Goal: Task Accomplishment & Management: Complete application form

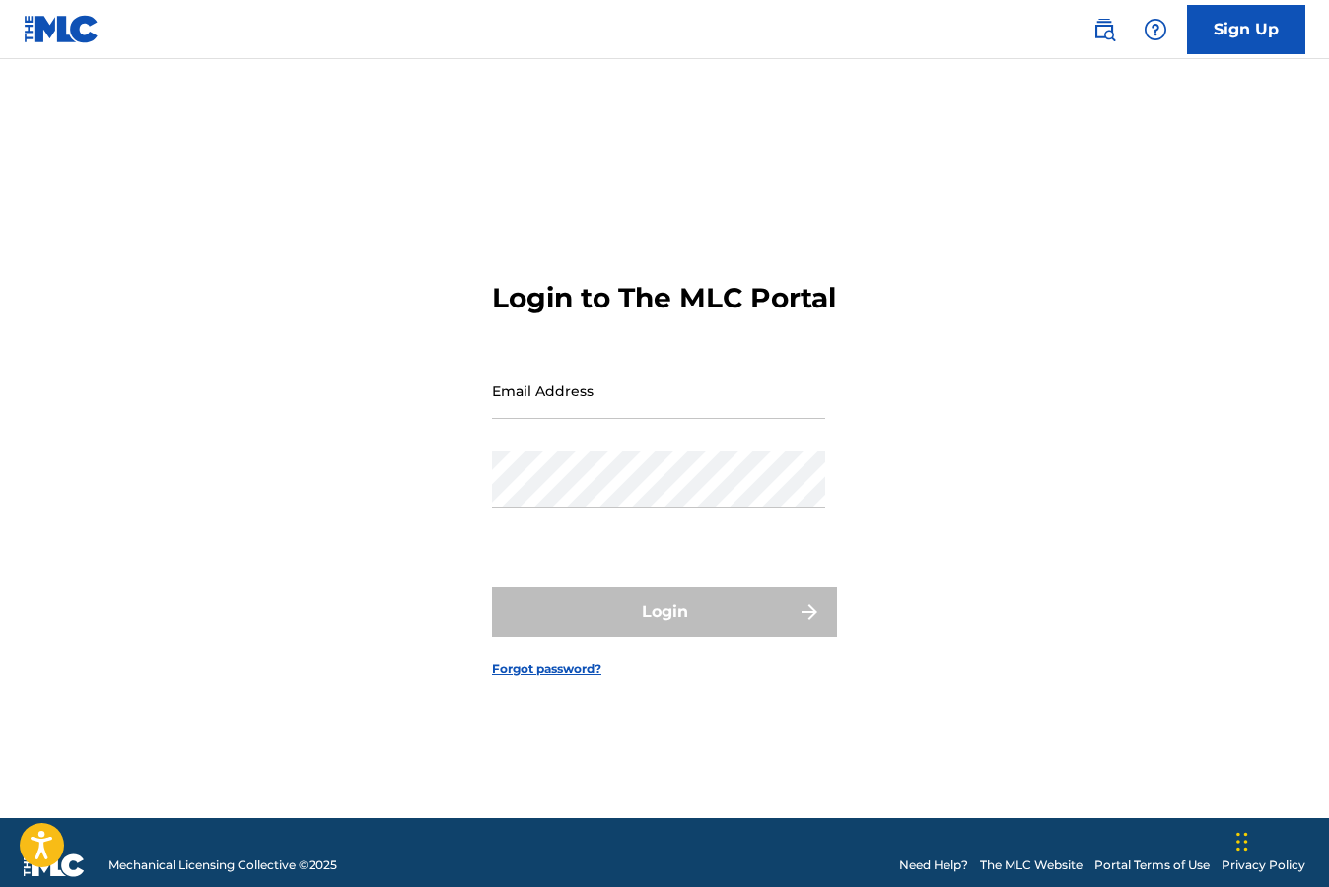
click at [569, 413] on input "Email Address" at bounding box center [658, 391] width 333 height 56
type input "[EMAIL_ADDRESS][DOMAIN_NAME]"
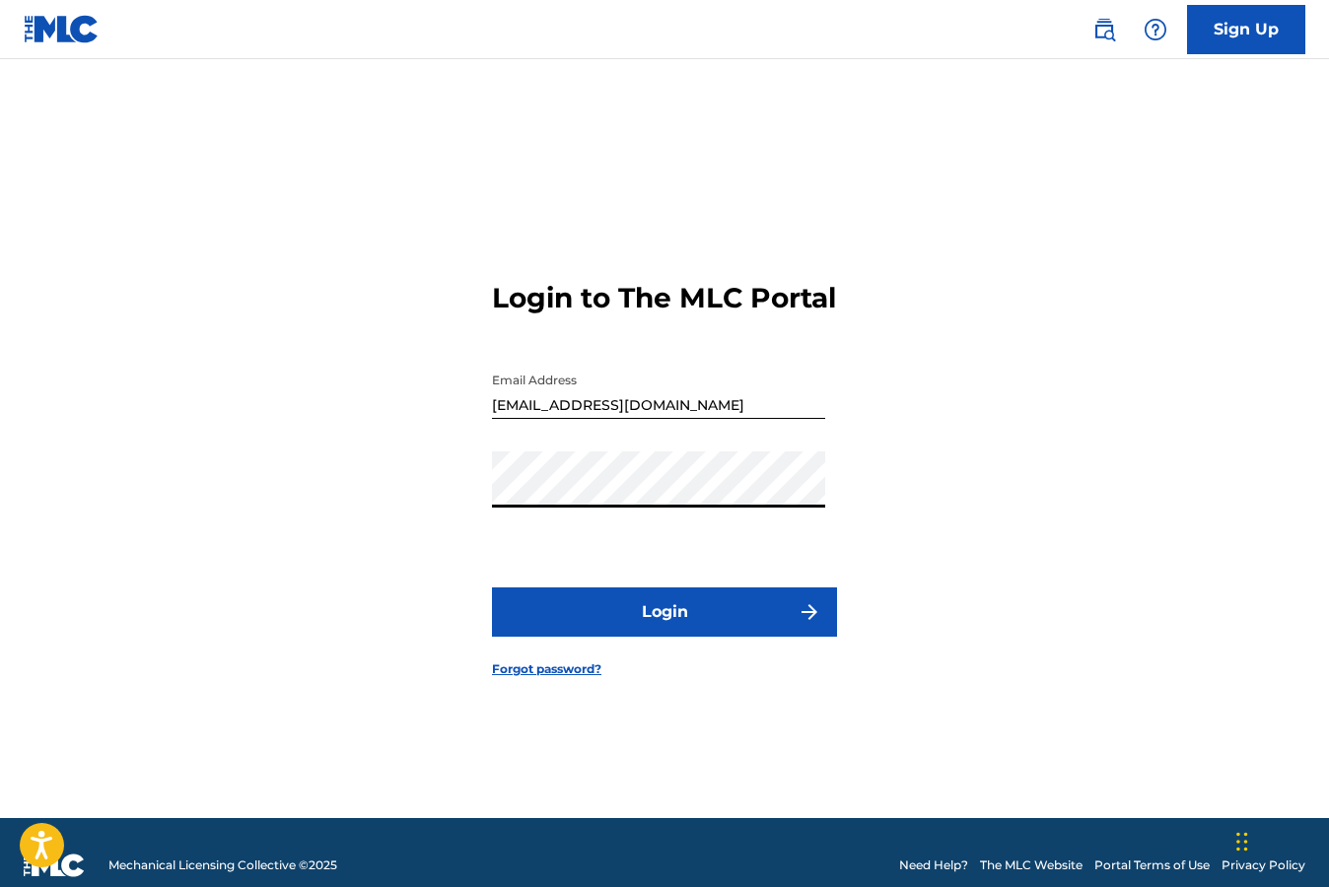
click at [662, 636] on button "Login" at bounding box center [664, 611] width 345 height 49
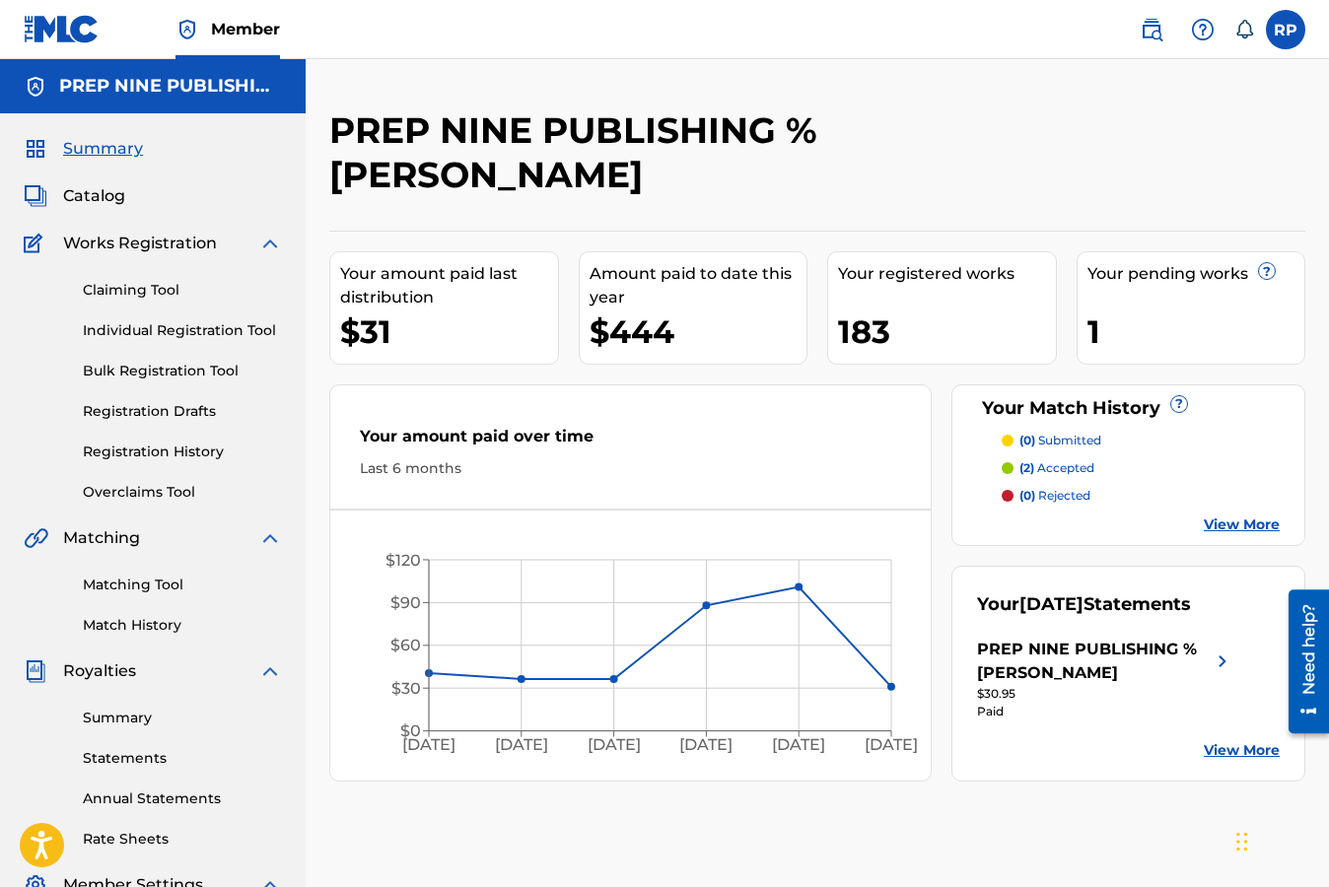
click at [1152, 32] on img at bounding box center [1151, 30] width 24 height 24
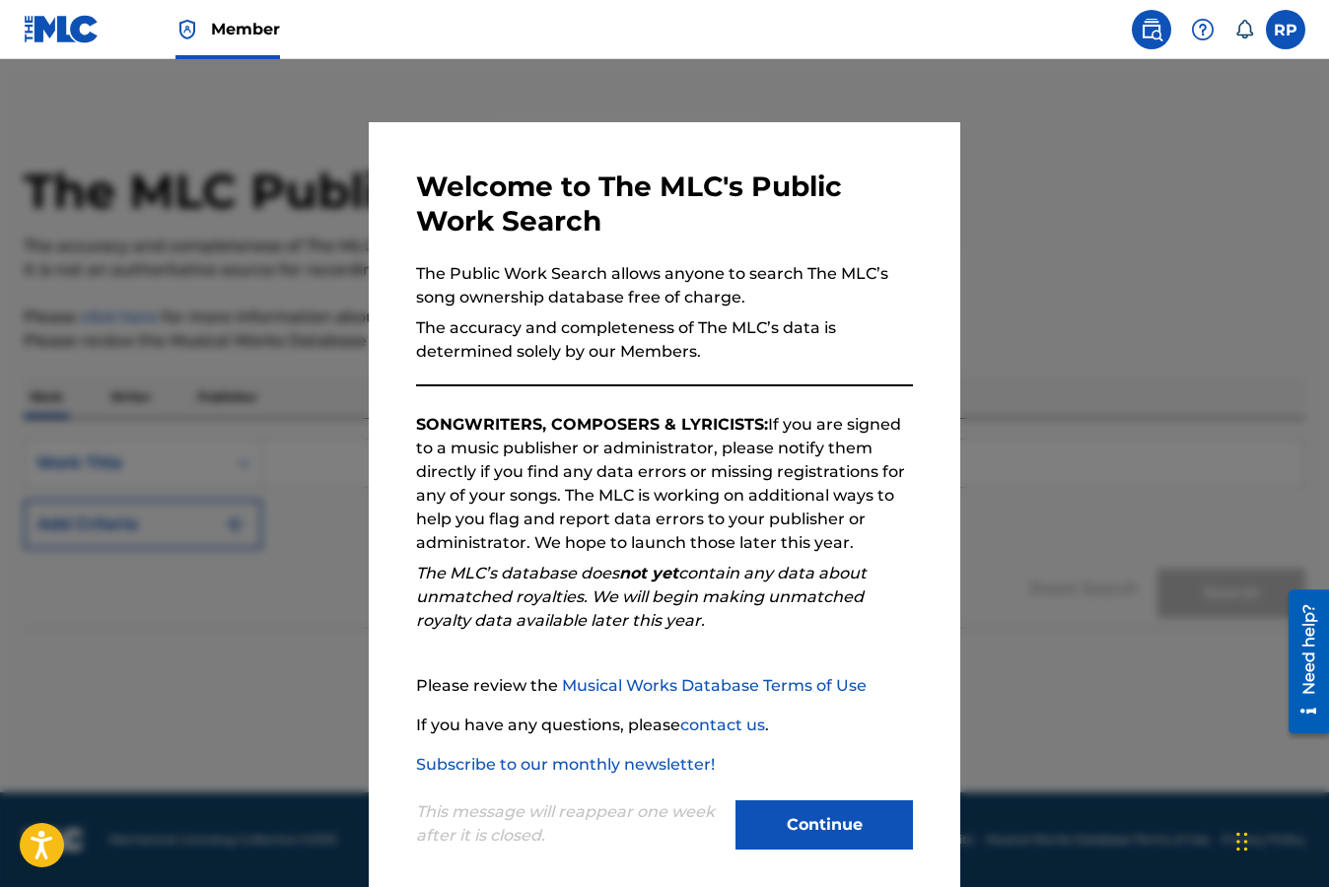
click at [832, 832] on button "Continue" at bounding box center [823, 824] width 177 height 49
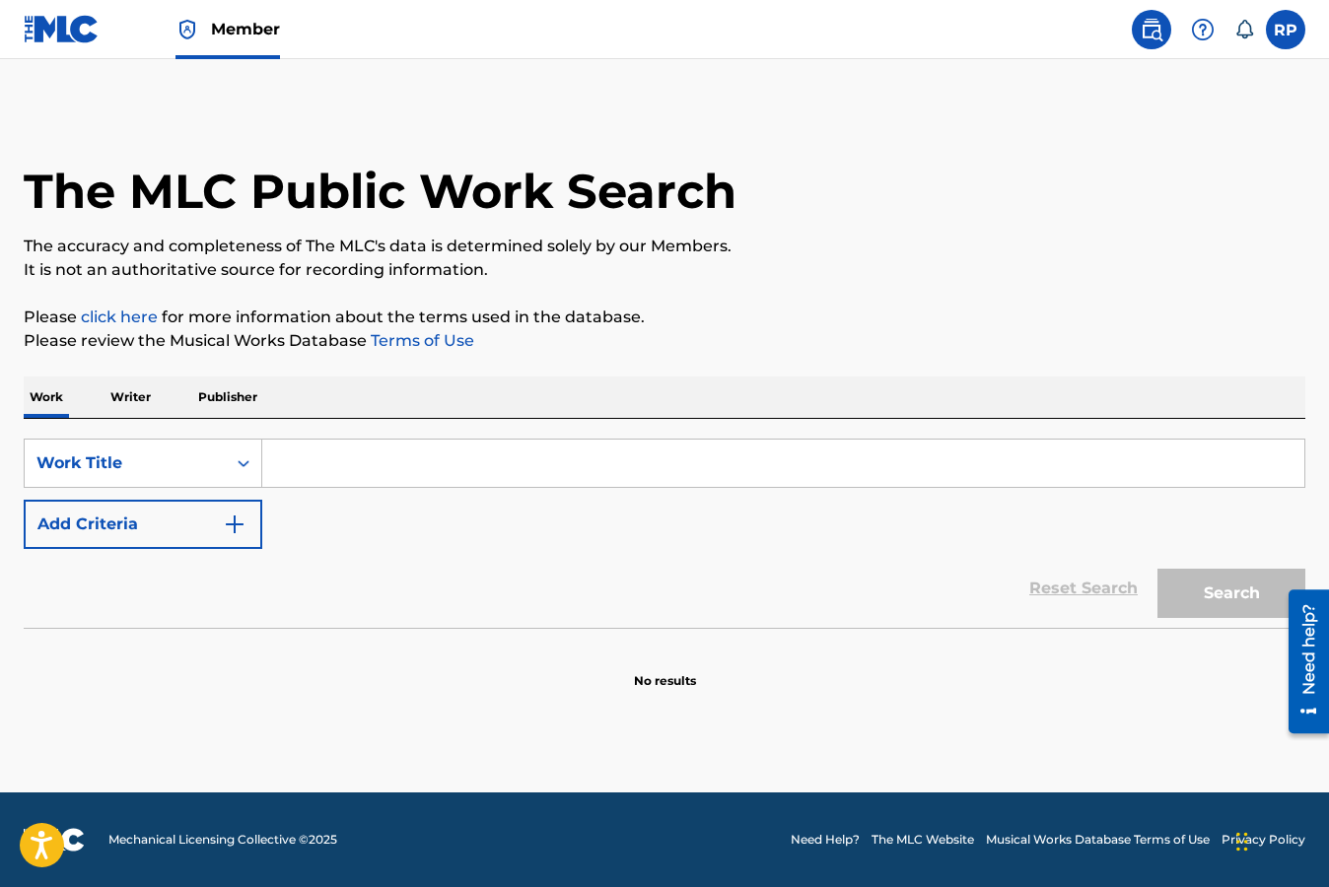
click at [443, 480] on input "Search Form" at bounding box center [783, 463] width 1042 height 47
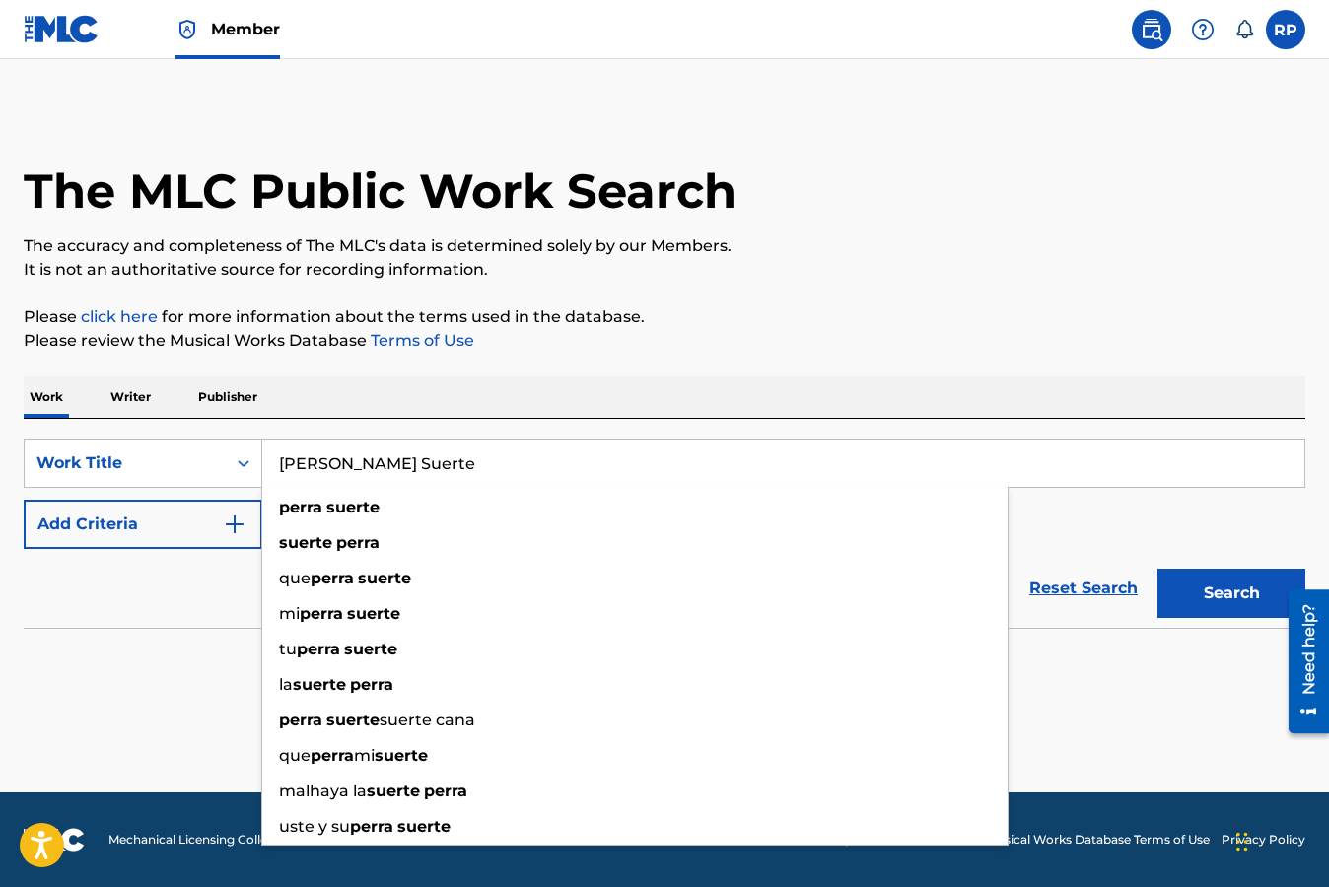
type input "[PERSON_NAME] Suerte"
click at [1157, 569] on button "Search" at bounding box center [1231, 593] width 148 height 49
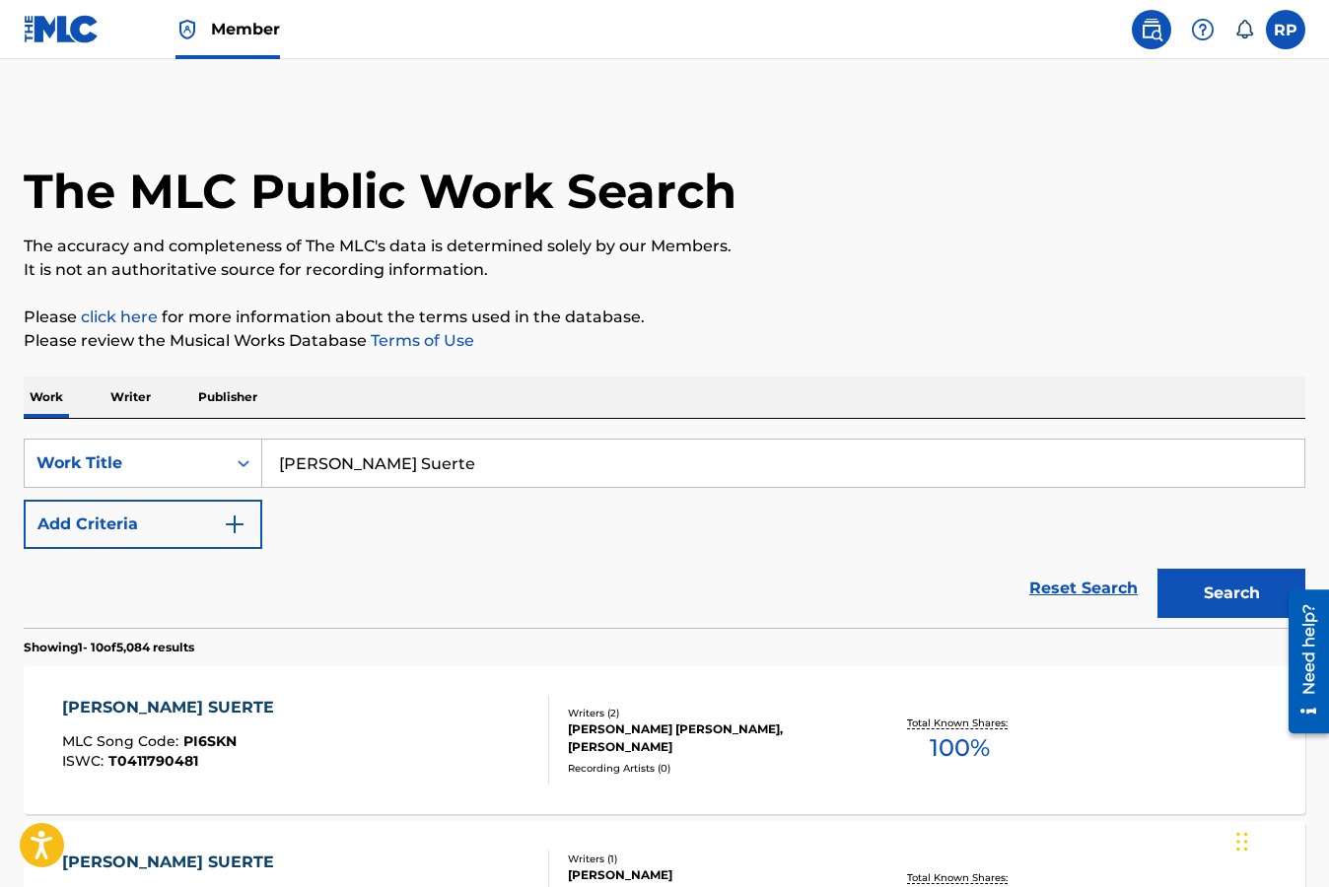
click at [873, 334] on p "Please review the Musical Works Database Terms of Use" at bounding box center [664, 341] width 1281 height 24
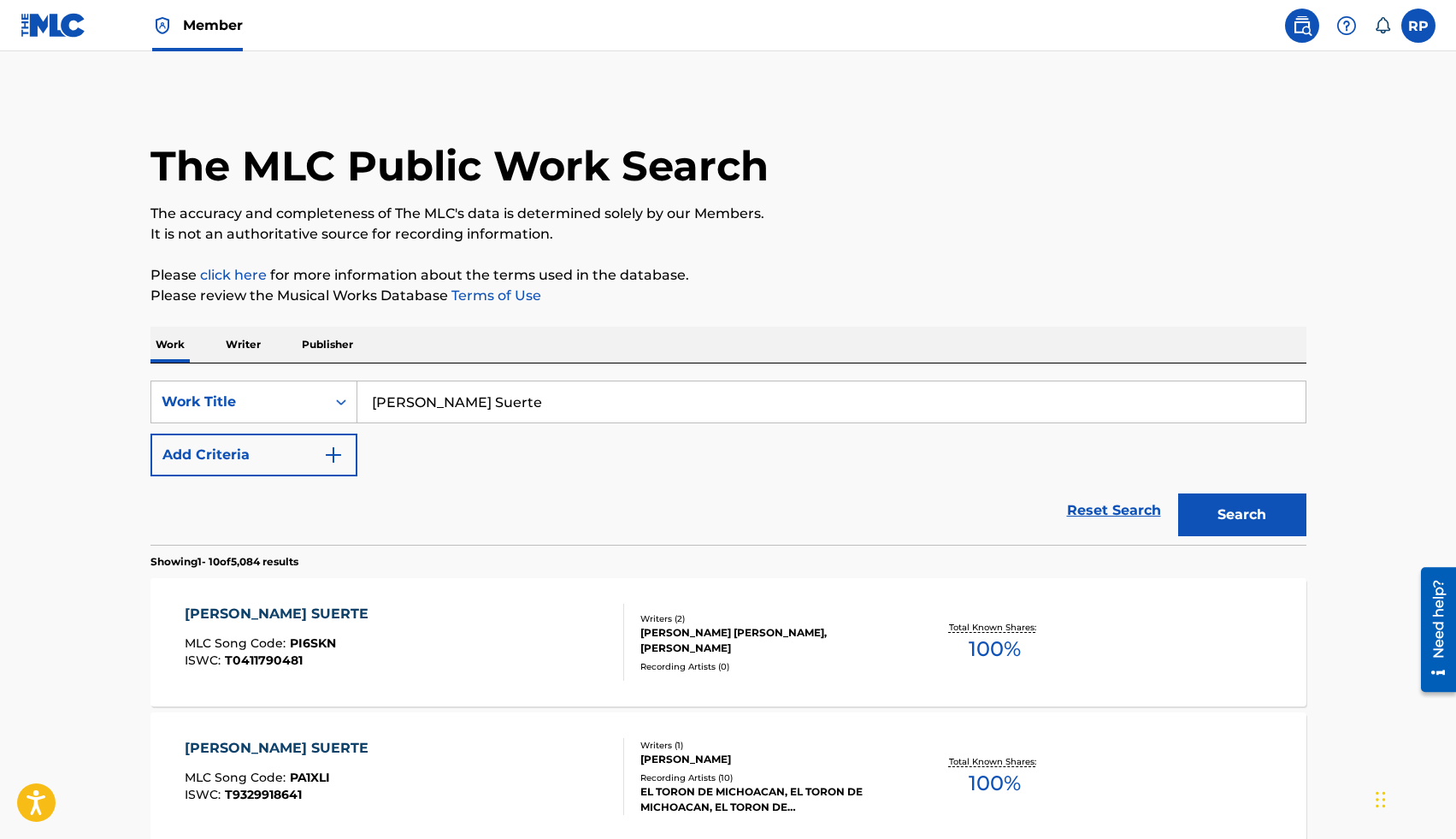
click at [240, 344] on p "Writer" at bounding box center [243, 344] width 45 height 36
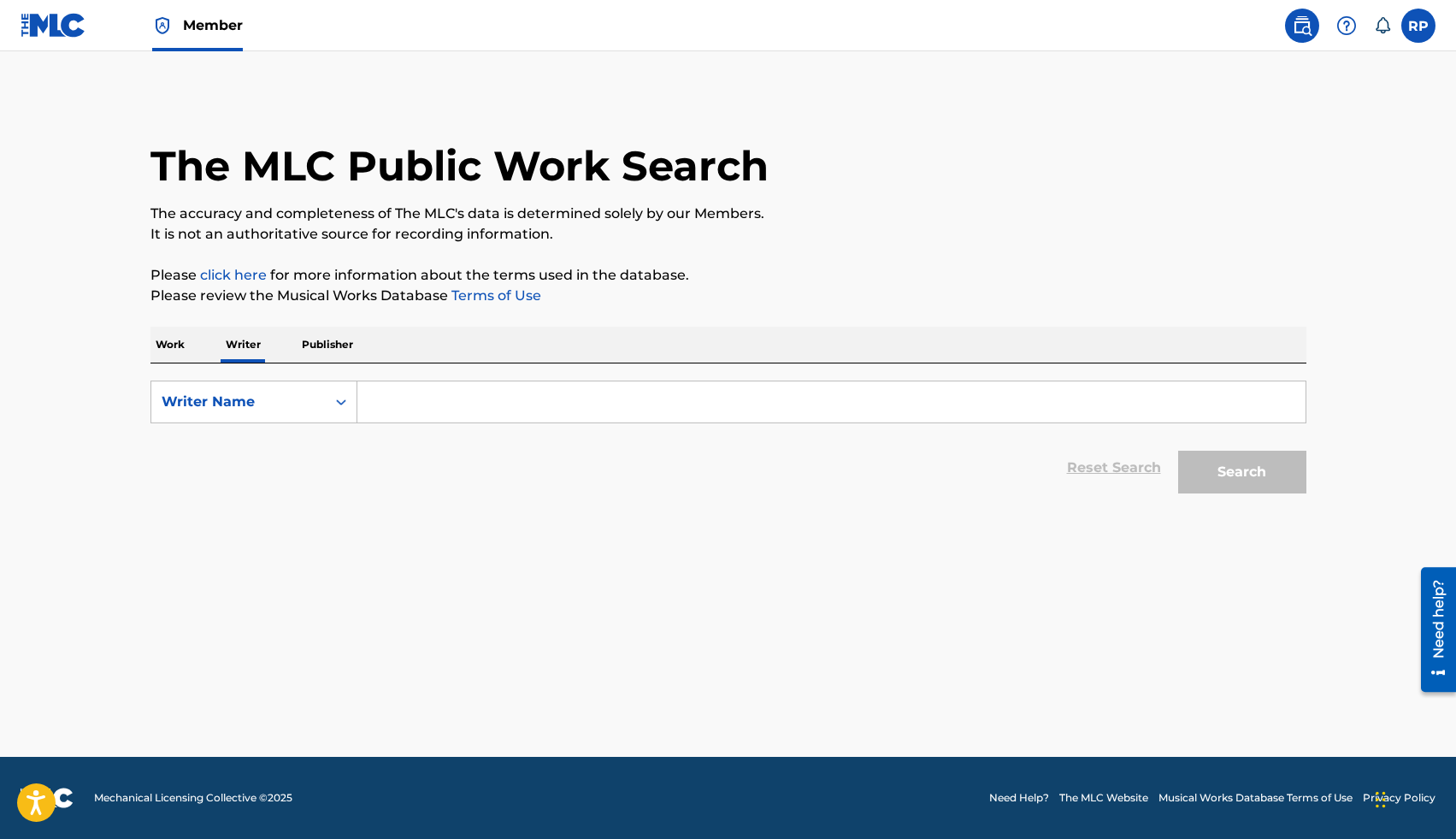
click at [390, 411] on input "Search Form" at bounding box center [831, 402] width 948 height 41
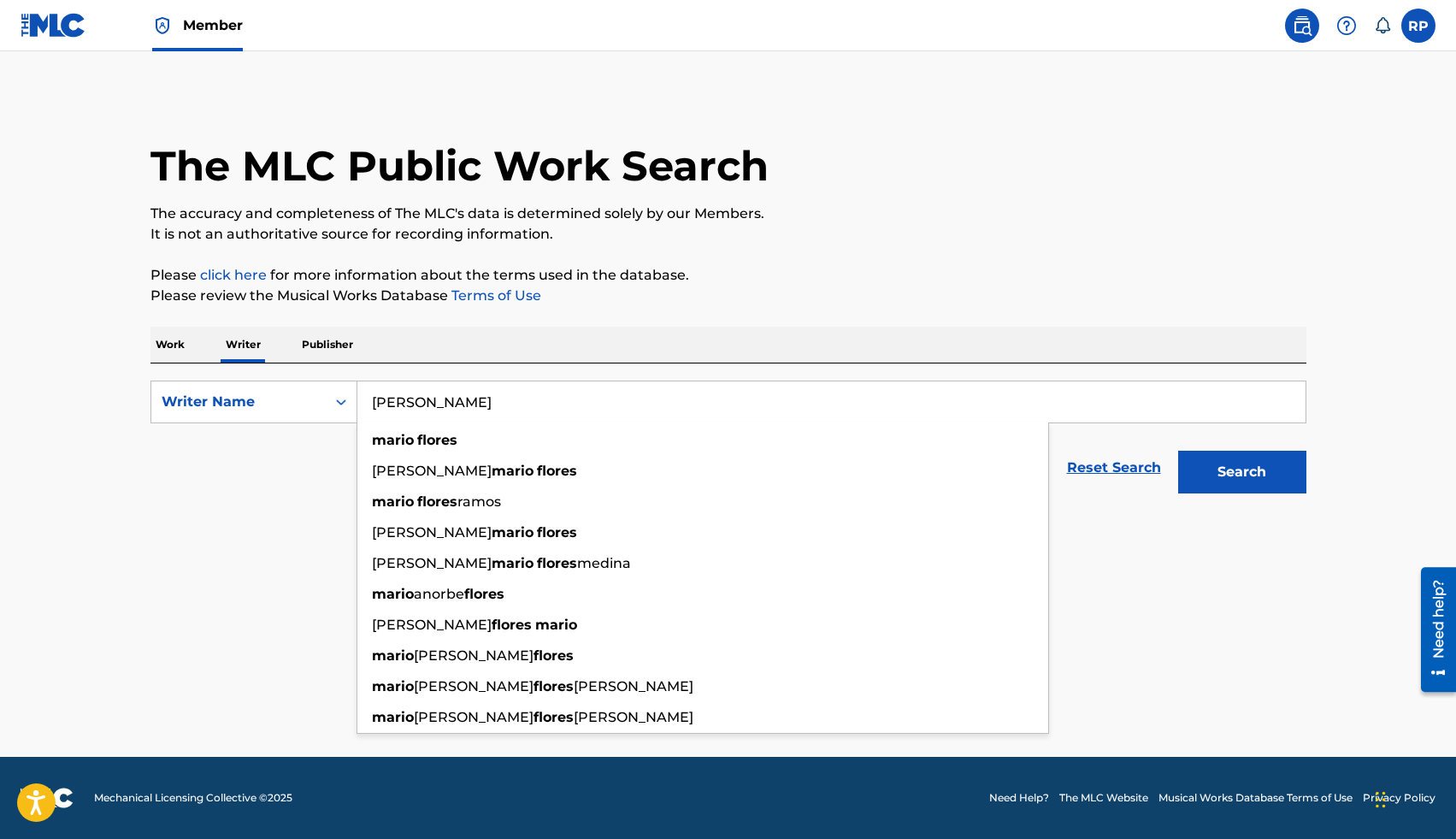
type input "[PERSON_NAME]"
click at [1152, 473] on button "Search" at bounding box center [1243, 471] width 128 height 43
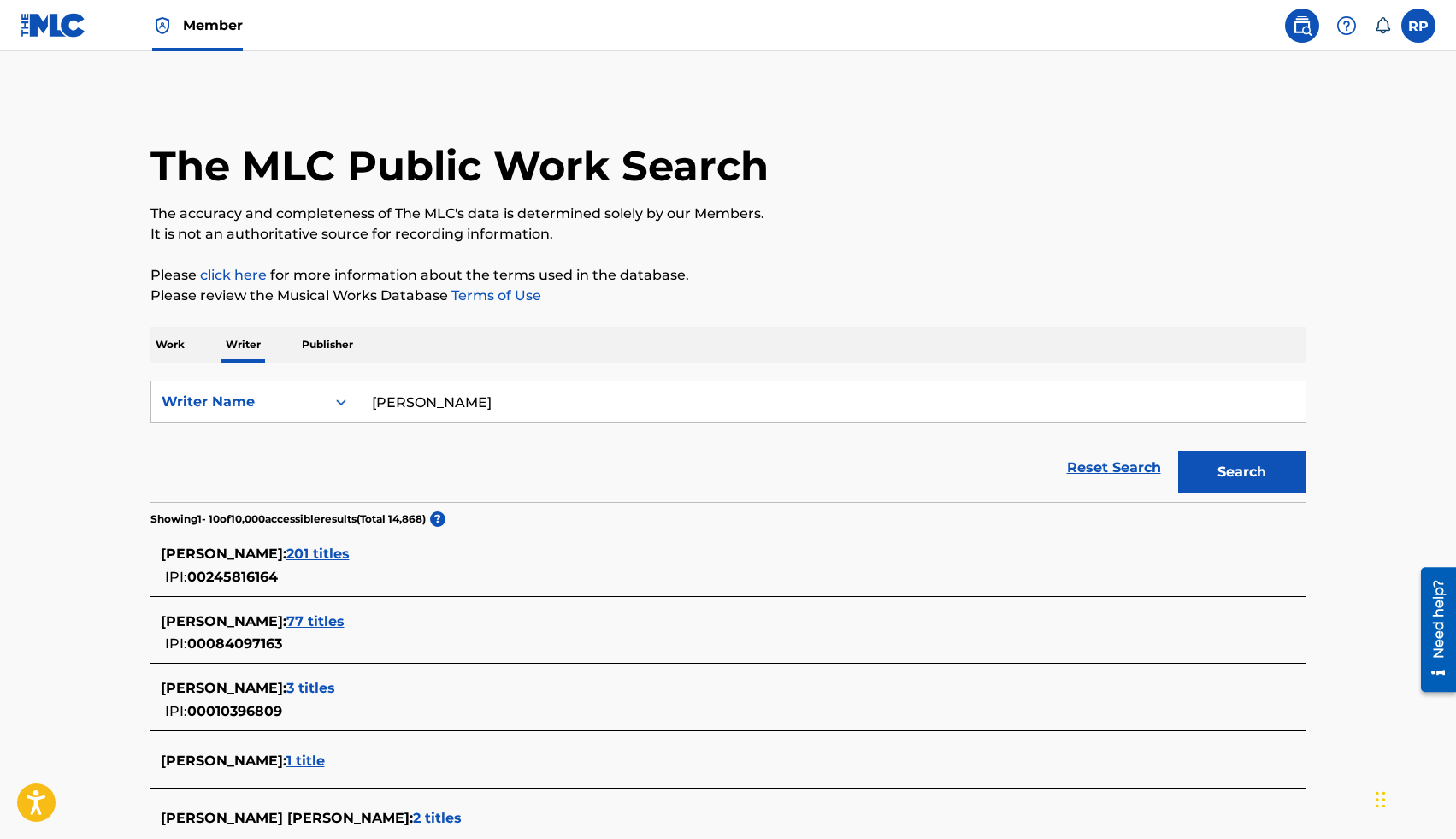
click at [1152, 267] on p "Please click here for more information about the terms used in the database." at bounding box center [728, 276] width 1156 height 21
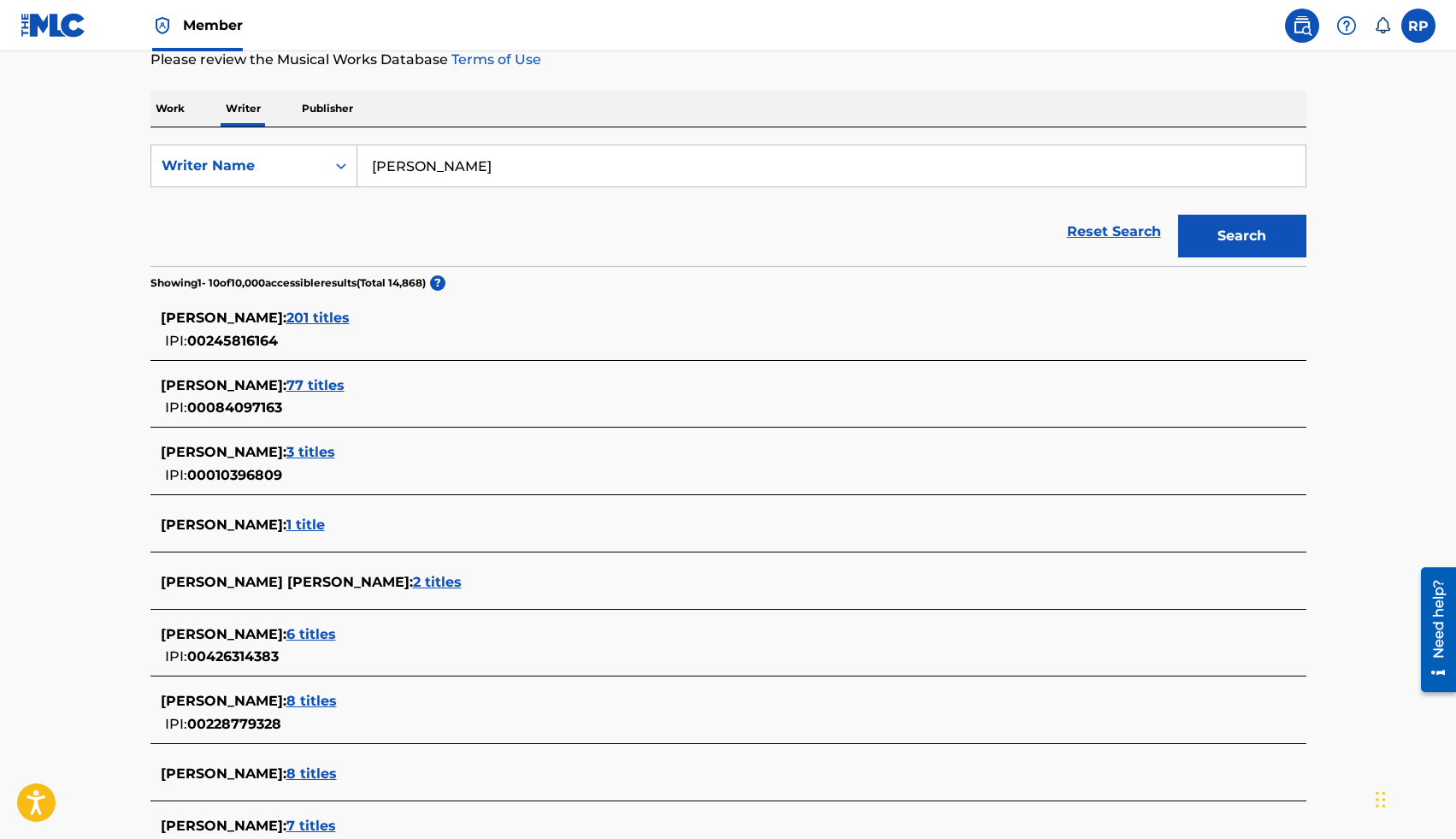
scroll to position [239, 0]
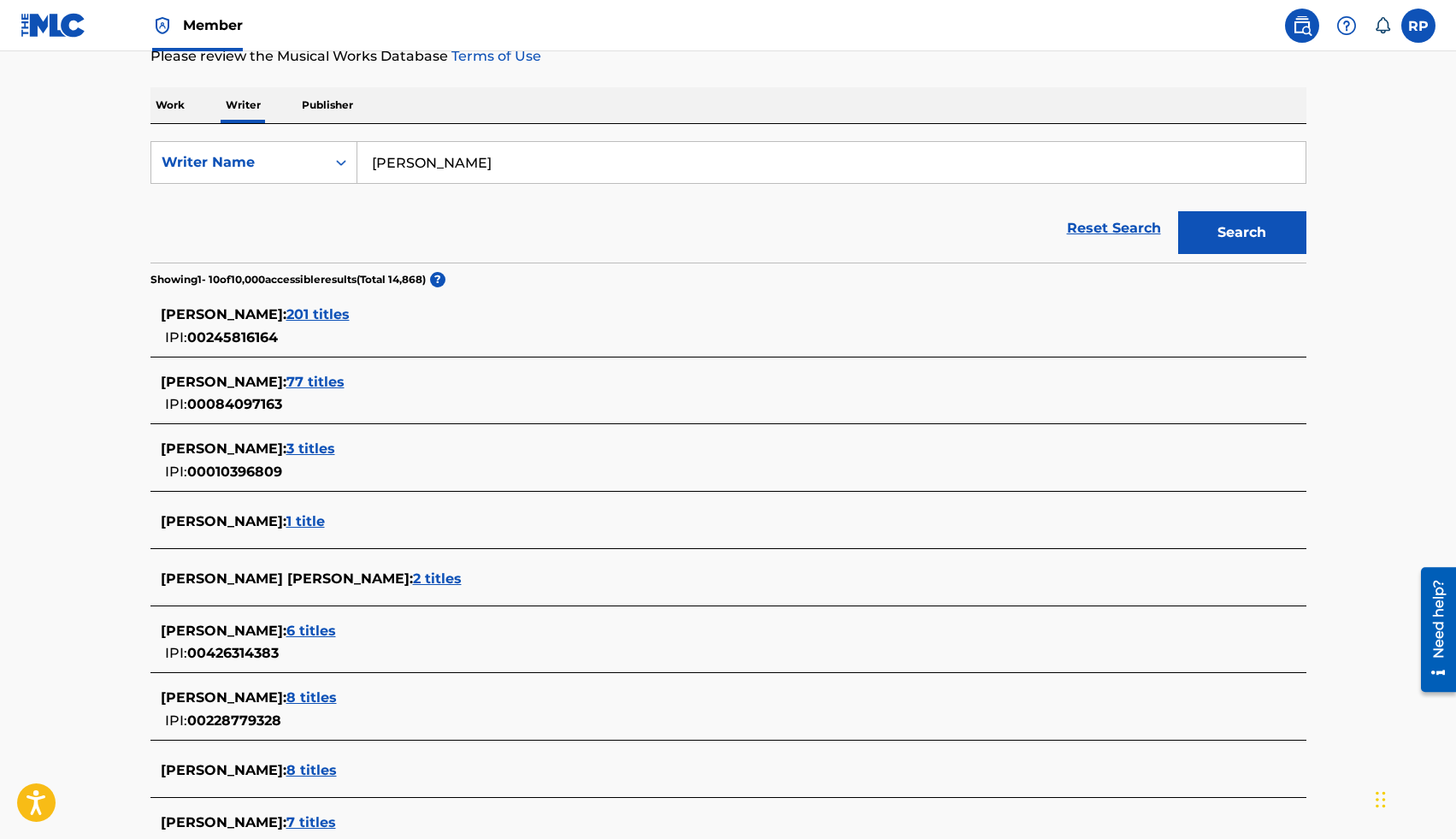
click at [313, 313] on span "201 titles" at bounding box center [318, 314] width 63 height 16
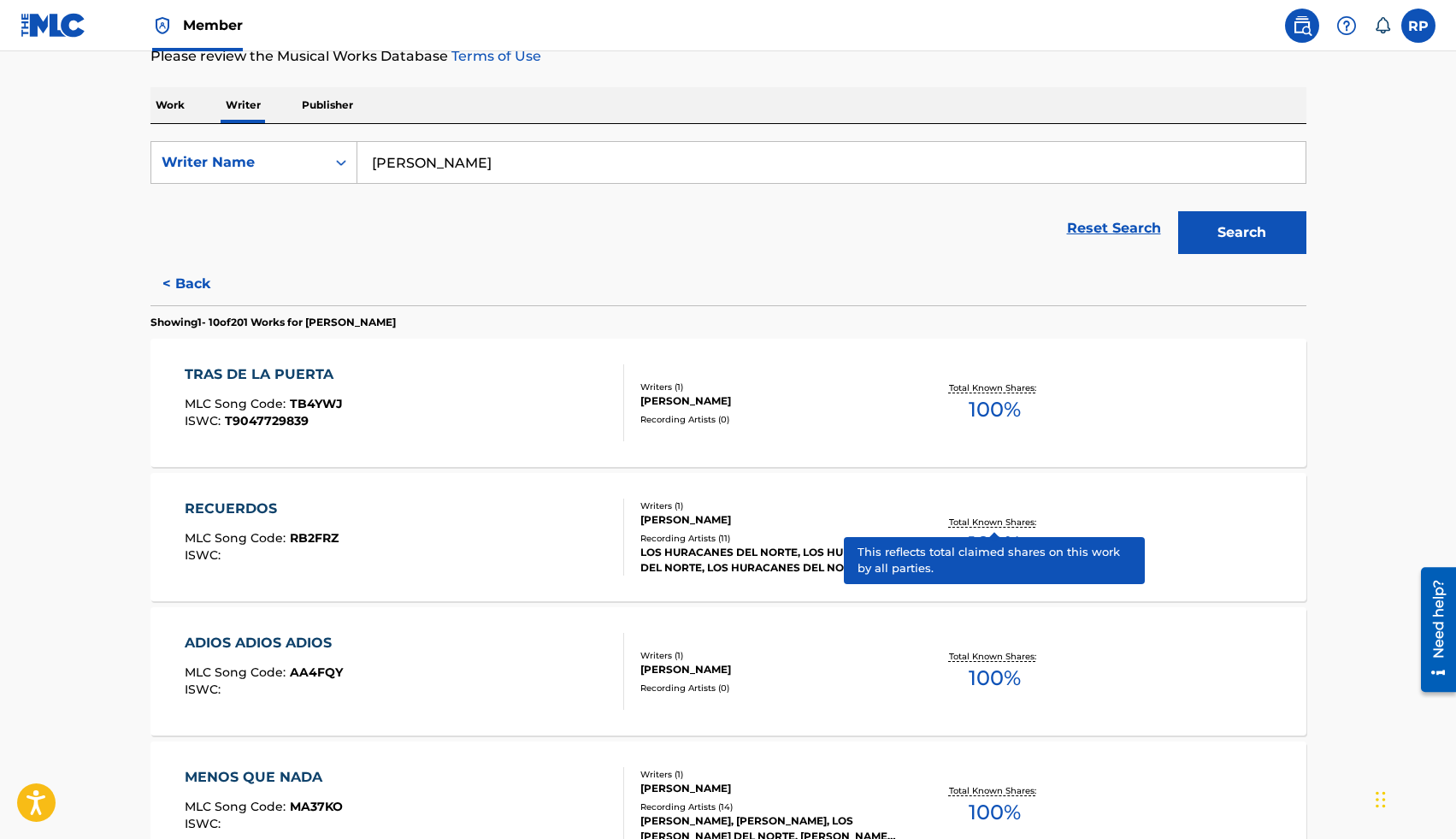
click at [992, 520] on p "Total Known Shares:" at bounding box center [994, 521] width 91 height 13
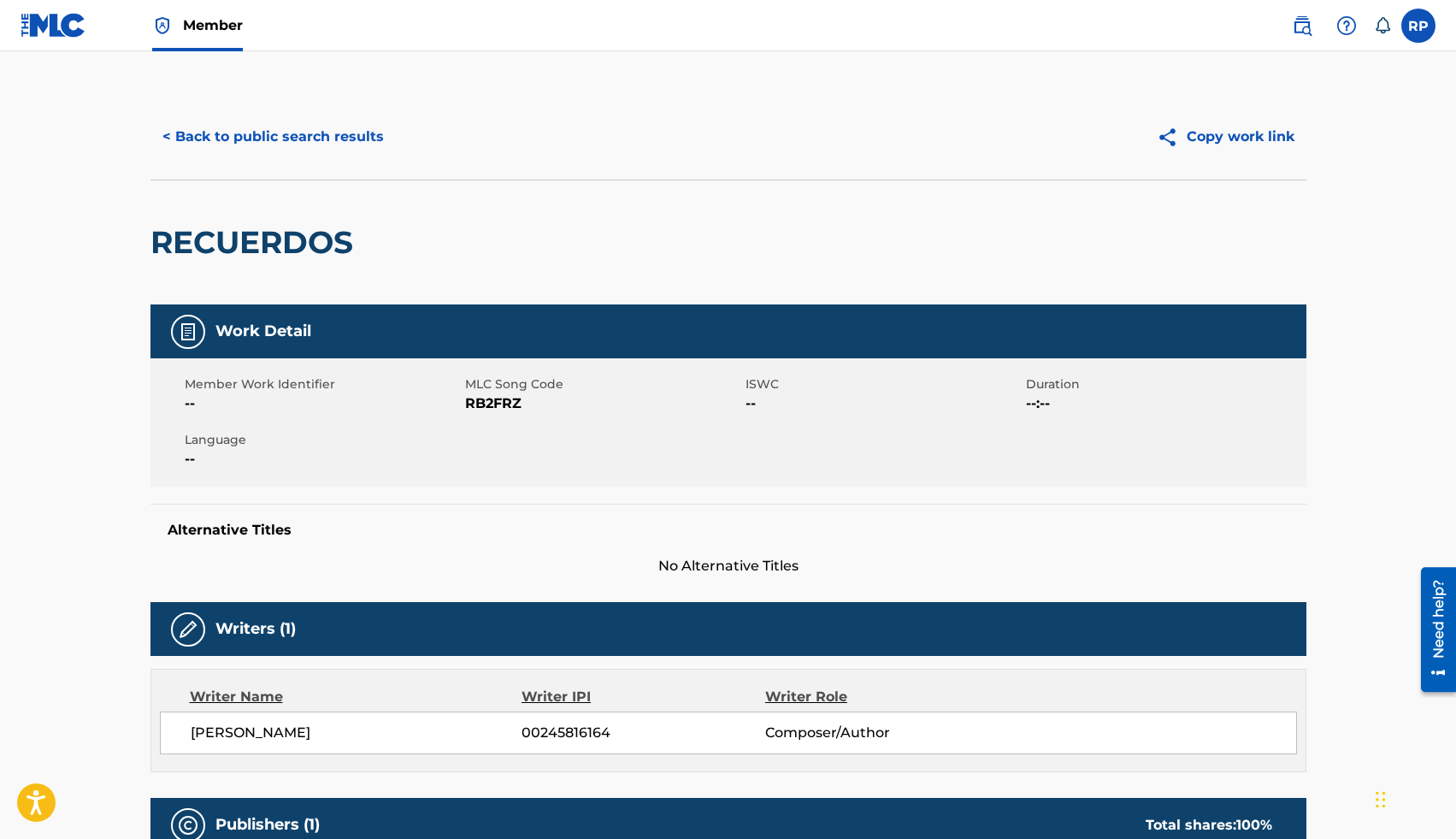
click at [211, 27] on span "Member" at bounding box center [213, 25] width 60 height 20
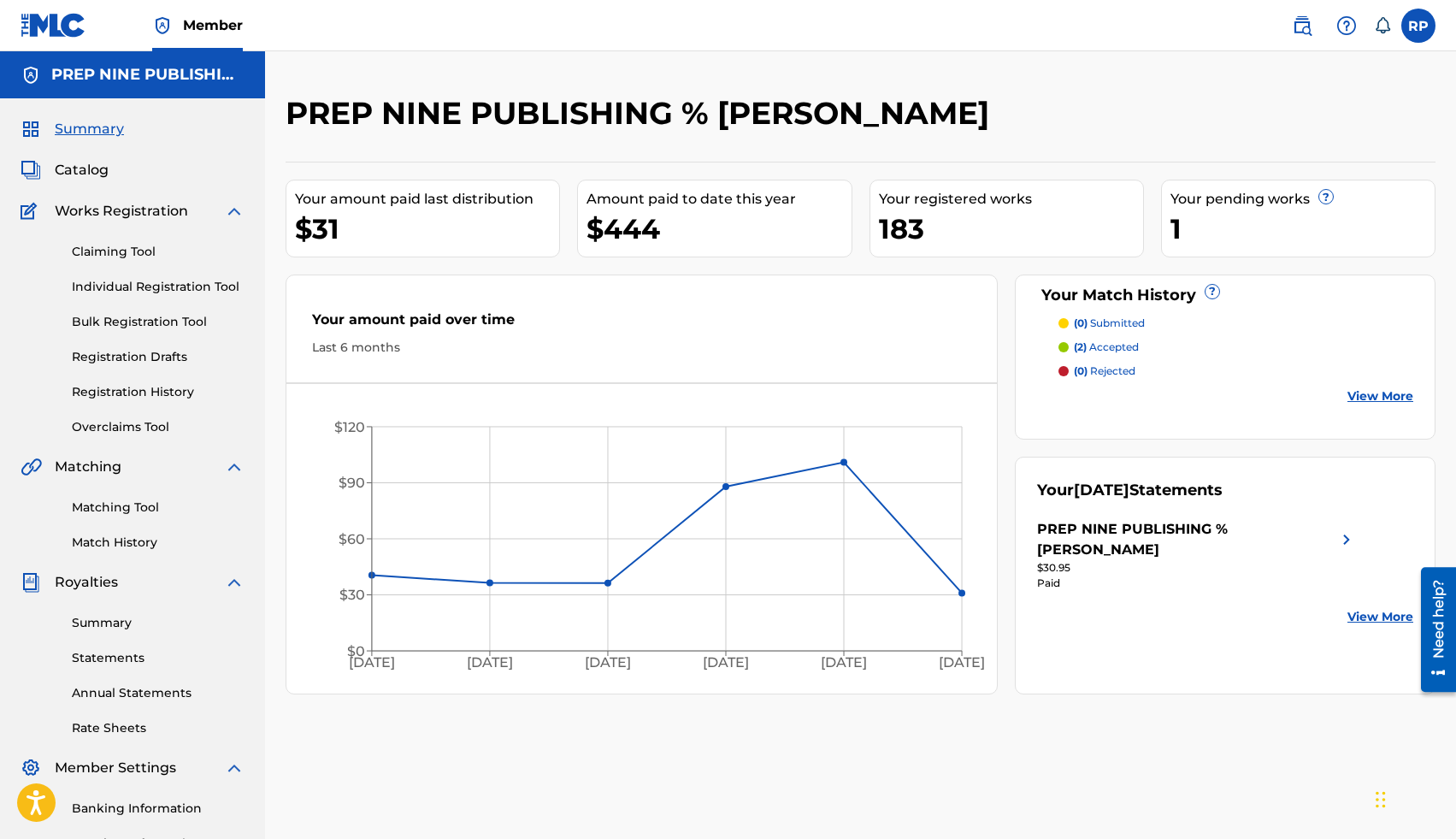
click at [146, 291] on link "Individual Registration Tool" at bounding box center [158, 286] width 173 height 18
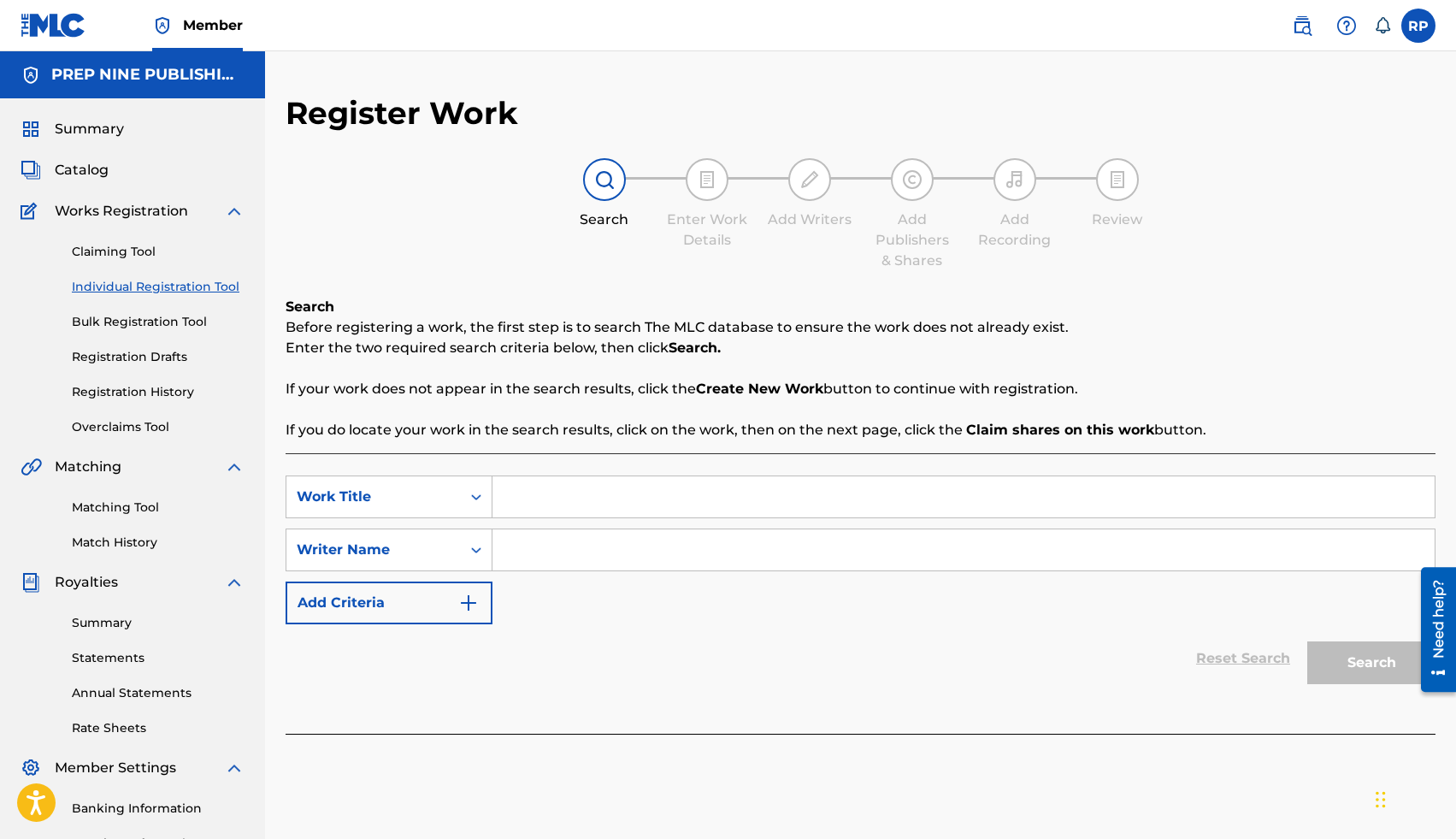
click at [515, 503] on input "Search Form" at bounding box center [964, 496] width 942 height 41
type input "[PERSON_NAME] Suerte"
click at [578, 558] on input "Search Form" at bounding box center [964, 549] width 942 height 41
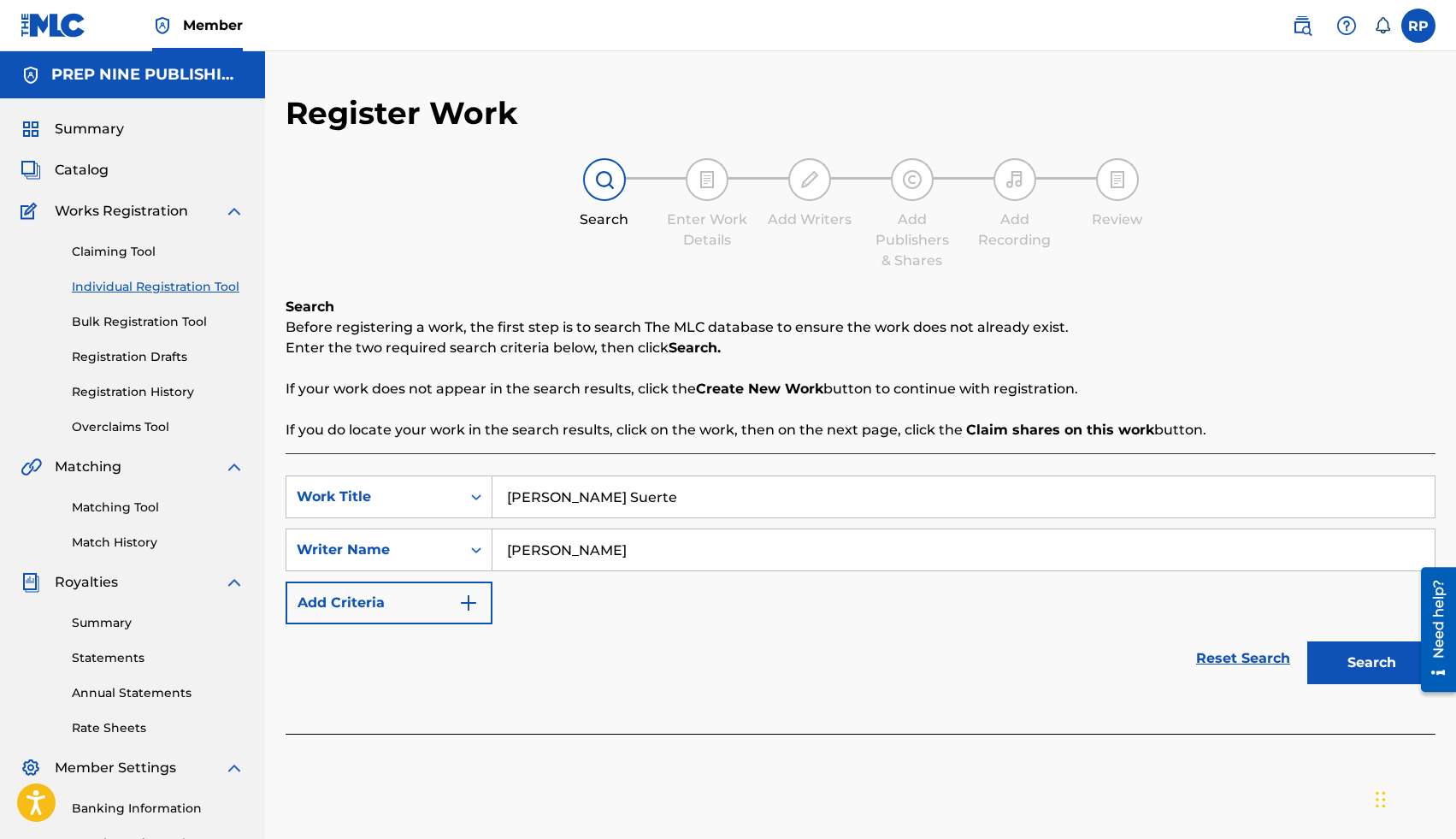
type input "[PERSON_NAME]"
click at [1152, 667] on button "Search" at bounding box center [1372, 662] width 128 height 43
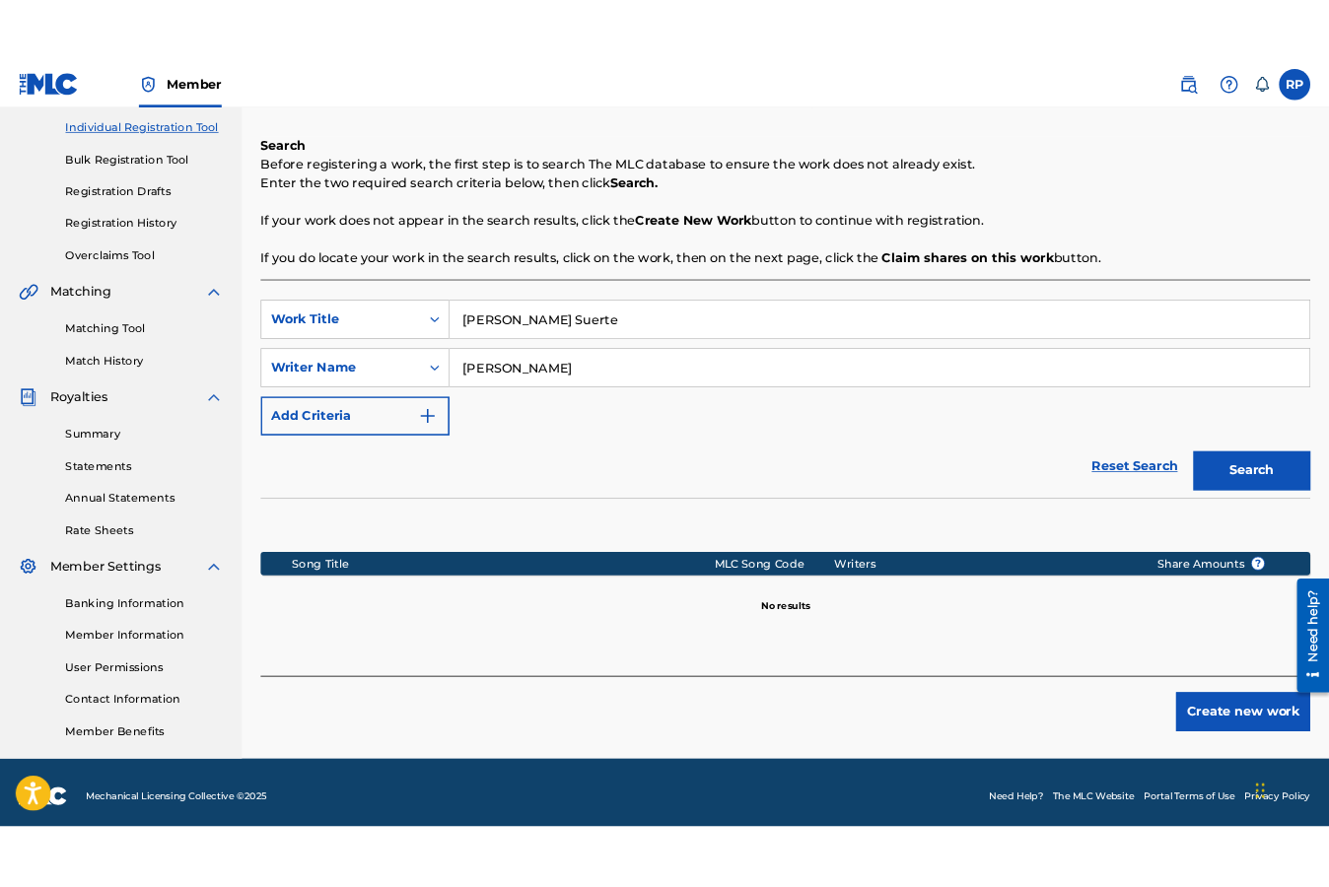
scroll to position [255, 0]
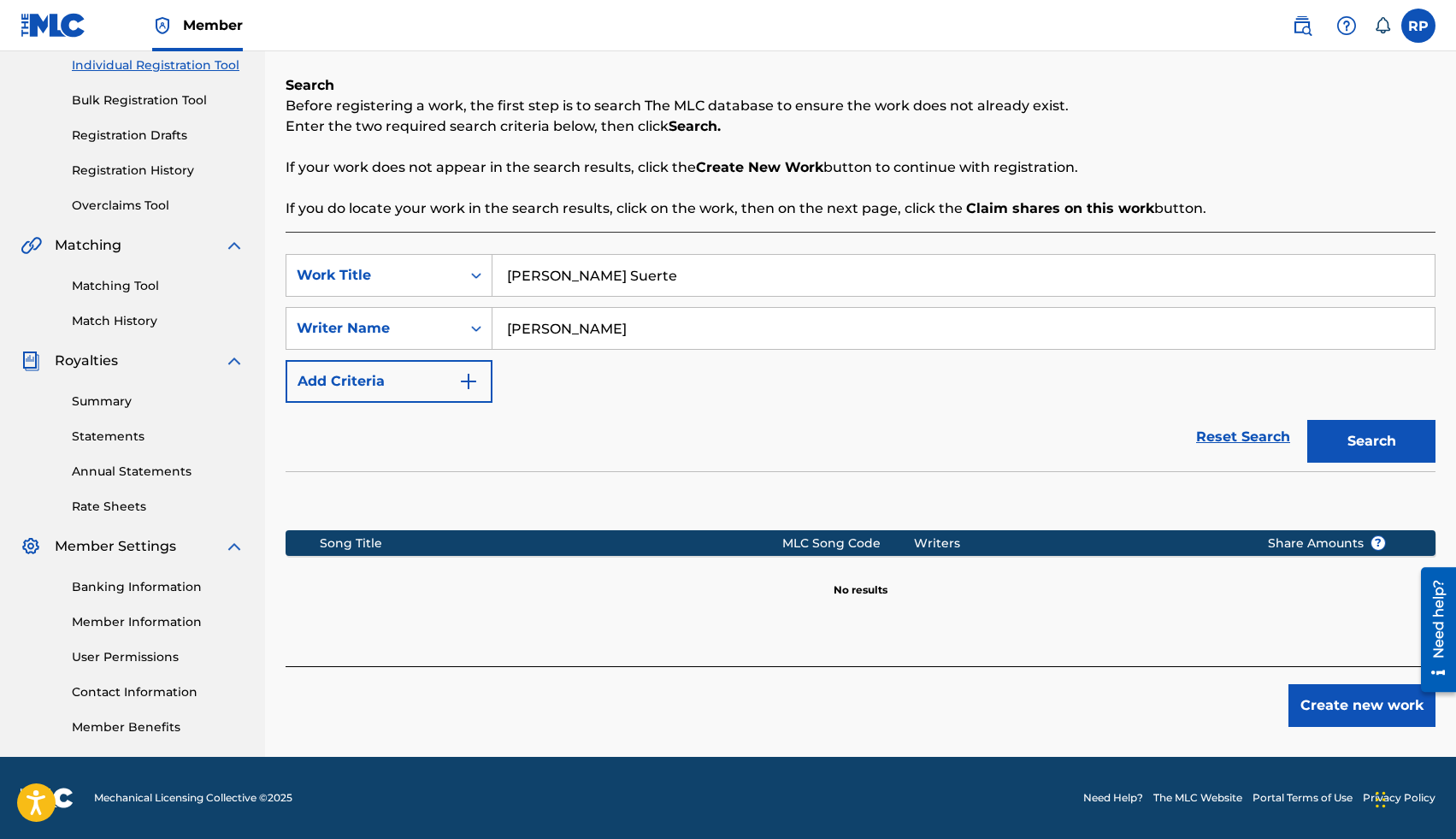
click at [1152, 712] on button "Create new work" at bounding box center [1362, 705] width 148 height 43
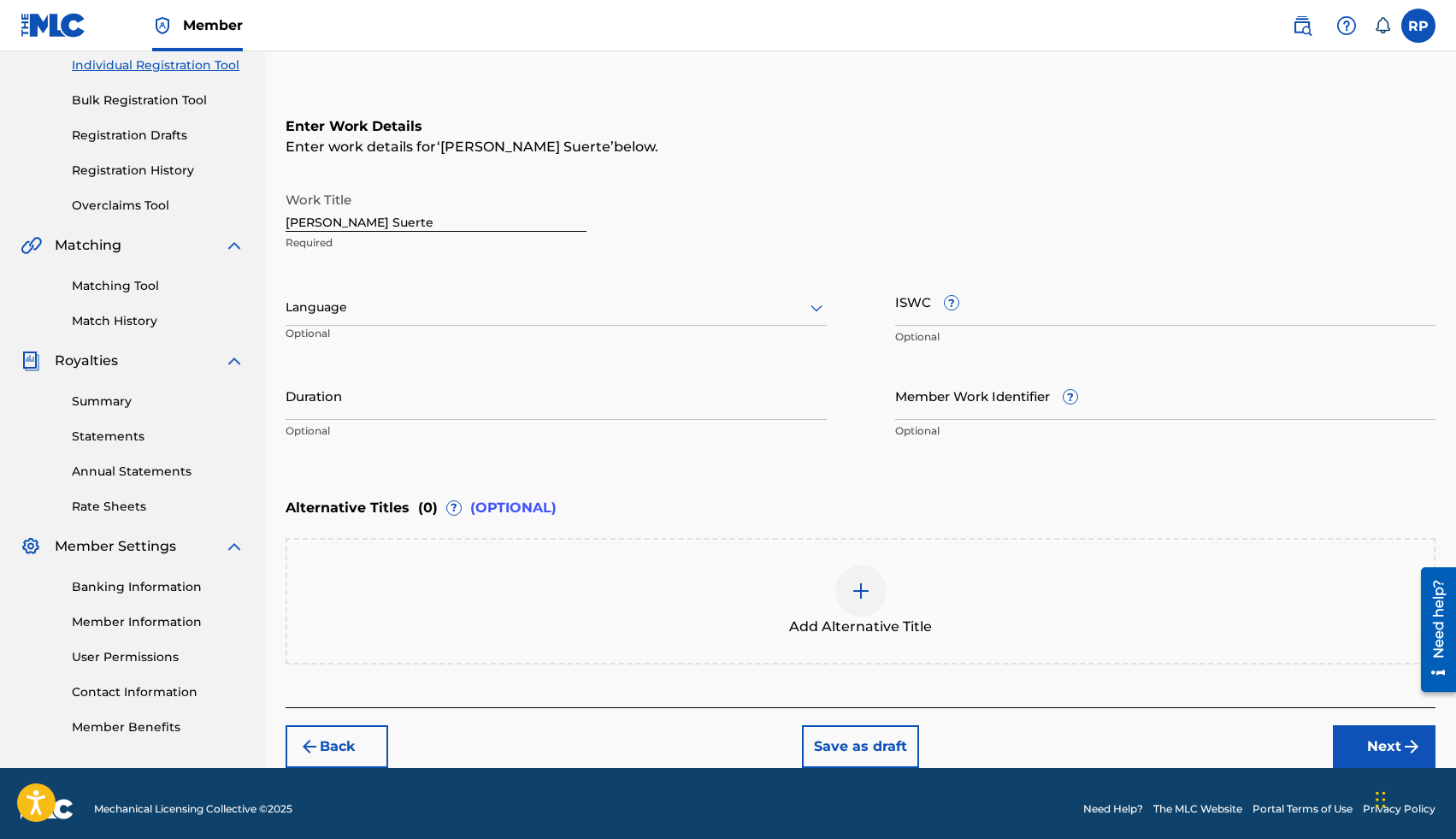
click at [817, 310] on icon at bounding box center [817, 308] width 21 height 21
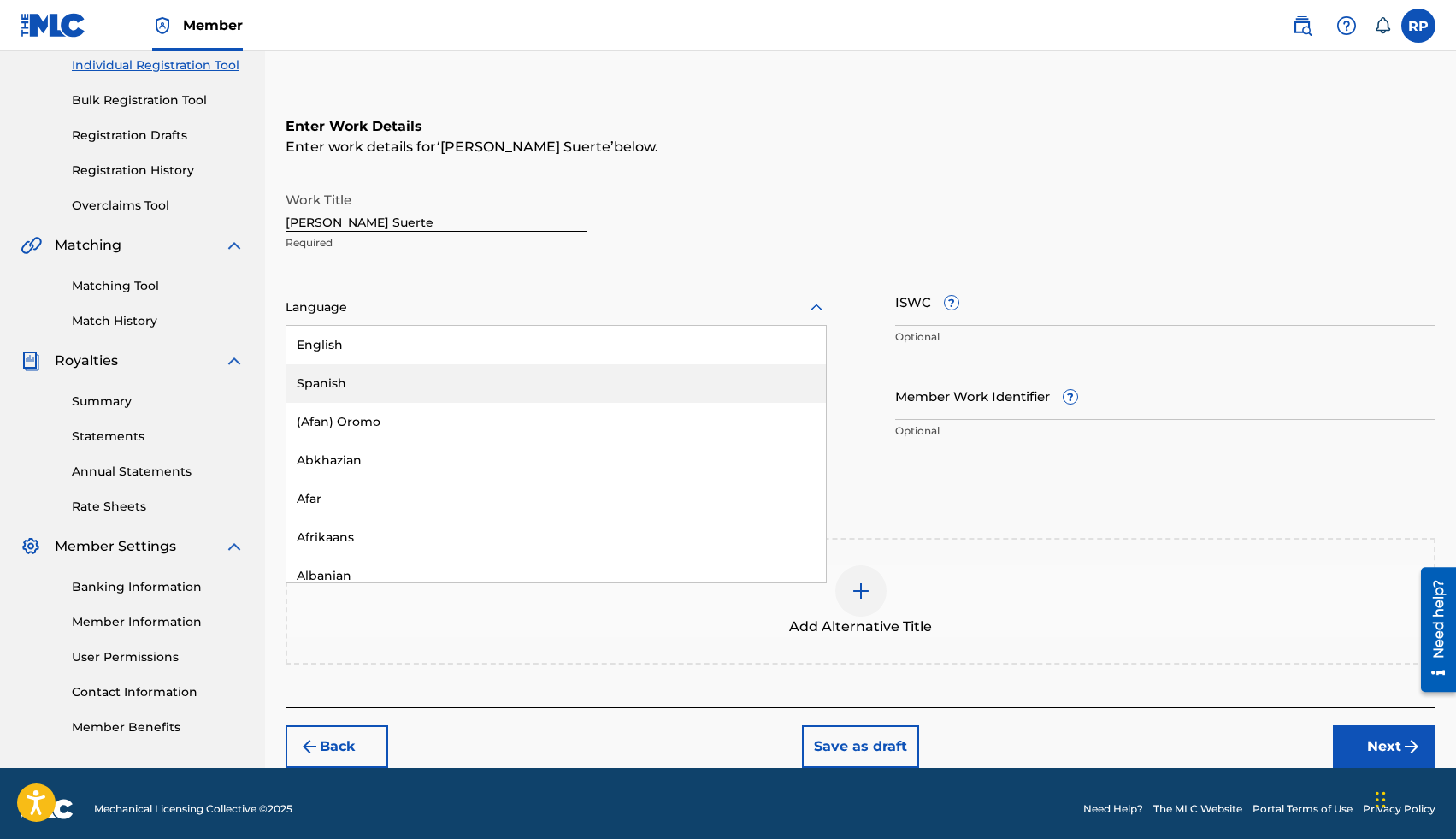
click at [401, 384] on div "Spanish" at bounding box center [556, 383] width 540 height 38
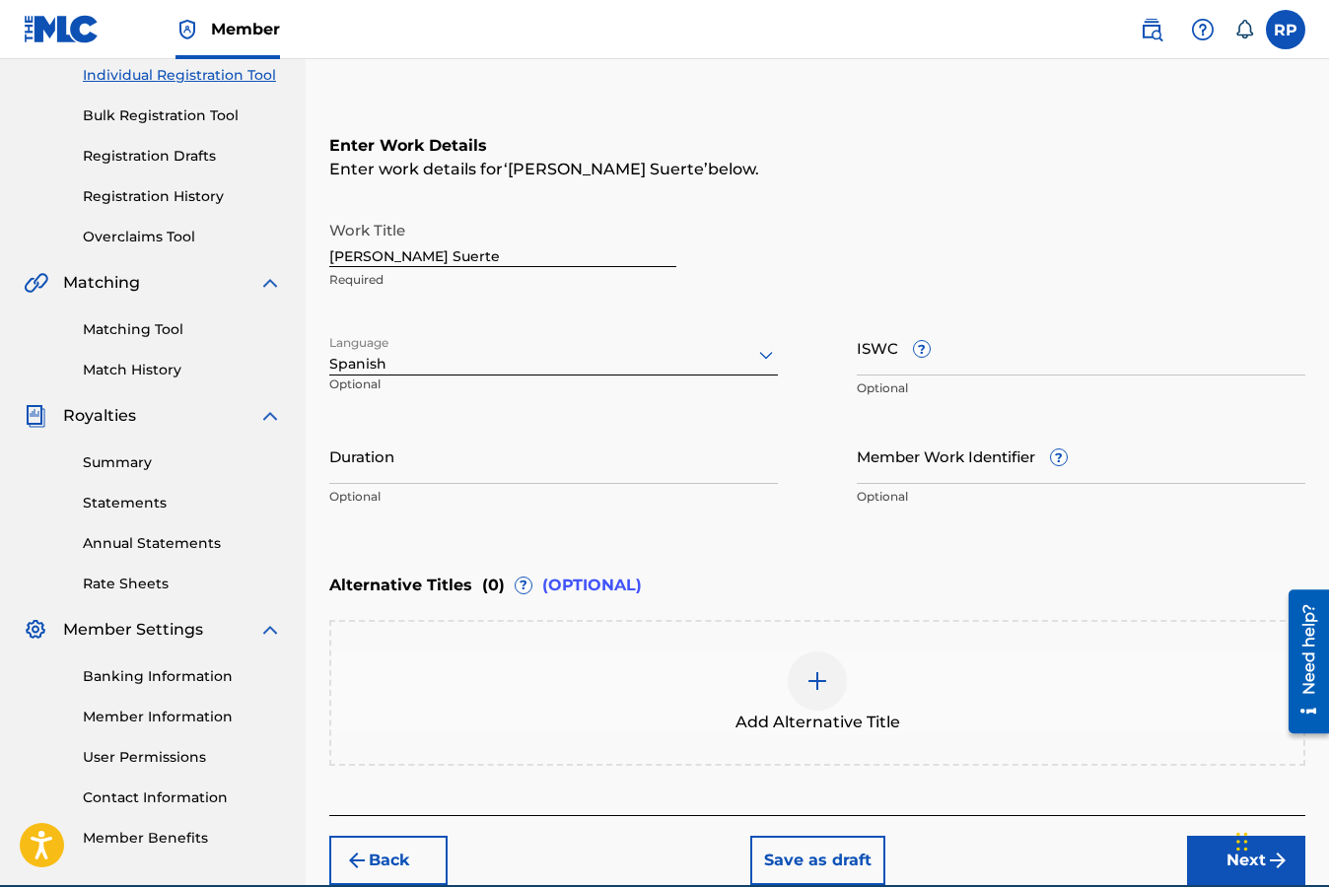
click at [499, 467] on input "Duration" at bounding box center [553, 456] width 448 height 56
type input "03:45"
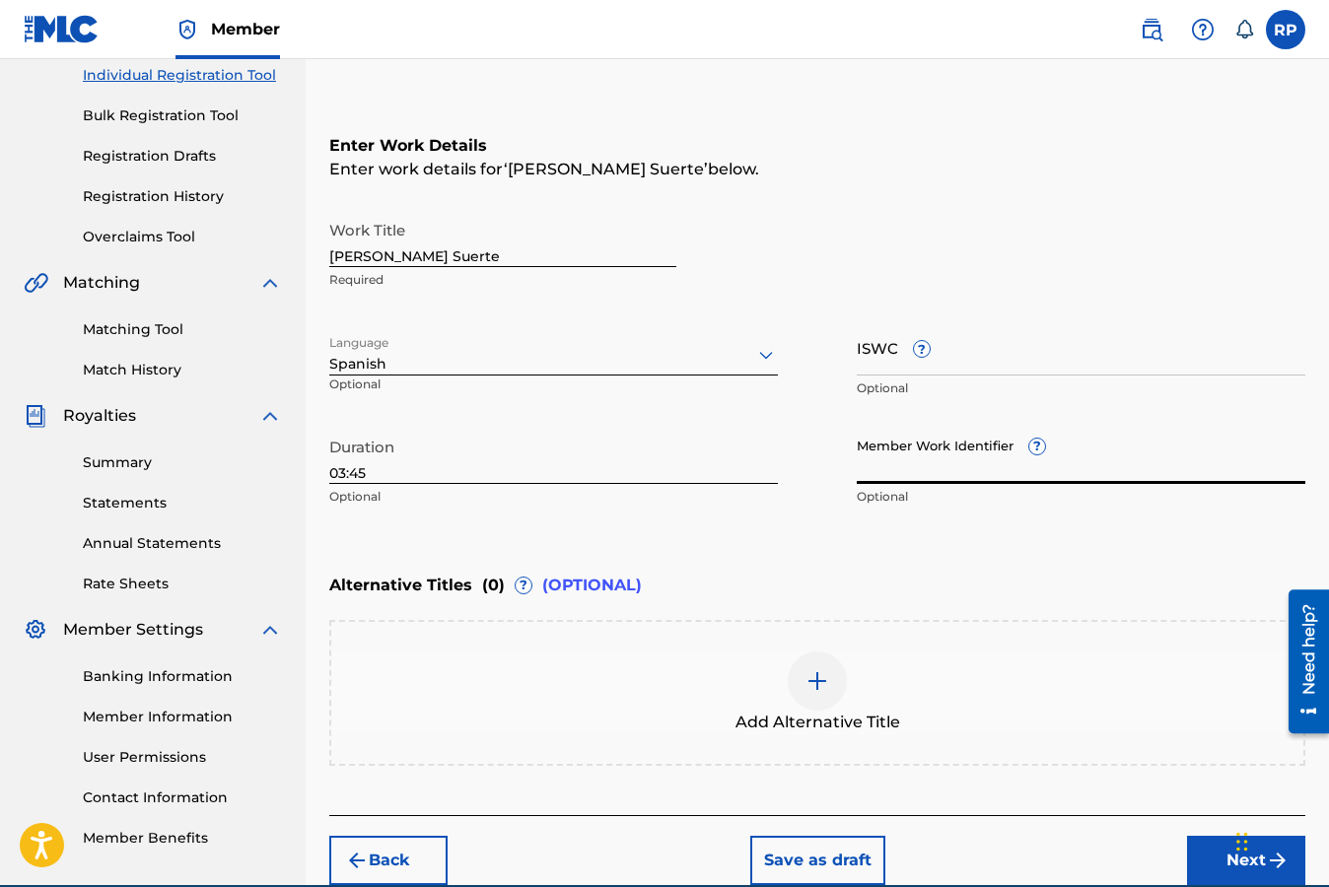
click at [953, 366] on input "ISWC ?" at bounding box center [1080, 347] width 448 height 56
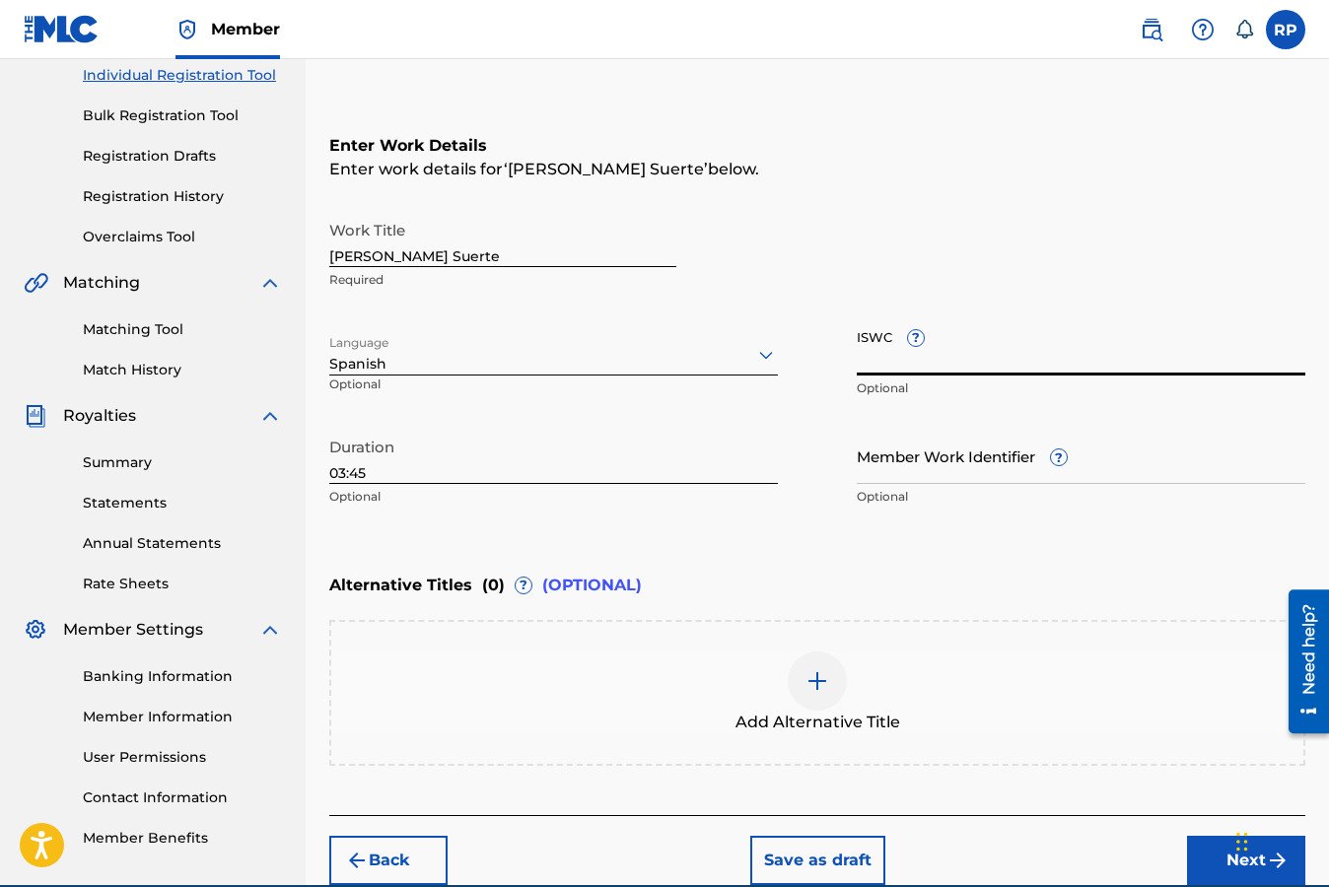
paste input "T9237163701"
type input "T9237163701"
click at [1155, 542] on div "Enter Work Details Enter work details for ‘ [PERSON_NAME] Suerte ’ below. Work …" at bounding box center [817, 325] width 976 height 477
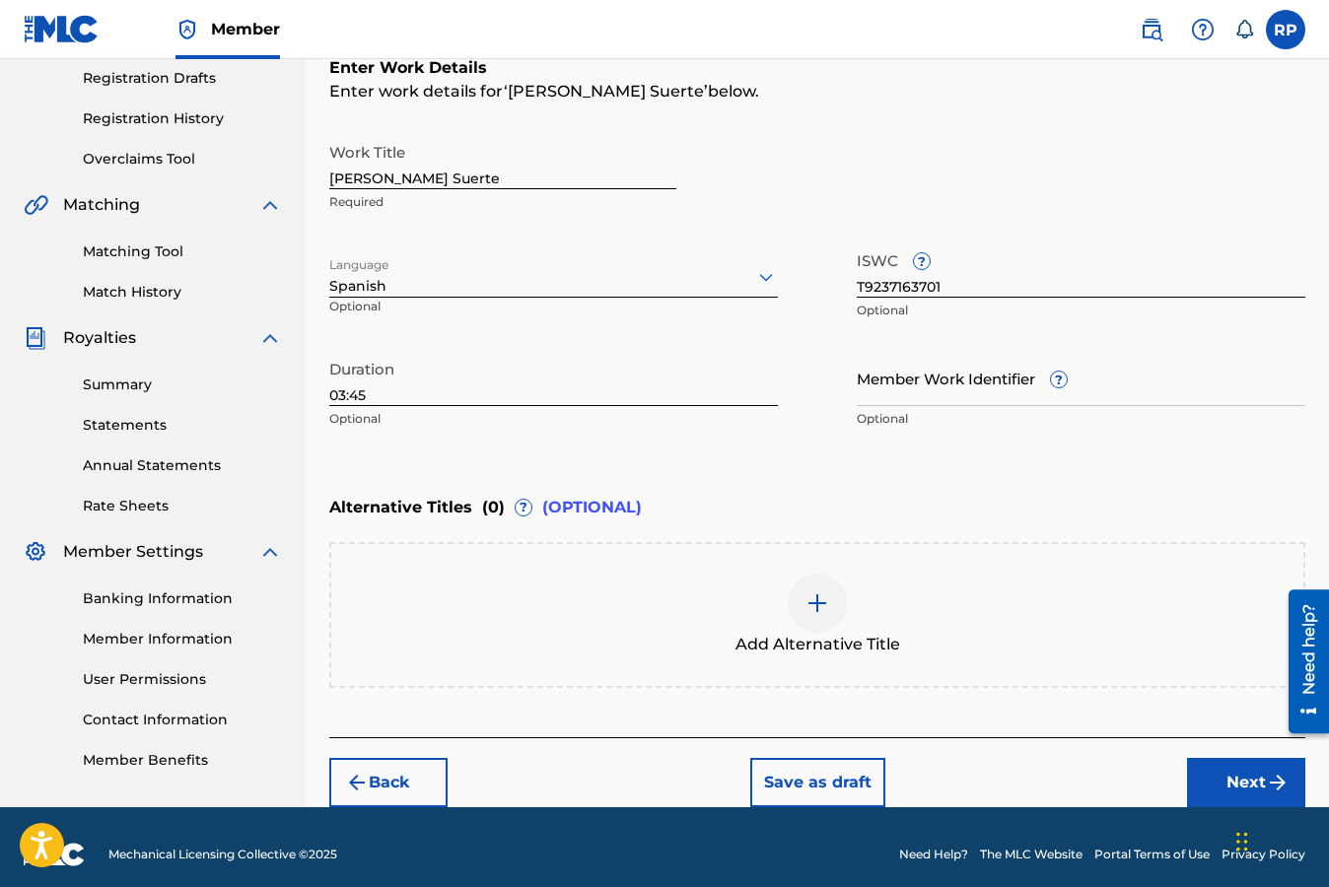
scroll to position [347, 0]
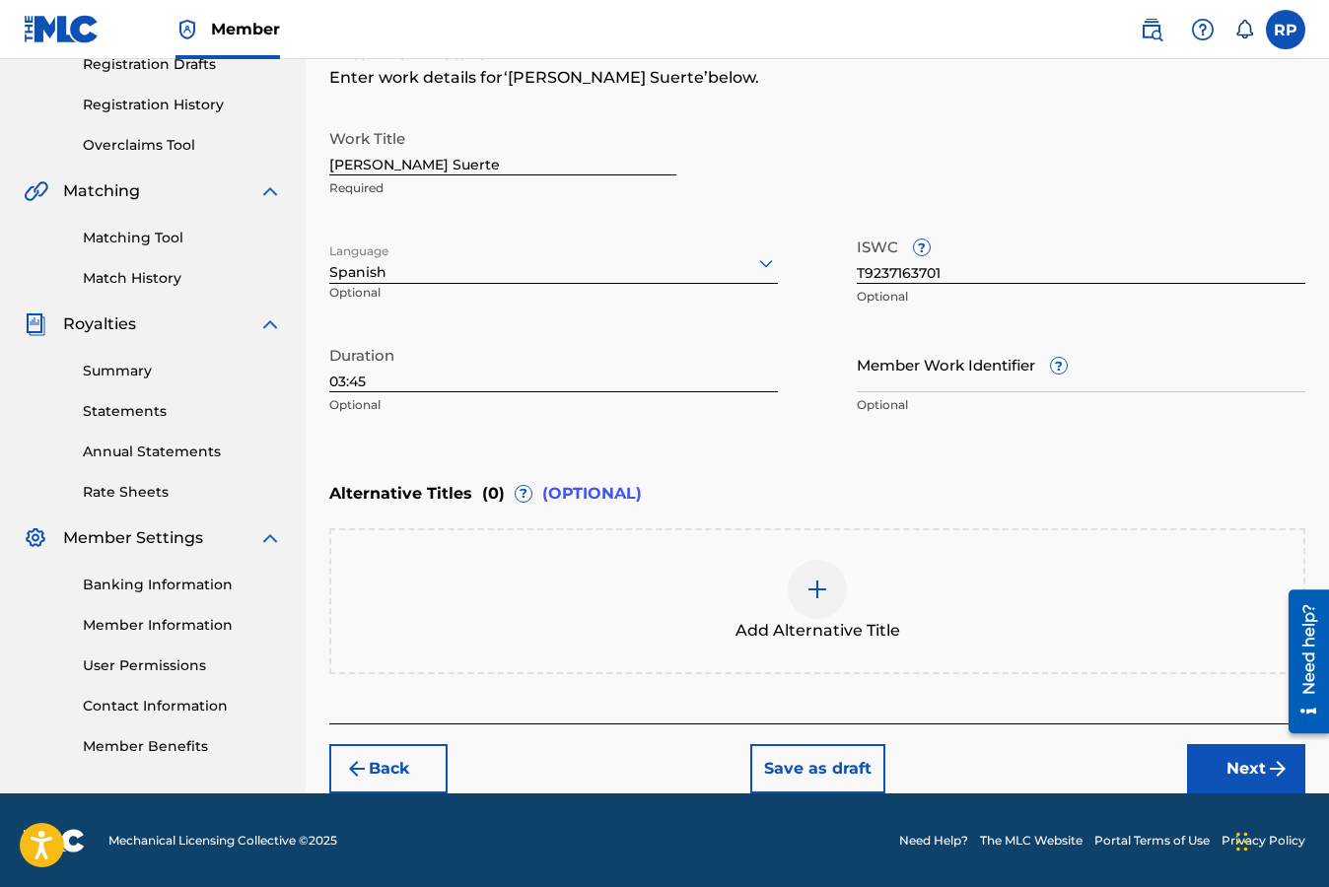
click at [815, 592] on img at bounding box center [817, 590] width 24 height 24
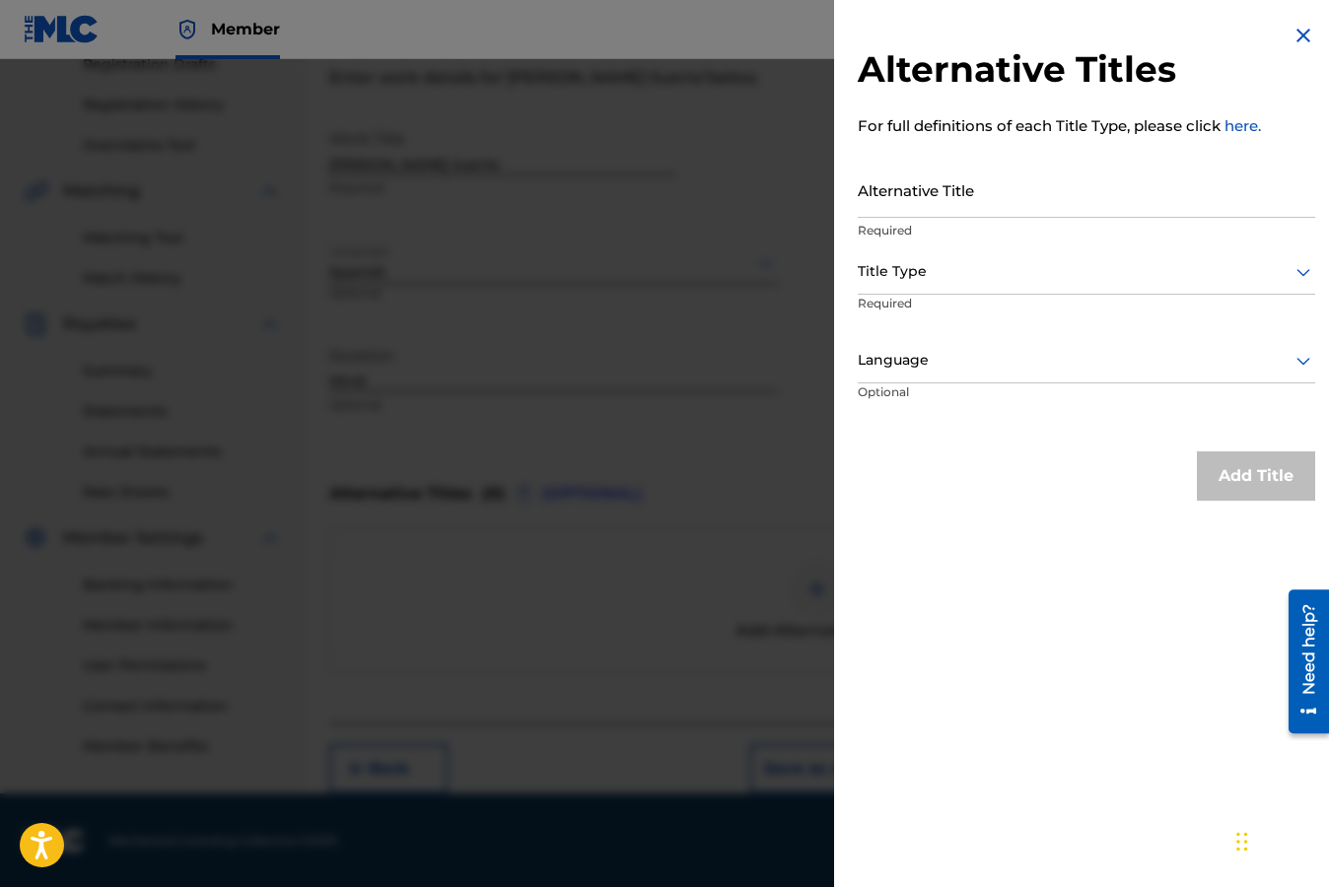
click at [983, 200] on input "Alternative Title" at bounding box center [1085, 190] width 457 height 56
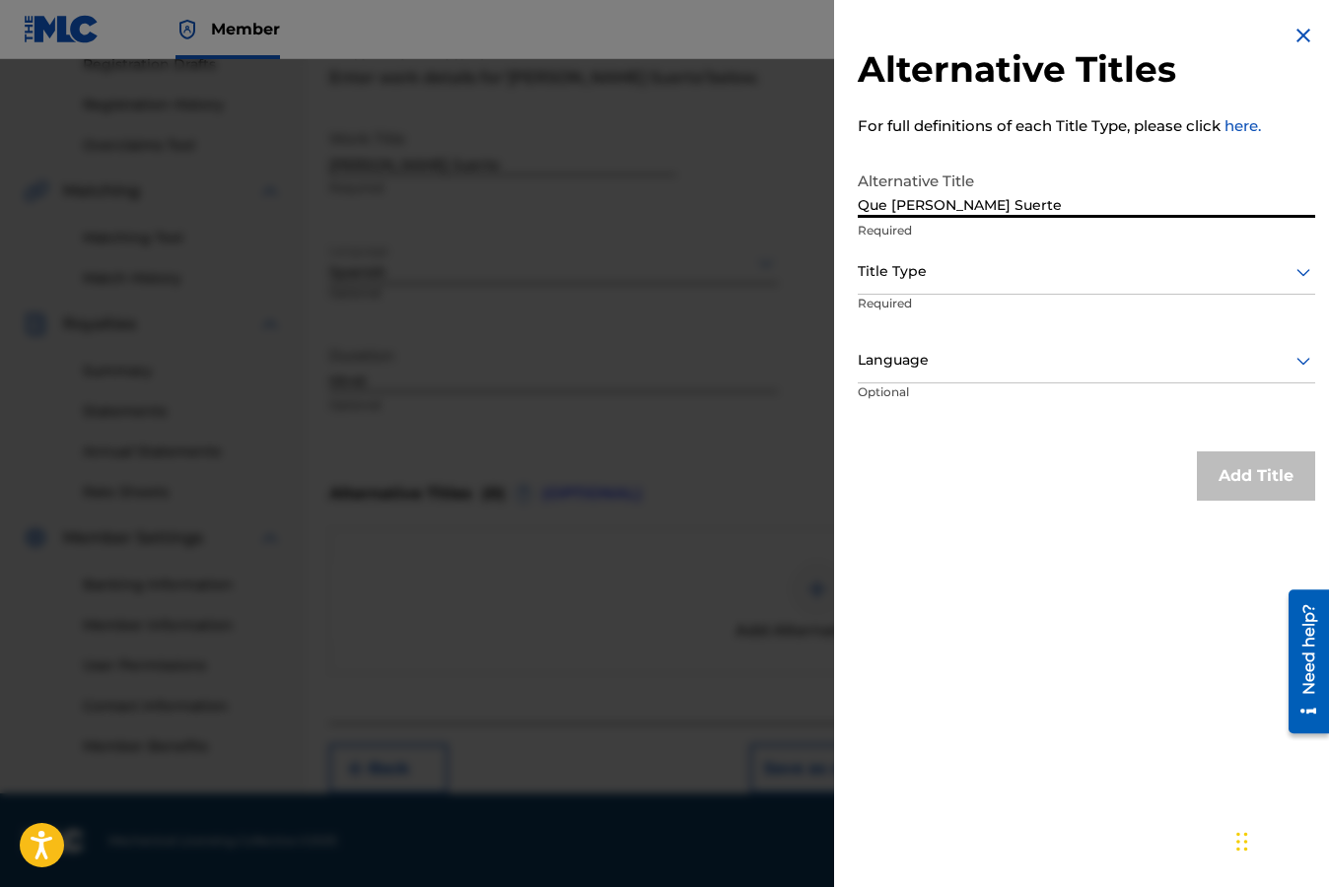
type input "Que [PERSON_NAME] Suerte"
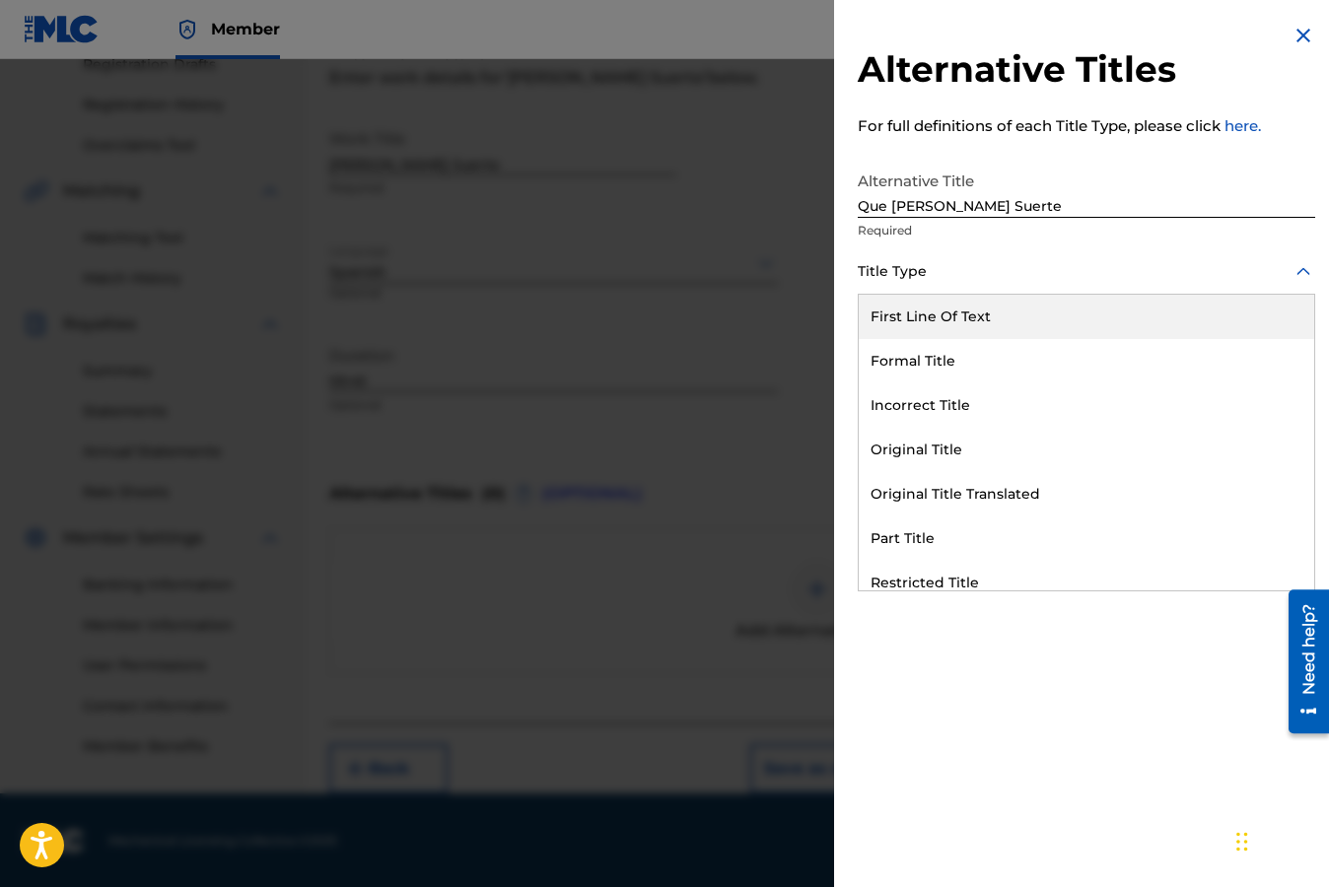
click at [1296, 277] on icon at bounding box center [1303, 272] width 24 height 24
click at [1027, 320] on div "First Line Of Text" at bounding box center [1085, 317] width 455 height 44
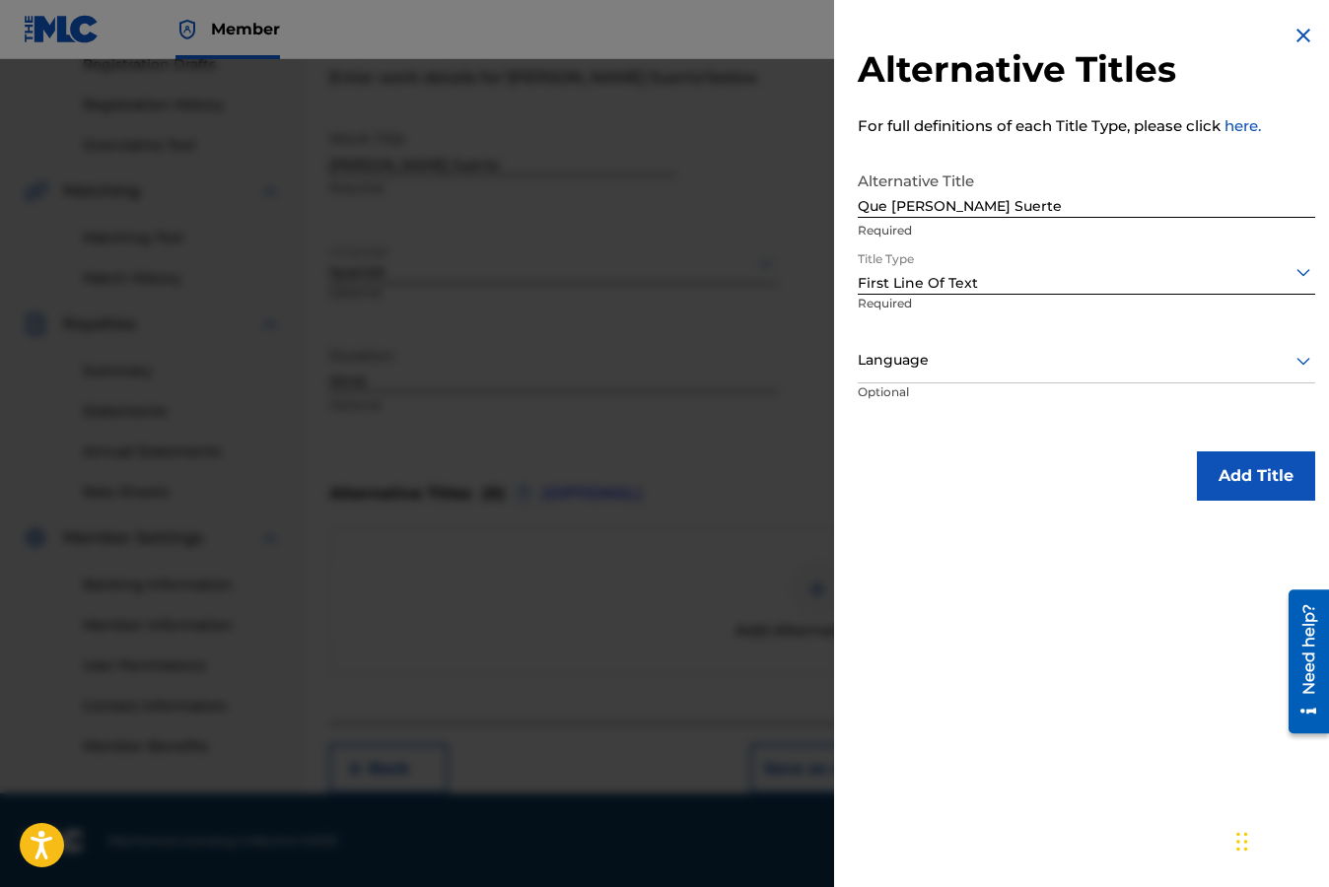
click at [1297, 364] on icon at bounding box center [1303, 361] width 24 height 24
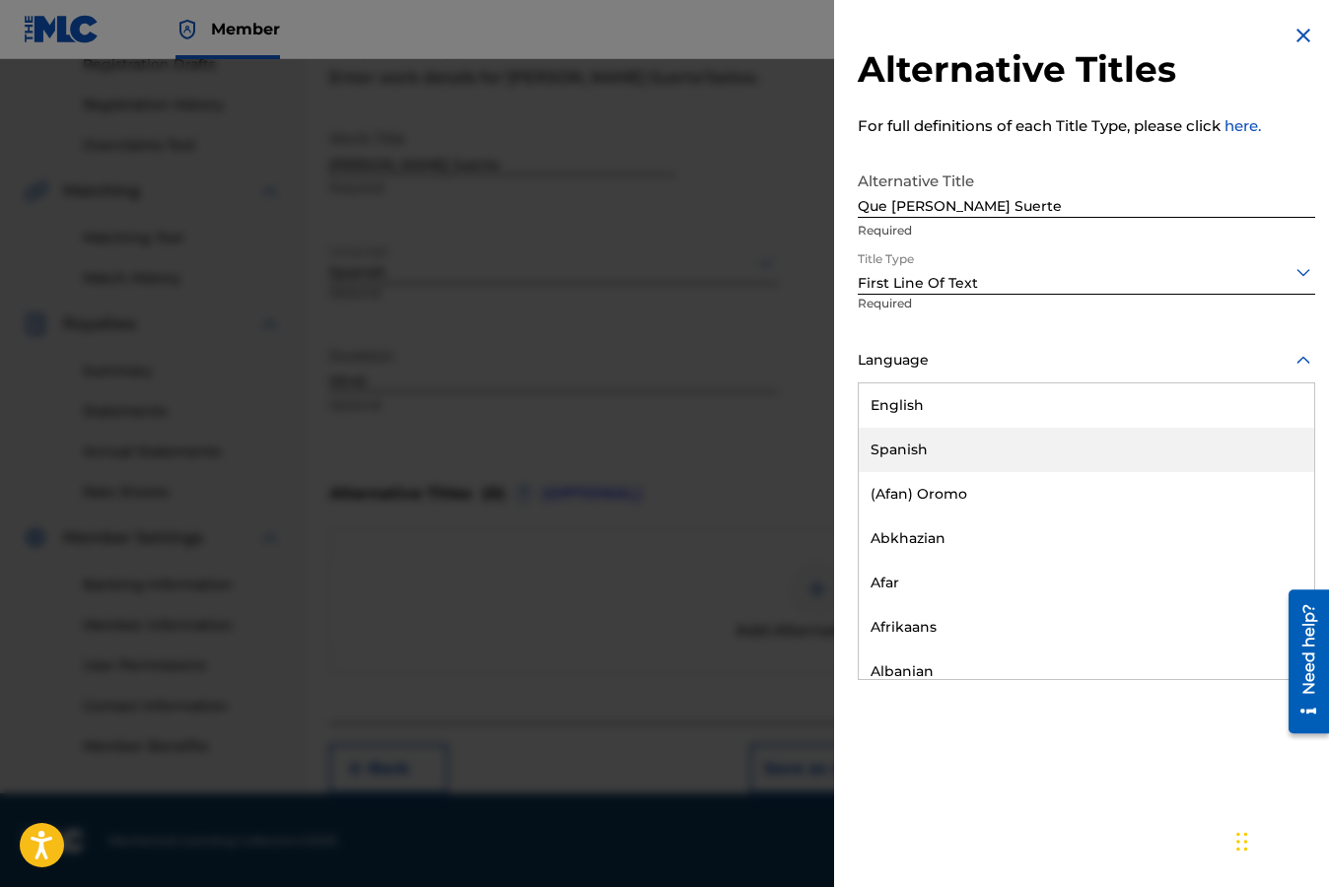
click at [901, 453] on div "Spanish" at bounding box center [1085, 450] width 455 height 44
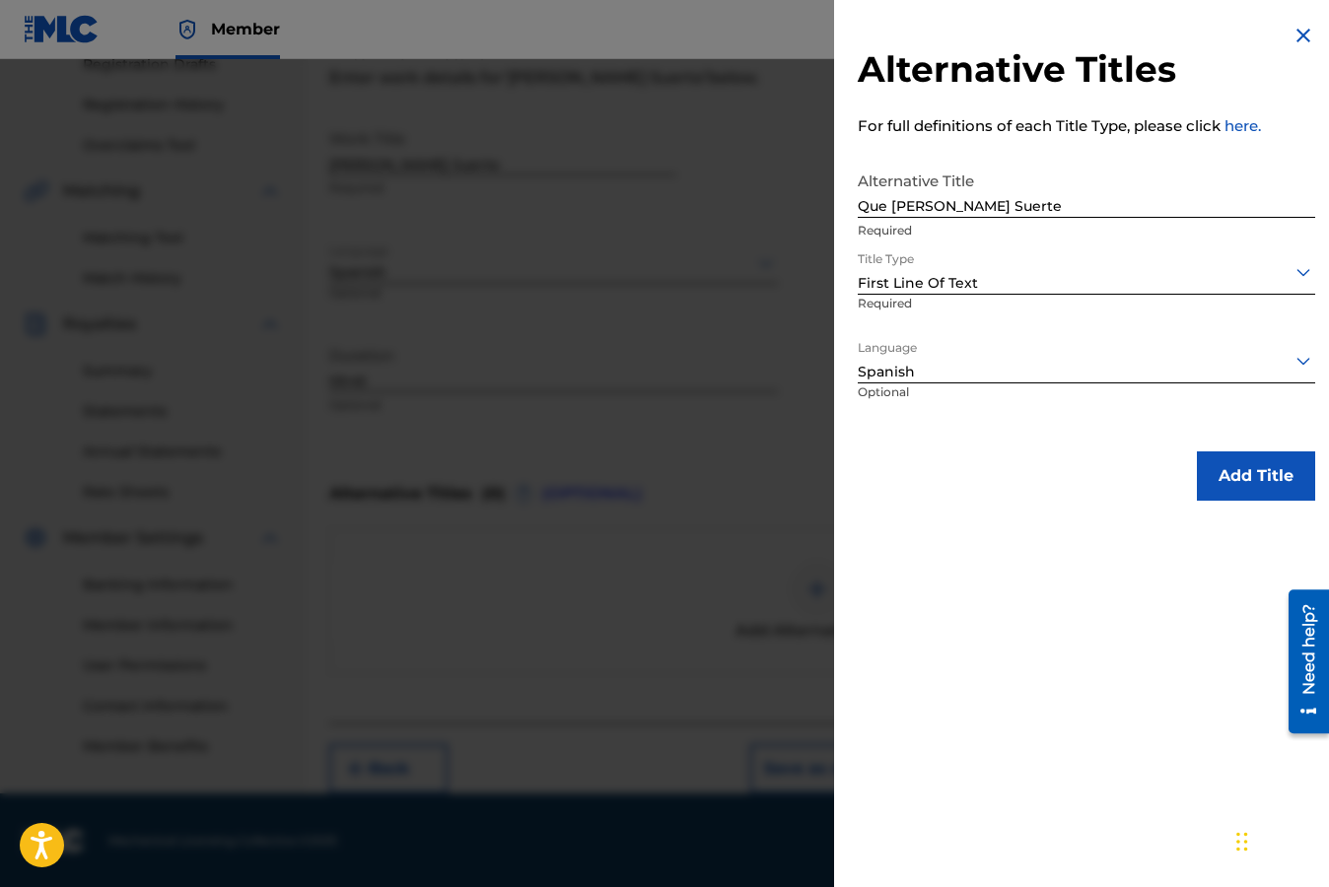
click at [1243, 474] on button "Add Title" at bounding box center [1255, 475] width 118 height 49
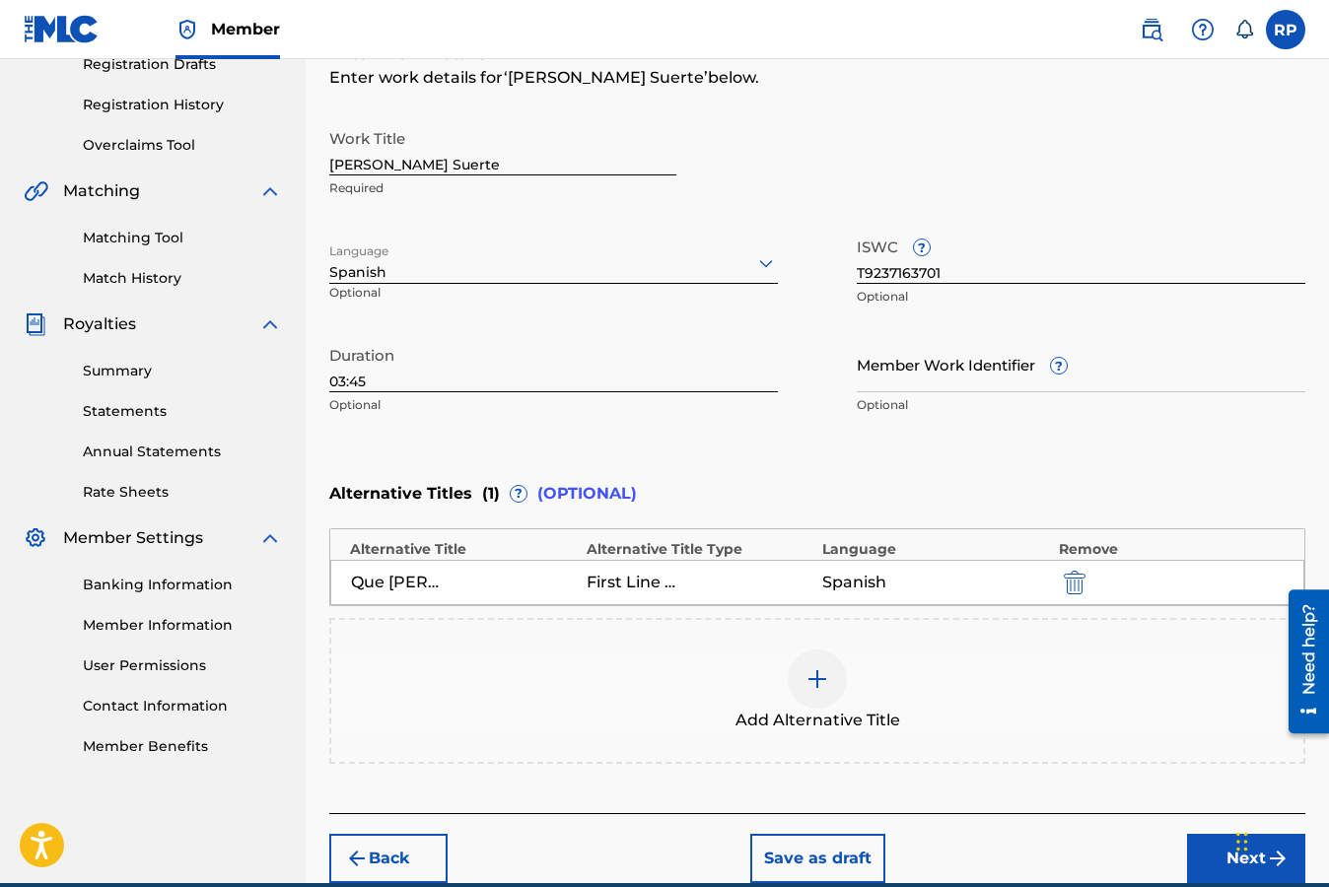
click at [1224, 457] on div "Enter Work Details Enter work details for ‘ [PERSON_NAME] Suerte ’ below. Work …" at bounding box center [817, 233] width 976 height 477
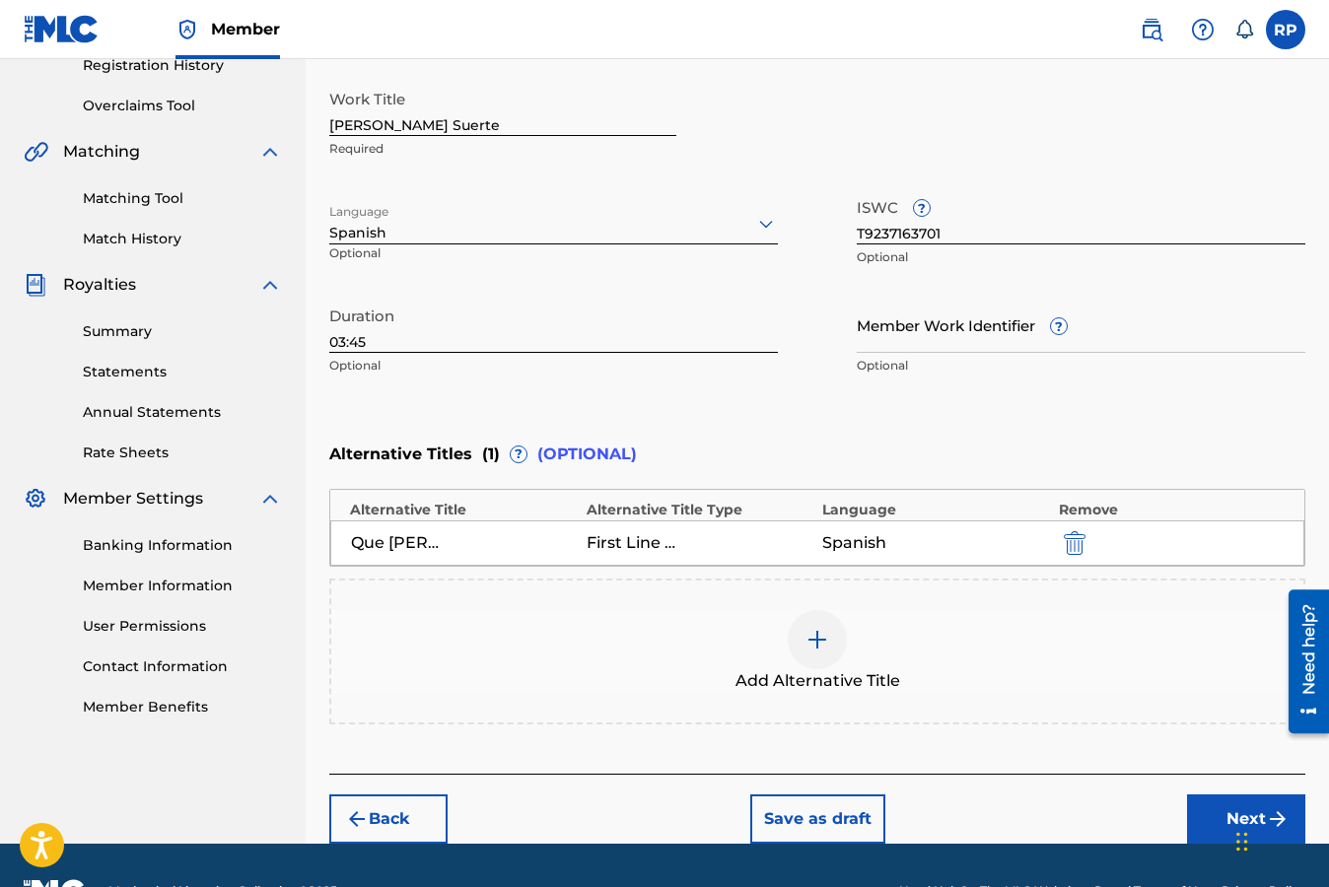
scroll to position [438, 0]
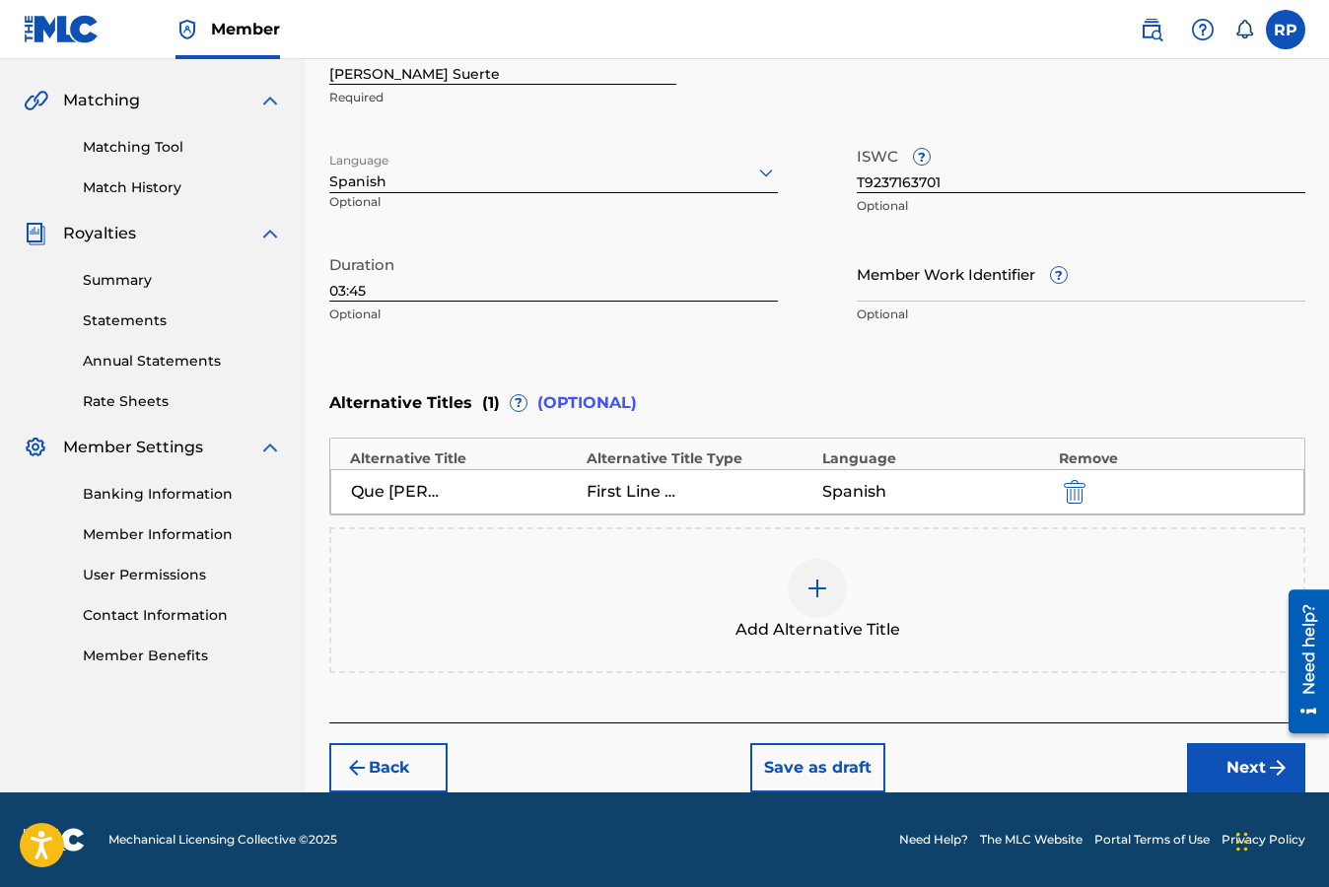
click at [1230, 768] on button "Next" at bounding box center [1246, 767] width 118 height 49
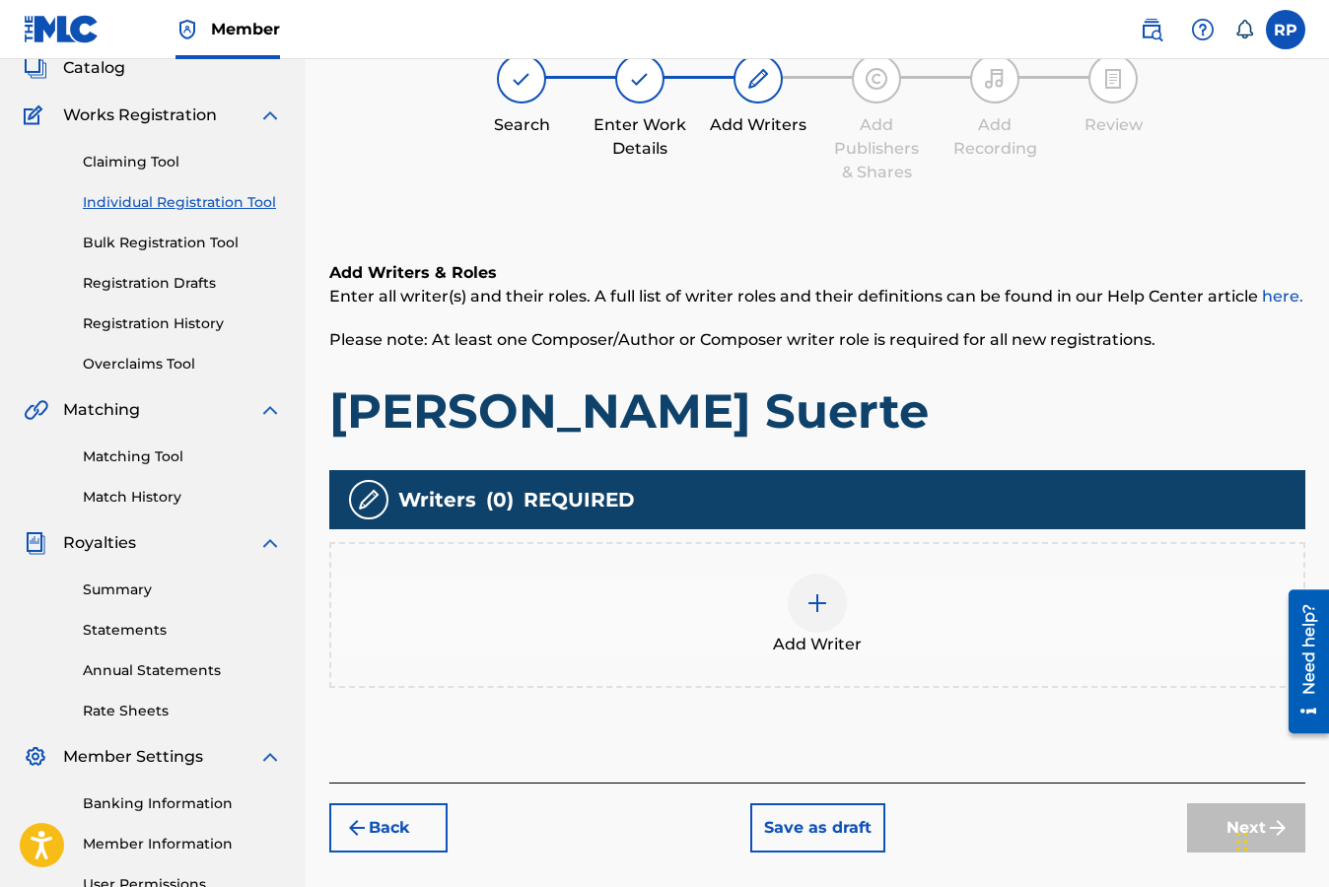
scroll to position [168, 0]
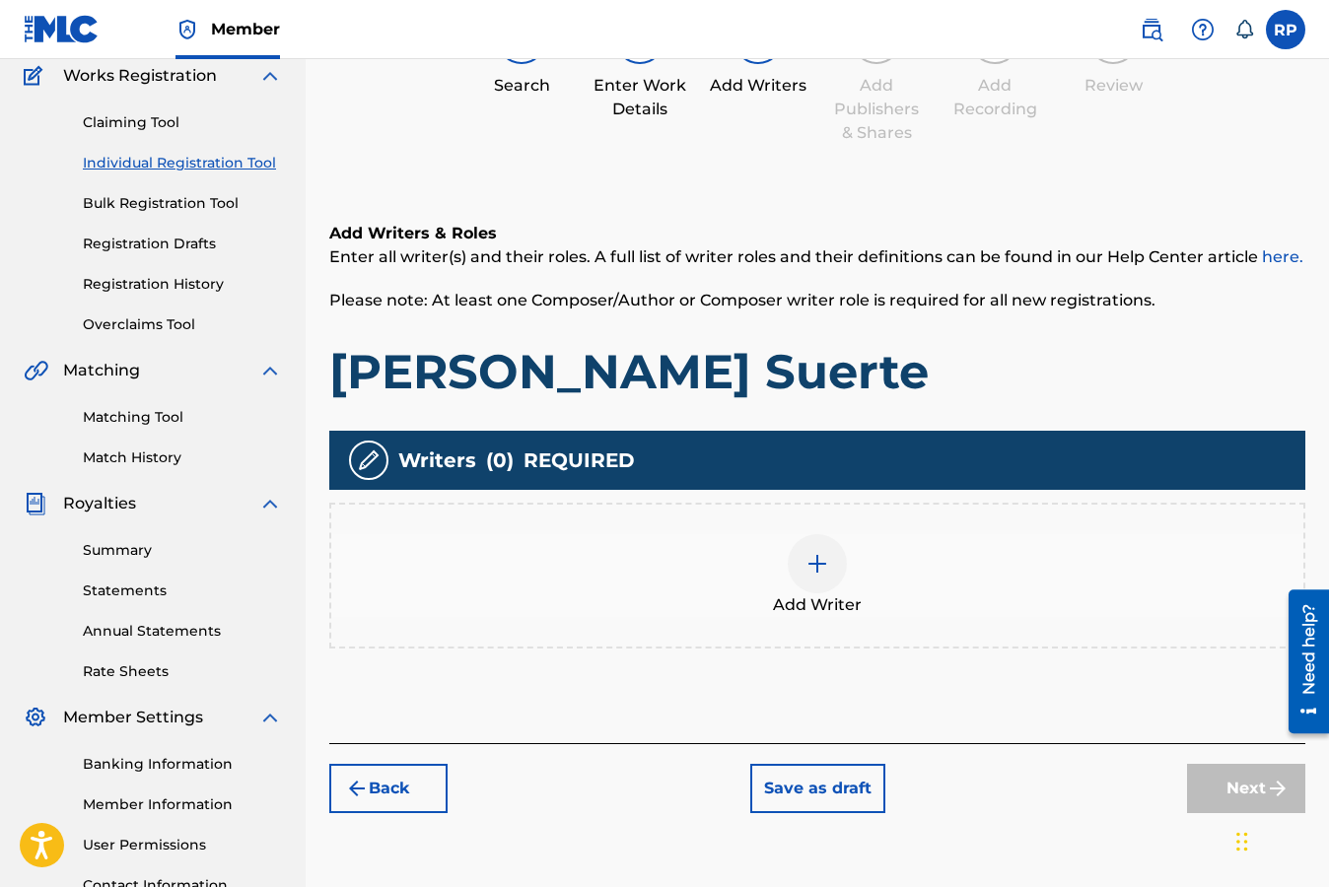
click at [811, 562] on img at bounding box center [817, 564] width 24 height 24
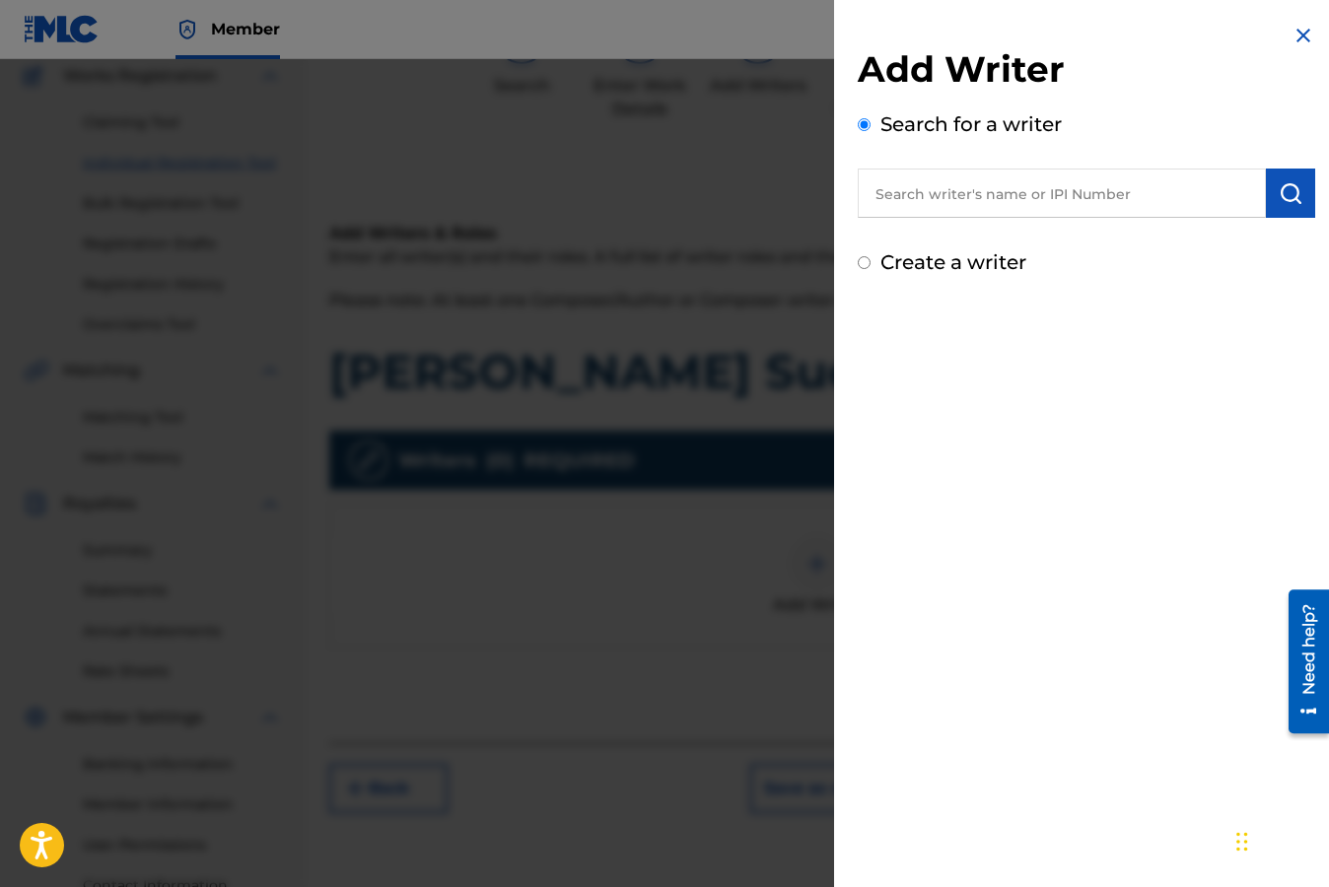
click at [913, 200] on input "text" at bounding box center [1061, 193] width 408 height 49
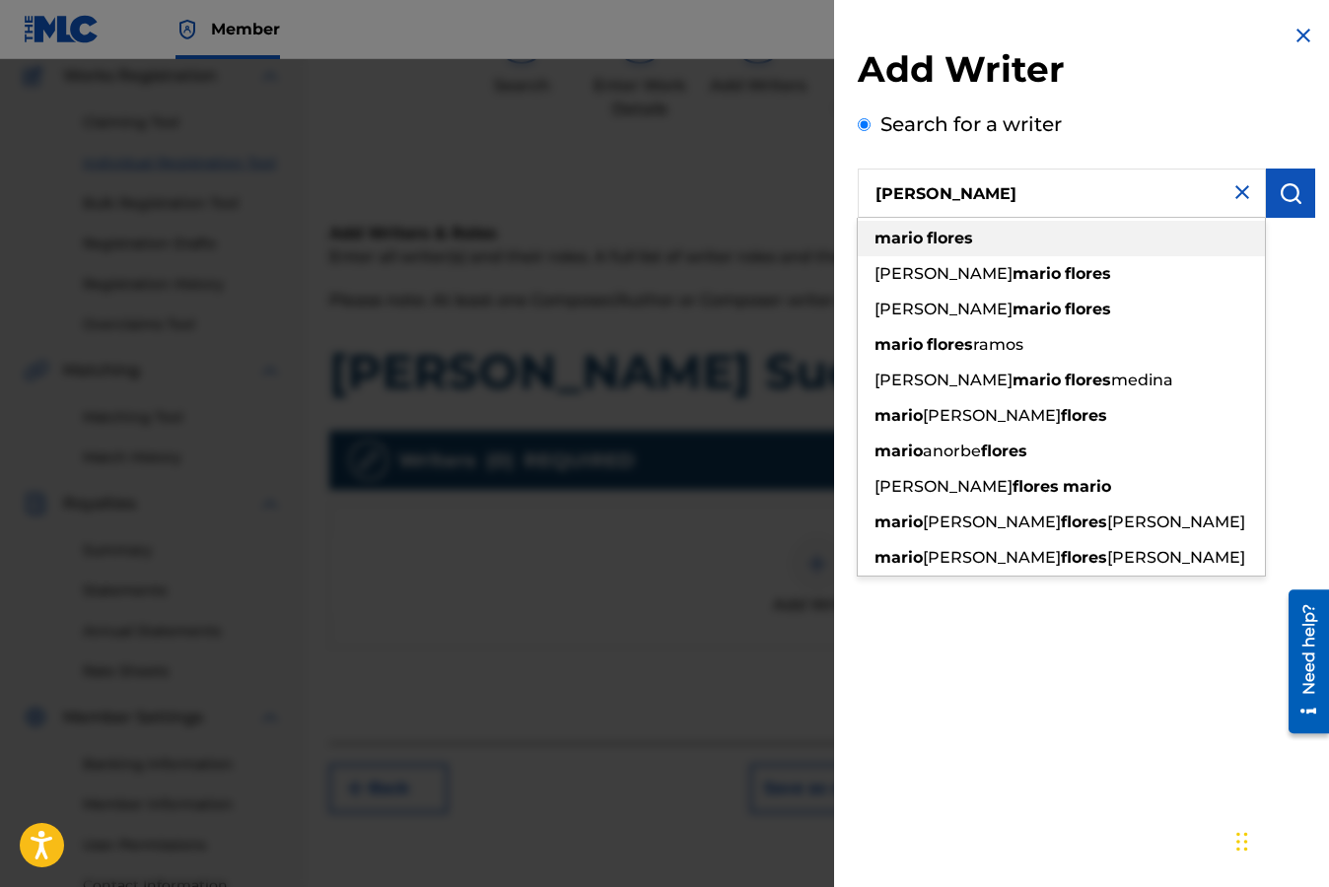
click at [909, 241] on strong "mario" at bounding box center [898, 238] width 48 height 19
type input "[PERSON_NAME]"
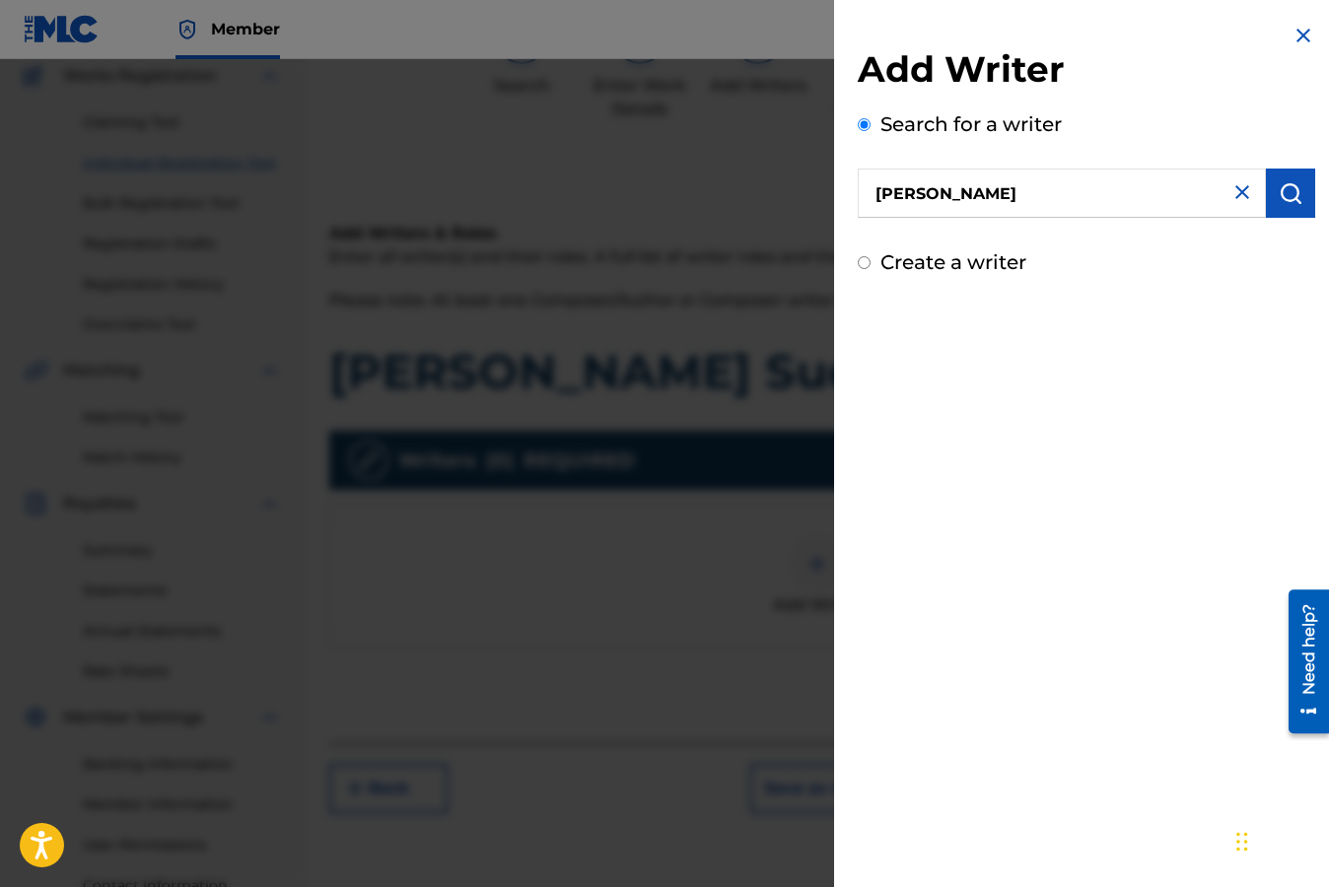
click at [1278, 195] on img "submit" at bounding box center [1290, 193] width 24 height 24
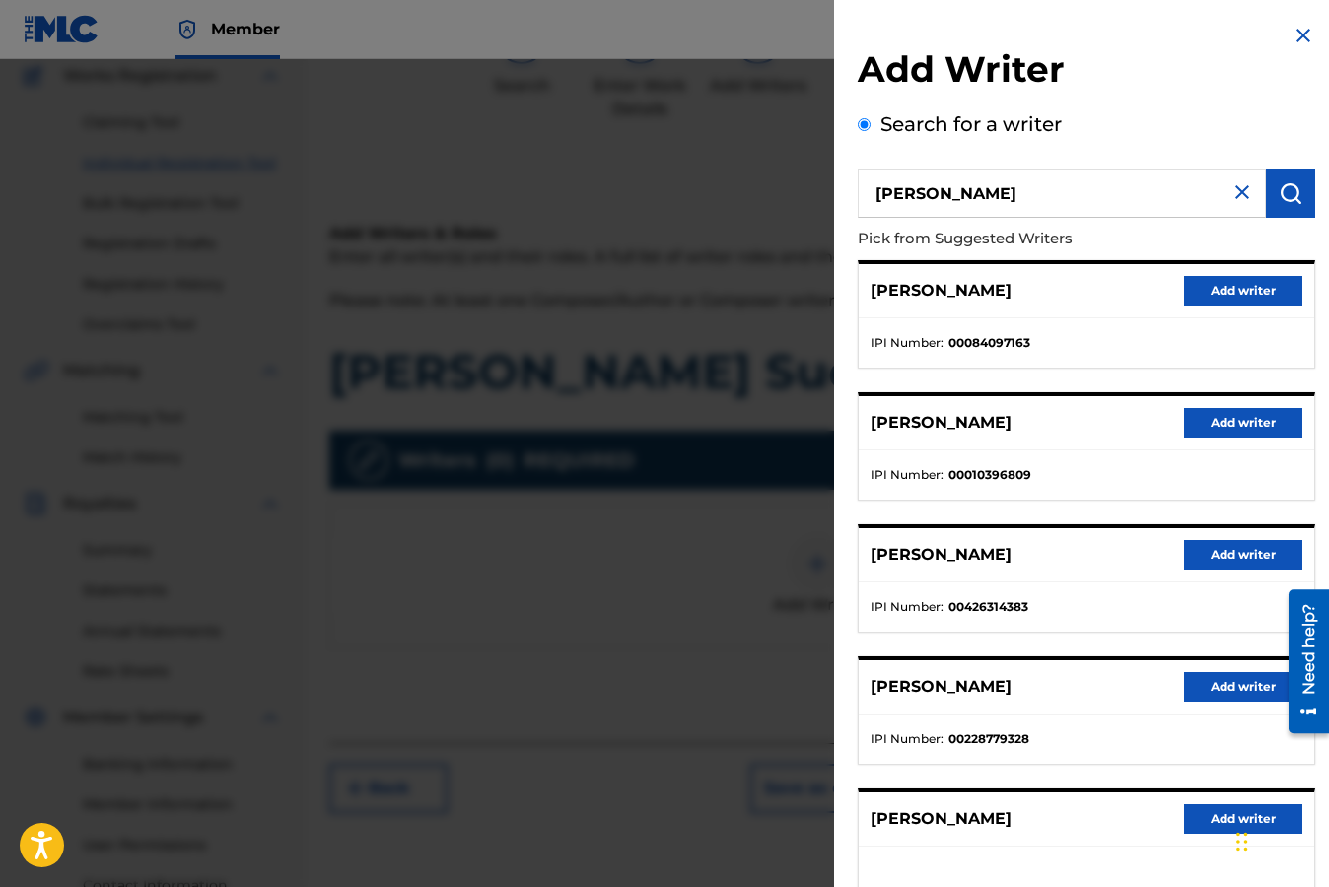
click at [1325, 346] on div "Add Writer Search for a writer [PERSON_NAME] Pick from Suggested Writers [PERSO…" at bounding box center [1086, 510] width 505 height 1021
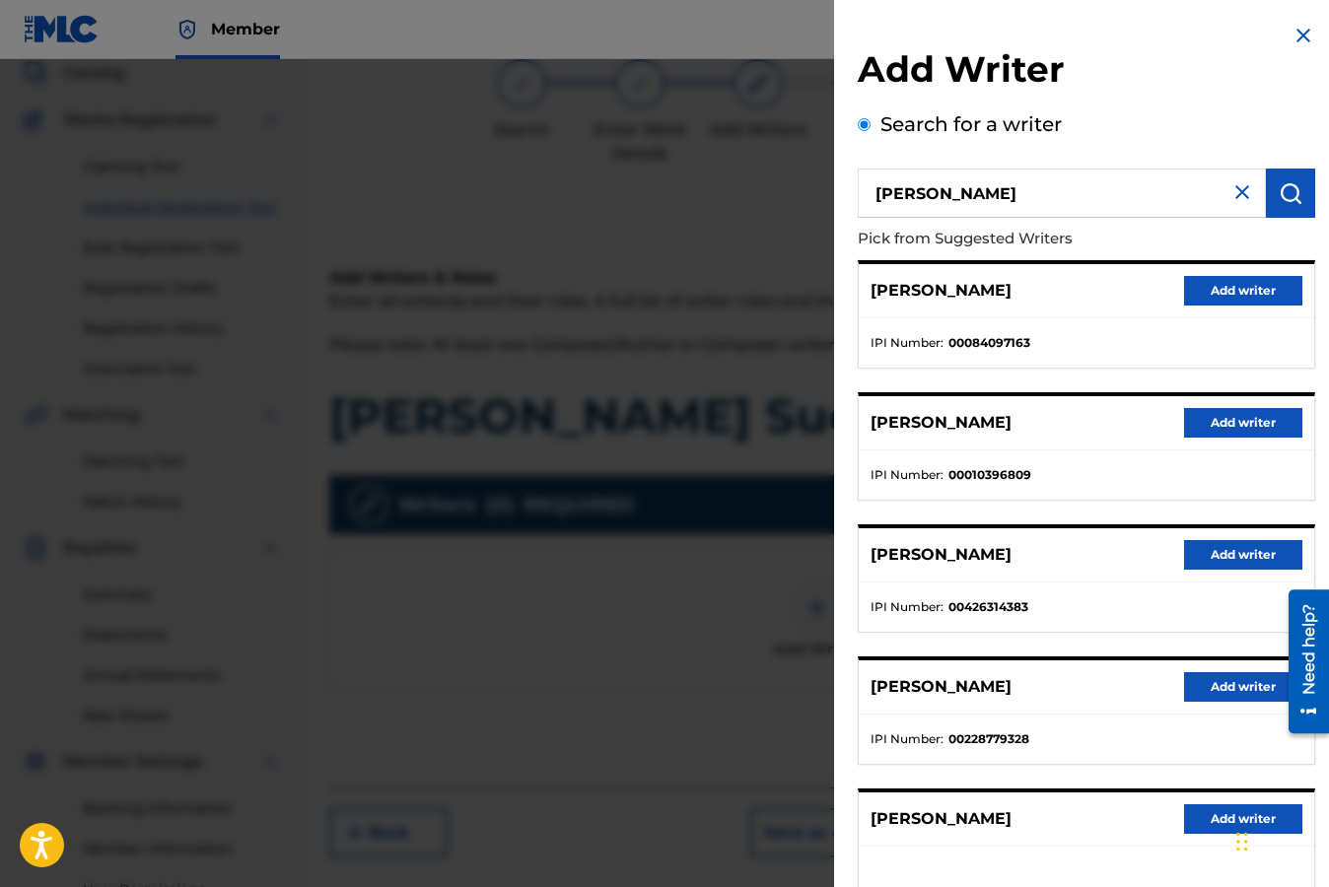
scroll to position [89, 0]
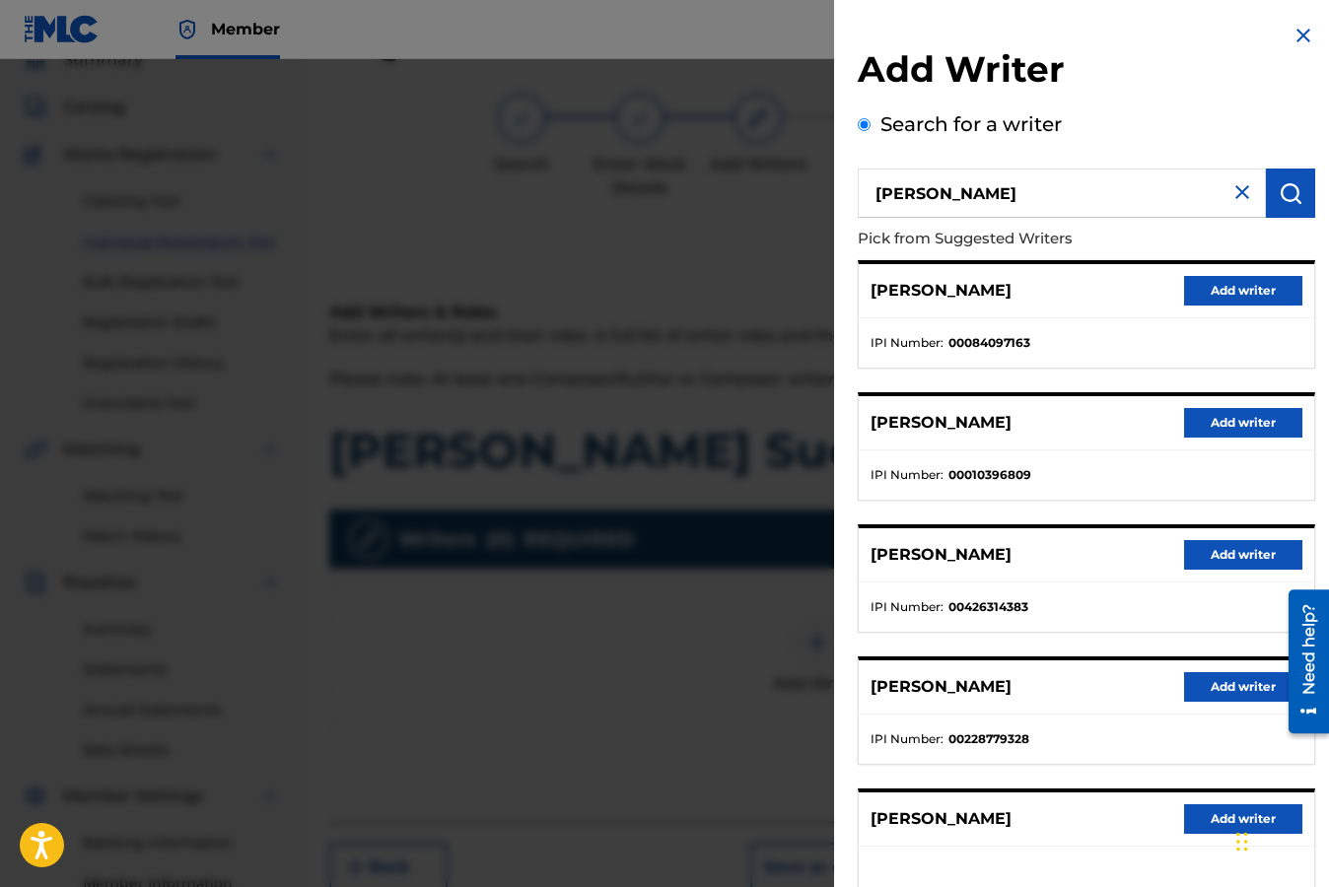
click at [1236, 191] on img at bounding box center [1242, 192] width 24 height 24
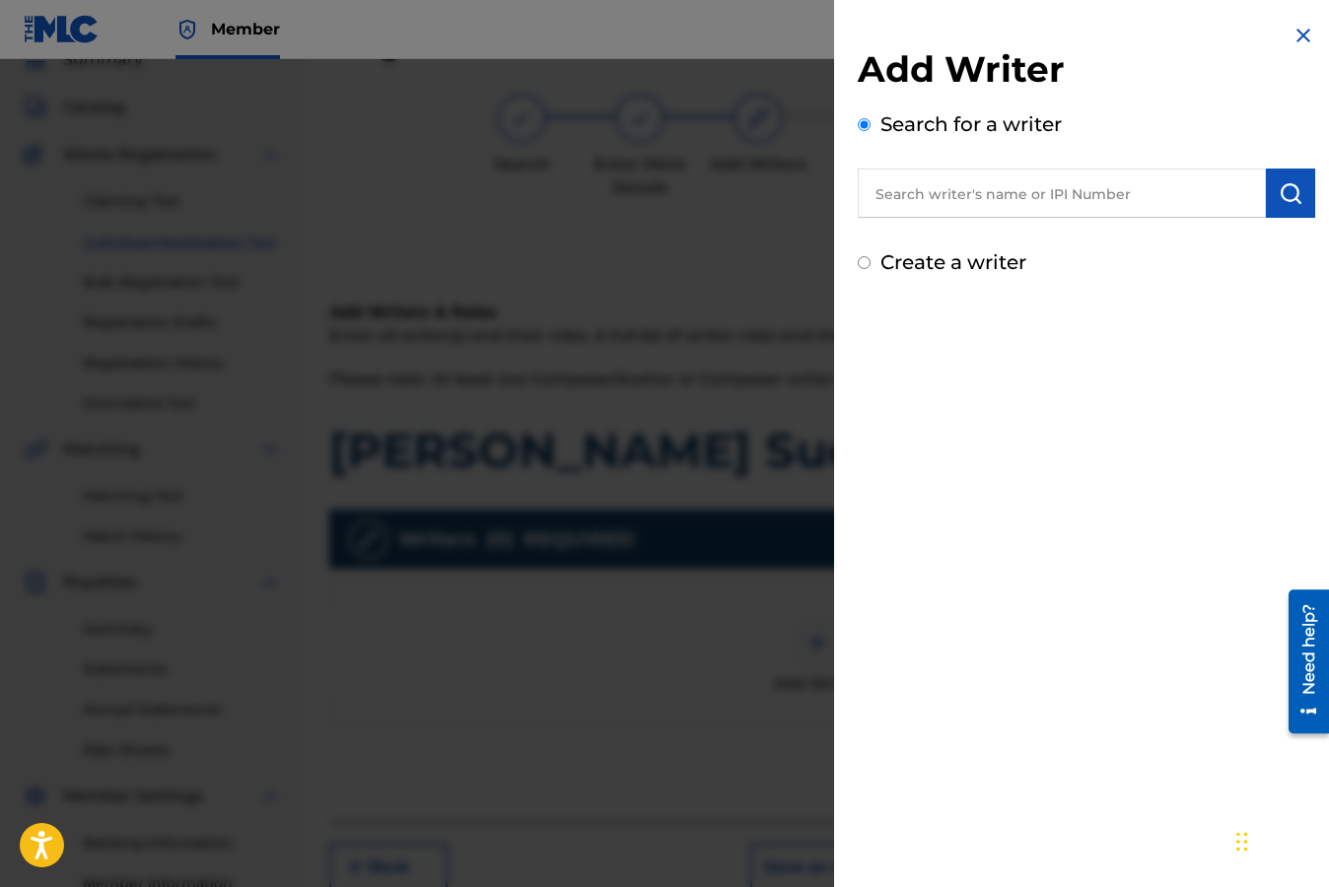
click at [867, 262] on input "Create a writer" at bounding box center [863, 262] width 13 height 13
radio input "false"
radio input "true"
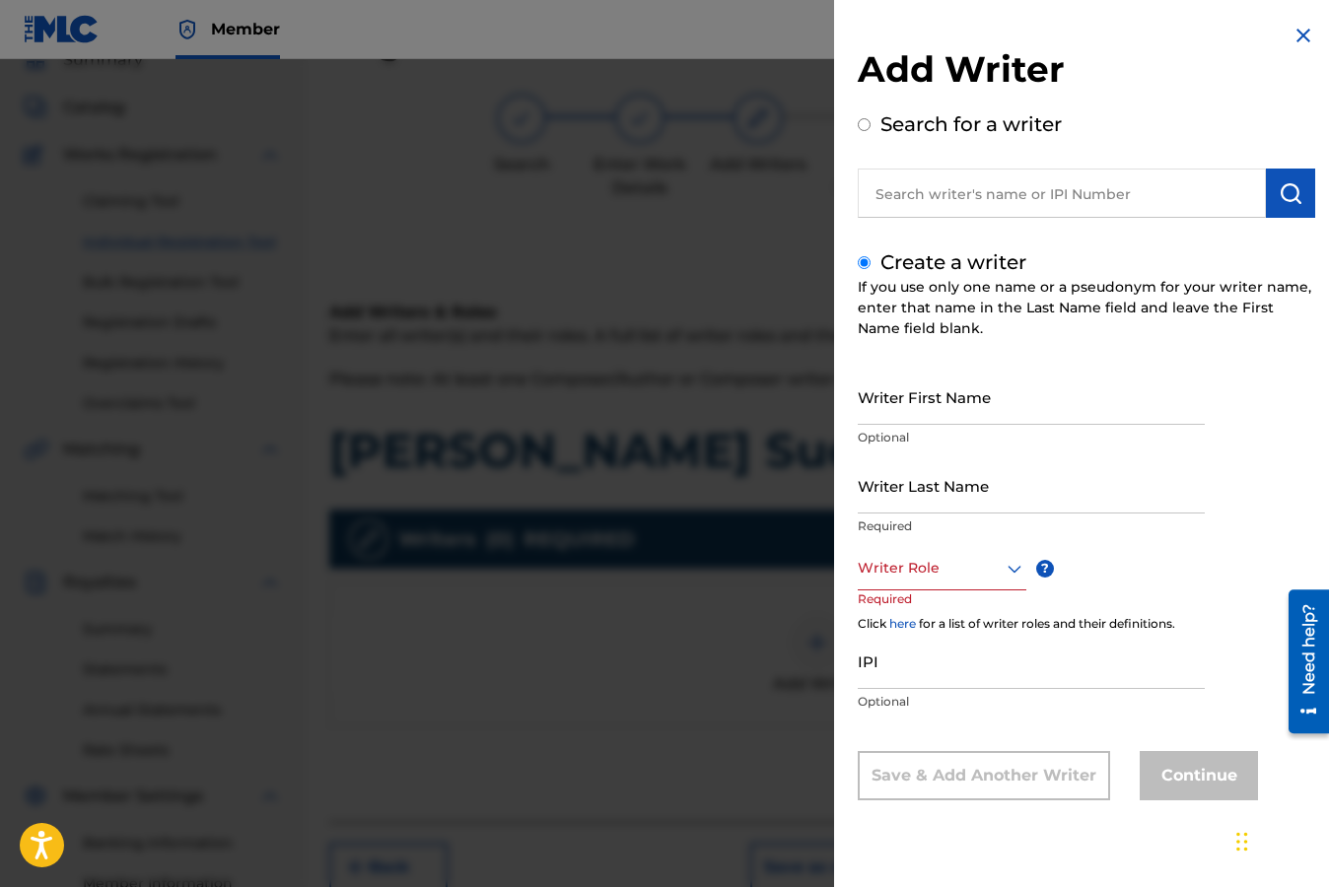
click at [982, 406] on input "Writer First Name" at bounding box center [1030, 397] width 347 height 56
type input "Mario"
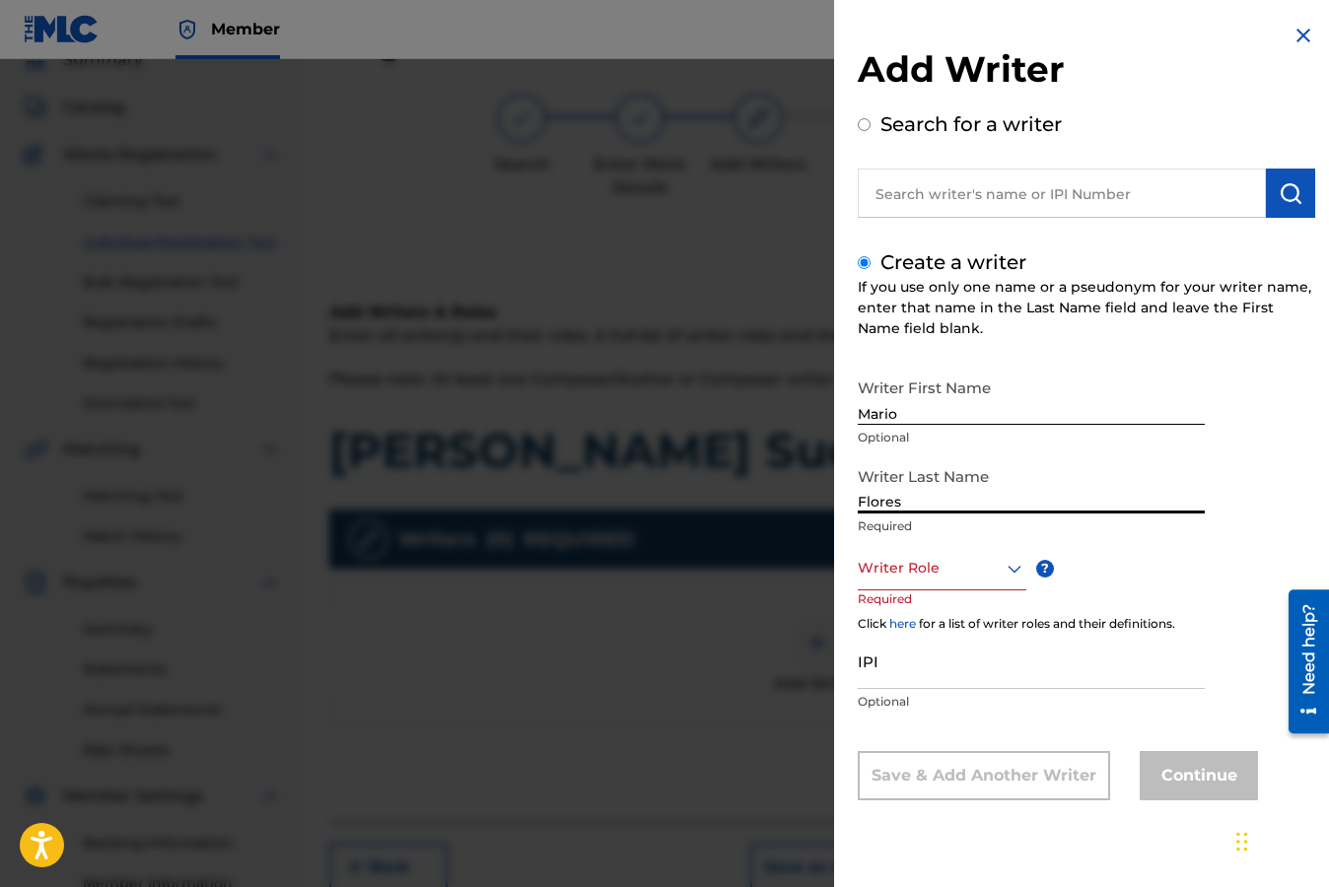
type input "Flores"
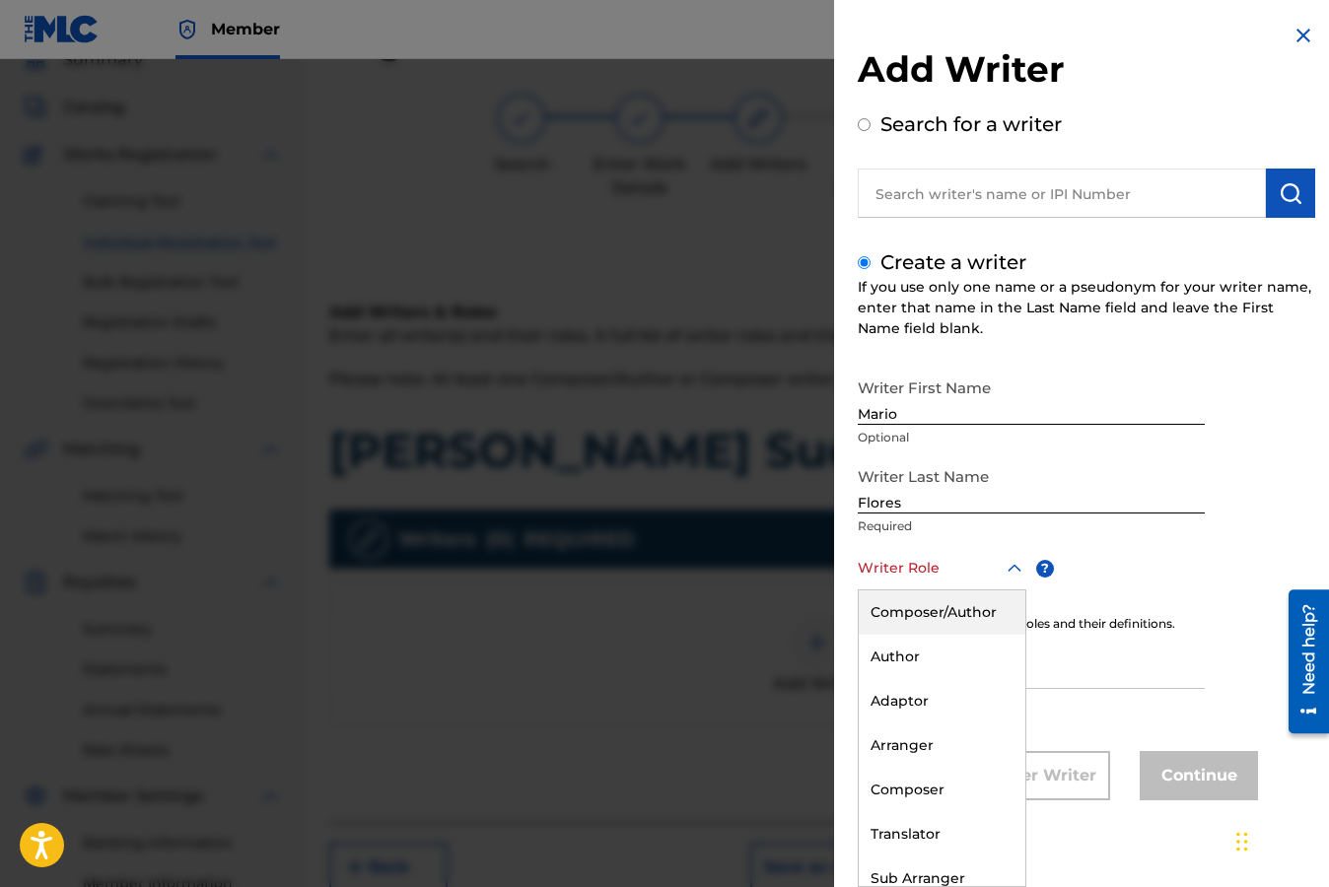
click at [1014, 569] on icon at bounding box center [1014, 569] width 24 height 24
click at [963, 618] on div "Composer/Author" at bounding box center [941, 612] width 167 height 44
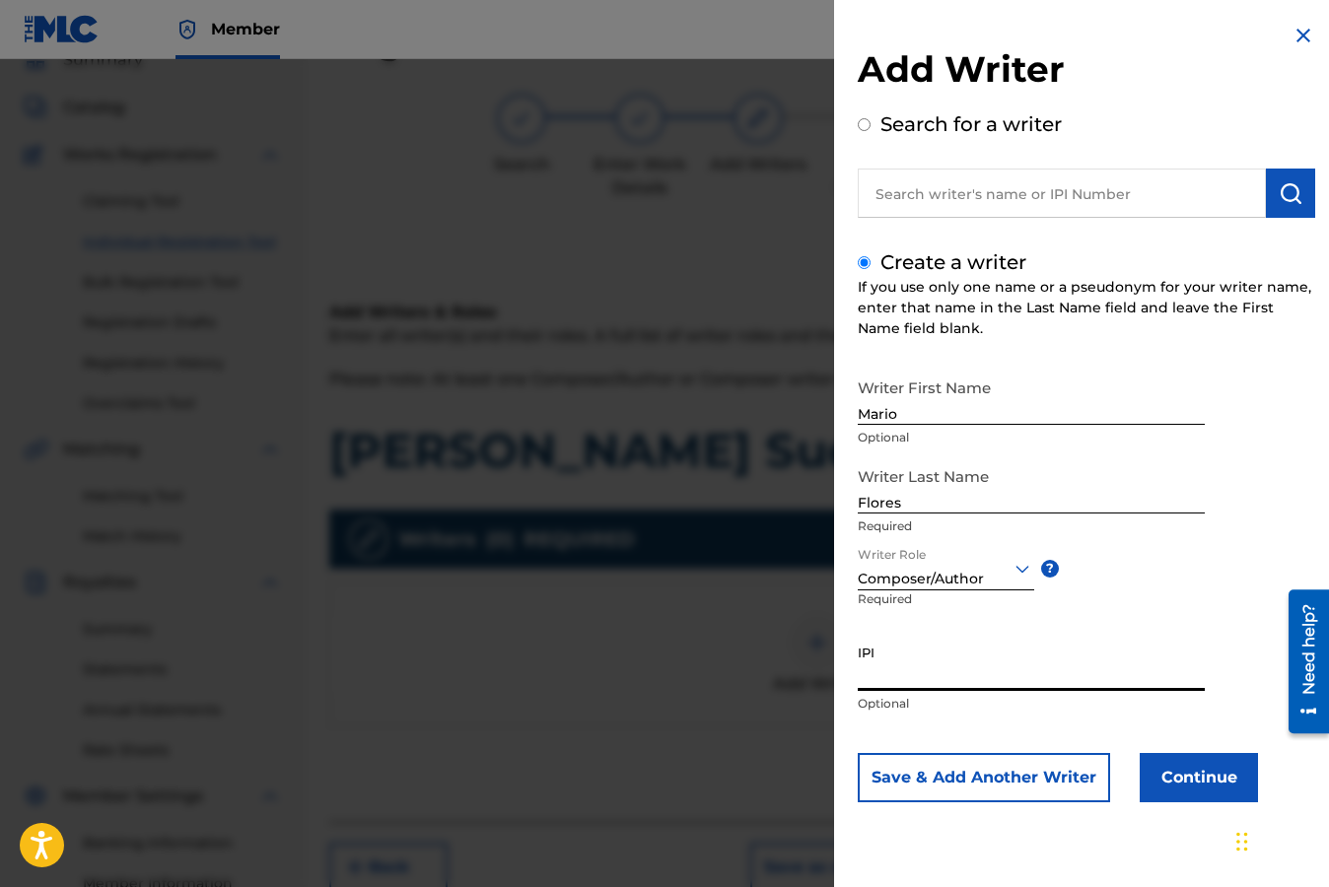
click at [923, 678] on input "IPI" at bounding box center [1030, 663] width 347 height 56
paste input "00245816164"
type input "00245816164"
click at [1201, 778] on button "Continue" at bounding box center [1198, 777] width 118 height 49
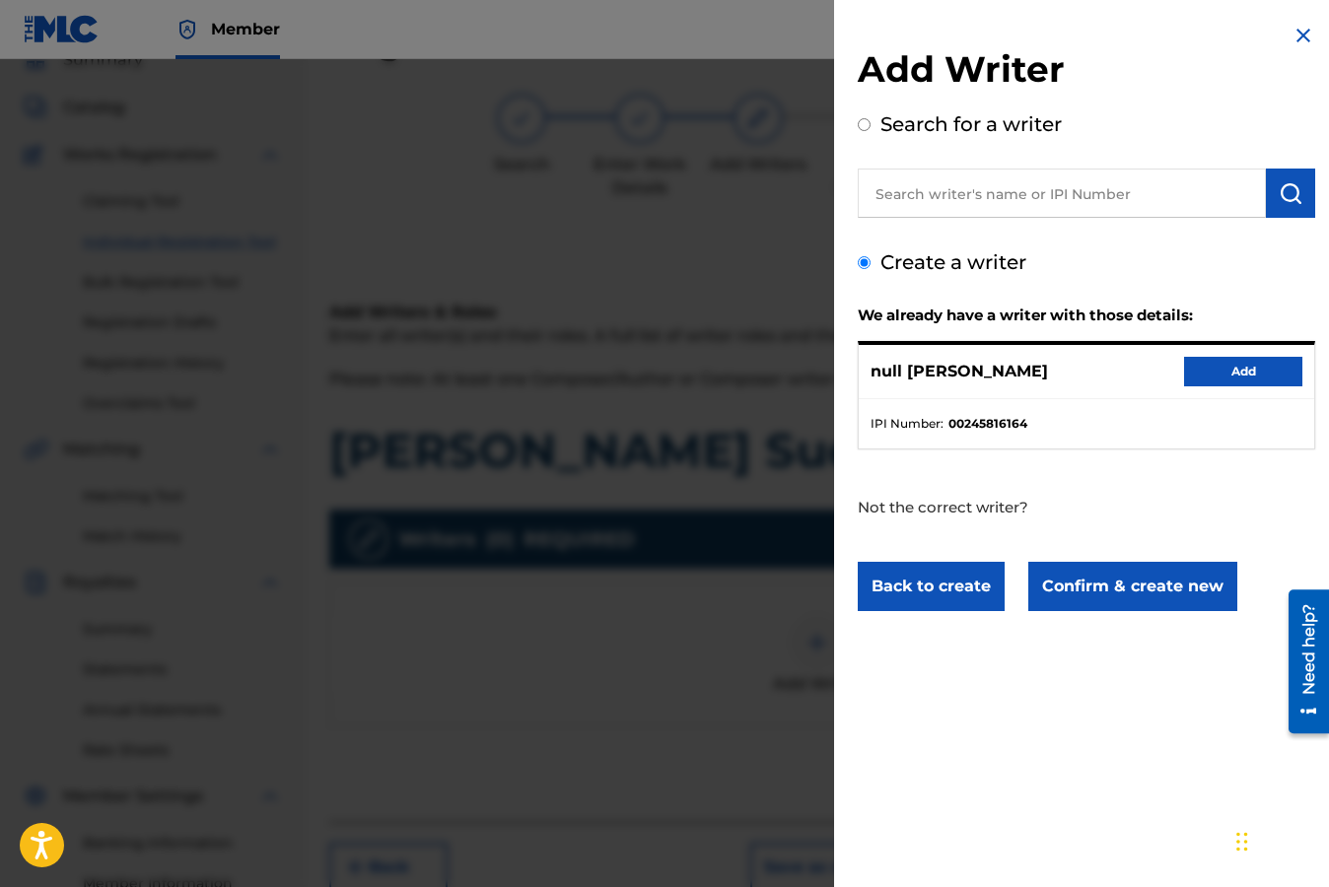
click at [916, 589] on button "Back to create" at bounding box center [930, 586] width 147 height 49
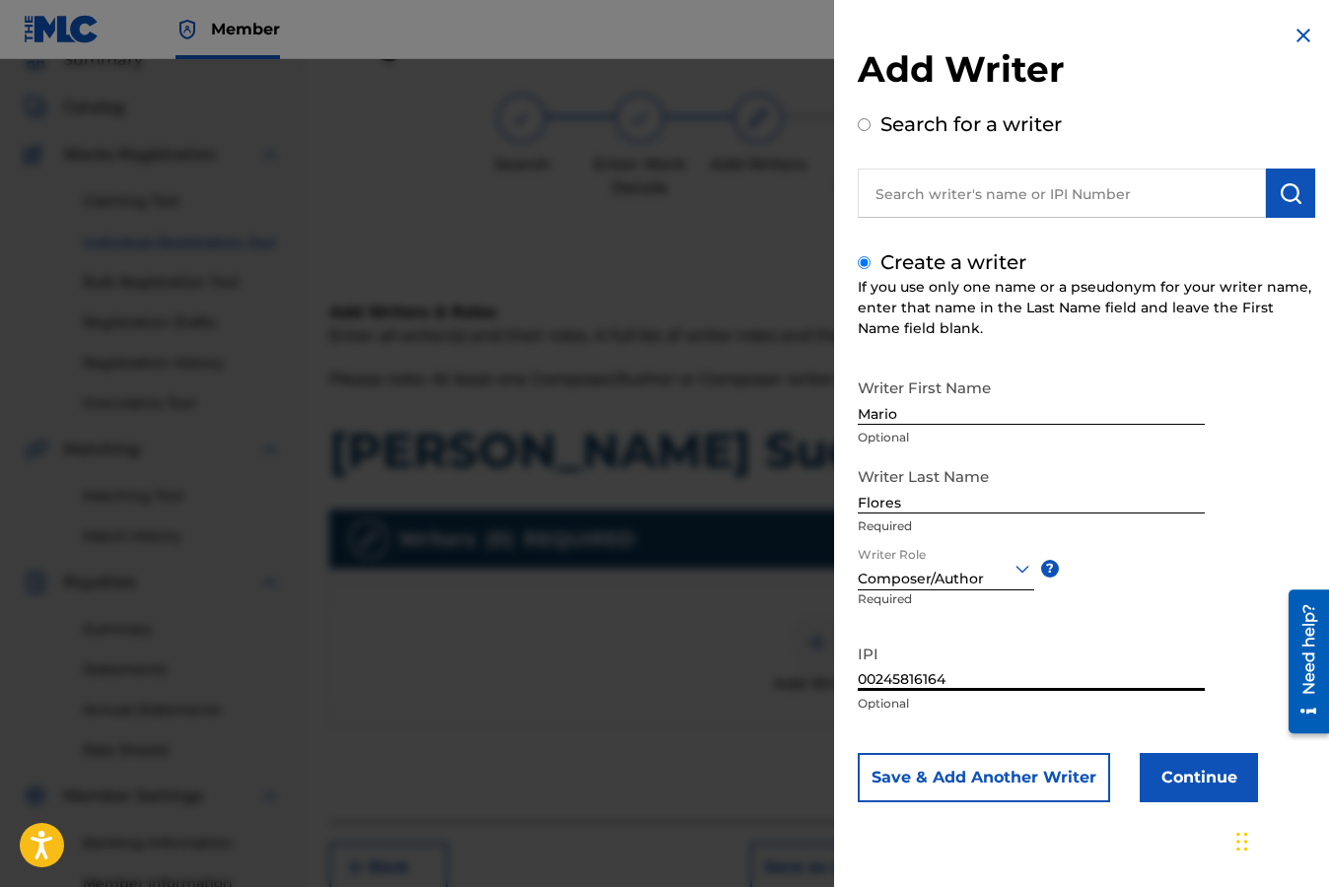
click at [874, 676] on input "00245816164" at bounding box center [1030, 663] width 347 height 56
type input "245816164"
click at [1206, 776] on button "Continue" at bounding box center [1198, 777] width 118 height 49
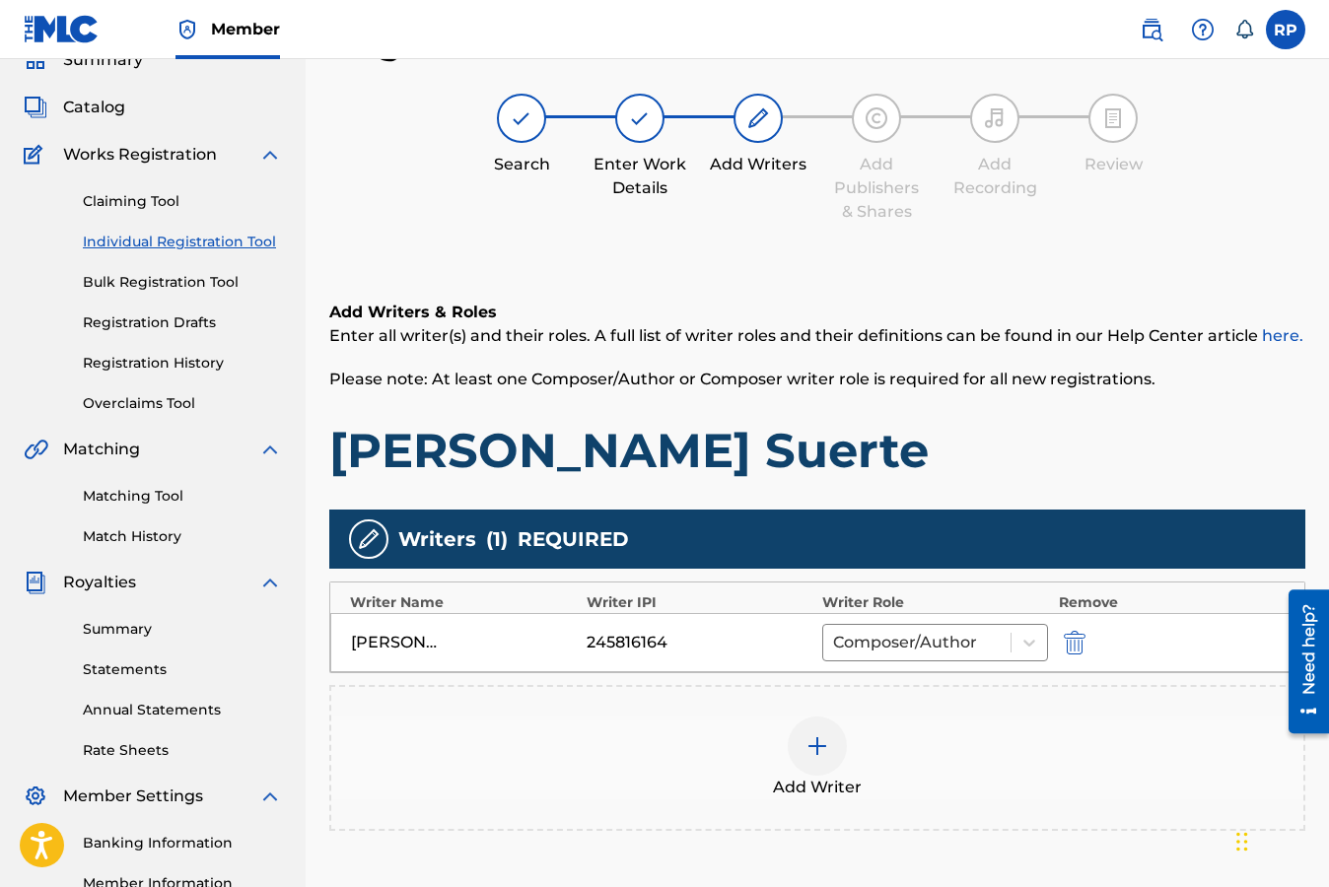
click at [1234, 450] on h1 "[PERSON_NAME] Suerte" at bounding box center [817, 450] width 976 height 59
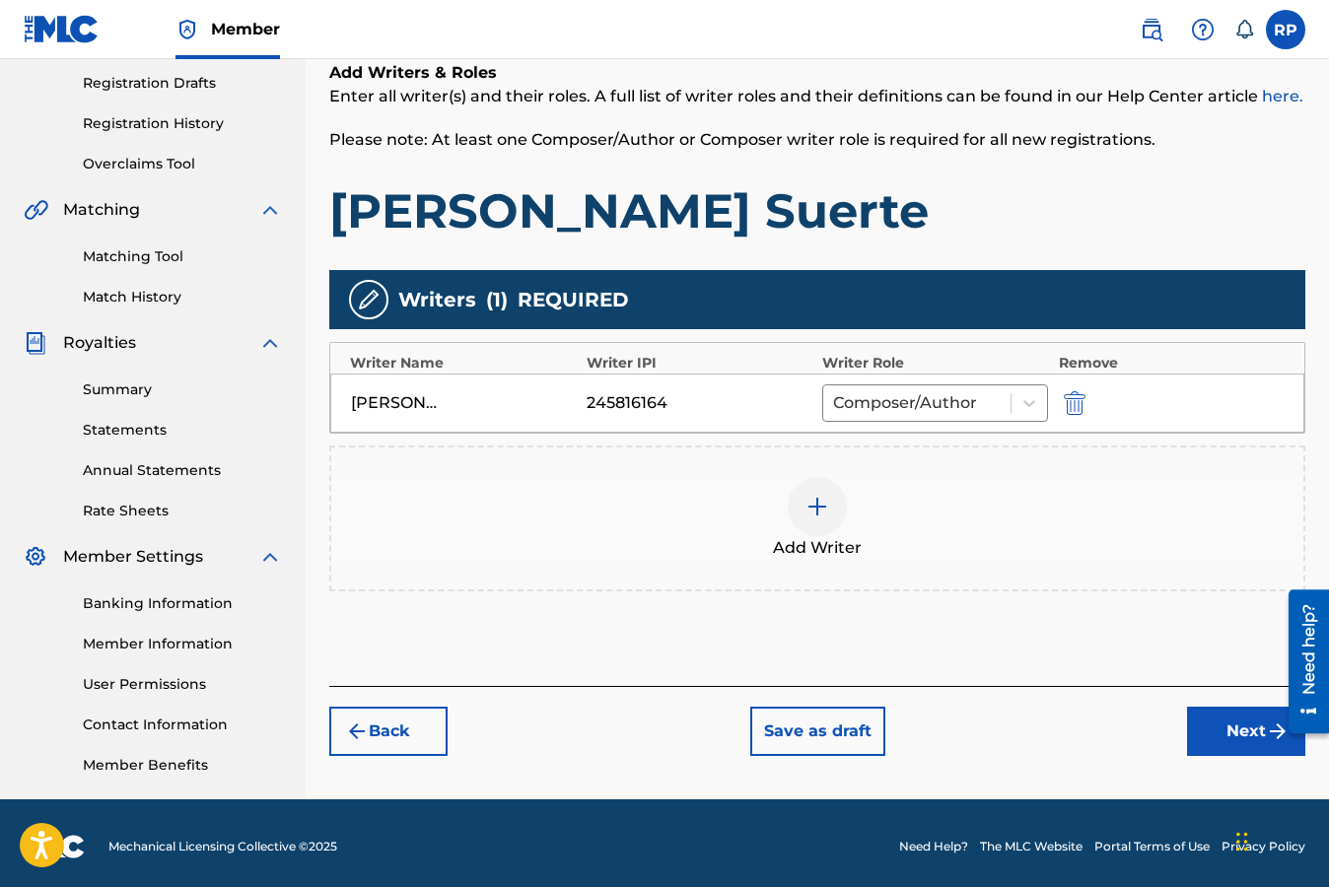
scroll to position [335, 0]
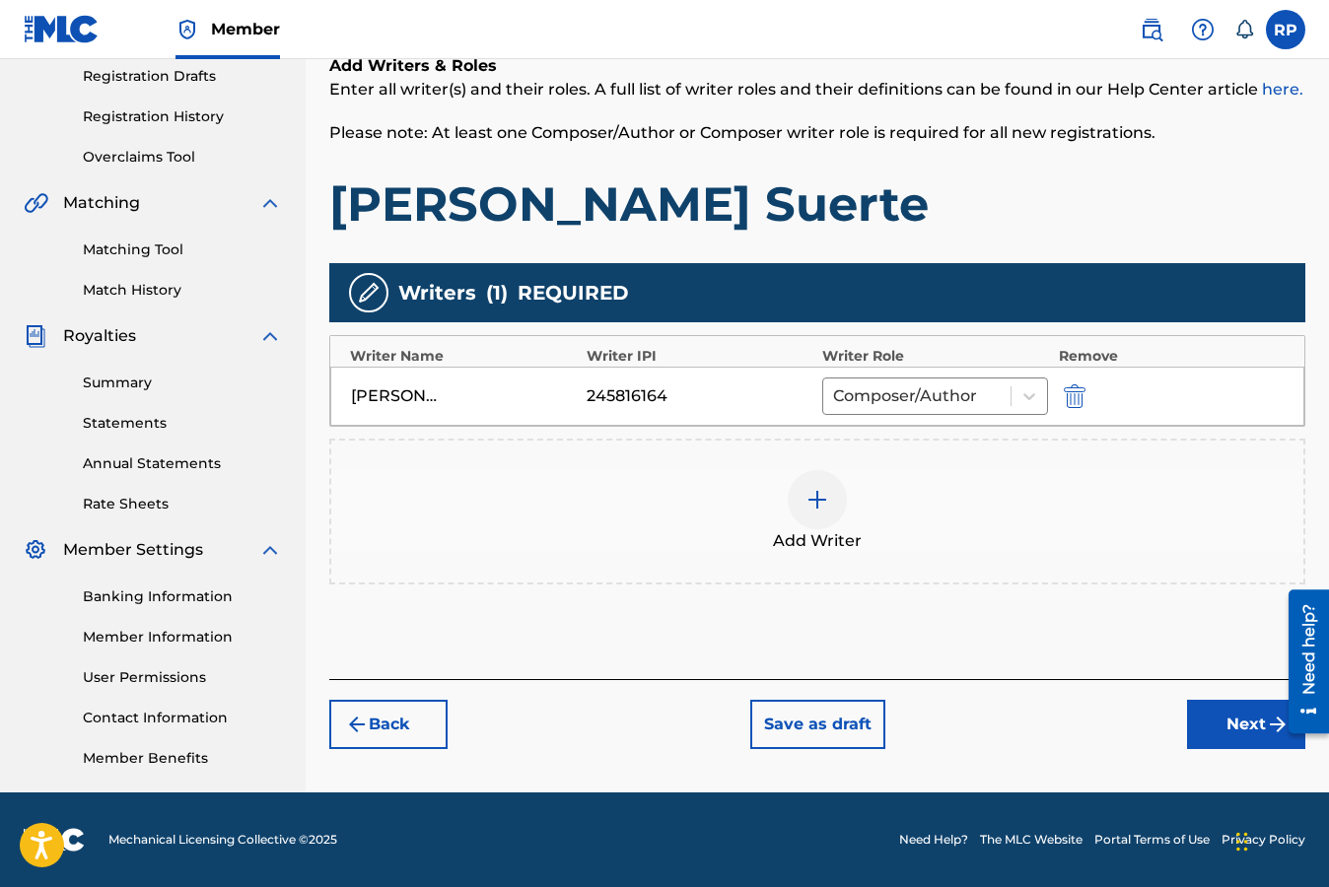
click at [1239, 721] on button "Next" at bounding box center [1246, 724] width 118 height 49
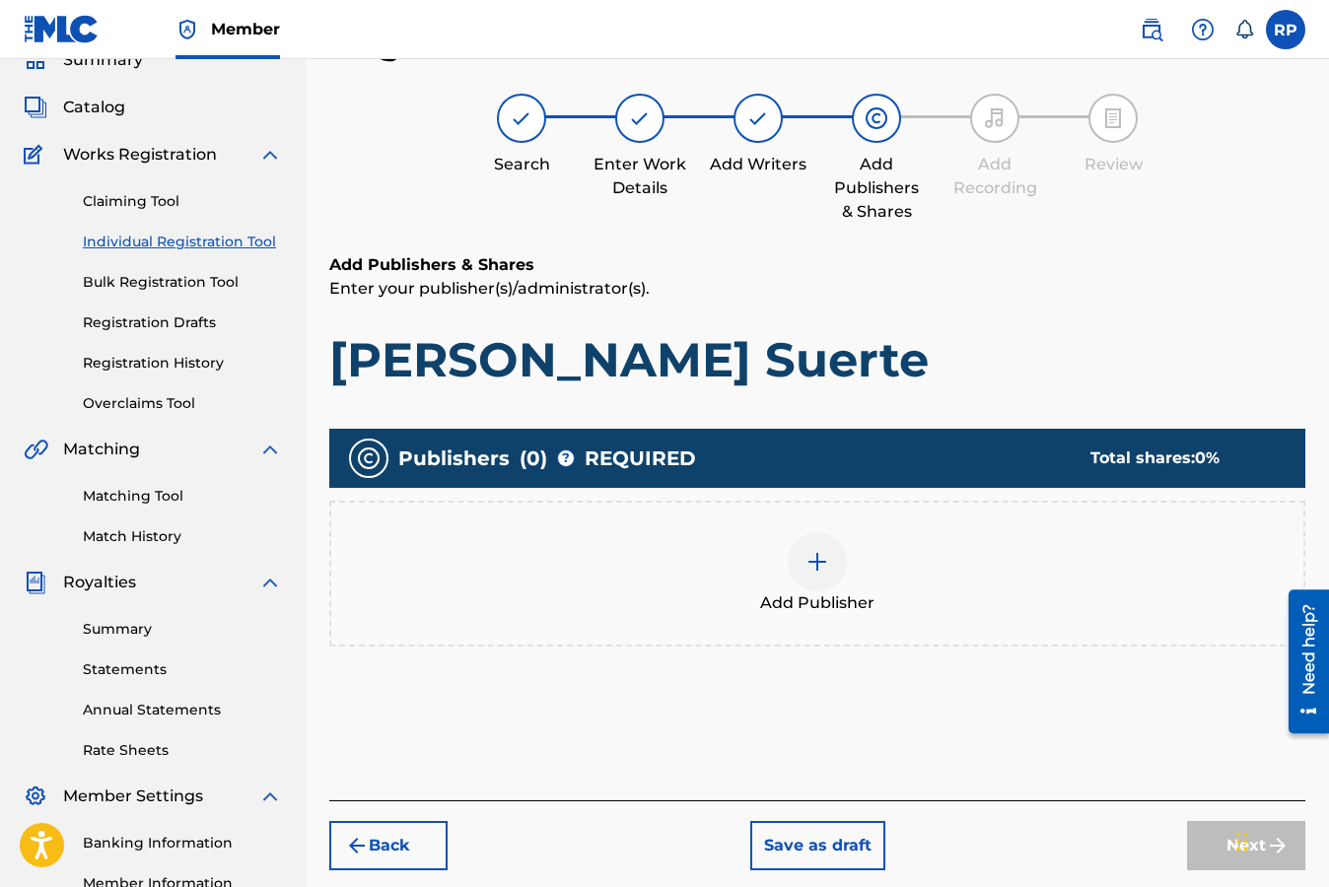
scroll to position [89, 0]
click at [1248, 287] on p "Enter your publisher(s)/administrator(s)." at bounding box center [817, 289] width 976 height 24
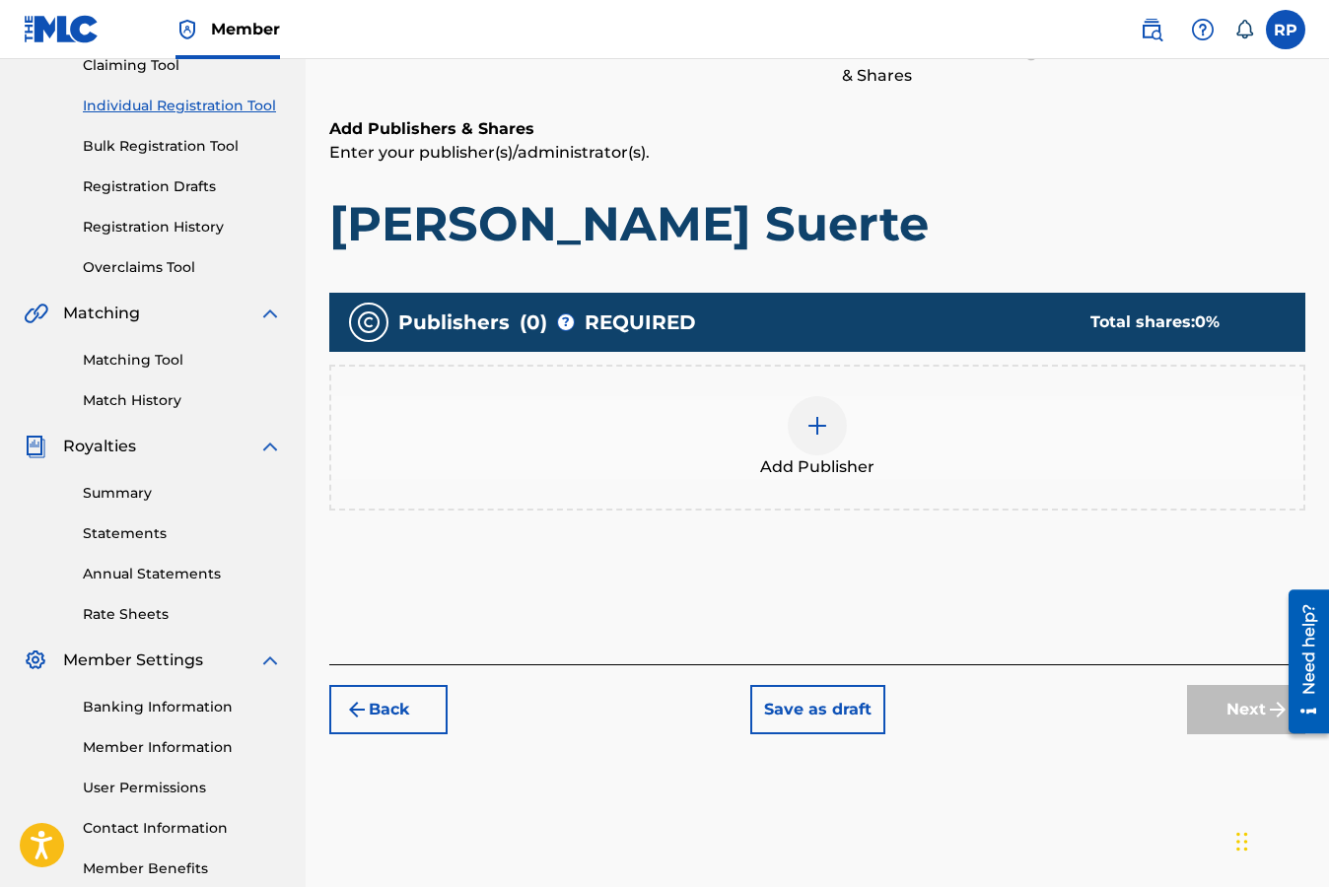
scroll to position [286, 0]
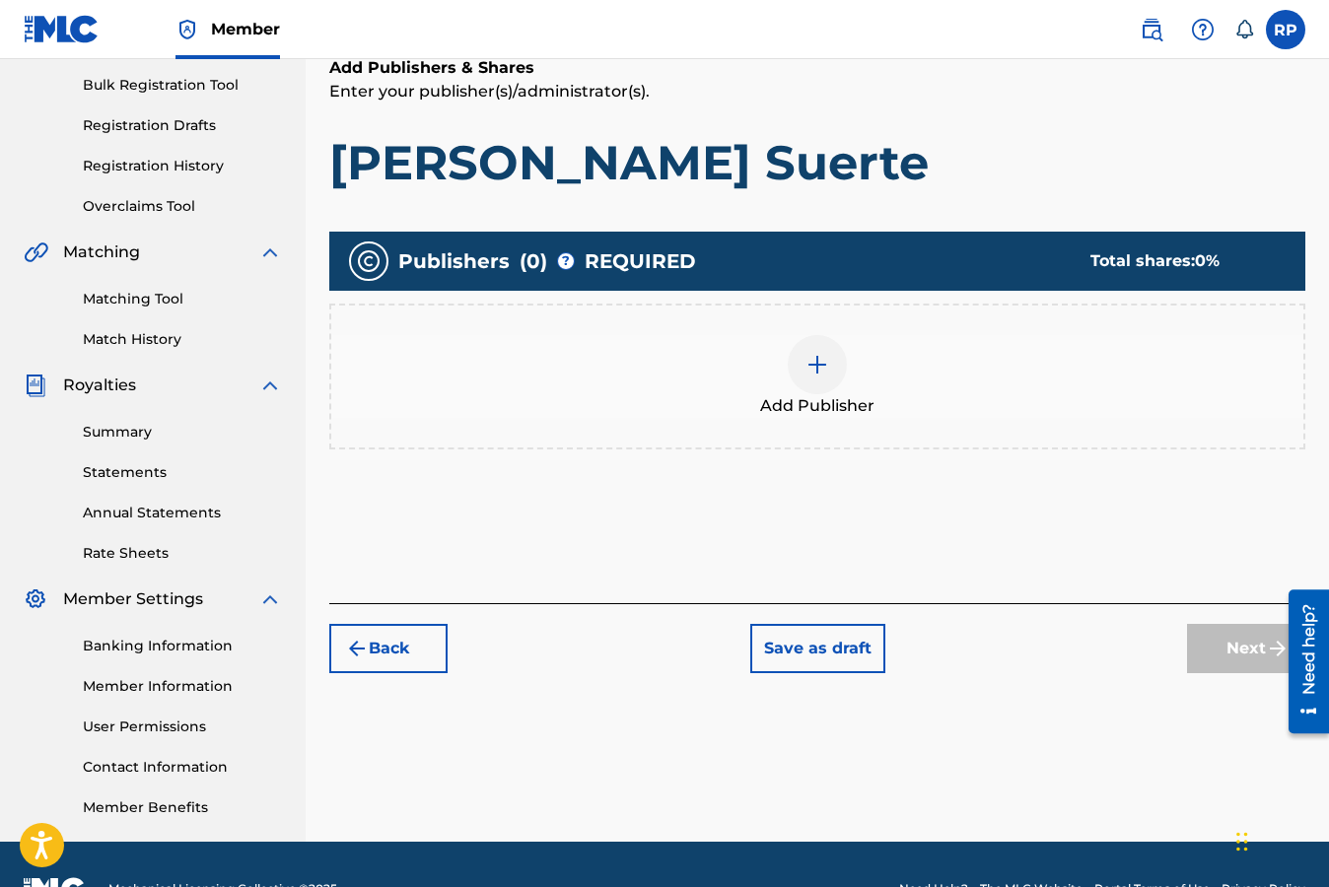
click at [814, 364] on img at bounding box center [817, 365] width 24 height 24
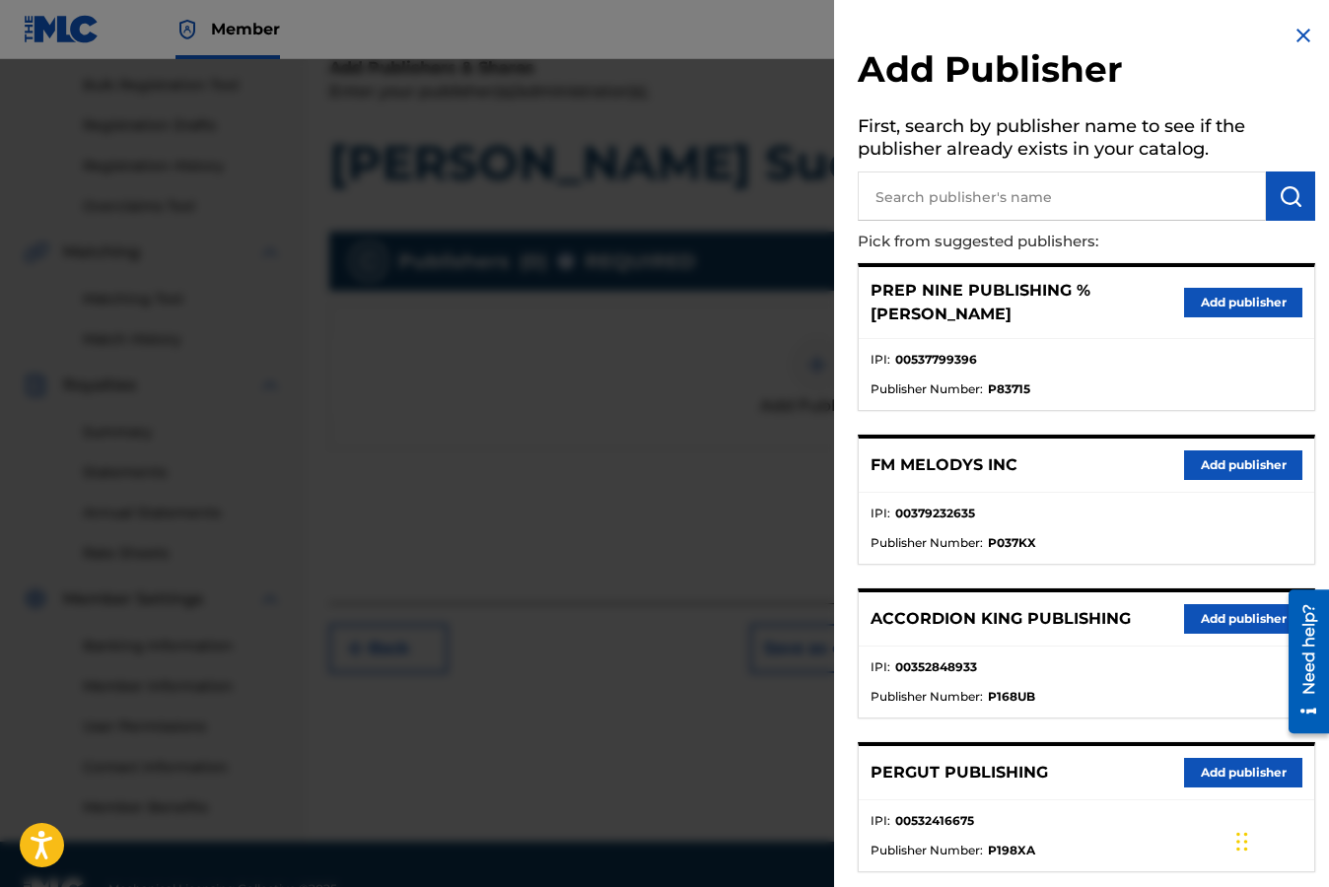
click at [930, 202] on input "text" at bounding box center [1061, 195] width 408 height 49
type input "Lyma Bros Publishing"
click at [1284, 201] on img "submit" at bounding box center [1290, 196] width 24 height 24
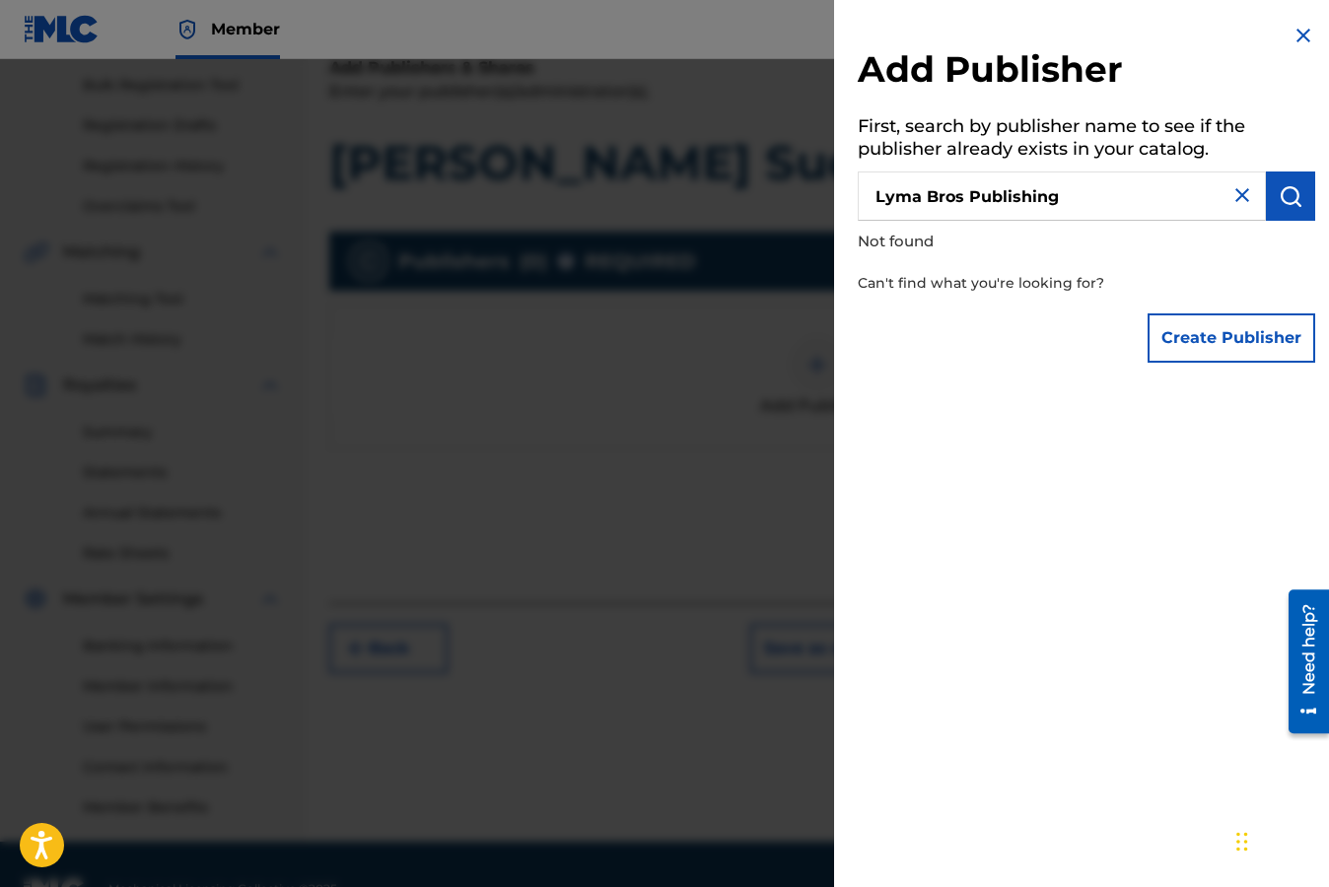
click at [1190, 337] on button "Create Publisher" at bounding box center [1231, 337] width 168 height 49
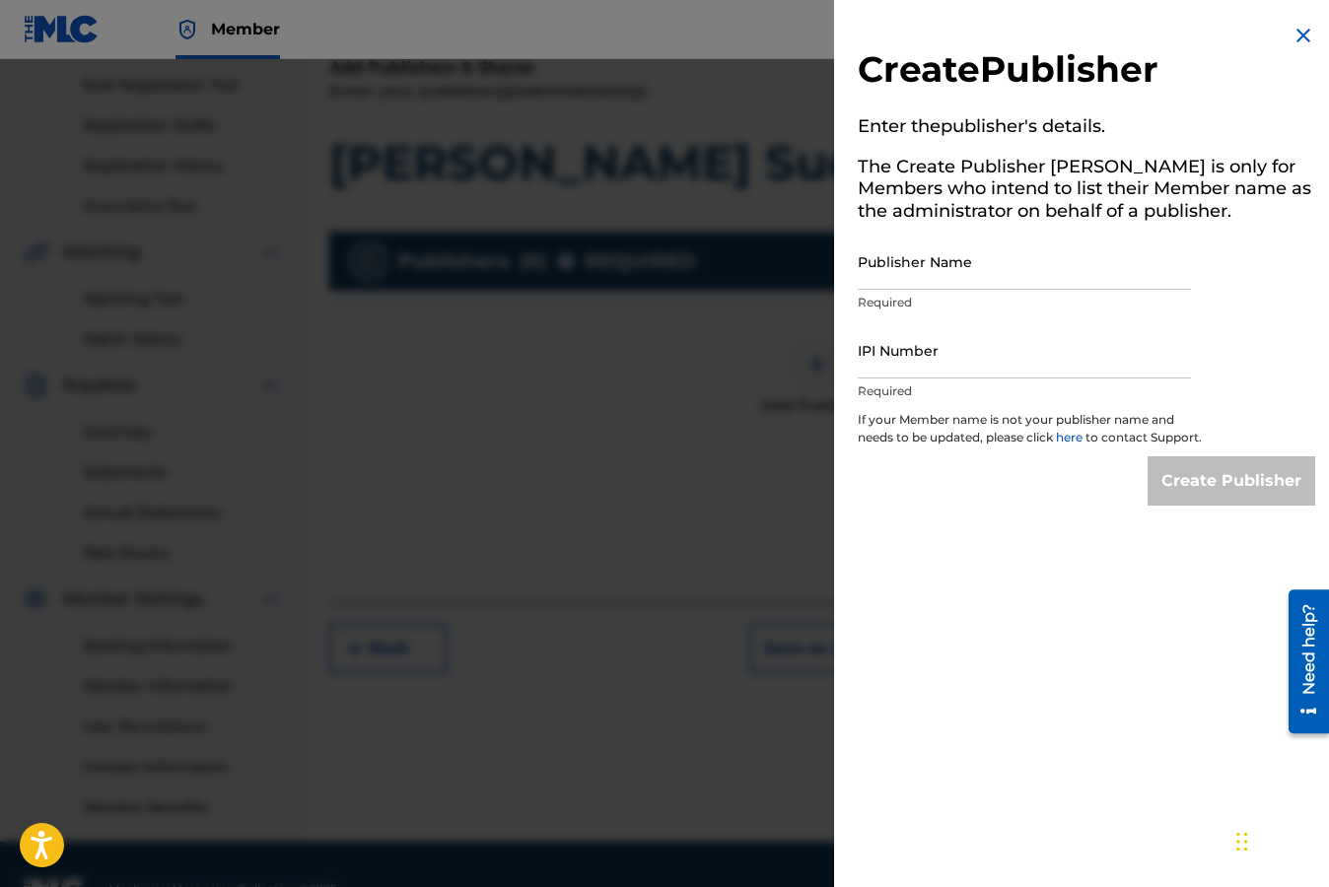
click at [914, 263] on input "Publisher Name" at bounding box center [1023, 262] width 333 height 56
type input "[PERSON_NAME] Bros Publishing"
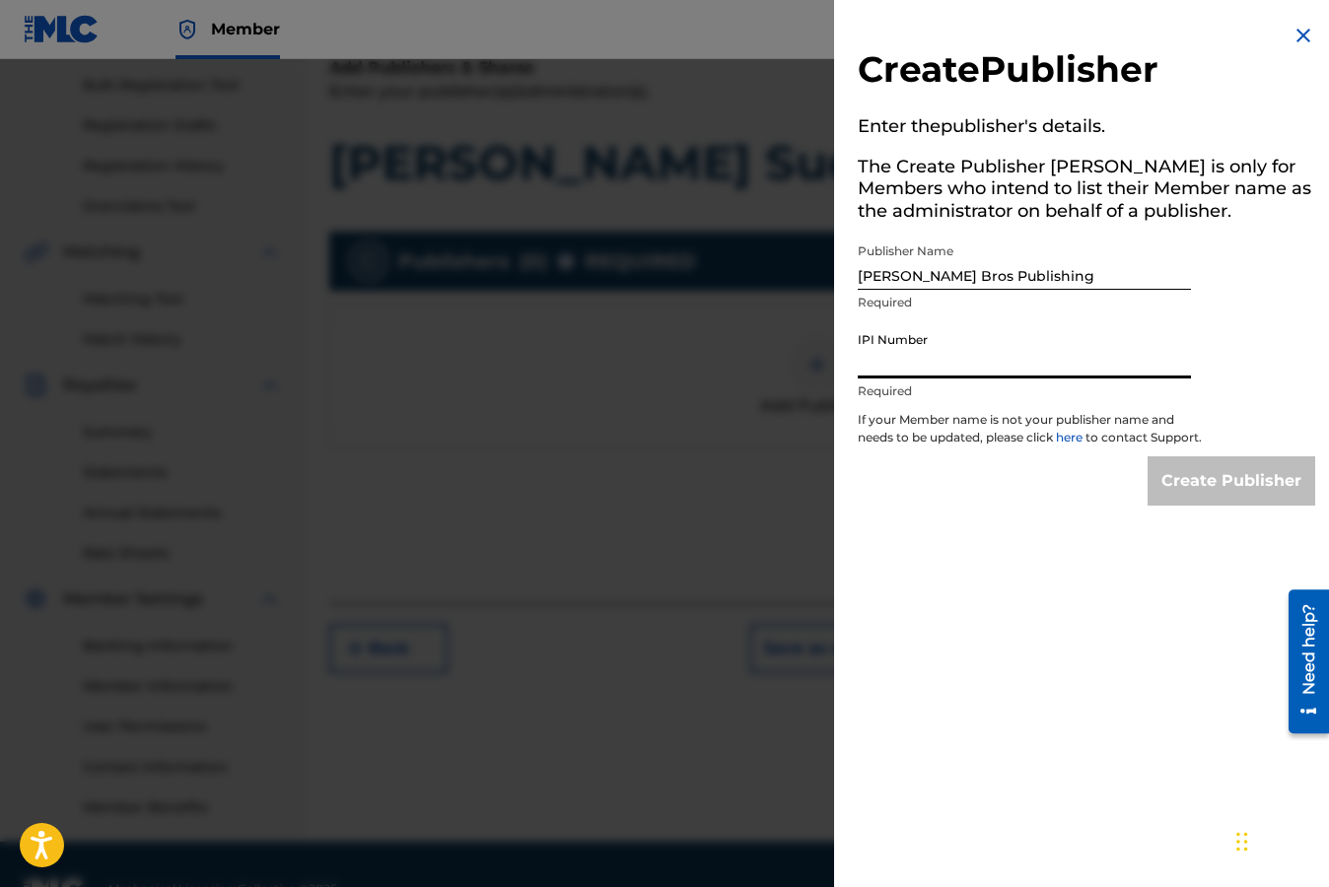
click at [943, 357] on input "IPI Number" at bounding box center [1023, 350] width 333 height 56
paste input "00870416341"
click at [874, 367] on input "00870416341" at bounding box center [1023, 350] width 333 height 56
type input "870416341"
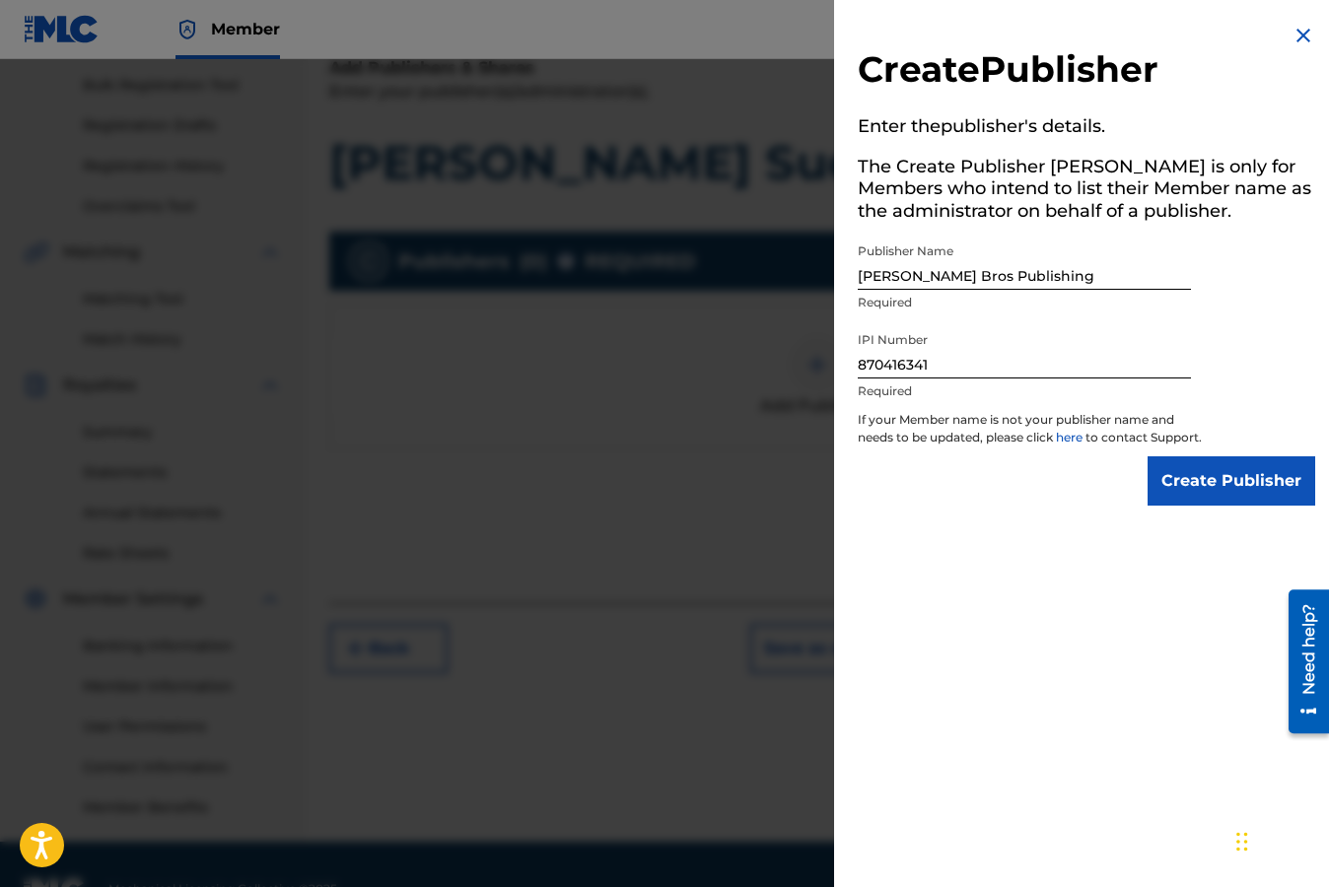
click at [1225, 505] on input "Create Publisher" at bounding box center [1231, 480] width 168 height 49
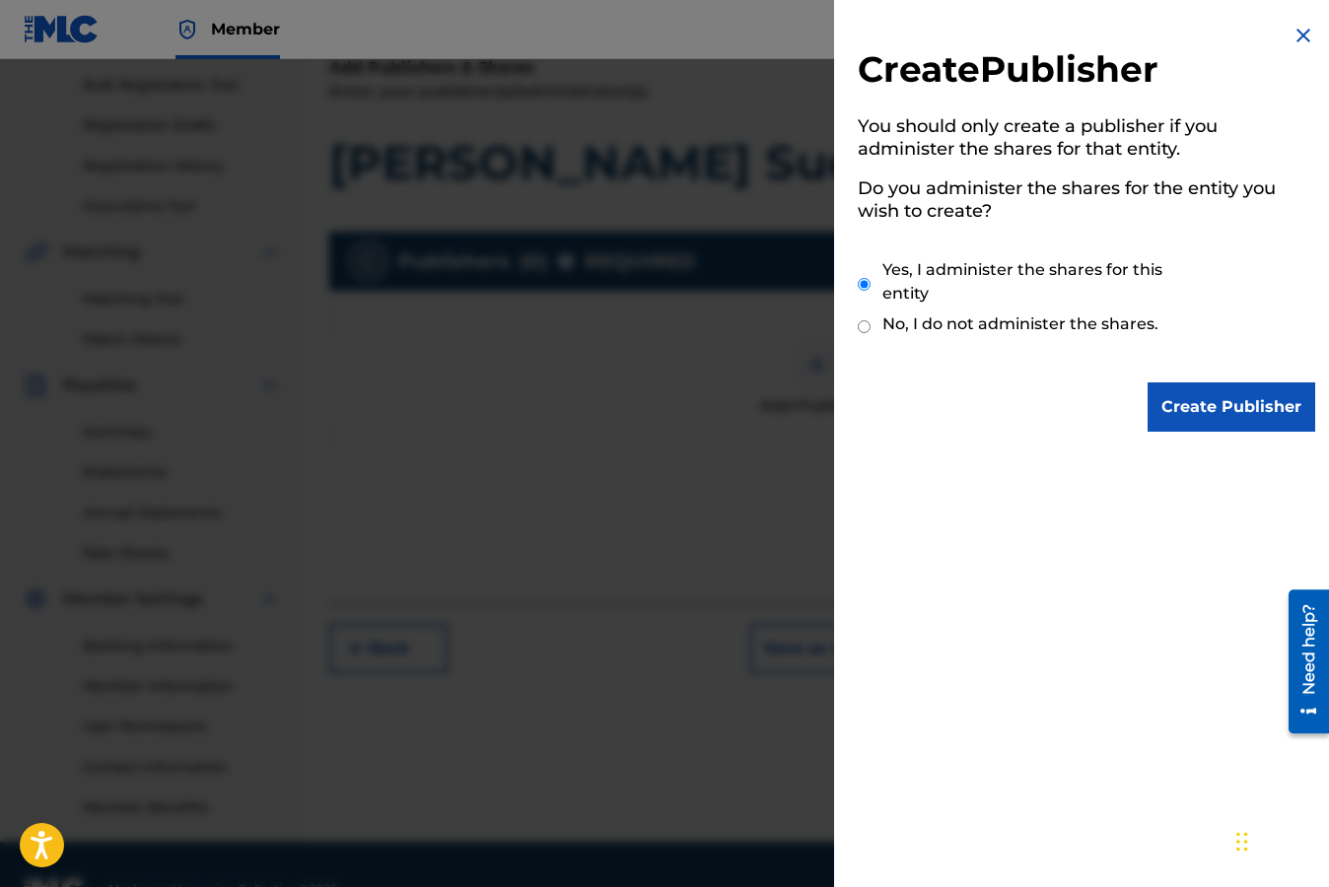
click at [1217, 407] on input "Create Publisher" at bounding box center [1231, 406] width 168 height 49
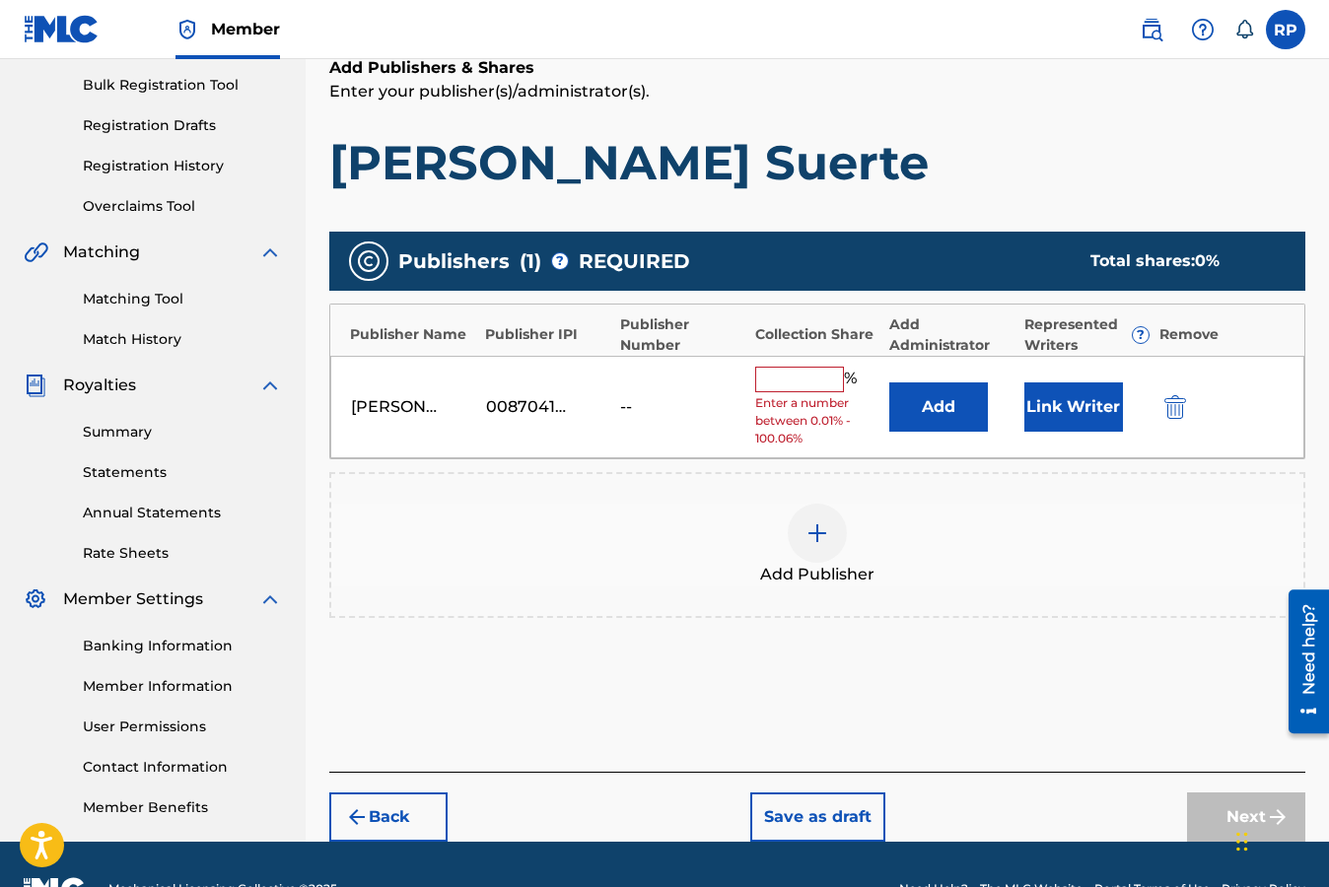
click at [799, 378] on input "text" at bounding box center [799, 380] width 89 height 26
type input "0"
click at [822, 387] on input "0" at bounding box center [799, 380] width 89 height 26
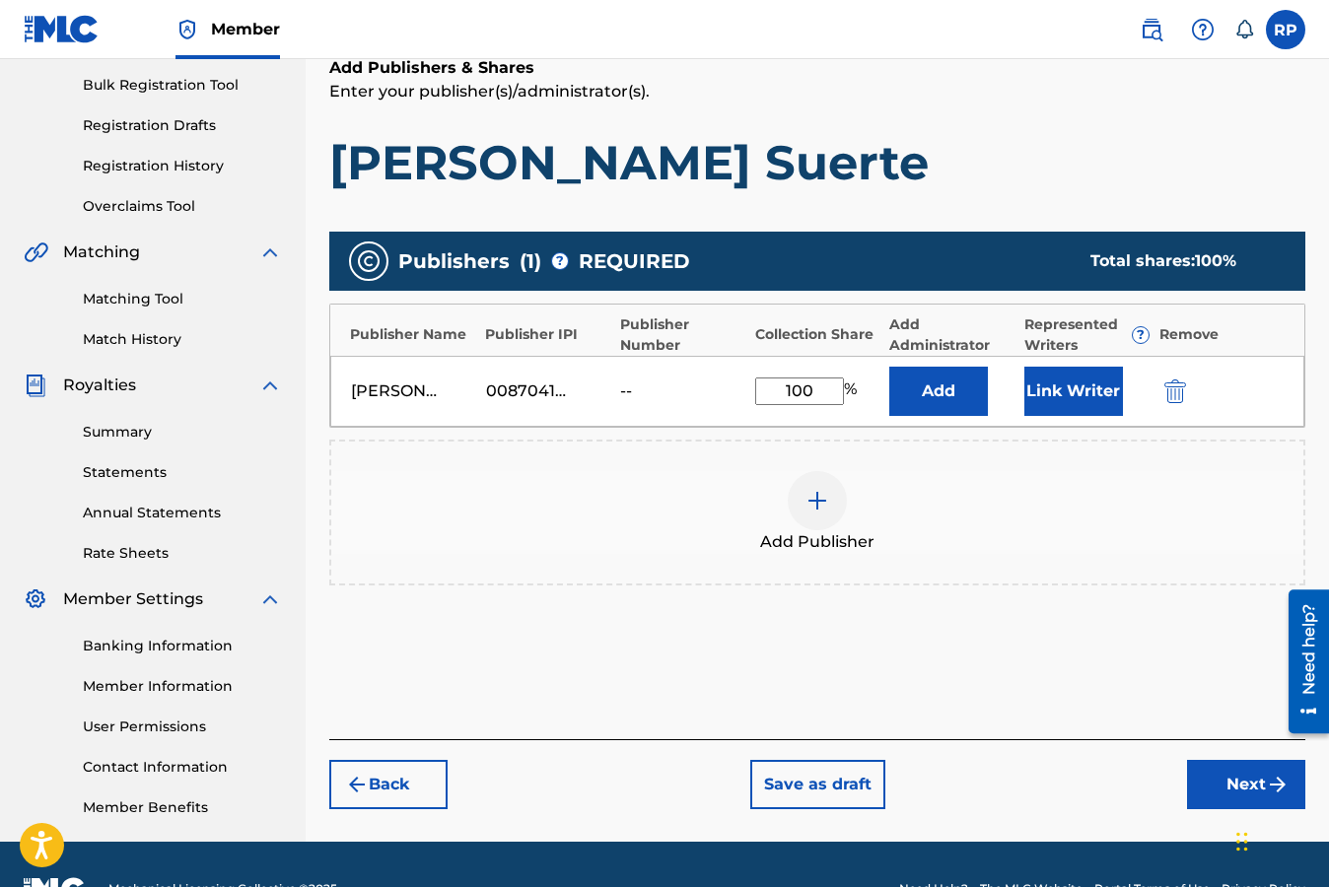
type input "100"
click at [1125, 486] on div "Add Publisher" at bounding box center [817, 512] width 972 height 83
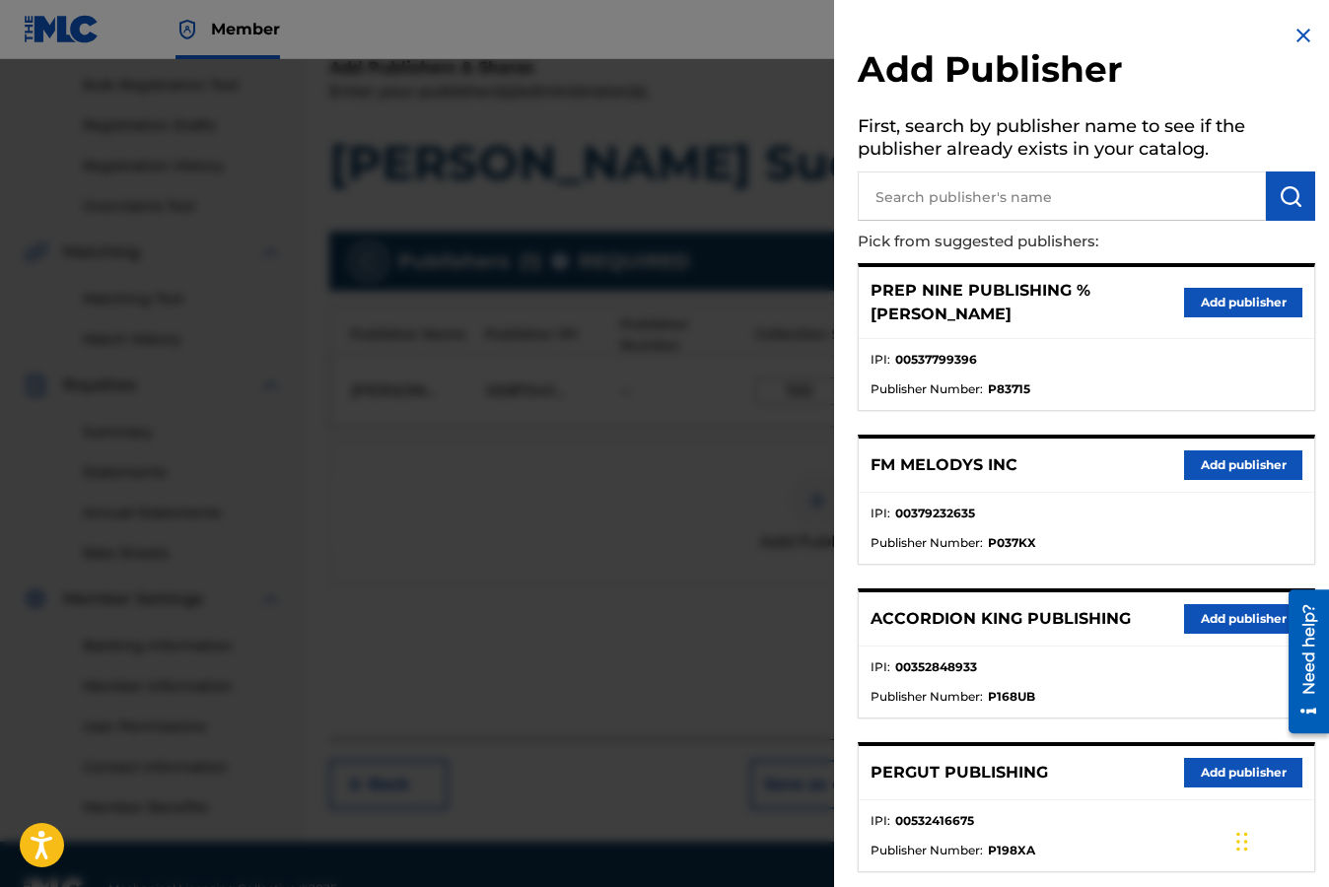
click at [1291, 34] on img at bounding box center [1303, 36] width 24 height 24
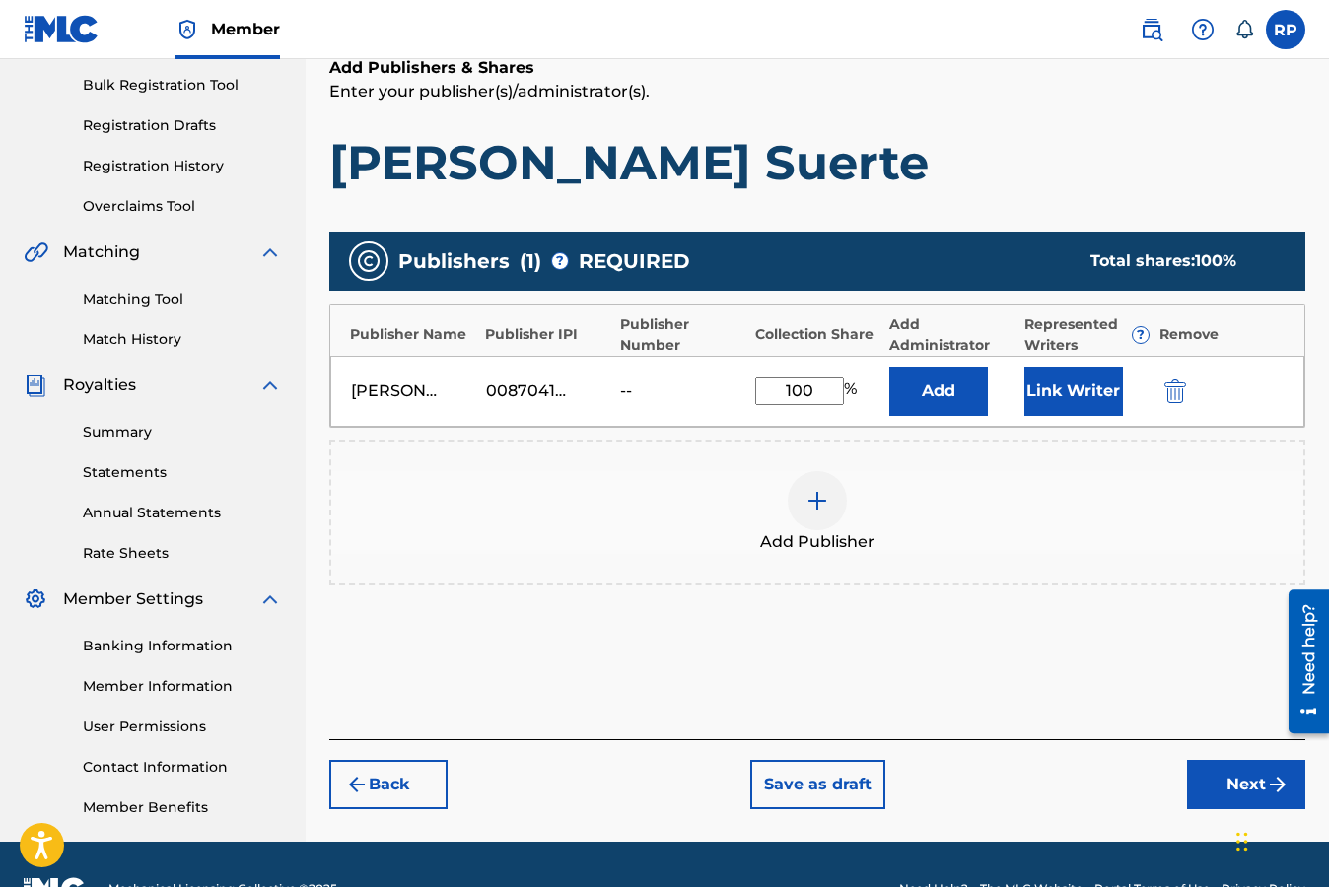
click at [1067, 391] on button "Link Writer" at bounding box center [1073, 391] width 99 height 49
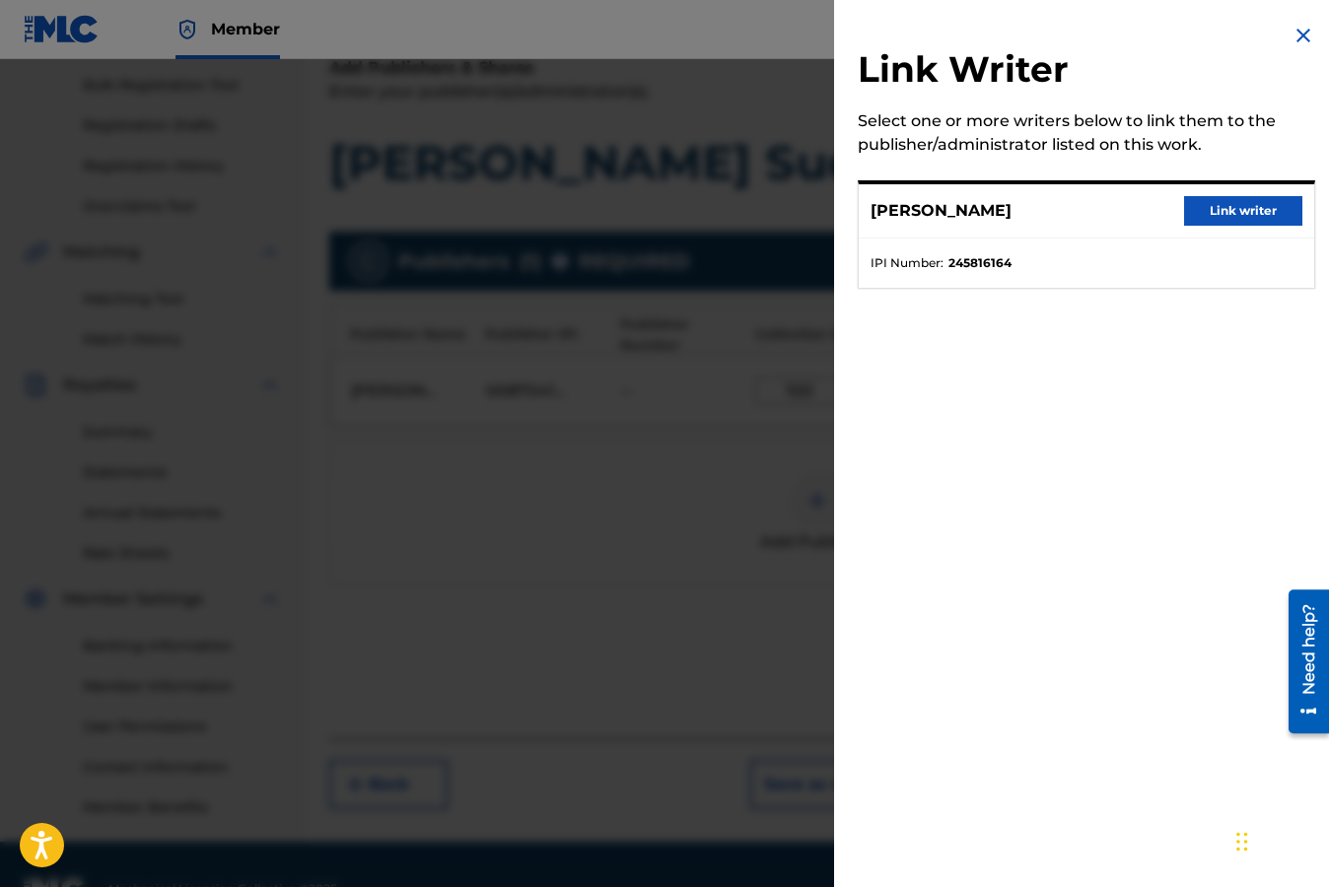
click at [1223, 212] on button "Link writer" at bounding box center [1243, 211] width 118 height 30
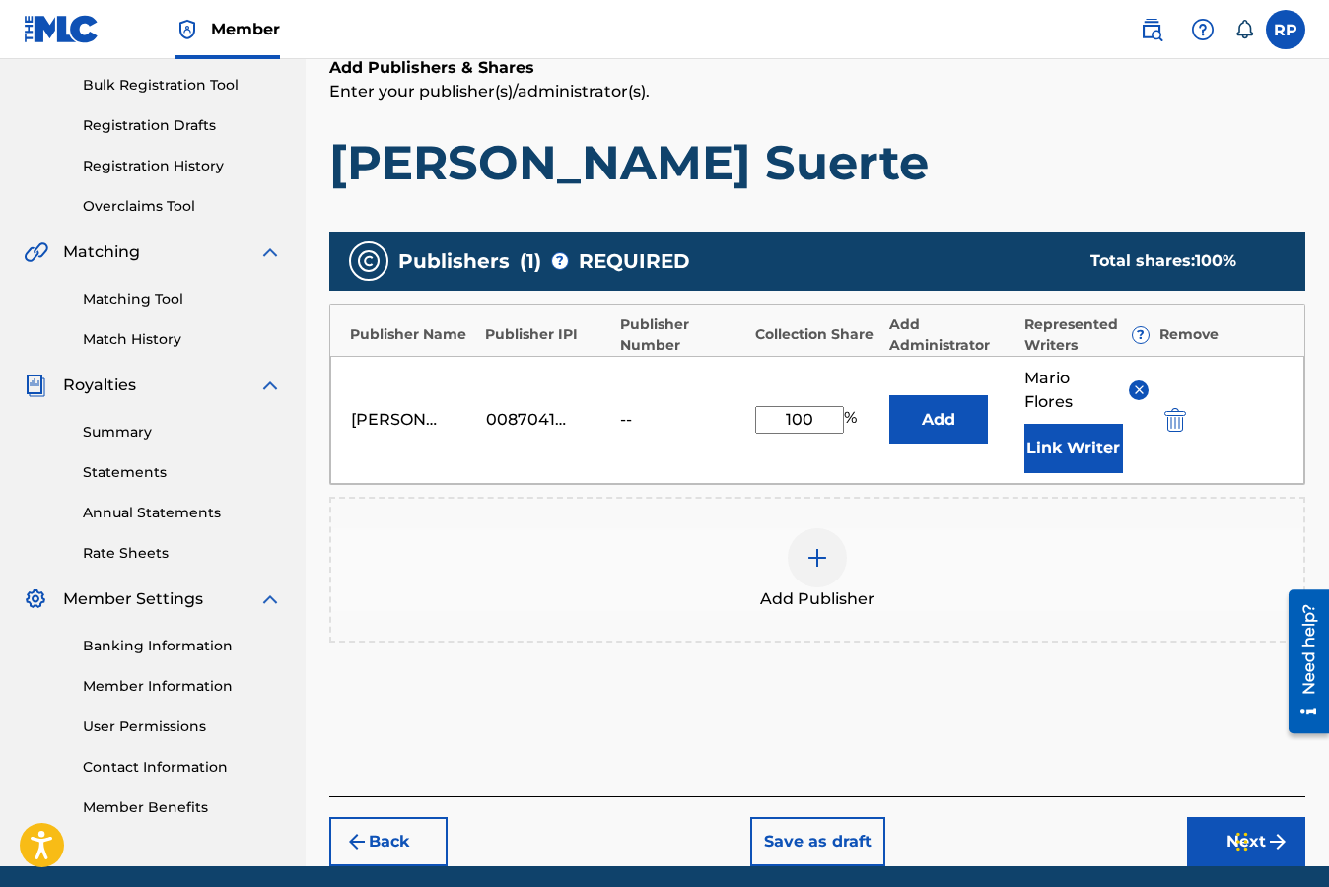
click at [1177, 544] on div "Add Publisher" at bounding box center [817, 569] width 972 height 83
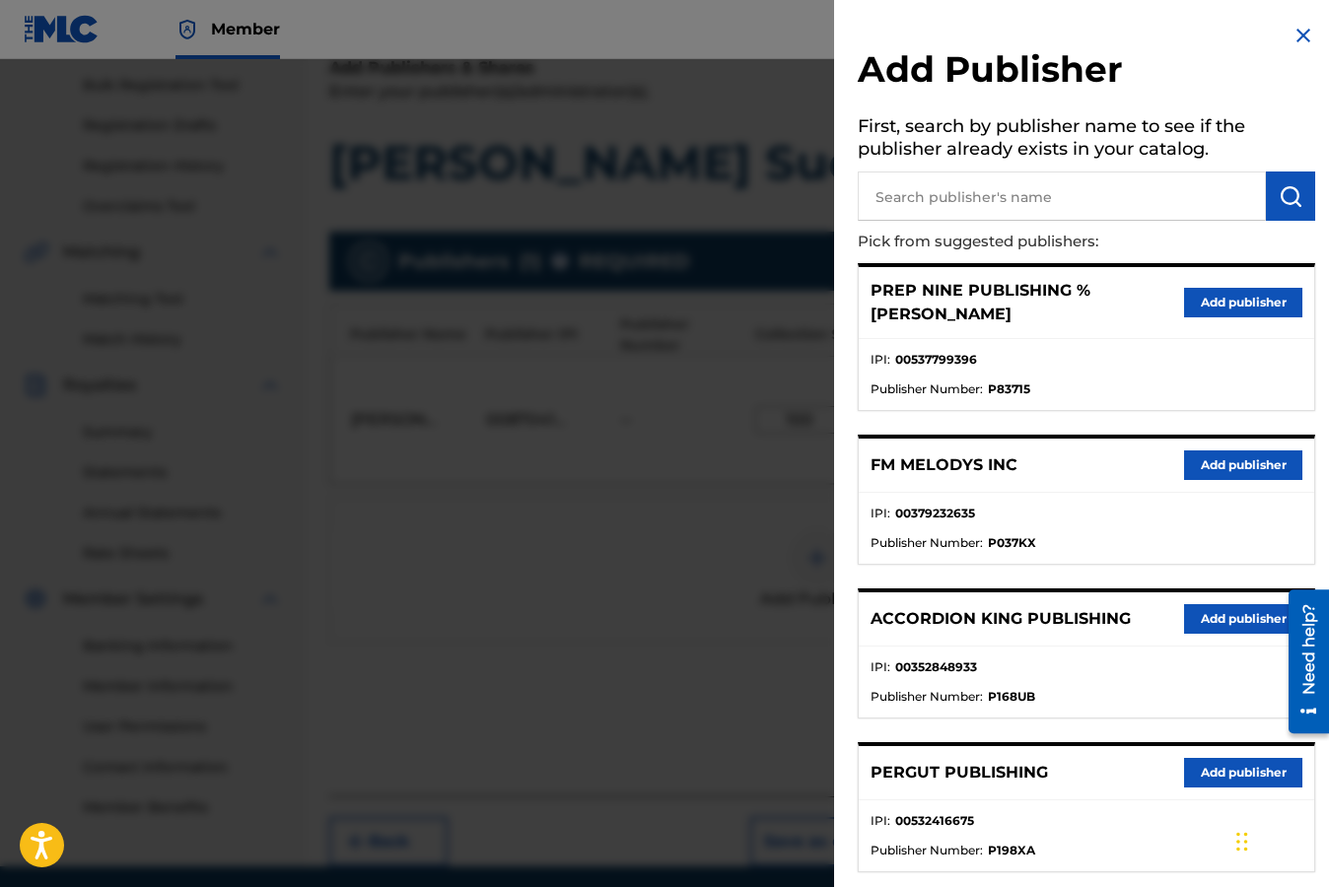
click at [1294, 34] on img at bounding box center [1303, 36] width 24 height 24
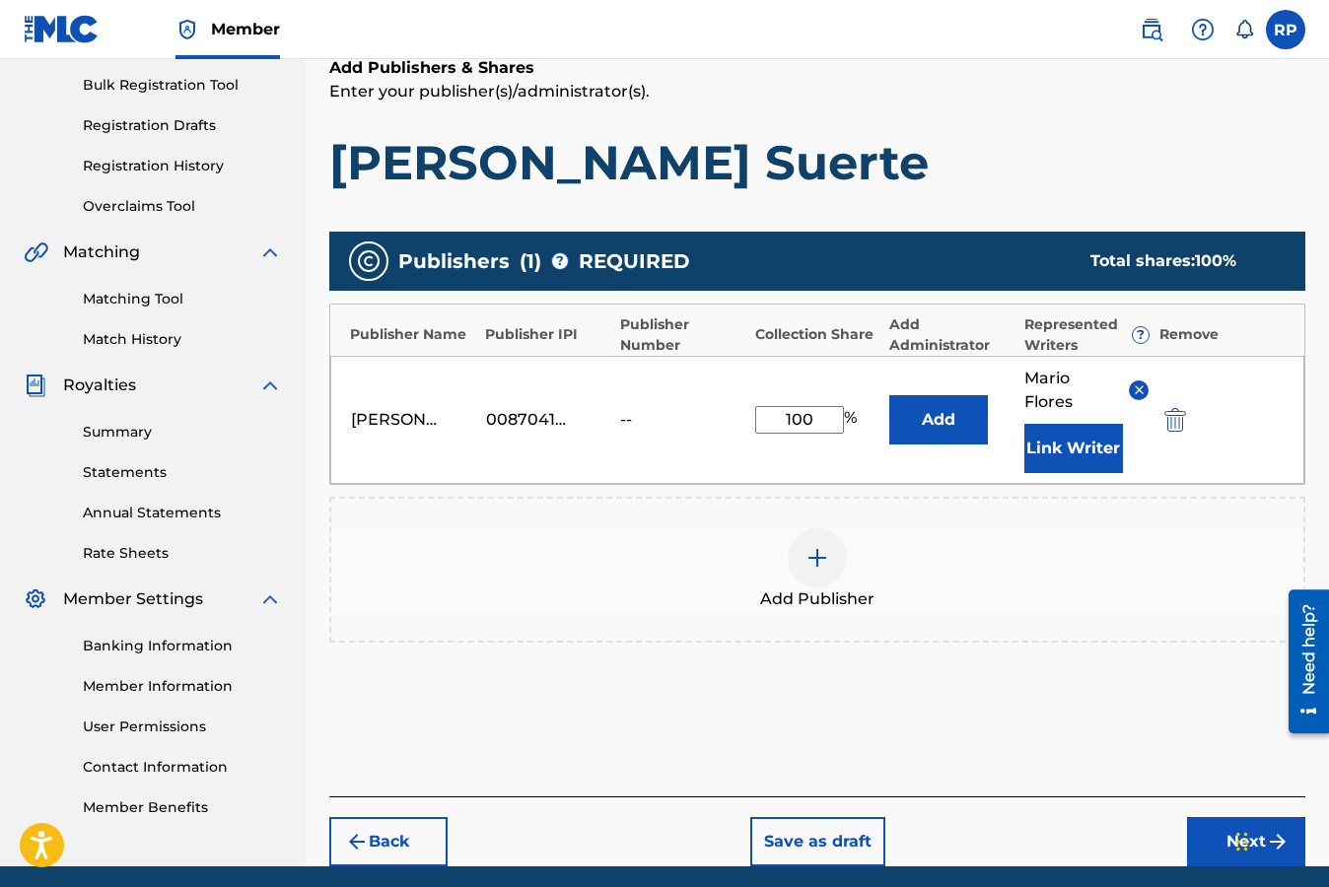
click at [933, 180] on h1 "[PERSON_NAME] Suerte" at bounding box center [817, 162] width 976 height 59
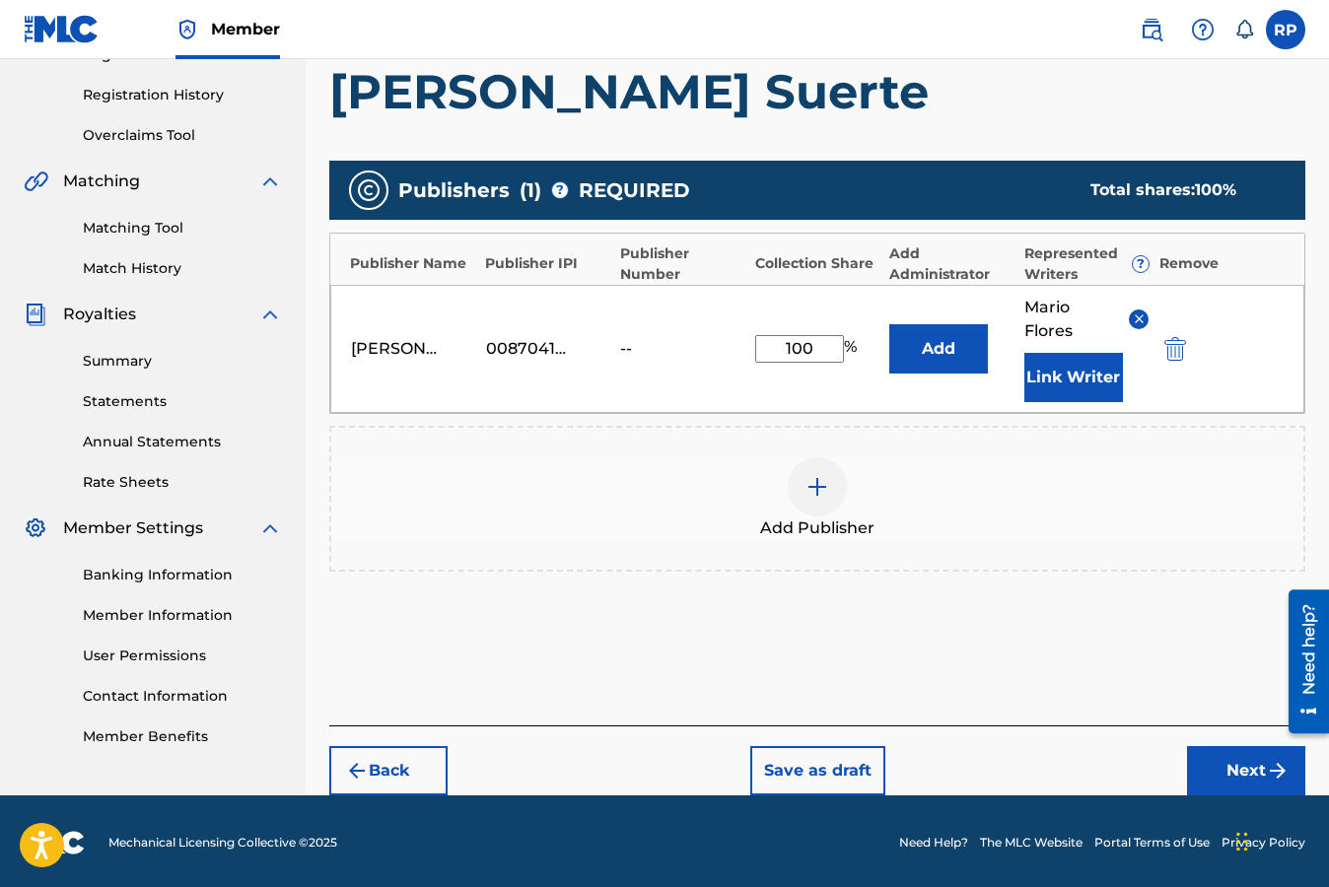
scroll to position [360, 0]
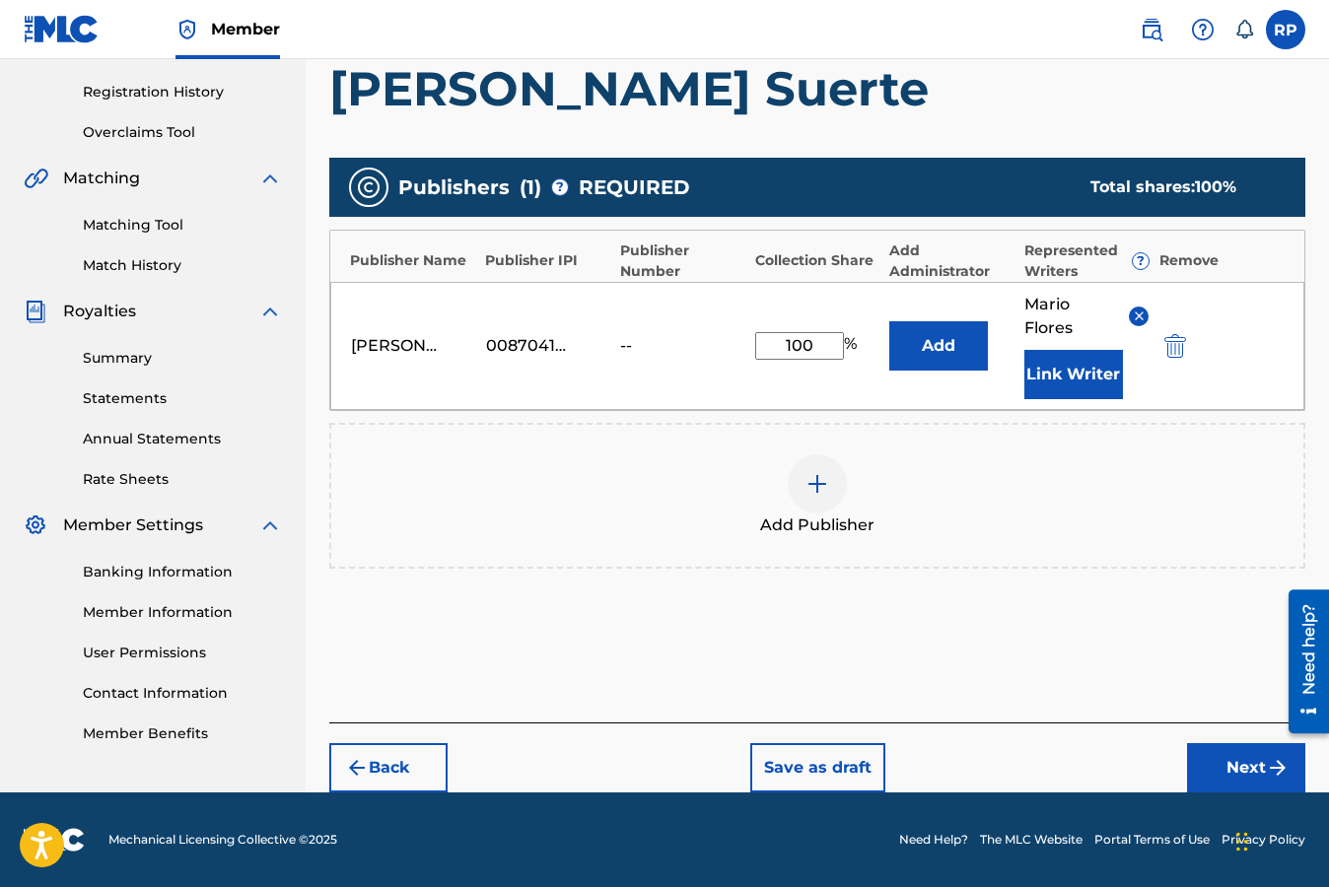
click at [1238, 769] on button "Next" at bounding box center [1246, 767] width 118 height 49
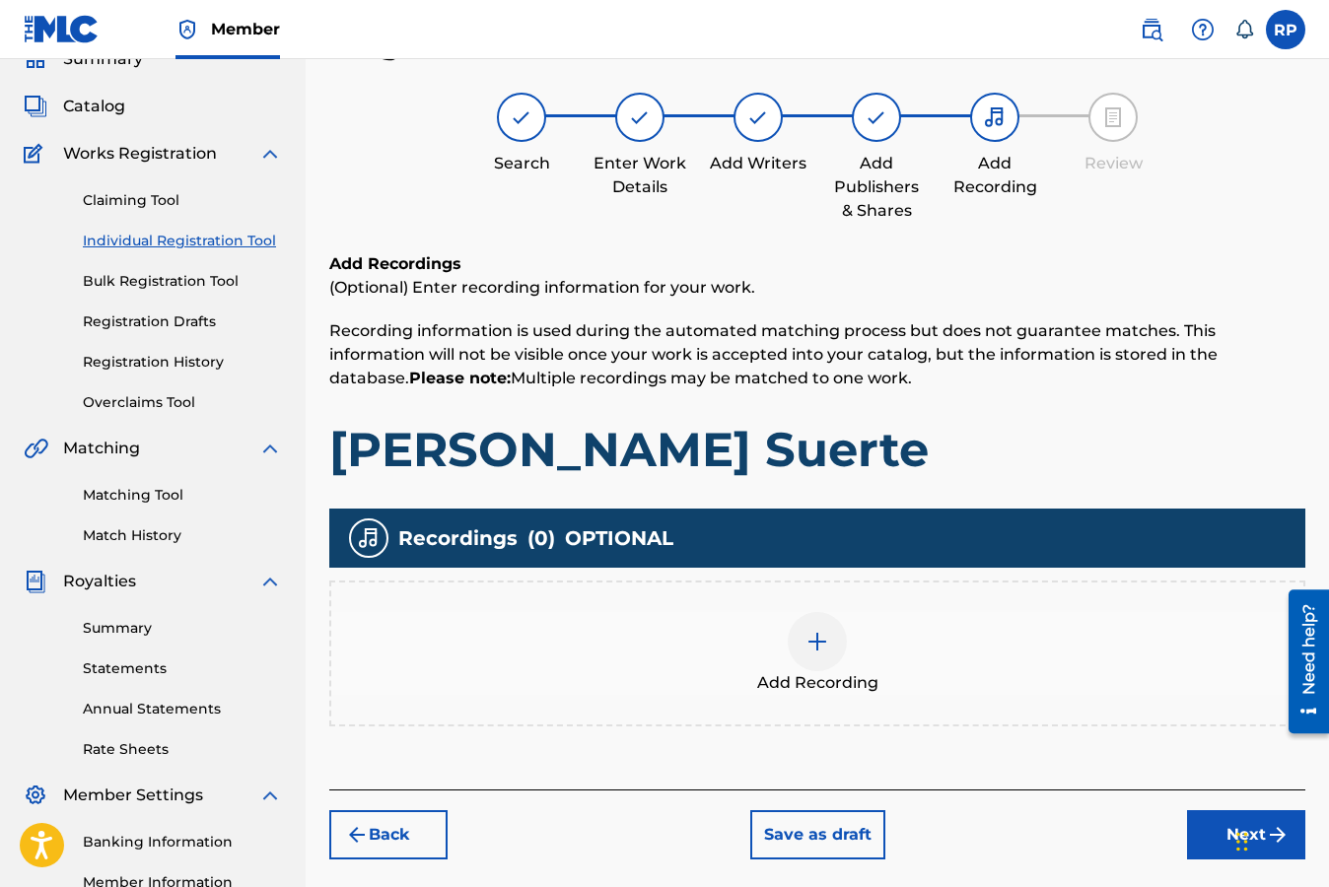
scroll to position [89, 0]
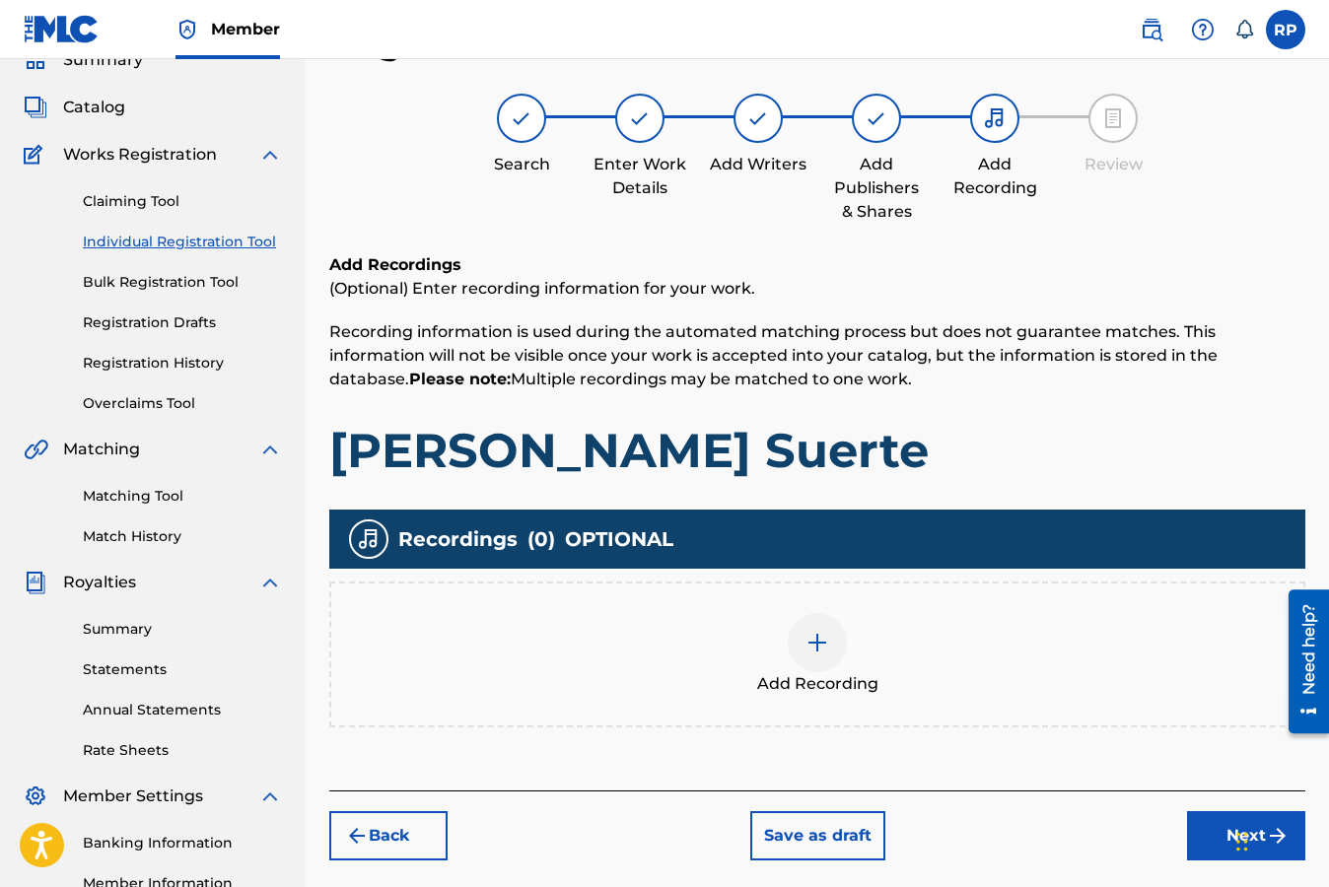
click at [1108, 456] on h1 "[PERSON_NAME] Suerte" at bounding box center [817, 450] width 976 height 59
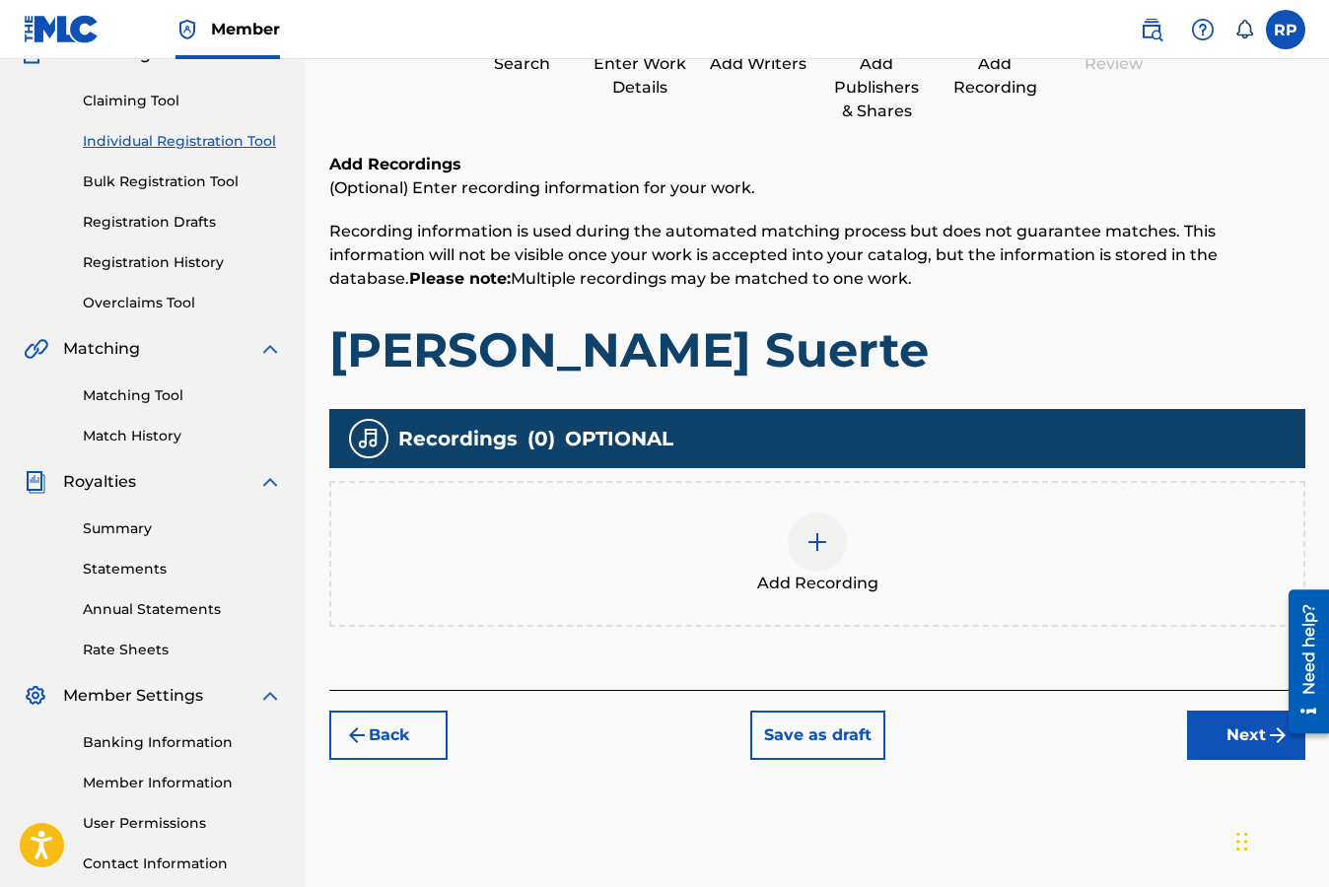
scroll to position [168, 0]
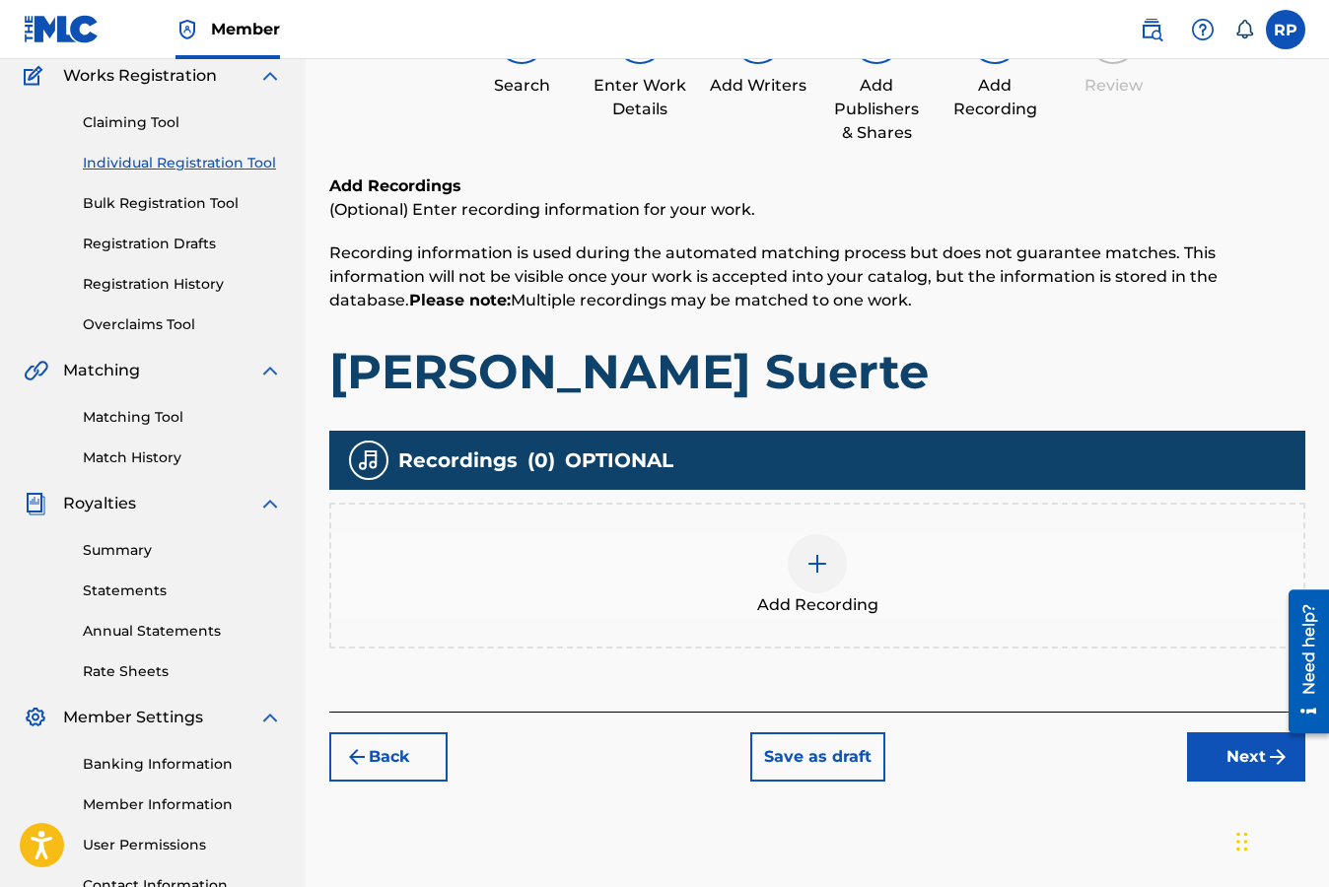
click at [379, 759] on button "Back" at bounding box center [388, 756] width 118 height 49
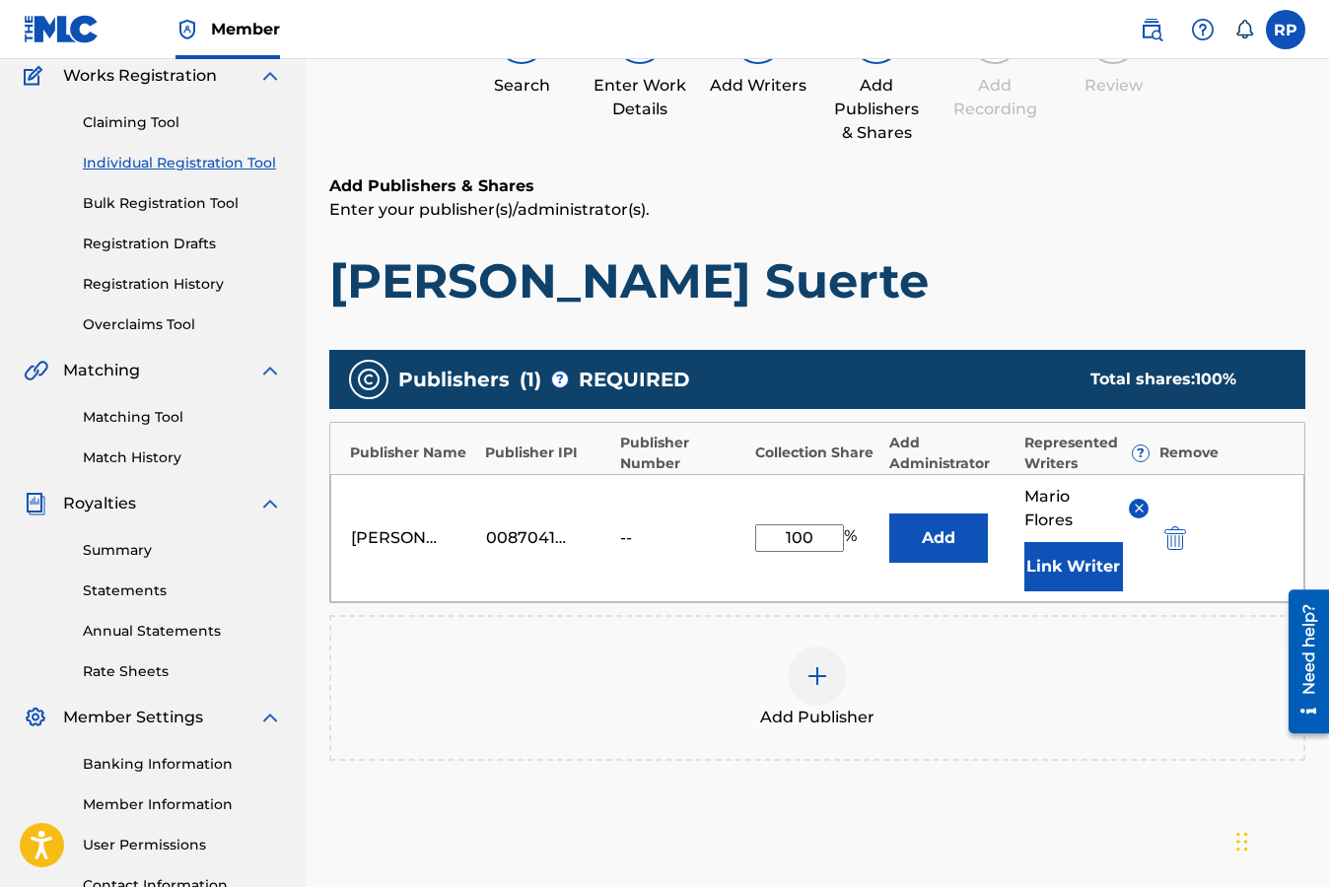
click at [815, 677] on img at bounding box center [817, 676] width 24 height 24
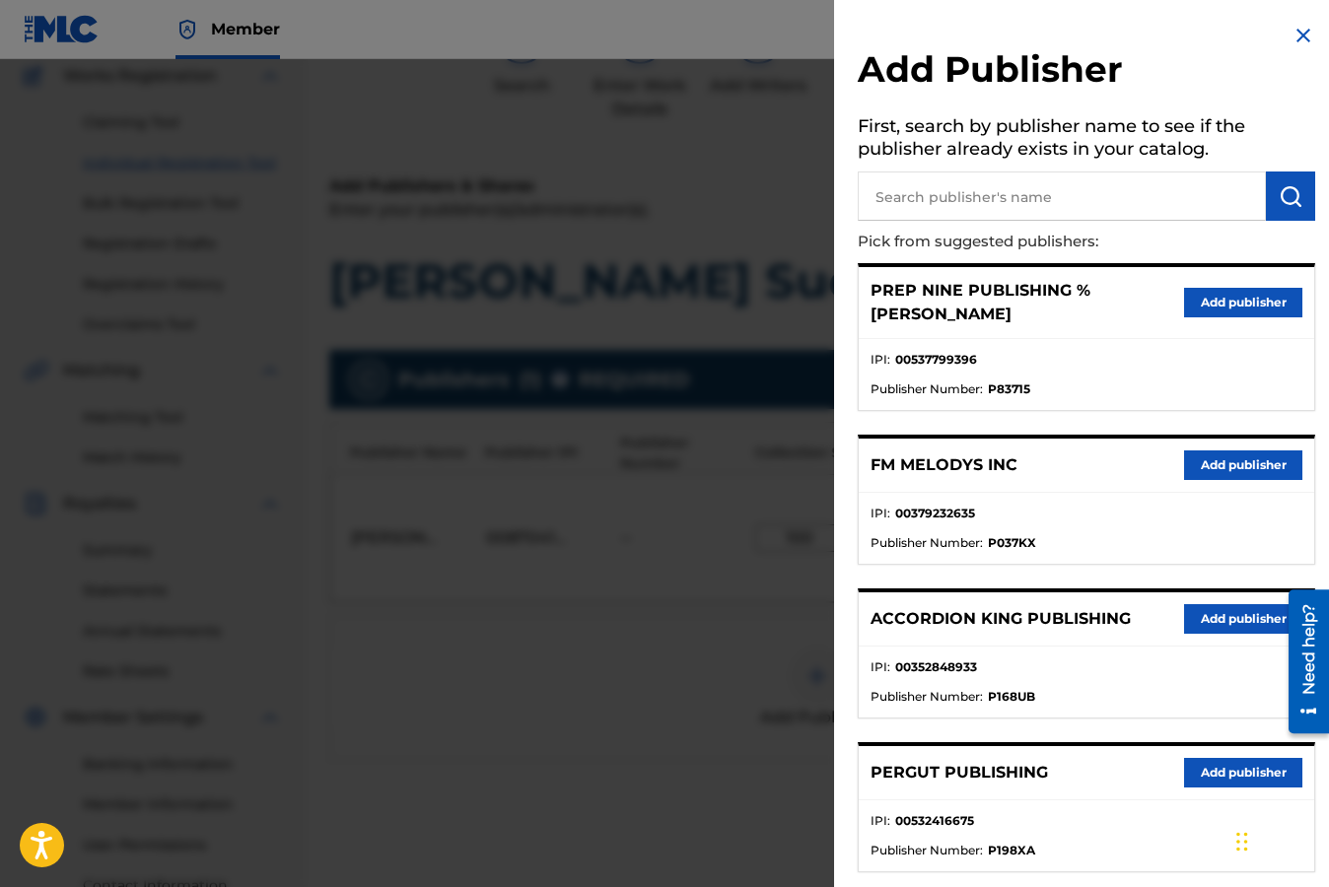
click at [1250, 307] on button "Add publisher" at bounding box center [1243, 303] width 118 height 30
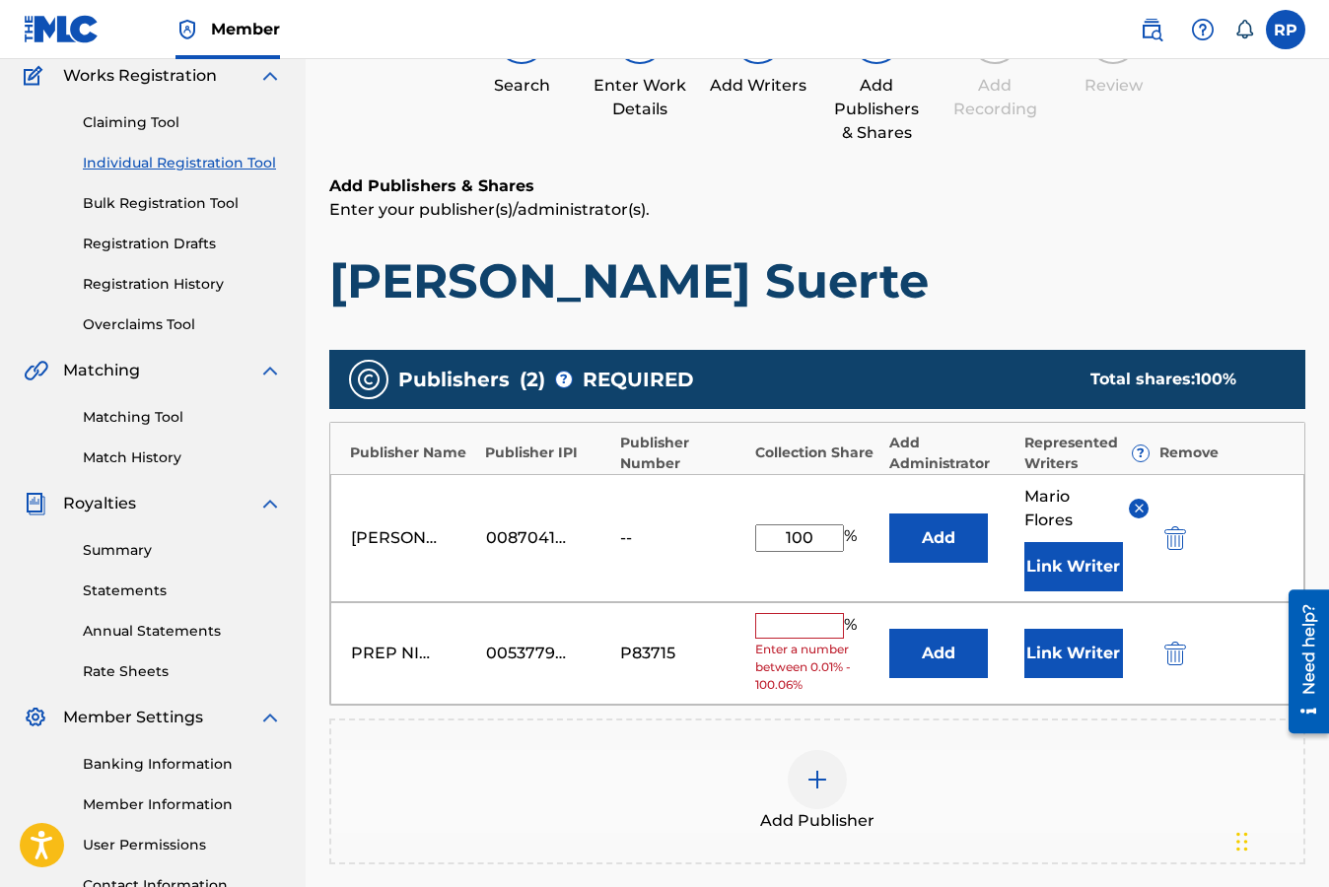
click at [799, 630] on input "text" at bounding box center [799, 626] width 89 height 26
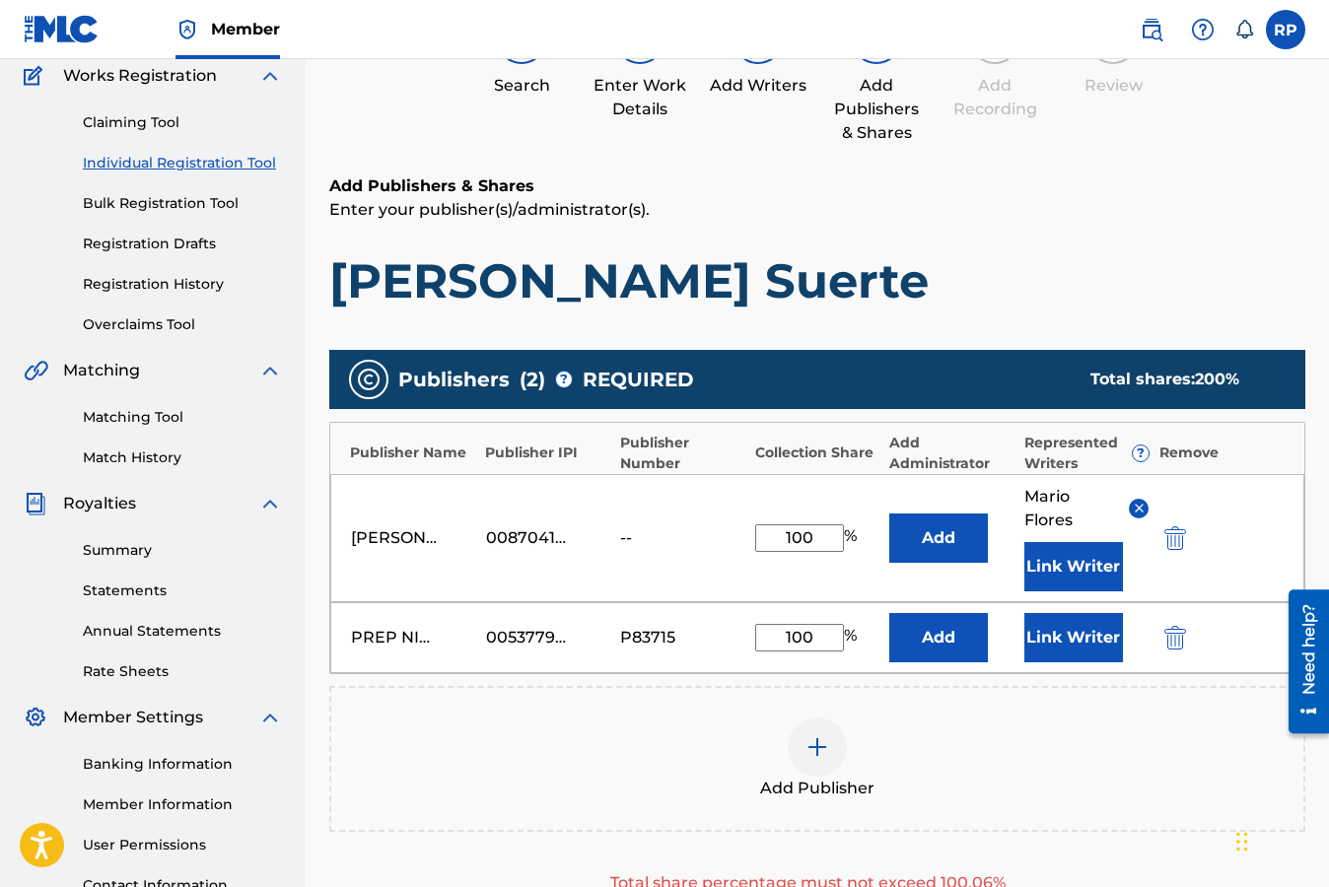
type input "100"
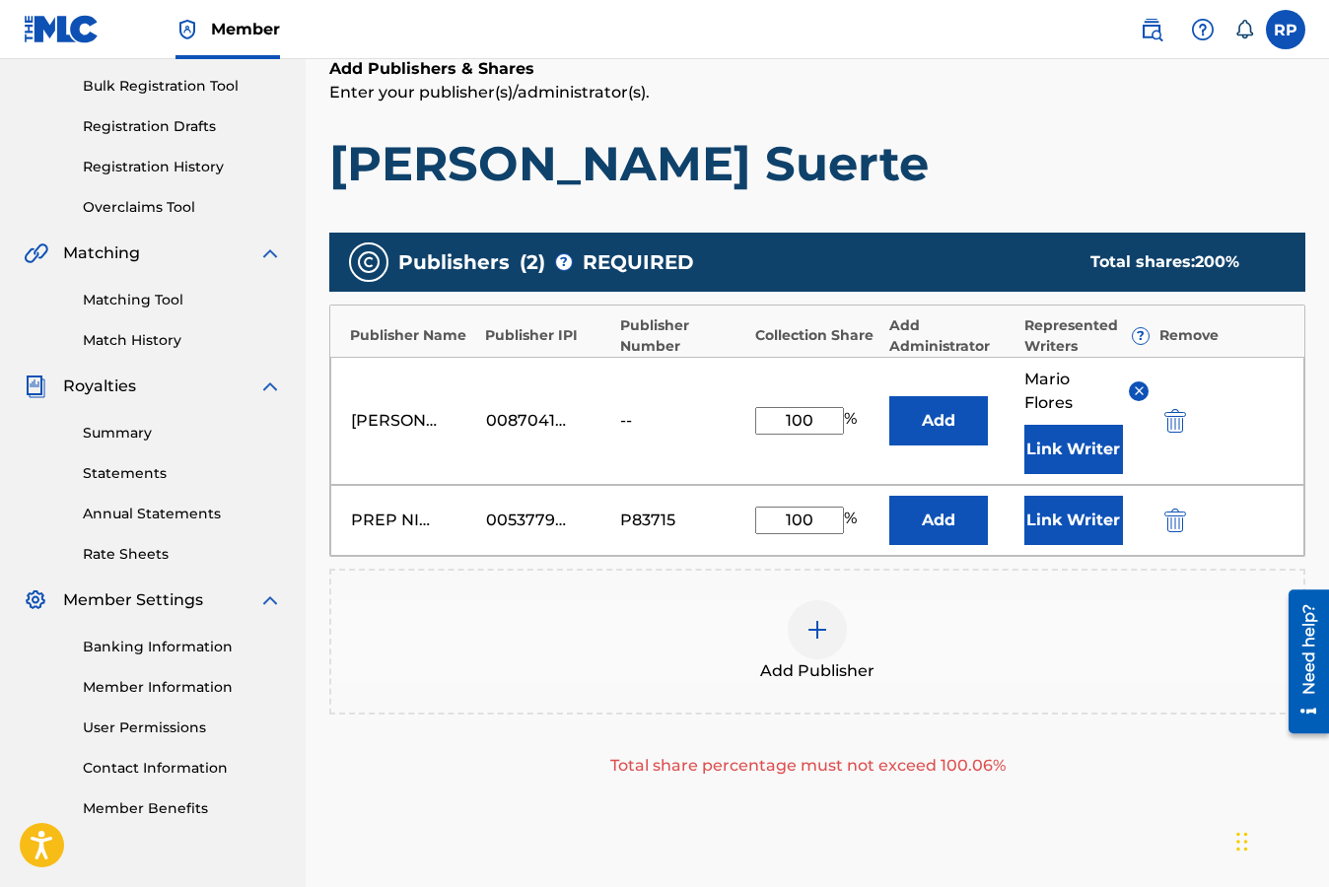
scroll to position [286, 0]
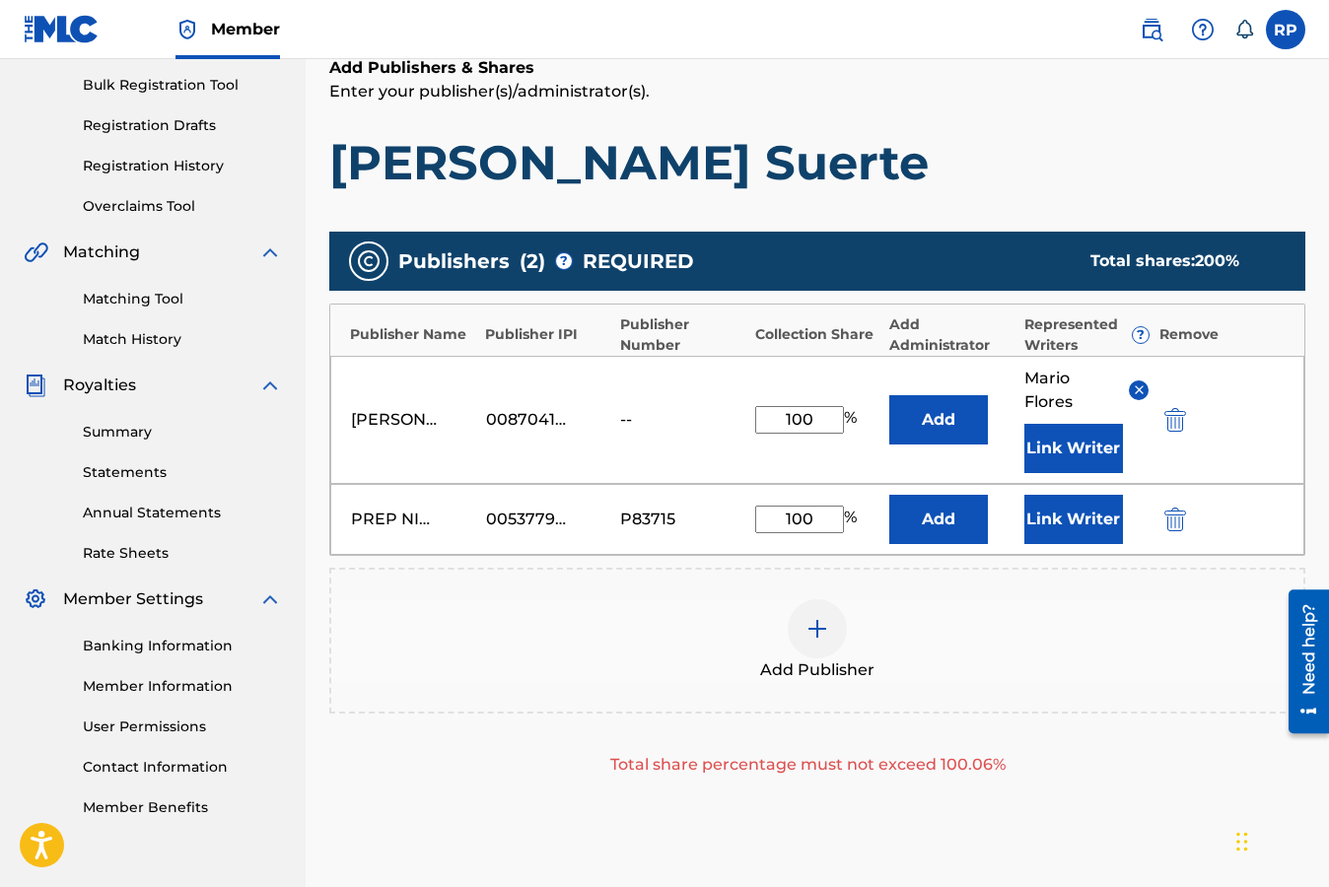
click at [816, 418] on input "100" at bounding box center [799, 420] width 89 height 28
type input "1"
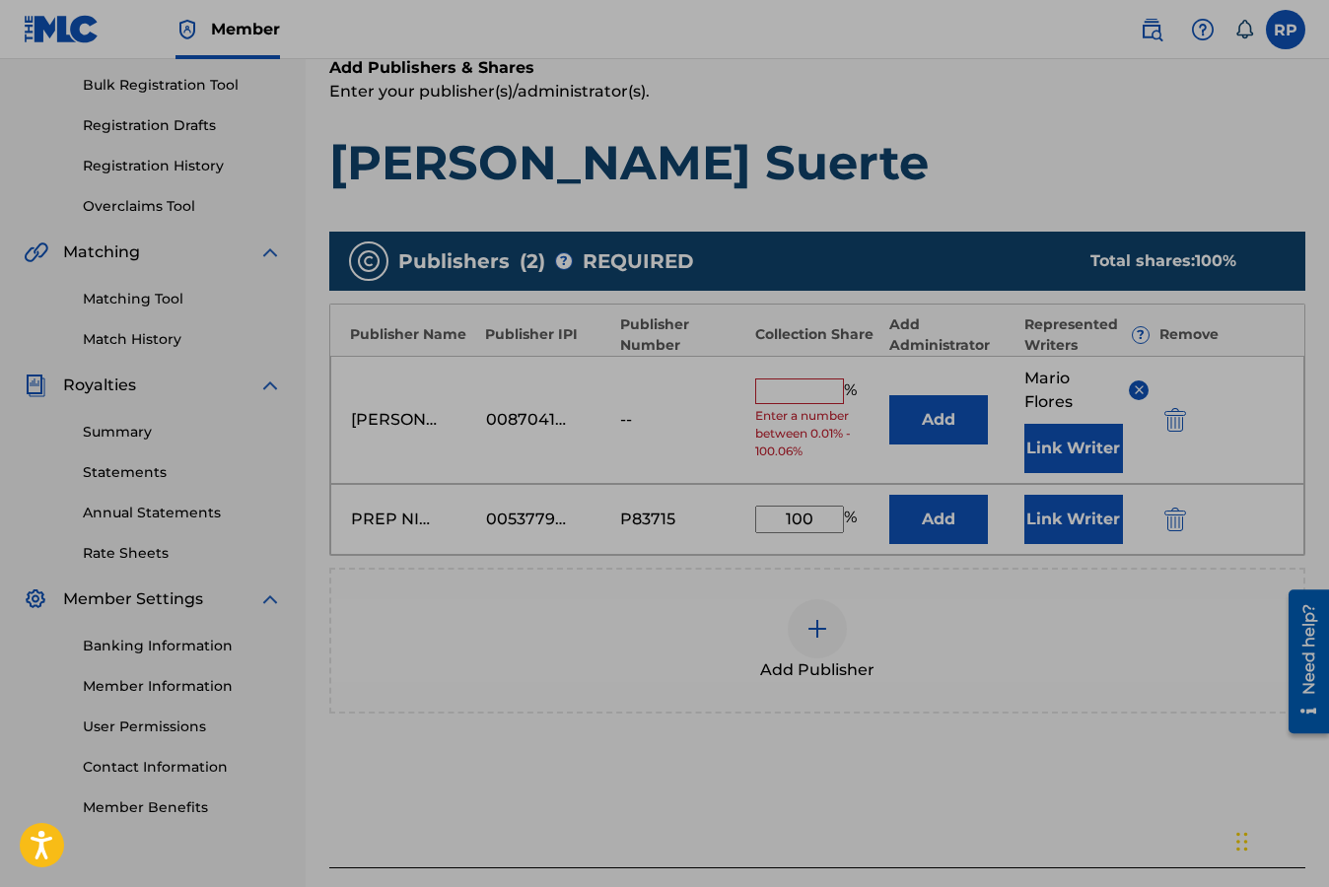
click at [947, 174] on h1 "[PERSON_NAME] Suerte" at bounding box center [817, 162] width 976 height 59
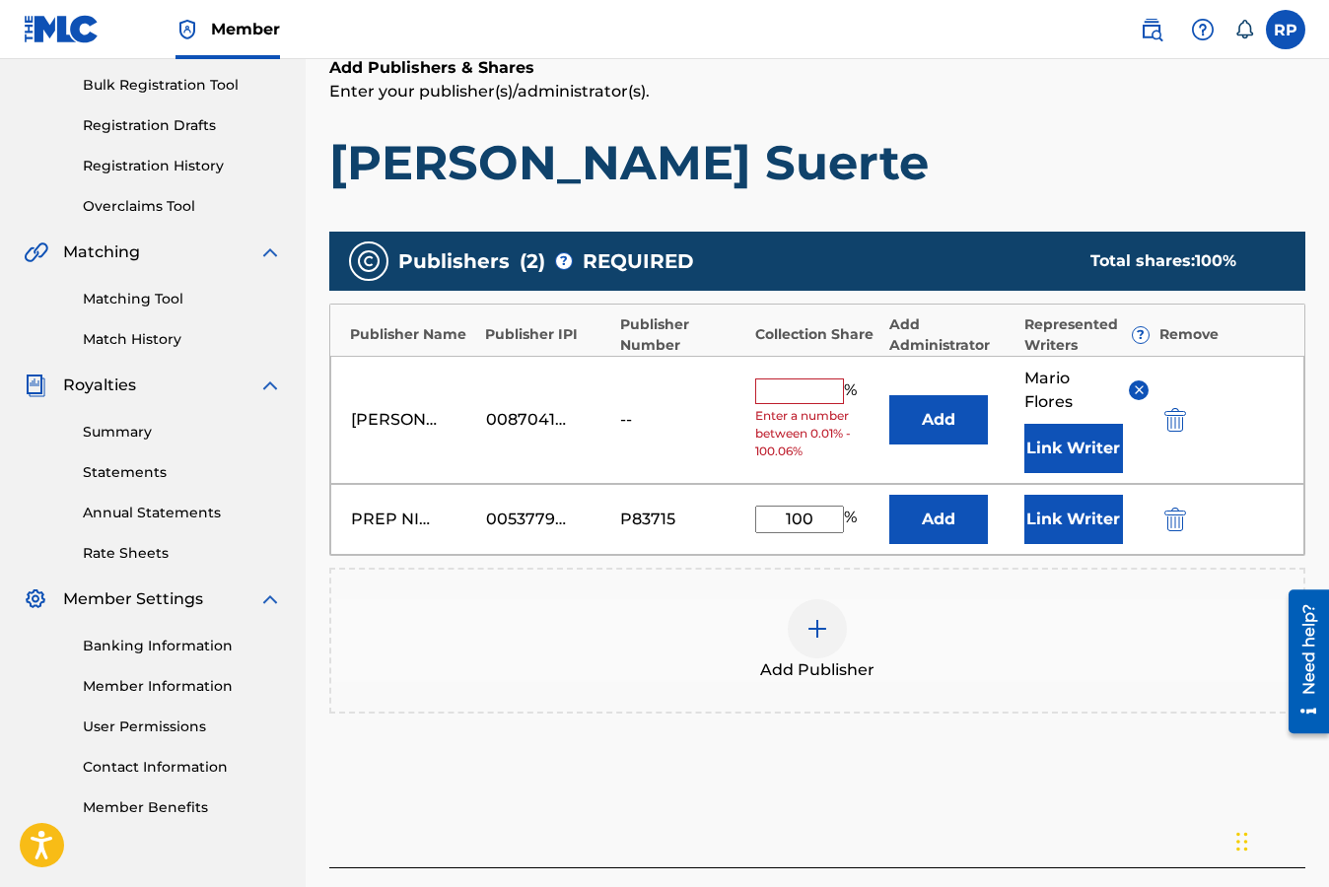
click at [785, 398] on input "text" at bounding box center [799, 391] width 89 height 26
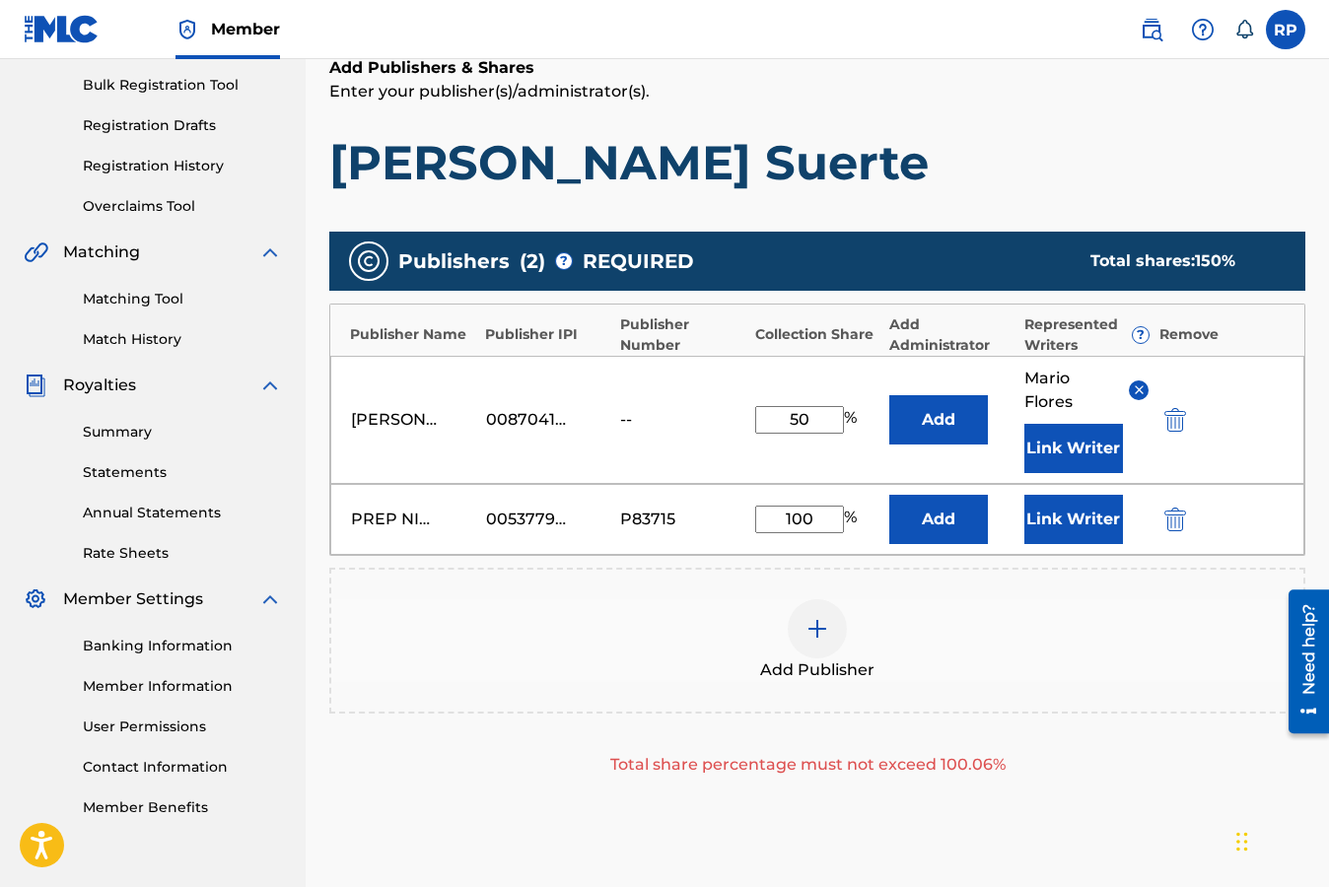
type input "50"
click at [816, 513] on input "100" at bounding box center [799, 520] width 89 height 28
type input "1"
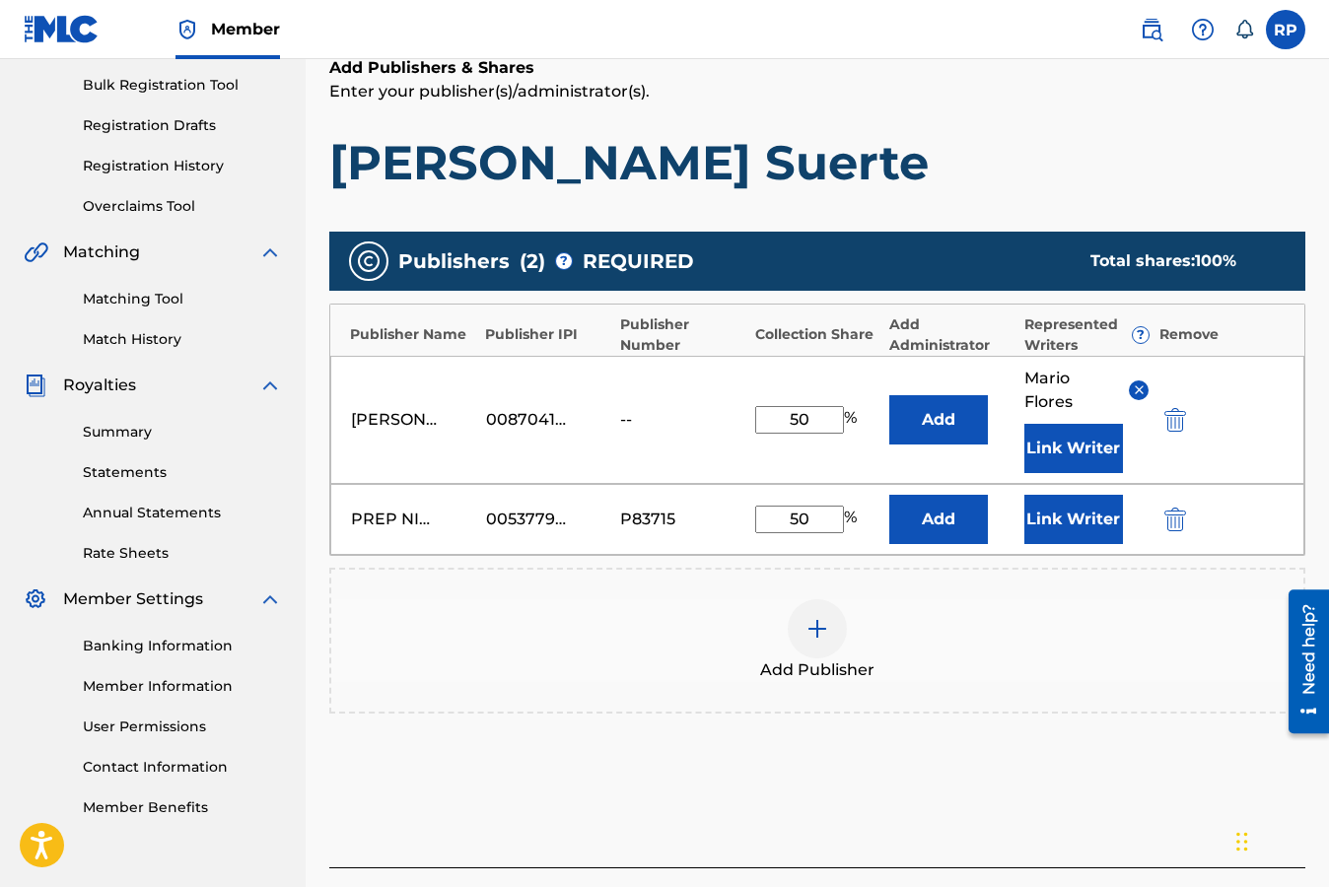
type input "50"
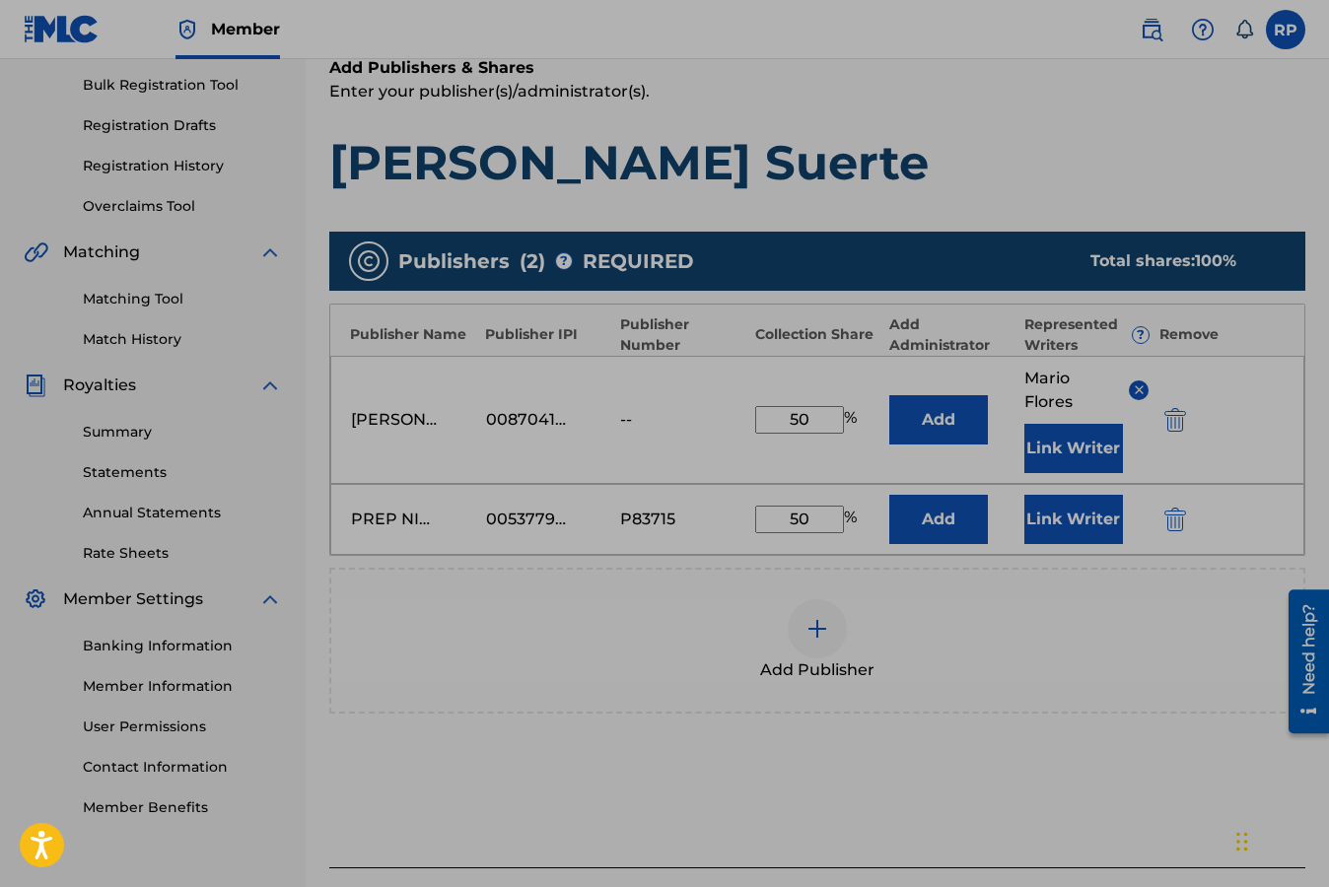
click at [780, 85] on p "Enter your publisher(s)/administrator(s)." at bounding box center [817, 92] width 976 height 24
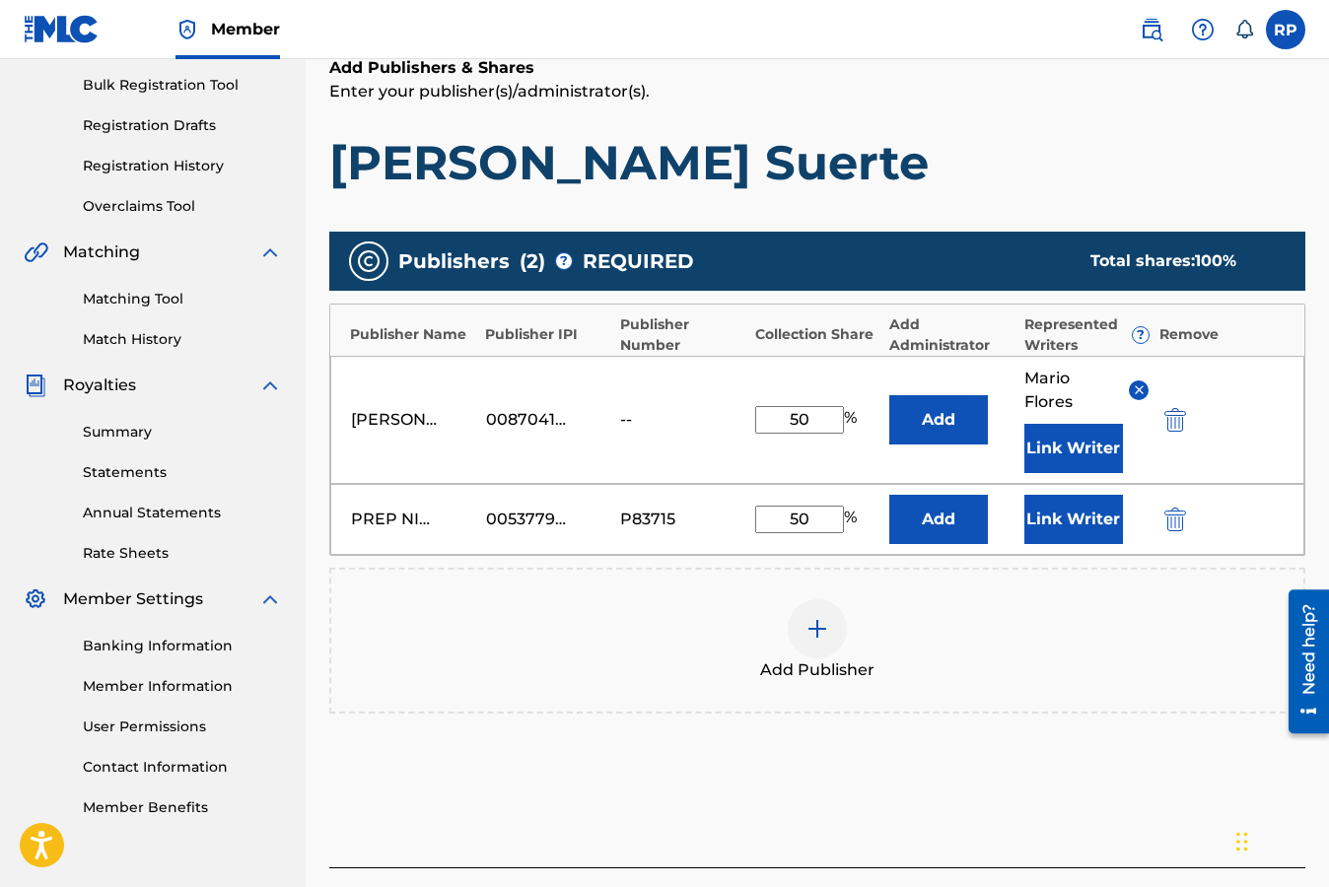
drag, startPoint x: 928, startPoint y: 168, endPoint x: 1017, endPoint y: 98, distance: 113.0
click at [928, 168] on h1 "[PERSON_NAME] Suerte" at bounding box center [817, 162] width 976 height 59
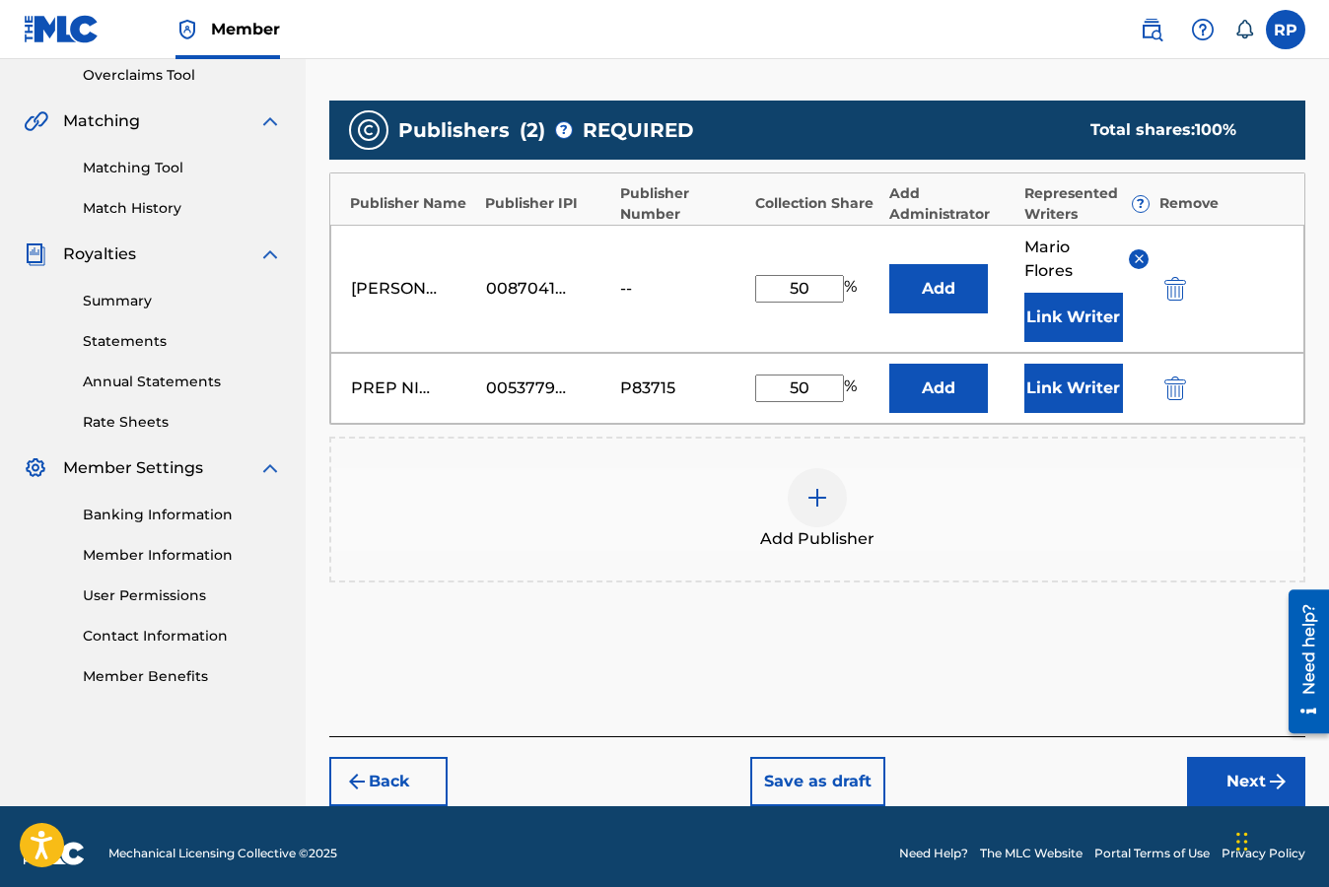
scroll to position [431, 0]
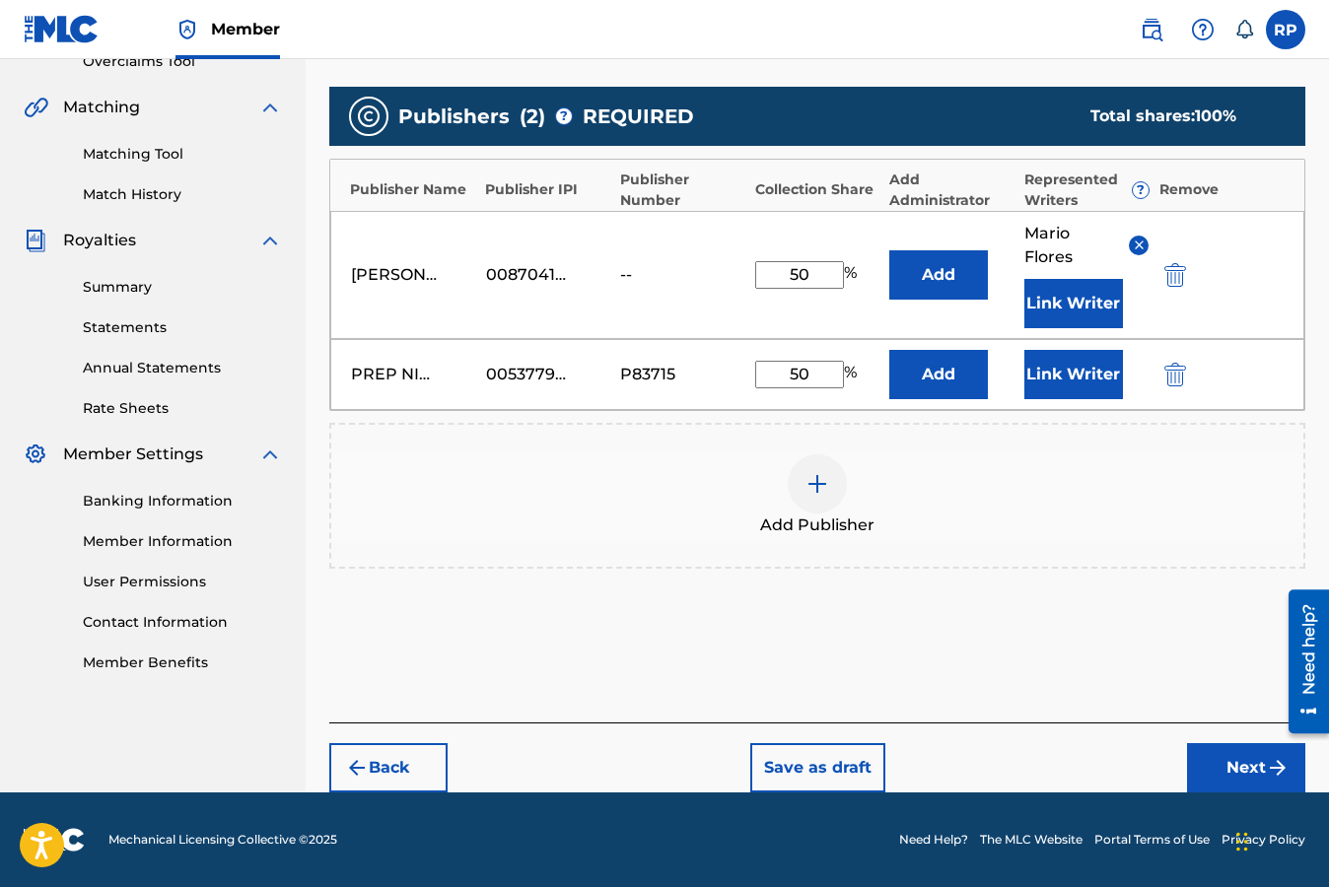
click at [1243, 766] on button "Next" at bounding box center [1246, 767] width 118 height 49
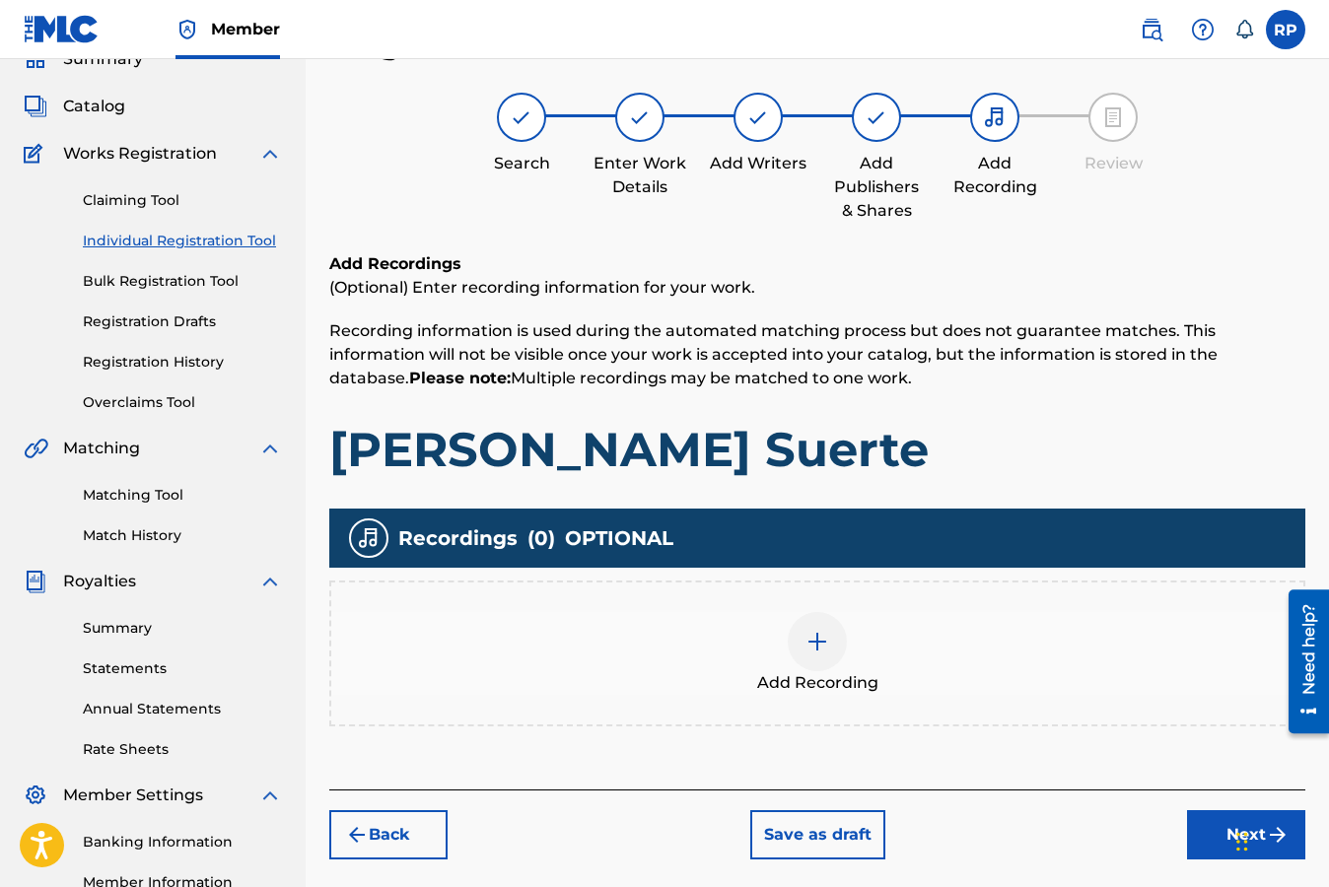
scroll to position [89, 0]
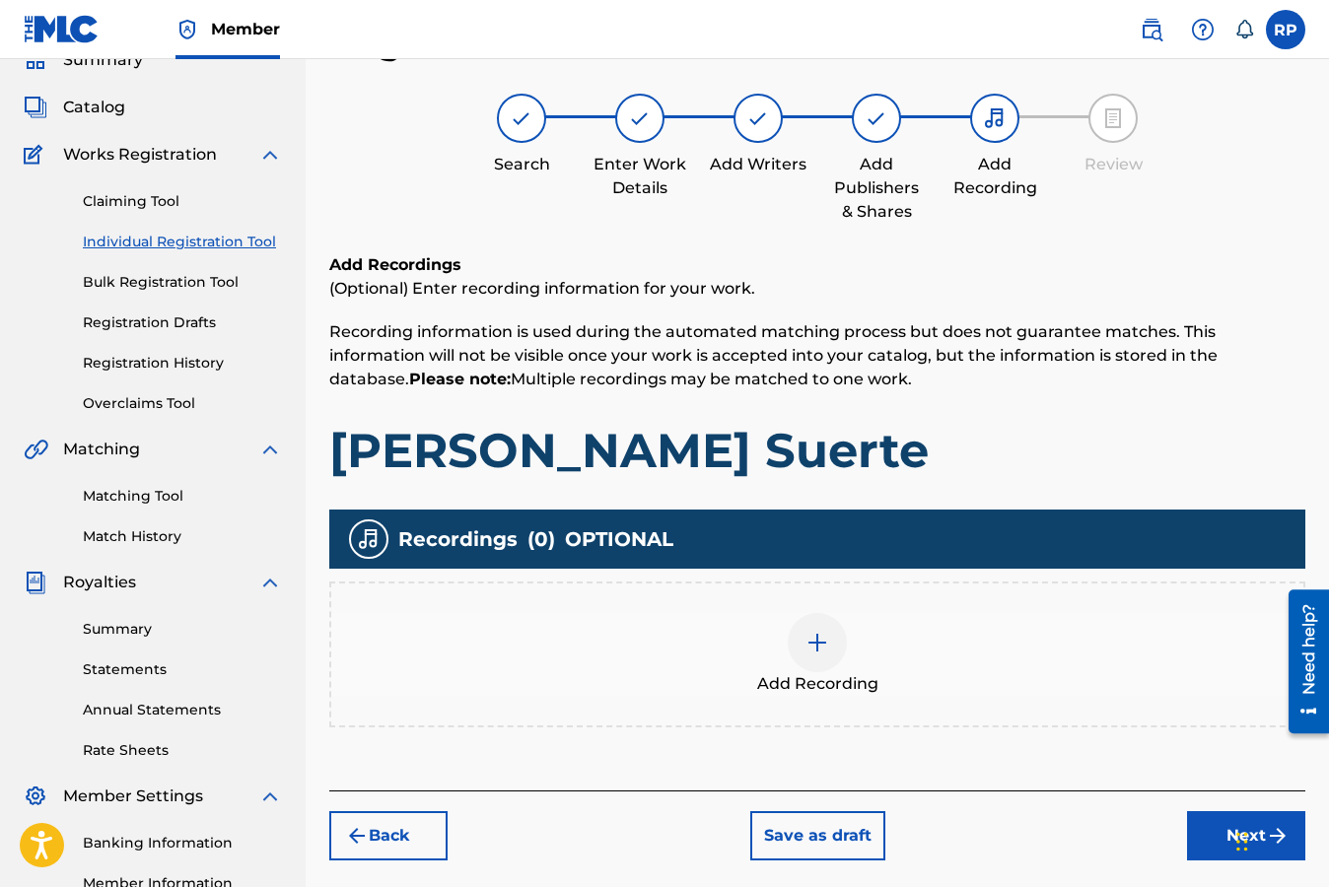
click at [1196, 232] on div "Register Work Search Enter Work Details Add Writers Add Publishers & Shares Add…" at bounding box center [817, 440] width 976 height 841
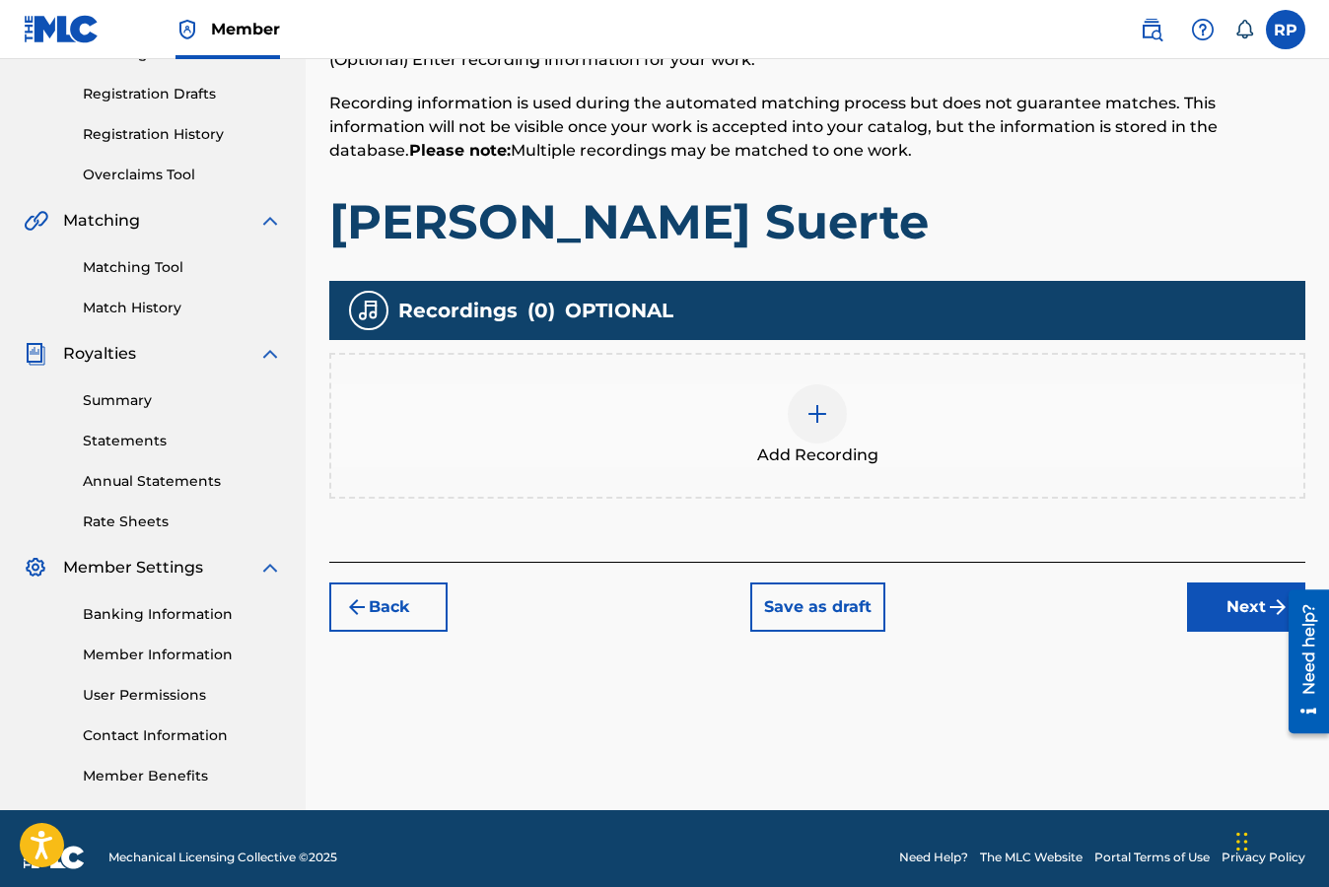
scroll to position [335, 0]
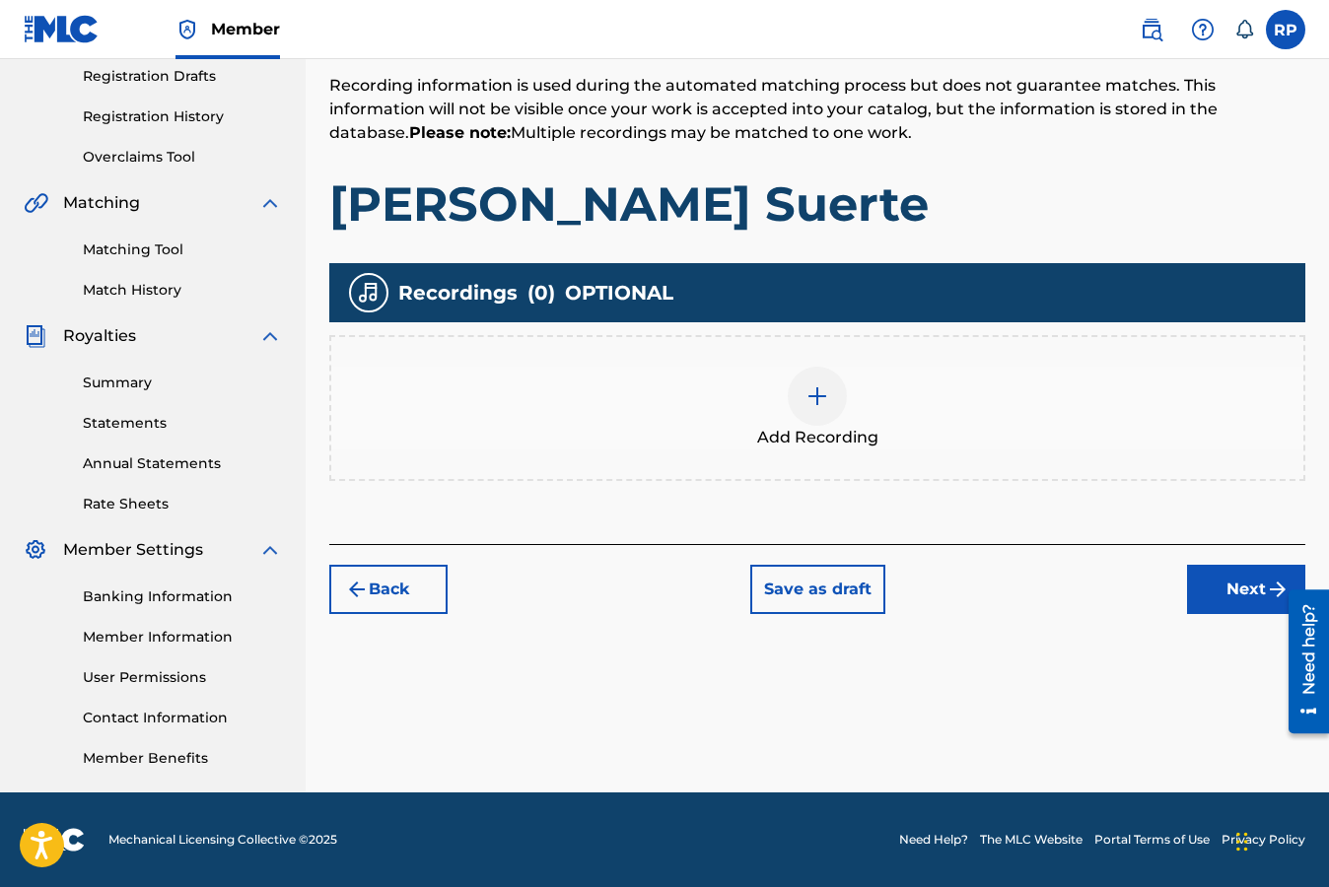
click at [814, 398] on img at bounding box center [817, 396] width 24 height 24
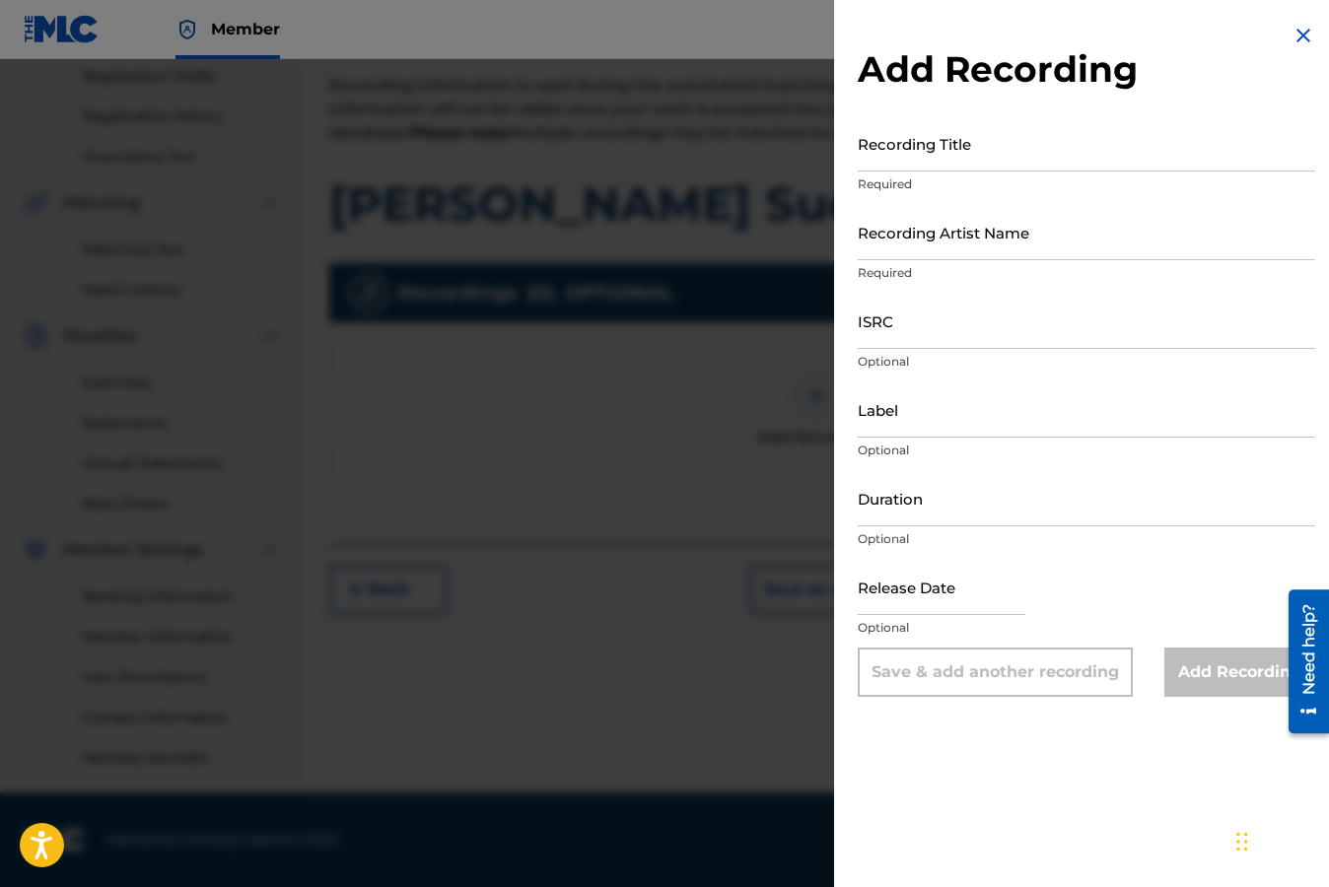
click at [1297, 36] on img at bounding box center [1303, 36] width 24 height 24
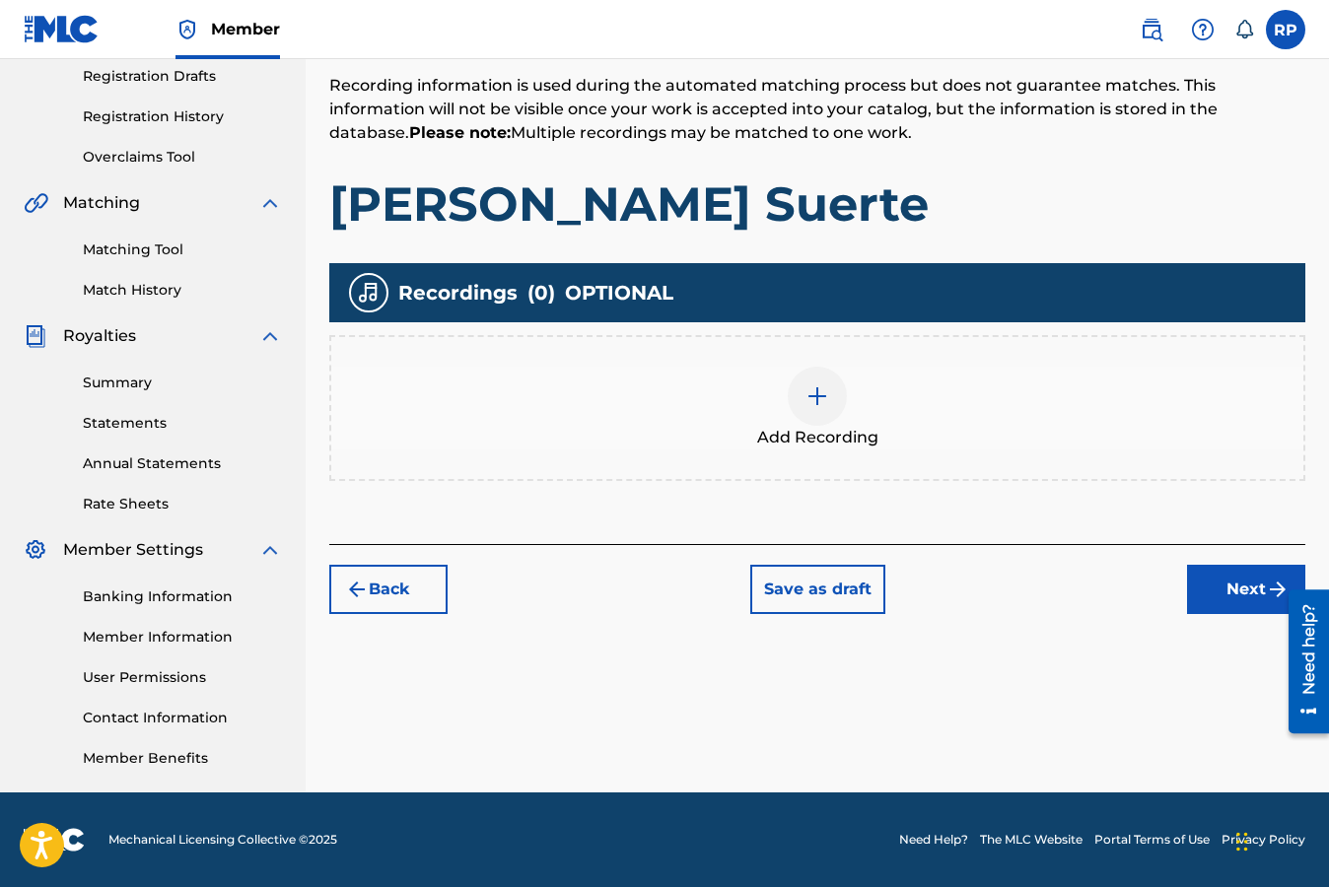
click at [814, 398] on img at bounding box center [817, 396] width 24 height 24
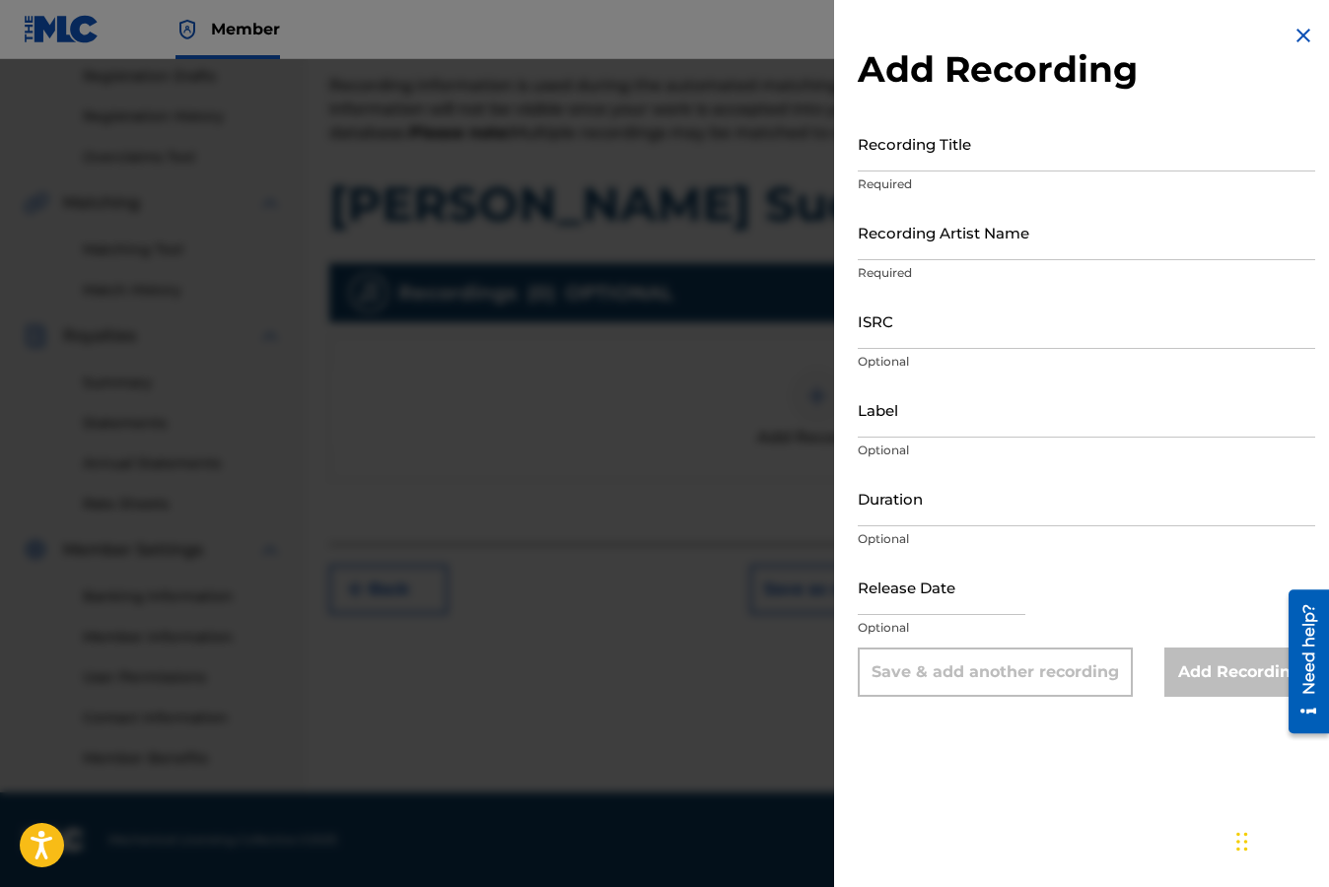
click at [950, 333] on input "ISRC" at bounding box center [1085, 321] width 457 height 56
paste input "TCADN1825733"
type input "TCADN1825733"
click at [993, 157] on input "Recording Title" at bounding box center [1085, 143] width 457 height 56
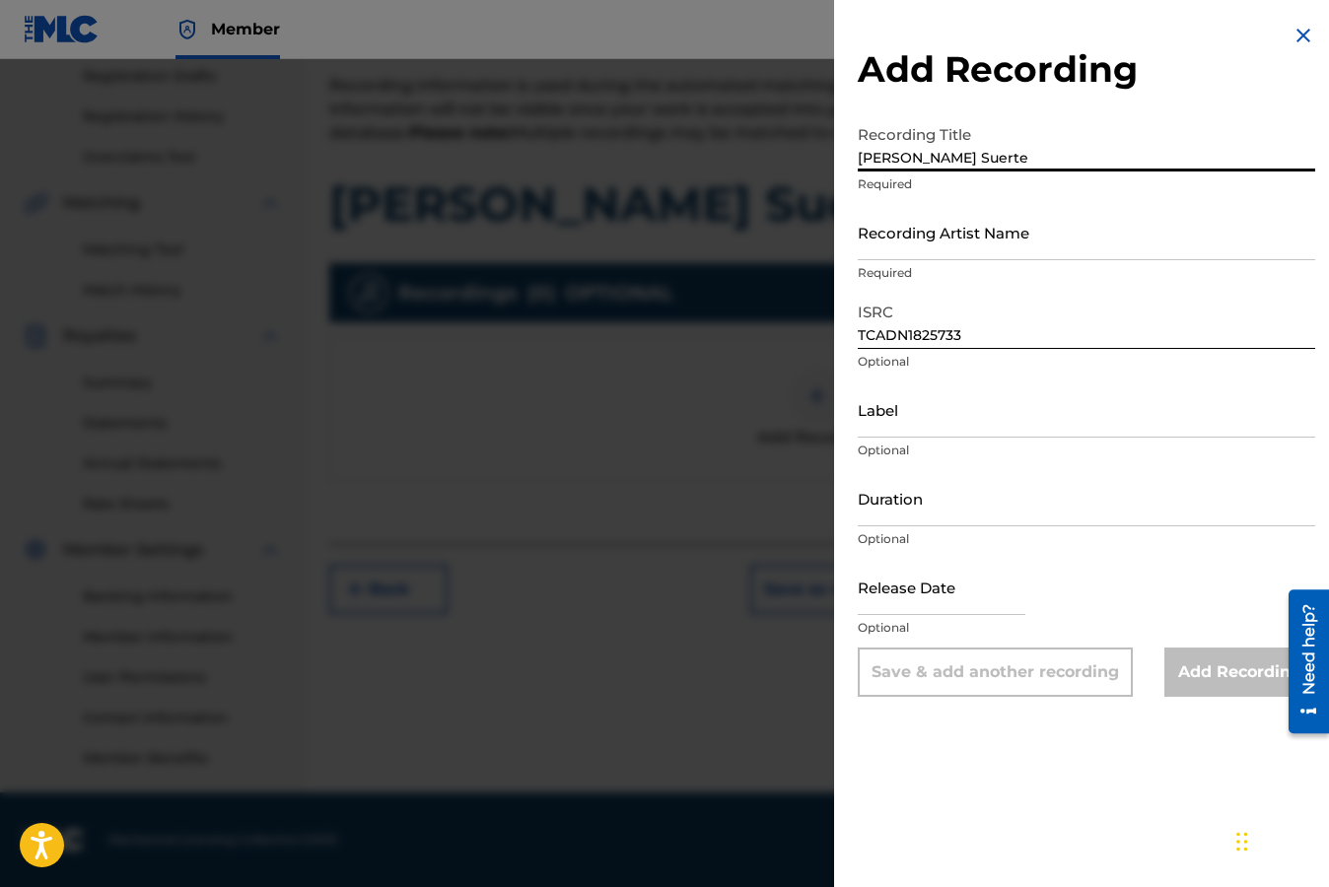
type input "[PERSON_NAME] Suerte"
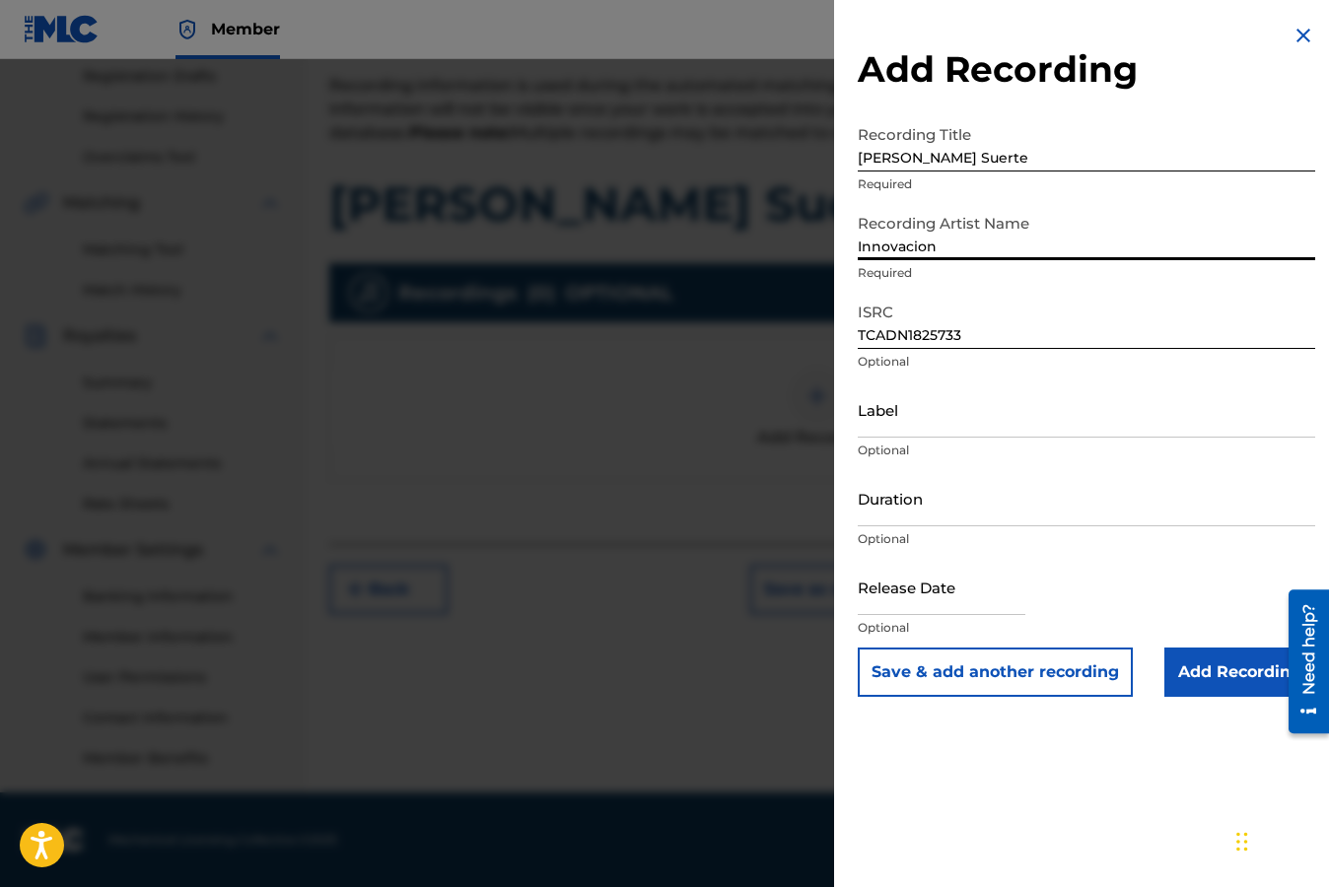
type input "Innovacion"
type input "Innovacion Music"
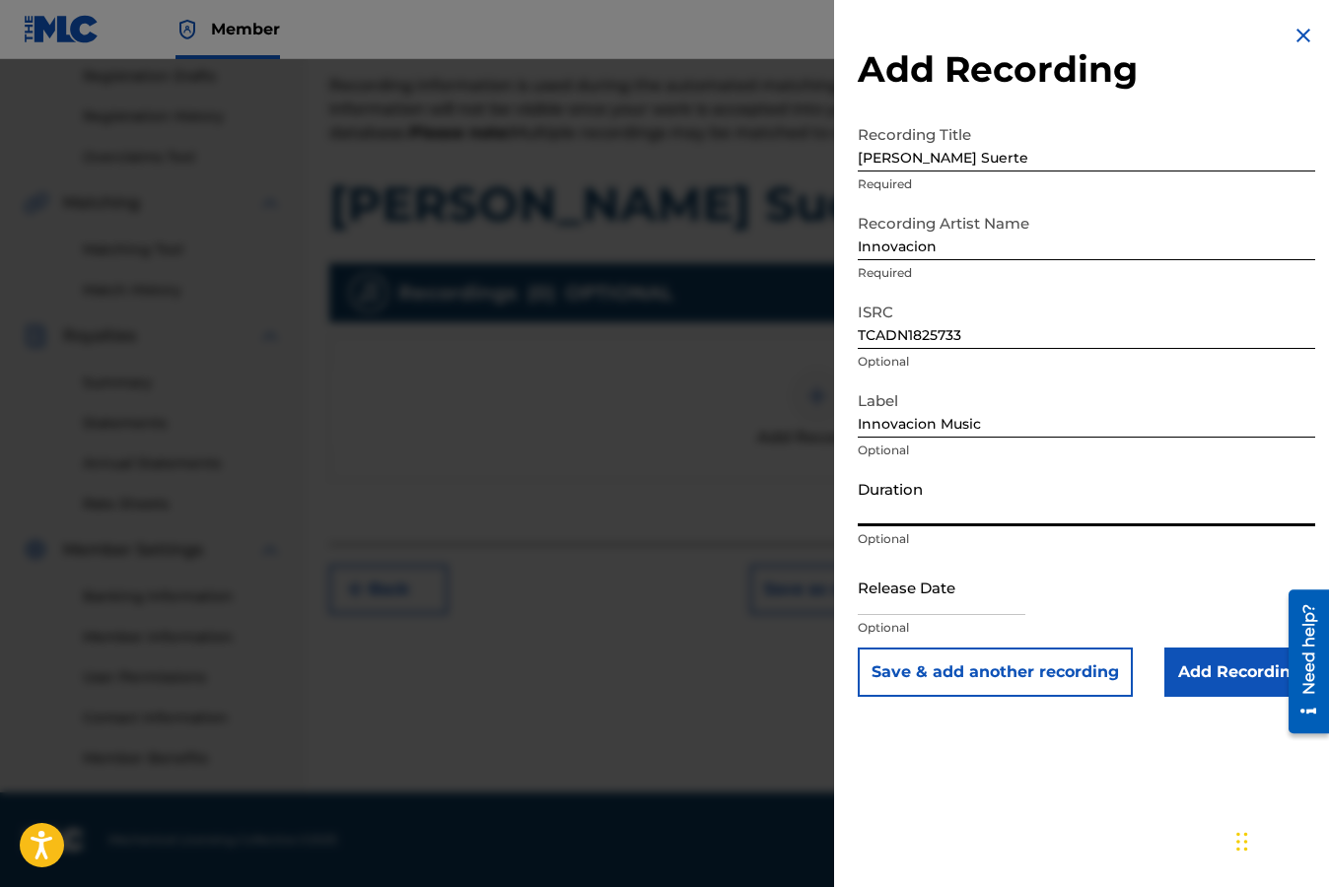
type input "#"
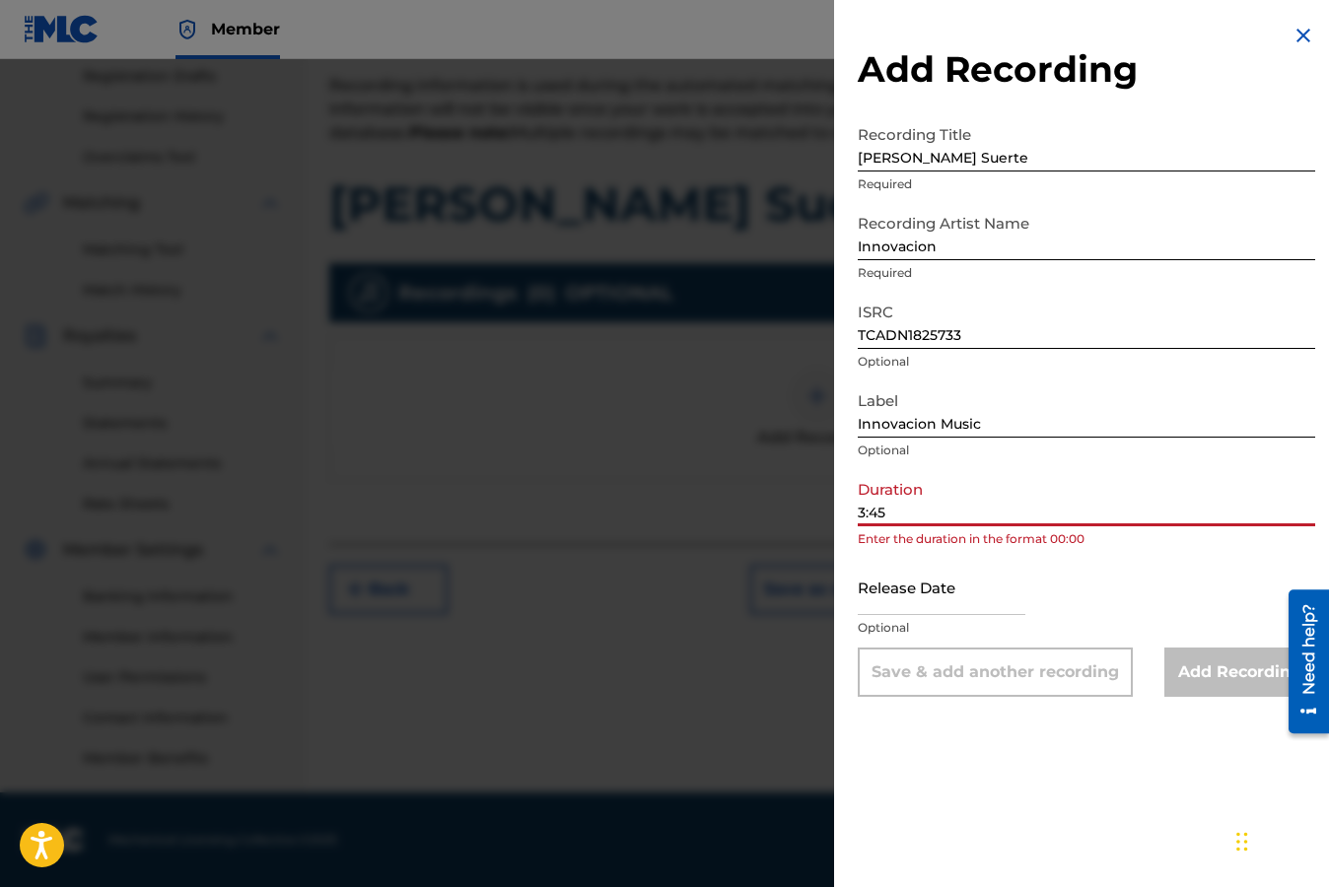
type input "3:45"
click at [915, 606] on input "text" at bounding box center [941, 587] width 168 height 56
select select "7"
select select "2025"
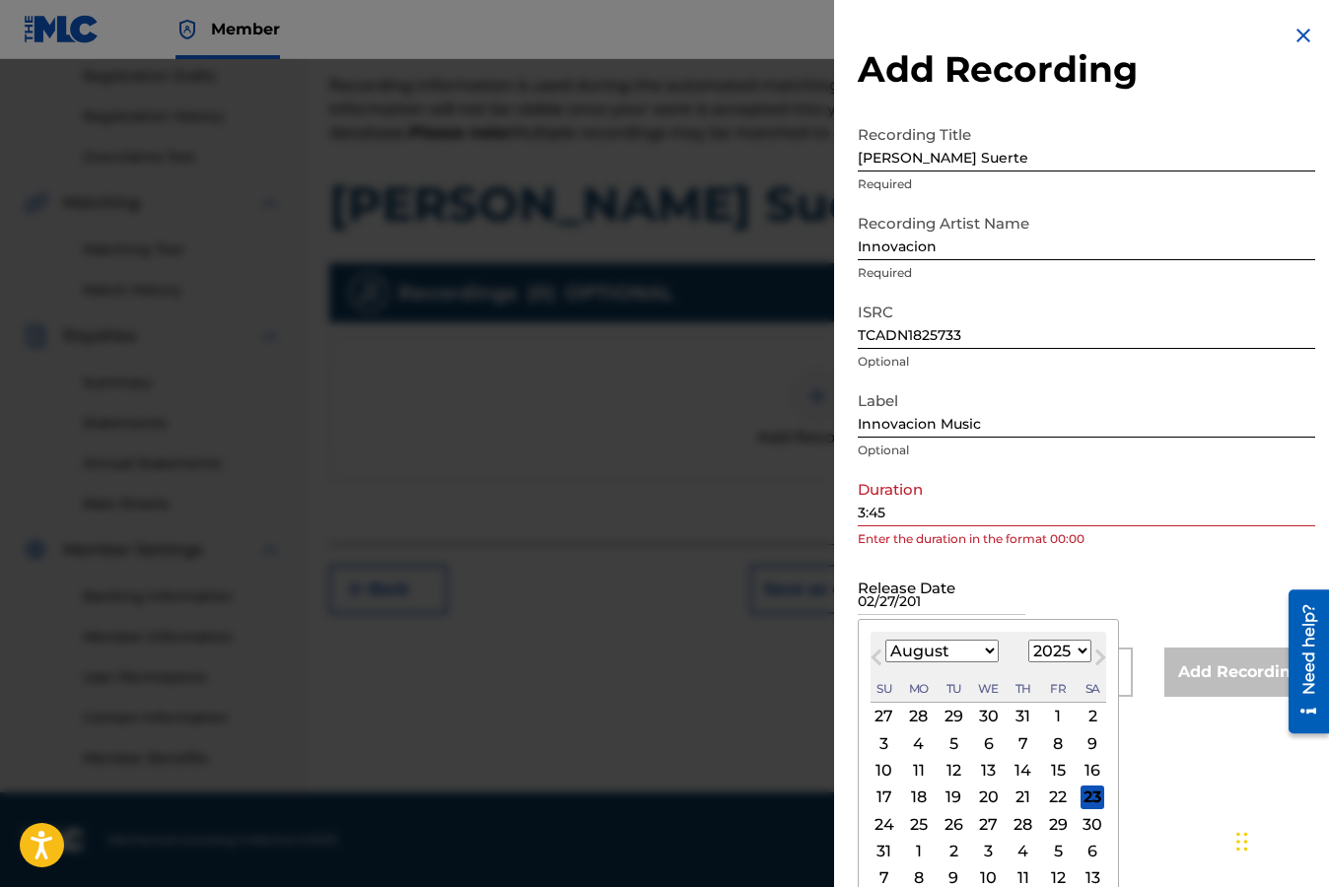
type input "[DATE]"
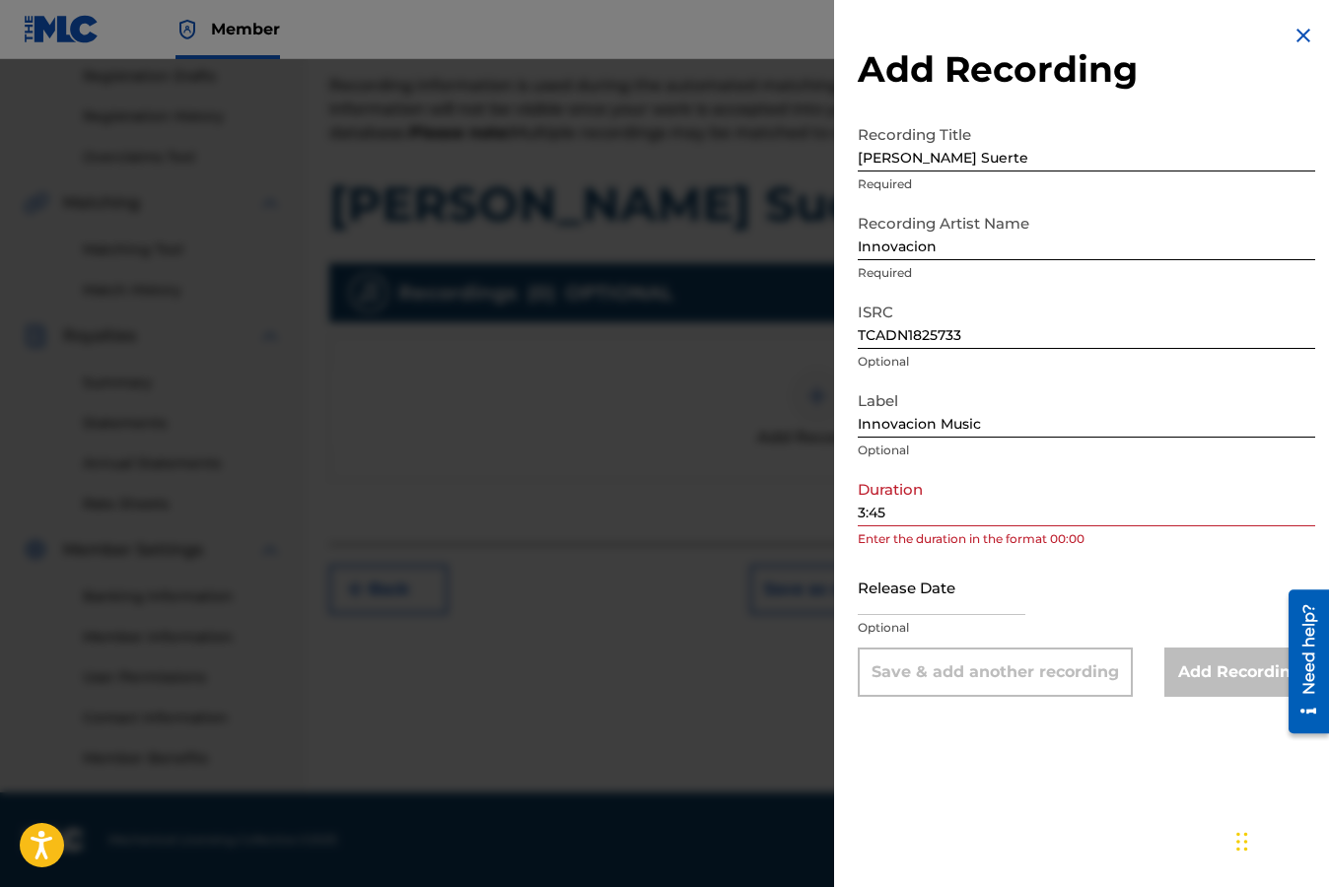
click at [940, 602] on input "text" at bounding box center [941, 587] width 168 height 56
select select "7"
select select "2025"
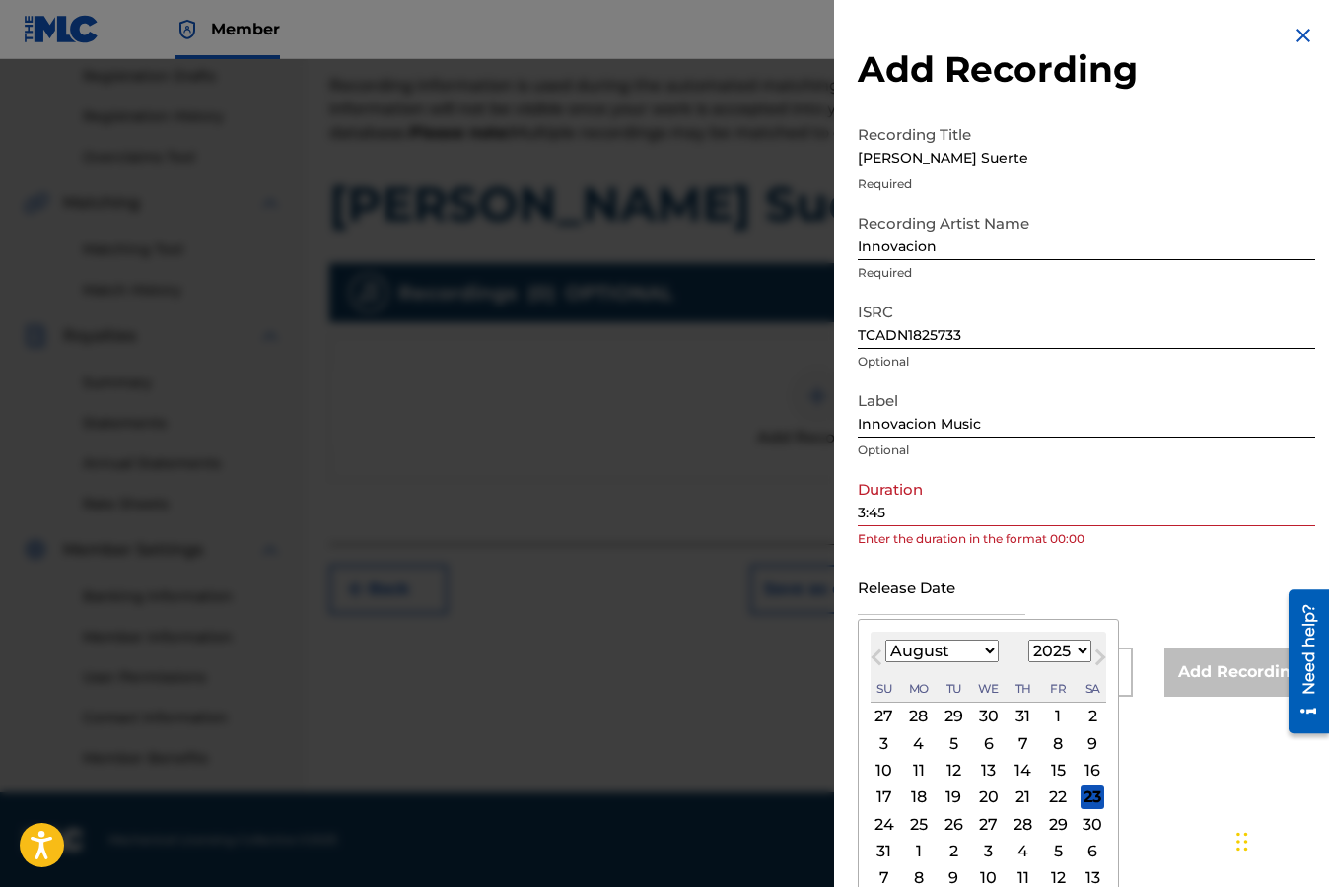
click at [1120, 598] on div "Release Date Previous Month Next Month August [DATE] February March April May J…" at bounding box center [1085, 603] width 457 height 89
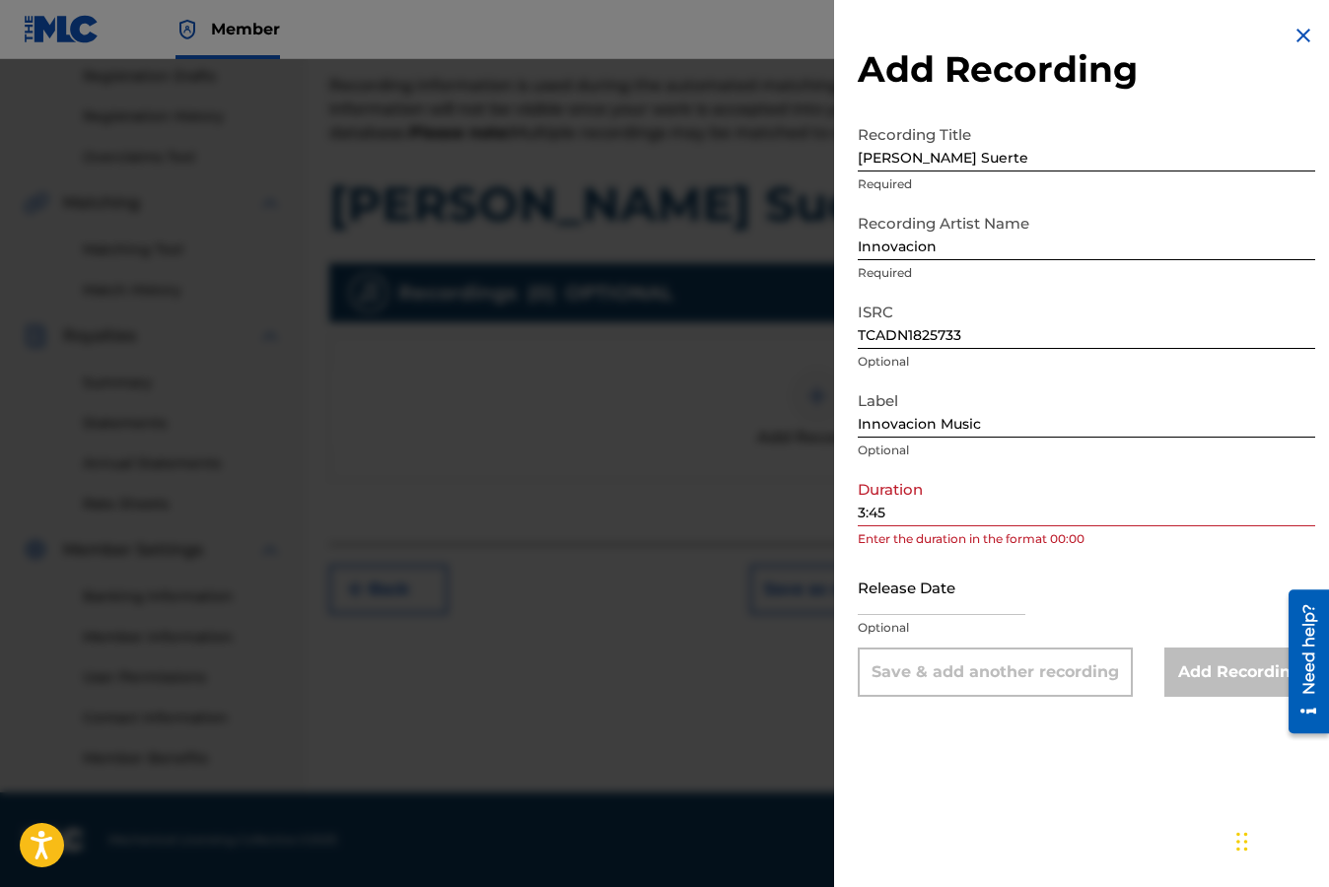
click at [946, 611] on input "text" at bounding box center [941, 587] width 168 height 56
select select "7"
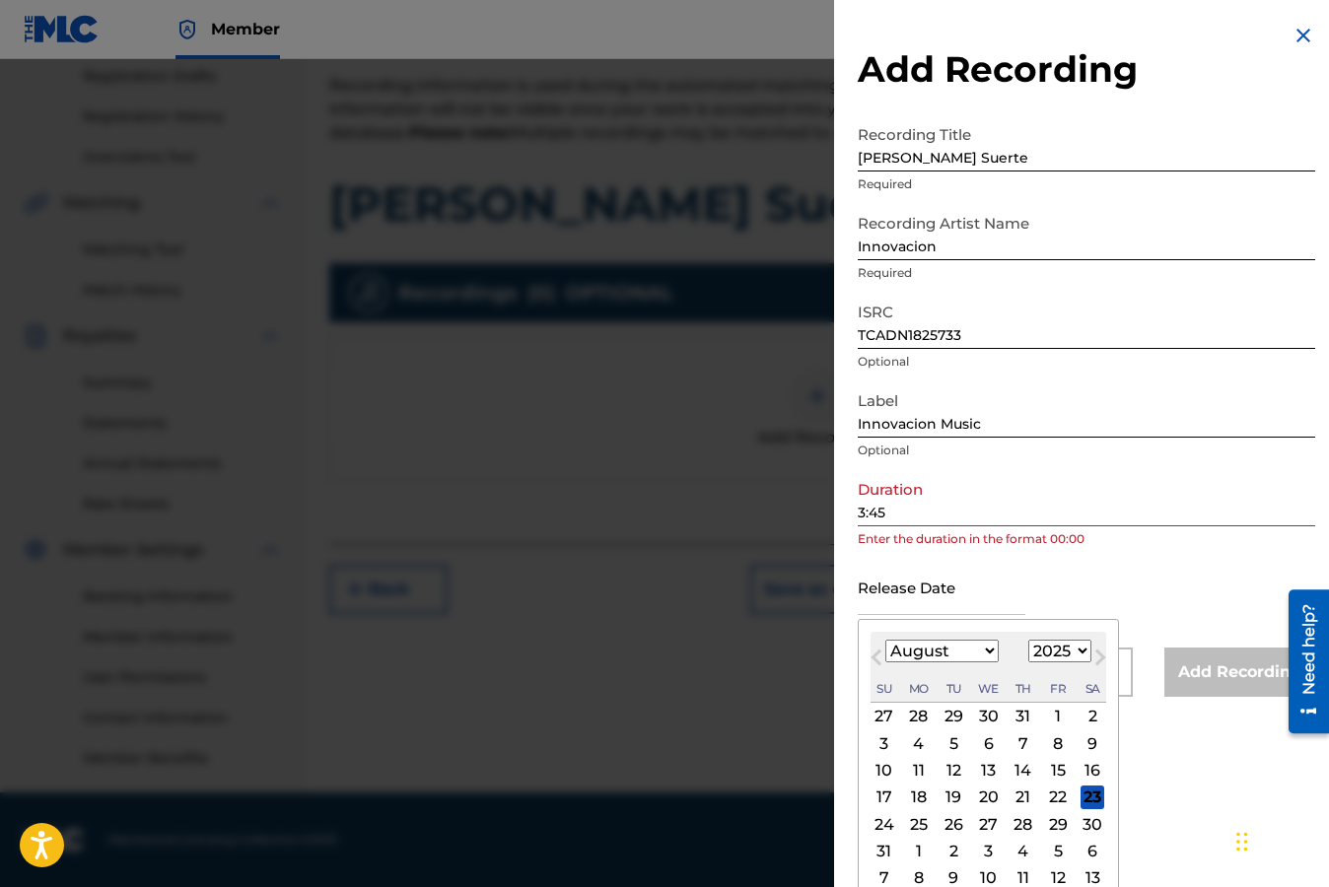
click at [1044, 643] on select "1899 1900 1901 1902 1903 1904 1905 1906 1907 1908 1909 1910 1911 1912 1913 1914…" at bounding box center [1059, 651] width 63 height 23
select select "2018"
click at [1028, 640] on select "1899 1900 1901 1902 1903 1904 1905 1906 1907 1908 1909 1910 1911 1912 1913 1914…" at bounding box center [1059, 651] width 63 height 23
click at [987, 651] on select "January February March April May June July August September October November De…" at bounding box center [941, 651] width 113 height 23
select select "1"
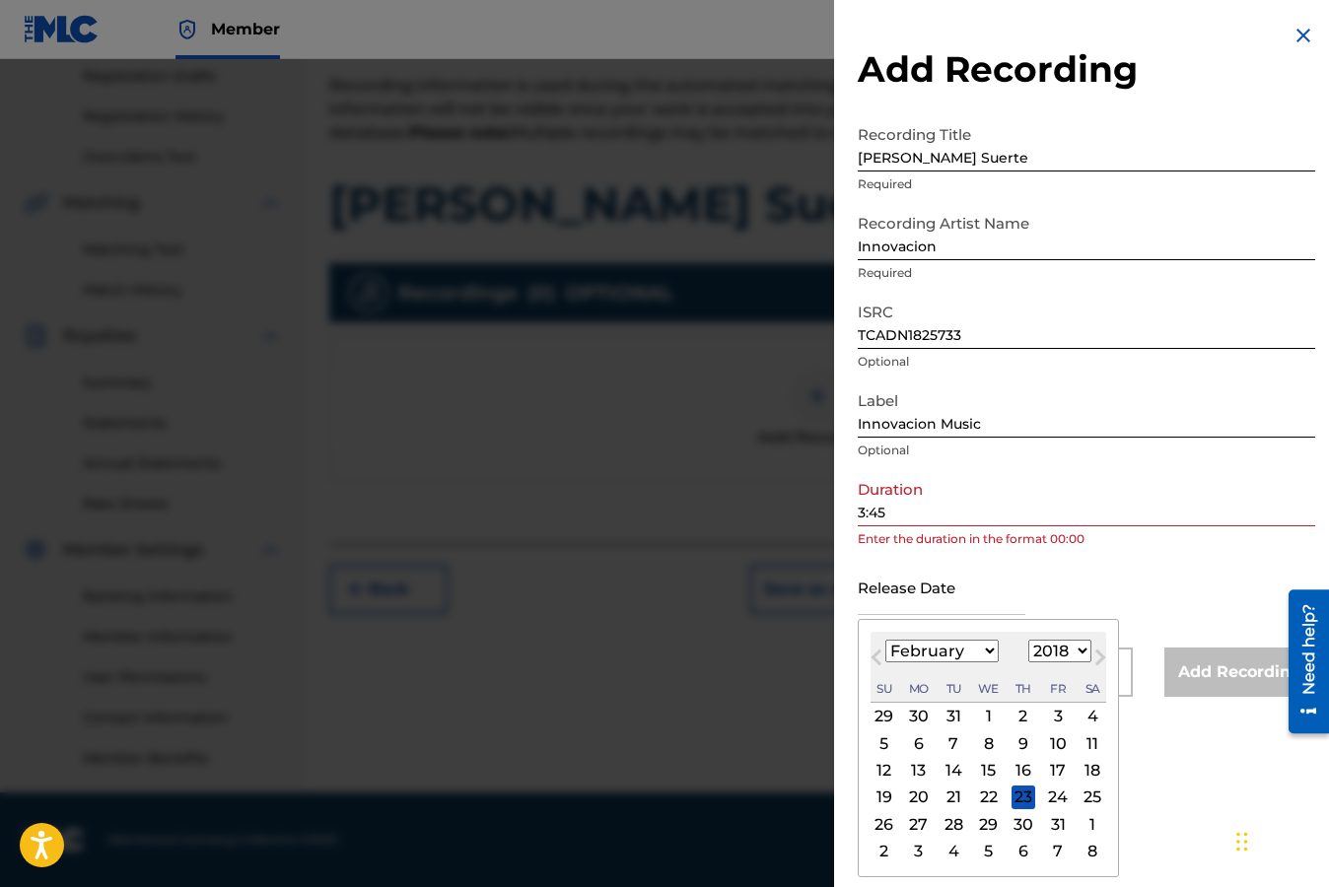
click at [885, 640] on select "January February March April May June July August September October November De…" at bounding box center [941, 651] width 113 height 23
click at [951, 826] on div "27" at bounding box center [953, 824] width 24 height 24
type input "[DATE]"
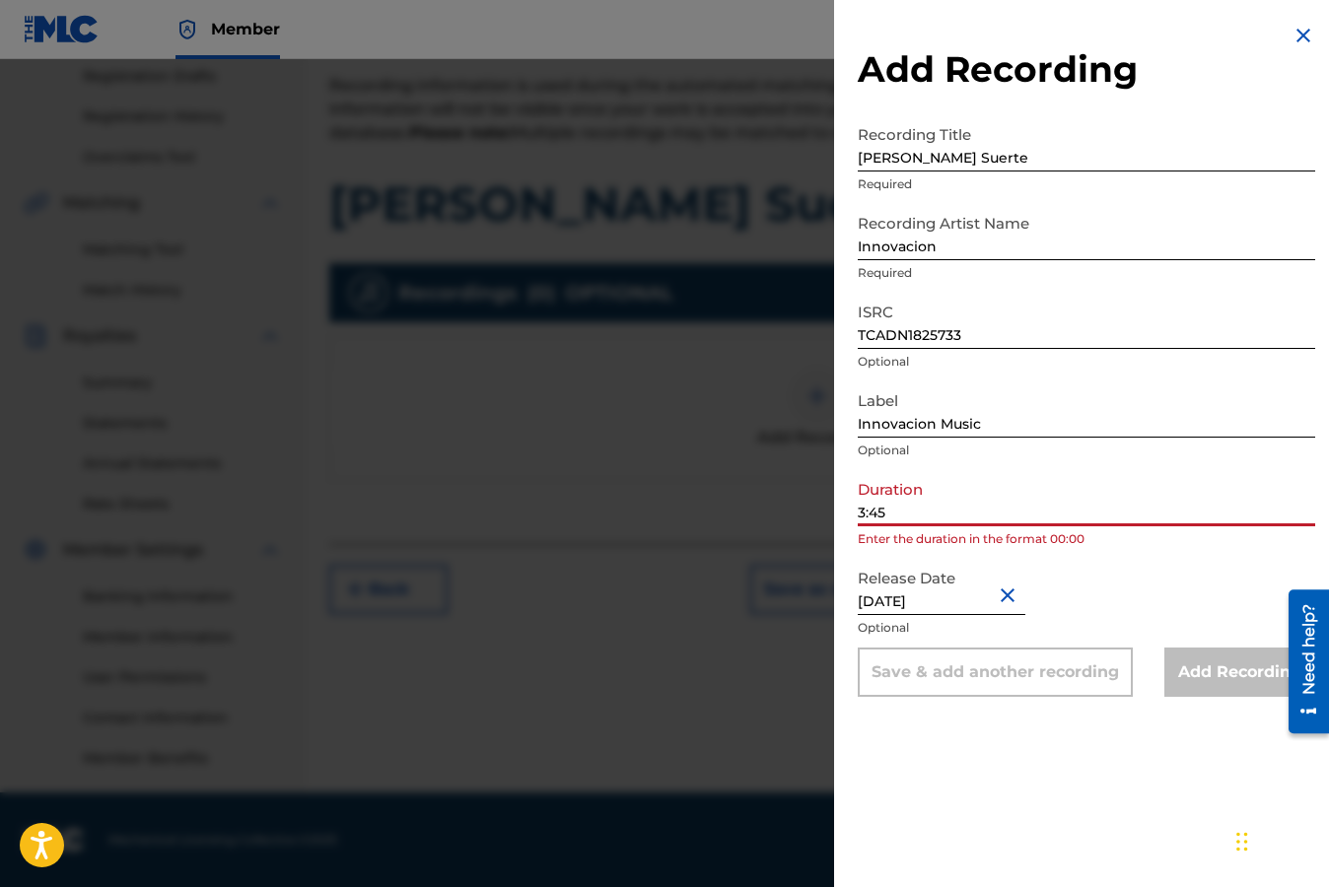
click at [857, 515] on input "3:45" at bounding box center [1085, 498] width 457 height 56
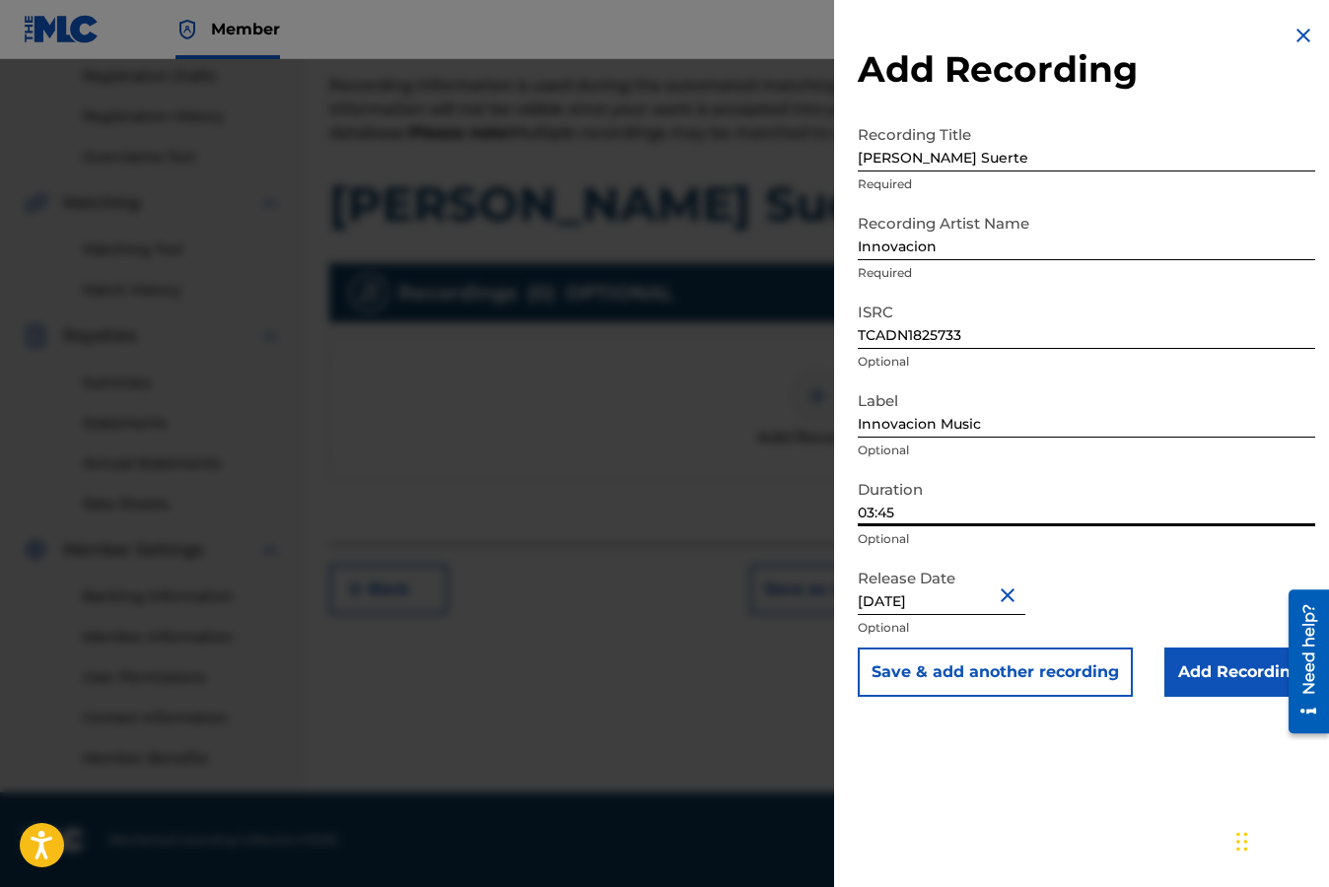
type input "03:45"
click at [1046, 765] on div "Add Recording Recording Title [PERSON_NAME] Required Recording Artist Name Inno…" at bounding box center [1086, 443] width 505 height 887
click at [1193, 677] on input "Add Recording" at bounding box center [1239, 672] width 151 height 49
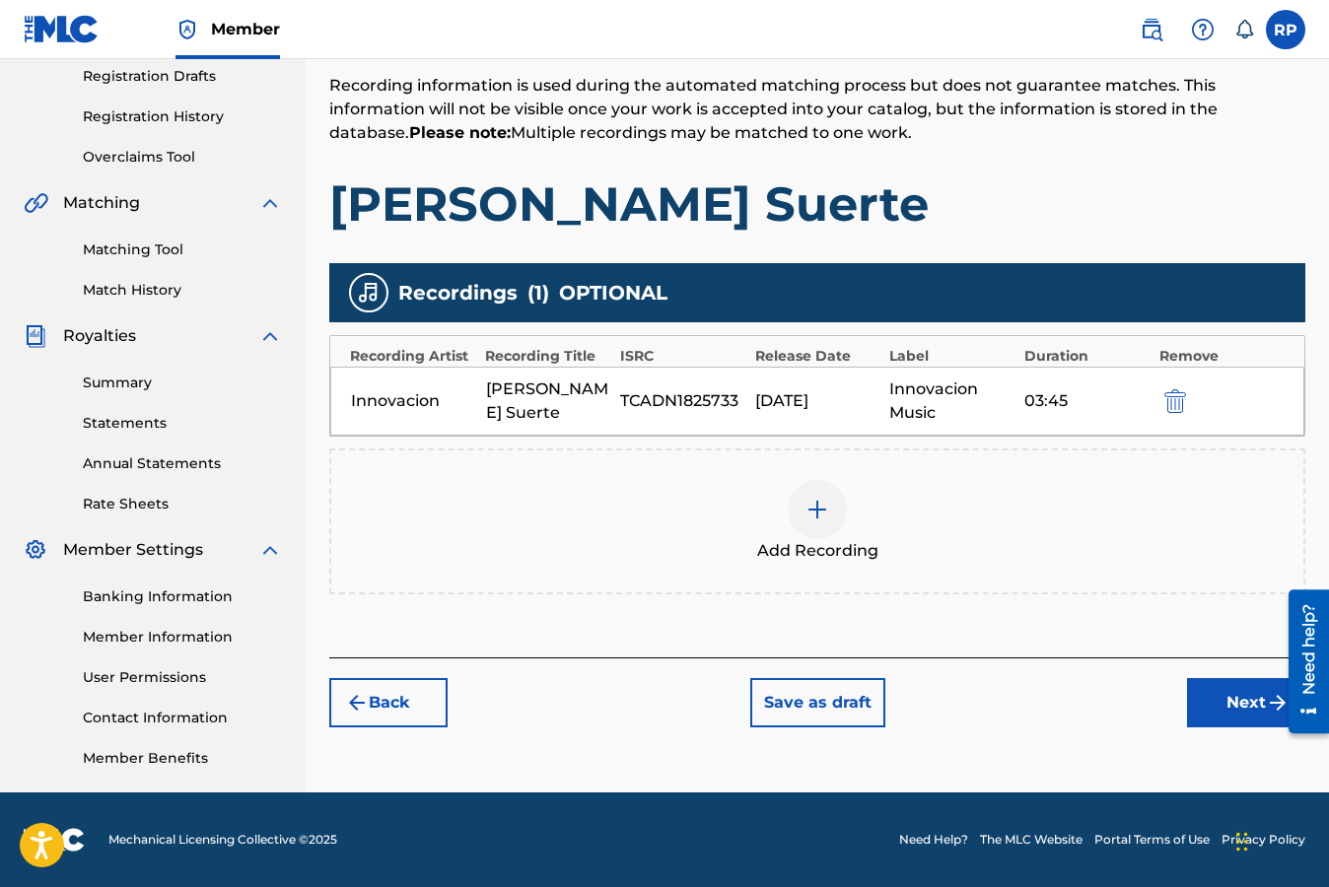
click at [1242, 703] on button "Next" at bounding box center [1246, 702] width 118 height 49
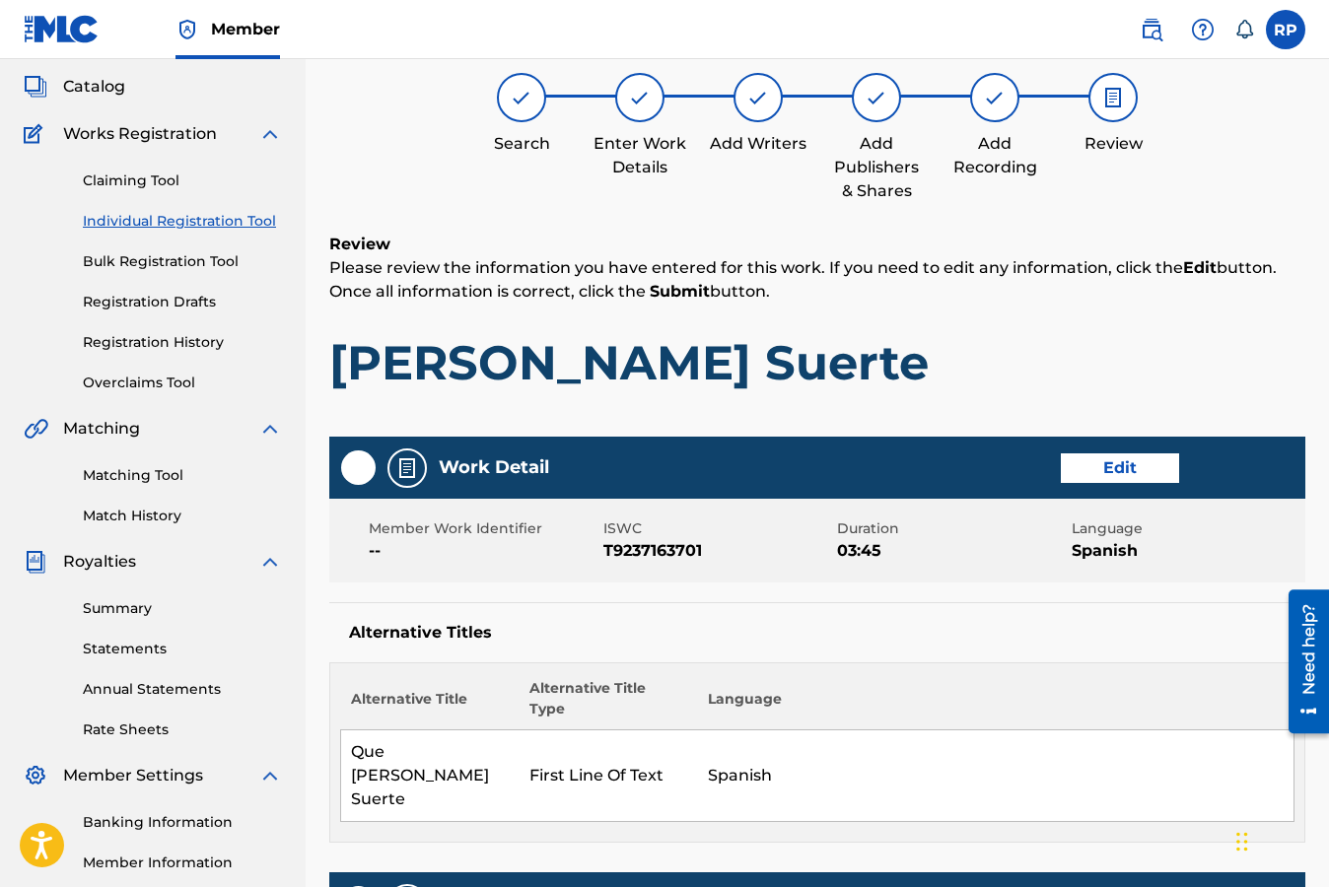
scroll to position [89, 0]
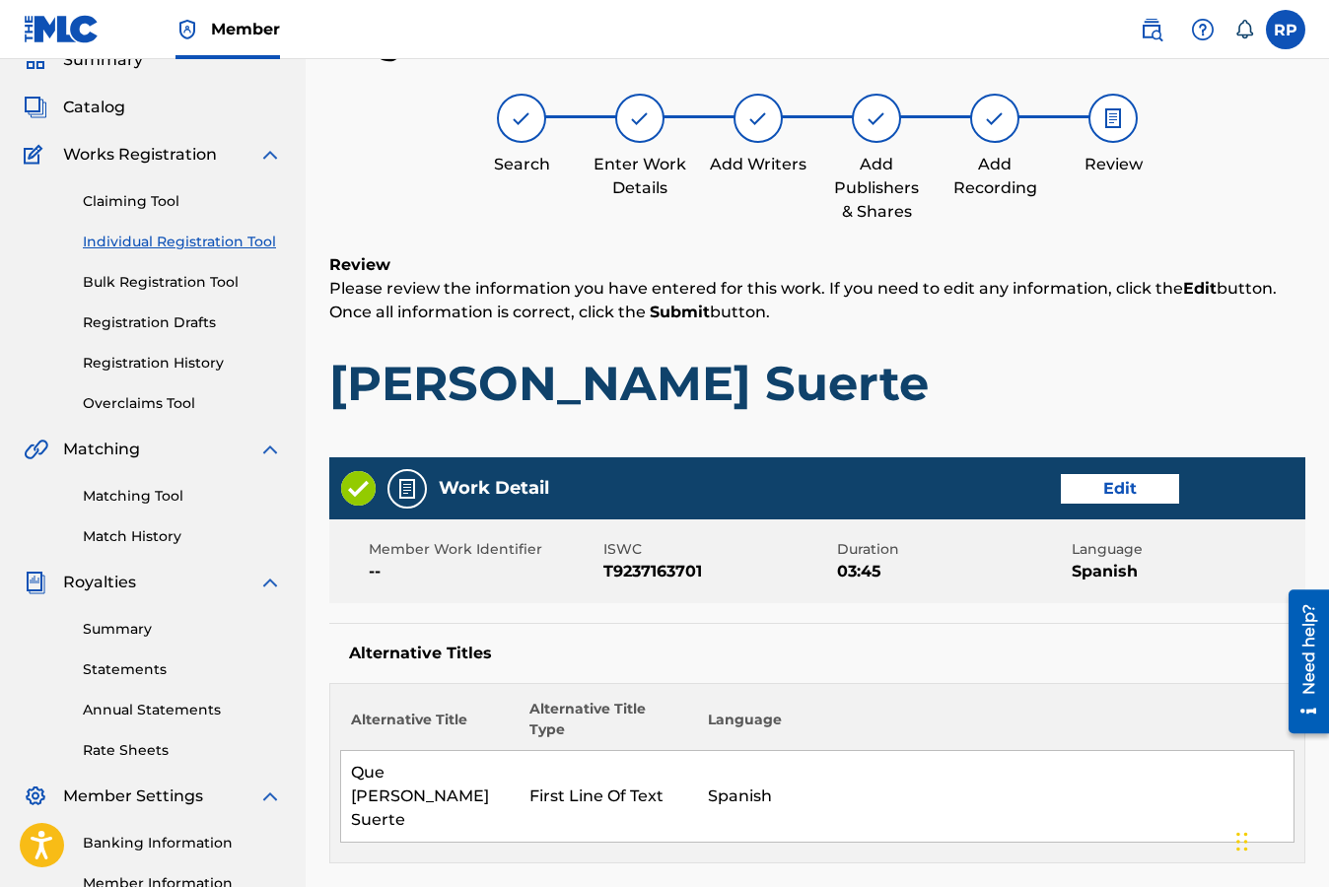
click at [1264, 403] on h1 "[PERSON_NAME] Suerte" at bounding box center [817, 383] width 976 height 59
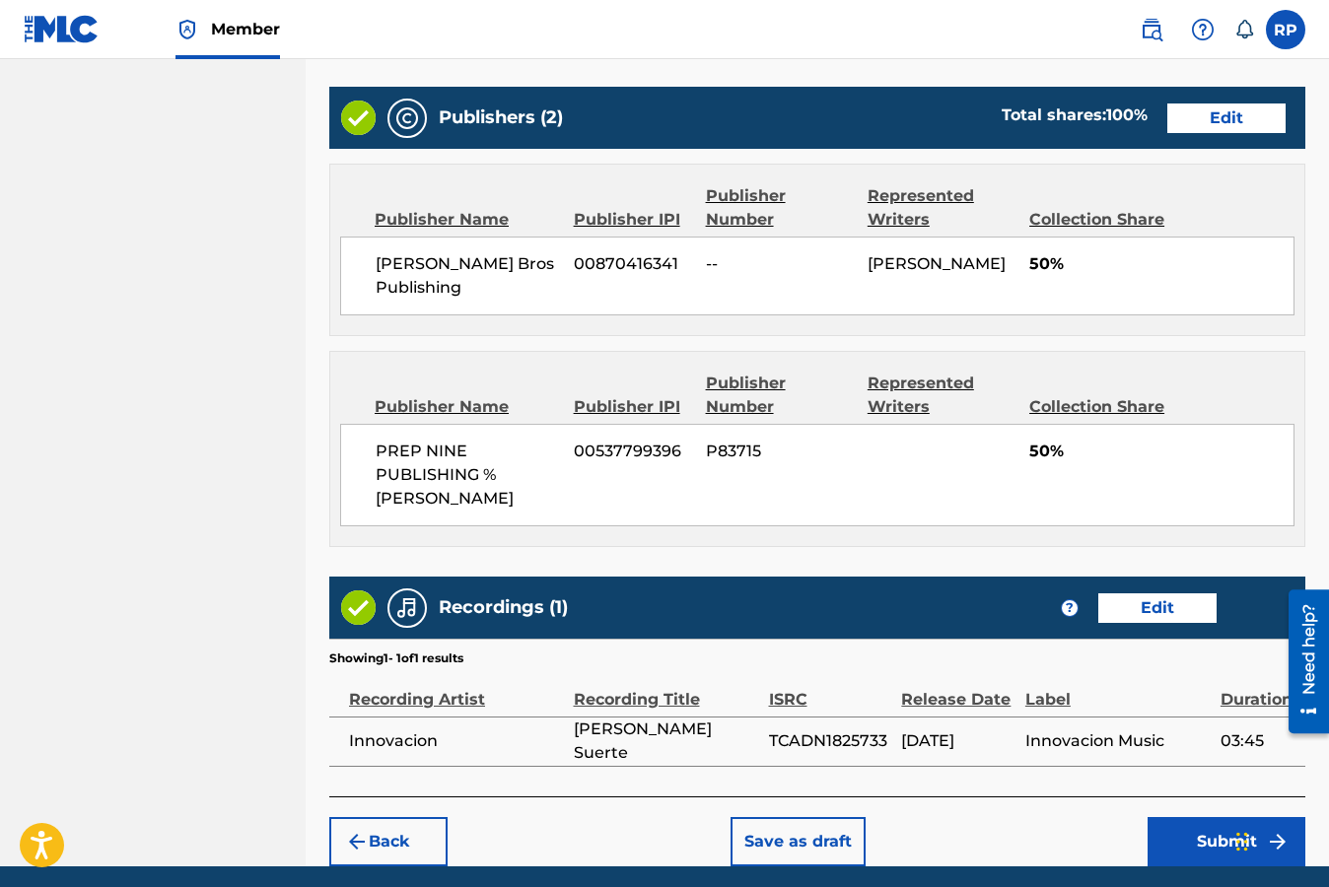
scroll to position [1144, 0]
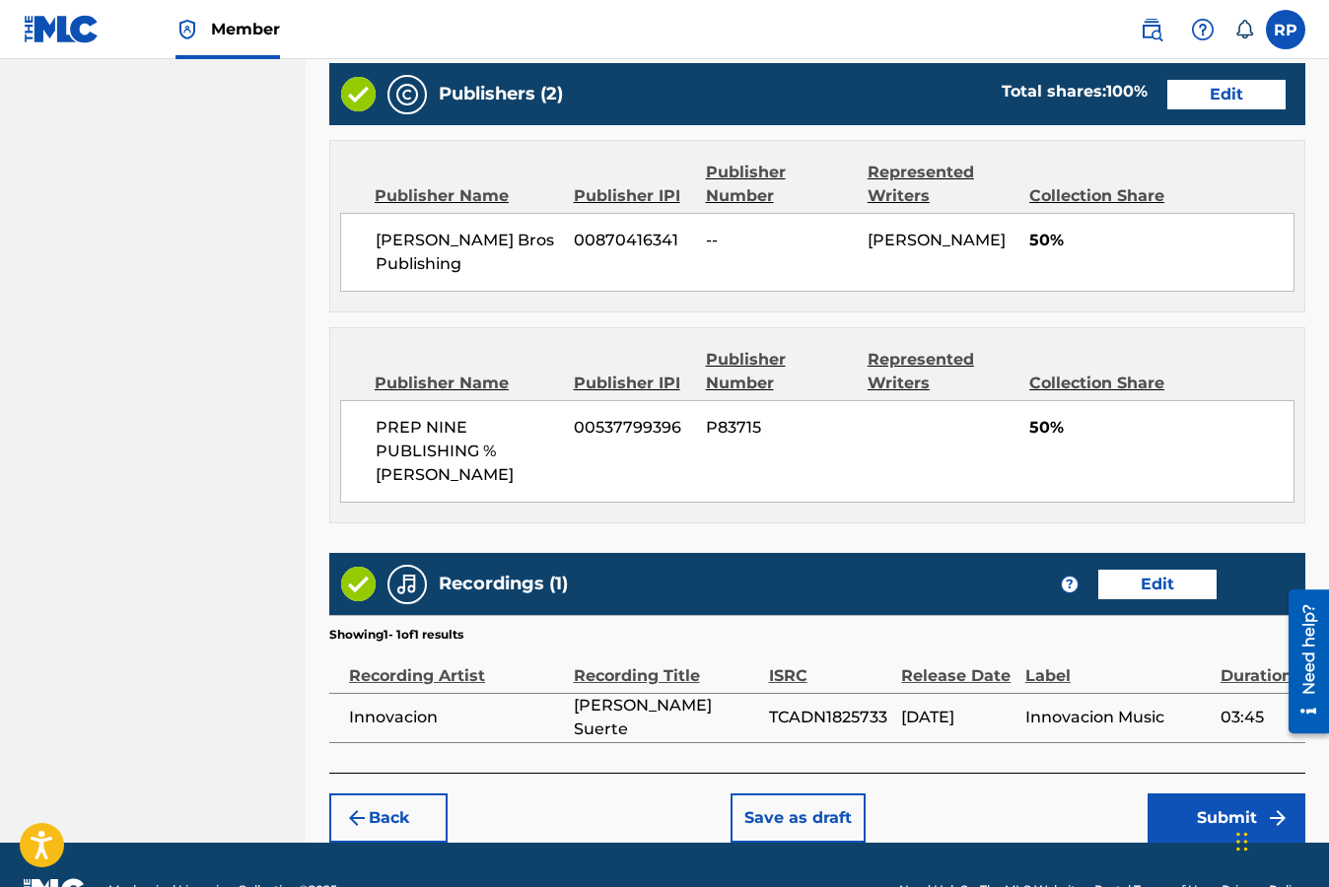
click at [1218, 793] on button "Submit" at bounding box center [1226, 817] width 158 height 49
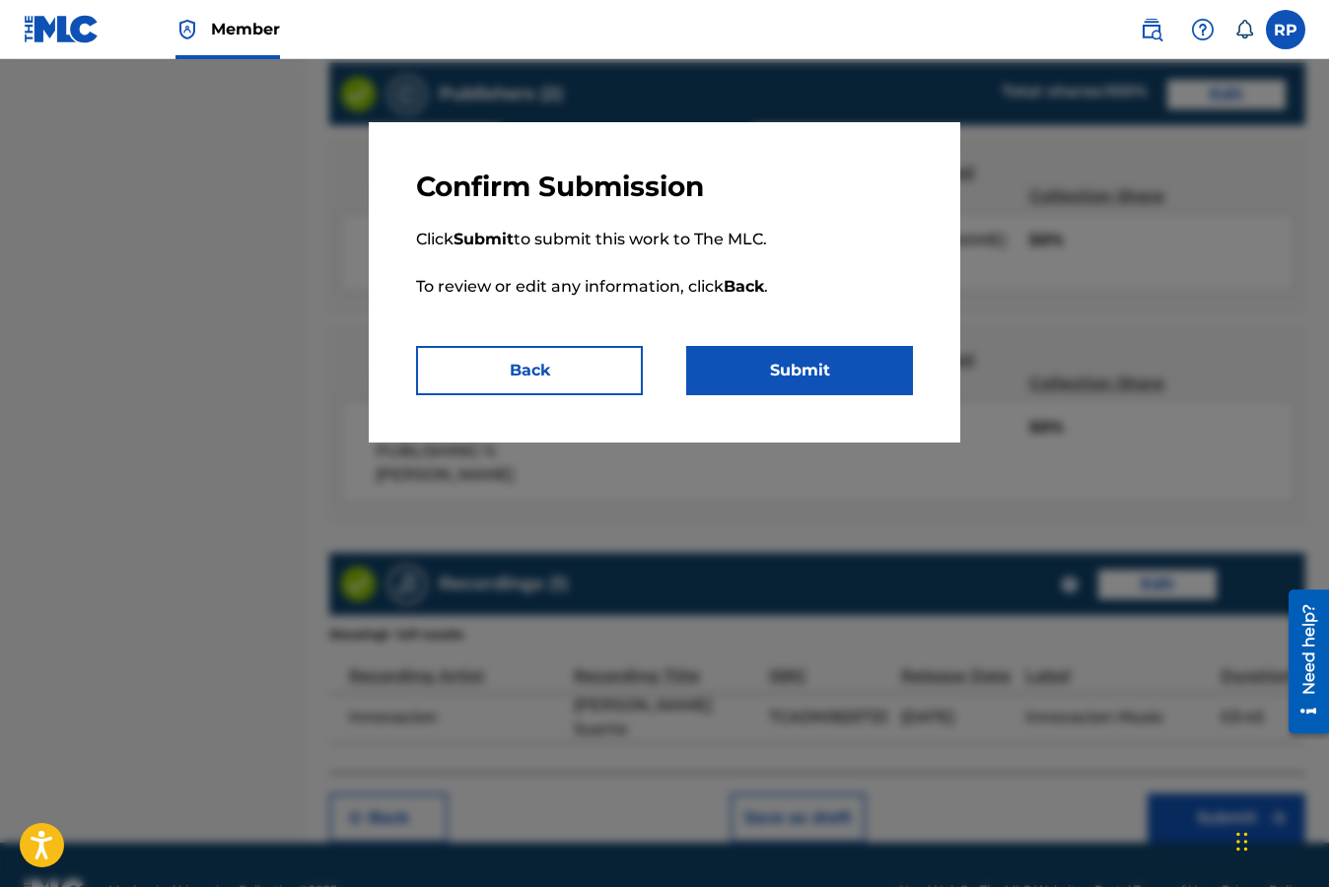
click at [835, 375] on button "Submit" at bounding box center [799, 370] width 227 height 49
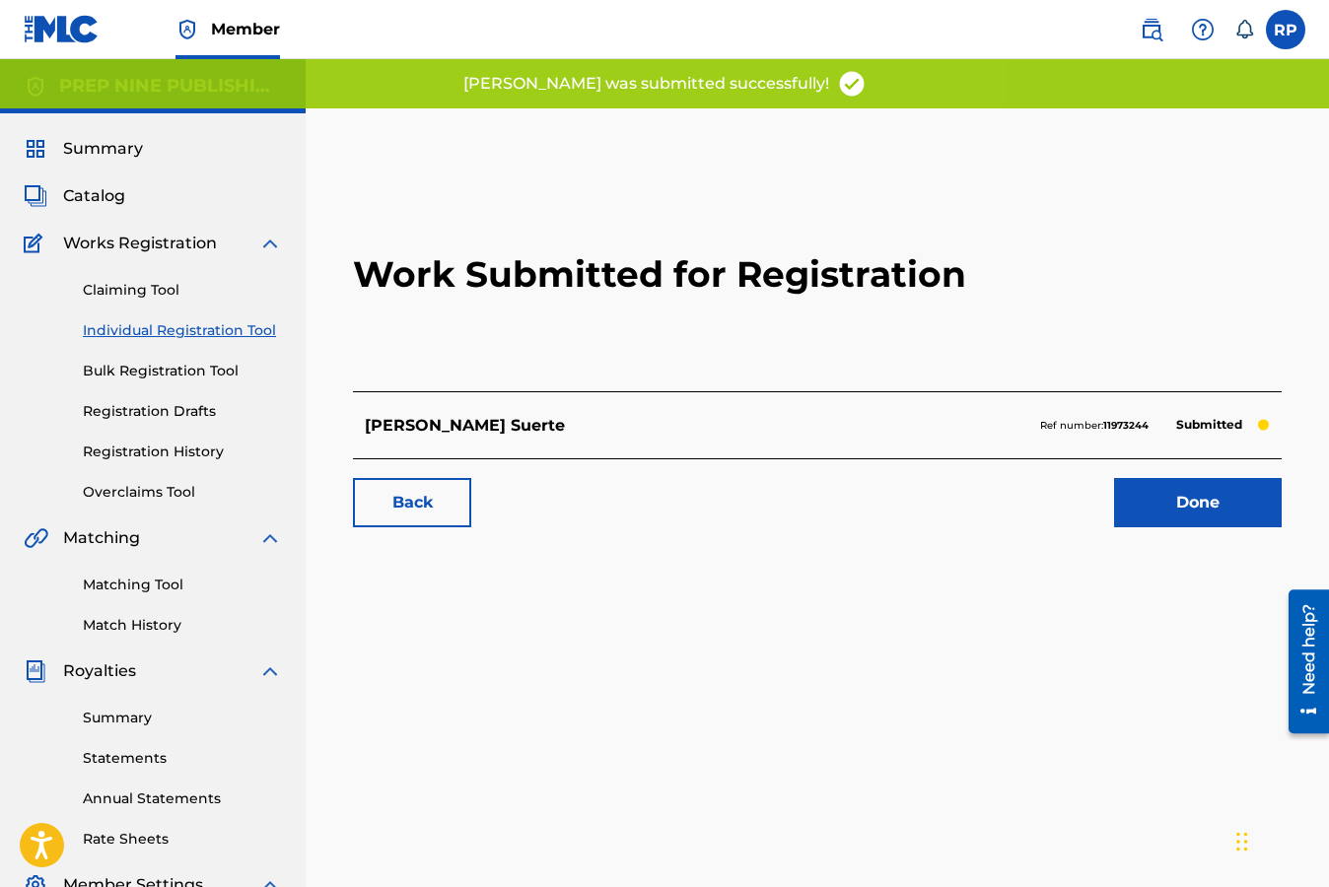
click at [1177, 502] on link "Done" at bounding box center [1198, 502] width 168 height 49
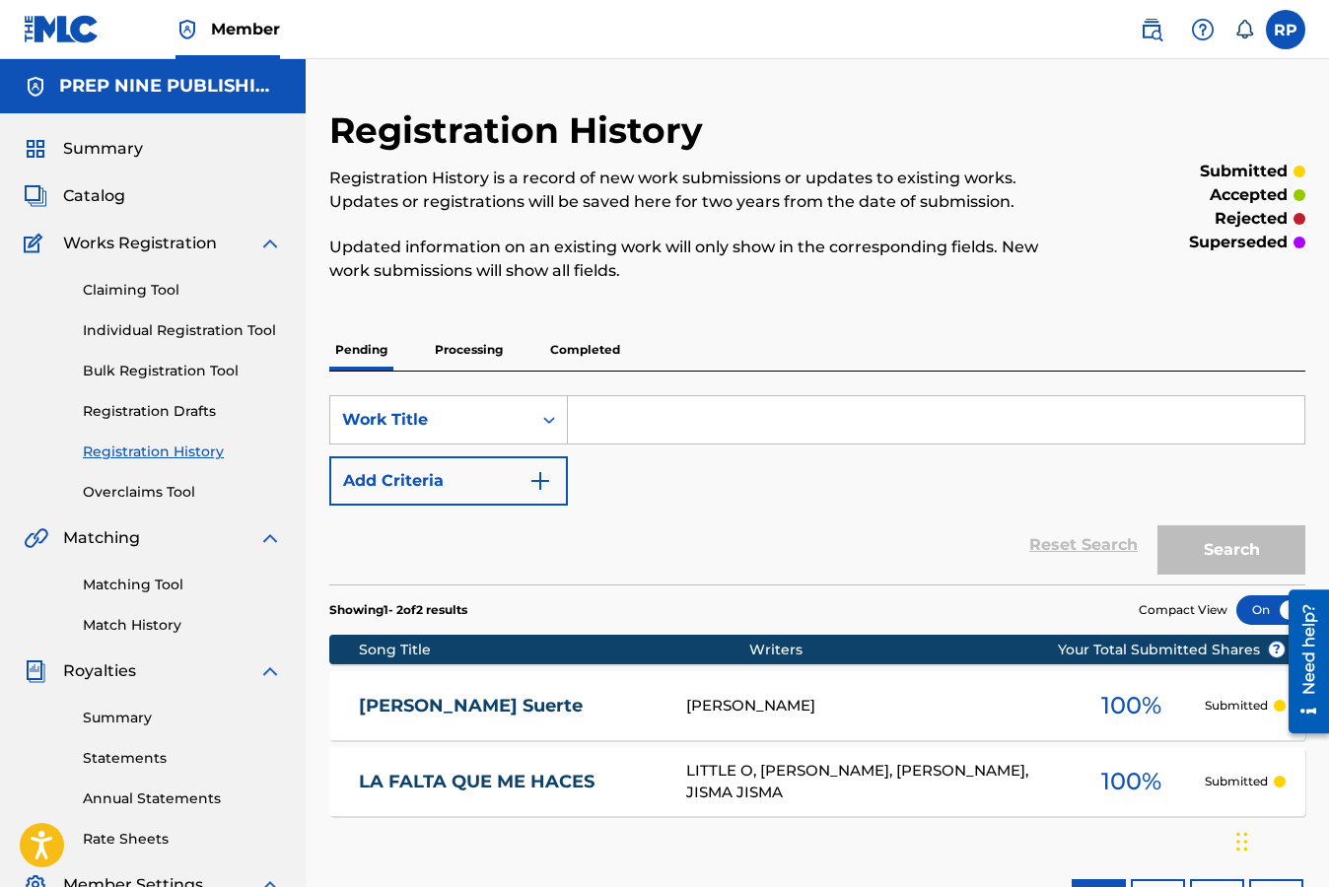
click at [608, 417] on input "Search Form" at bounding box center [936, 419] width 736 height 47
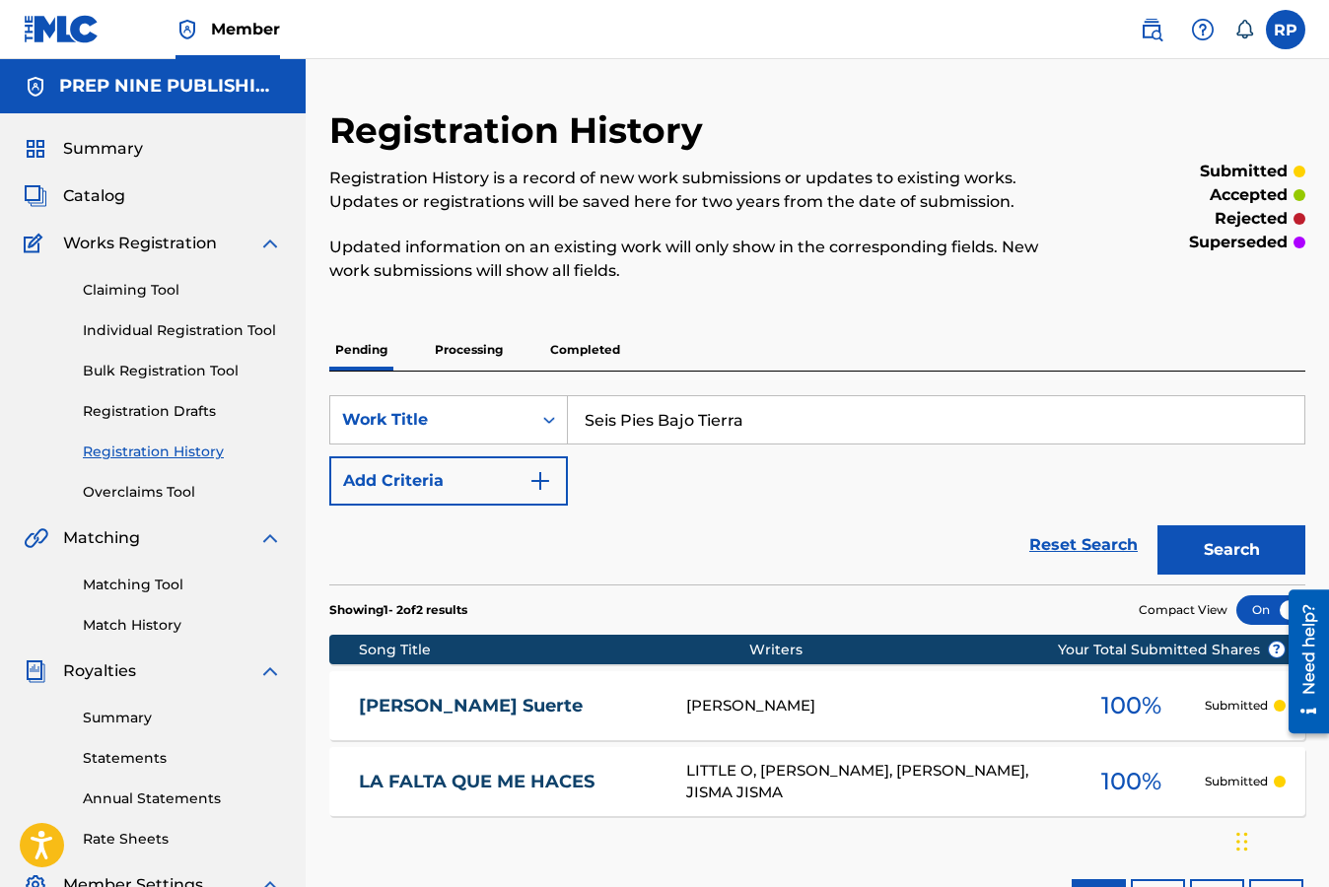
type input "Seis Pies Bajo Tierra"
click at [1193, 556] on button "Search" at bounding box center [1231, 549] width 148 height 49
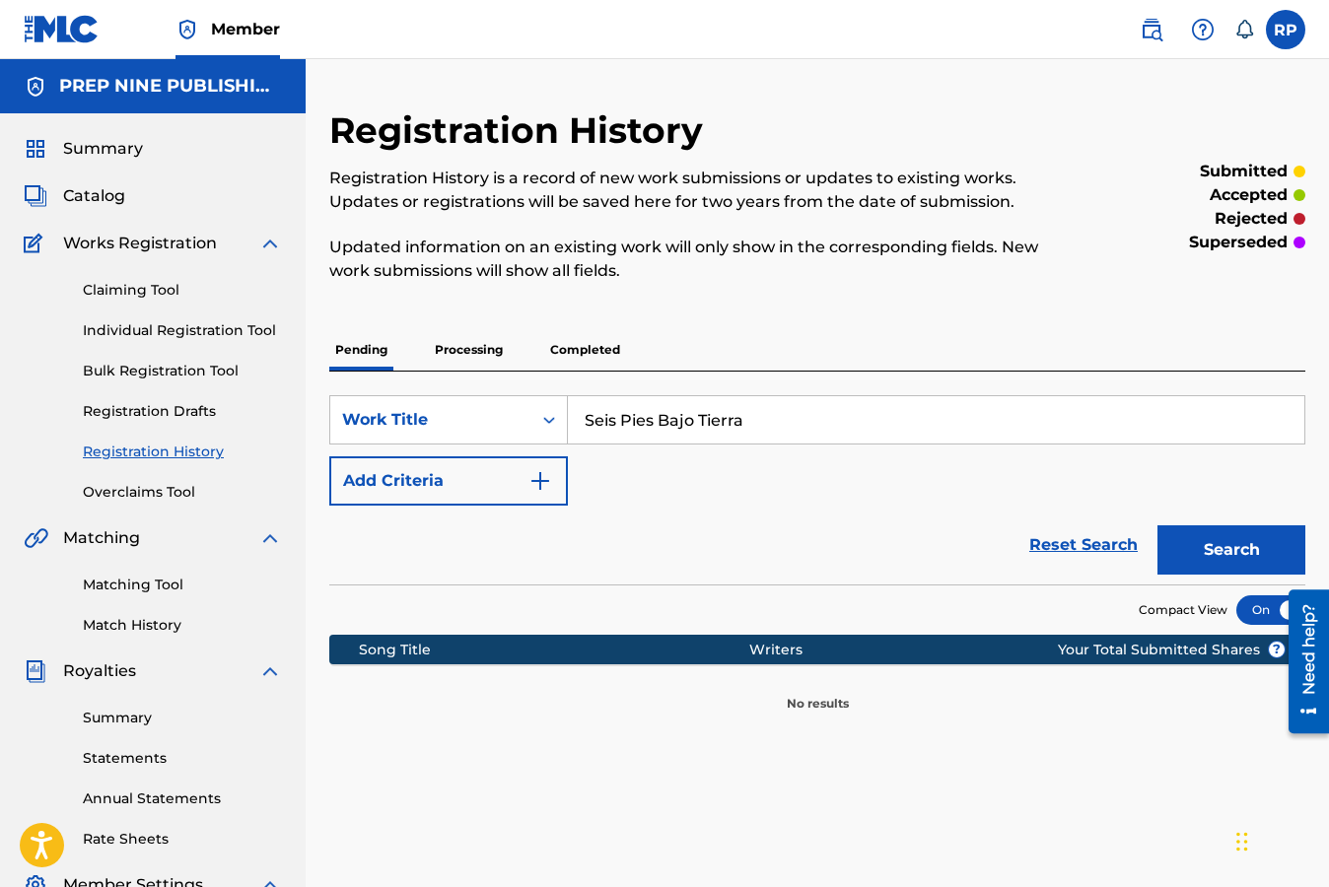
click at [836, 506] on div "Reset Search Search" at bounding box center [817, 545] width 976 height 79
click at [542, 490] on img "Search Form" at bounding box center [540, 481] width 24 height 24
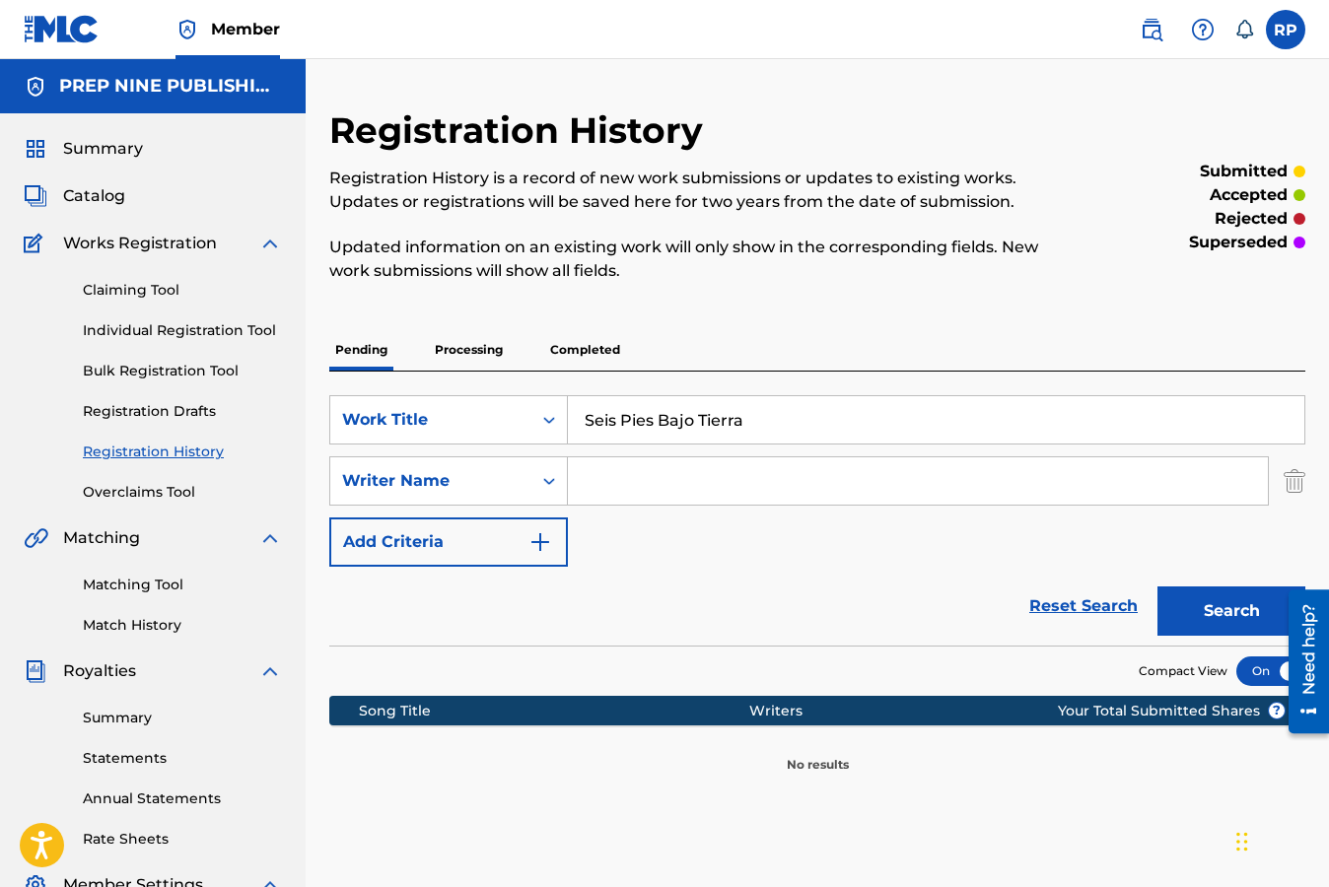
click at [603, 483] on input "Search Form" at bounding box center [918, 480] width 700 height 47
type input "[PERSON_NAME]"
click at [1184, 615] on button "Search" at bounding box center [1231, 610] width 148 height 49
click at [892, 576] on div "Reset Search Search" at bounding box center [817, 606] width 976 height 79
click at [186, 330] on link "Individual Registration Tool" at bounding box center [182, 330] width 199 height 21
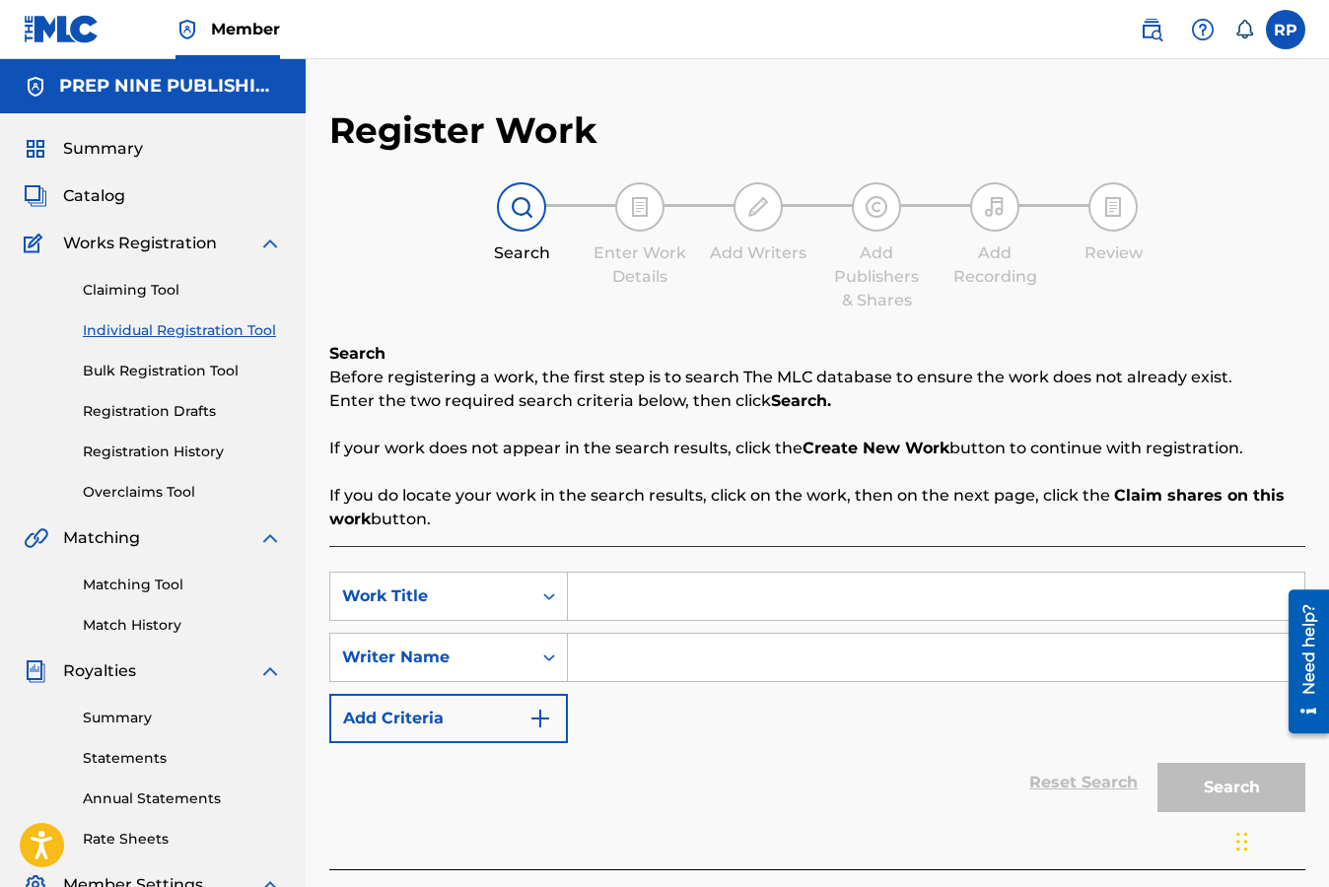
click at [610, 600] on input "Search Form" at bounding box center [936, 596] width 736 height 47
type input "Seis Pies Bajo Tierra"
click at [603, 678] on input "Search Form" at bounding box center [936, 657] width 736 height 47
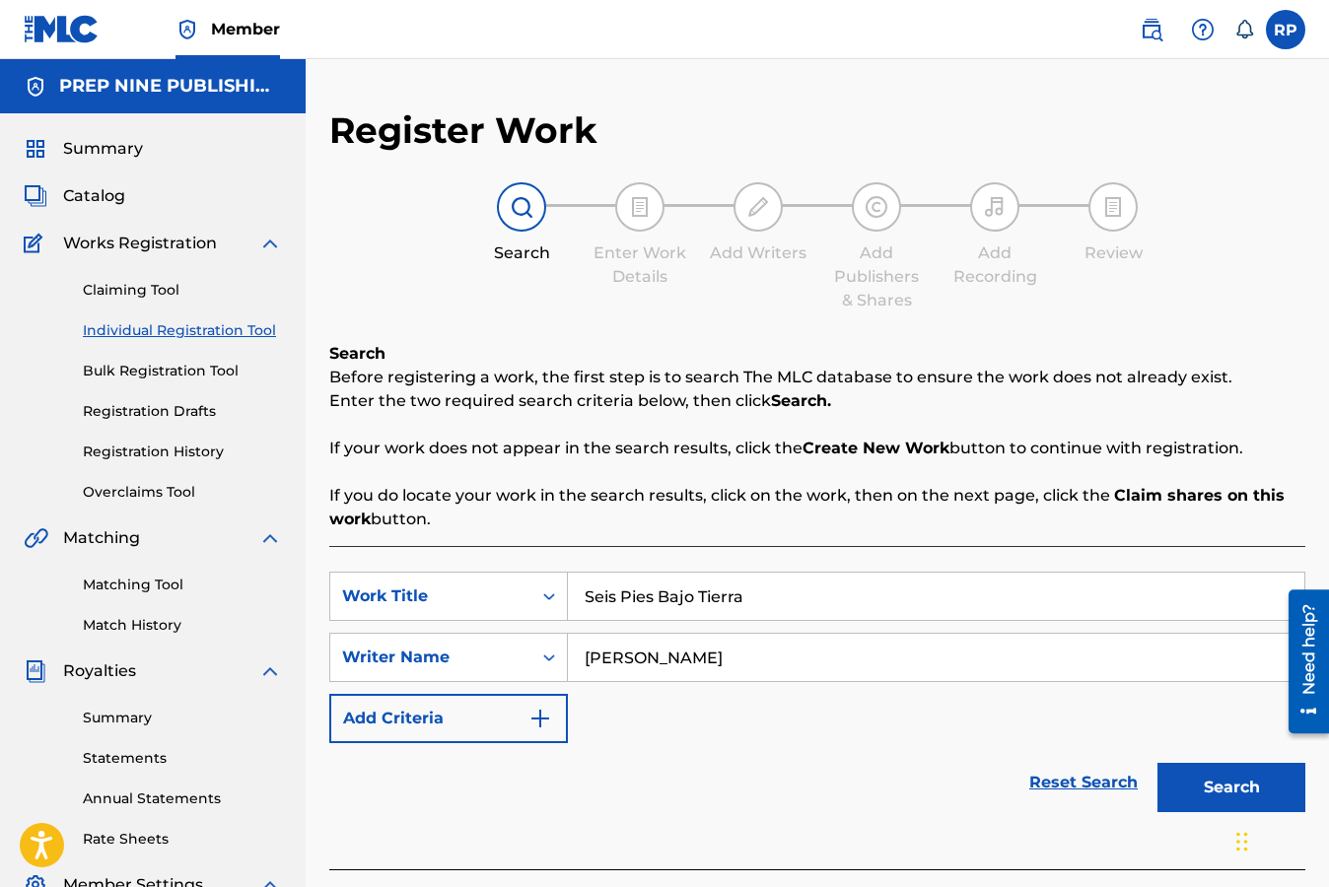
type input "[PERSON_NAME]"
click at [1227, 794] on button "Search" at bounding box center [1231, 787] width 148 height 49
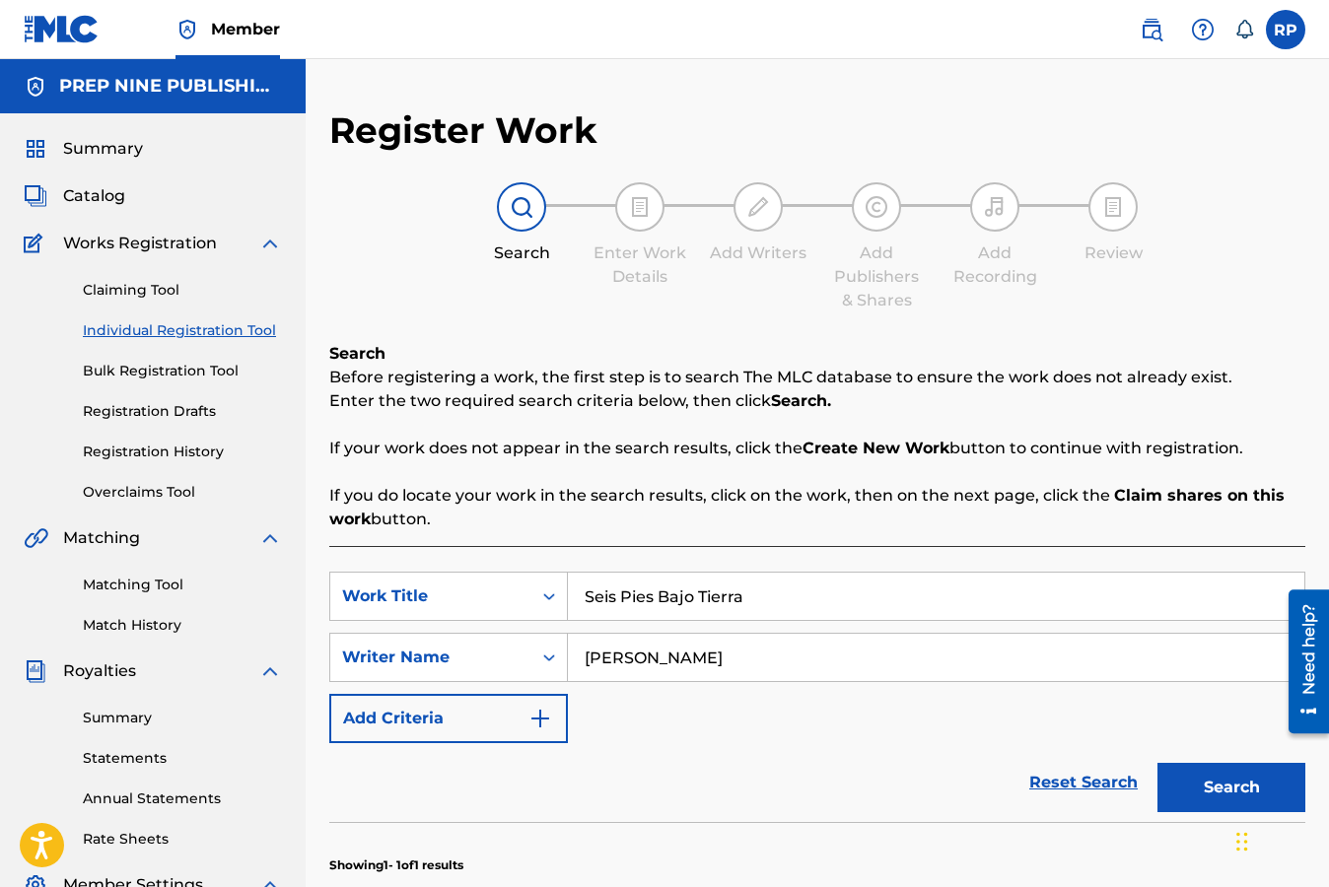
click at [934, 735] on div "SearchWithCriteriab2647102-2440-4e67-aa24-cb93a2e9fb24 Work Title Seis Pies Baj…" at bounding box center [817, 657] width 976 height 171
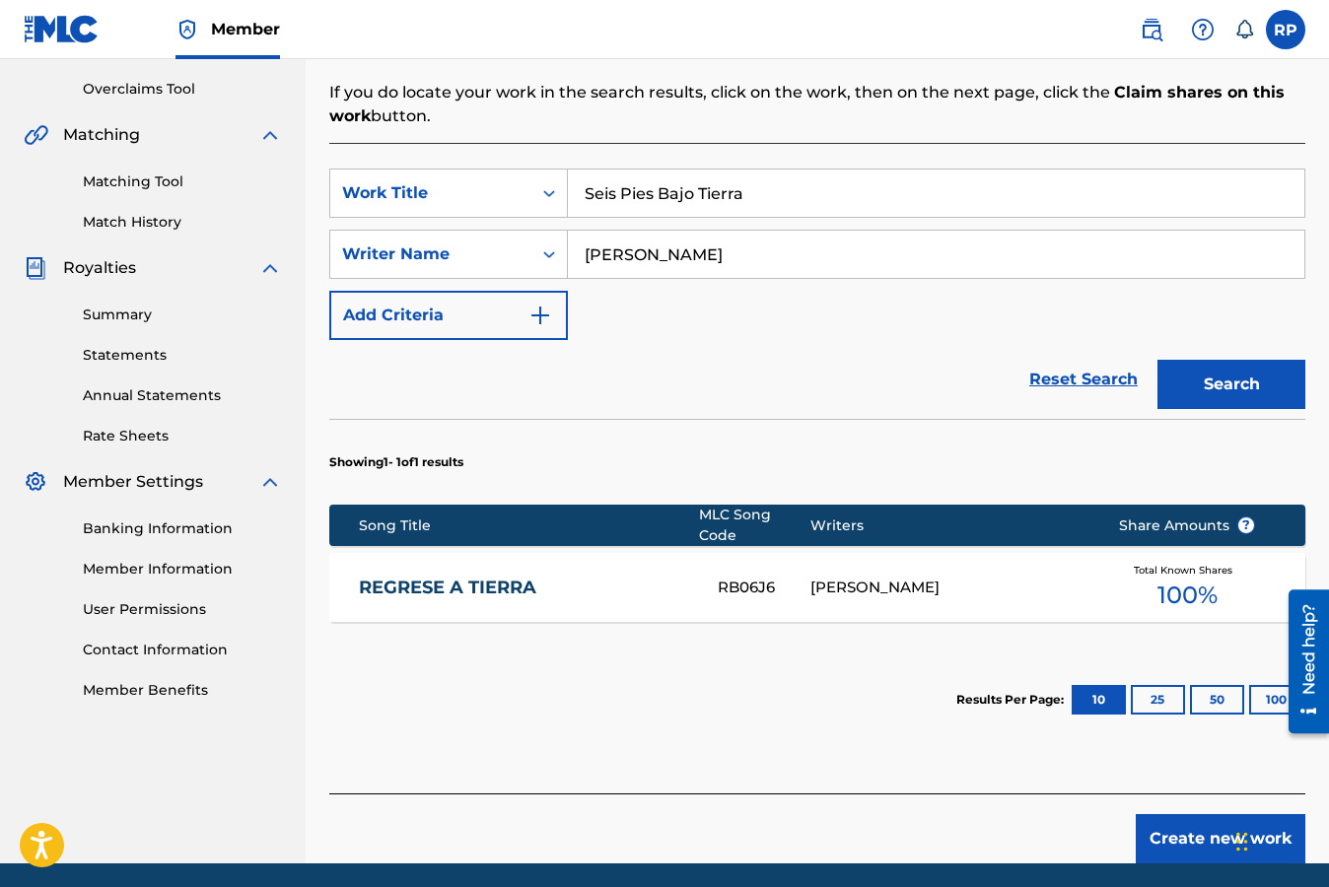
scroll to position [434, 0]
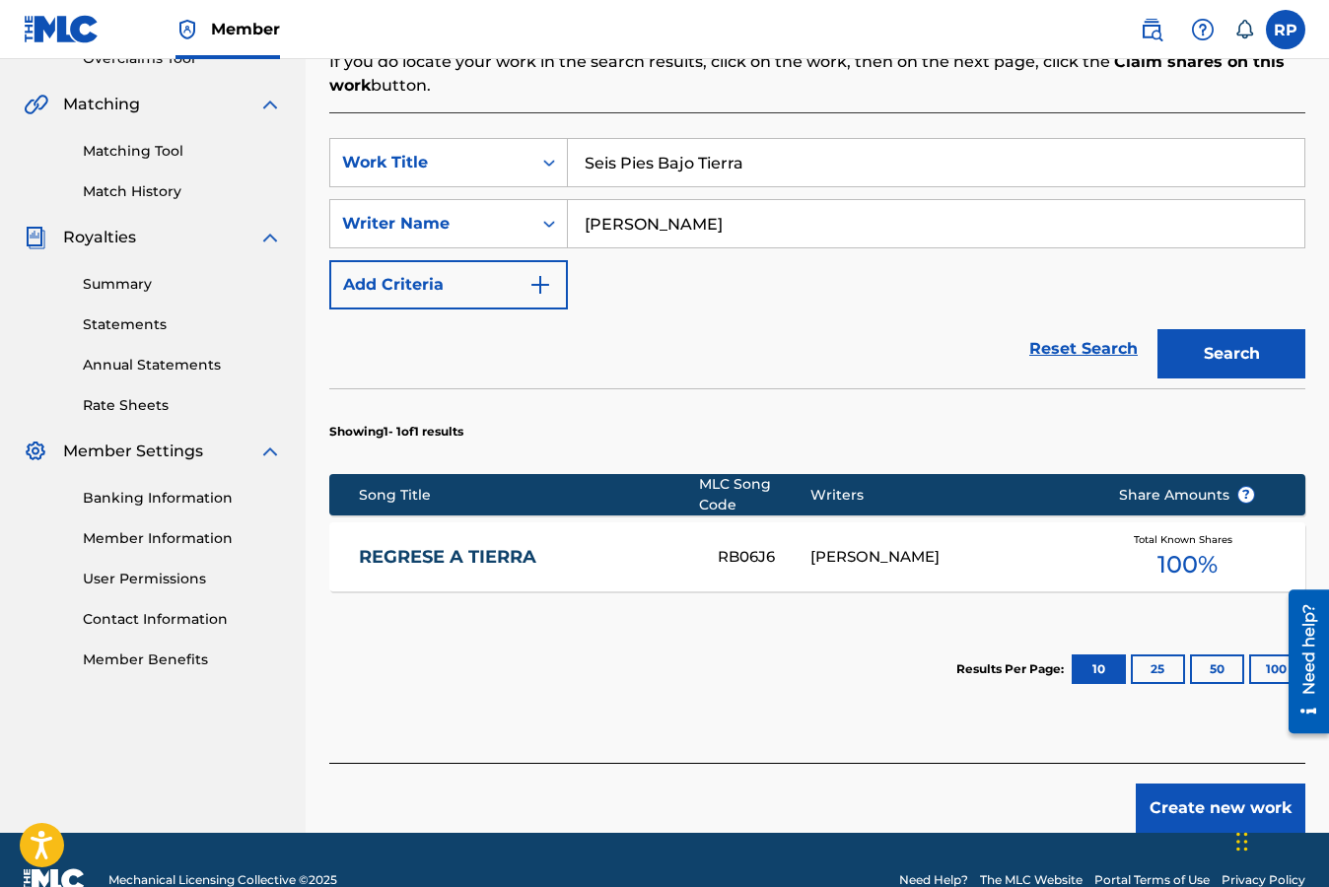
click at [1194, 532] on span "Total Known Shares" at bounding box center [1186, 539] width 106 height 15
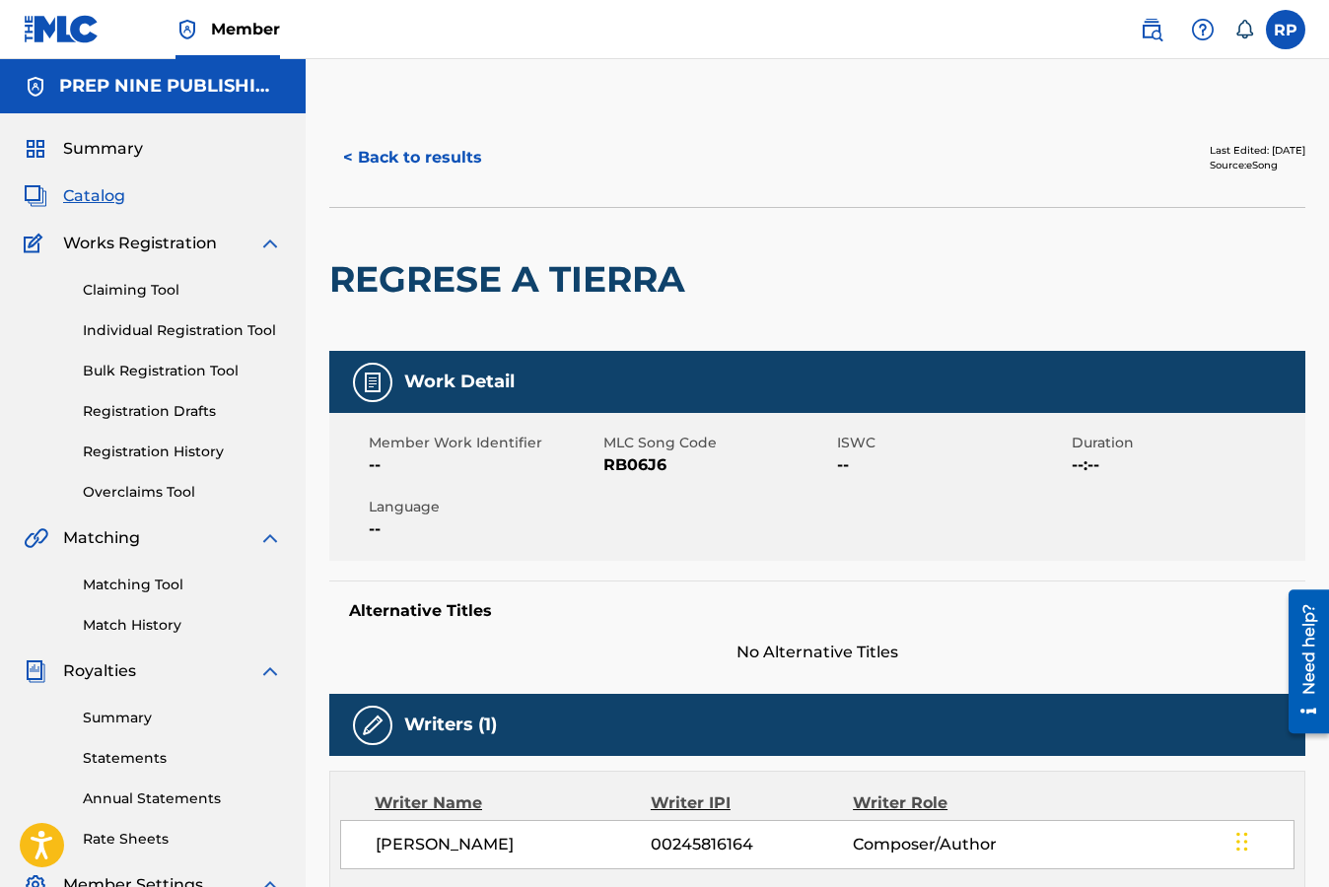
click at [1063, 305] on div "REGRESE A TIERRA" at bounding box center [817, 279] width 976 height 144
click at [828, 271] on div at bounding box center [807, 279] width 225 height 143
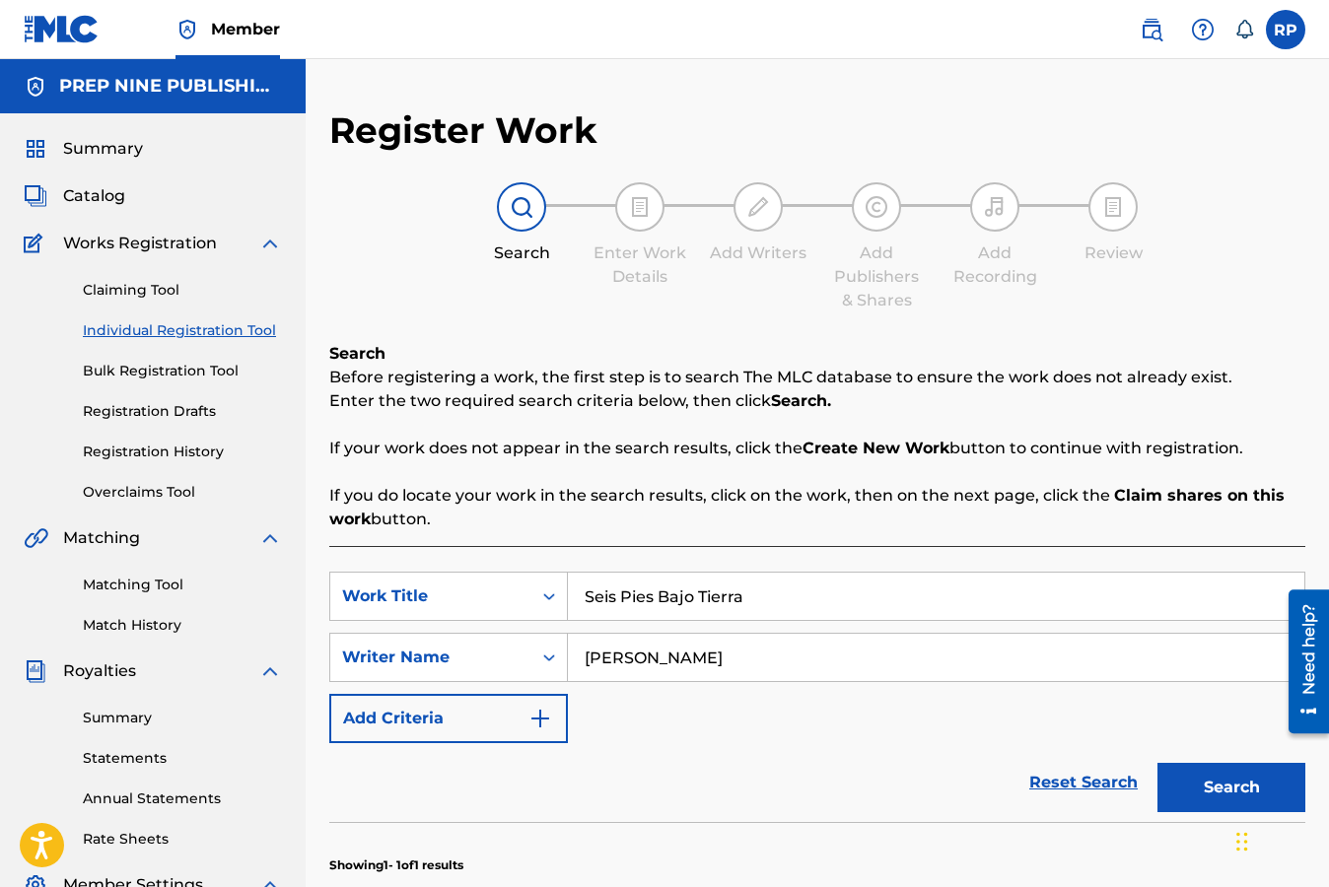
scroll to position [335, 0]
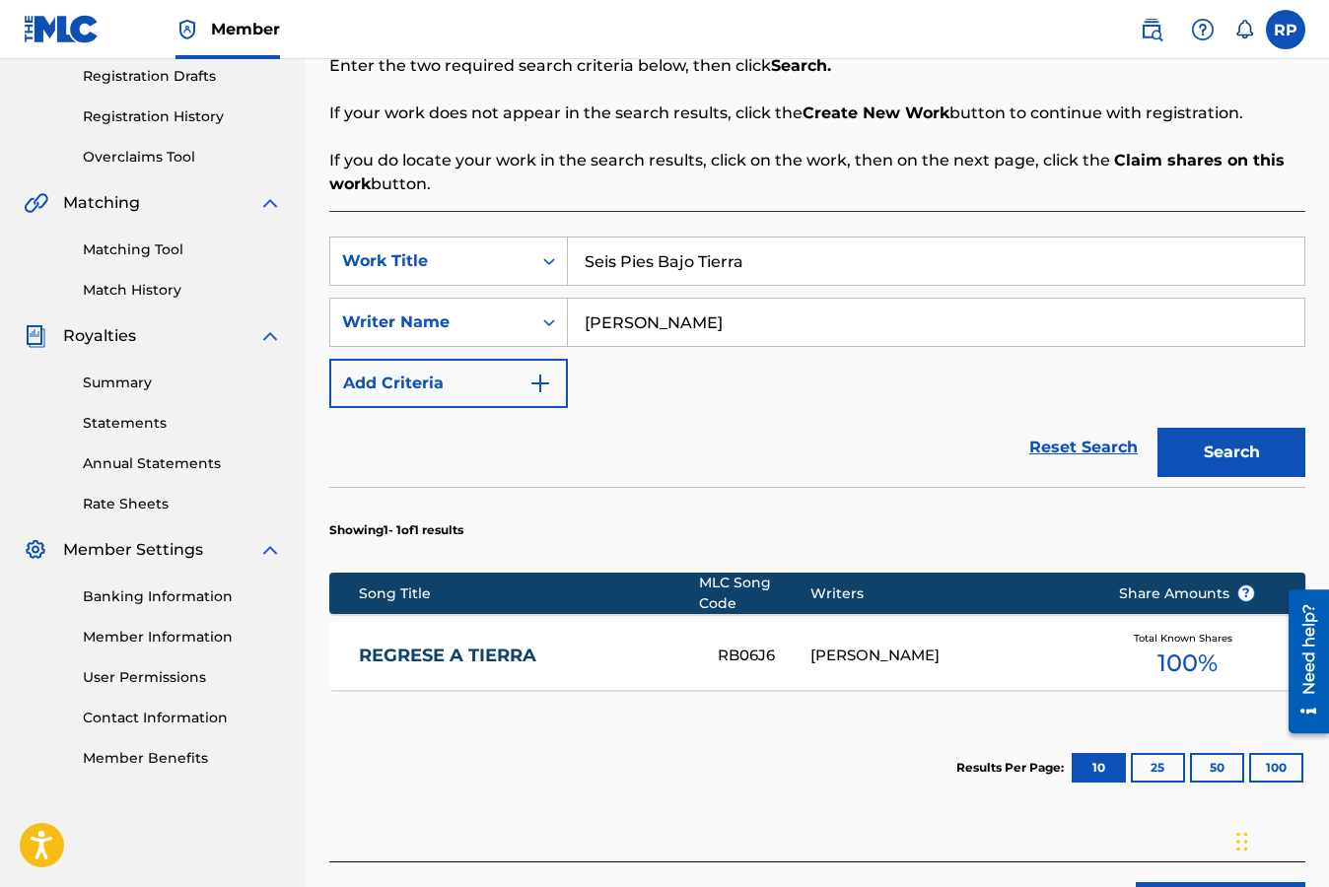
click at [1233, 456] on button "Search" at bounding box center [1231, 452] width 148 height 49
click at [937, 381] on div "SearchWithCriteriab2647102-2440-4e67-aa24-cb93a2e9fb24 Work Title Seis Pies Baj…" at bounding box center [817, 322] width 976 height 171
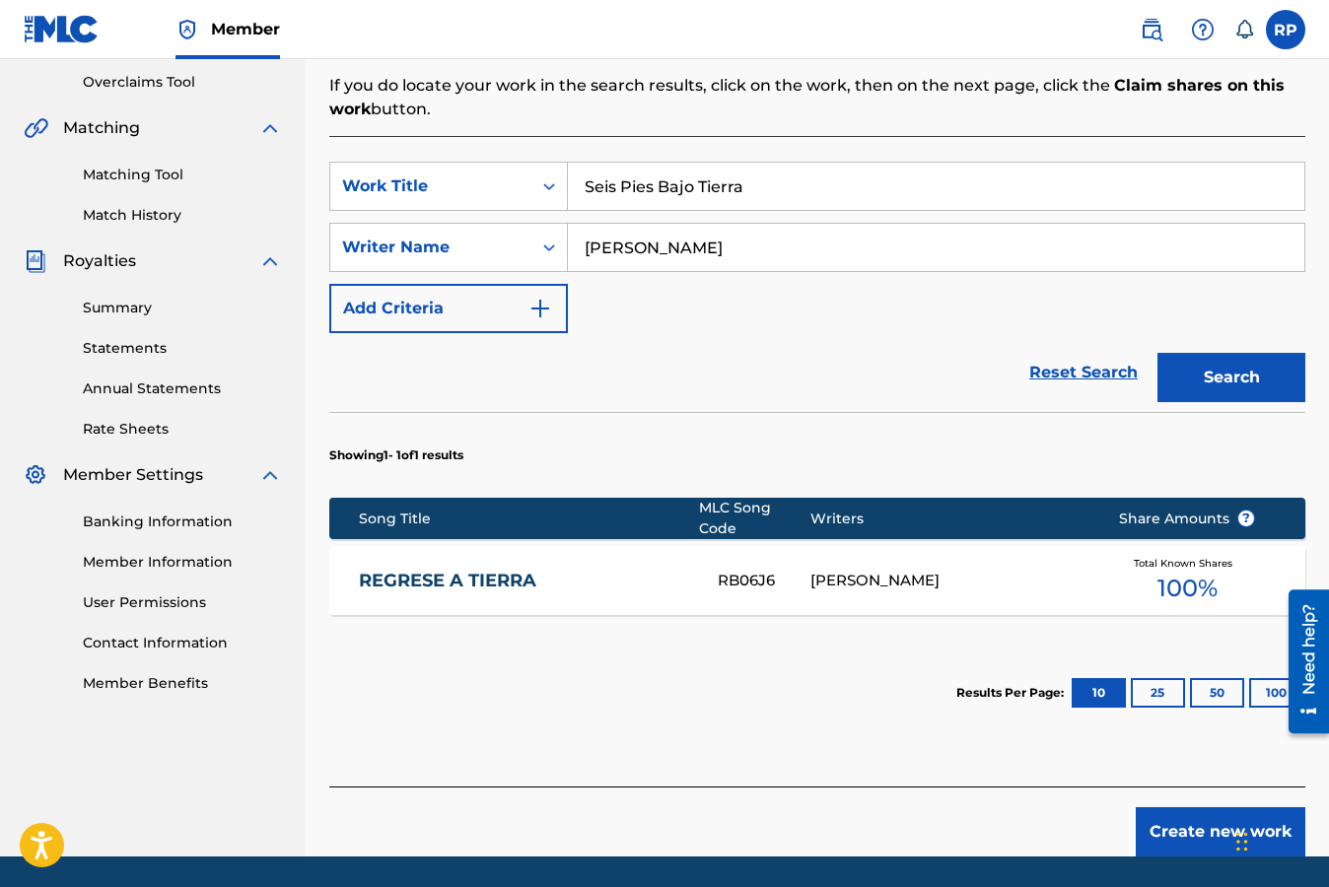
scroll to position [414, 0]
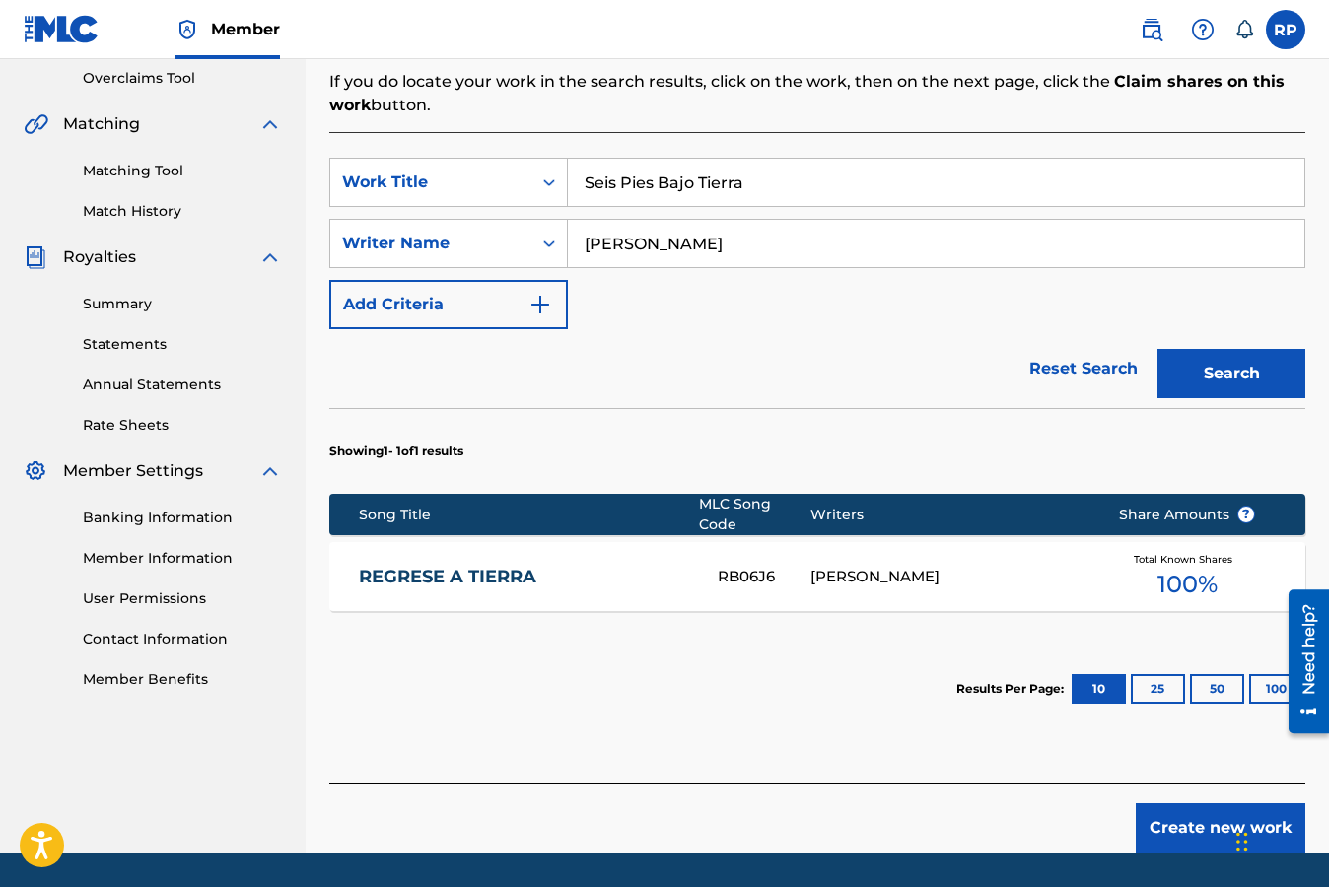
click at [1212, 818] on button "Create new work" at bounding box center [1220, 827] width 170 height 49
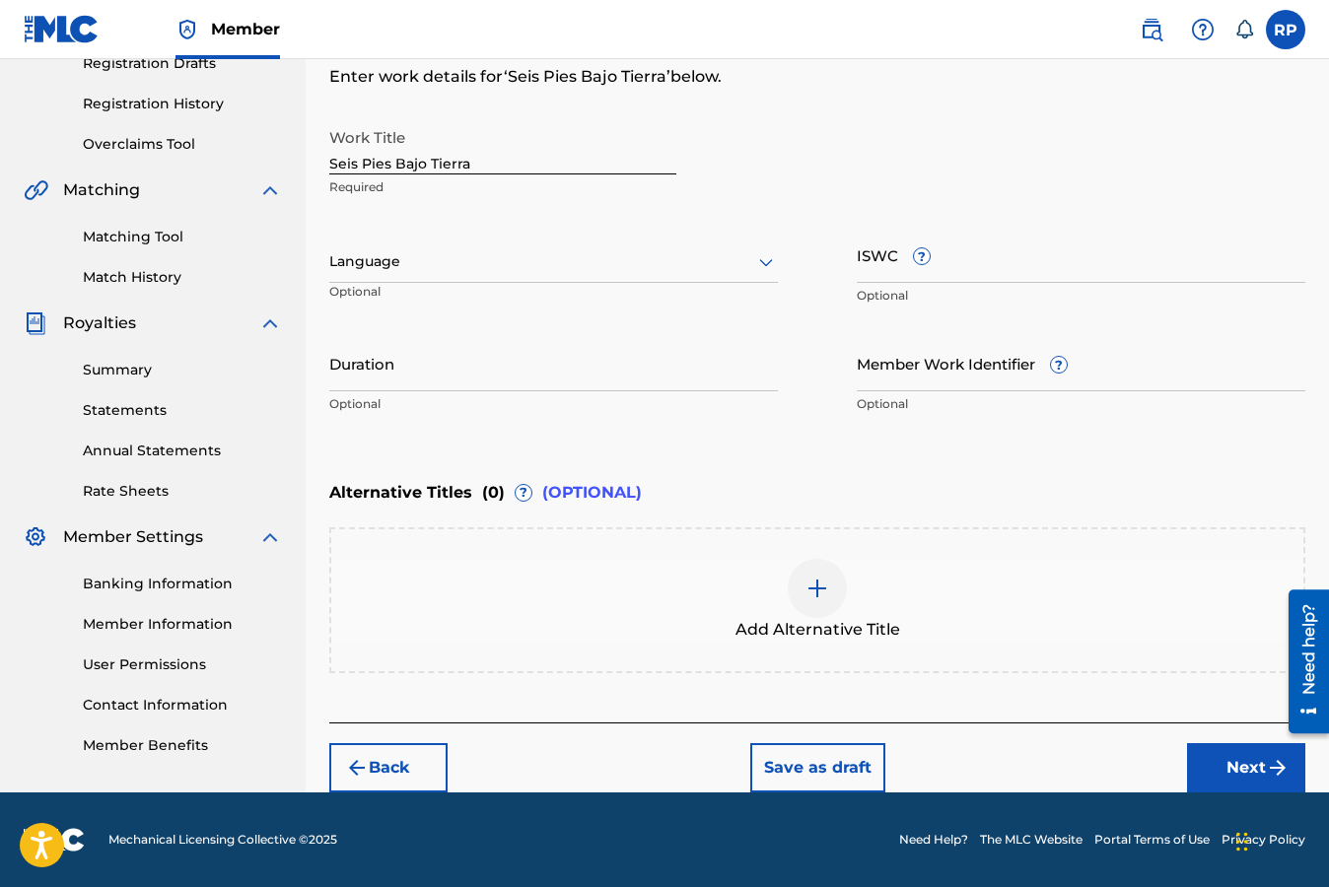
scroll to position [347, 0]
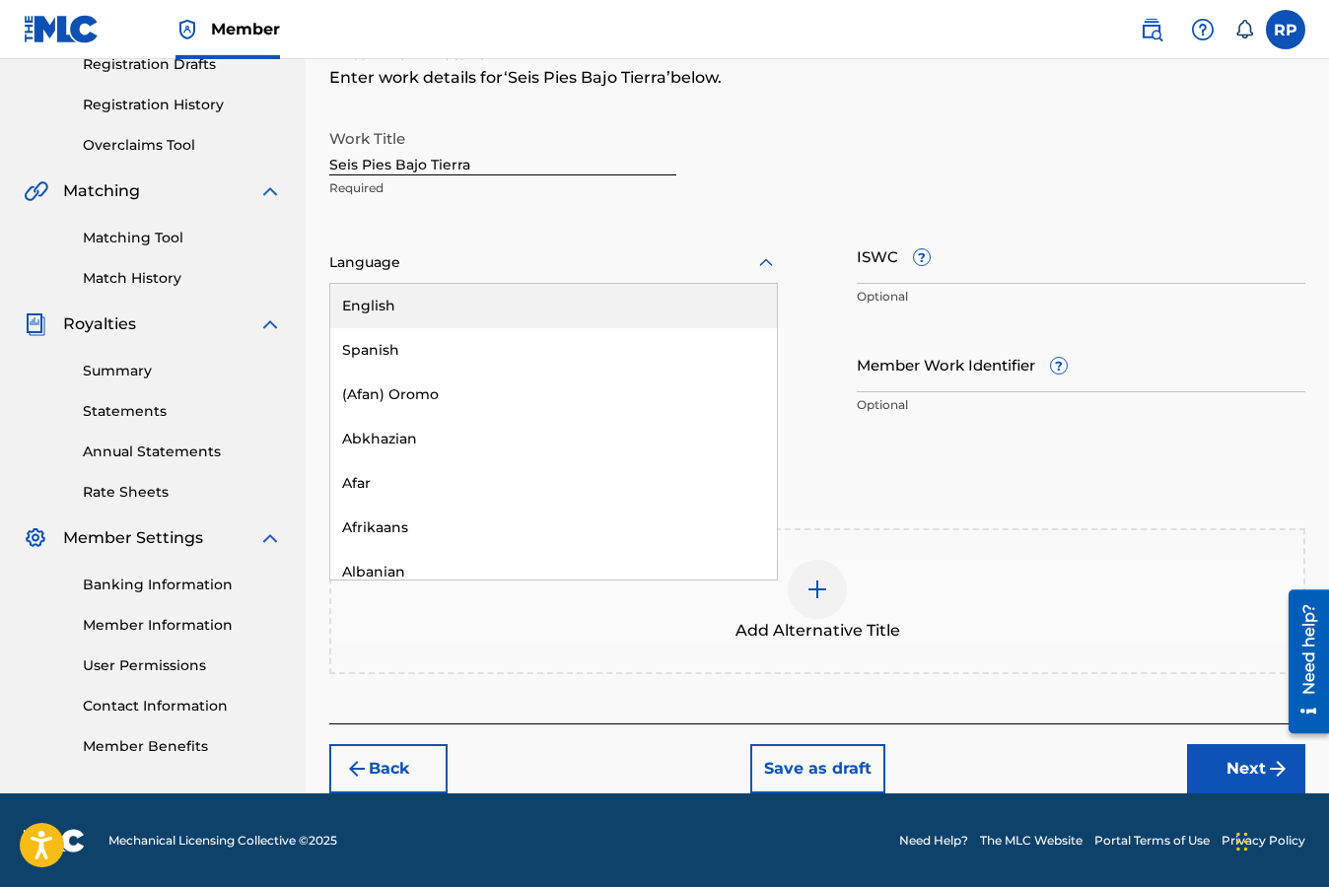
click at [766, 262] on icon at bounding box center [766, 263] width 24 height 24
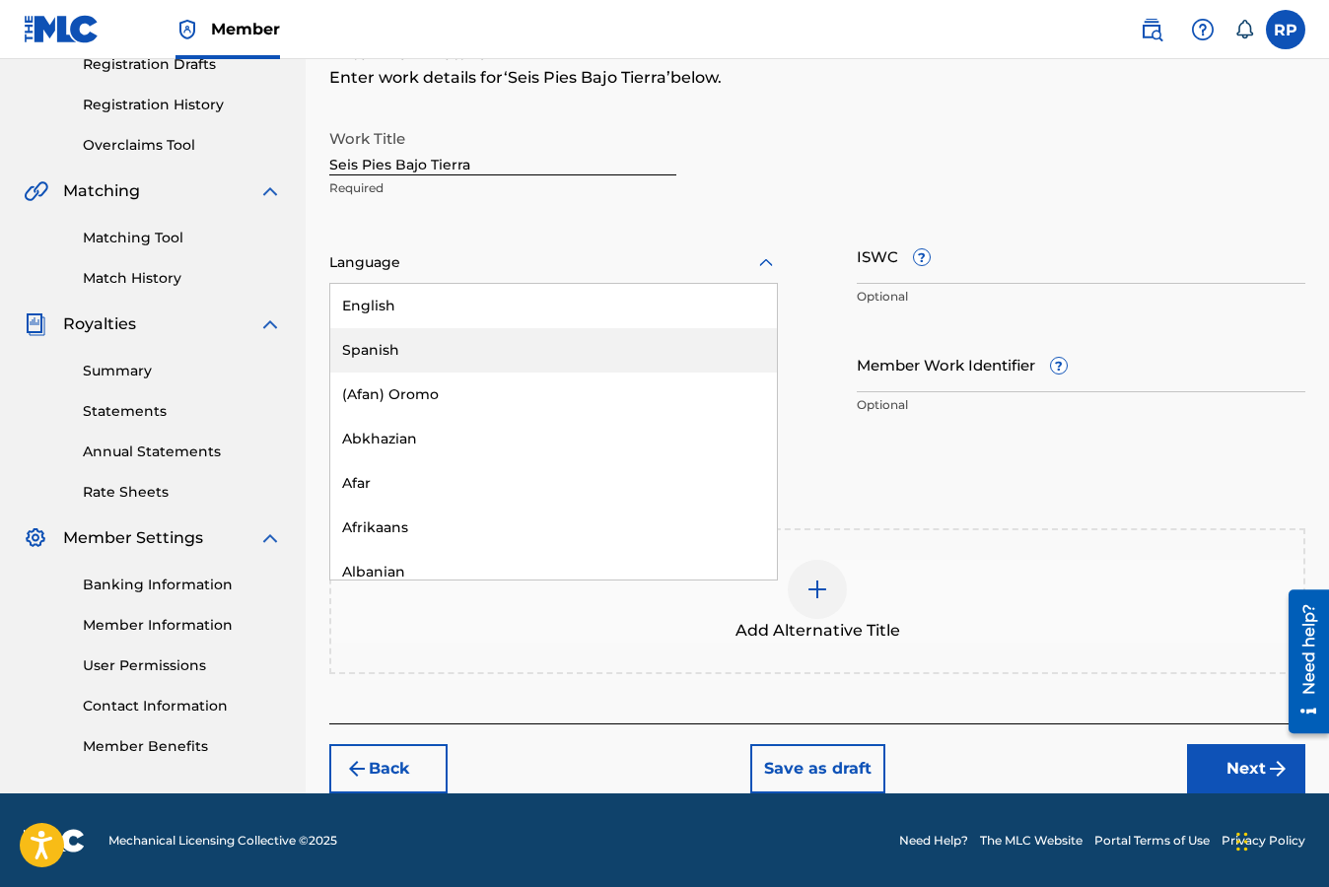
click at [479, 344] on div "Spanish" at bounding box center [553, 350] width 446 height 44
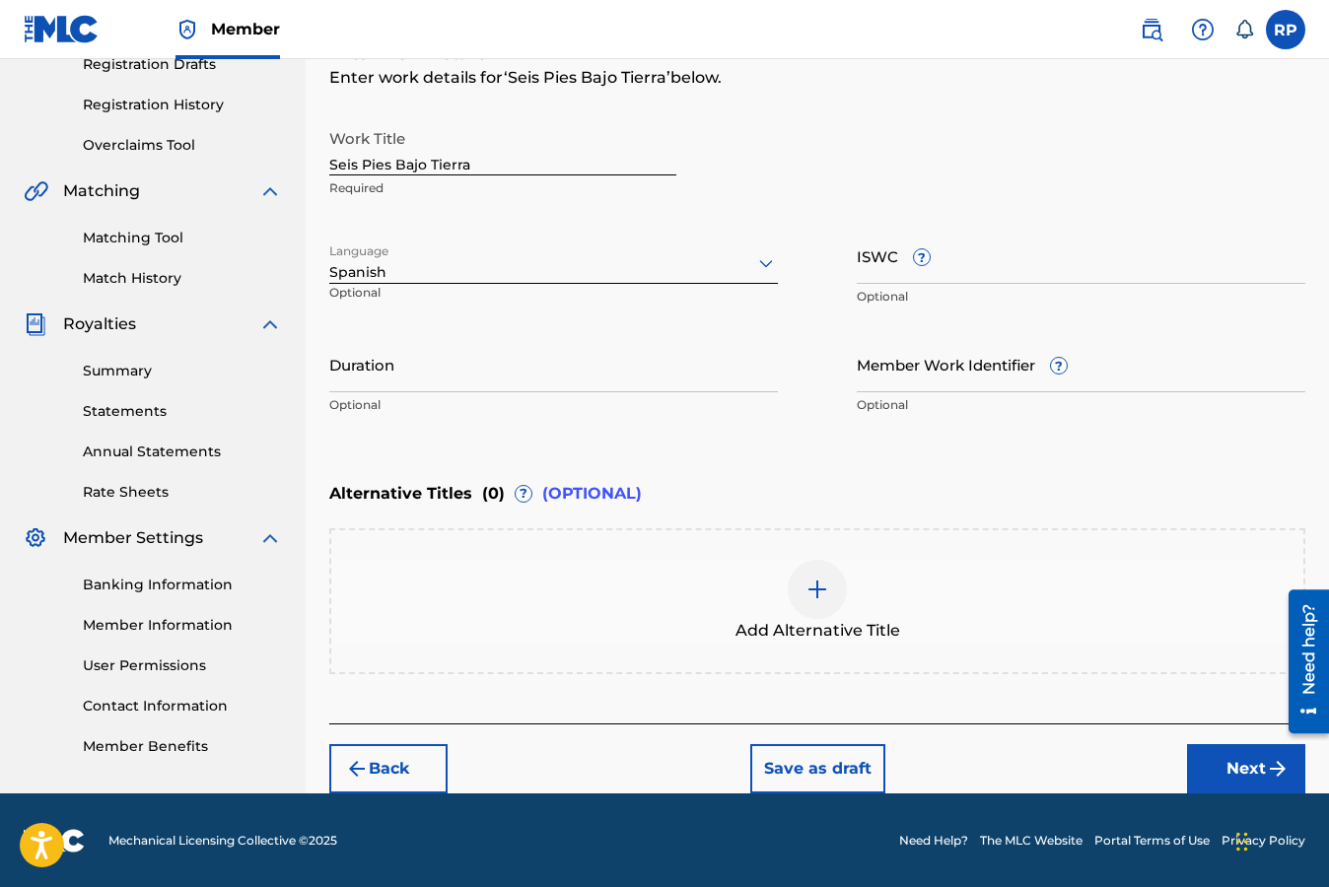
click at [617, 378] on input "Duration" at bounding box center [553, 364] width 448 height 56
type input "03:20"
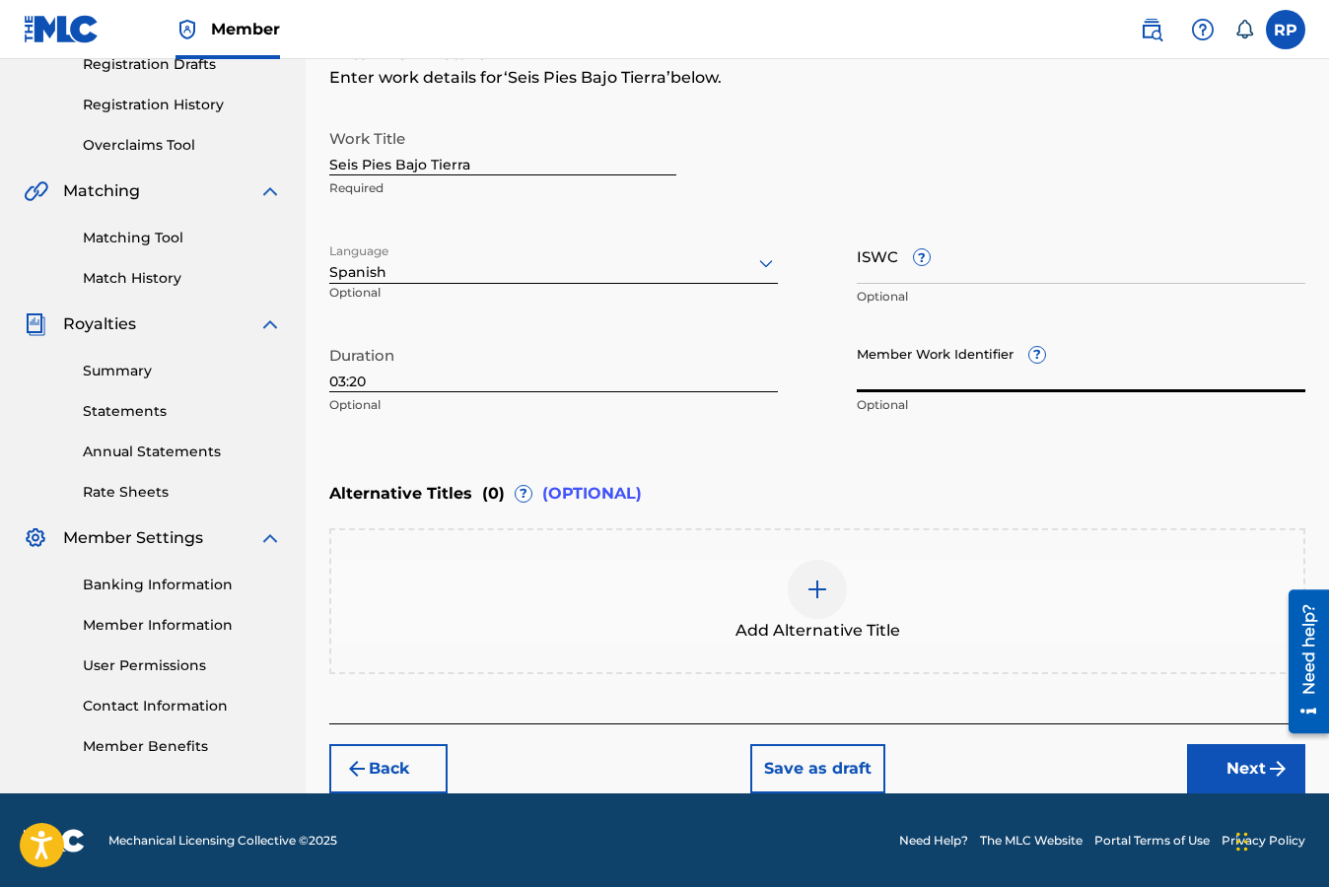
click at [980, 266] on input "ISWC ?" at bounding box center [1080, 256] width 448 height 56
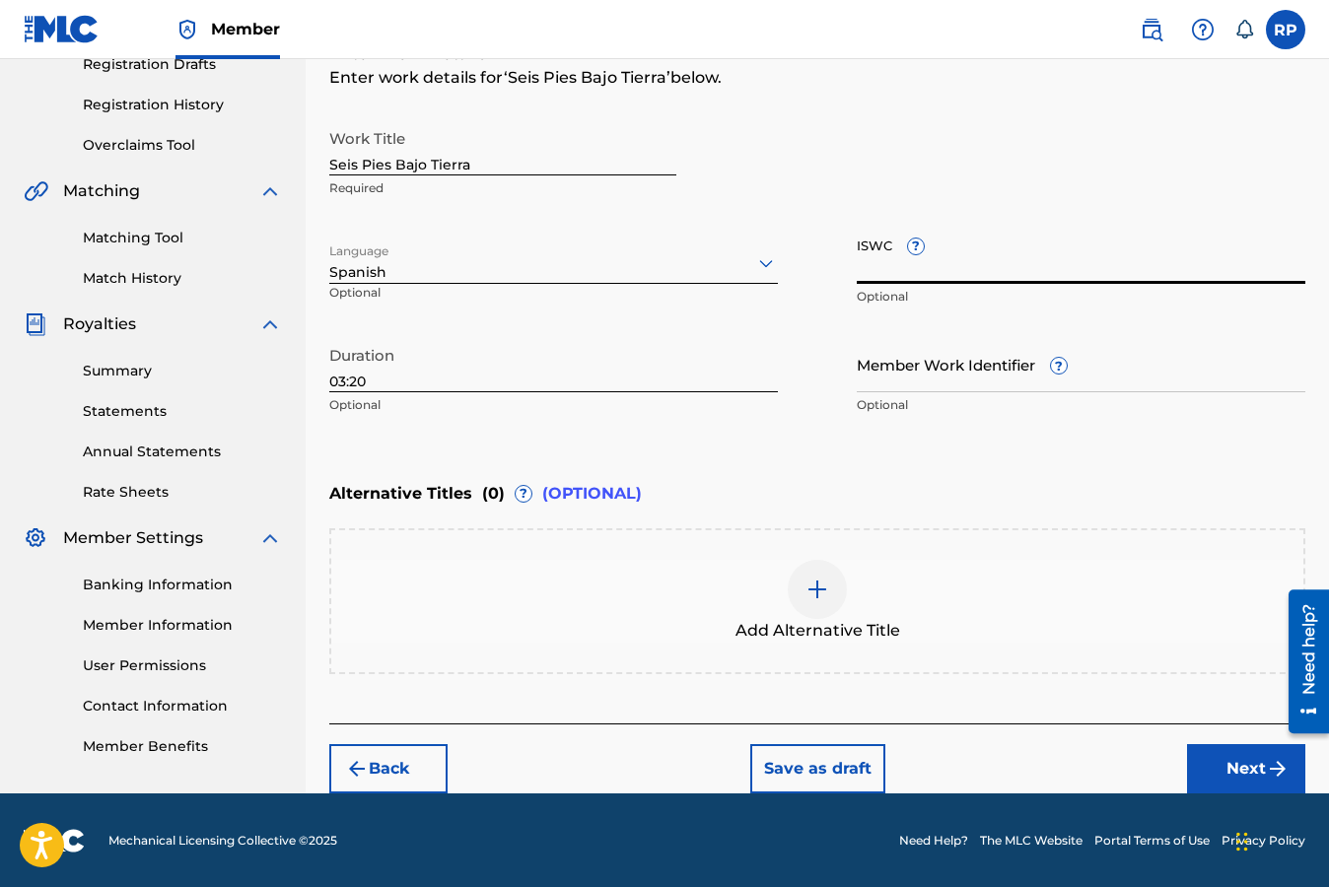
paste input "T9237030954"
type input "T9237030954"
click at [1184, 434] on div "Enter Work Details Enter work details for ‘ Seis Pies Bajo Tierra ’ below. Work…" at bounding box center [817, 233] width 976 height 477
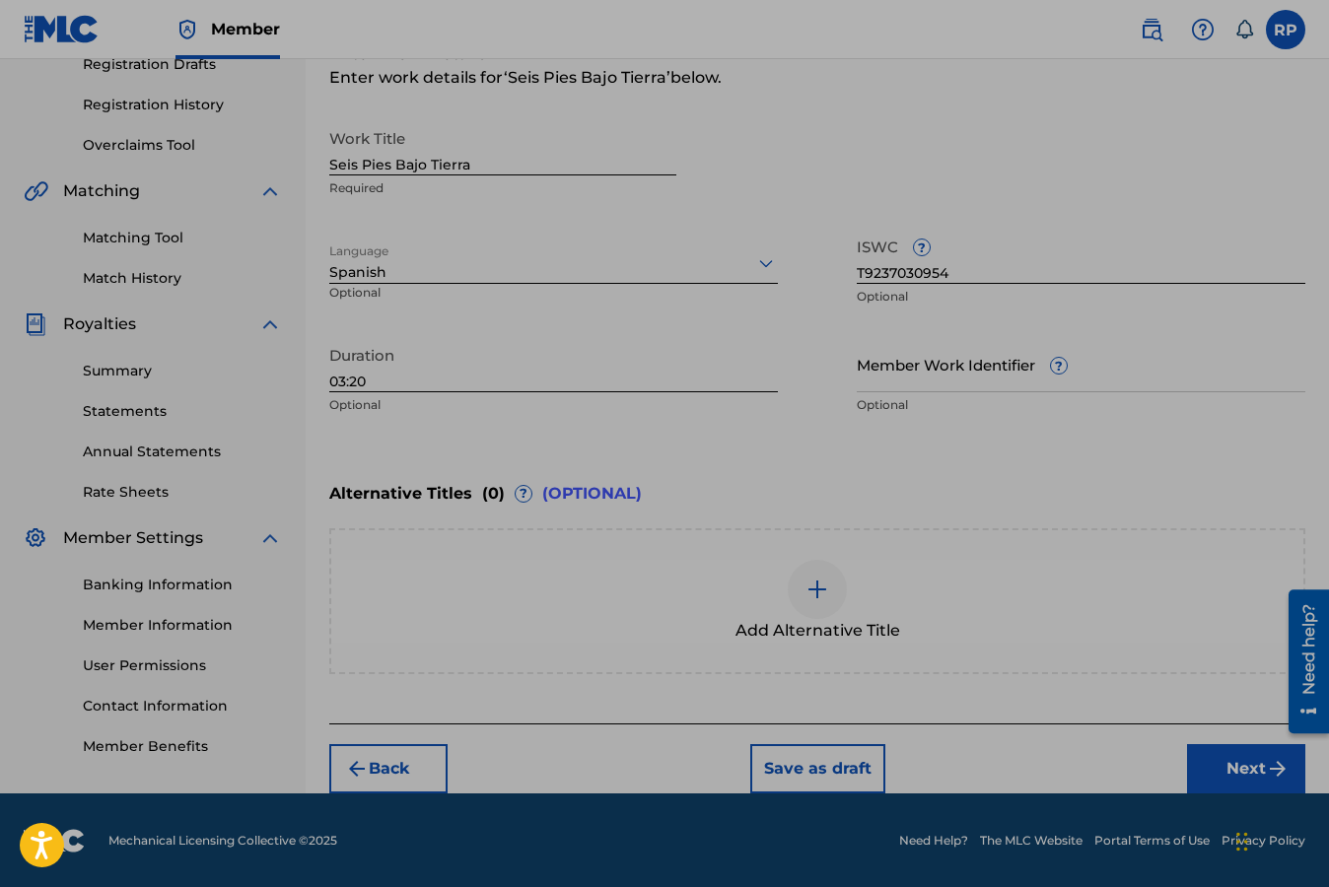
click at [835, 122] on div "Work Title Seis Pies Bajo Tierra Required" at bounding box center [817, 163] width 976 height 89
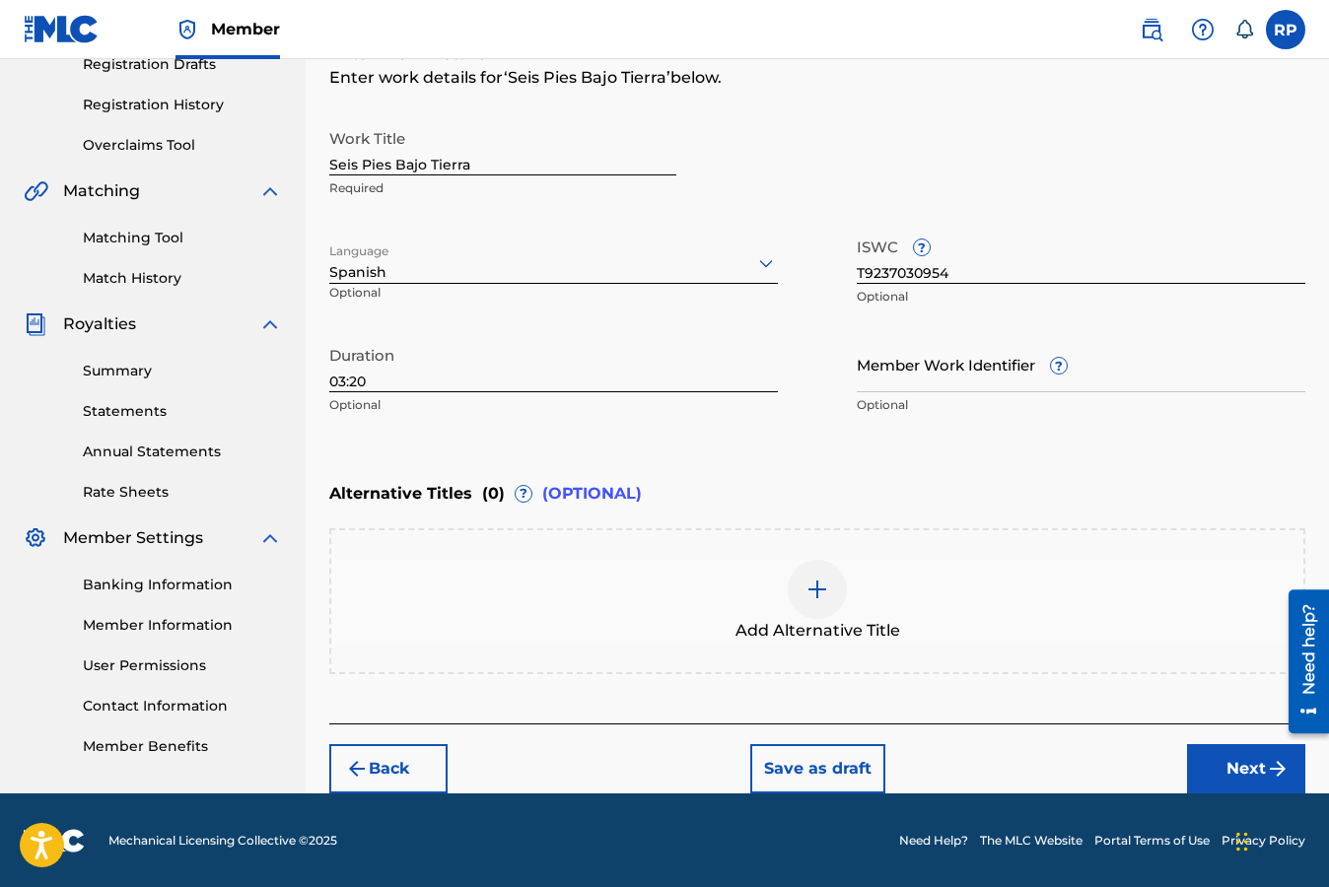
click at [1245, 765] on button "Next" at bounding box center [1246, 768] width 118 height 49
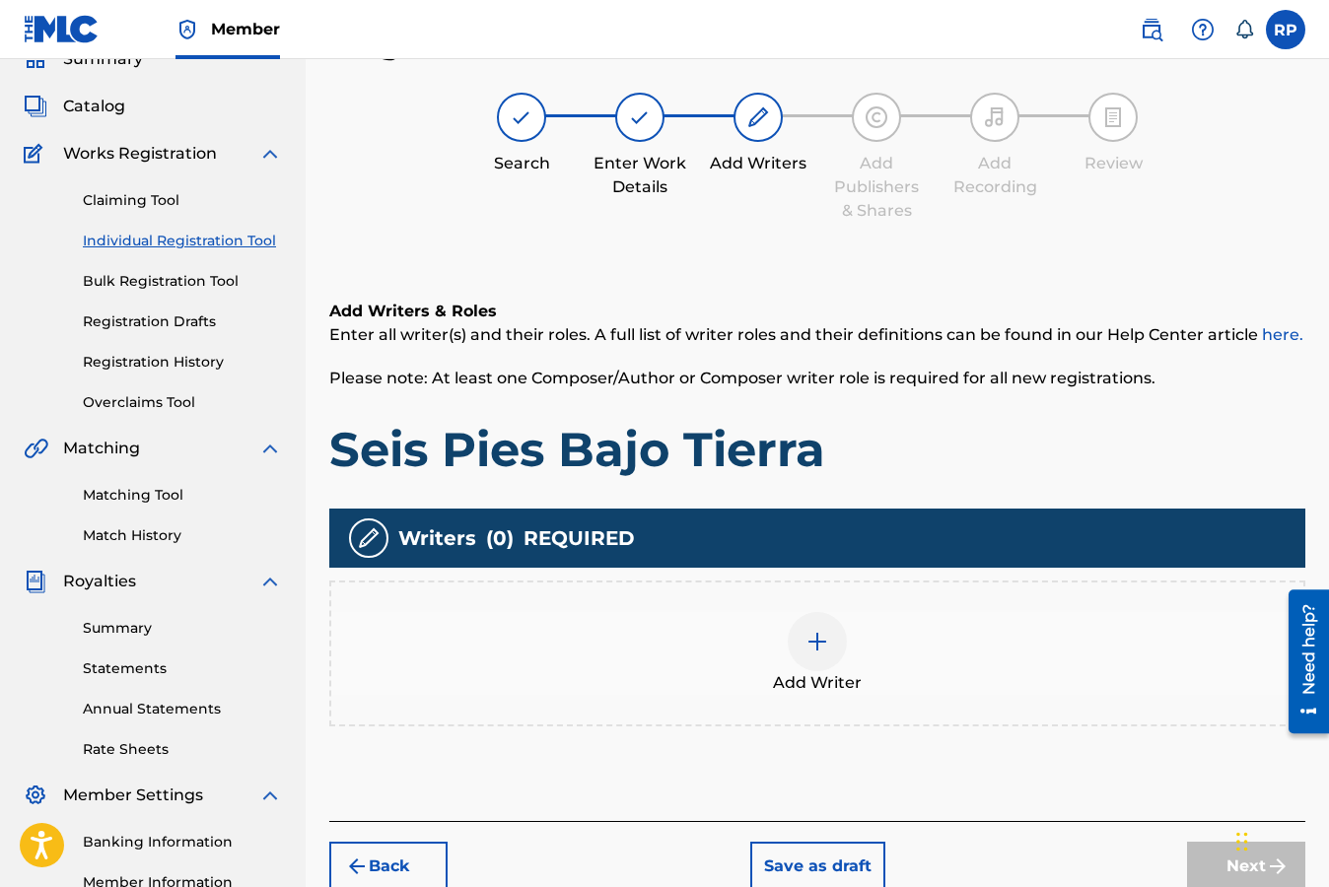
scroll to position [89, 0]
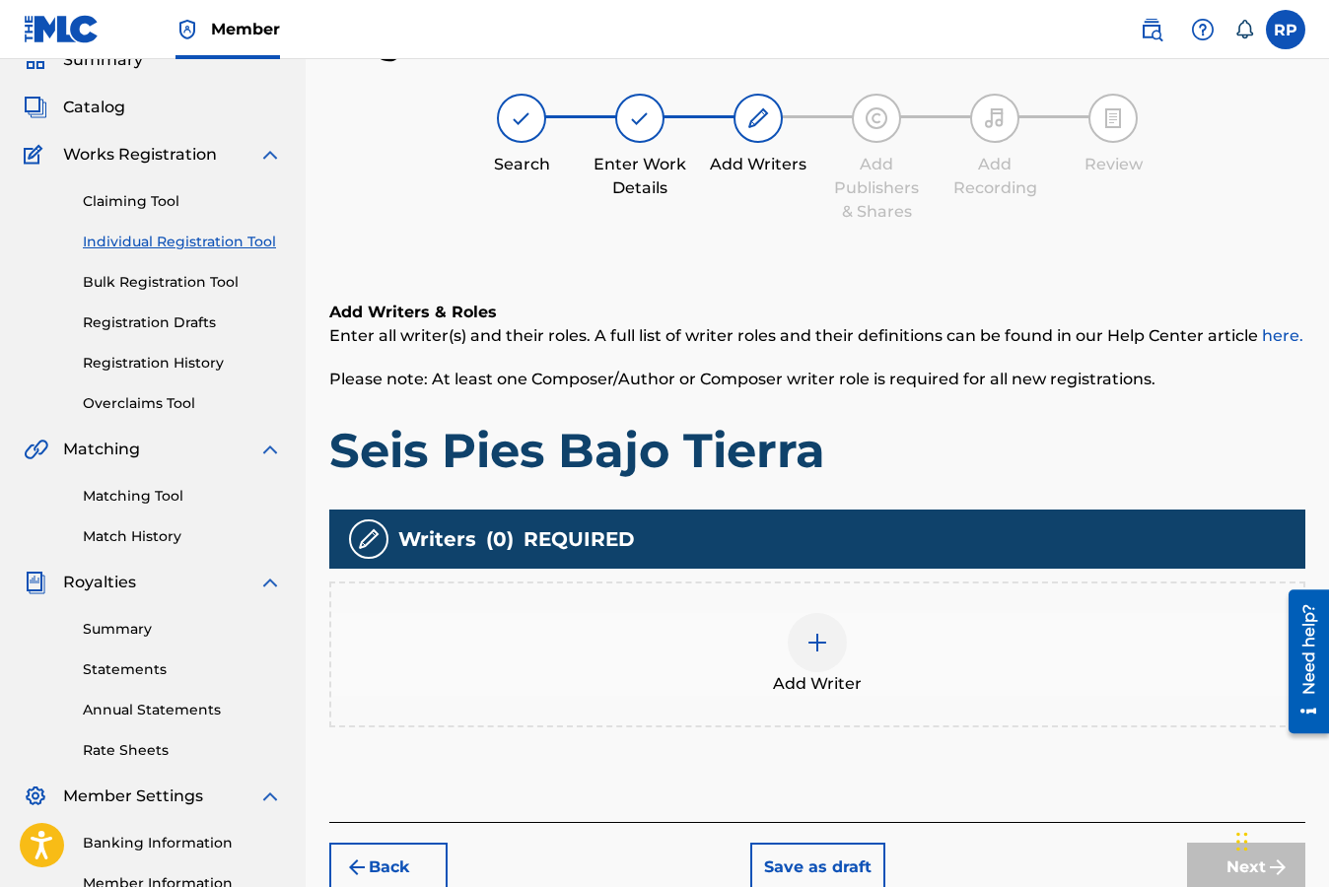
click at [817, 642] on img at bounding box center [817, 643] width 24 height 24
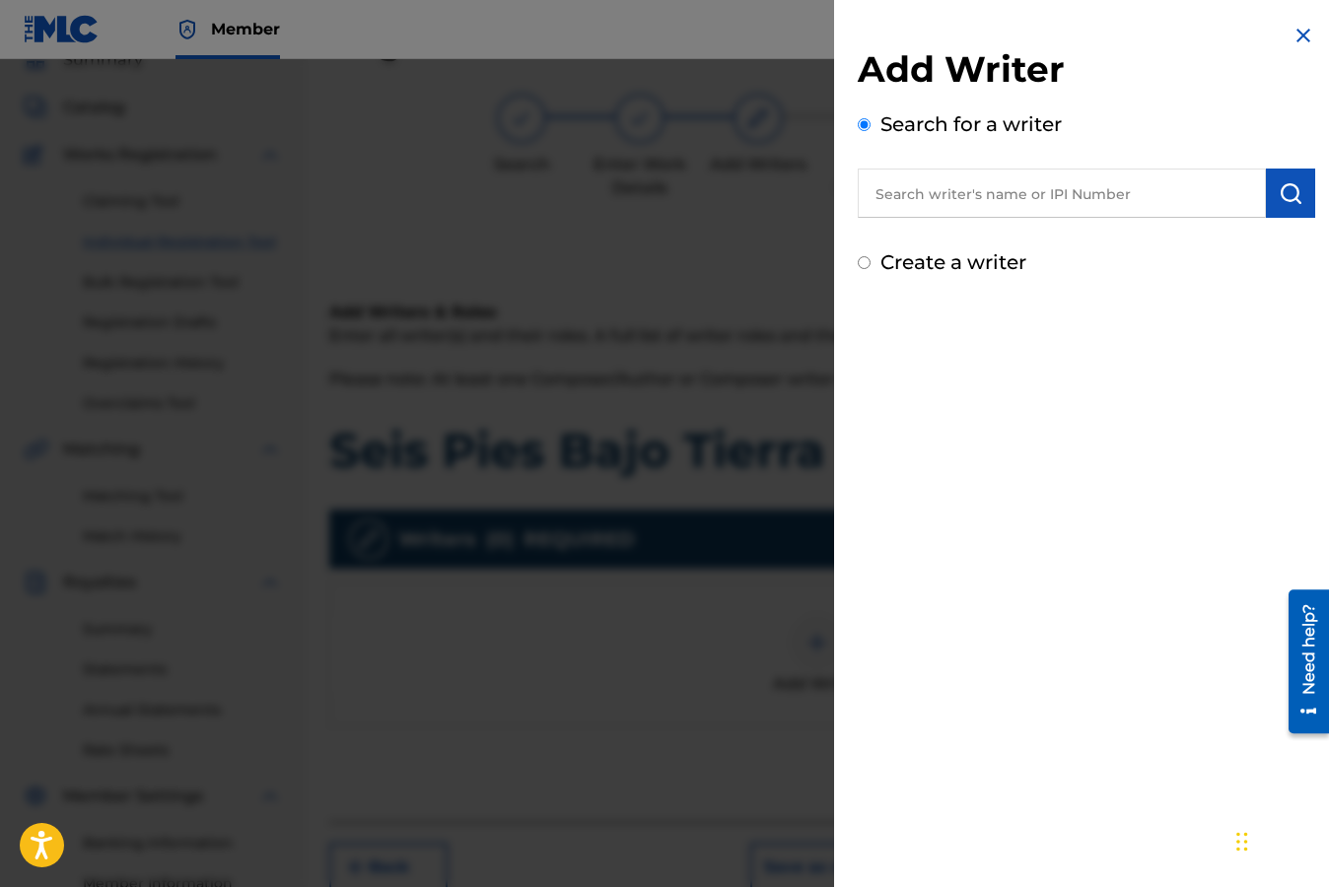
click at [966, 200] on input "text" at bounding box center [1061, 193] width 408 height 49
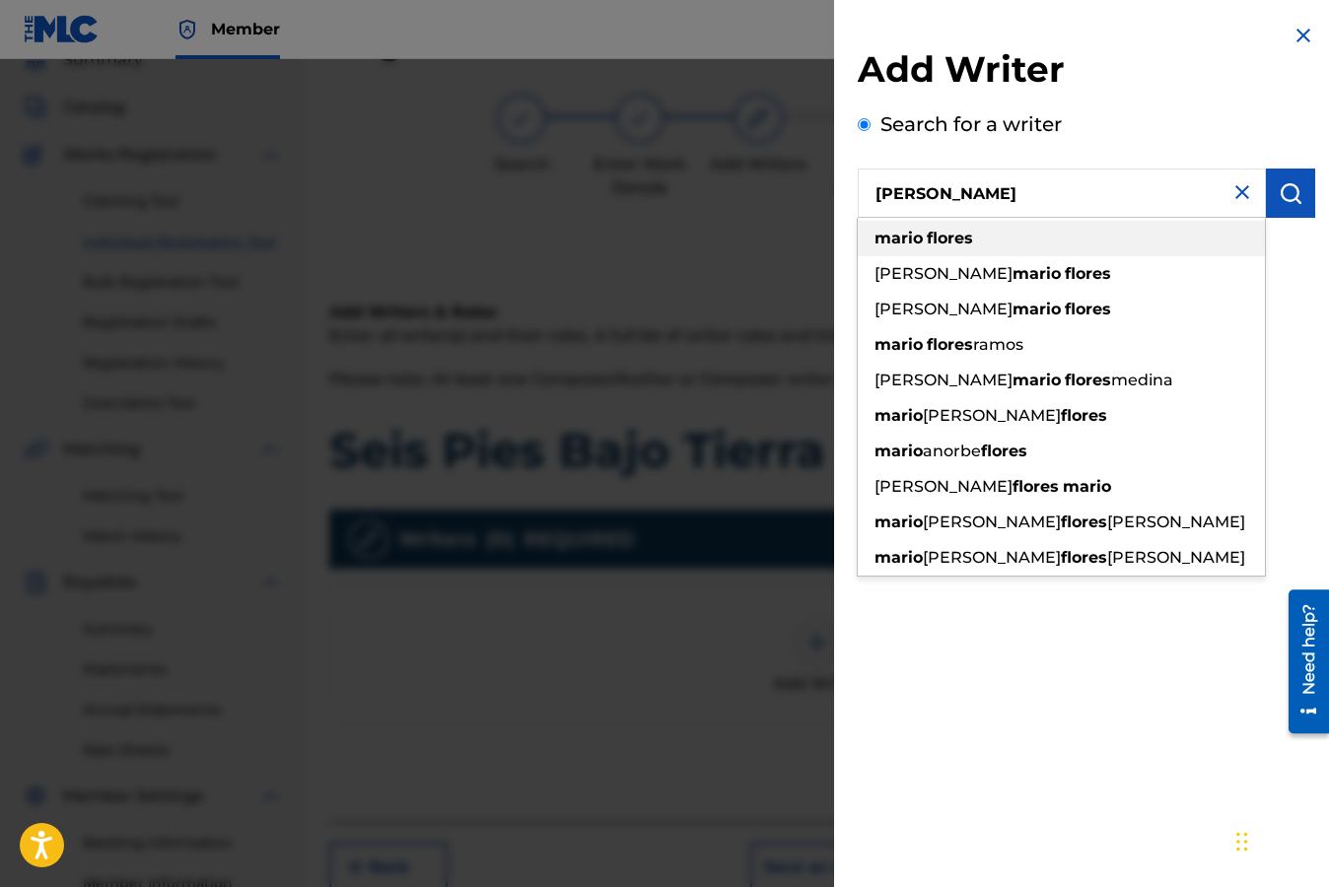
click at [955, 240] on strong "flores" at bounding box center [949, 238] width 46 height 19
type input "[PERSON_NAME]"
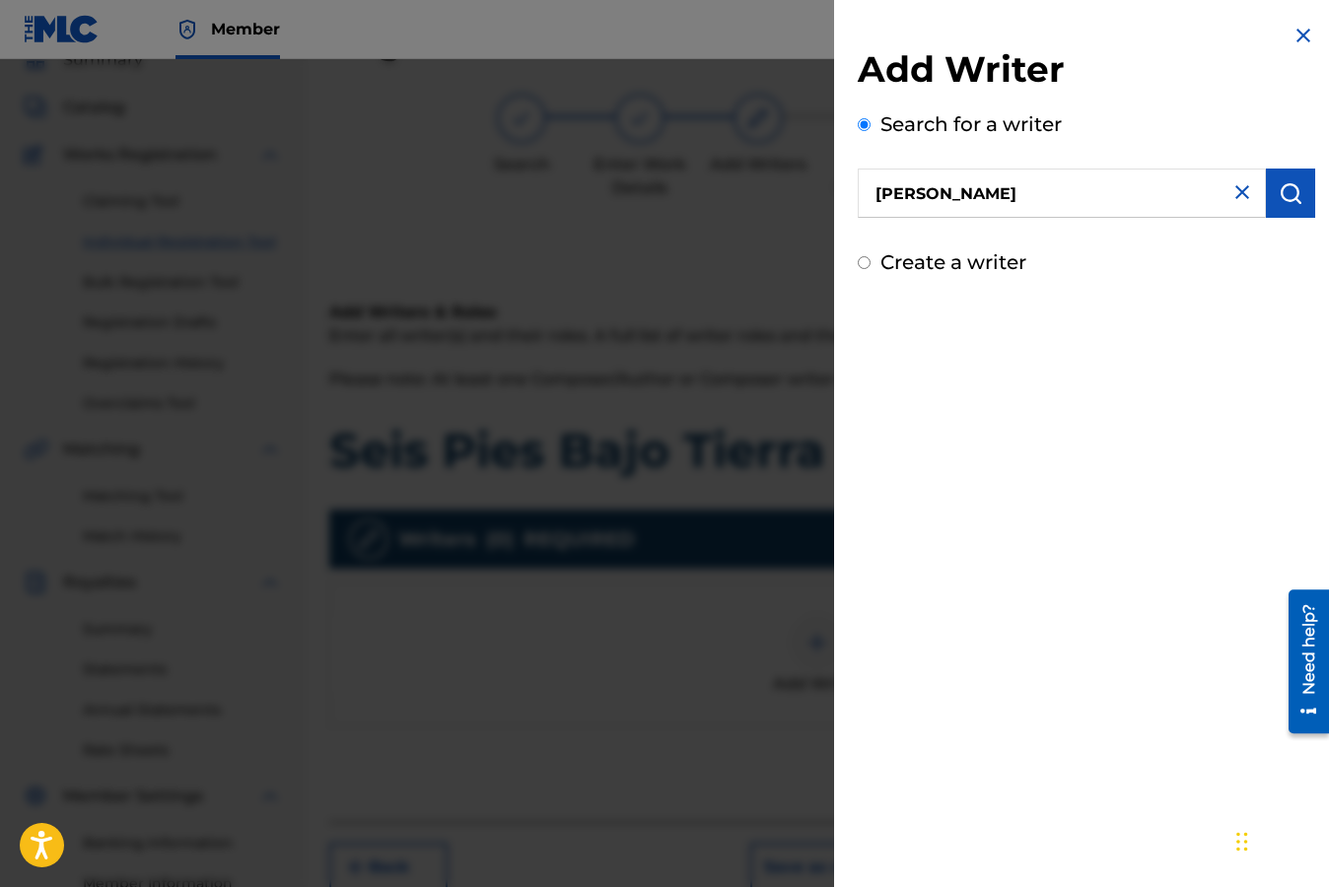
click at [1279, 191] on img "submit" at bounding box center [1290, 193] width 24 height 24
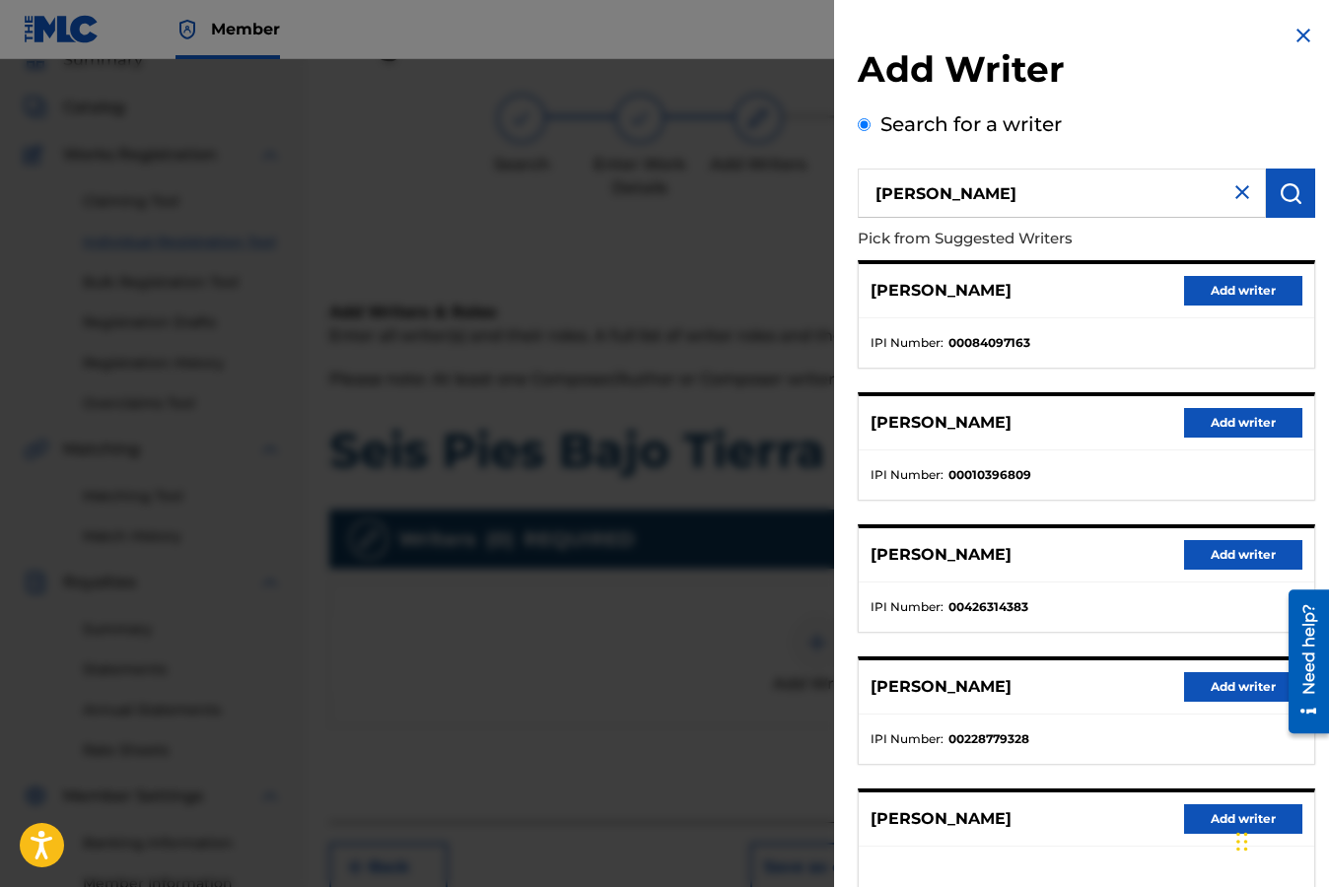
click at [1185, 108] on div "Add Writer Search for a writer [PERSON_NAME] Pick from Suggested Writers [PERSO…" at bounding box center [1085, 507] width 457 height 921
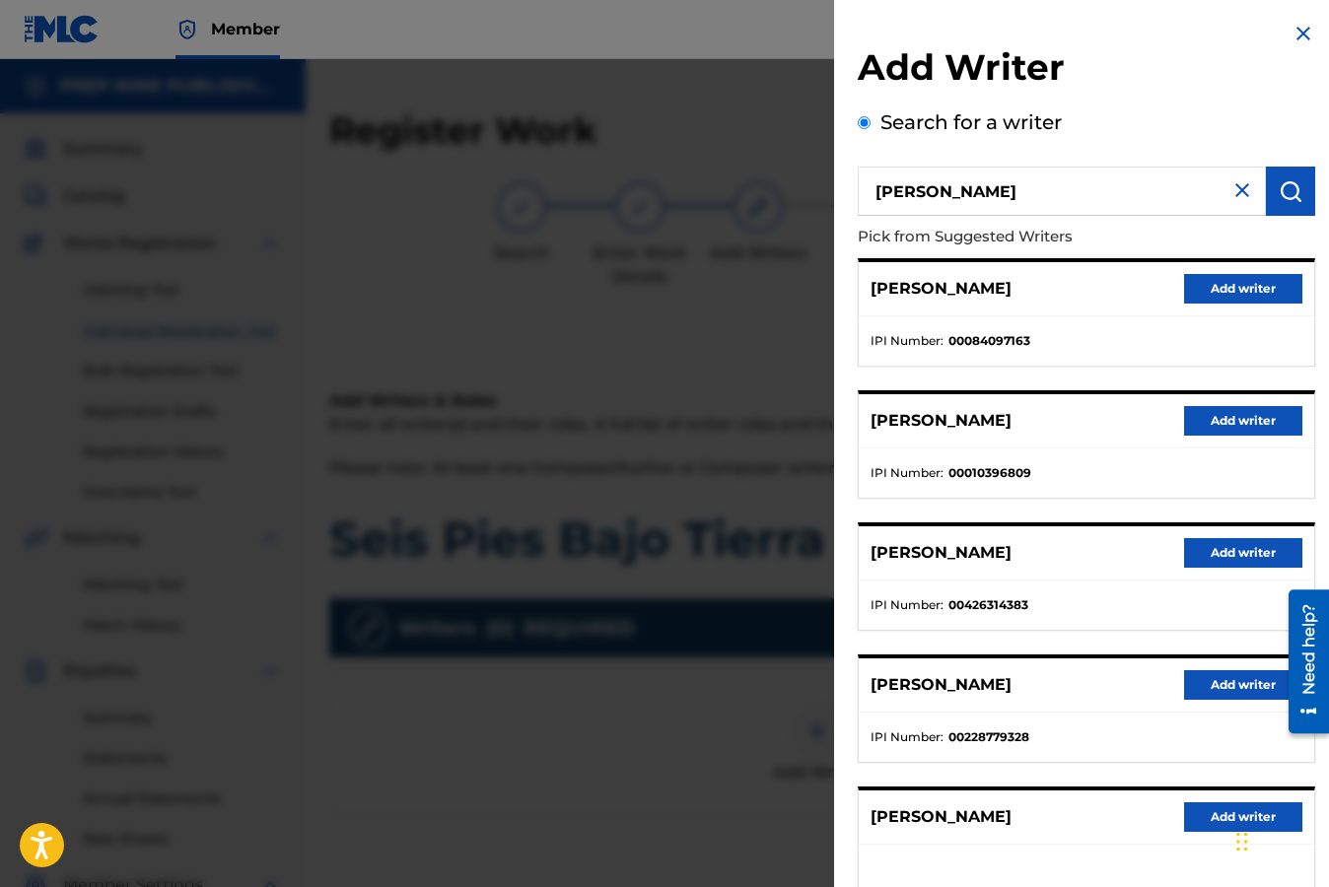
scroll to position [0, 0]
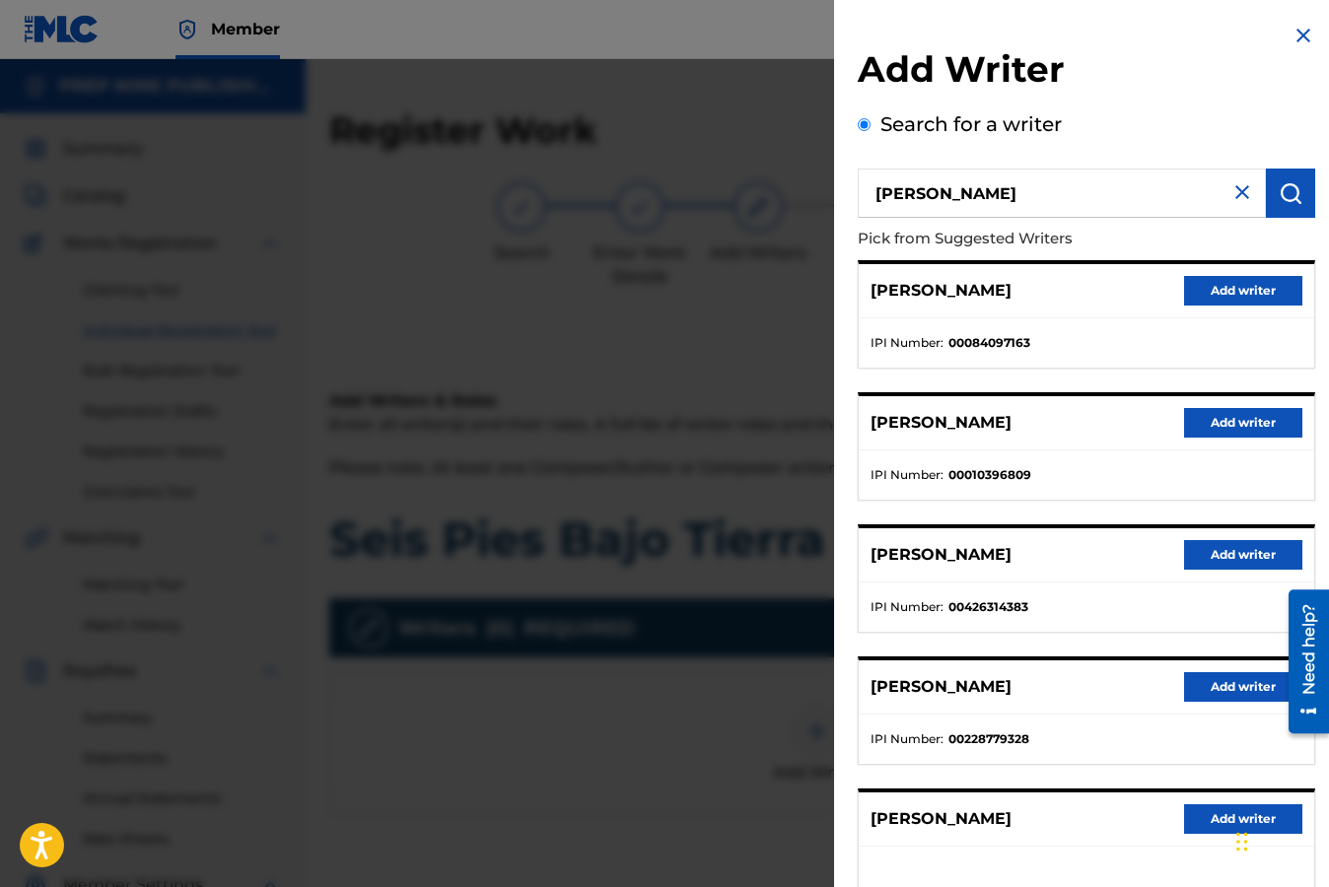
click at [1232, 195] on img at bounding box center [1242, 192] width 24 height 24
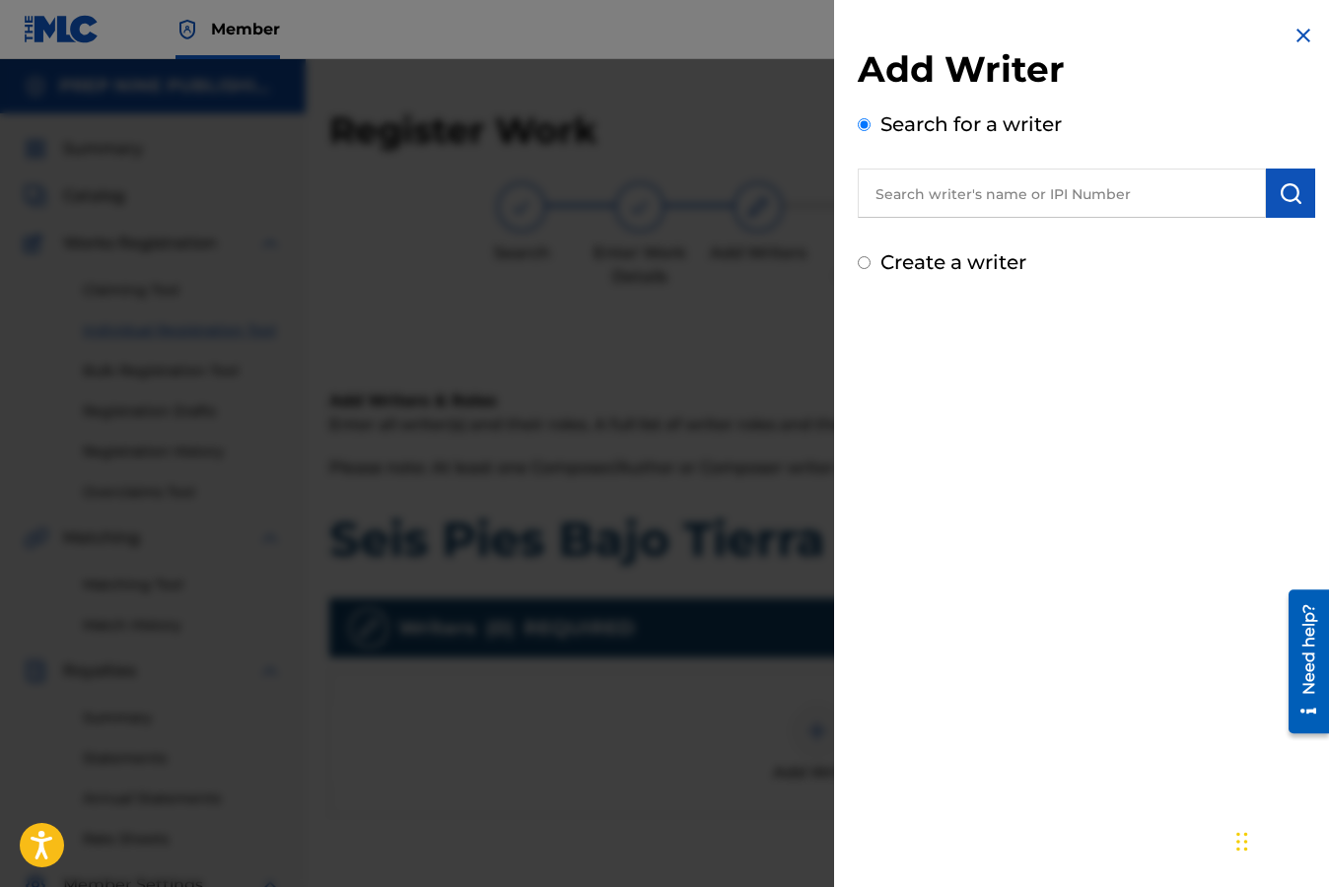
click at [863, 266] on input "Create a writer" at bounding box center [863, 262] width 13 height 13
radio input "false"
radio input "true"
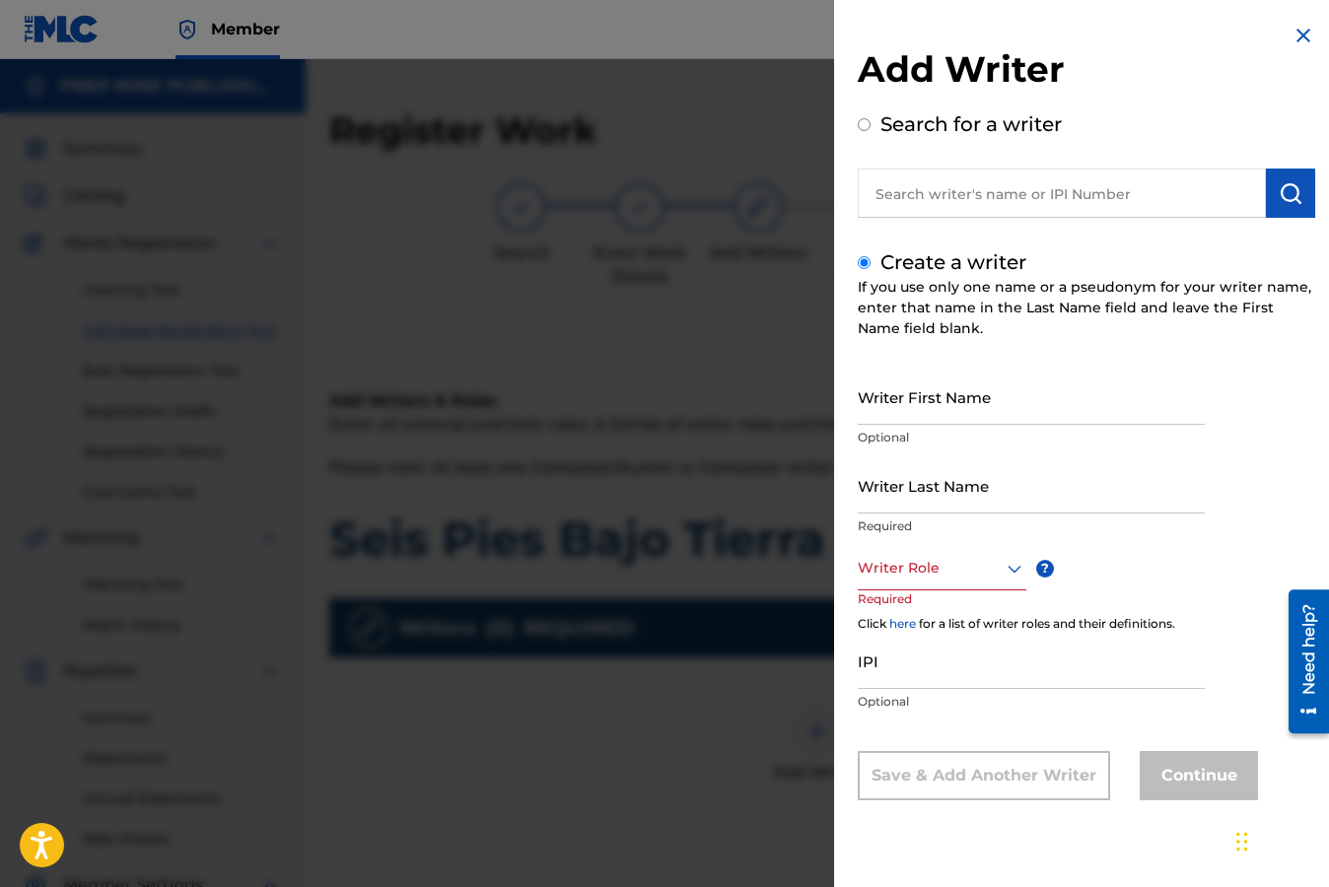
click at [955, 411] on input "Writer First Name" at bounding box center [1030, 397] width 347 height 56
type input "Mario"
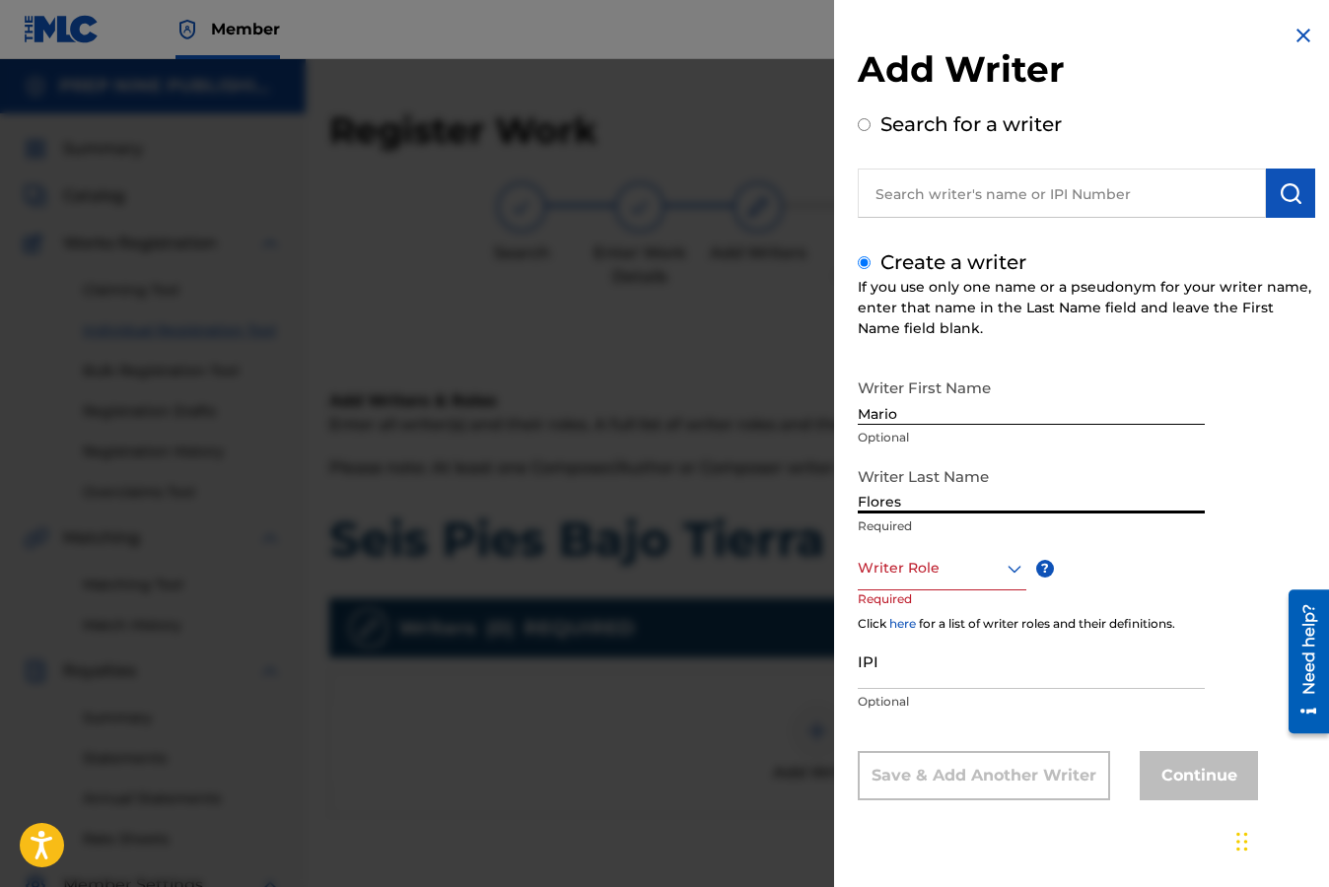
type input "Flores"
click at [1014, 570] on icon at bounding box center [1014, 569] width 24 height 24
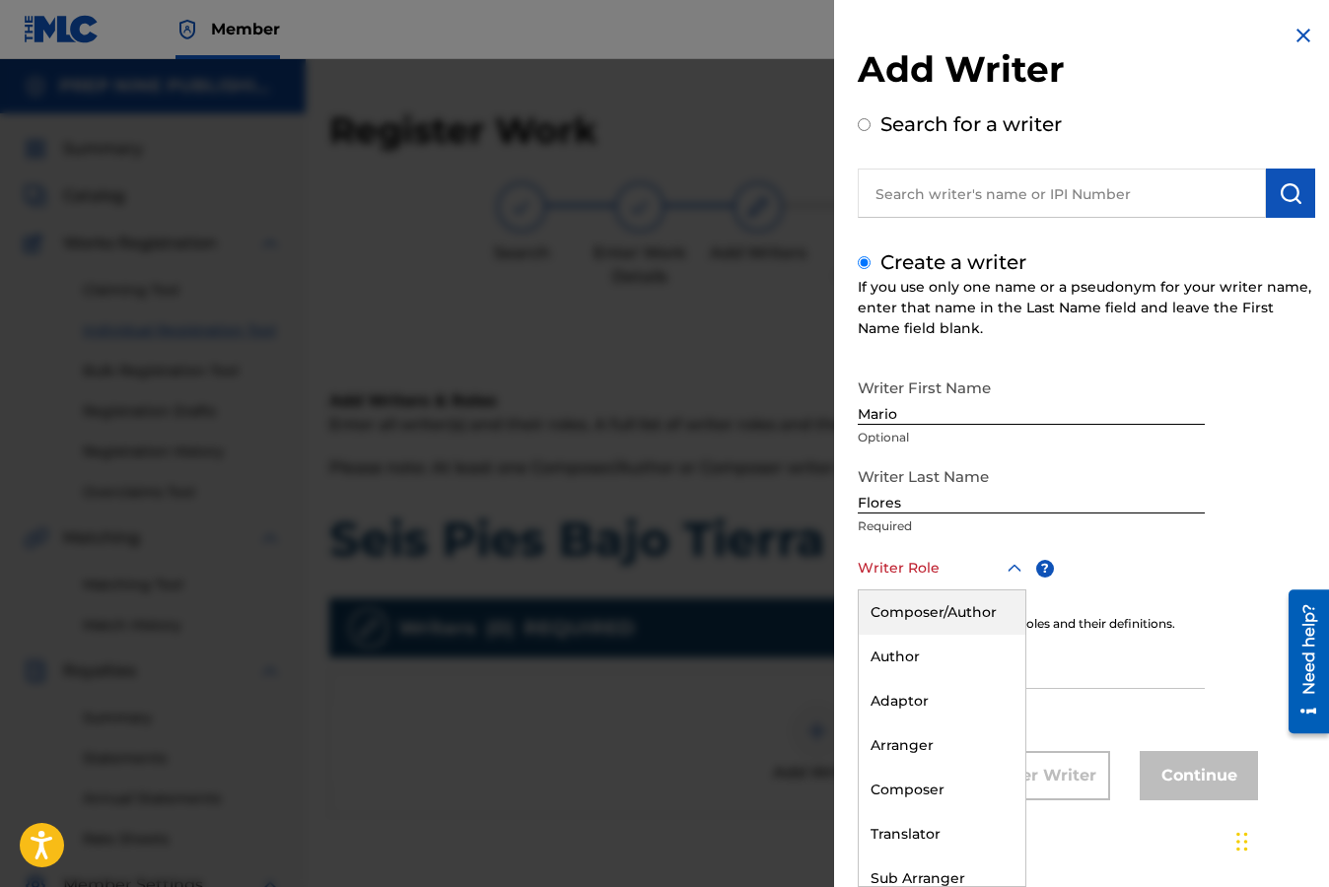
click at [963, 617] on div "Composer/Author" at bounding box center [941, 612] width 167 height 44
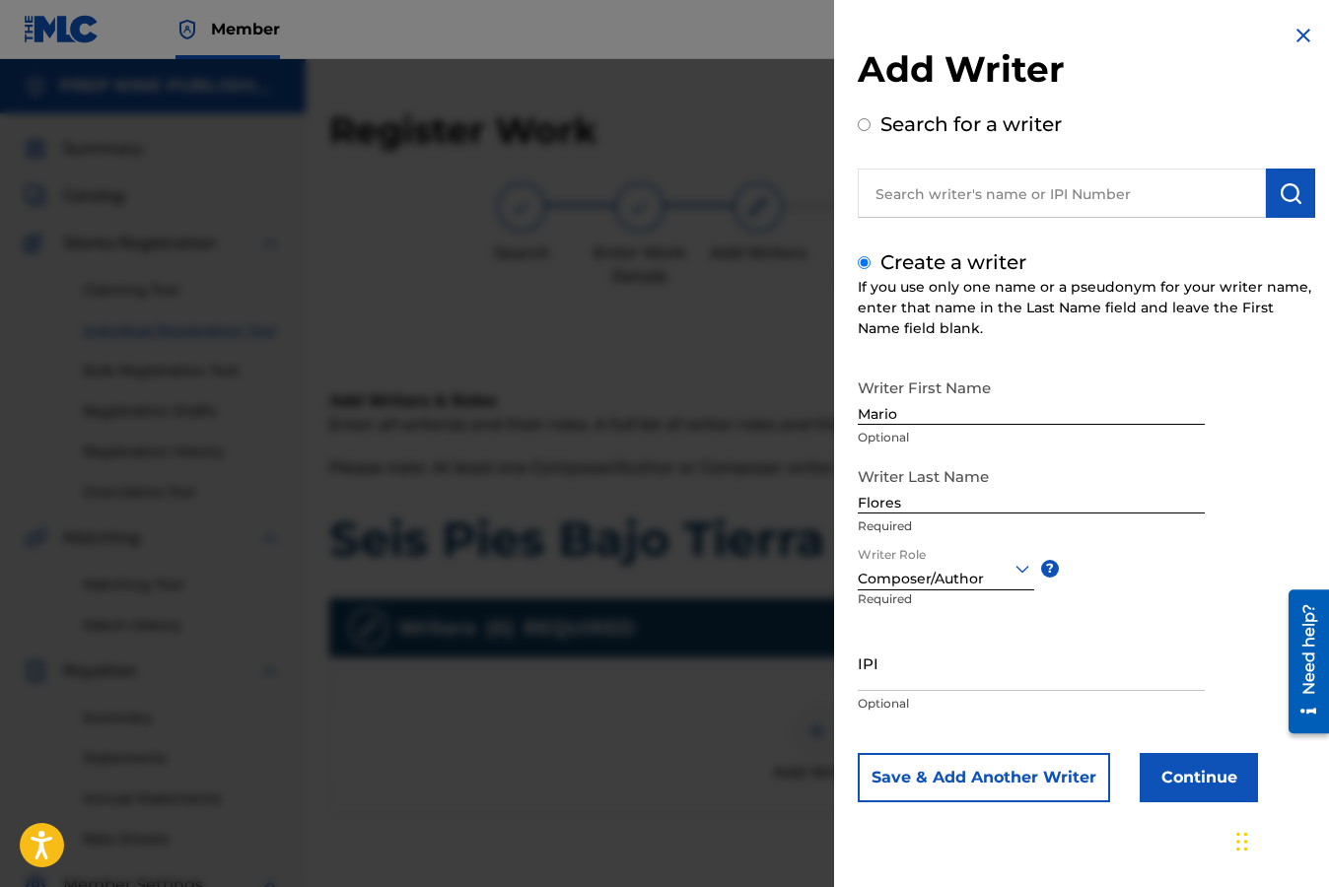
click at [915, 672] on input "IPI" at bounding box center [1030, 663] width 347 height 56
paste input "00245816164"
click at [877, 679] on input "00245816164" at bounding box center [1030, 663] width 347 height 56
type input "245816164"
click at [1205, 778] on button "Continue" at bounding box center [1198, 777] width 118 height 49
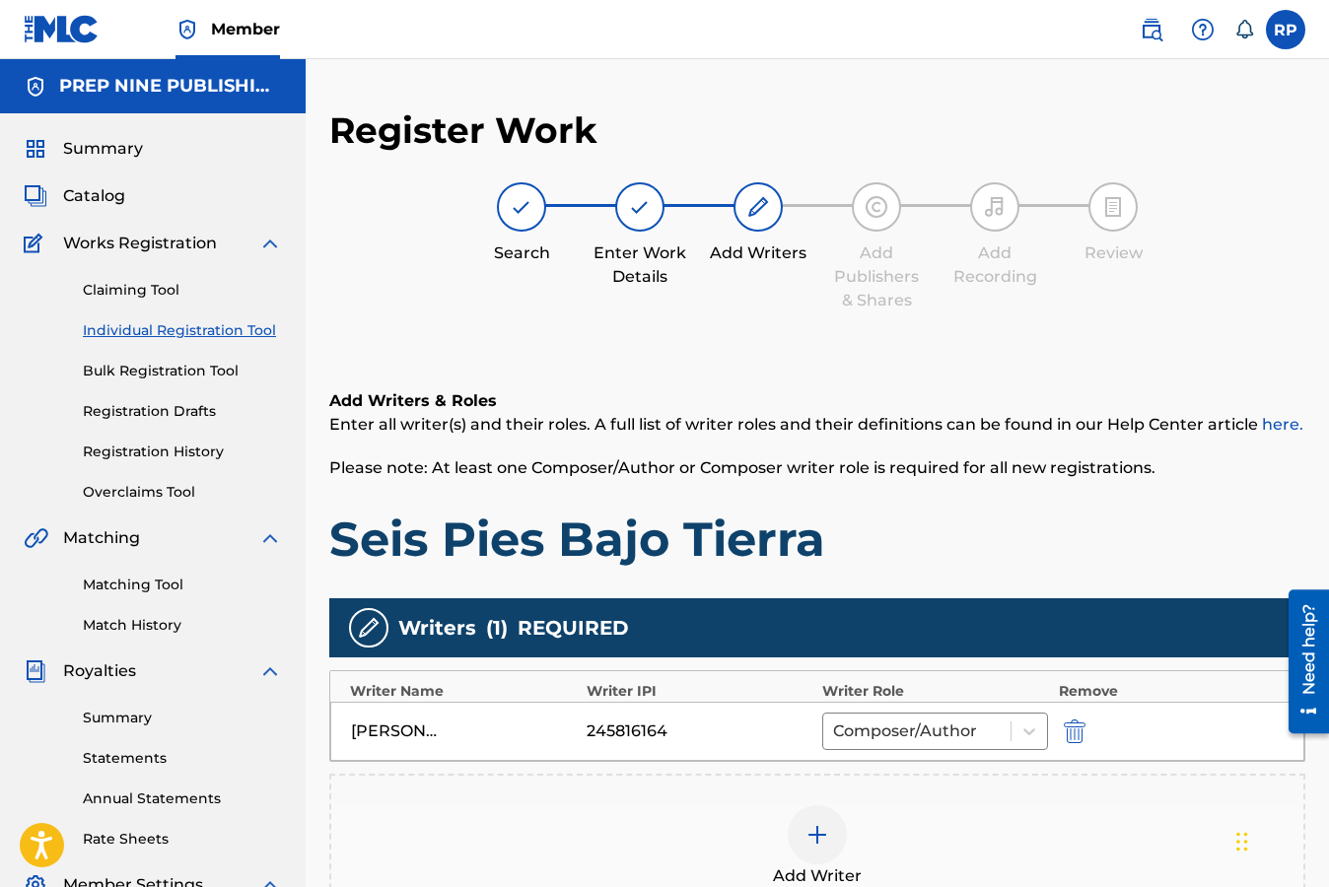
click at [1226, 323] on div "Register Work Search Enter Work Details Add Writers Add Publishers & Shares Add…" at bounding box center [817, 596] width 976 height 976
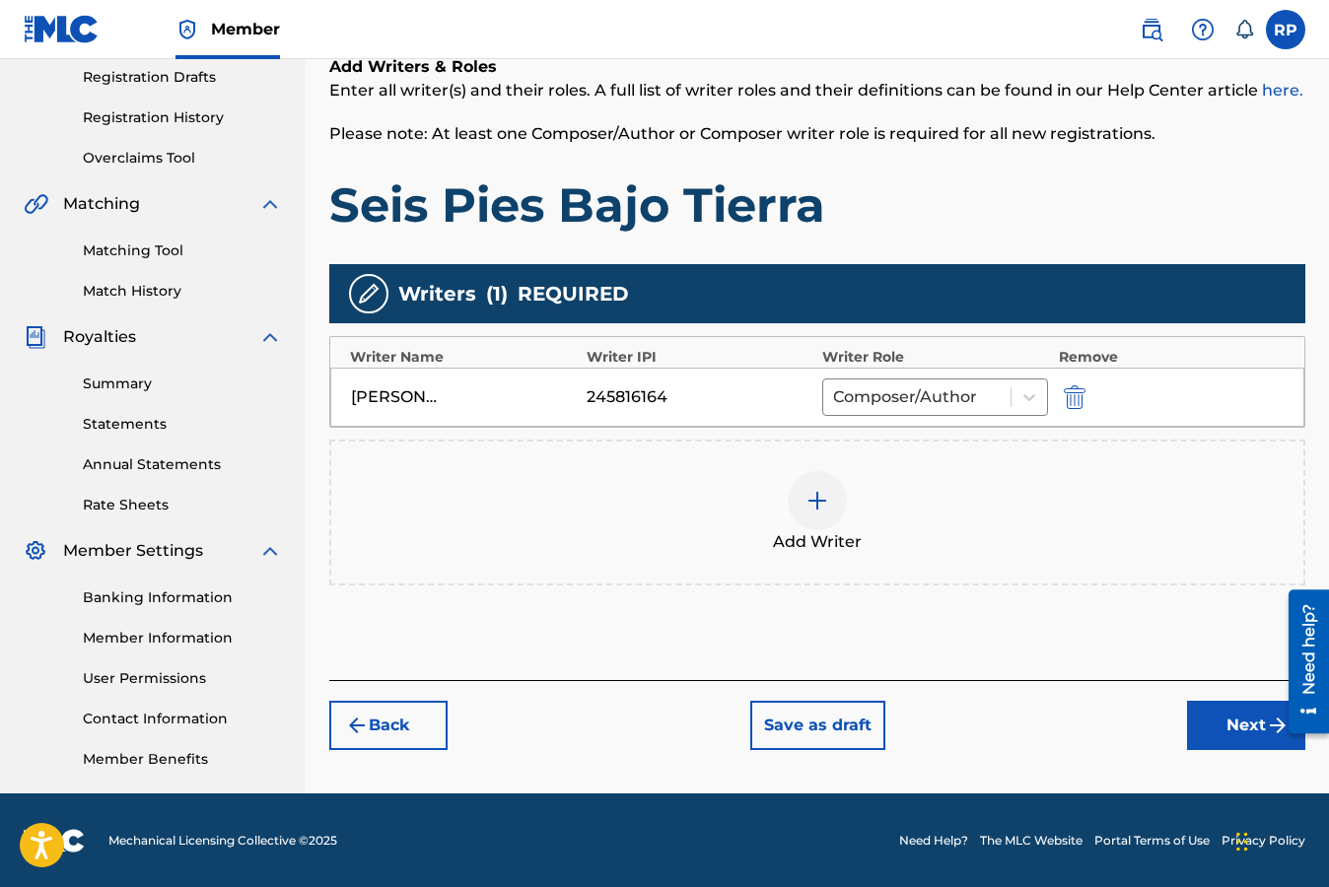
scroll to position [335, 0]
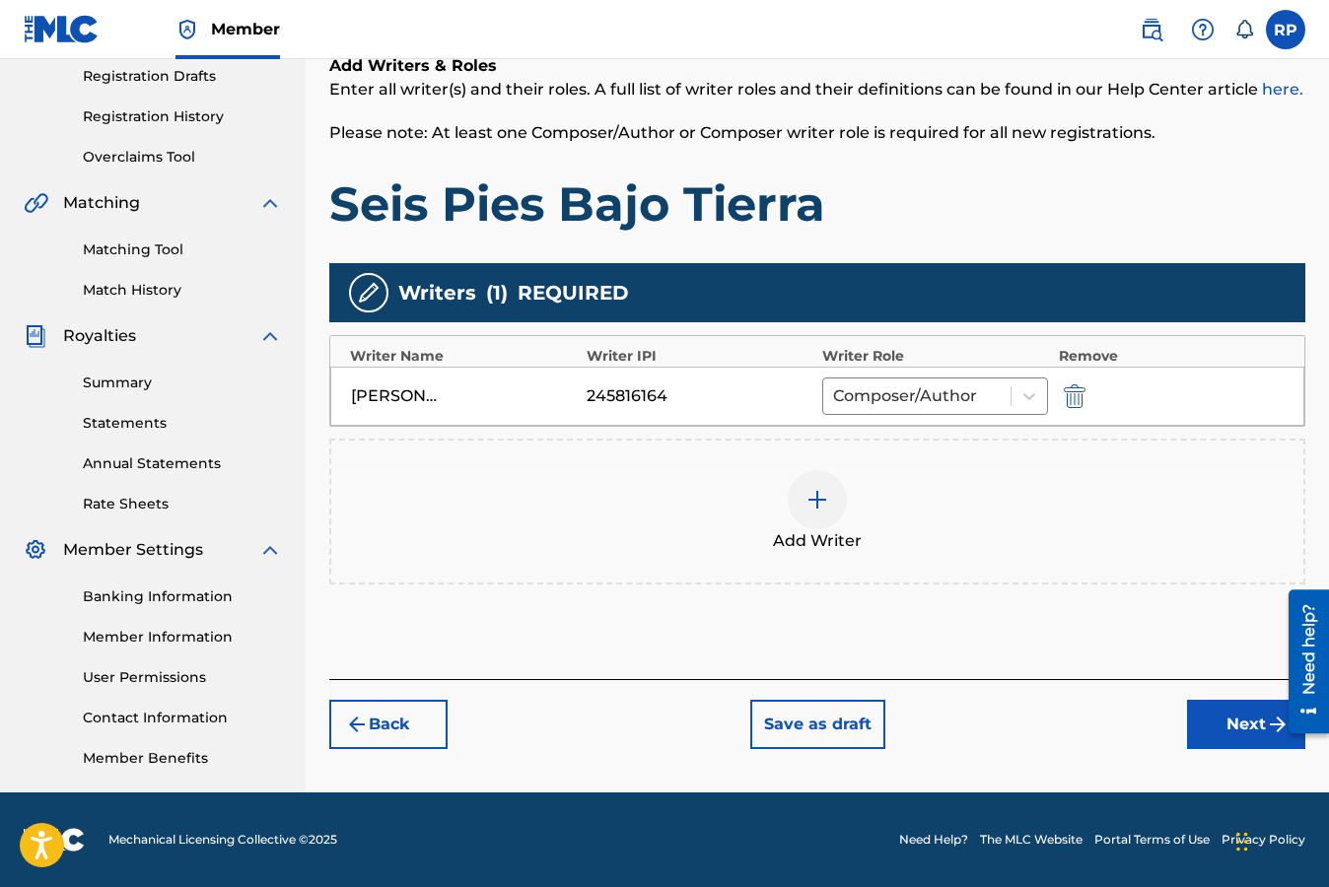
click at [1220, 721] on button "Next" at bounding box center [1246, 724] width 118 height 49
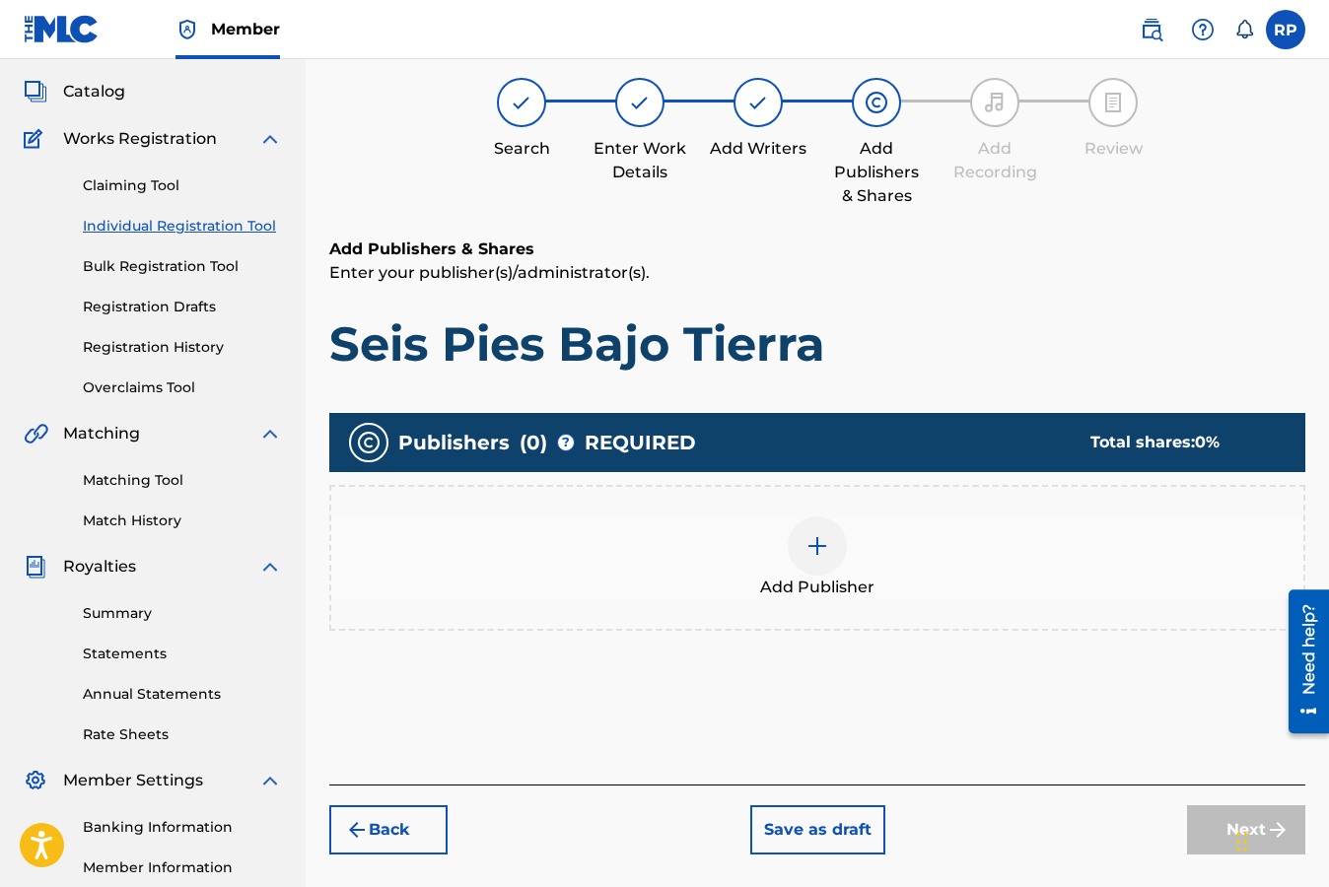
scroll to position [89, 0]
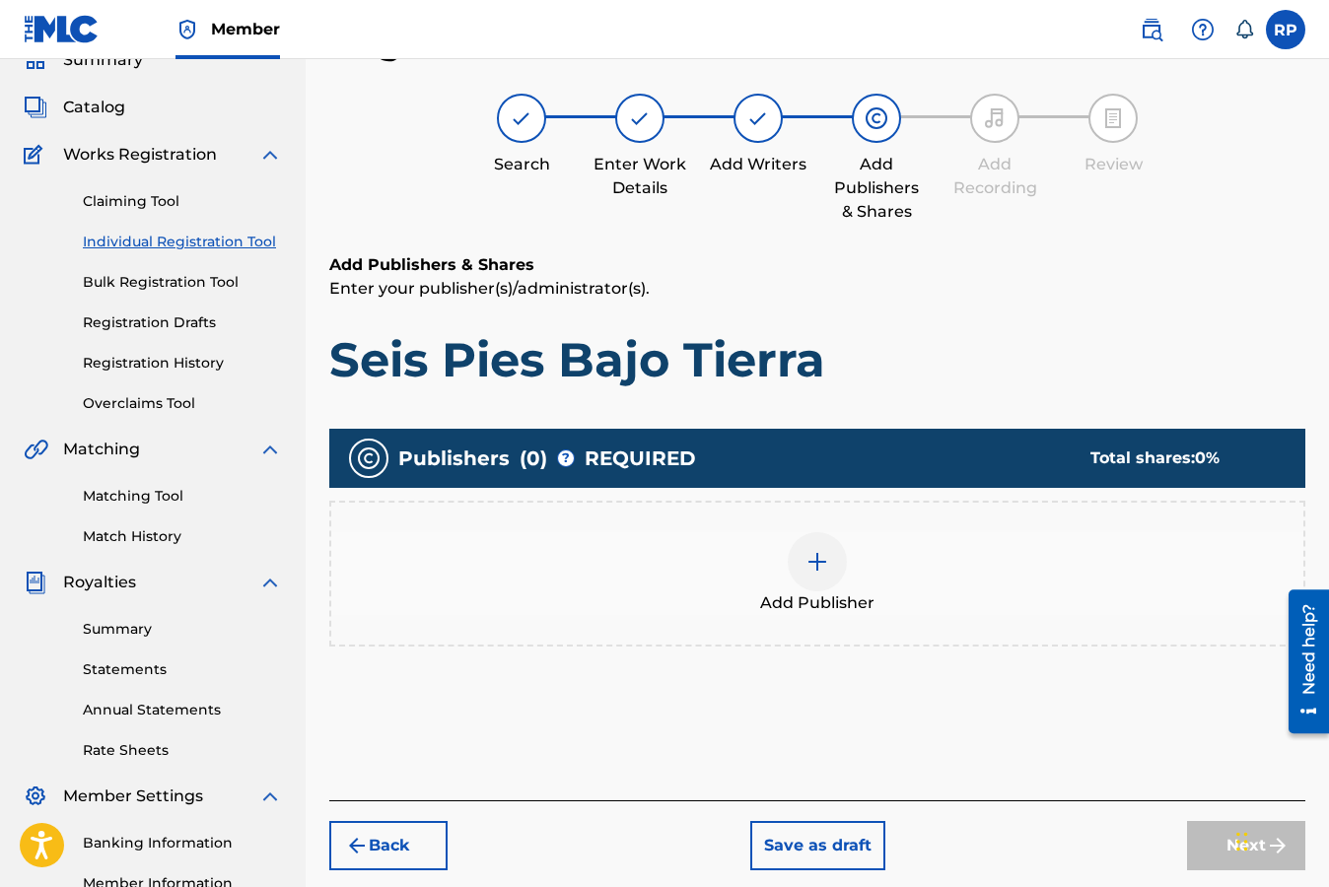
click at [819, 560] on img at bounding box center [817, 562] width 24 height 24
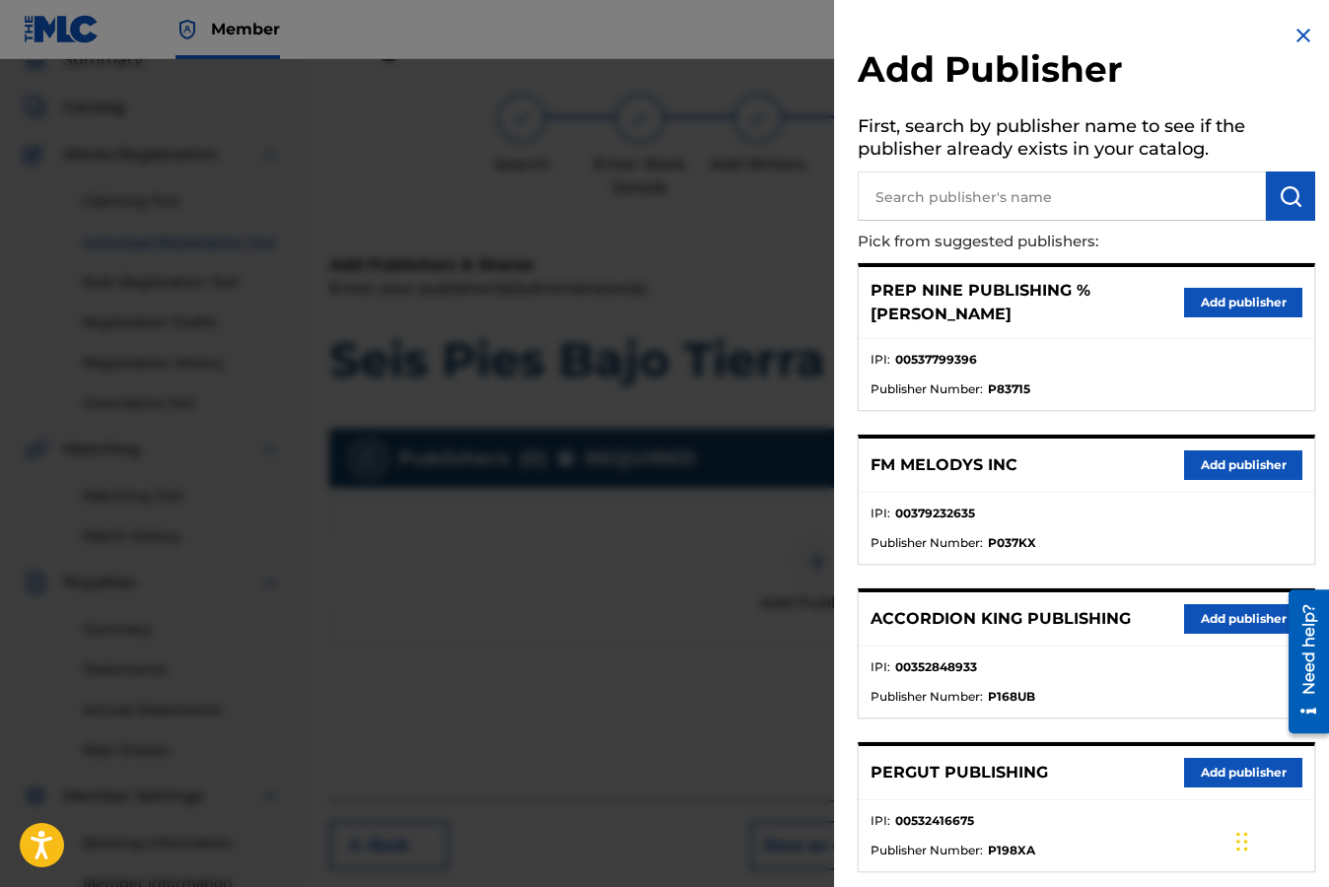
click at [926, 202] on input "text" at bounding box center [1061, 195] width 408 height 49
type input "Lyma Bros Publishing"
click at [1281, 199] on img "submit" at bounding box center [1290, 196] width 24 height 24
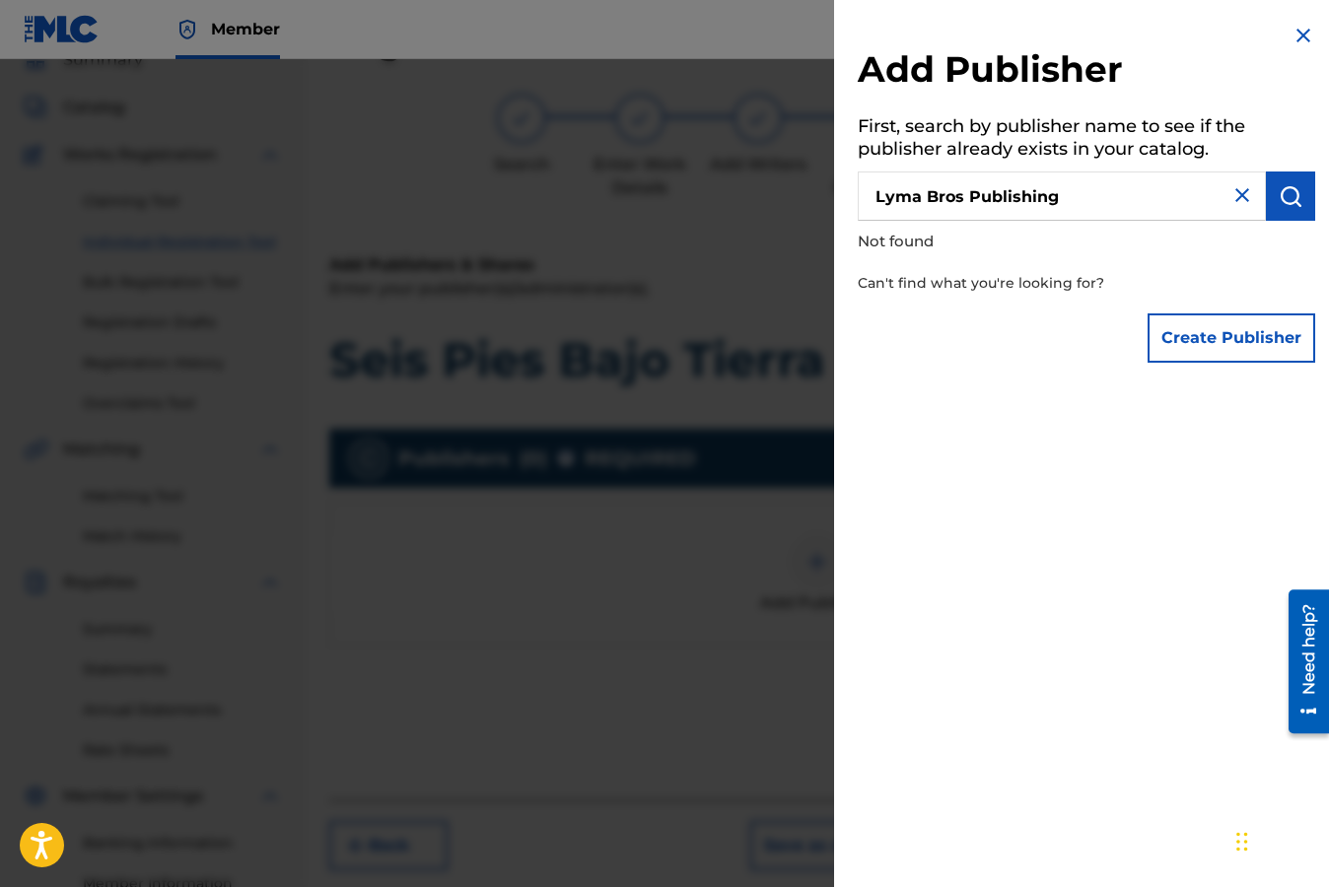
click at [1229, 340] on button "Create Publisher" at bounding box center [1231, 337] width 168 height 49
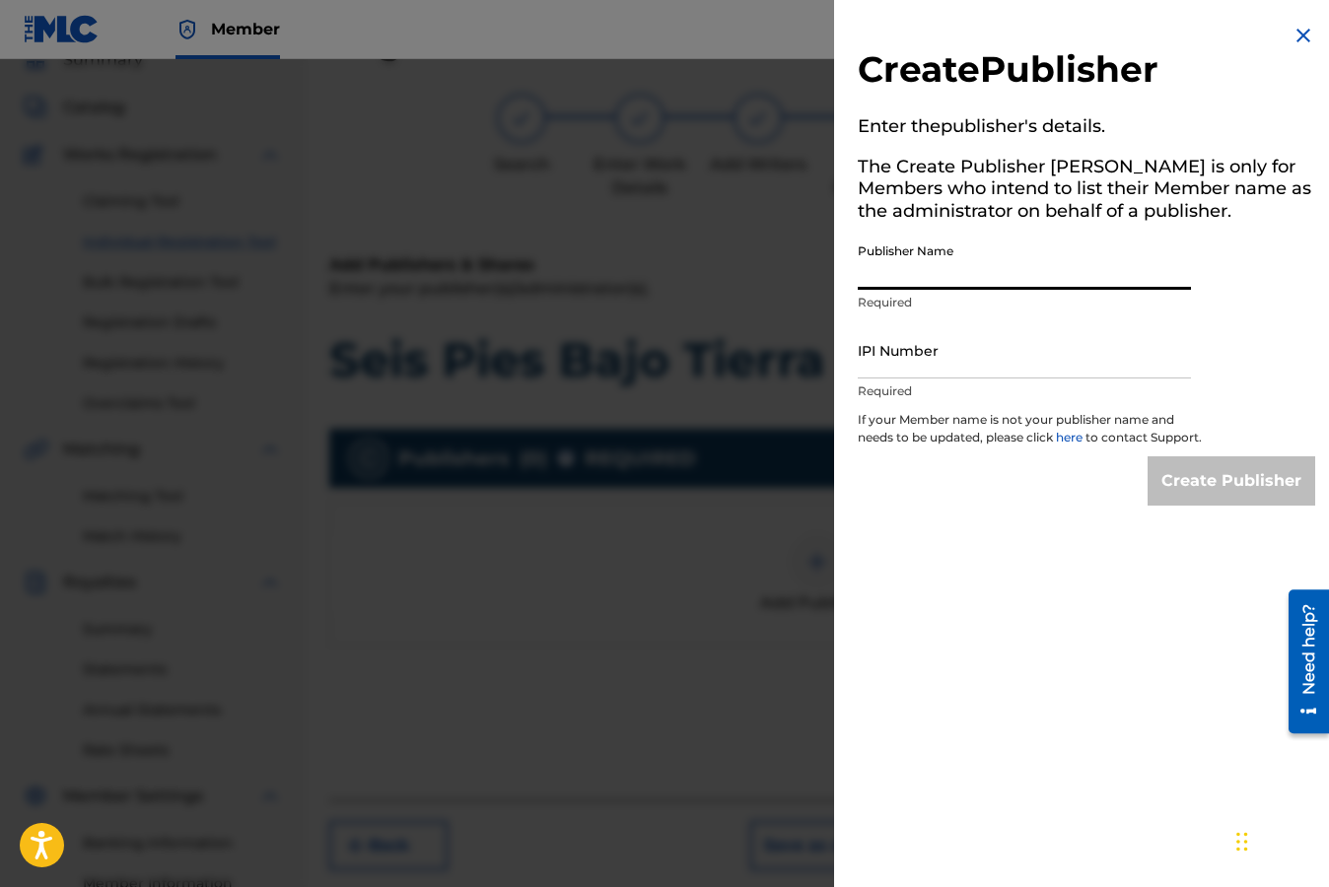
click at [1014, 280] on input "Publisher Name" at bounding box center [1023, 262] width 333 height 56
type input "Lyma Bros Publishing"
click at [976, 366] on input "IPI Number" at bounding box center [1023, 350] width 333 height 56
paste input "00870416341"
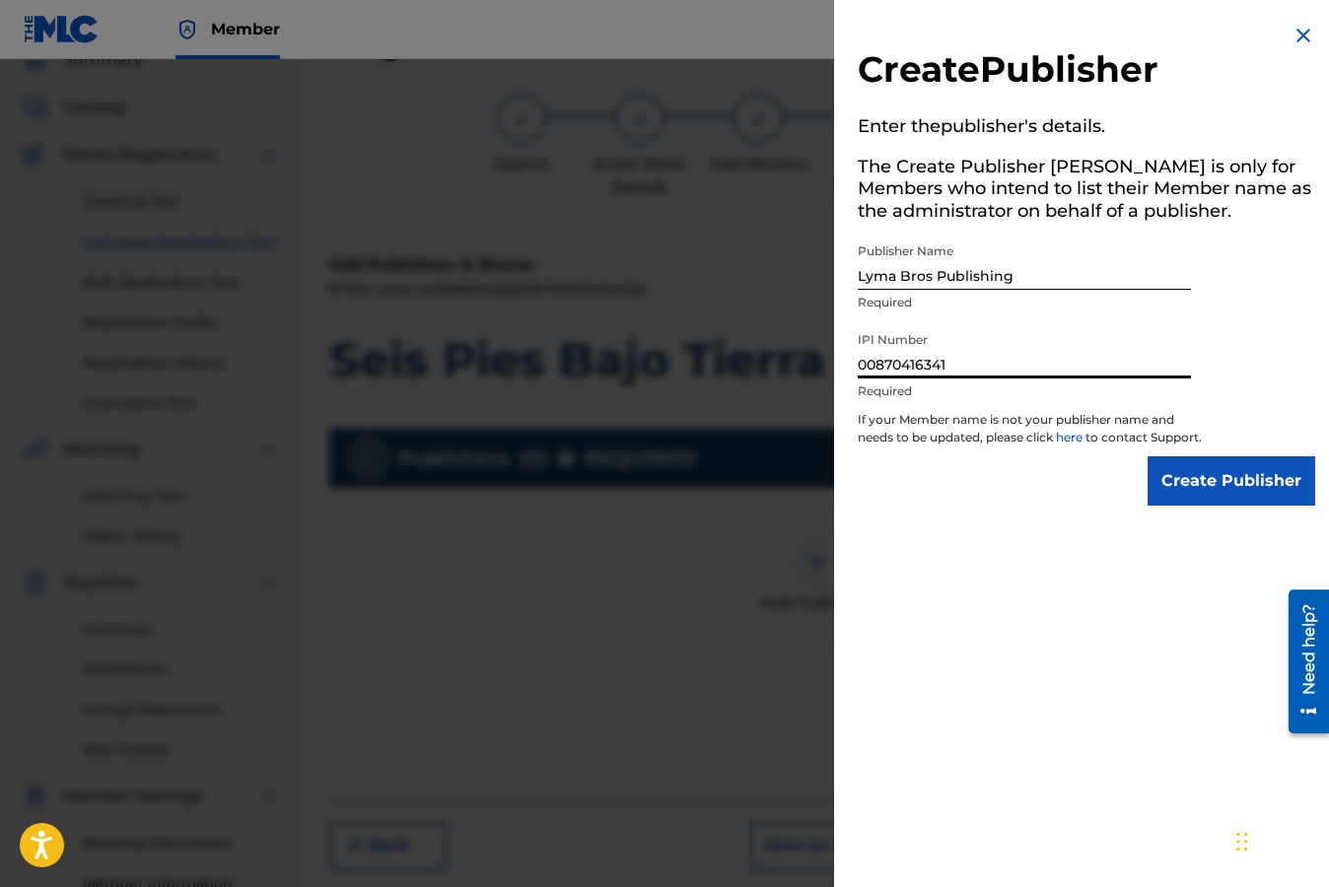
click at [870, 368] on input "00870416341" at bounding box center [1023, 350] width 333 height 56
type input "870416341"
click at [1229, 496] on input "Create Publisher" at bounding box center [1231, 480] width 168 height 49
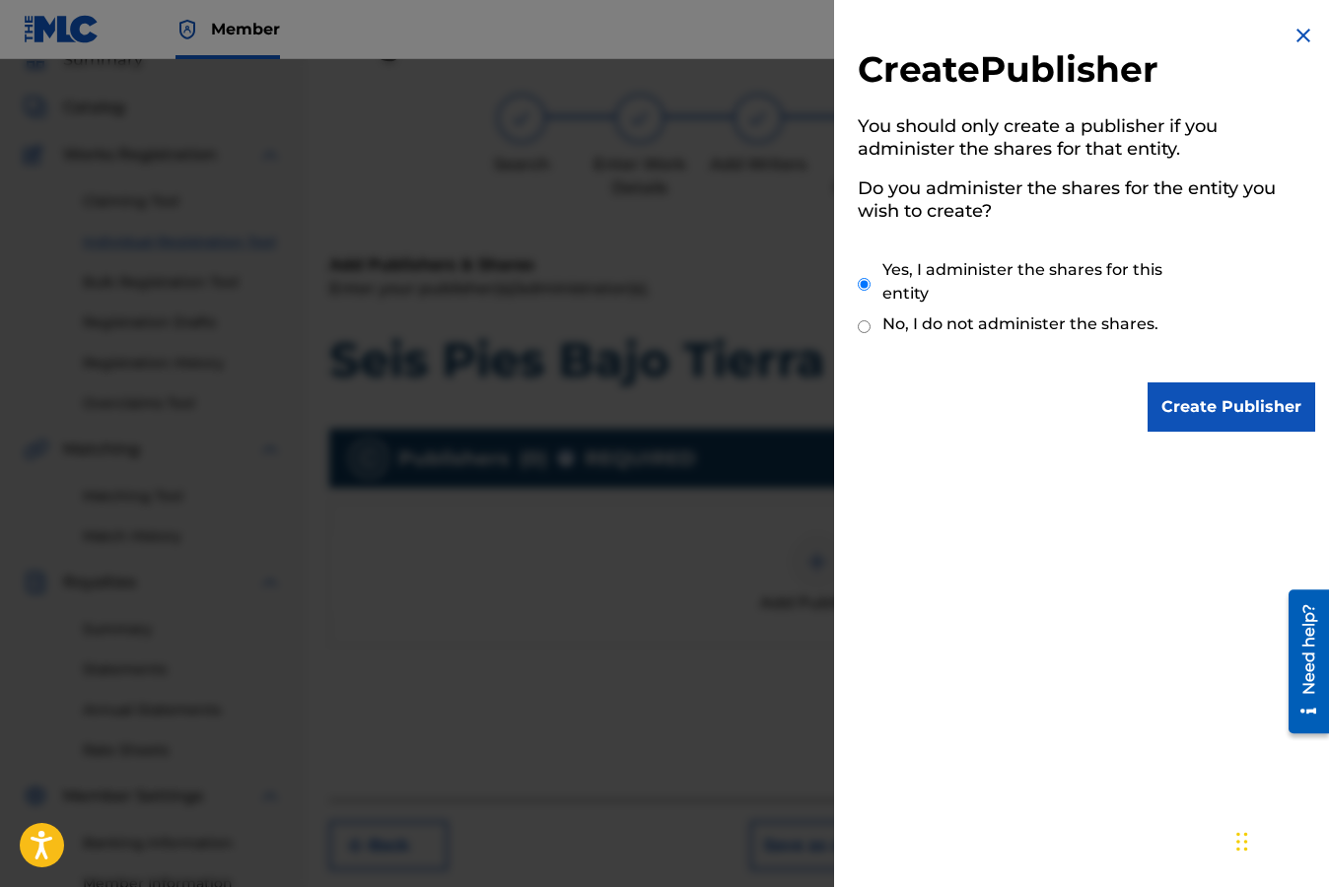
click at [1230, 409] on input "Create Publisher" at bounding box center [1231, 406] width 168 height 49
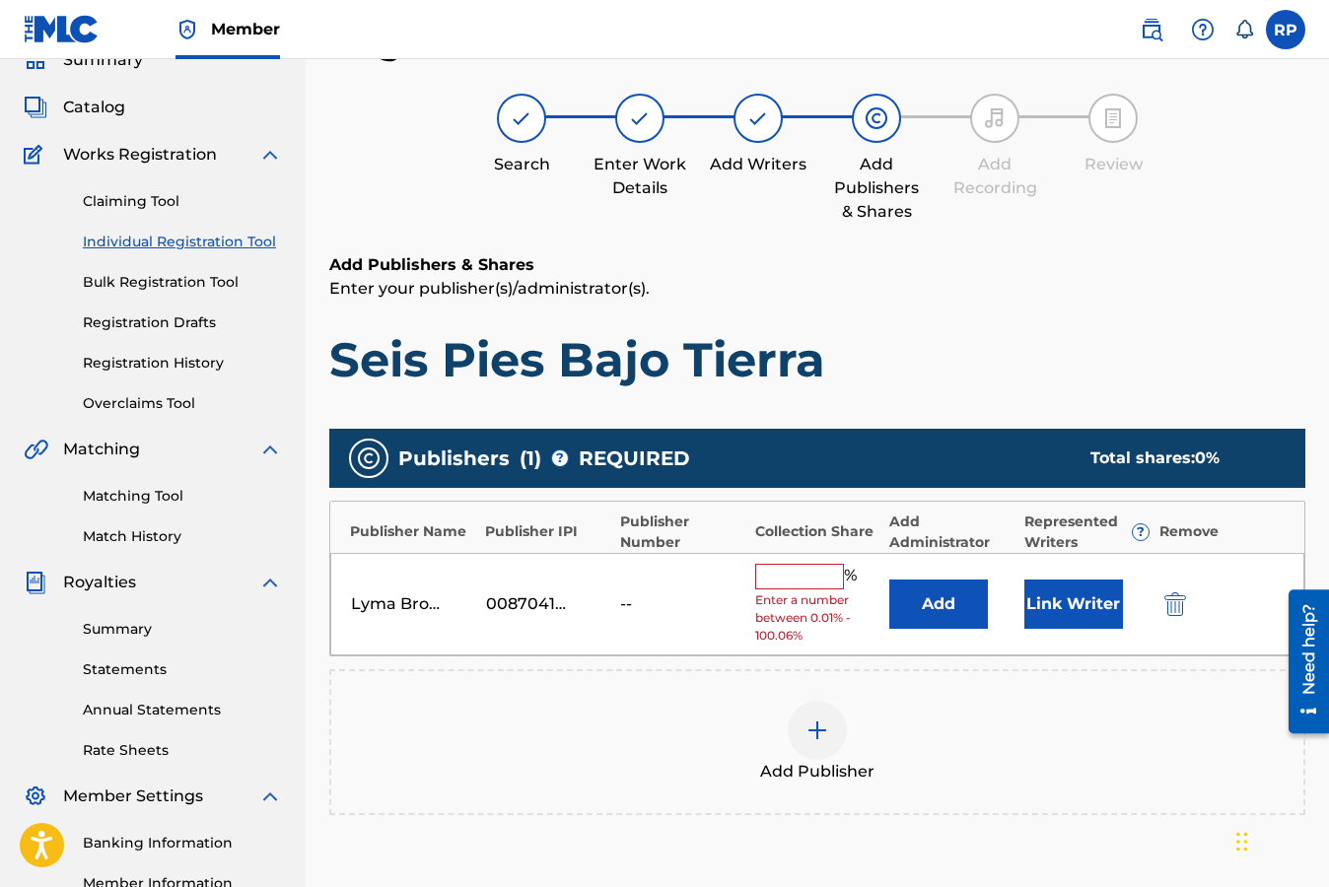
click at [824, 585] on input "text" at bounding box center [799, 577] width 89 height 26
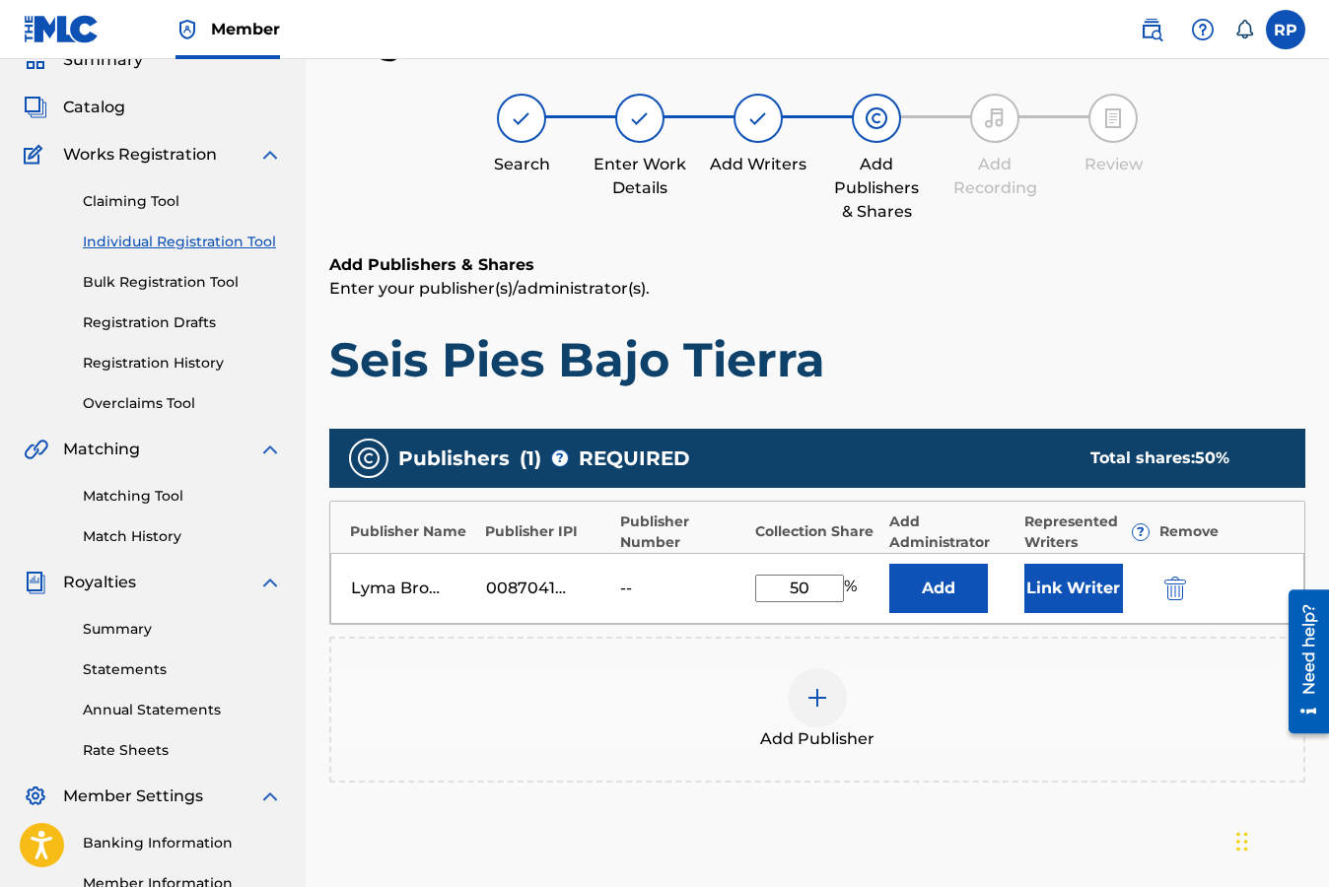
type input "50"
click at [816, 696] on img at bounding box center [817, 698] width 24 height 24
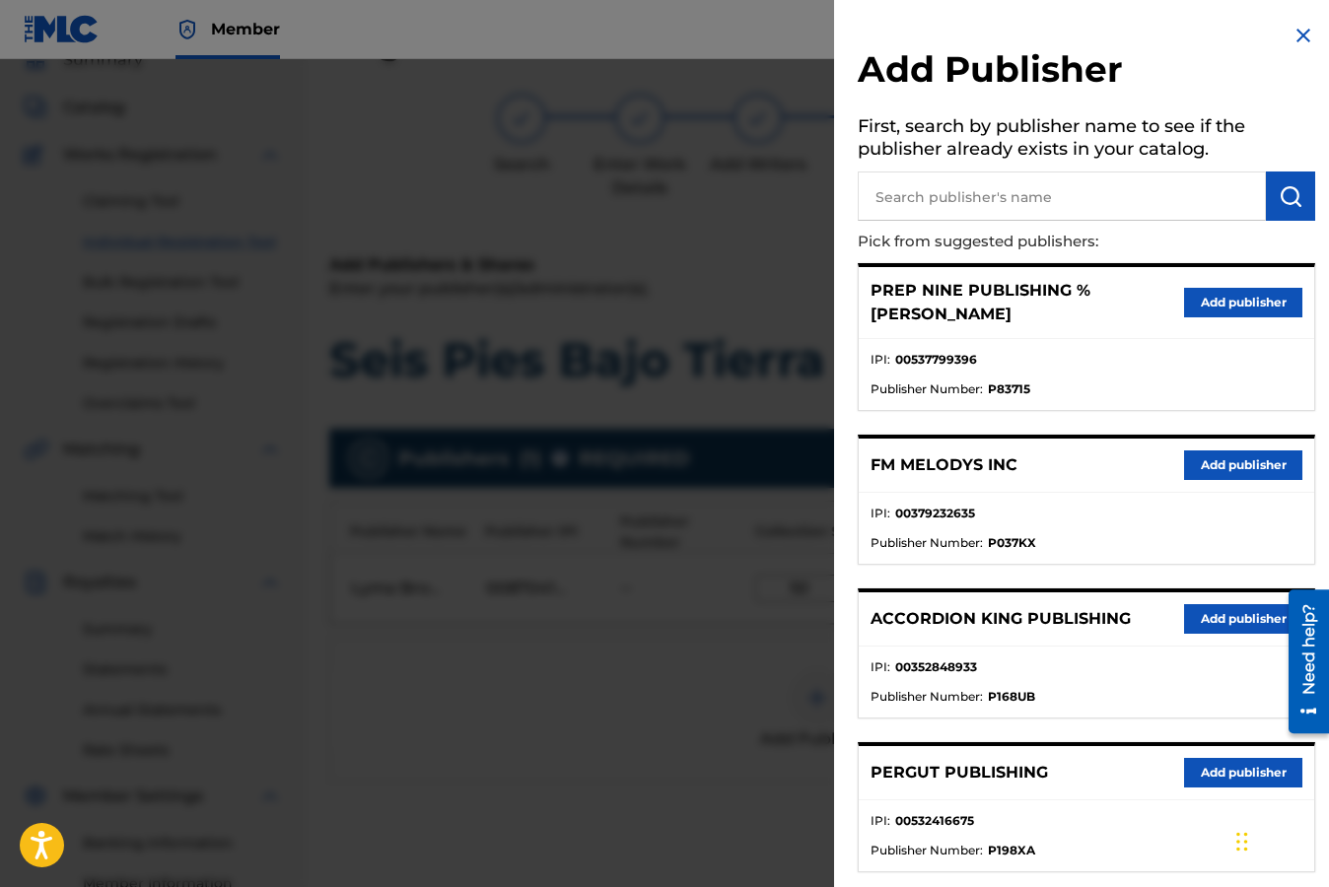
click at [1210, 304] on button "Add publisher" at bounding box center [1243, 303] width 118 height 30
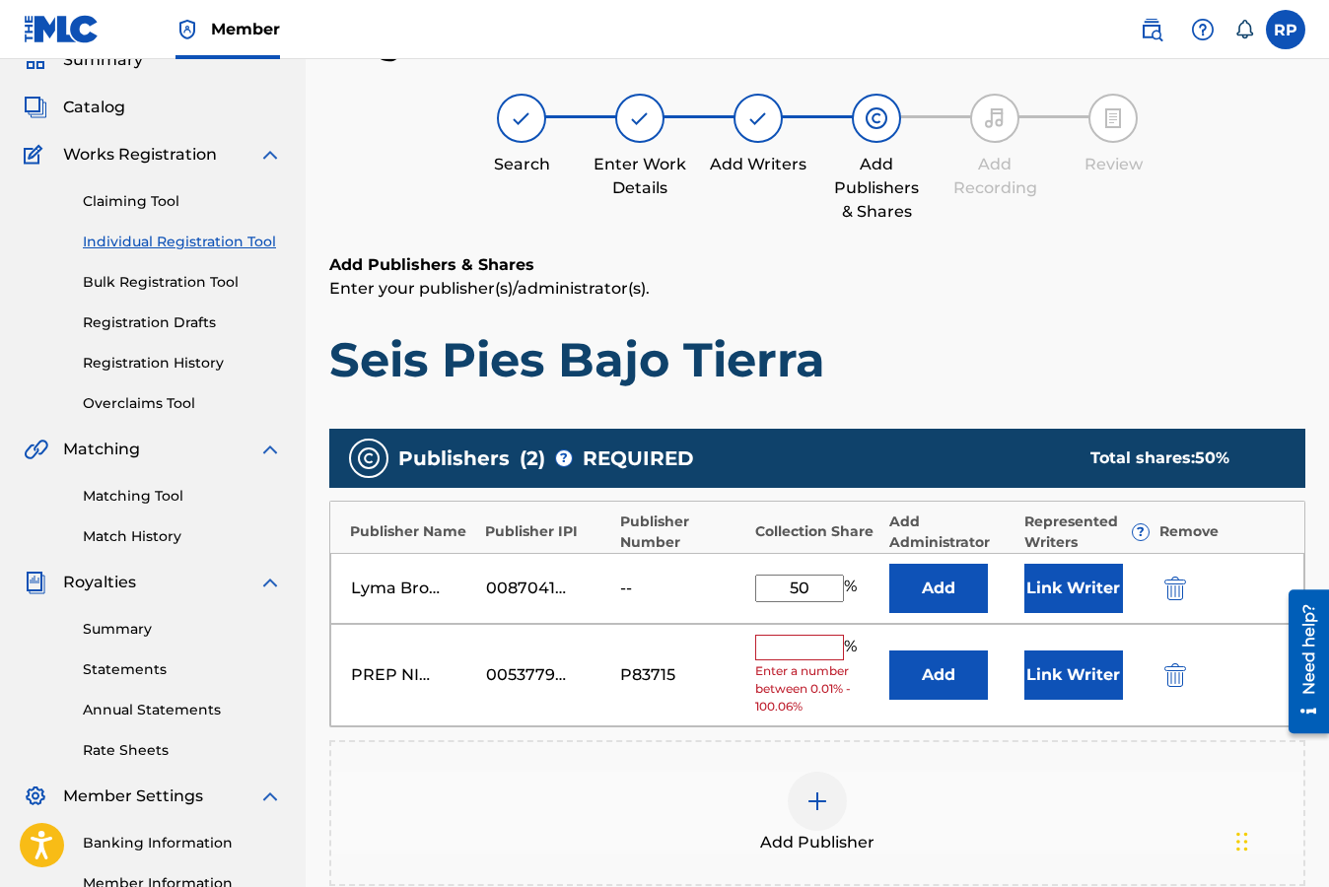
click at [799, 656] on input "text" at bounding box center [799, 648] width 89 height 26
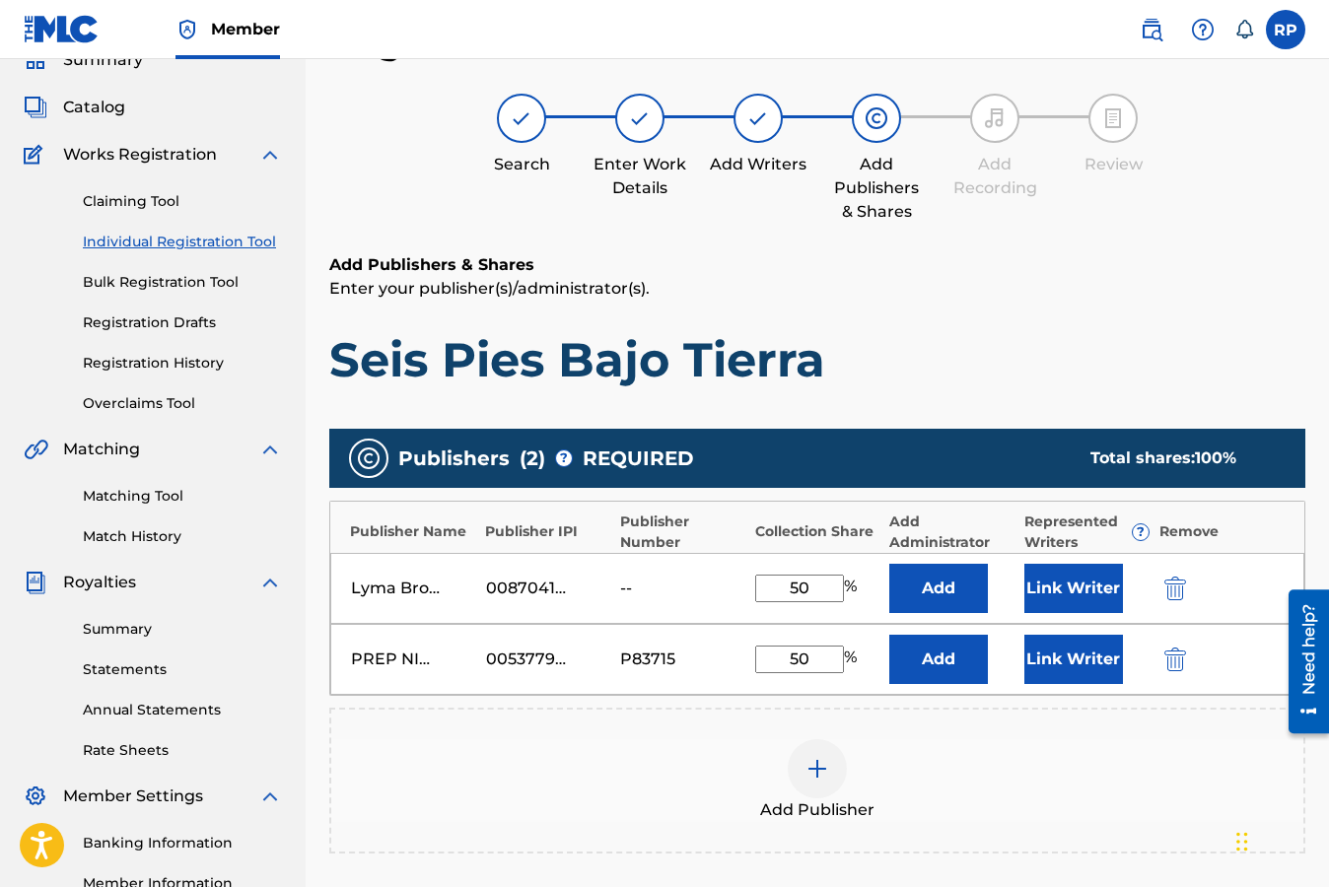
type input "50"
click at [1177, 660] on img "submit" at bounding box center [1175, 660] width 22 height 24
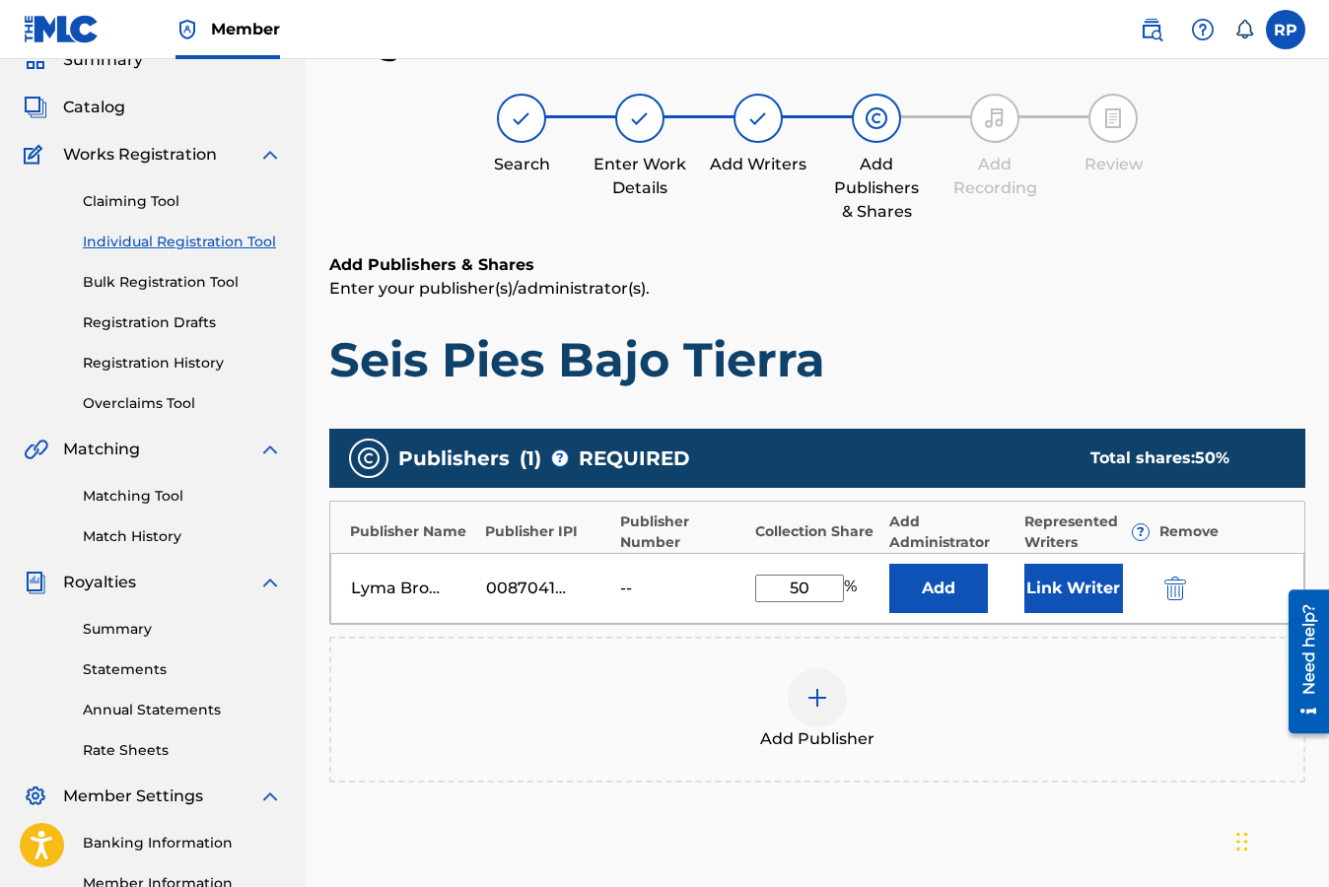
click at [811, 594] on input "50" at bounding box center [799, 589] width 89 height 28
type input "5"
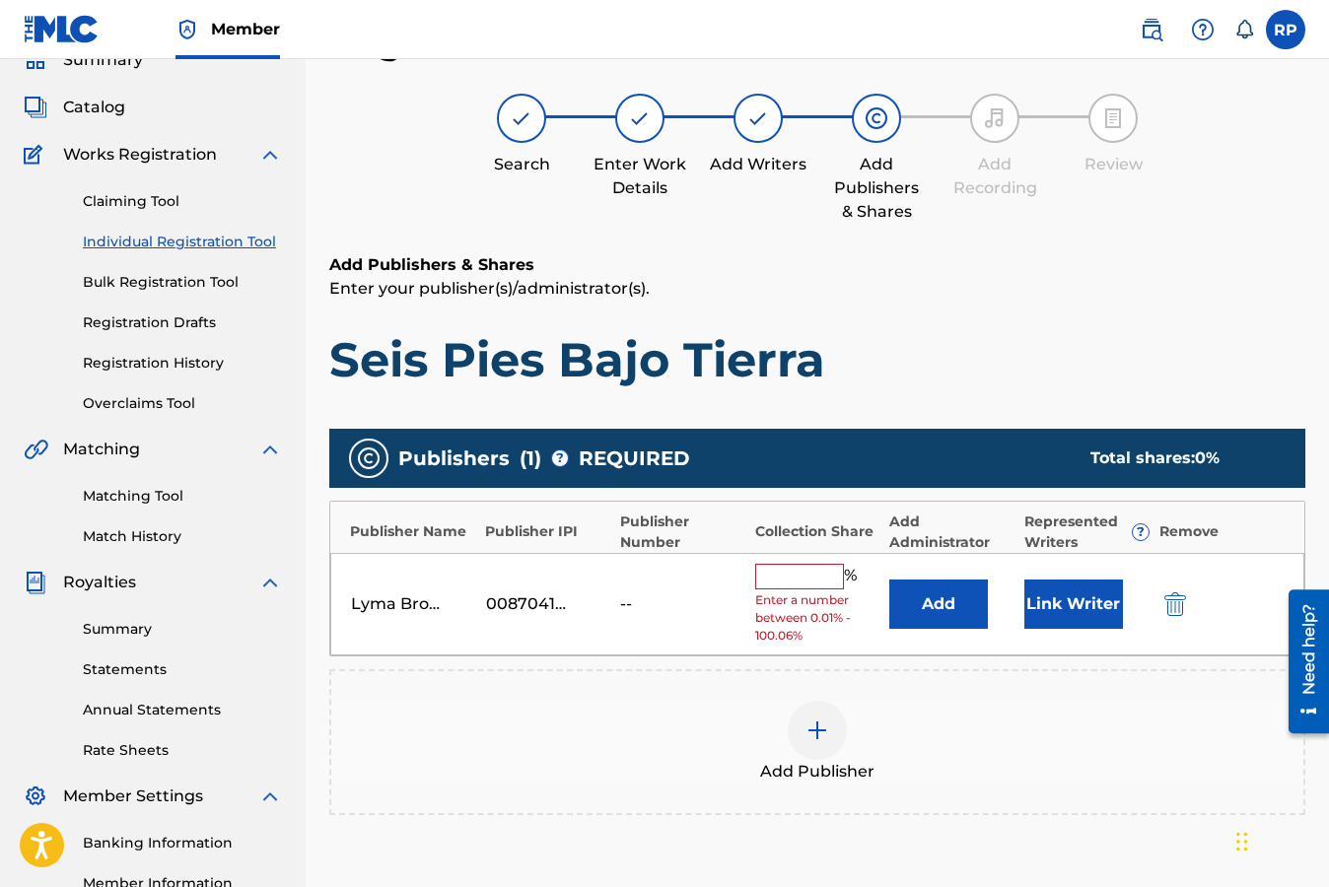
click at [940, 607] on button "Add" at bounding box center [938, 604] width 99 height 49
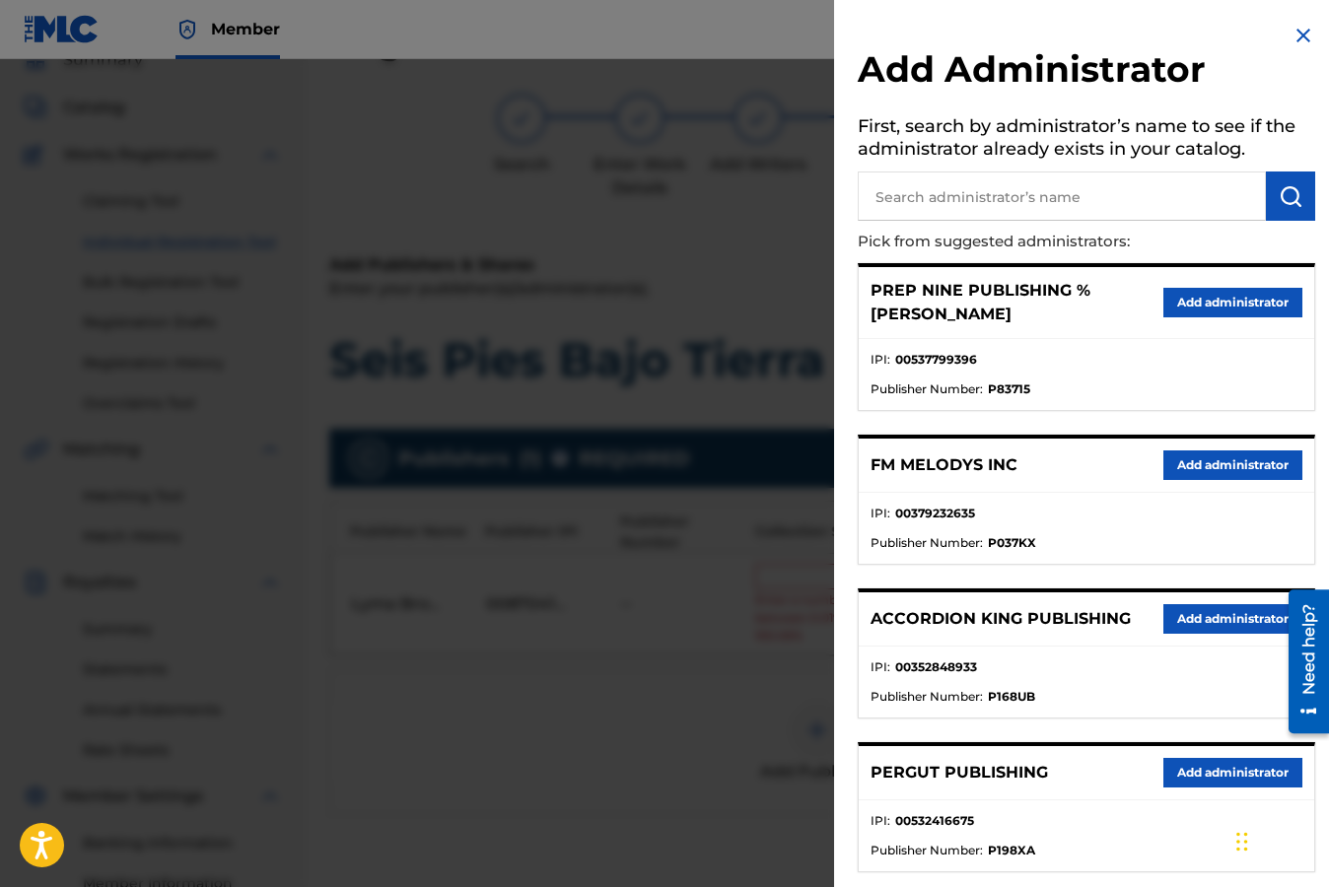
click at [1182, 303] on button "Add administrator" at bounding box center [1232, 303] width 139 height 30
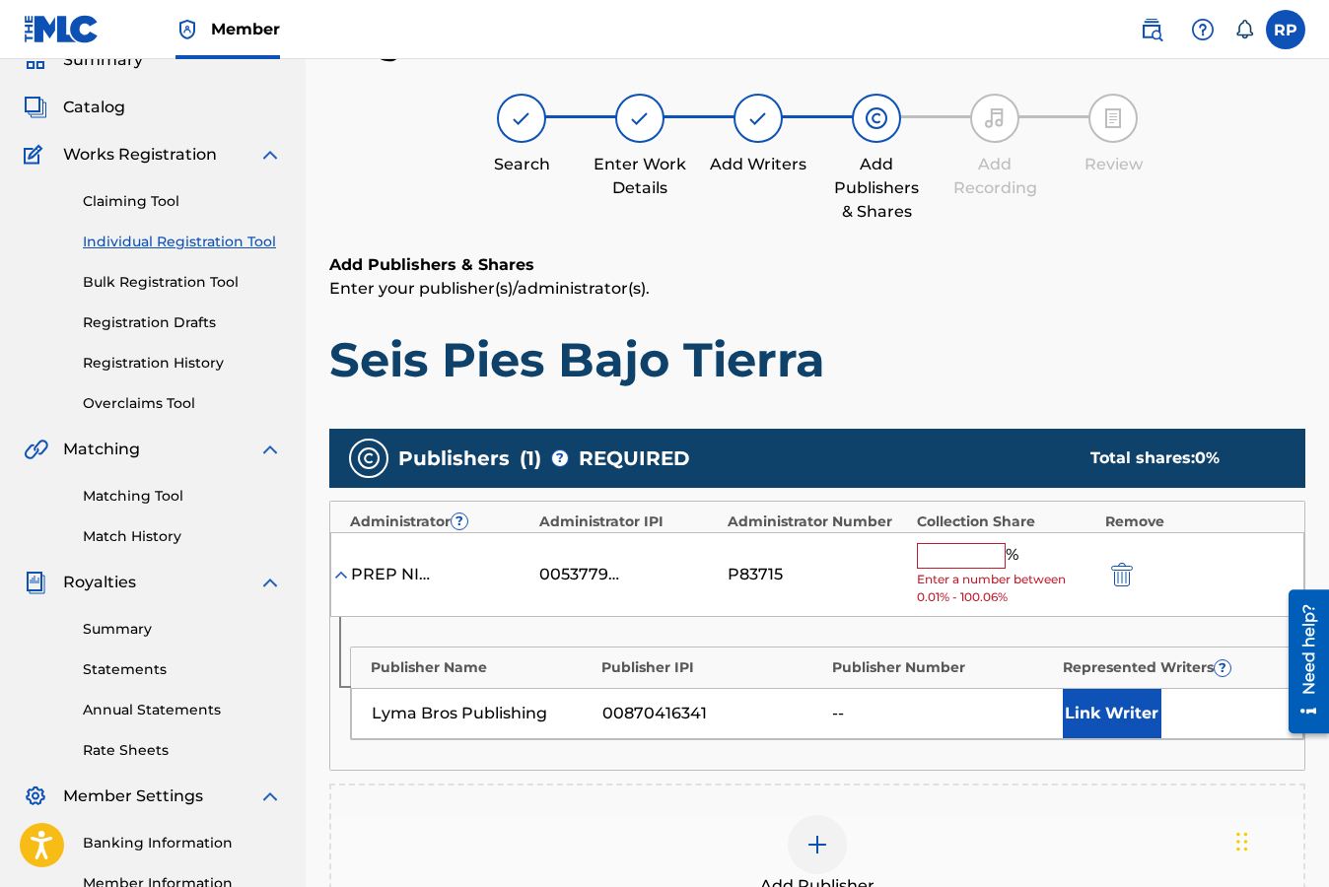
click at [971, 555] on input "text" at bounding box center [961, 556] width 89 height 26
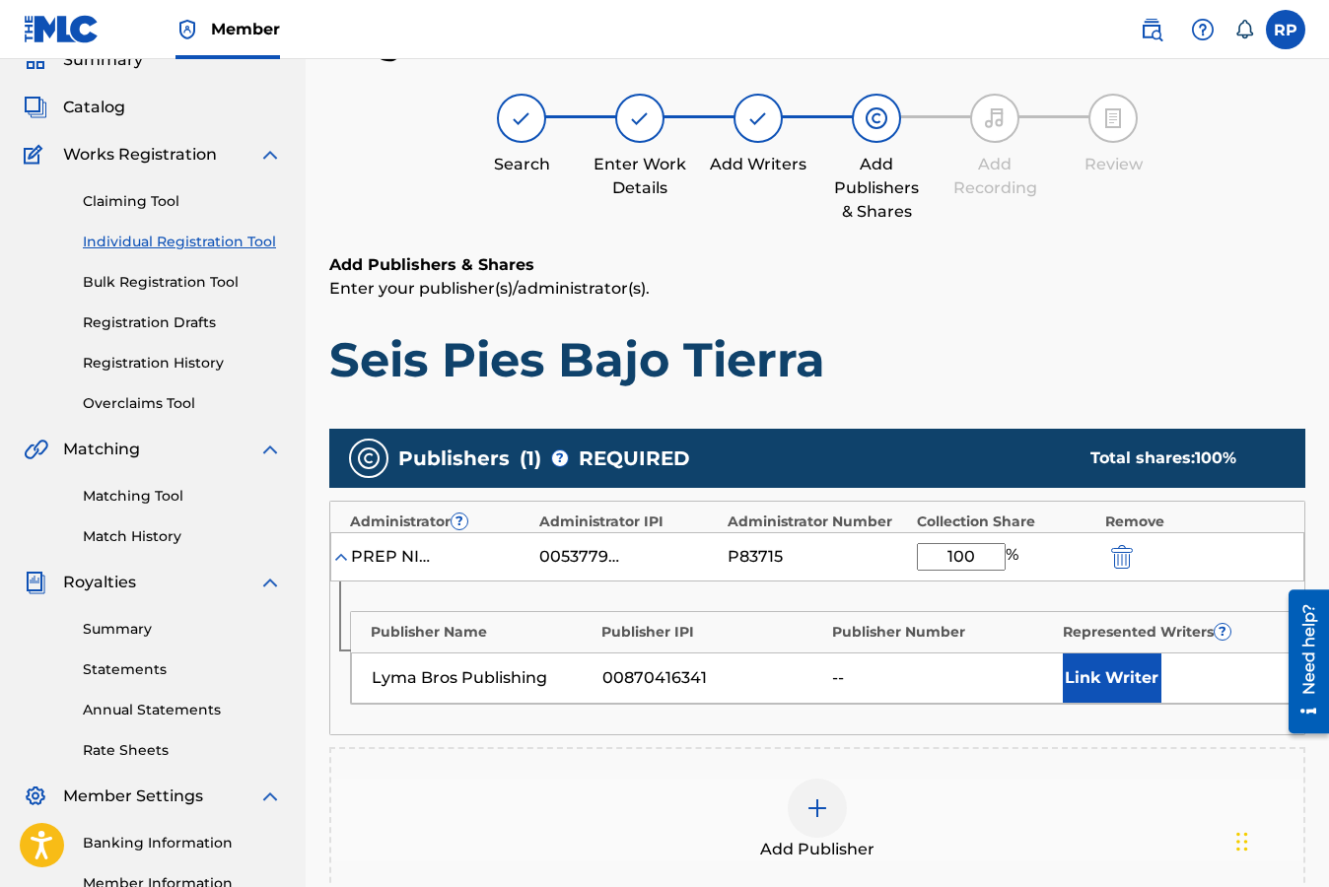
type input "100"
click at [1106, 683] on button "Link Writer" at bounding box center [1111, 677] width 99 height 49
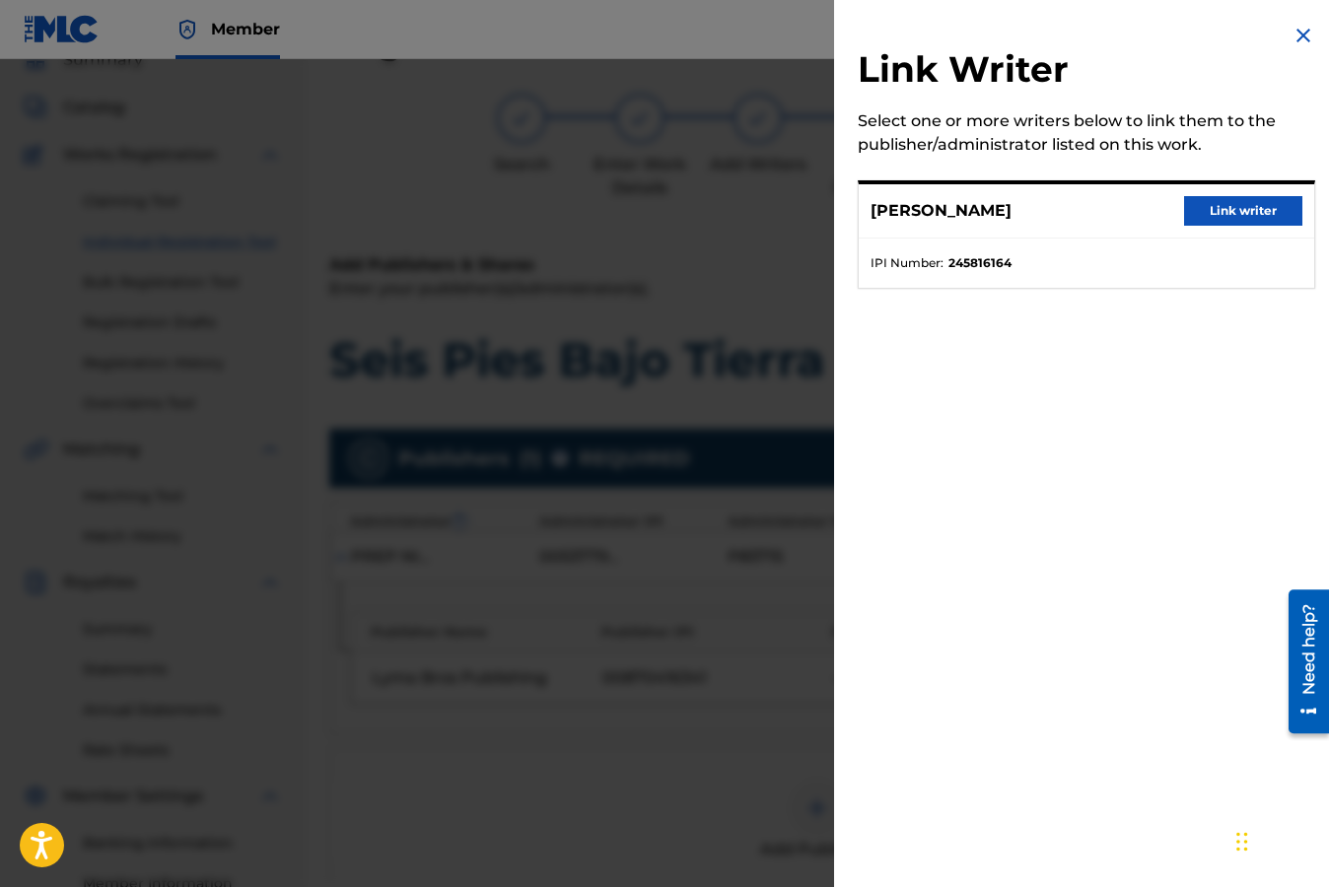
click at [1225, 207] on button "Link writer" at bounding box center [1243, 211] width 118 height 30
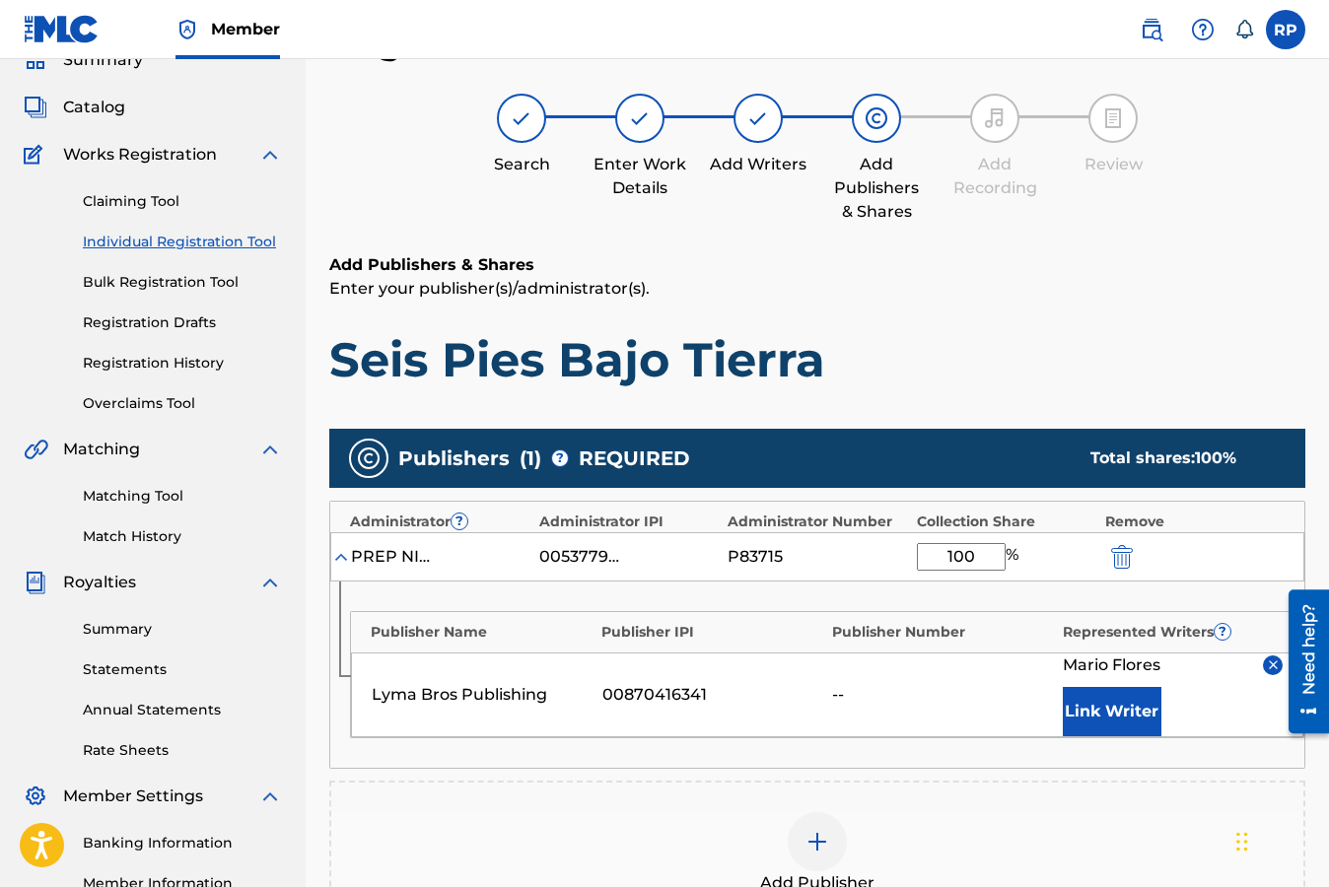
click at [1124, 817] on div "Add Publisher" at bounding box center [817, 853] width 972 height 83
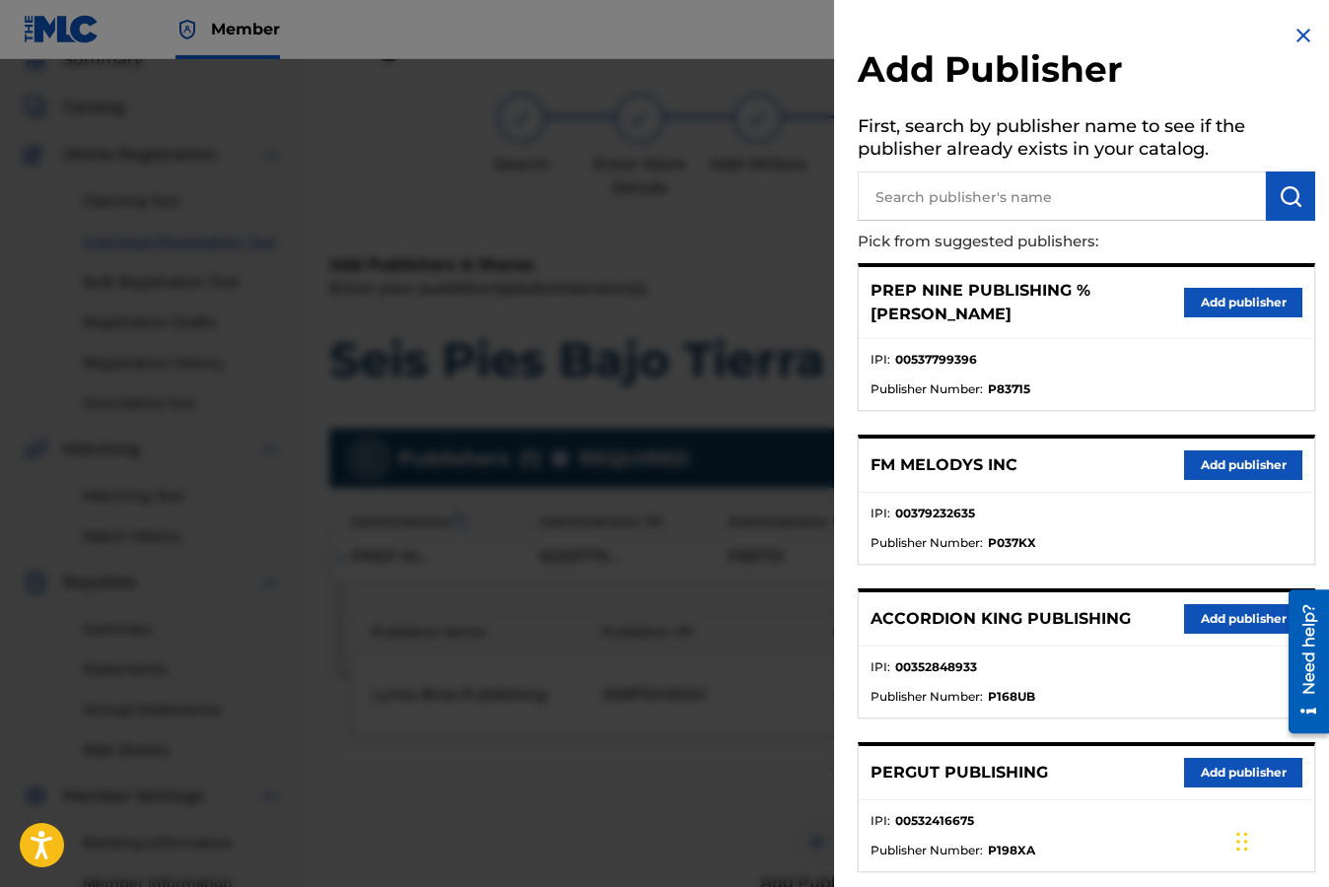
click at [1294, 39] on img at bounding box center [1303, 36] width 24 height 24
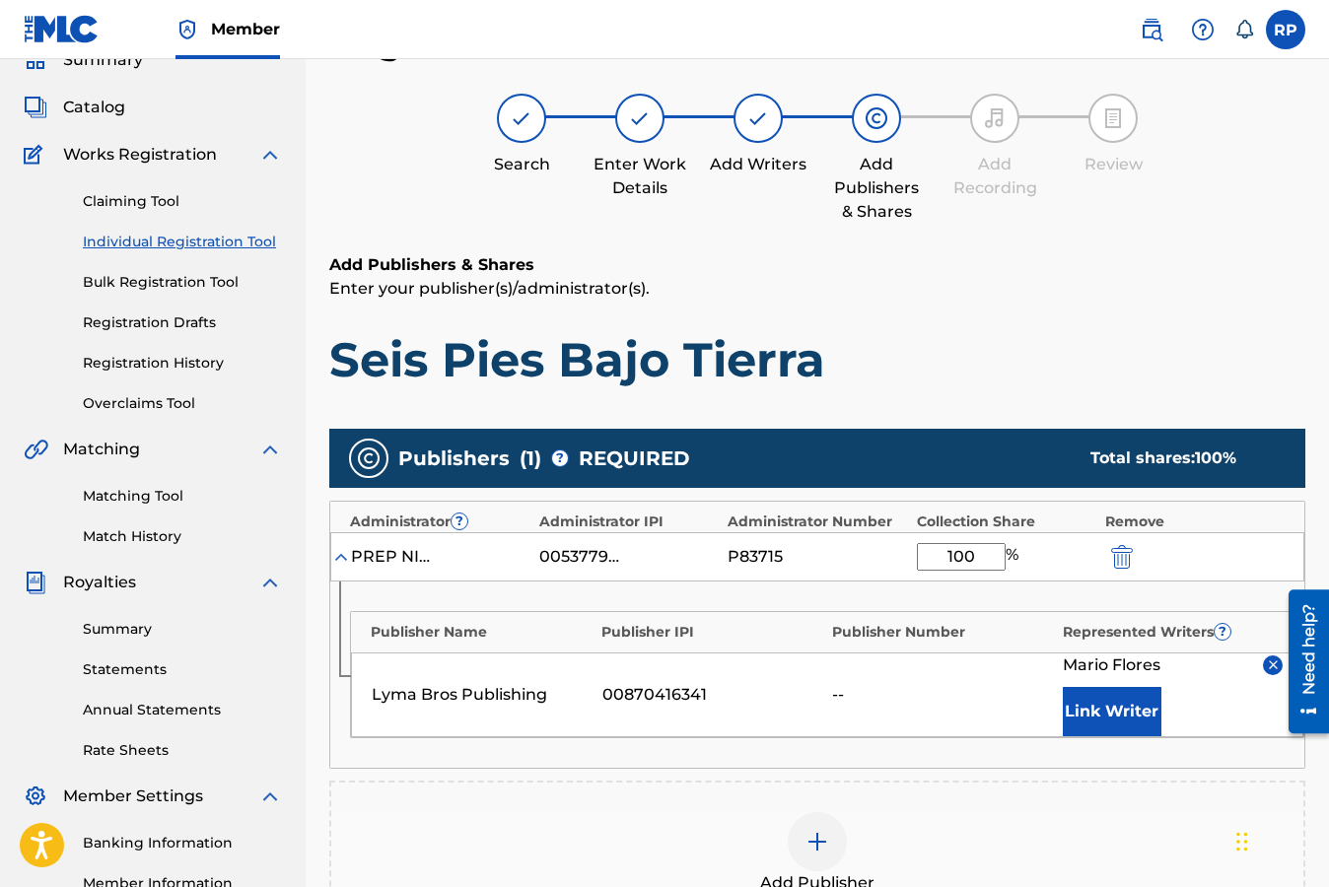
drag, startPoint x: 1041, startPoint y: 281, endPoint x: 1158, endPoint y: 166, distance: 164.5
click at [1042, 281] on p "Enter your publisher(s)/administrator(s)." at bounding box center [817, 289] width 976 height 24
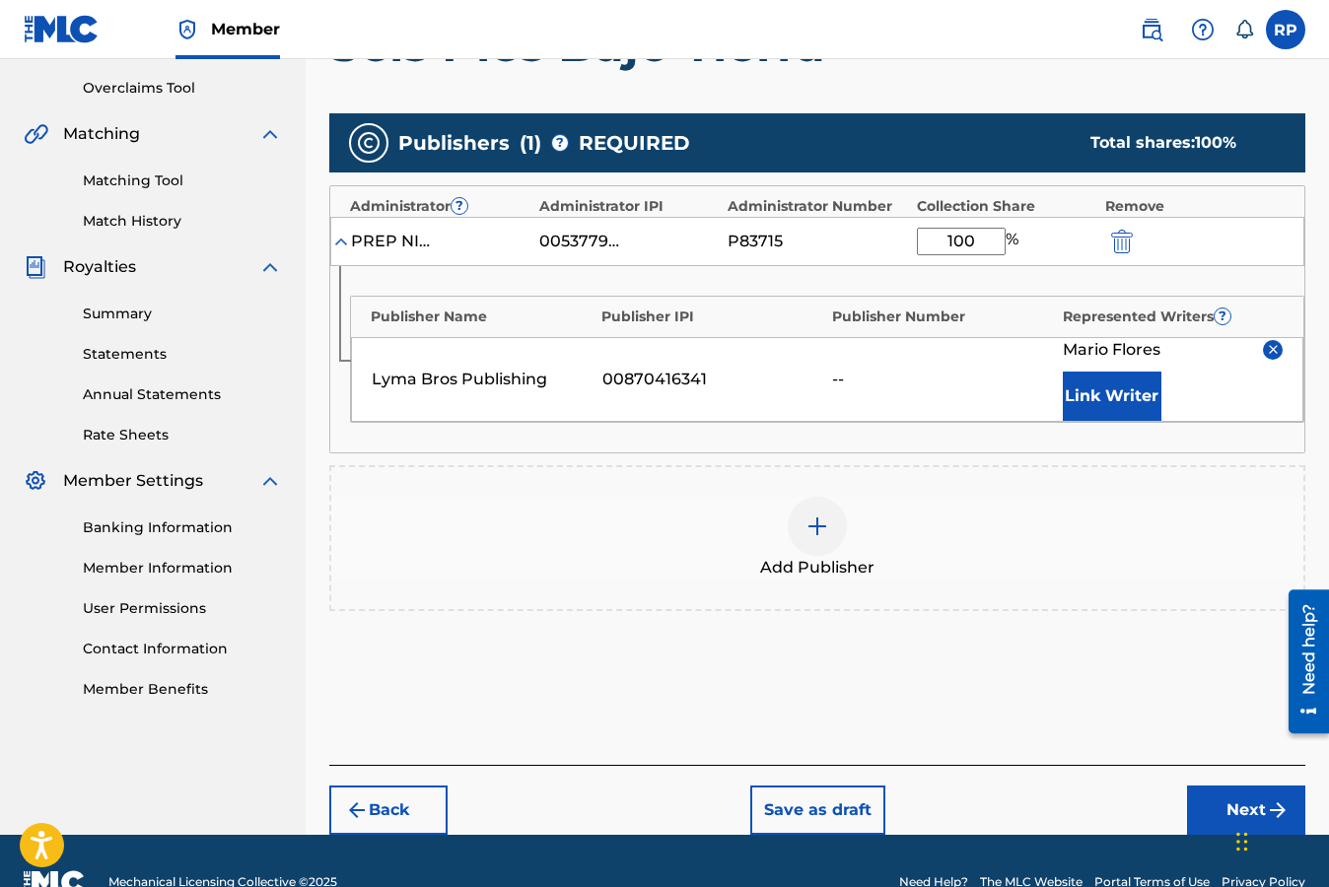
scroll to position [446, 0]
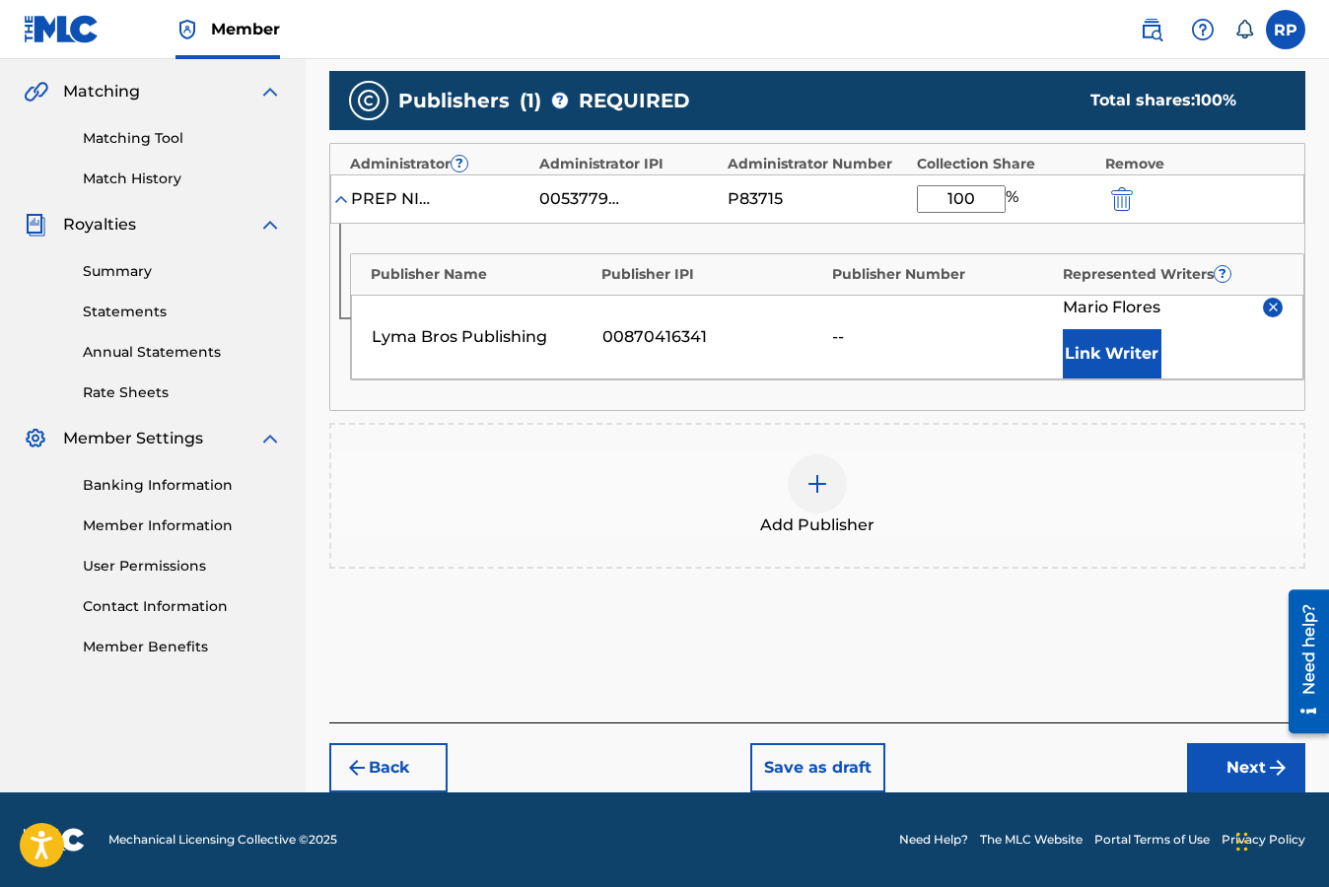
click at [1245, 765] on button "Next" at bounding box center [1246, 767] width 118 height 49
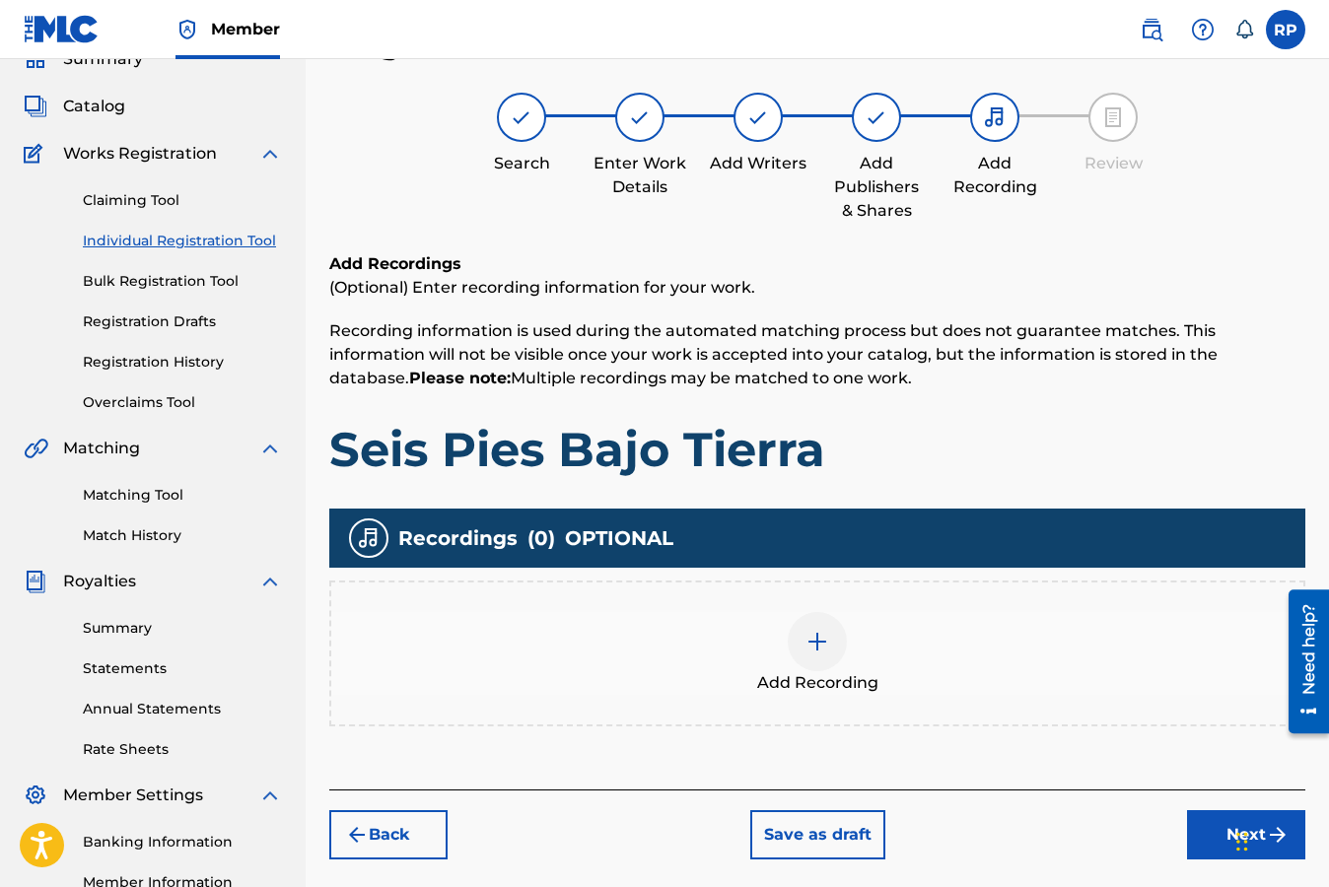
scroll to position [89, 0]
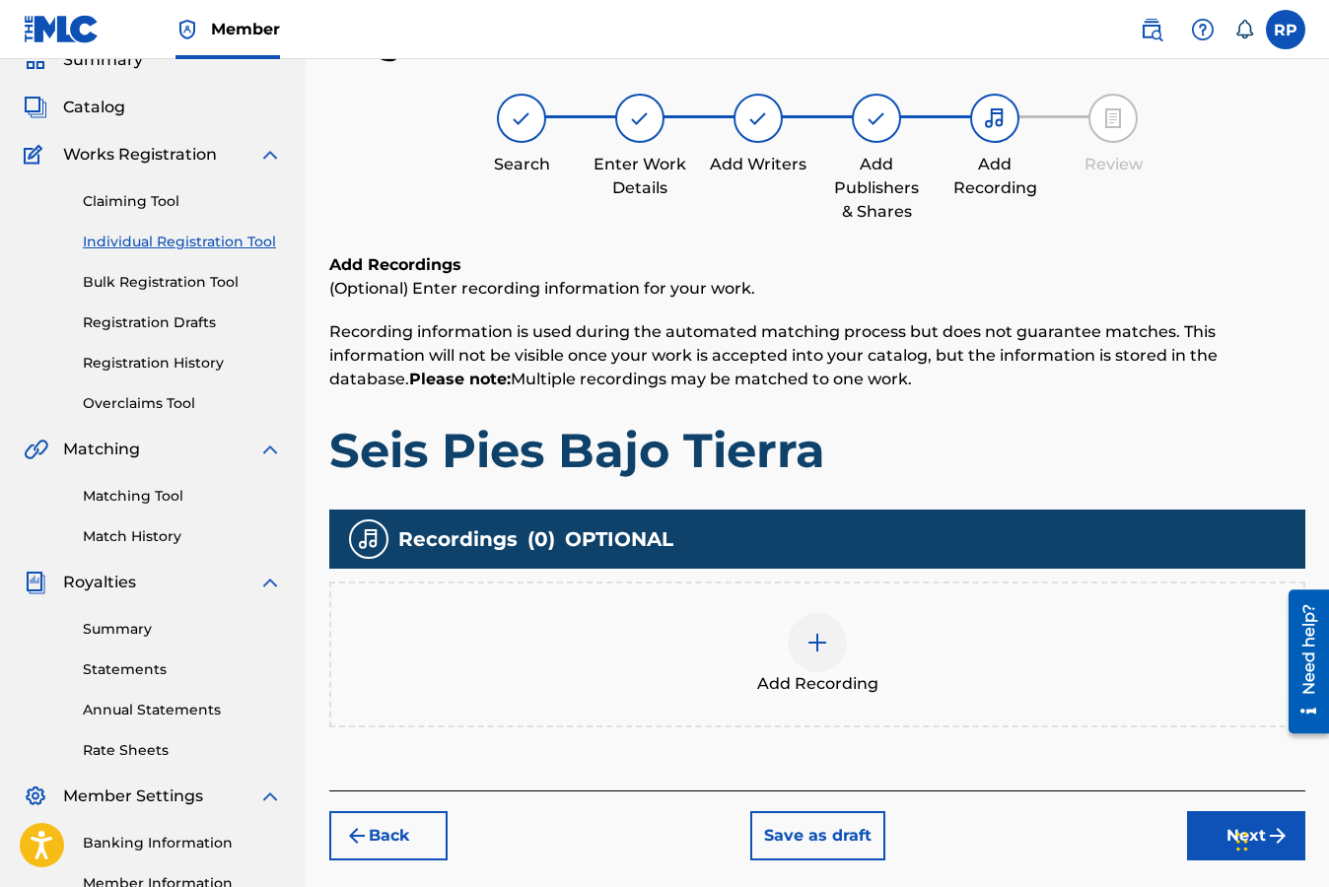
click at [818, 639] on img at bounding box center [817, 643] width 24 height 24
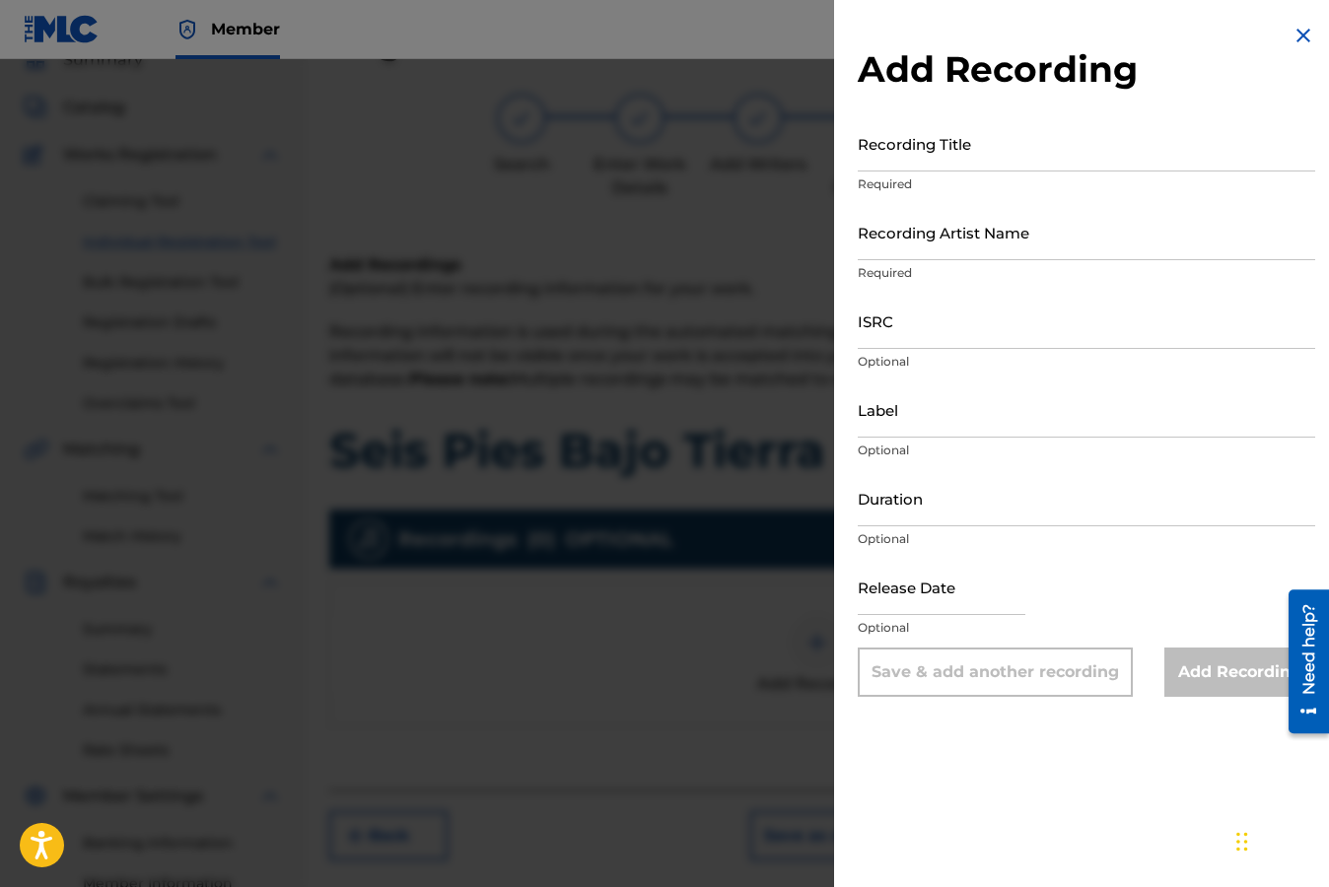
click at [921, 336] on input "ISRC" at bounding box center [1085, 321] width 457 height 56
click at [1097, 331] on input "ISRC" at bounding box center [1085, 321] width 457 height 56
paste input "TCADN1825703"
type input "TCADN1825703"
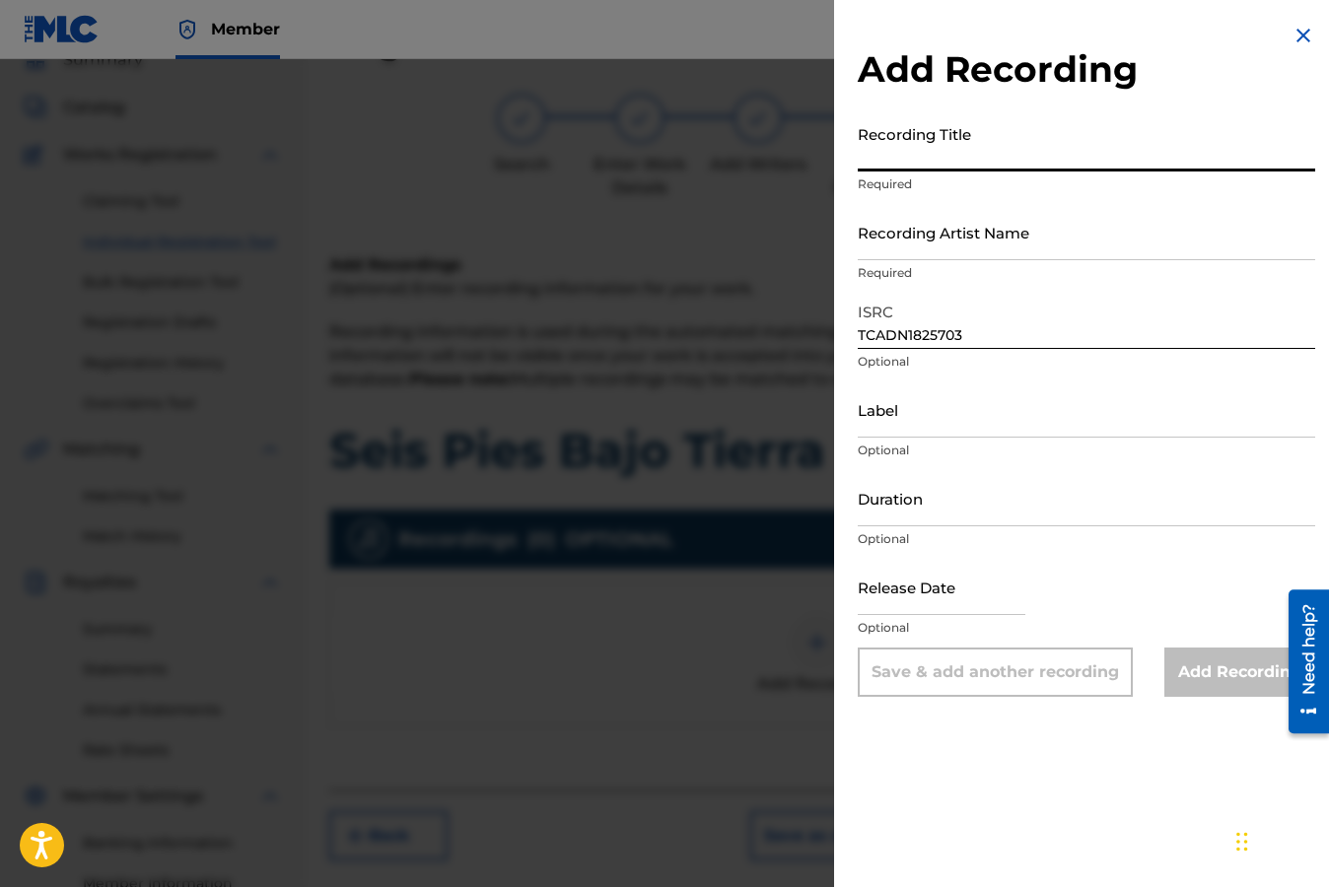
click at [996, 153] on input "Recording Title" at bounding box center [1085, 143] width 457 height 56
type input "Seis Pies Bajo Tierra"
click at [1026, 254] on input "Recording Artist Name" at bounding box center [1085, 232] width 457 height 56
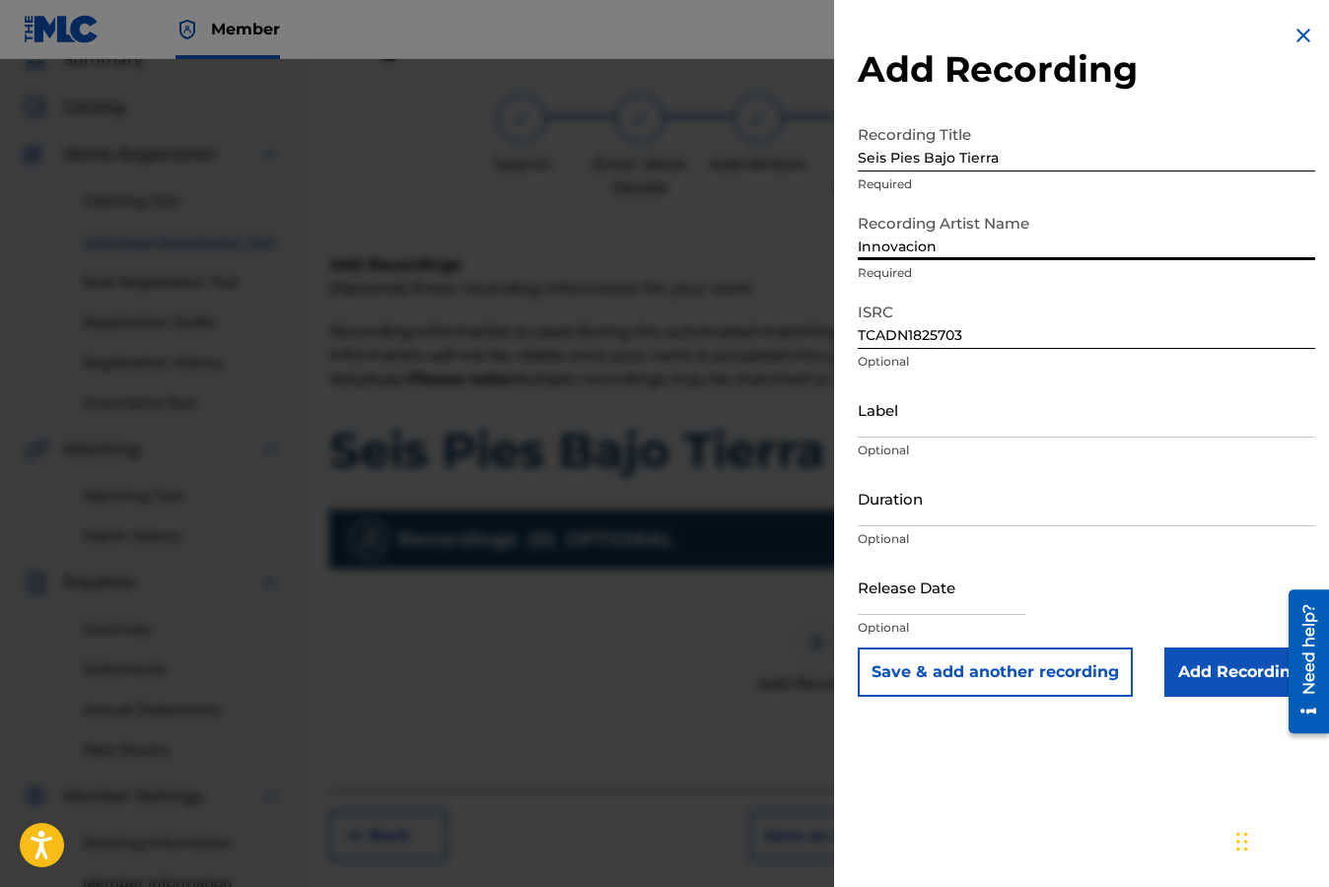
type input "Innovacion"
type input "Innovacion Music"
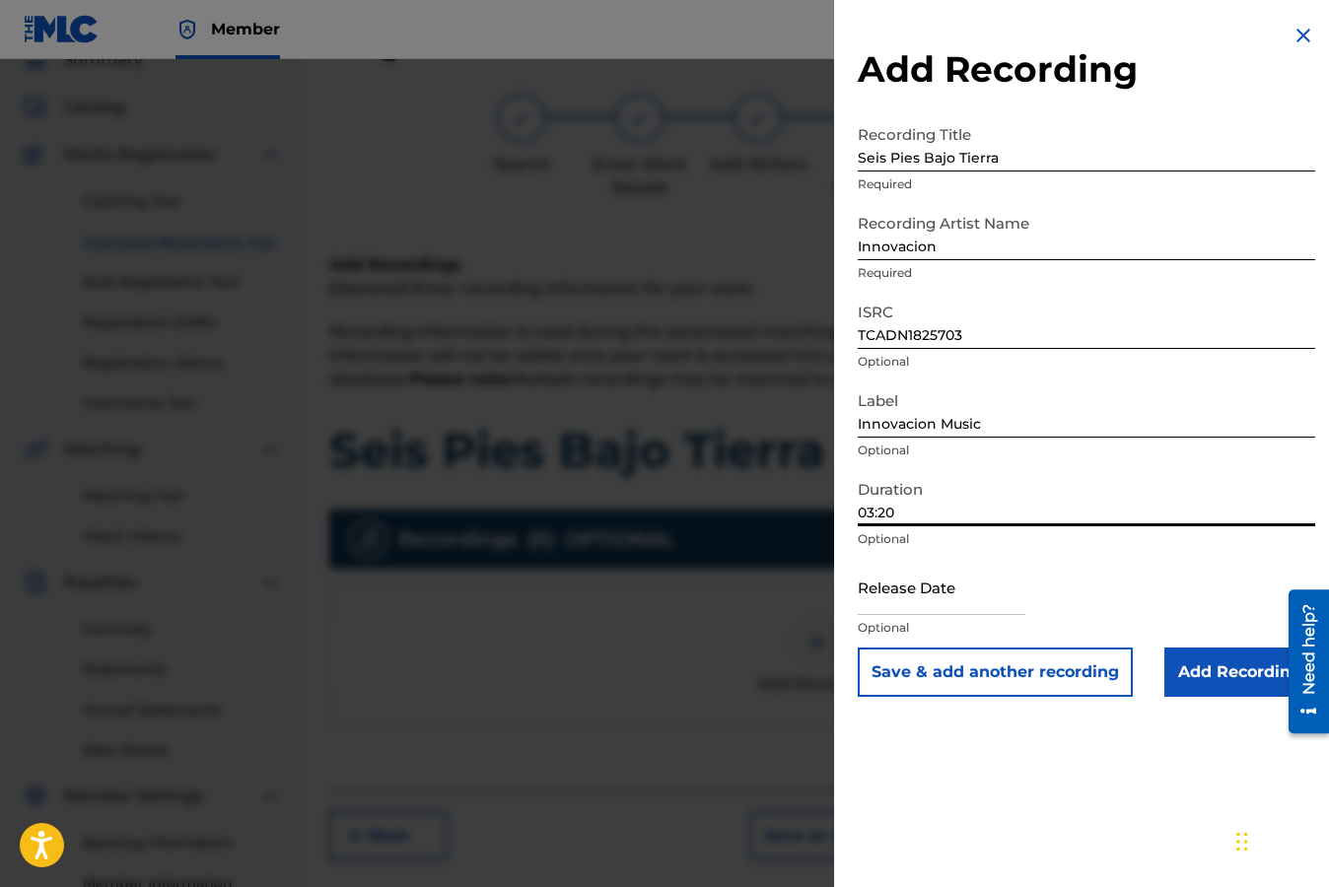
type input "03:20"
click at [940, 604] on input "text" at bounding box center [941, 587] width 168 height 56
select select "7"
select select "2025"
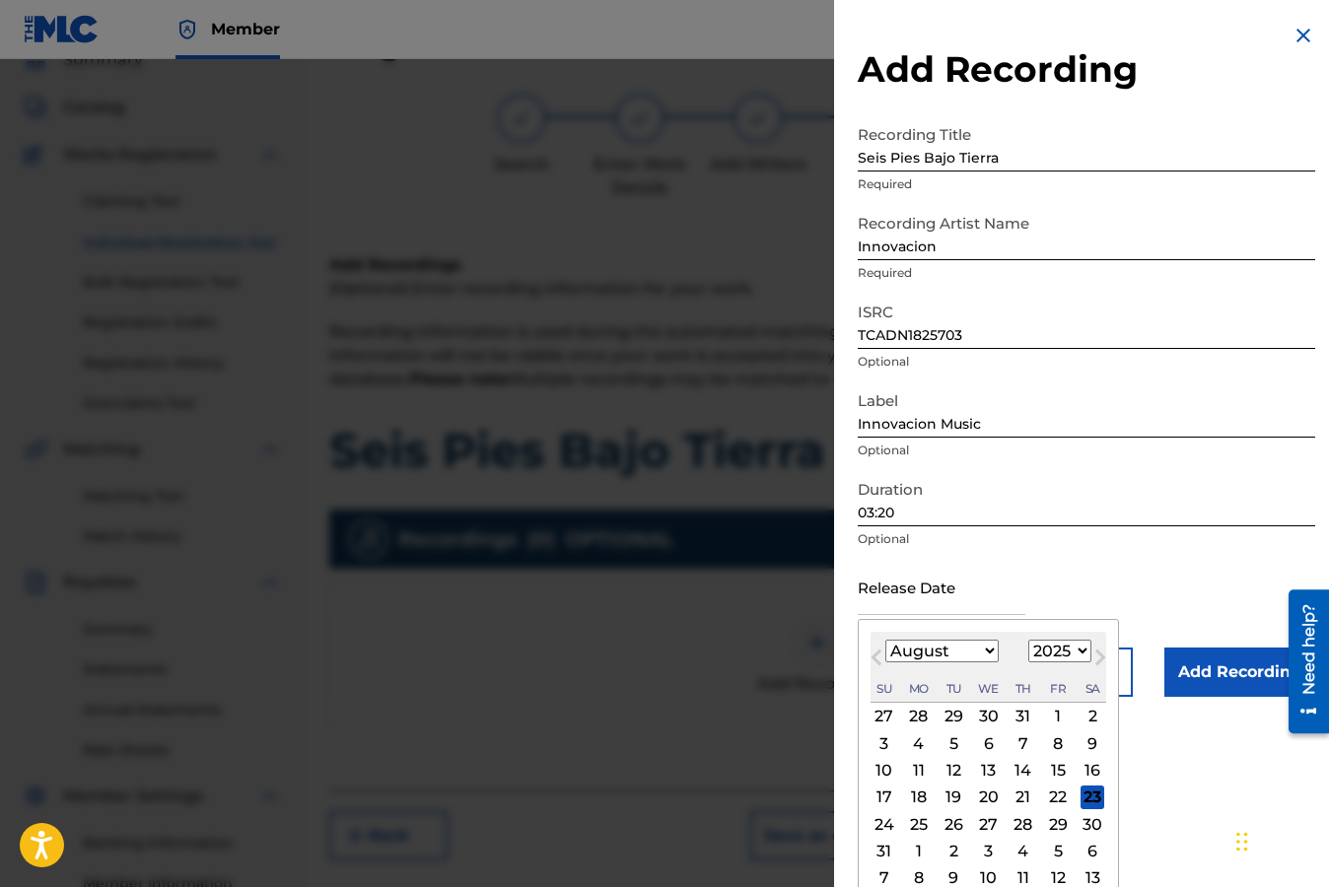
click at [1084, 650] on button "Next Month" at bounding box center [1100, 662] width 32 height 32
select select "9"
click at [1078, 648] on select "1899 1900 1901 1902 1903 1904 1905 1906 1907 1908 1909 1910 1911 1912 1913 1914…" at bounding box center [1059, 651] width 63 height 23
select select "2018"
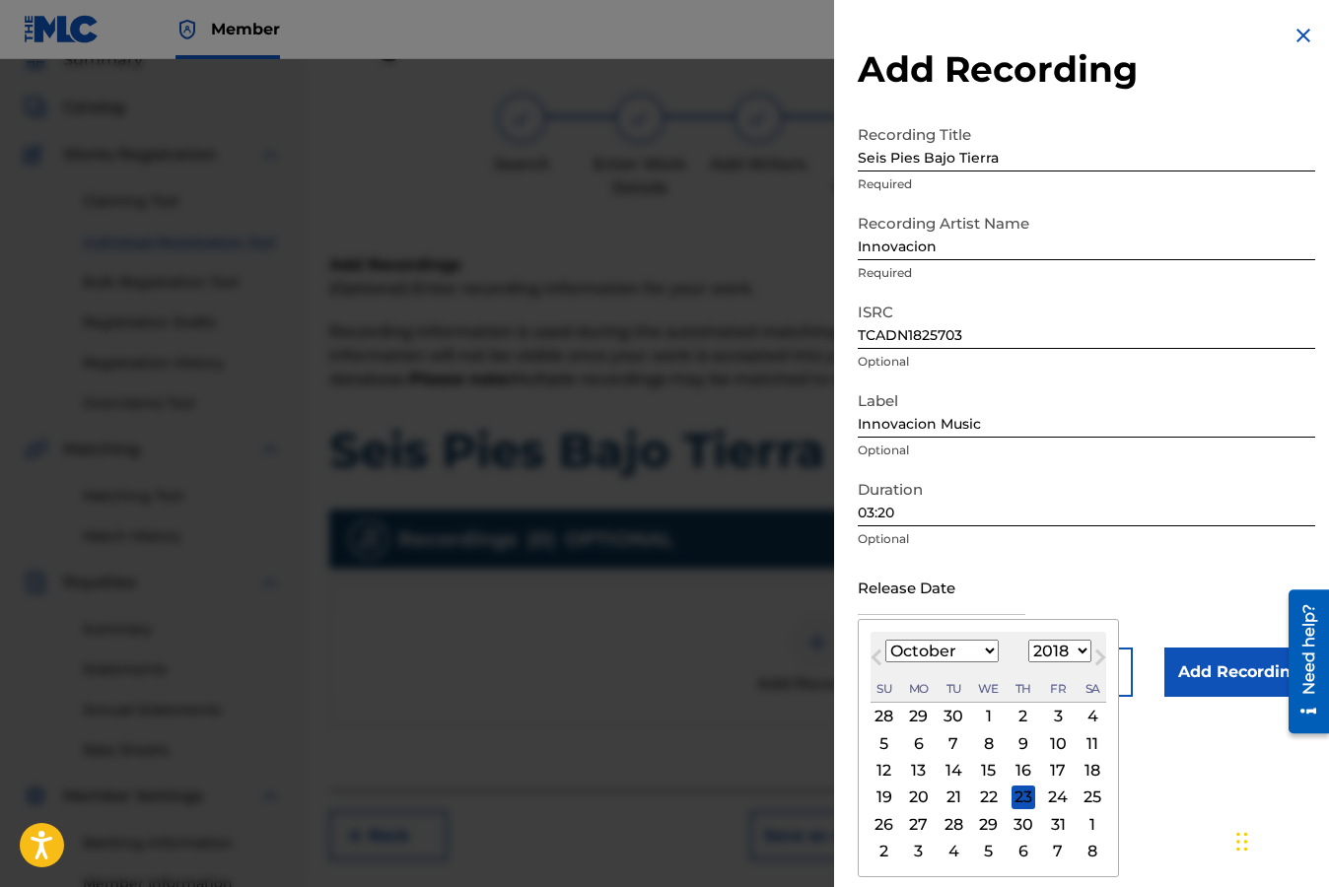
click at [1028, 640] on select "1899 1900 1901 1902 1903 1904 1905 1906 1907 1908 1909 1910 1911 1912 1913 1914…" at bounding box center [1059, 651] width 63 height 23
click at [988, 649] on select "January February March April May June July August September October November De…" at bounding box center [941, 651] width 113 height 23
select select "1"
click at [885, 640] on select "January February March April May June July August September October November De…" at bounding box center [941, 651] width 113 height 23
click at [954, 828] on div "27" at bounding box center [953, 824] width 24 height 24
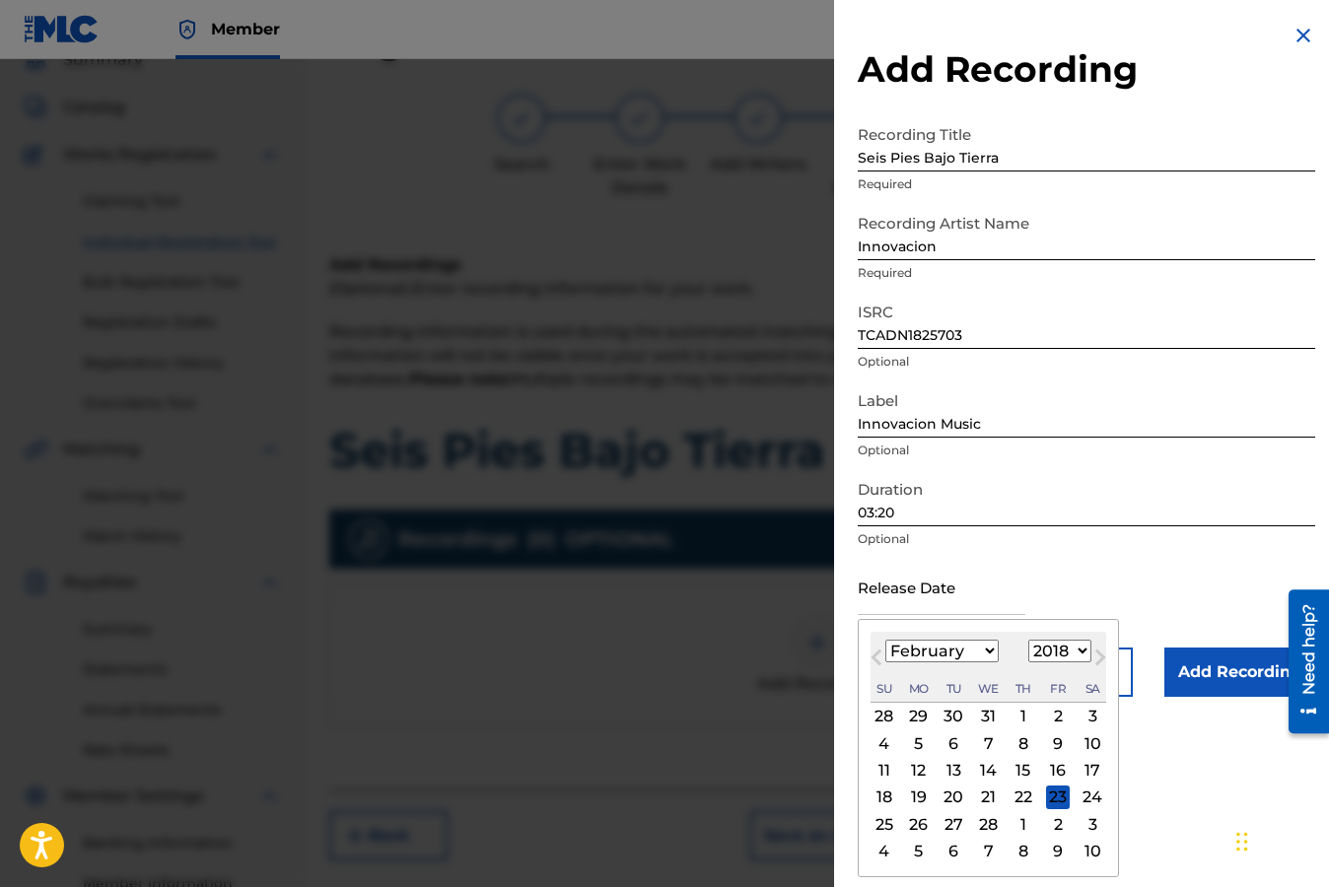
type input "[DATE]"
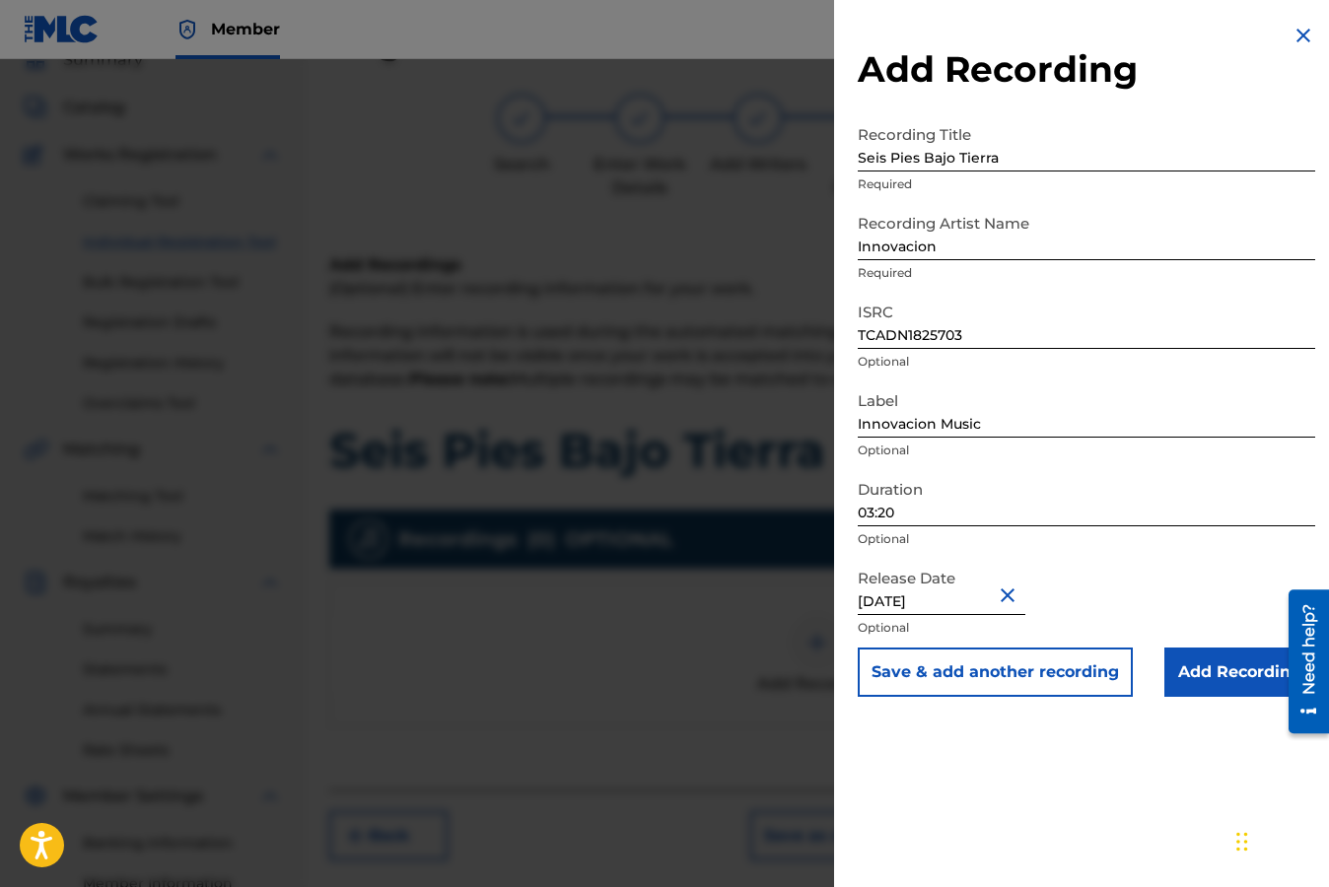
click at [1244, 672] on input "Add Recording" at bounding box center [1239, 672] width 151 height 49
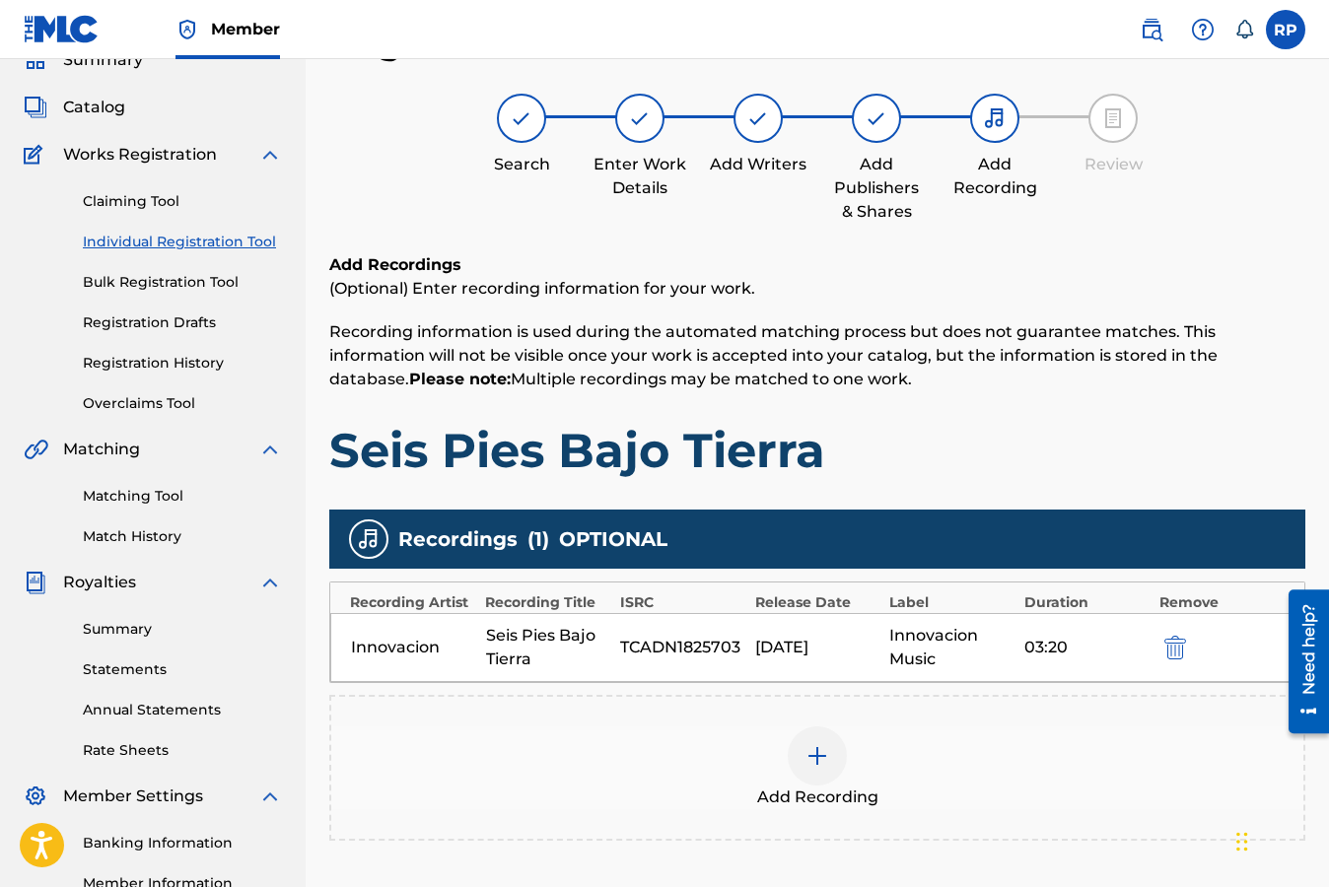
click at [1230, 427] on h1 "Seis Pies Bajo Tierra" at bounding box center [817, 450] width 976 height 59
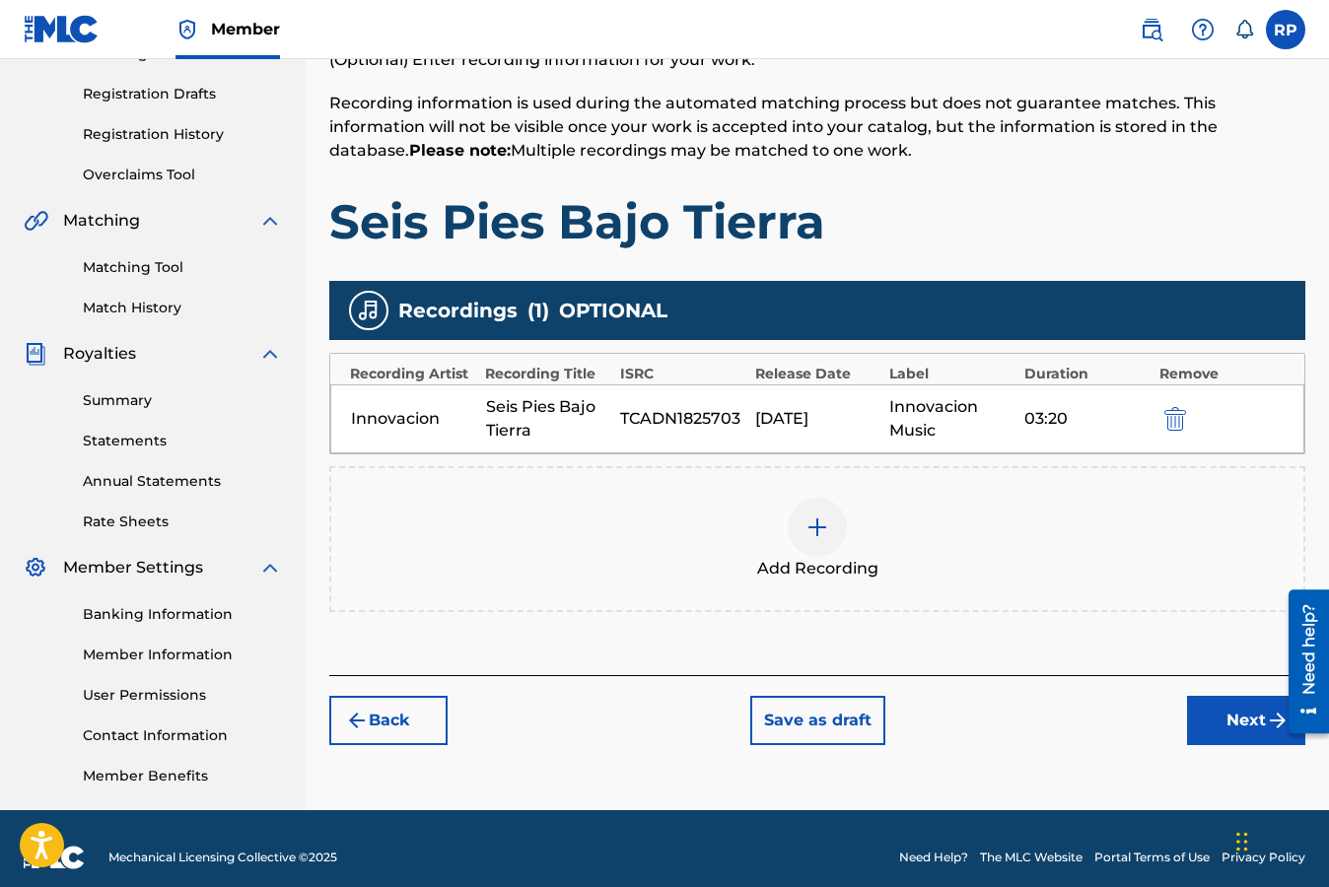
scroll to position [335, 0]
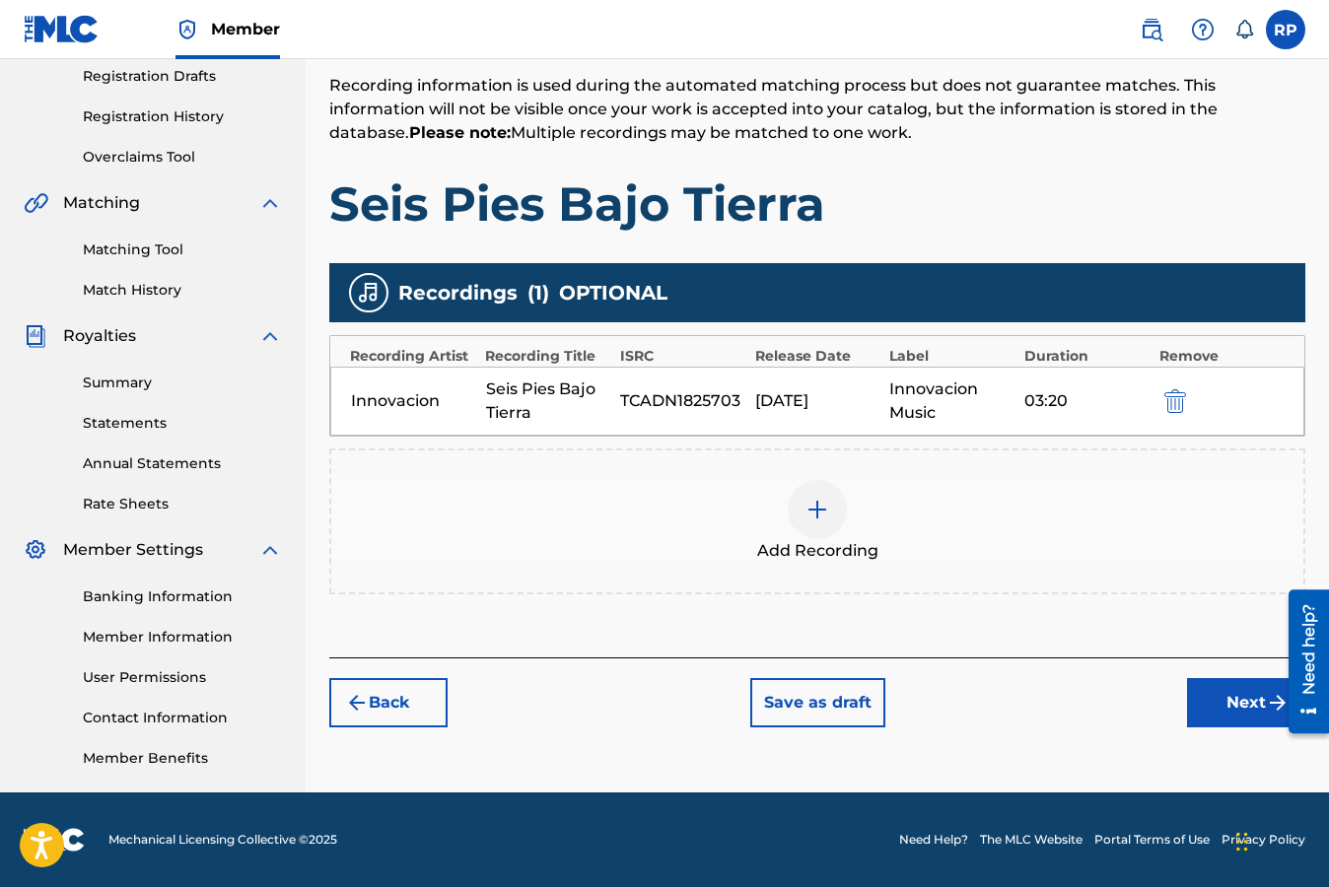
click at [1224, 703] on button "Next" at bounding box center [1246, 702] width 118 height 49
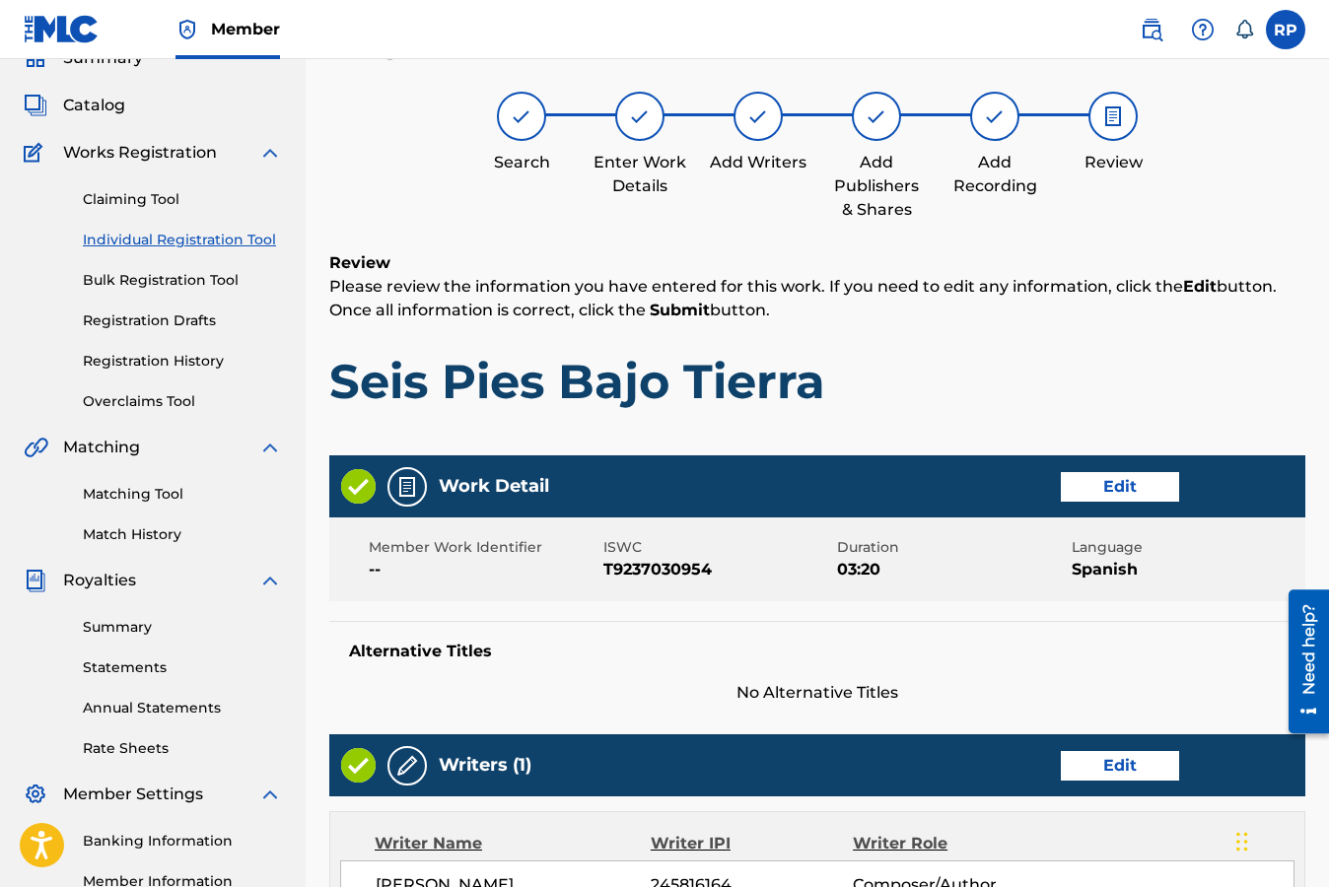
scroll to position [89, 0]
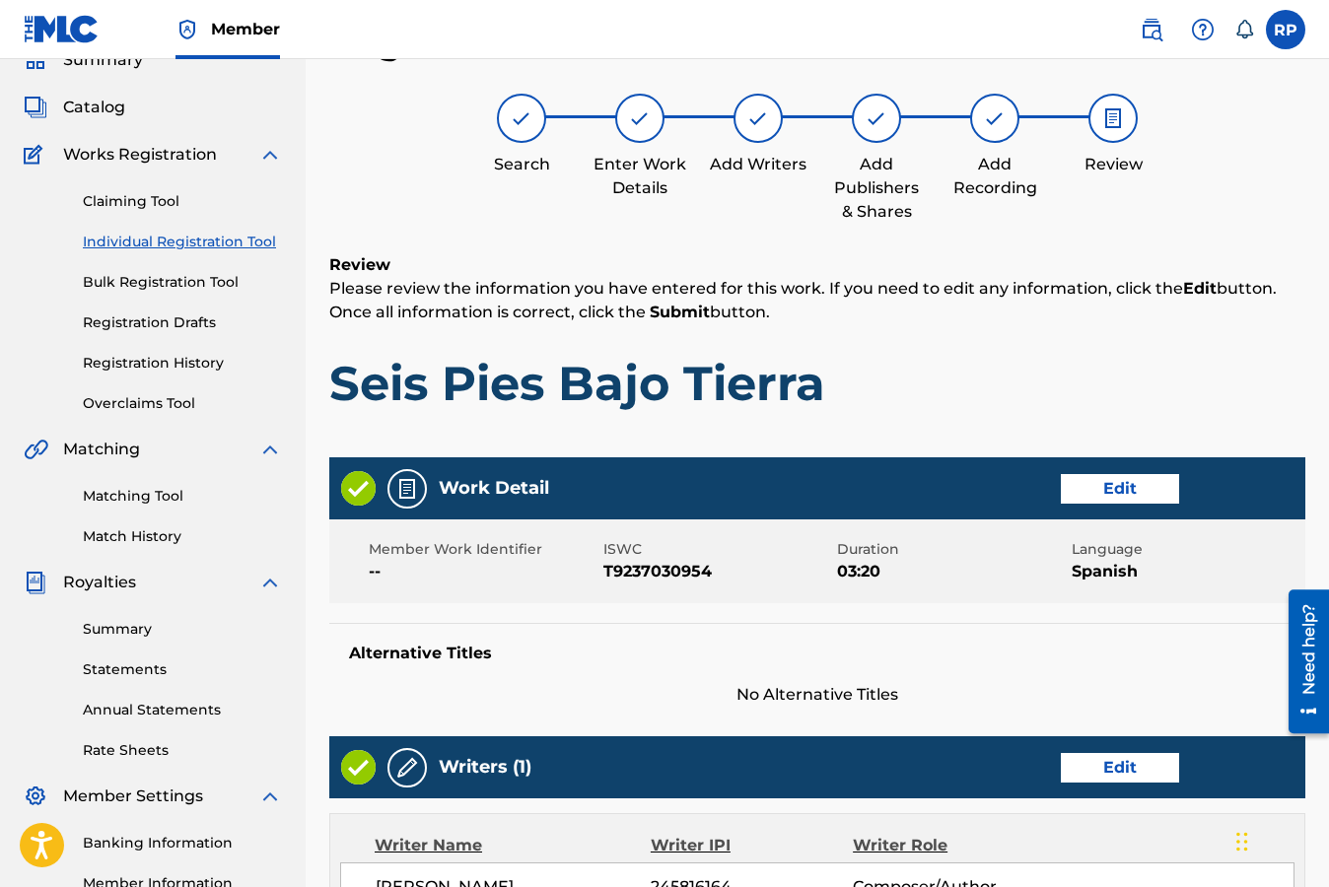
click at [1275, 385] on h1 "Seis Pies Bajo Tierra" at bounding box center [817, 383] width 976 height 59
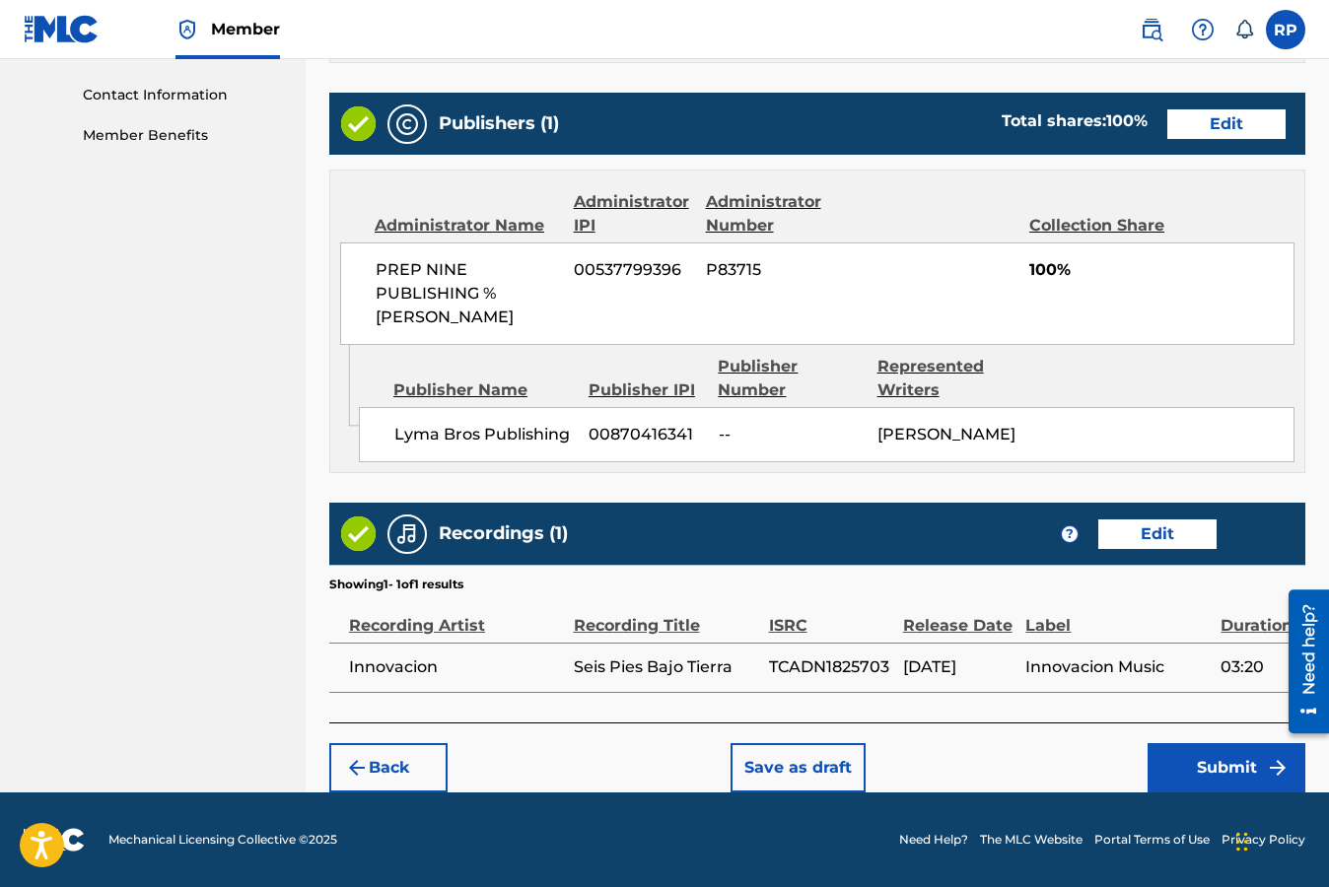
scroll to position [979, 0]
click at [1199, 771] on button "Submit" at bounding box center [1226, 767] width 158 height 49
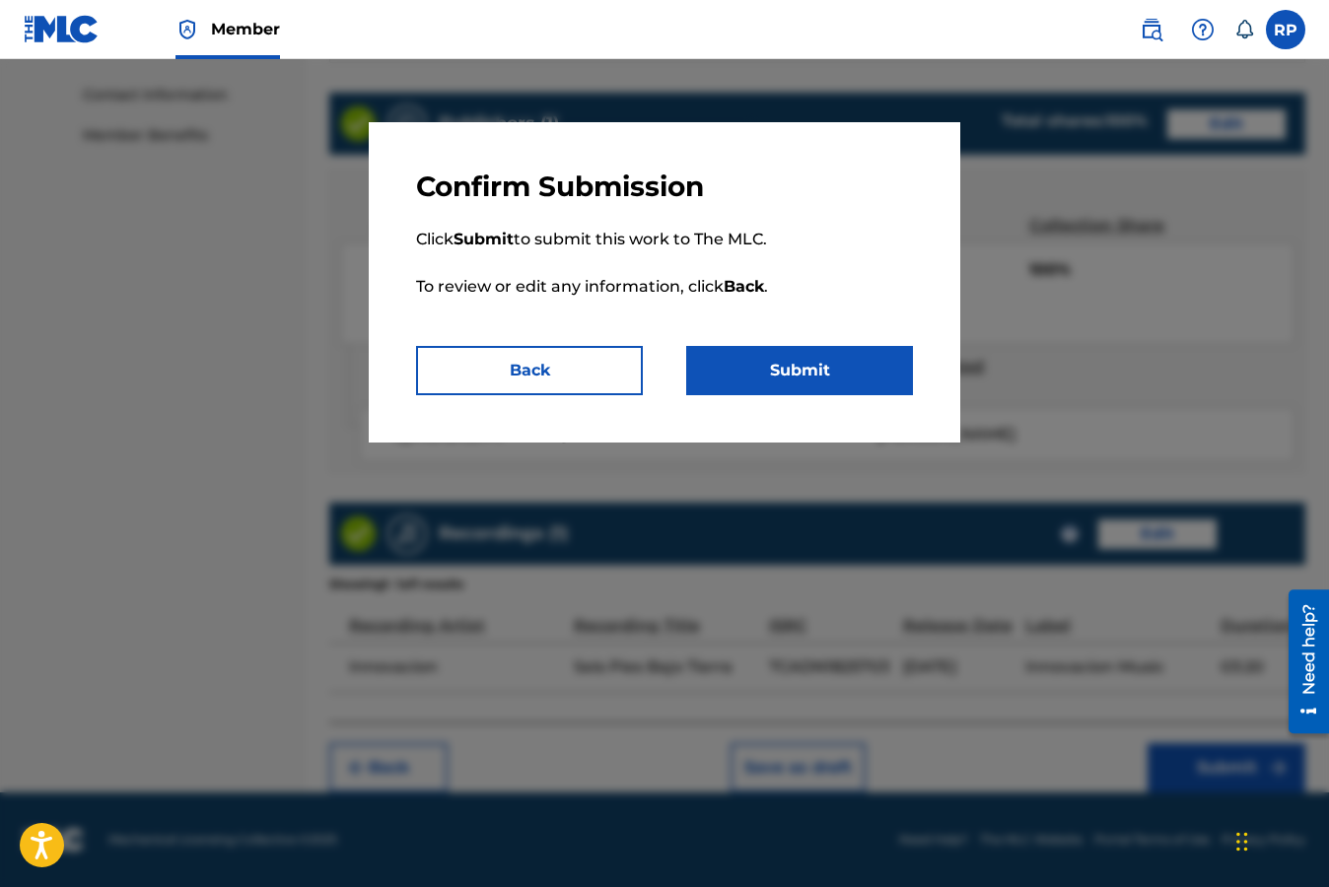
click at [837, 375] on button "Submit" at bounding box center [799, 370] width 227 height 49
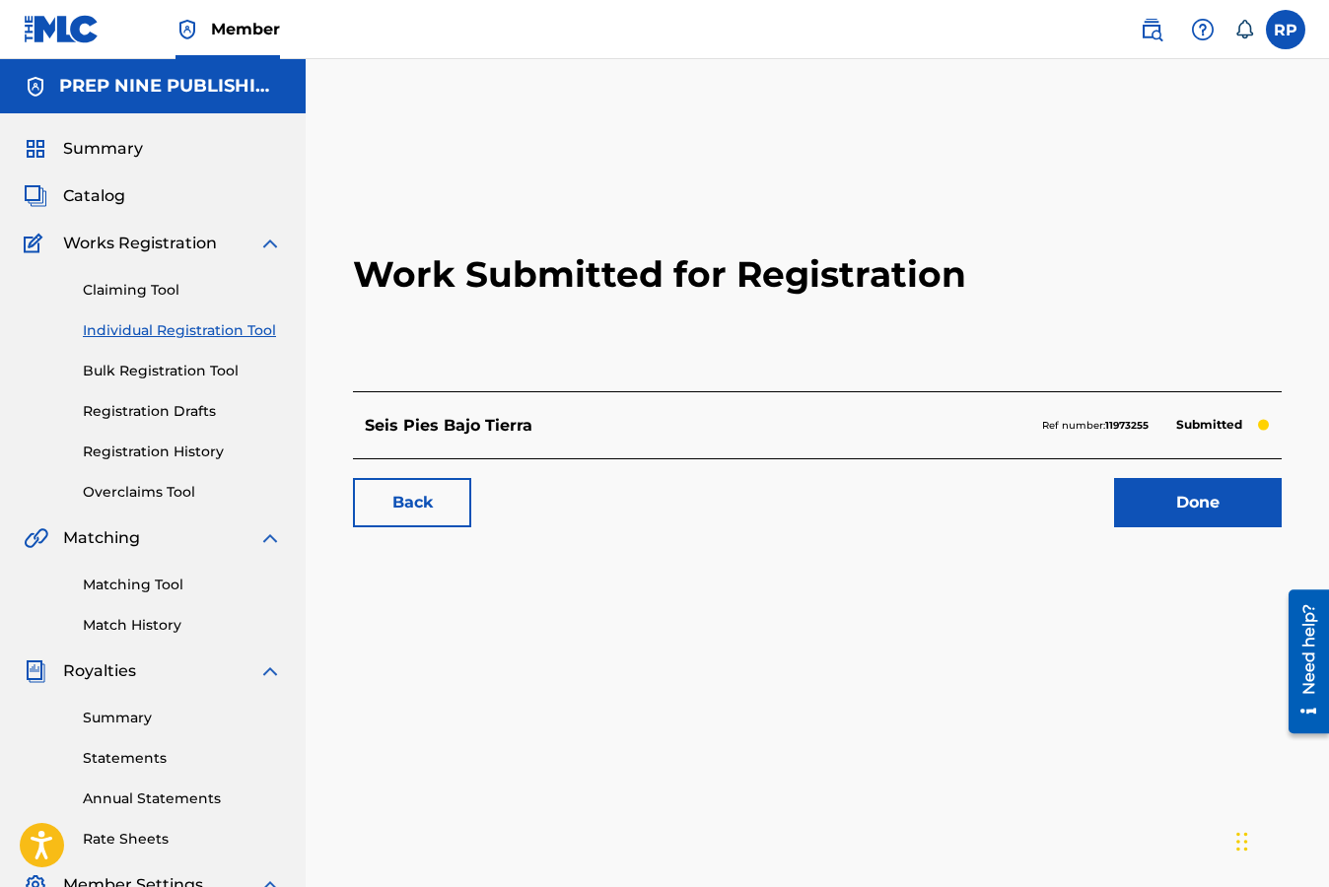
click at [1176, 491] on link "Done" at bounding box center [1198, 502] width 168 height 49
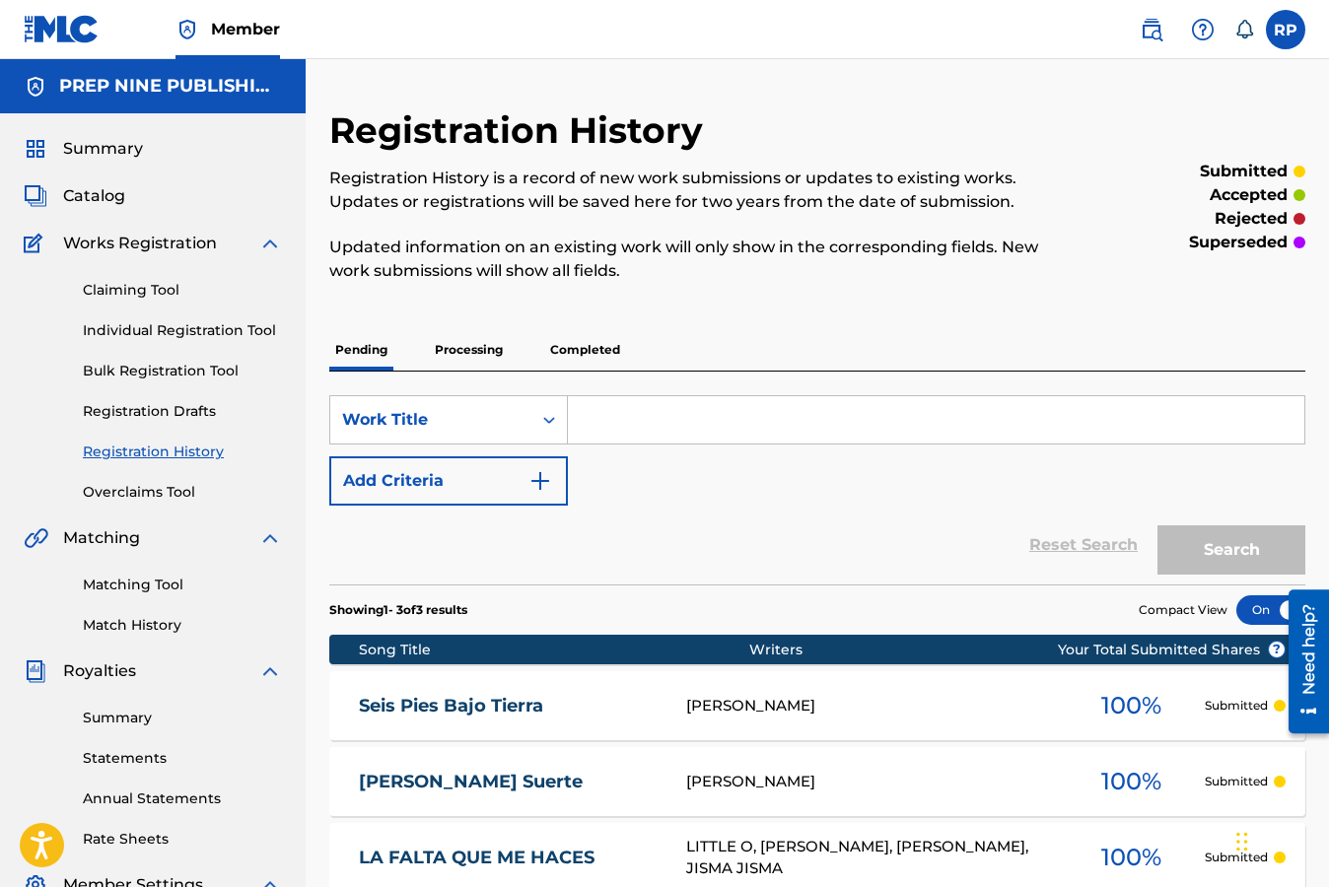
click at [907, 511] on div "Reset Search Search" at bounding box center [817, 545] width 976 height 79
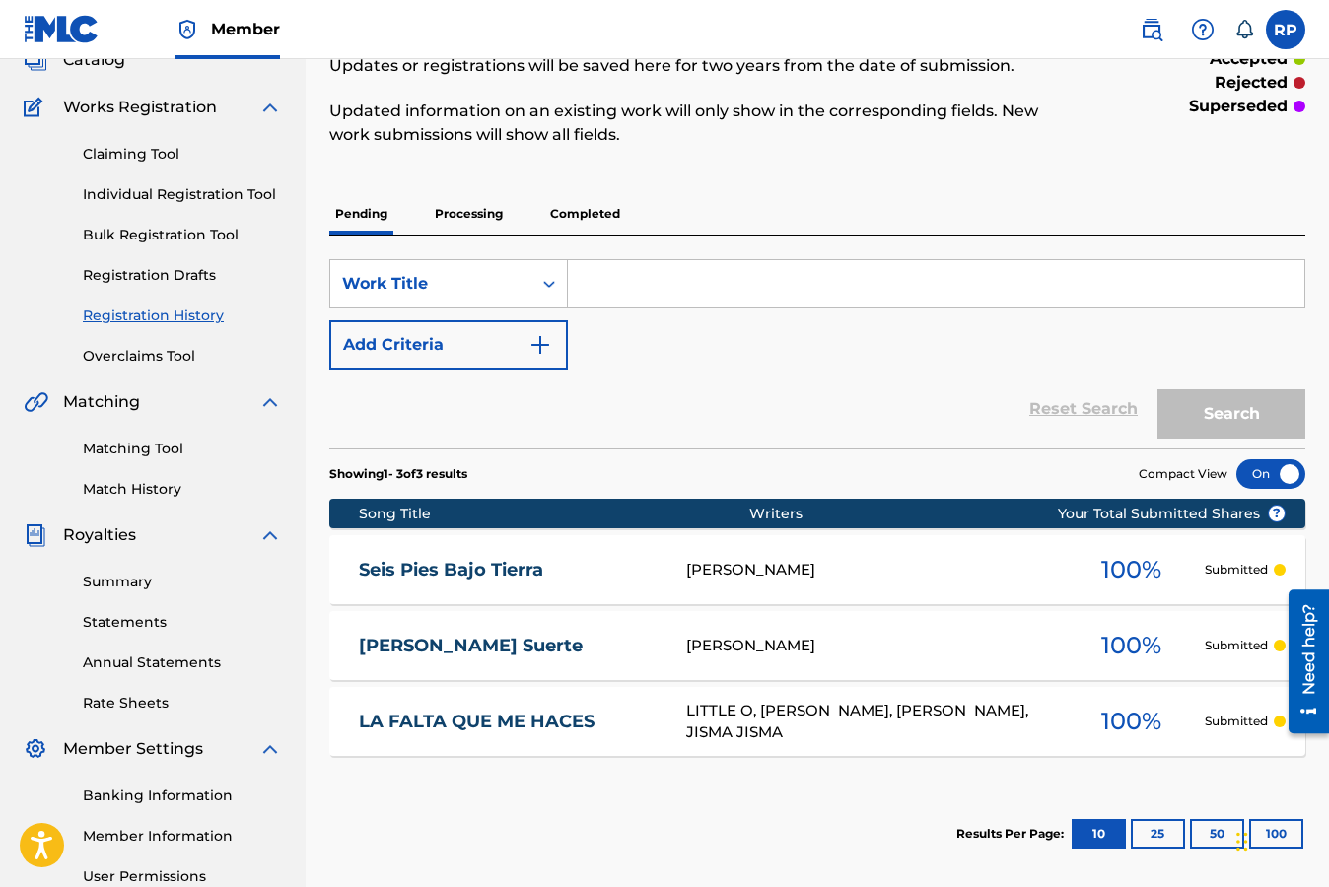
scroll to position [158, 0]
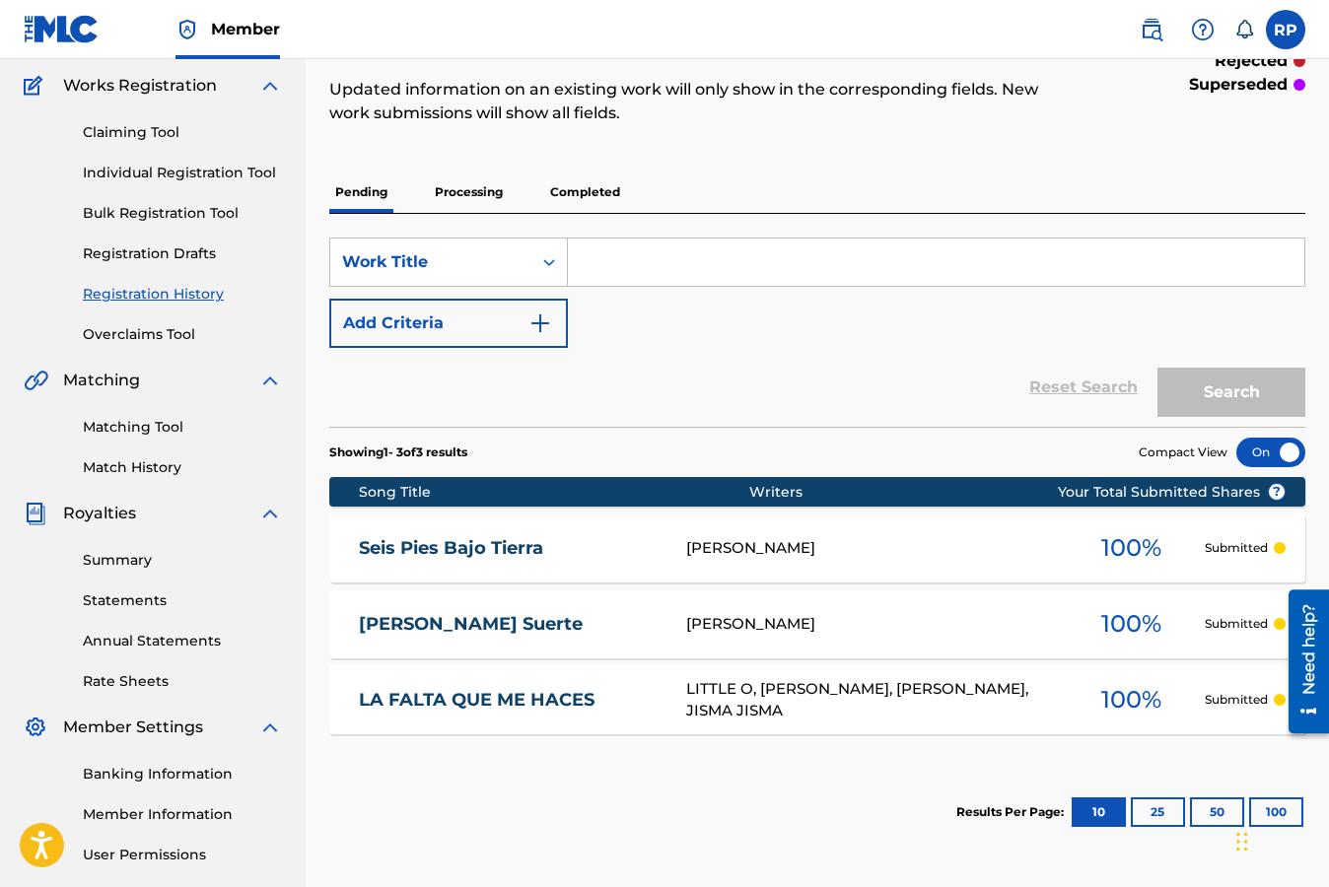
click at [1125, 621] on span "100 %" at bounding box center [1131, 623] width 60 height 35
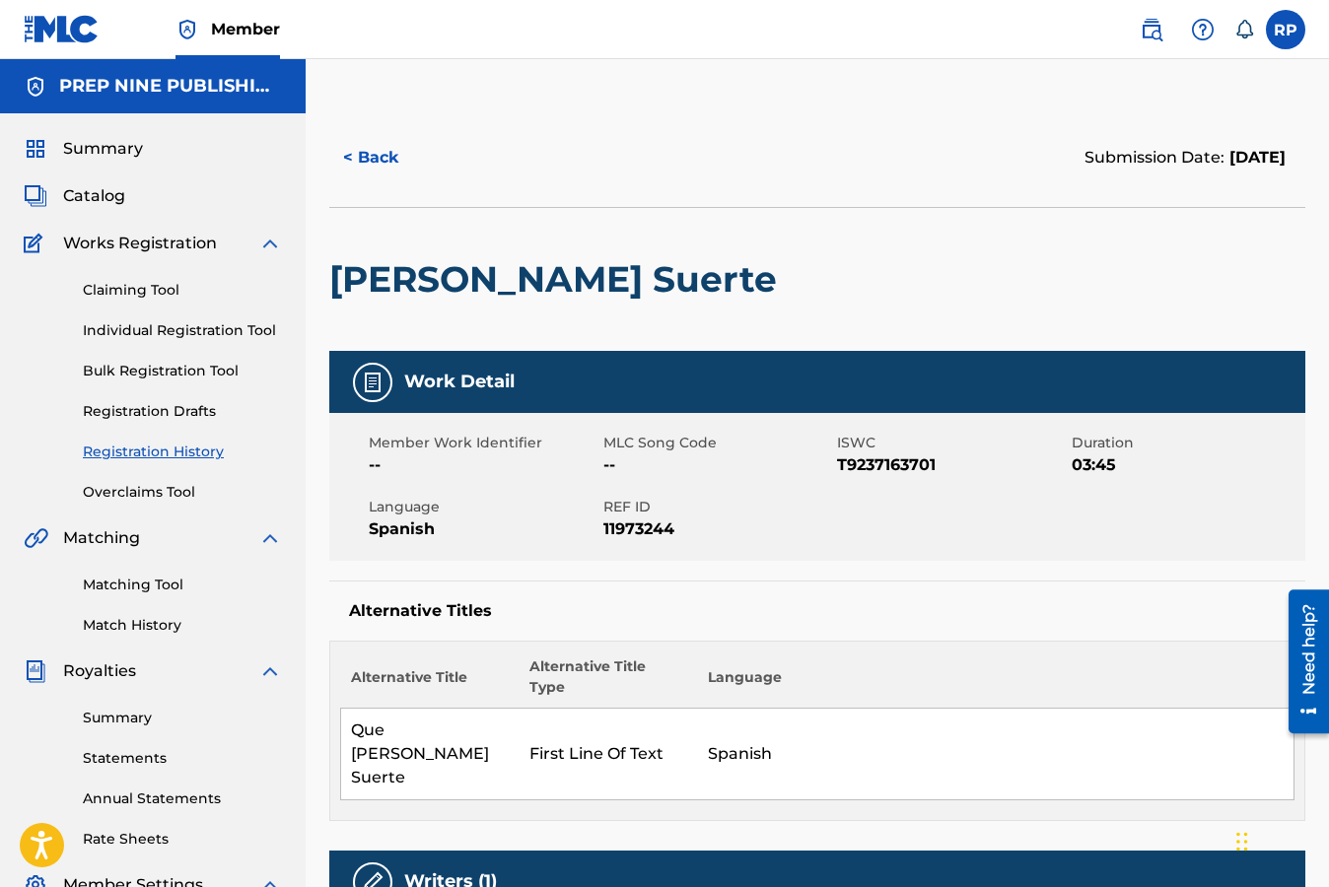
click at [1073, 269] on div "[PERSON_NAME] Suerte" at bounding box center [817, 279] width 976 height 144
click at [163, 450] on link "Registration History" at bounding box center [182, 452] width 199 height 21
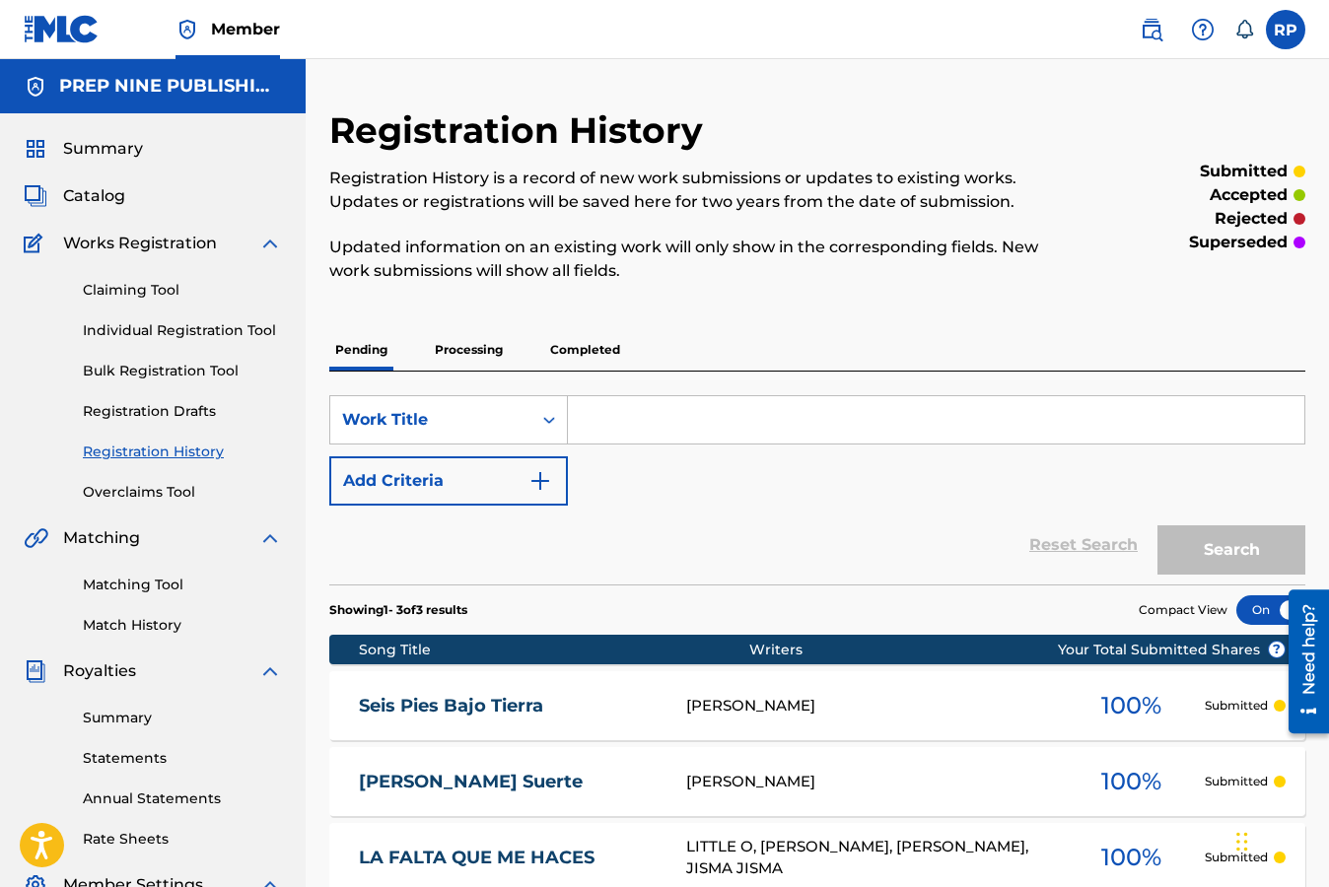
click at [701, 524] on div "Reset Search Search" at bounding box center [817, 545] width 976 height 79
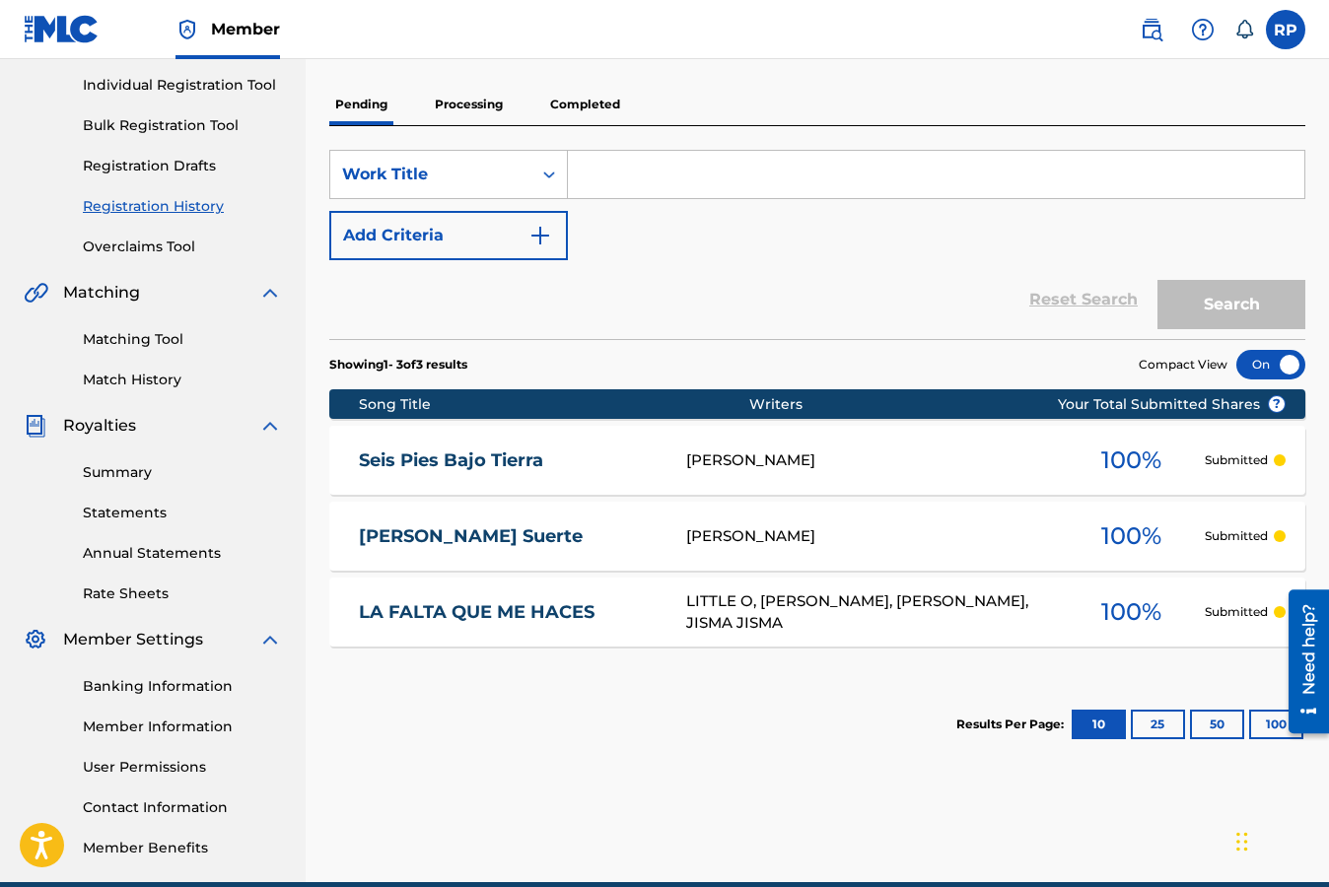
scroll to position [276, 0]
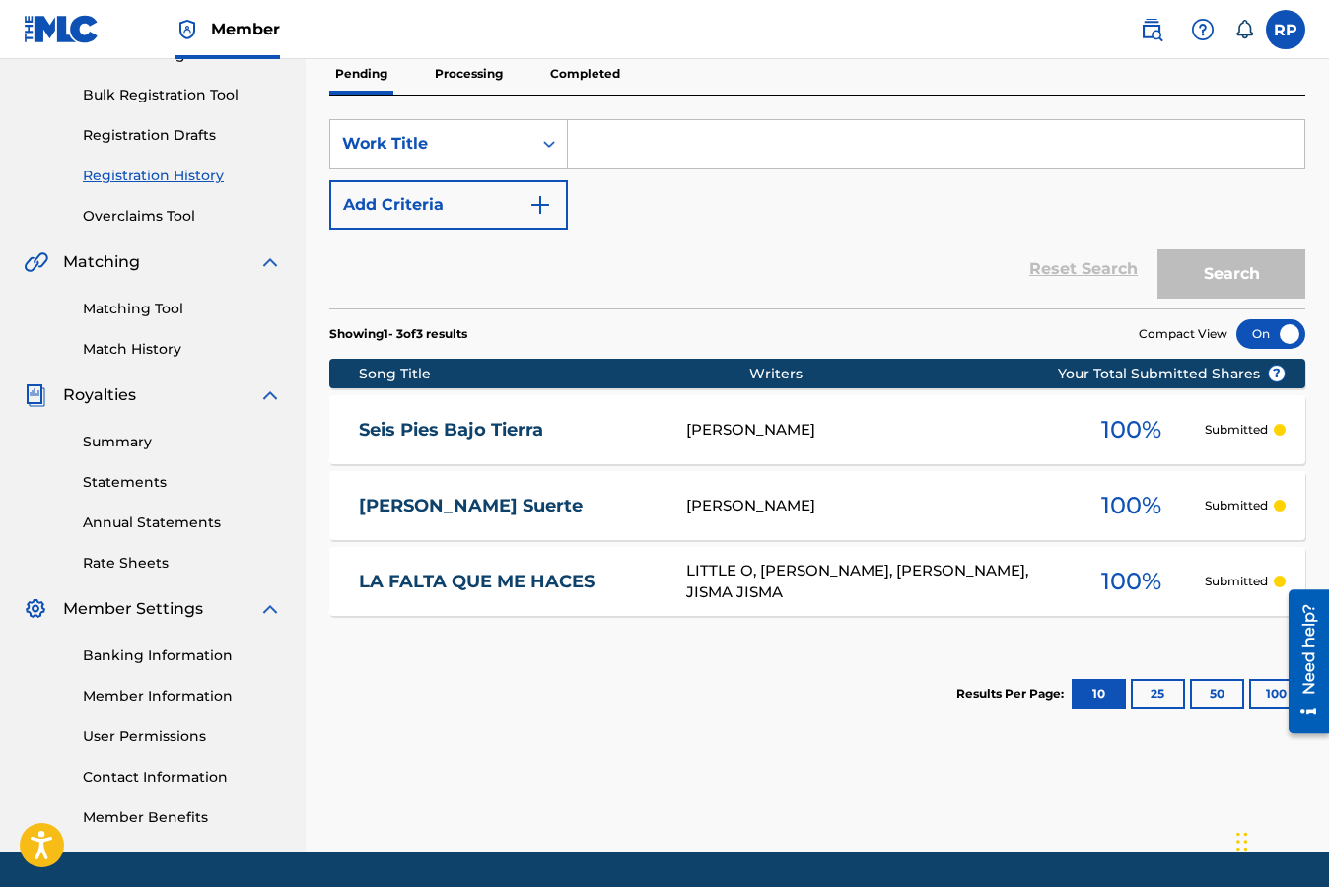
click at [1235, 509] on p "Submitted" at bounding box center [1235, 506] width 63 height 18
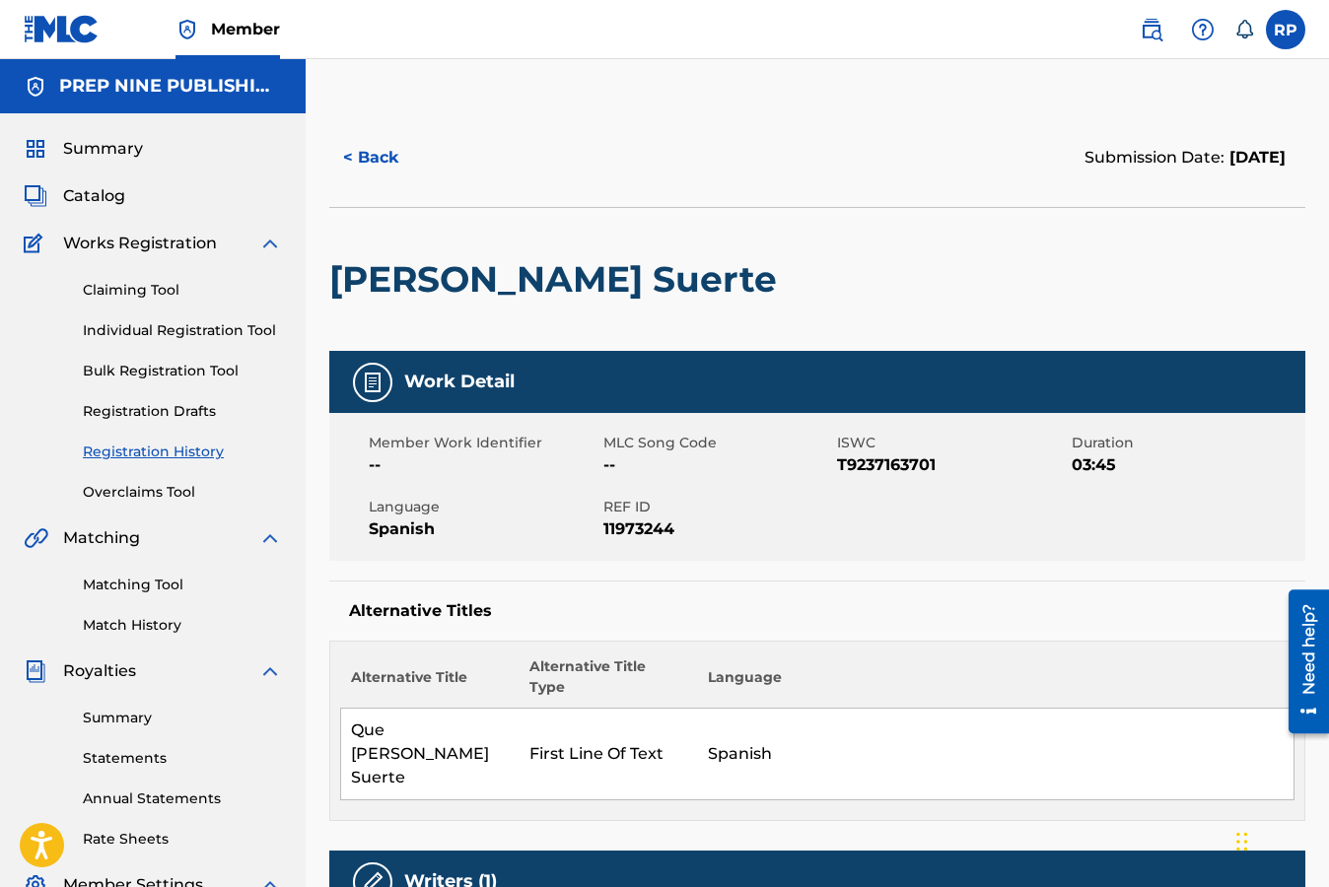
click at [1311, 655] on div "Need help?" at bounding box center [1308, 648] width 27 height 91
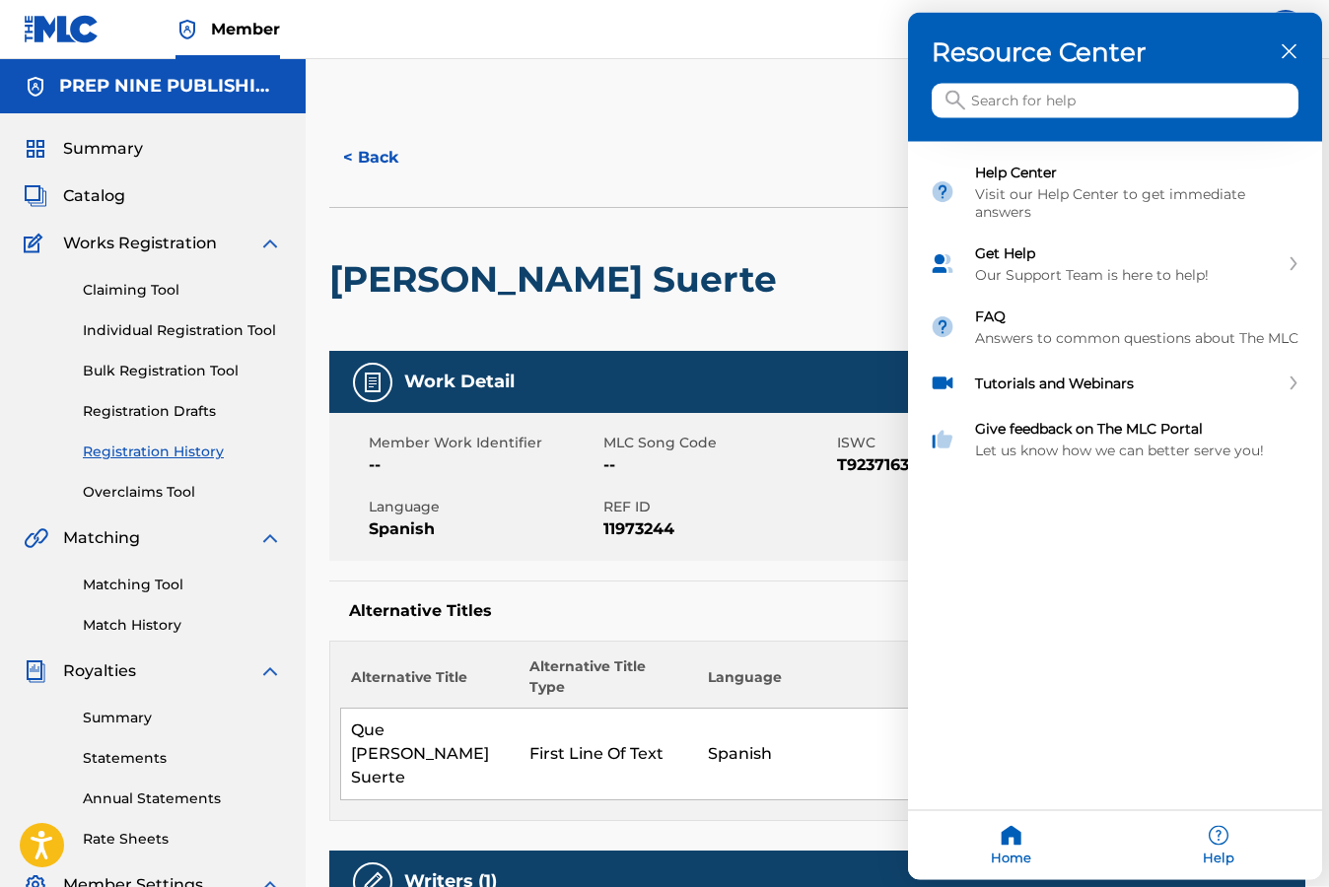
click at [1045, 101] on input "Search for help" at bounding box center [1114, 101] width 367 height 34
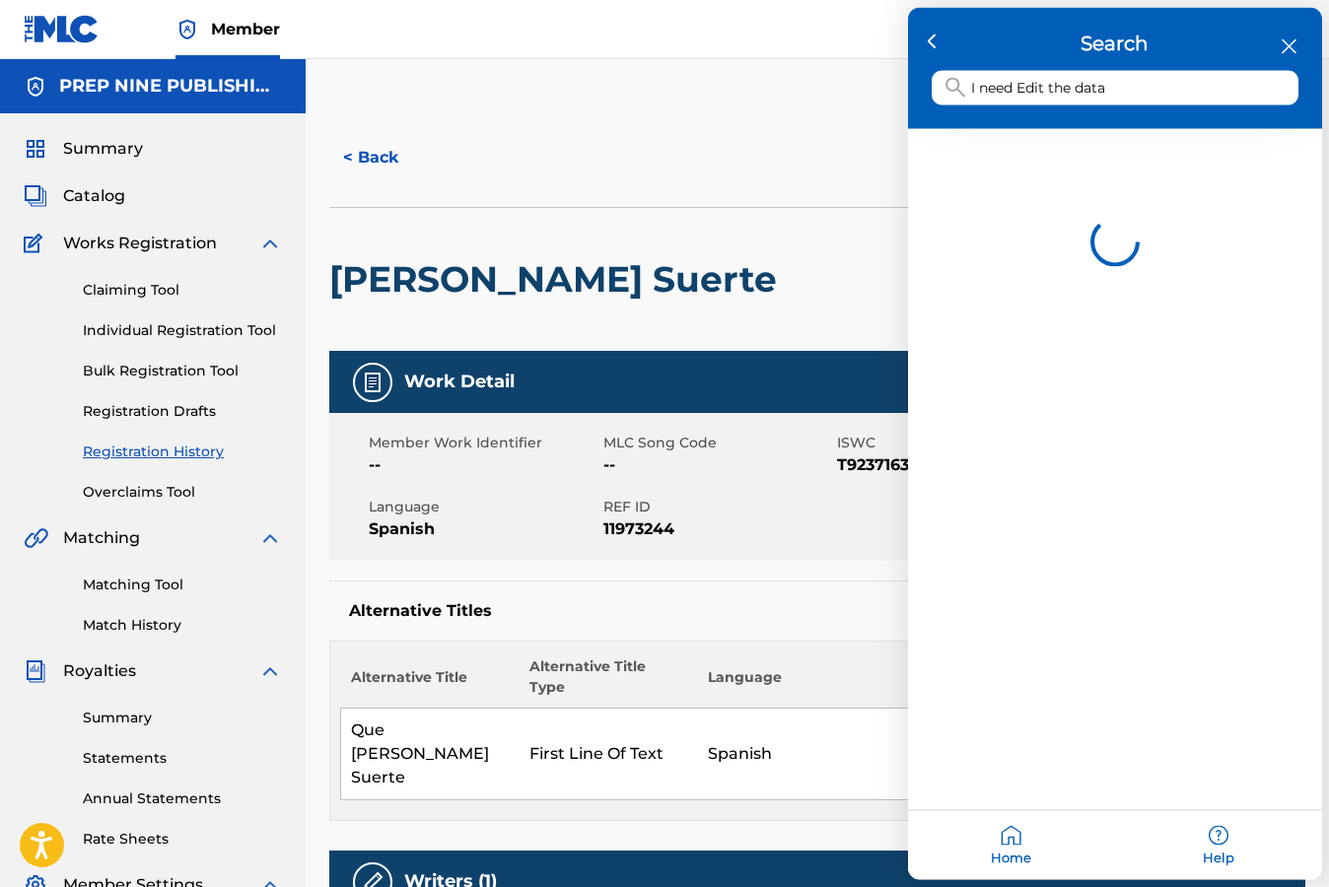
type input "I need Edit the data"
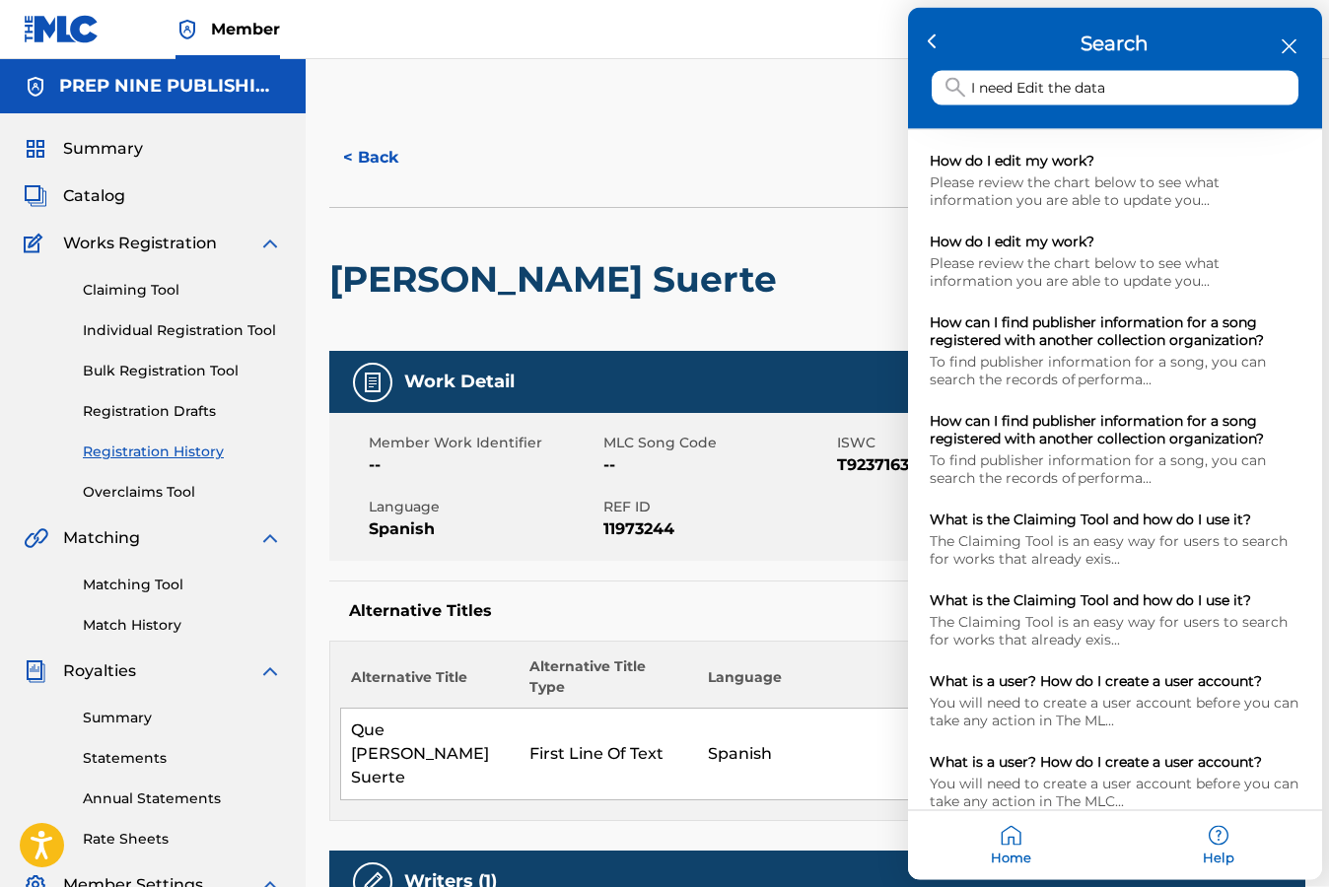
click at [1291, 41] on icon "close resource center" at bounding box center [1288, 46] width 15 height 15
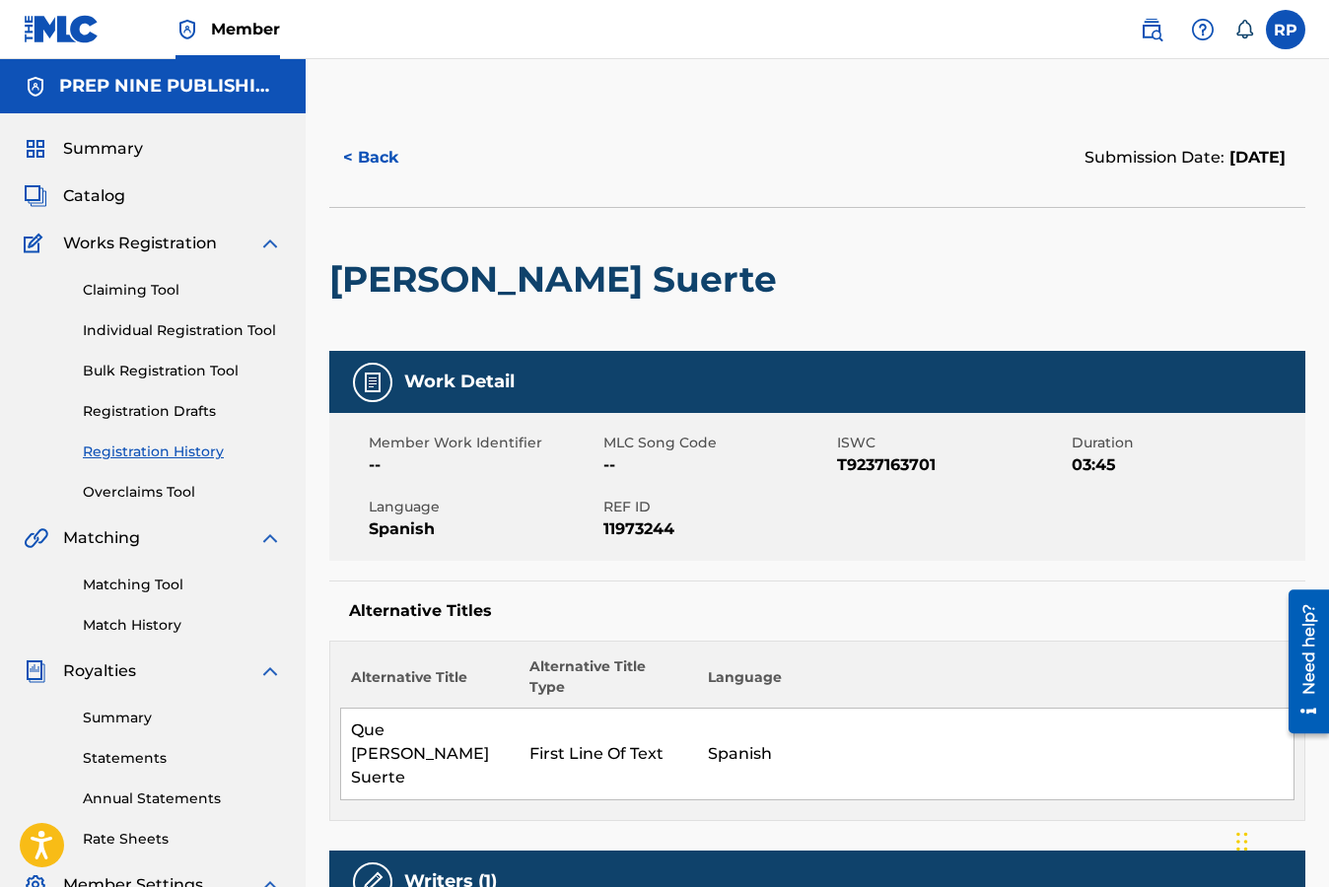
click at [1283, 32] on label at bounding box center [1284, 29] width 39 height 39
click at [1285, 30] on input "RP [PERSON_NAME] [EMAIL_ADDRESS][DOMAIN_NAME] Notification Preferences Profile …" at bounding box center [1285, 30] width 0 height 0
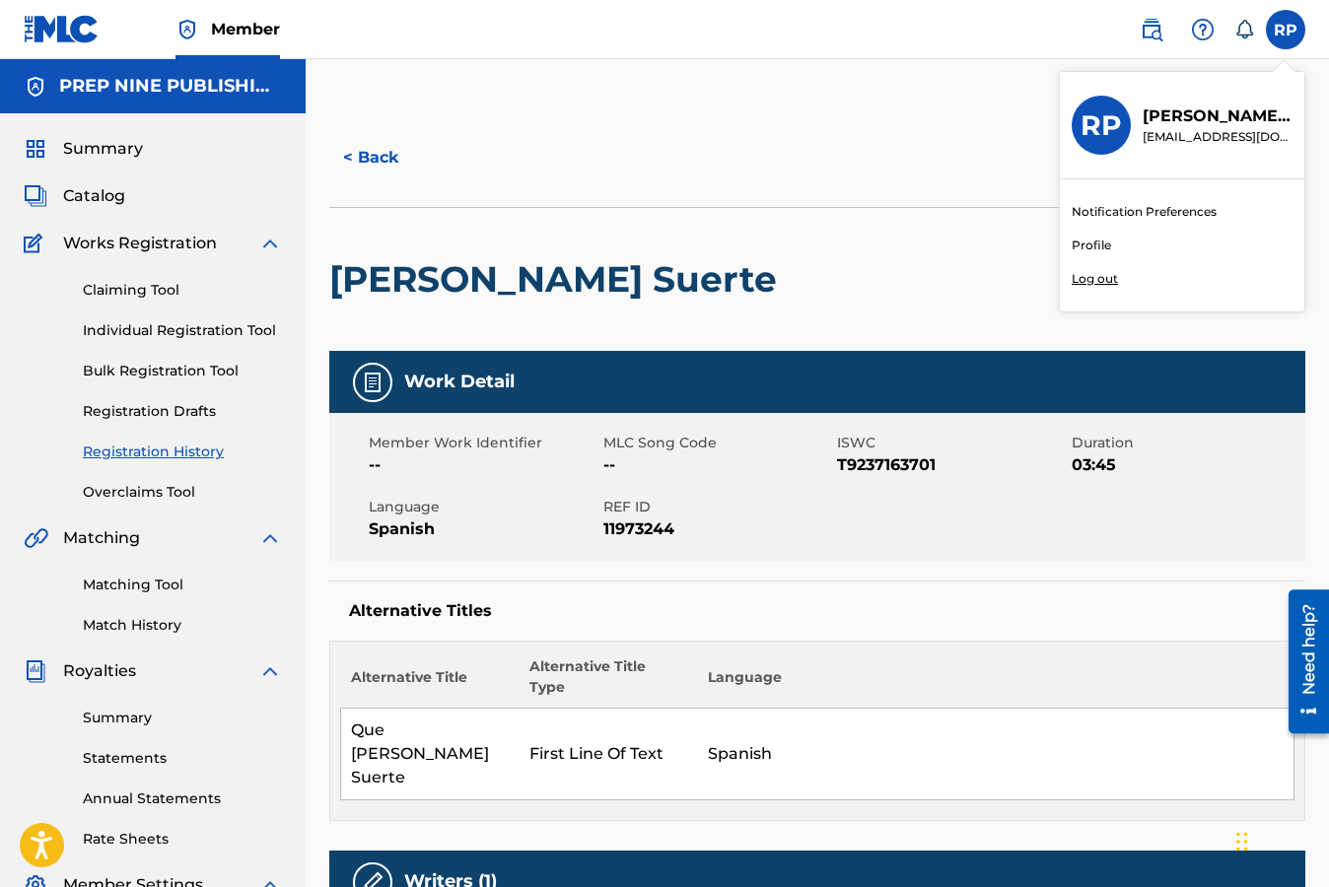
click at [903, 283] on div "[PERSON_NAME] Suerte" at bounding box center [817, 279] width 976 height 144
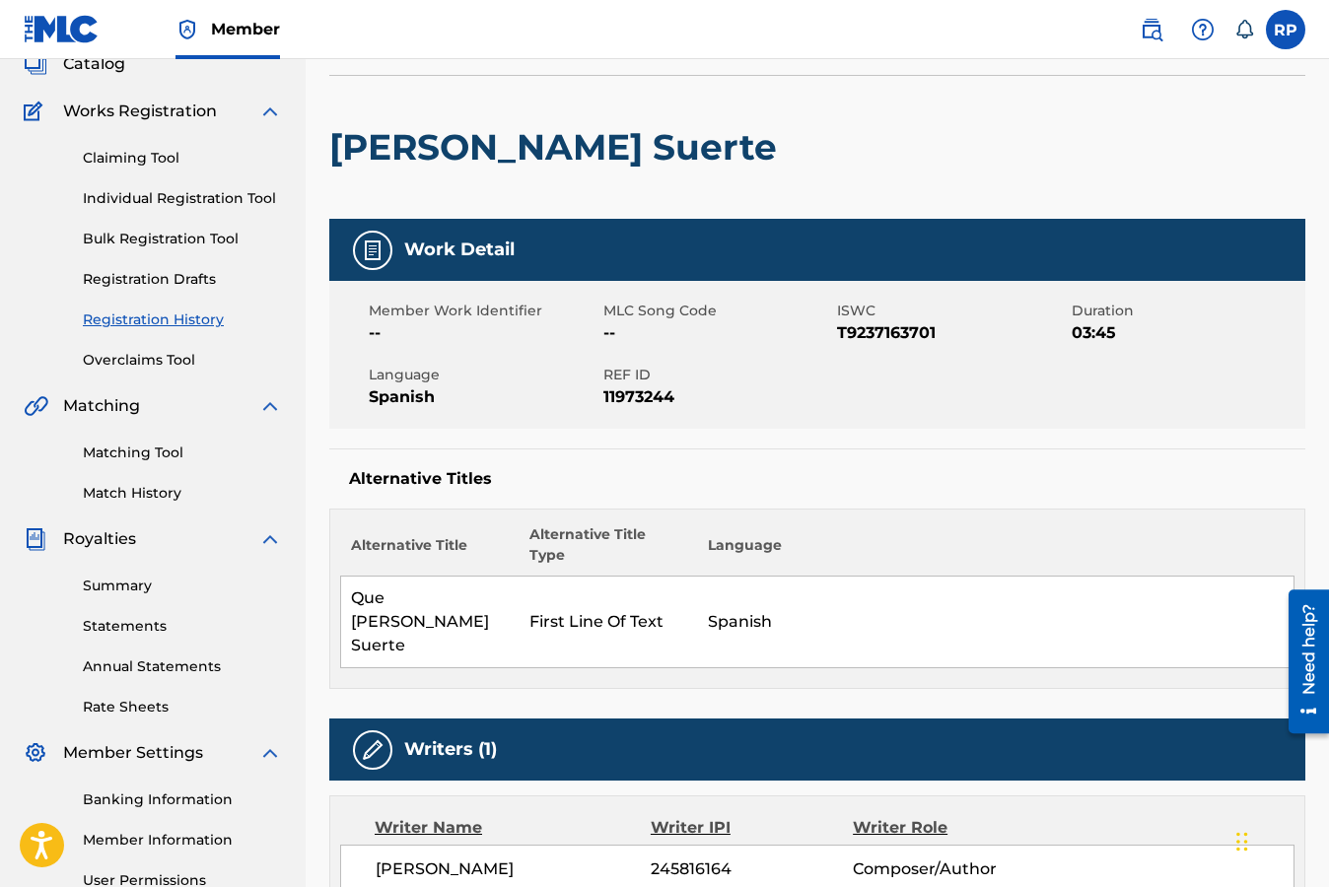
scroll to position [118, 0]
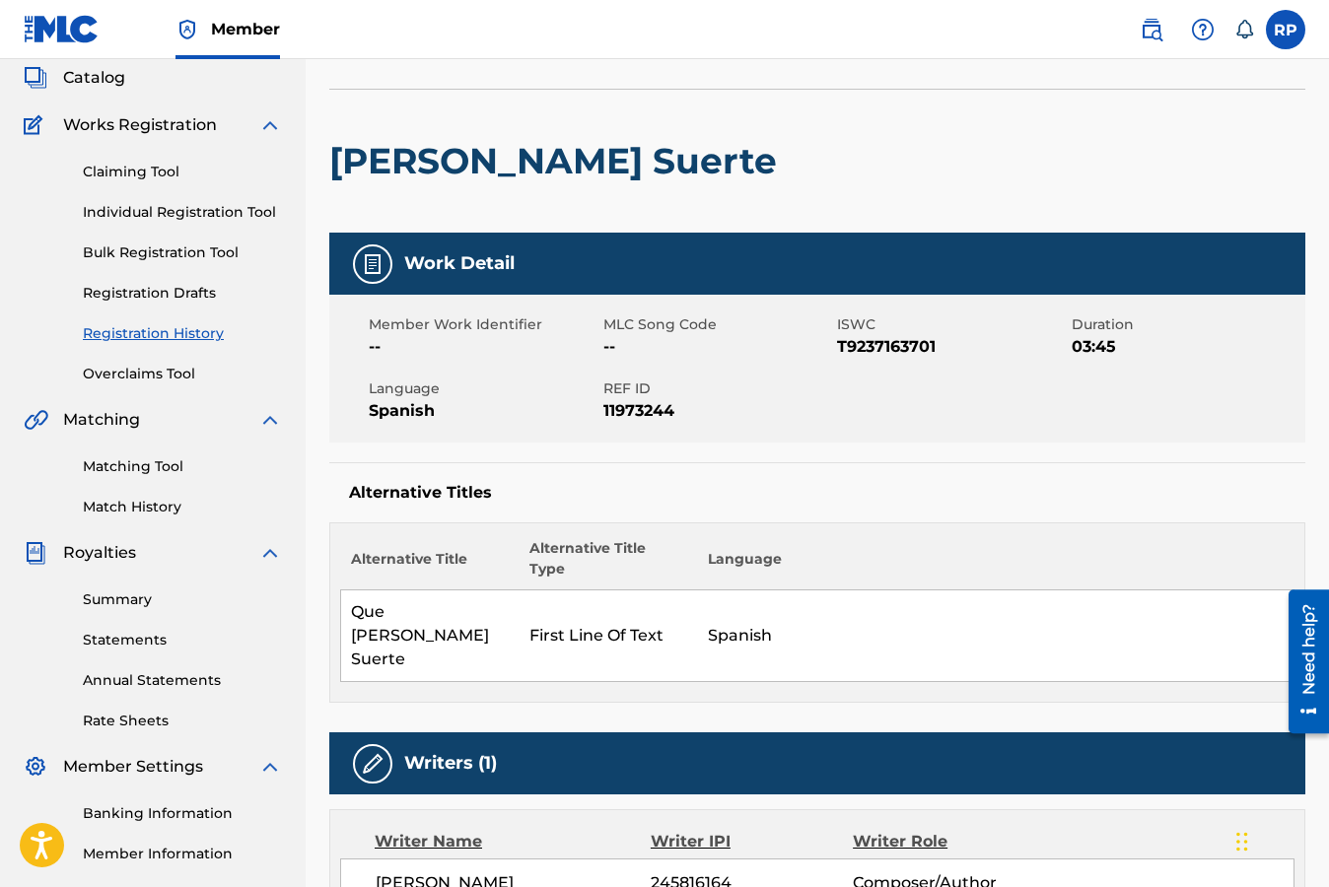
click at [166, 212] on link "Individual Registration Tool" at bounding box center [182, 212] width 199 height 21
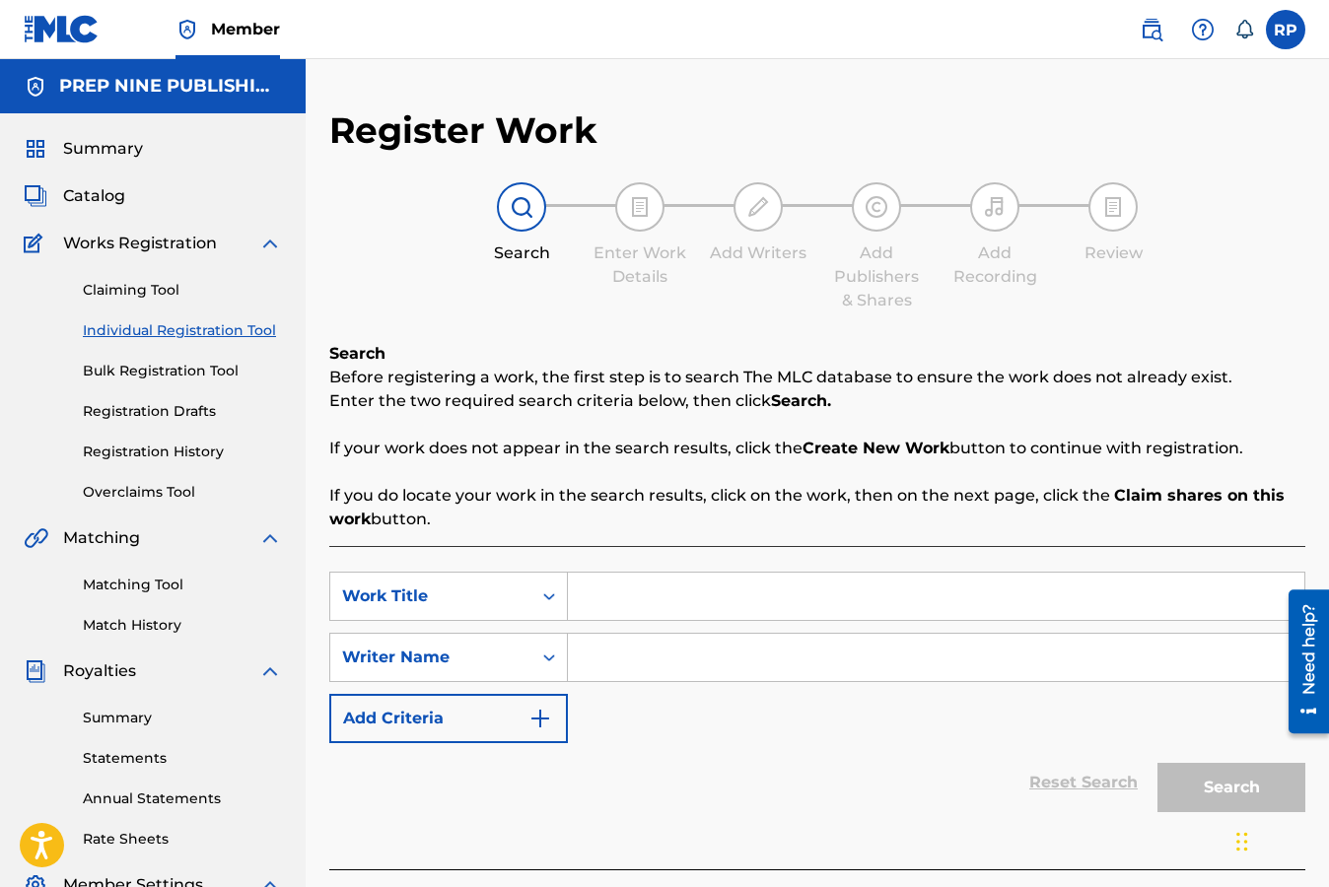
click at [636, 601] on input "Search Form" at bounding box center [936, 596] width 736 height 47
click at [624, 666] on input "Search Form" at bounding box center [936, 657] width 736 height 47
click at [600, 603] on input "Trtes Tequilas" at bounding box center [936, 596] width 736 height 47
type input "Tres Tequilas"
click at [597, 667] on input "Search Form" at bounding box center [936, 657] width 736 height 47
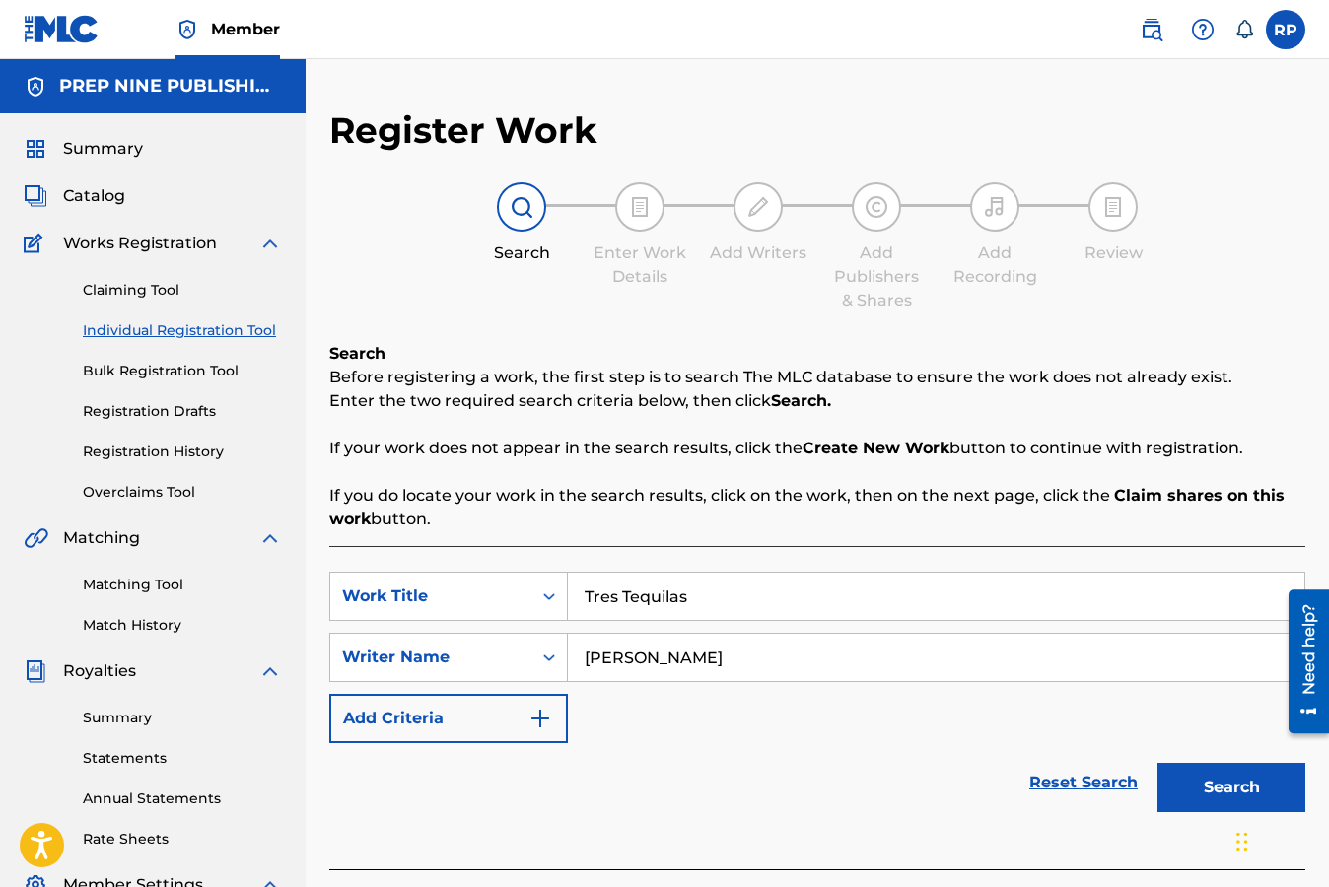
type input "[PERSON_NAME]"
click at [1258, 790] on button "Search" at bounding box center [1231, 787] width 148 height 49
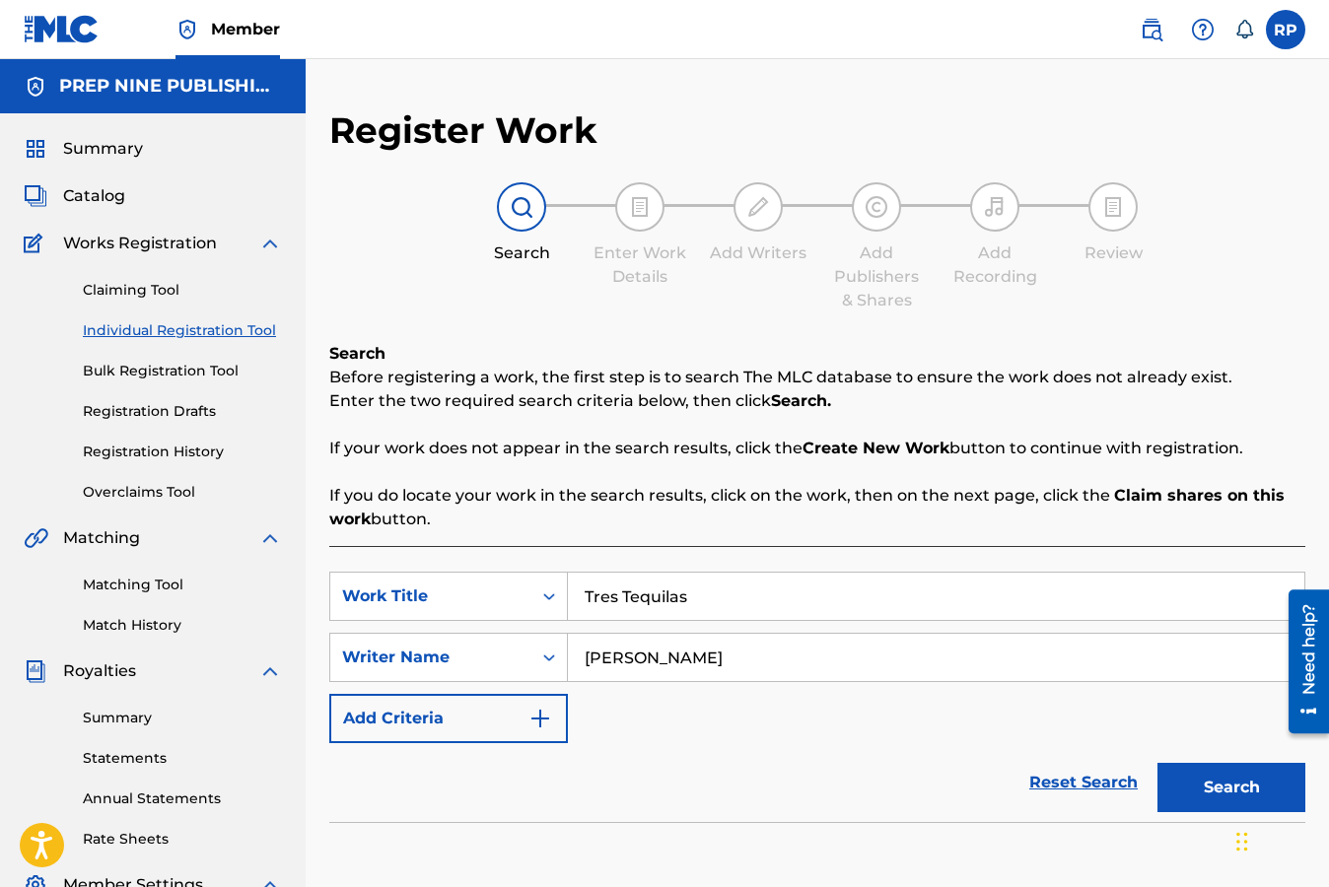
click at [1226, 790] on button "Search" at bounding box center [1231, 787] width 148 height 49
click at [906, 725] on div "SearchWithCriteriab2647102-2440-4e67-aa24-cb93a2e9fb24 Work Title Tres Tequilas…" at bounding box center [817, 657] width 976 height 171
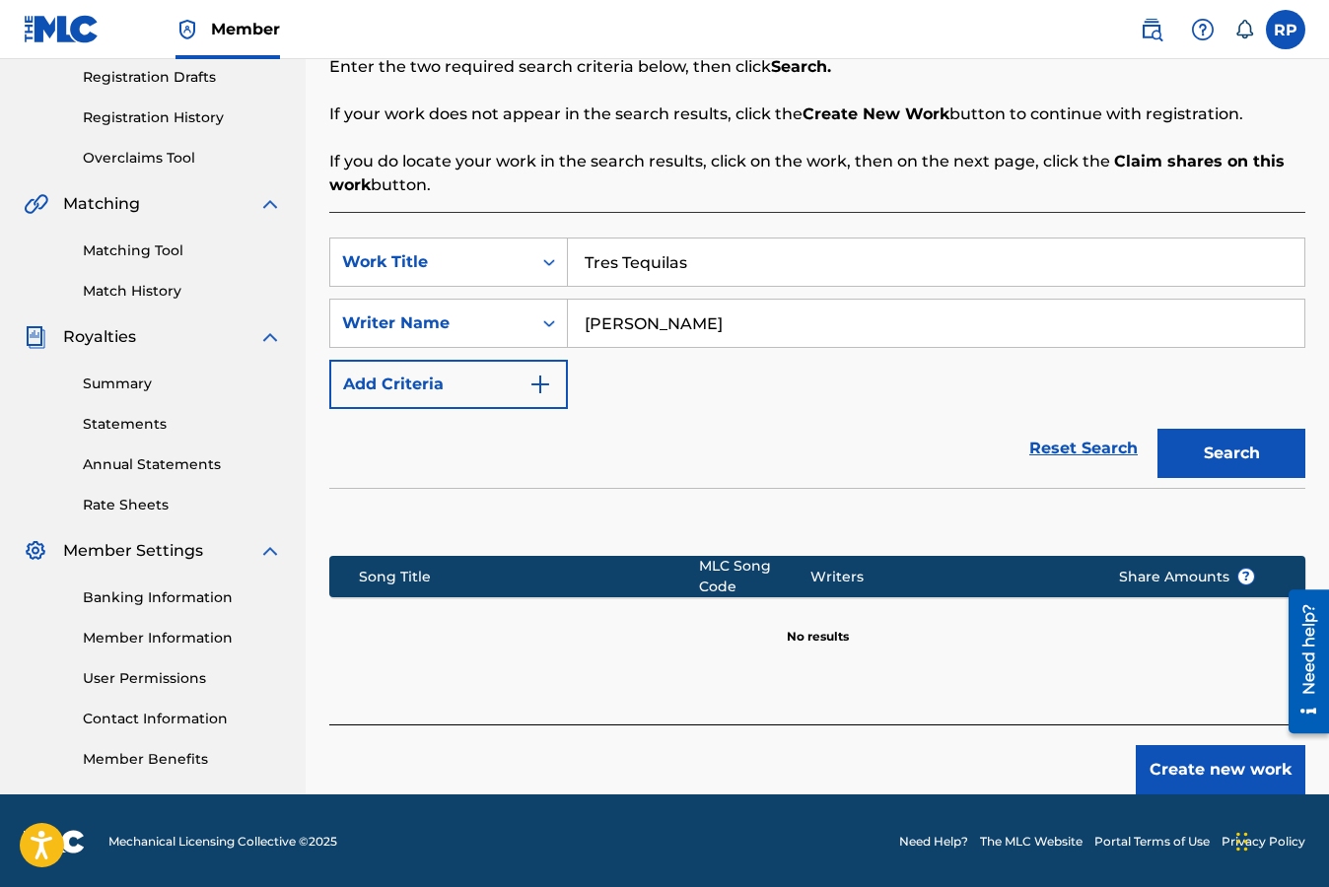
scroll to position [335, 0]
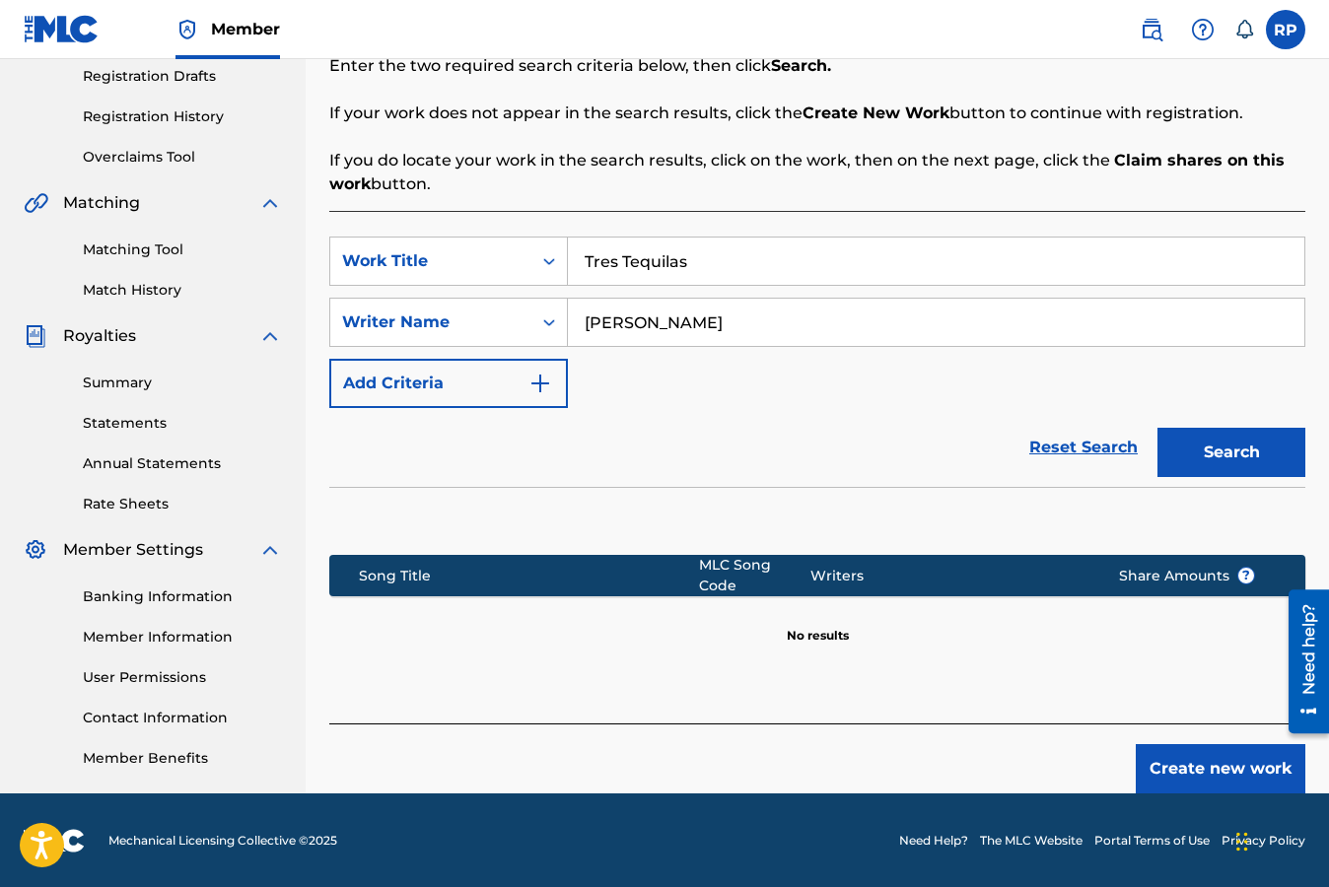
click at [1284, 31] on label at bounding box center [1284, 29] width 39 height 39
click at [1285, 30] on input "RP [PERSON_NAME] [EMAIL_ADDRESS][DOMAIN_NAME] Notification Preferences Profile …" at bounding box center [1285, 30] width 0 height 0
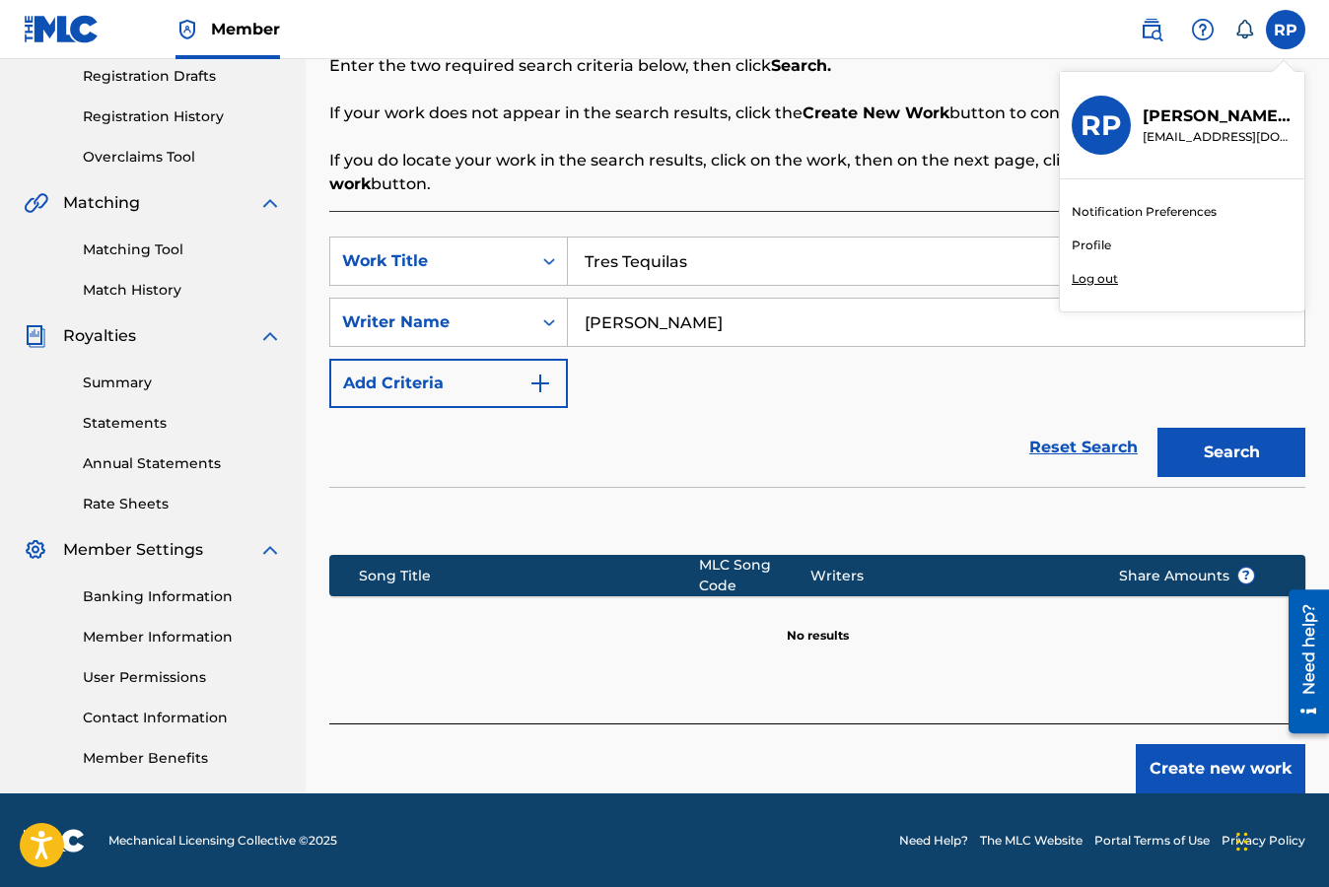
click at [1106, 278] on p "Log out" at bounding box center [1094, 279] width 46 height 18
click at [1285, 30] on input "RP [PERSON_NAME] [EMAIL_ADDRESS][DOMAIN_NAME] Notification Preferences Profile …" at bounding box center [1285, 30] width 0 height 0
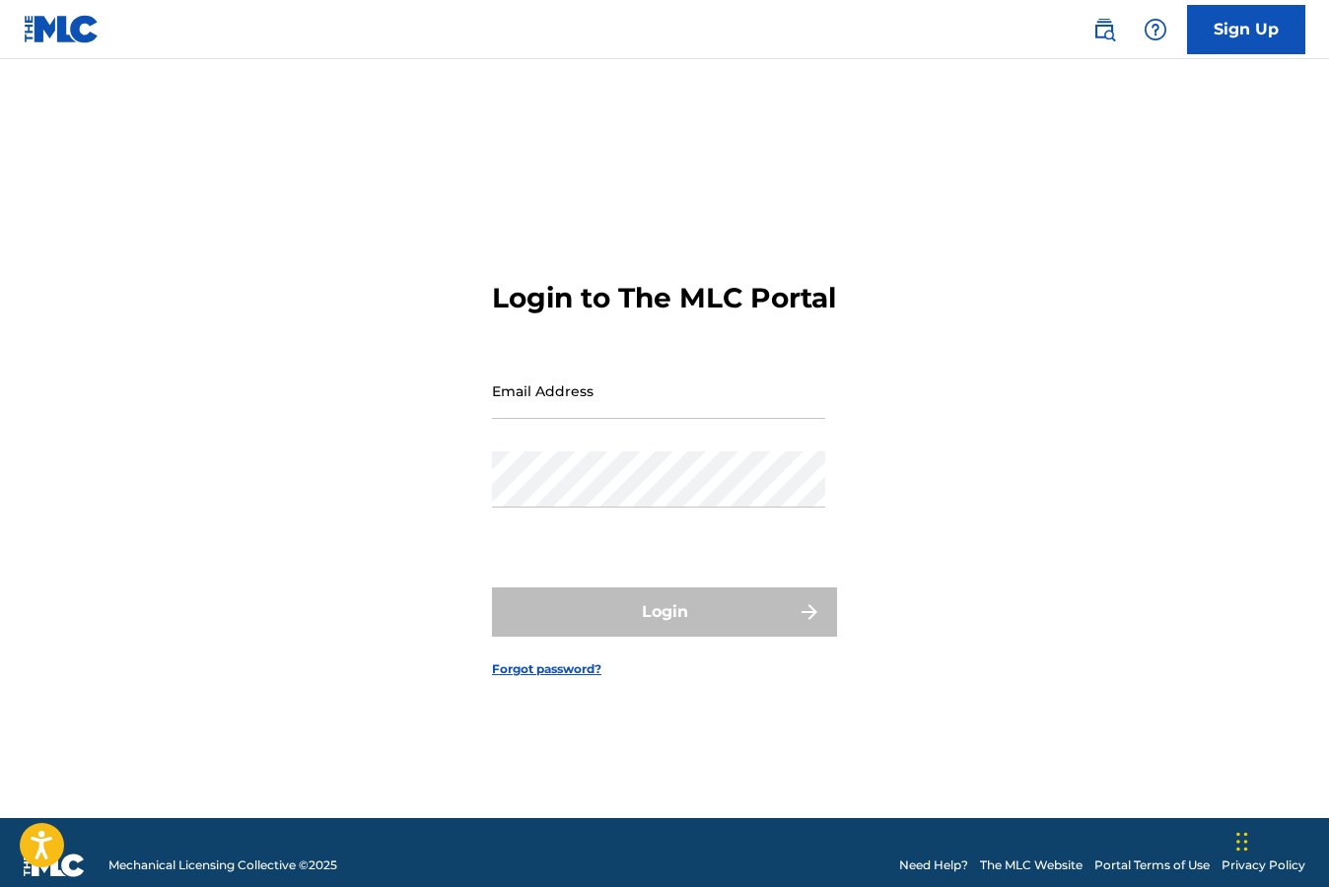
click at [629, 410] on input "Email Address" at bounding box center [658, 391] width 333 height 56
type input "[EMAIL_ADDRESS][DOMAIN_NAME]"
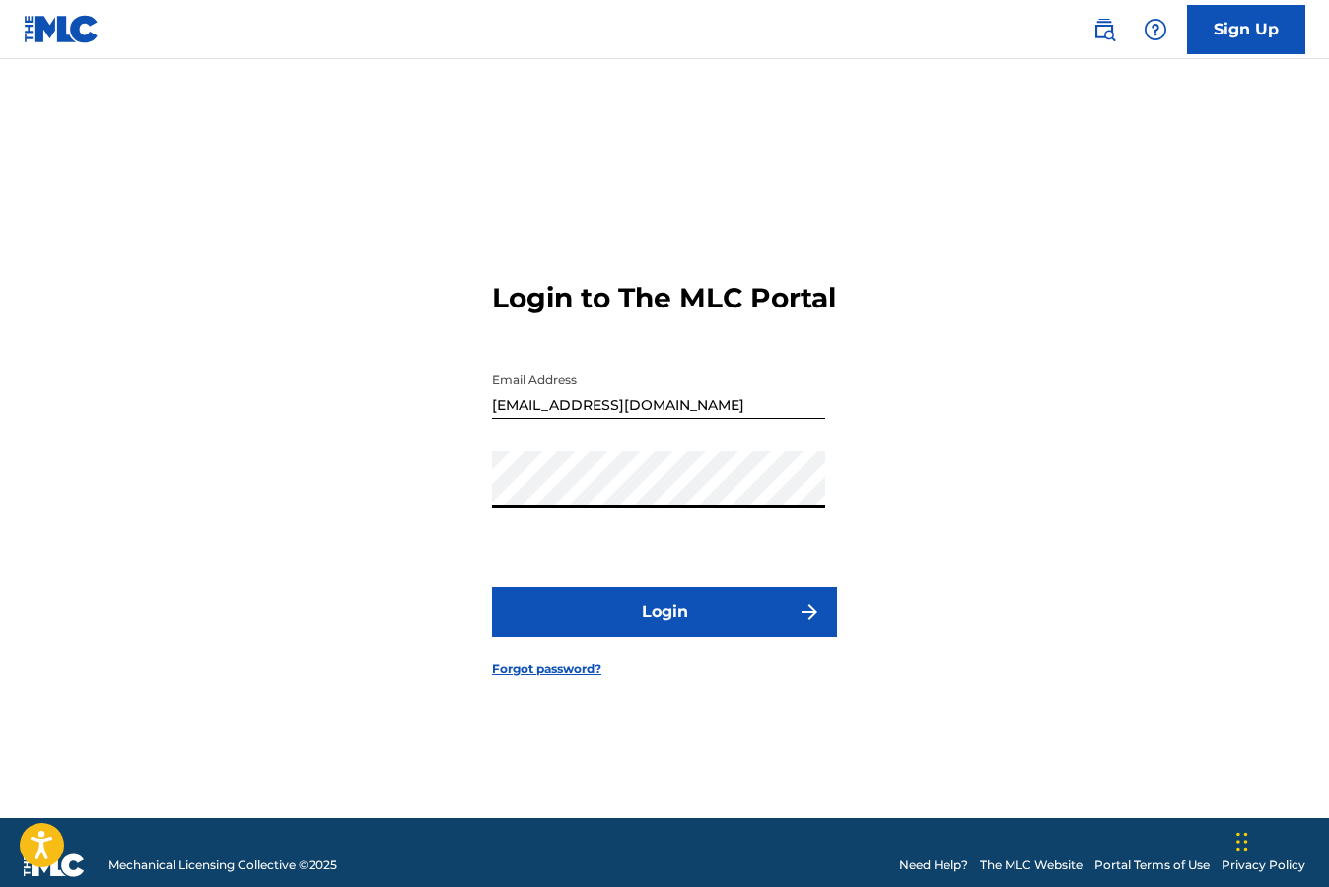
click at [660, 631] on button "Login" at bounding box center [664, 611] width 345 height 49
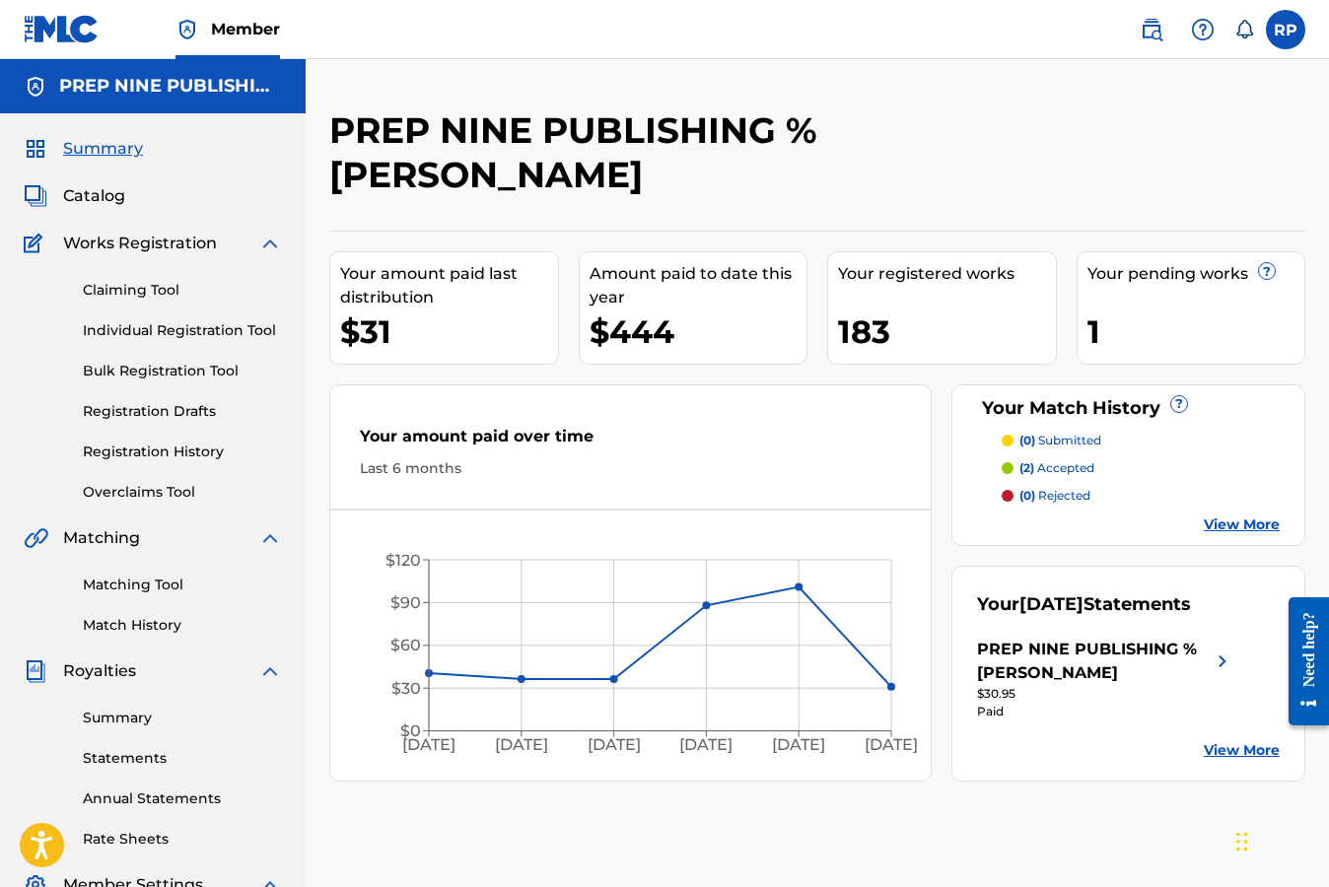
click at [133, 290] on link "Claiming Tool" at bounding box center [182, 290] width 199 height 21
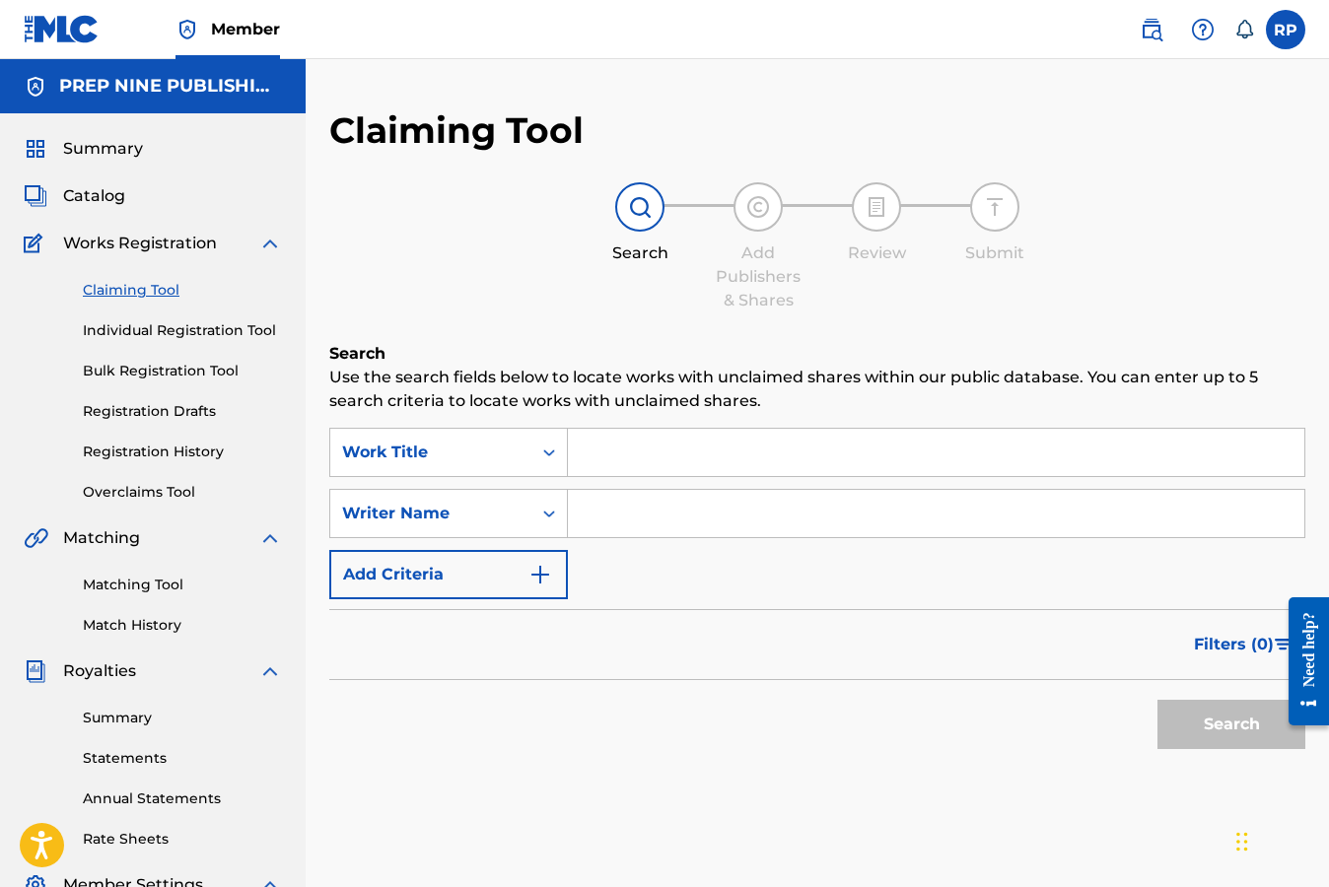
click at [92, 199] on span "Catalog" at bounding box center [94, 196] width 62 height 24
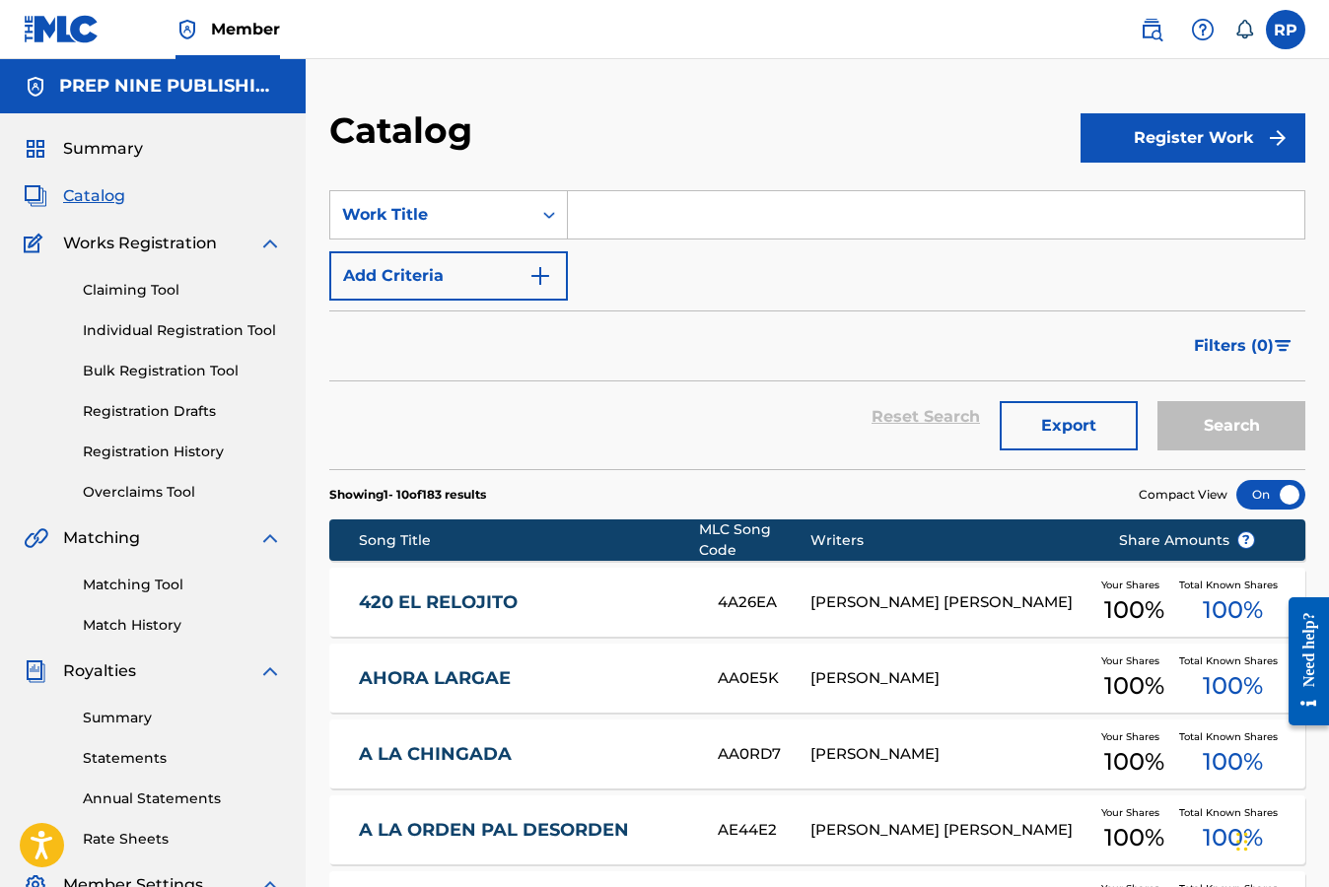
click at [1224, 578] on span "Total Known Shares" at bounding box center [1232, 585] width 106 height 15
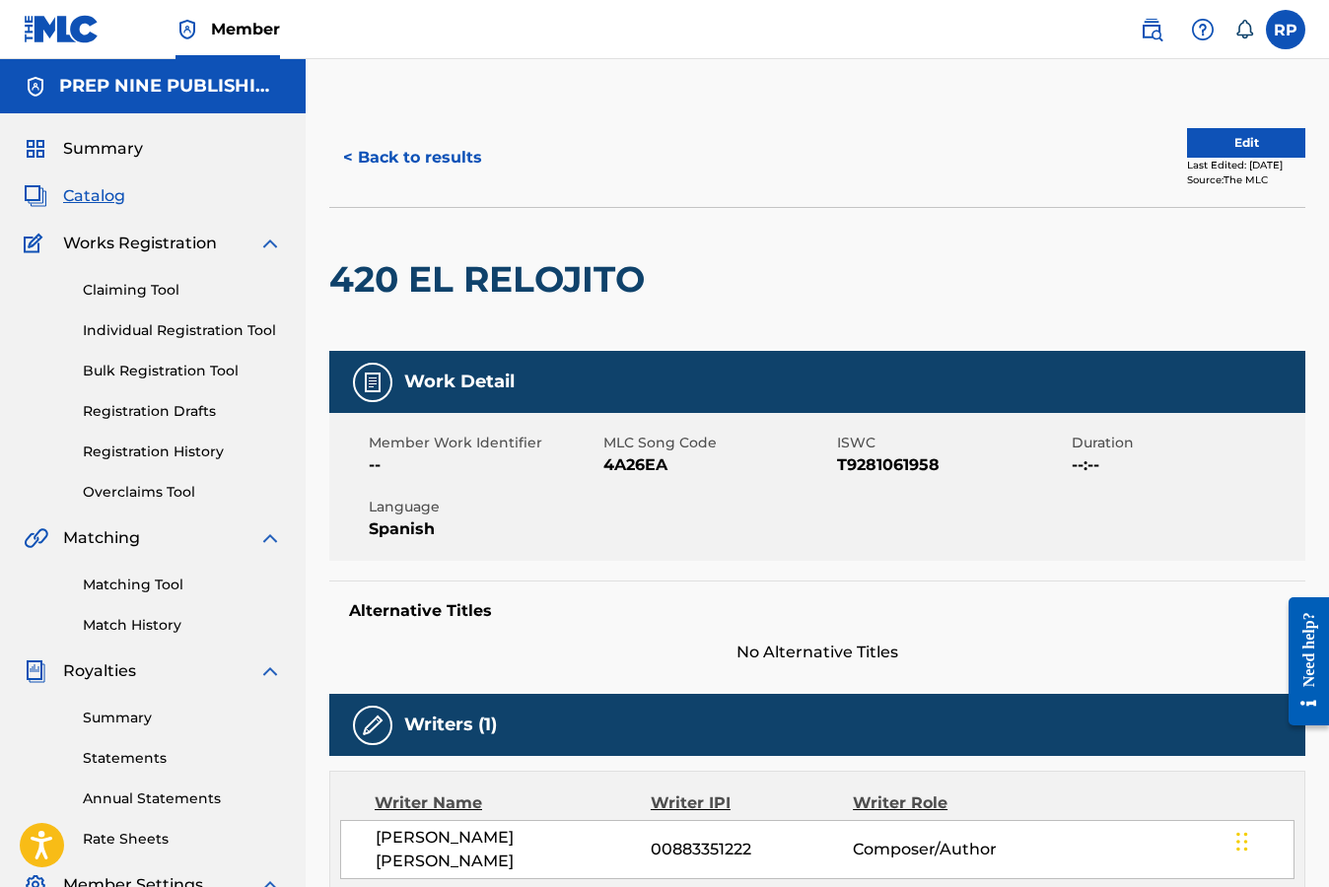
click at [995, 279] on div "420 EL RELOJITO" at bounding box center [817, 279] width 976 height 144
click at [126, 289] on link "Claiming Tool" at bounding box center [182, 290] width 199 height 21
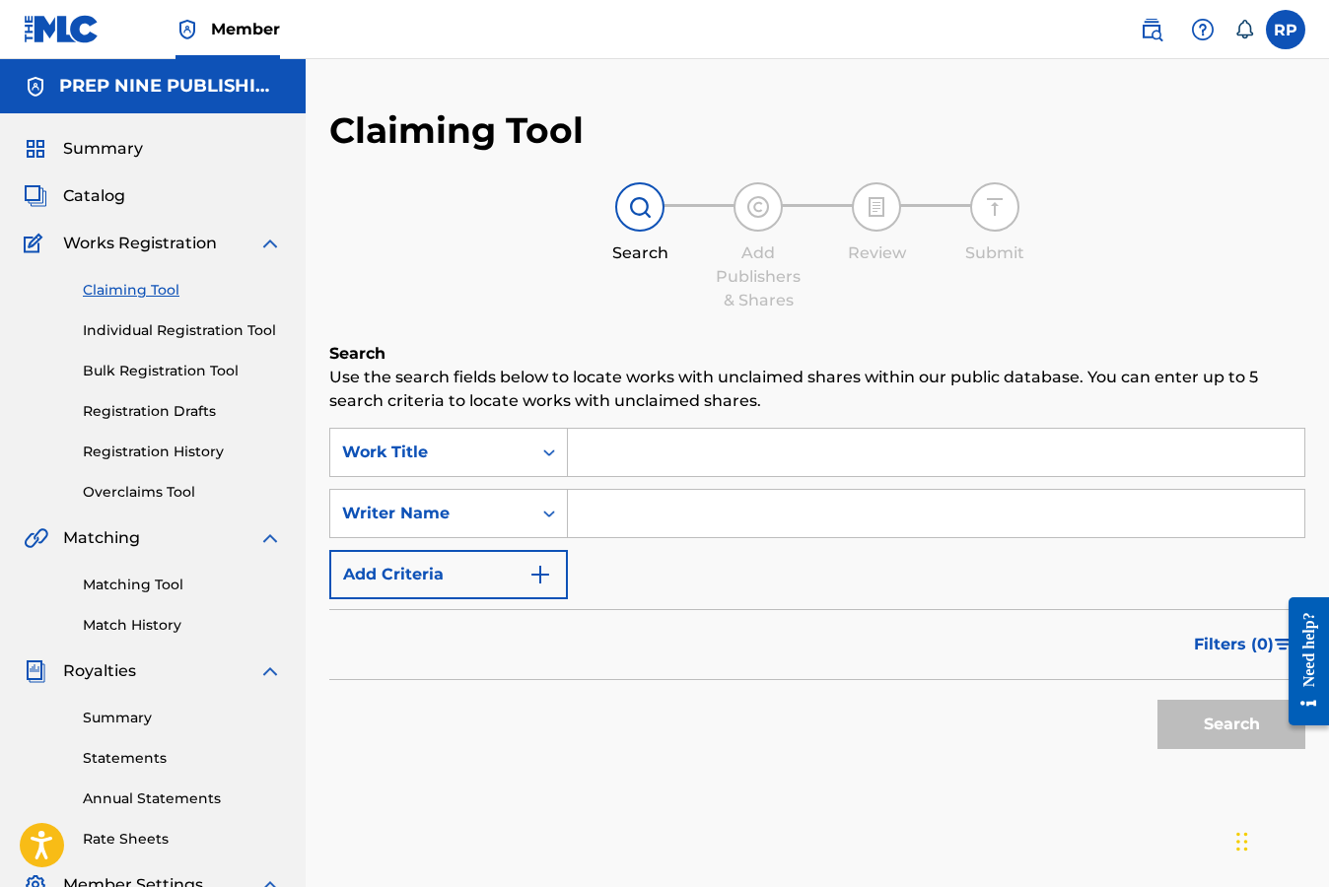
click at [139, 372] on link "Bulk Registration Tool" at bounding box center [182, 371] width 199 height 21
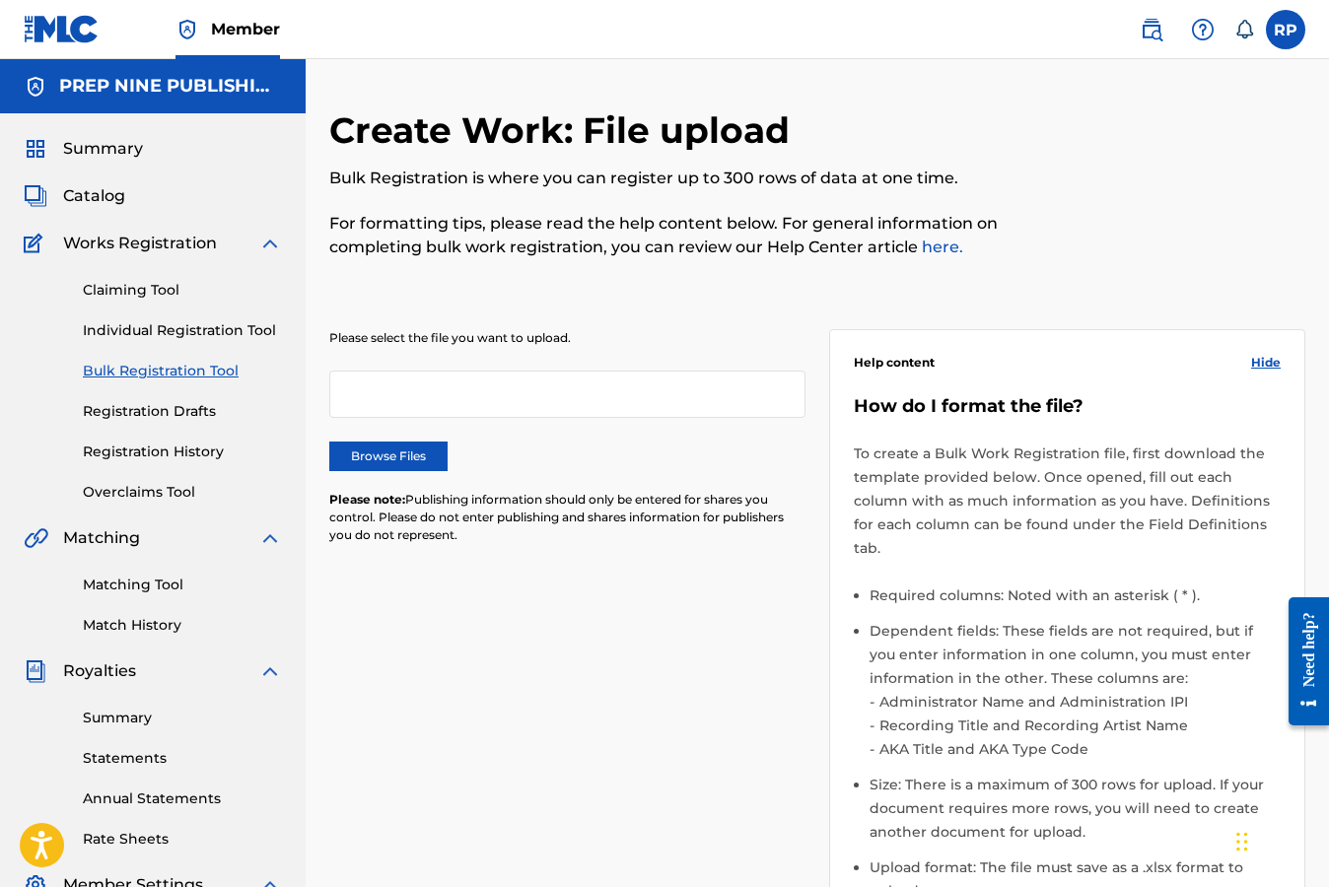
click at [135, 415] on link "Registration Drafts" at bounding box center [182, 411] width 199 height 21
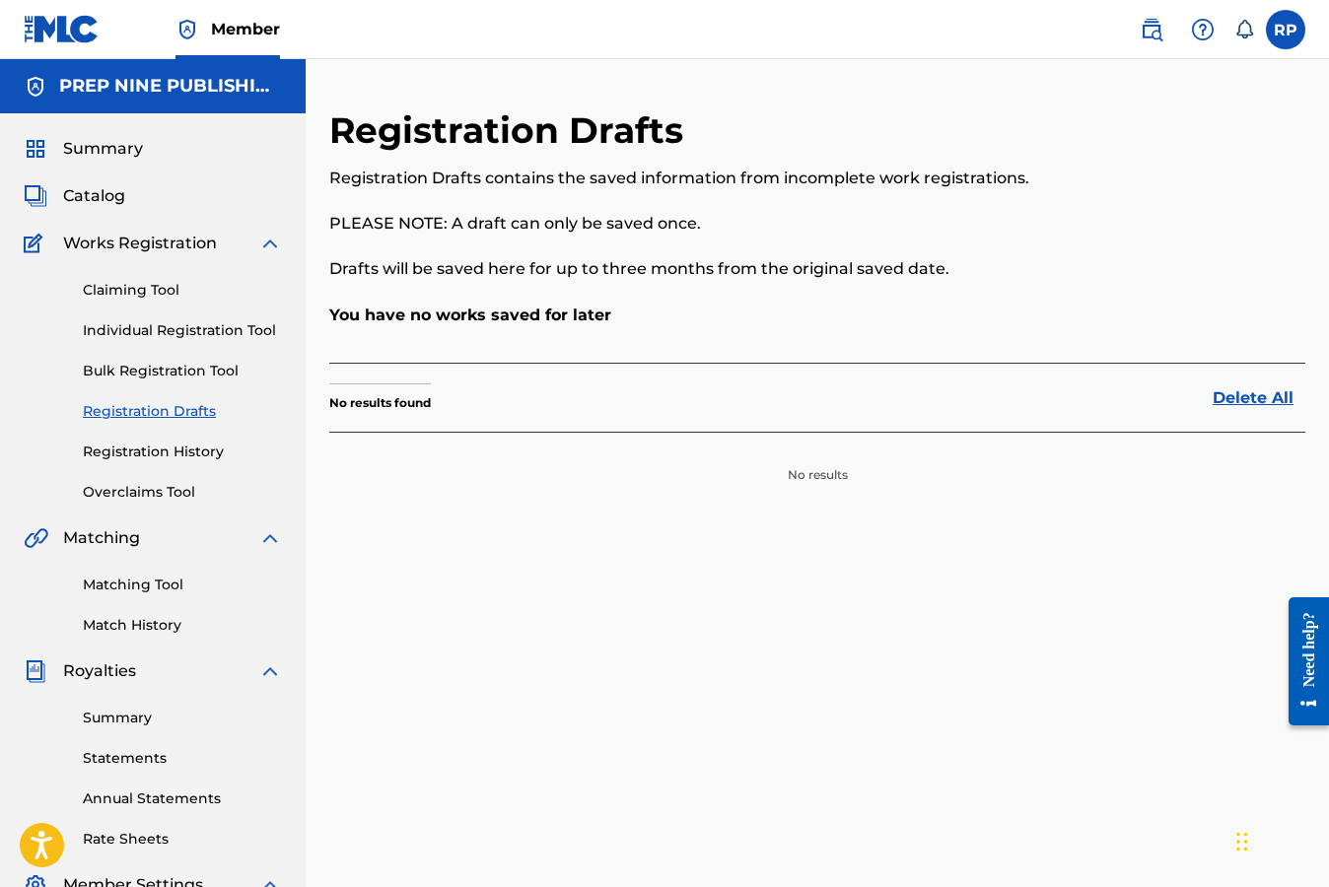
click at [134, 451] on link "Registration History" at bounding box center [182, 452] width 199 height 21
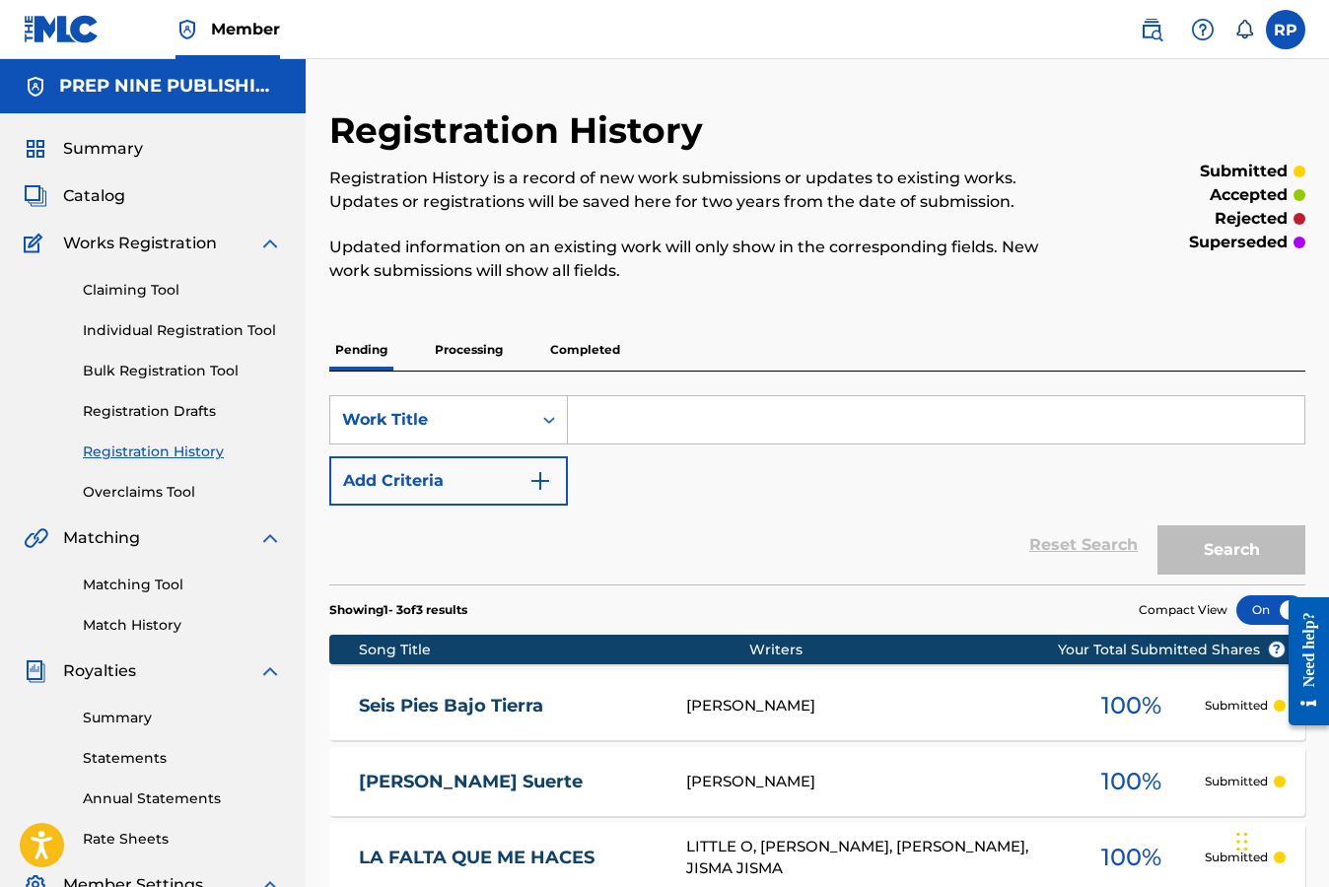
click at [764, 537] on div "Reset Search Search" at bounding box center [817, 545] width 976 height 79
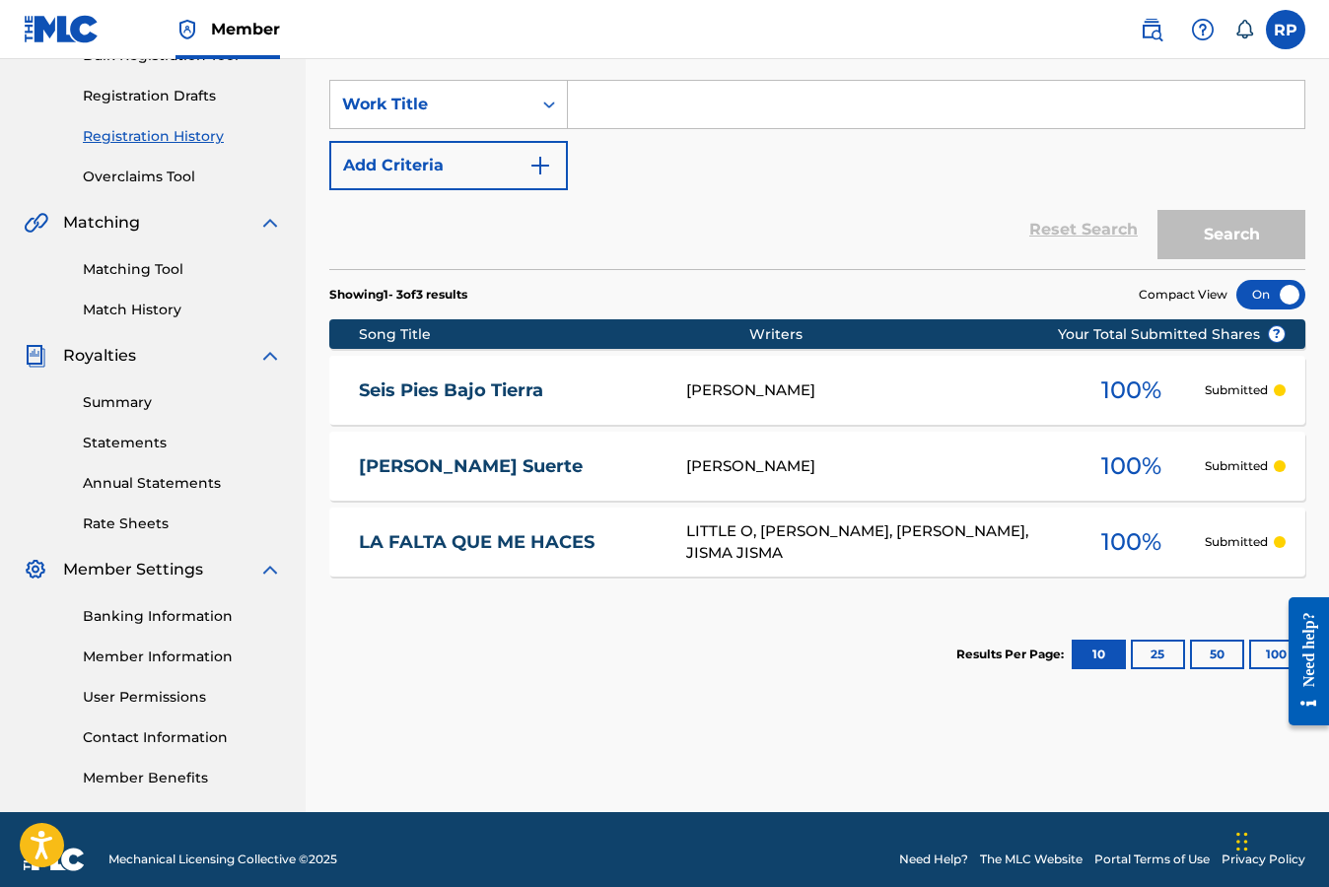
scroll to position [335, 0]
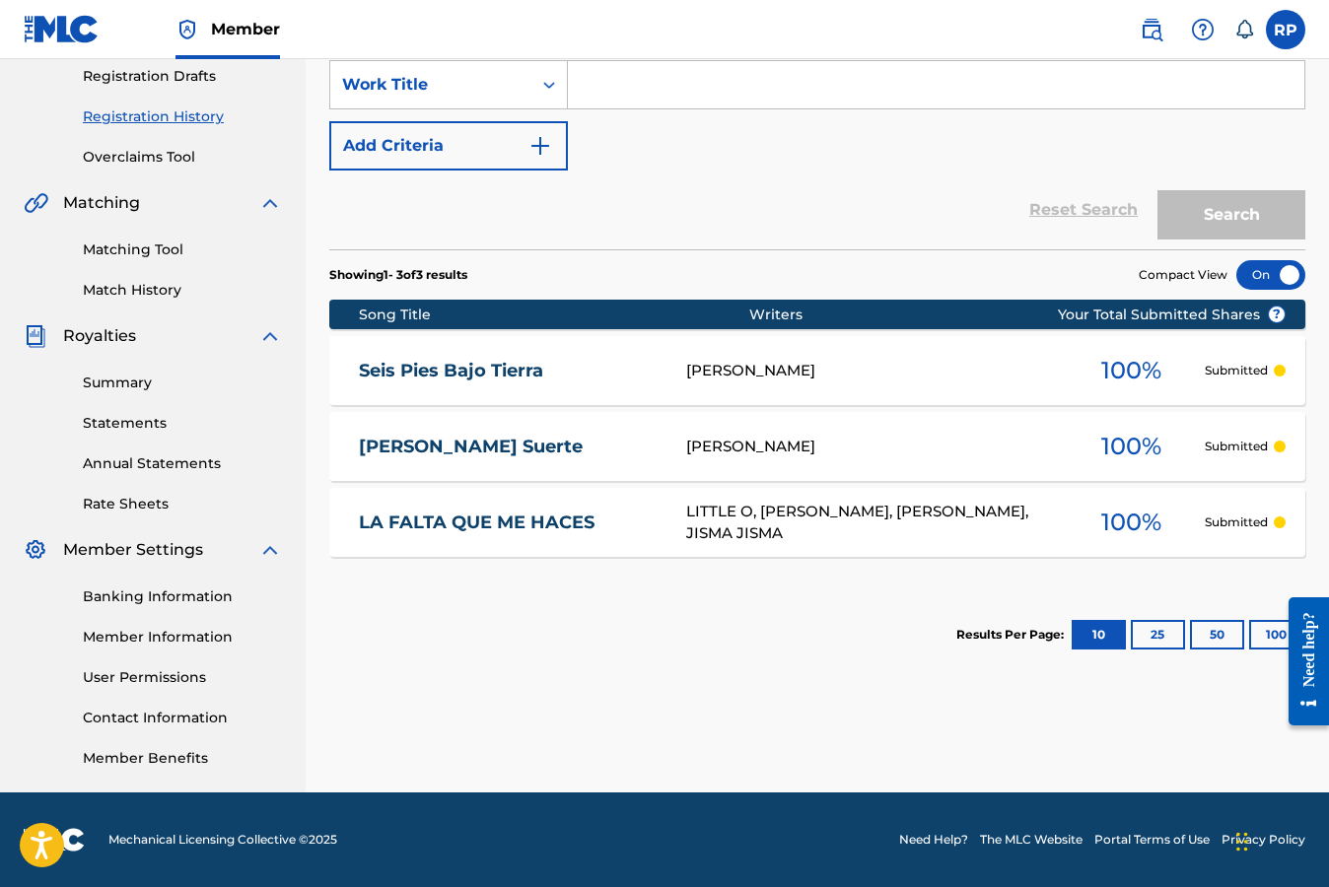
click at [1133, 369] on span "100 %" at bounding box center [1131, 370] width 60 height 35
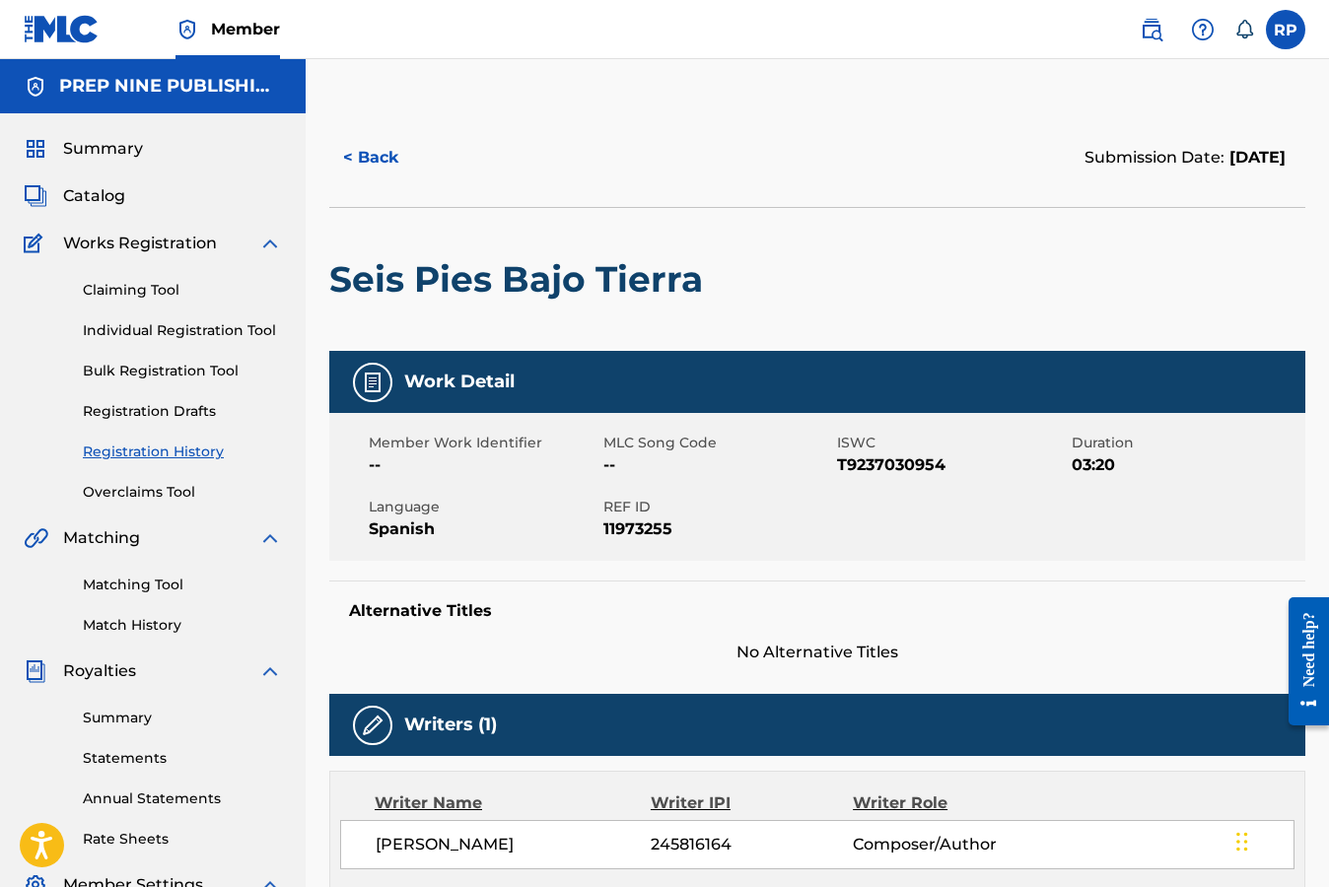
click at [1093, 306] on div "Seis Pies Bajo Tierra" at bounding box center [817, 279] width 976 height 144
click at [99, 196] on span "Catalog" at bounding box center [94, 196] width 62 height 24
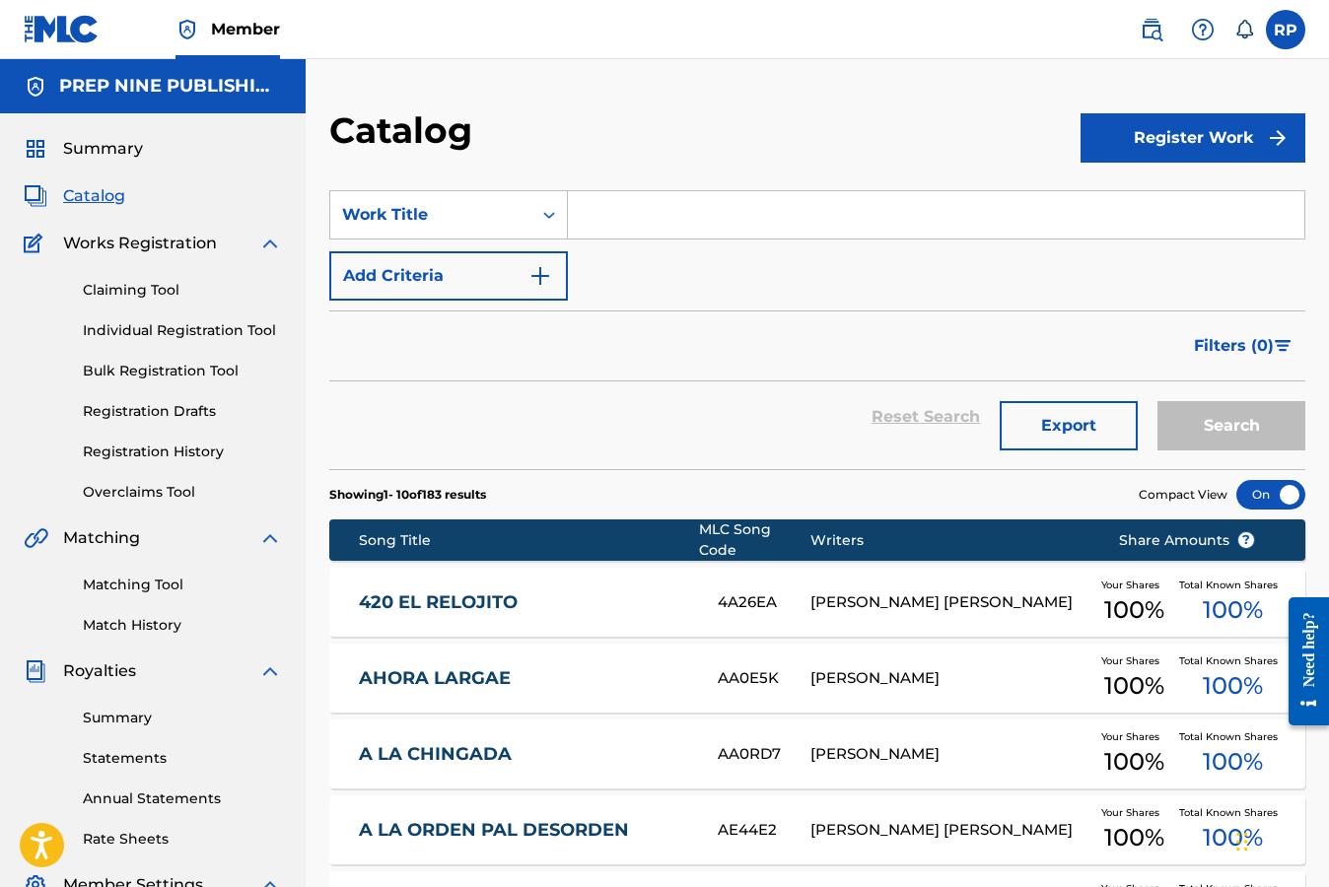
click at [1222, 578] on span "Total Known Shares" at bounding box center [1232, 585] width 106 height 15
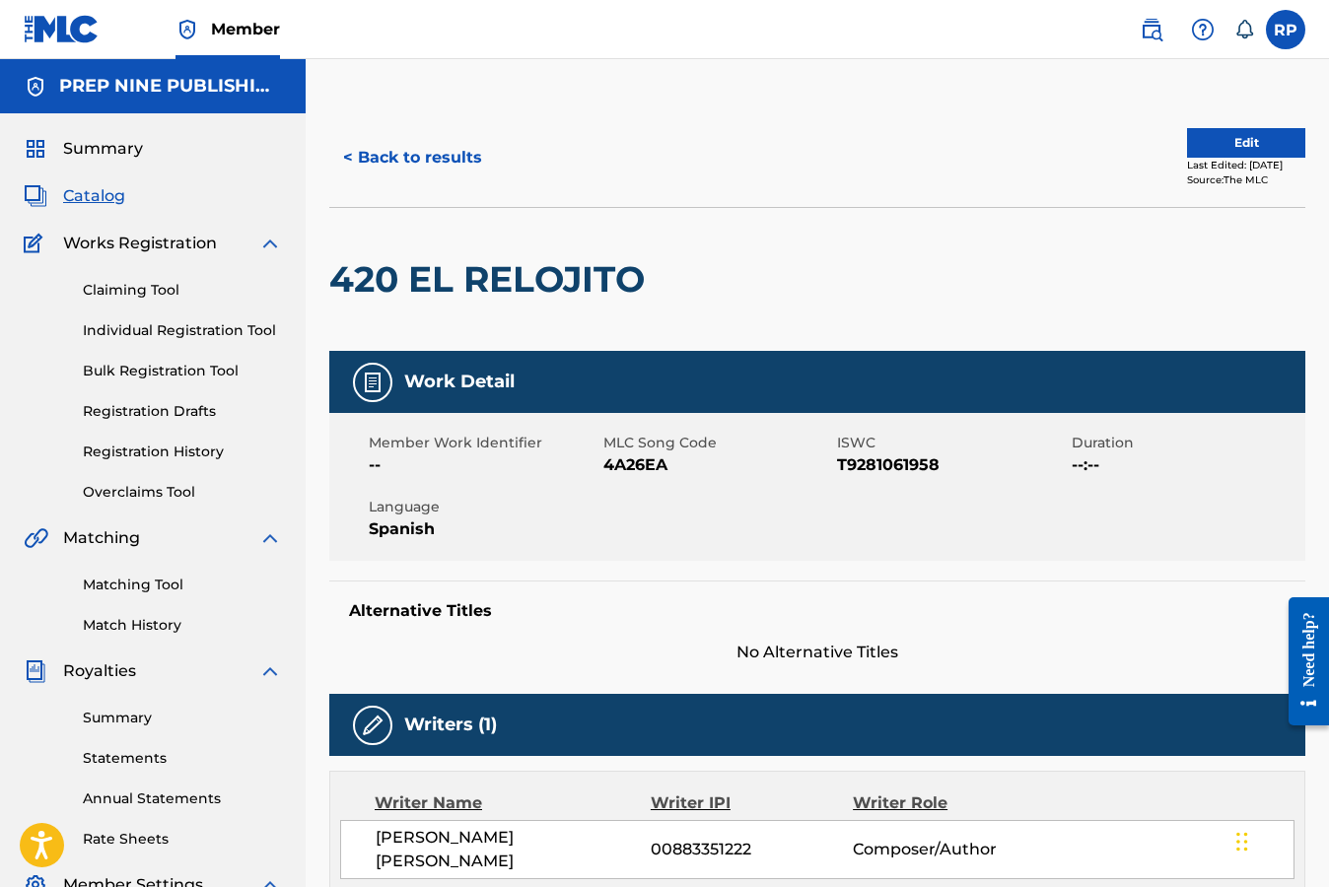
click at [1191, 515] on div "Member Work Identifier -- MLC Song Code 4A26EA ISWC T9281061958 Duration --:-- …" at bounding box center [817, 487] width 976 height 148
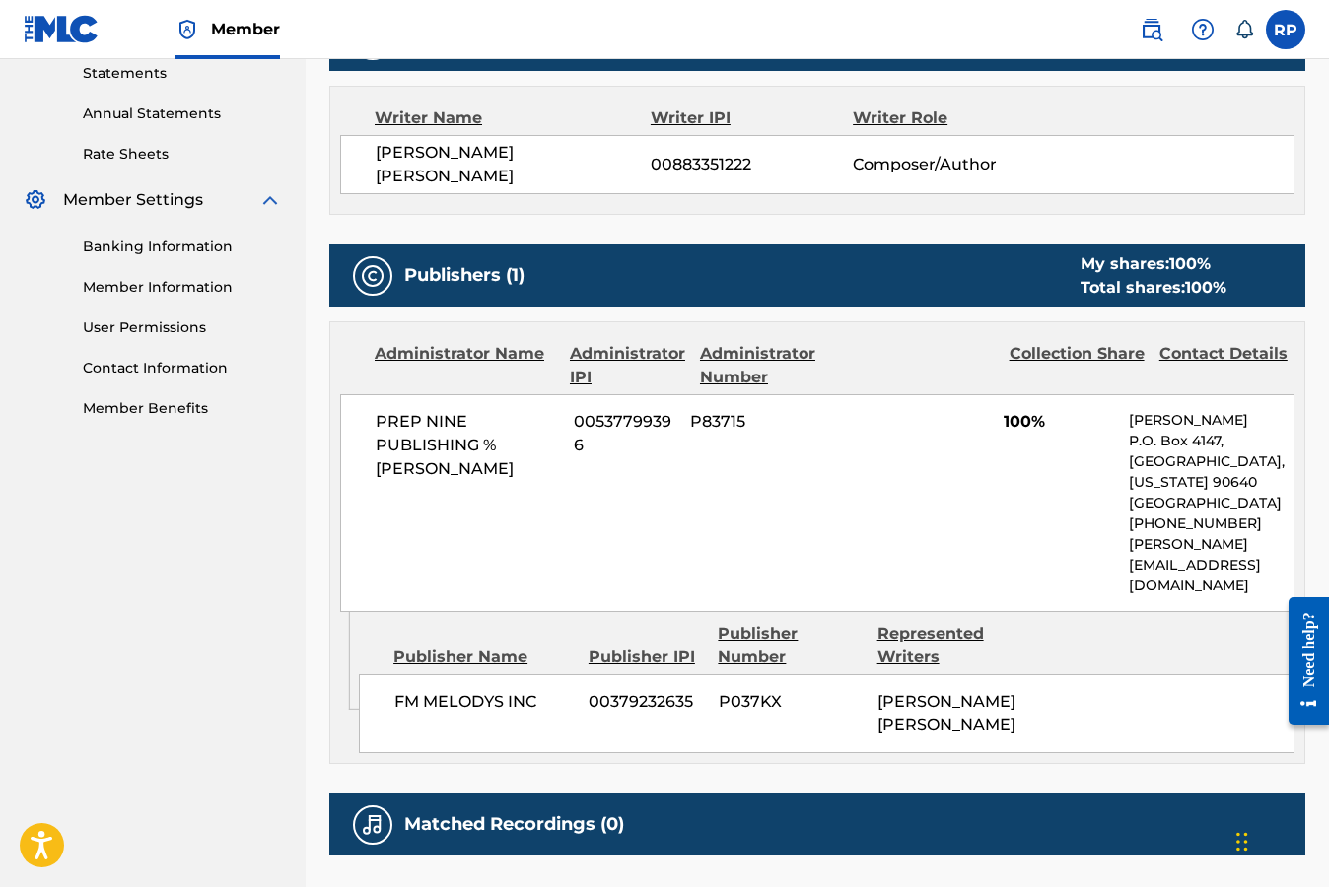
scroll to position [710, 0]
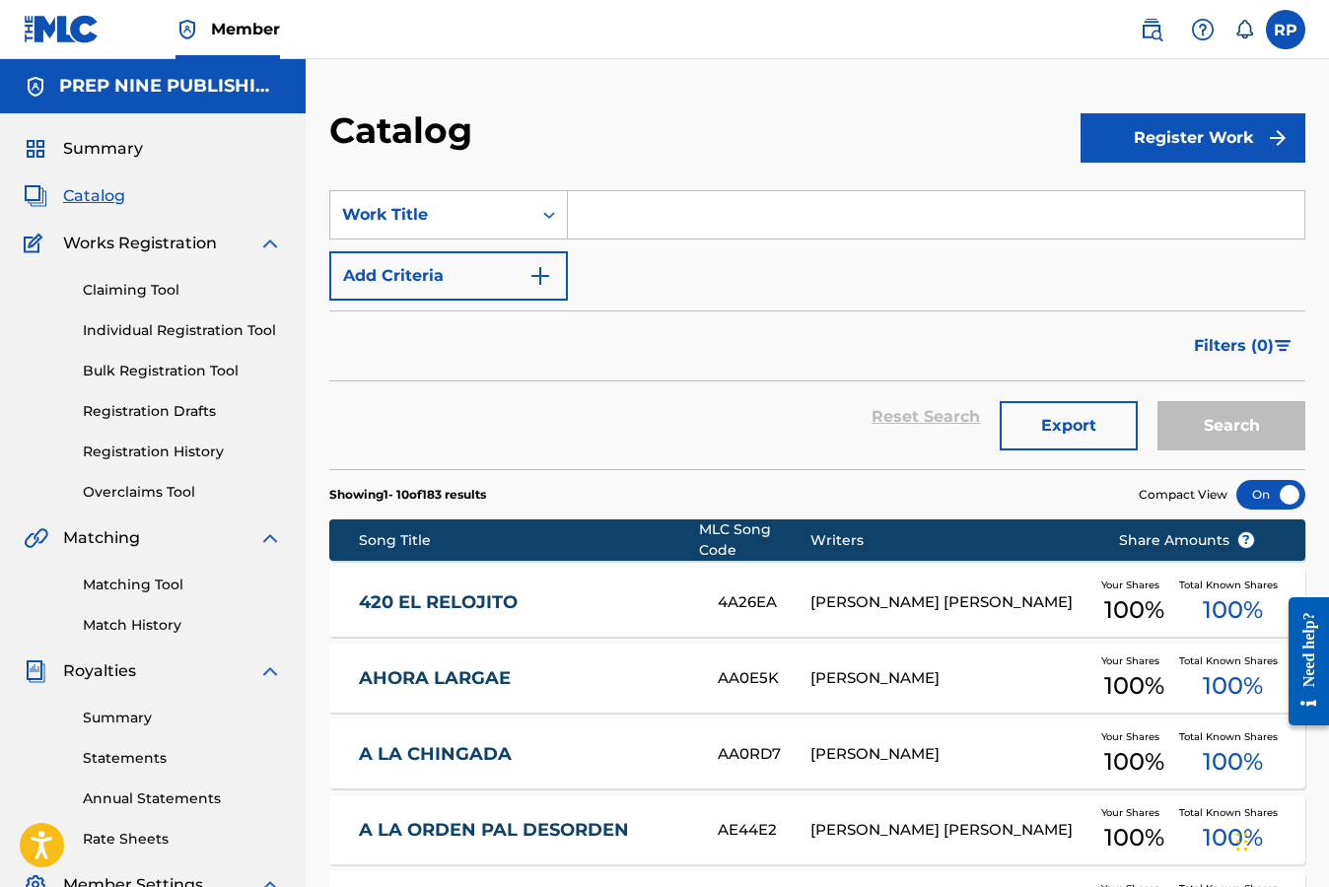
click at [156, 453] on link "Registration History" at bounding box center [182, 452] width 199 height 21
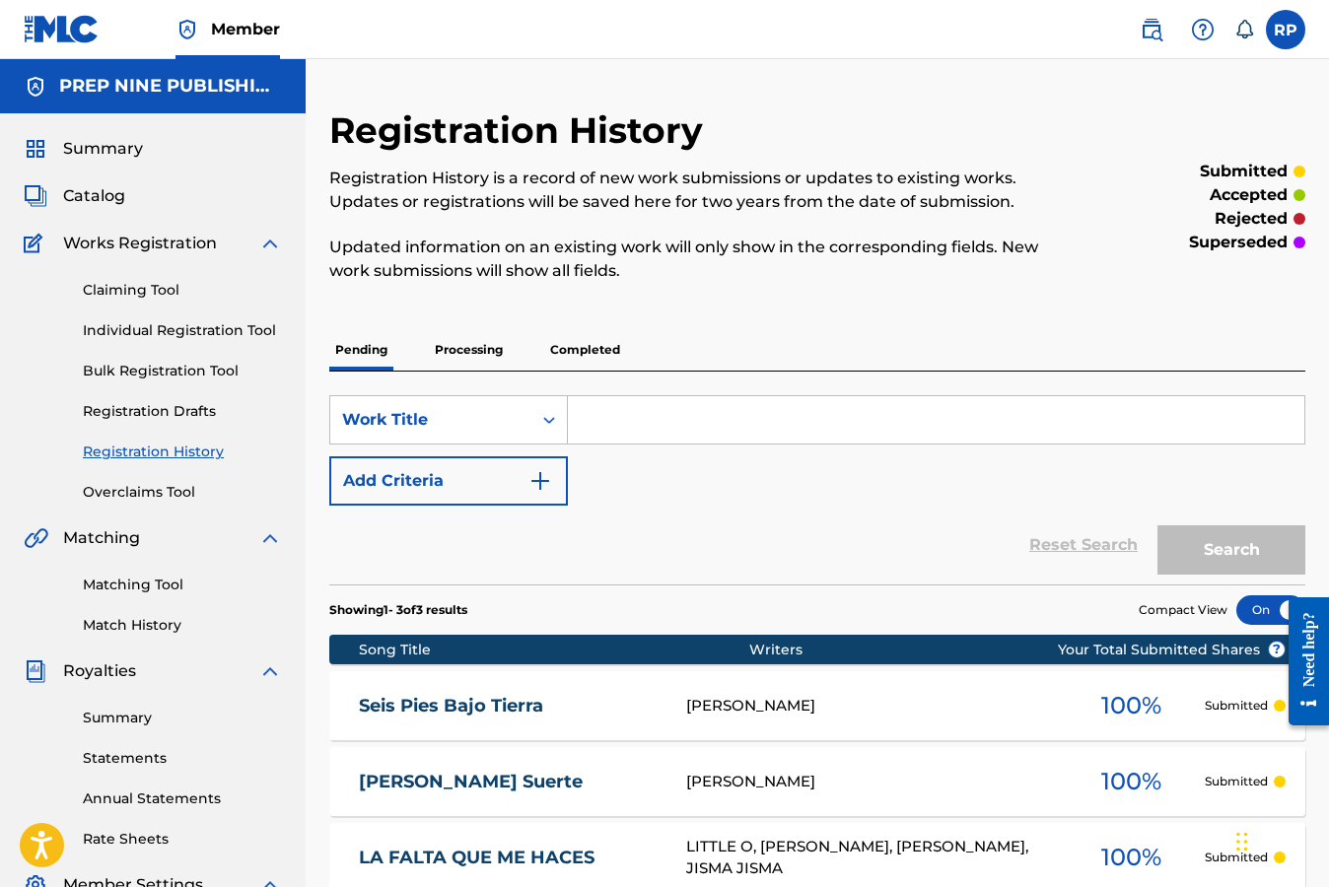
click at [1121, 782] on span "100 %" at bounding box center [1131, 781] width 60 height 35
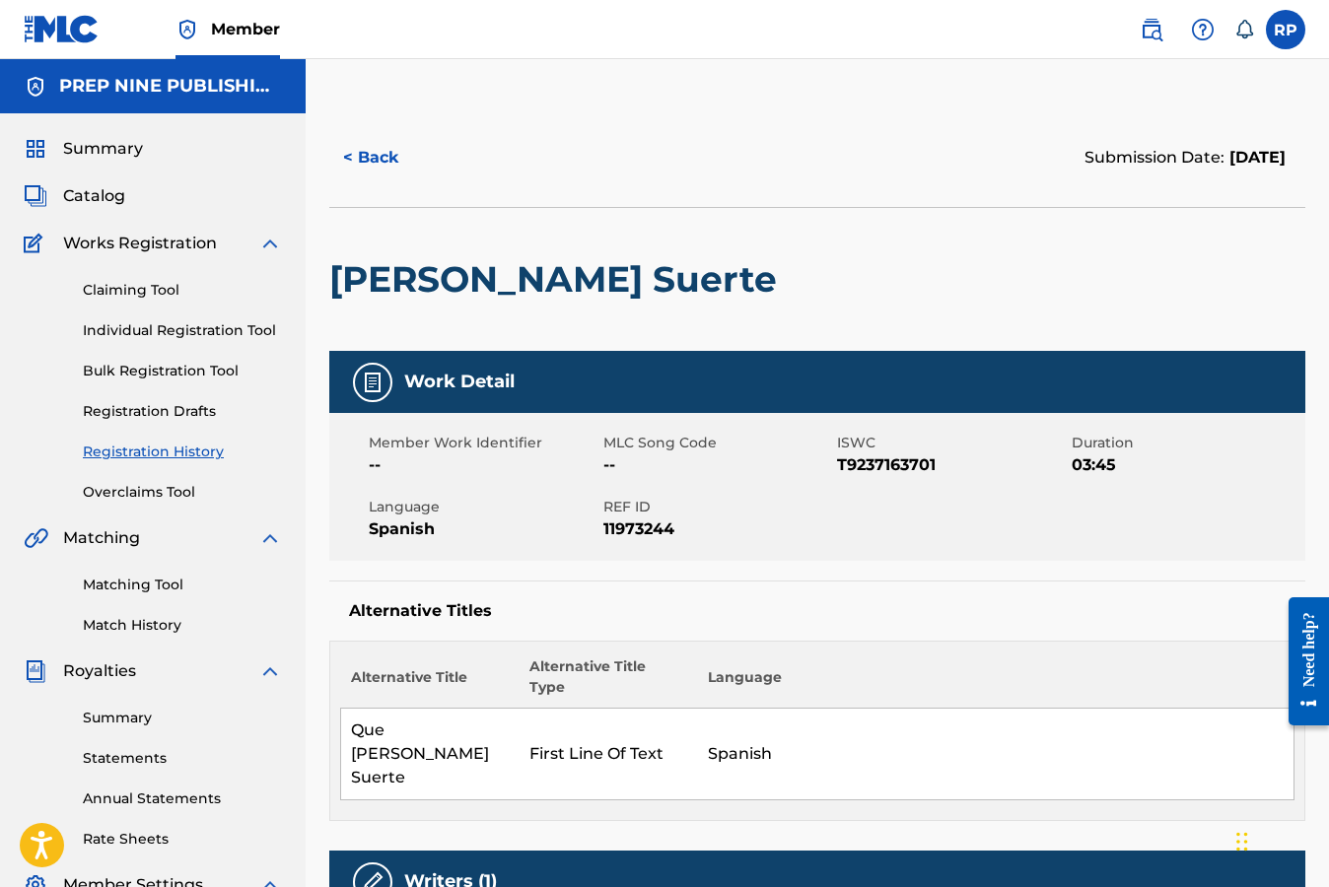
click at [1215, 513] on div "Member Work Identifier -- MLC Song Code -- ISWC T9237163701 Duration 03:45 Lang…" at bounding box center [817, 487] width 976 height 148
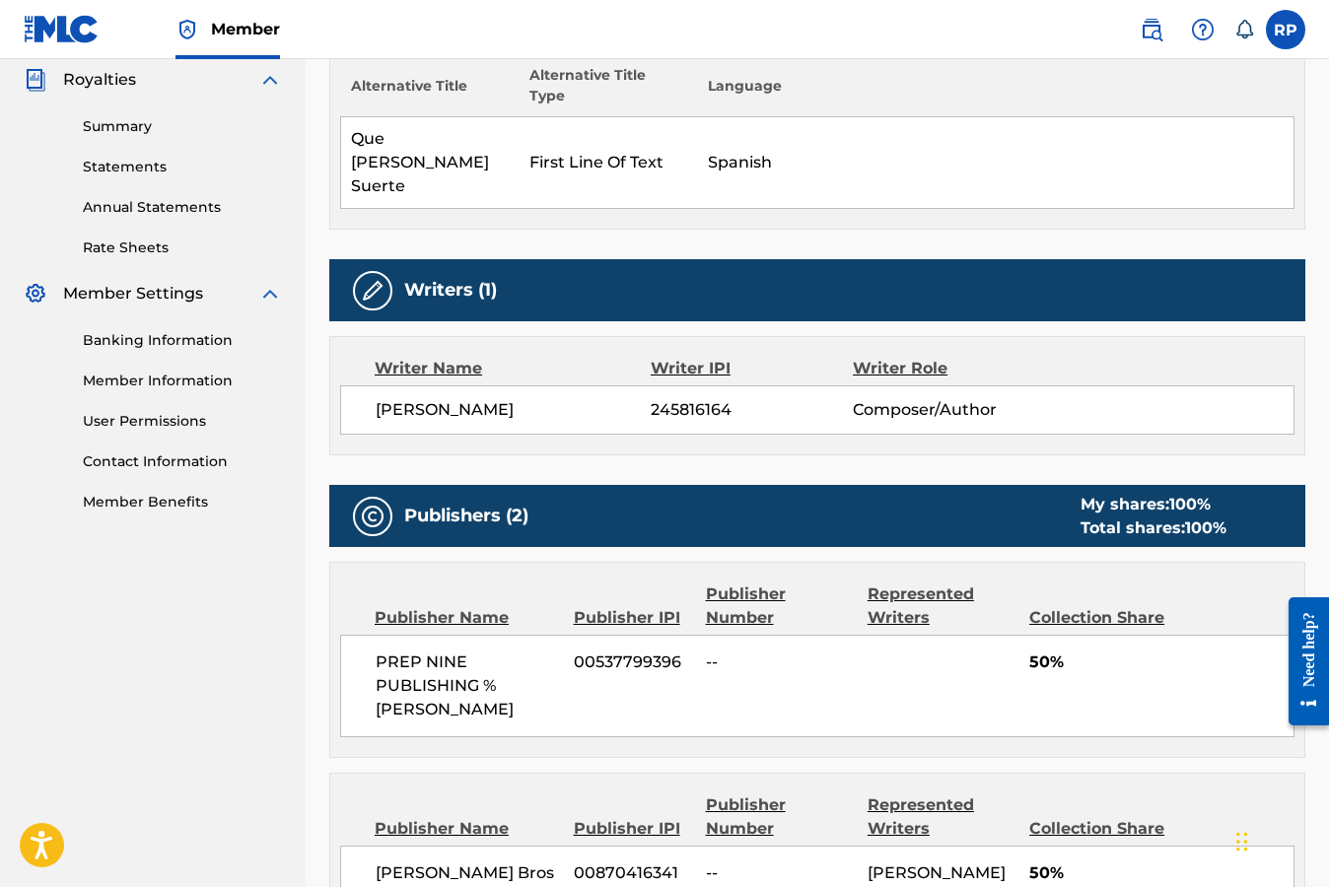
scroll to position [631, 0]
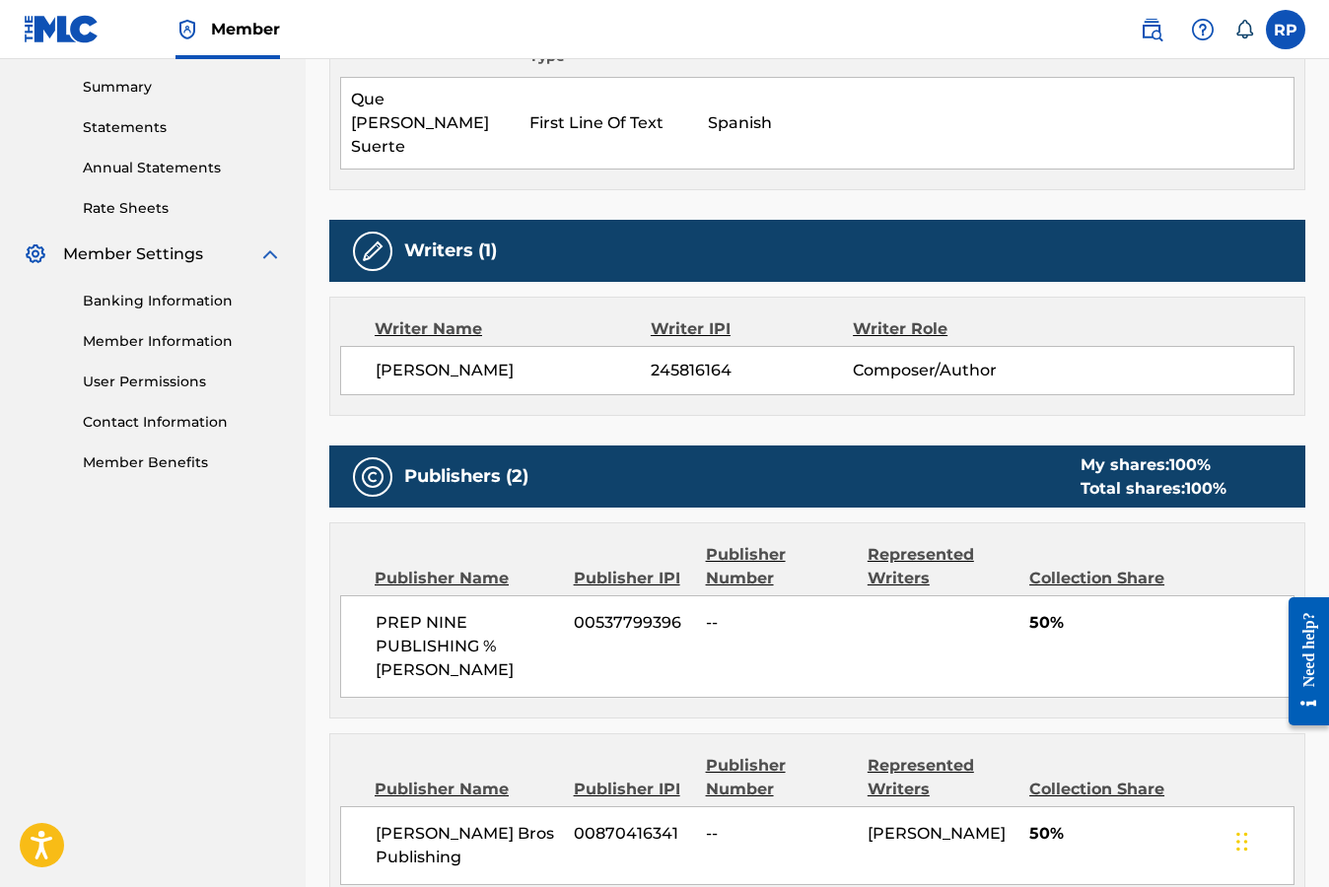
click at [1095, 635] on div "PREP NINE PUBLISHING % ROBERTO PEREZ-TORRES 00537799396 -- 50%" at bounding box center [817, 646] width 954 height 102
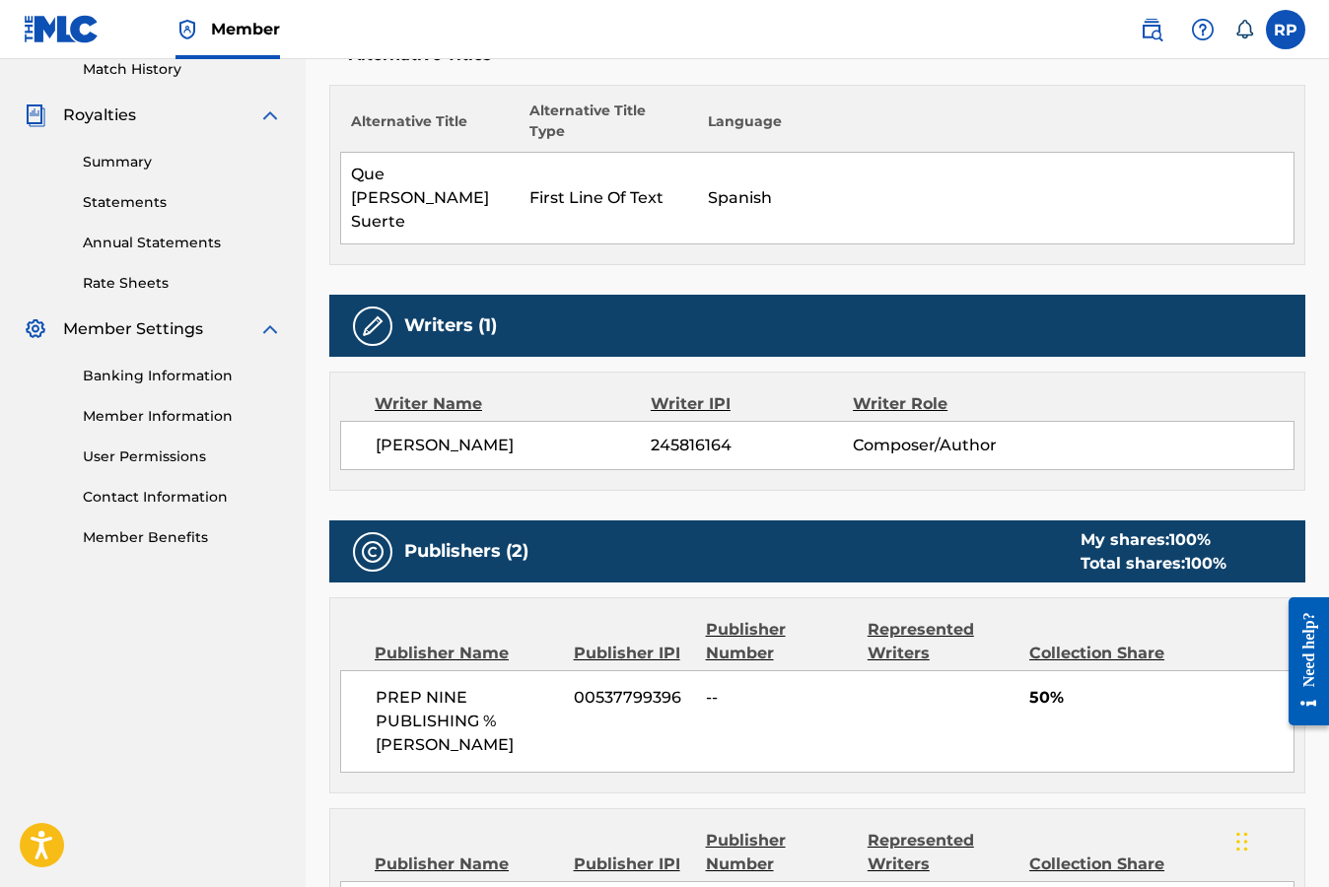
scroll to position [519, 0]
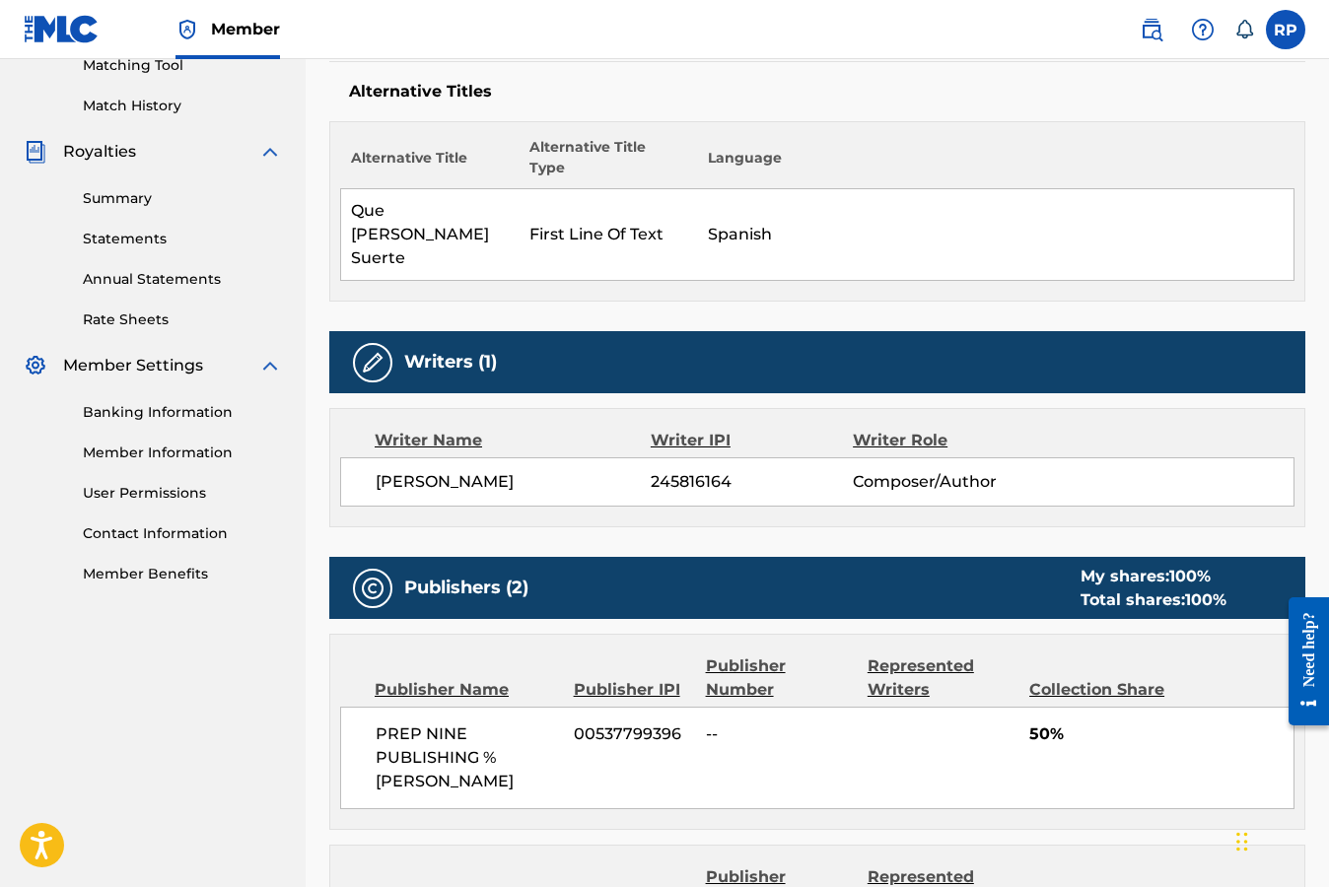
click at [1205, 32] on img at bounding box center [1203, 30] width 24 height 24
click at [1184, 108] on link "Contact us" at bounding box center [1203, 131] width 168 height 47
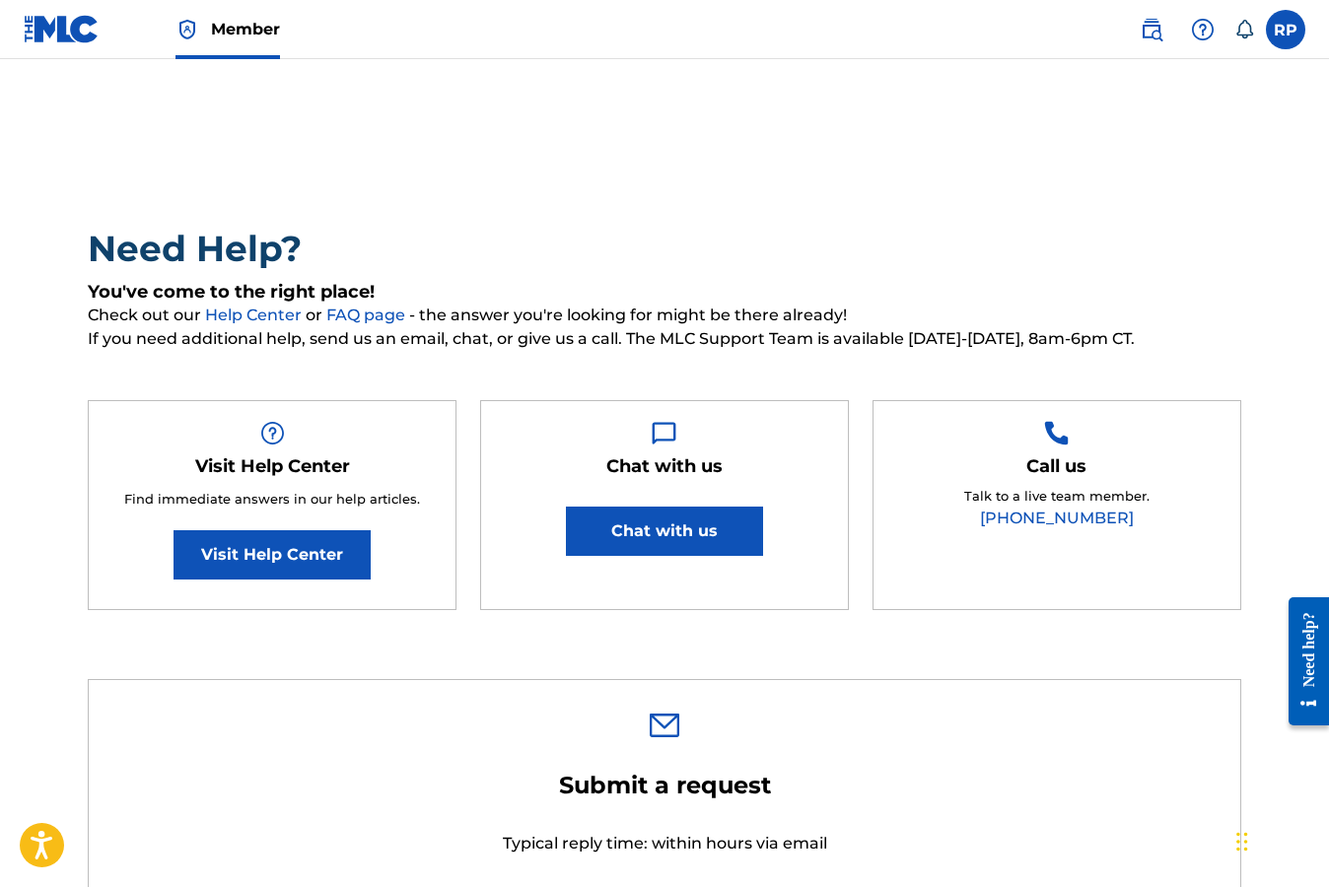
click at [639, 527] on button "Chat with us" at bounding box center [664, 531] width 197 height 49
click at [287, 562] on link "Visit Help Center" at bounding box center [271, 554] width 197 height 49
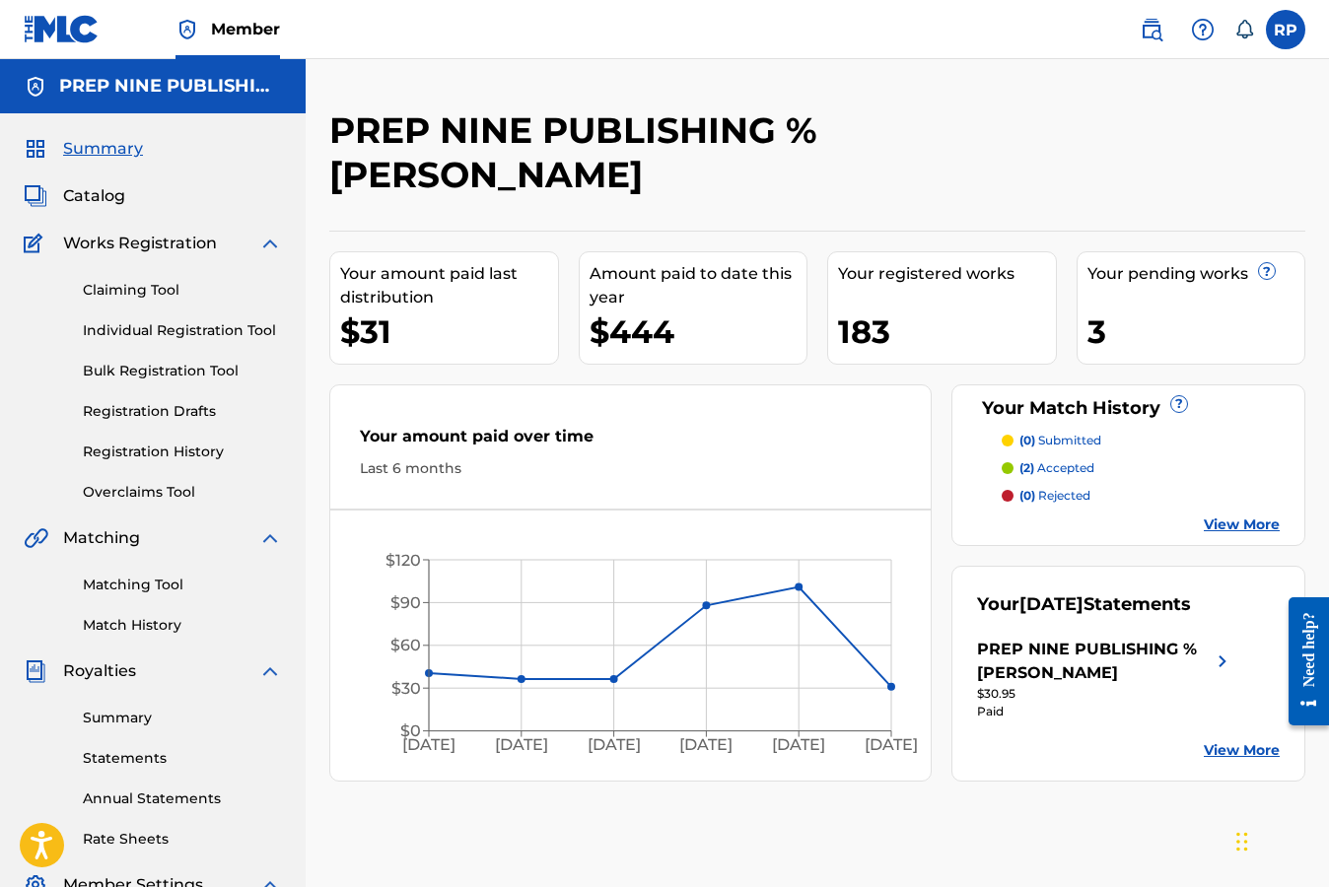
click at [175, 333] on link "Individual Registration Tool" at bounding box center [182, 330] width 199 height 21
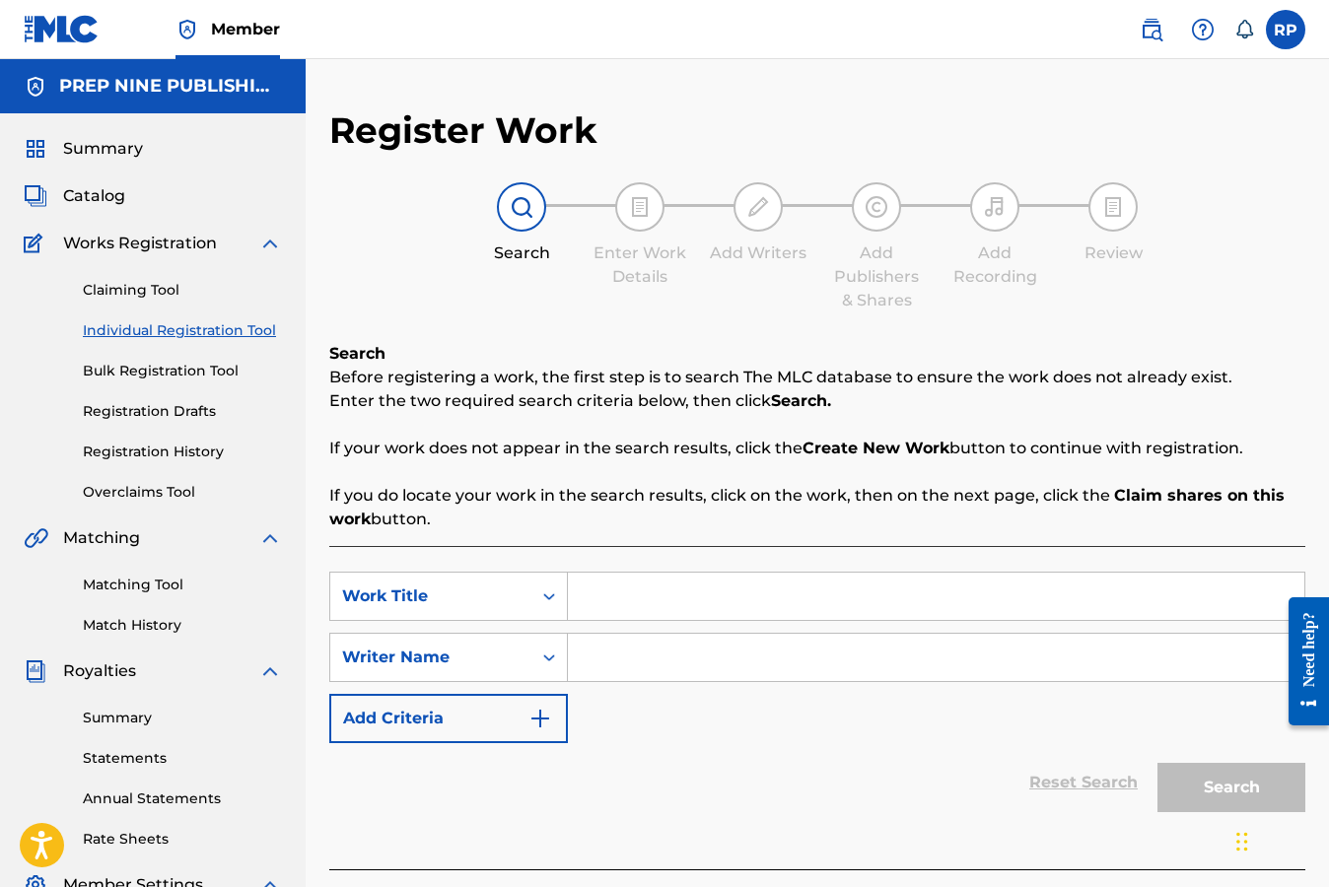
click at [601, 603] on input "Search Form" at bounding box center [936, 596] width 736 height 47
type input "Tres Tequilas"
click at [598, 663] on input "Search Form" at bounding box center [936, 657] width 736 height 47
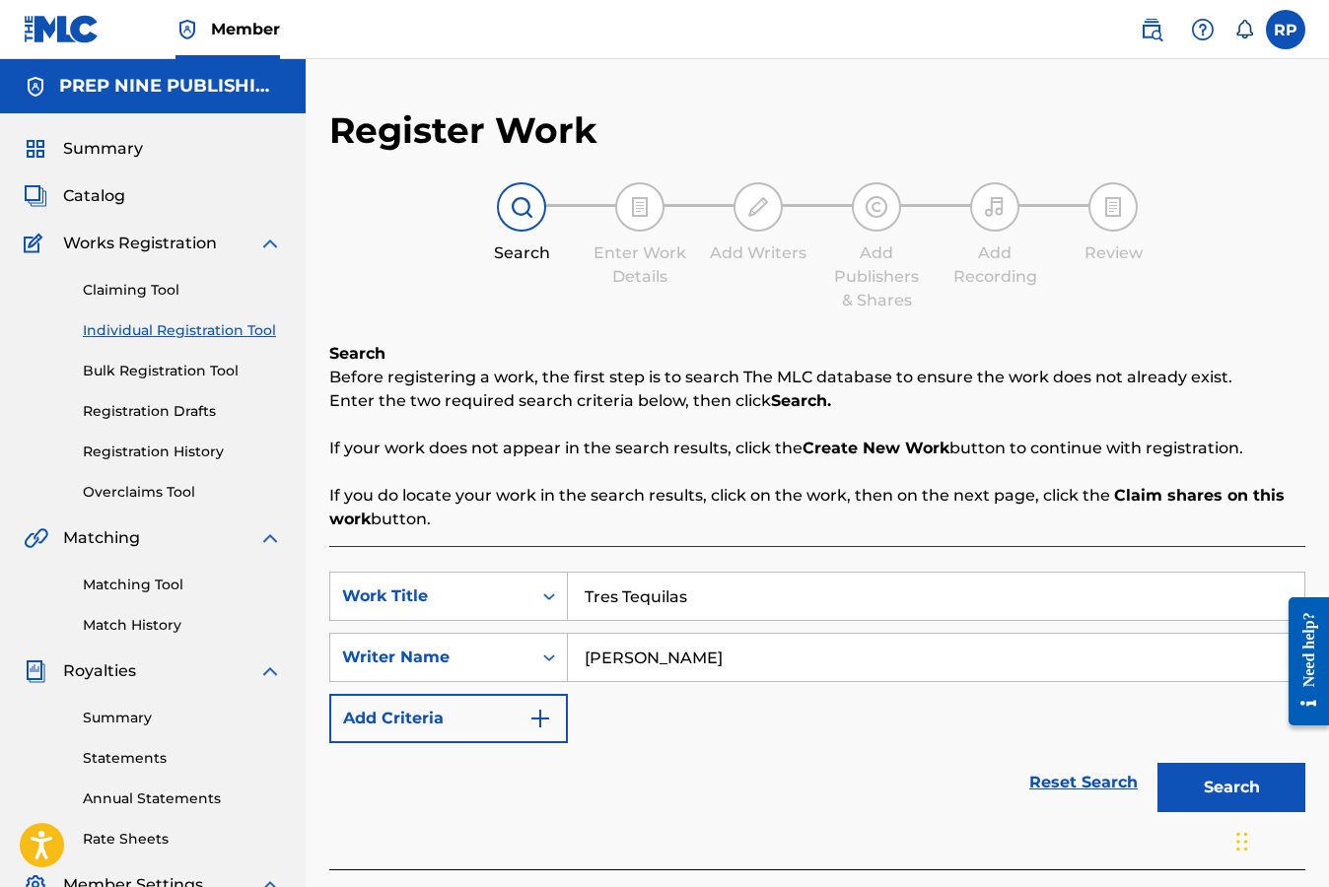
type input "[PERSON_NAME]"
click at [1187, 794] on button "Search" at bounding box center [1231, 787] width 148 height 49
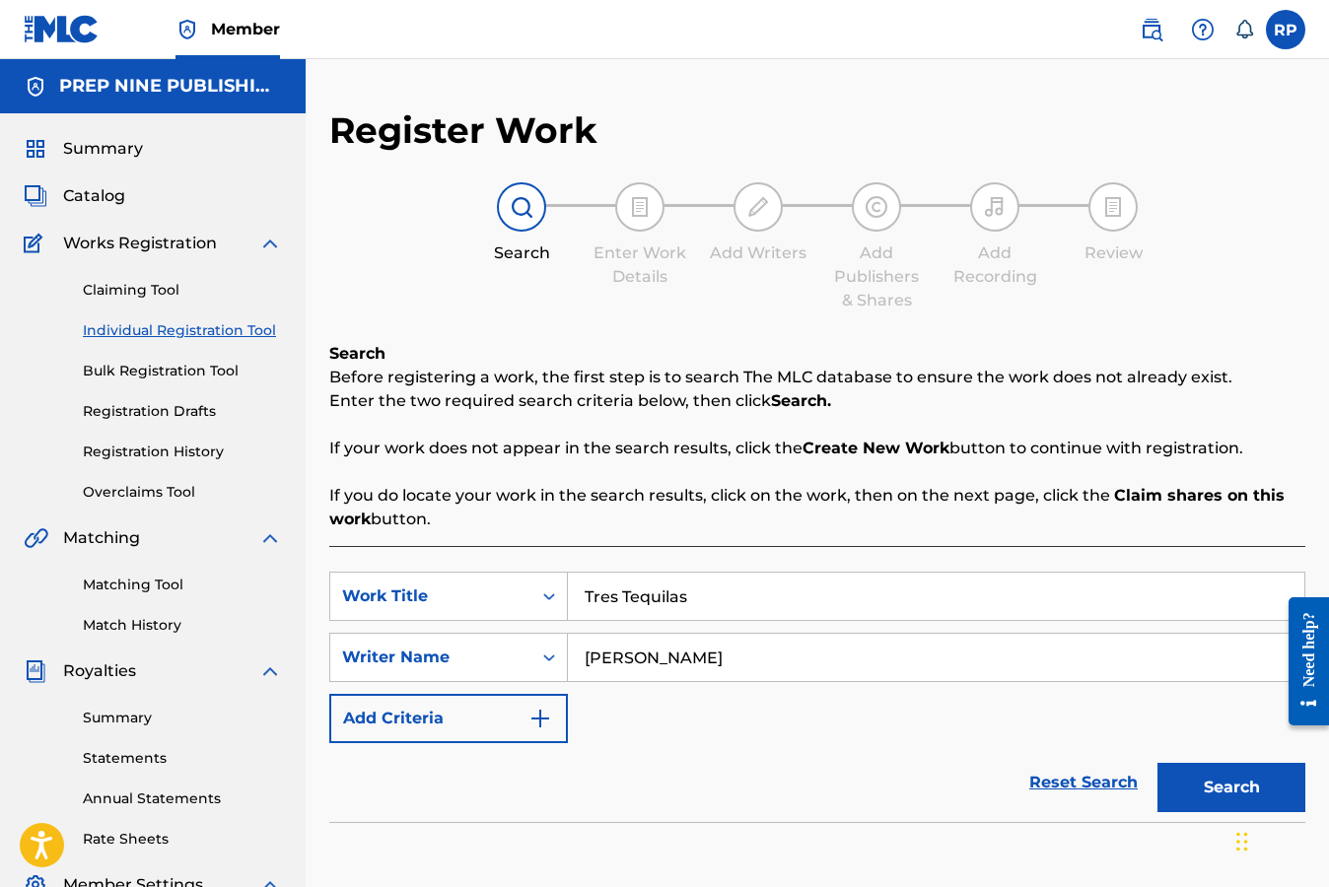
click at [978, 742] on div "SearchWithCriteriadba0c44d-7da1-483f-94ea-6c2c565f3f18 Work Title Tres Tequilas…" at bounding box center [817, 657] width 976 height 171
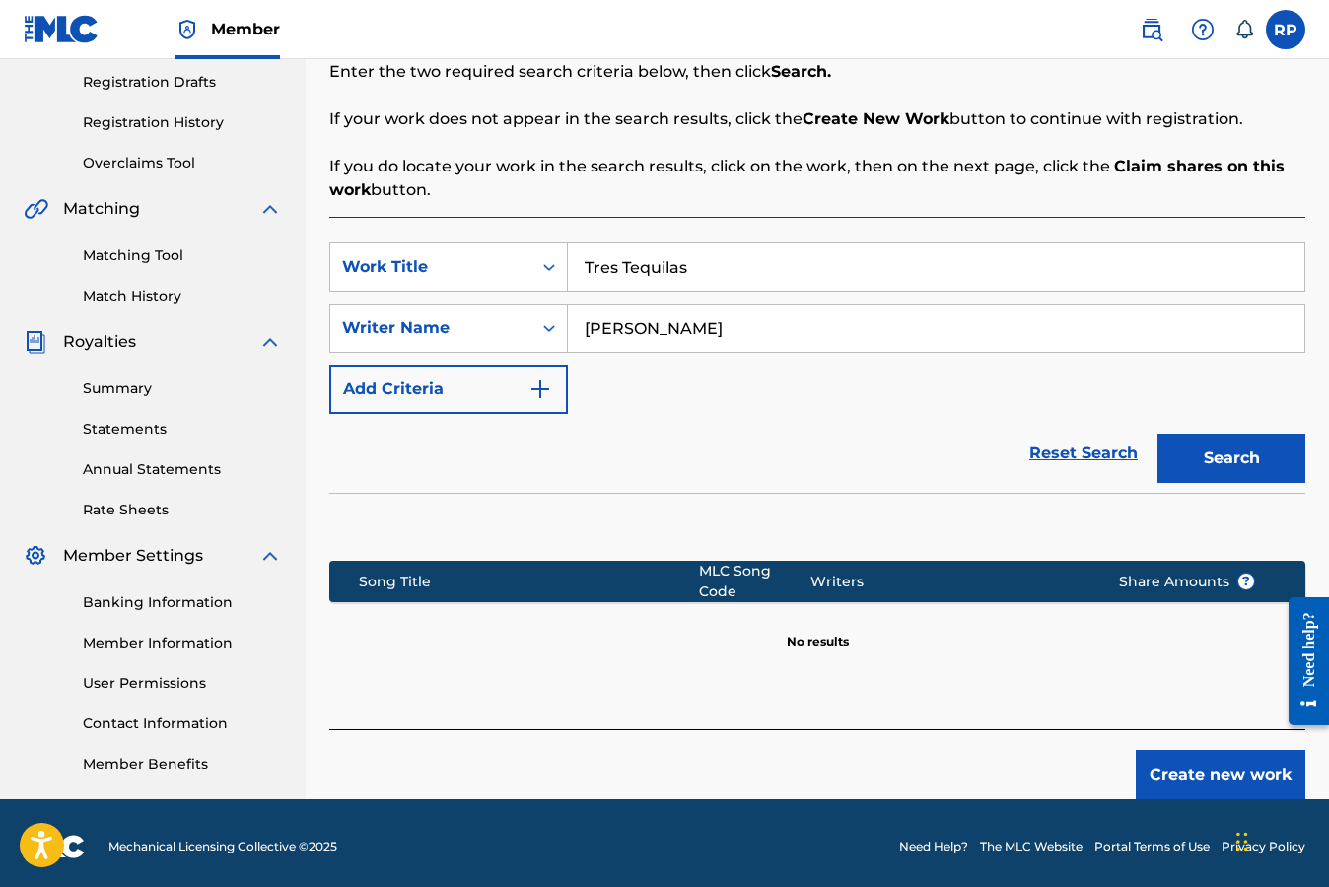
scroll to position [335, 0]
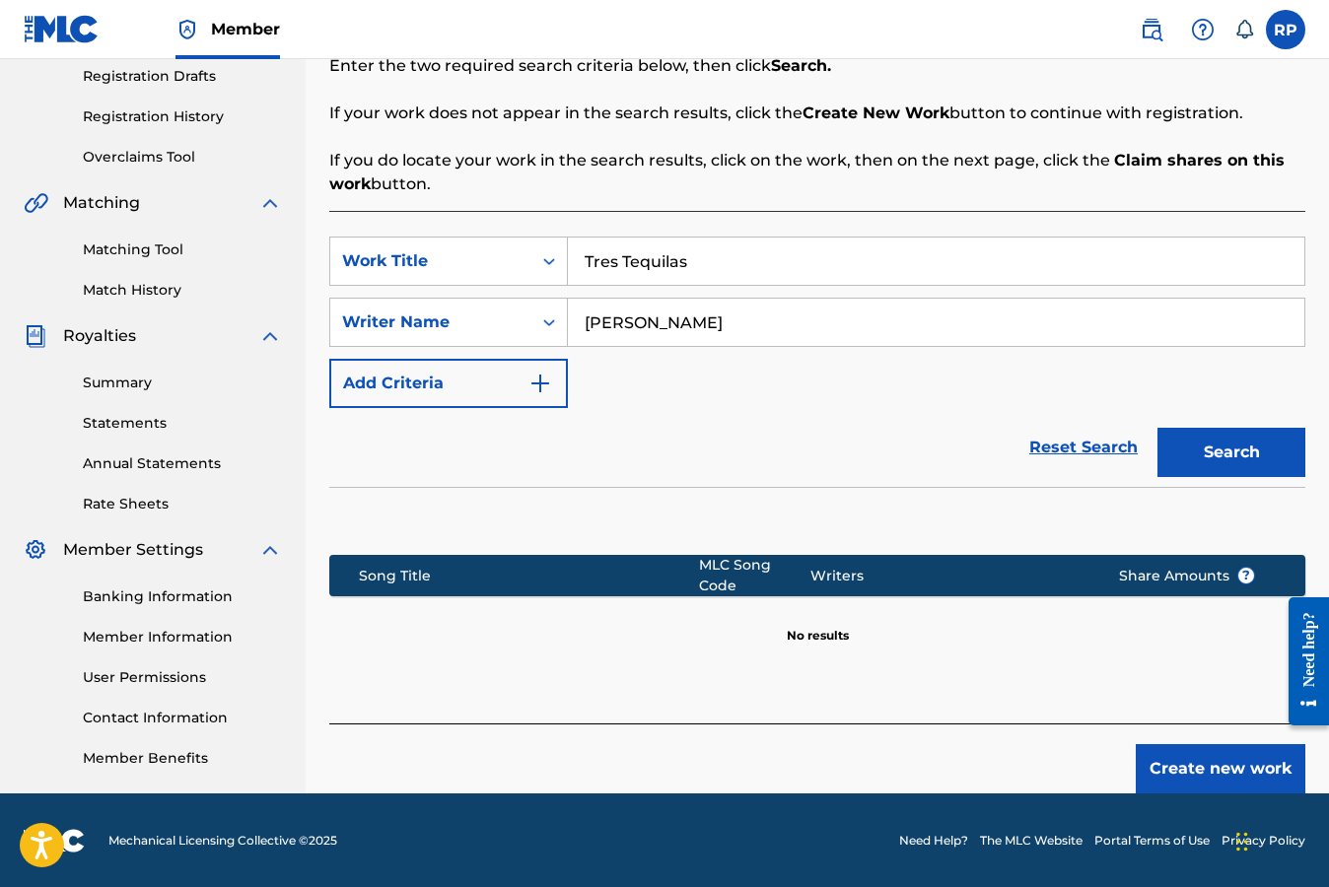
click at [1229, 752] on button "Create new work" at bounding box center [1220, 768] width 170 height 49
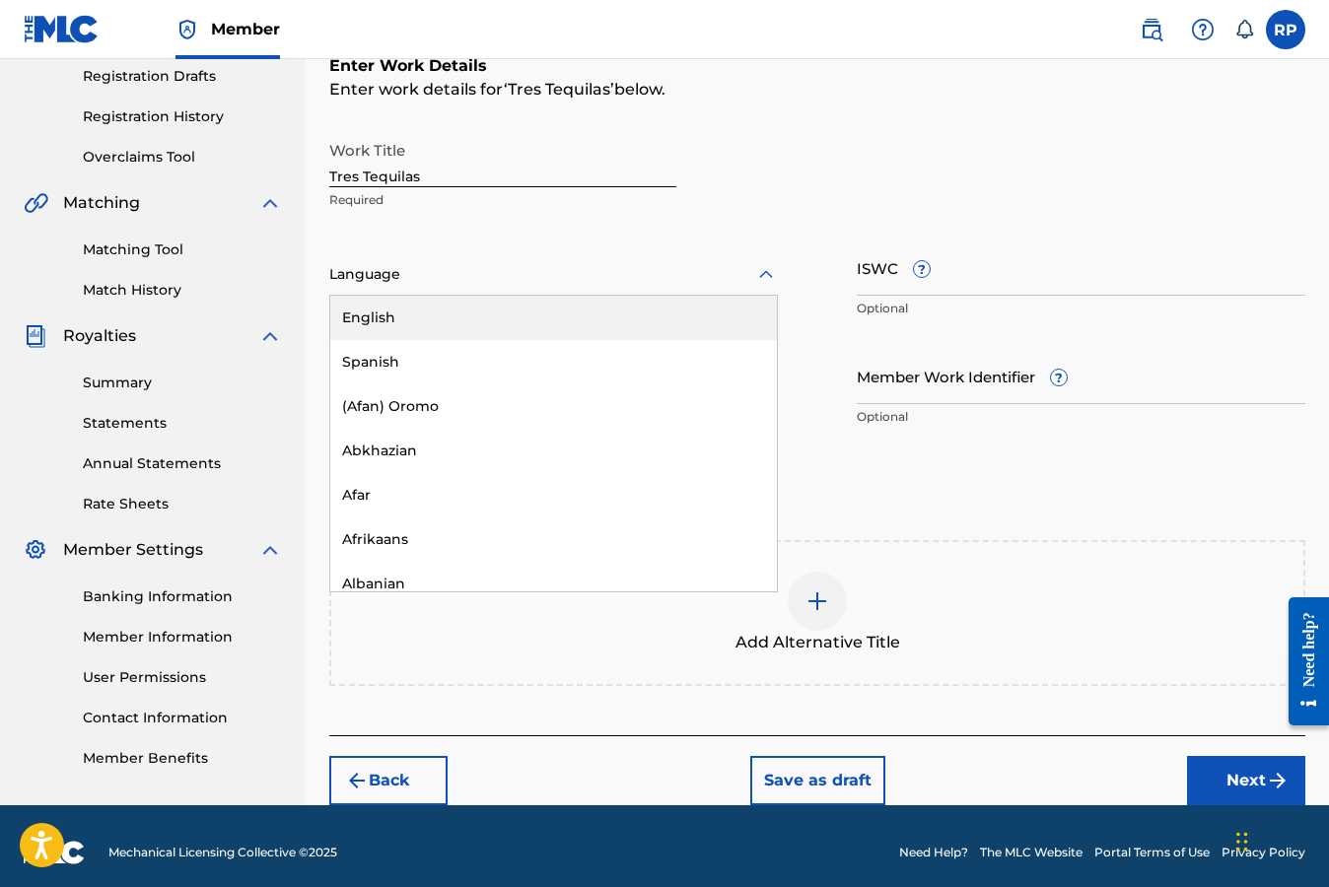
click at [765, 278] on icon at bounding box center [766, 275] width 24 height 24
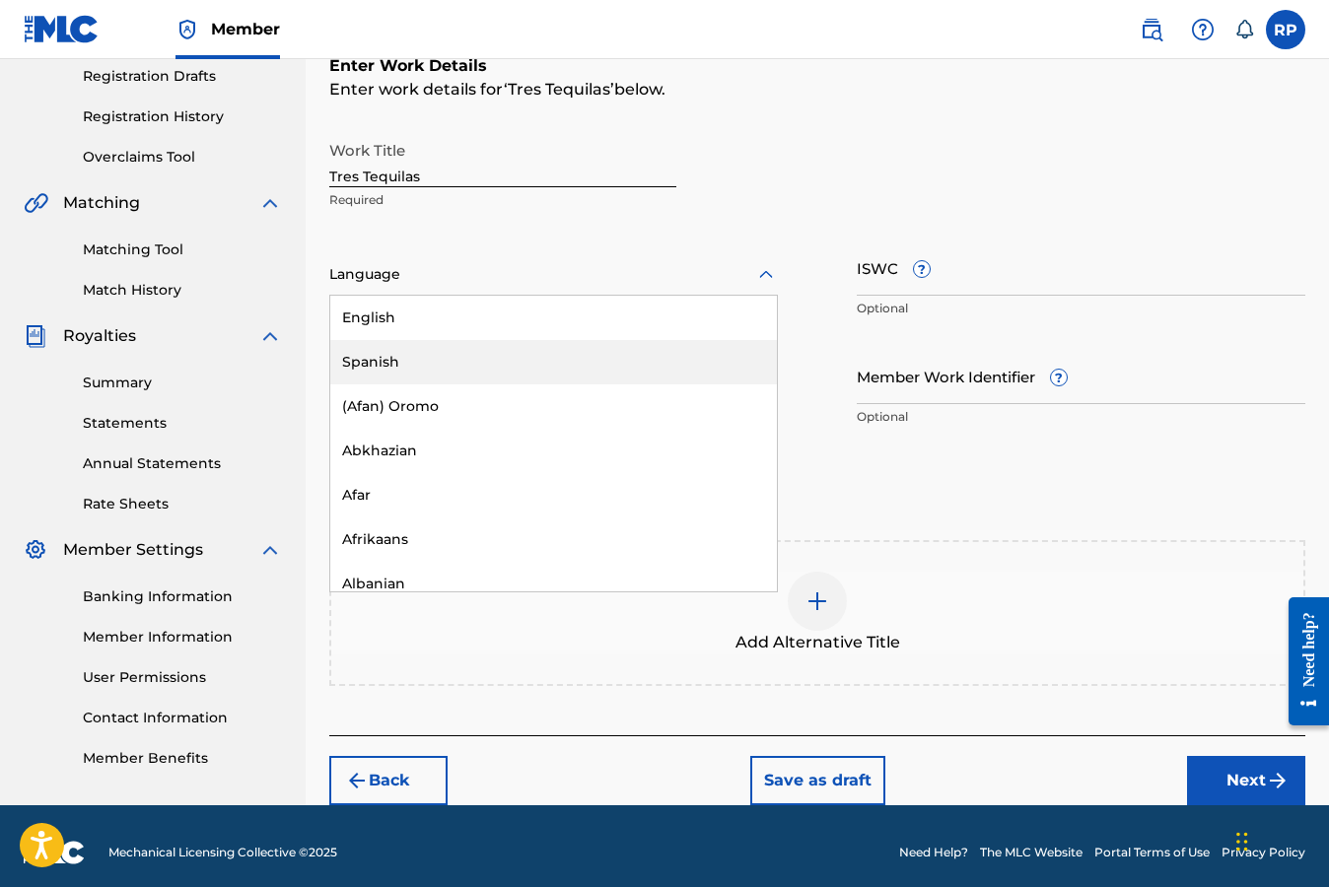
click at [390, 361] on div "Spanish" at bounding box center [553, 362] width 446 height 44
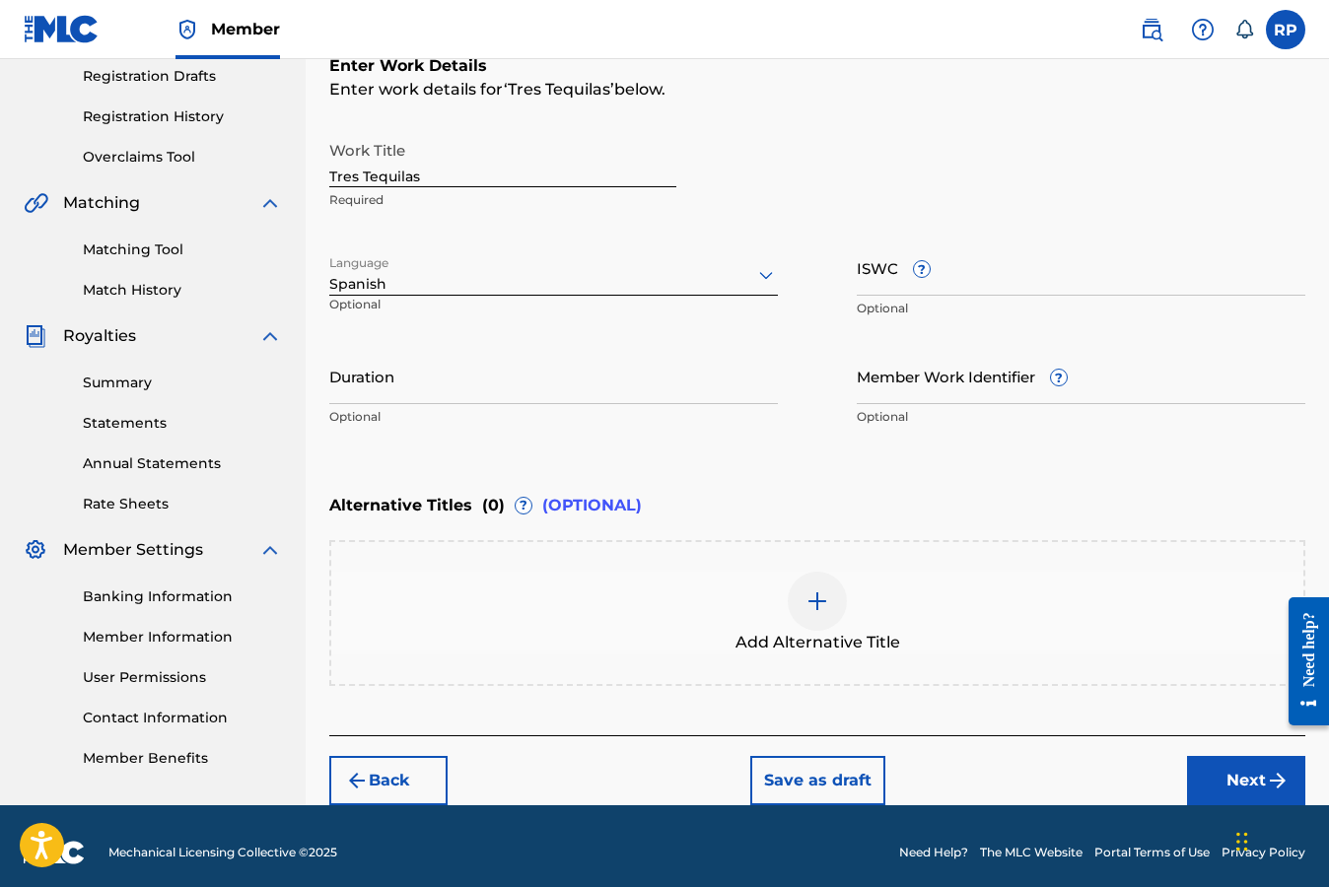
click at [427, 391] on input "Duration" at bounding box center [553, 376] width 448 height 56
type input "02:56"
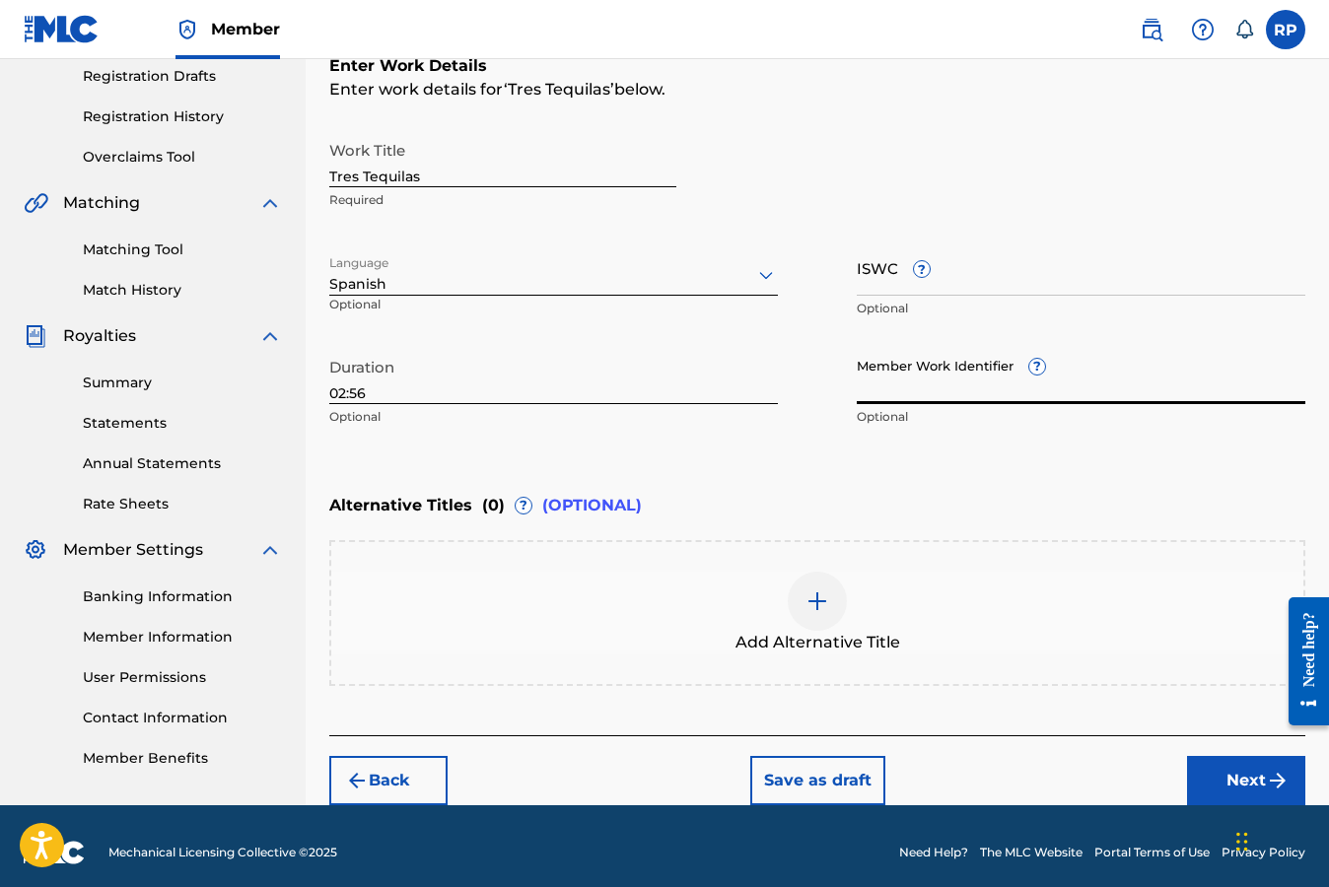
click at [980, 280] on input "ISWC ?" at bounding box center [1080, 267] width 448 height 56
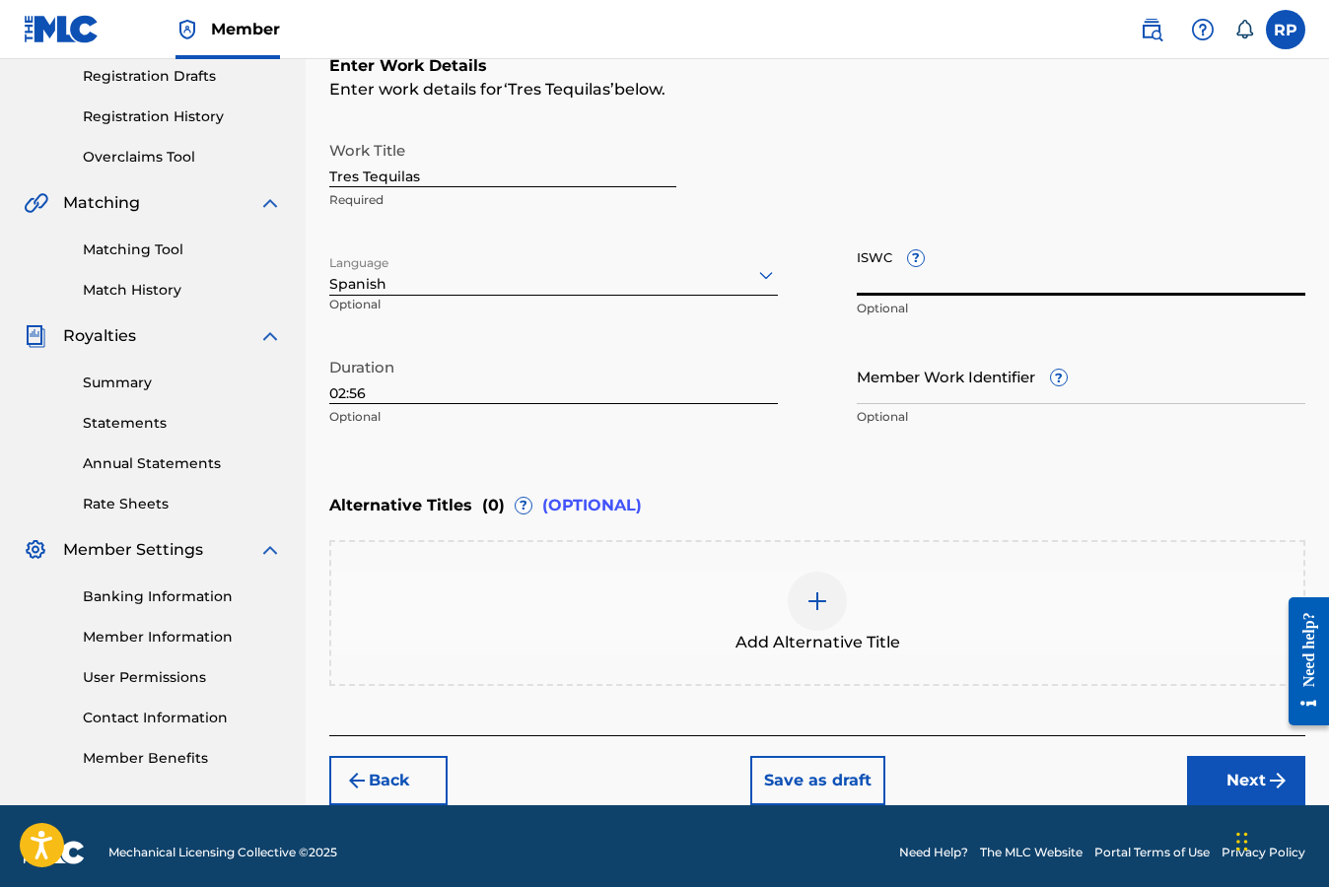
paste input "T9237162639"
type input "T9237162639"
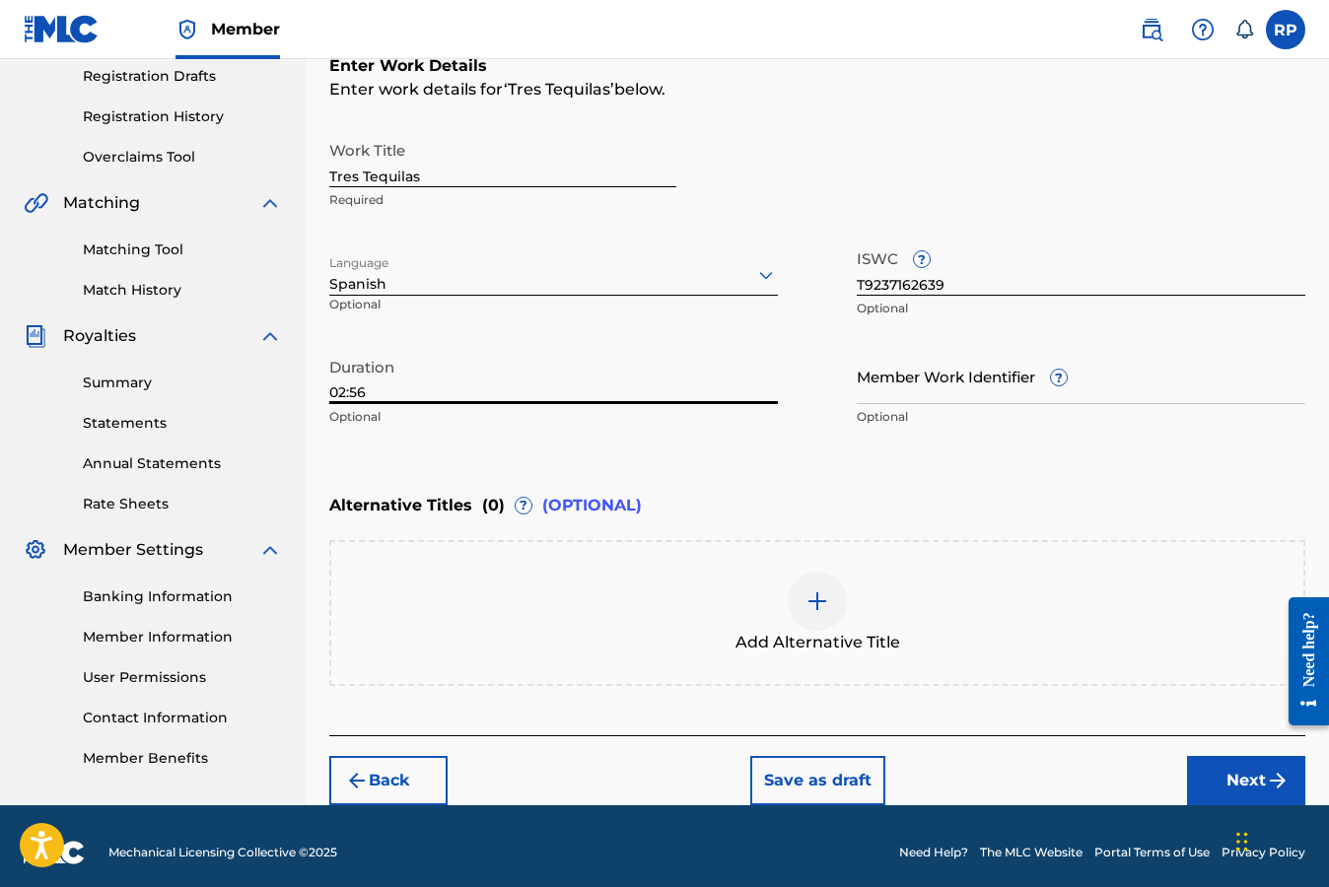
click at [765, 460] on div "Enter Work Details Enter work details for ‘ Tres Tequilas ’ below. Work Title T…" at bounding box center [817, 245] width 976 height 477
click at [933, 454] on div "Enter Work Details Enter work details for ‘ Tres Tequilas ’ below. Work Title T…" at bounding box center [817, 245] width 976 height 477
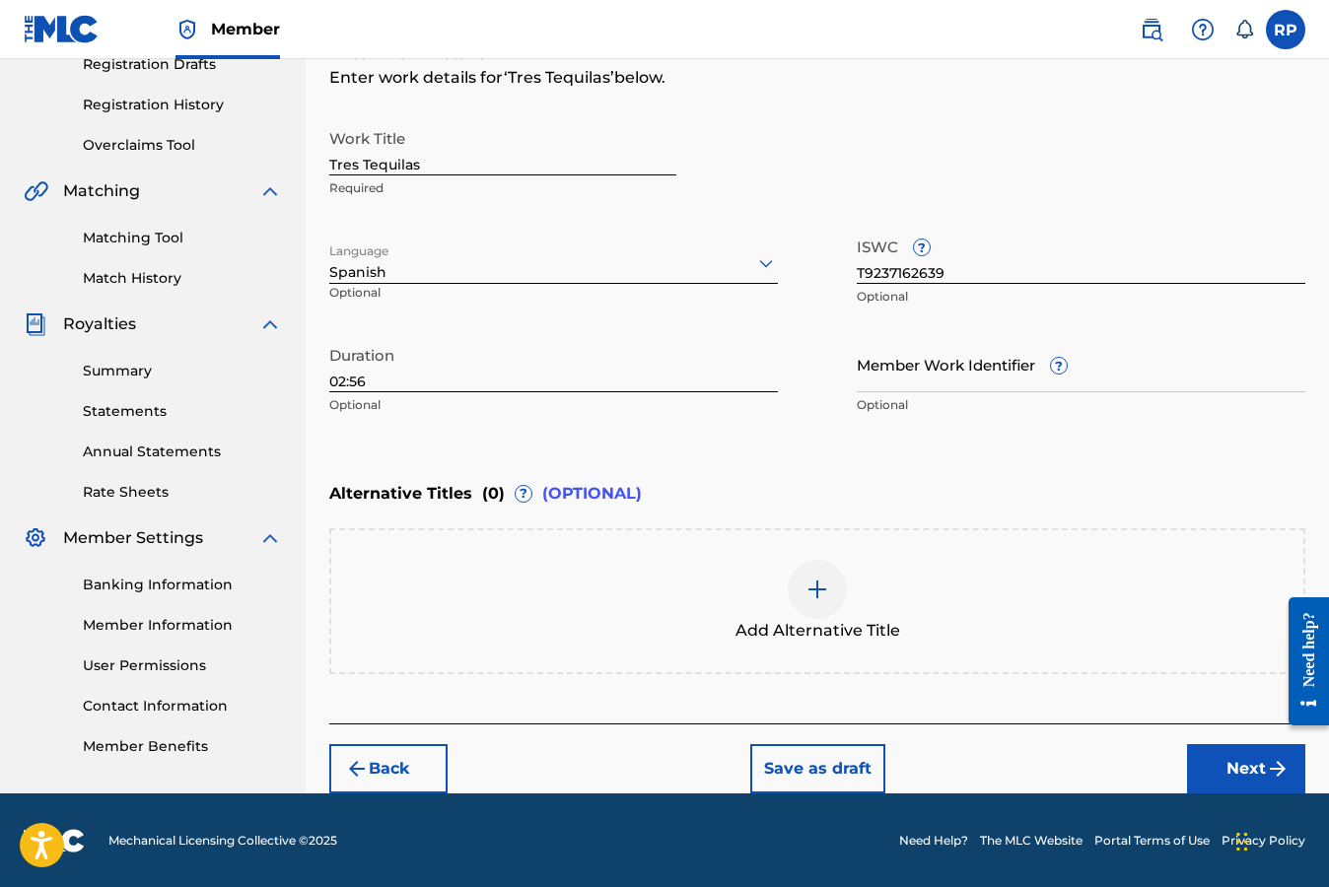
scroll to position [347, 0]
click at [1242, 761] on button "Next" at bounding box center [1246, 768] width 118 height 49
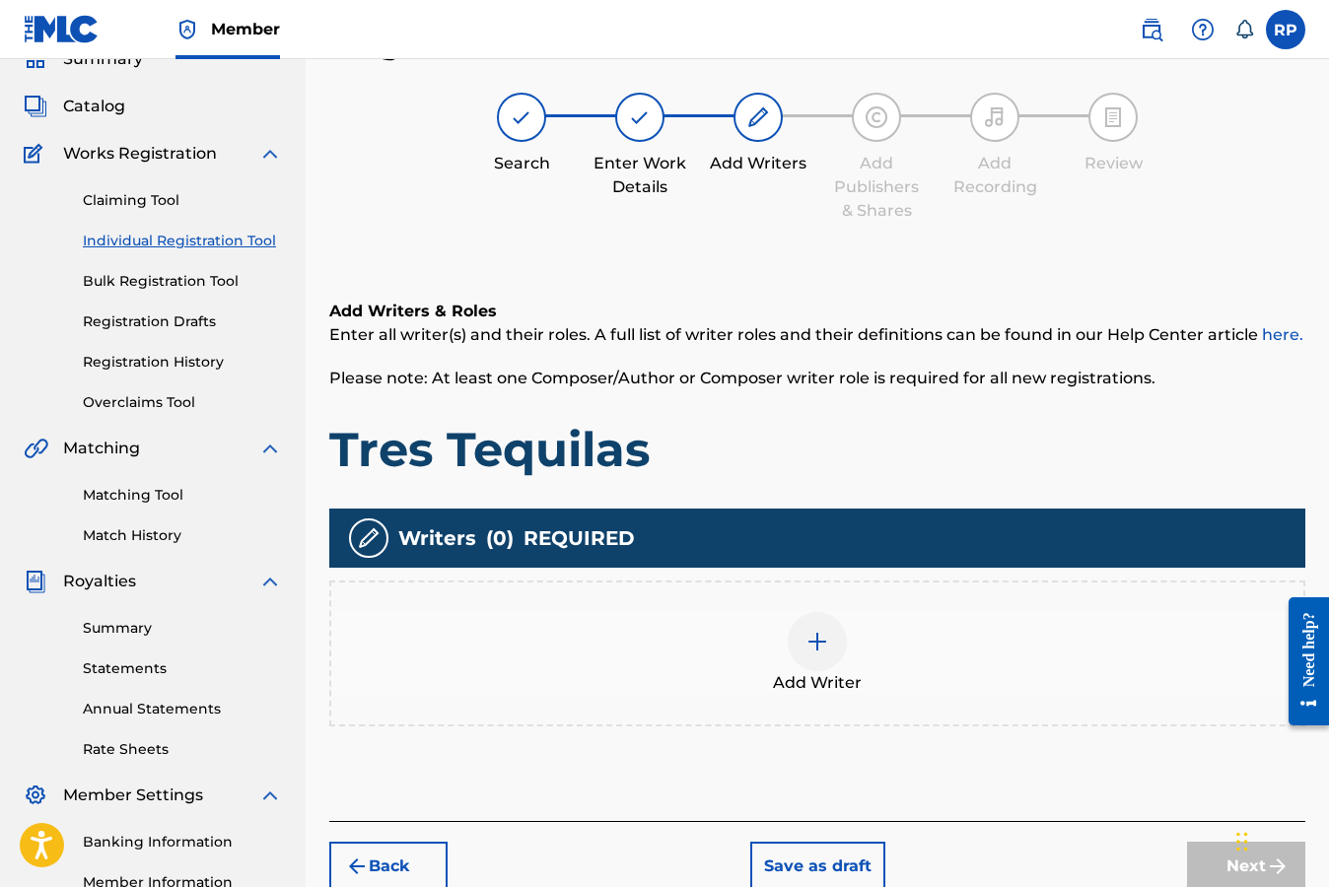
scroll to position [89, 0]
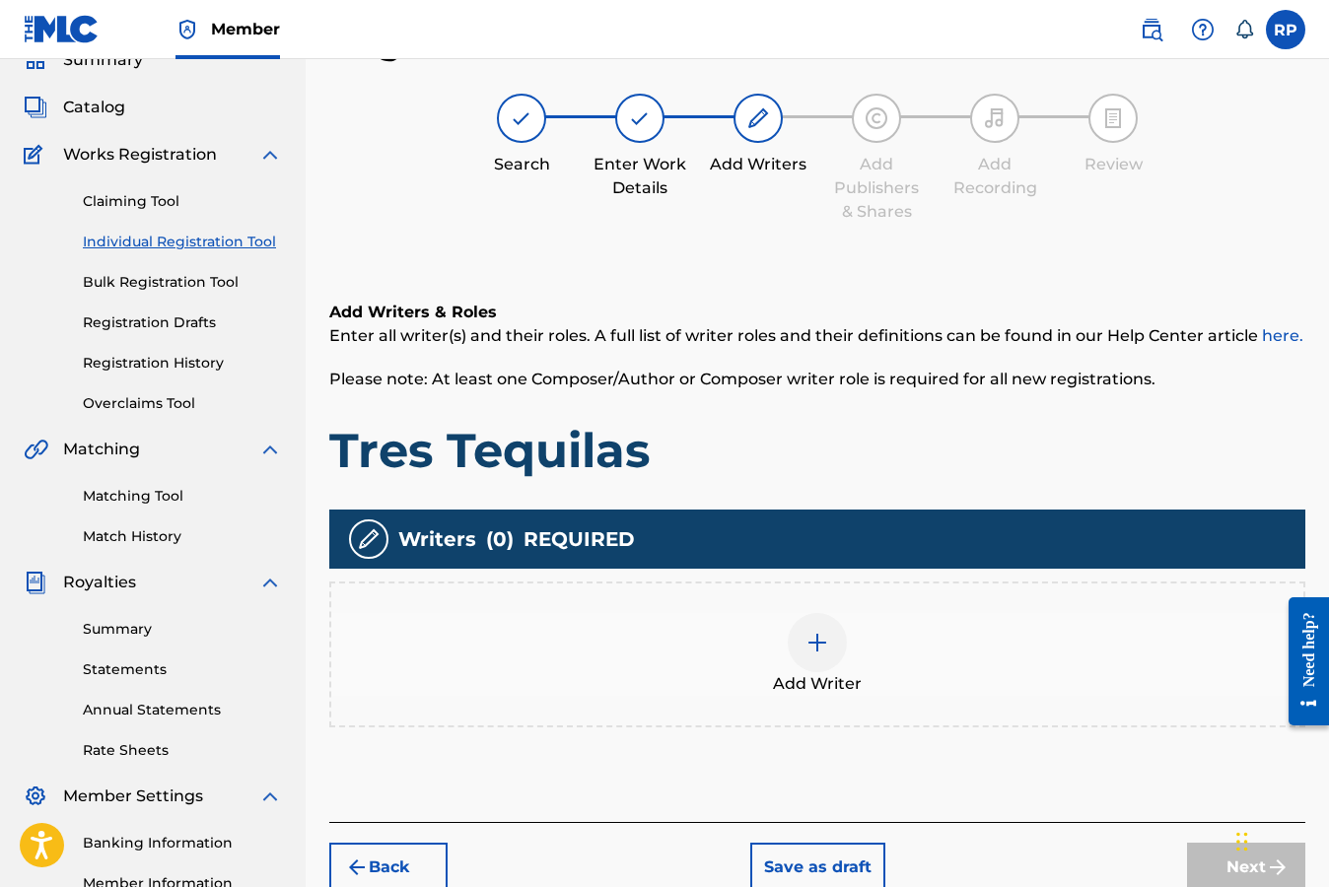
click at [821, 638] on img at bounding box center [817, 643] width 24 height 24
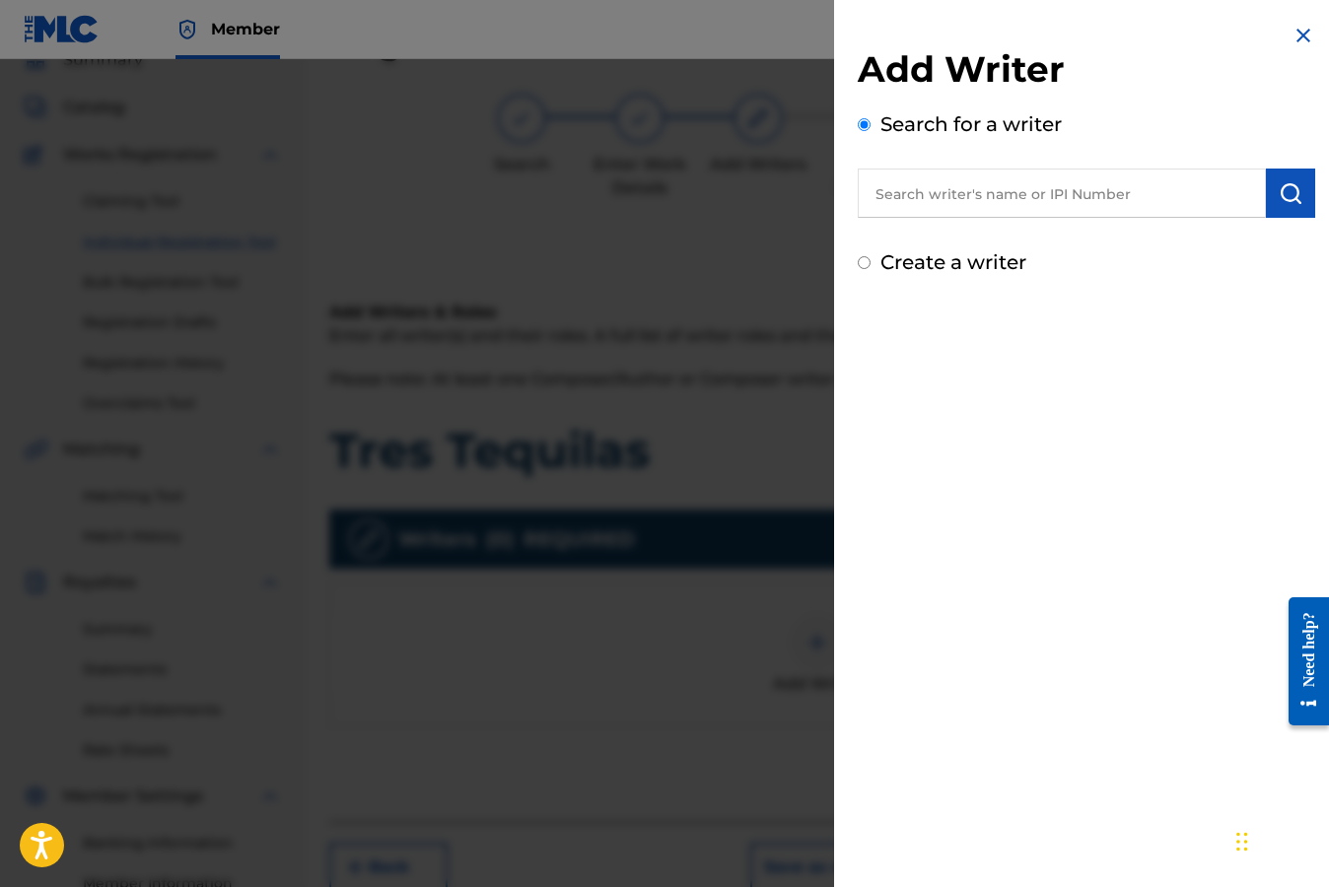
click at [931, 194] on input "text" at bounding box center [1061, 193] width 408 height 49
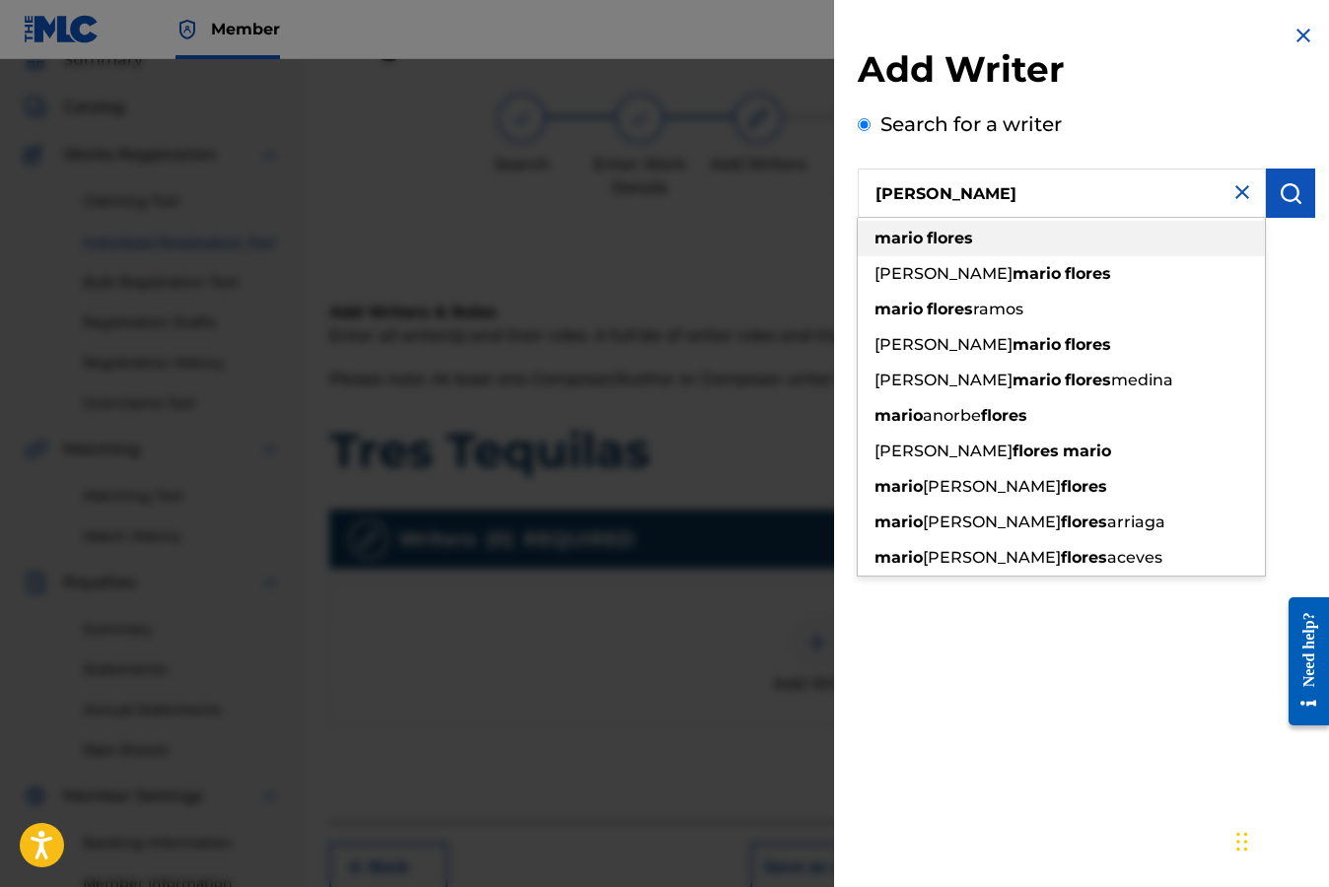
click at [899, 239] on strong "mario" at bounding box center [898, 238] width 48 height 19
type input "[PERSON_NAME]"
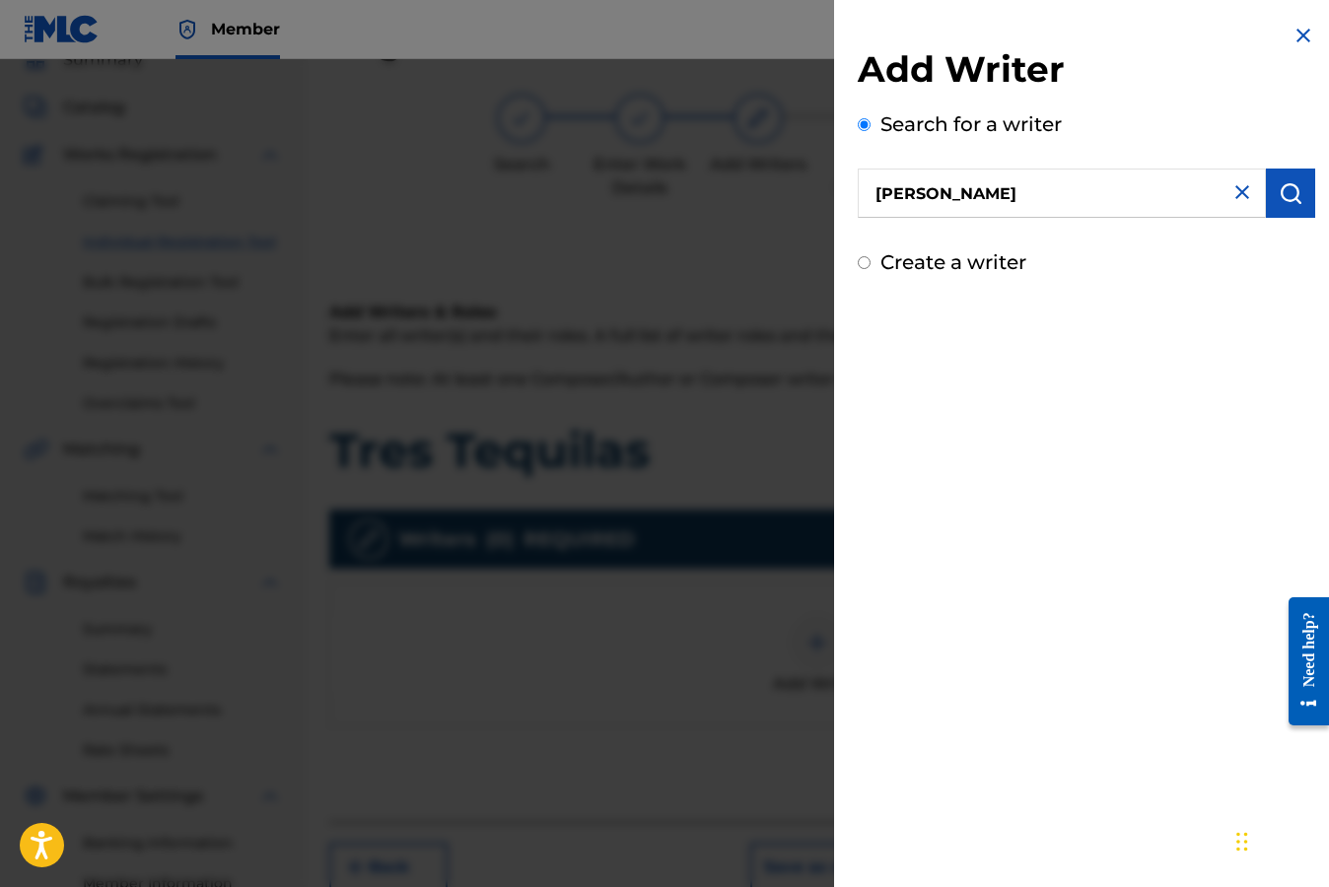
click at [1278, 190] on img "submit" at bounding box center [1290, 193] width 24 height 24
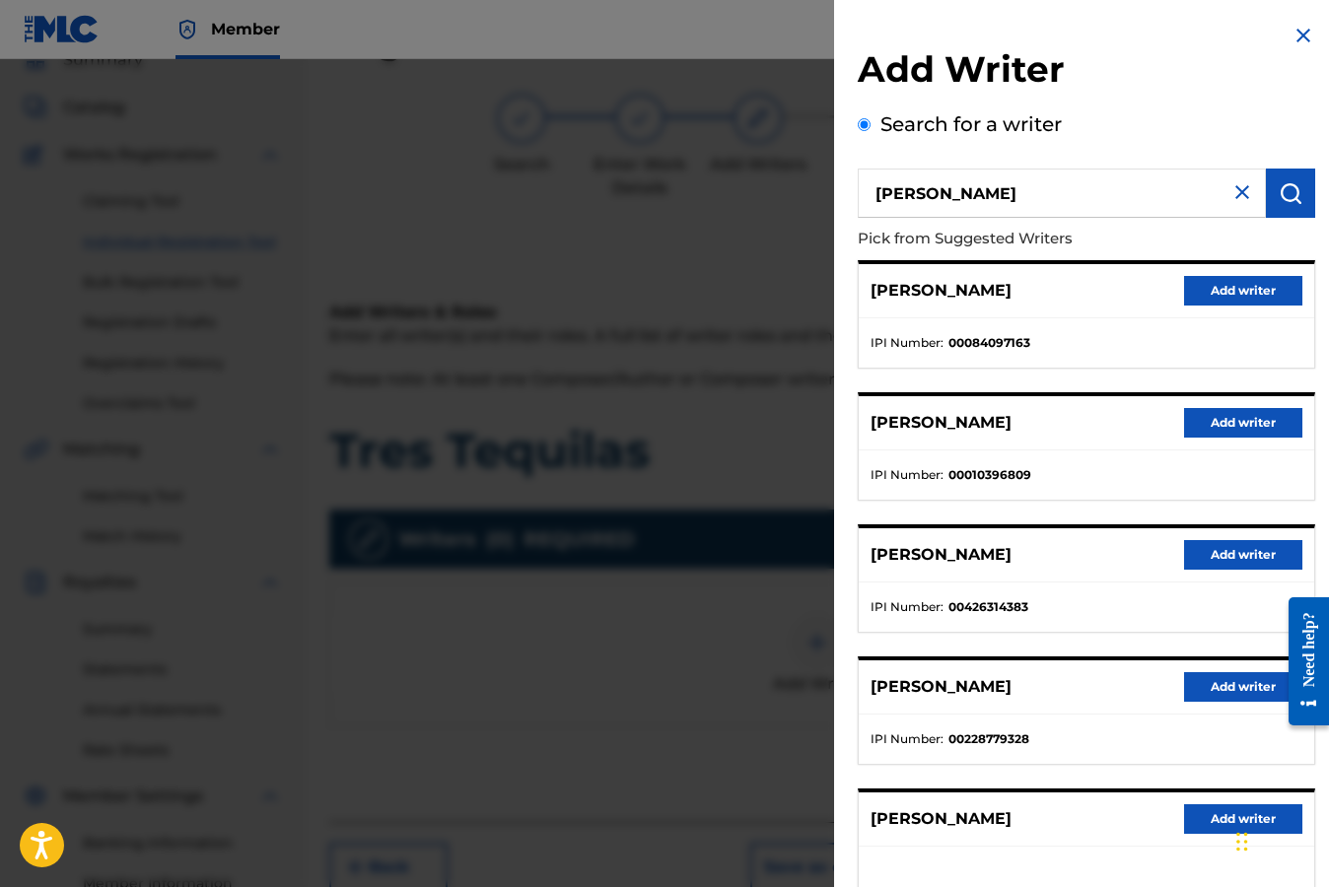
click at [1238, 198] on img at bounding box center [1242, 192] width 24 height 24
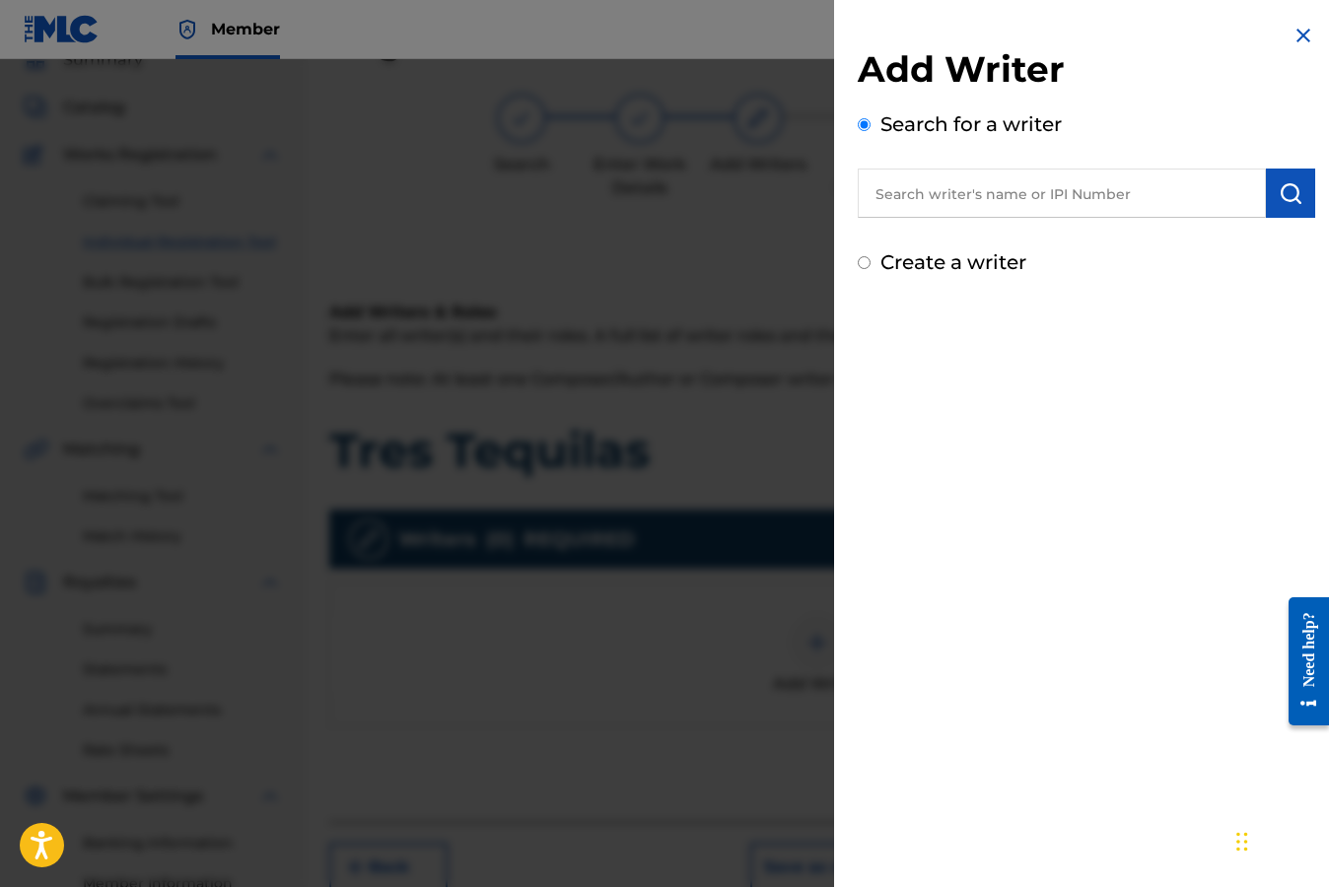
click at [864, 264] on input "Create a writer" at bounding box center [863, 262] width 13 height 13
radio input "false"
radio input "true"
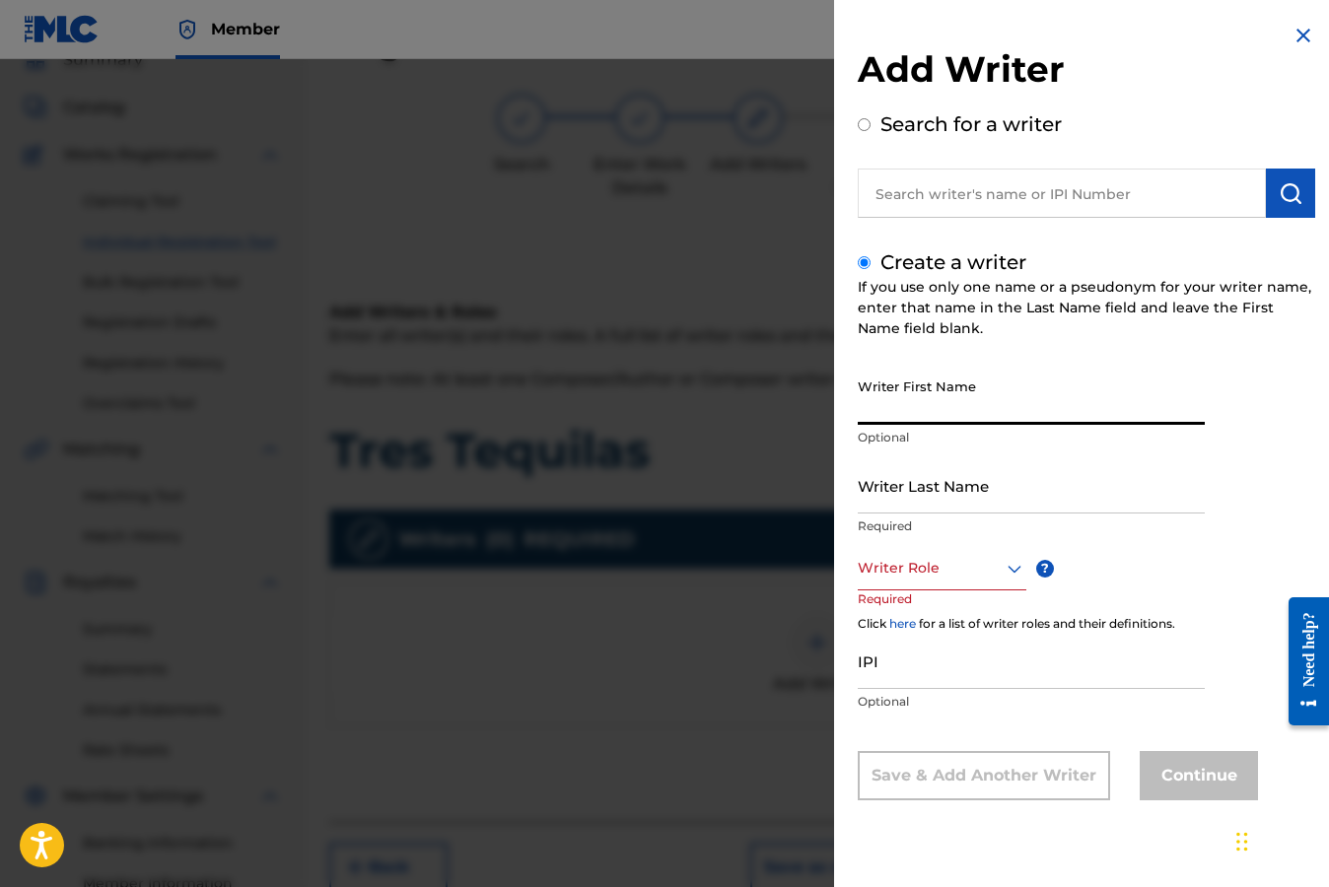
click at [987, 410] on input "Writer First Name" at bounding box center [1030, 397] width 347 height 56
type input "Mario"
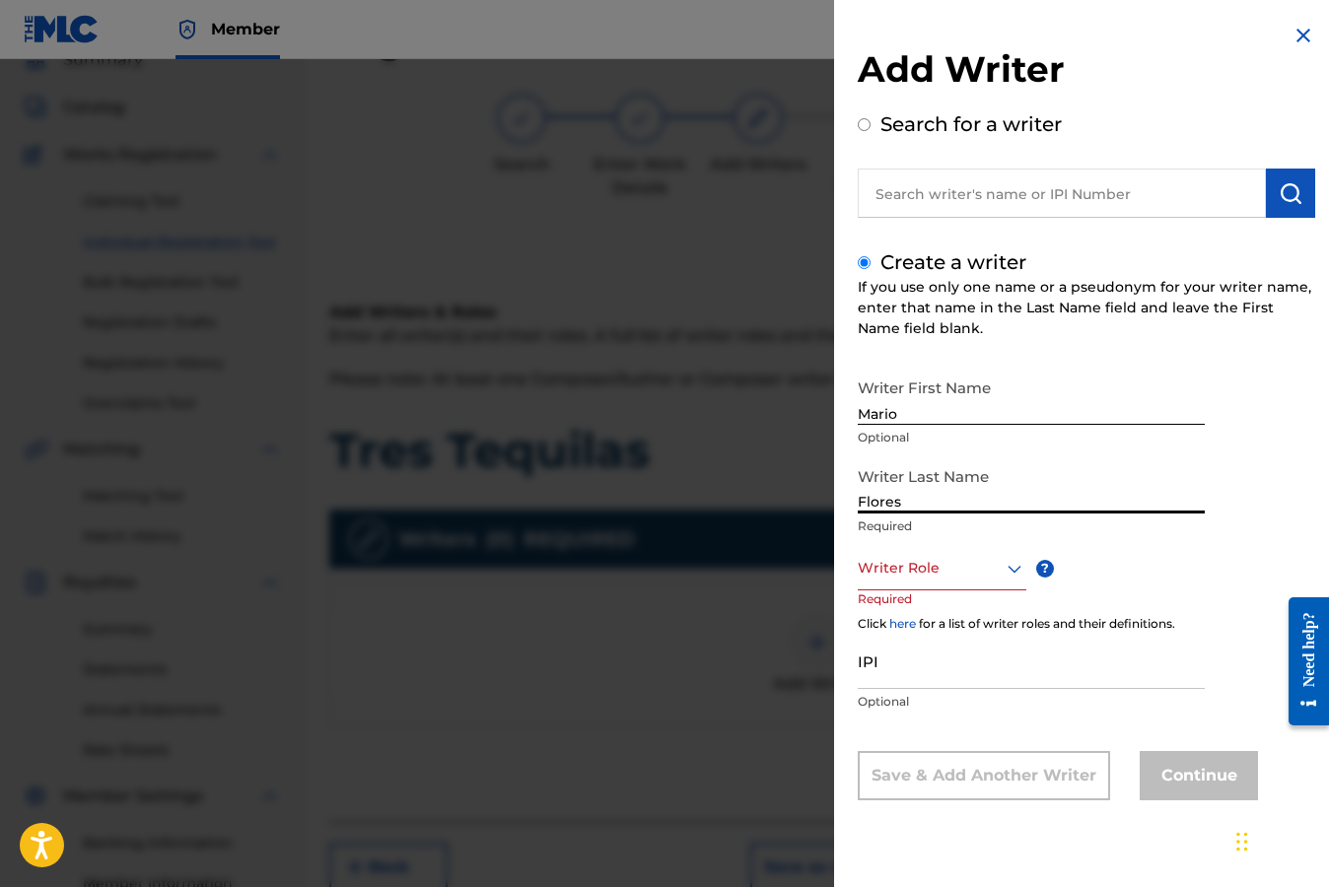
type input "Flores"
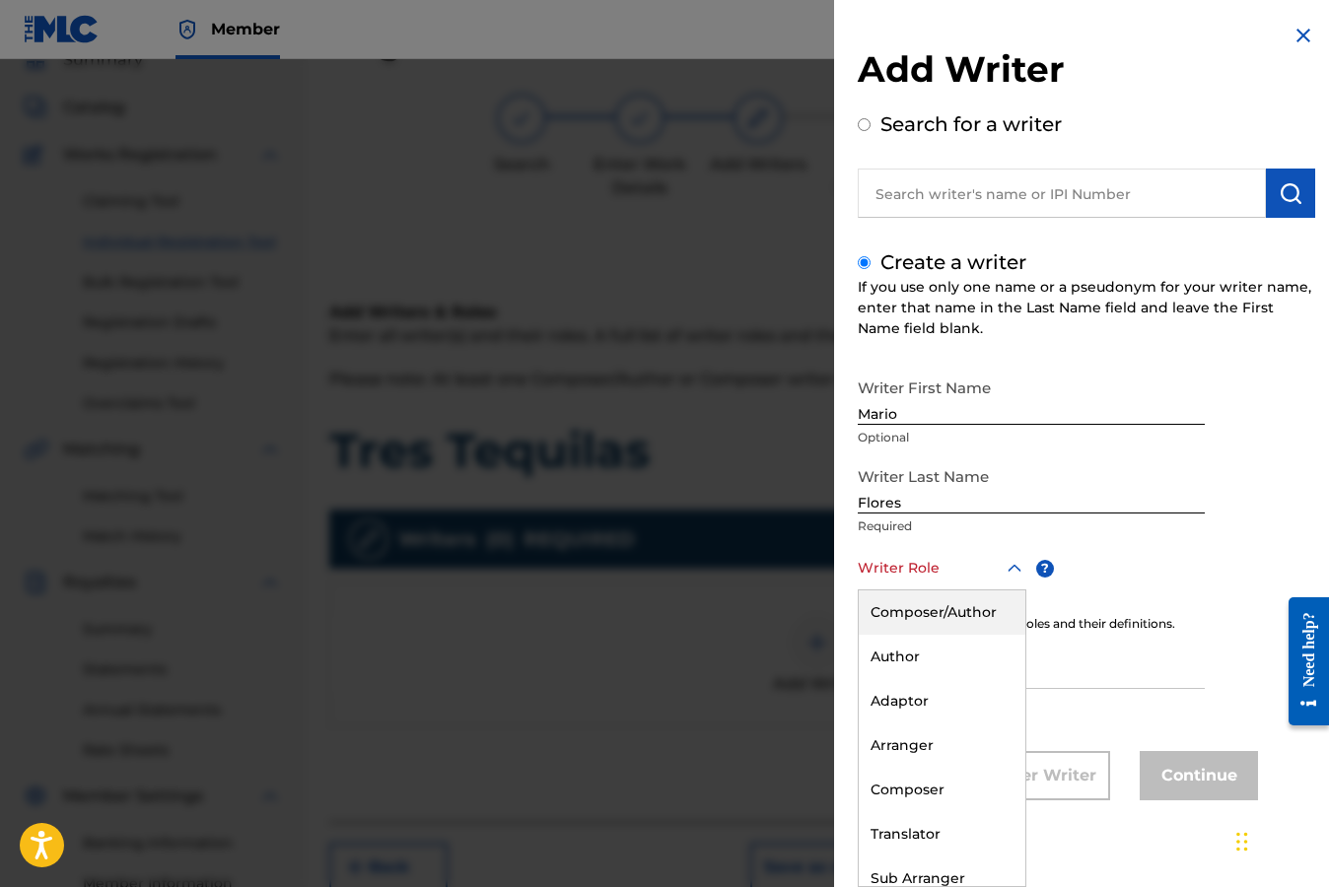
click at [1011, 569] on icon at bounding box center [1014, 569] width 24 height 24
click at [972, 614] on div "Composer/Author" at bounding box center [941, 612] width 167 height 44
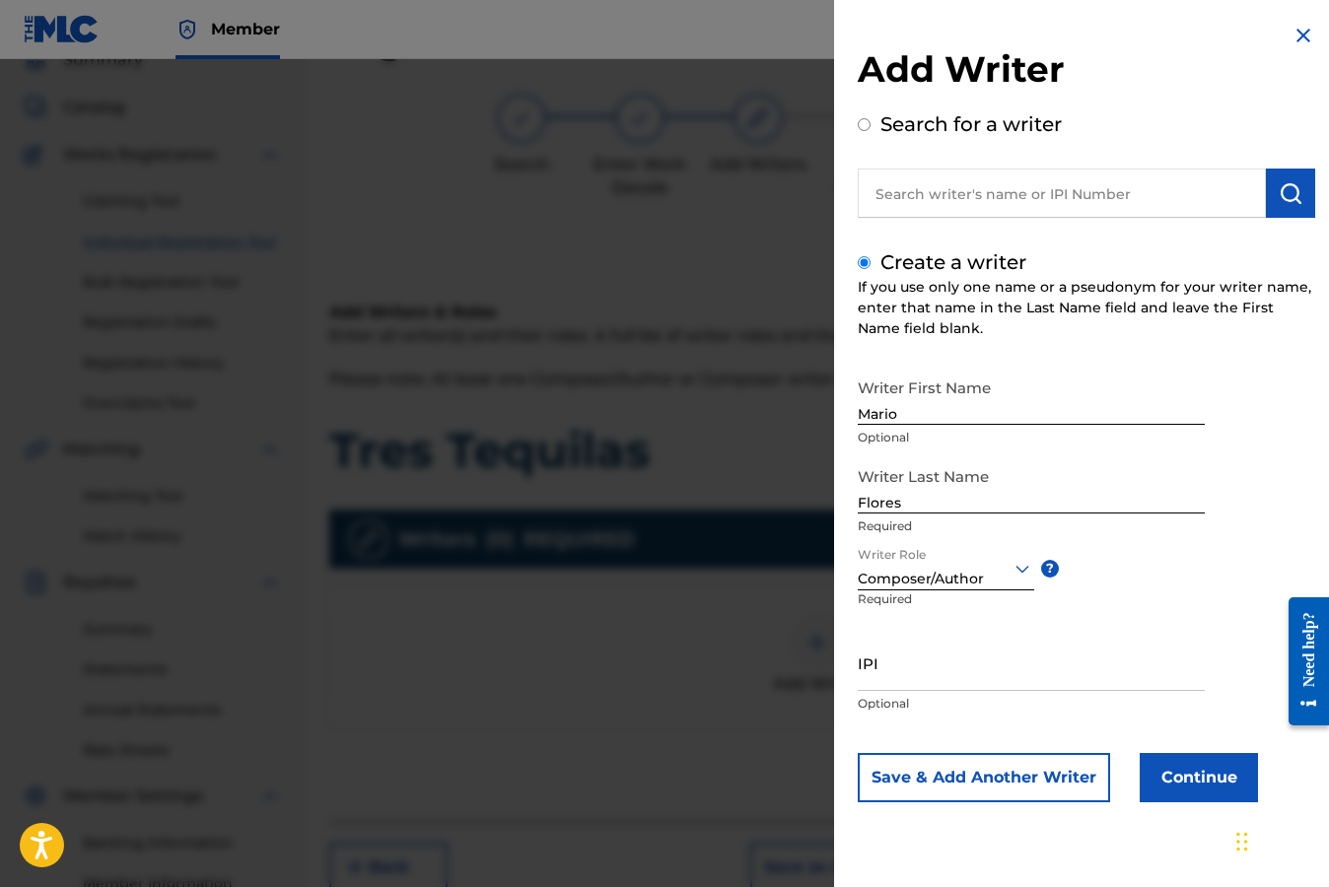
click at [932, 675] on input "IPI" at bounding box center [1030, 663] width 347 height 56
paste input "00245816164"
click at [875, 680] on input "00245816164" at bounding box center [1030, 663] width 347 height 56
type input "245816164"
click at [1180, 777] on button "Continue" at bounding box center [1198, 777] width 118 height 49
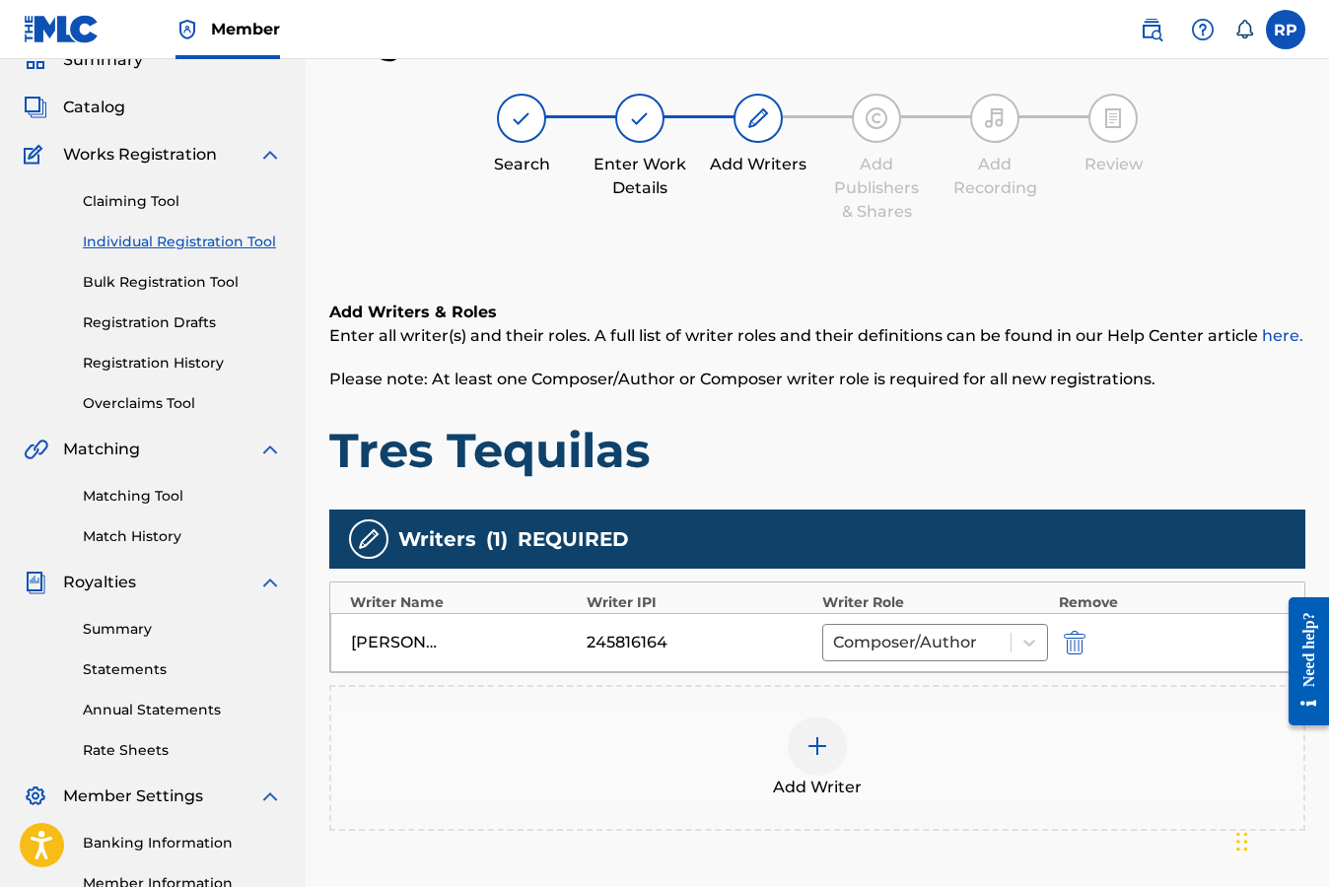
click at [888, 462] on h1 "Tres Tequilas" at bounding box center [817, 450] width 976 height 59
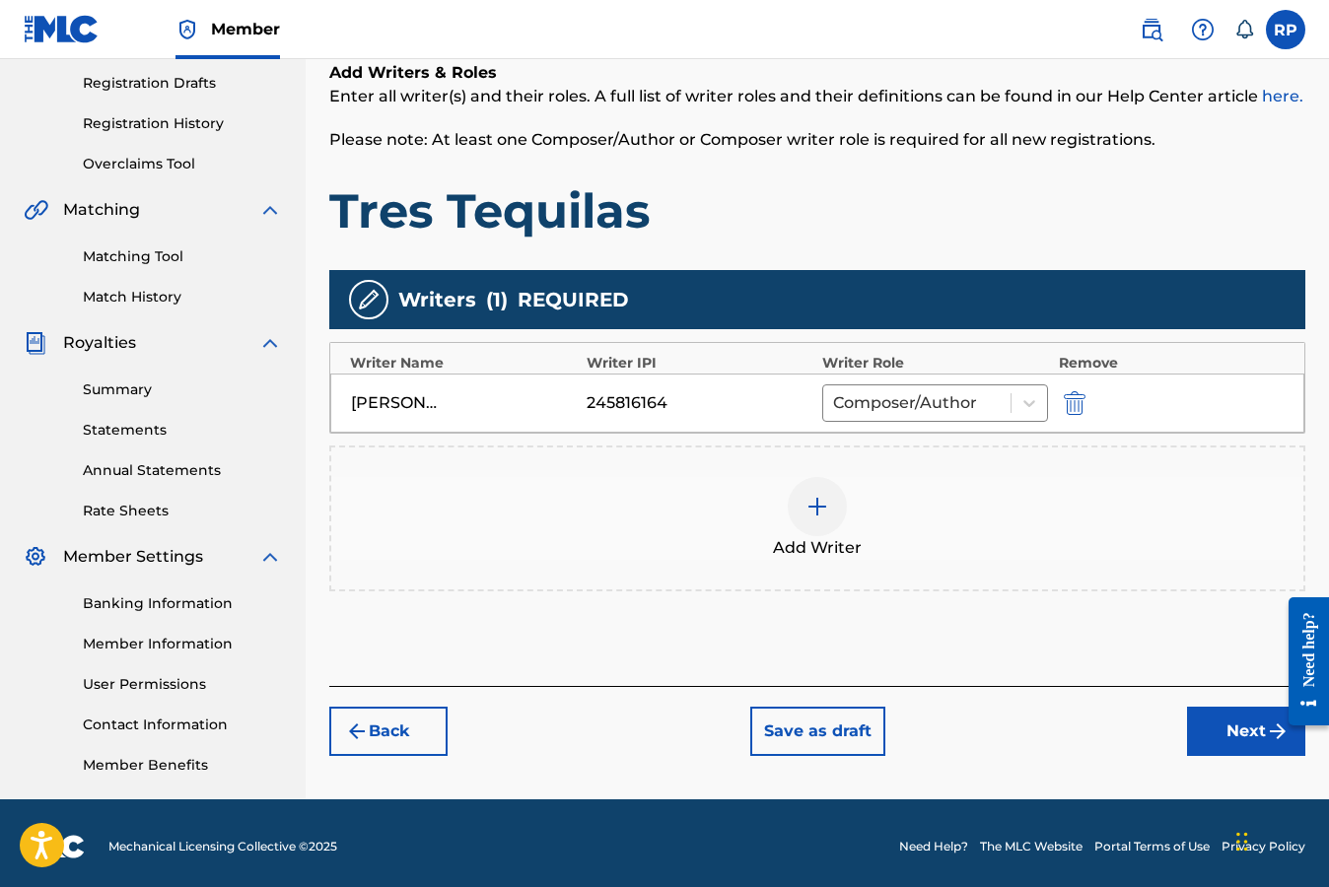
scroll to position [335, 0]
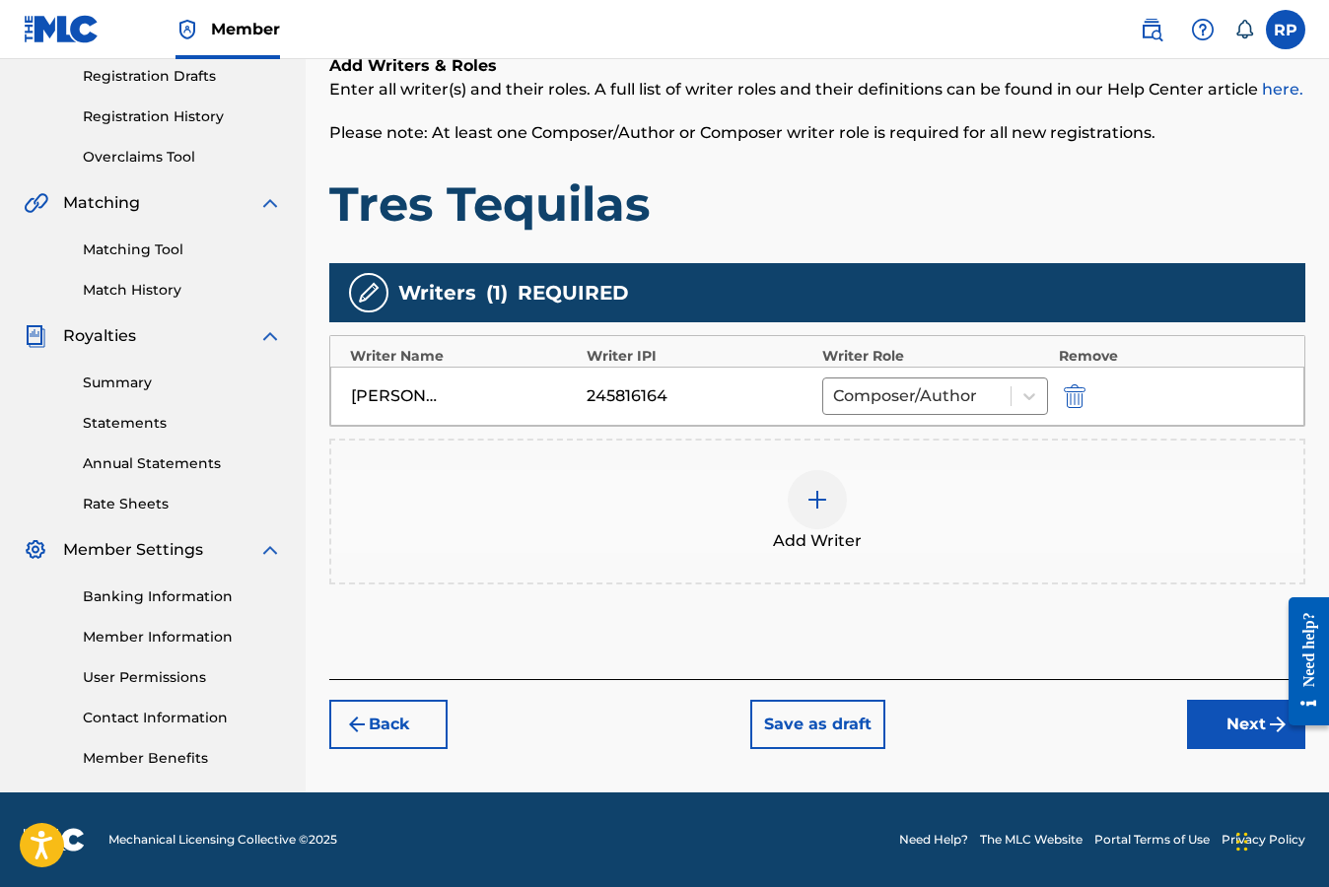
click at [1217, 734] on button "Next" at bounding box center [1246, 724] width 118 height 49
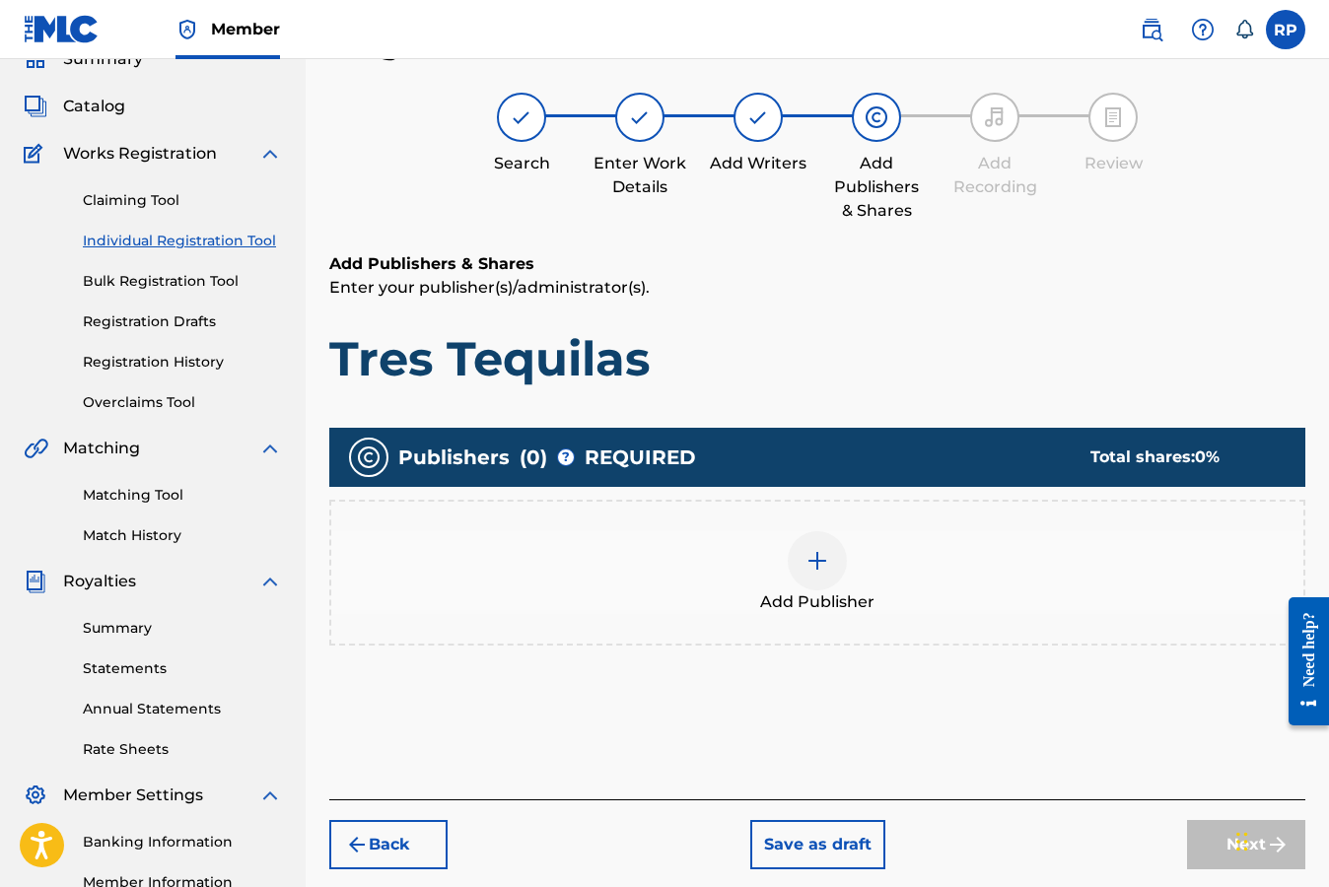
scroll to position [89, 0]
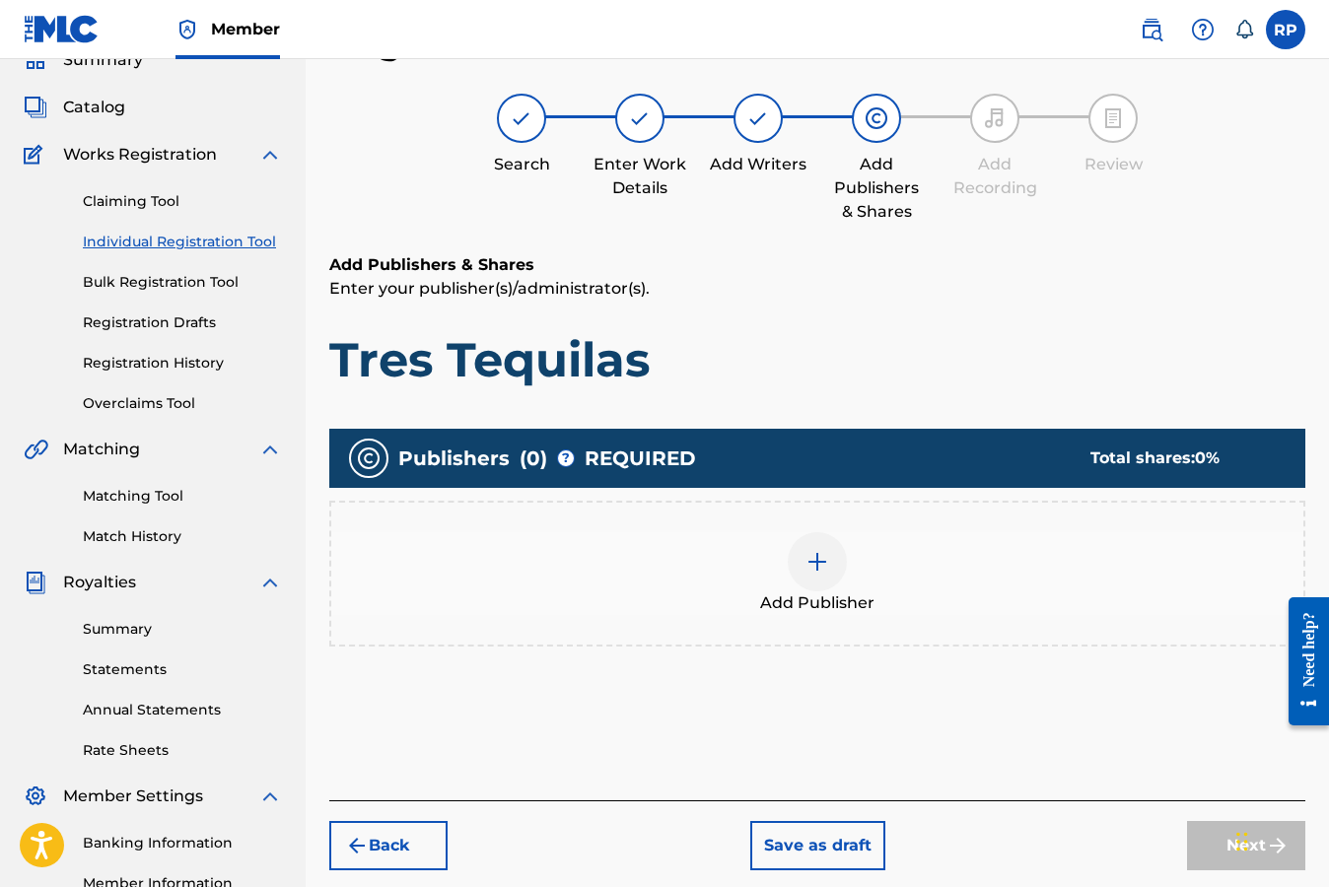
click at [816, 564] on img at bounding box center [817, 562] width 24 height 24
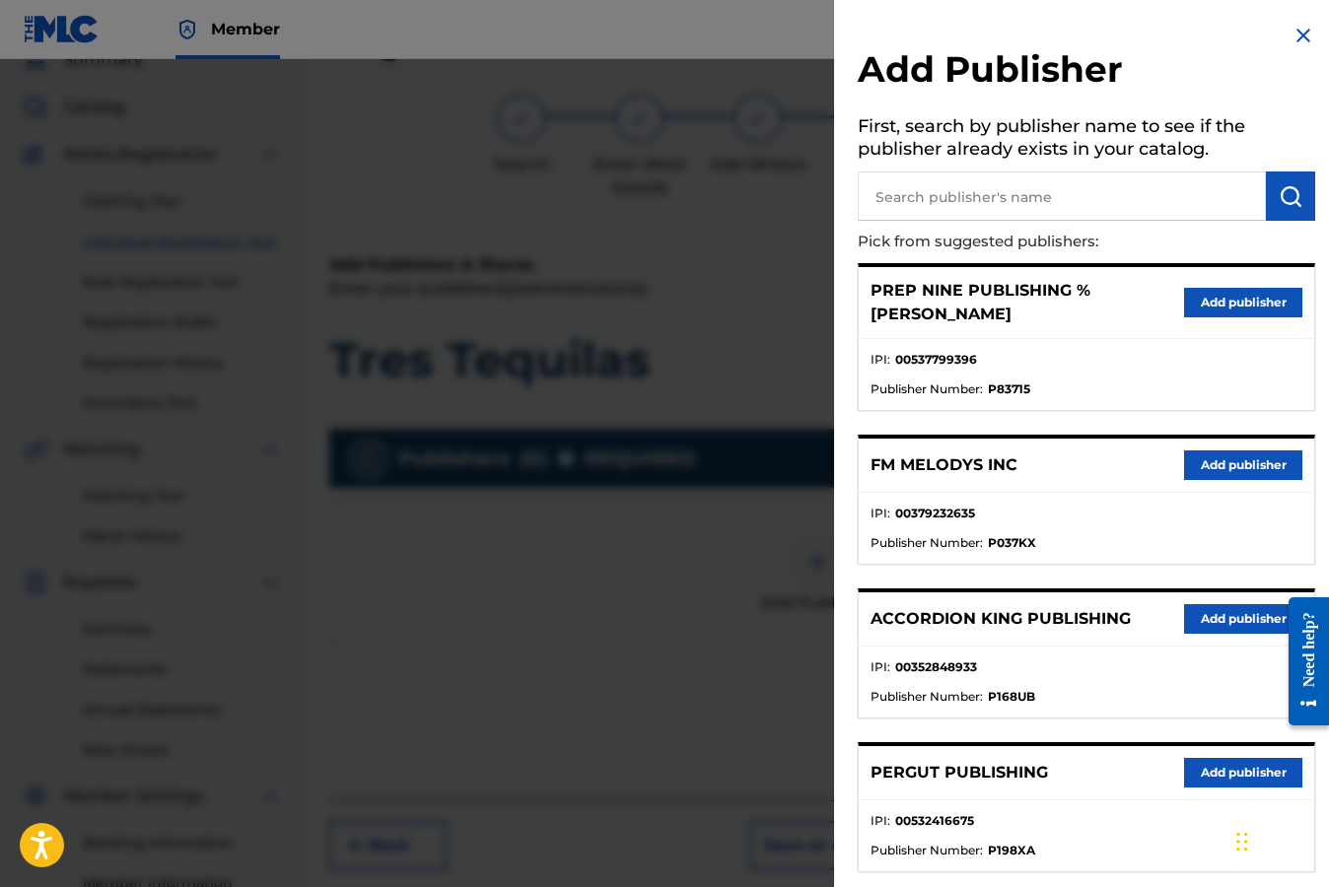
click at [982, 199] on input "text" at bounding box center [1061, 195] width 408 height 49
type input "Lyma Bros Publishing"
click at [1285, 200] on img "submit" at bounding box center [1290, 196] width 24 height 24
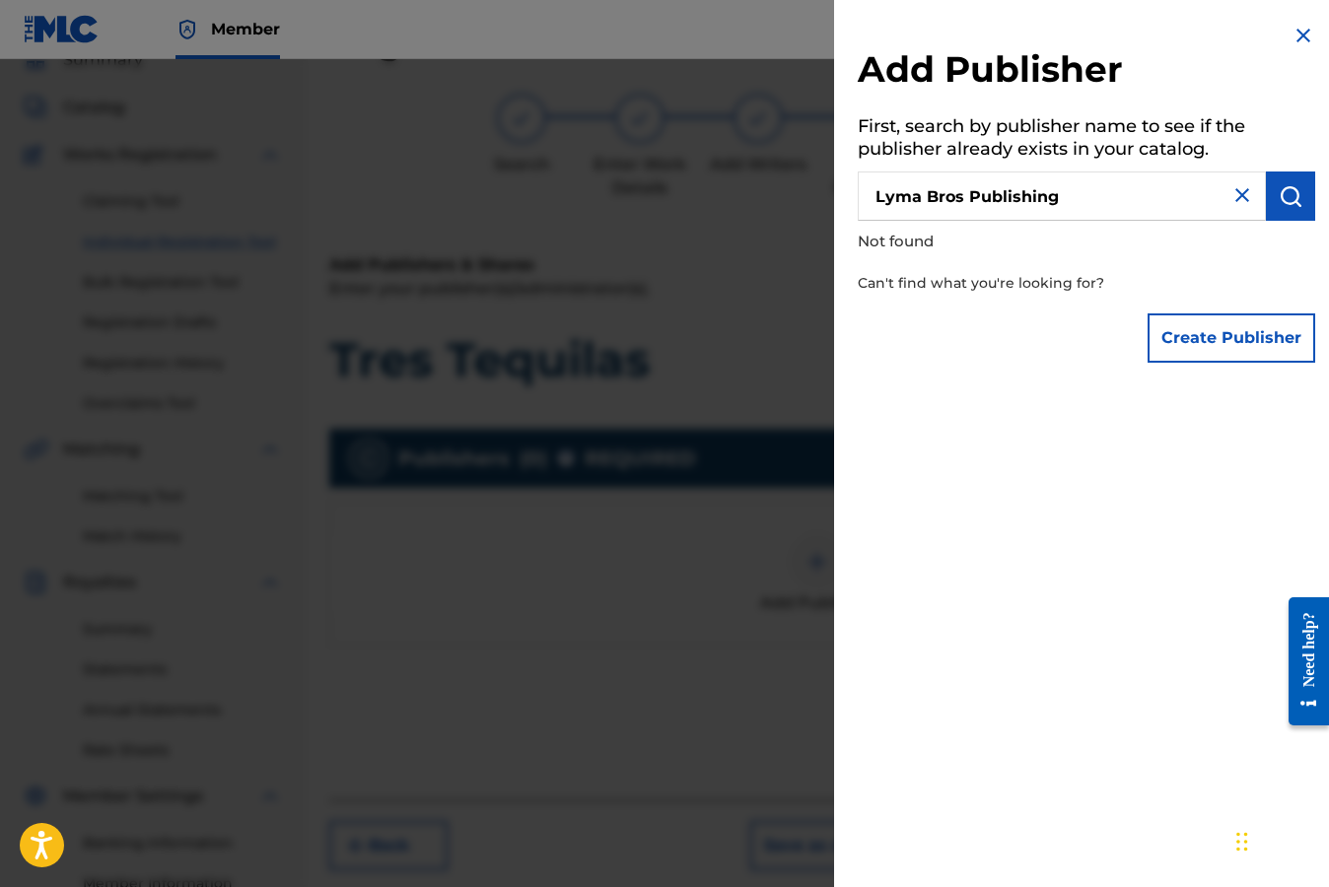
click at [1199, 337] on button "Create Publisher" at bounding box center [1231, 337] width 168 height 49
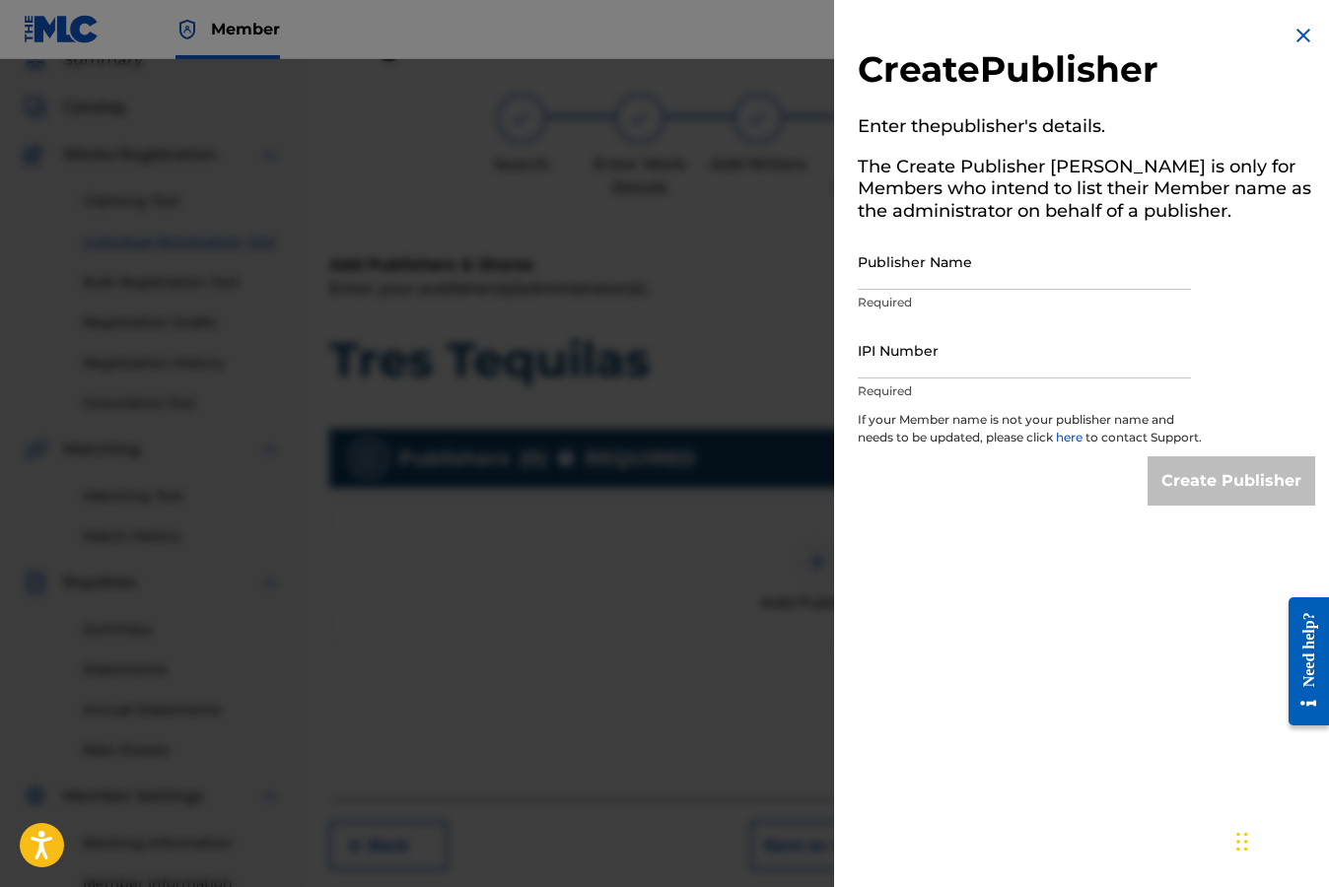
click at [1017, 276] on input "Publisher Name" at bounding box center [1023, 262] width 333 height 56
type input "Lyma Bros Publishing"
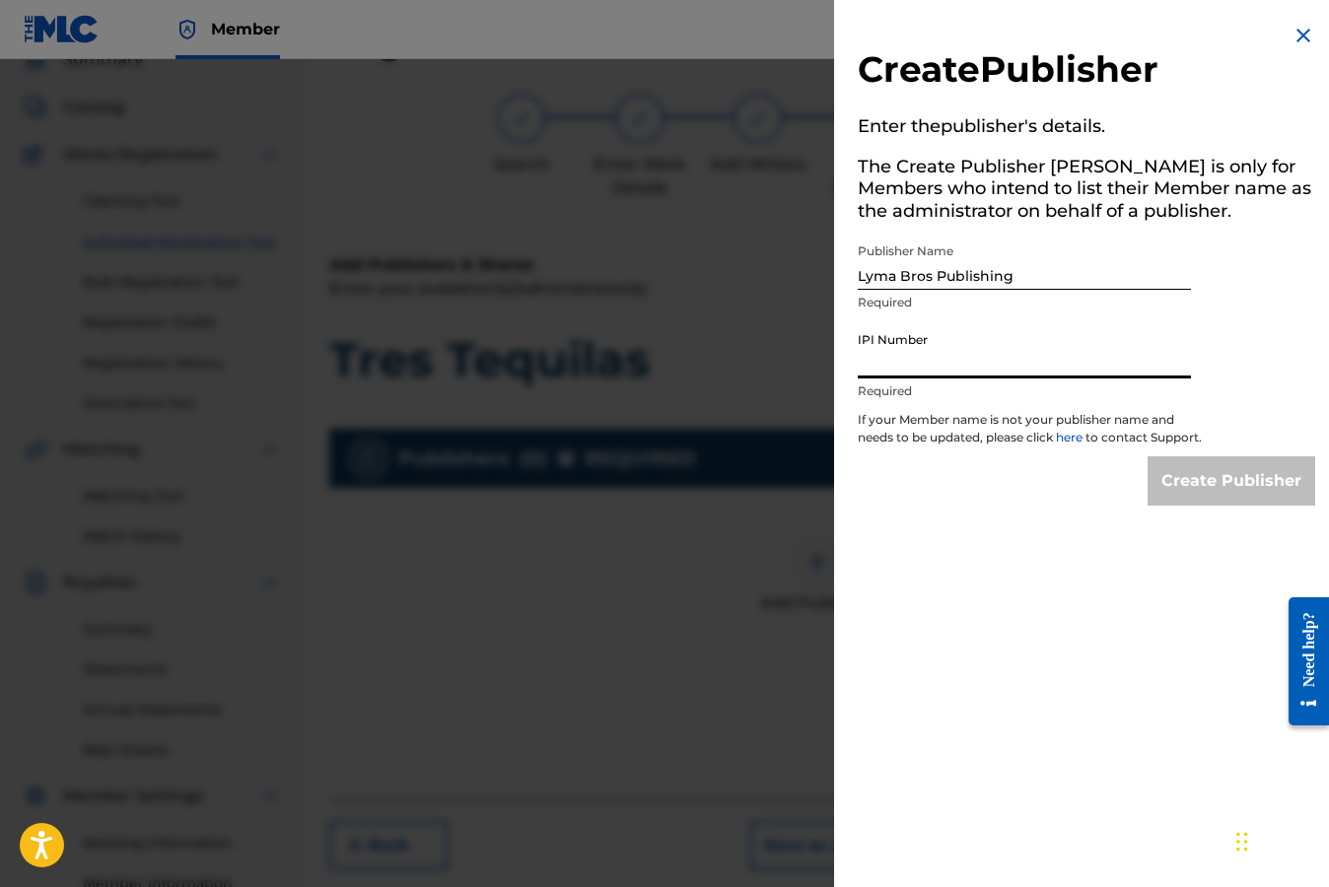
click at [1020, 365] on input "IPI Number" at bounding box center [1023, 350] width 333 height 56
click at [1005, 363] on input "IPI Number" at bounding box center [1023, 350] width 333 height 56
paste input "00870416341"
type input "870416341"
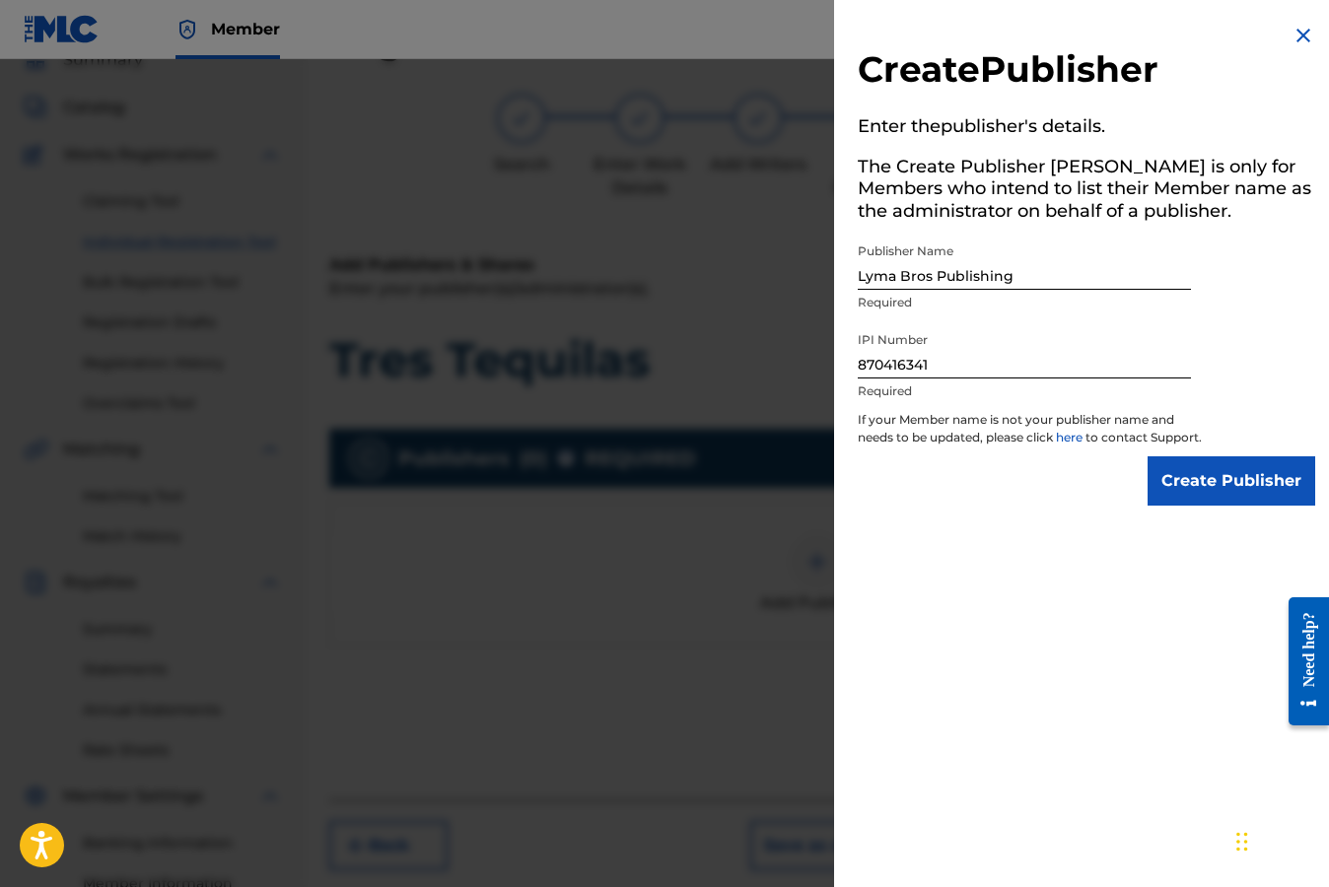
click at [1243, 503] on input "Create Publisher" at bounding box center [1231, 480] width 168 height 49
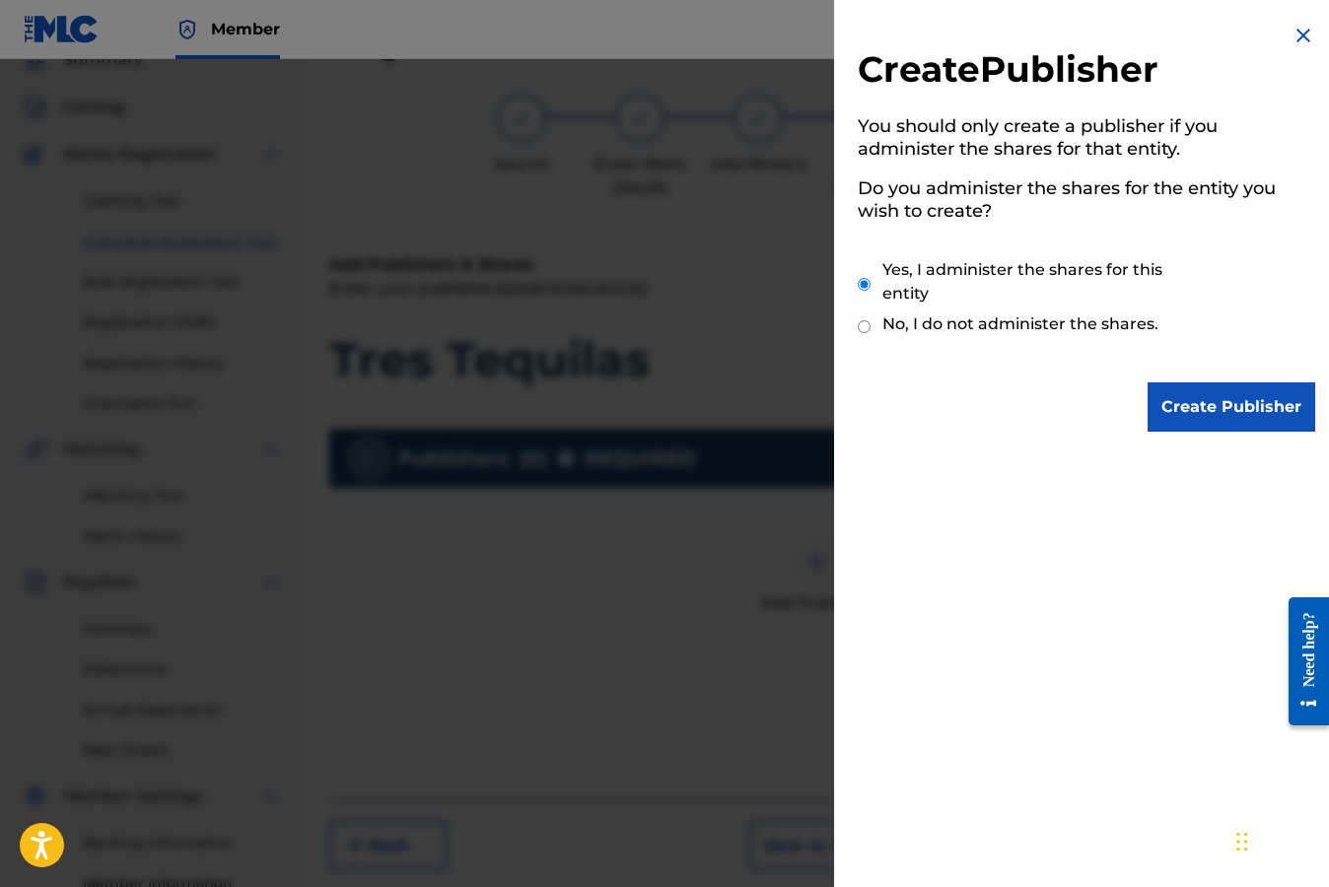
click at [1215, 414] on input "Create Publisher" at bounding box center [1231, 406] width 168 height 49
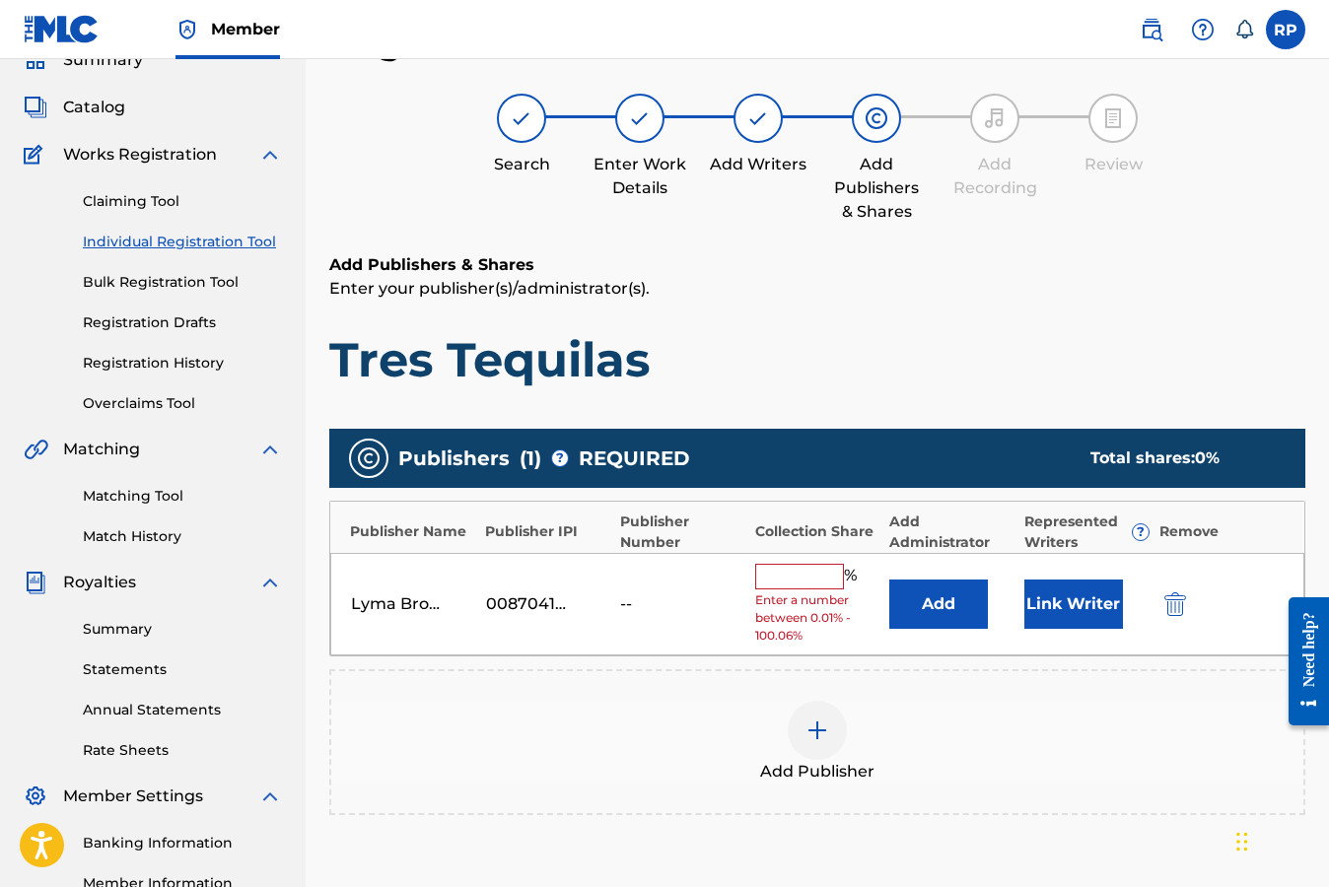
click at [934, 609] on button "Add" at bounding box center [938, 604] width 99 height 49
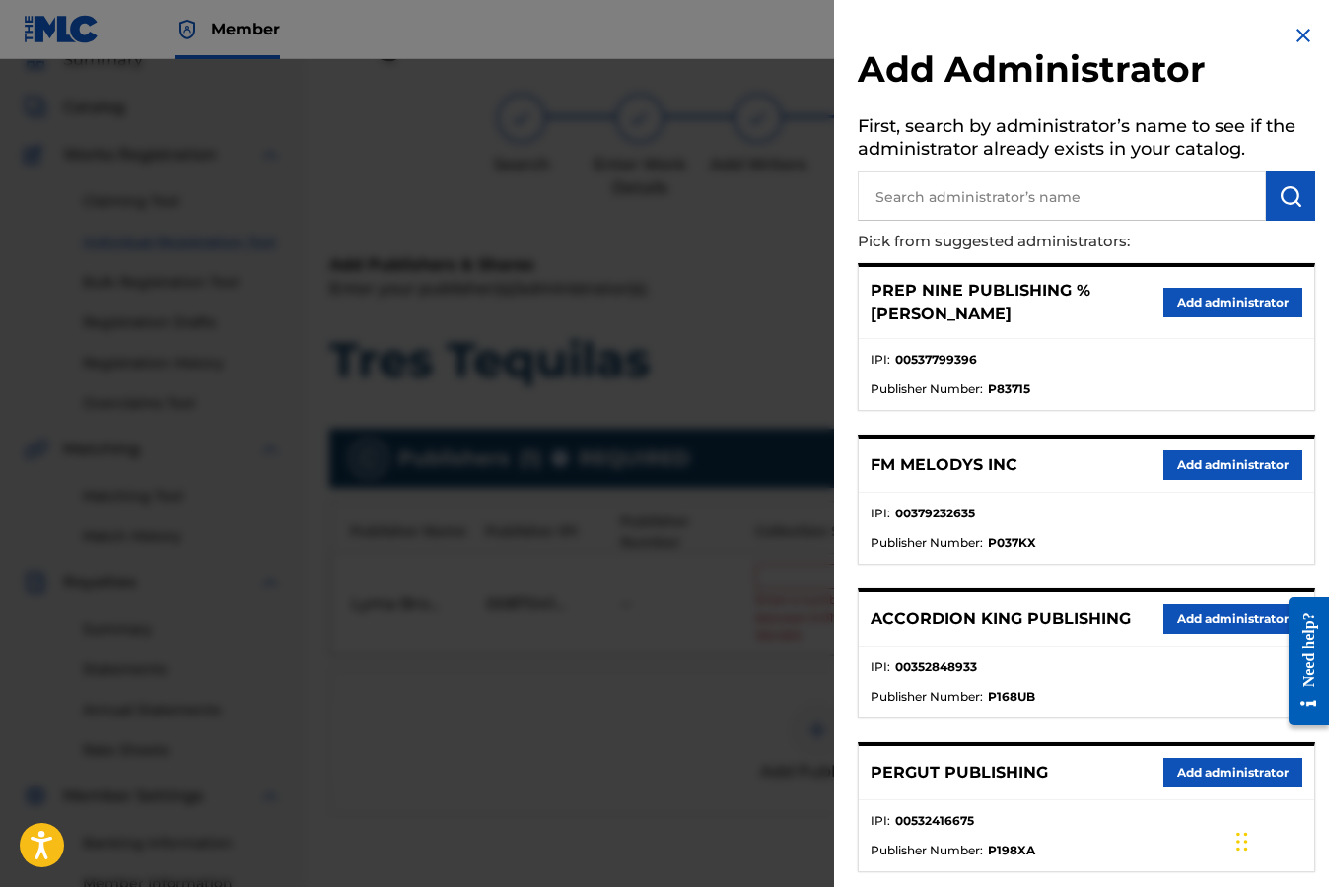
click at [1237, 304] on button "Add administrator" at bounding box center [1232, 303] width 139 height 30
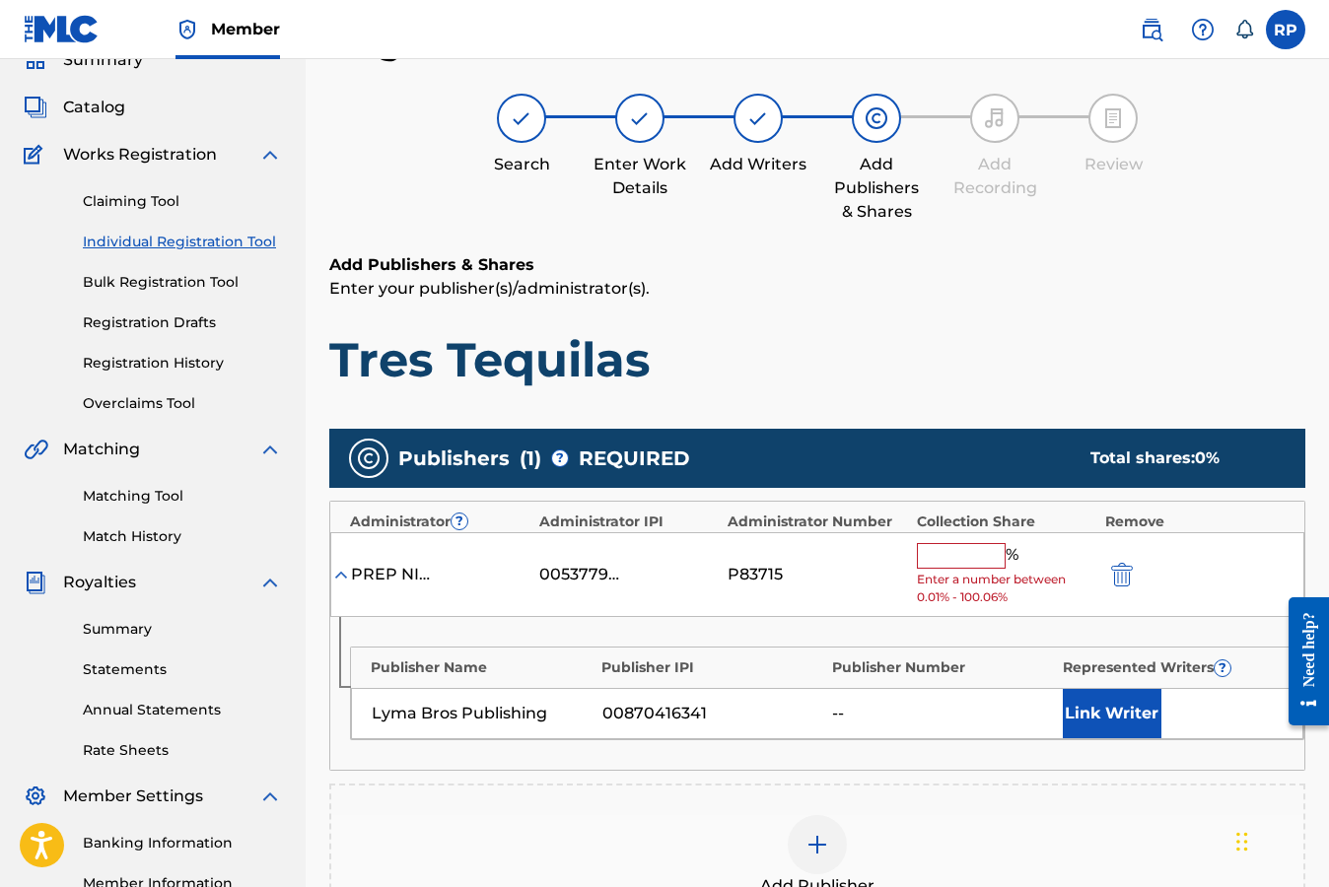
click at [953, 555] on input "text" at bounding box center [961, 556] width 89 height 26
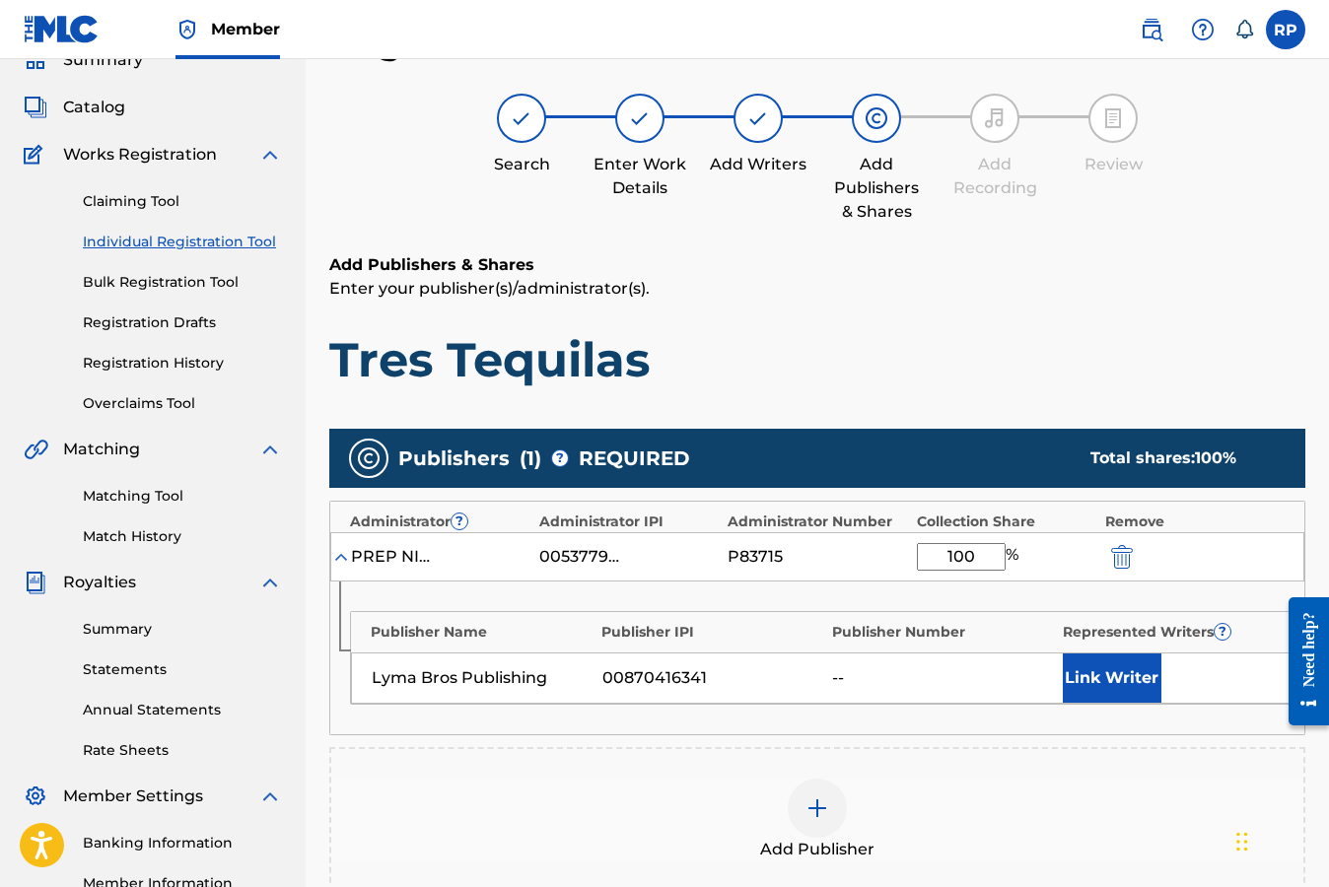
type input "100"
click at [1126, 676] on button "Link Writer" at bounding box center [1111, 677] width 99 height 49
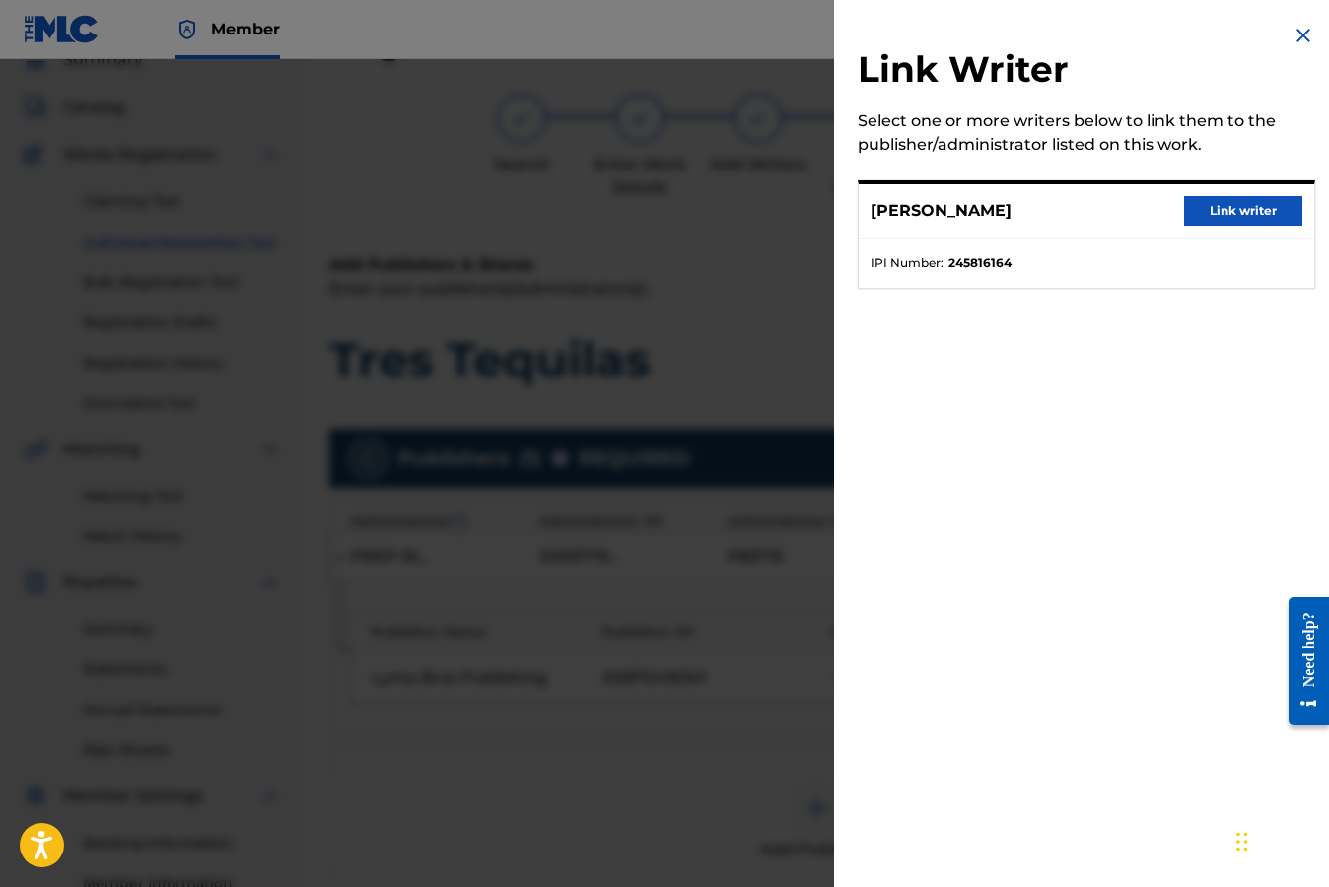
click at [1229, 218] on button "Link writer" at bounding box center [1243, 211] width 118 height 30
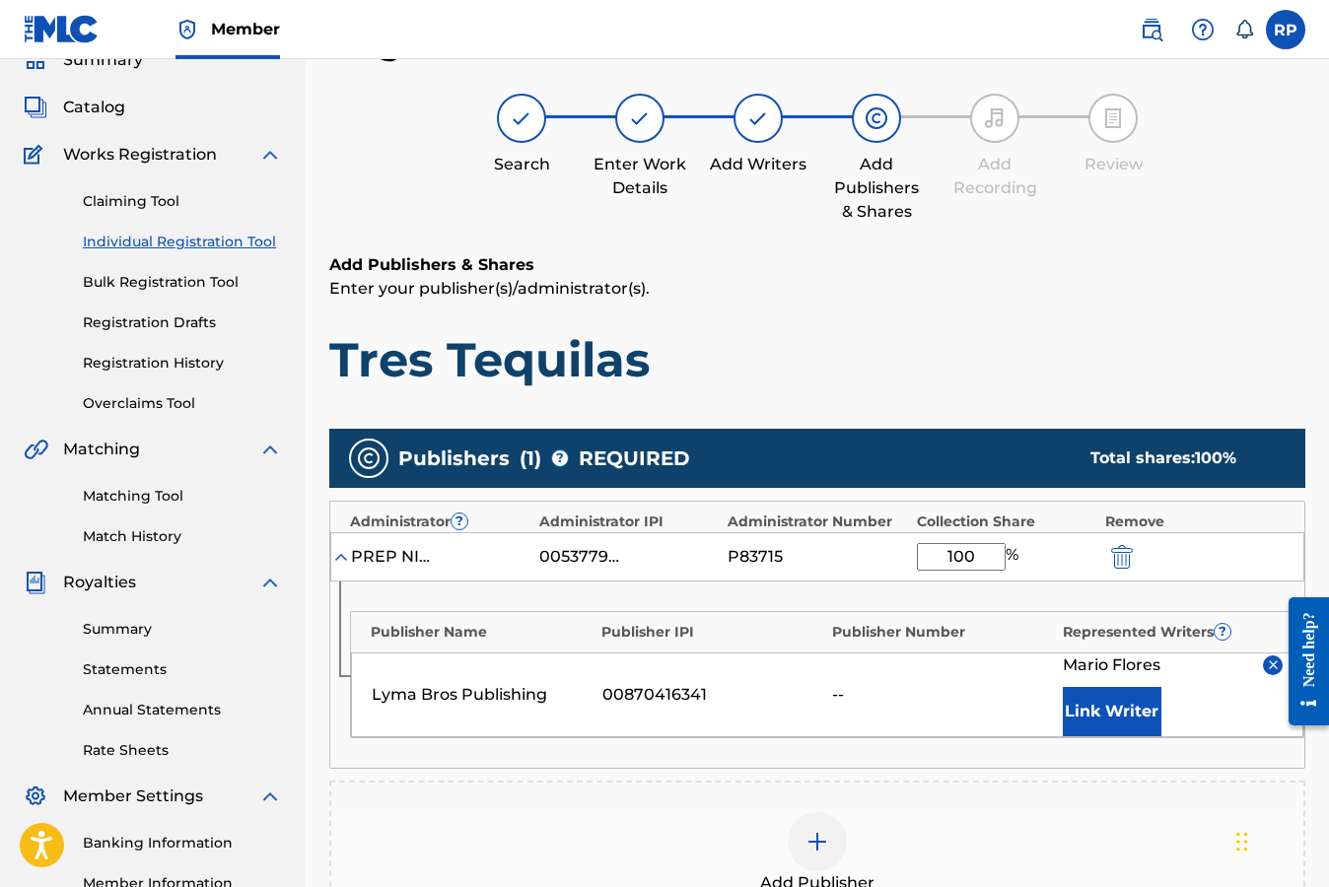
click at [1231, 368] on h1 "Tres Tequilas" at bounding box center [817, 359] width 976 height 59
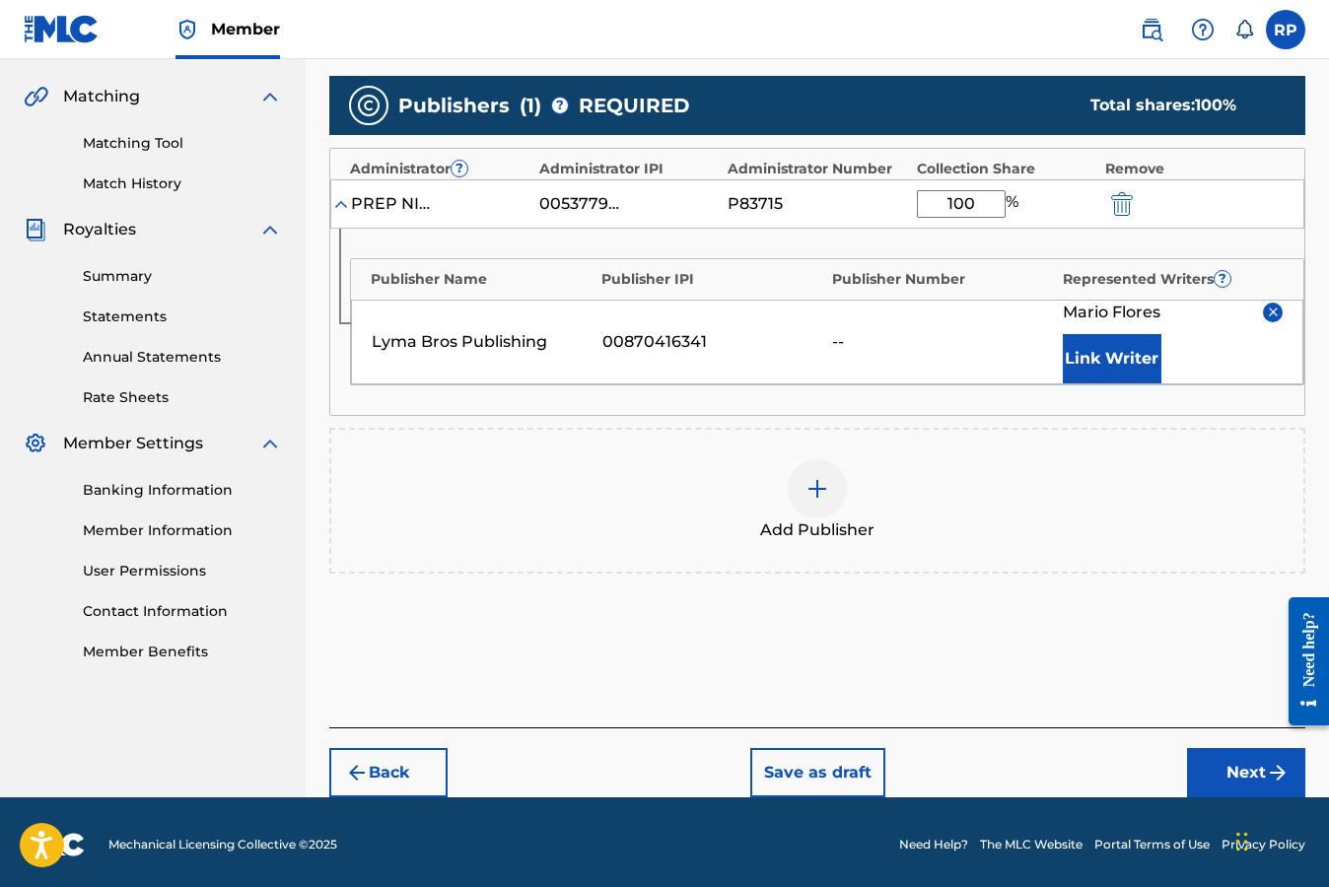
scroll to position [446, 0]
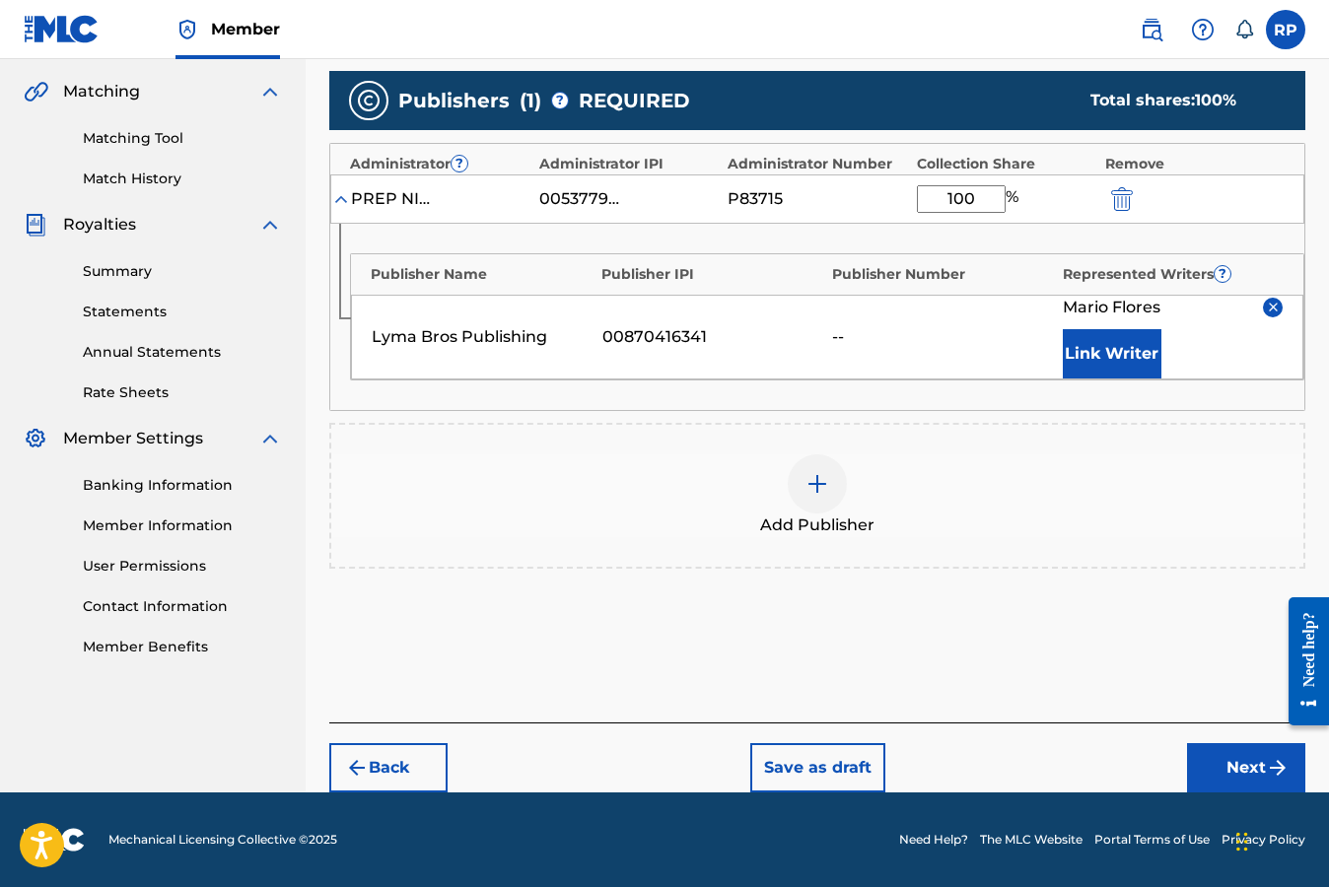
click at [1237, 769] on button "Next" at bounding box center [1246, 767] width 118 height 49
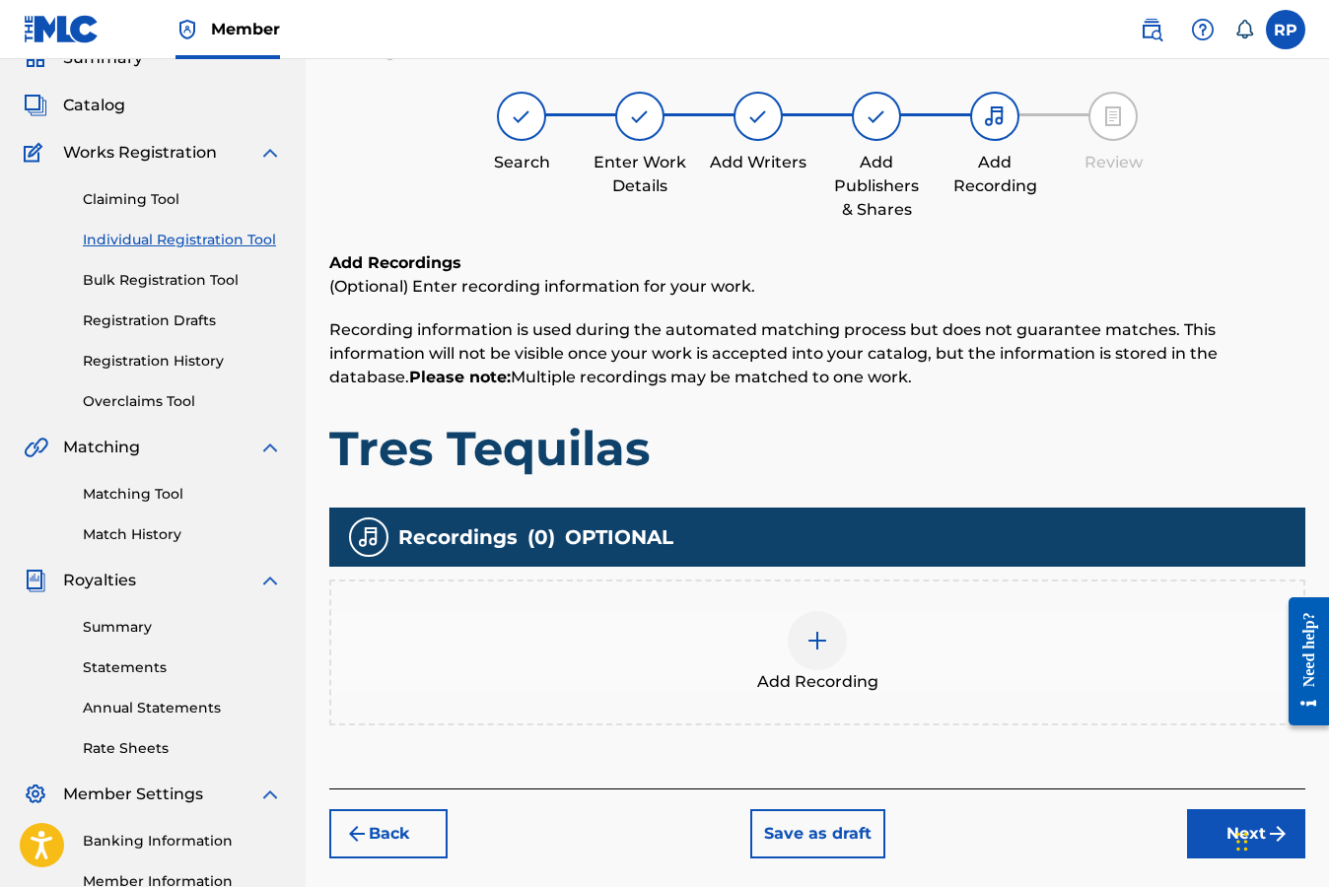
scroll to position [89, 0]
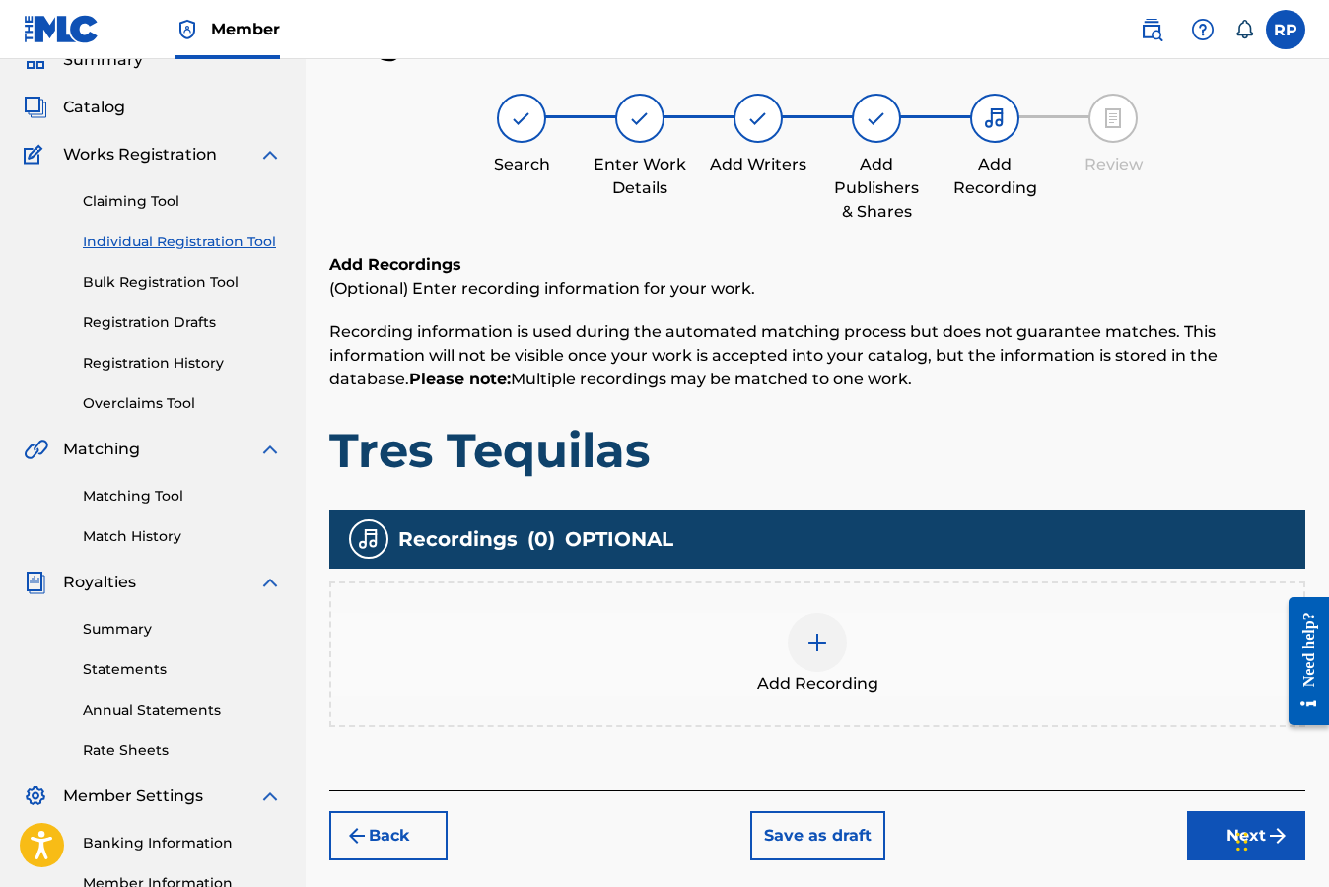
click at [1251, 228] on div "Register Work Search Enter Work Details Add Writers Add Publishers & Shares Add…" at bounding box center [817, 440] width 976 height 841
click at [819, 642] on img at bounding box center [817, 643] width 24 height 24
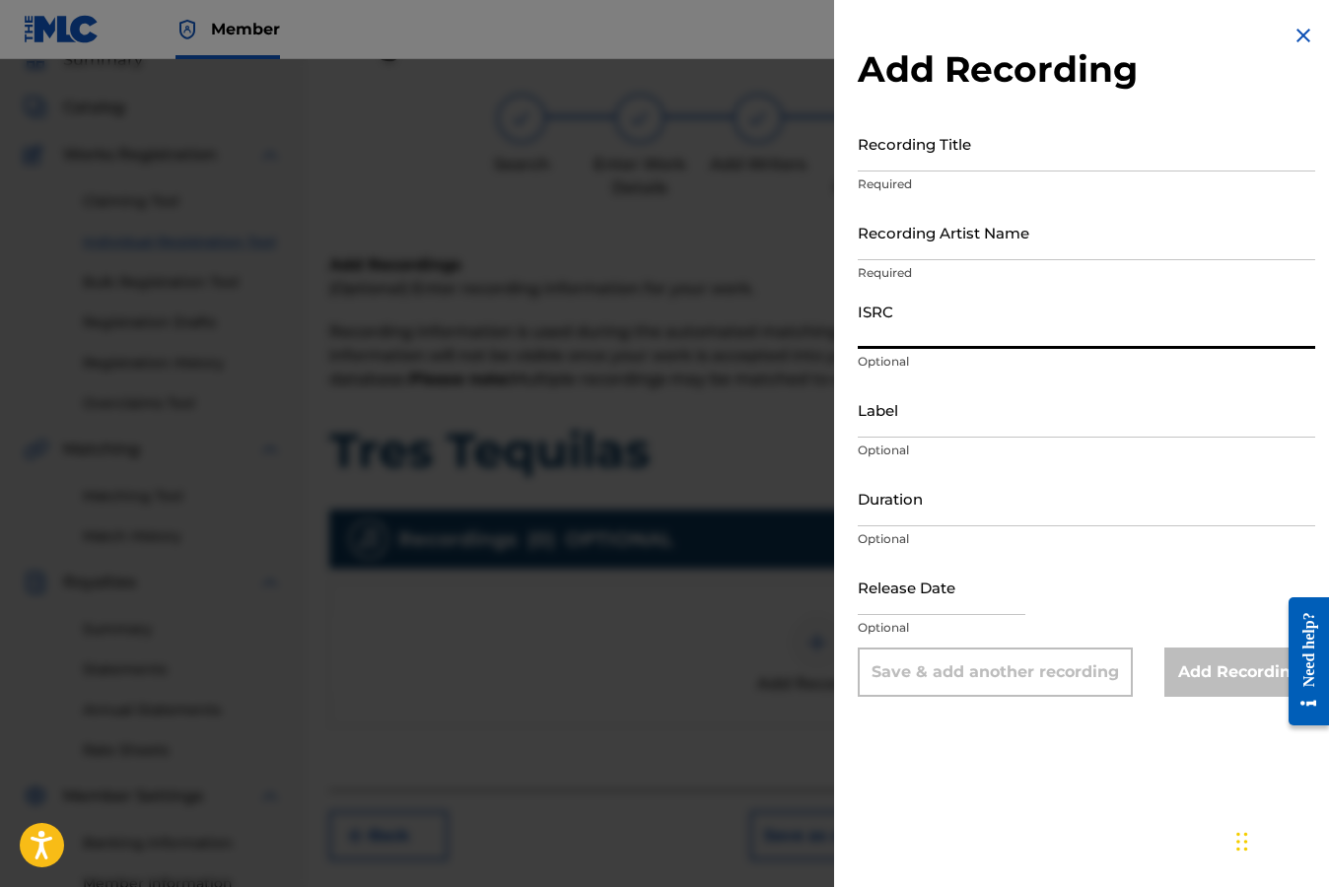
click at [943, 339] on input "ISRC" at bounding box center [1085, 321] width 457 height 56
click at [1209, 317] on input "ISRC" at bounding box center [1085, 321] width 457 height 56
paste input "TCADN1825708"
type input "TCADN1825708"
drag, startPoint x: 1209, startPoint y: 317, endPoint x: 736, endPoint y: 3, distance: 568.0
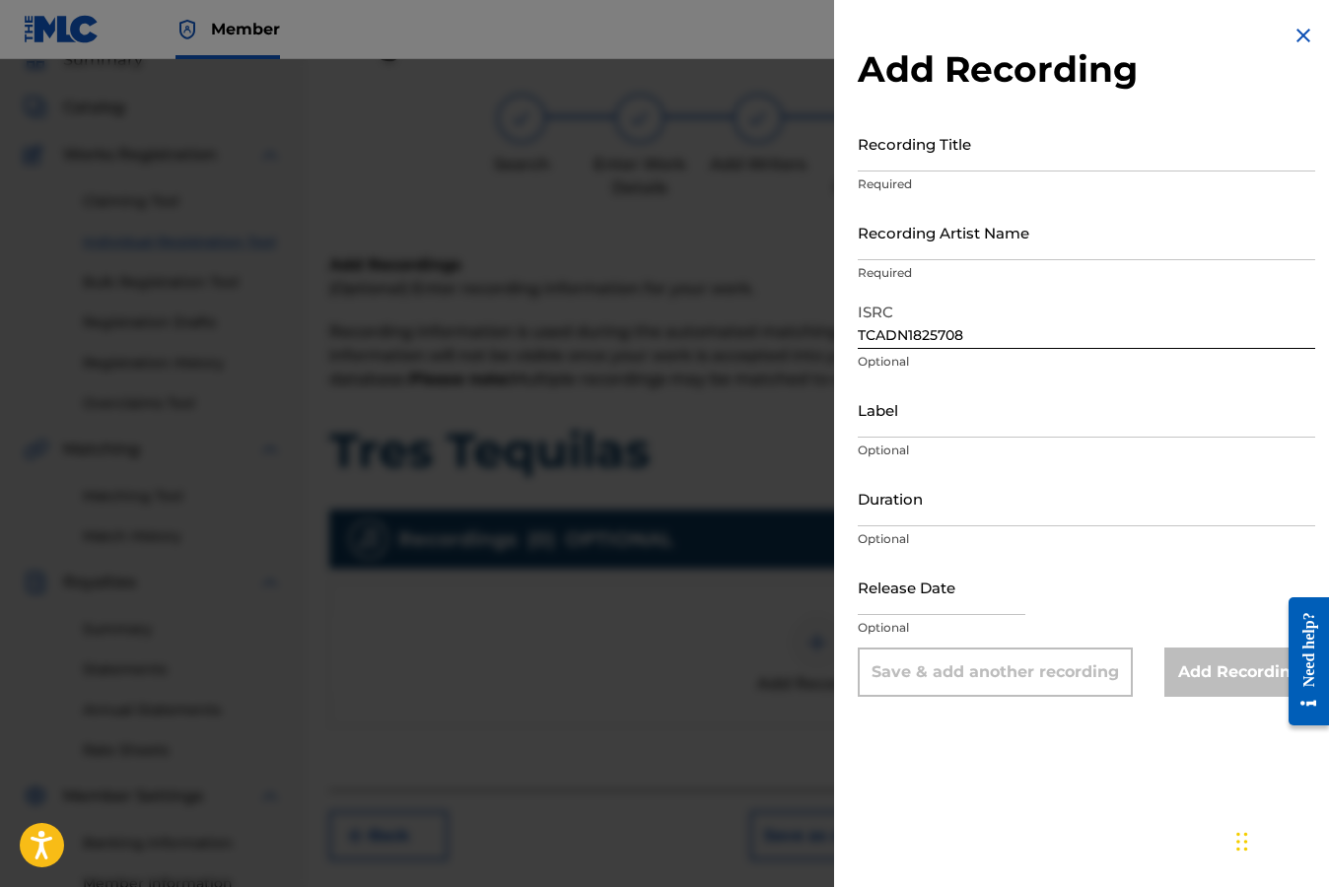
click at [0, 0] on body "Accessibility Screen-Reader Guide, Feedback, and Issue Reporting | New window M…" at bounding box center [664, 354] width 1329 height 887
click at [926, 165] on input "Recording Title" at bounding box center [1085, 143] width 457 height 56
type input "Tres Tequilas"
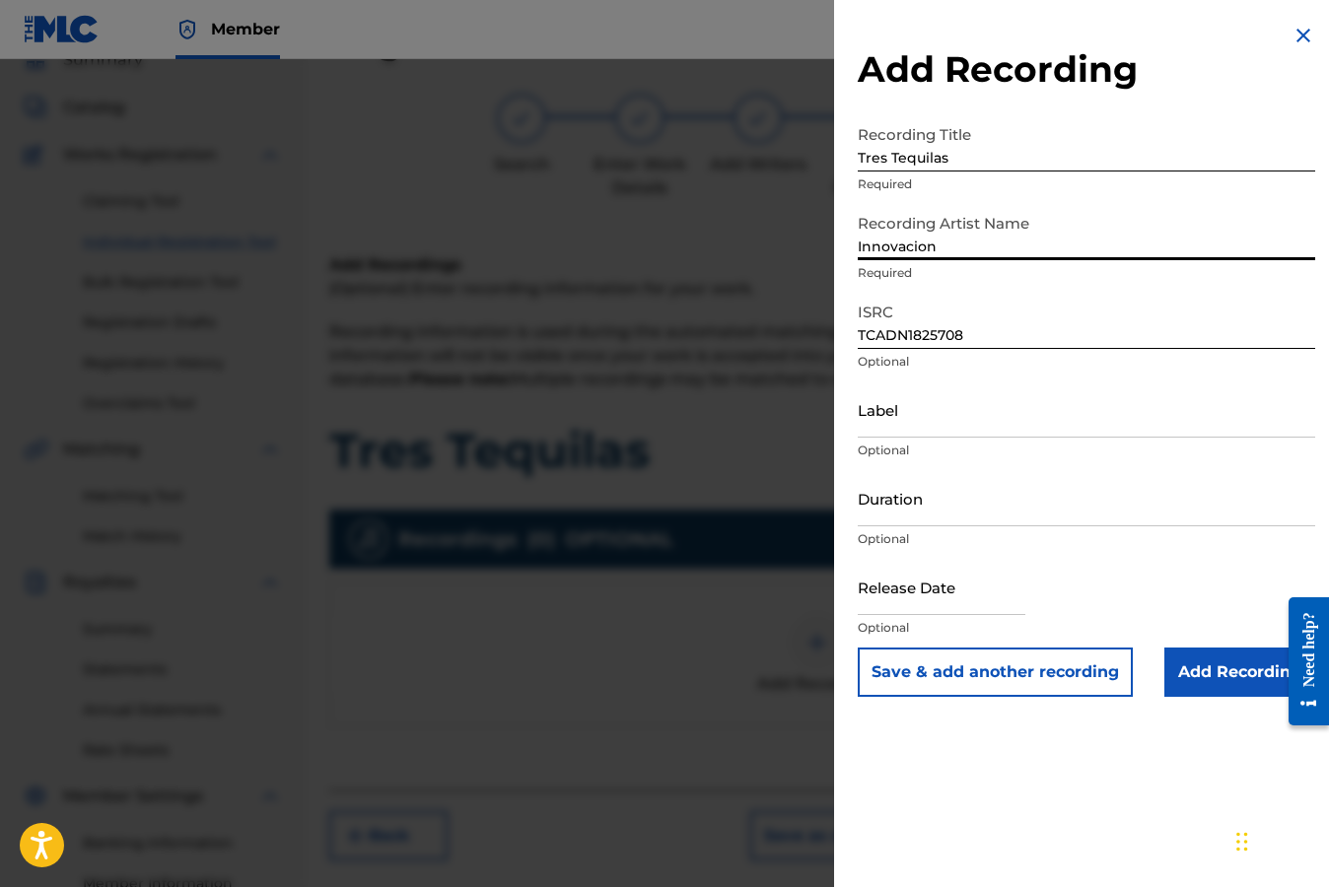
type input "Innovacion"
type input "Innovacion Music"
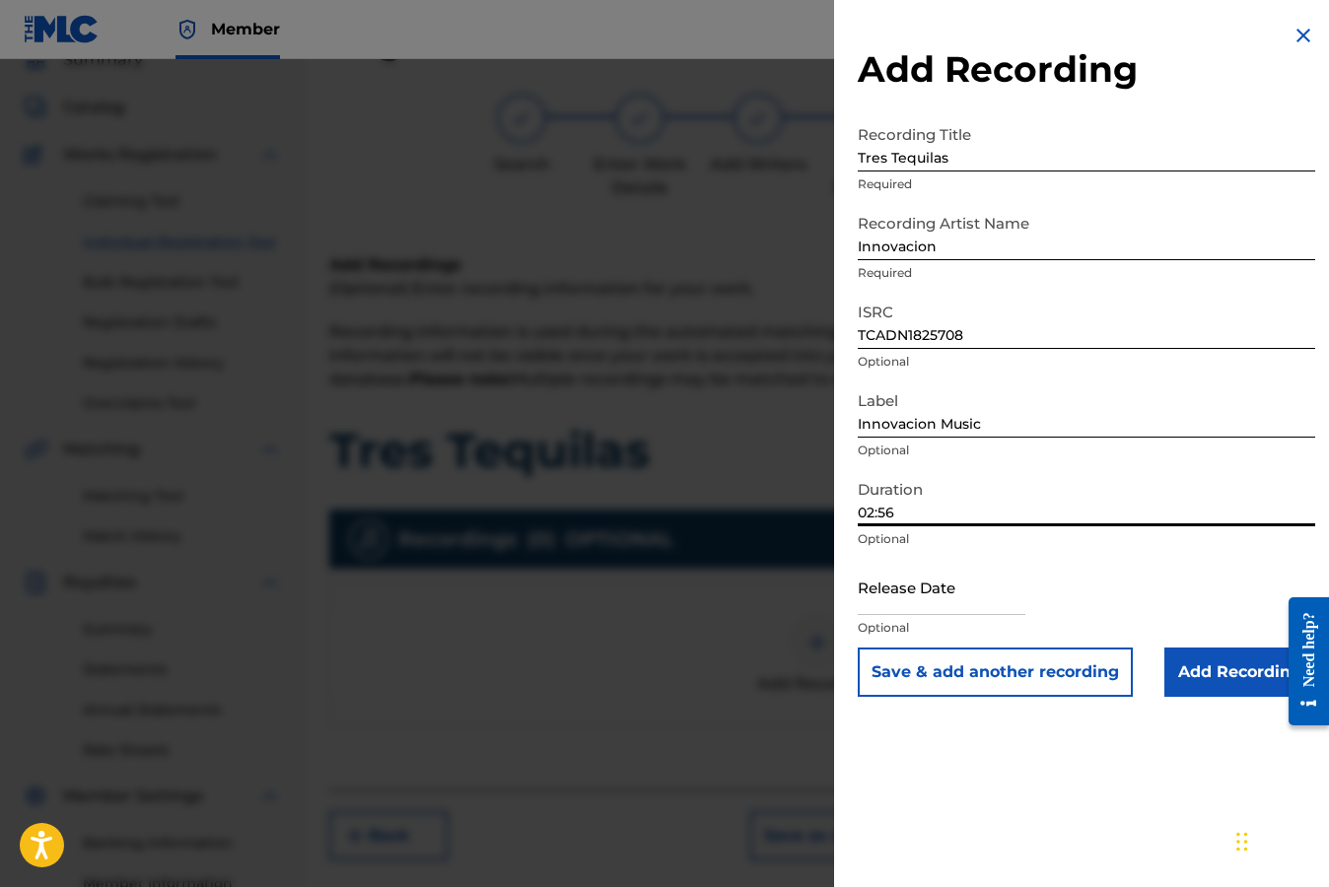
type input "02:56"
click at [957, 607] on input "text" at bounding box center [941, 587] width 168 height 56
select select "7"
select select "2025"
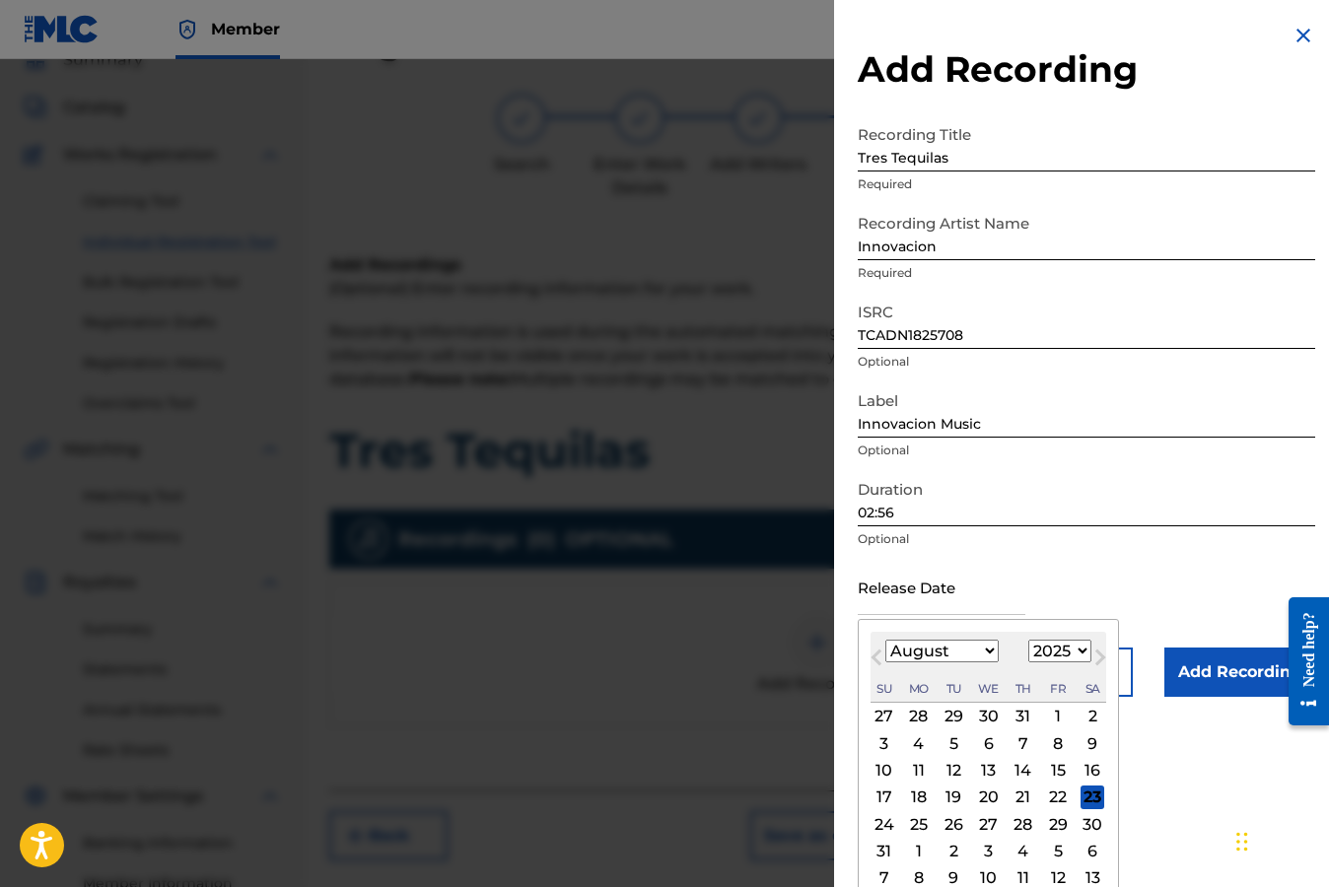
click at [1084, 650] on button "Next Month" at bounding box center [1100, 662] width 32 height 32
select select "8"
click at [1079, 650] on select "1899 1900 1901 1902 1903 1904 1905 1906 1907 1908 1909 1910 1911 1912 1913 1914…" at bounding box center [1059, 651] width 63 height 23
select select "2018"
click at [1028, 640] on select "1899 1900 1901 1902 1903 1904 1905 1906 1907 1908 1909 1910 1911 1912 1913 1914…" at bounding box center [1059, 651] width 63 height 23
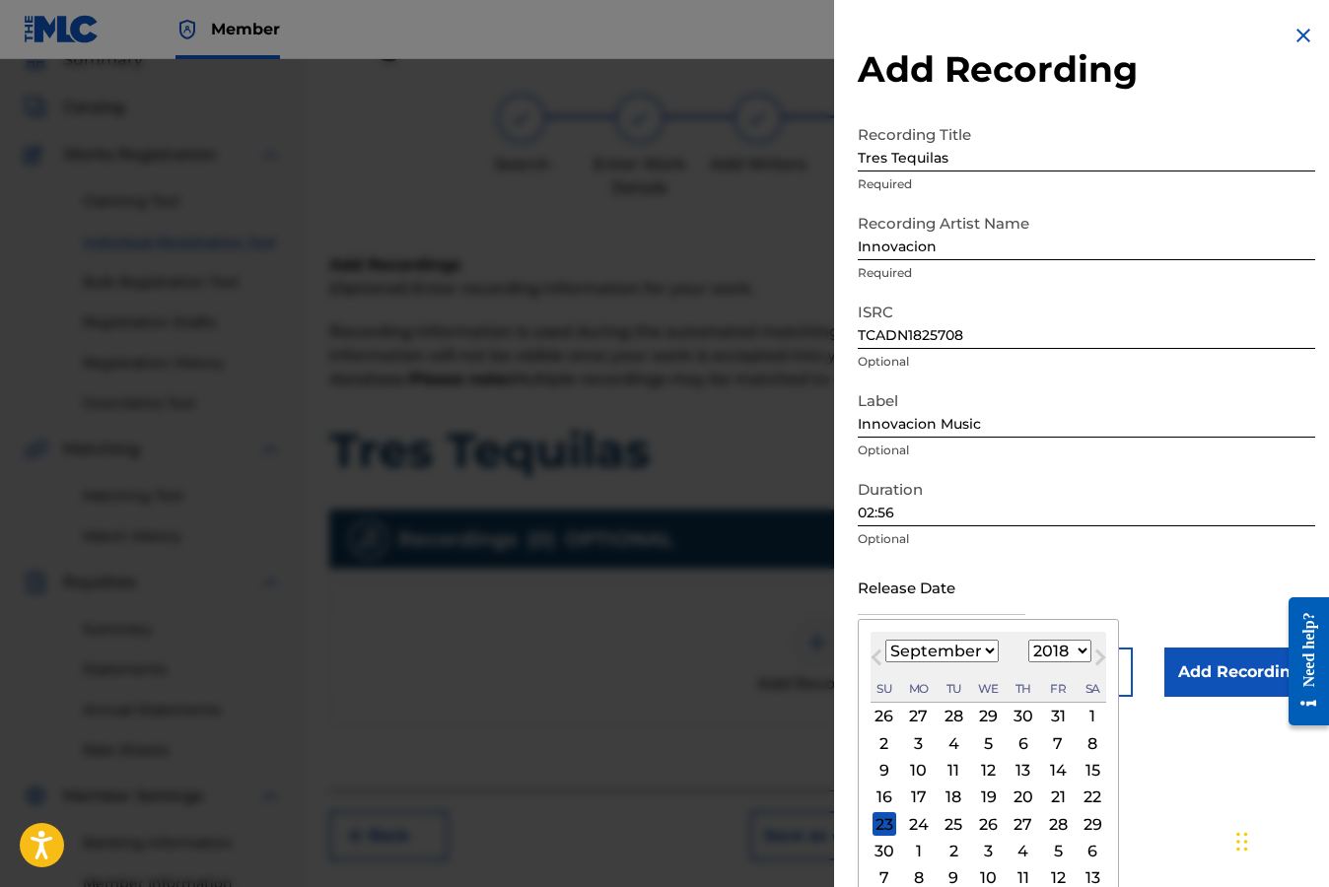
click at [988, 649] on select "January February March April May June July August September October November De…" at bounding box center [941, 651] width 113 height 23
select select "1"
click at [885, 640] on select "January February March April May June July August September October November De…" at bounding box center [941, 651] width 113 height 23
click at [953, 823] on div "27" at bounding box center [953, 824] width 24 height 24
type input "[DATE]"
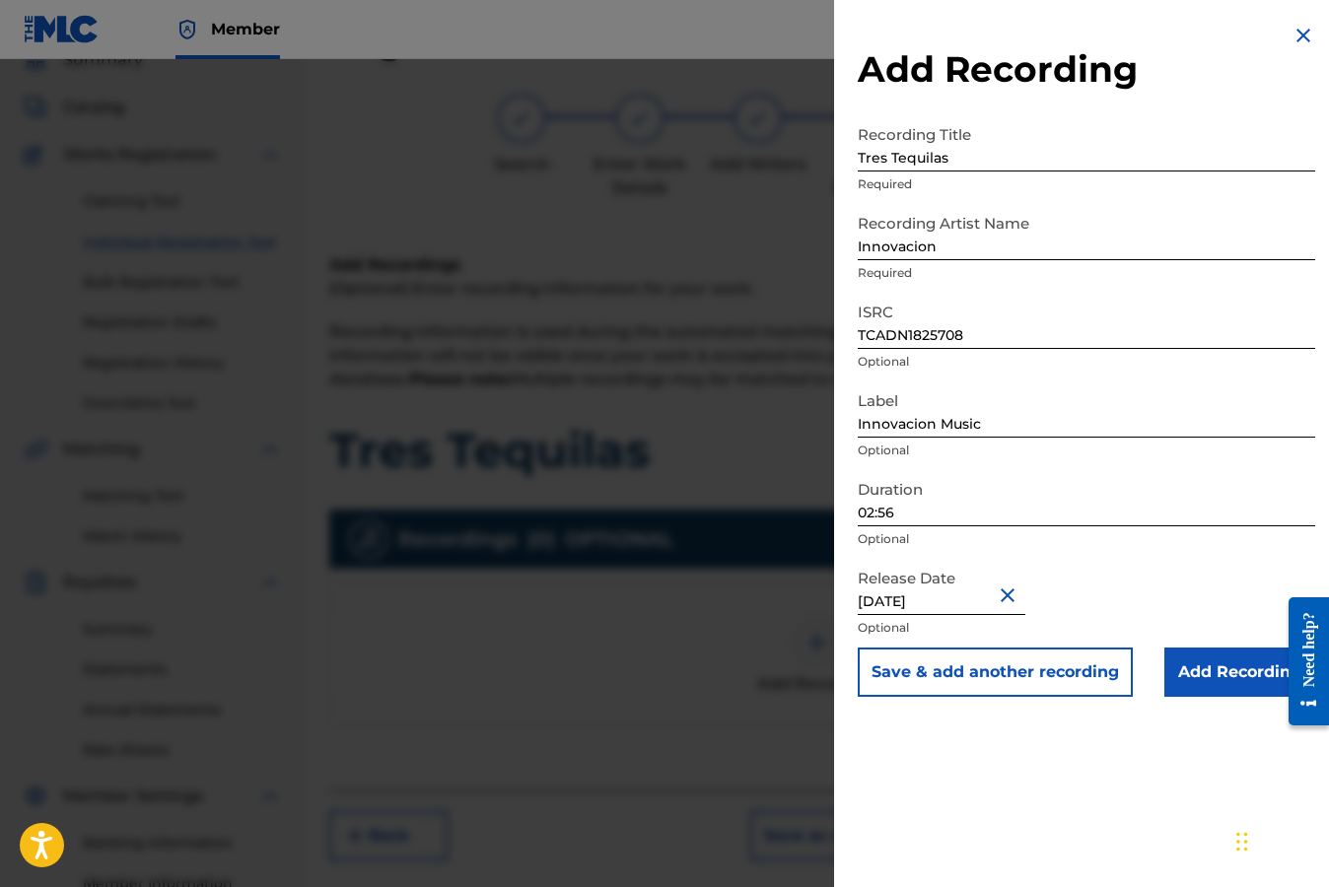
click at [1216, 675] on input "Add Recording" at bounding box center [1239, 672] width 151 height 49
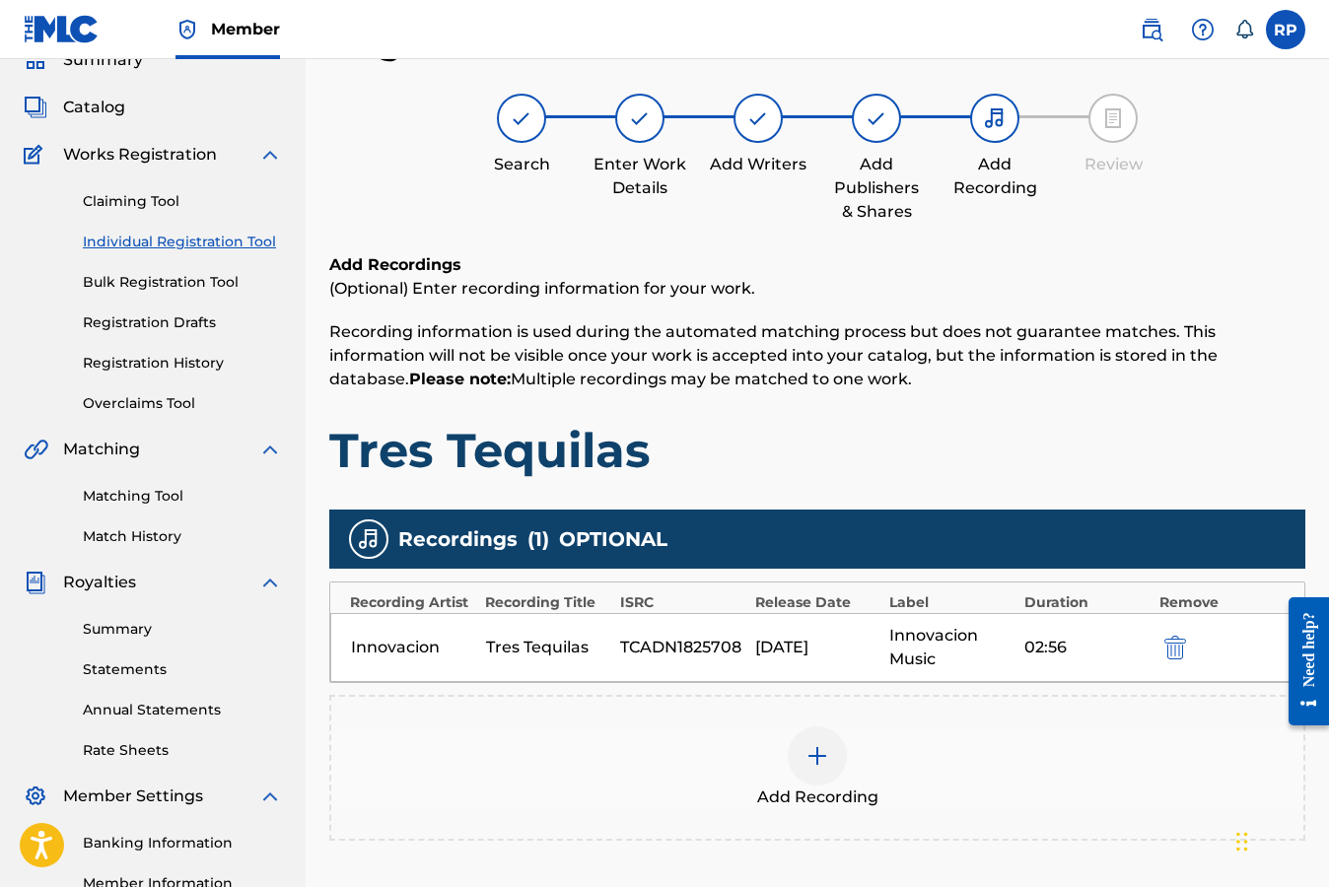
click at [1217, 439] on h1 "Tres Tequilas" at bounding box center [817, 450] width 976 height 59
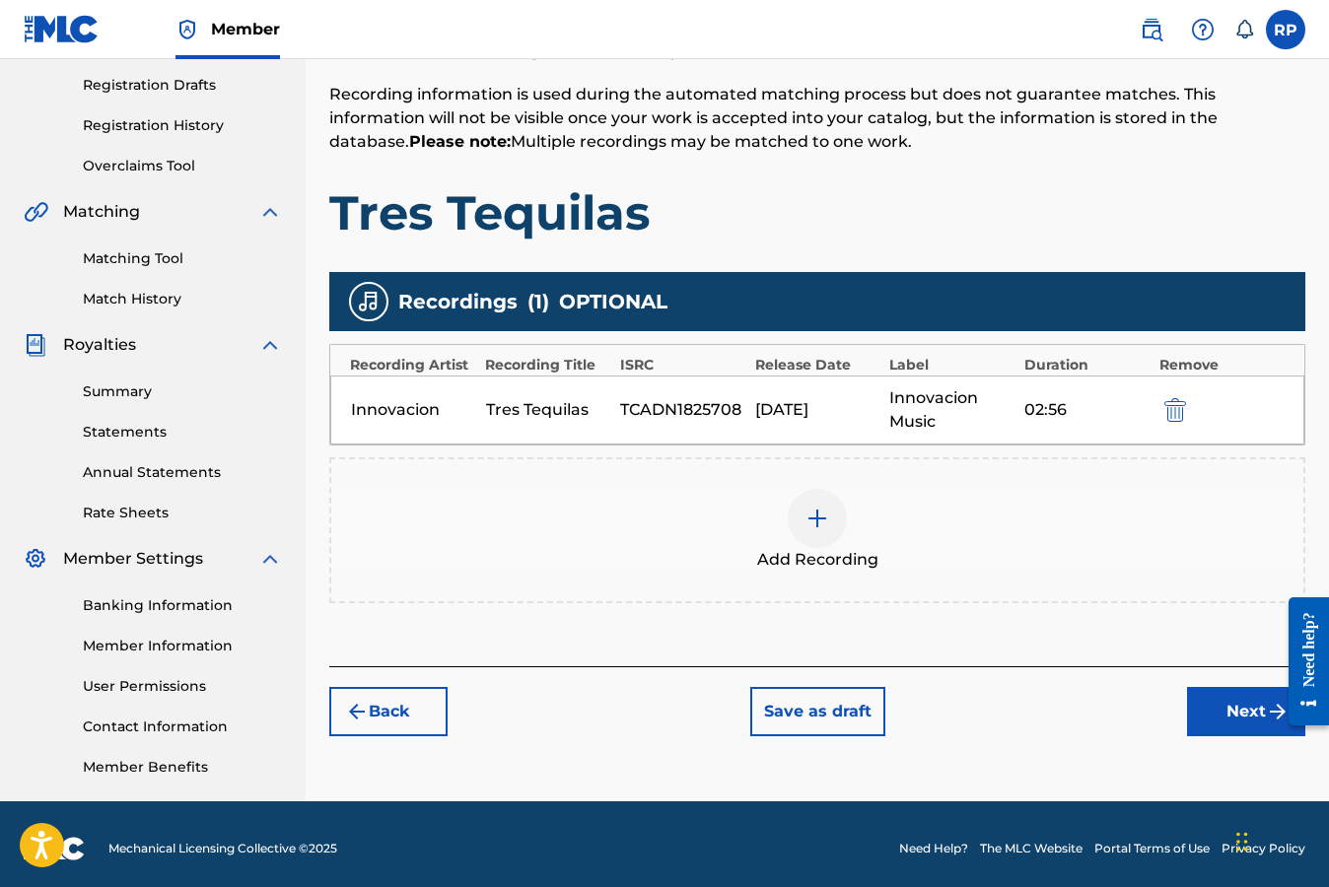
scroll to position [335, 0]
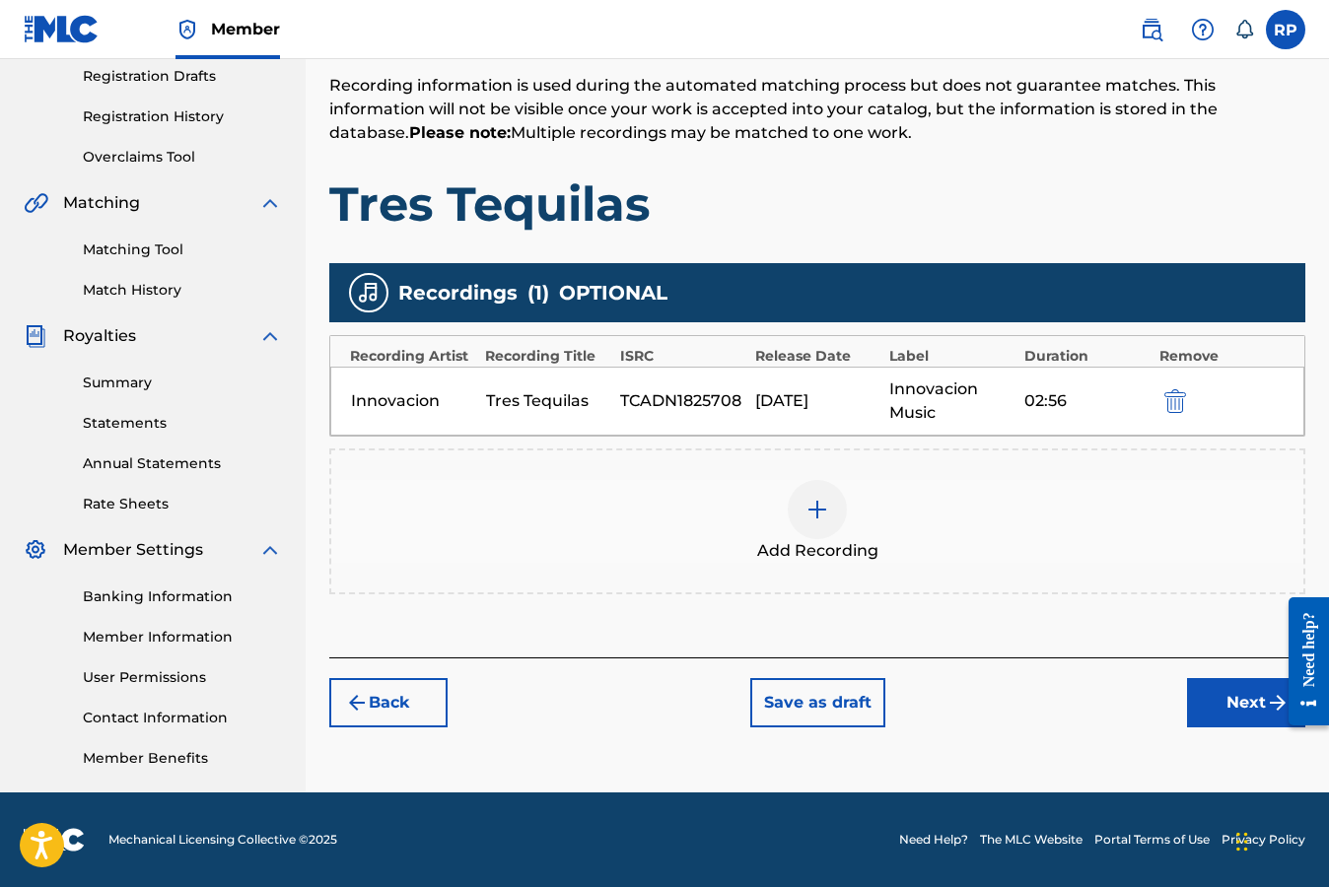
click at [1222, 701] on button "Next" at bounding box center [1246, 702] width 118 height 49
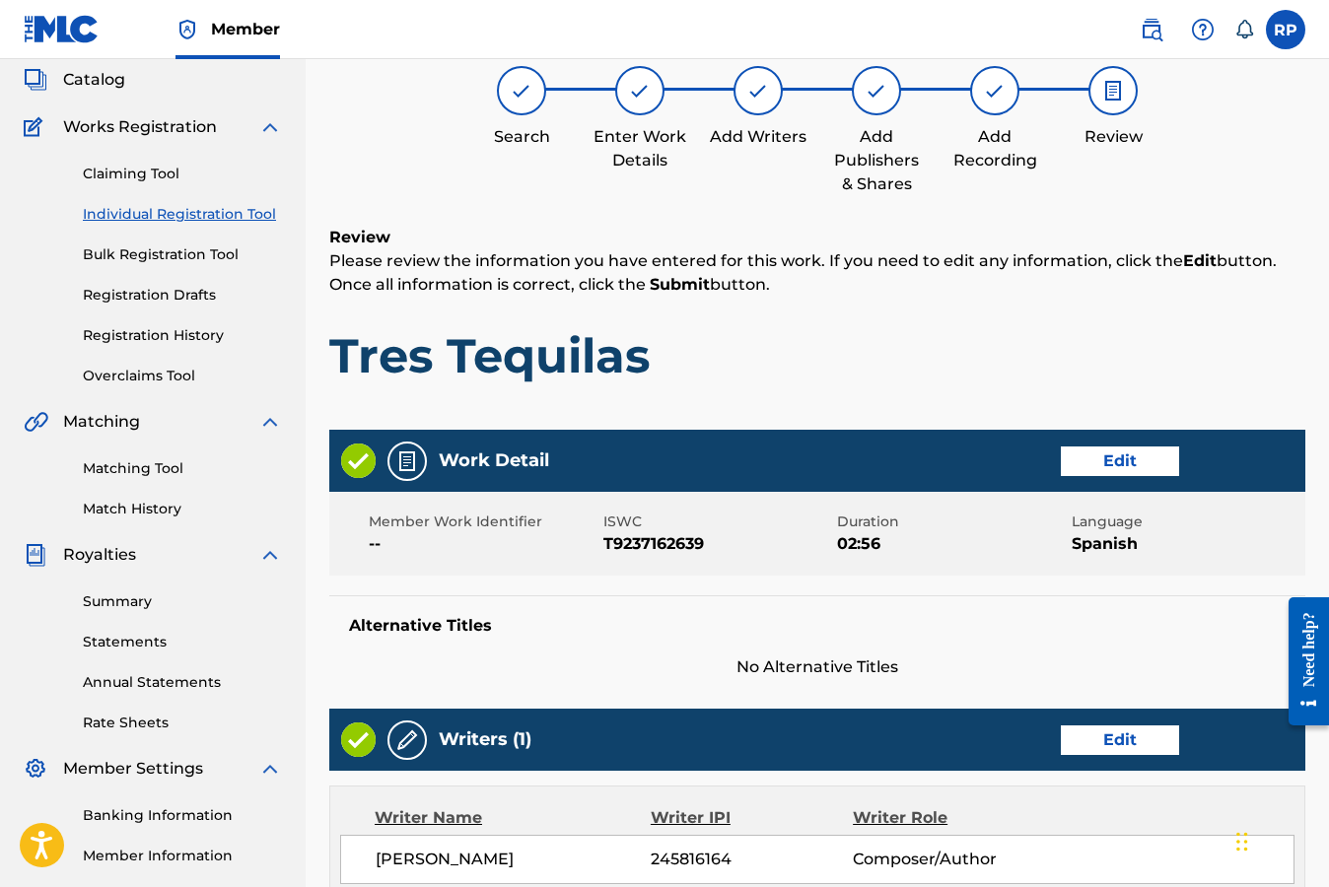
scroll to position [89, 0]
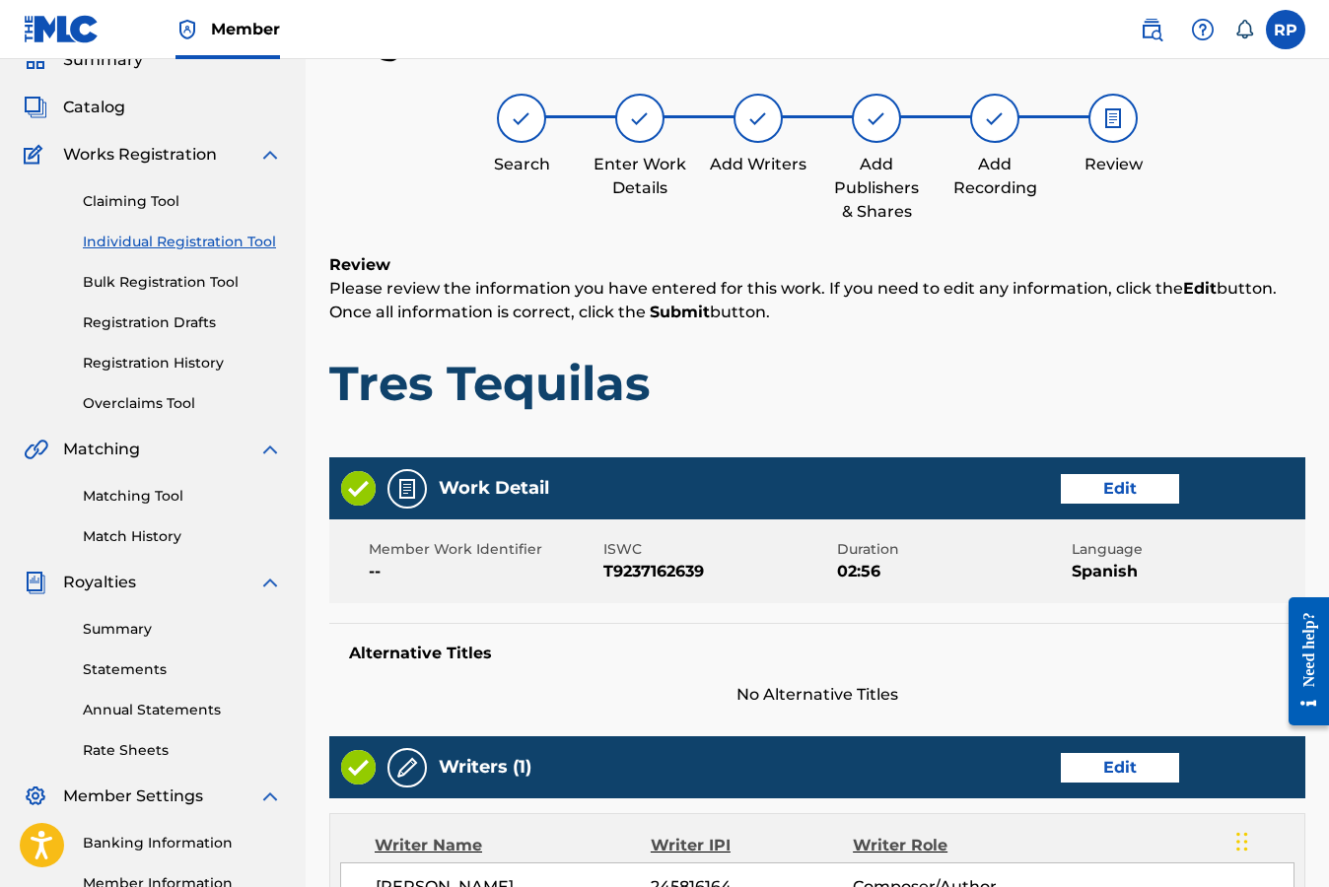
click at [1240, 367] on h1 "Tres Tequilas" at bounding box center [817, 383] width 976 height 59
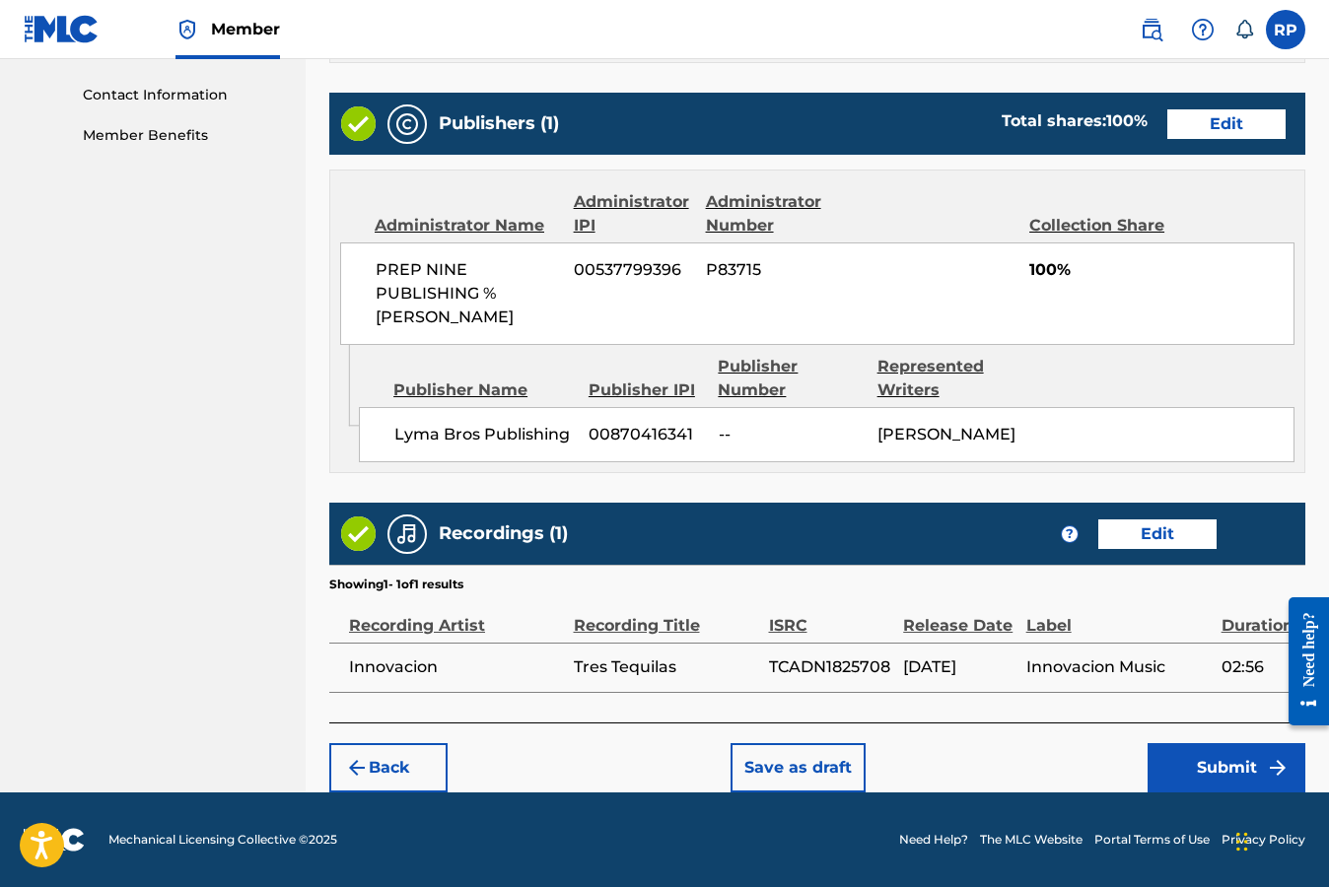
scroll to position [979, 0]
click at [1232, 766] on button "Submit" at bounding box center [1226, 767] width 158 height 49
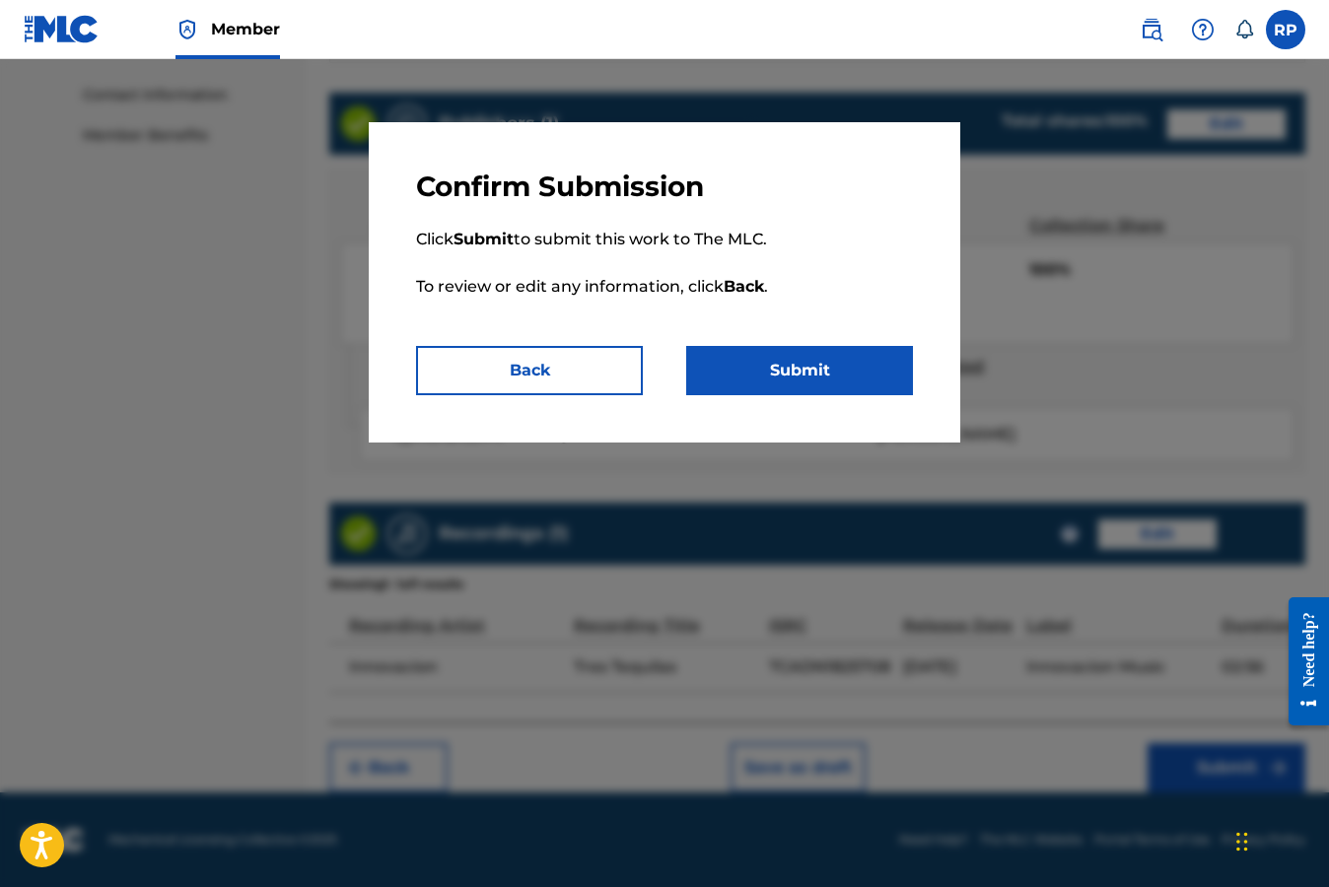
click at [812, 375] on button "Submit" at bounding box center [799, 370] width 227 height 49
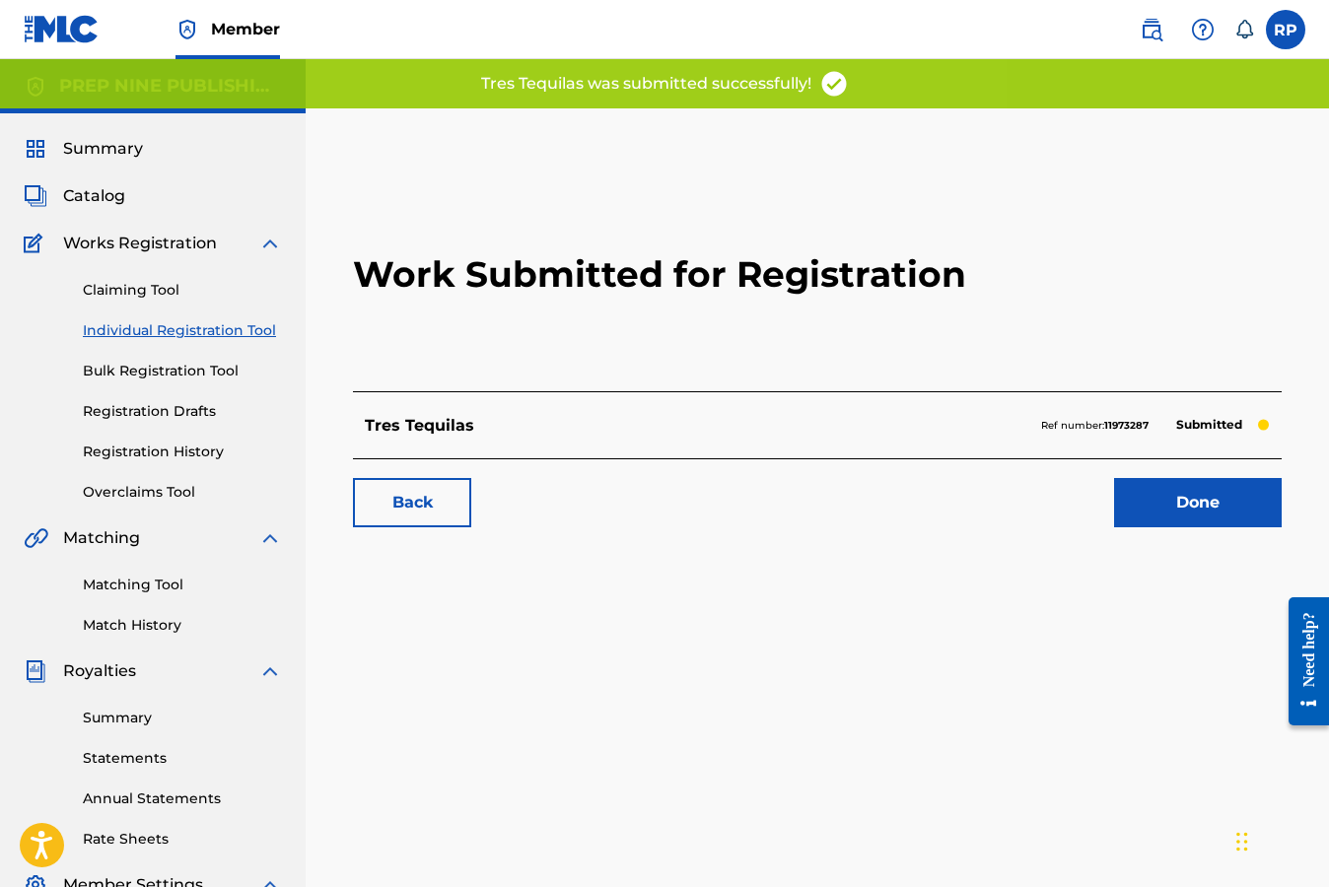
click at [1162, 502] on link "Done" at bounding box center [1198, 502] width 168 height 49
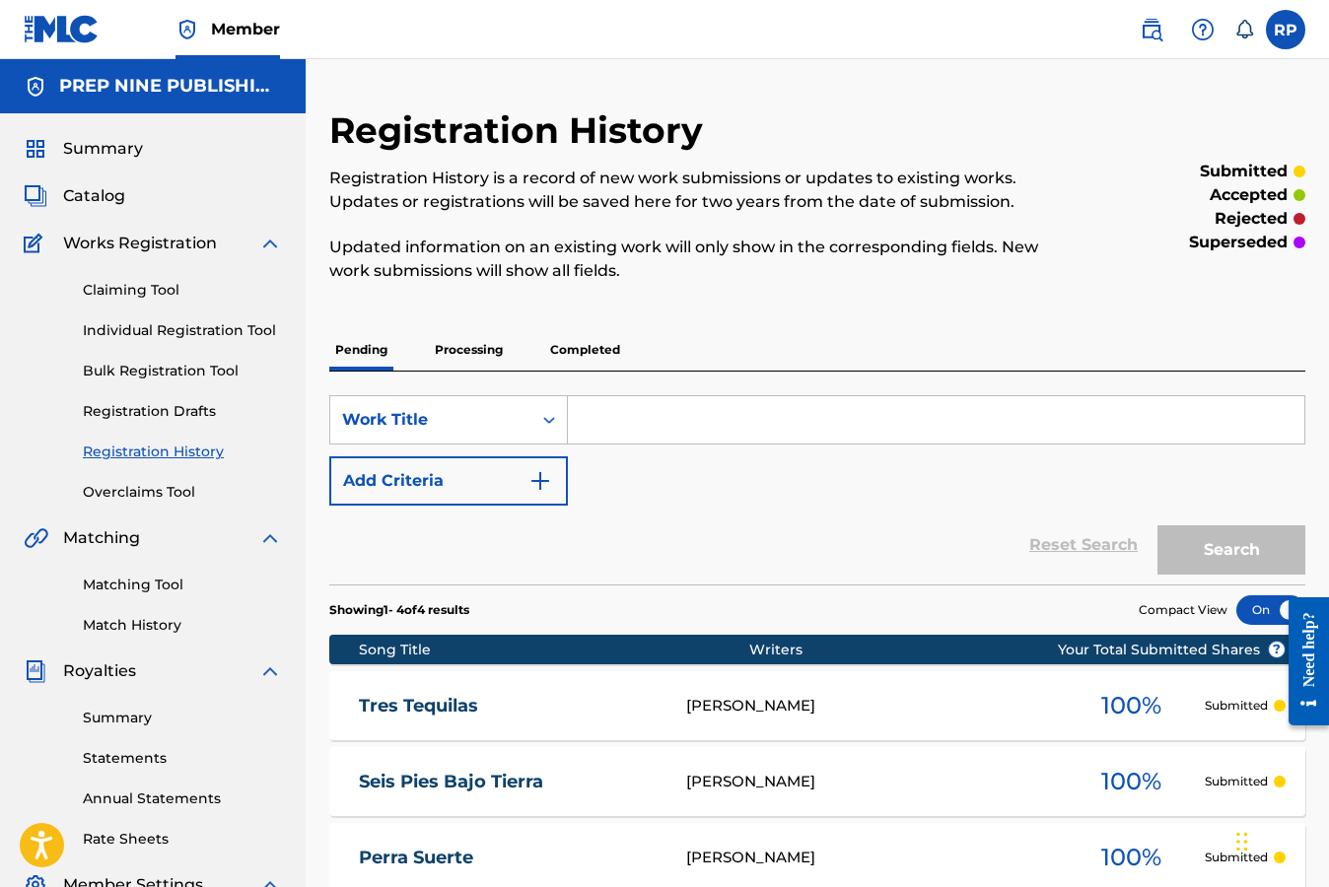
click at [161, 327] on link "Individual Registration Tool" at bounding box center [182, 330] width 199 height 21
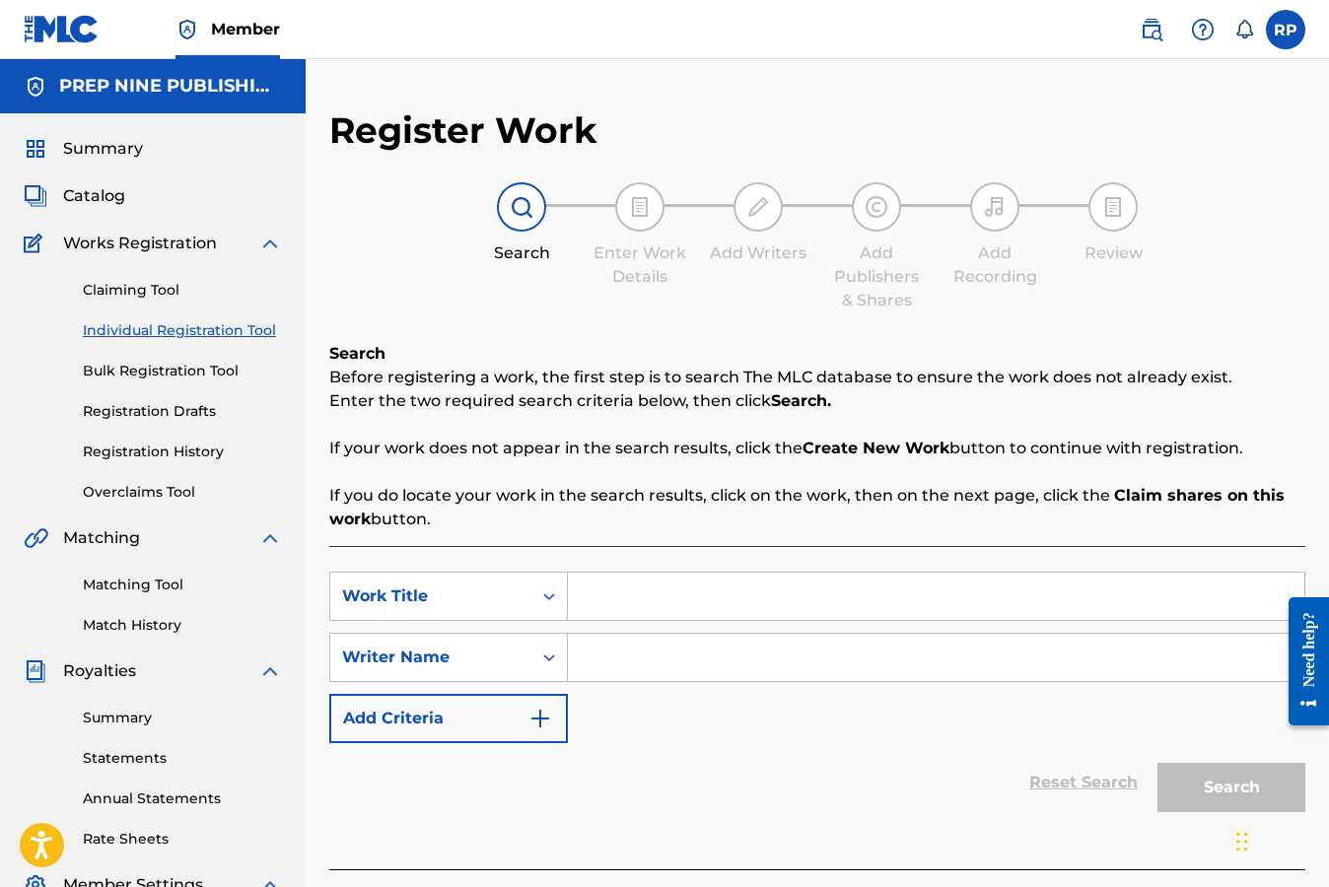
click at [596, 601] on input "Search Form" at bounding box center [936, 596] width 736 height 47
type input "Te Vengo a Decir"
click at [591, 667] on input "Search Form" at bounding box center [936, 657] width 736 height 47
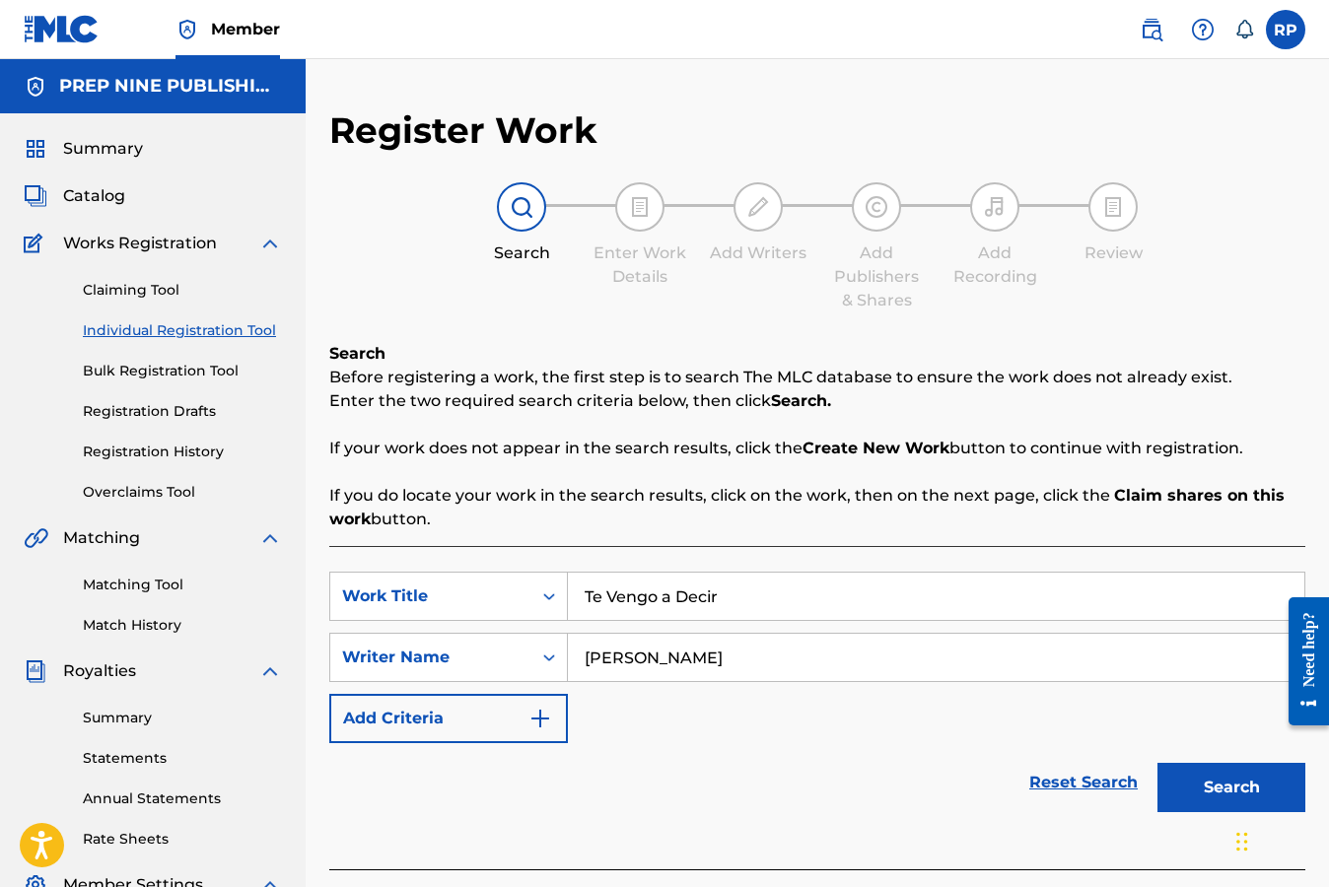
type input "[PERSON_NAME]"
click at [1218, 779] on button "Search" at bounding box center [1231, 787] width 148 height 49
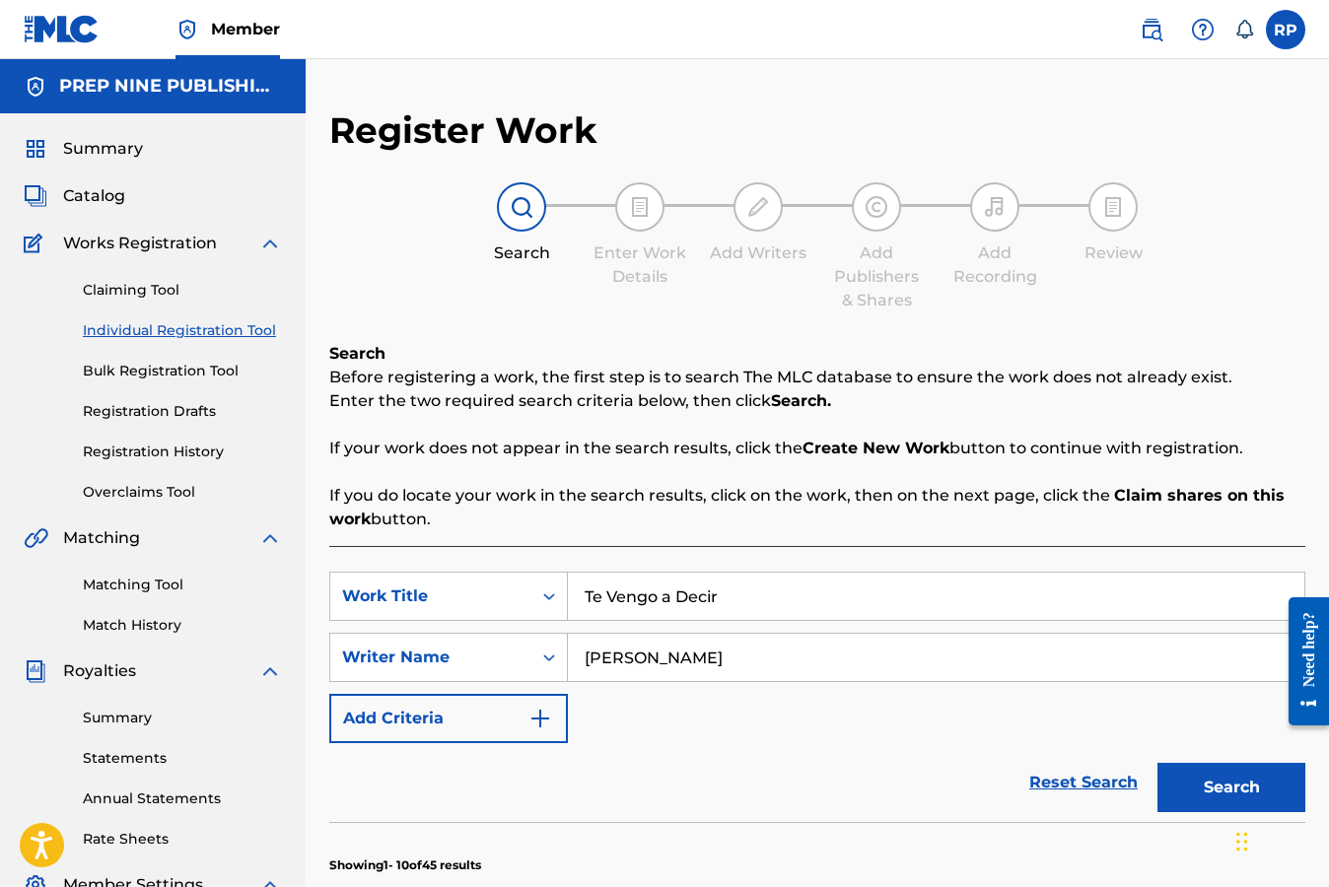
click at [865, 752] on div "Reset Search Search" at bounding box center [817, 782] width 976 height 79
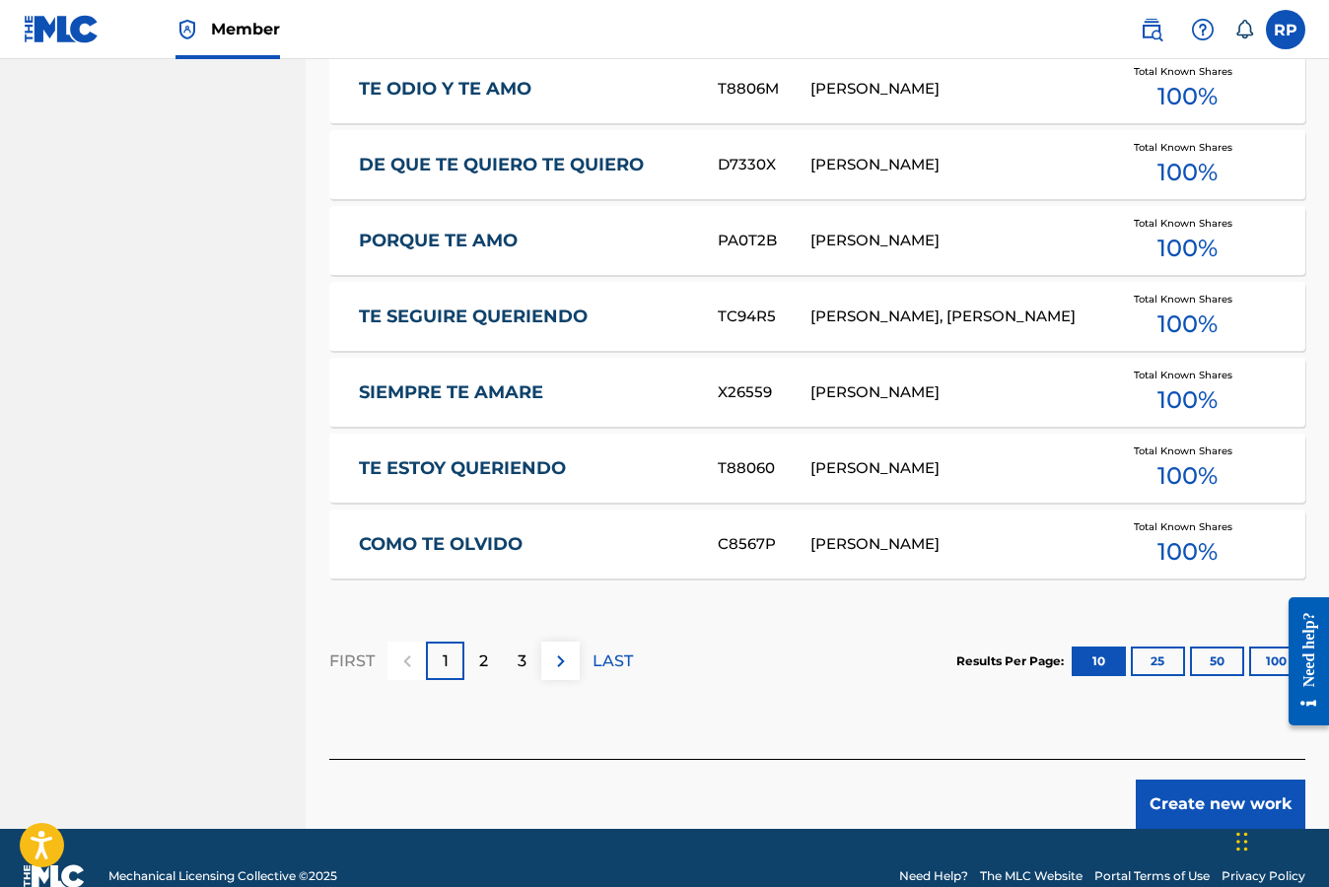
scroll to position [1154, 0]
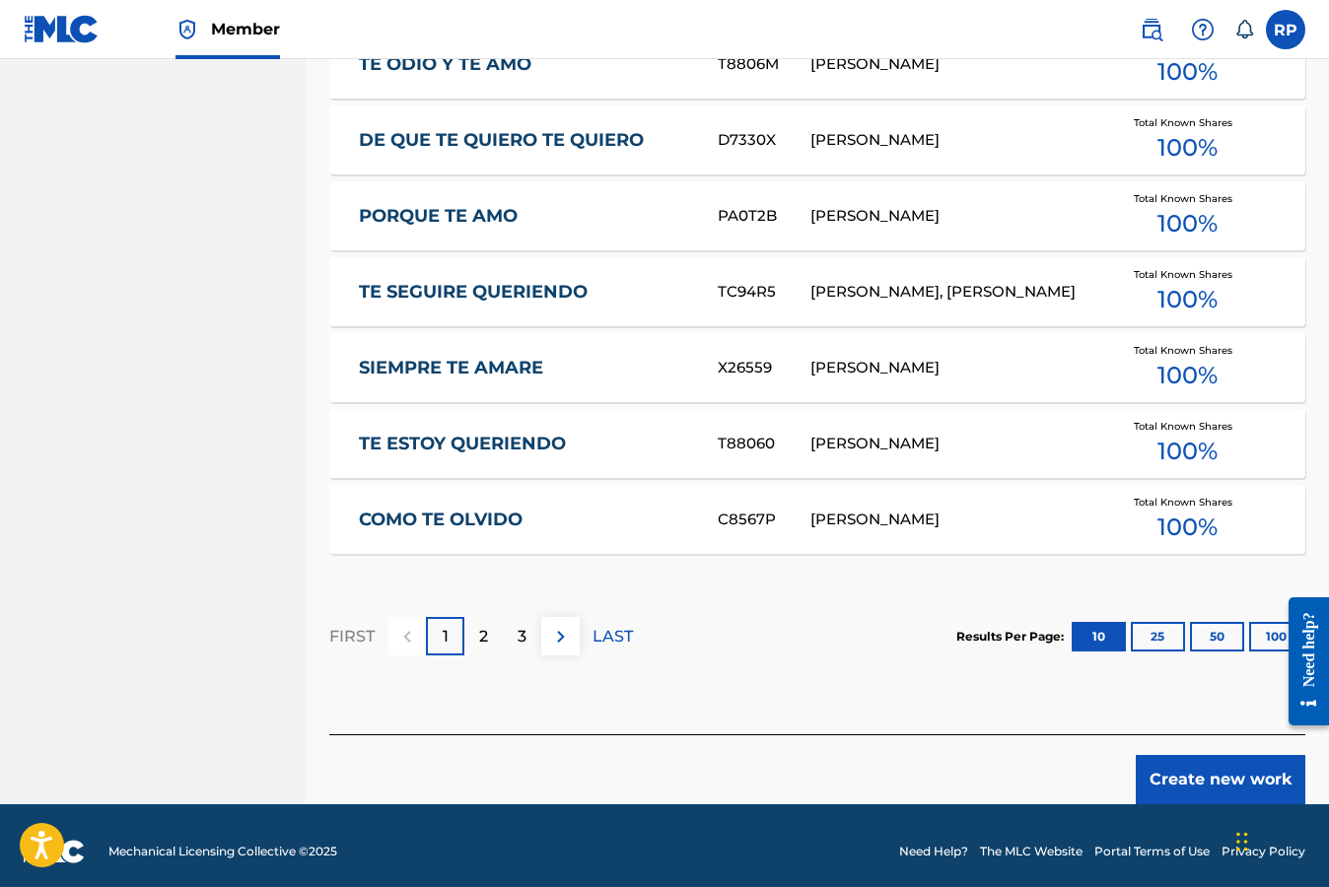
click at [1192, 773] on button "Create new work" at bounding box center [1220, 779] width 170 height 49
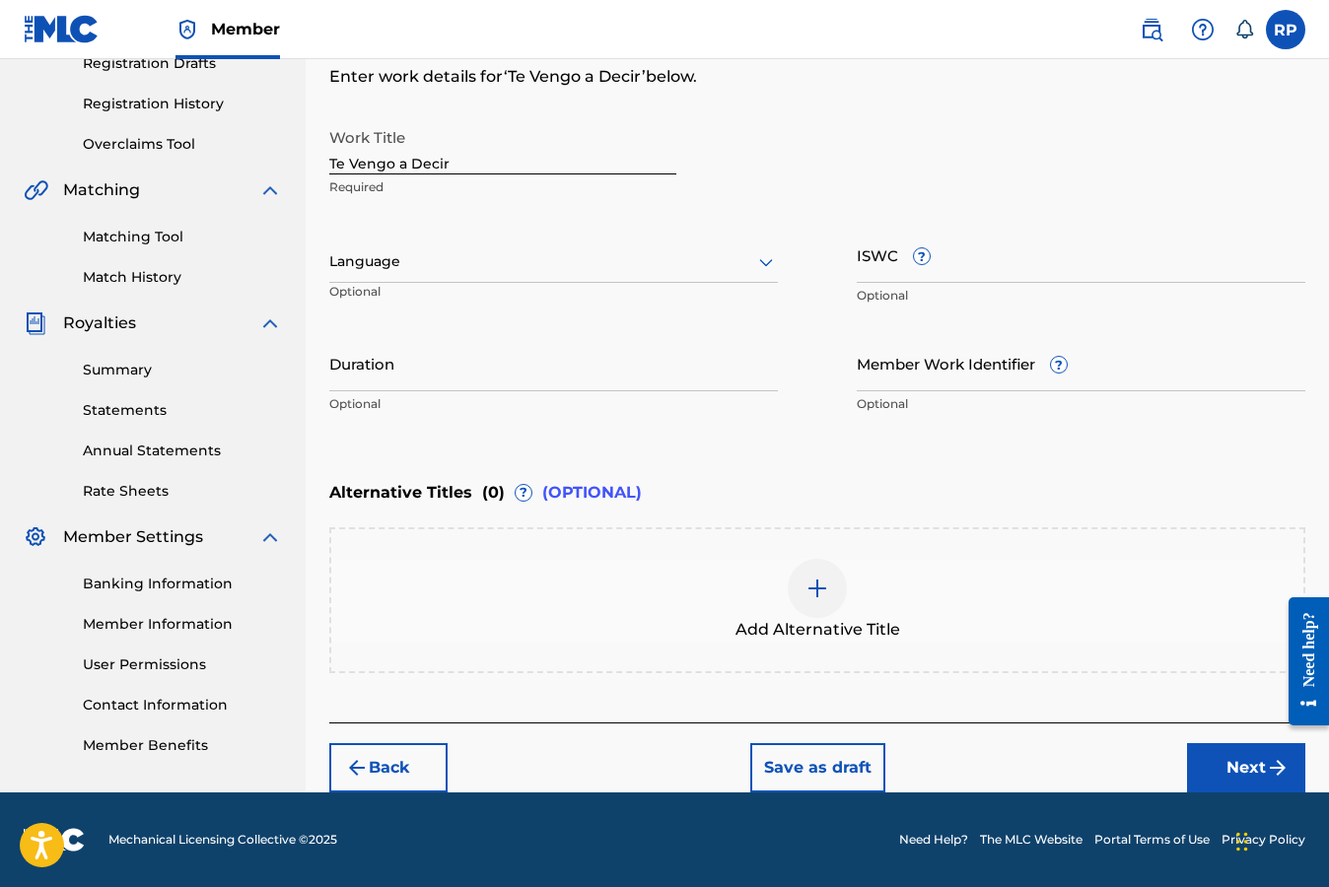
scroll to position [347, 0]
click at [769, 263] on icon at bounding box center [766, 264] width 14 height 8
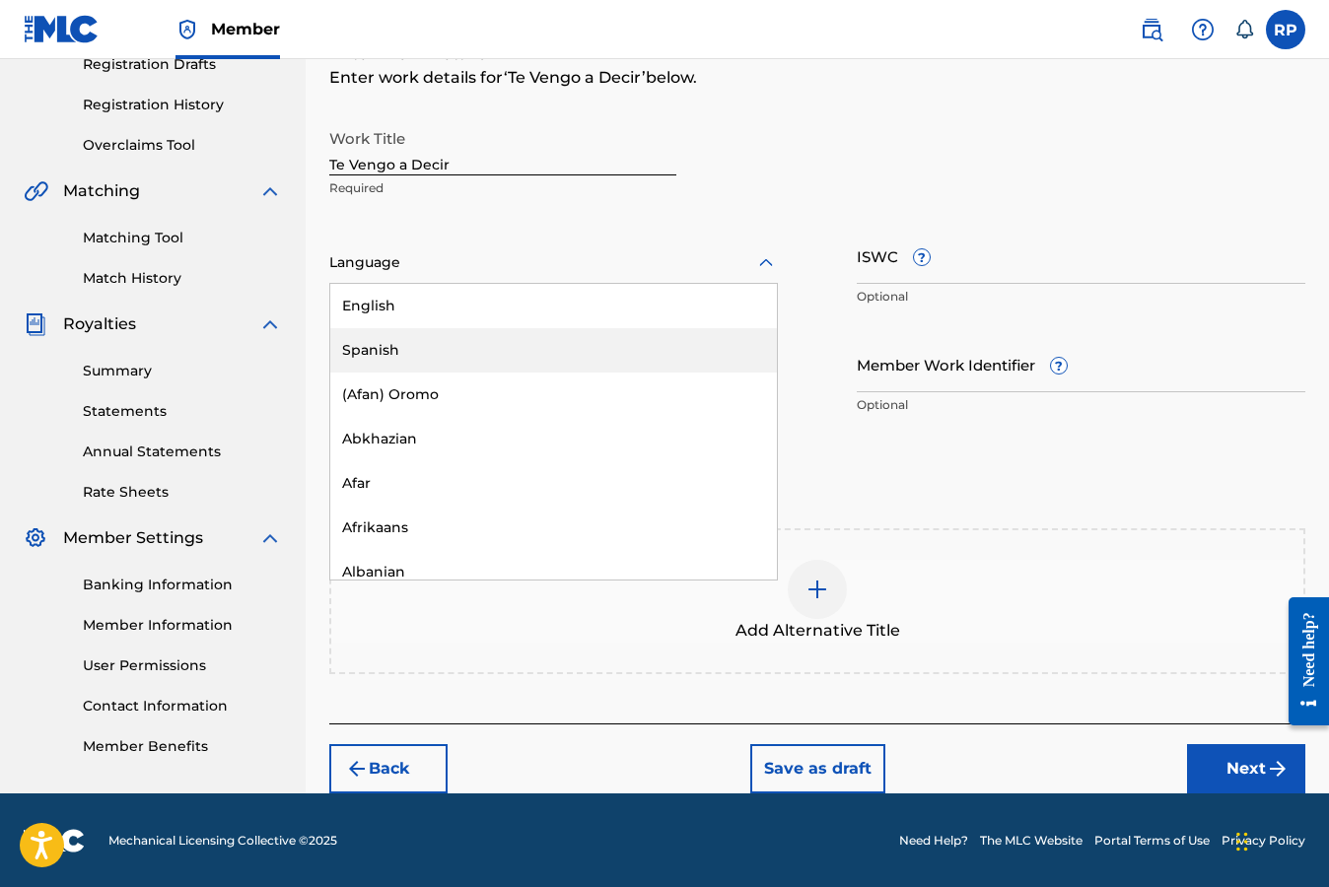
click at [477, 351] on div "Spanish" at bounding box center [553, 350] width 446 height 44
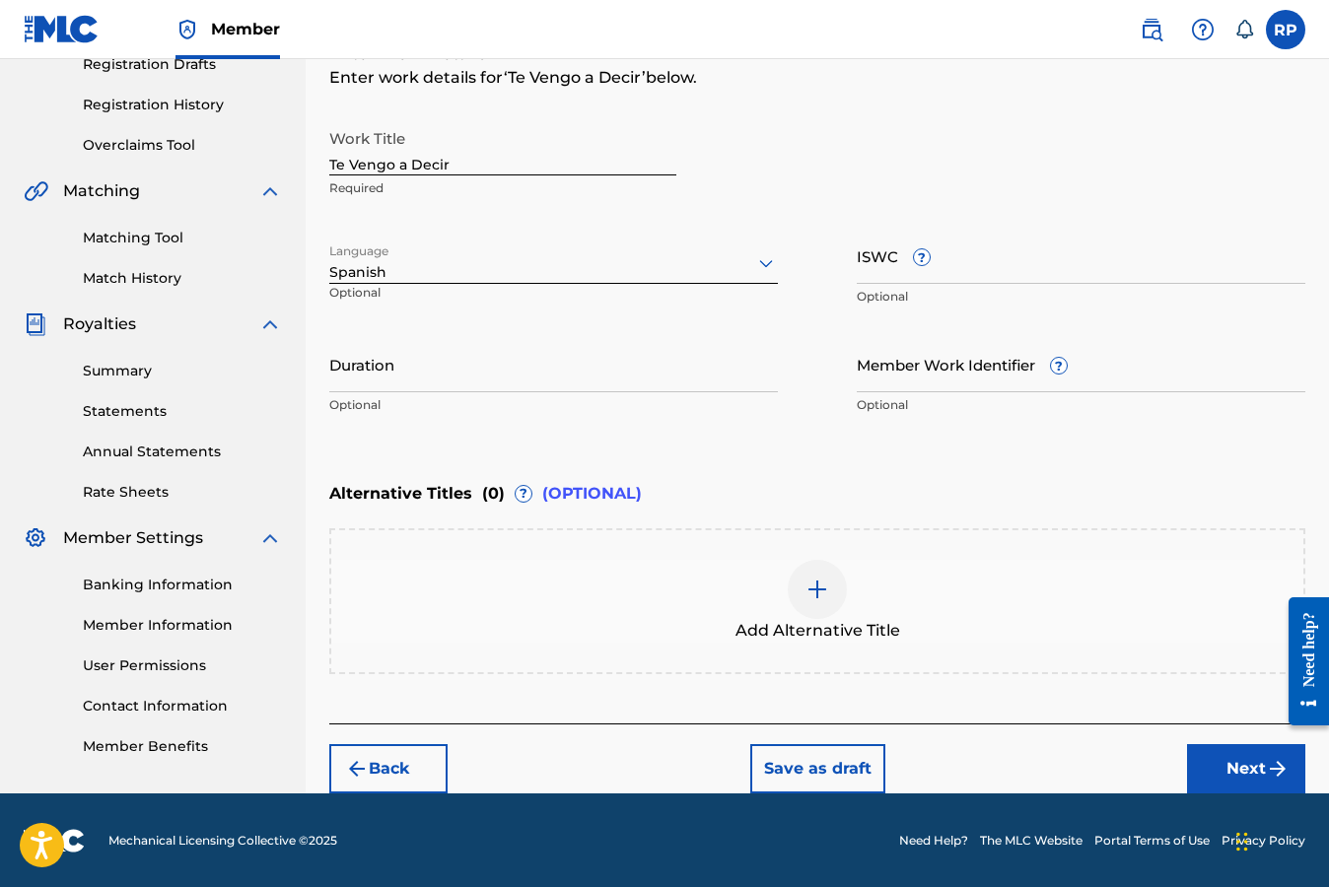
click at [977, 266] on input "ISWC ?" at bounding box center [1080, 256] width 448 height 56
paste input "T9237162651"
type input "T9237162651"
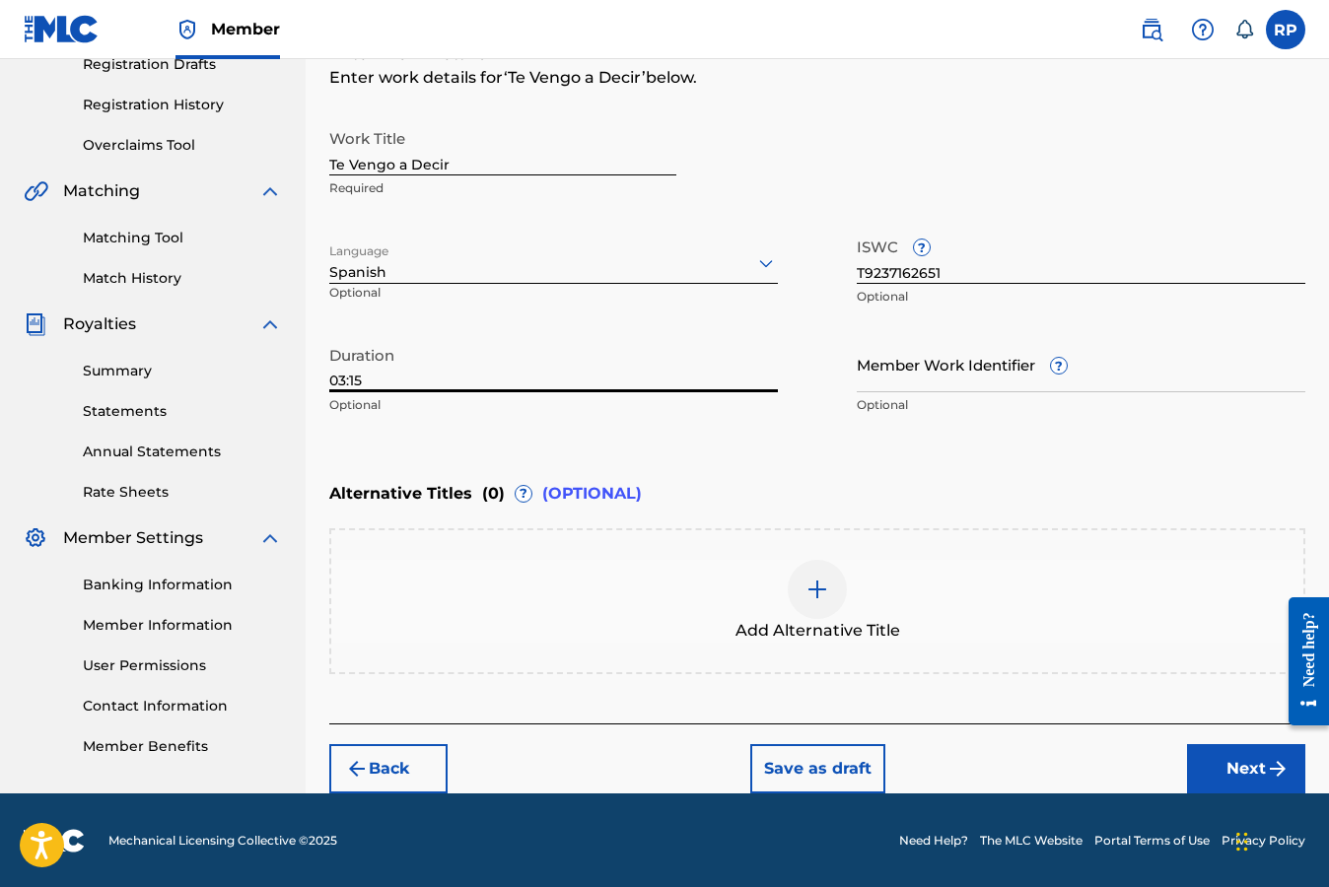
type input "03:15"
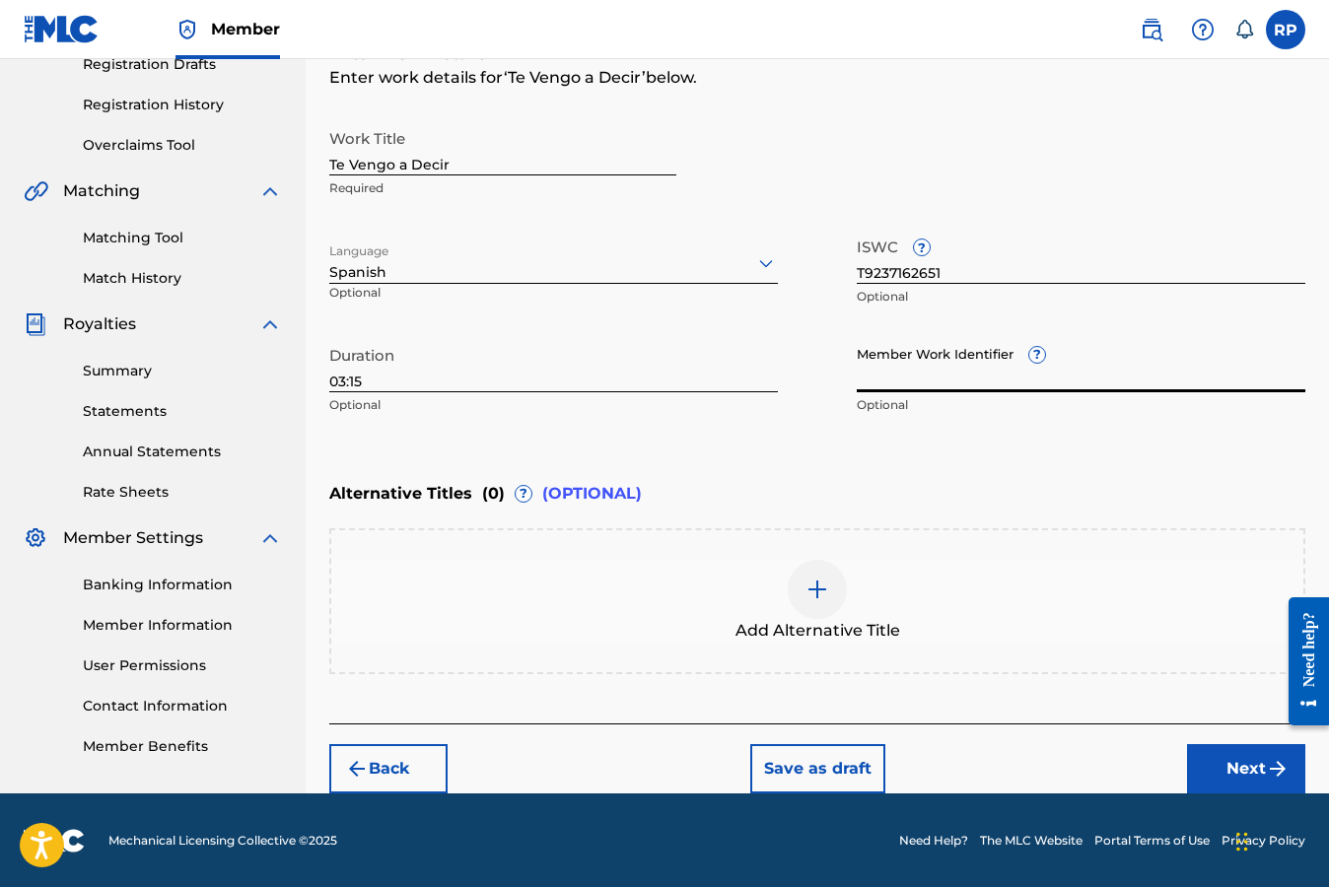
drag, startPoint x: 943, startPoint y: 268, endPoint x: 259, endPoint y: 0, distance: 734.6
click at [0, 0] on div "Member RP RP Roberto Perez mastemasdigital@gmail.com Notification Preferences P…" at bounding box center [664, 270] width 1329 height 1235
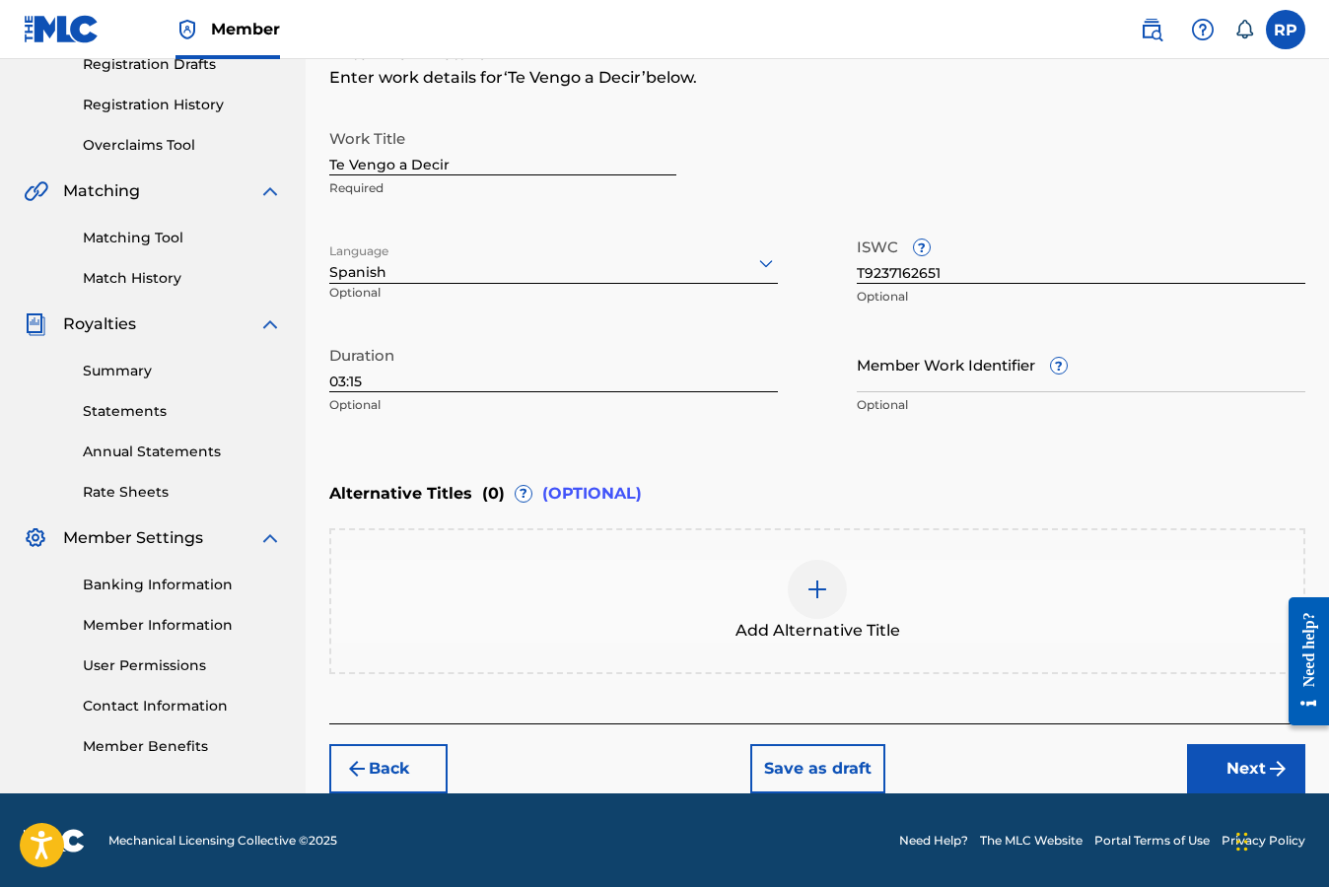
click at [898, 485] on div "Alternative Titles ( 0 ) ? (OPTIONAL)" at bounding box center [817, 493] width 976 height 43
click at [1243, 769] on button "Next" at bounding box center [1246, 768] width 118 height 49
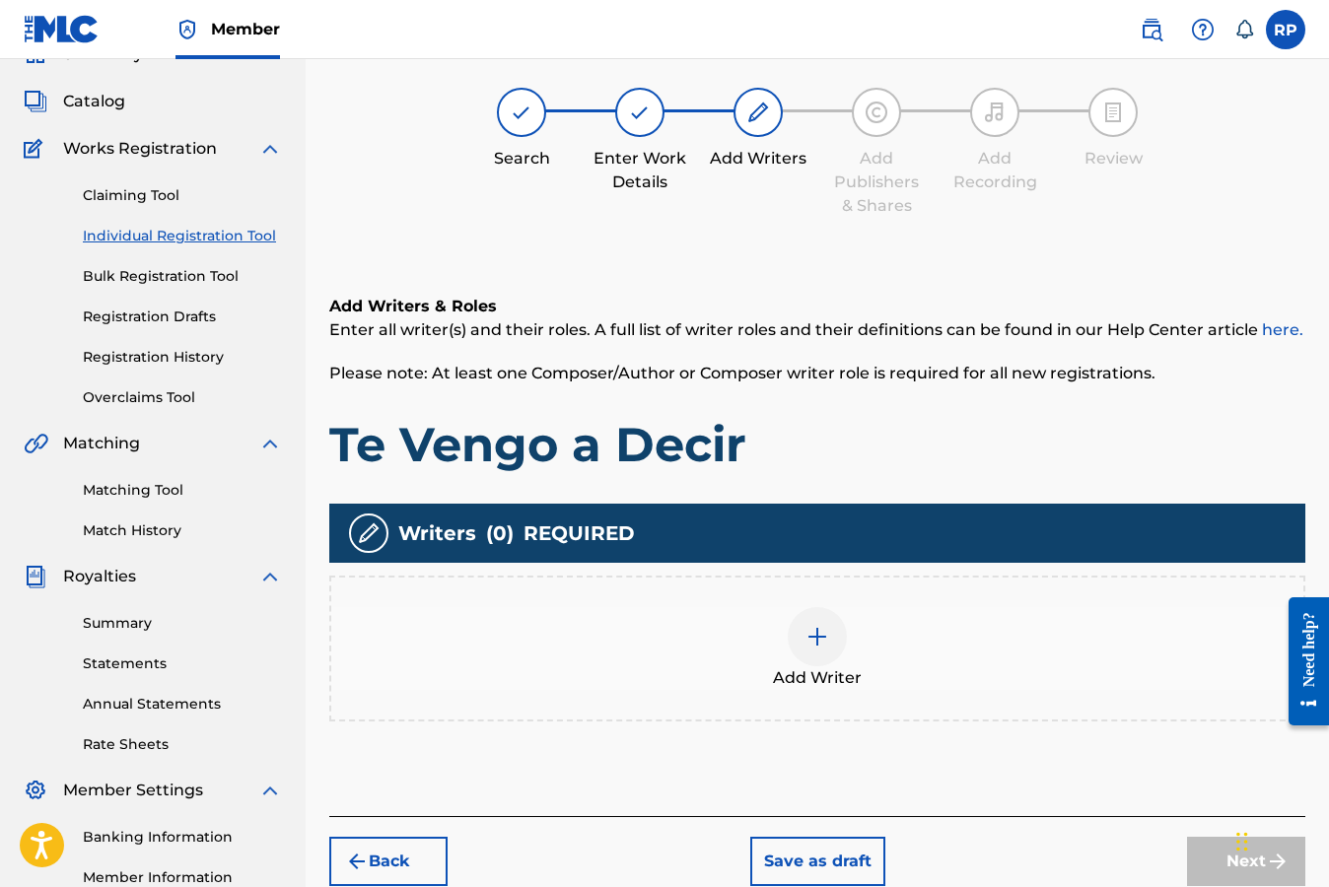
scroll to position [89, 0]
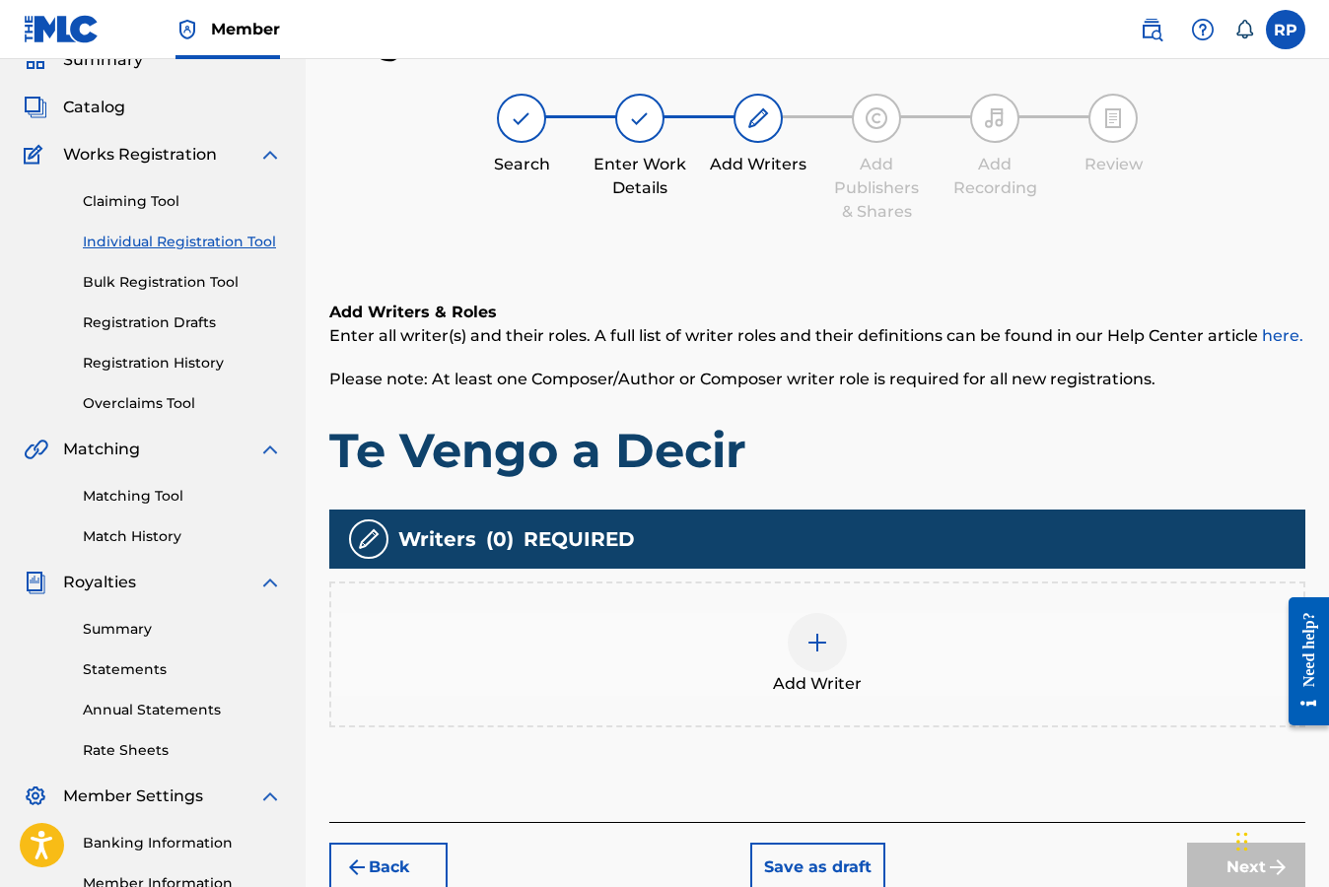
click at [1204, 426] on h1 "Te Vengo a Decir" at bounding box center [817, 450] width 976 height 59
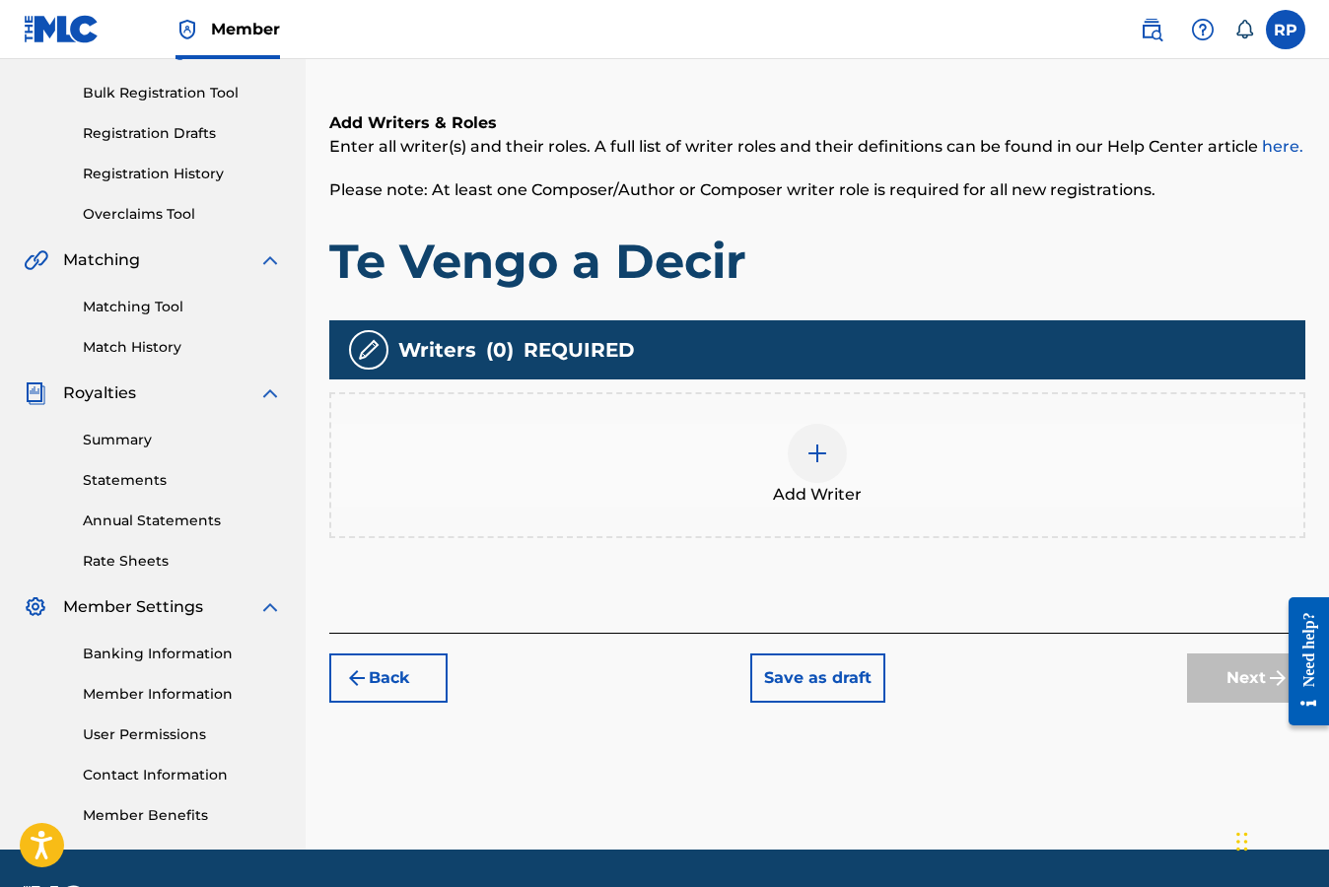
scroll to position [286, 0]
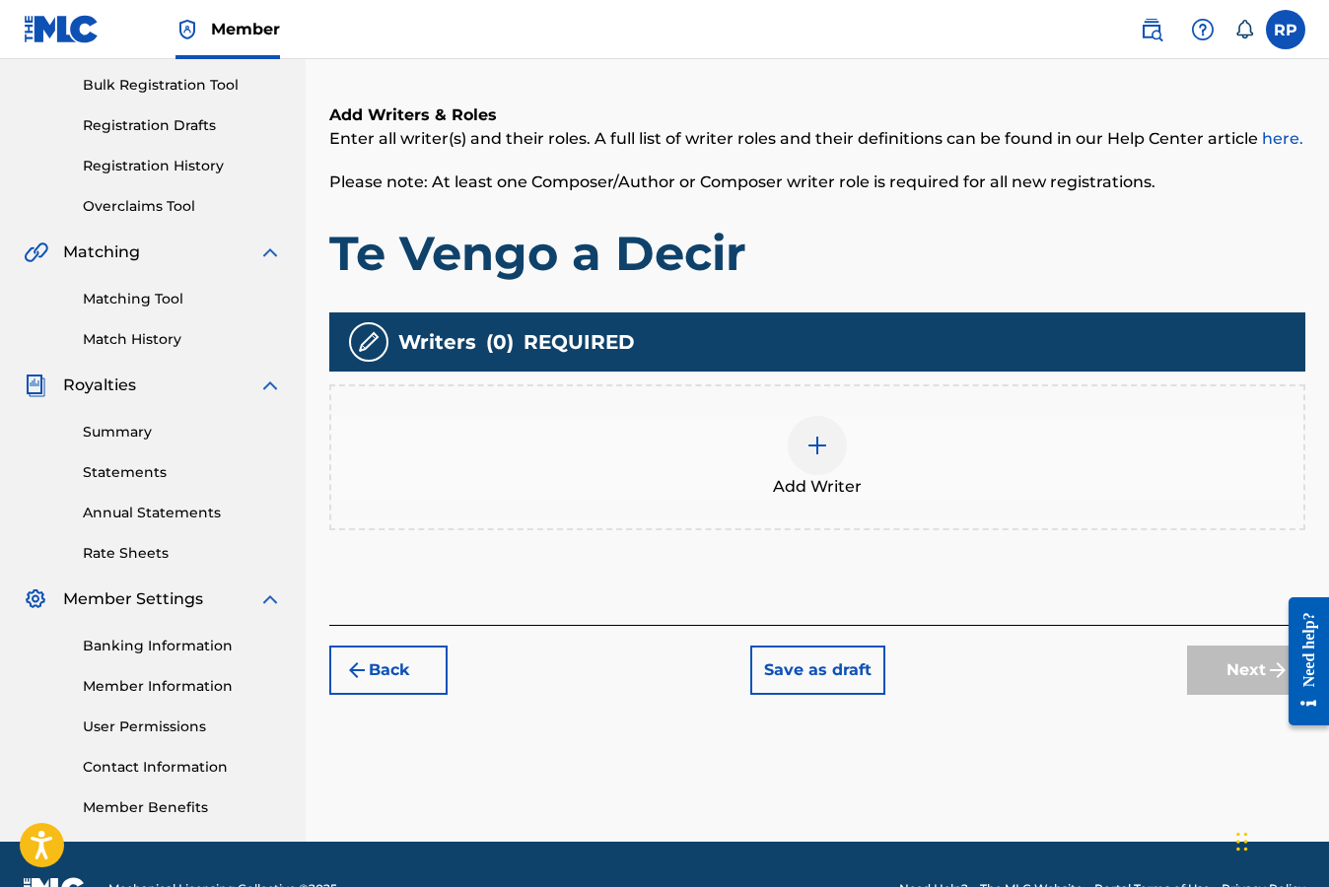
click at [816, 443] on img at bounding box center [817, 446] width 24 height 24
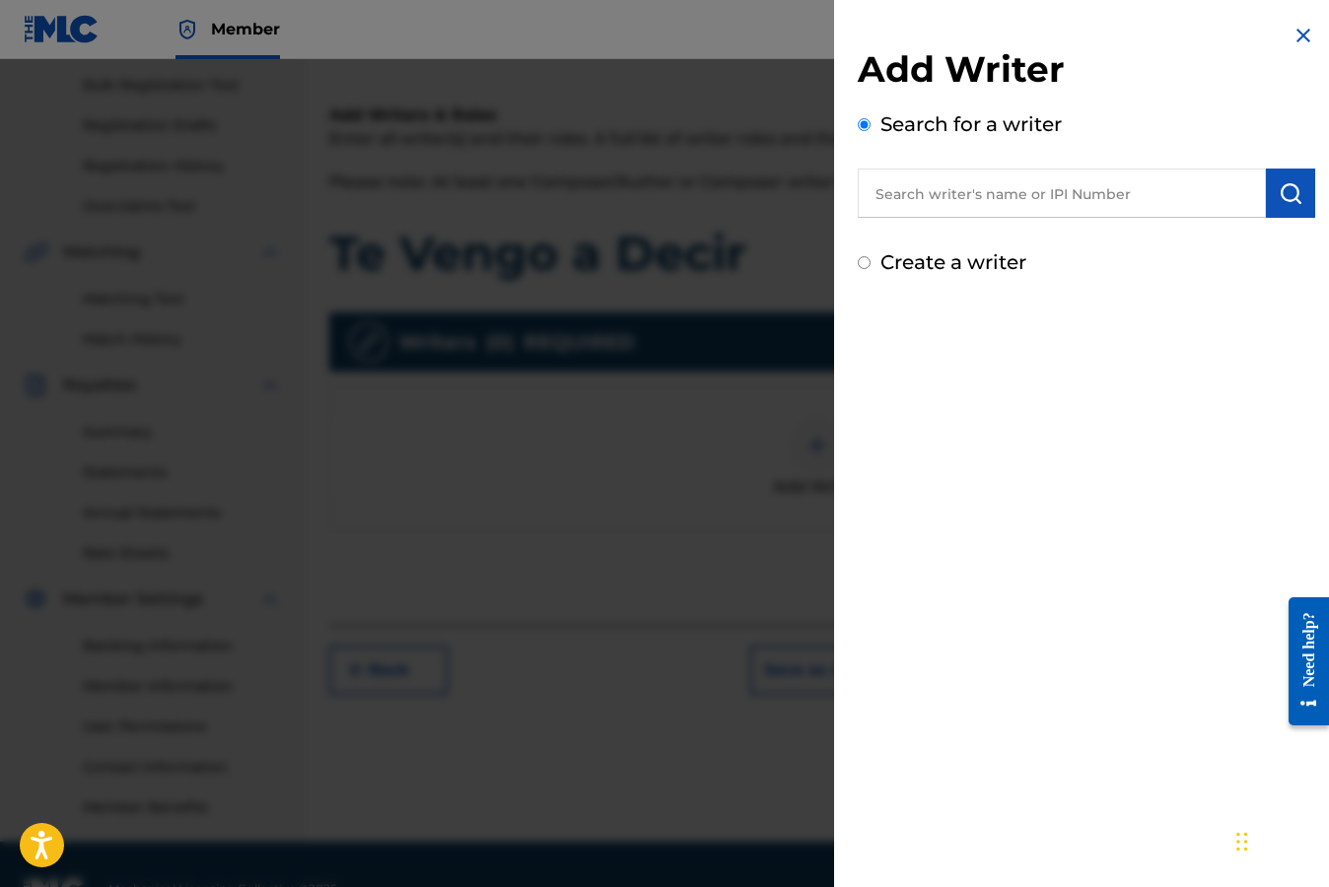
click at [864, 262] on input "Create a writer" at bounding box center [863, 262] width 13 height 13
radio input "false"
radio input "true"
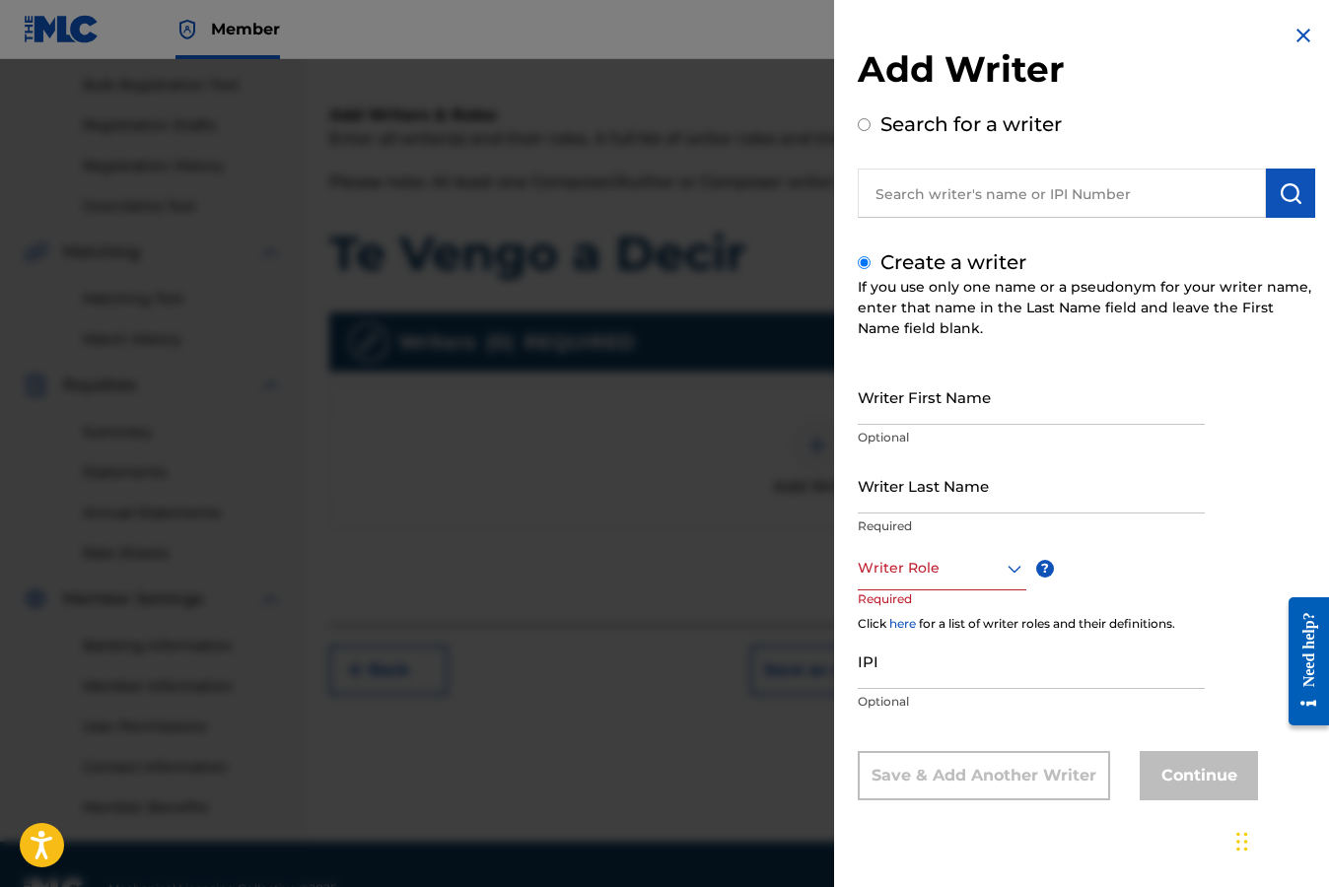
click at [965, 410] on input "Writer First Name" at bounding box center [1030, 397] width 347 height 56
type input "Mario"
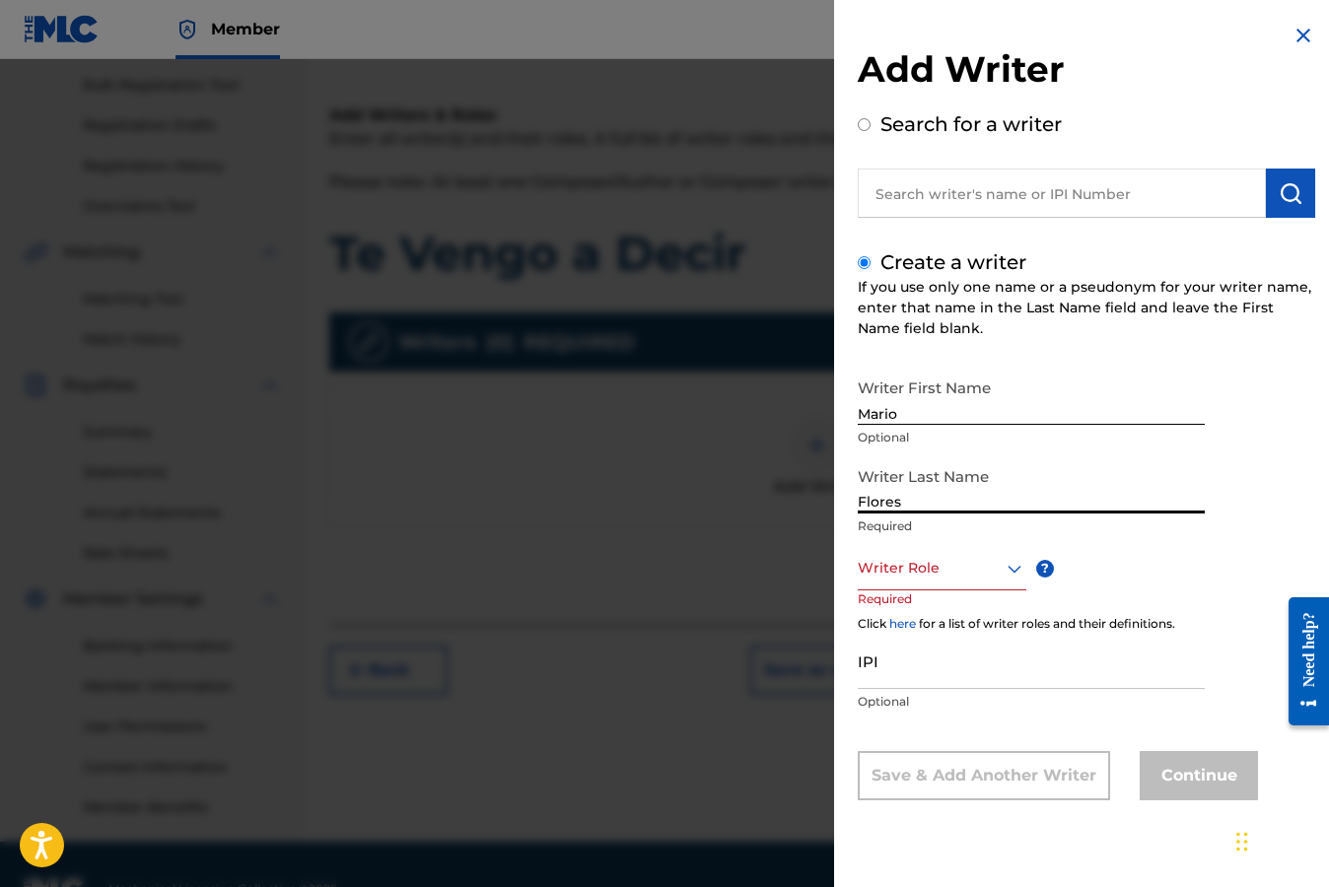
type input "Flores"
click at [1010, 570] on icon at bounding box center [1014, 569] width 24 height 24
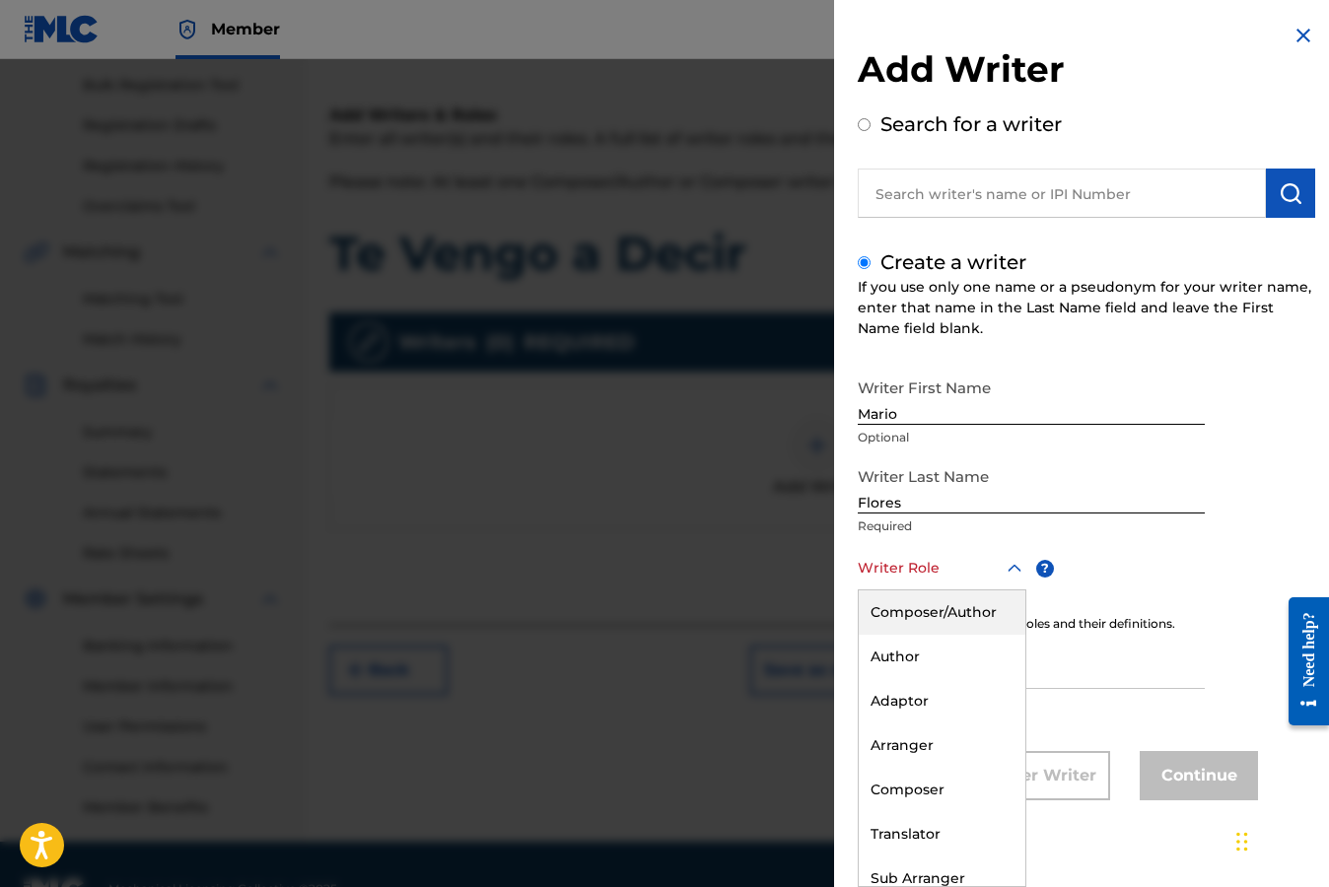
click at [964, 615] on div "Composer/Author" at bounding box center [941, 612] width 167 height 44
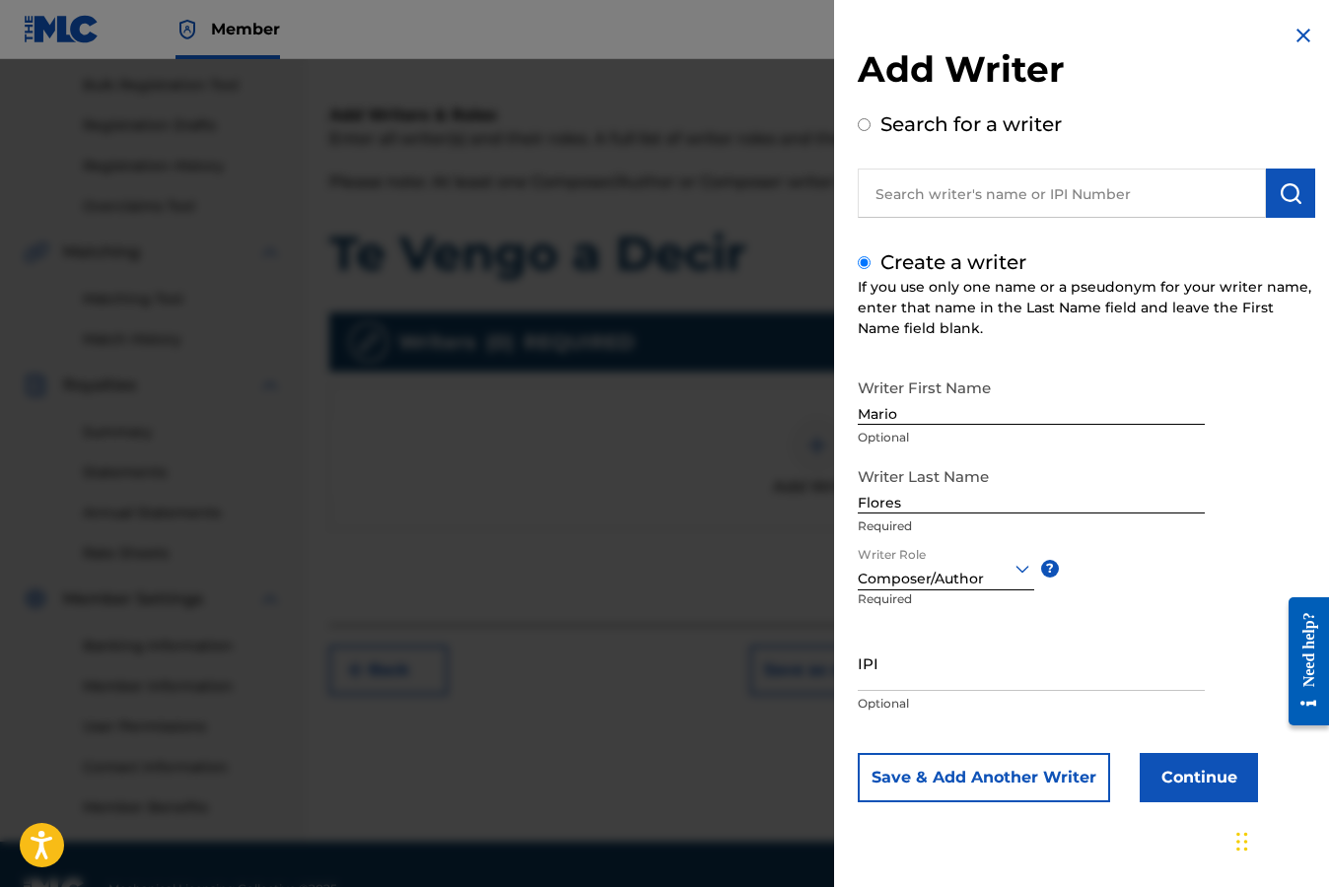
click at [910, 684] on input "IPI" at bounding box center [1030, 663] width 347 height 56
paste input "00245816164"
click at [875, 677] on input "00245816164" at bounding box center [1030, 663] width 347 height 56
type input "245816164"
click at [1202, 782] on button "Continue" at bounding box center [1198, 777] width 118 height 49
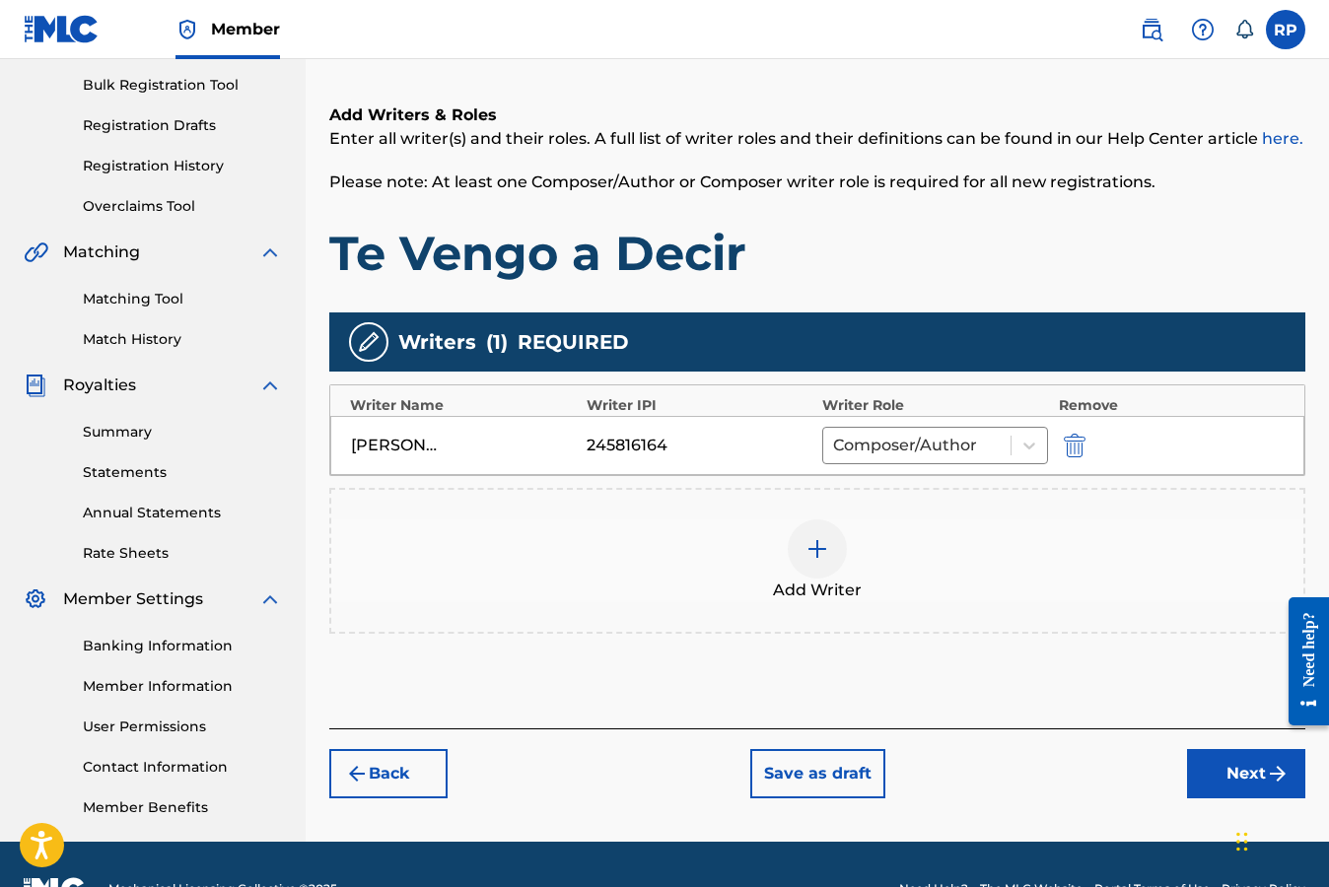
click at [1233, 776] on button "Next" at bounding box center [1246, 773] width 118 height 49
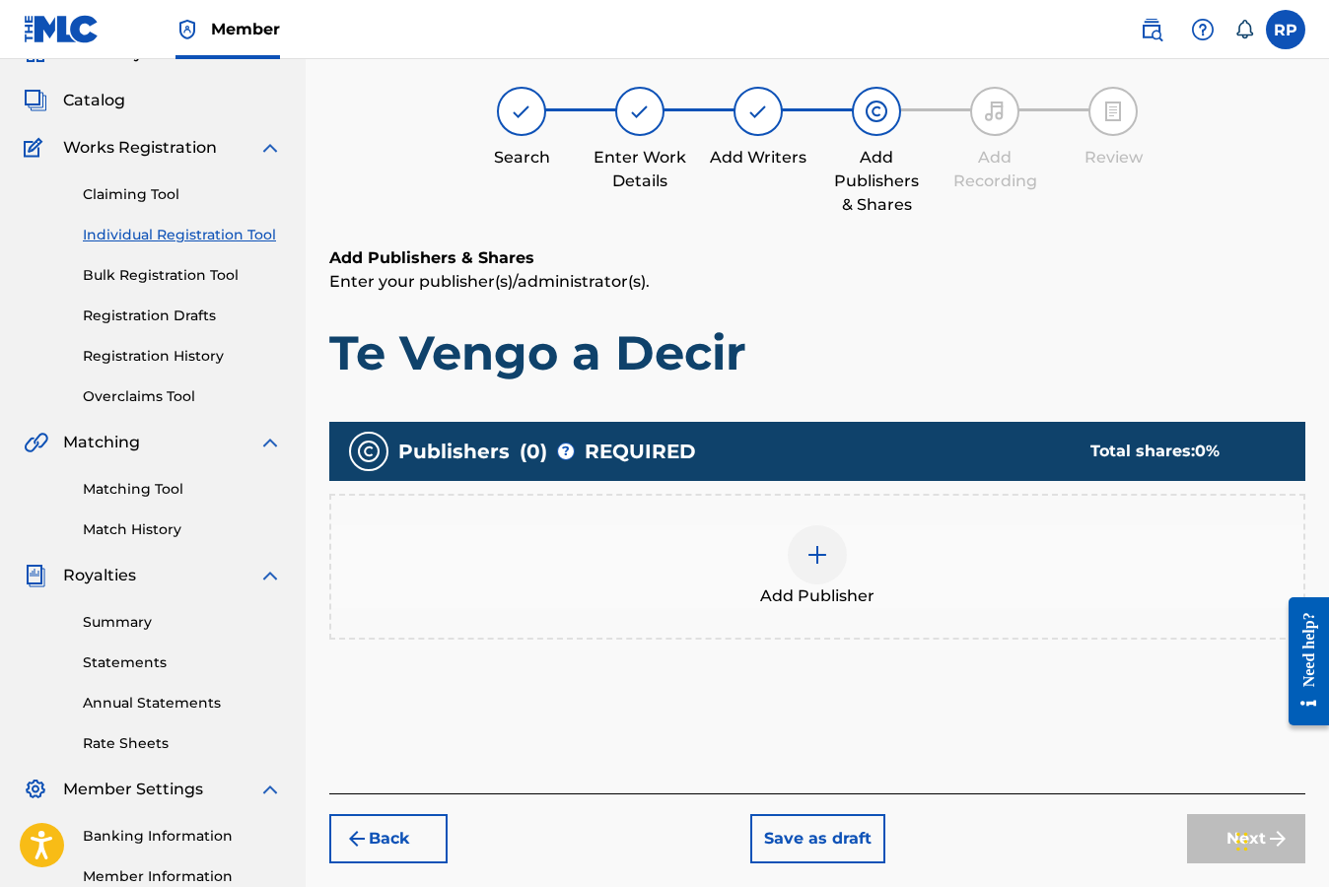
scroll to position [89, 0]
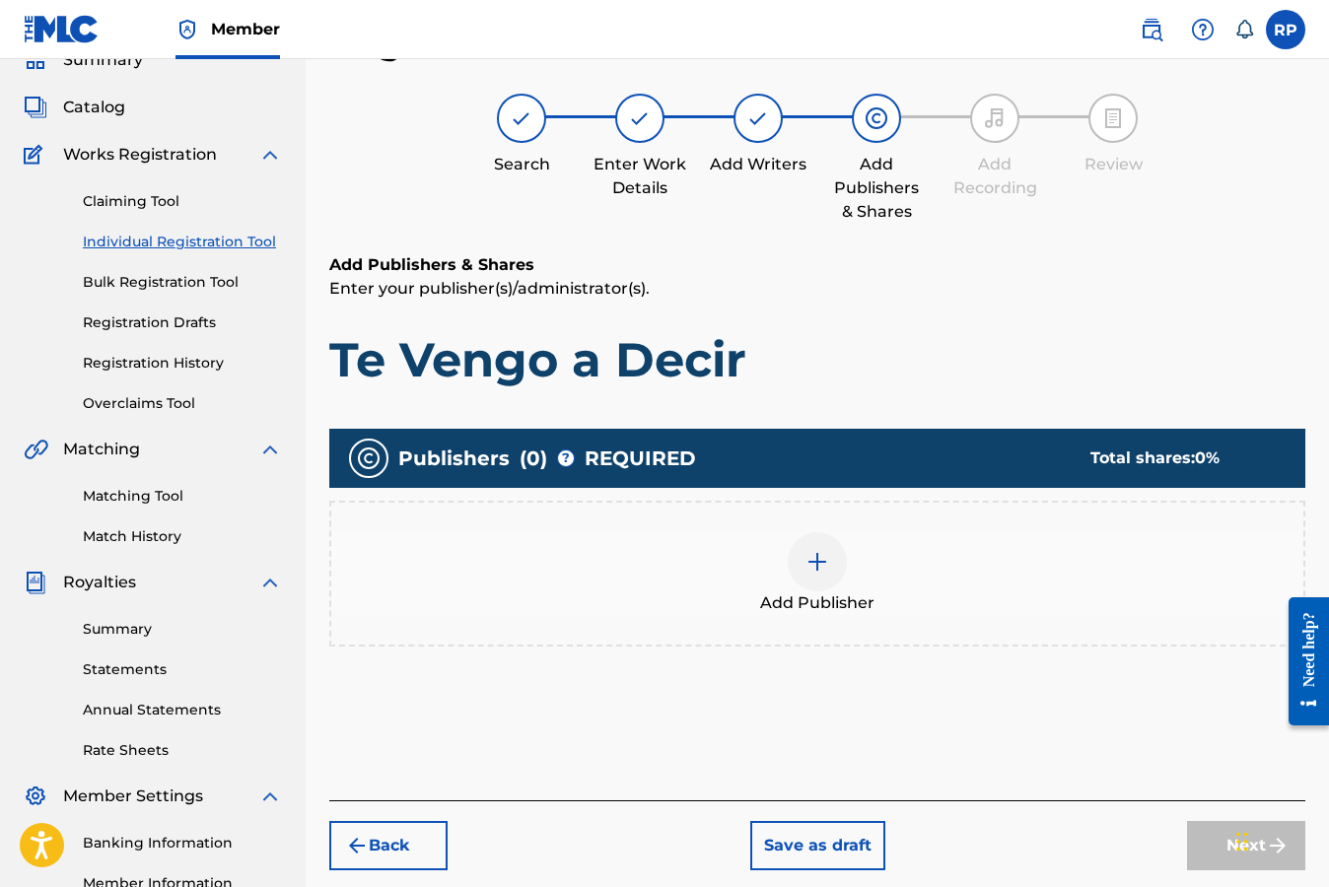
click at [811, 563] on img at bounding box center [817, 562] width 24 height 24
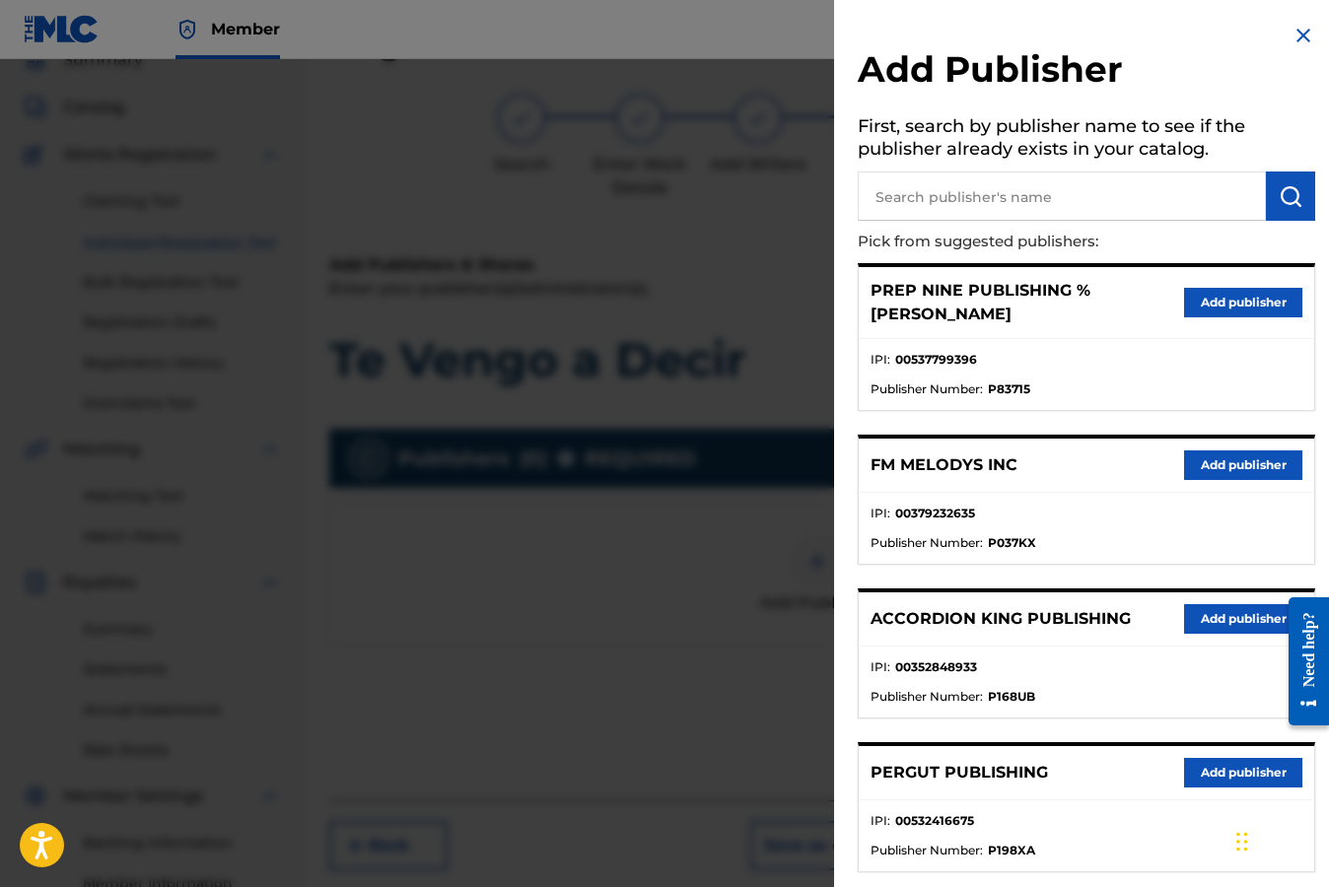
click at [943, 196] on input "text" at bounding box center [1061, 195] width 408 height 49
type input "Lyma Bros Publishing"
click at [1278, 202] on img "submit" at bounding box center [1290, 196] width 24 height 24
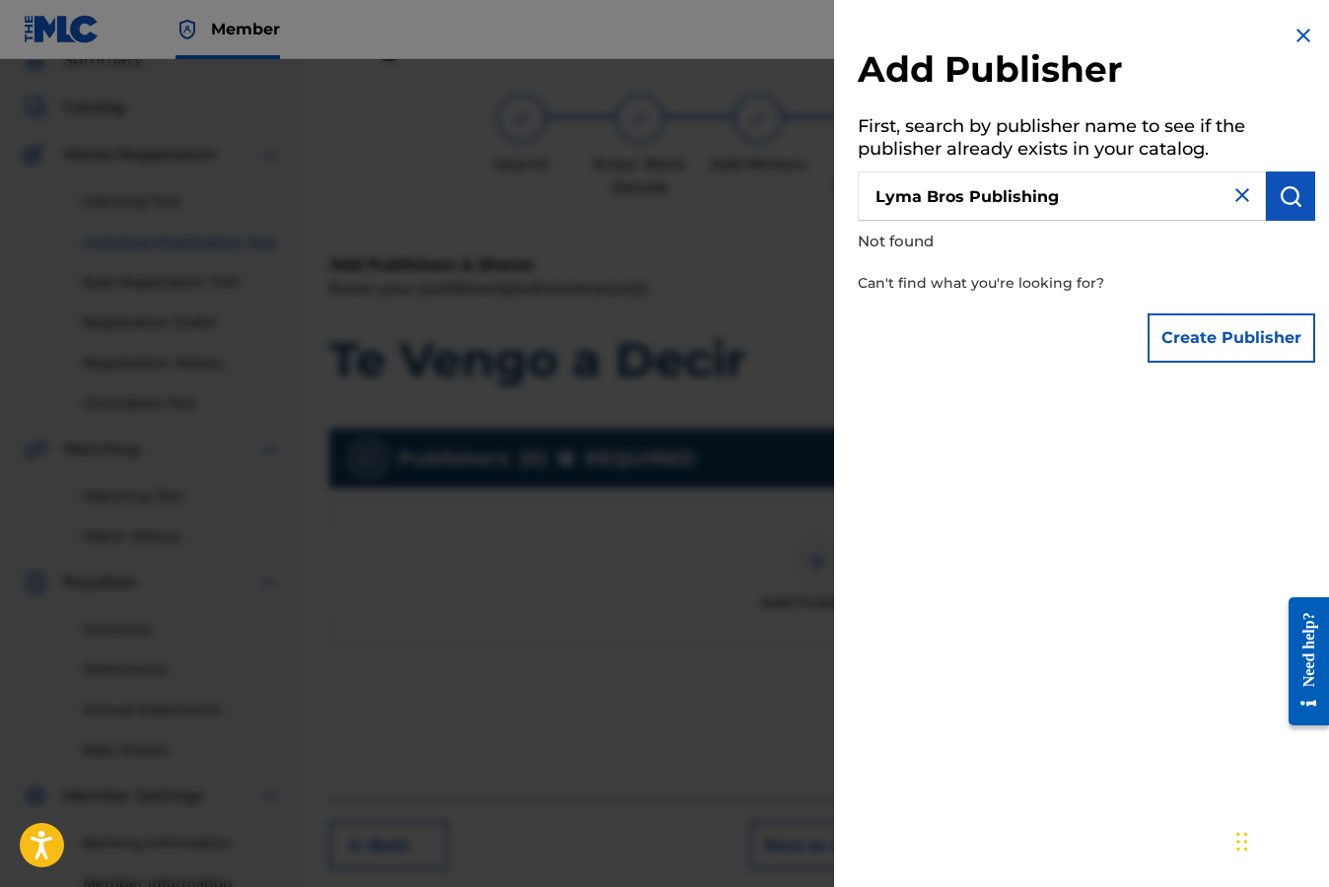
click at [1218, 340] on button "Create Publisher" at bounding box center [1231, 337] width 168 height 49
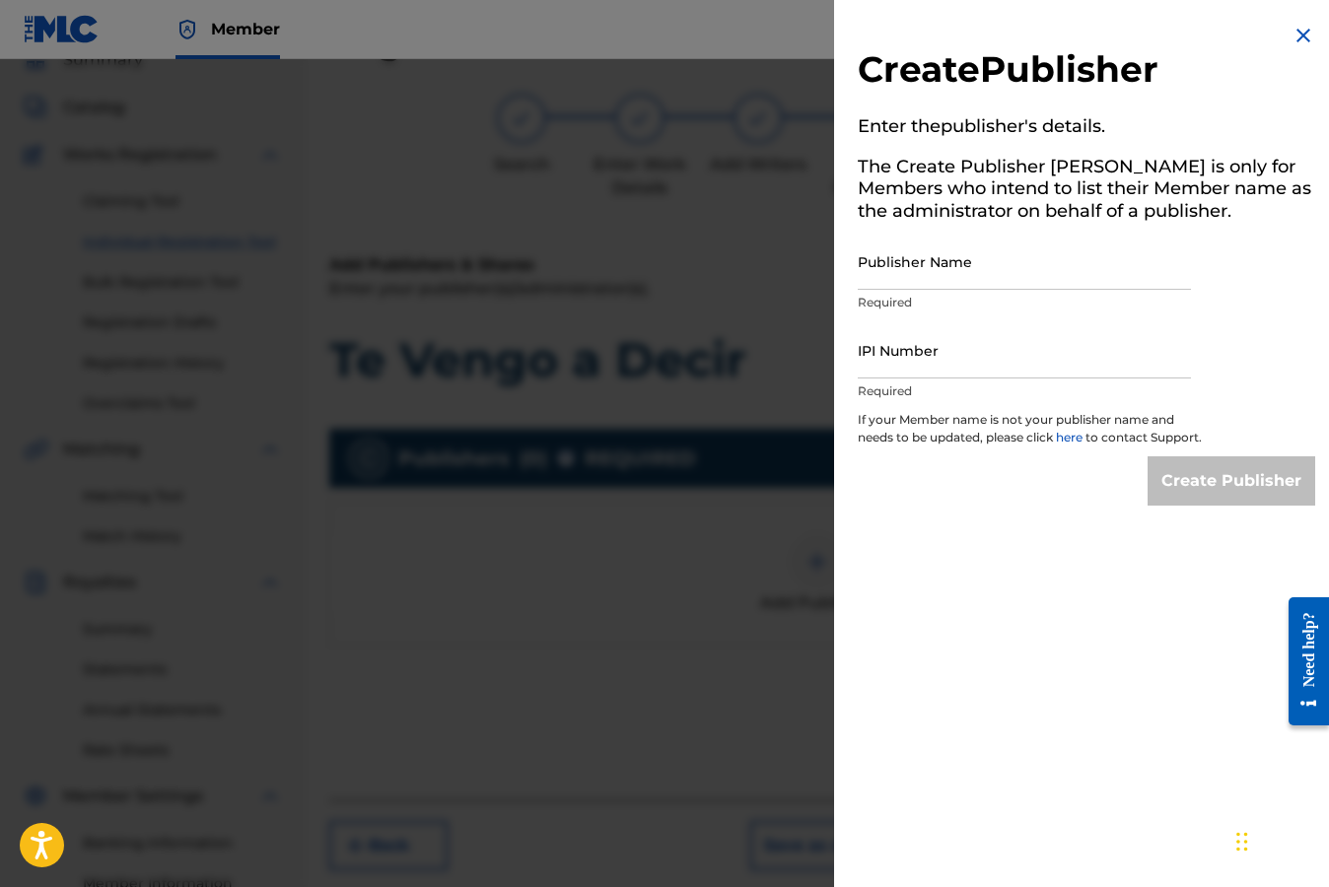
click at [1001, 274] on input "Publisher Name" at bounding box center [1023, 262] width 333 height 56
type input "Lyma Bros Publishing"
click at [981, 372] on input "IPI Number" at bounding box center [1023, 350] width 333 height 56
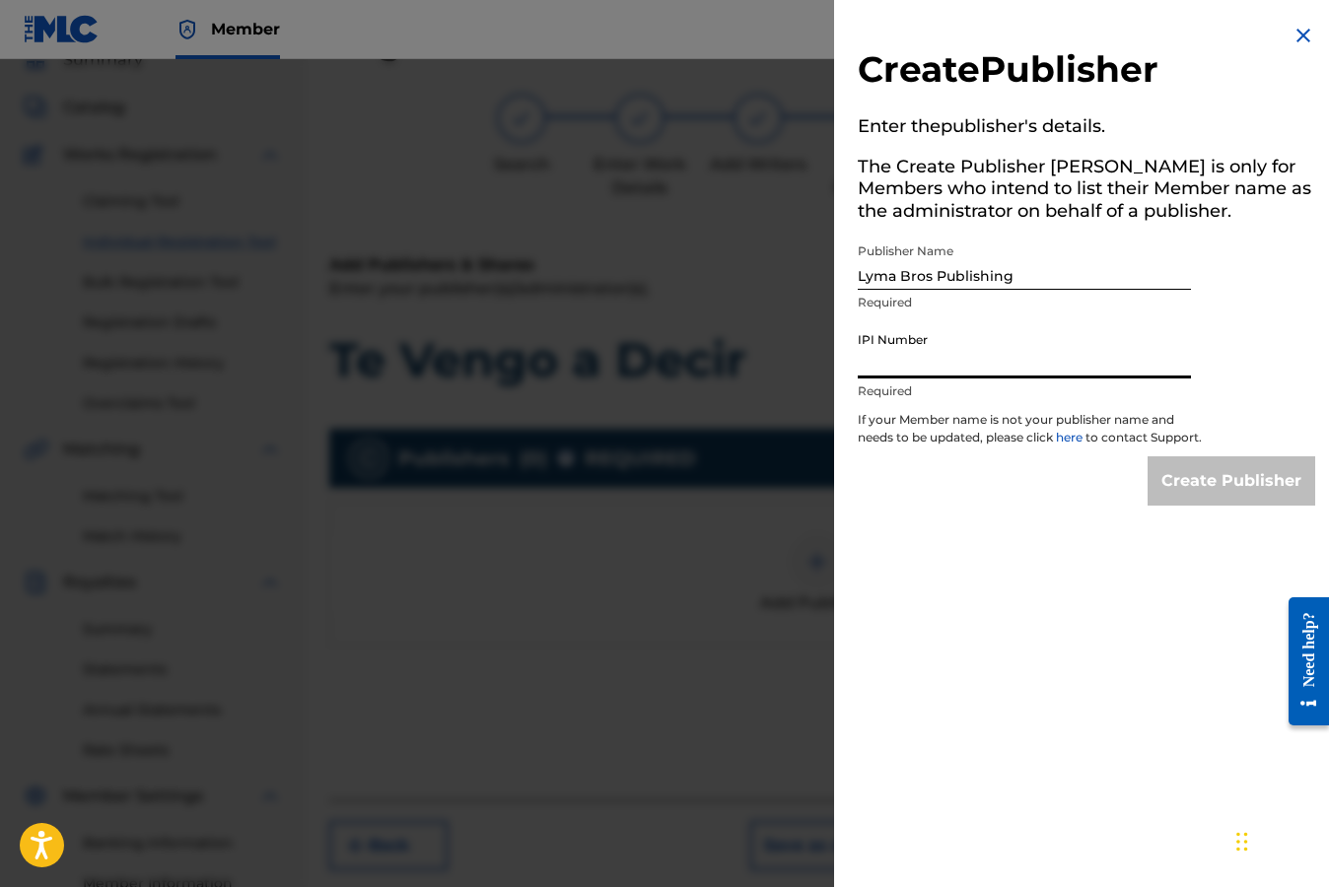
paste input "00870416341"
click at [872, 366] on input "00870416341" at bounding box center [1023, 350] width 333 height 56
type input "870416341"
click at [1245, 501] on input "Create Publisher" at bounding box center [1231, 480] width 168 height 49
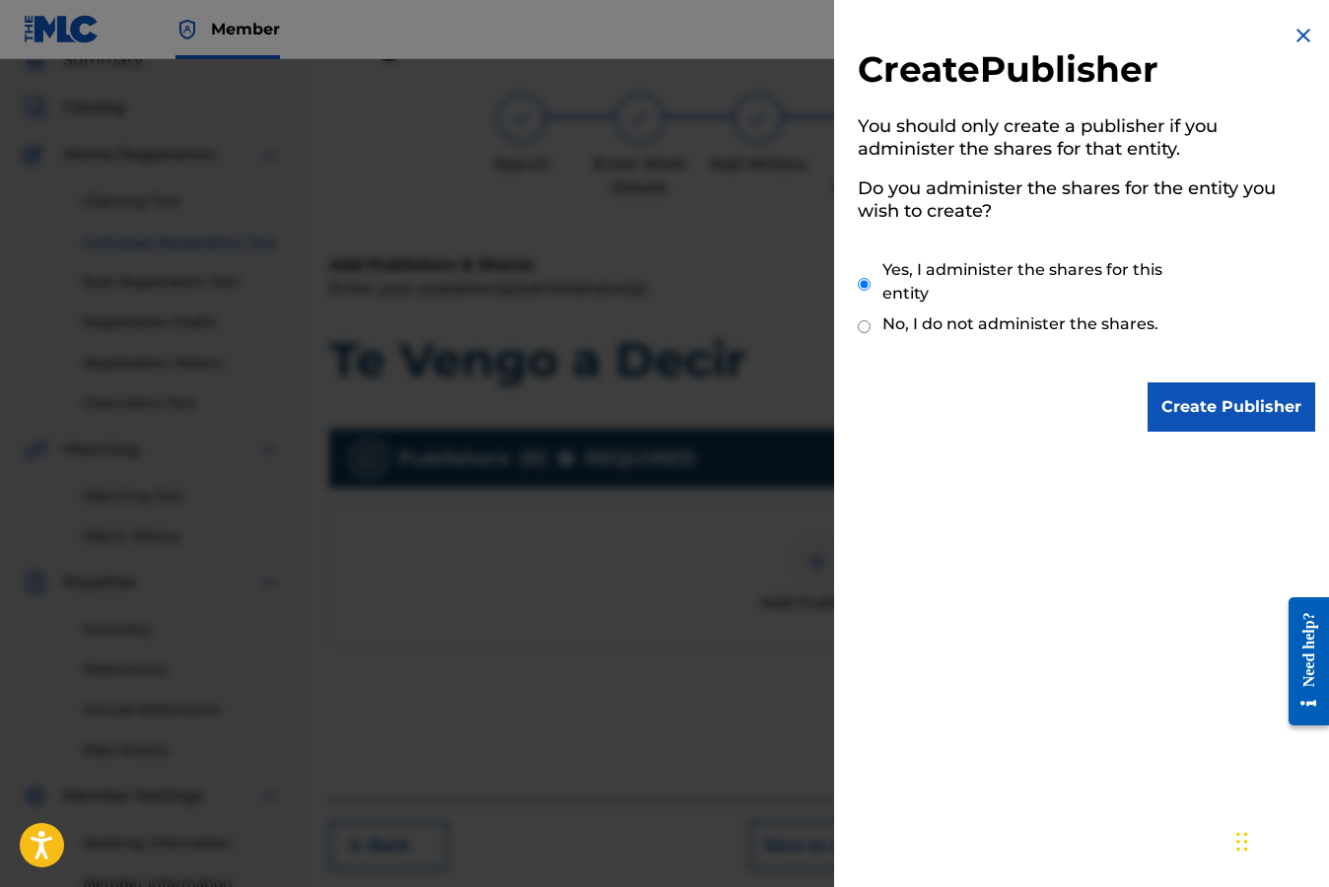
click at [1238, 417] on input "Create Publisher" at bounding box center [1231, 406] width 168 height 49
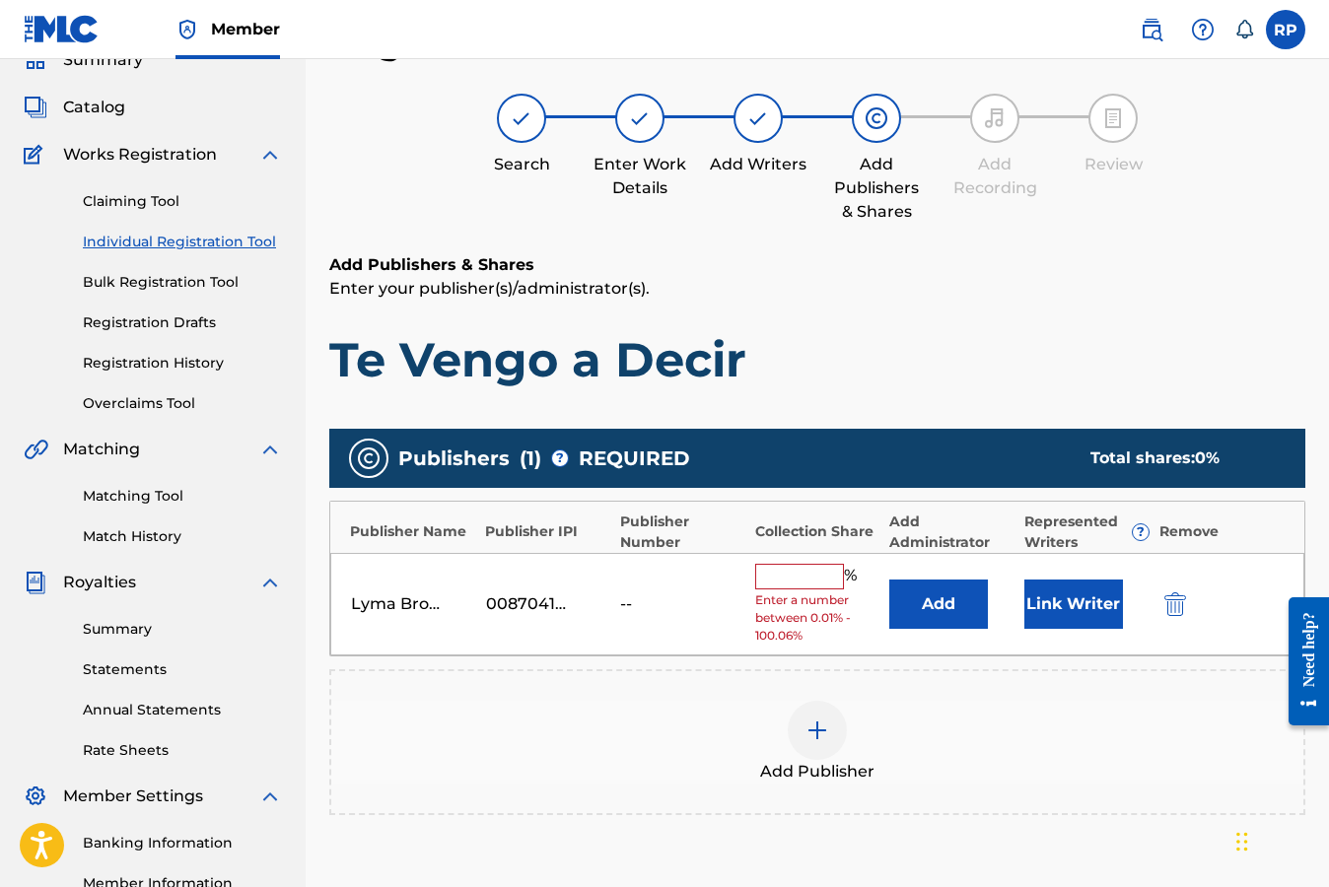
click at [940, 602] on button "Add" at bounding box center [938, 604] width 99 height 49
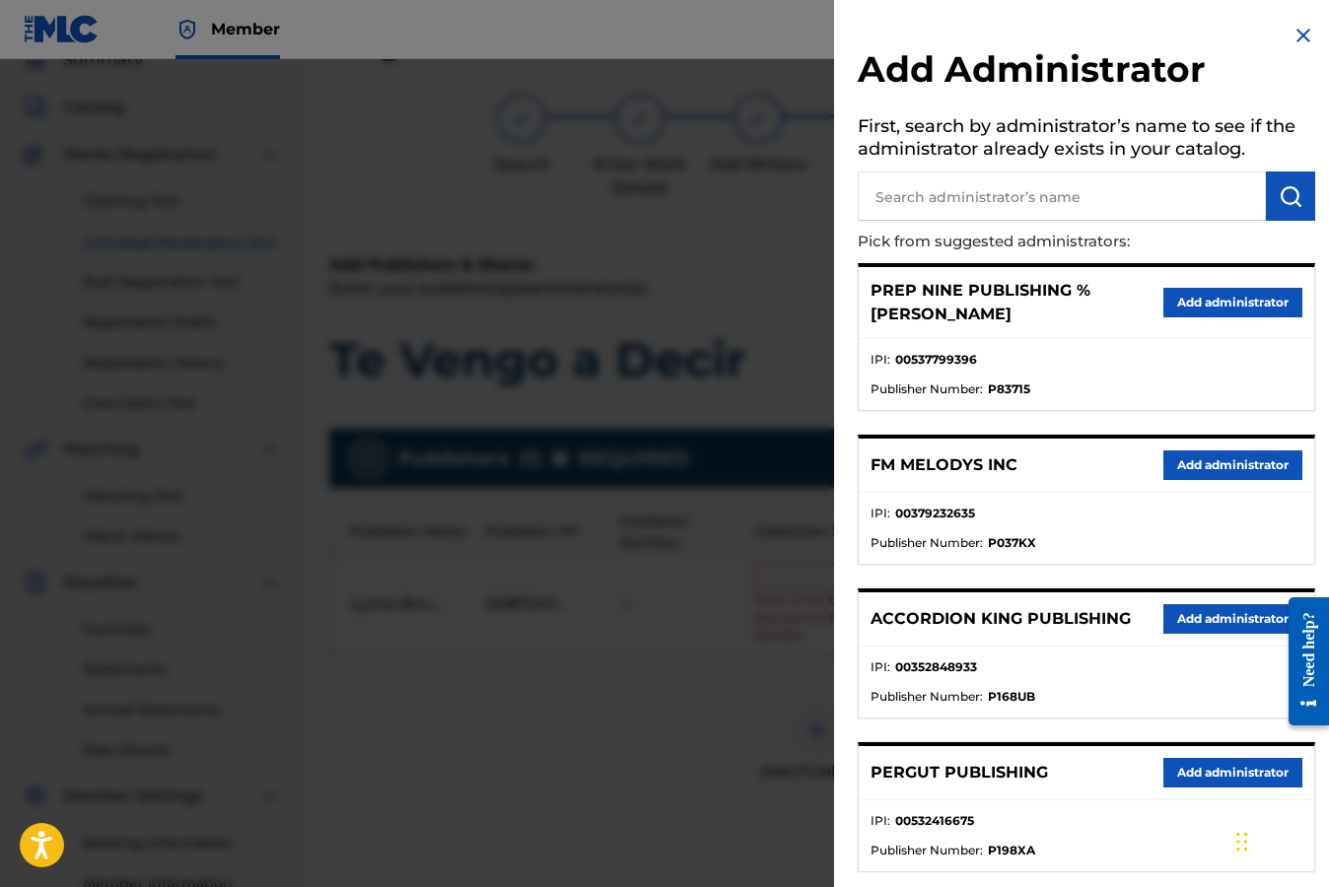
click at [1203, 307] on button "Add administrator" at bounding box center [1232, 303] width 139 height 30
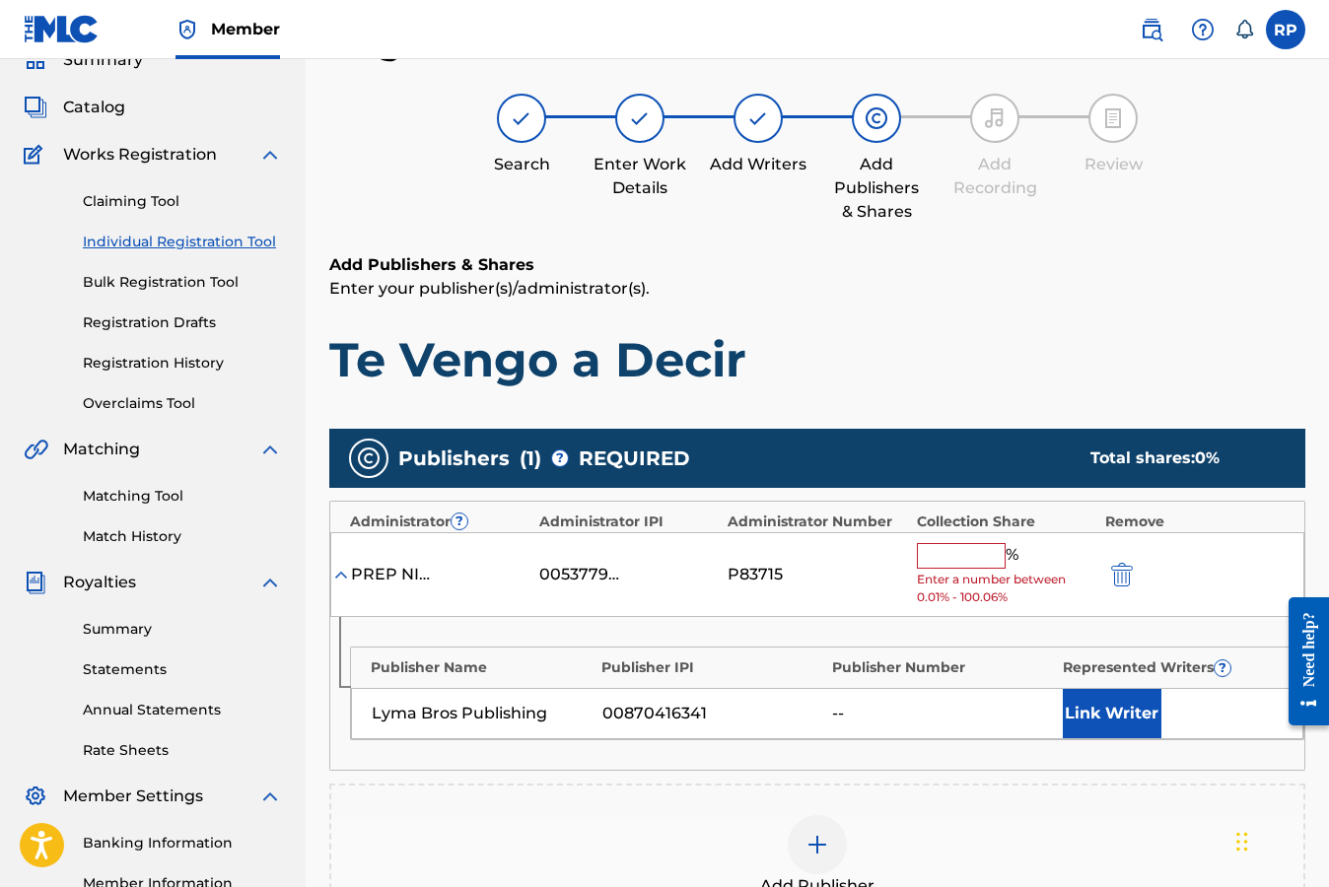
click at [972, 560] on input "text" at bounding box center [961, 556] width 89 height 26
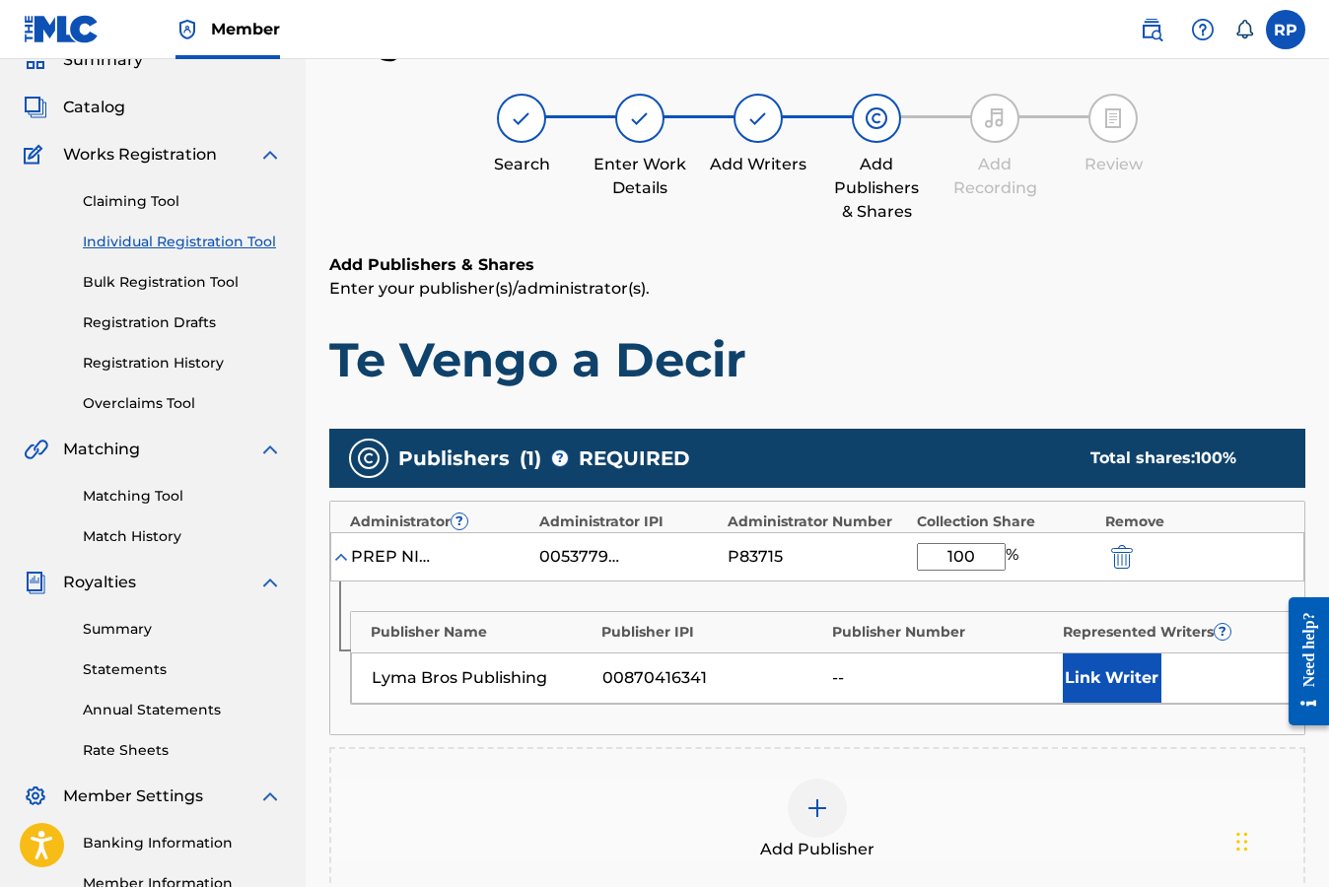
type input "100"
click at [1104, 680] on button "Link Writer" at bounding box center [1111, 677] width 99 height 49
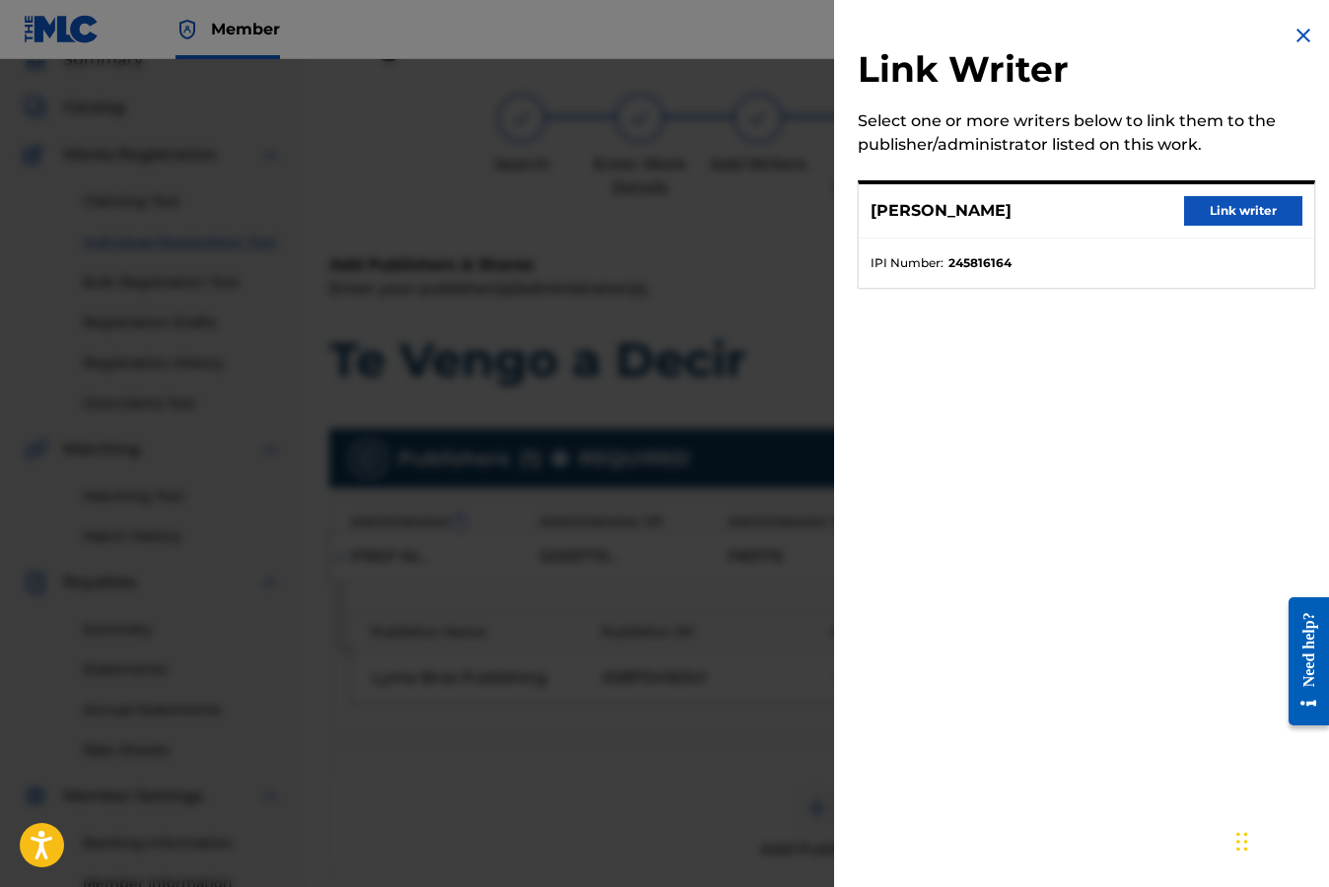
click at [1227, 210] on button "Link writer" at bounding box center [1243, 211] width 118 height 30
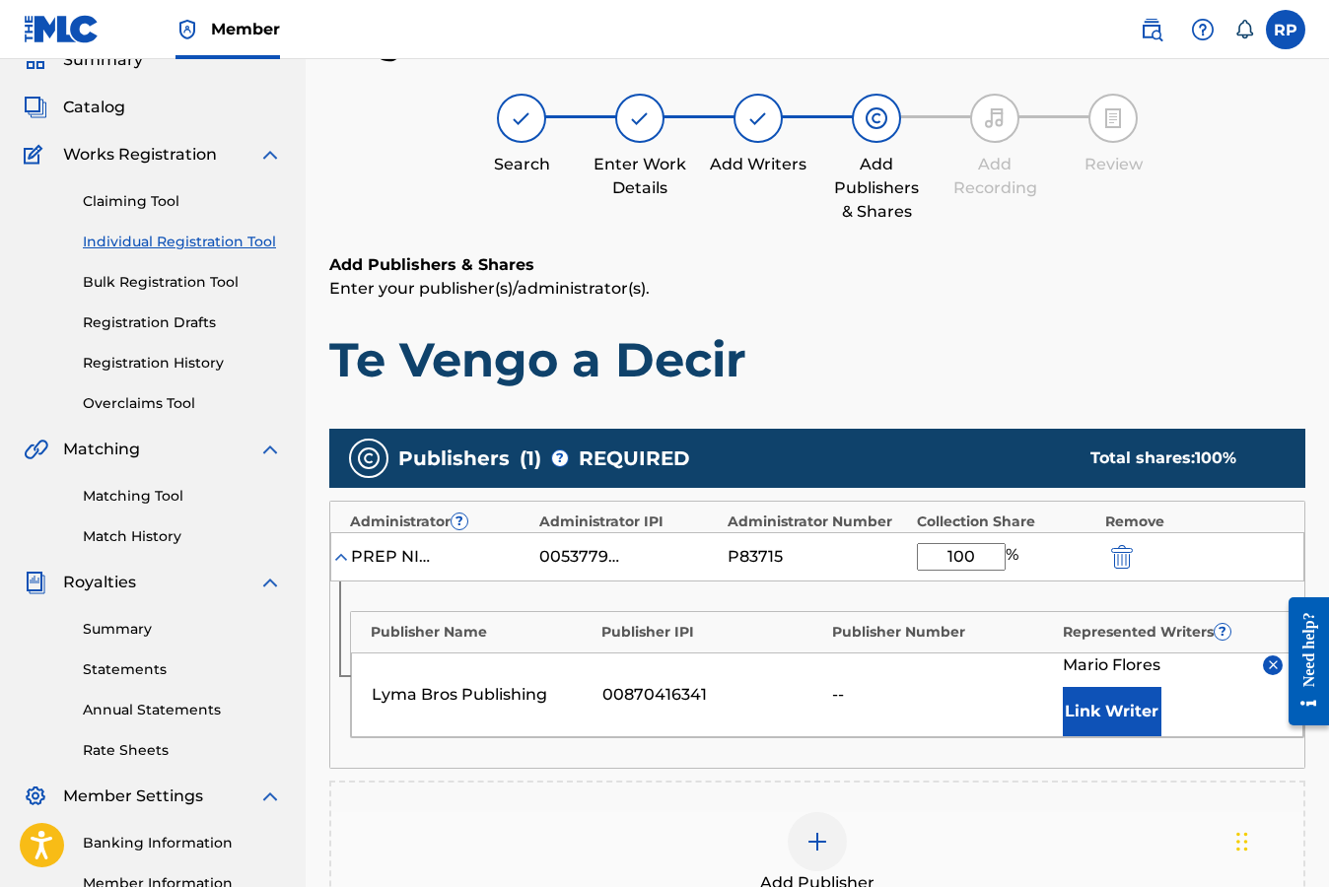
click at [1228, 353] on h1 "Te Vengo a Decir" at bounding box center [817, 359] width 976 height 59
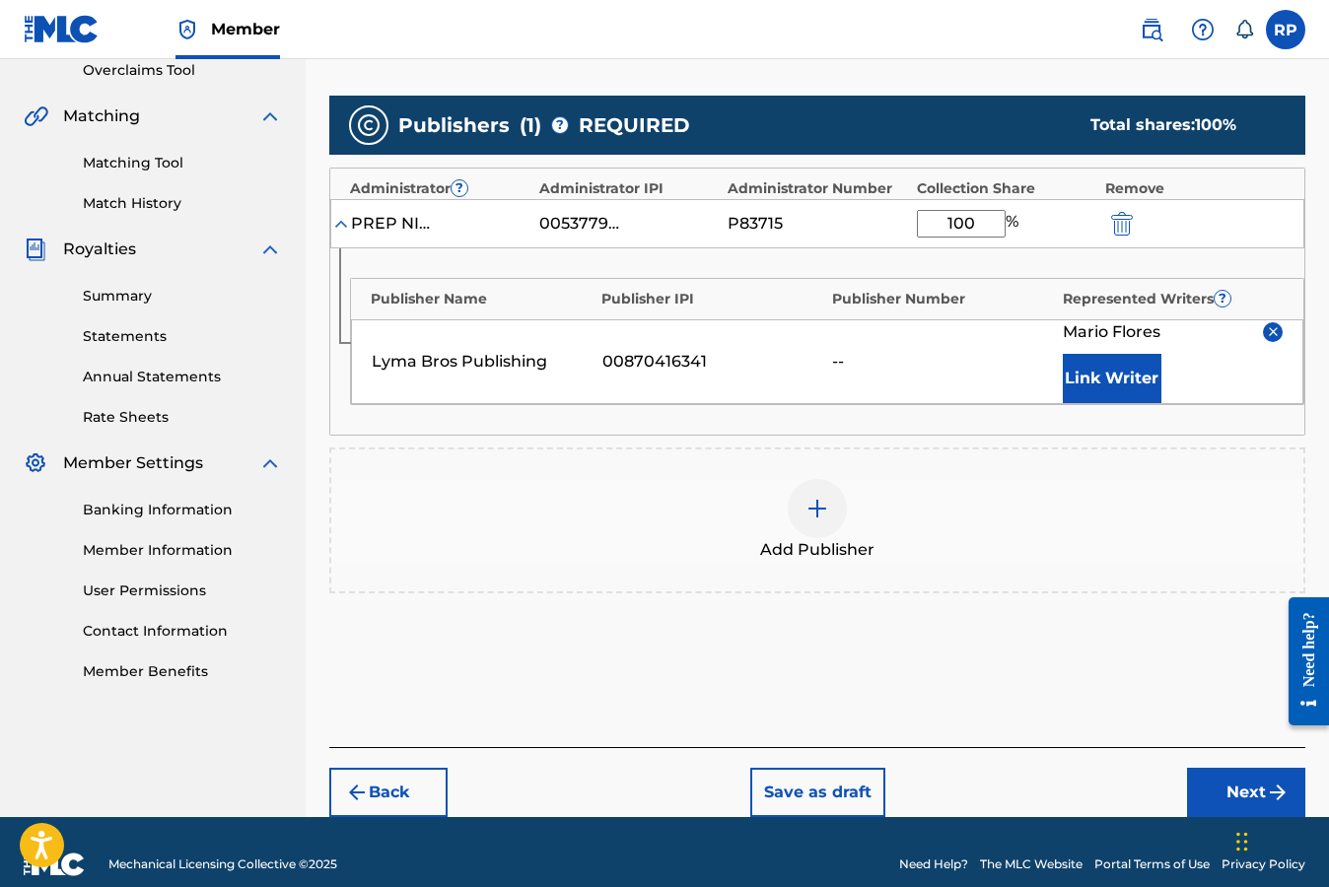
scroll to position [446, 0]
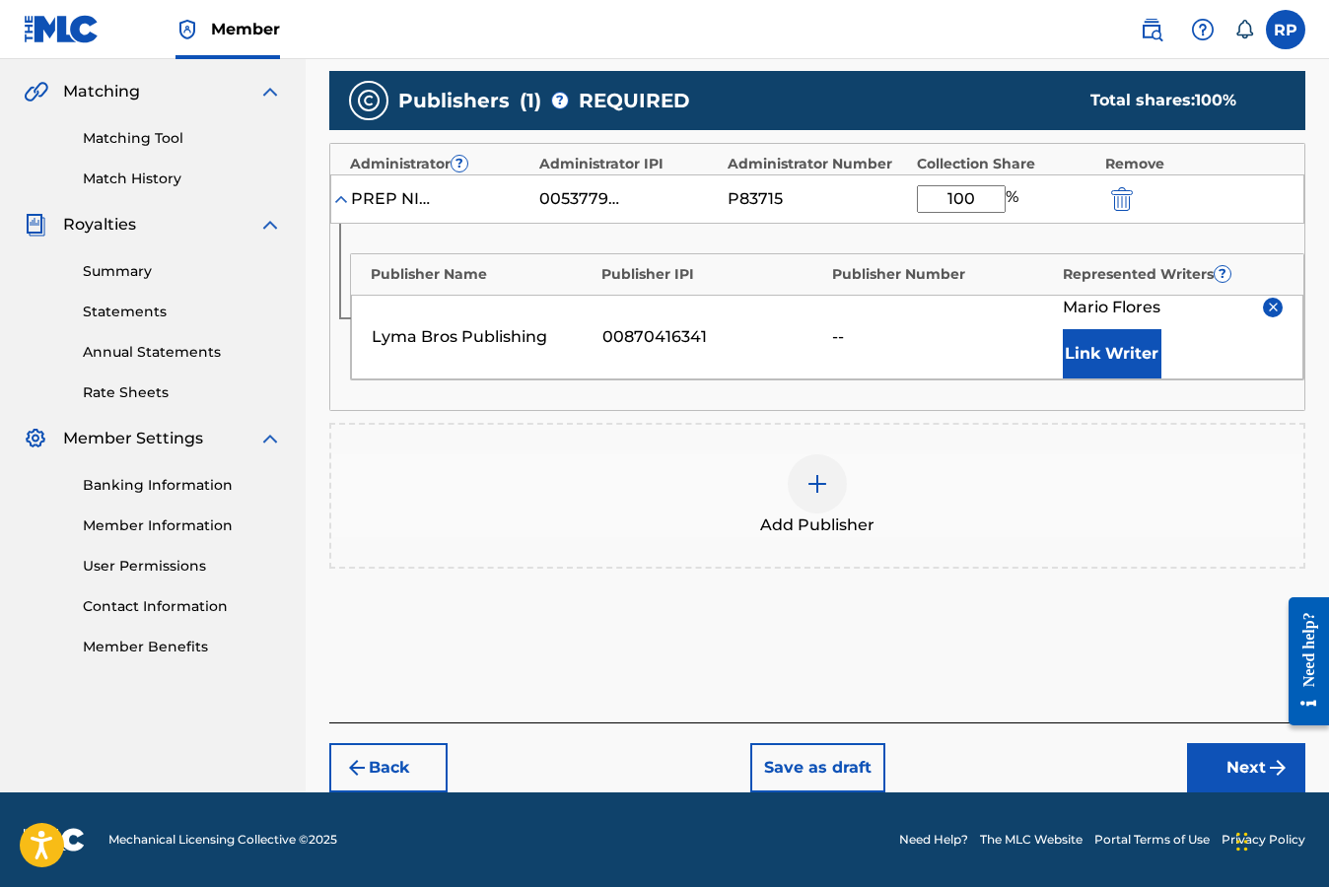
click at [1237, 766] on button "Next" at bounding box center [1246, 767] width 118 height 49
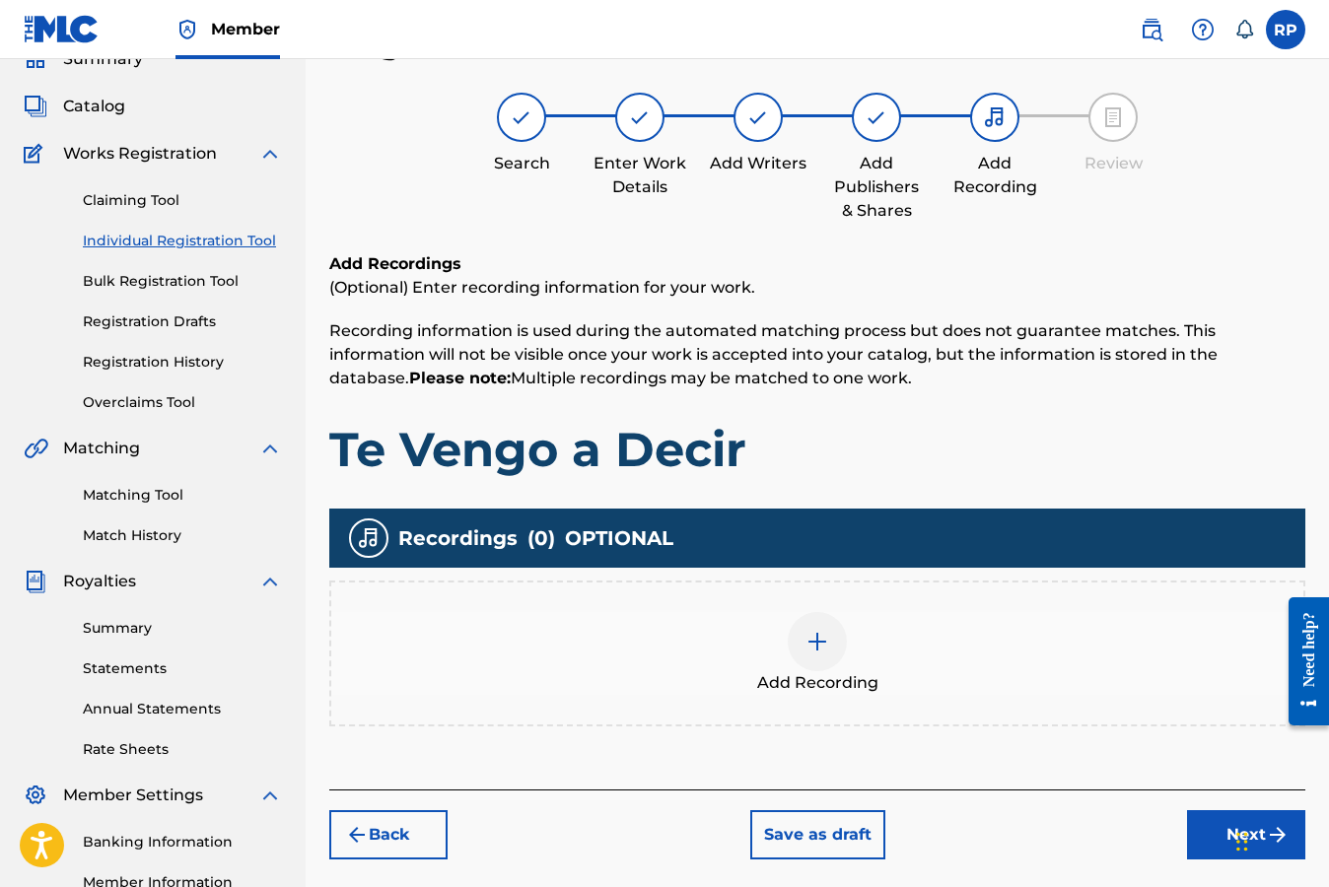
scroll to position [89, 0]
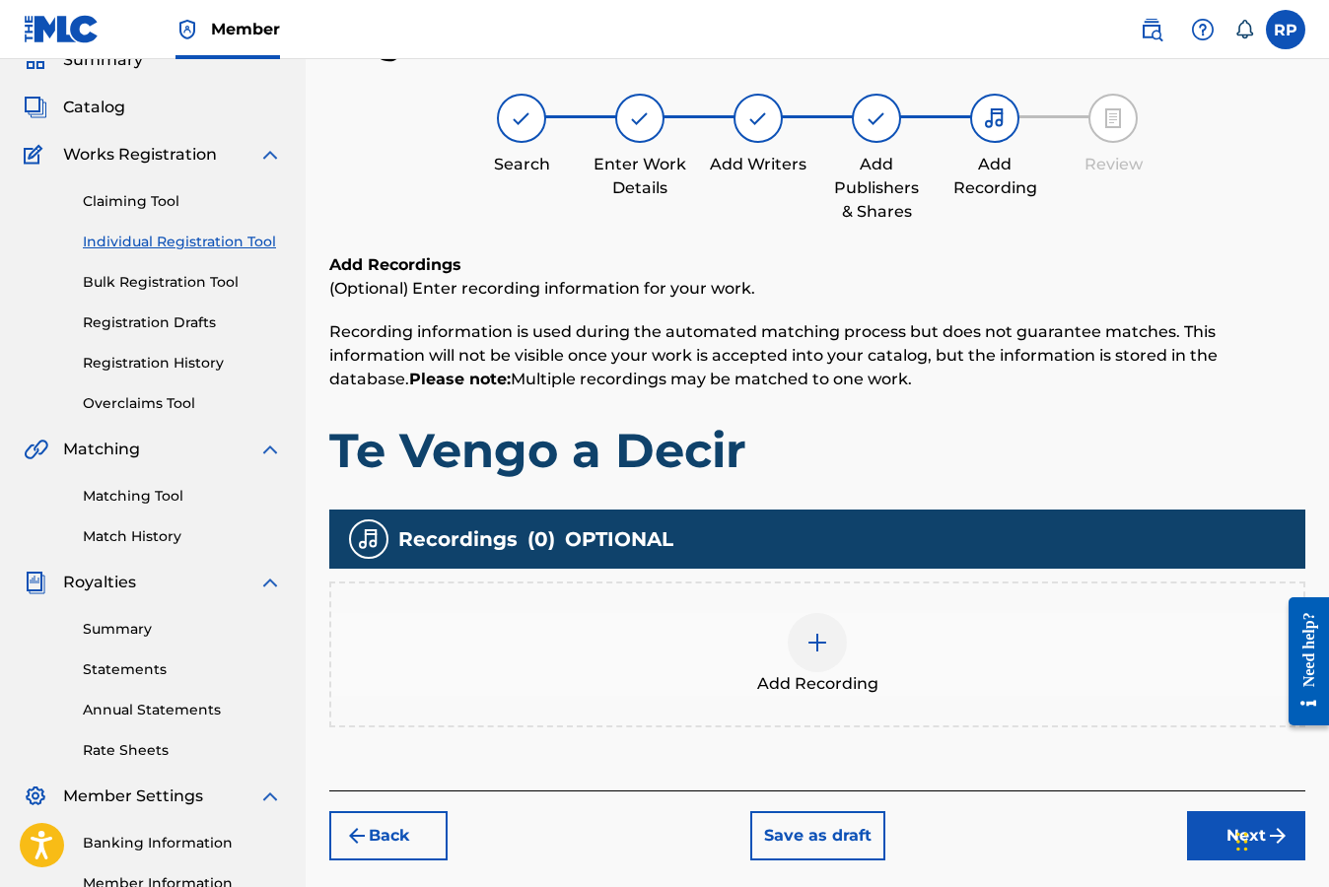
click at [814, 641] on img at bounding box center [817, 643] width 24 height 24
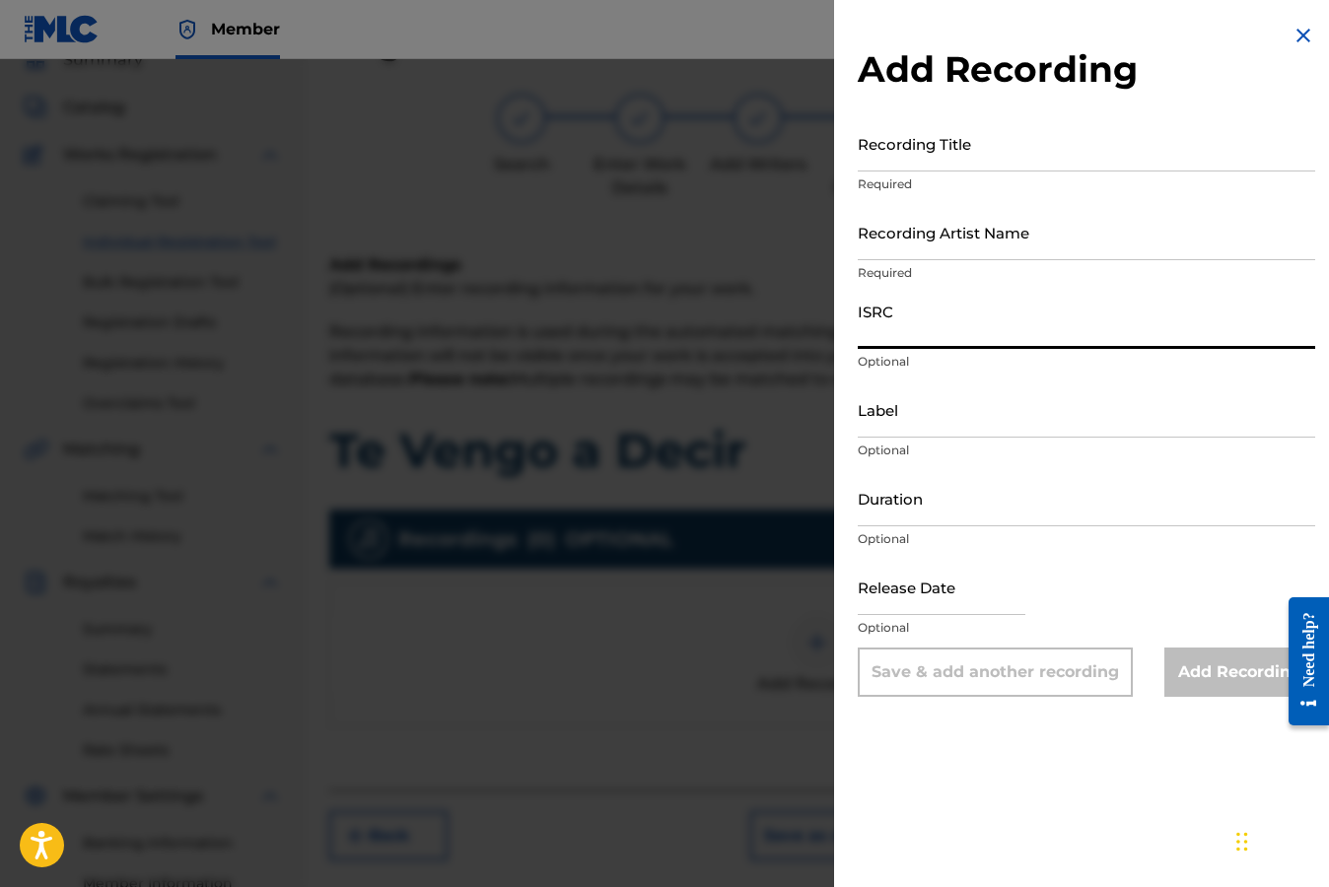
click at [930, 336] on input "ISRC" at bounding box center [1085, 321] width 457 height 56
click at [1104, 331] on input "ISRC" at bounding box center [1085, 321] width 457 height 56
paste input "TCADN1825715"
type input "TCADN1825715"
drag, startPoint x: 1104, startPoint y: 331, endPoint x: 713, endPoint y: 31, distance: 493.4
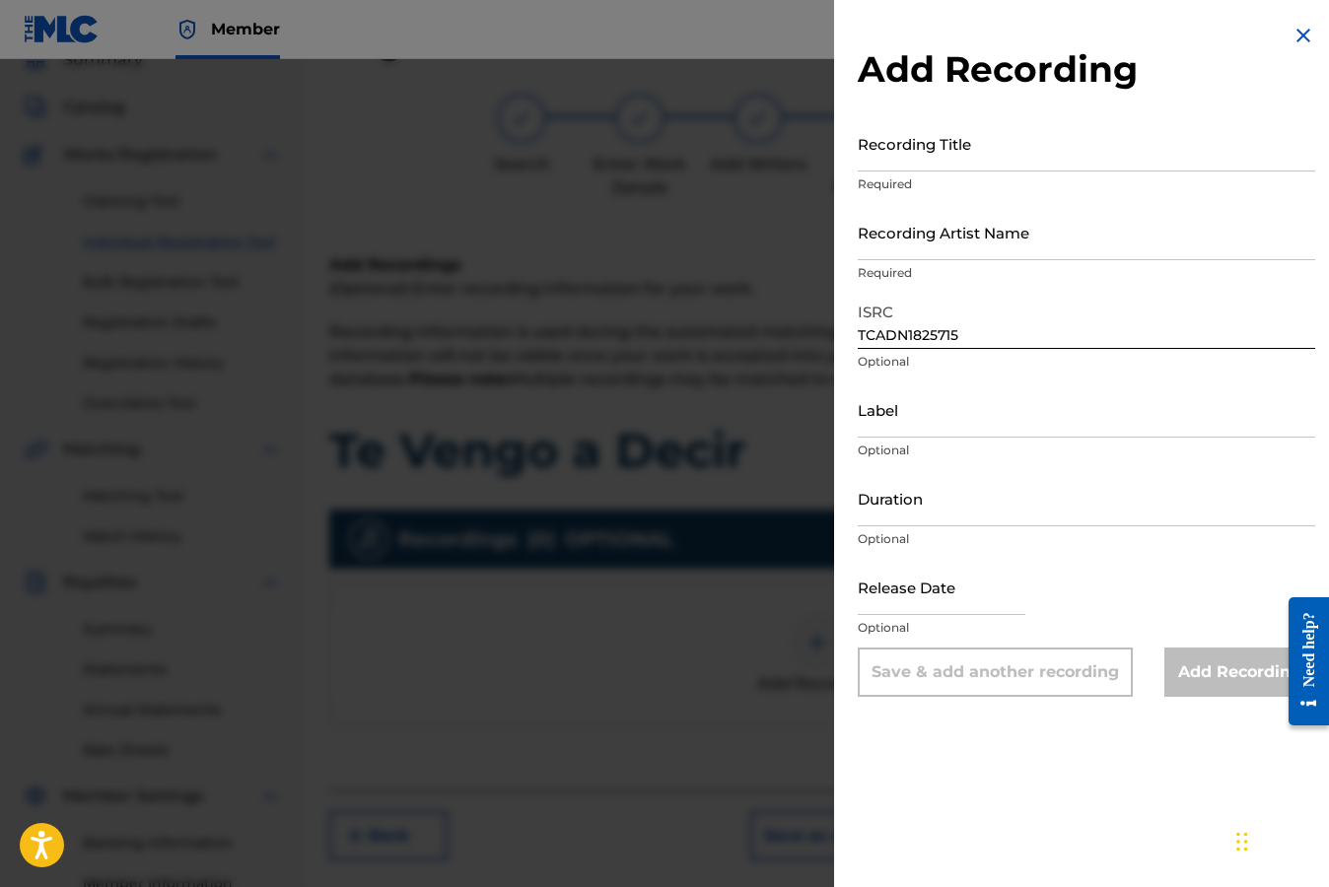
click at [0, 0] on body "Accessibility Screen-Reader Guide, Feedback, and Issue Reporting | New window M…" at bounding box center [664, 354] width 1329 height 887
click at [1001, 150] on input "Recording Title" at bounding box center [1085, 143] width 457 height 56
type input "Te Vengo a Decir"
click at [1045, 241] on input "Recording Artist Name" at bounding box center [1085, 232] width 457 height 56
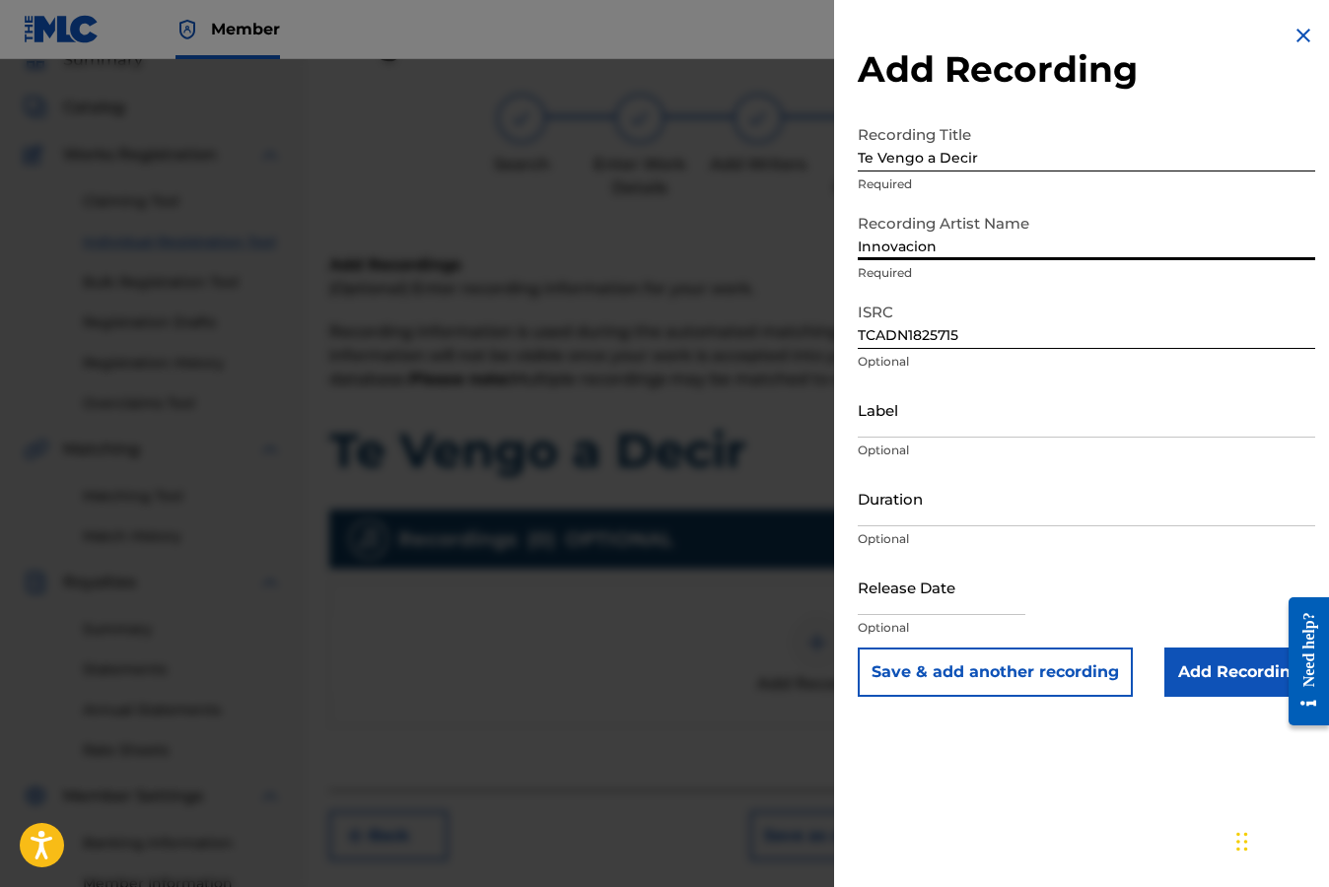
type input "Innovacion"
type input "Innovacion Music"
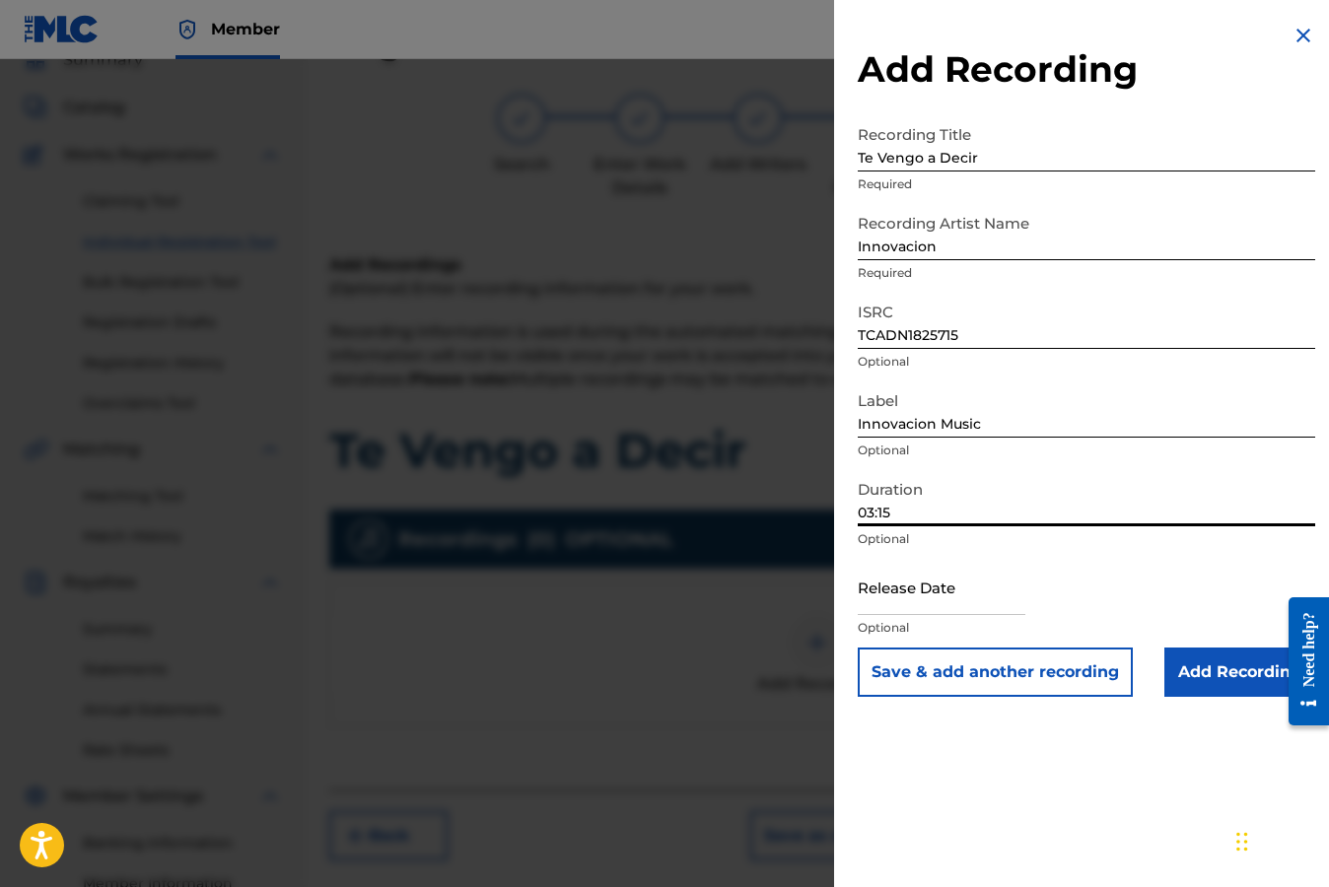
type input "03:15"
click at [949, 607] on input "text" at bounding box center [941, 587] width 168 height 56
select select "7"
select select "2025"
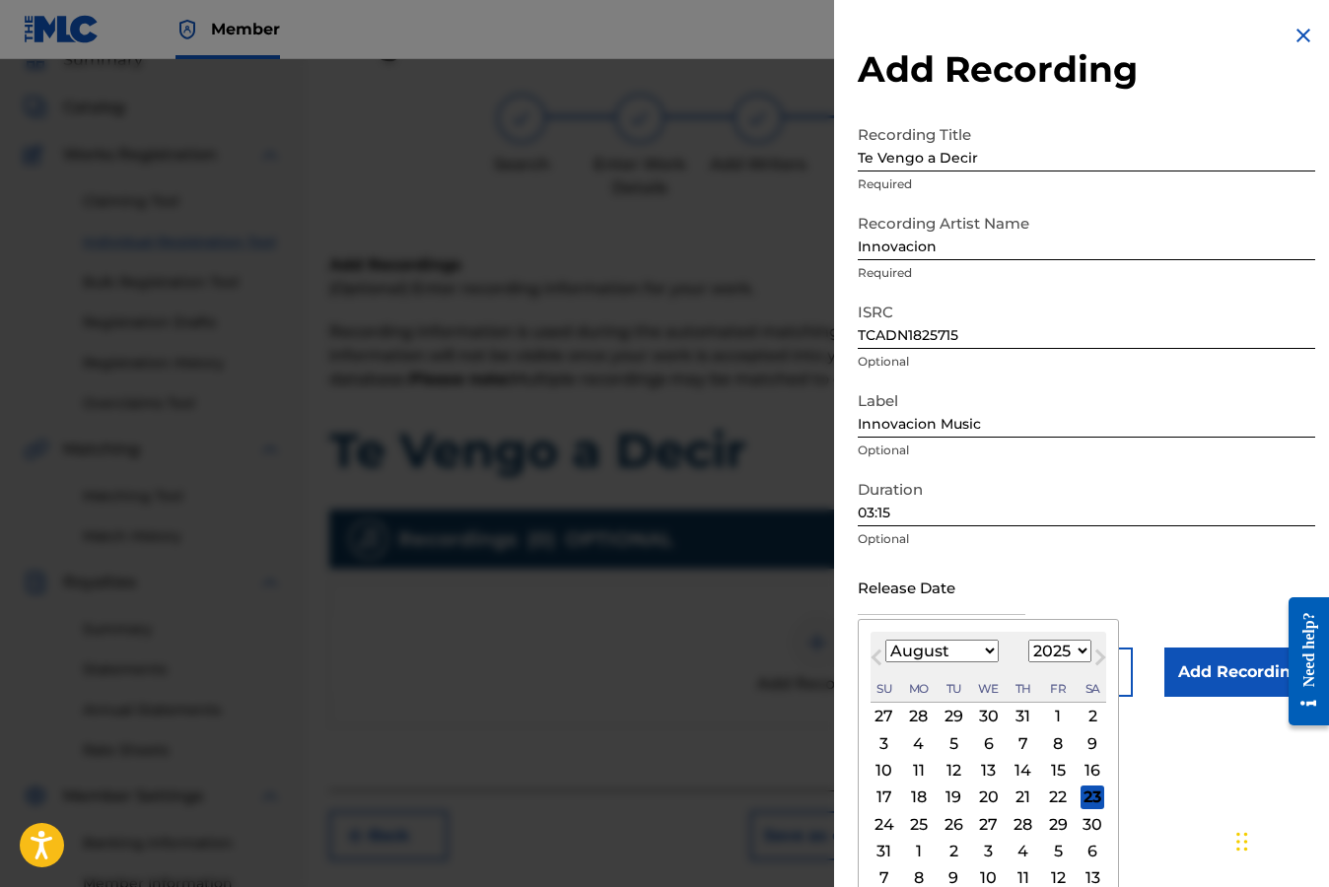
click at [1084, 651] on button "Next Month" at bounding box center [1100, 662] width 32 height 32
select select "9"
click at [1079, 651] on select "1899 1900 1901 1902 1903 1904 1905 1906 1907 1908 1909 1910 1911 1912 1913 1914…" at bounding box center [1059, 651] width 63 height 23
select select "2018"
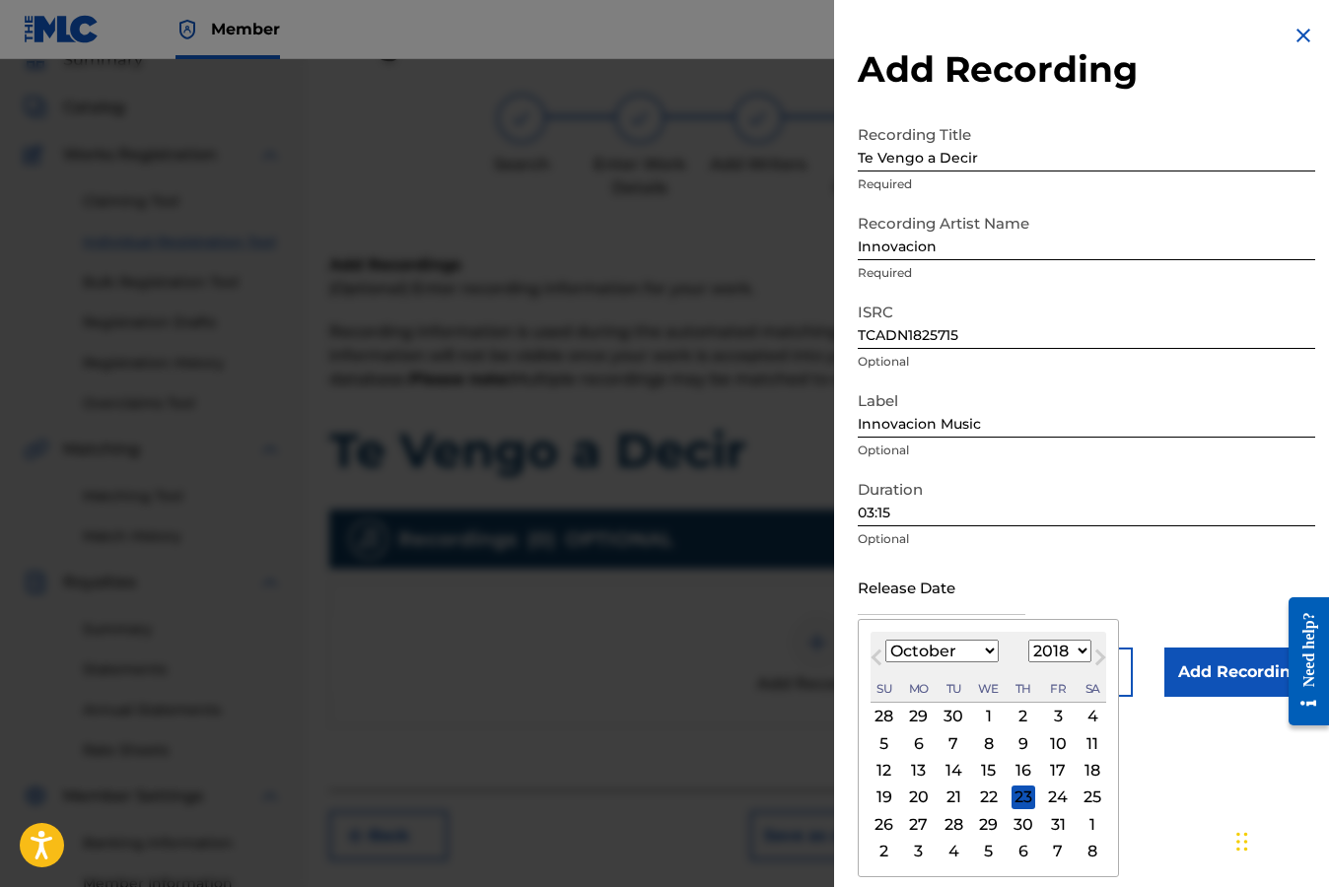
click at [1028, 640] on select "1899 1900 1901 1902 1903 1904 1905 1906 1907 1908 1909 1910 1911 1912 1913 1914…" at bounding box center [1059, 651] width 63 height 23
click at [989, 648] on select "January February March April May June July August September October November De…" at bounding box center [941, 651] width 113 height 23
select select "1"
click at [885, 640] on select "January February March April May June July August September October November De…" at bounding box center [941, 651] width 113 height 23
click at [954, 826] on div "27" at bounding box center [953, 824] width 24 height 24
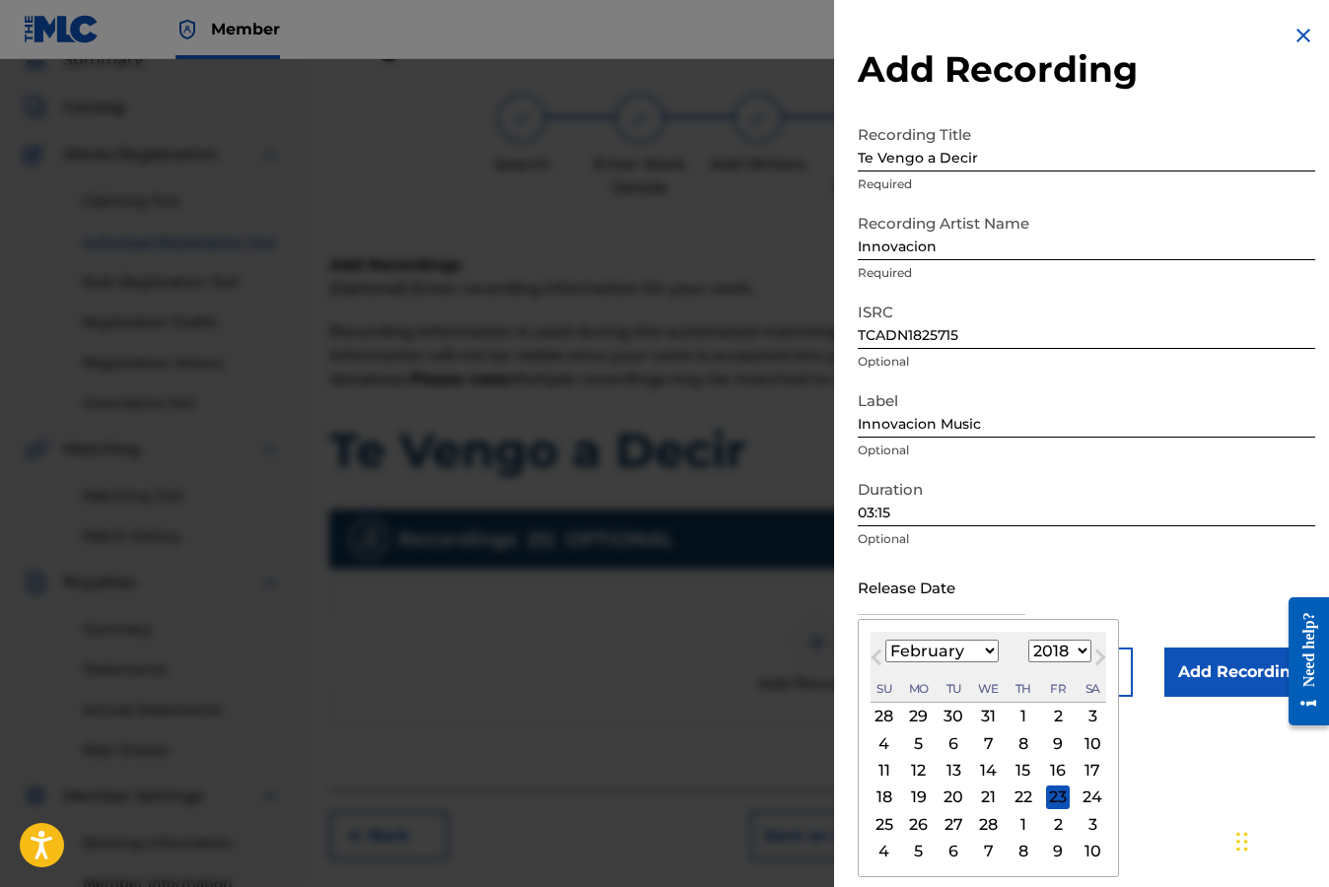
type input "[DATE]"
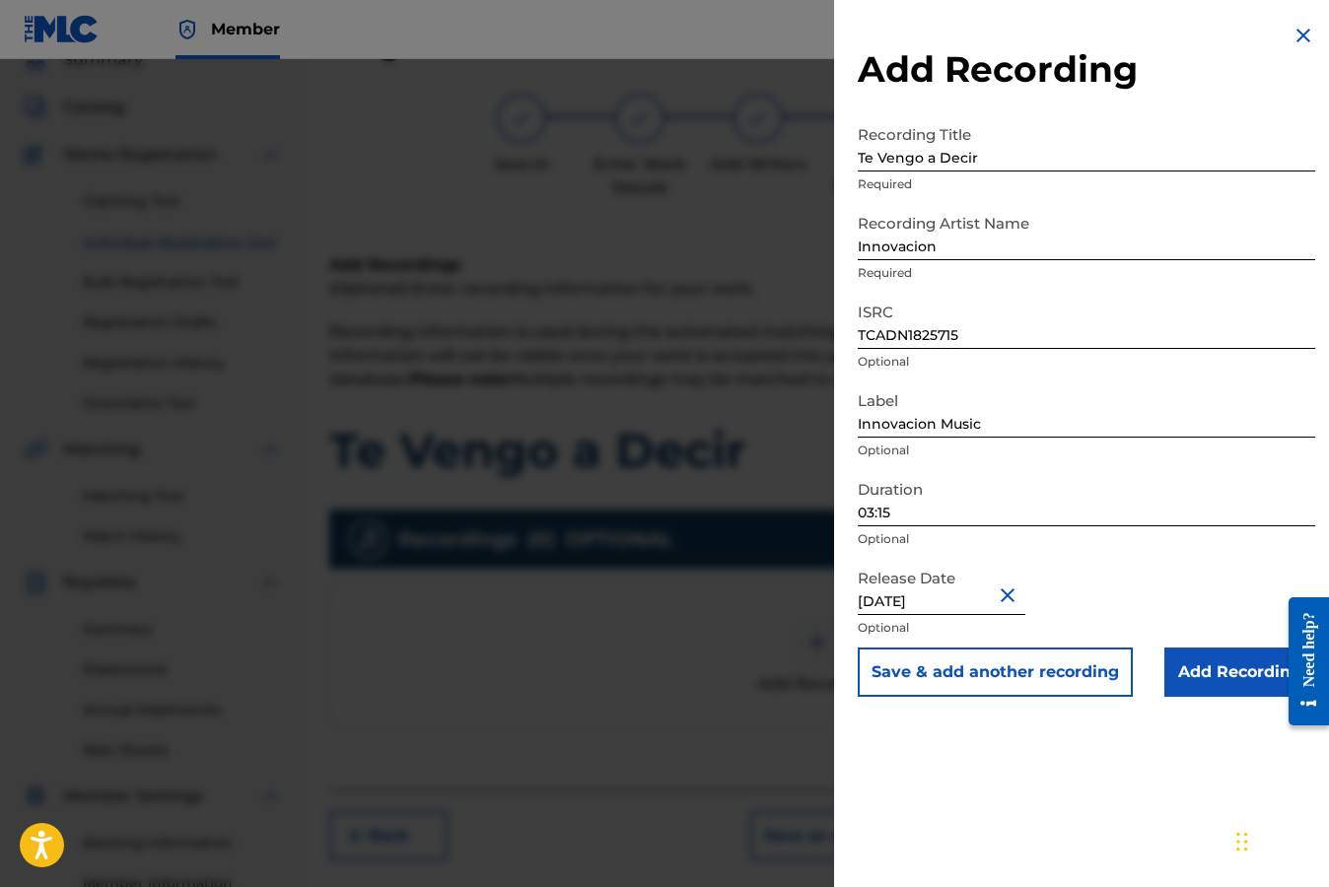
click at [1224, 679] on input "Add Recording" at bounding box center [1239, 672] width 151 height 49
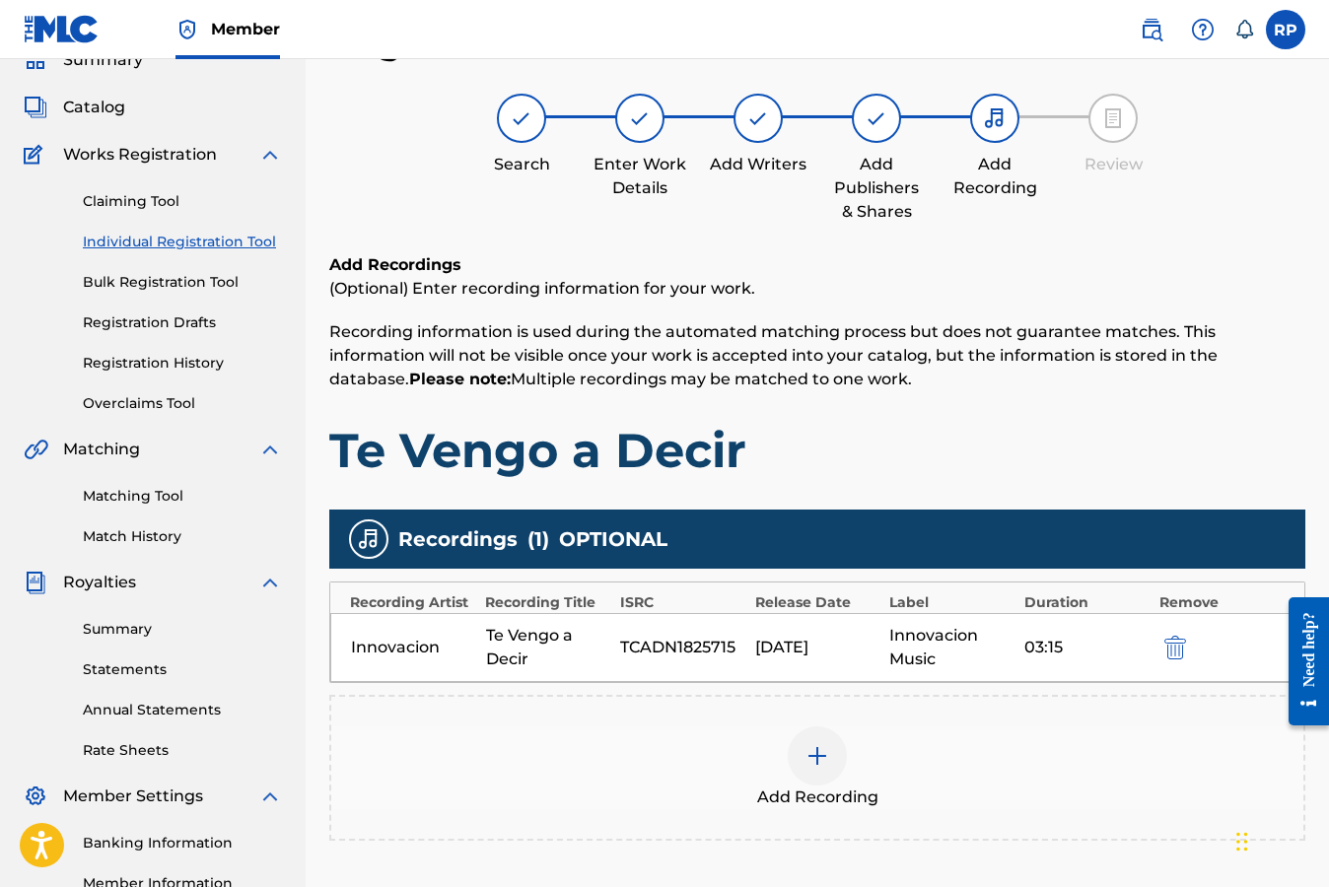
click at [1246, 446] on h1 "Te Vengo a Decir" at bounding box center [817, 450] width 976 height 59
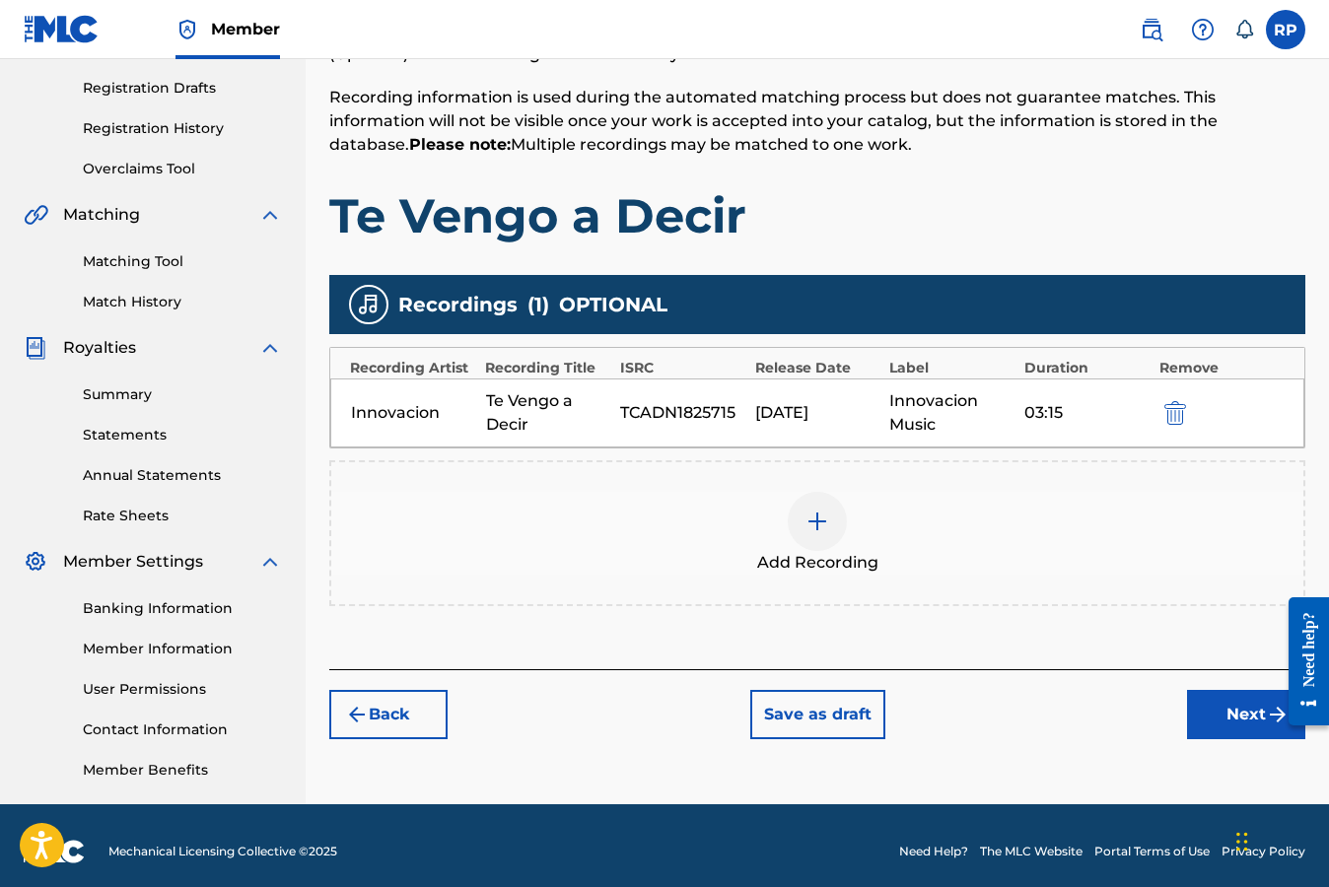
scroll to position [335, 0]
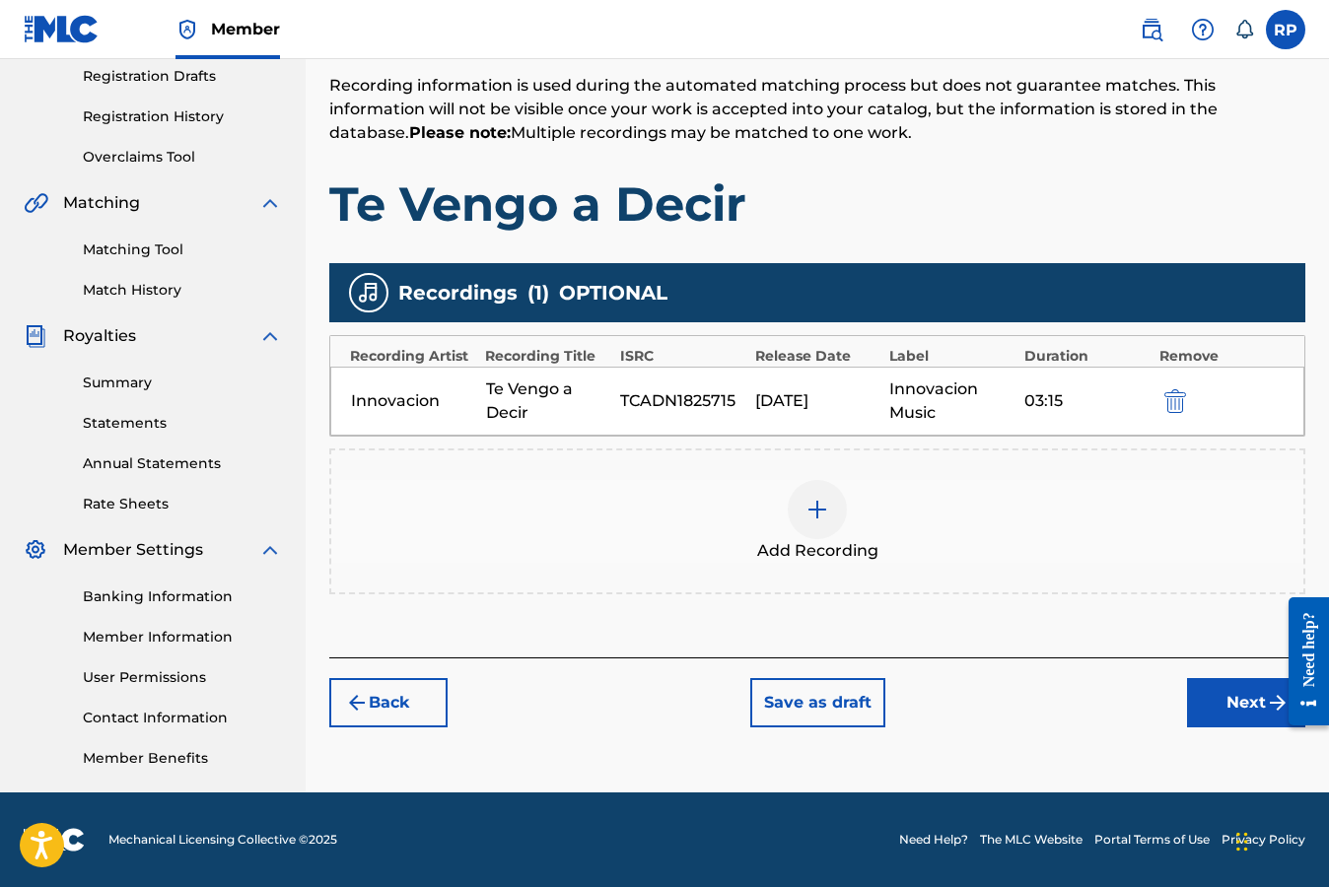
click at [1228, 704] on button "Next" at bounding box center [1246, 702] width 118 height 49
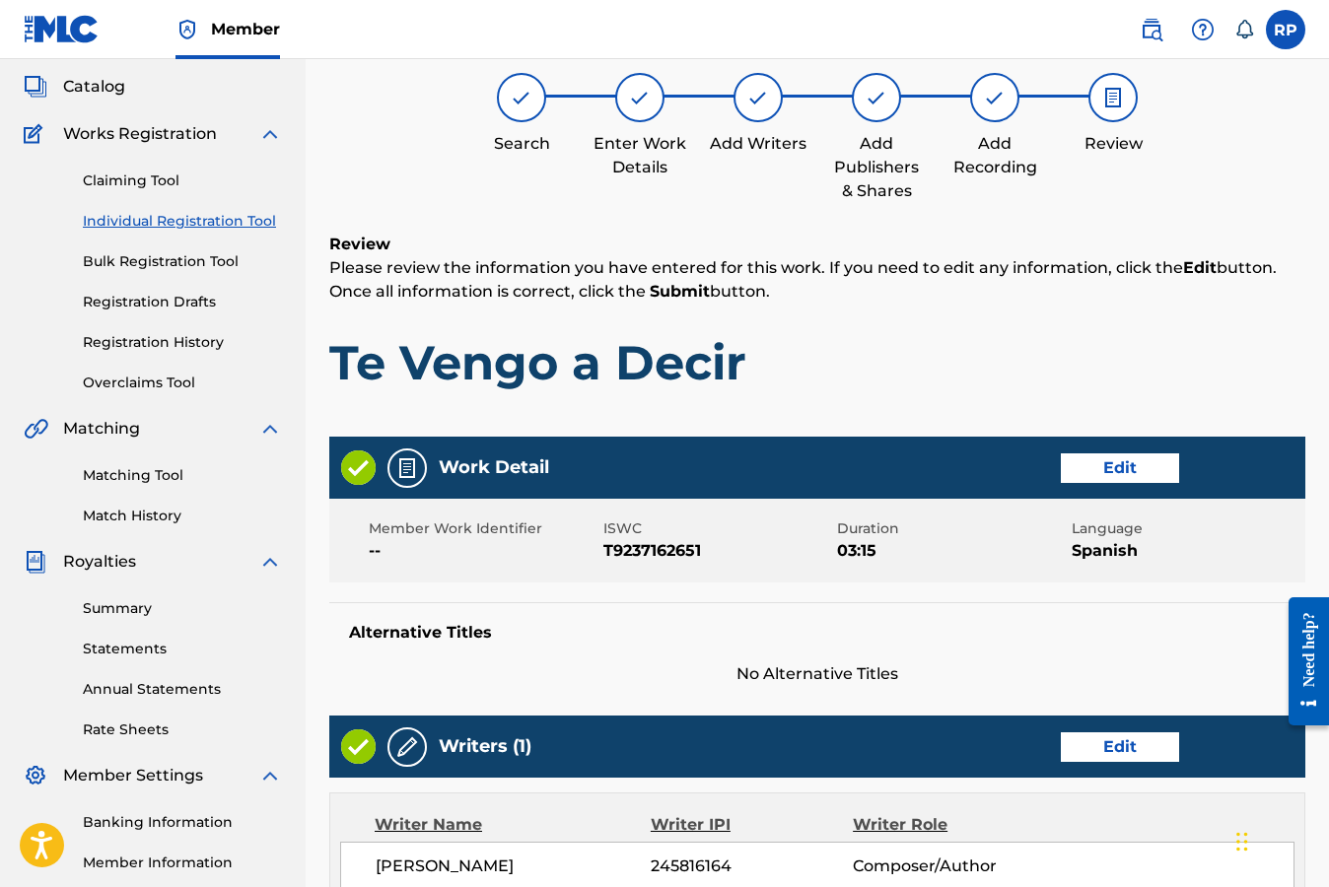
scroll to position [89, 0]
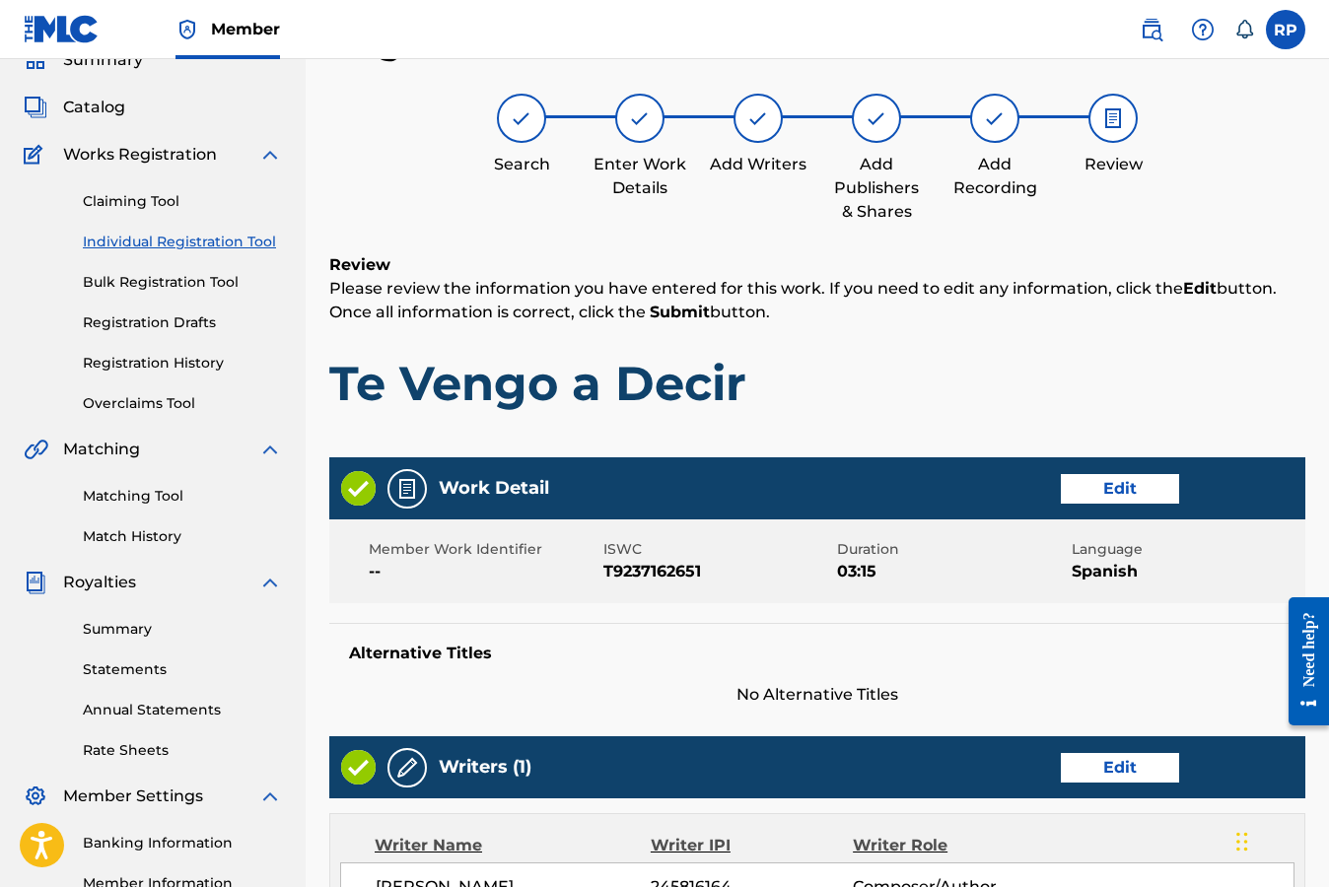
click at [1231, 370] on h1 "Te Vengo a Decir" at bounding box center [817, 383] width 976 height 59
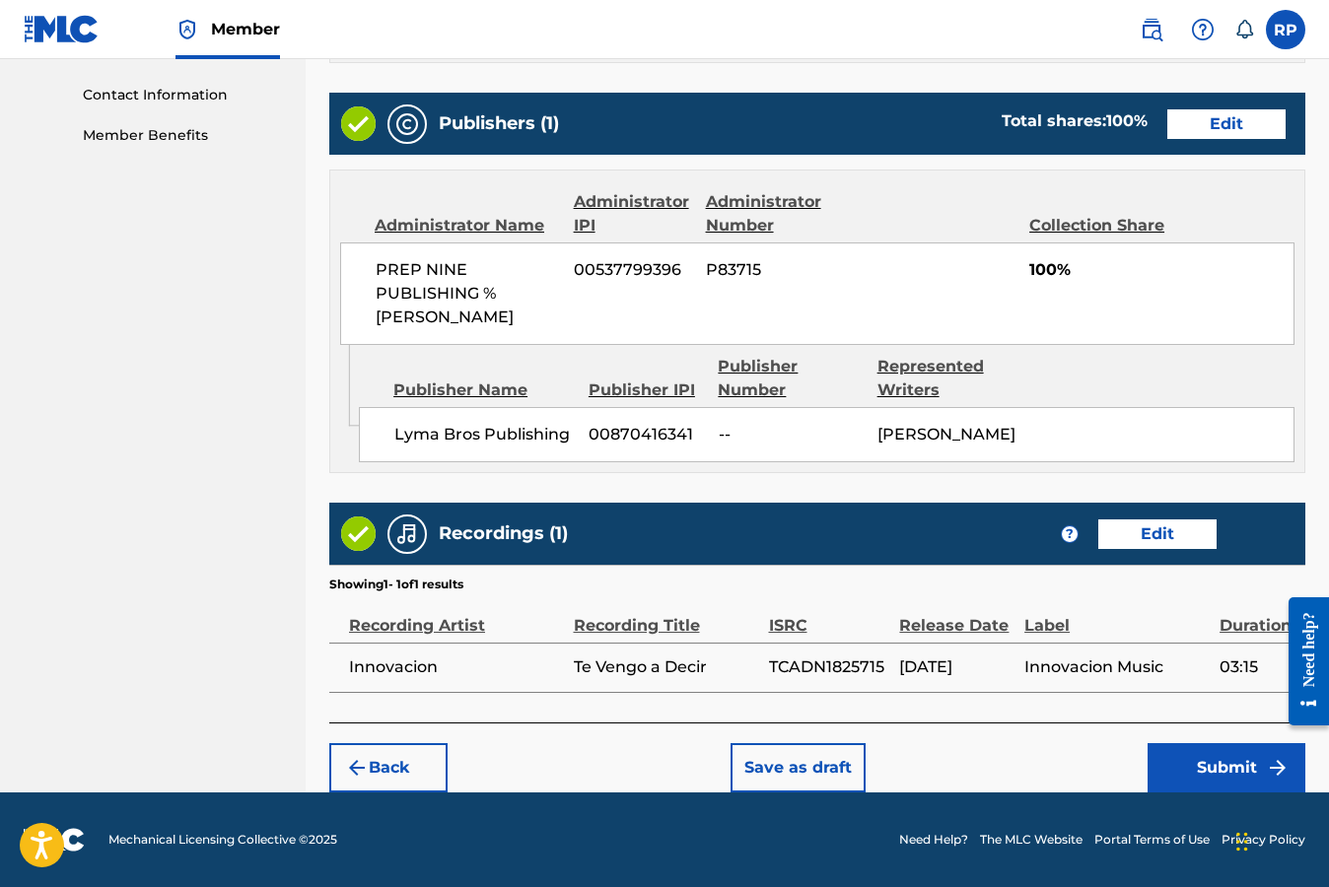
scroll to position [979, 0]
click at [1208, 765] on button "Submit" at bounding box center [1226, 767] width 158 height 49
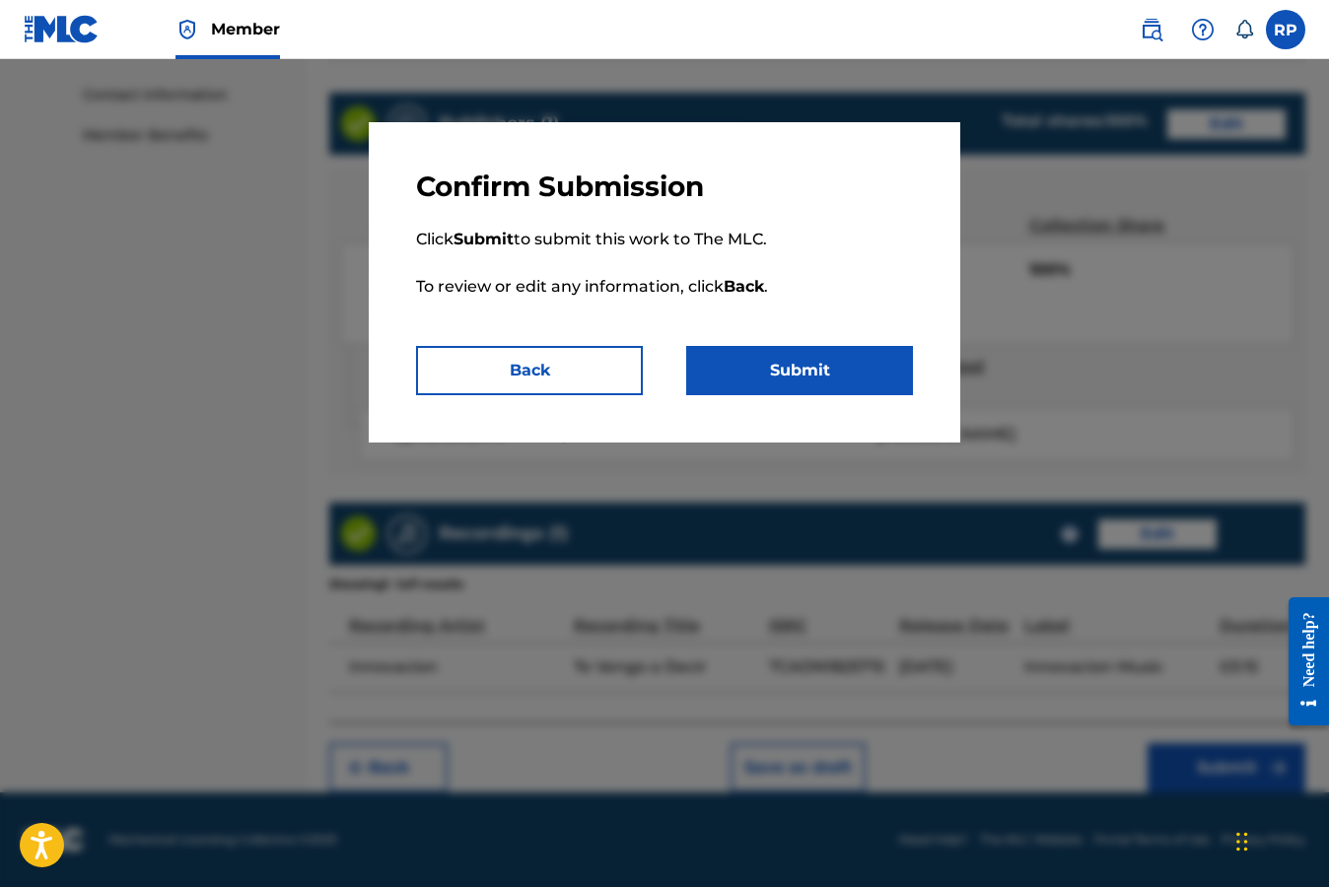
click at [798, 367] on button "Submit" at bounding box center [799, 370] width 227 height 49
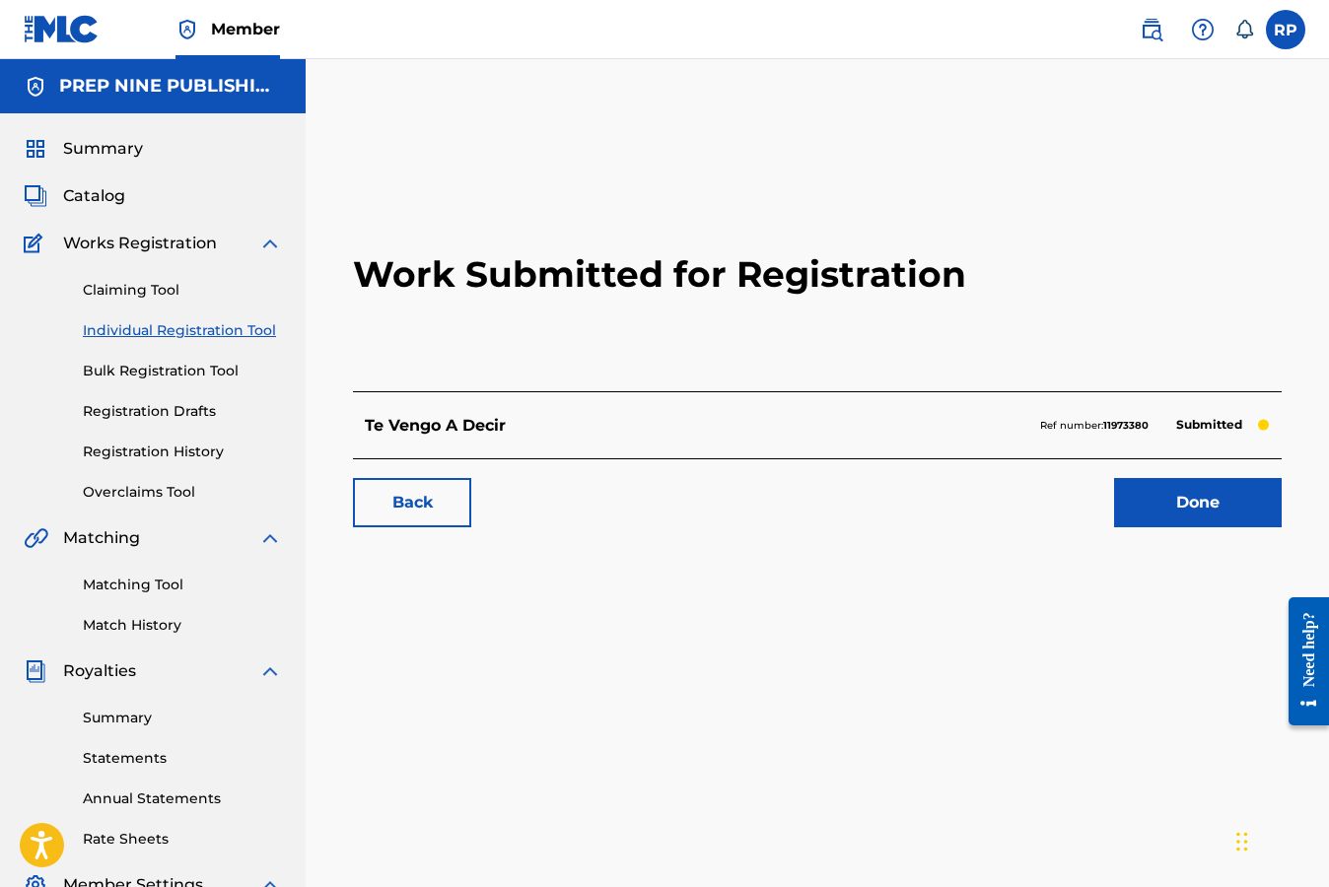
click at [1140, 513] on link "Done" at bounding box center [1198, 502] width 168 height 49
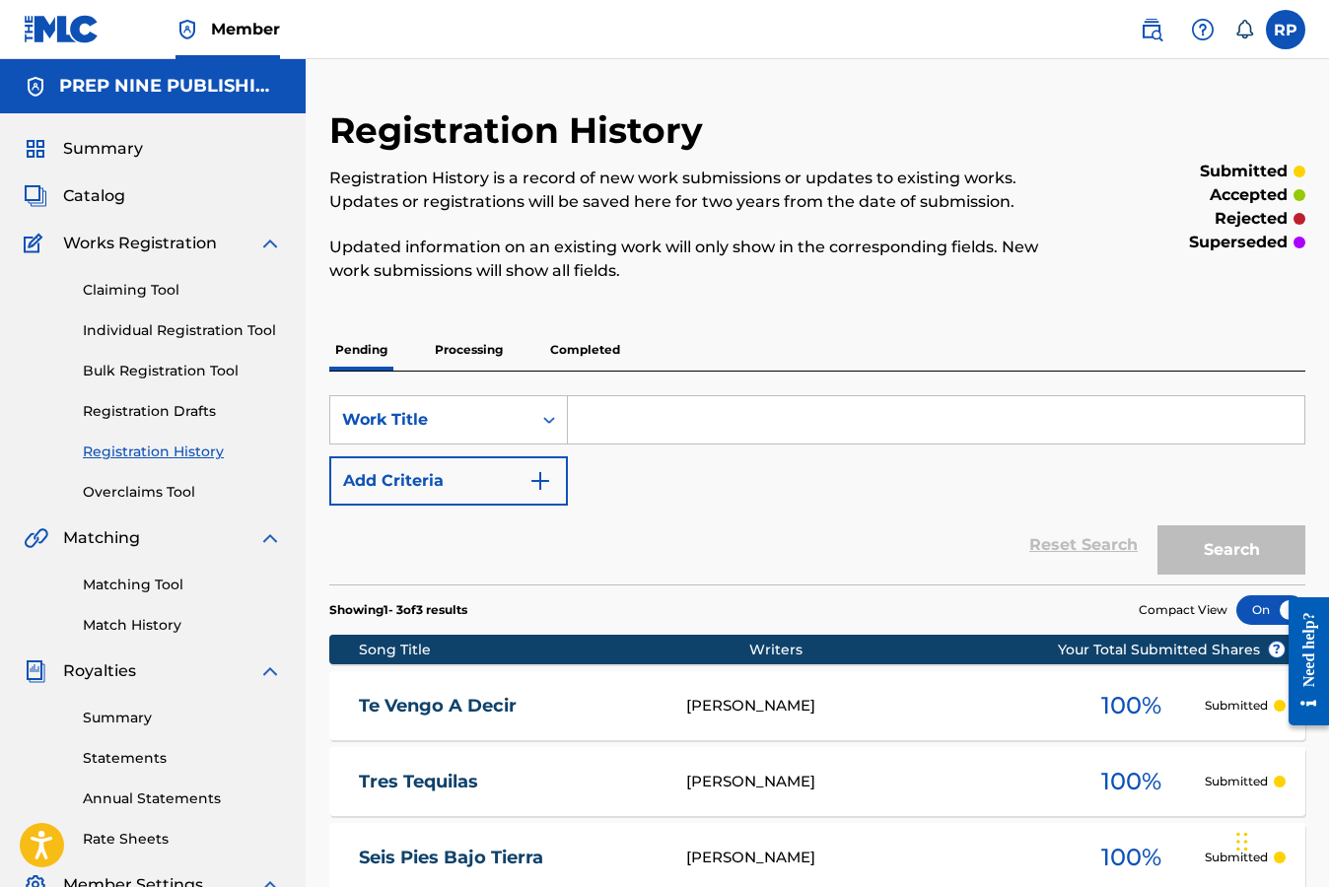
click at [133, 333] on link "Individual Registration Tool" at bounding box center [182, 330] width 199 height 21
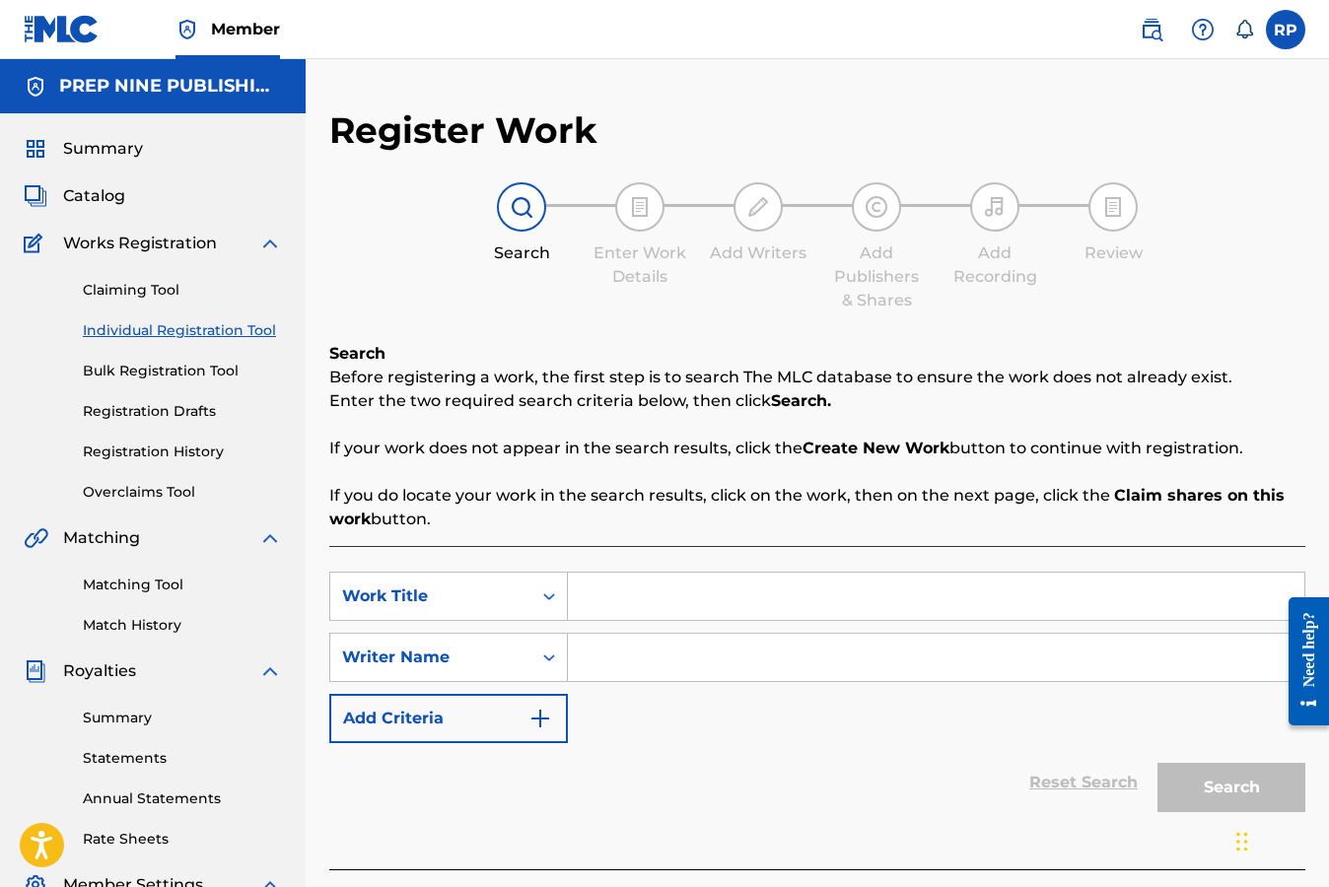
click at [585, 596] on input "Search Form" at bounding box center [936, 596] width 736 height 47
type input "Serenata Borracha"
click at [623, 669] on input "Search Form" at bounding box center [936, 657] width 736 height 47
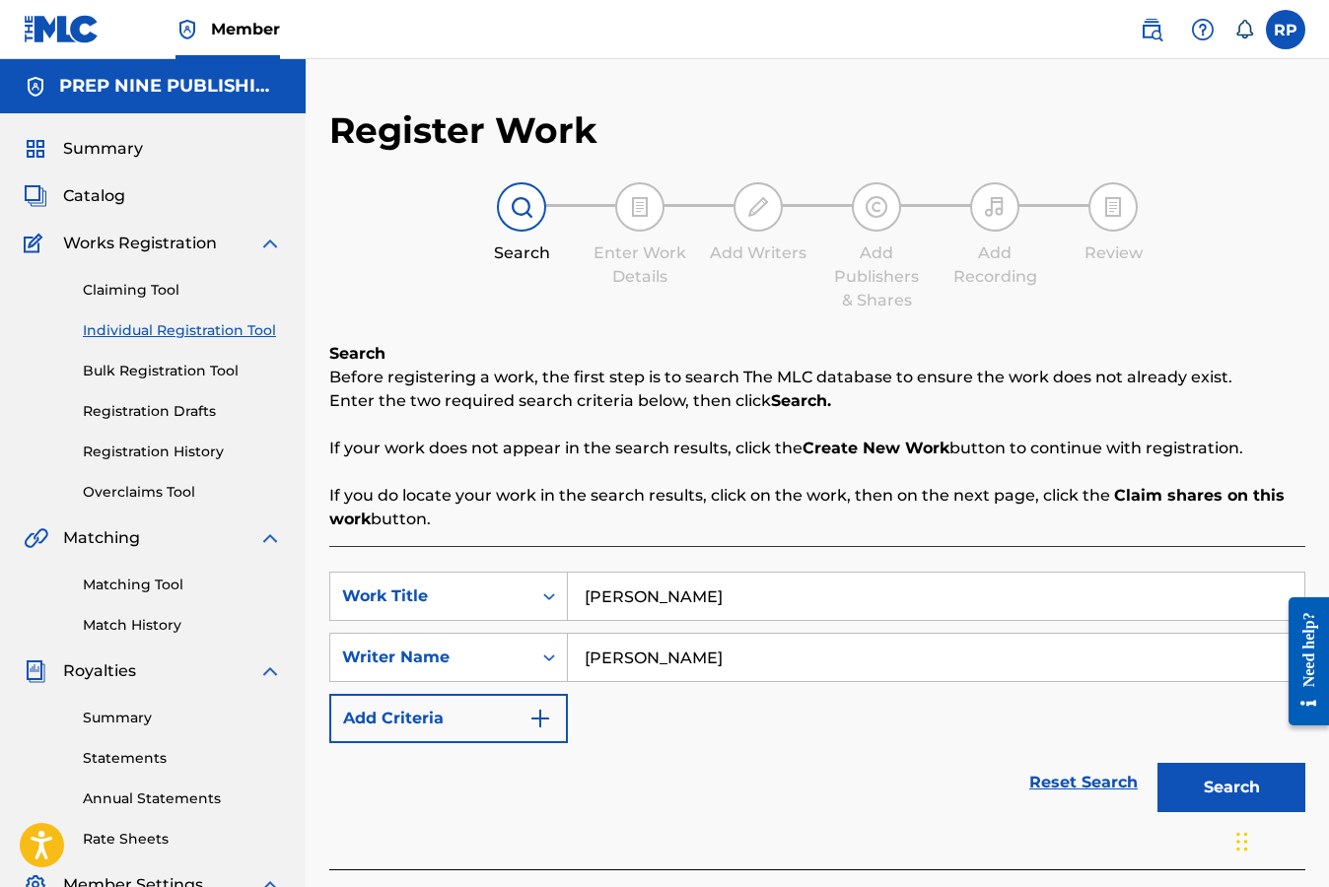
type input "[PERSON_NAME]"
click at [1214, 788] on button "Search" at bounding box center [1231, 787] width 148 height 49
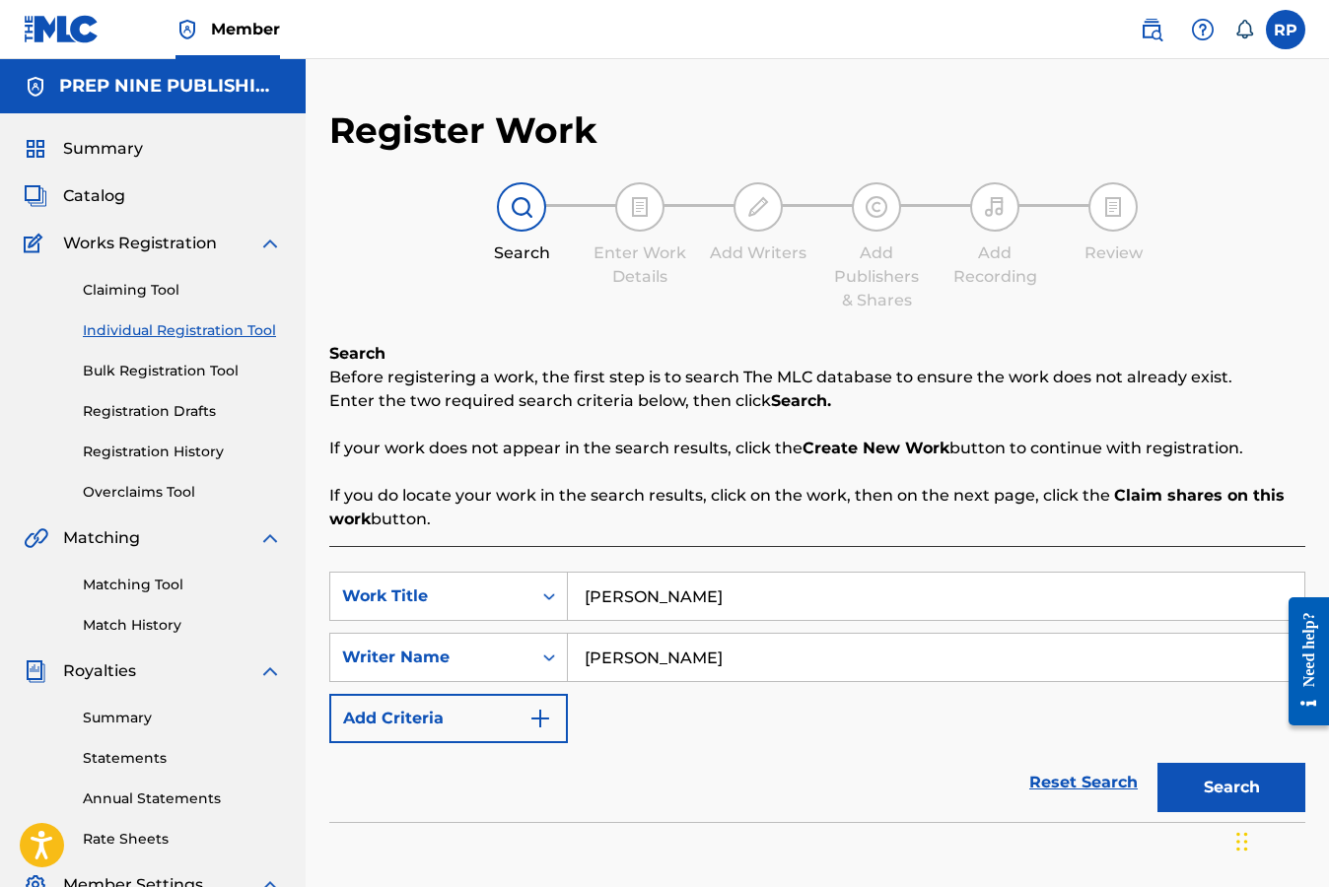
click at [950, 717] on div "SearchWithCriteriadba0c44d-7da1-483f-94ea-6c2c565f3f18 Work Title Serenata Borr…" at bounding box center [817, 657] width 976 height 171
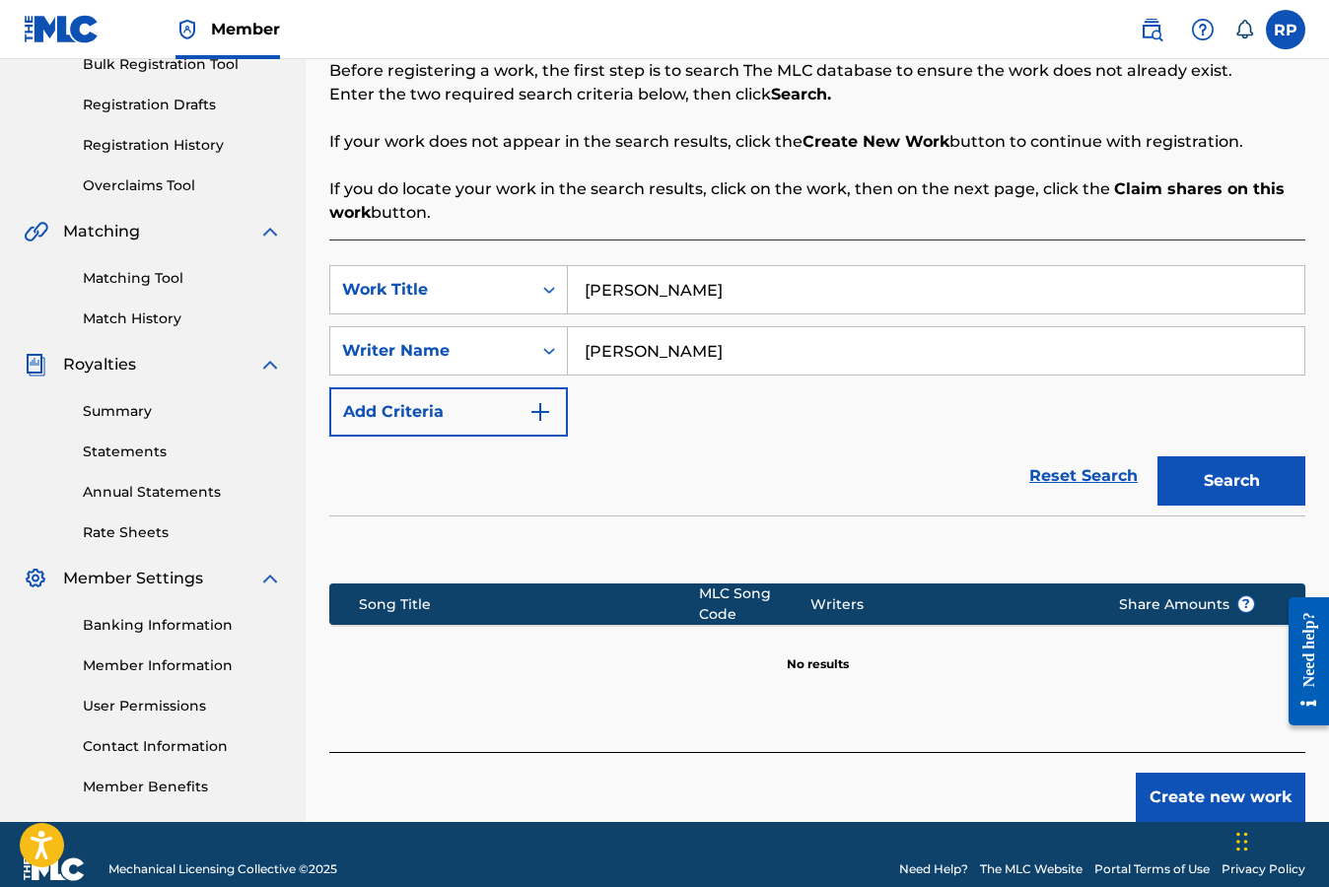
scroll to position [335, 0]
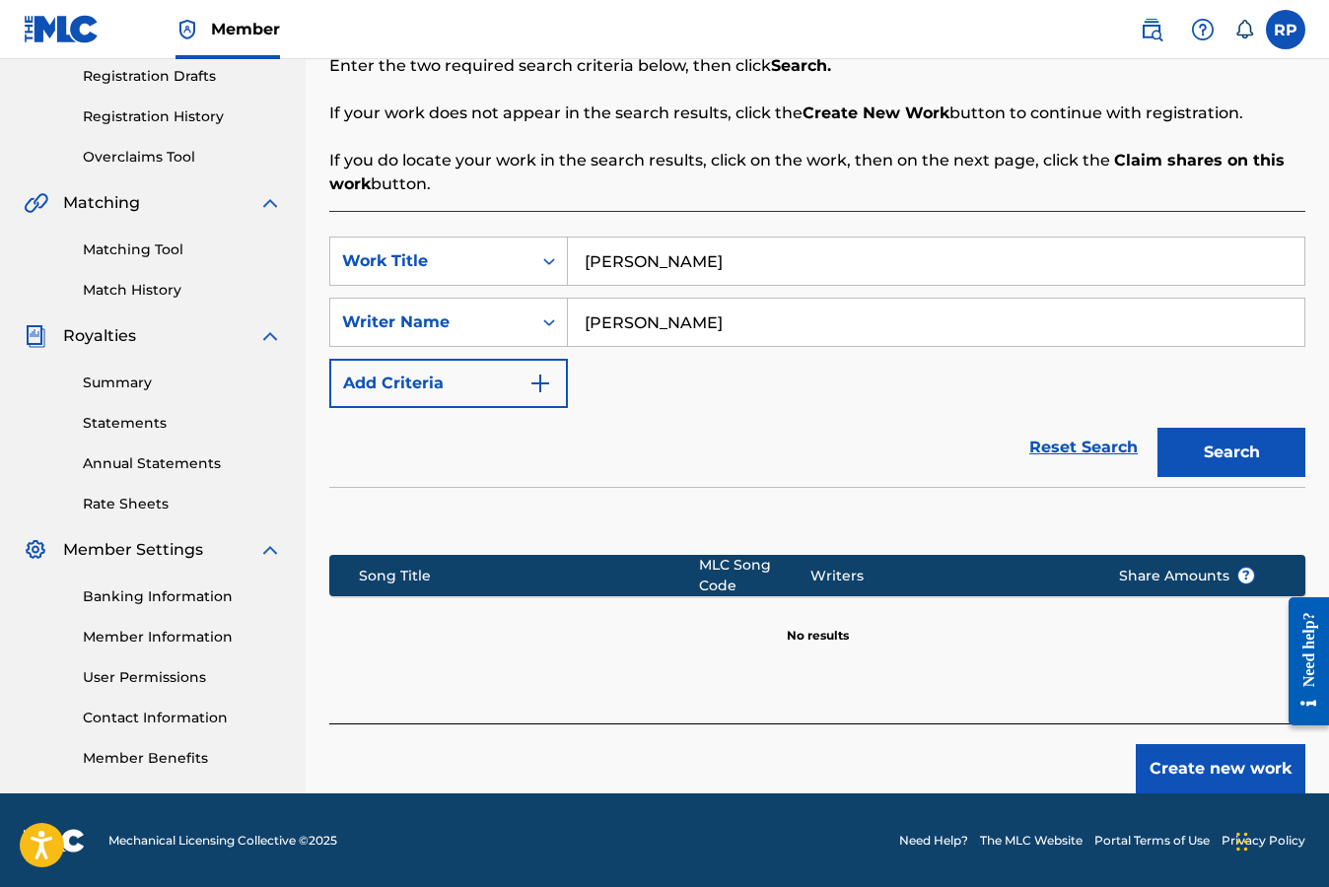
click at [1203, 759] on button "Create new work" at bounding box center [1220, 768] width 170 height 49
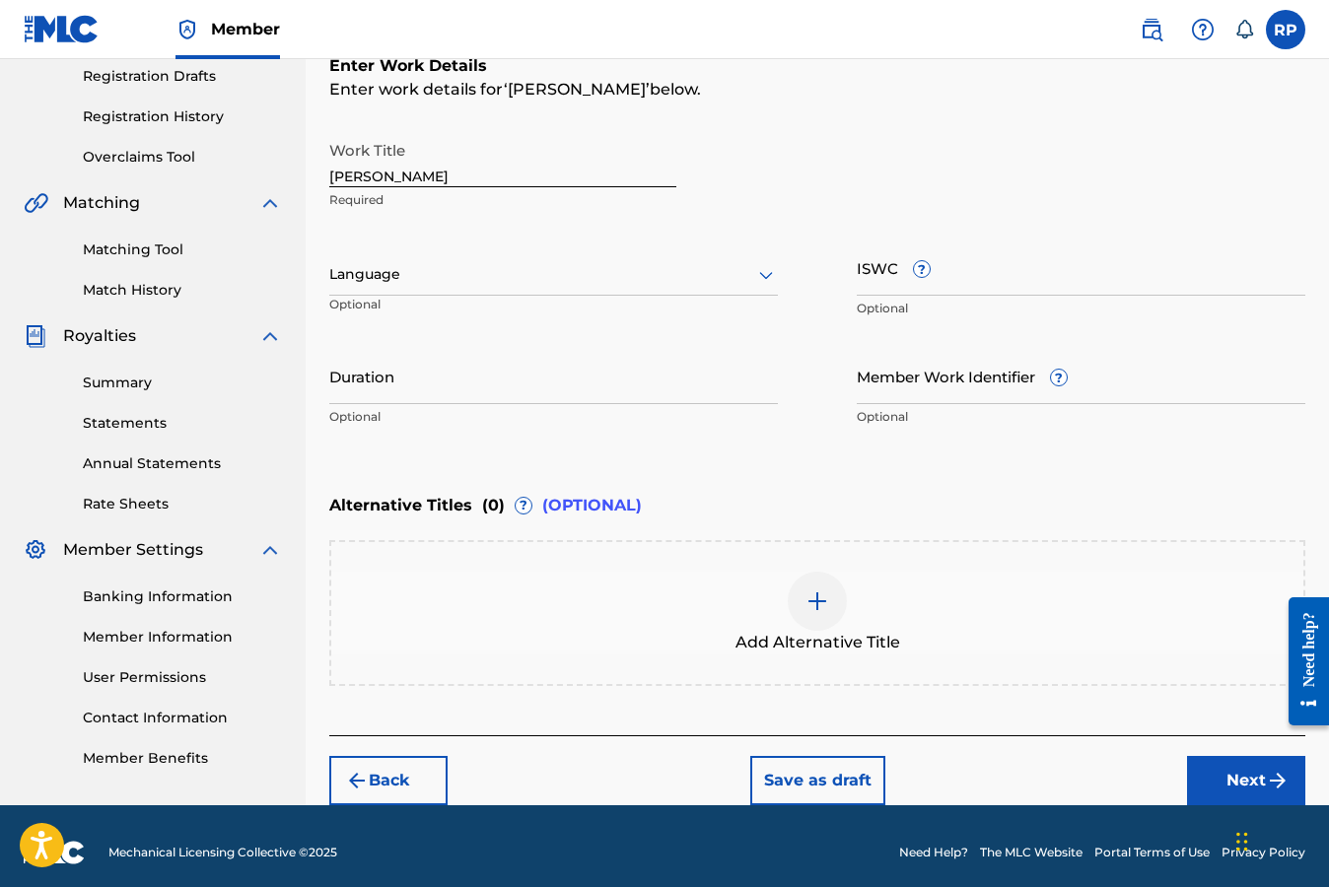
click at [767, 273] on icon at bounding box center [766, 275] width 24 height 24
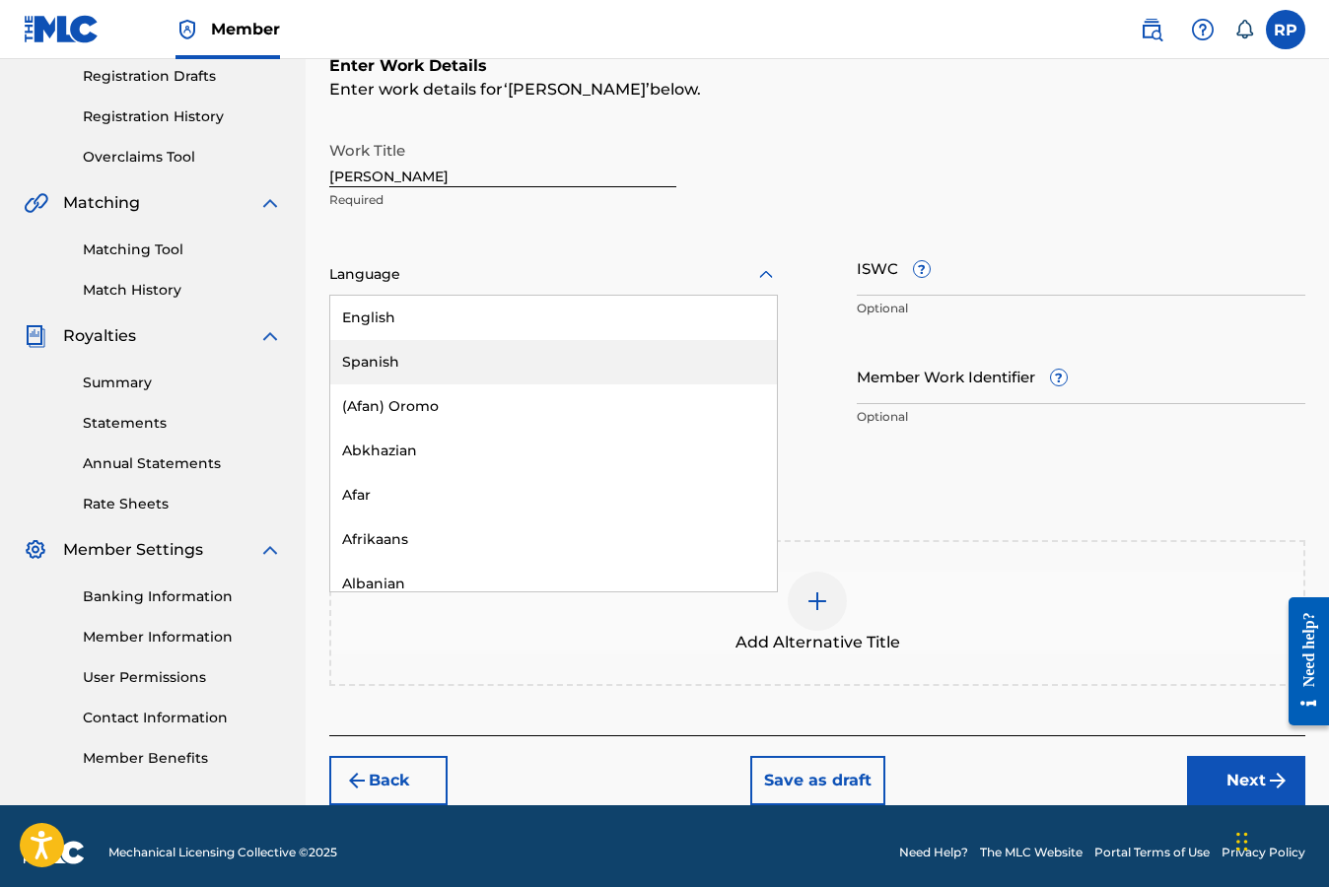
click at [461, 362] on div "Spanish" at bounding box center [553, 362] width 446 height 44
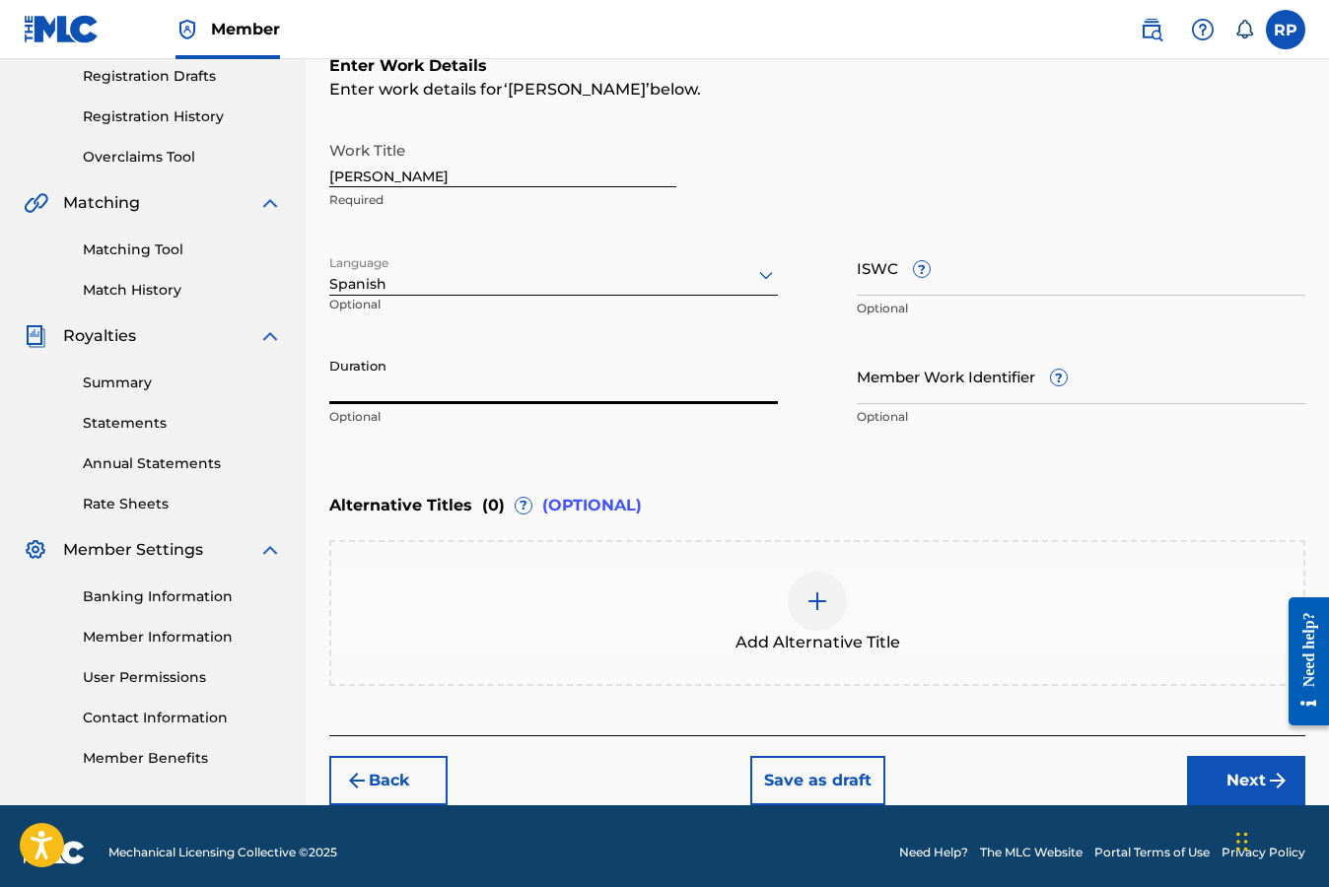
click at [514, 385] on input "Duration" at bounding box center [553, 376] width 448 height 56
type input "03:13"
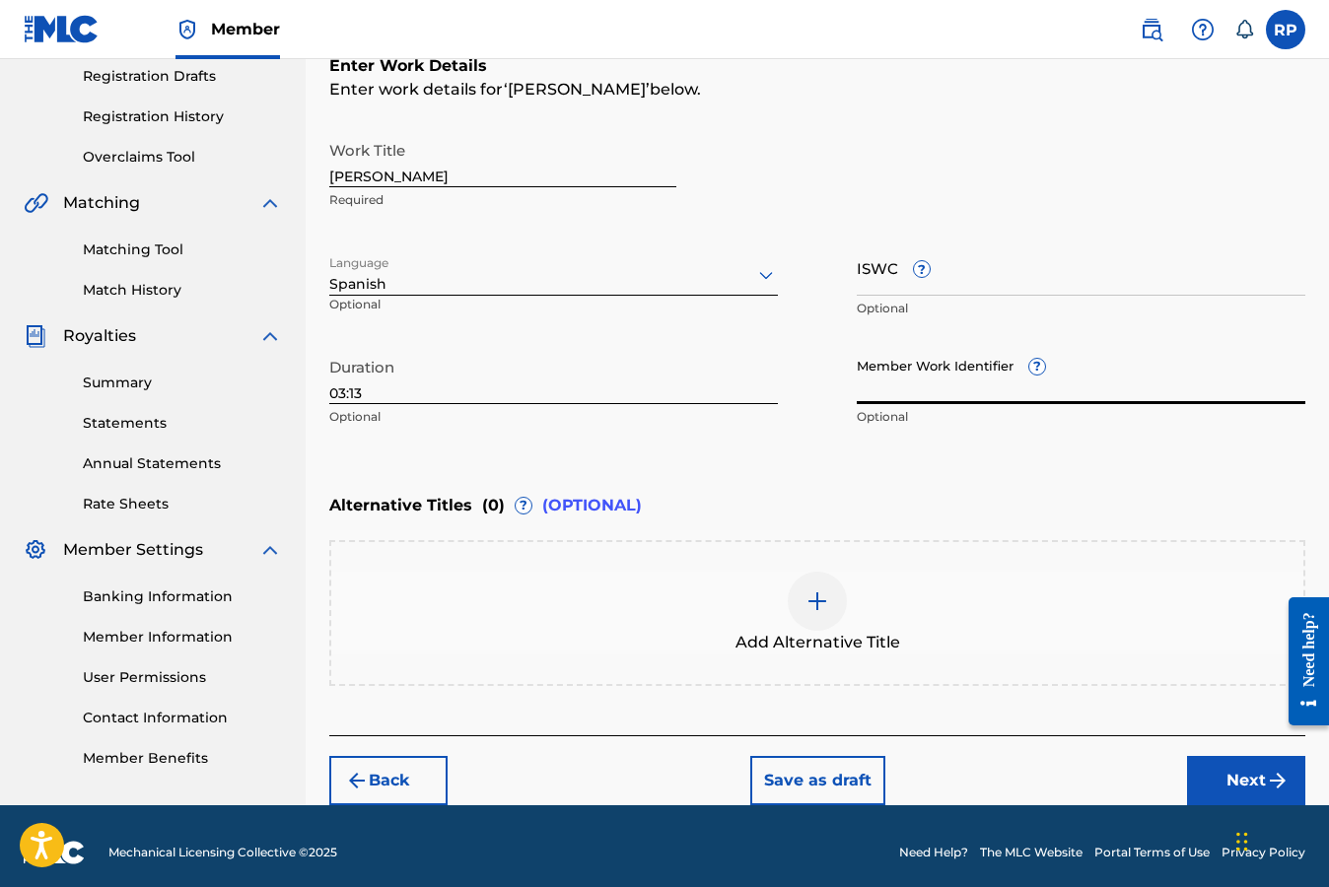
click at [1136, 456] on div "Enter Work Details Enter work details for ‘ Serenata Borracha ’ below. Work Tit…" at bounding box center [817, 245] width 976 height 477
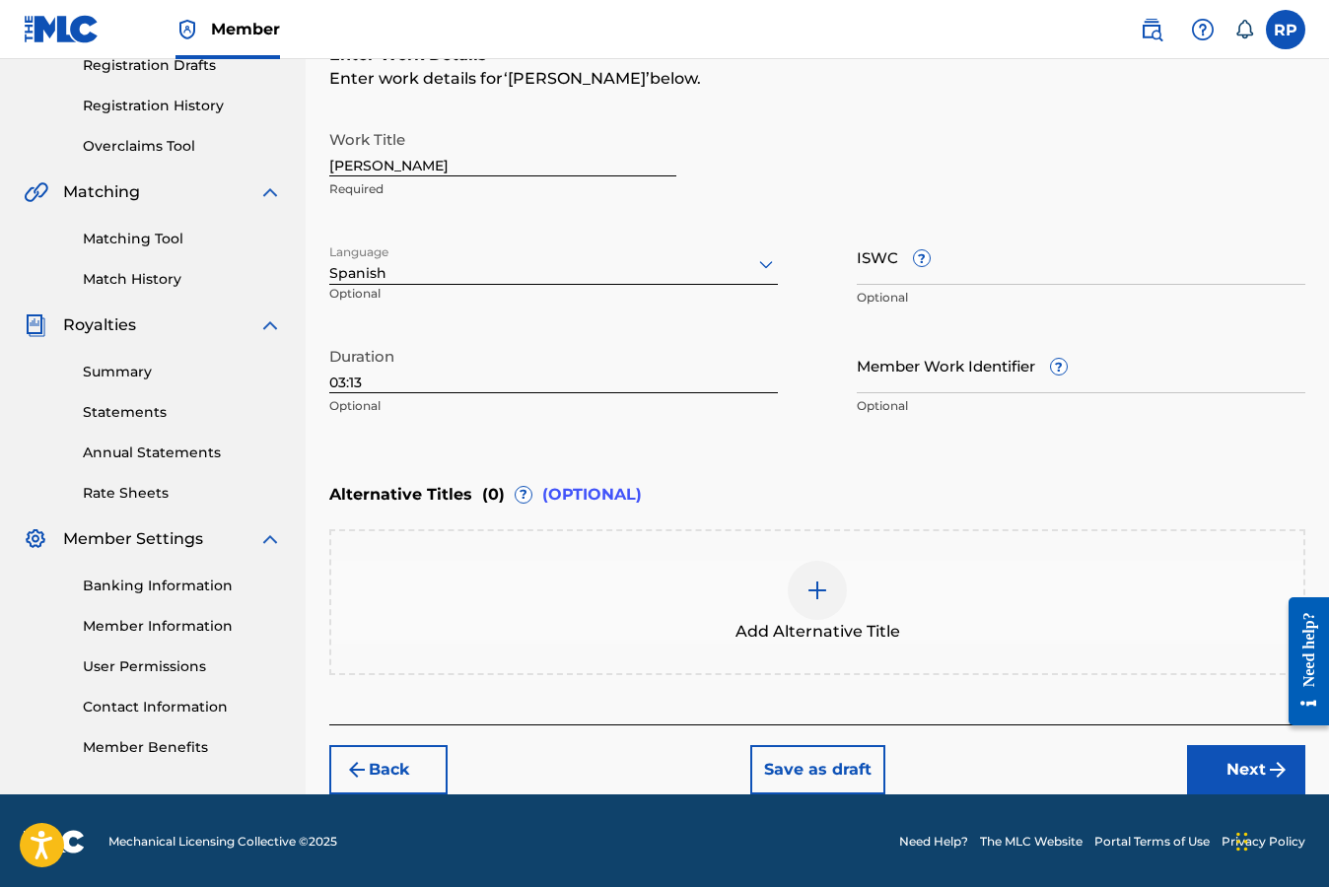
scroll to position [347, 0]
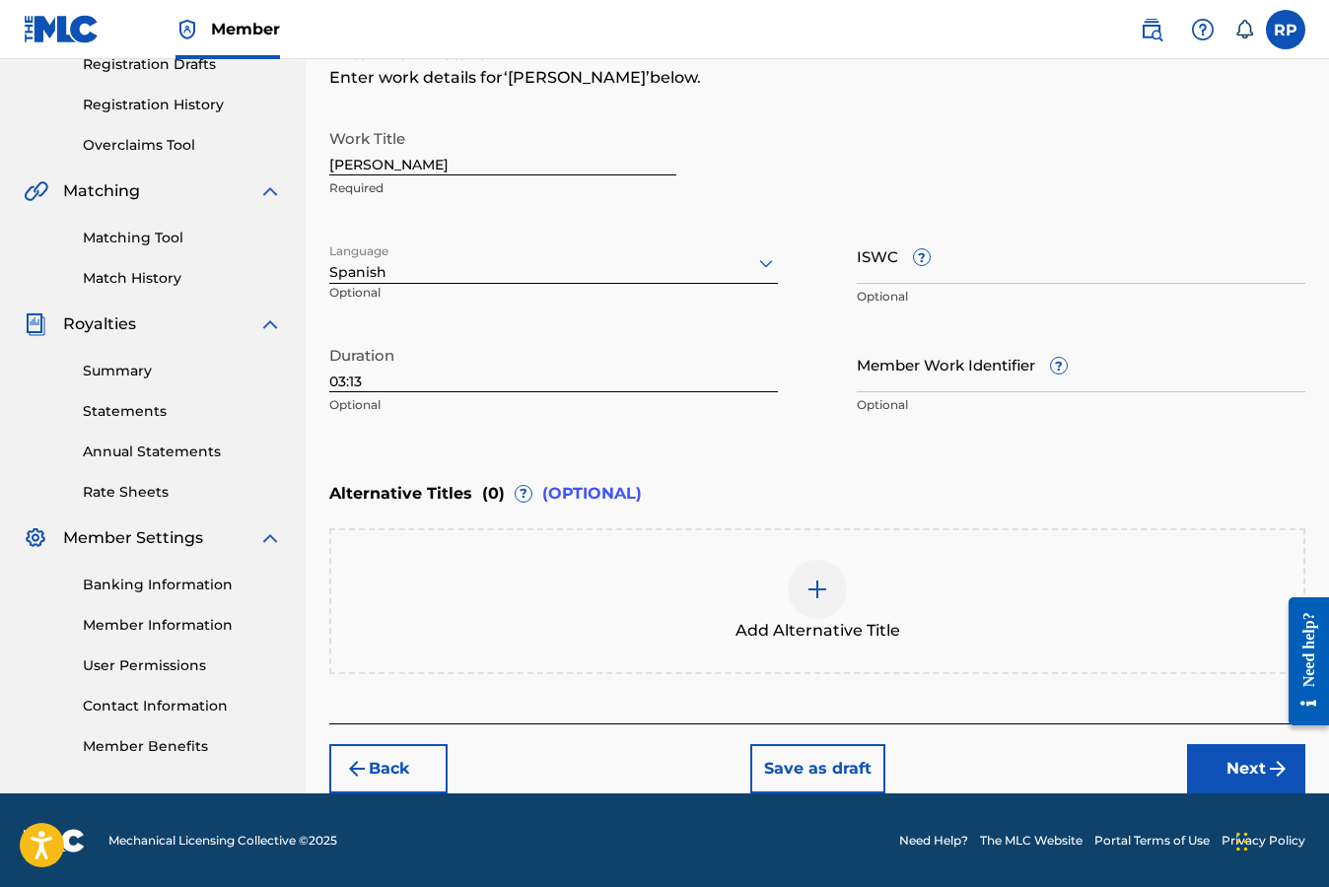
click at [1232, 764] on button "Next" at bounding box center [1246, 768] width 118 height 49
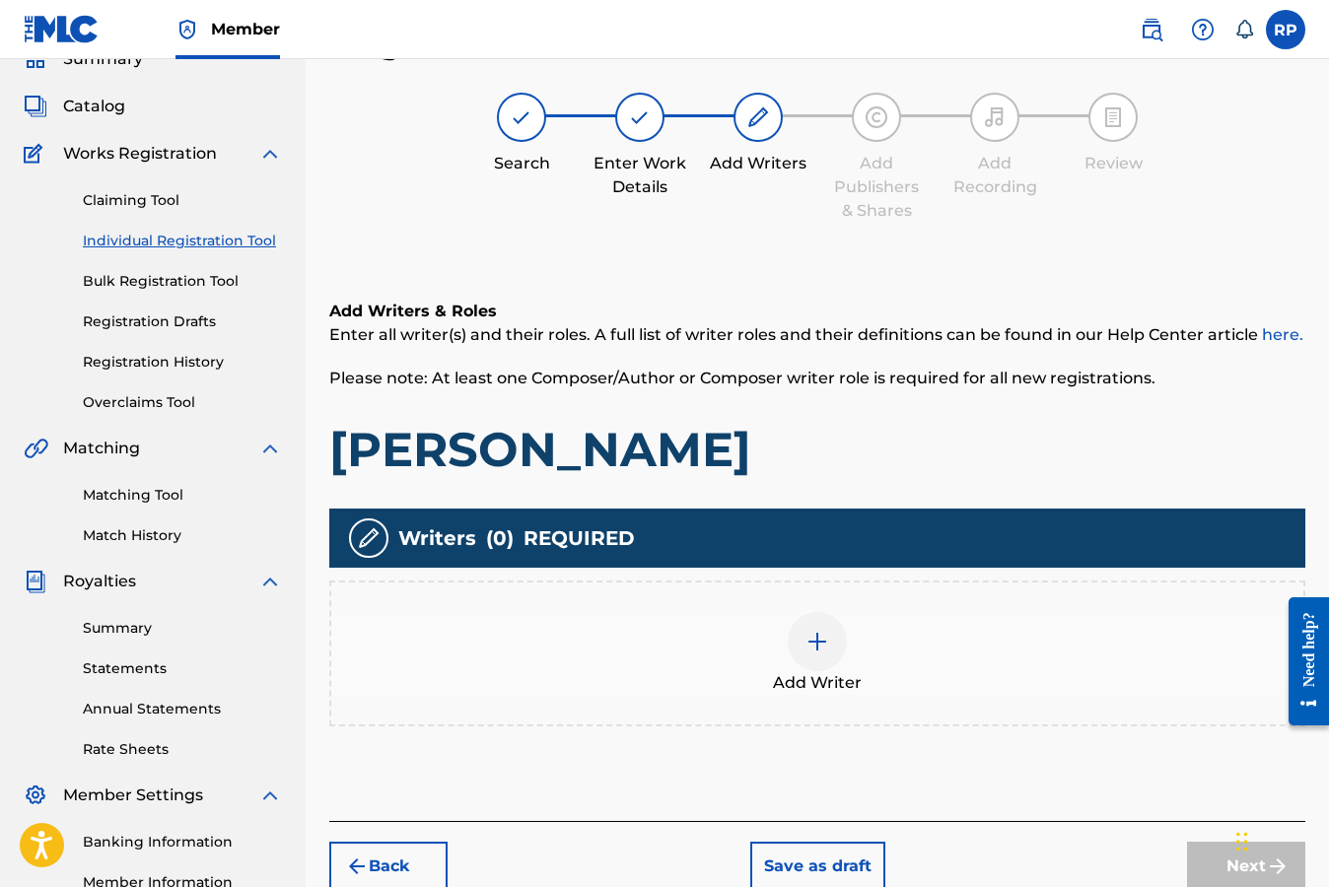
scroll to position [89, 0]
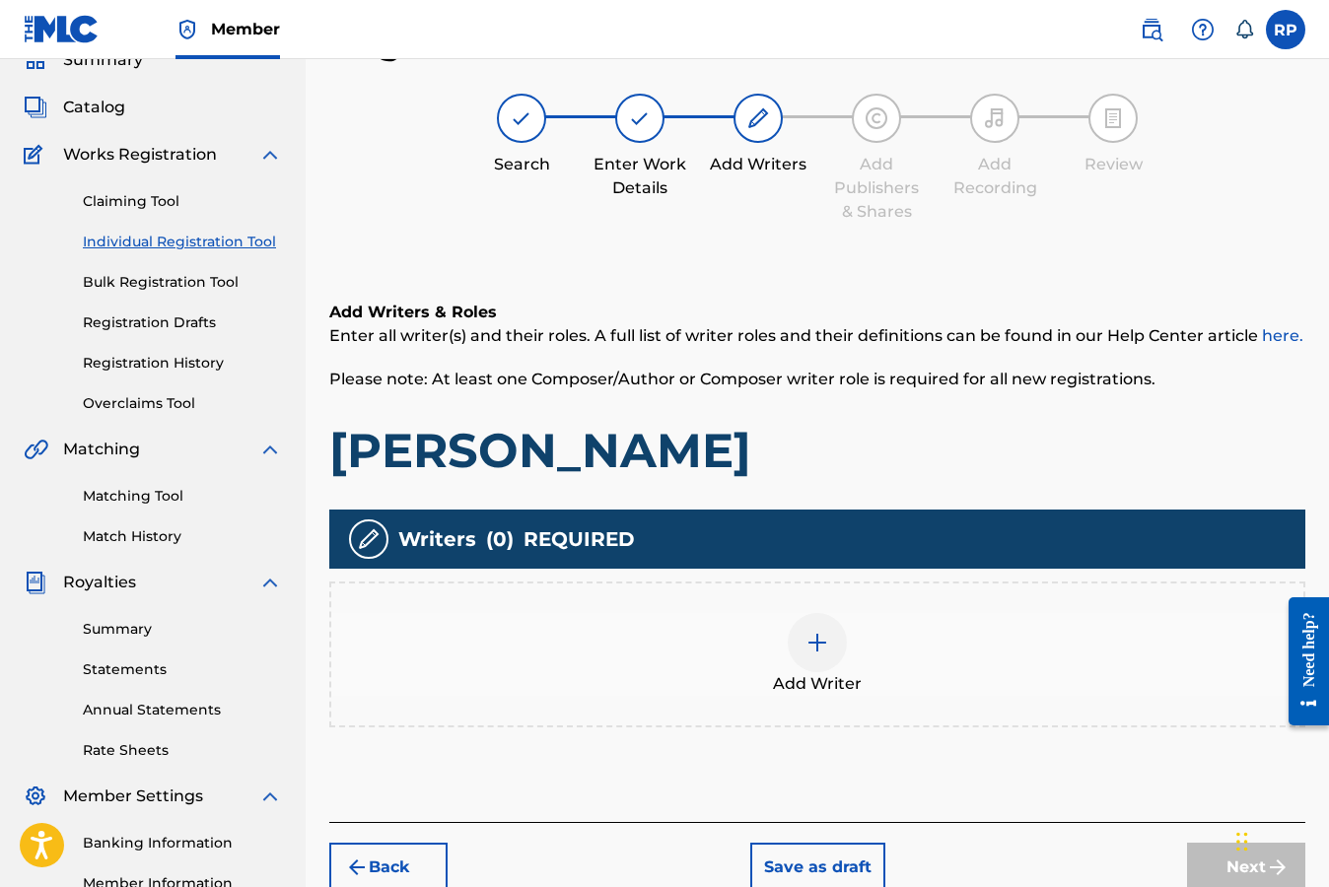
click at [816, 640] on img at bounding box center [817, 643] width 24 height 24
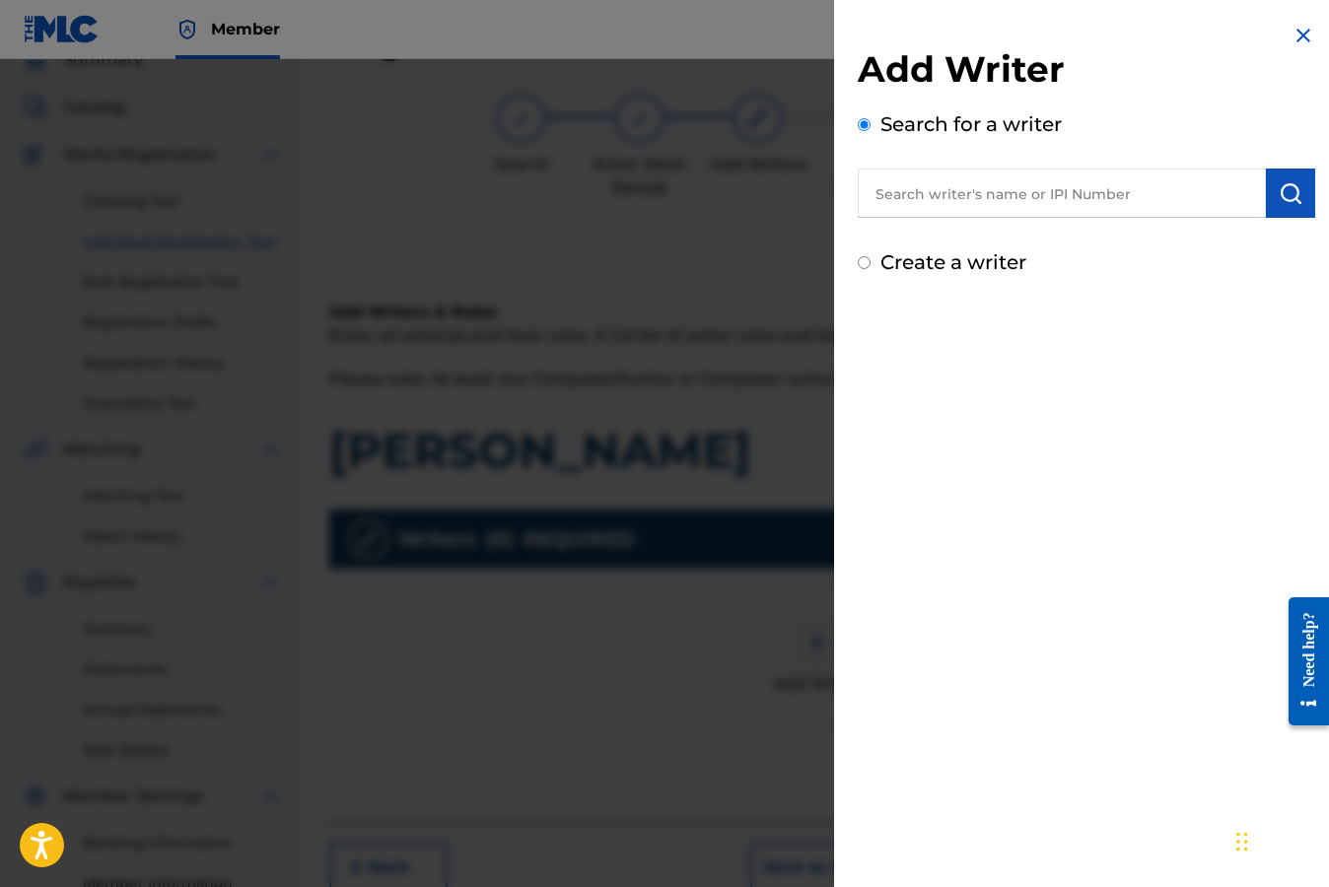
click at [863, 266] on input "Create a writer" at bounding box center [863, 262] width 13 height 13
radio input "false"
radio input "true"
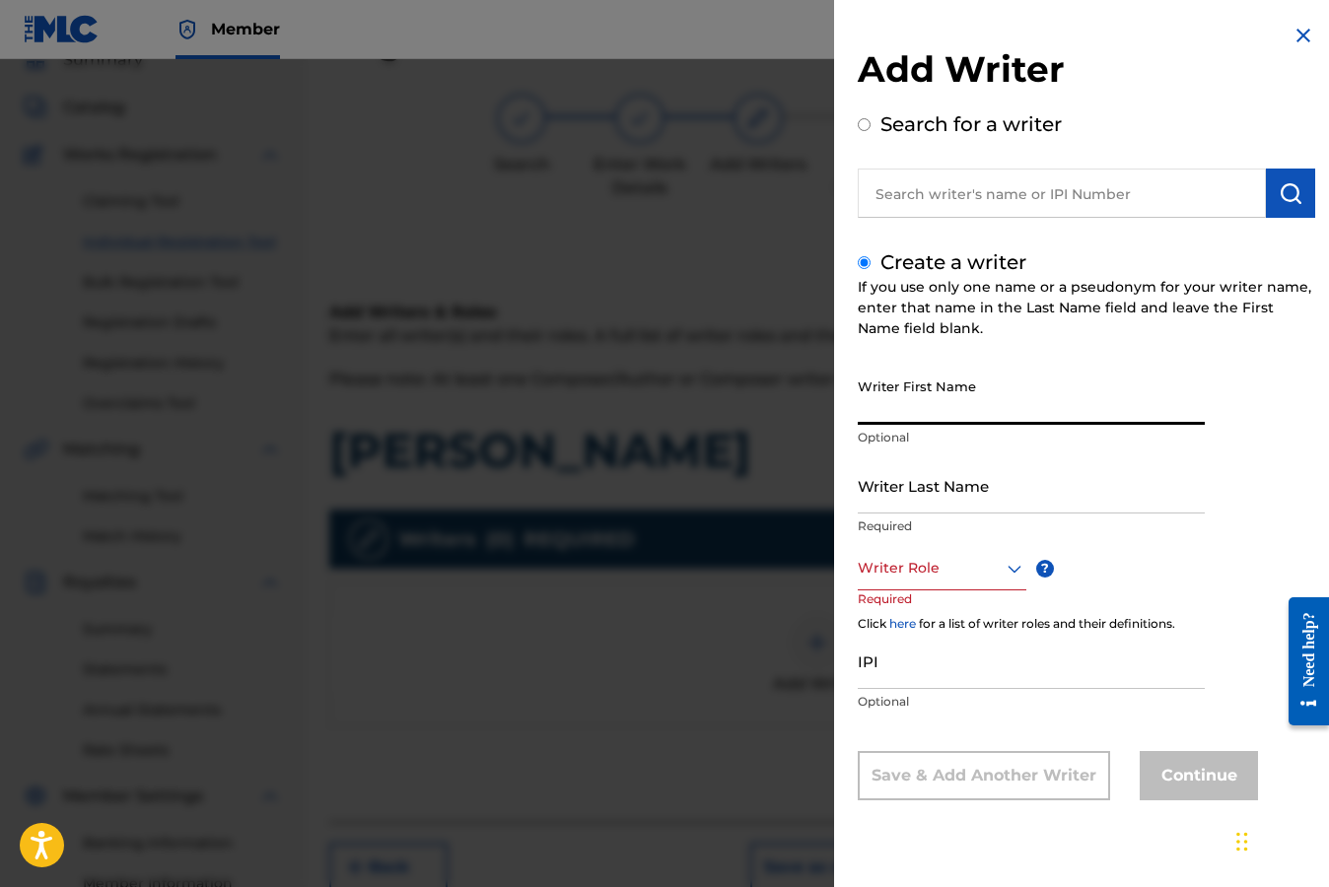
click at [928, 412] on input "Writer First Name" at bounding box center [1030, 397] width 347 height 56
type input "Mario"
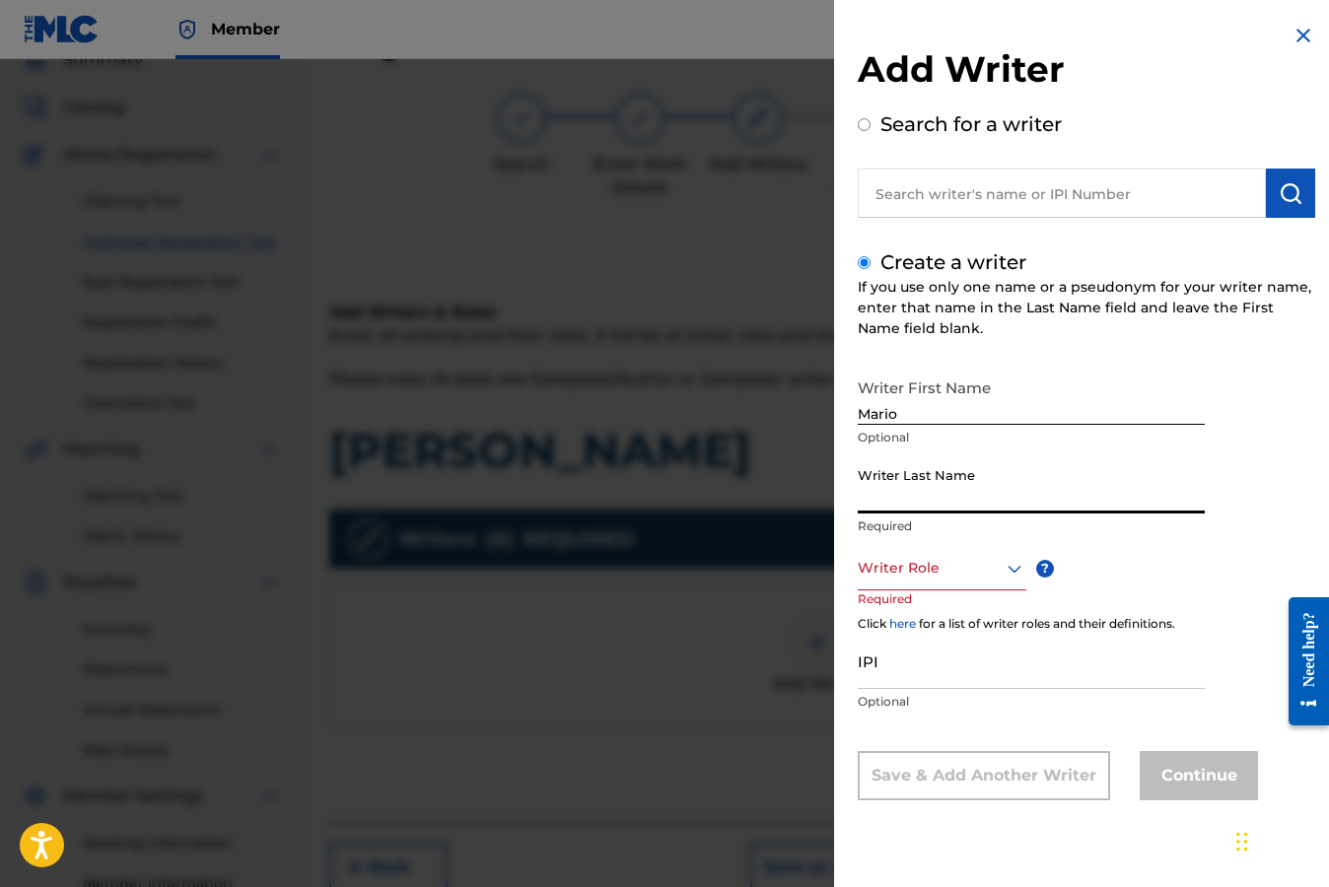
type input "G"
type input "Flores"
click at [1010, 570] on icon at bounding box center [1014, 569] width 14 height 8
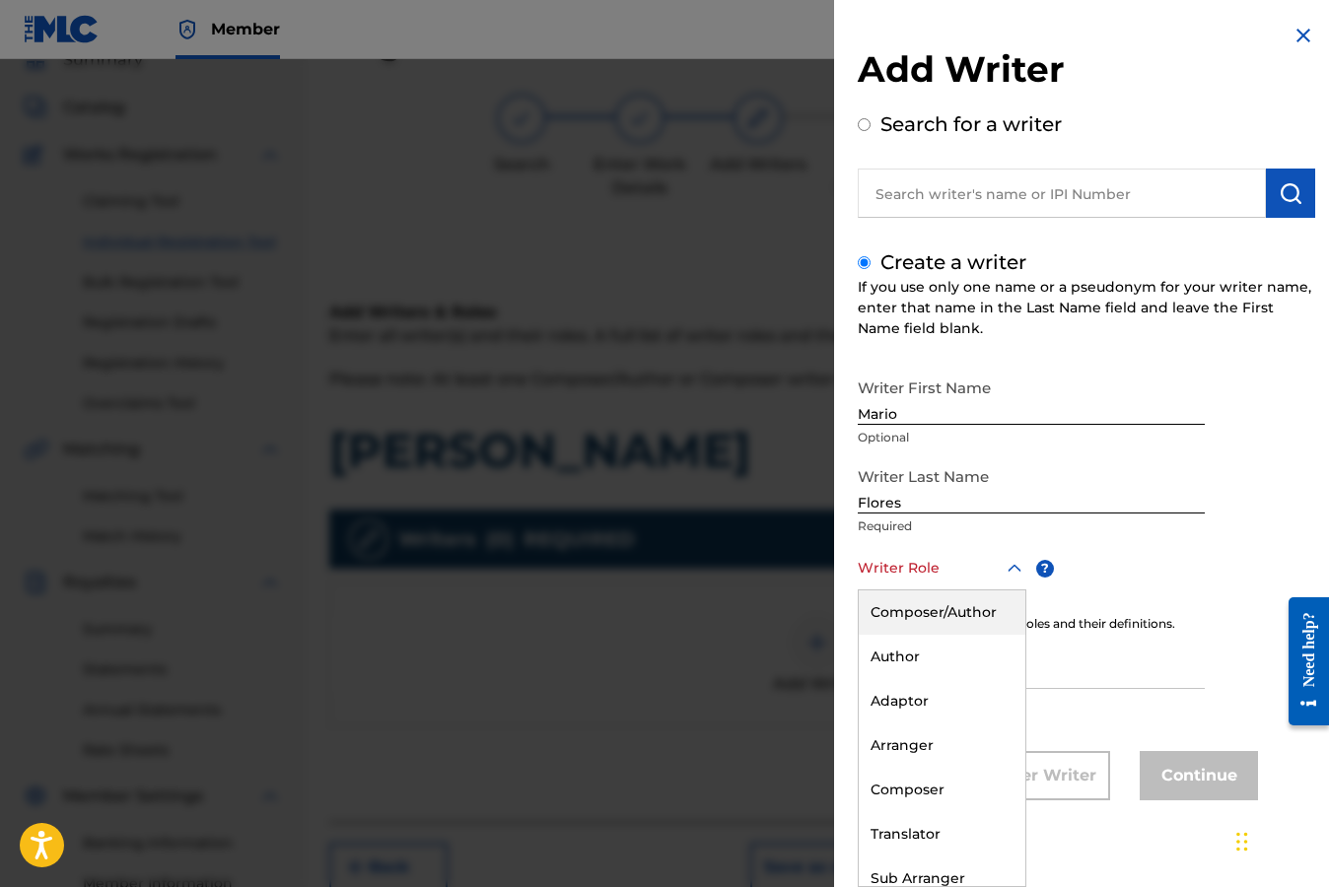
click at [966, 613] on div "Composer/Author" at bounding box center [941, 612] width 167 height 44
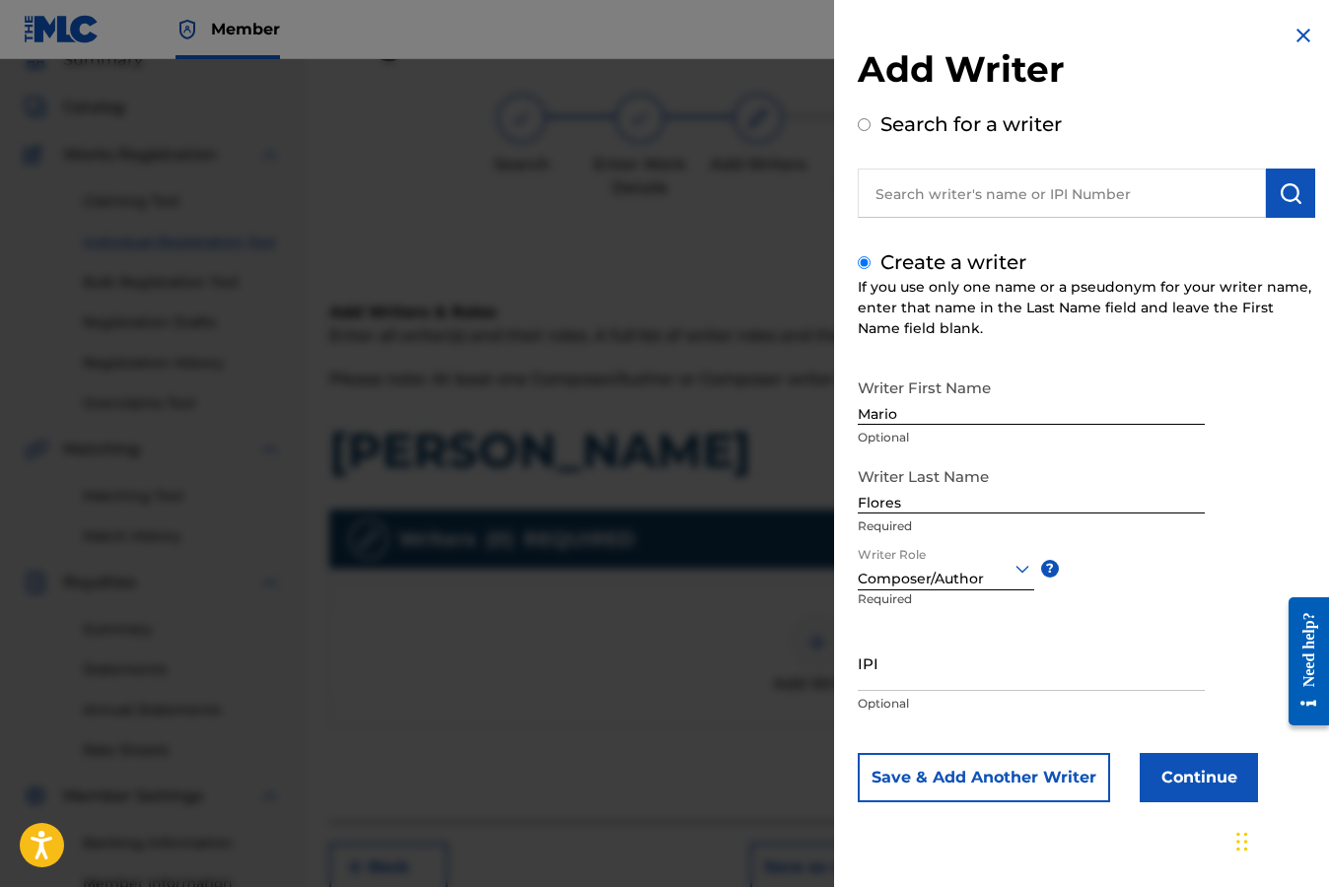
click at [909, 670] on input "IPI" at bounding box center [1030, 663] width 347 height 56
paste input "245816164"
type input "245816164"
click at [1191, 781] on button "Continue" at bounding box center [1198, 777] width 118 height 49
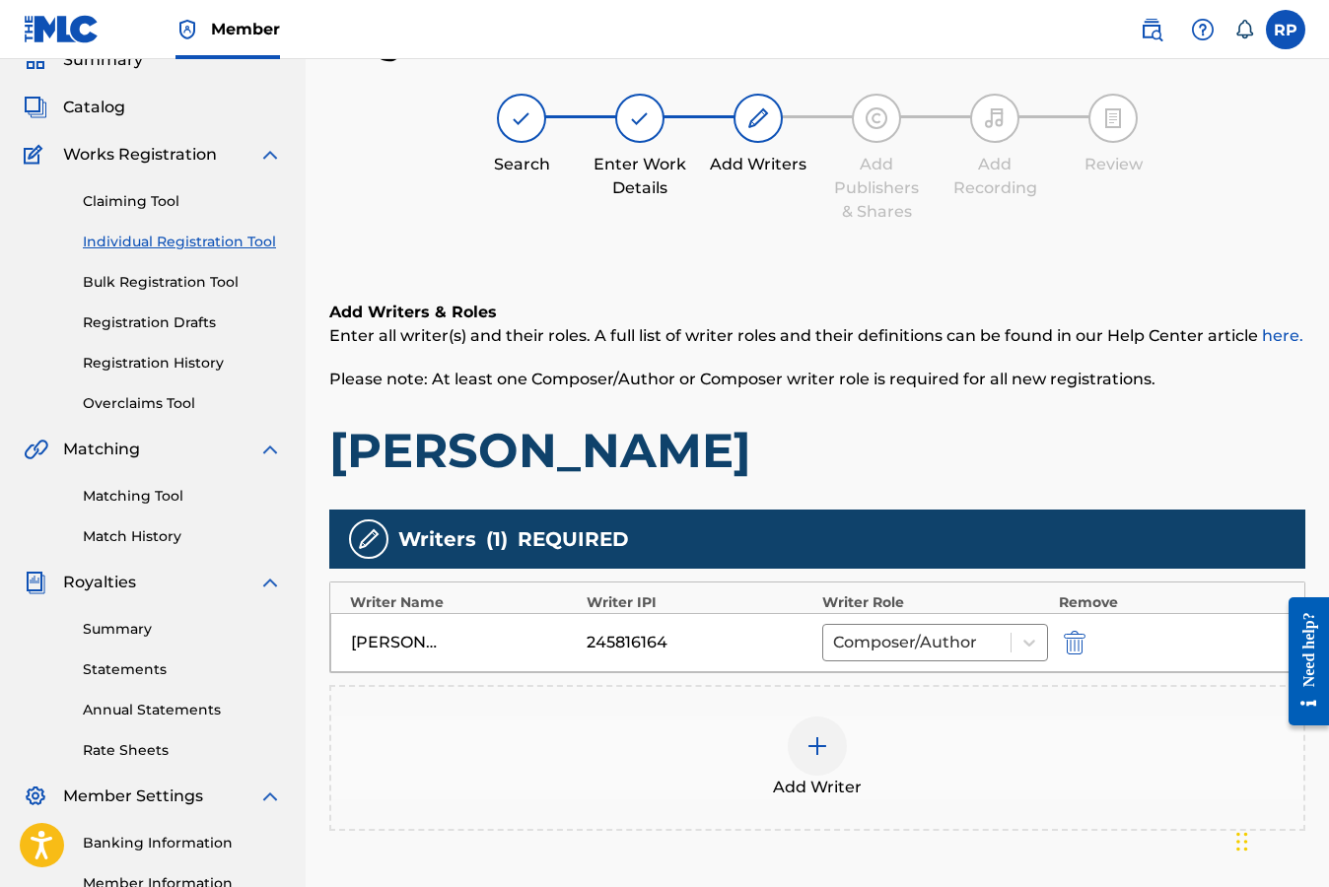
click at [1227, 423] on h1 "Serenata Borracha" at bounding box center [817, 450] width 976 height 59
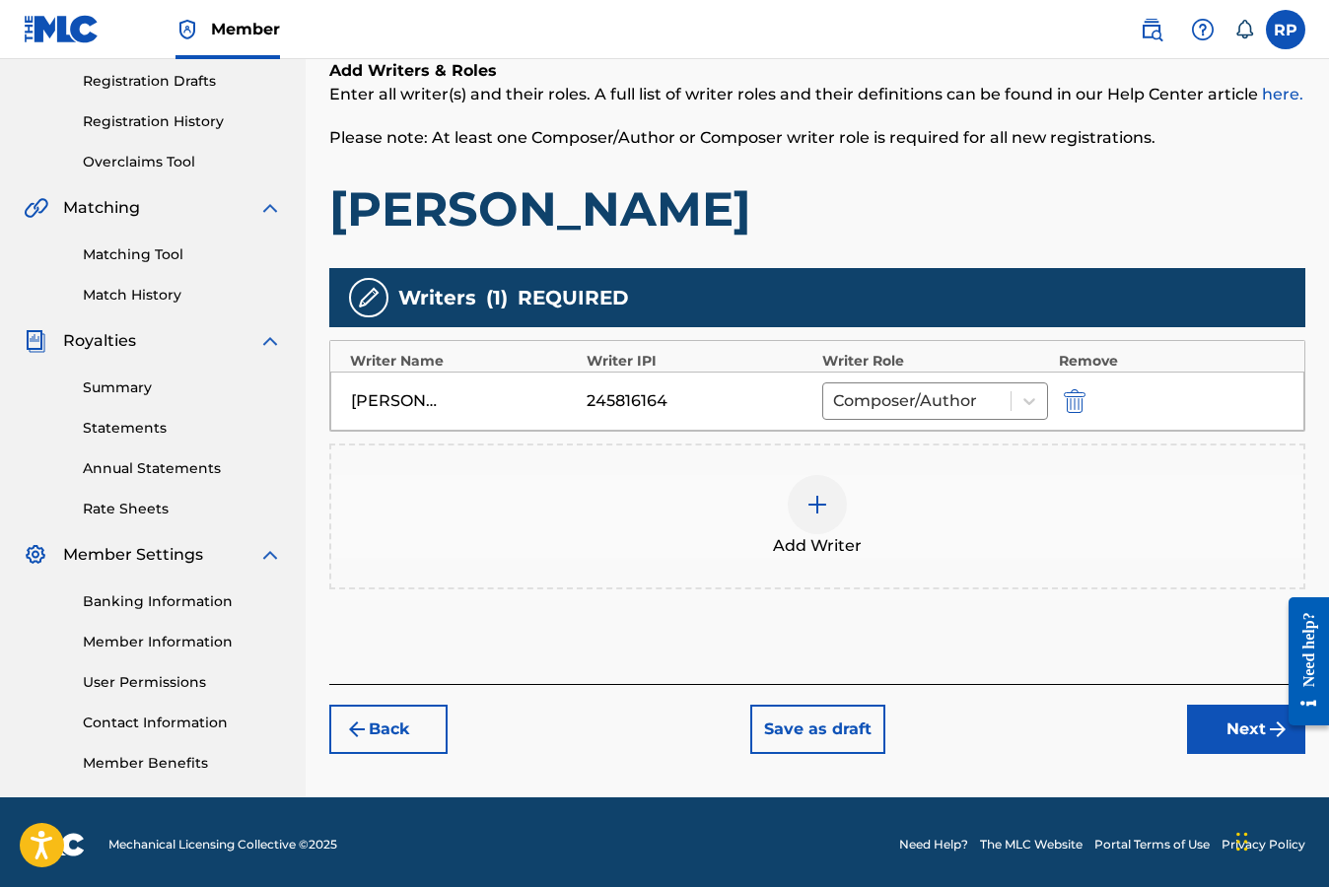
scroll to position [335, 0]
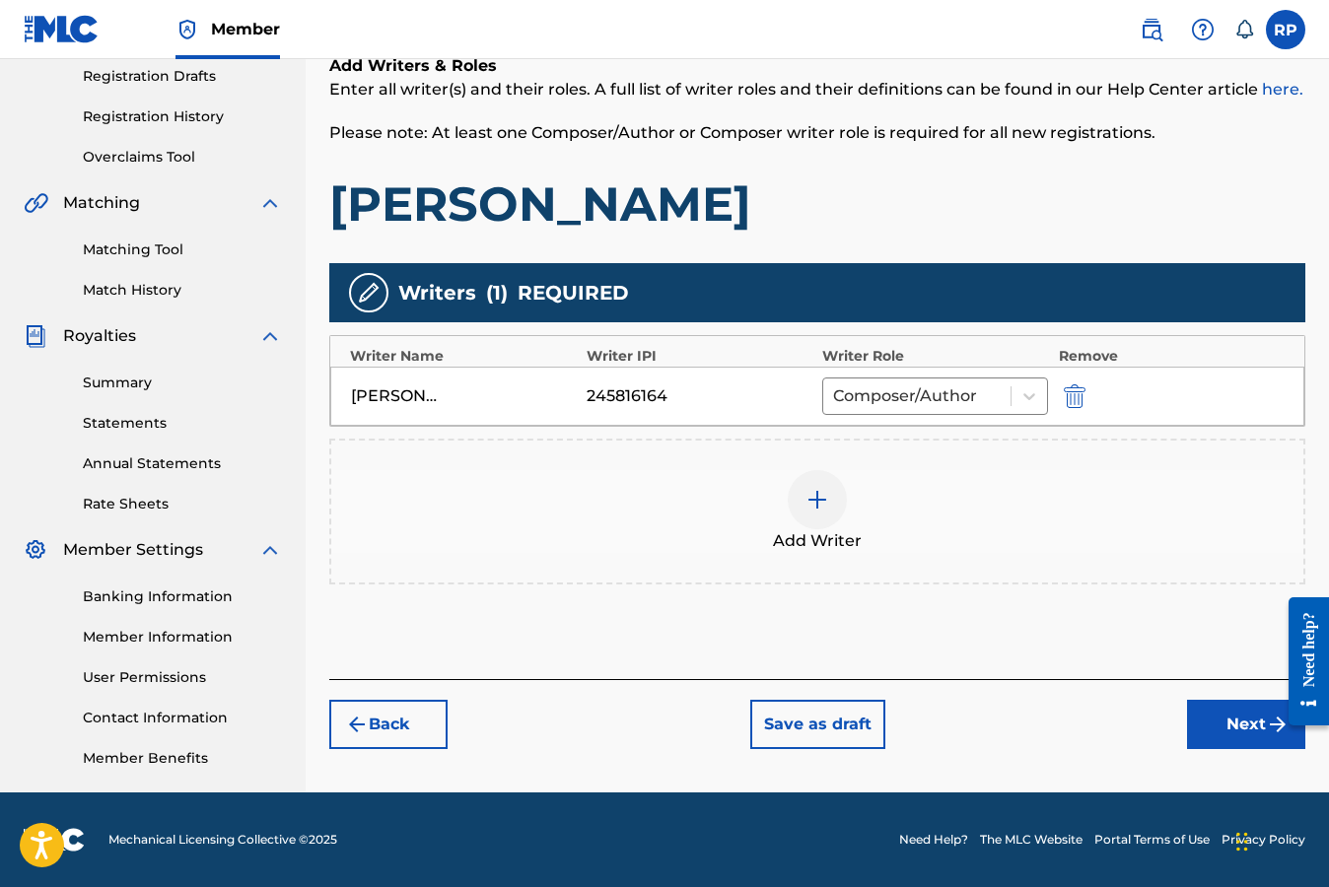
click at [1244, 723] on button "Next" at bounding box center [1246, 724] width 118 height 49
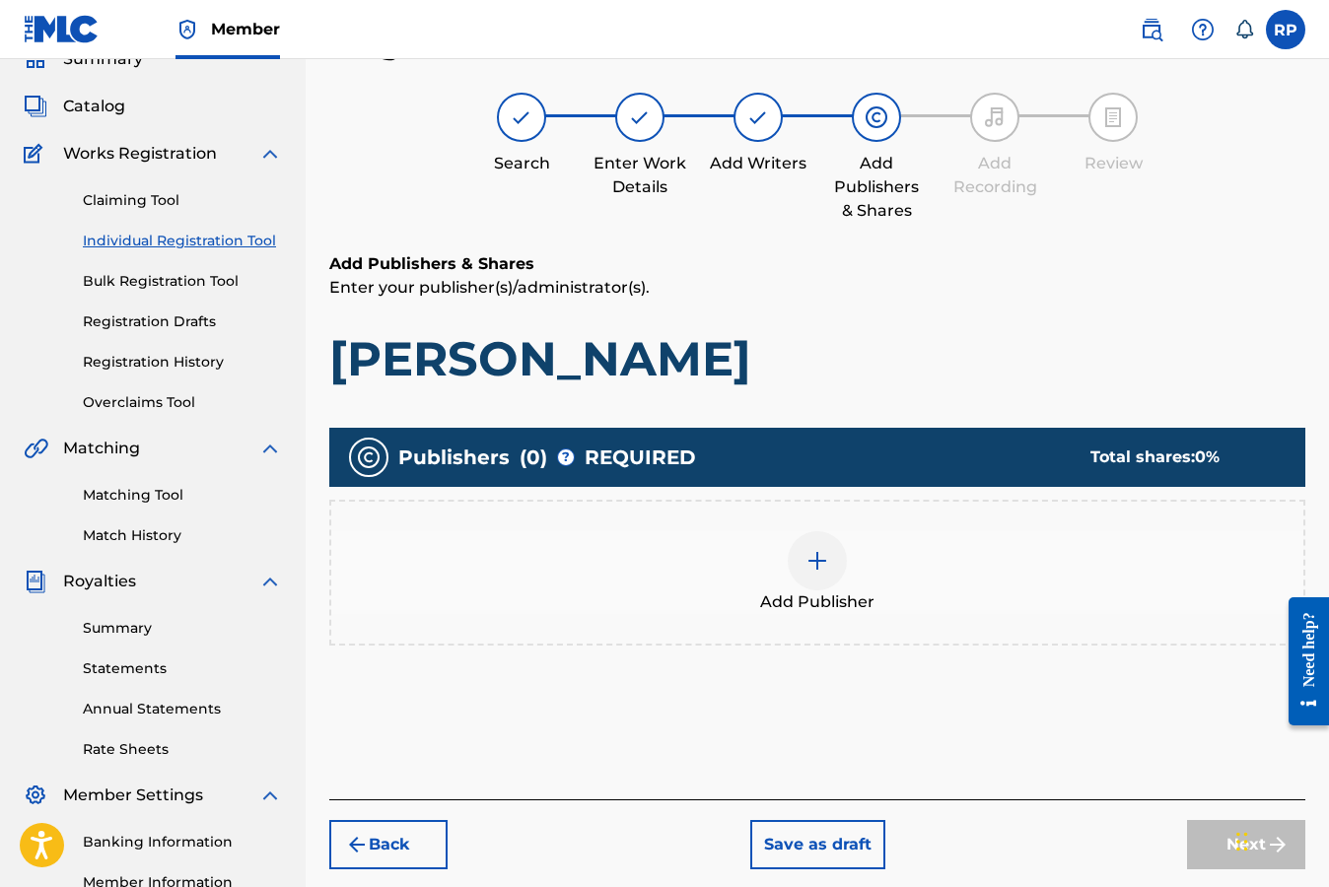
scroll to position [89, 0]
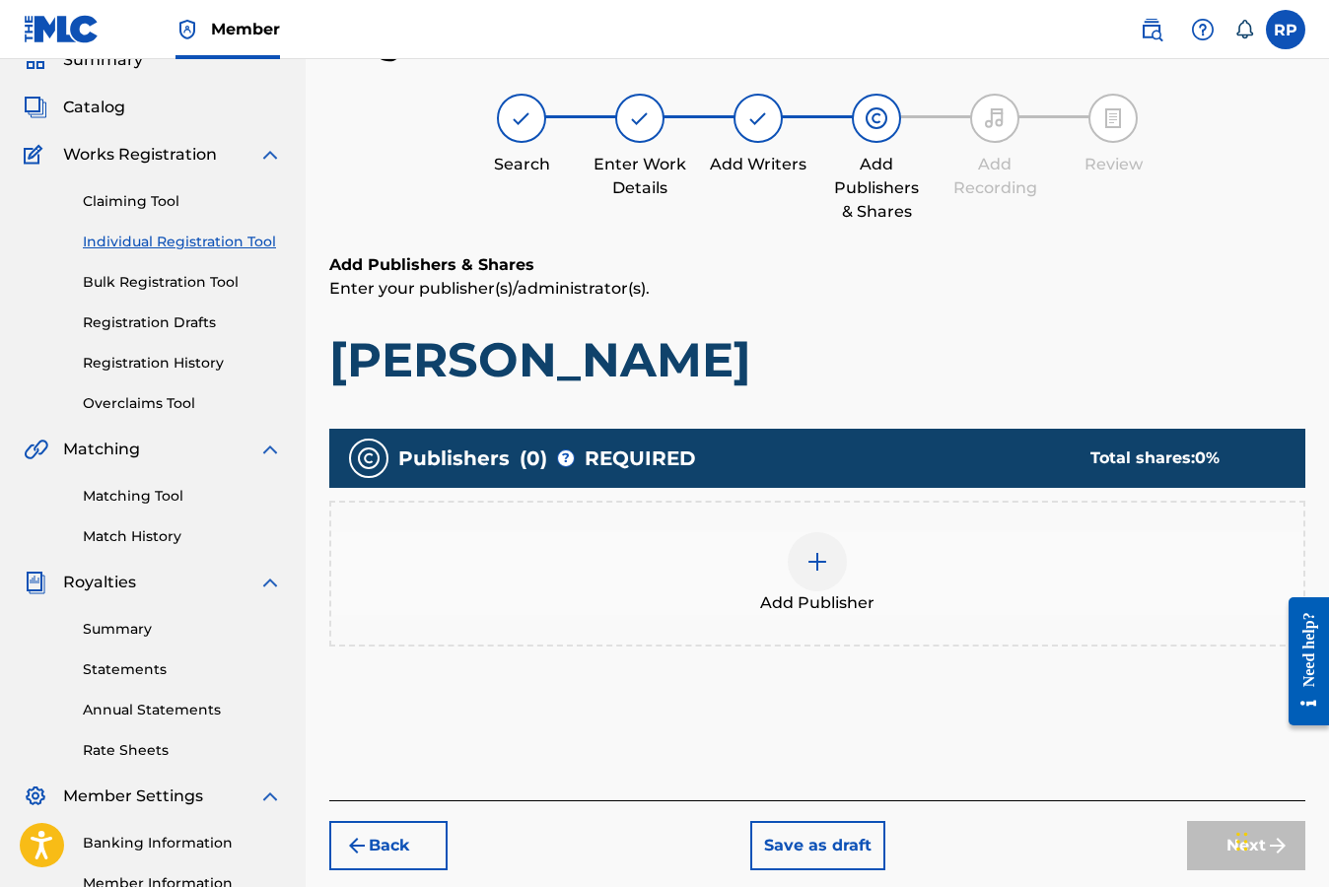
click at [819, 565] on img at bounding box center [817, 562] width 24 height 24
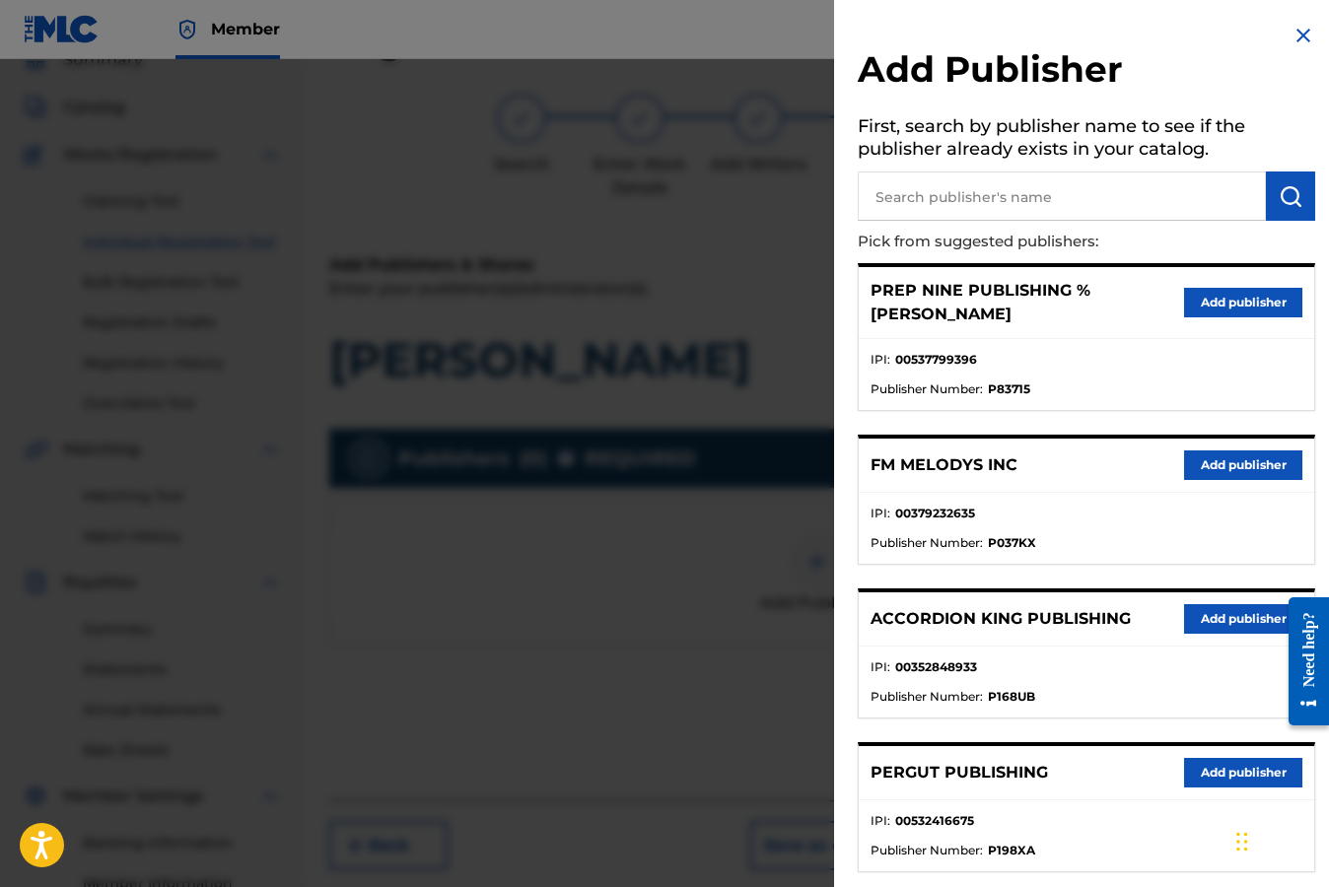
click at [1294, 34] on img at bounding box center [1303, 36] width 24 height 24
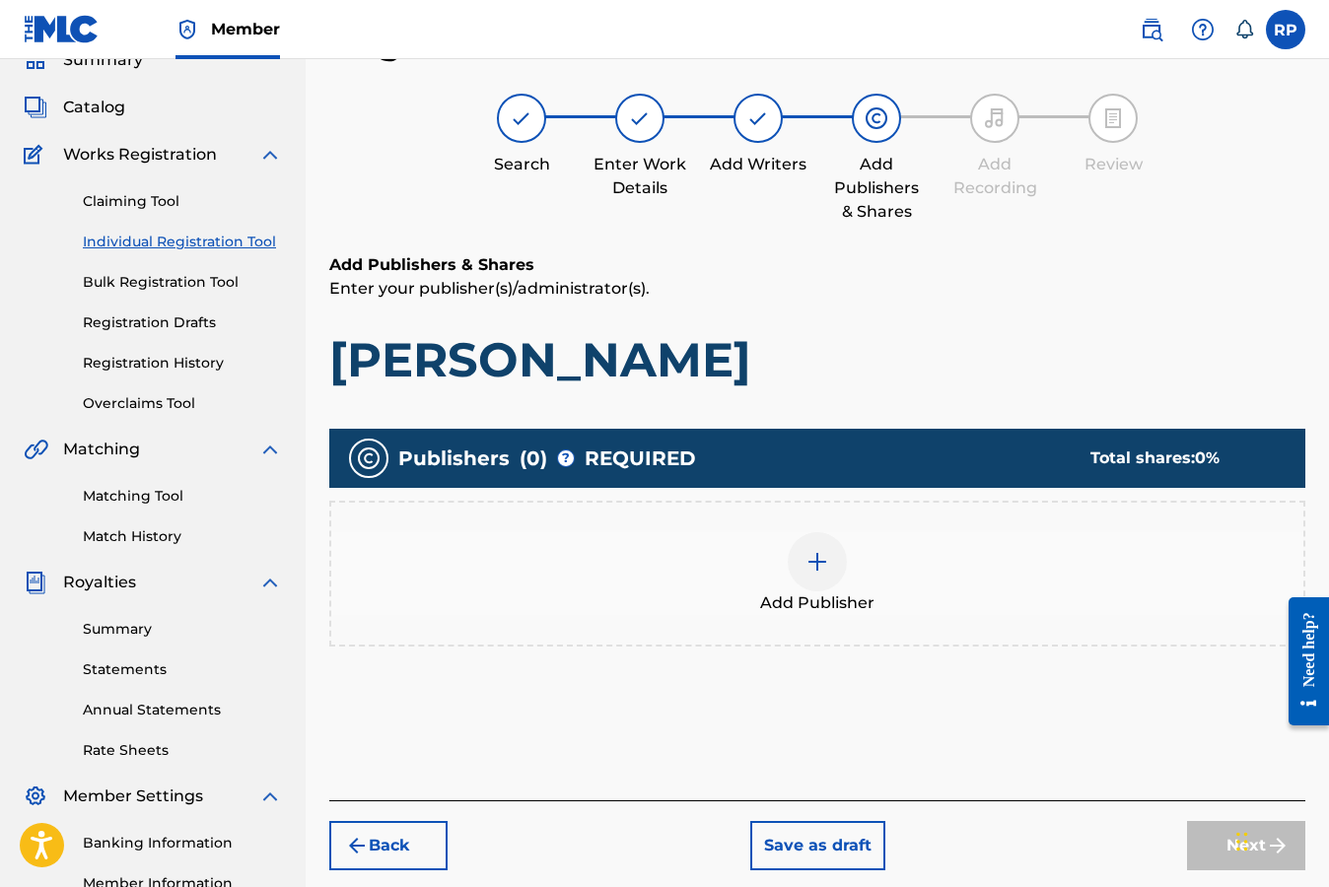
click at [816, 562] on img at bounding box center [817, 562] width 24 height 24
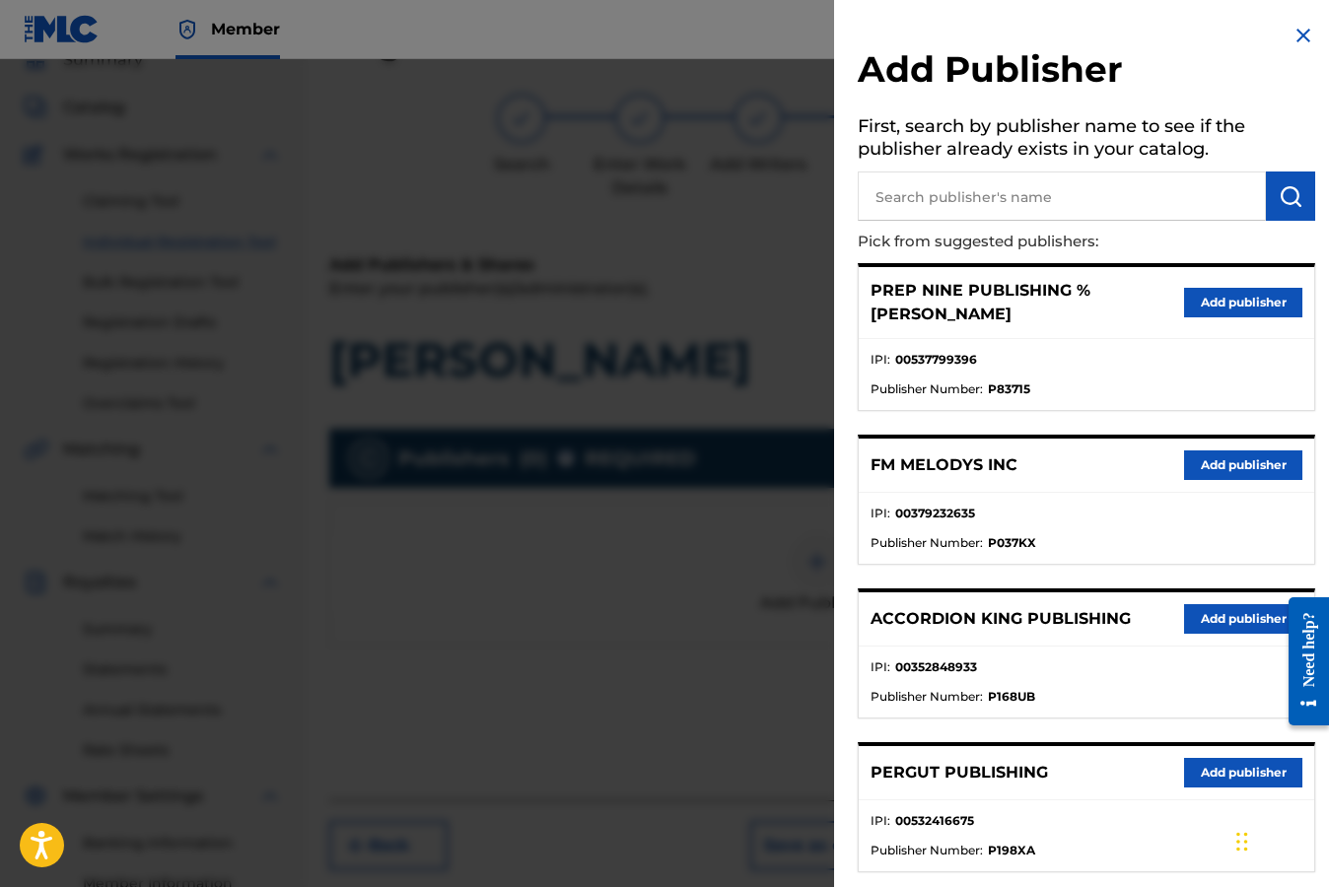
click at [978, 202] on input "text" at bounding box center [1061, 195] width 408 height 49
type input "Lyma Bros"
click at [1278, 194] on img "submit" at bounding box center [1290, 196] width 24 height 24
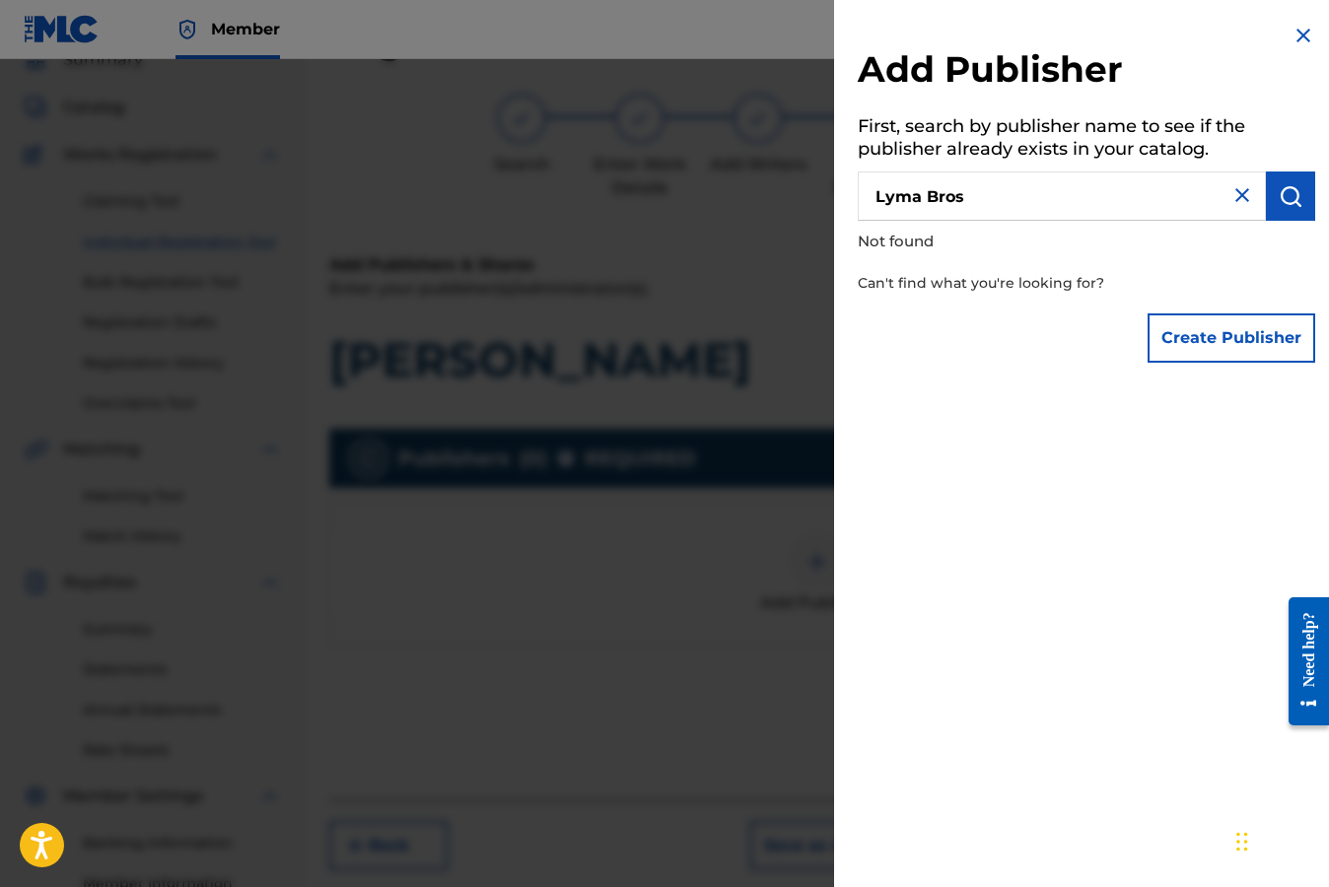
click at [1217, 344] on button "Create Publisher" at bounding box center [1231, 337] width 168 height 49
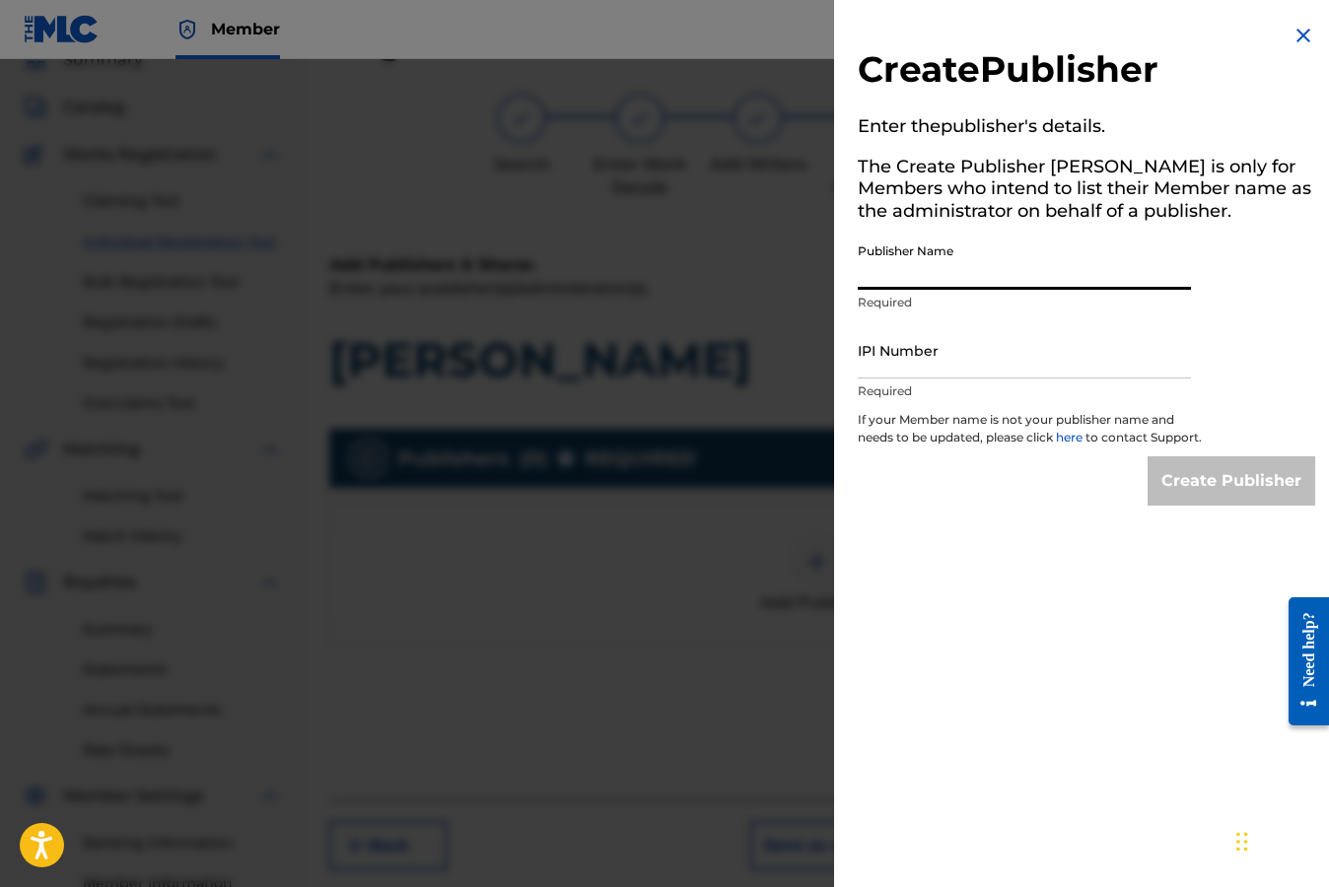
click at [1018, 273] on input "Publisher Name" at bounding box center [1023, 262] width 333 height 56
type input "Lyma Bros Publishing"
click at [995, 363] on input "IPI Number" at bounding box center [1023, 350] width 333 height 56
paste input "870416341"
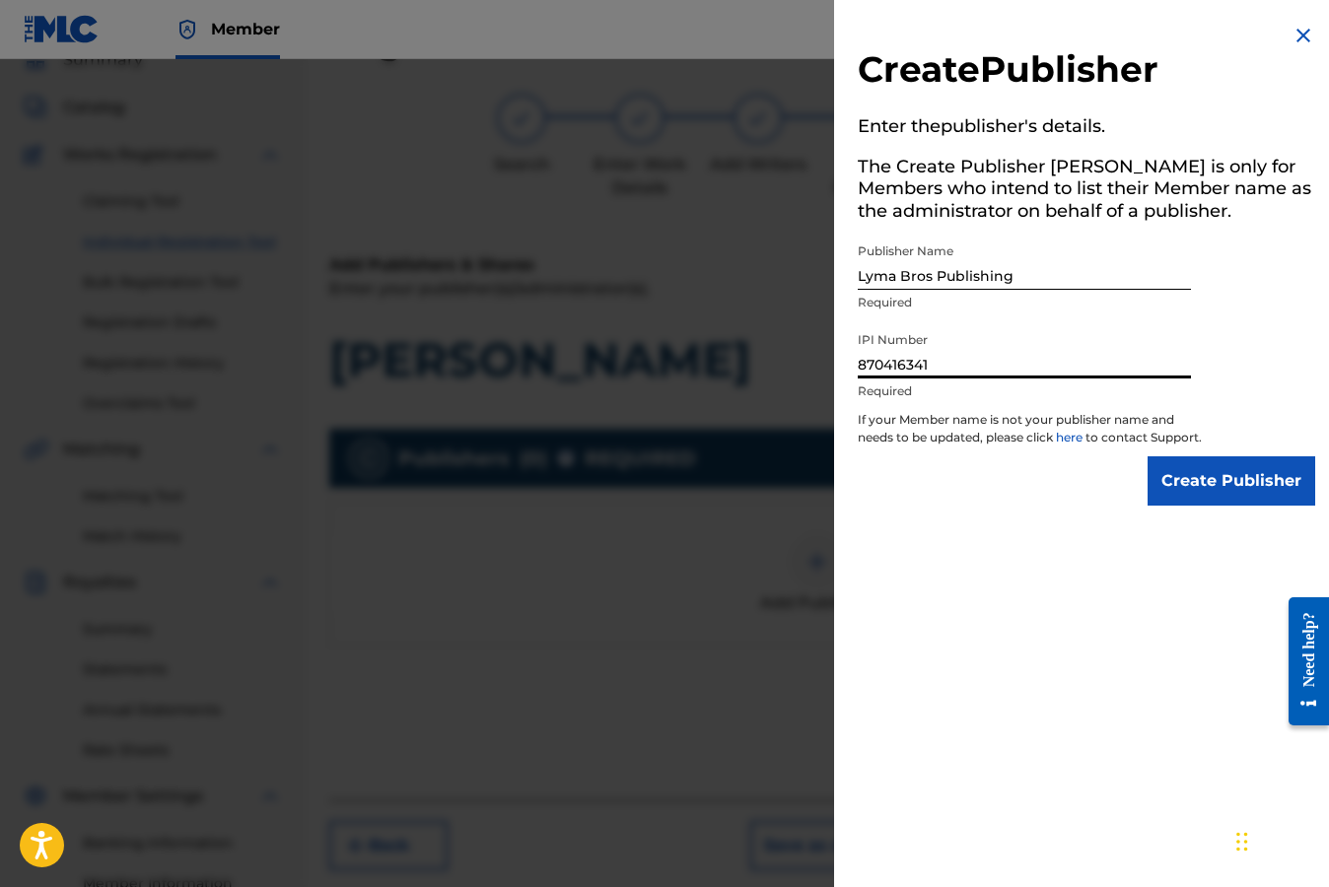
type input "870416341"
click at [1205, 502] on input "Create Publisher" at bounding box center [1231, 480] width 168 height 49
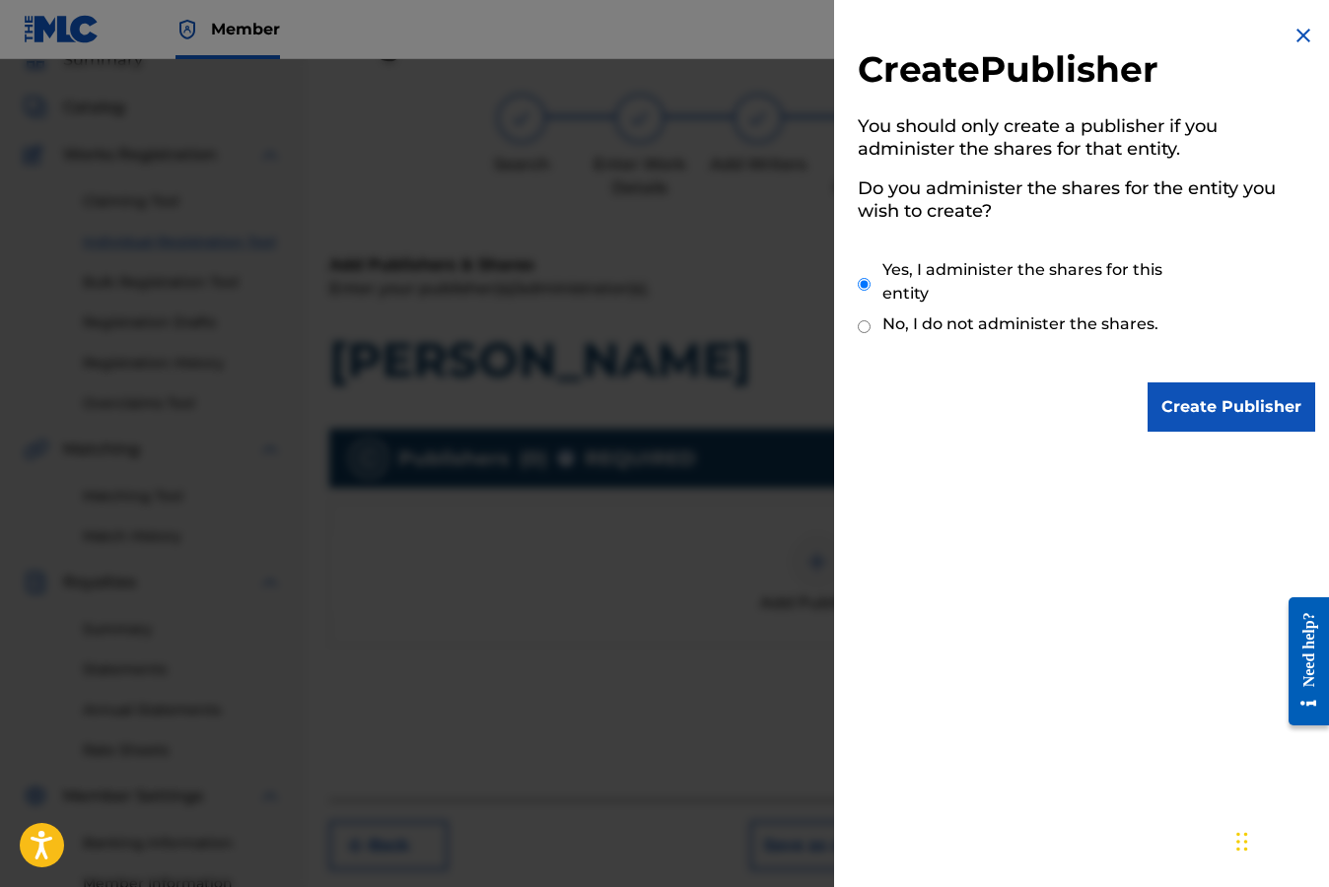
click at [1230, 412] on input "Create Publisher" at bounding box center [1231, 406] width 168 height 49
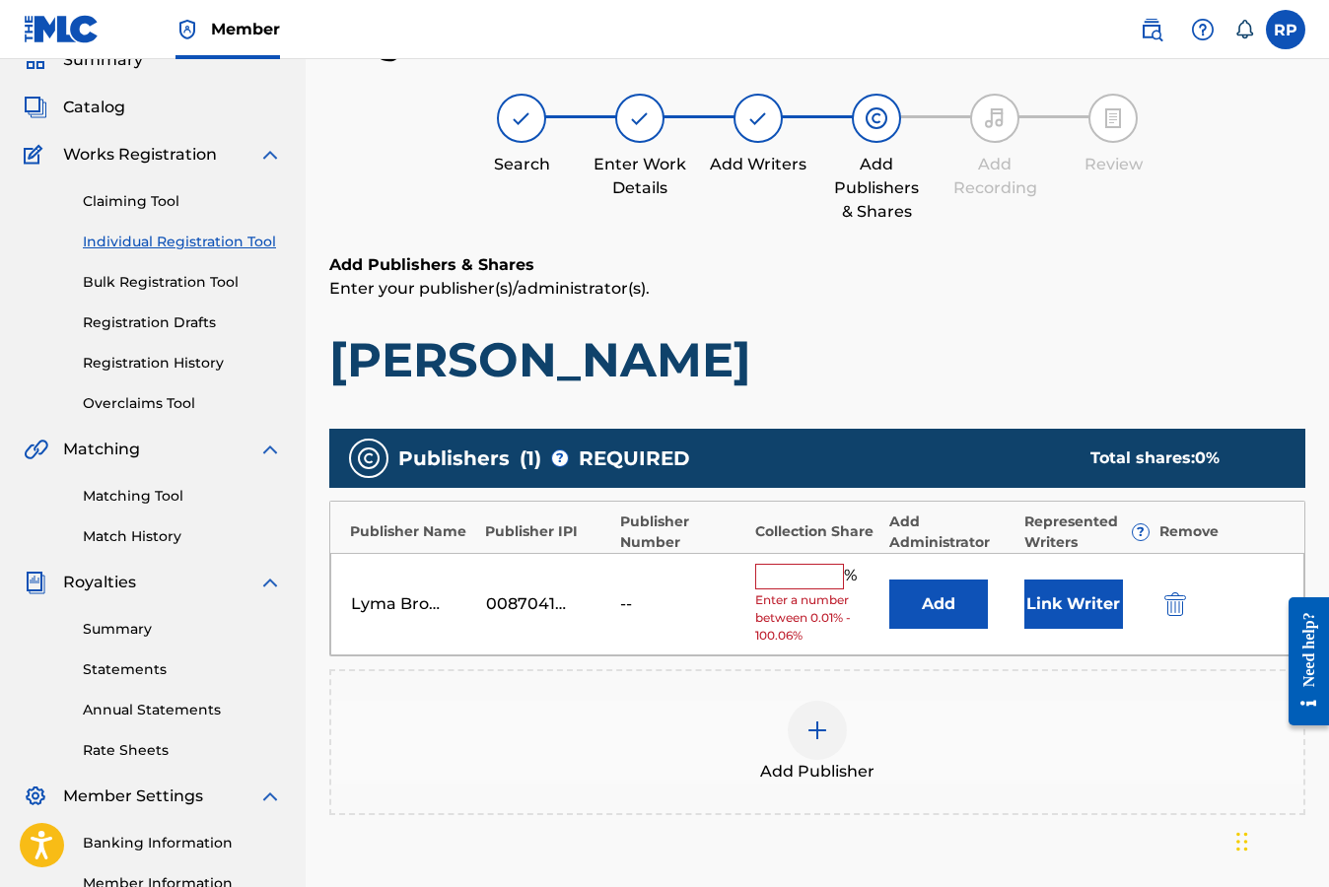
click at [938, 609] on button "Add" at bounding box center [938, 604] width 99 height 49
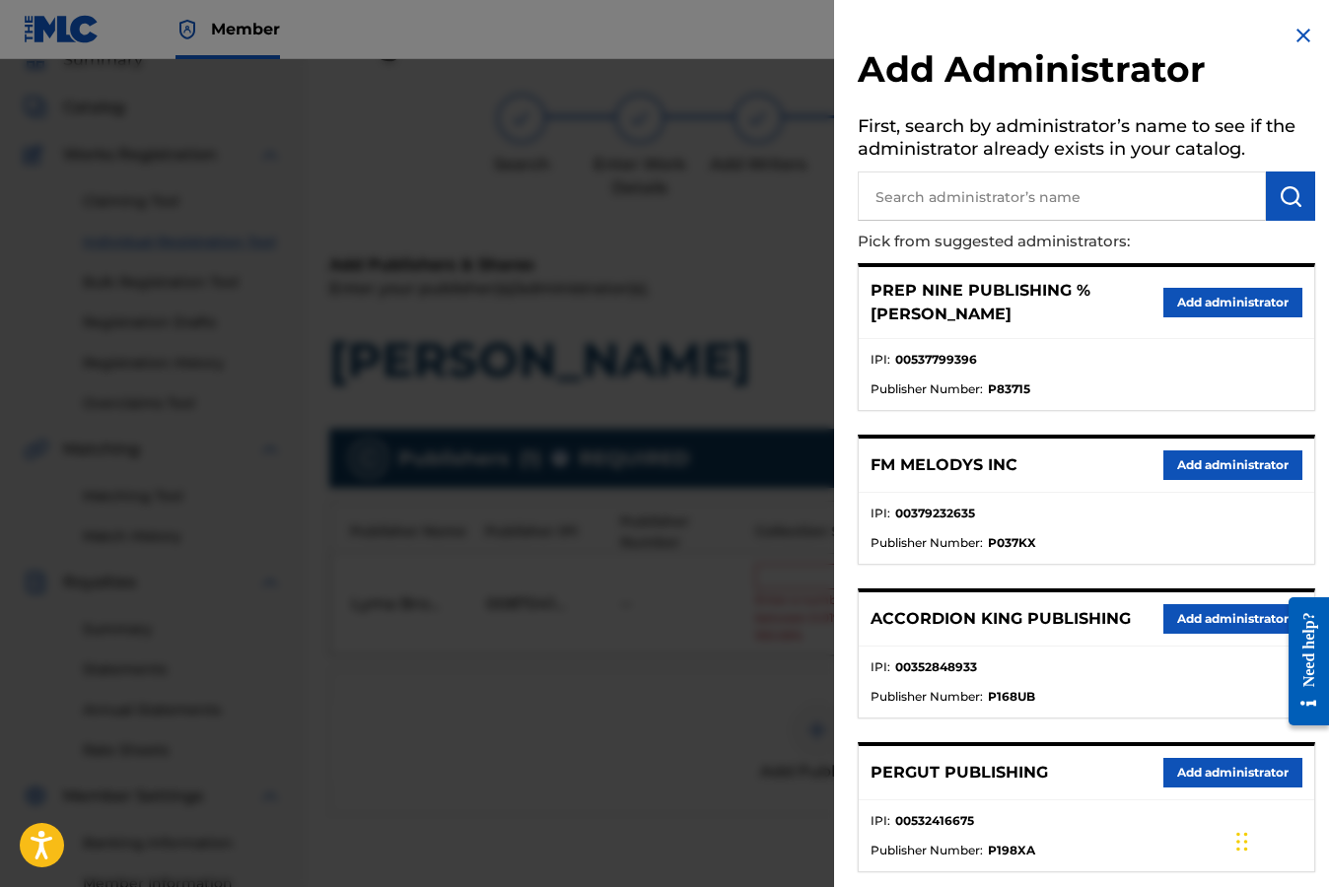
click at [1199, 300] on button "Add administrator" at bounding box center [1232, 303] width 139 height 30
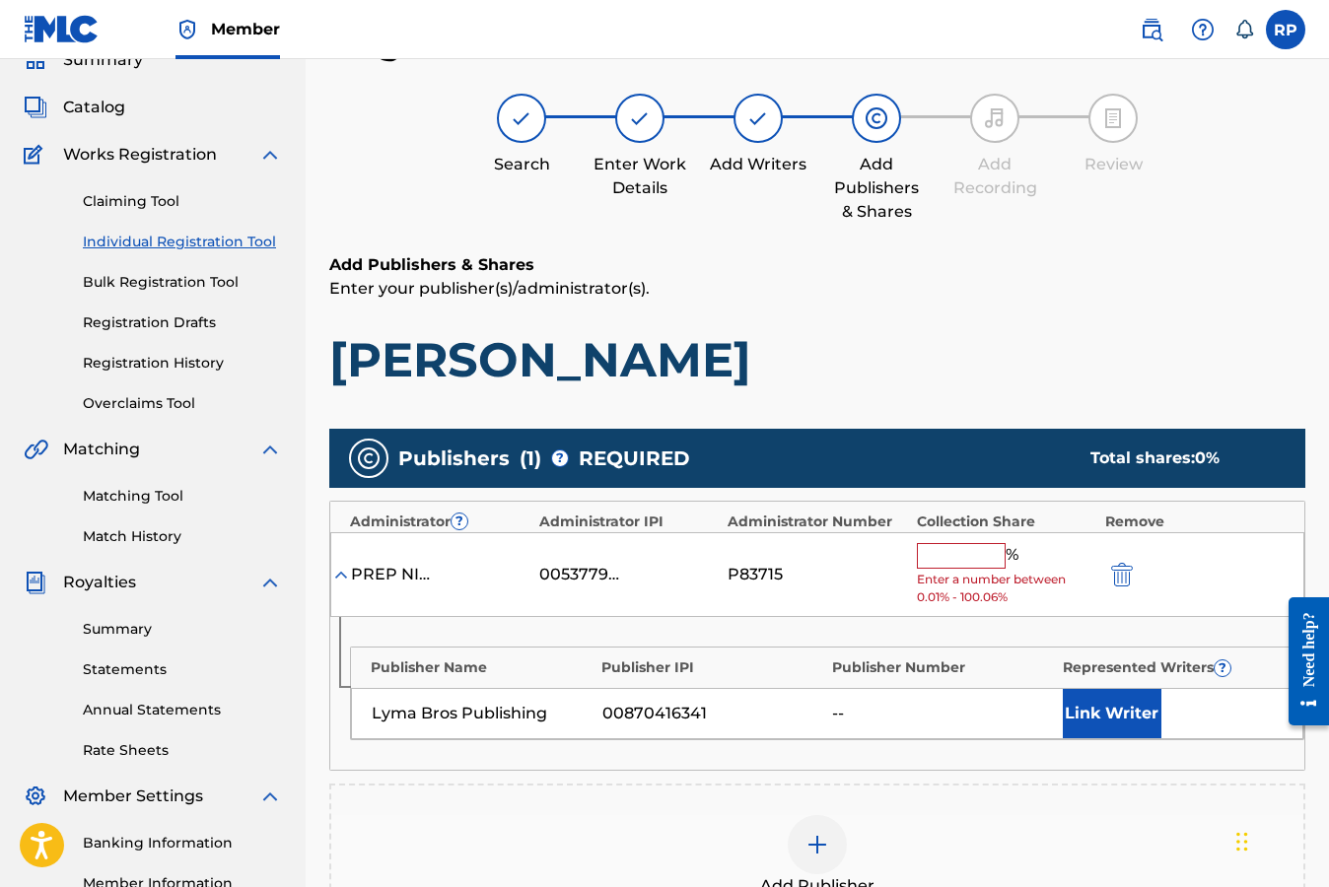
click at [1136, 718] on button "Link Writer" at bounding box center [1111, 713] width 99 height 49
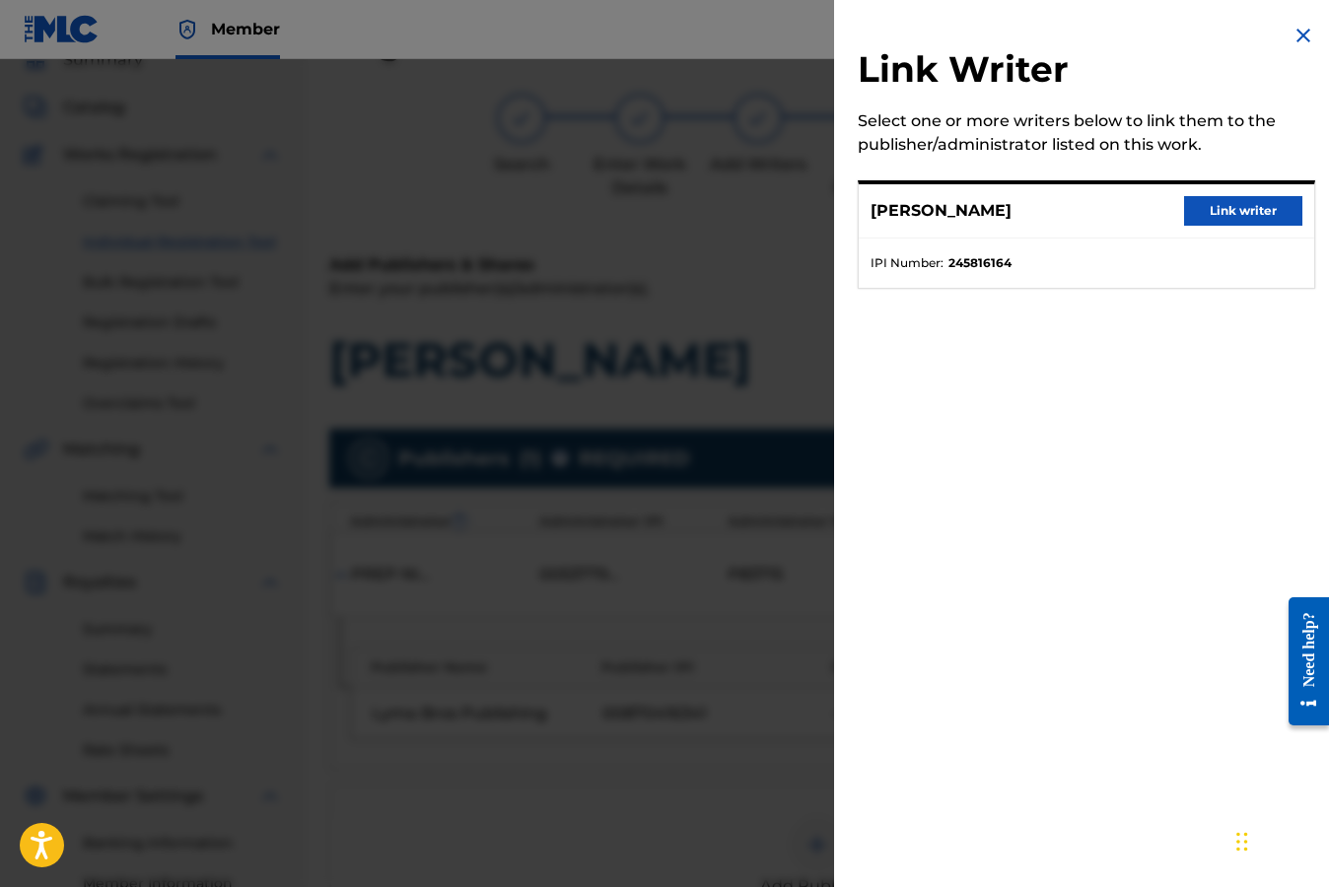
click at [1244, 211] on button "Link writer" at bounding box center [1243, 211] width 118 height 30
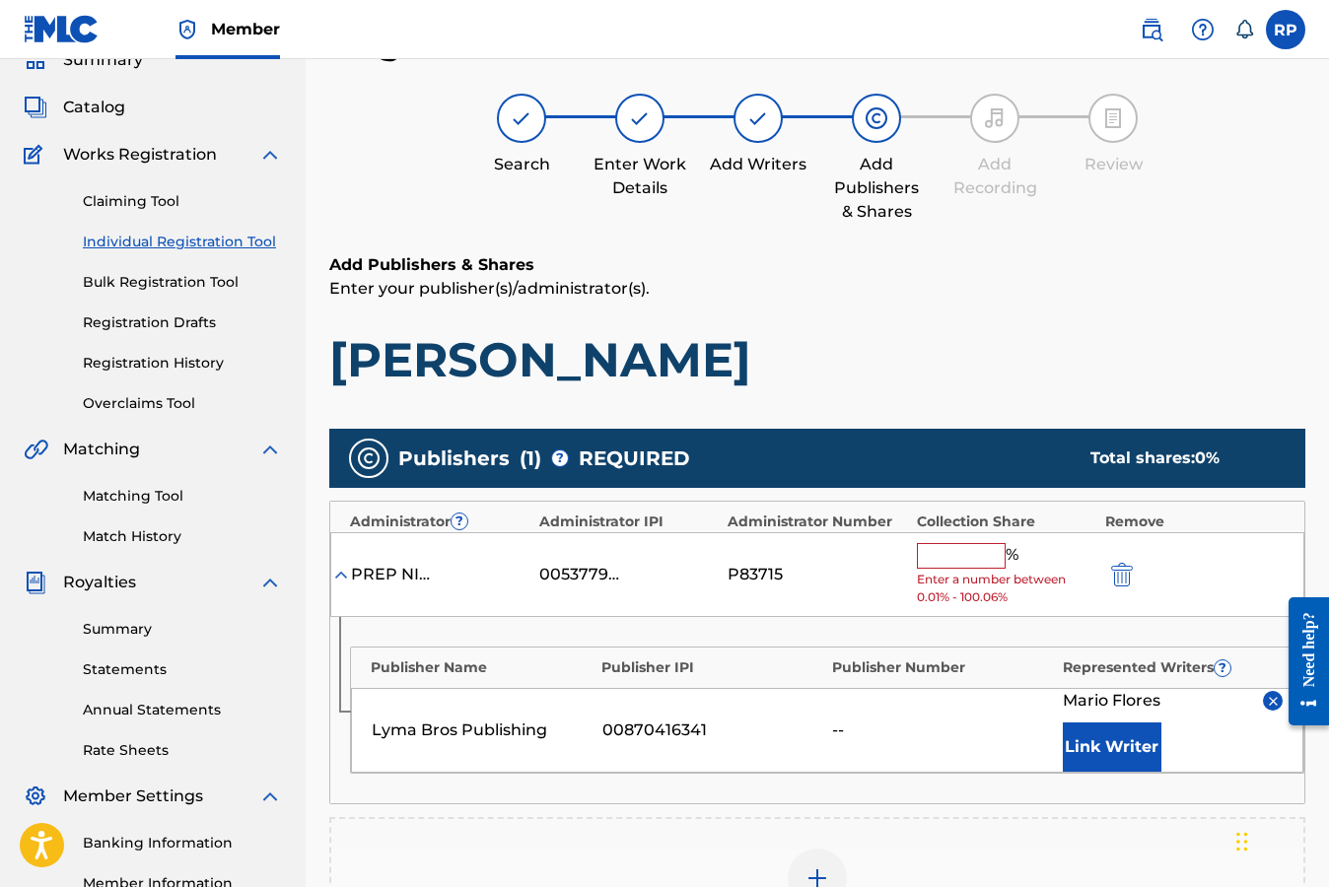
click at [957, 554] on input "text" at bounding box center [961, 556] width 89 height 26
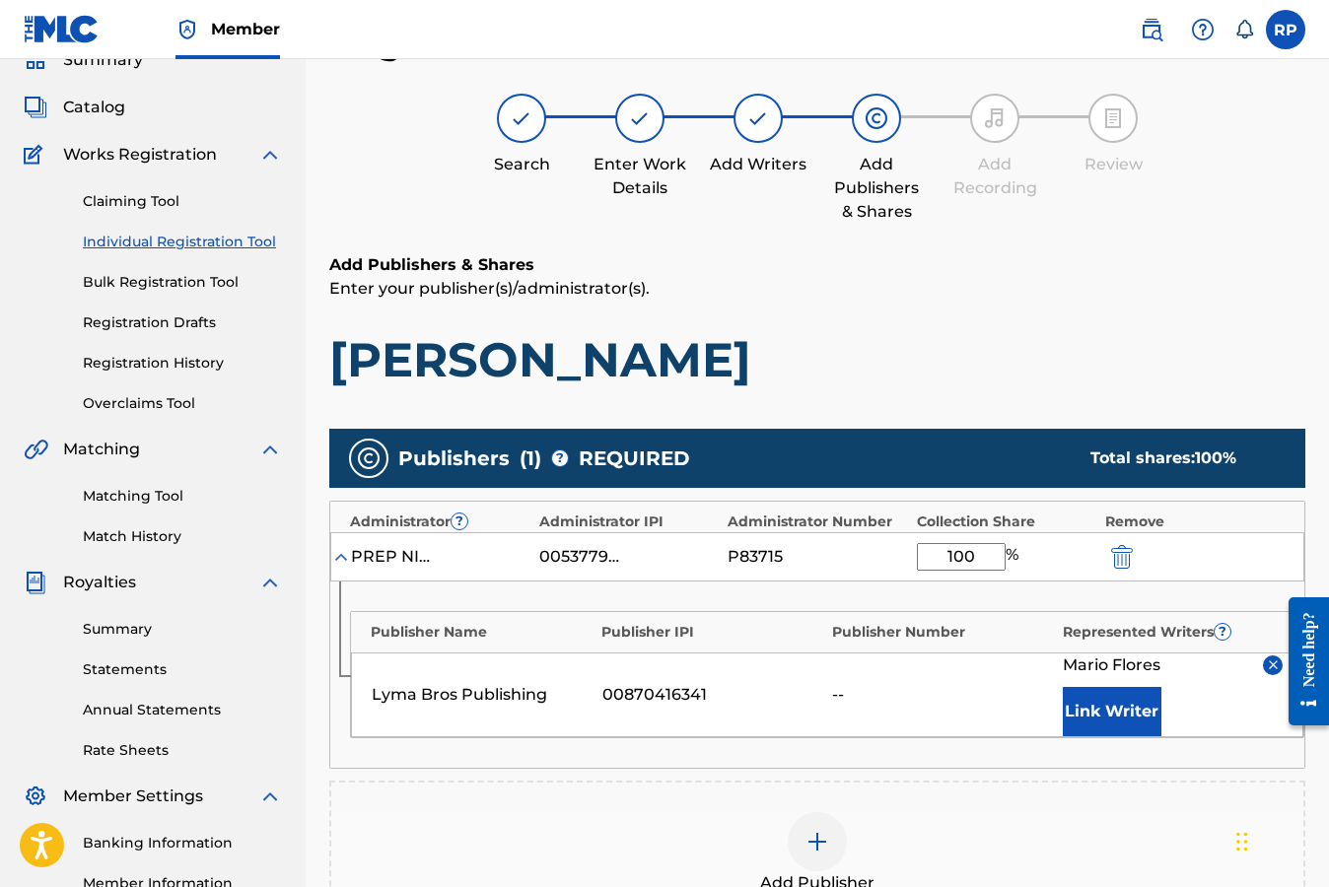
type input "100"
click at [1123, 834] on div "Add Publisher" at bounding box center [817, 853] width 972 height 83
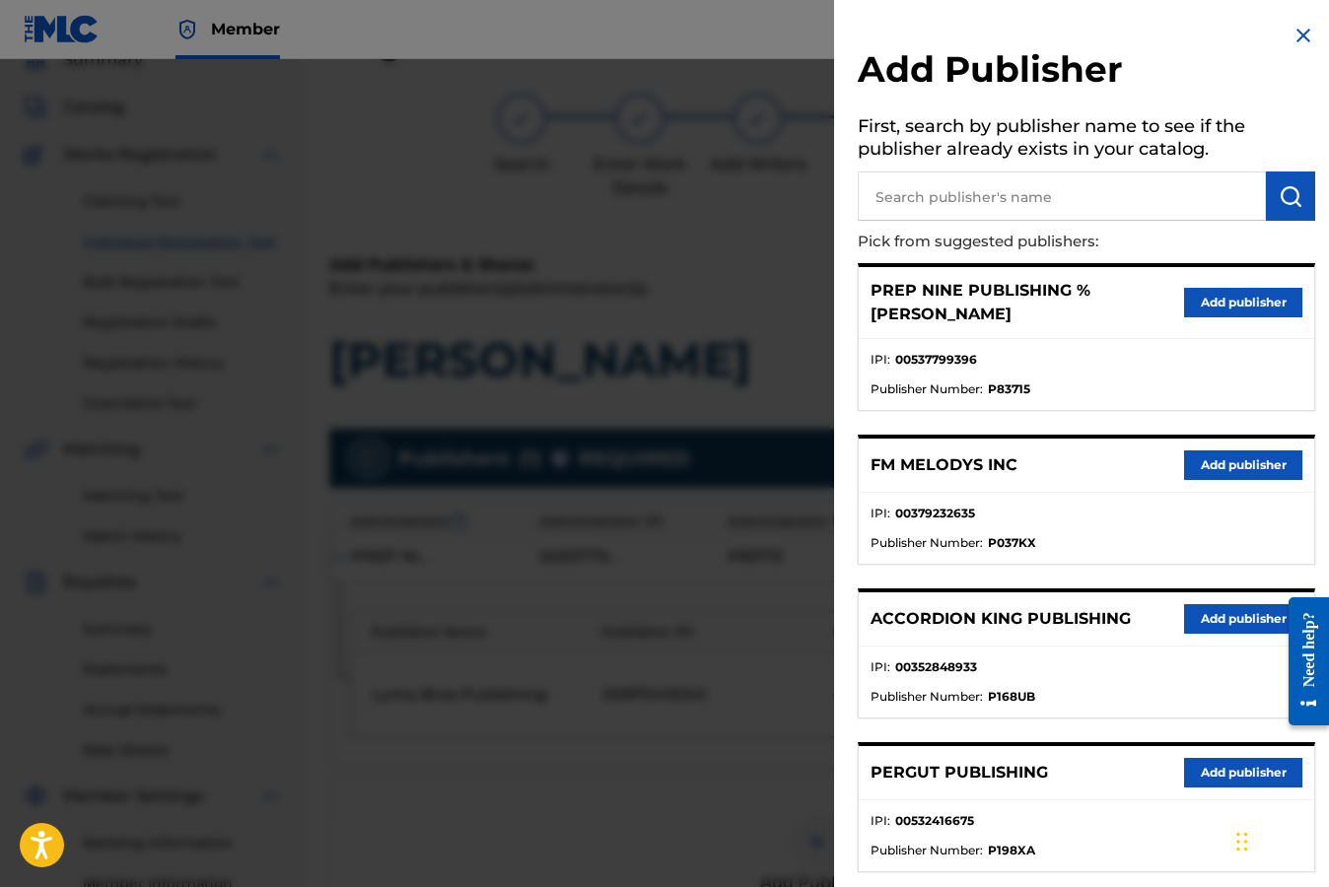
click at [1292, 33] on img at bounding box center [1303, 36] width 24 height 24
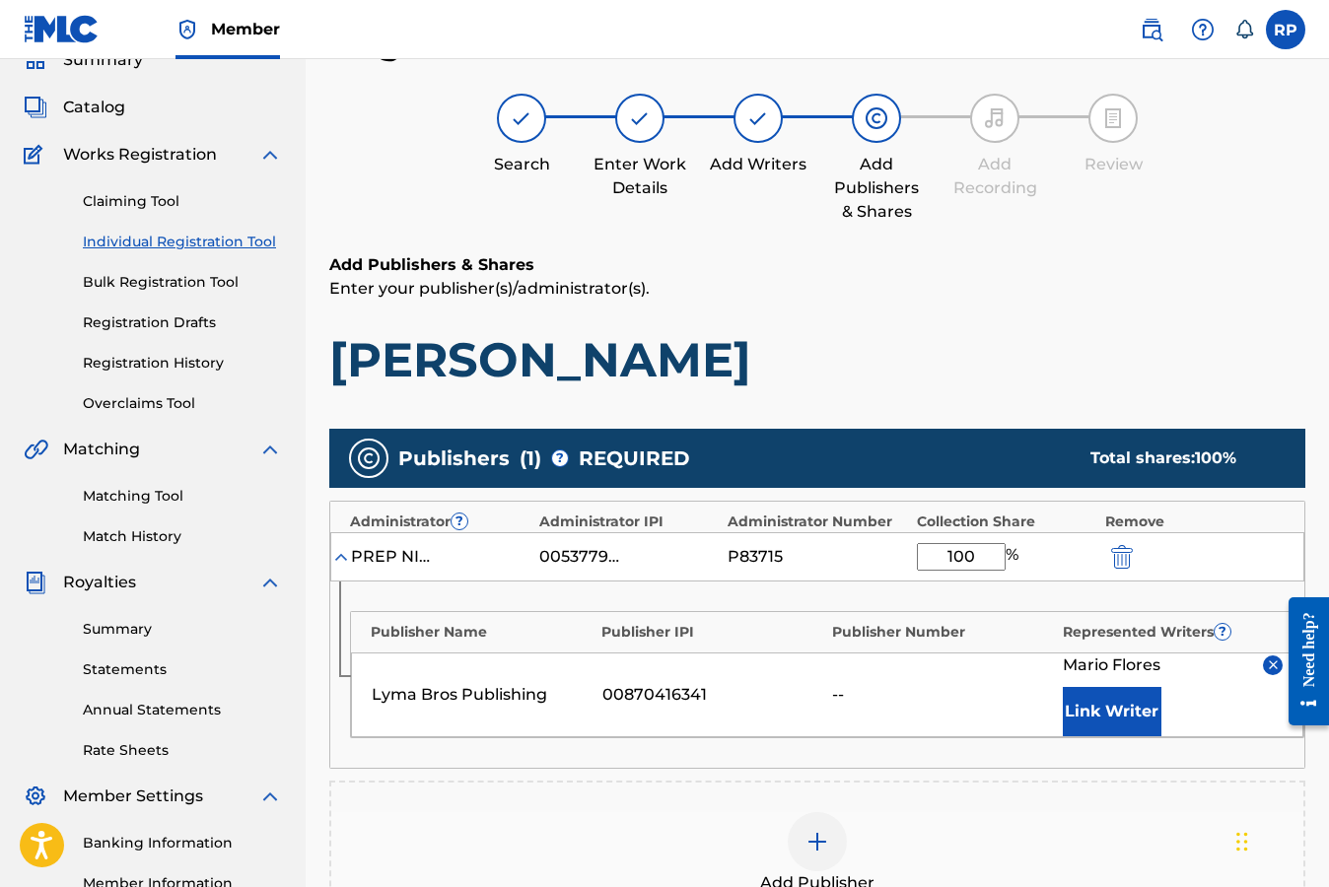
click at [1249, 312] on div "Add Publishers & Shares Enter your publisher(s)/administrator(s). Serenata Borr…" at bounding box center [817, 321] width 976 height 136
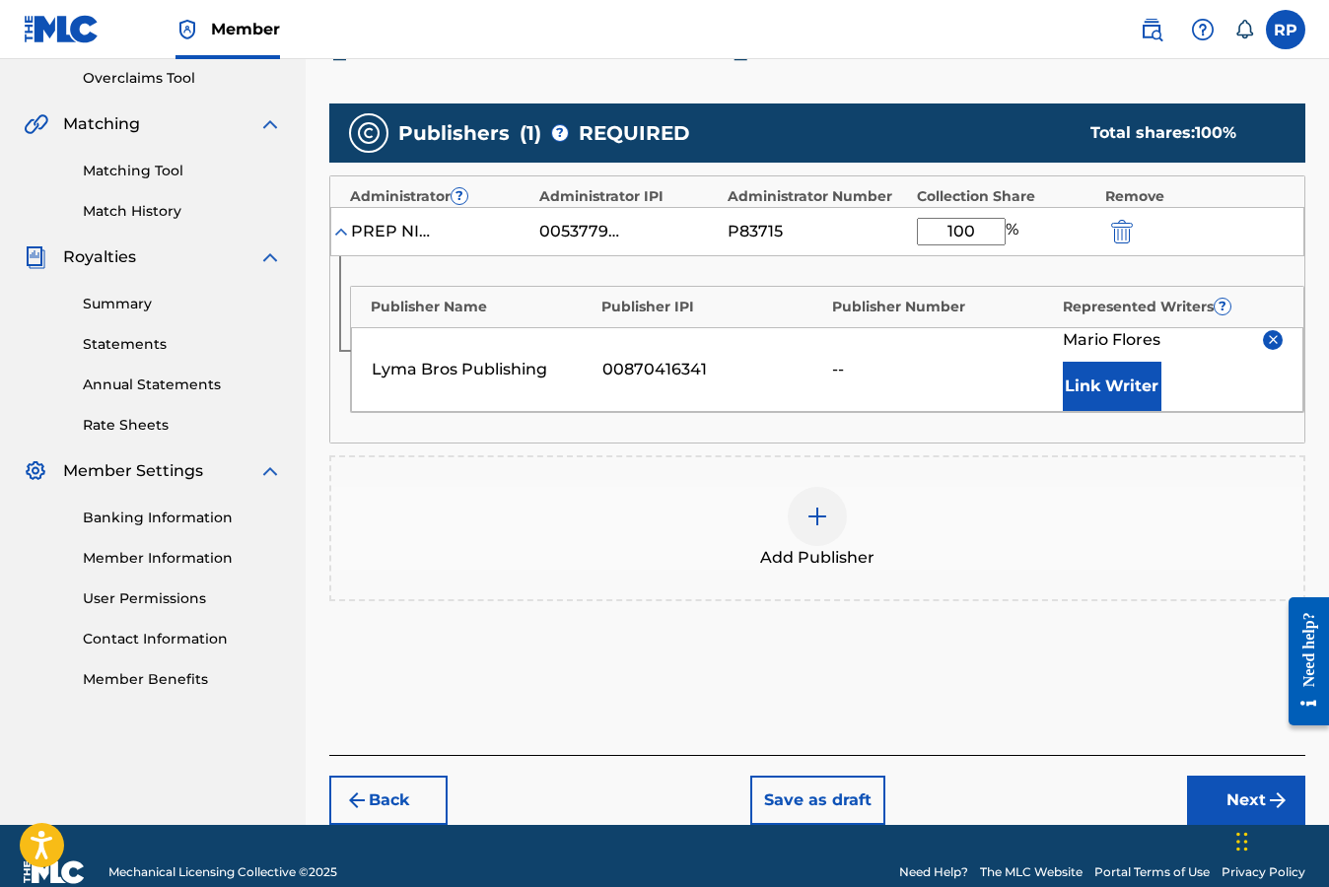
scroll to position [446, 0]
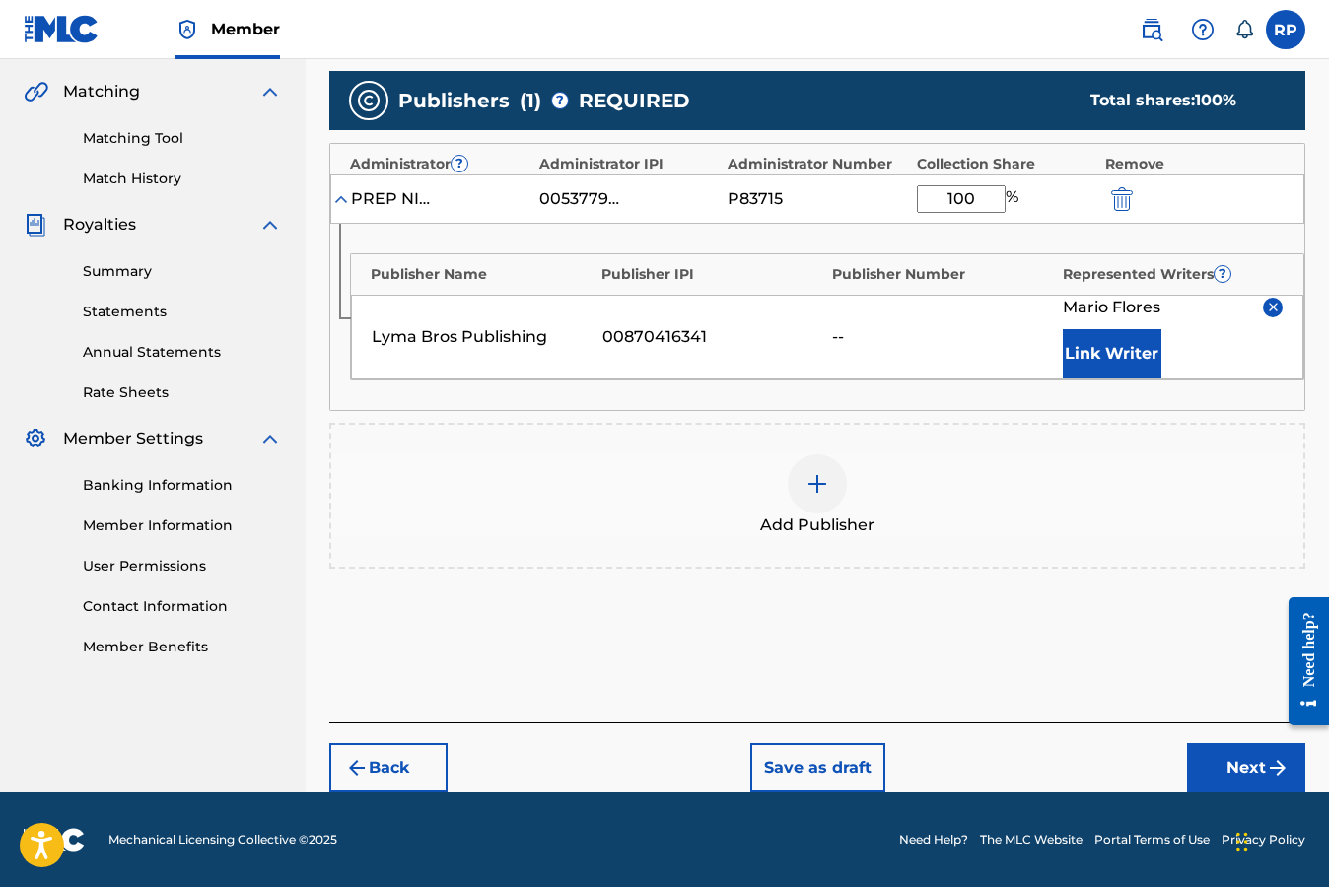
click at [1247, 766] on button "Next" at bounding box center [1246, 767] width 118 height 49
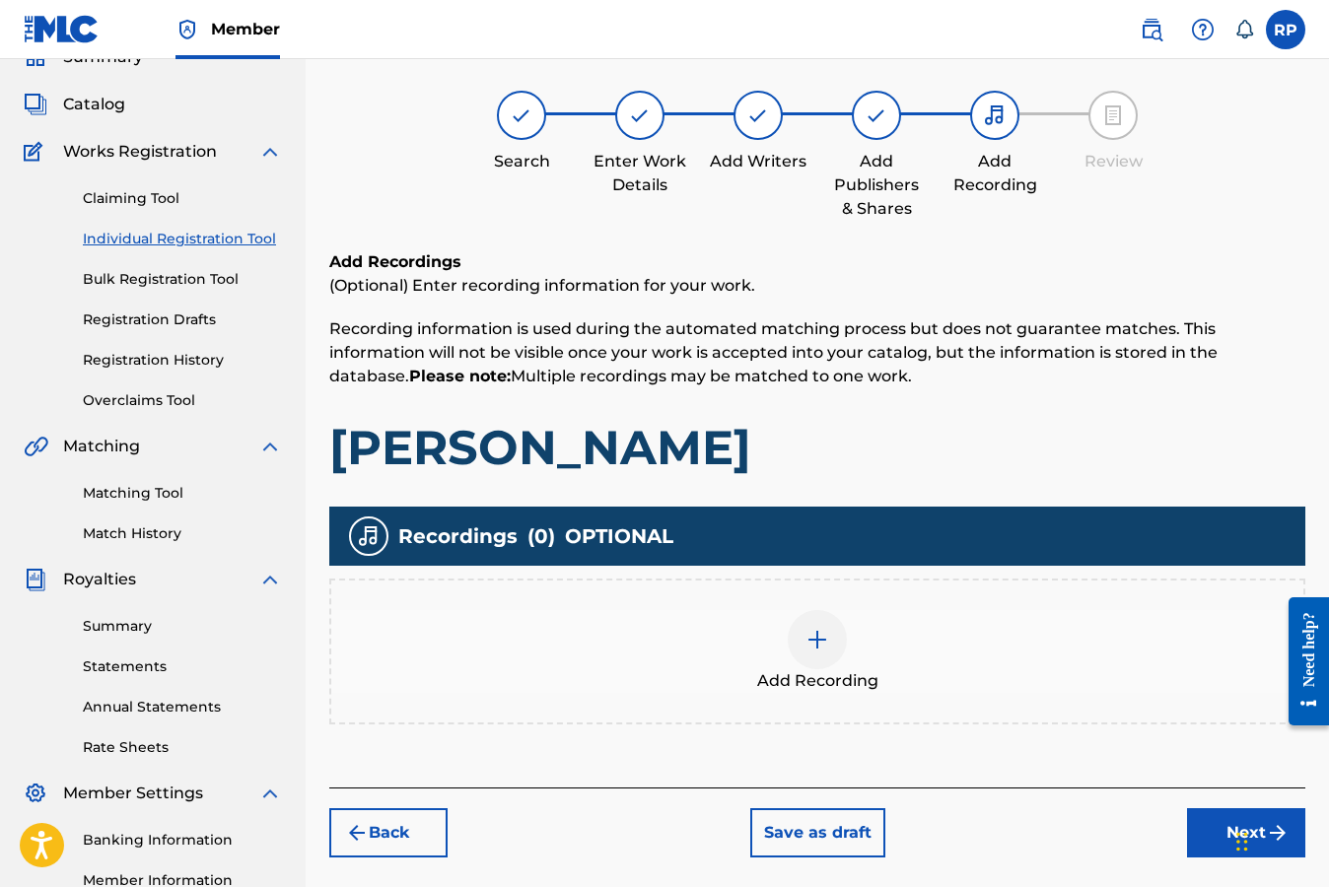
scroll to position [89, 0]
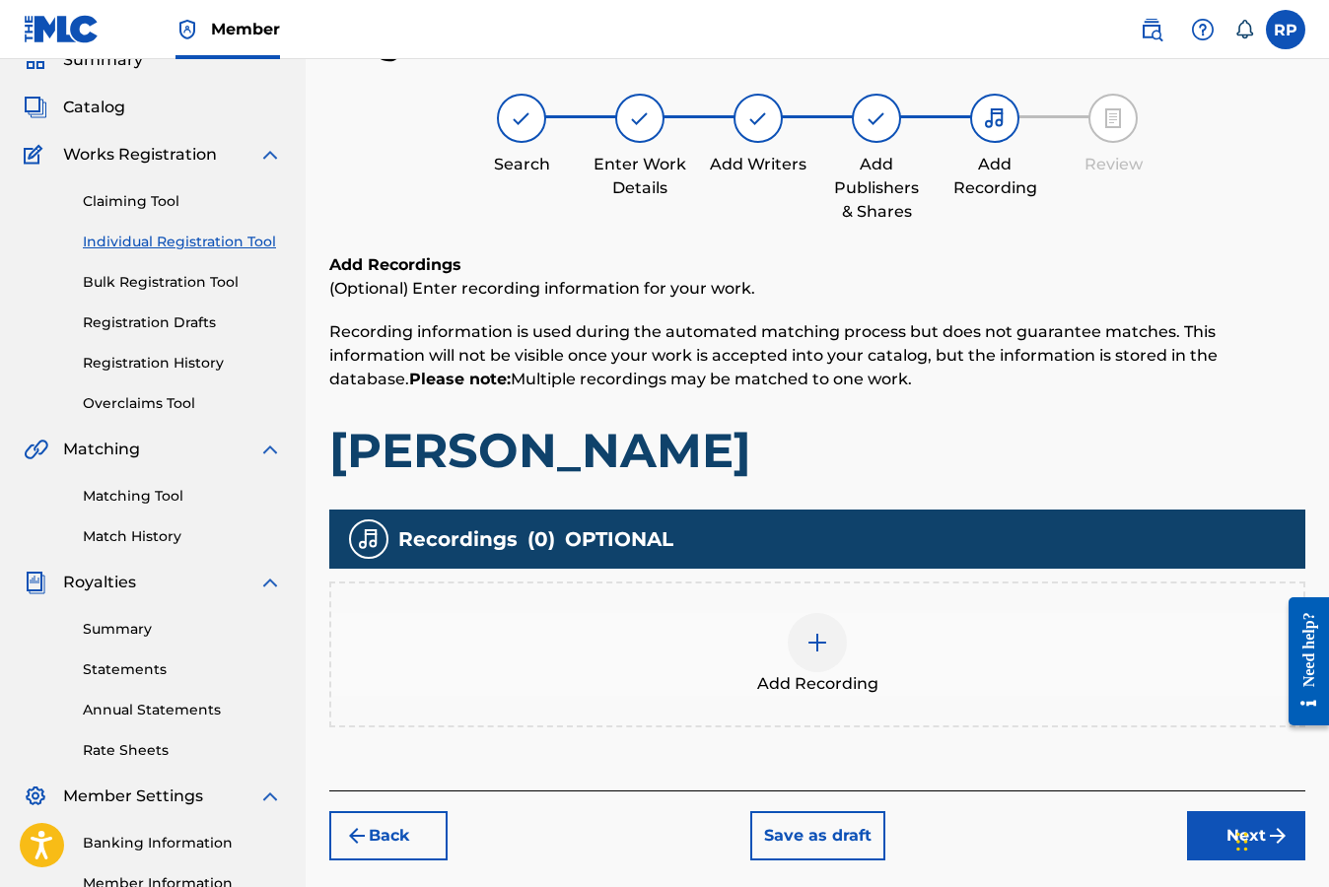
click at [815, 638] on img at bounding box center [817, 643] width 24 height 24
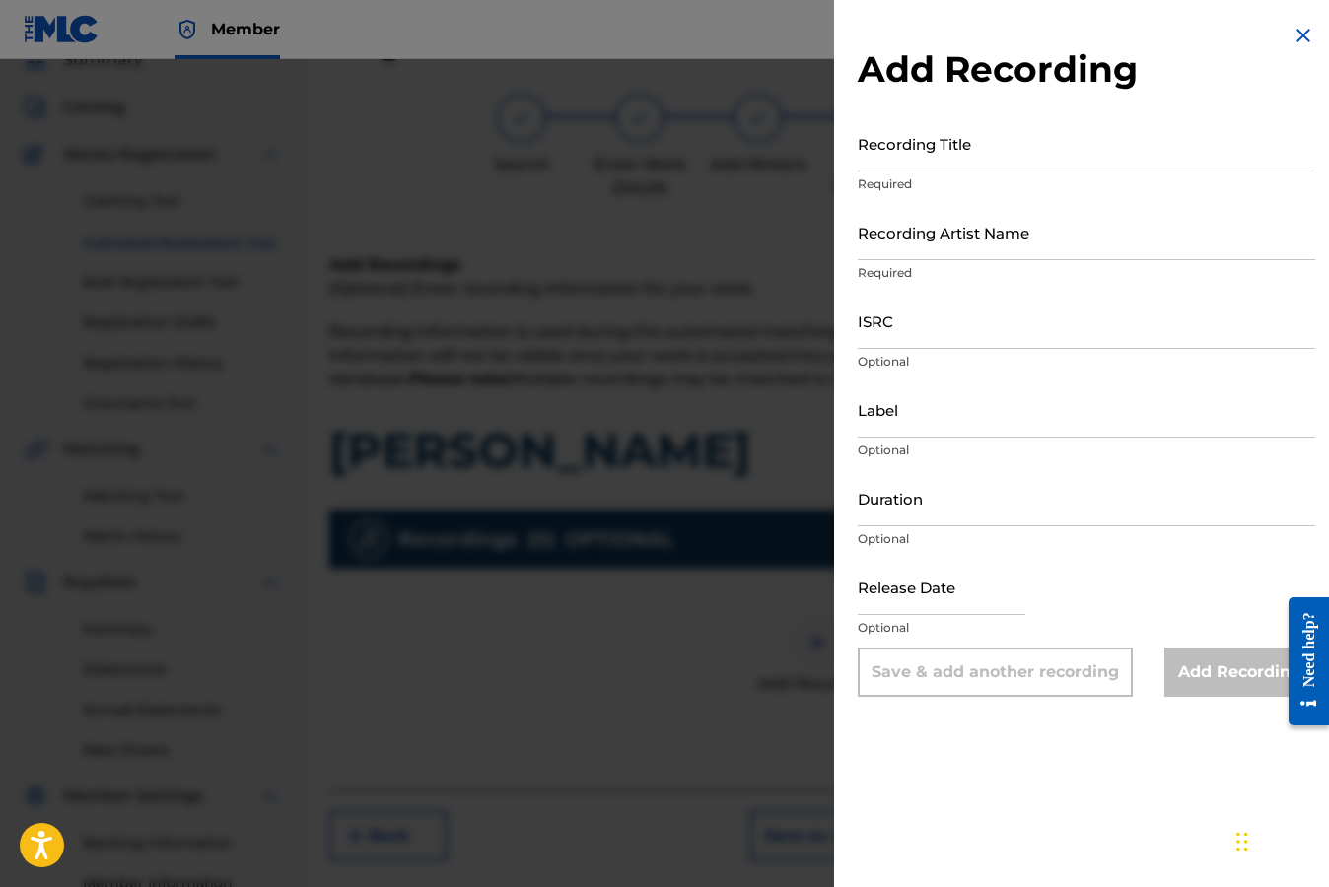
click at [968, 335] on input "ISRC" at bounding box center [1085, 321] width 457 height 56
paste input "https://open.spotify.com/track/0JFLlzOTOQhNohdI5sWYmB?si=24f4839eb5b54b0c"
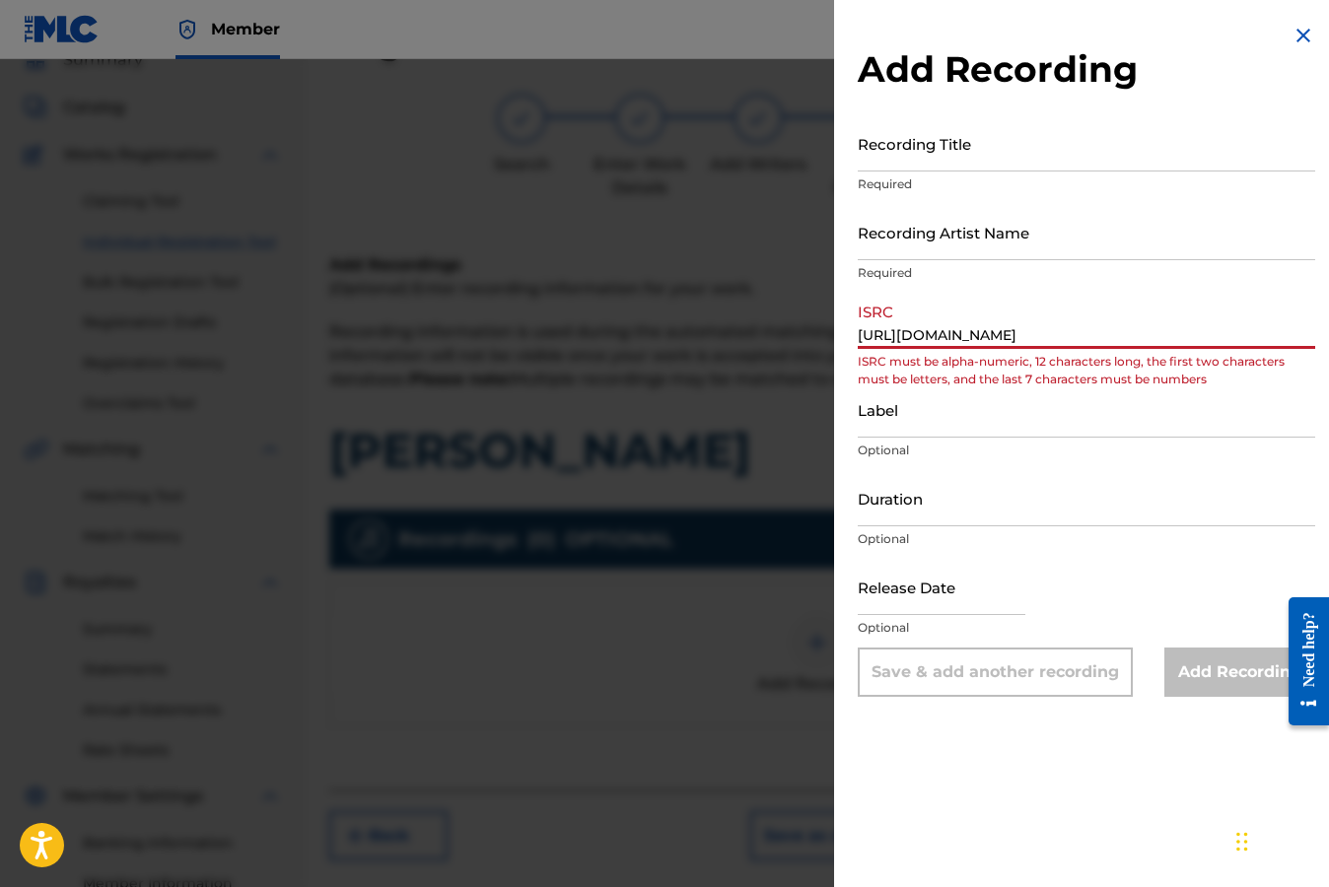
scroll to position [0, 0]
type input "h"
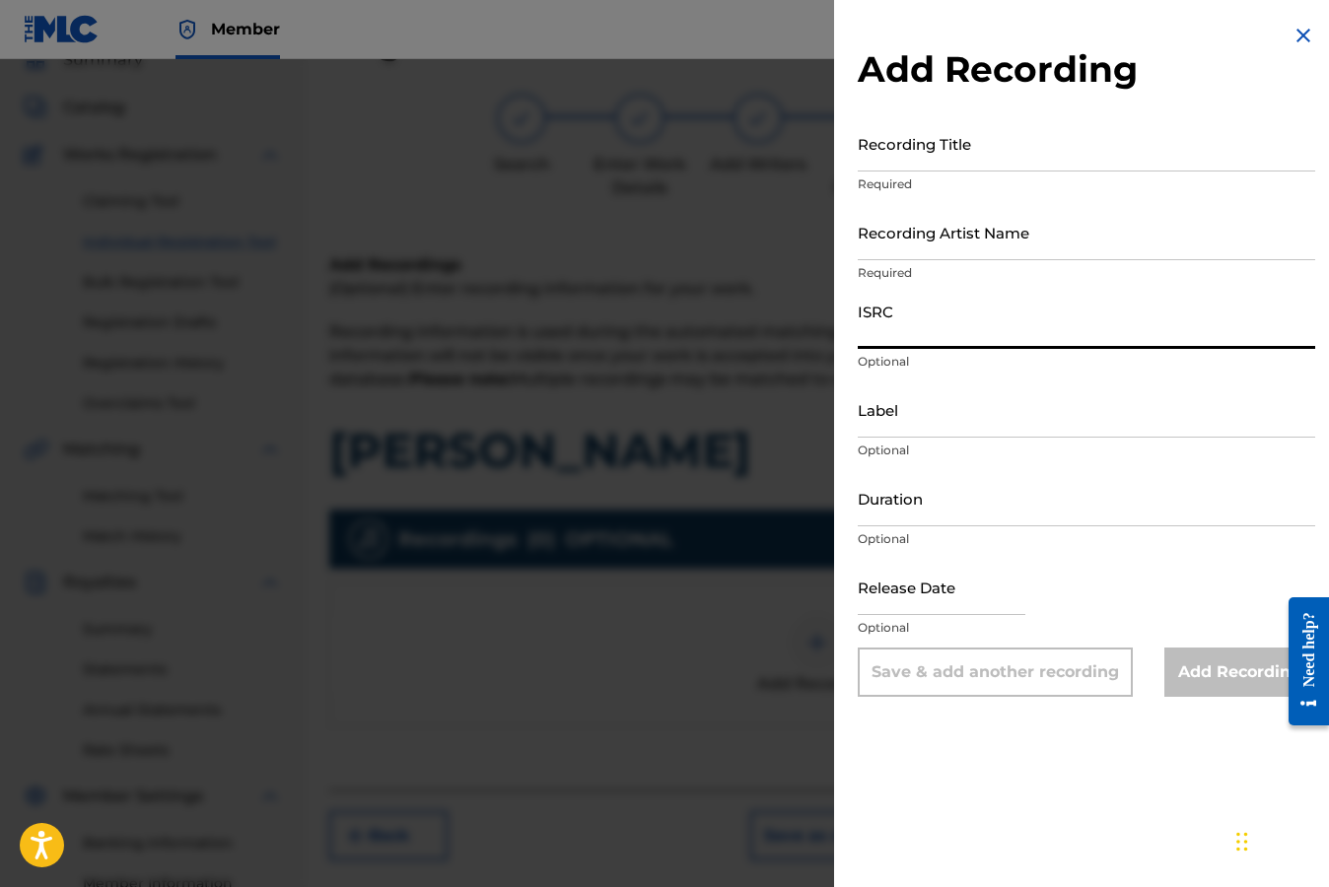
drag, startPoint x: 968, startPoint y: 335, endPoint x: 695, endPoint y: 2, distance: 430.7
click at [0, 0] on body "Accessibility Screen-Reader Guide, Feedback, and Issue Reporting | New window M…" at bounding box center [664, 354] width 1329 height 887
paste input "TCADN1825727"
type input "TCADN1825727"
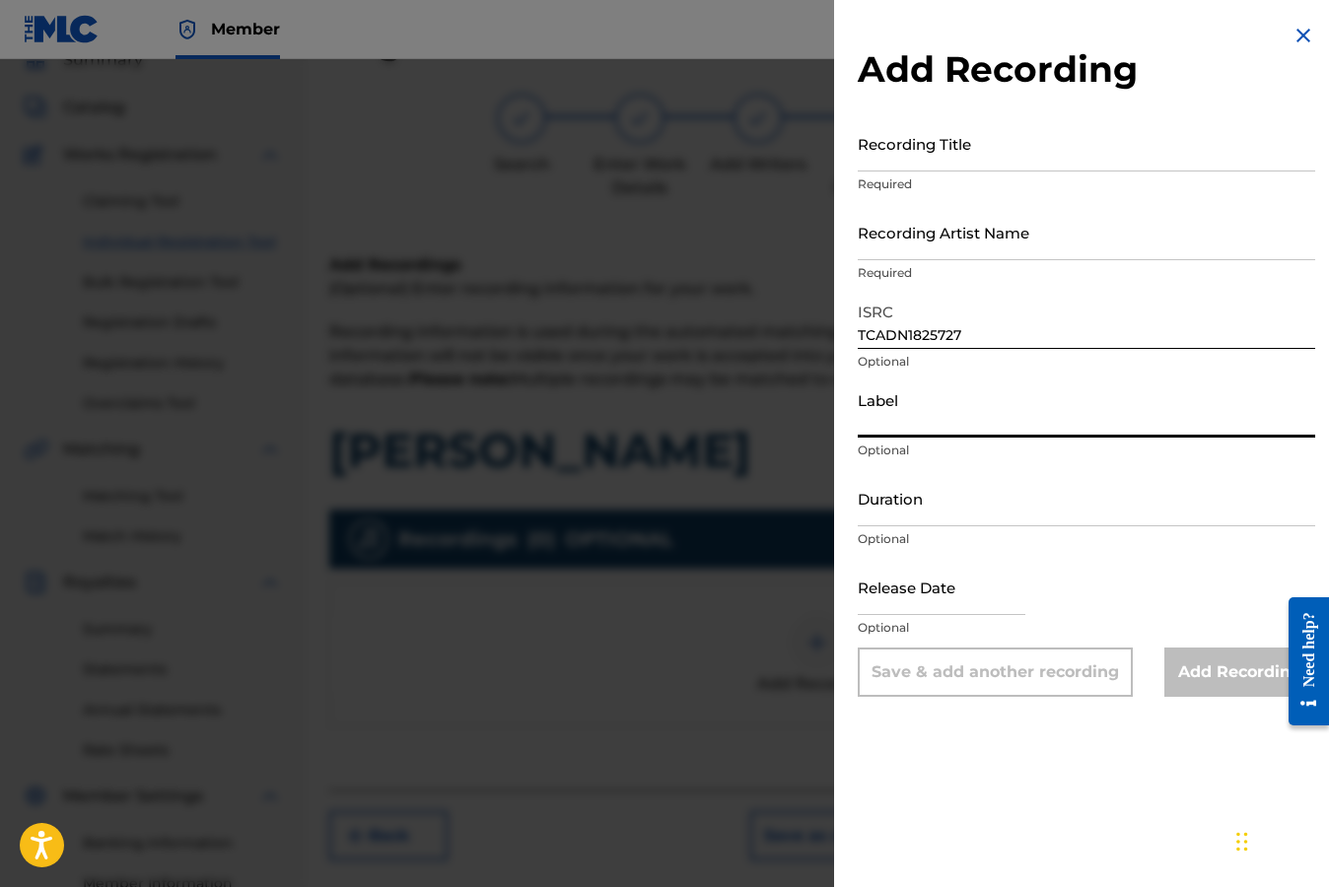
click at [930, 418] on input "Label" at bounding box center [1085, 409] width 457 height 56
type input "Innovacion Music"
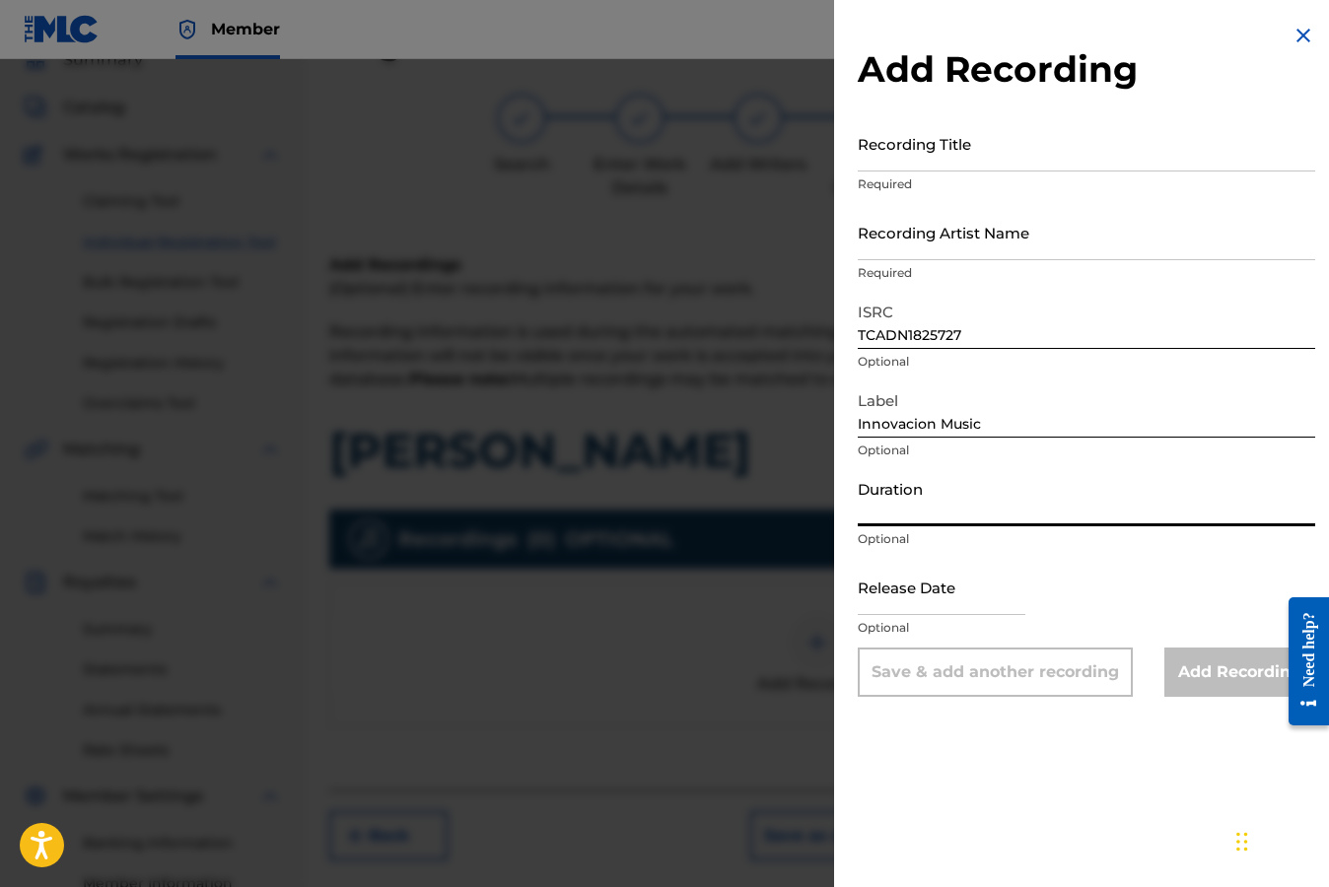
click at [936, 511] on input "Duration" at bounding box center [1085, 498] width 457 height 56
type input "03:13"
click at [987, 601] on input "text" at bounding box center [941, 587] width 168 height 56
select select "7"
select select "2025"
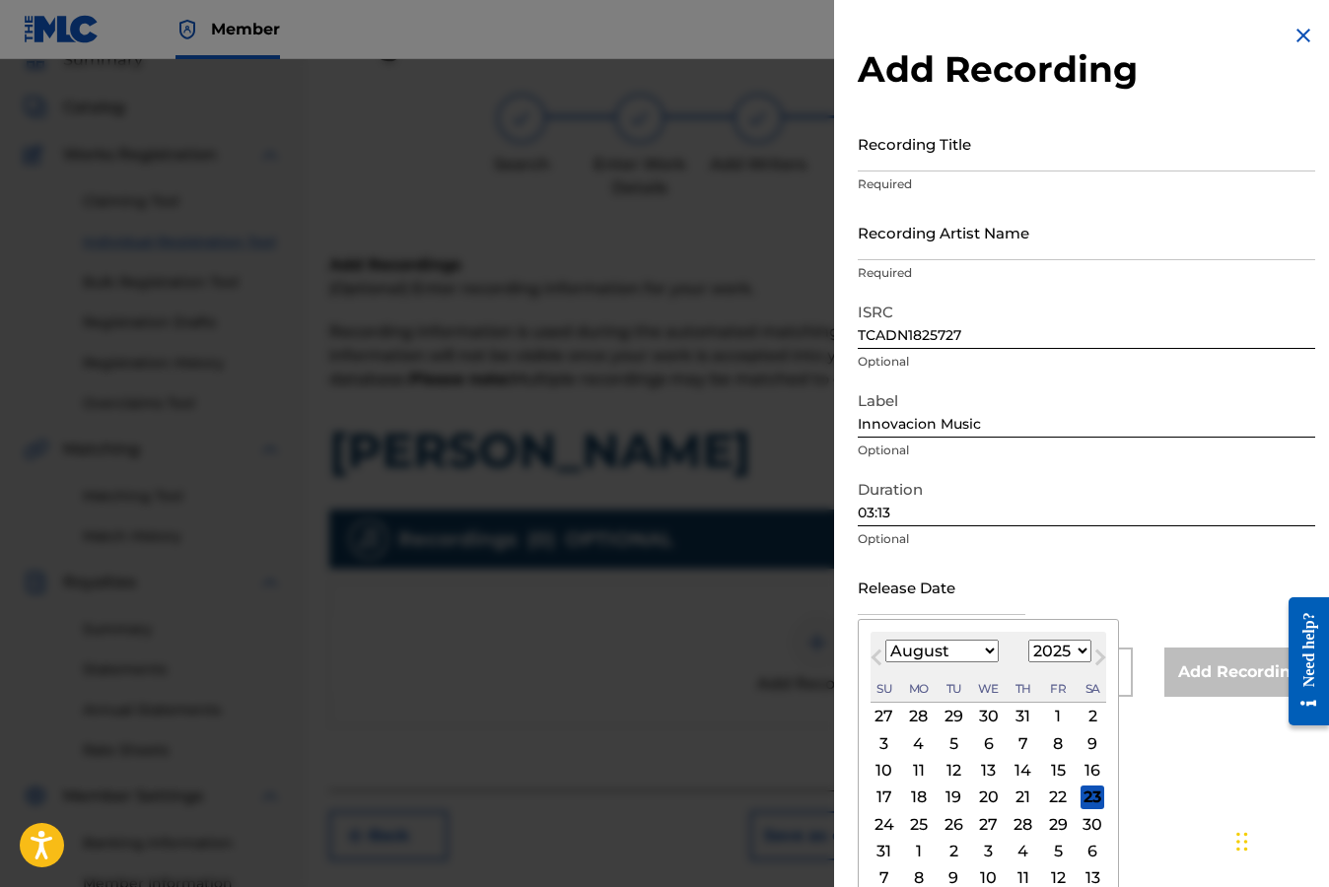
click at [1084, 654] on button "Next Month" at bounding box center [1100, 662] width 32 height 32
click at [1084, 650] on button "Next Month" at bounding box center [1100, 662] width 32 height 32
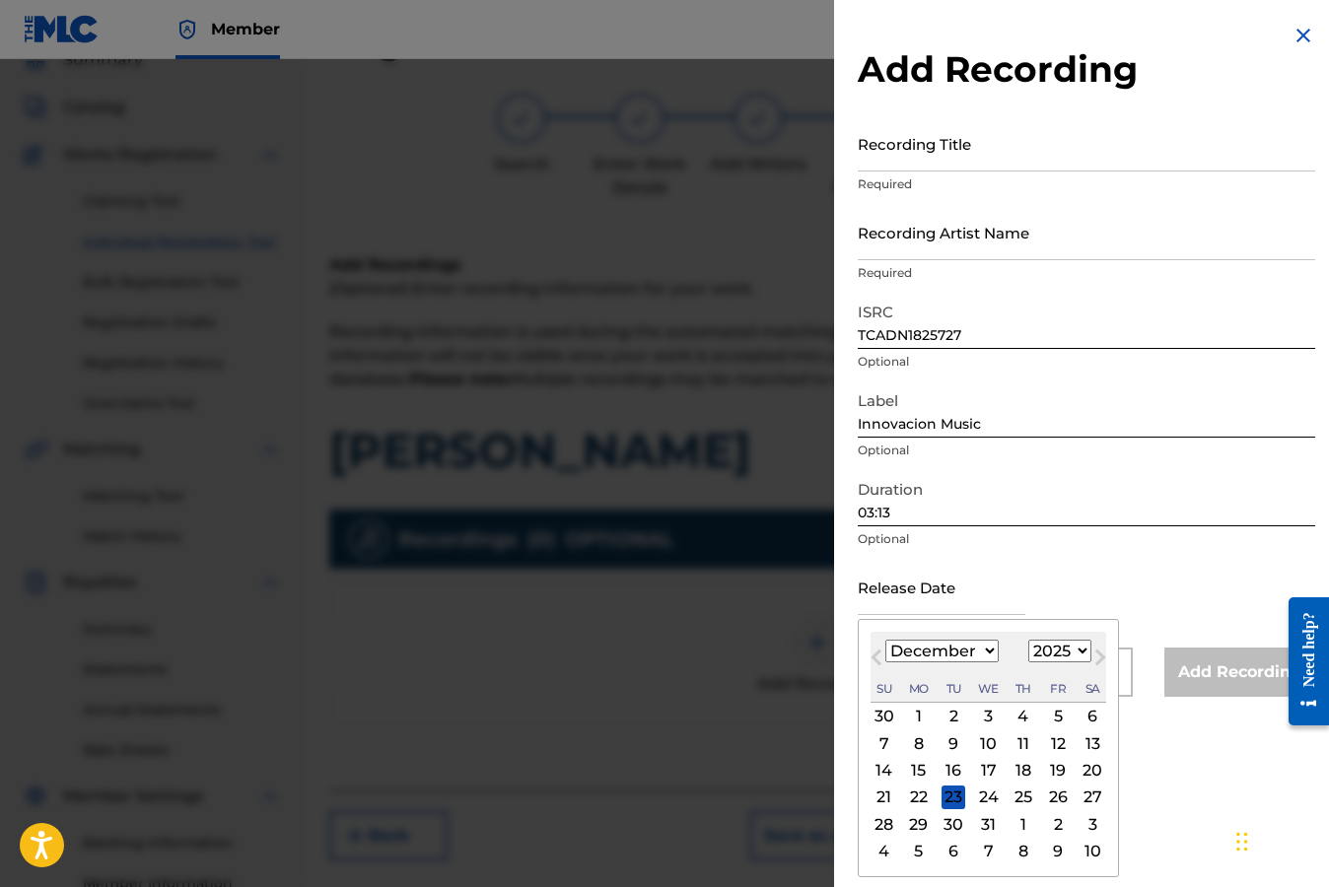
select select "0"
click at [1079, 648] on select "1899 1900 1901 1902 1903 1904 1905 1906 1907 1908 1909 1910 1911 1912 1913 1914…" at bounding box center [1059, 651] width 63 height 23
select select "2018"
click at [1028, 640] on select "1899 1900 1901 1902 1903 1904 1905 1906 1907 1908 1909 1910 1911 1912 1913 1914…" at bounding box center [1059, 651] width 63 height 23
click at [987, 648] on select "January February March April May June July August September October November De…" at bounding box center [941, 651] width 113 height 23
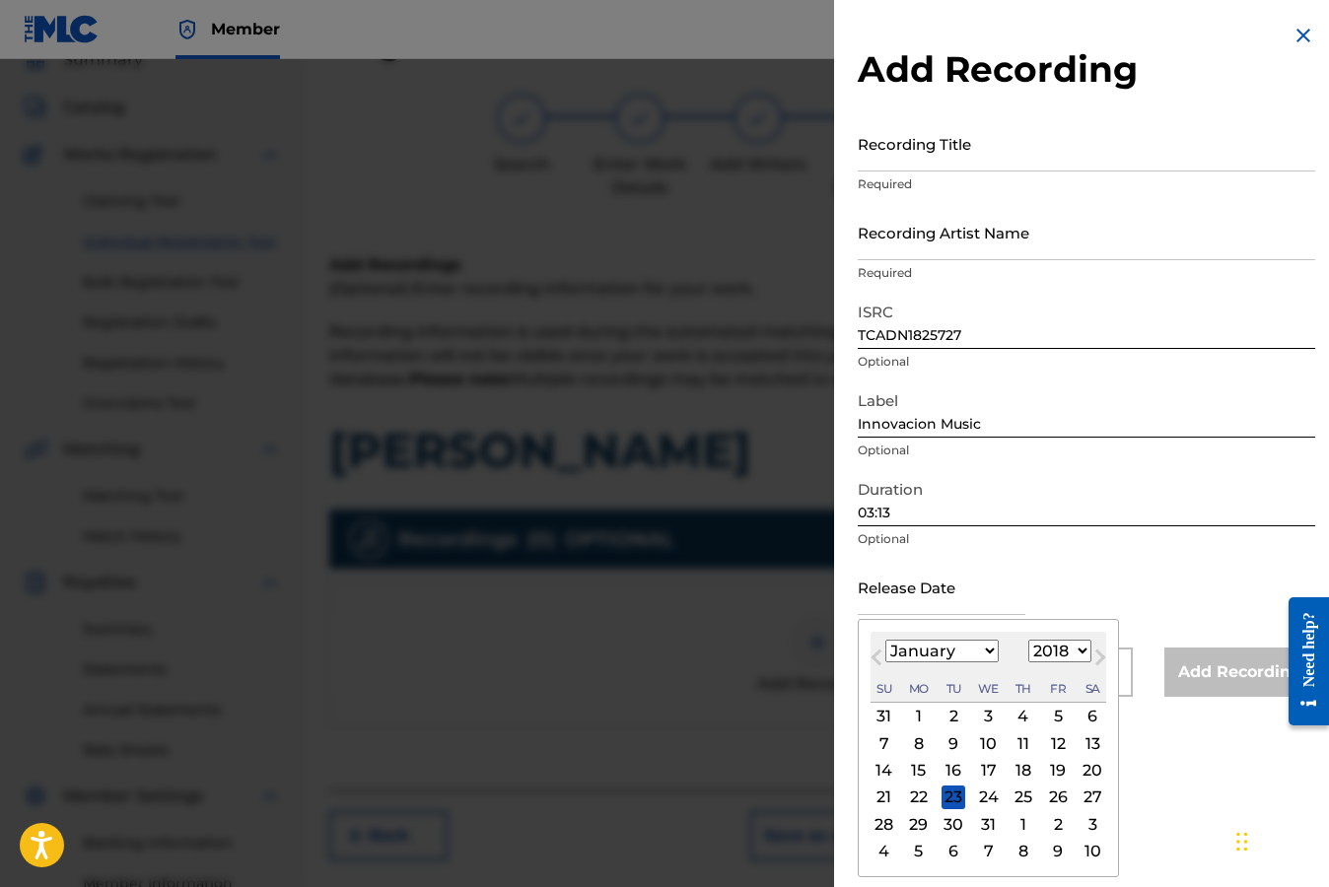
select select "1"
click at [885, 640] on select "January February March April May June July August September October November De…" at bounding box center [941, 651] width 113 height 23
click at [953, 819] on div "27" at bounding box center [953, 824] width 24 height 24
type input "[DATE]"
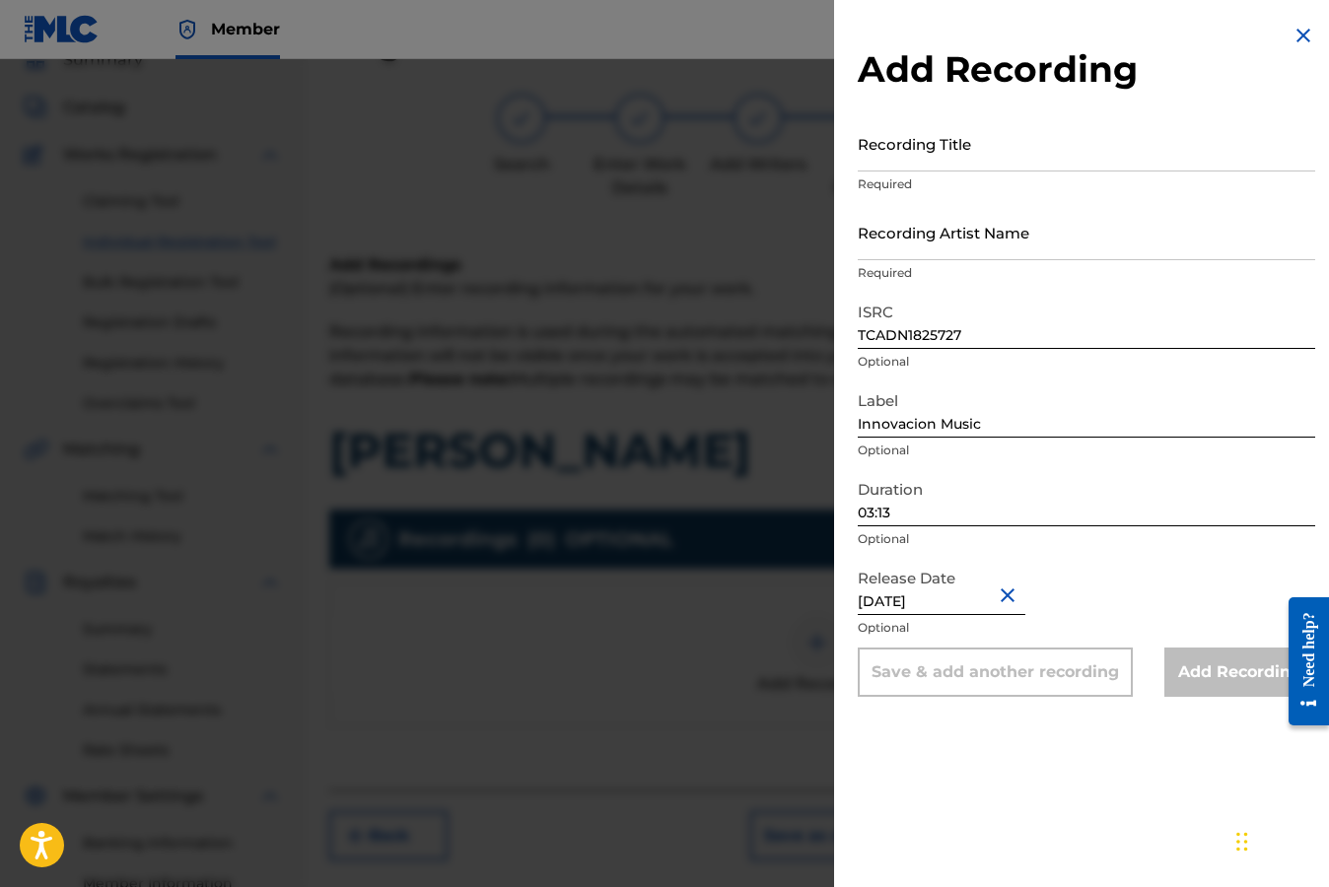
click at [1075, 423] on input "Innovacion Music" at bounding box center [1085, 409] width 457 height 56
type input "Innovacion Music"
click at [1103, 490] on input "03:13" at bounding box center [1085, 498] width 457 height 56
click at [955, 158] on input "Recording Title" at bounding box center [1085, 143] width 457 height 56
type input "Serenata Borracha"
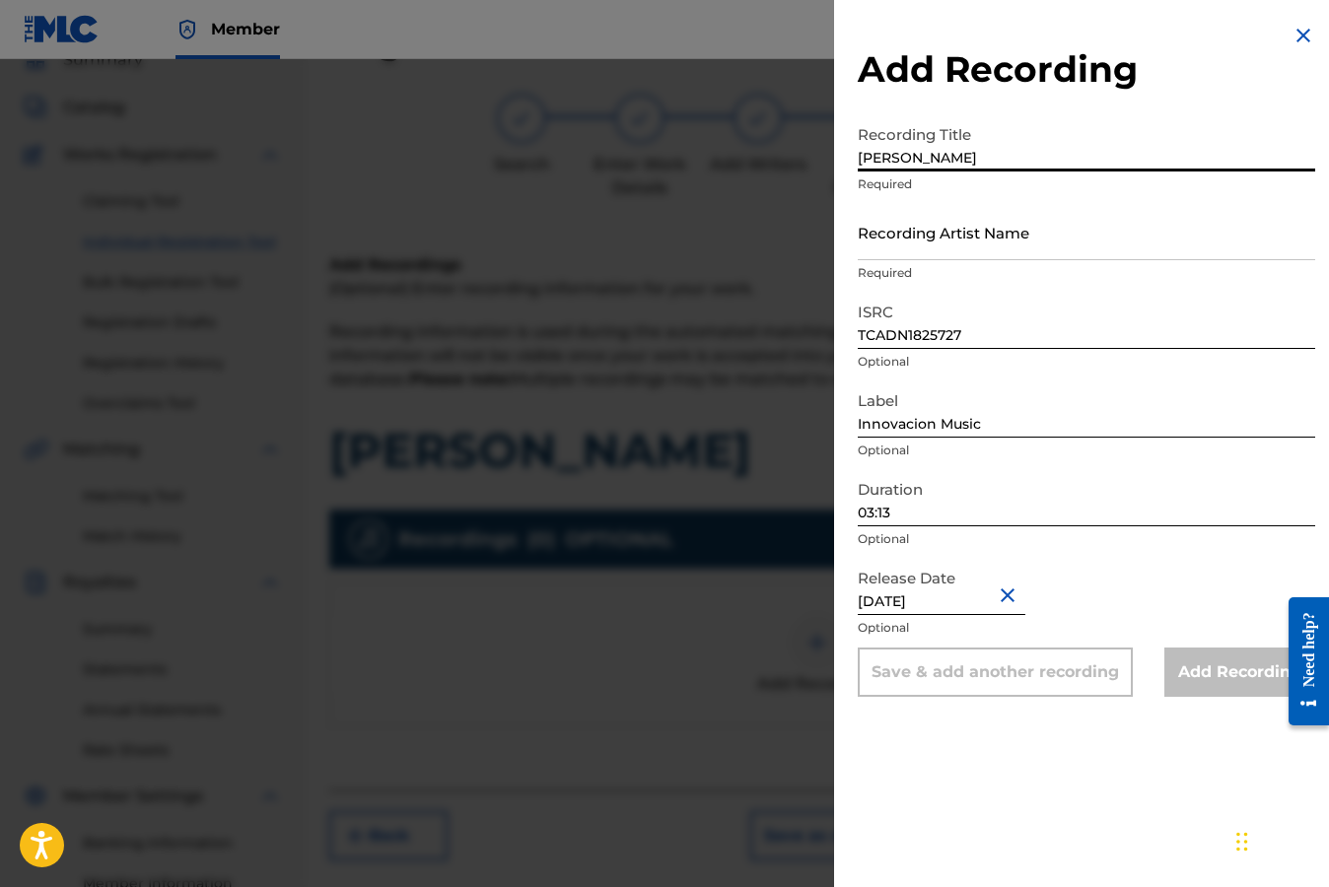
click at [1020, 253] on input "Recording Artist Name" at bounding box center [1085, 232] width 457 height 56
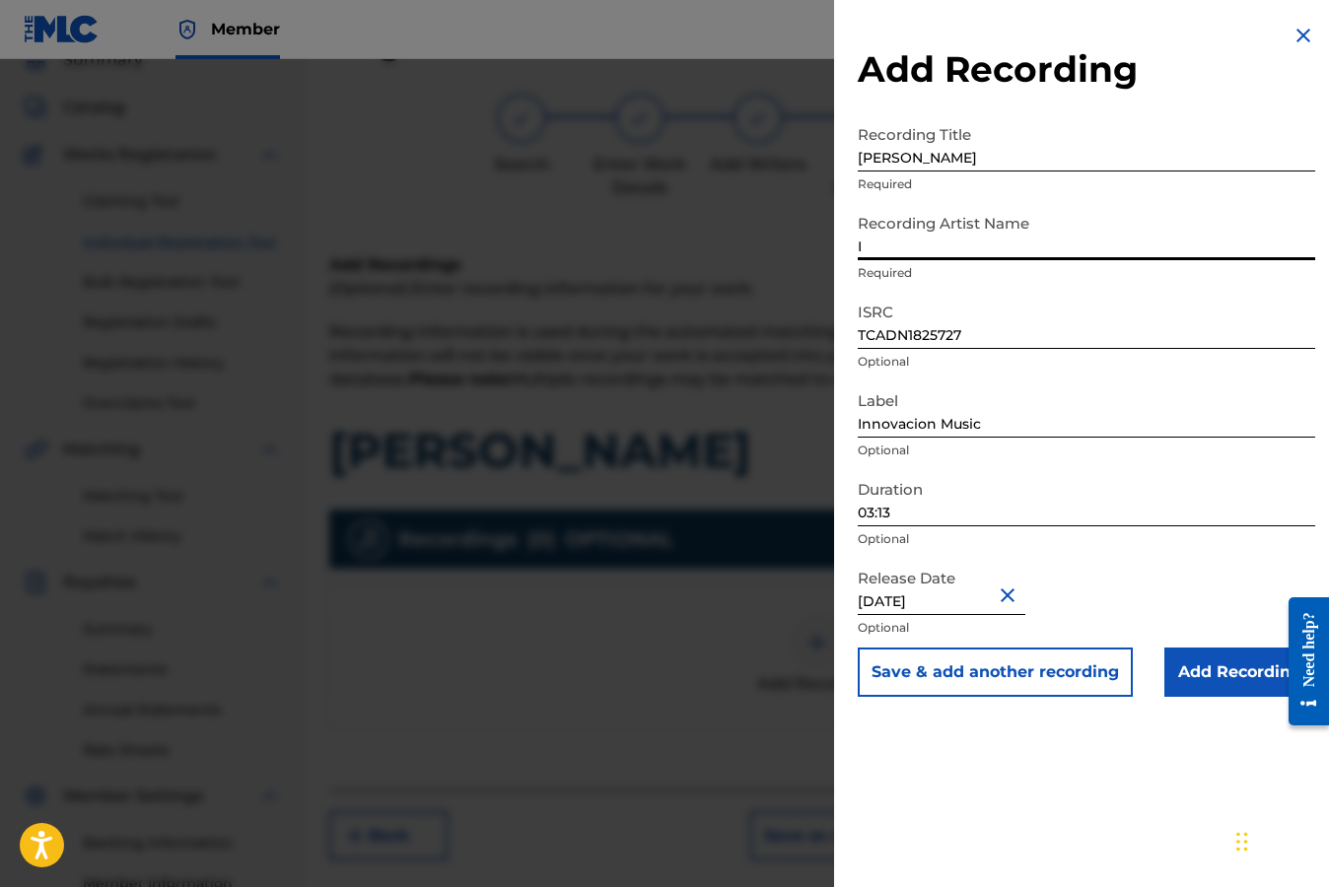
type input "Innovacion"
click at [1229, 670] on input "Add Recording" at bounding box center [1239, 672] width 151 height 49
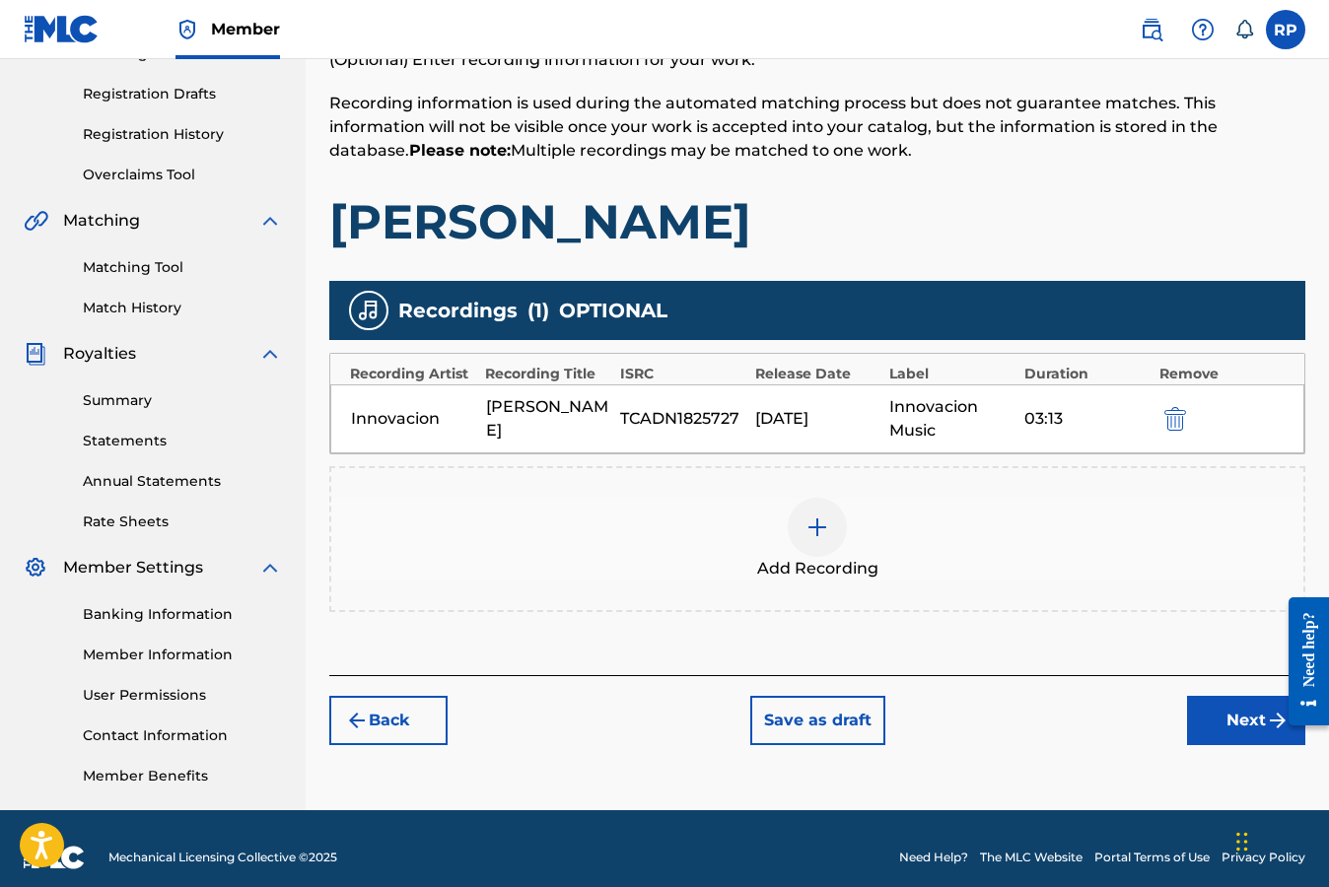
scroll to position [335, 0]
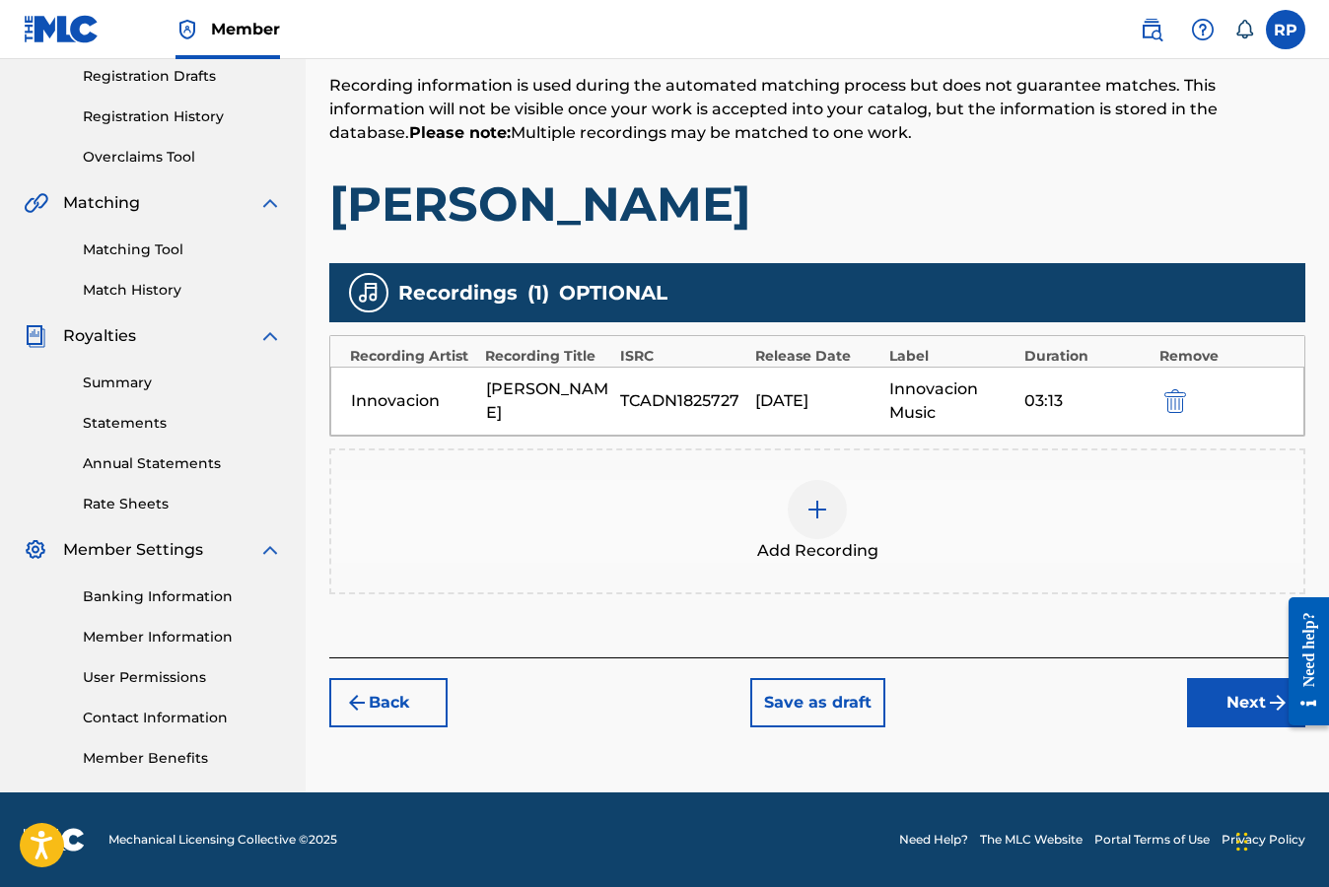
click at [1232, 715] on button "Next" at bounding box center [1246, 702] width 118 height 49
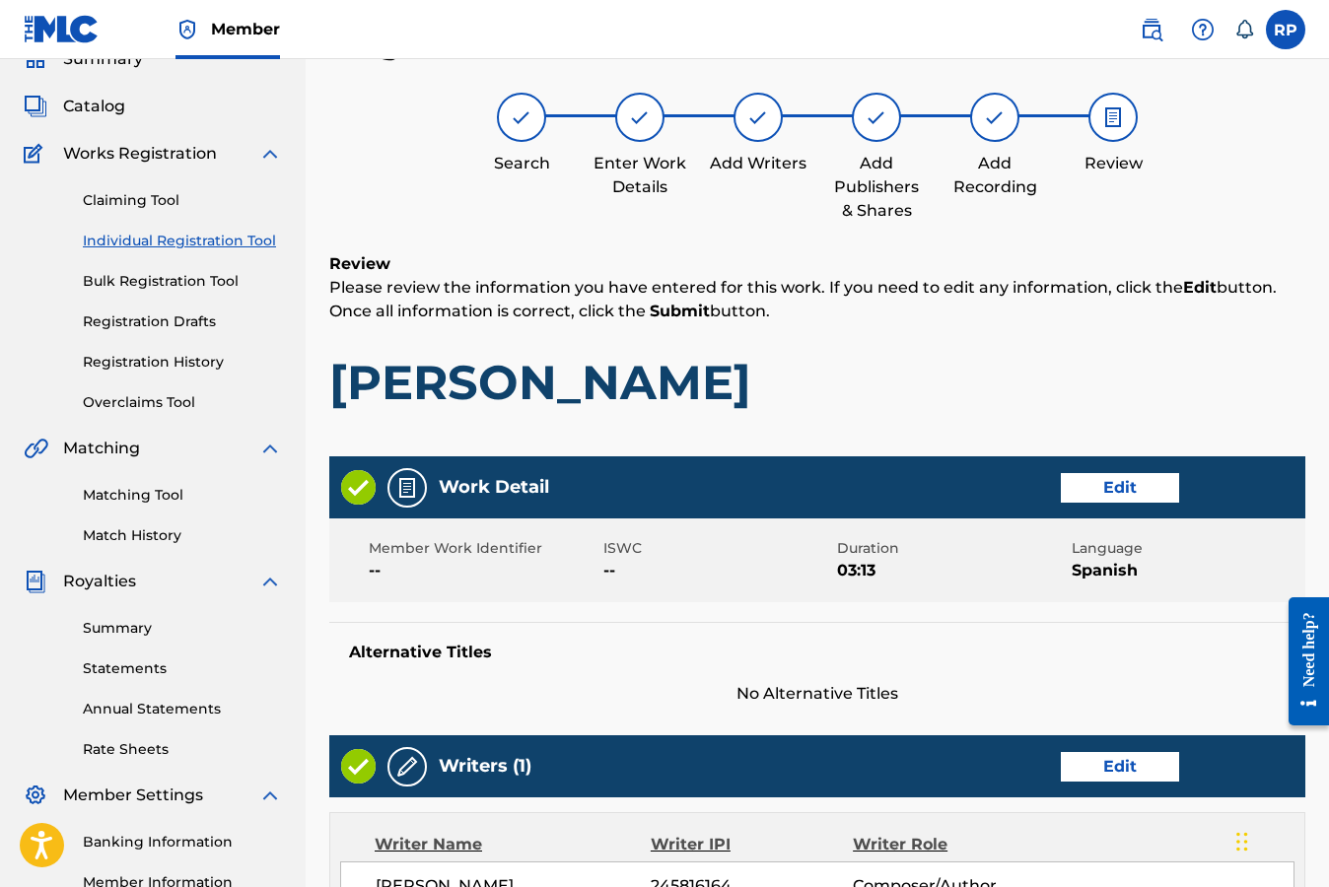
scroll to position [89, 0]
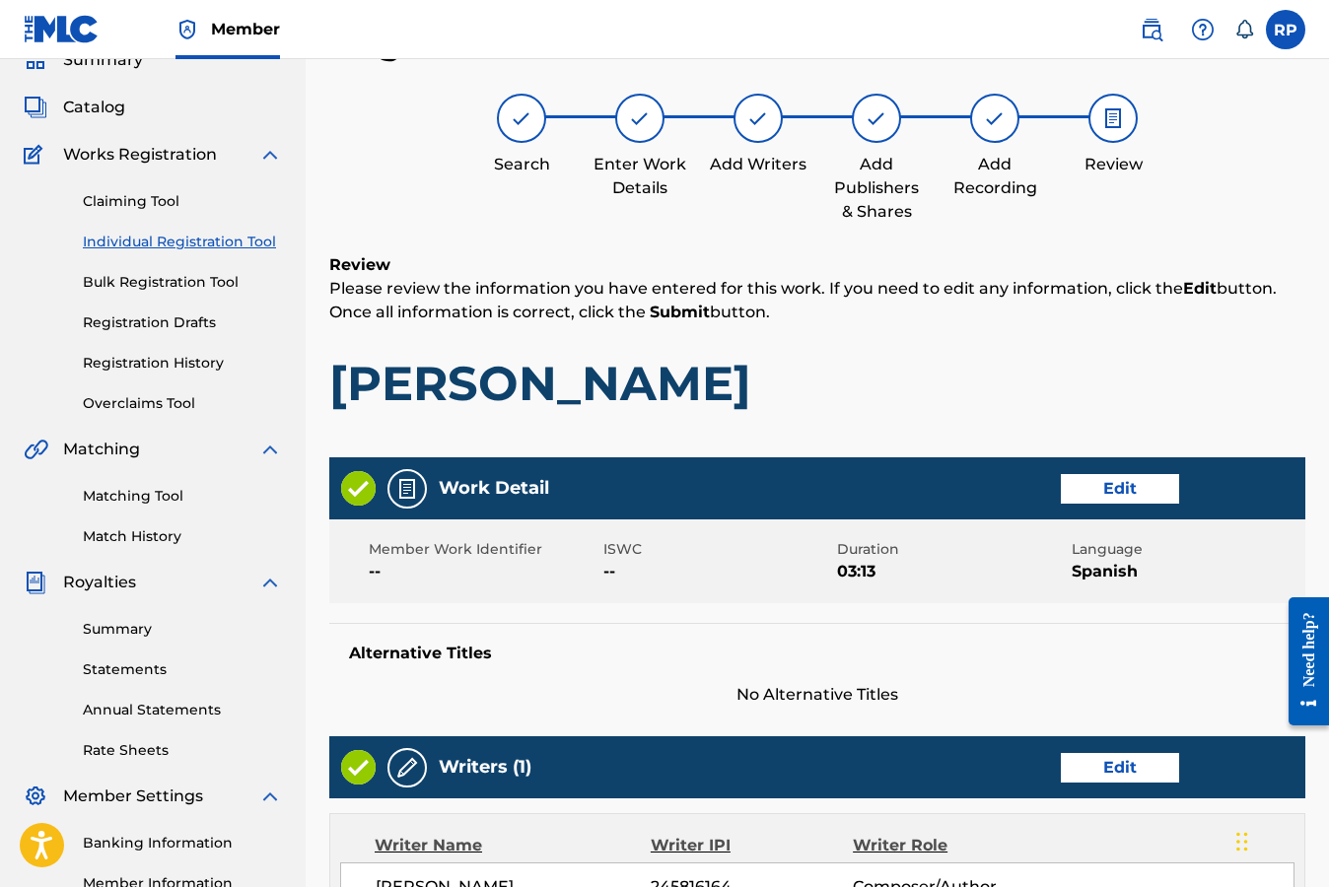
click at [1187, 381] on h1 "Serenata Borracha" at bounding box center [817, 383] width 976 height 59
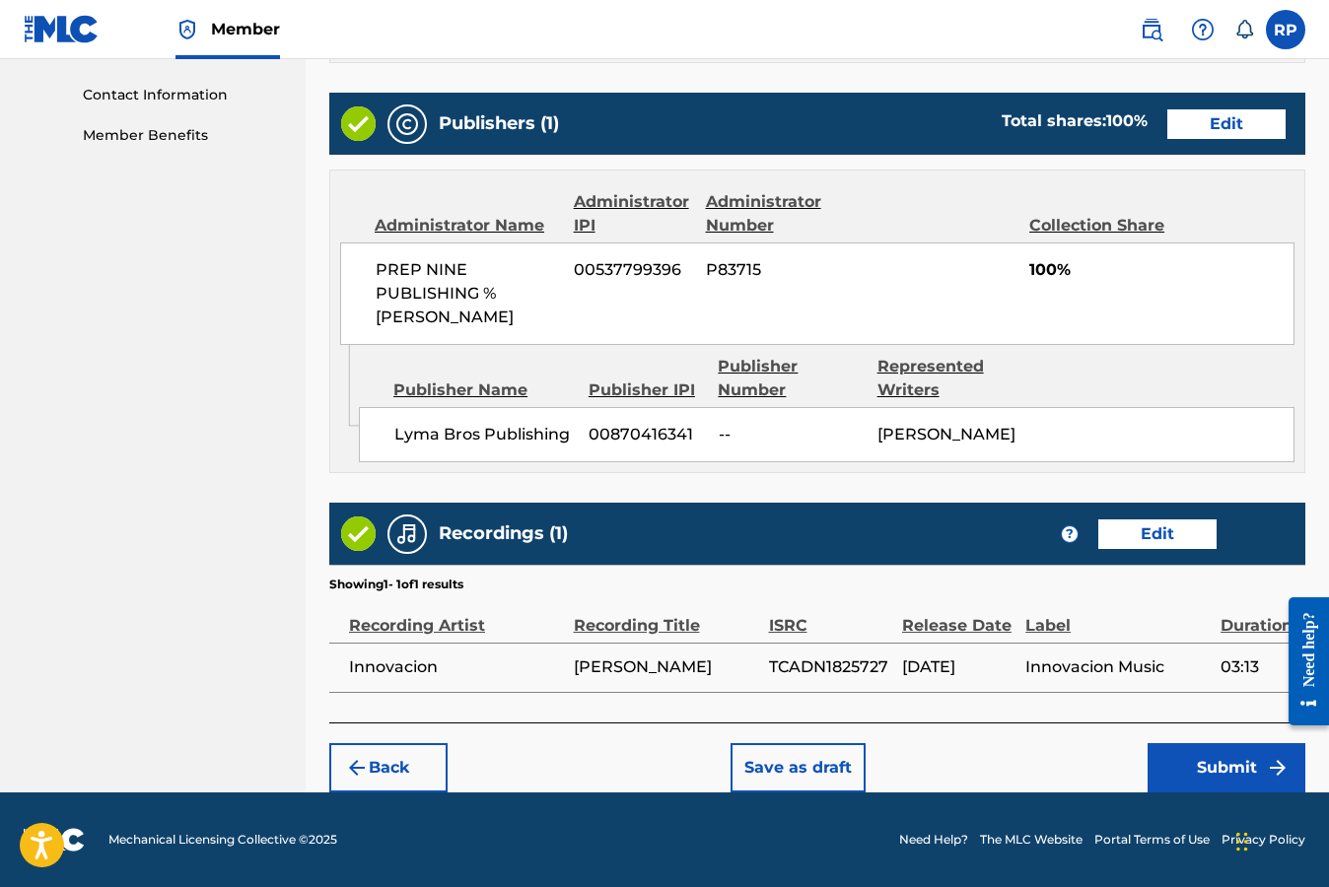
scroll to position [979, 0]
click at [1200, 769] on button "Submit" at bounding box center [1226, 767] width 158 height 49
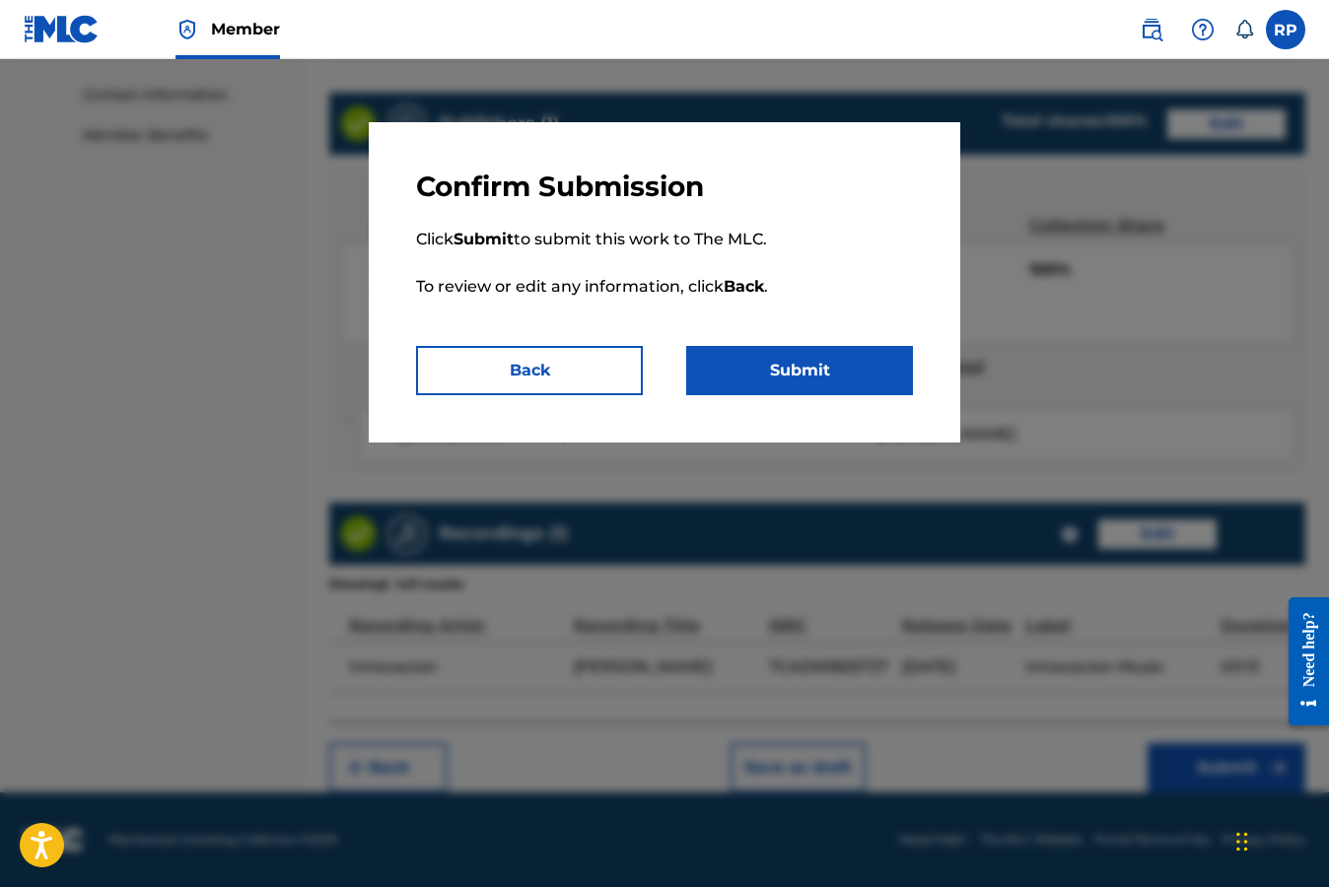
click at [845, 368] on button "Submit" at bounding box center [799, 370] width 227 height 49
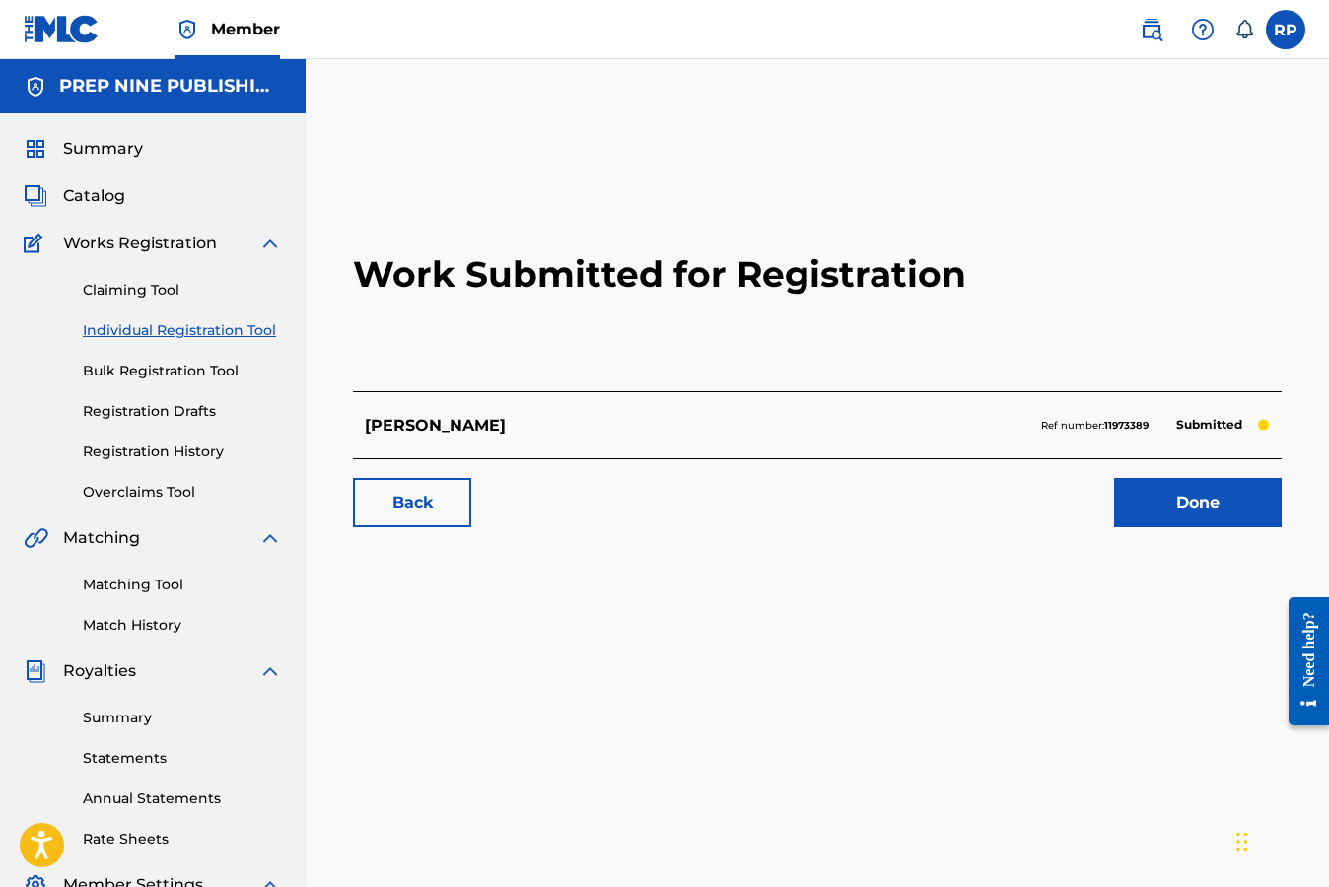
click at [1141, 505] on link "Done" at bounding box center [1198, 502] width 168 height 49
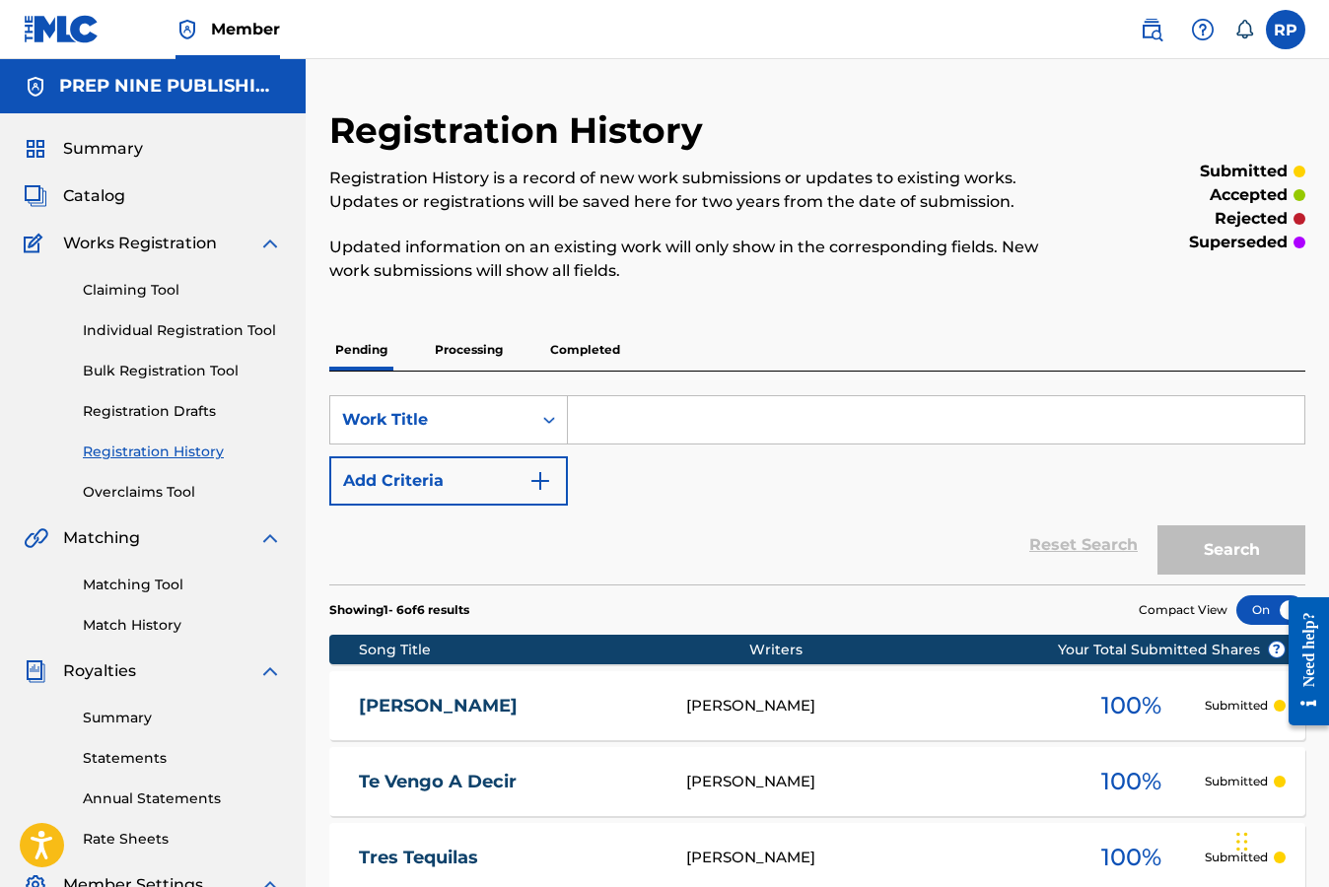
click at [1153, 33] on img at bounding box center [1151, 30] width 24 height 24
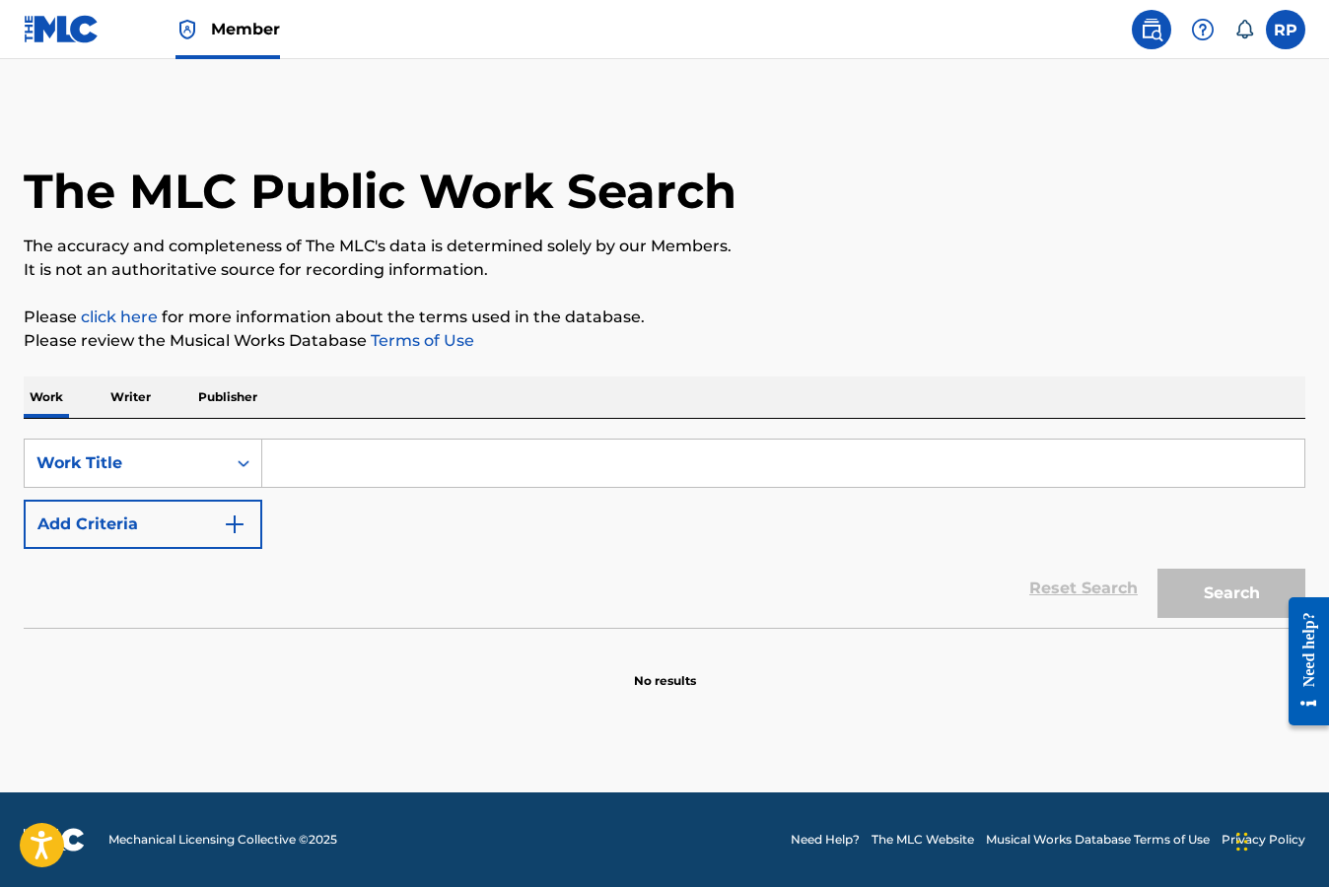
click at [429, 457] on input "Search Form" at bounding box center [783, 463] width 1042 height 47
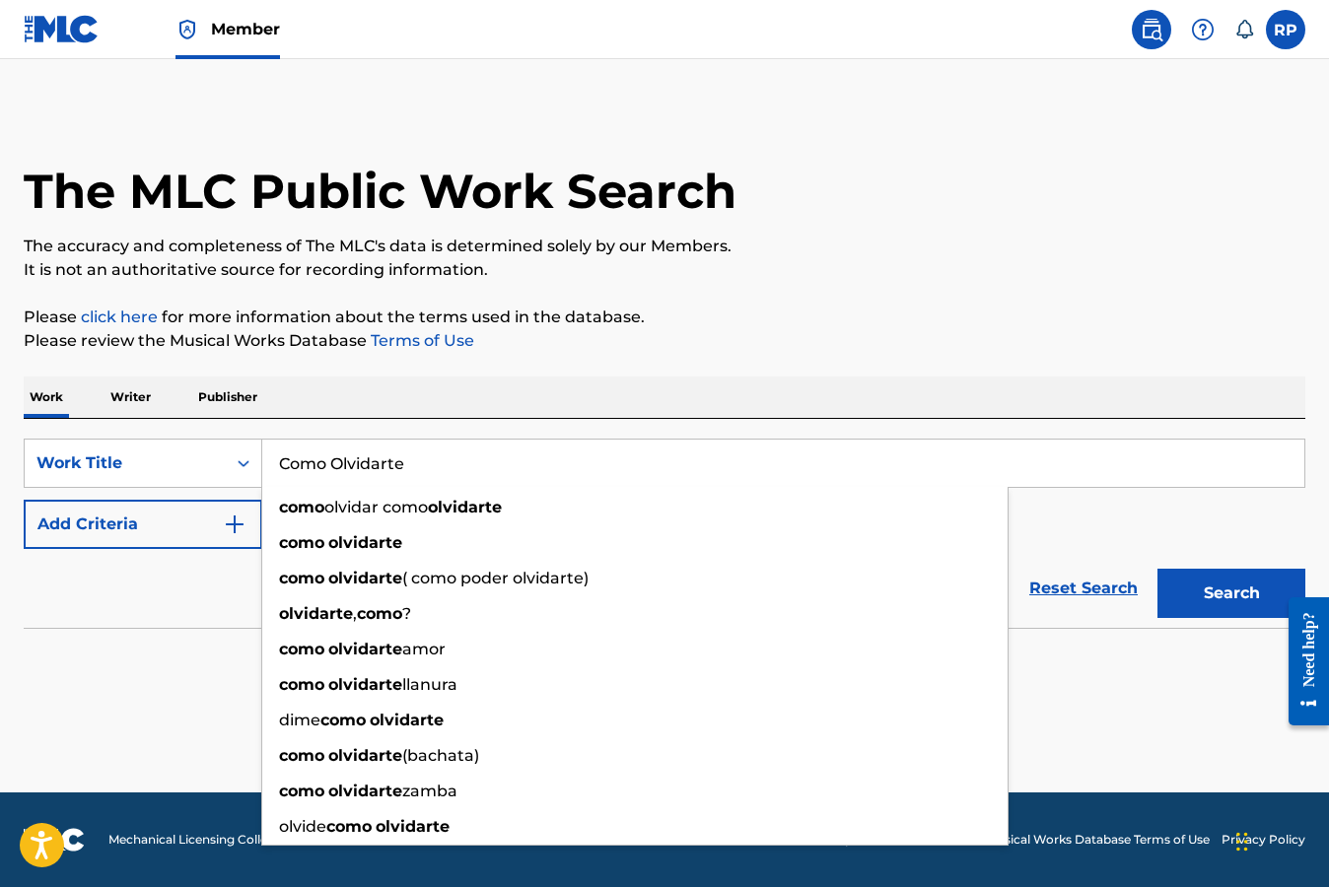
type input "Como Olvidarte"
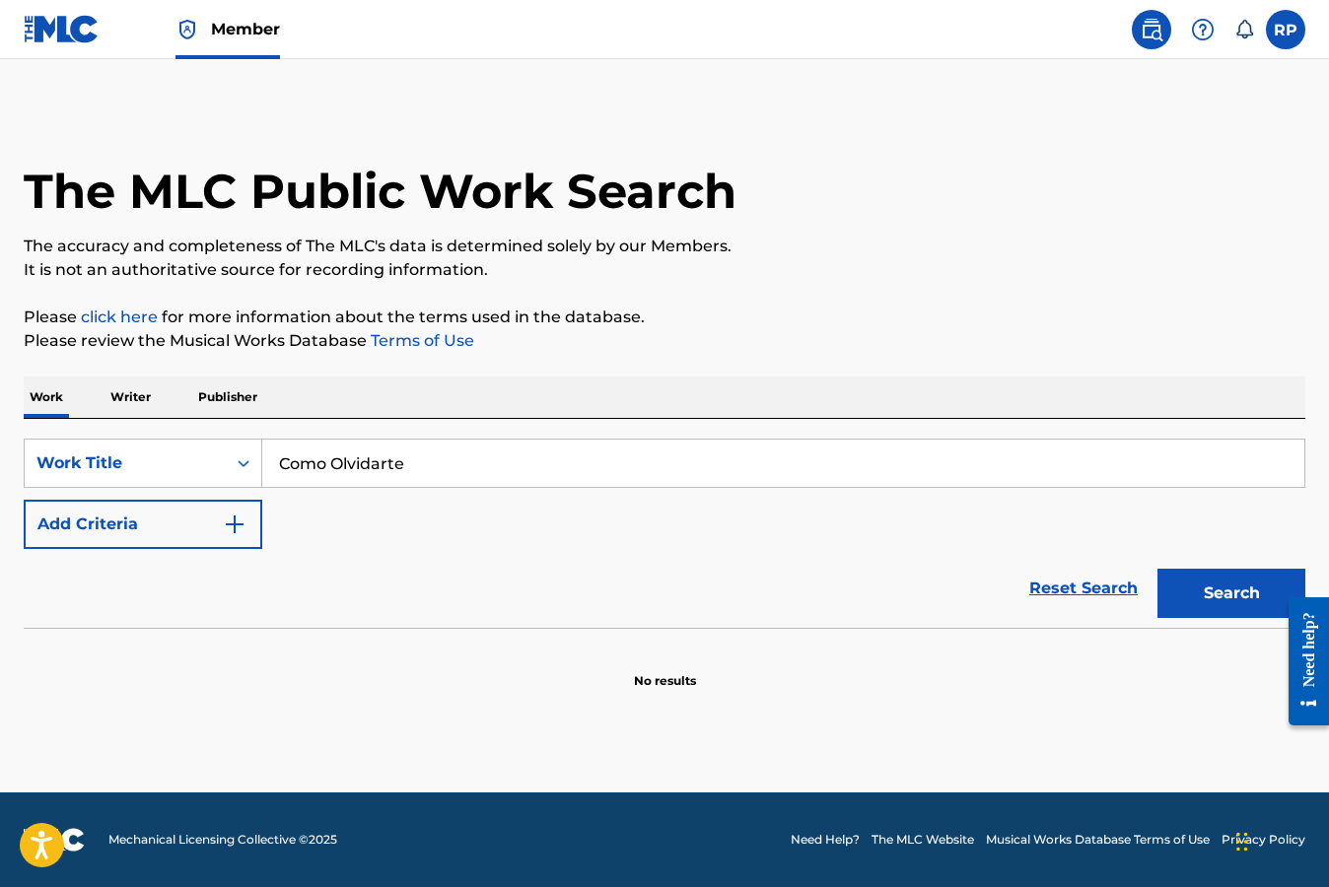
click at [235, 524] on img "Search Form" at bounding box center [235, 524] width 24 height 24
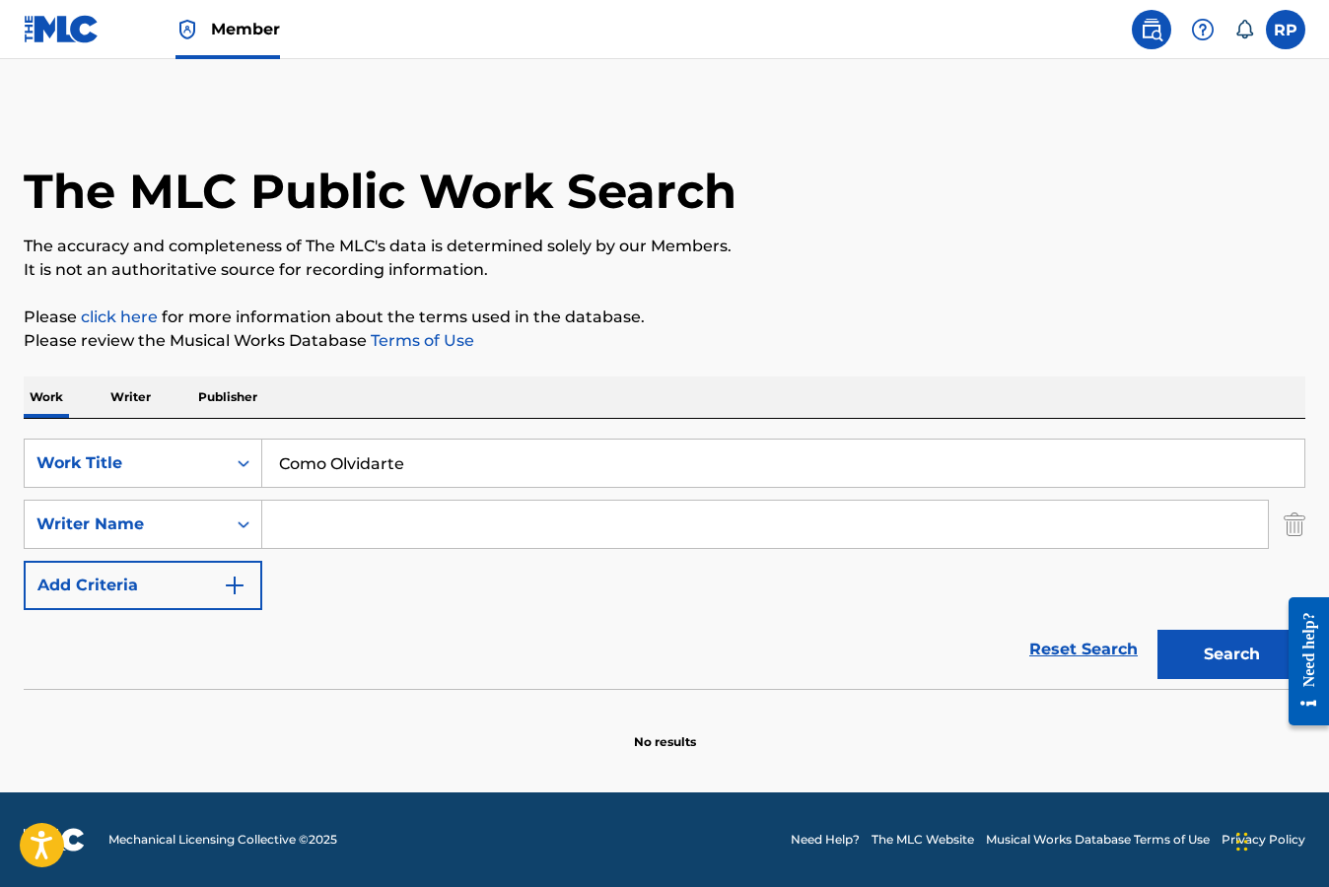
click at [294, 531] on input "Search Form" at bounding box center [764, 524] width 1005 height 47
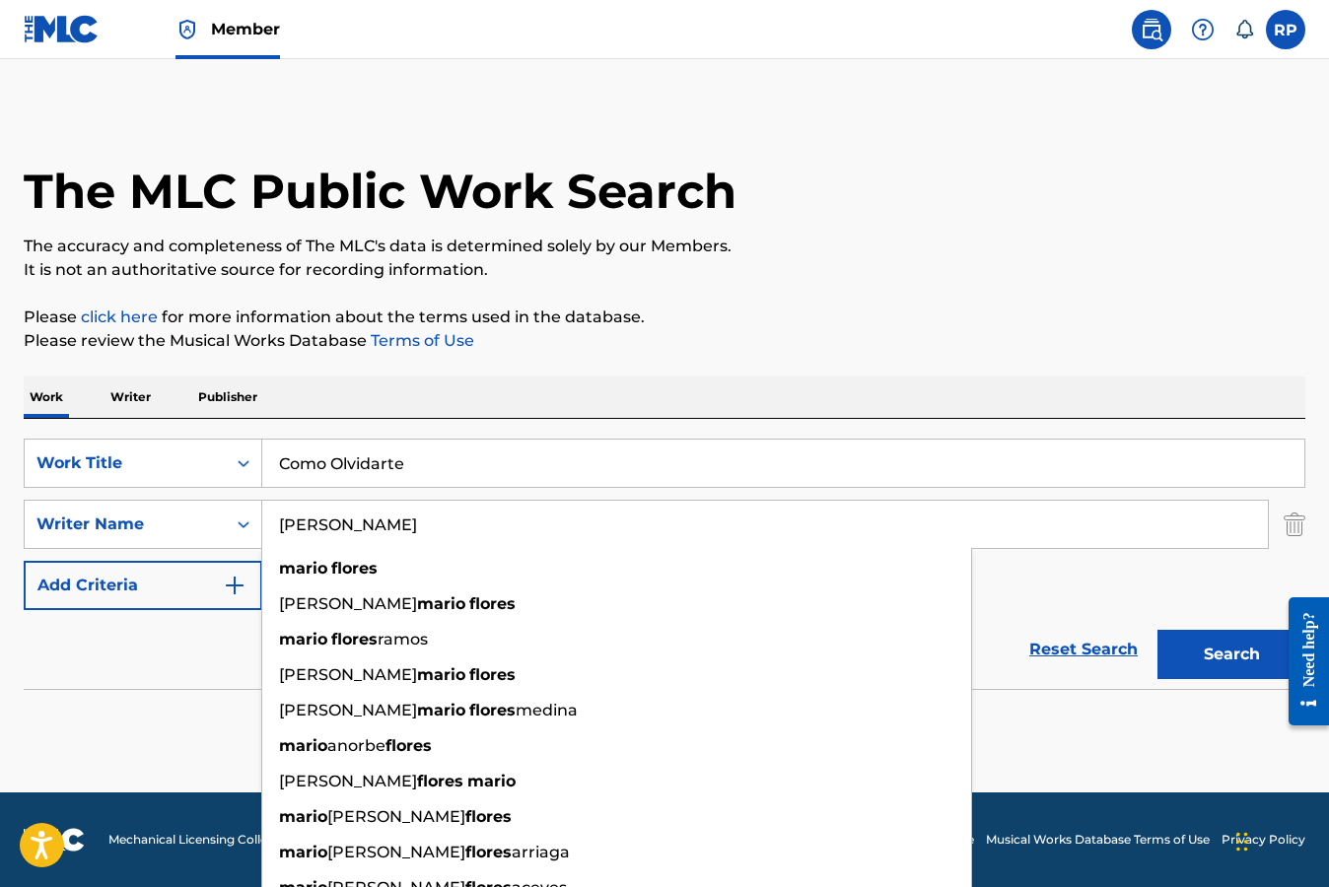
type input "[PERSON_NAME]"
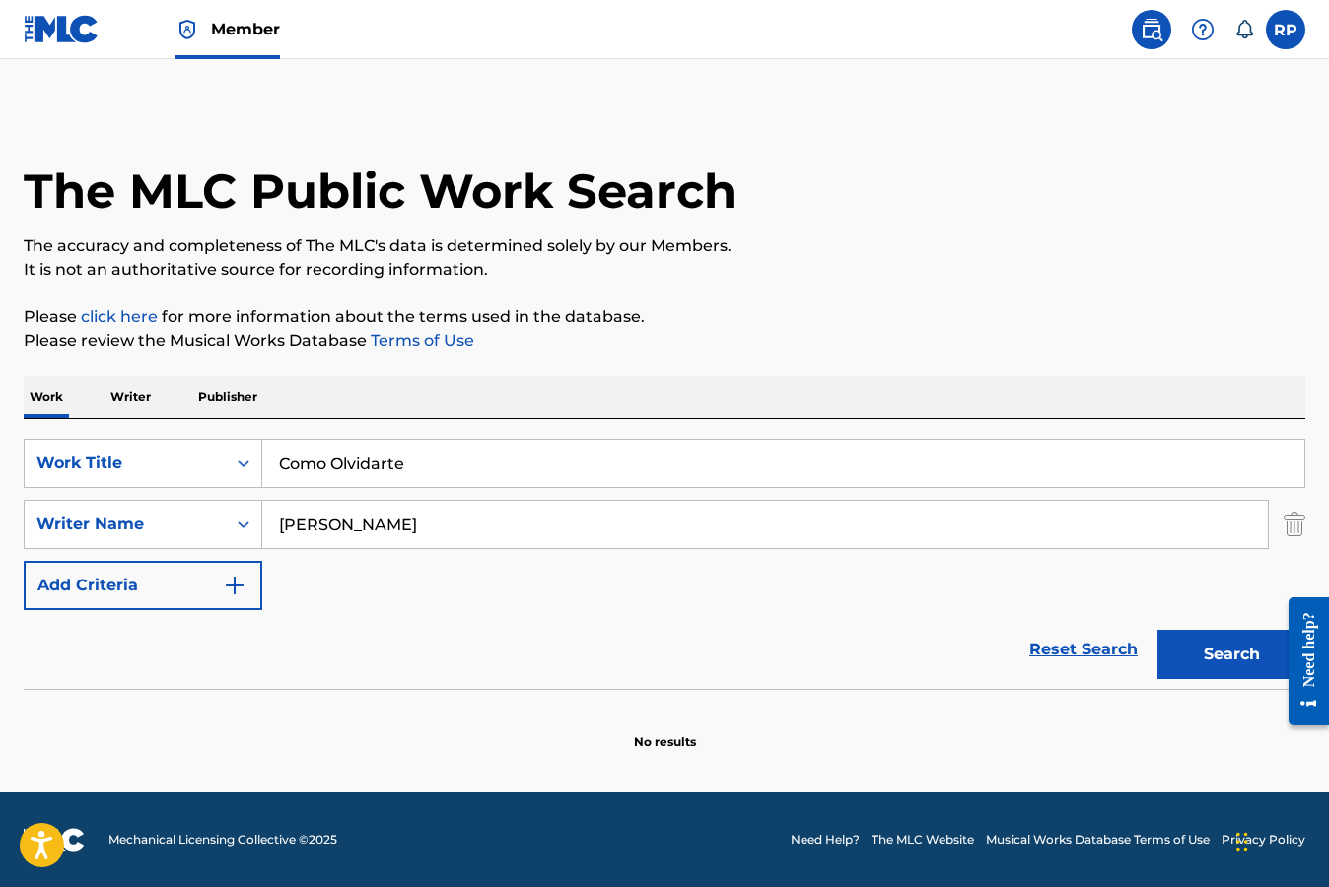
click at [1221, 652] on button "Search" at bounding box center [1231, 654] width 148 height 49
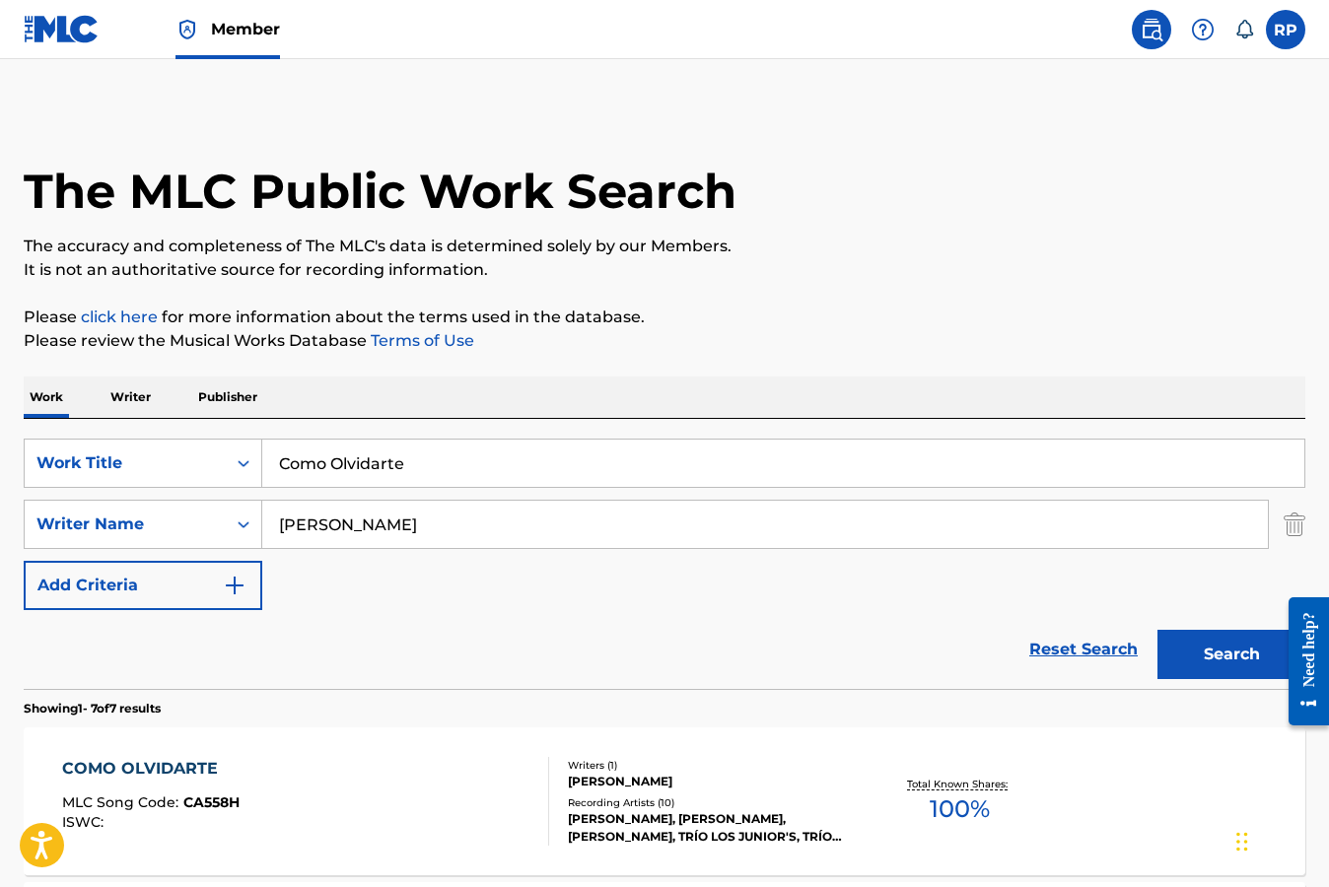
click at [875, 595] on div "SearchWithCriteriadba0c44d-7da1-483f-94ea-6c2c565f3f18 Work Title Como Olvidart…" at bounding box center [664, 524] width 1281 height 171
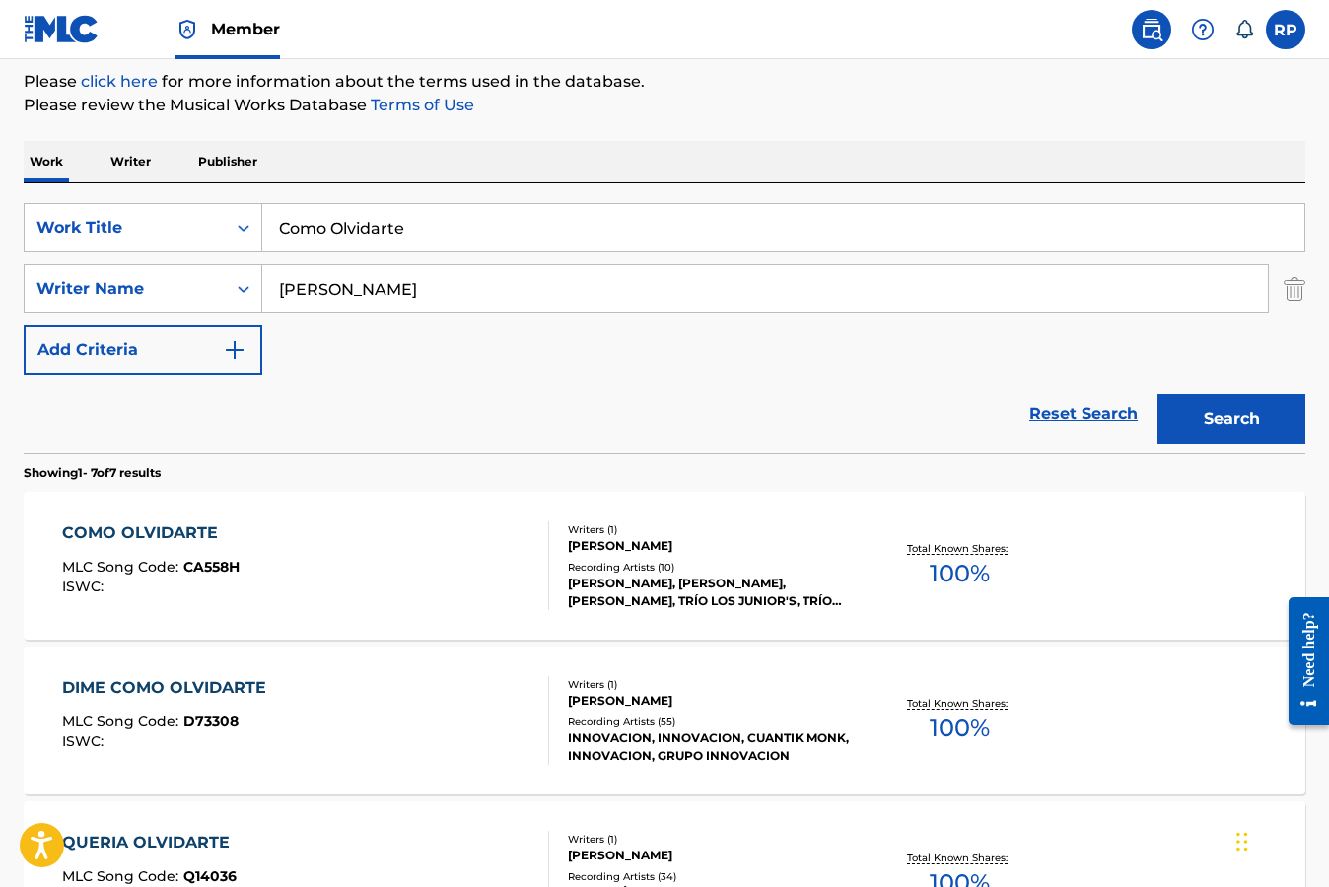
scroll to position [237, 0]
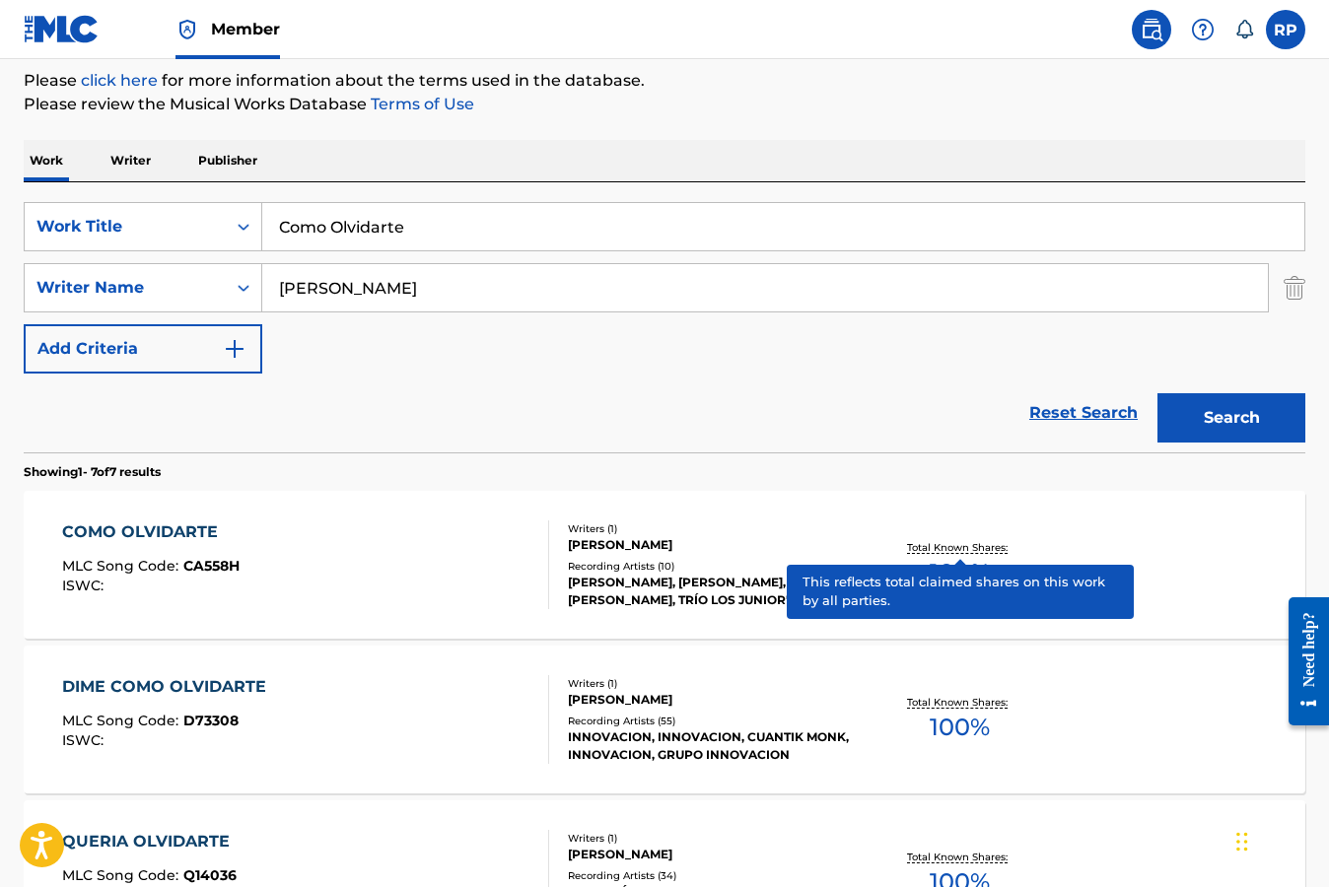
click at [960, 545] on p "Total Known Shares:" at bounding box center [959, 547] width 105 height 15
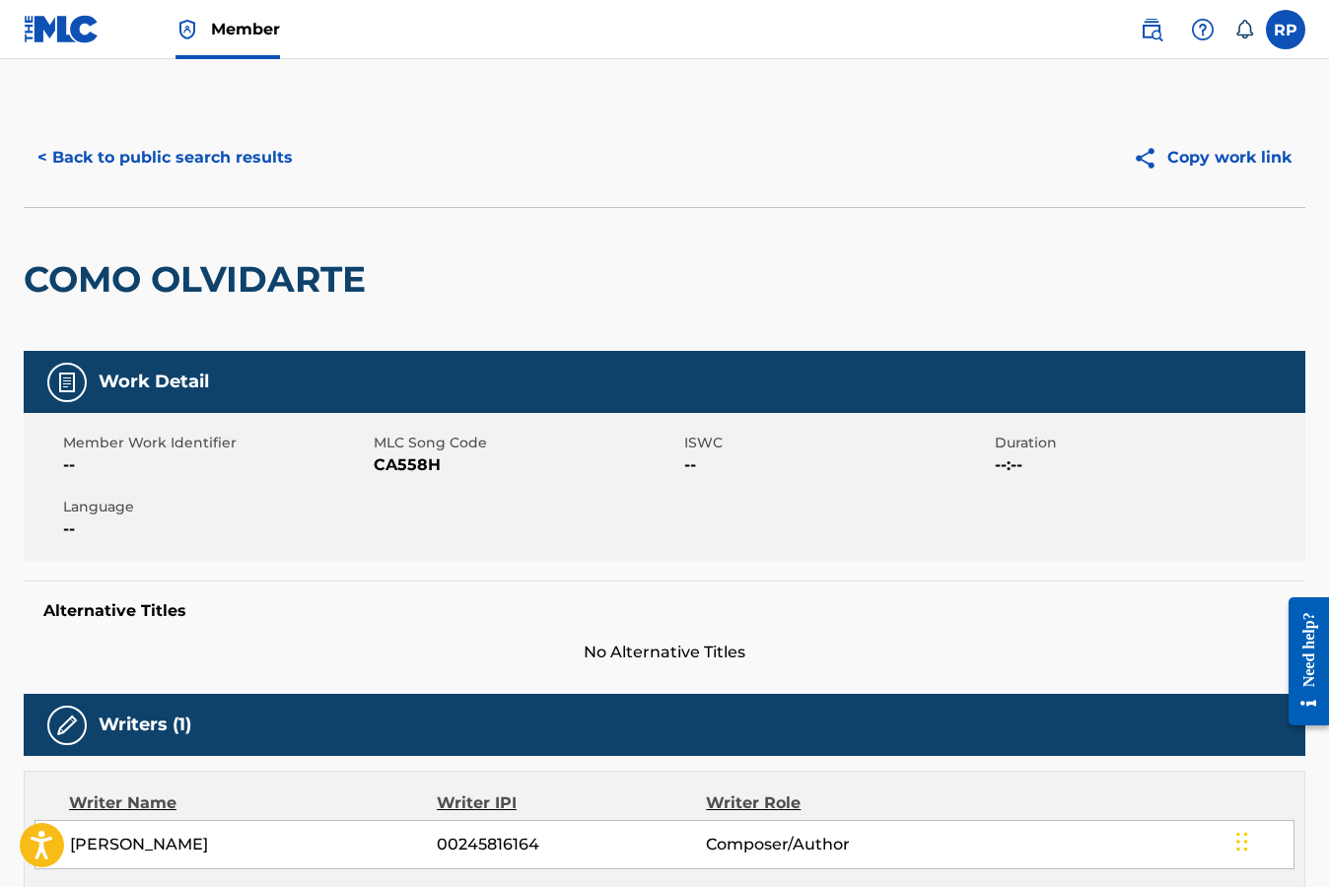
click at [903, 285] on div "COMO OLVIDARTE" at bounding box center [664, 279] width 1281 height 144
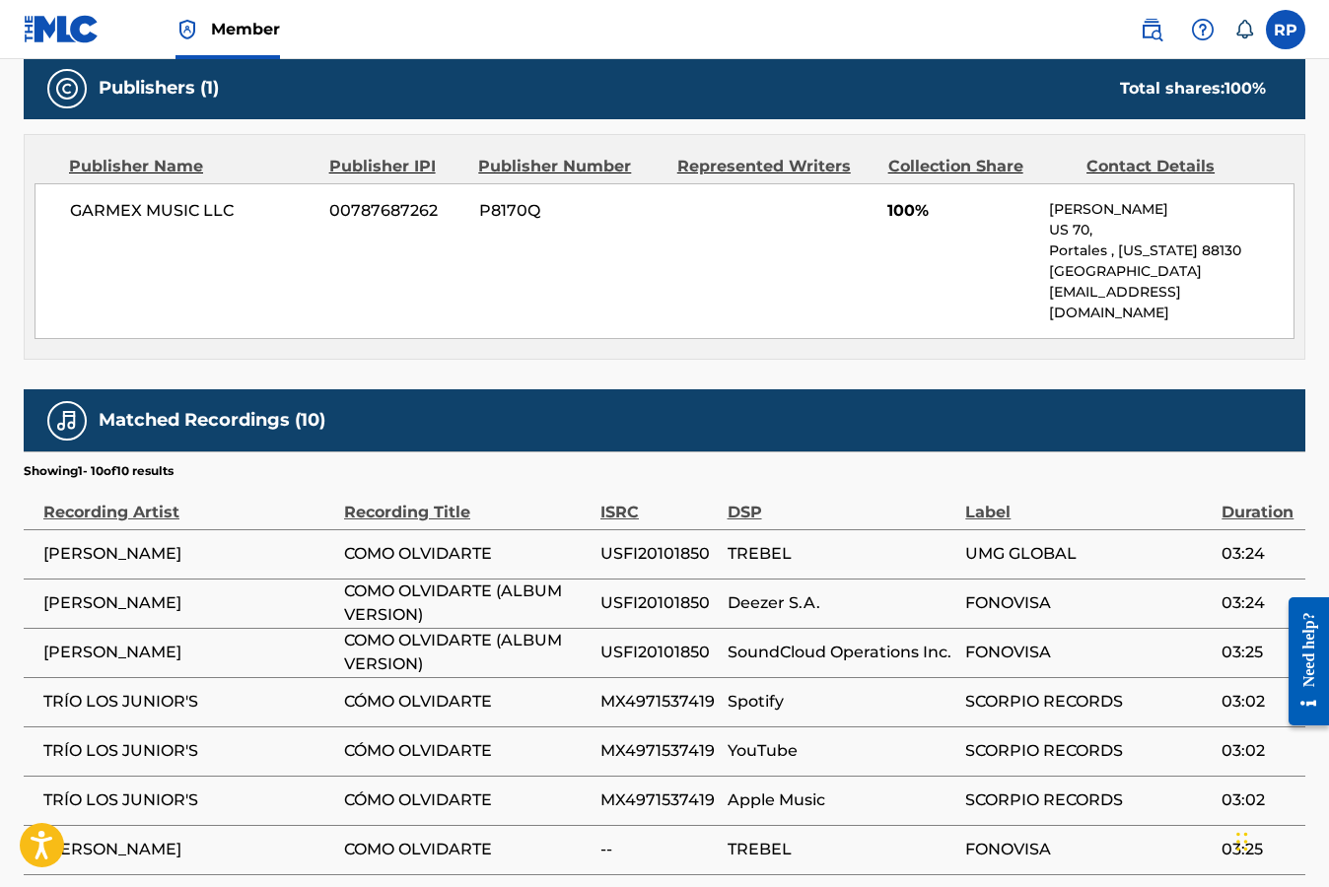
scroll to position [824, 0]
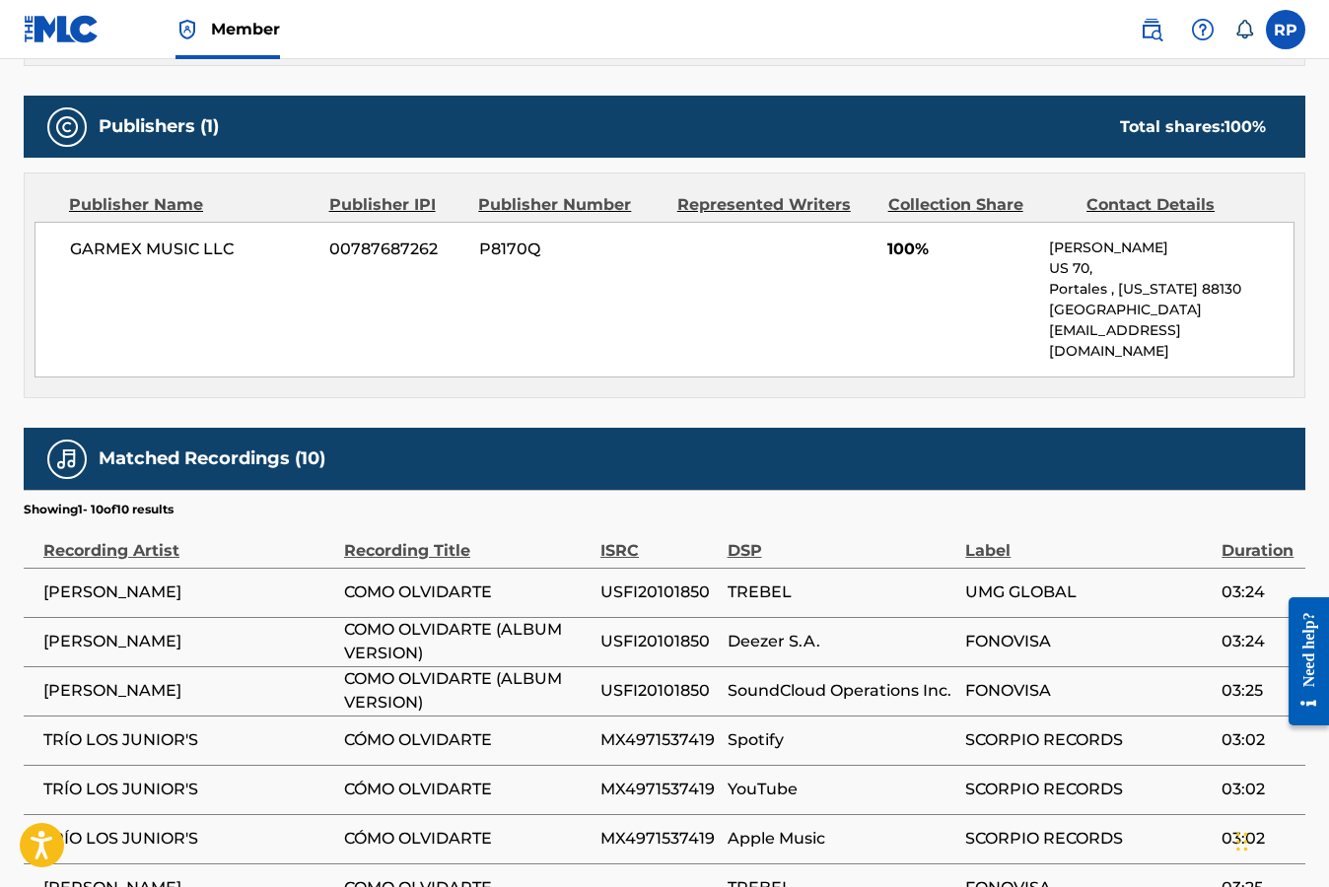
click at [257, 32] on span "Member" at bounding box center [245, 29] width 69 height 23
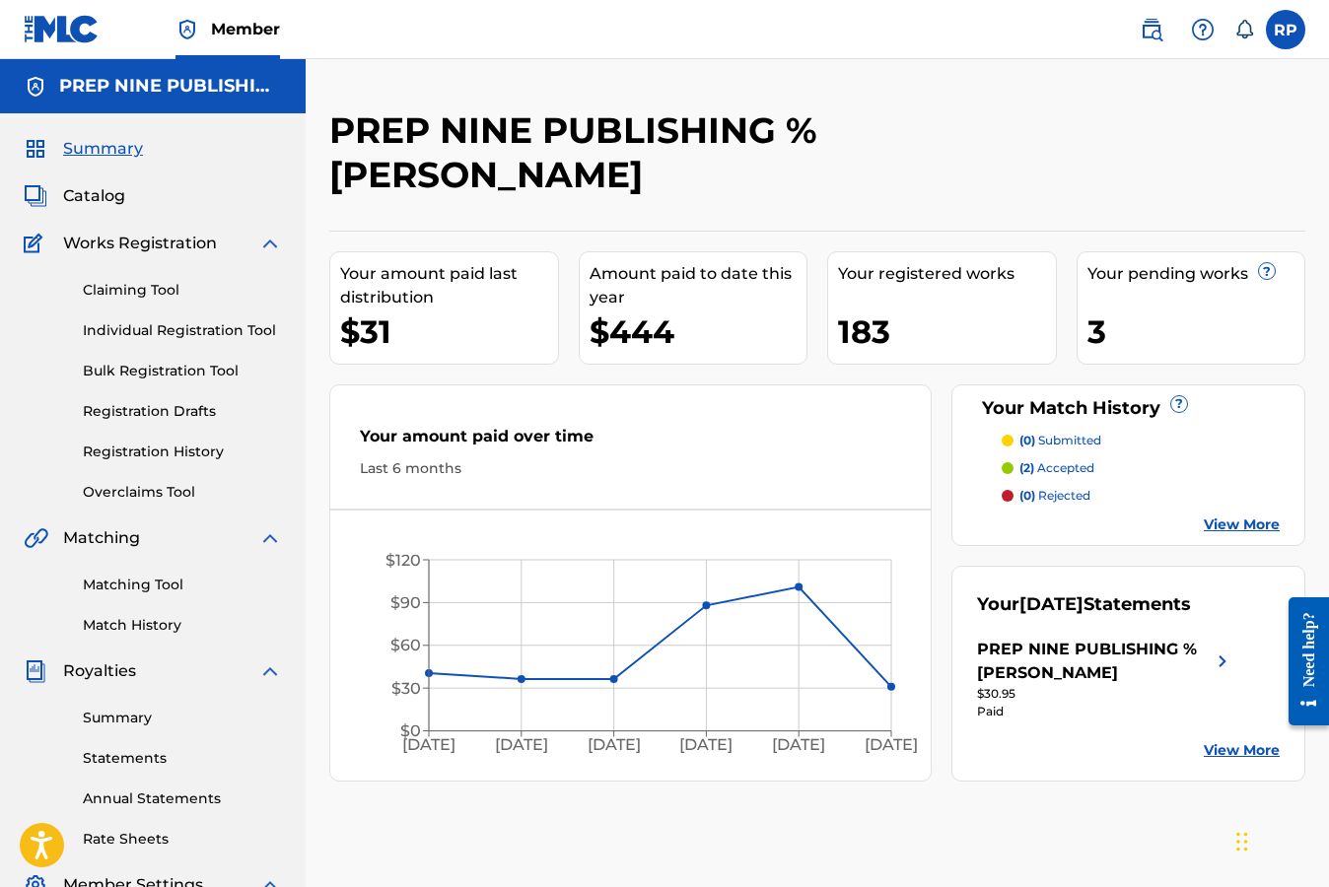
click at [161, 330] on link "Individual Registration Tool" at bounding box center [182, 330] width 199 height 21
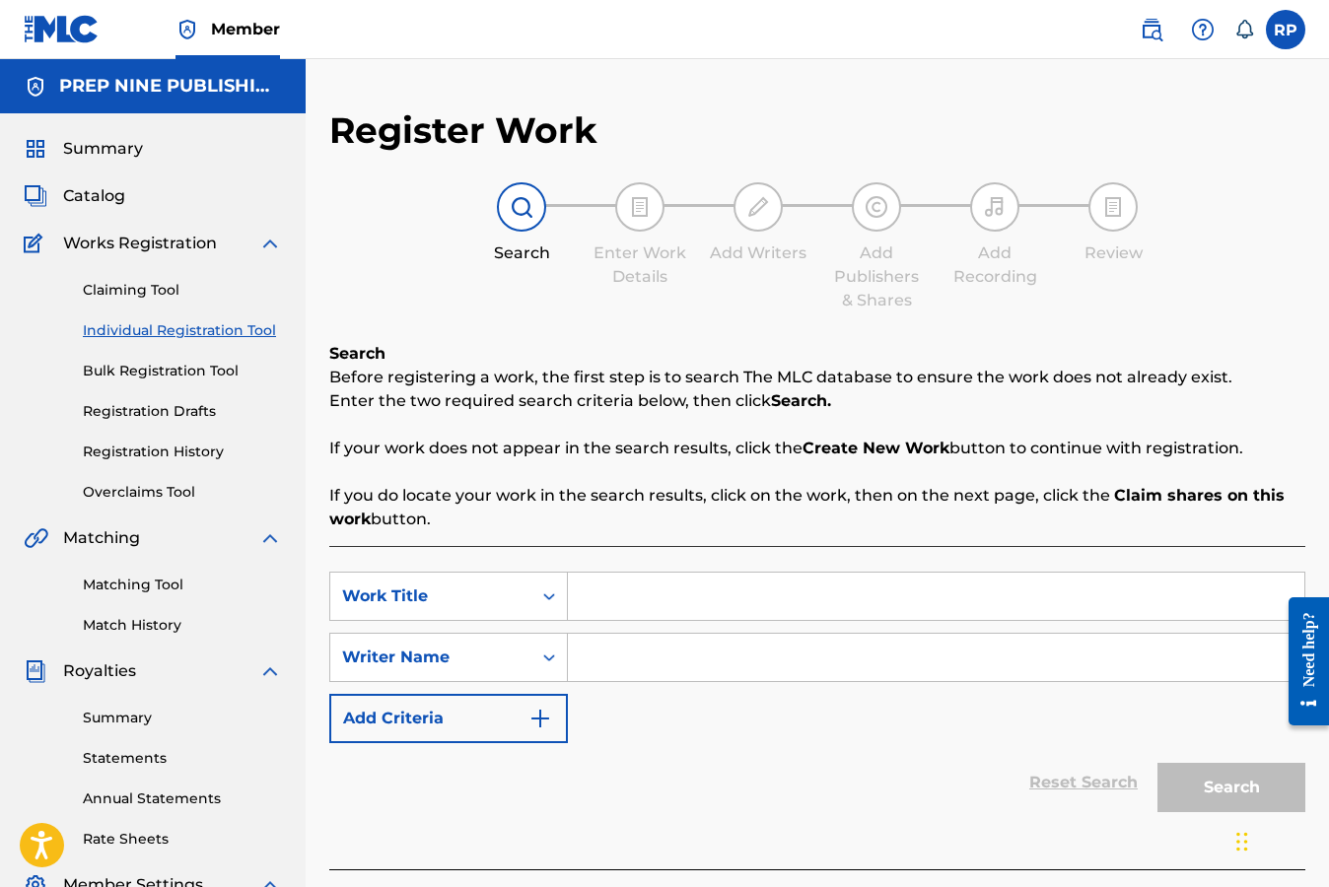
click at [595, 606] on input "Search Form" at bounding box center [936, 596] width 736 height 47
type input "Amor Callado"
click at [593, 663] on input "Search Form" at bounding box center [936, 657] width 736 height 47
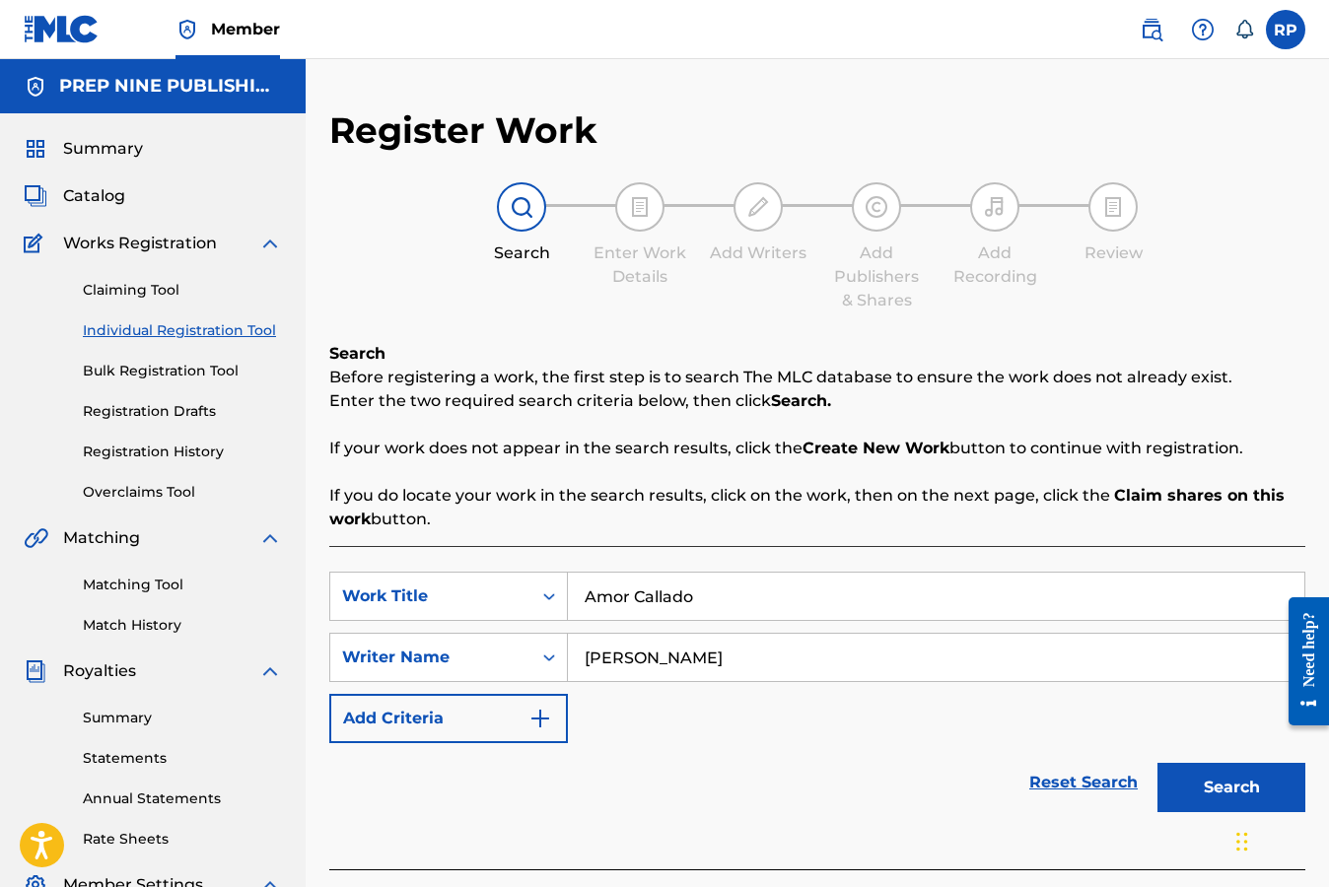
type input "[PERSON_NAME]"
click at [1248, 784] on button "Search" at bounding box center [1231, 787] width 148 height 49
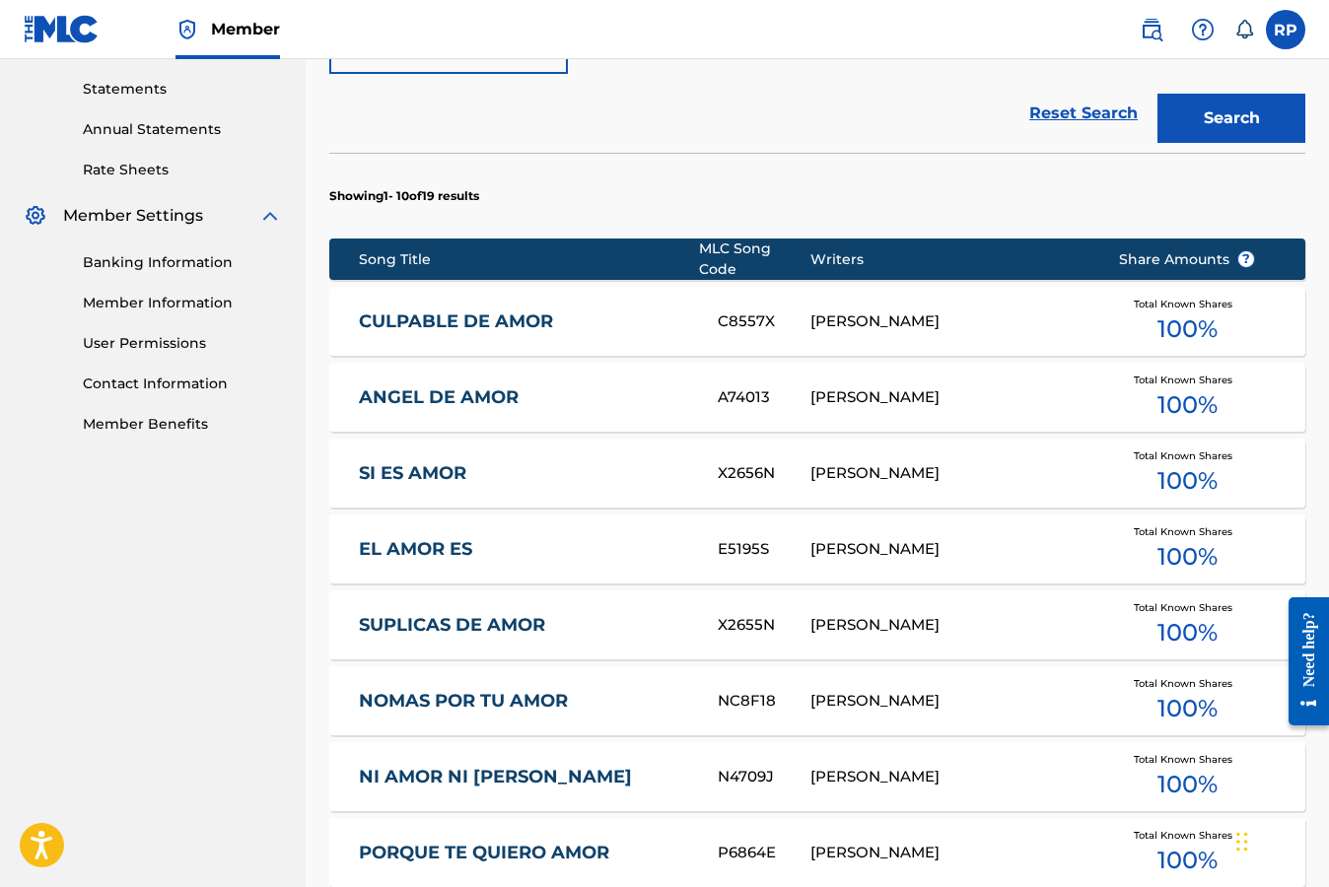
scroll to position [670, 0]
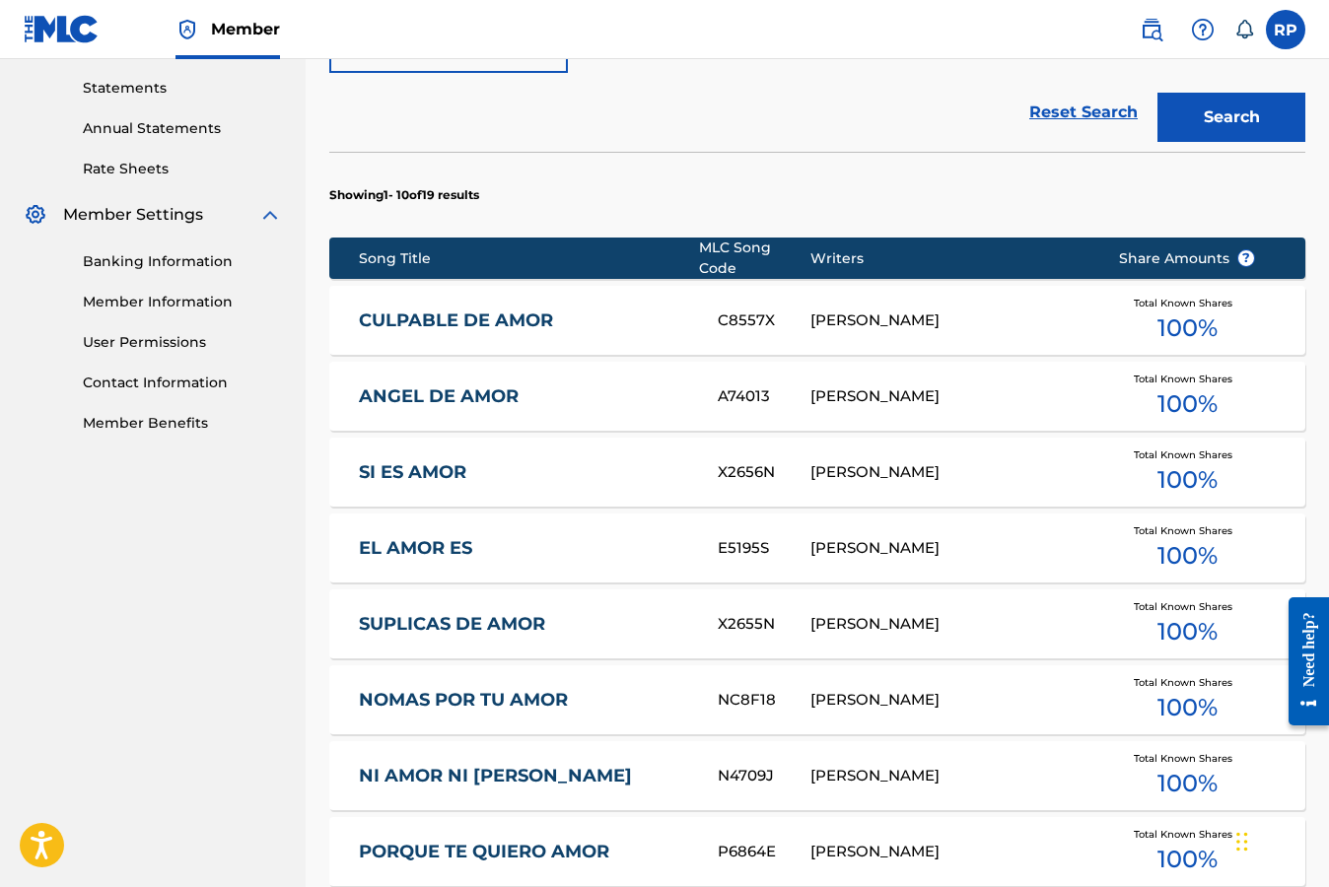
click at [1175, 296] on span "Total Known Shares" at bounding box center [1186, 303] width 106 height 15
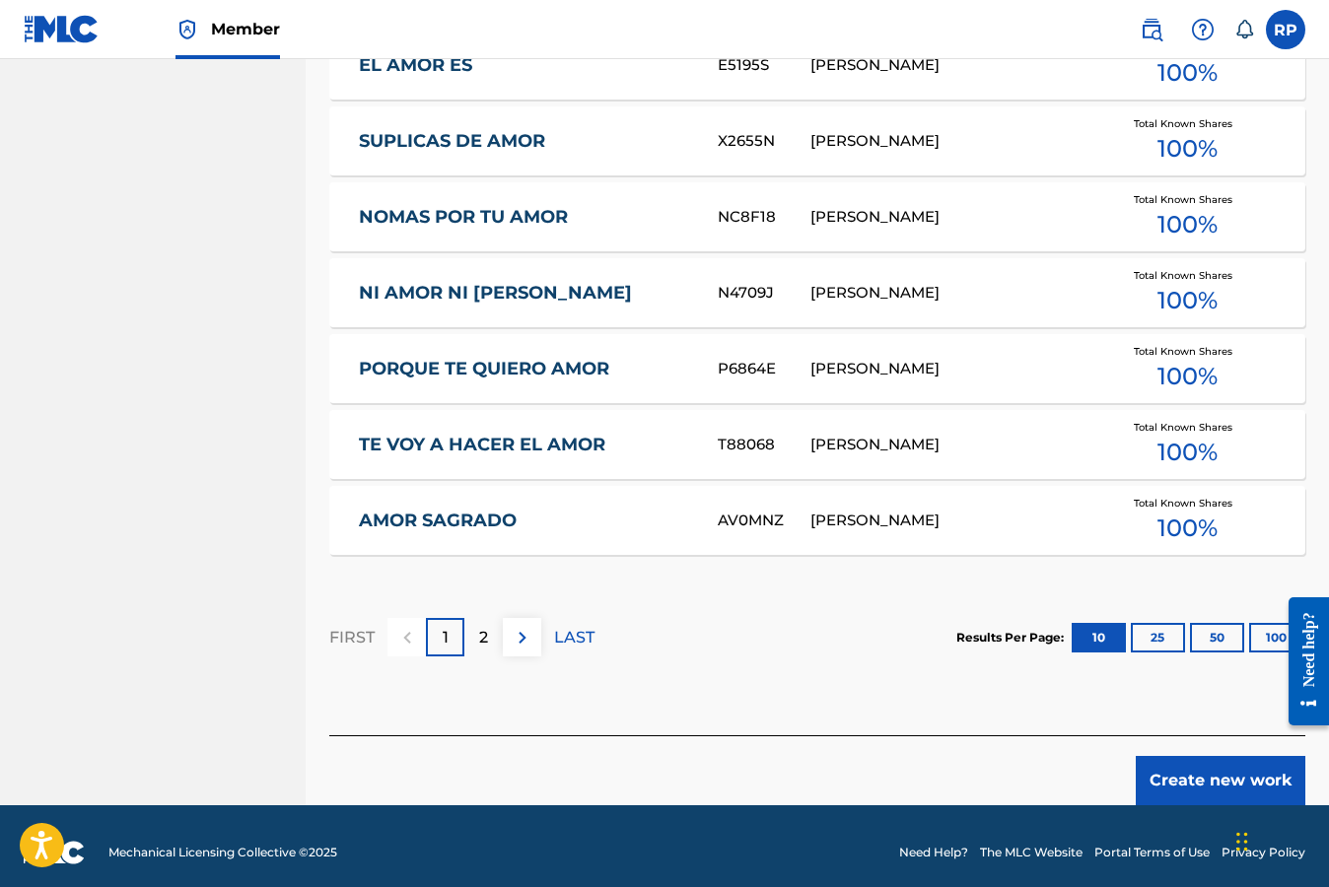
scroll to position [1154, 0]
click at [1221, 771] on button "Create new work" at bounding box center [1220, 779] width 170 height 49
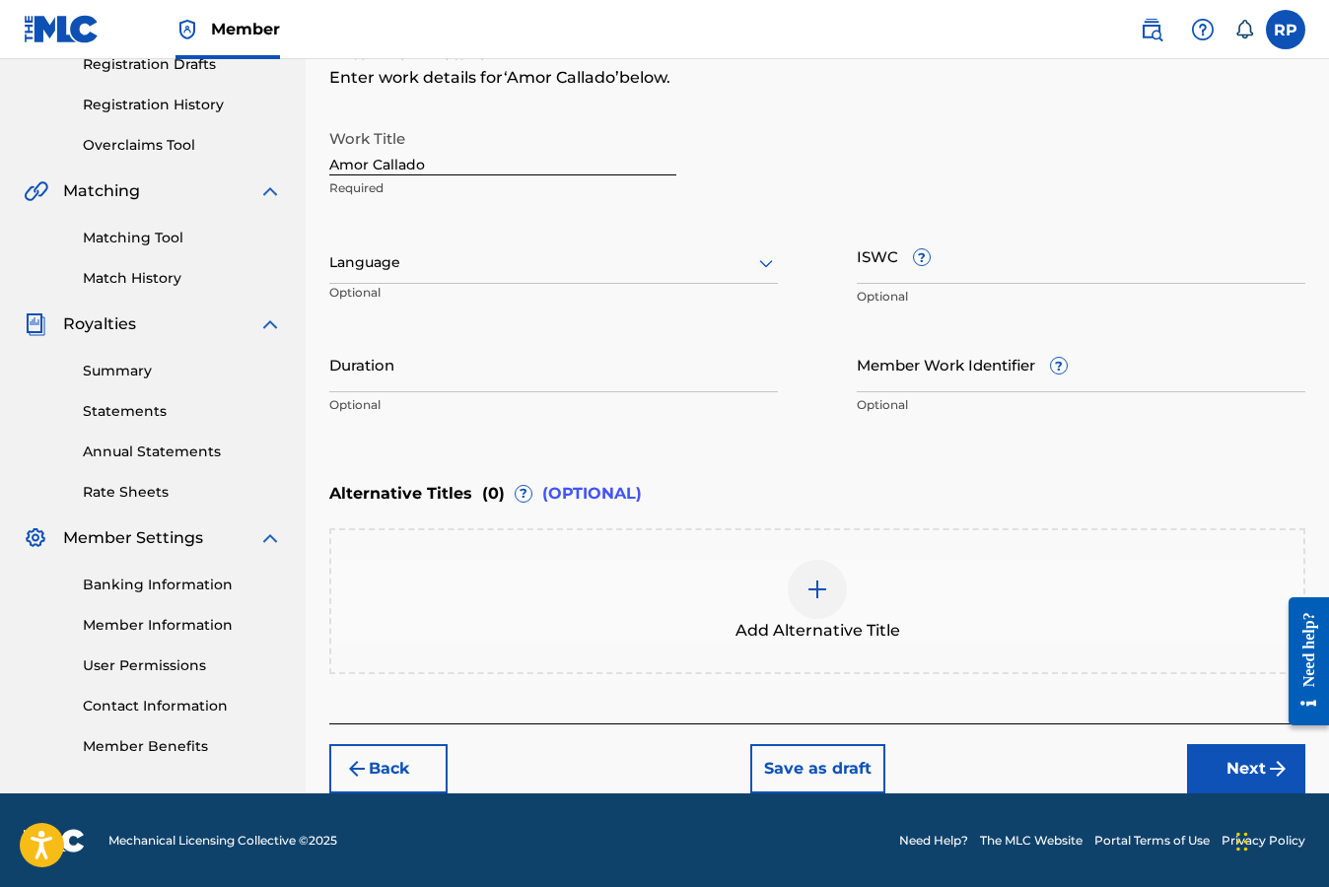
click at [764, 265] on icon at bounding box center [766, 263] width 24 height 24
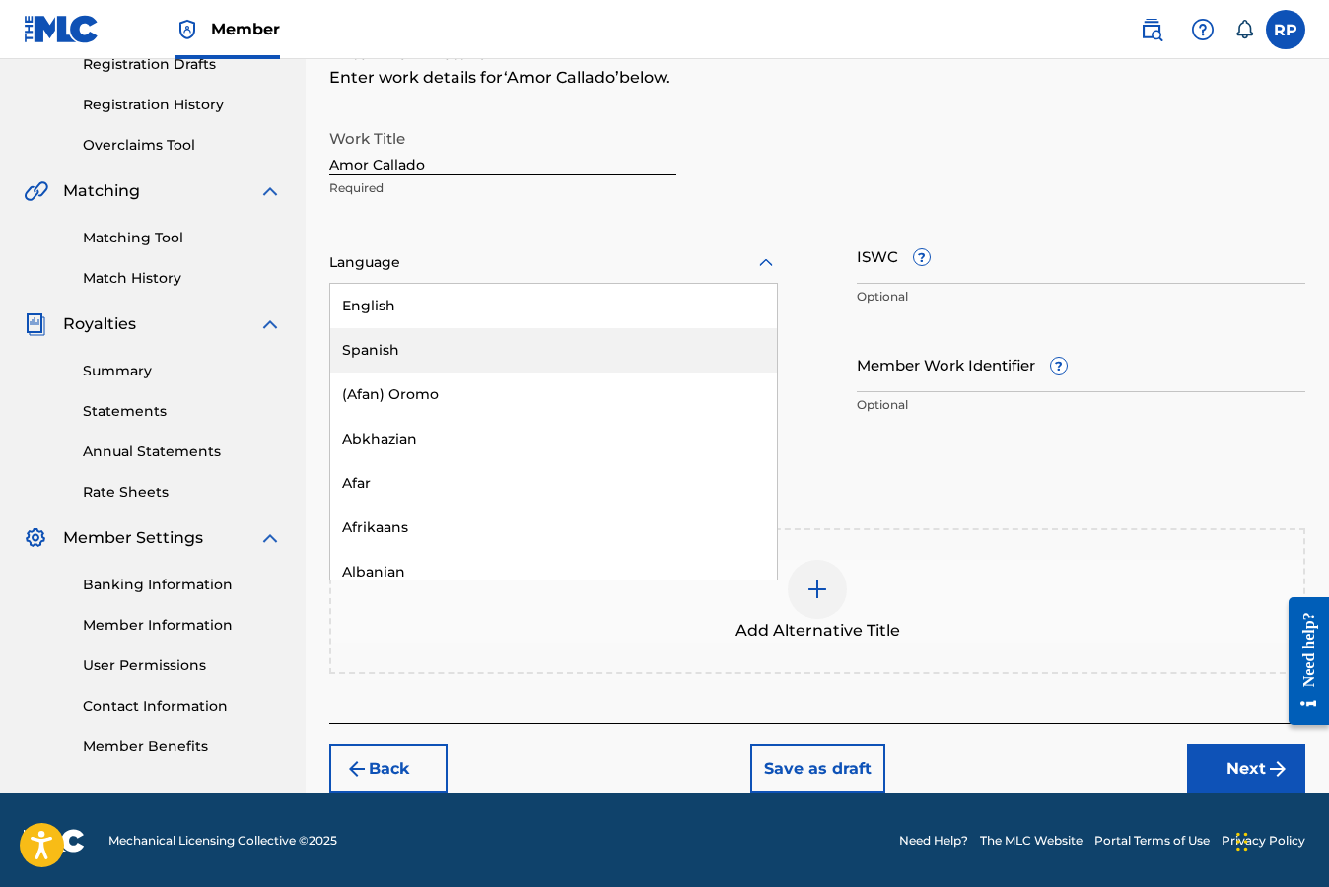
click at [413, 345] on div "Spanish" at bounding box center [553, 350] width 446 height 44
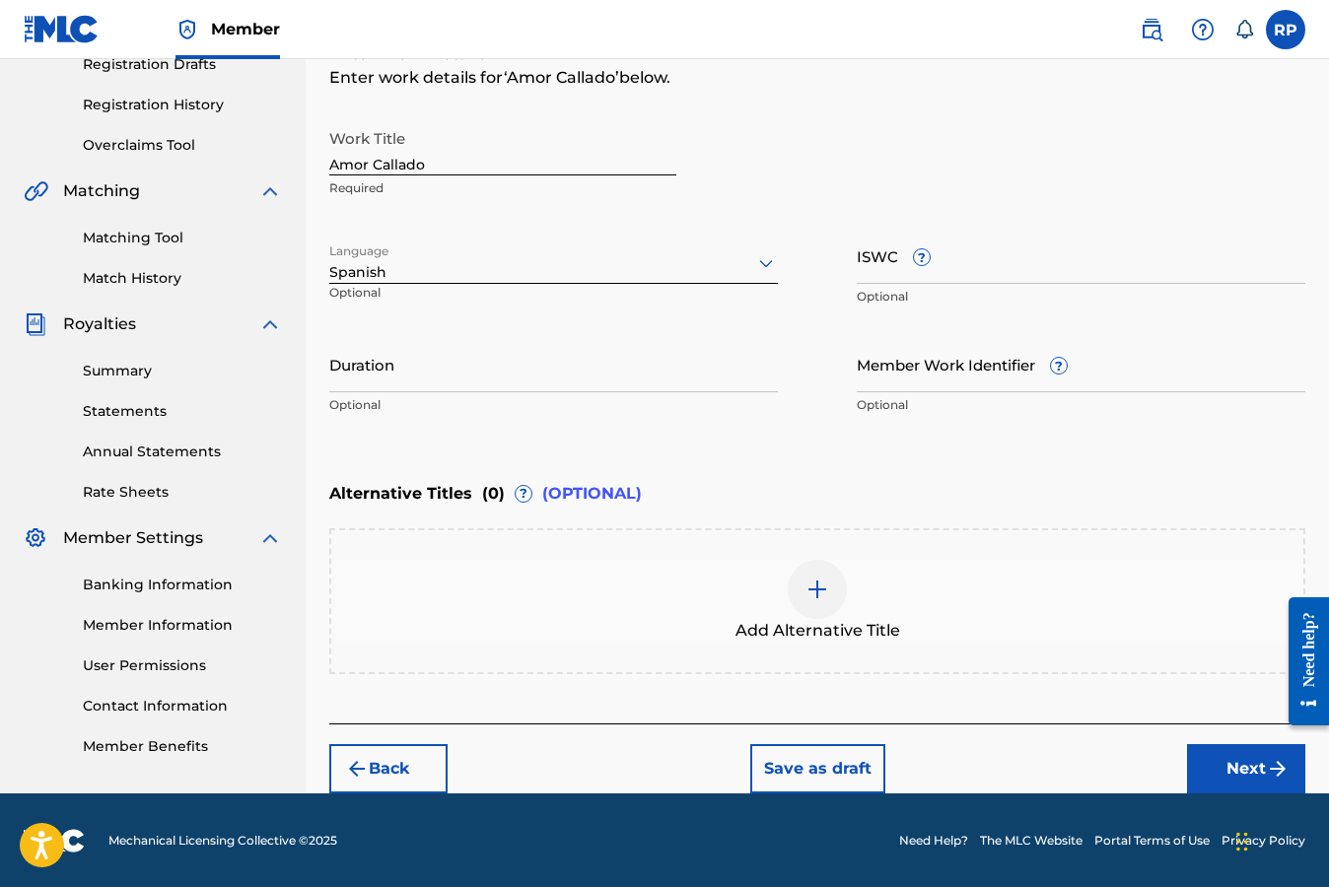
click at [989, 272] on input "ISWC ?" at bounding box center [1080, 256] width 448 height 56
paste input "T9237163767"
type input "T9237163767"
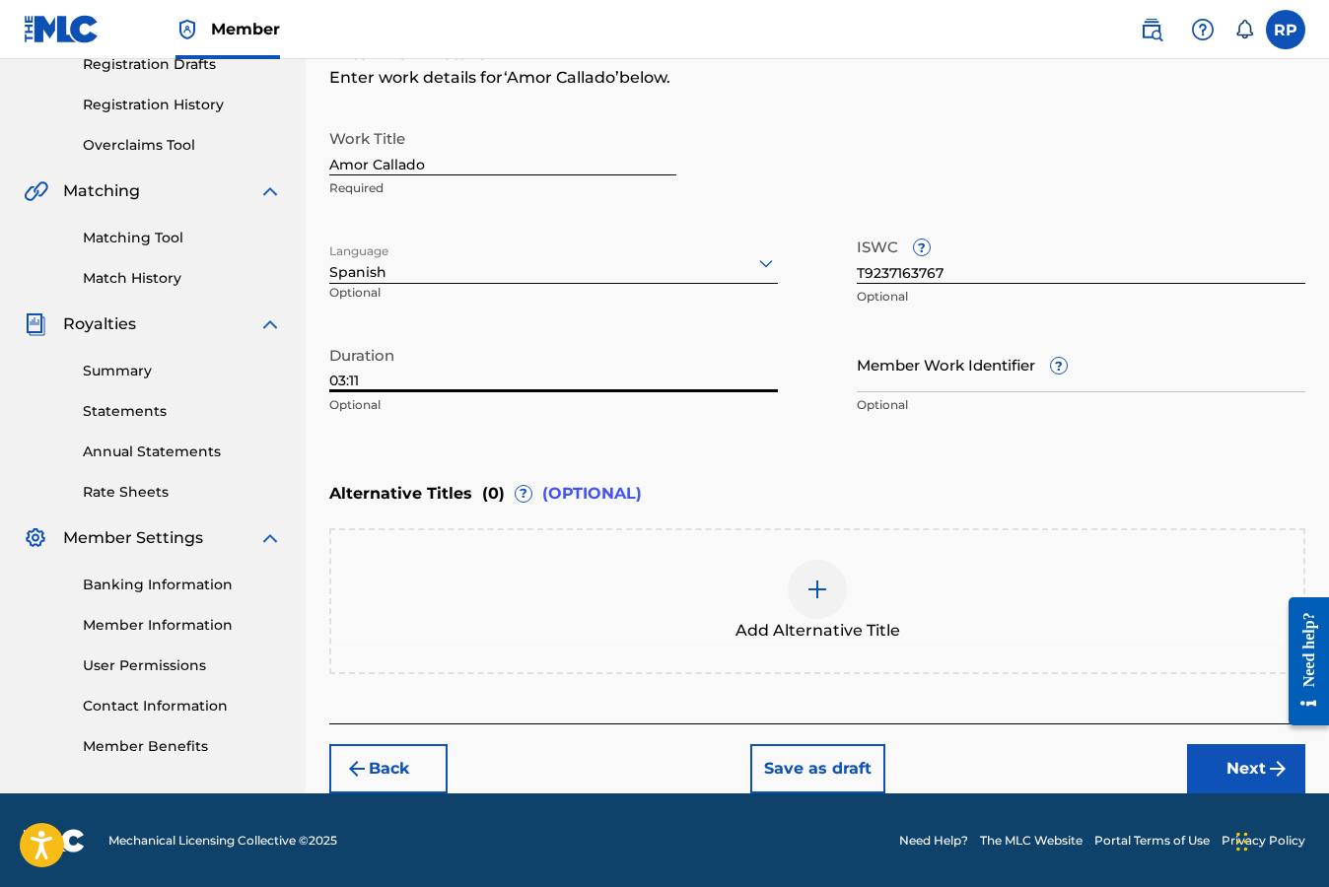
type input "03:11"
click at [724, 485] on div "Alternative Titles ( 0 ) ? (OPTIONAL)" at bounding box center [817, 493] width 976 height 43
click at [1272, 468] on div "Enter Work Details Enter work details for ‘ Amor Callado ’ below. Work Title Am…" at bounding box center [817, 233] width 976 height 477
click at [1217, 774] on button "Next" at bounding box center [1246, 768] width 118 height 49
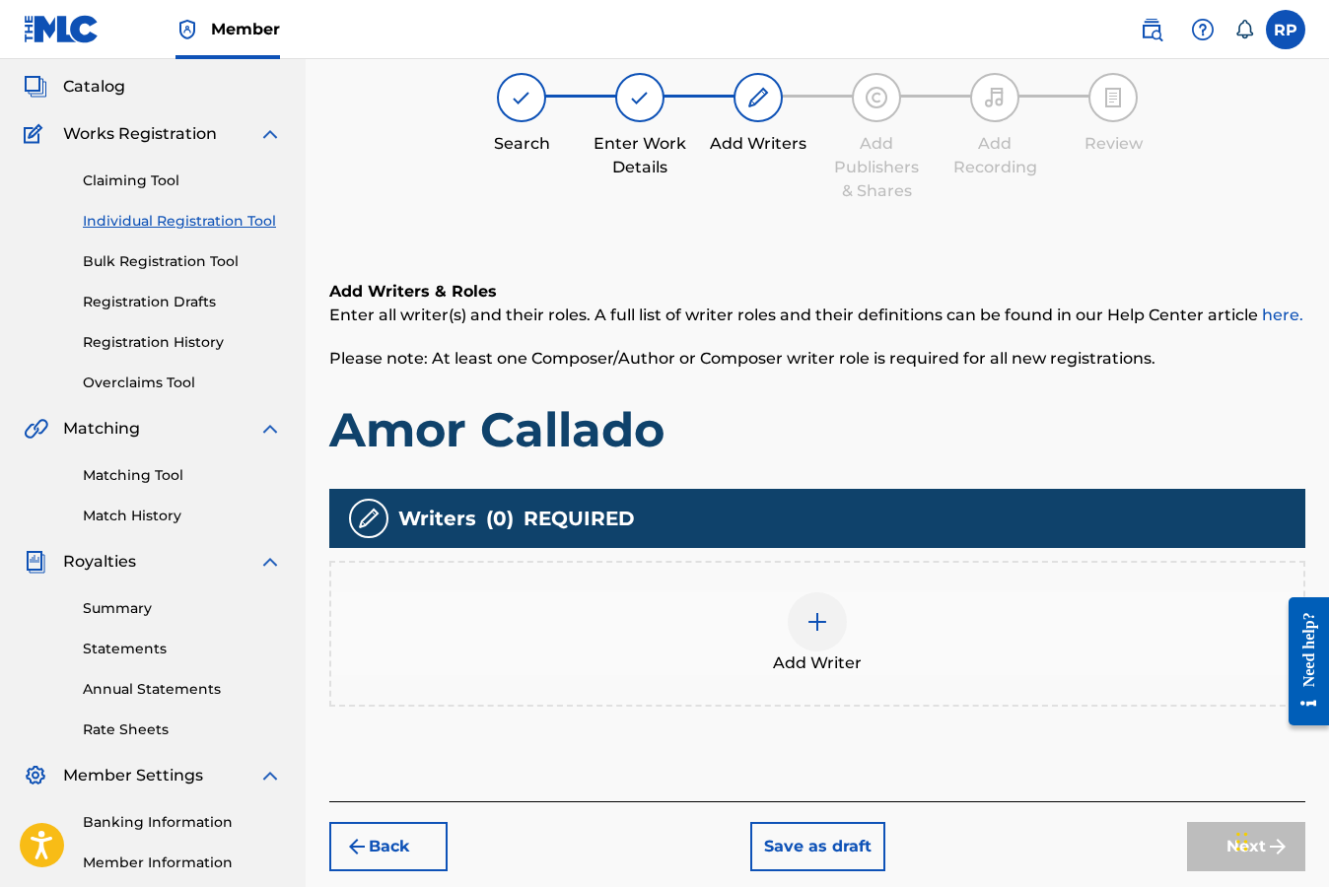
scroll to position [89, 0]
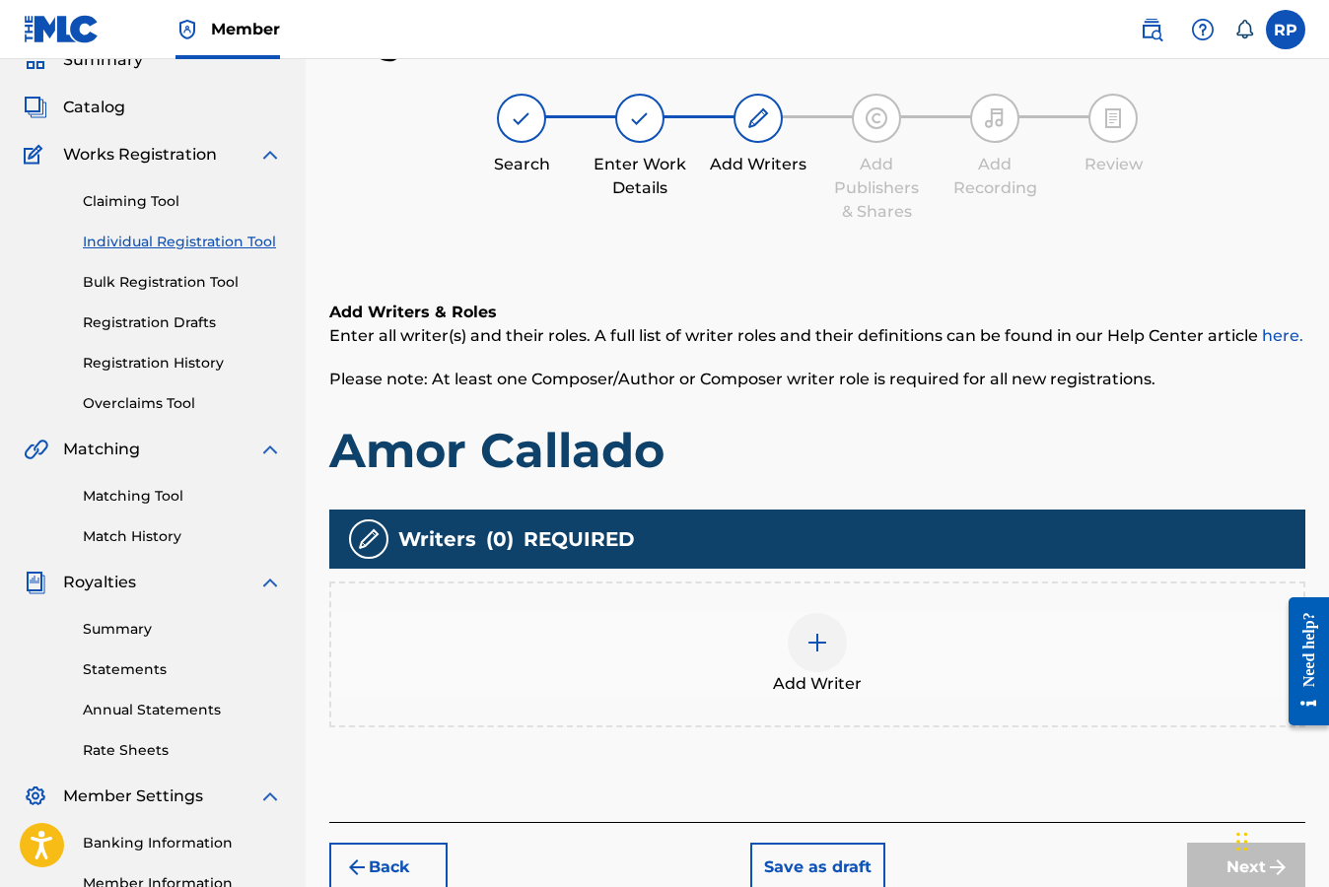
click at [818, 636] on img at bounding box center [817, 643] width 24 height 24
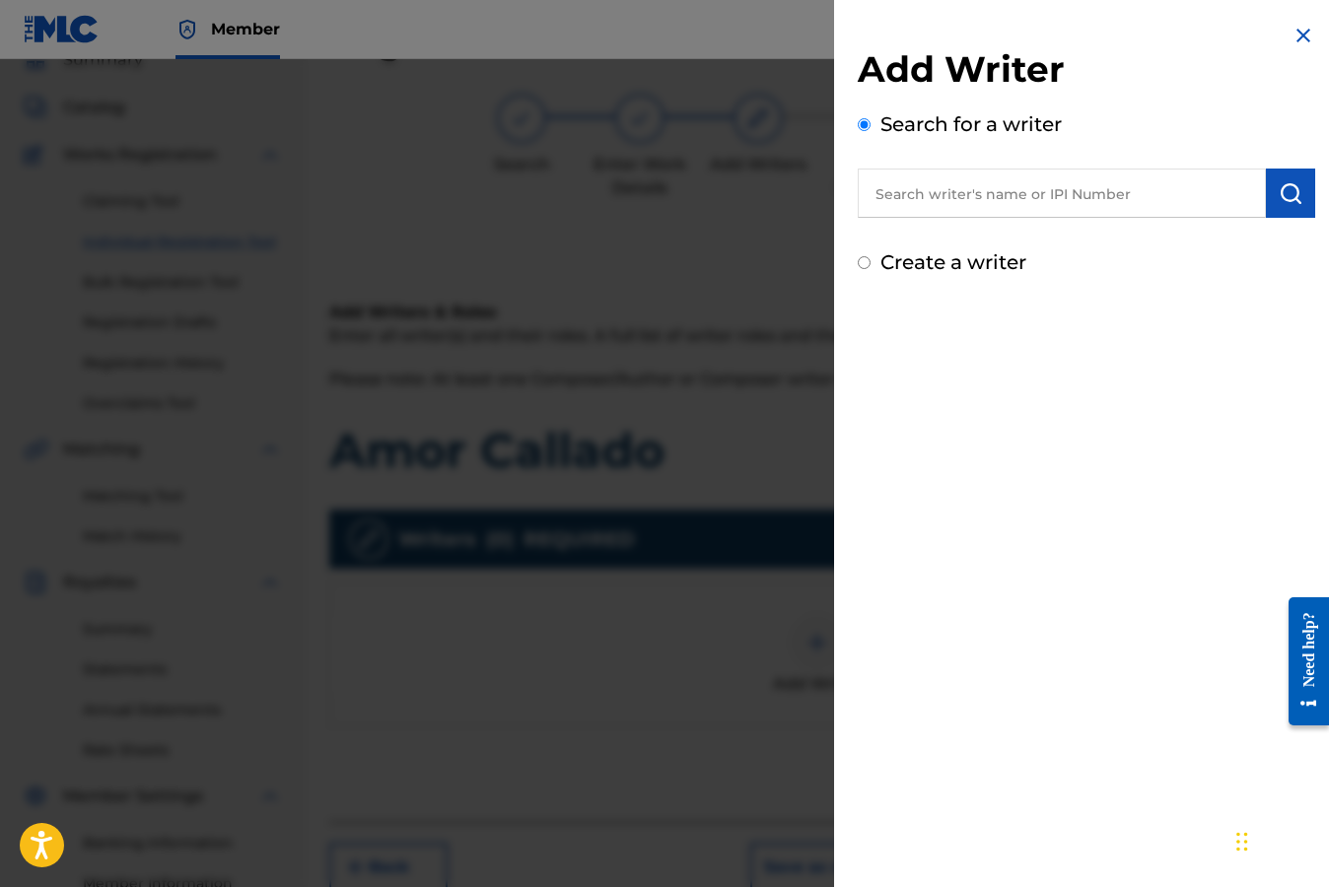
click at [863, 262] on input "Create a writer" at bounding box center [863, 262] width 13 height 13
radio input "false"
radio input "true"
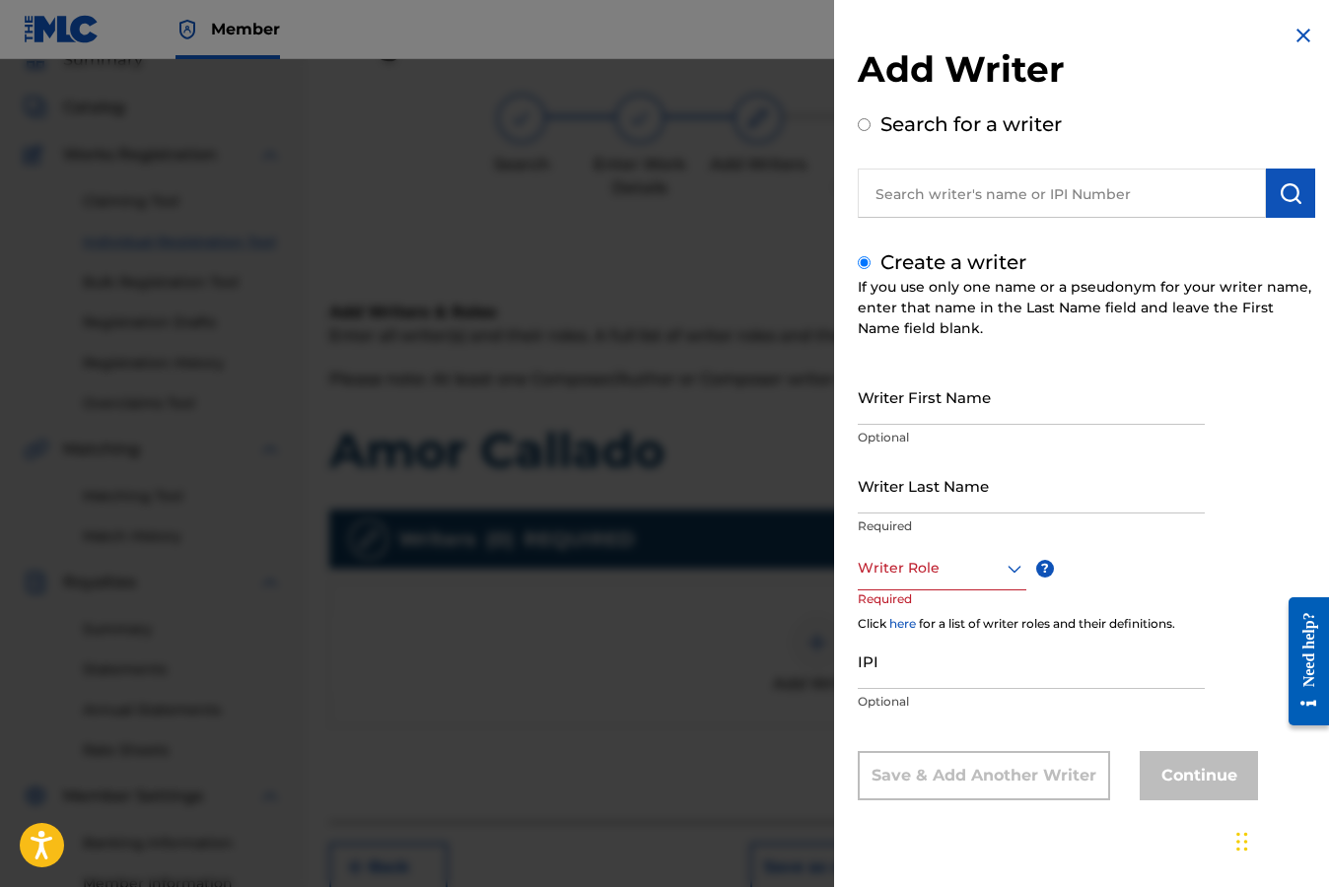
click at [923, 403] on input "Writer First Name" at bounding box center [1030, 397] width 347 height 56
type input "Mario"
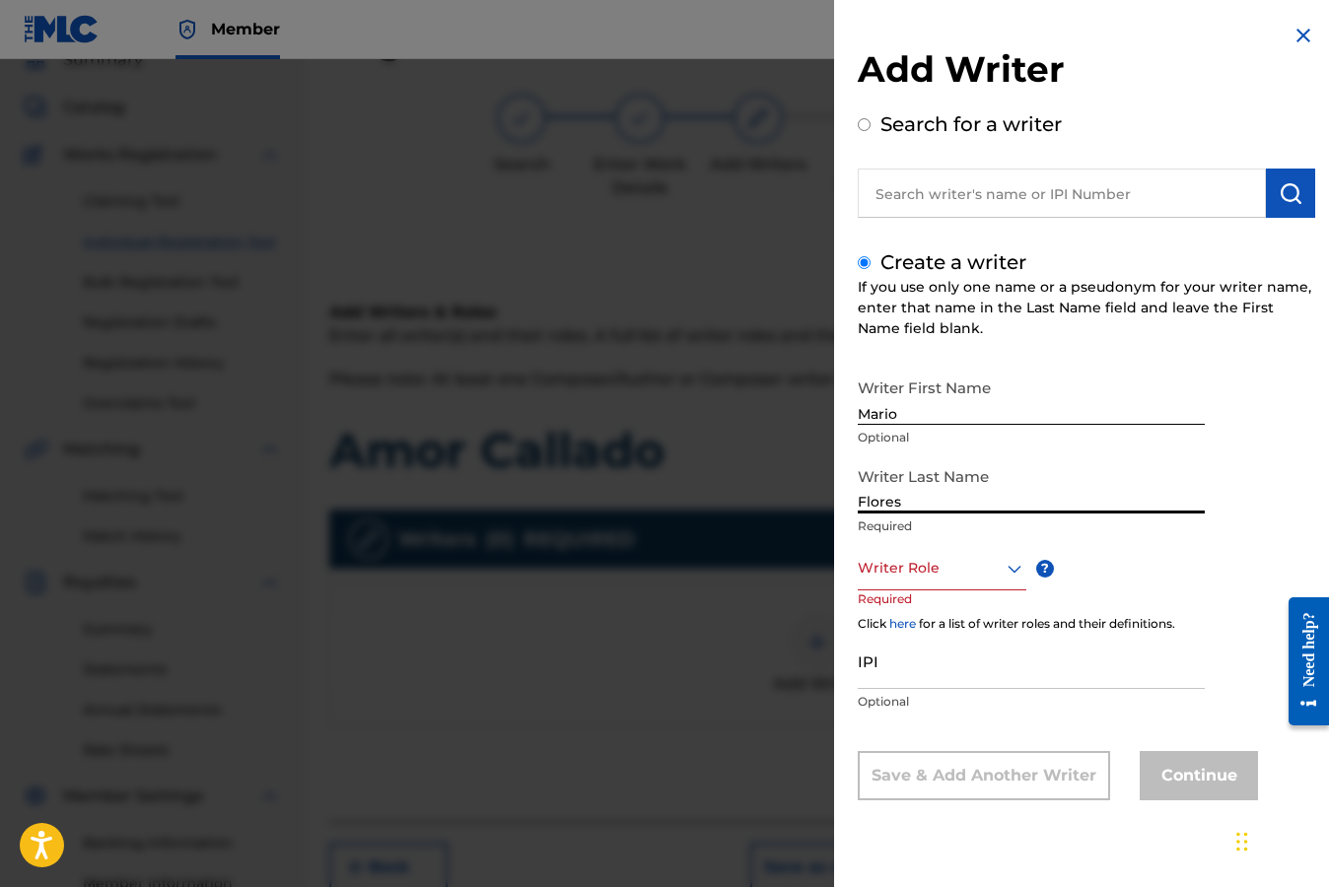
type input "Flores"
click at [1010, 570] on icon at bounding box center [1014, 569] width 14 height 8
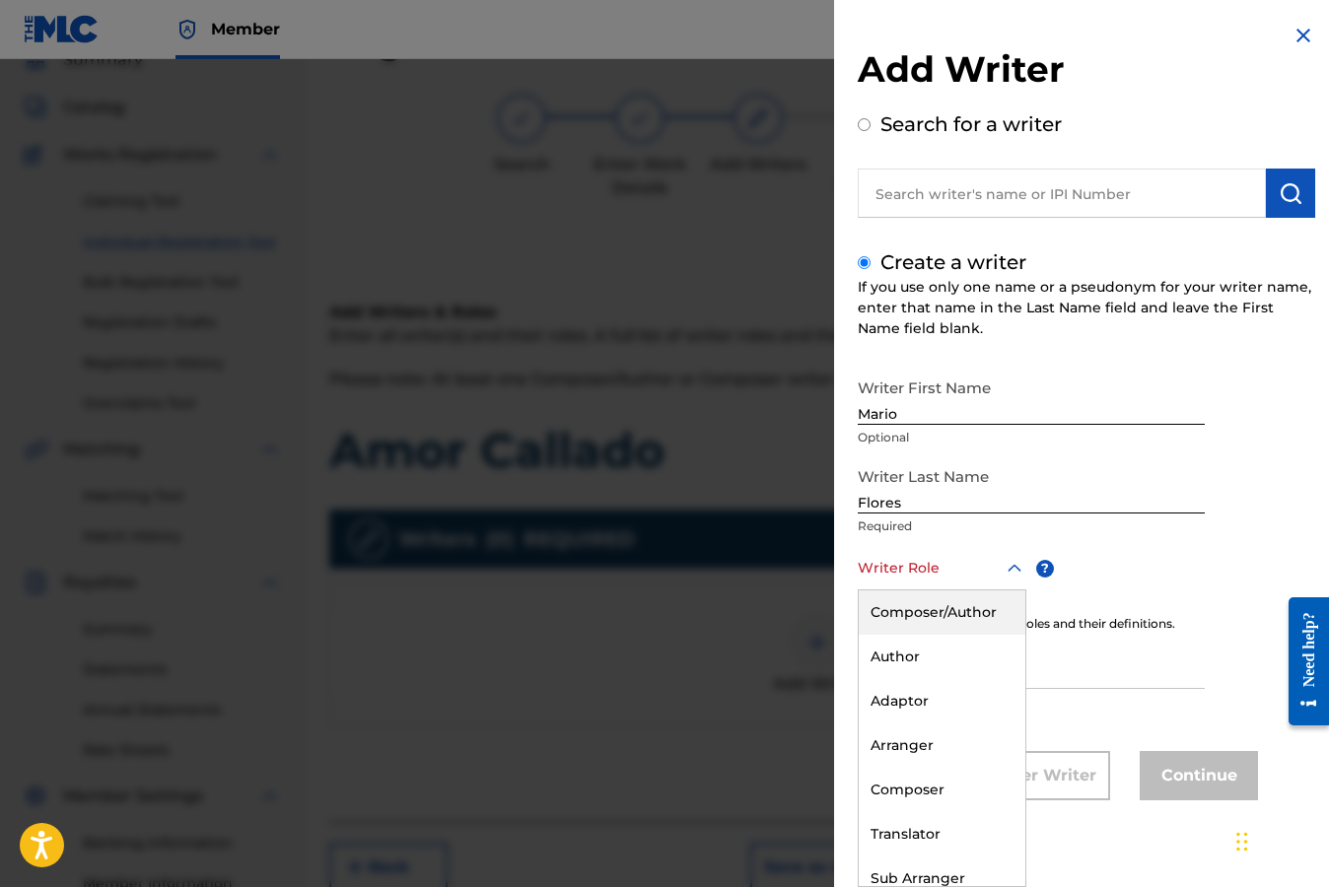
click at [948, 613] on div "Composer/Author" at bounding box center [941, 612] width 167 height 44
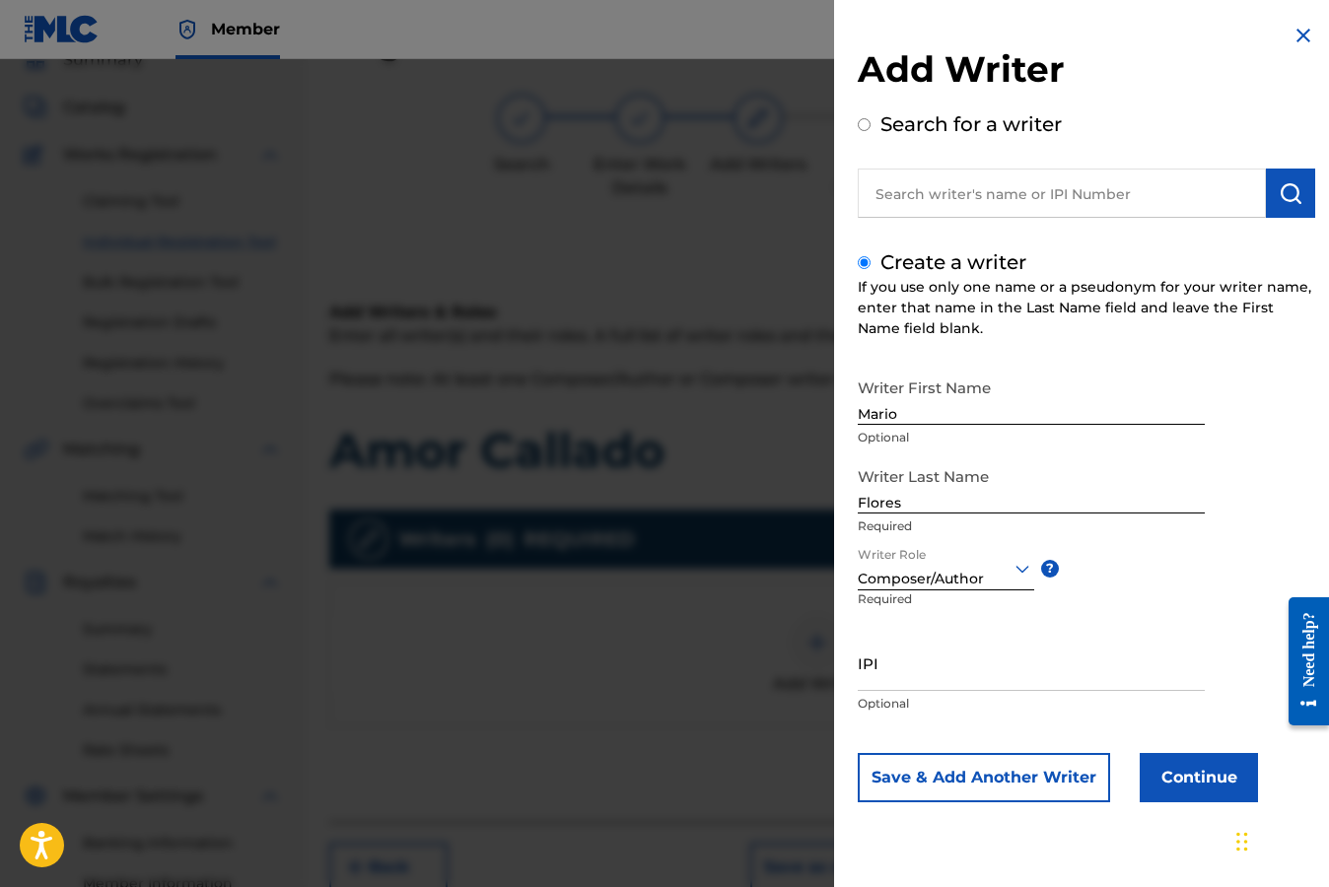
click at [916, 676] on input "IPI" at bounding box center [1030, 663] width 347 height 56
paste input "00245816164"
type input "00245816164"
click at [1196, 778] on button "Continue" at bounding box center [1198, 777] width 118 height 49
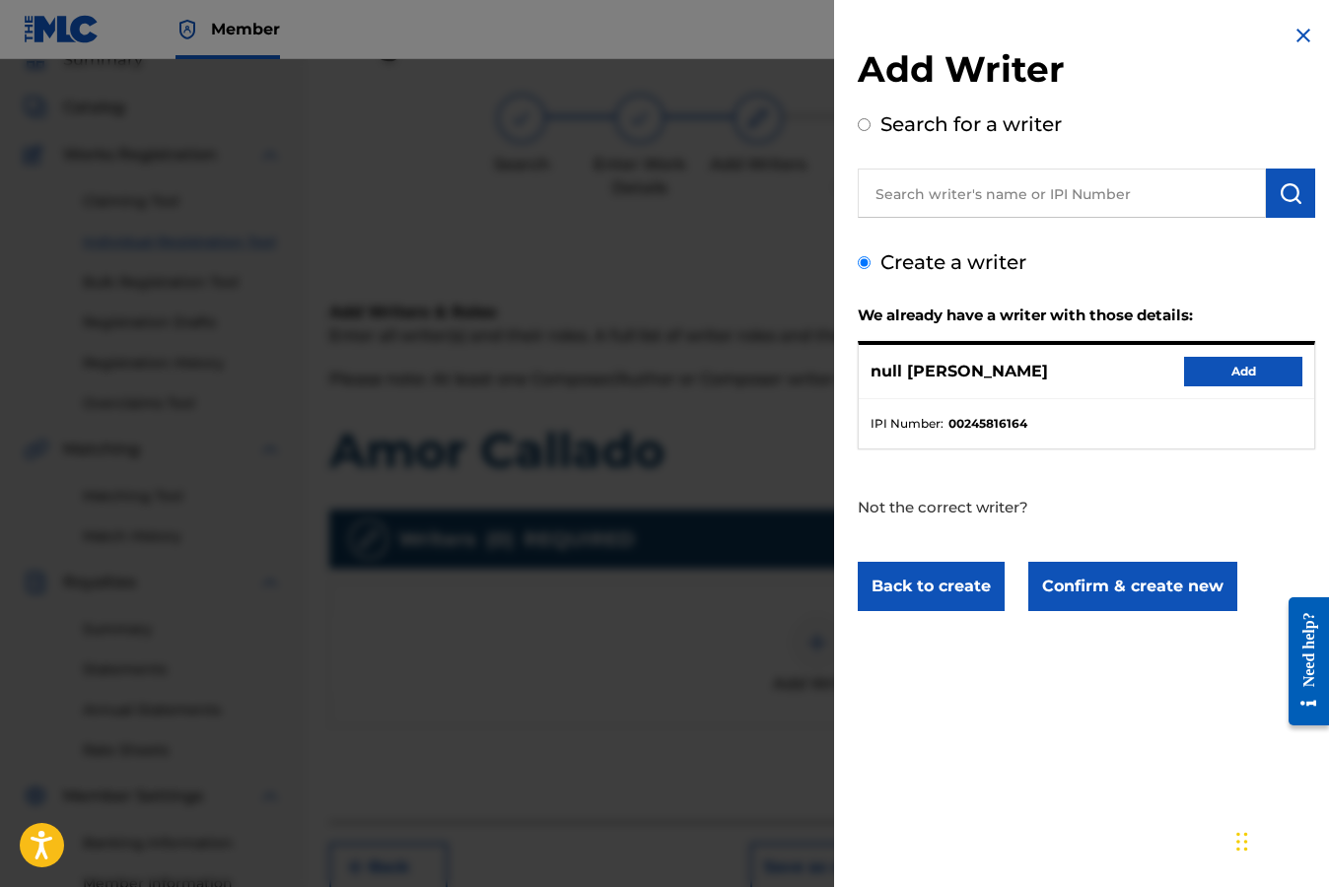
click at [945, 598] on button "Back to create" at bounding box center [930, 586] width 147 height 49
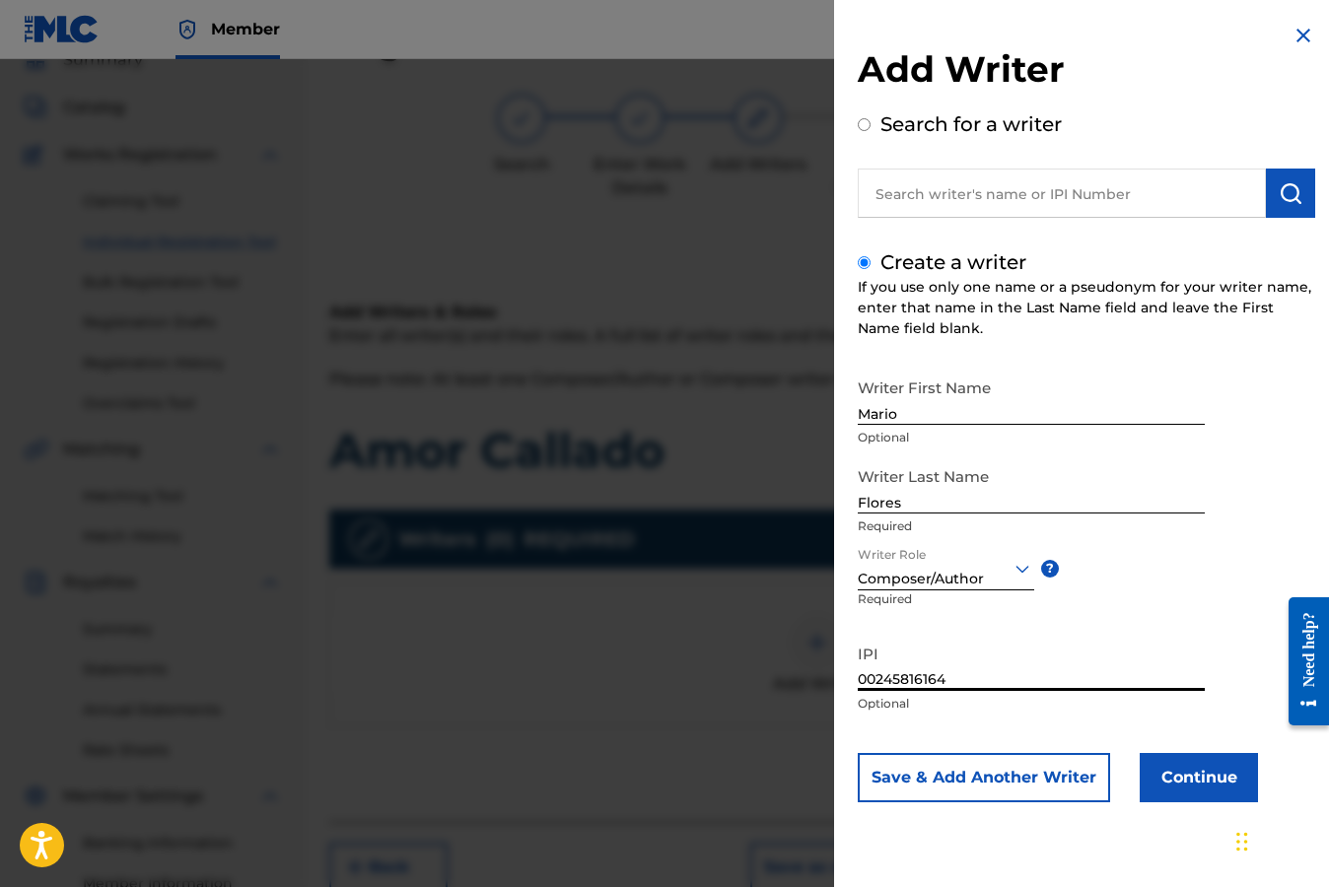
click at [876, 683] on input "00245816164" at bounding box center [1030, 663] width 347 height 56
type input "245816164"
click at [1195, 773] on button "Continue" at bounding box center [1198, 777] width 118 height 49
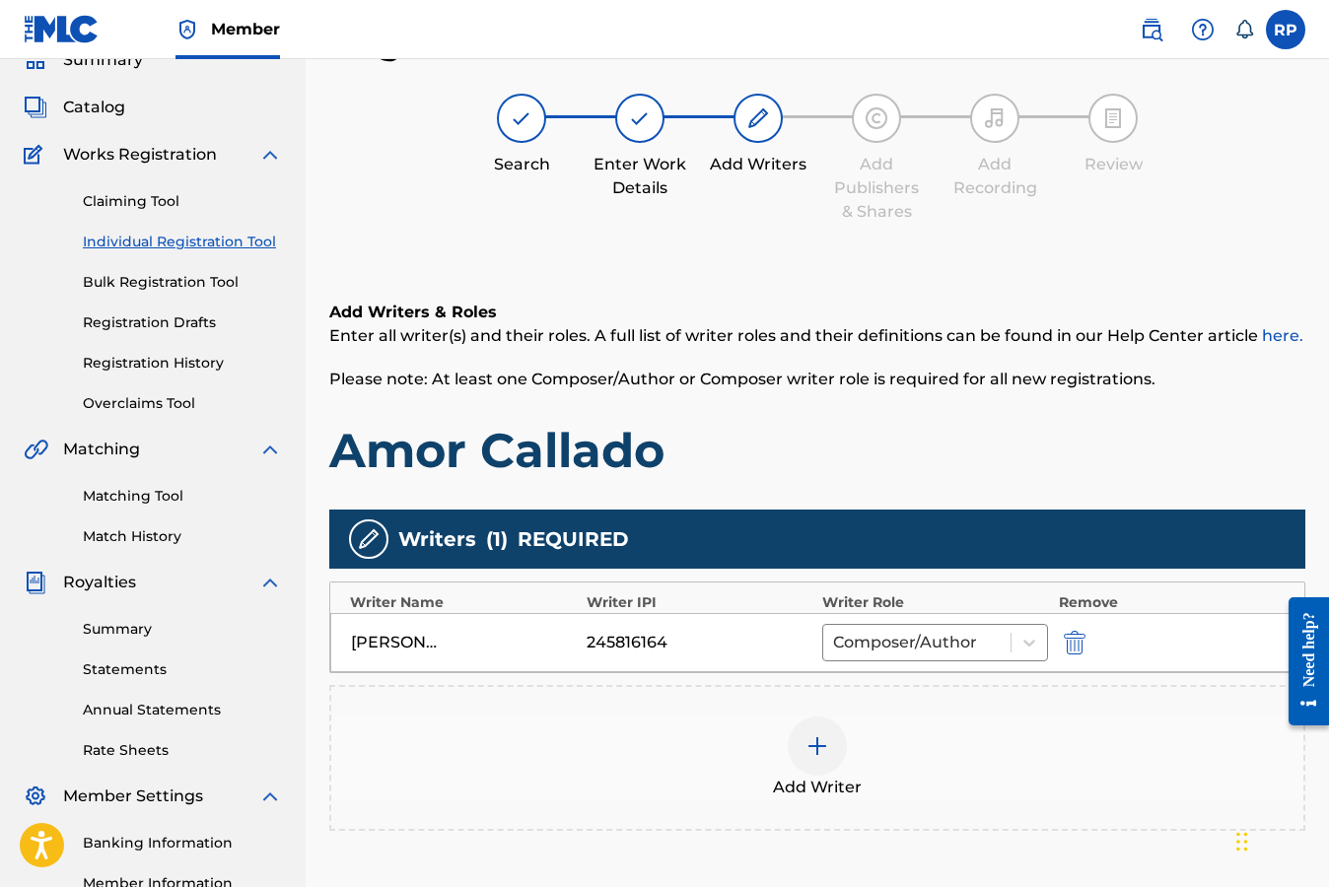
drag, startPoint x: 1176, startPoint y: 473, endPoint x: 1192, endPoint y: 443, distance: 33.5
click at [1176, 472] on h1 "Amor Callado" at bounding box center [817, 450] width 976 height 59
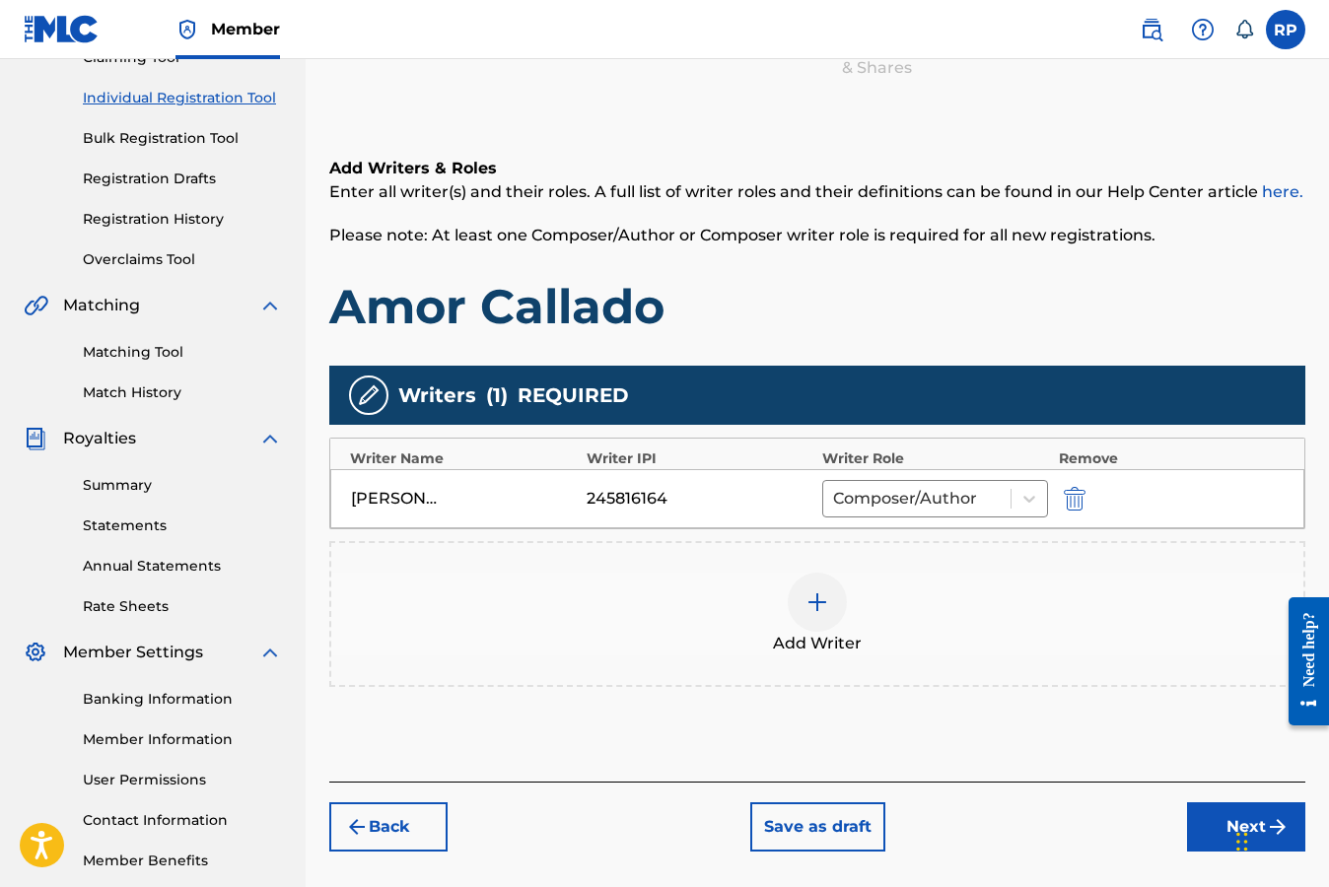
scroll to position [325, 0]
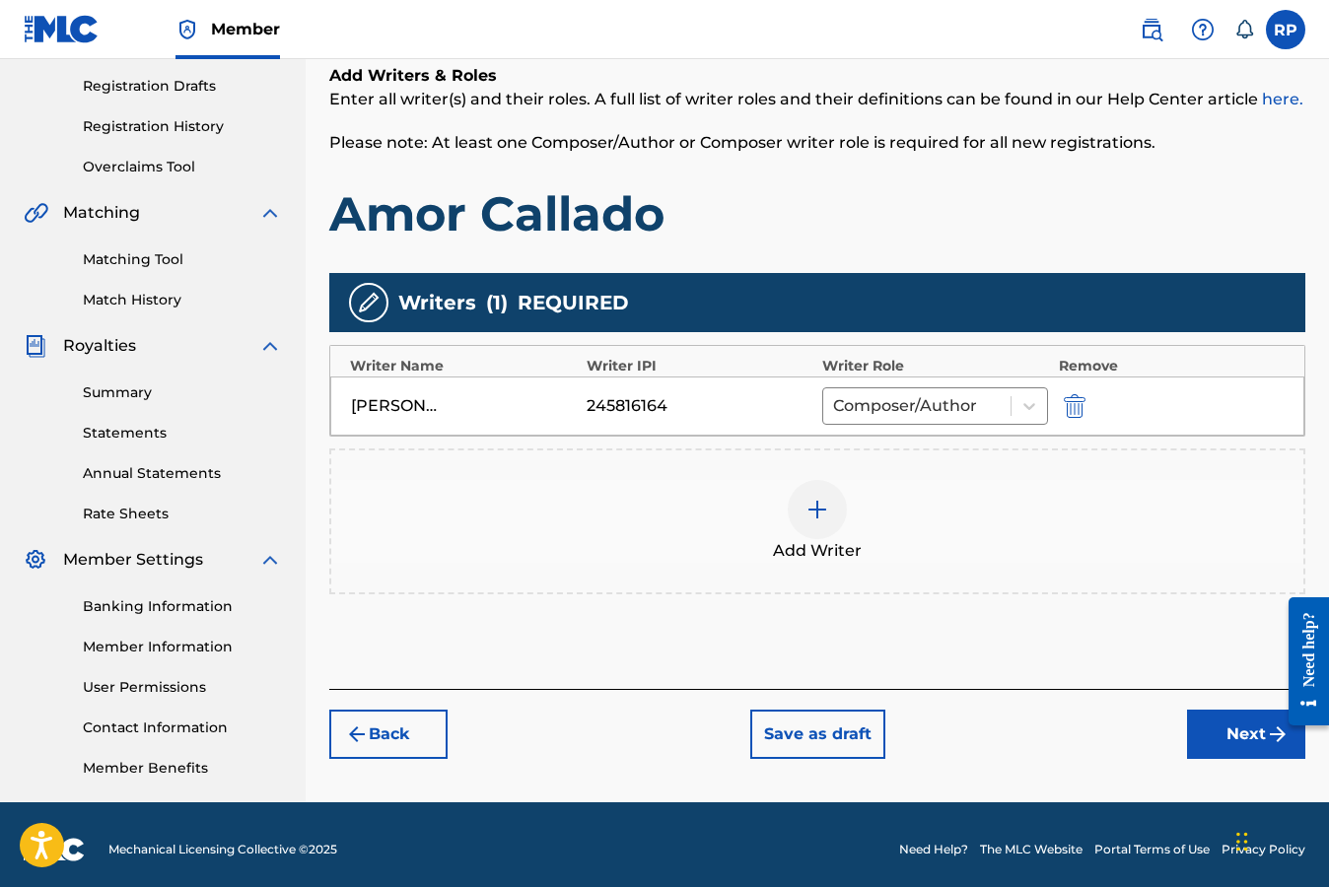
click at [1227, 740] on button "Next" at bounding box center [1246, 734] width 118 height 49
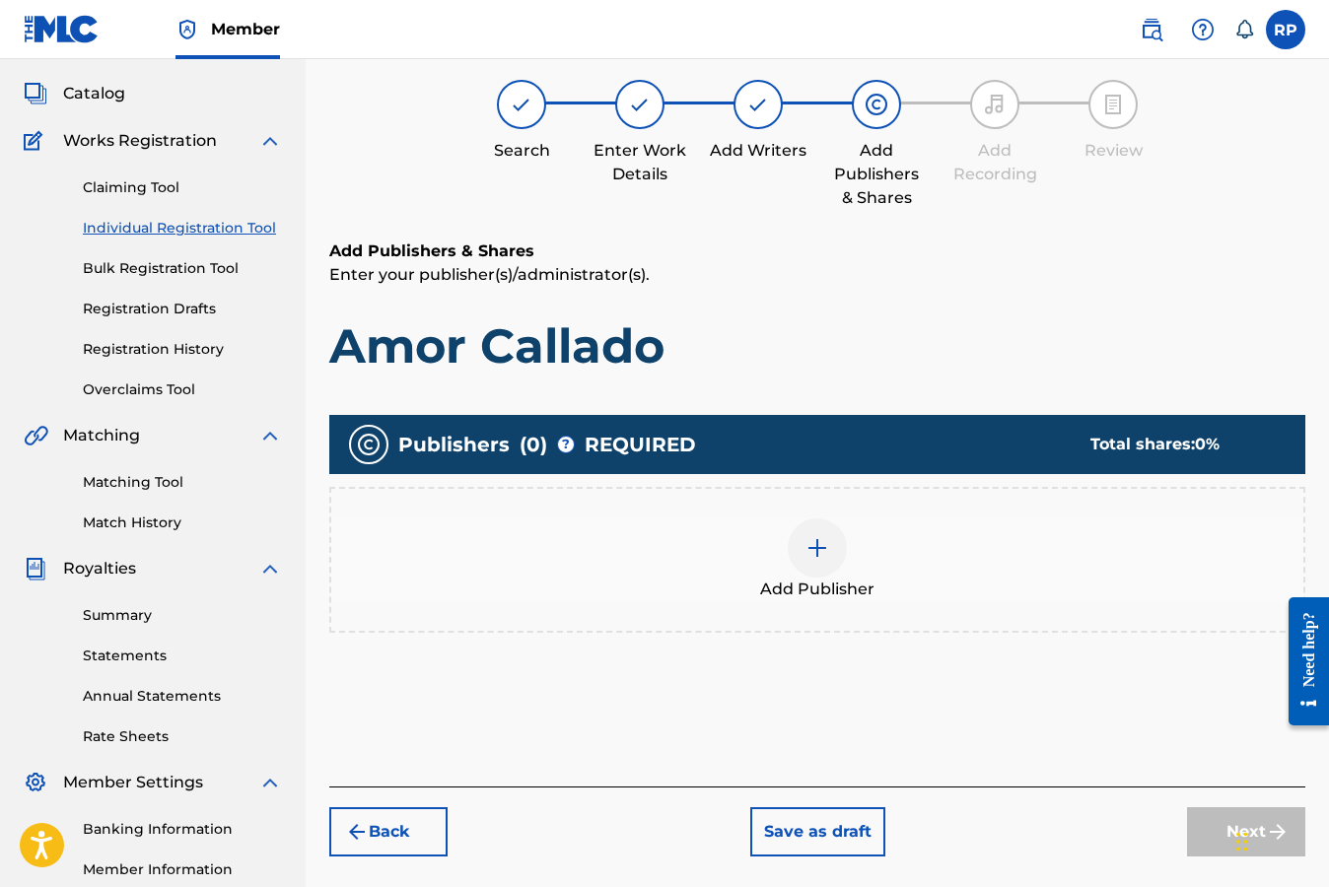
scroll to position [89, 0]
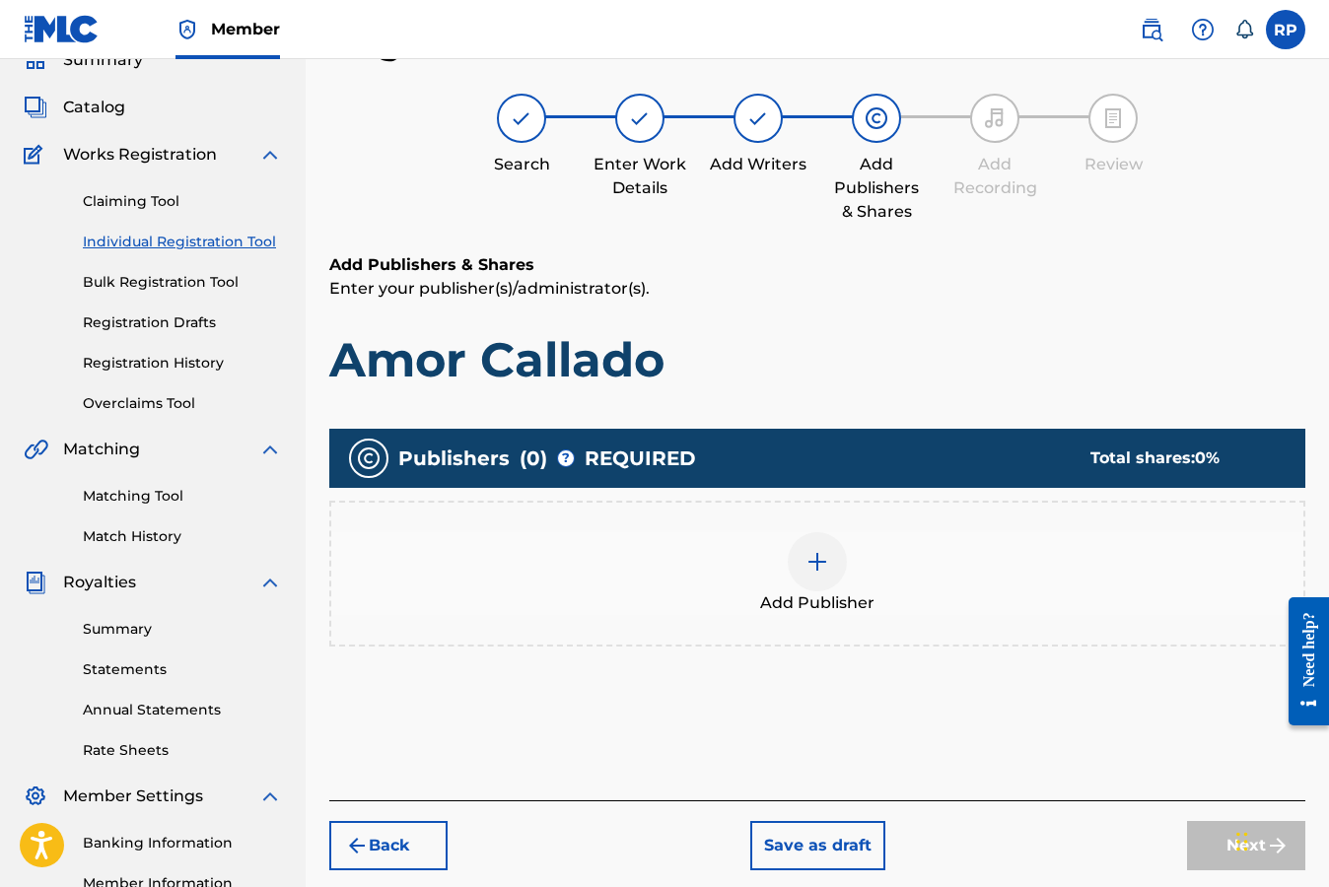
click at [817, 562] on img at bounding box center [817, 562] width 24 height 24
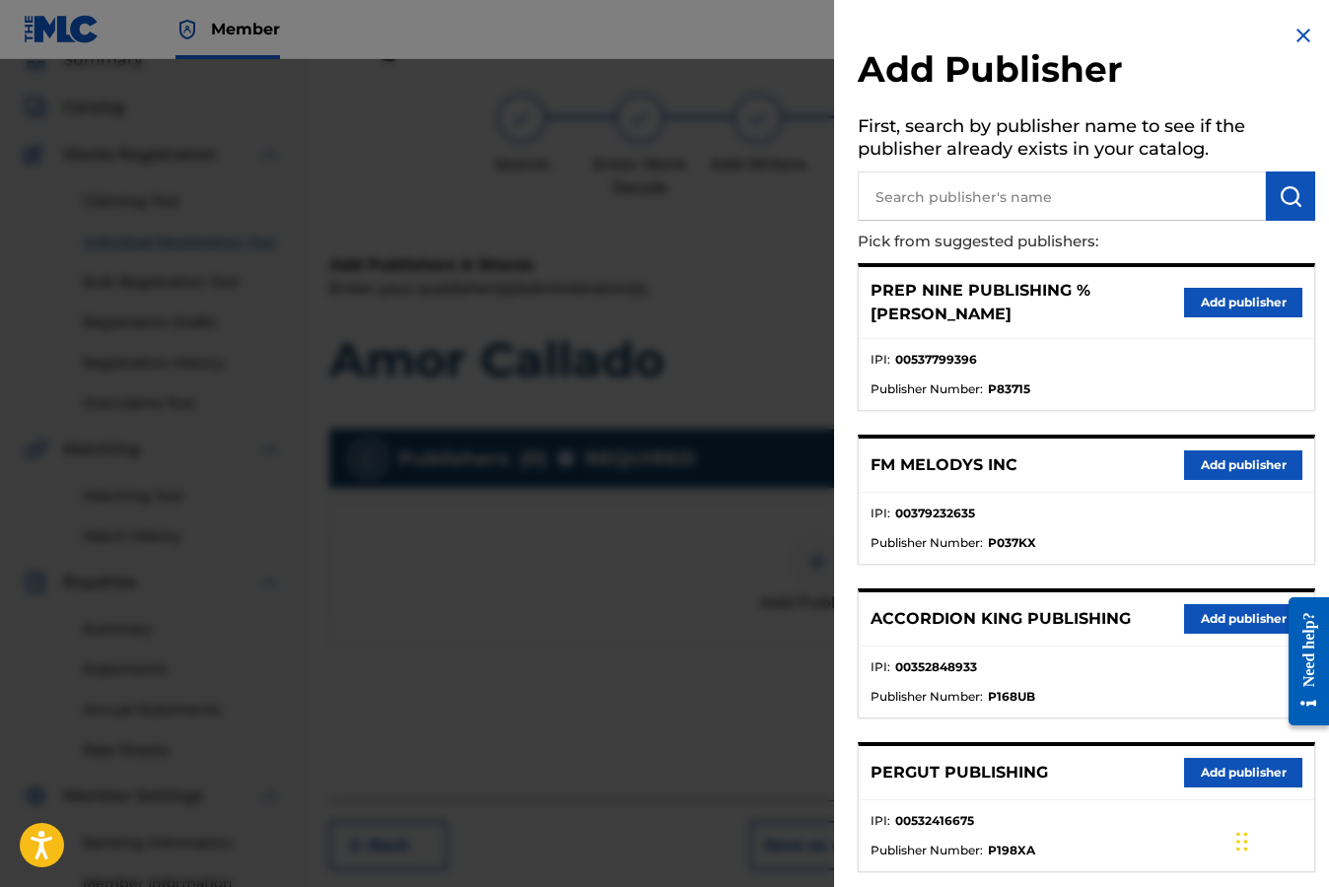
click at [1286, 194] on img "submit" at bounding box center [1290, 196] width 24 height 24
click at [1067, 199] on input "text" at bounding box center [1061, 195] width 408 height 49
type input "Lyma"
click at [1284, 200] on img "submit" at bounding box center [1290, 196] width 24 height 24
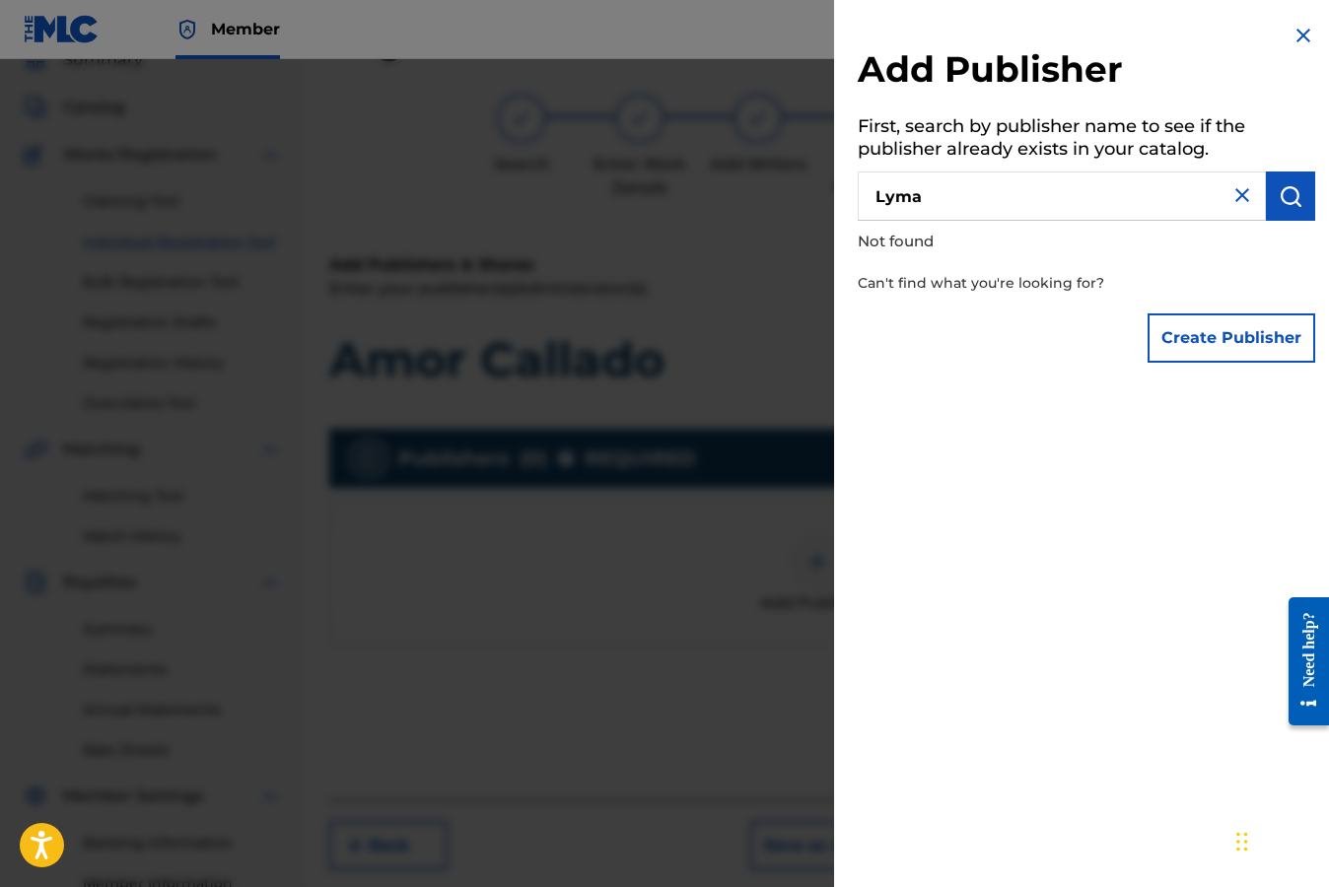
click at [1206, 335] on button "Create Publisher" at bounding box center [1231, 337] width 168 height 49
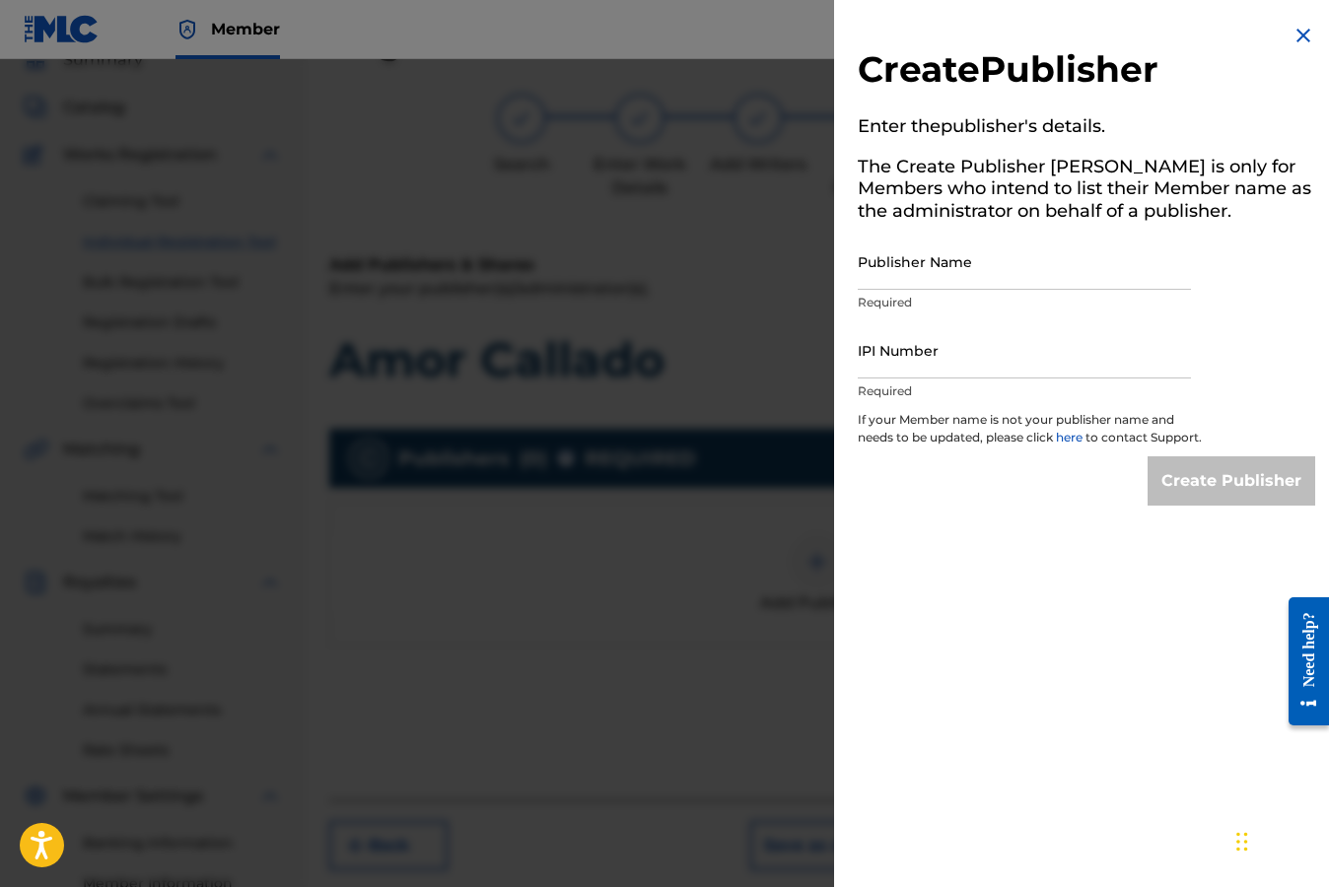
click at [999, 280] on input "Publisher Name" at bounding box center [1023, 262] width 333 height 56
type input "Lyma Bros Publishing"
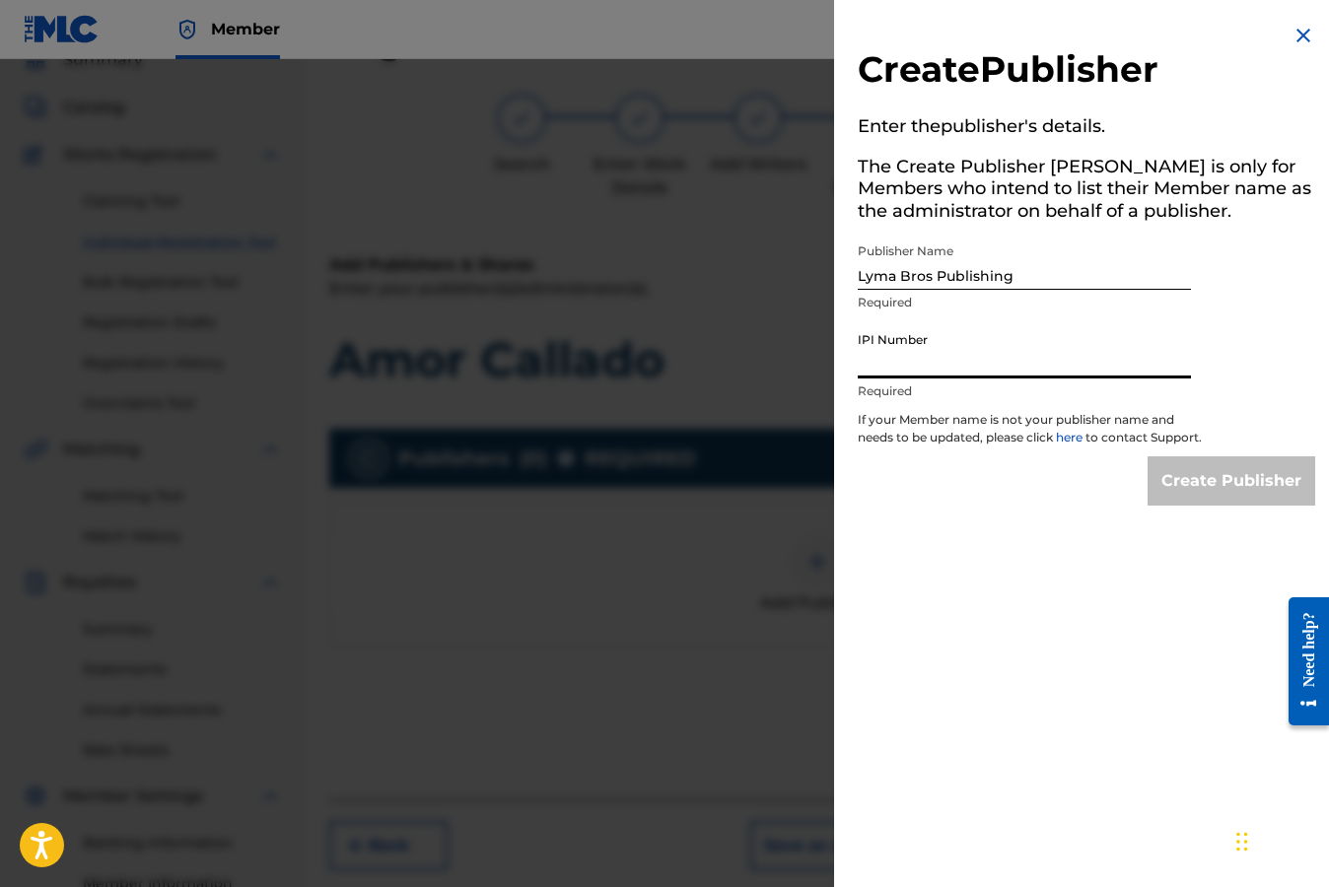
click at [960, 369] on input "IPI Number" at bounding box center [1023, 350] width 333 height 56
click at [941, 363] on input "IPI Number" at bounding box center [1023, 350] width 333 height 56
paste input "00870416341"
type input "00870416341"
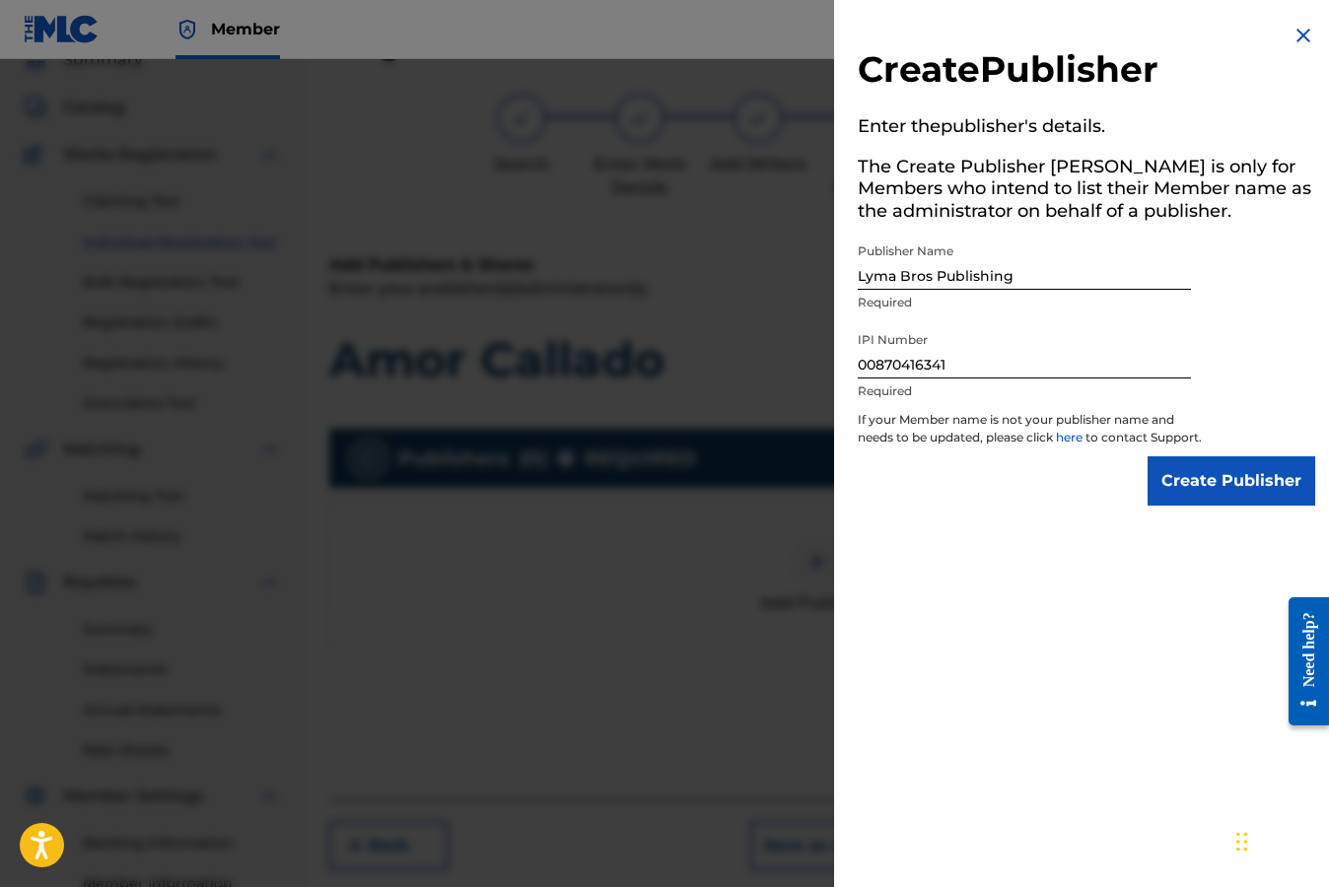
click at [1200, 503] on input "Create Publisher" at bounding box center [1231, 480] width 168 height 49
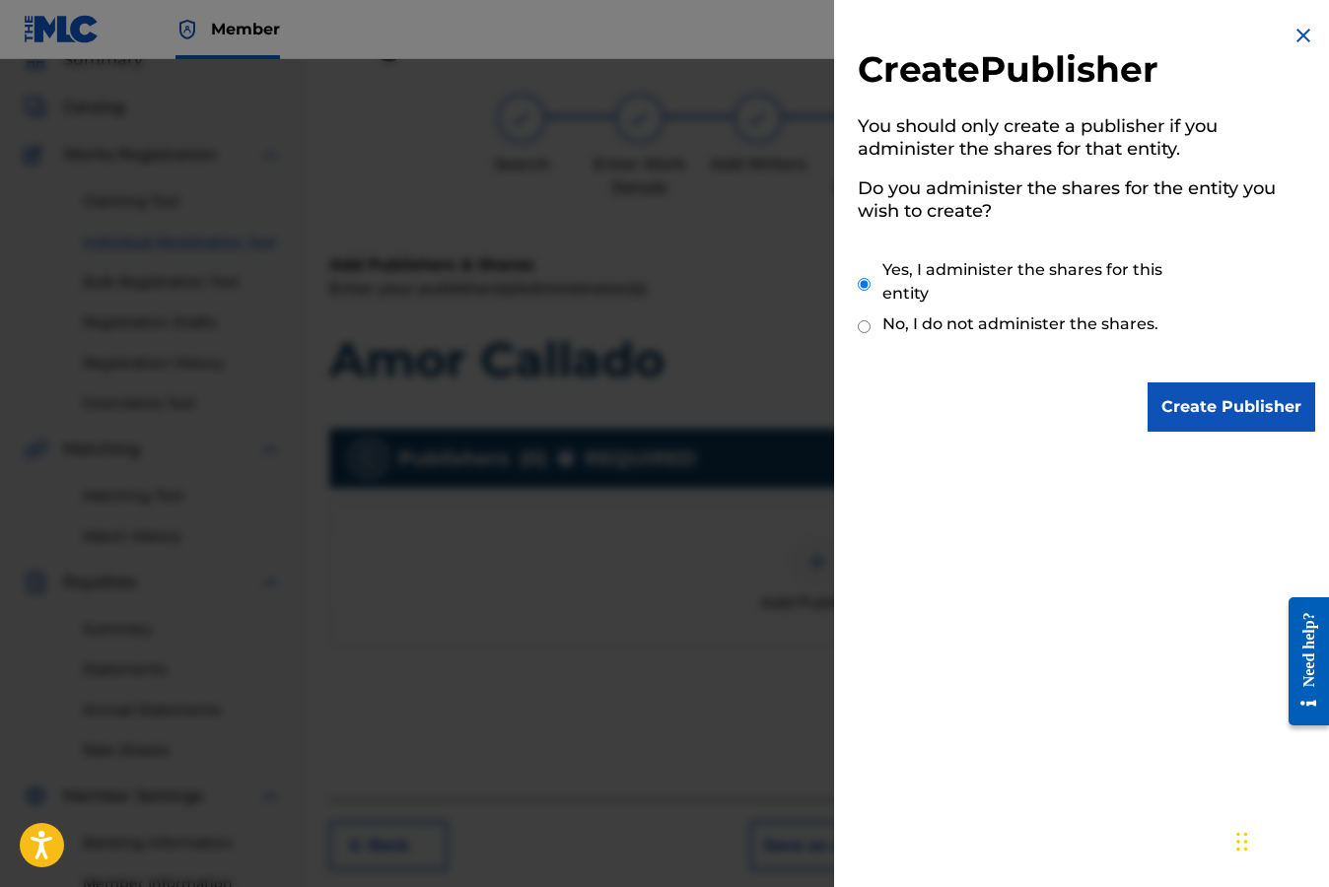
click at [1229, 407] on input "Create Publisher" at bounding box center [1231, 406] width 168 height 49
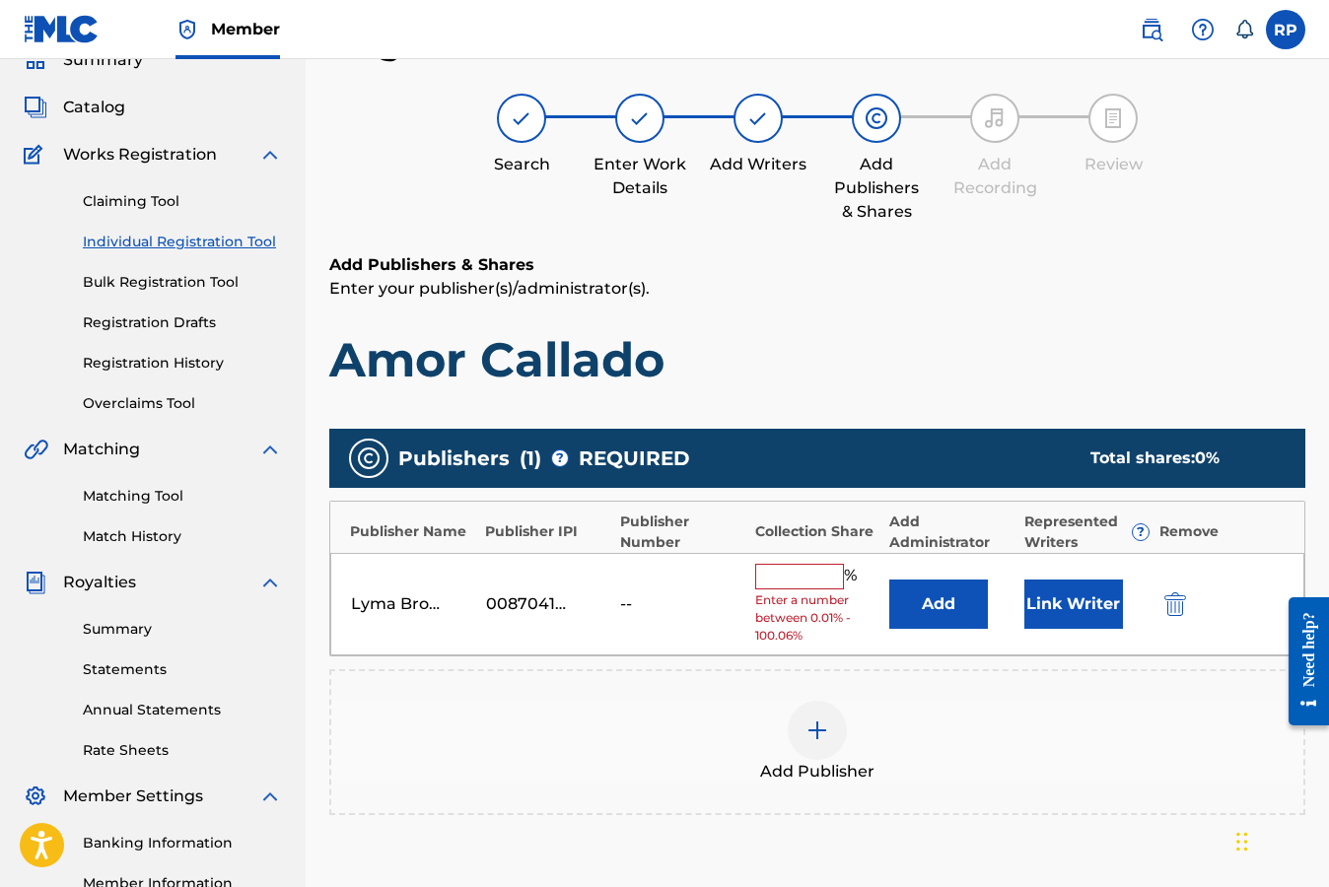
click at [936, 604] on button "Add" at bounding box center [938, 604] width 99 height 49
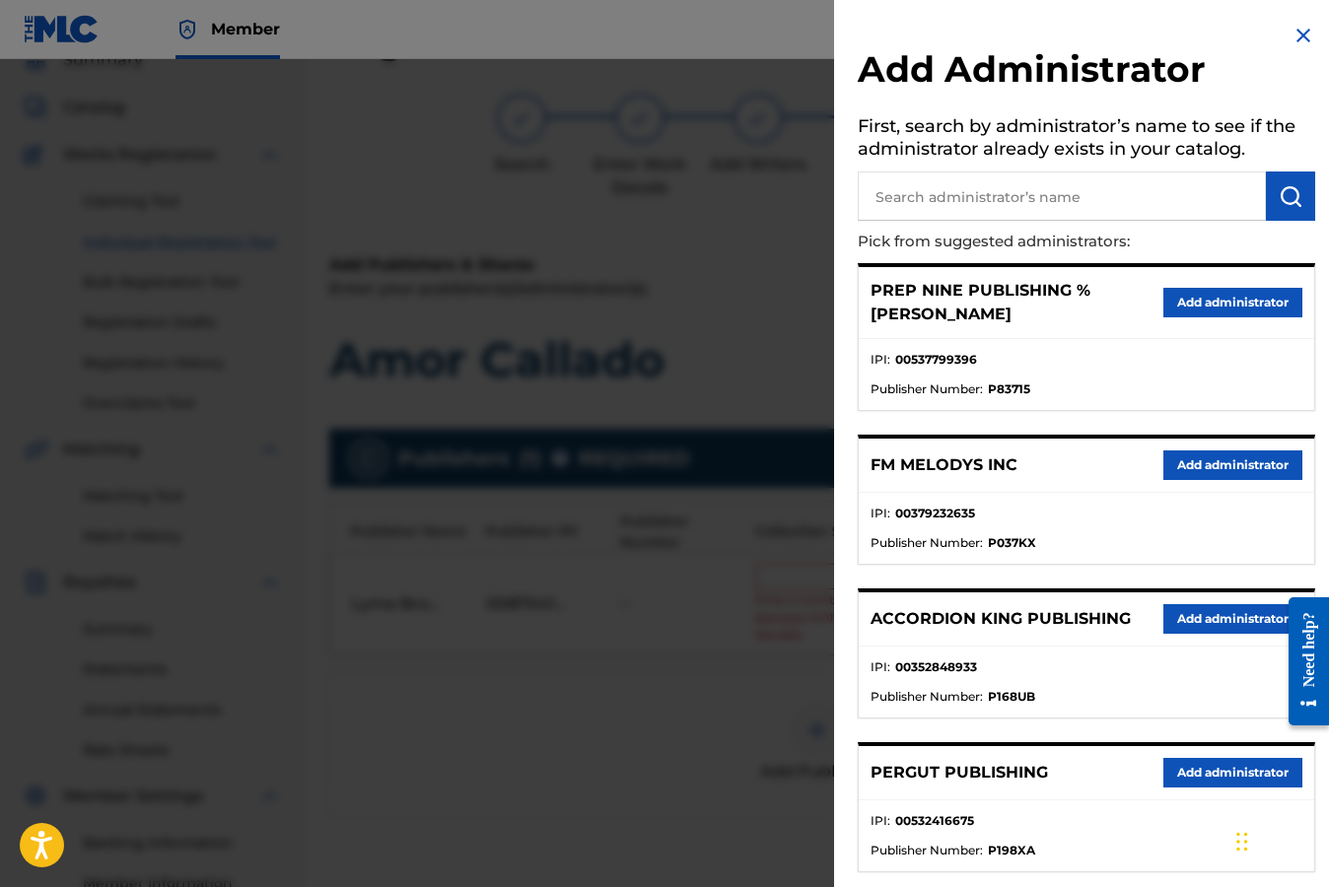
click at [1185, 302] on button "Add administrator" at bounding box center [1232, 303] width 139 height 30
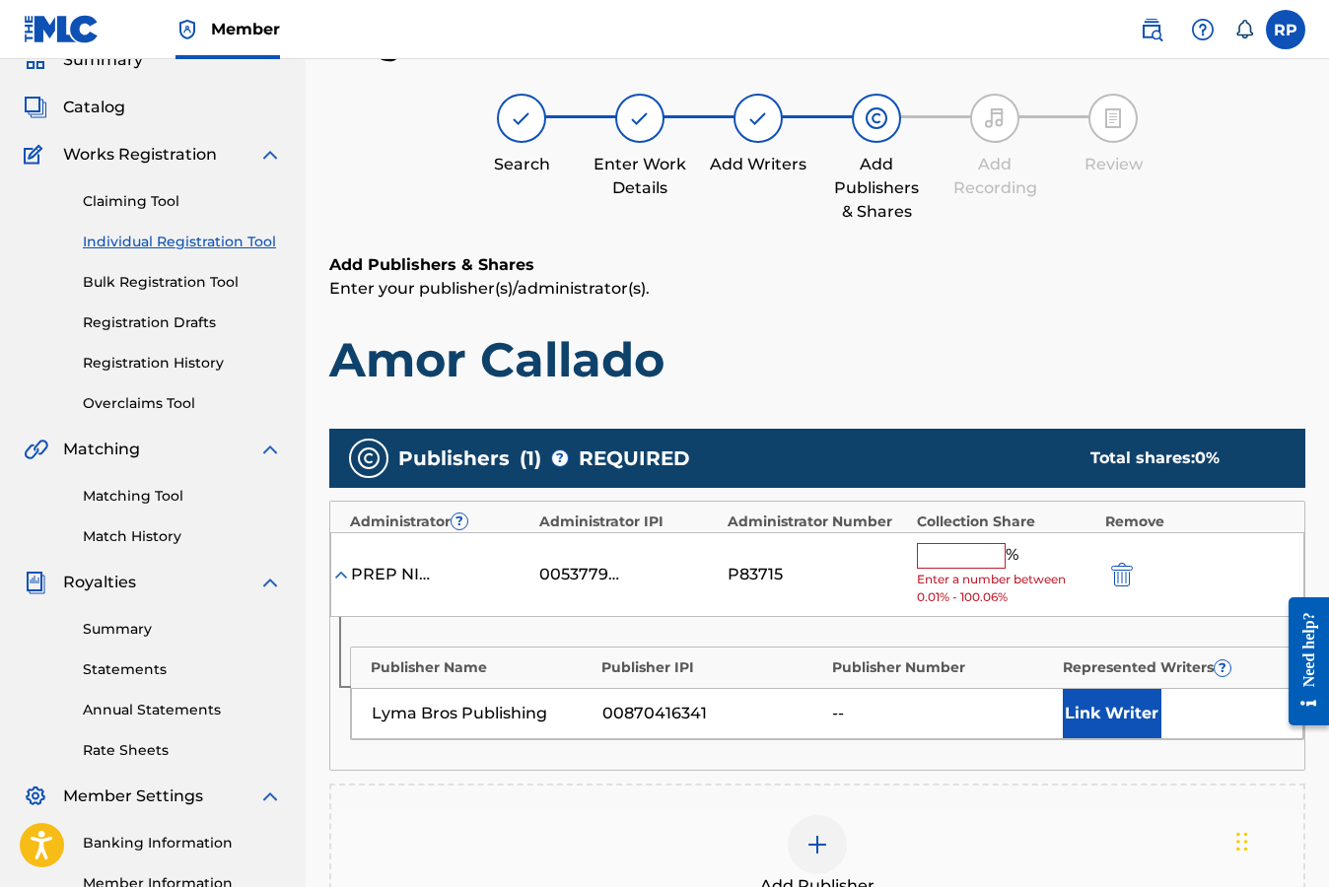
click at [973, 560] on input "text" at bounding box center [961, 556] width 89 height 26
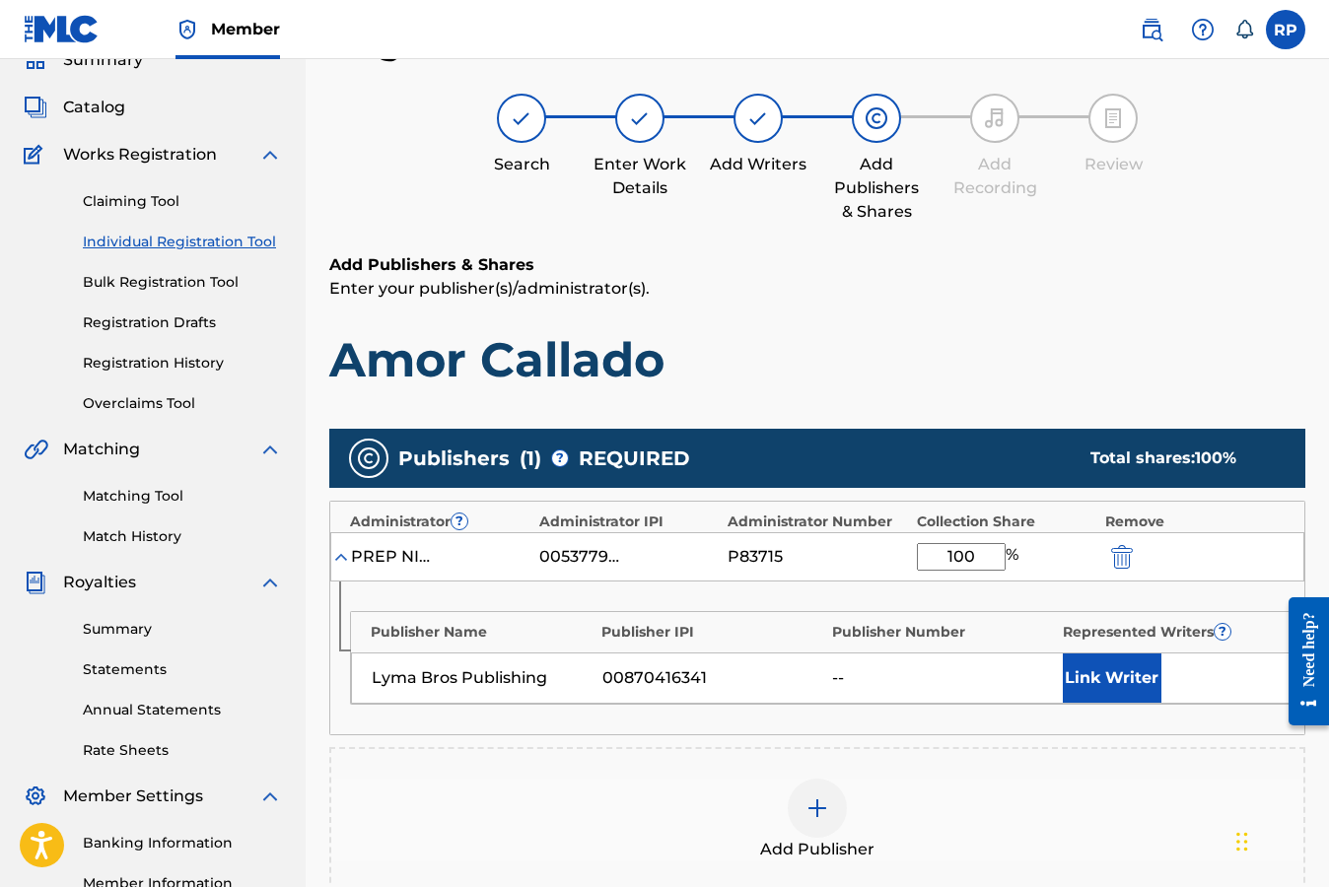
type input "100"
click at [1089, 684] on button "Link Writer" at bounding box center [1111, 677] width 99 height 49
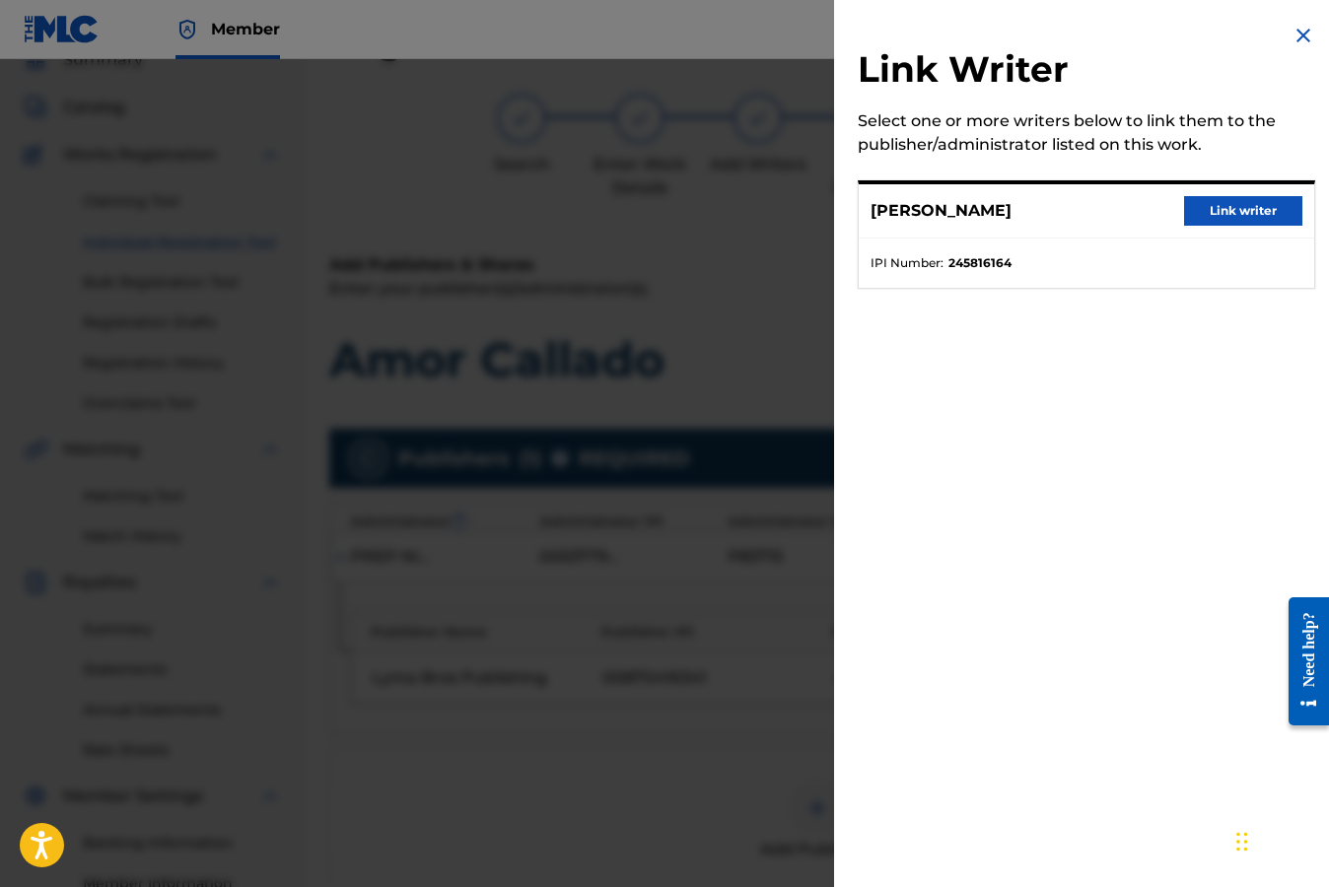
click at [1252, 217] on button "Link writer" at bounding box center [1243, 211] width 118 height 30
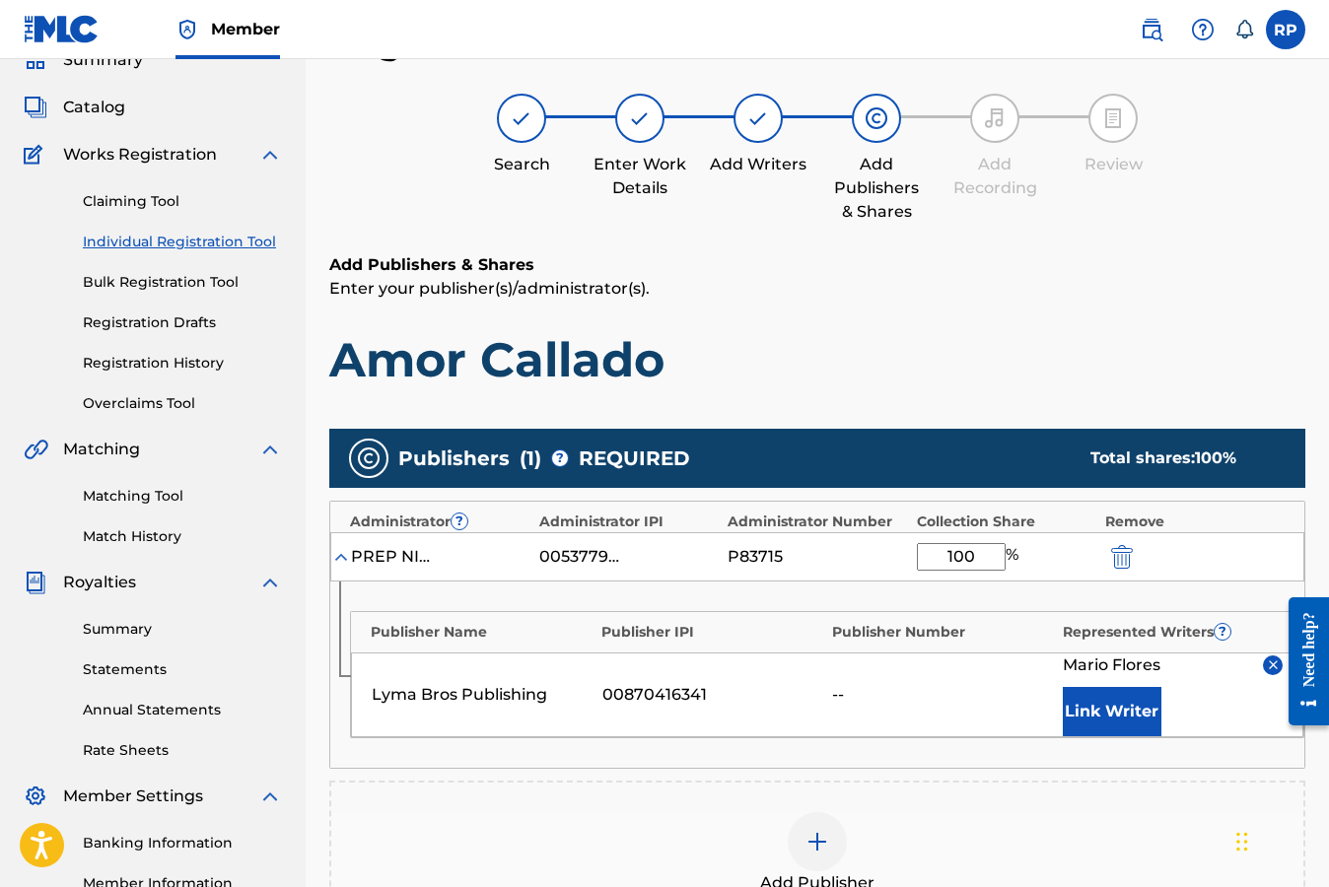
click at [1243, 320] on div "Add Publishers & Shares Enter your publisher(s)/administrator(s). Amor Callado" at bounding box center [817, 321] width 976 height 136
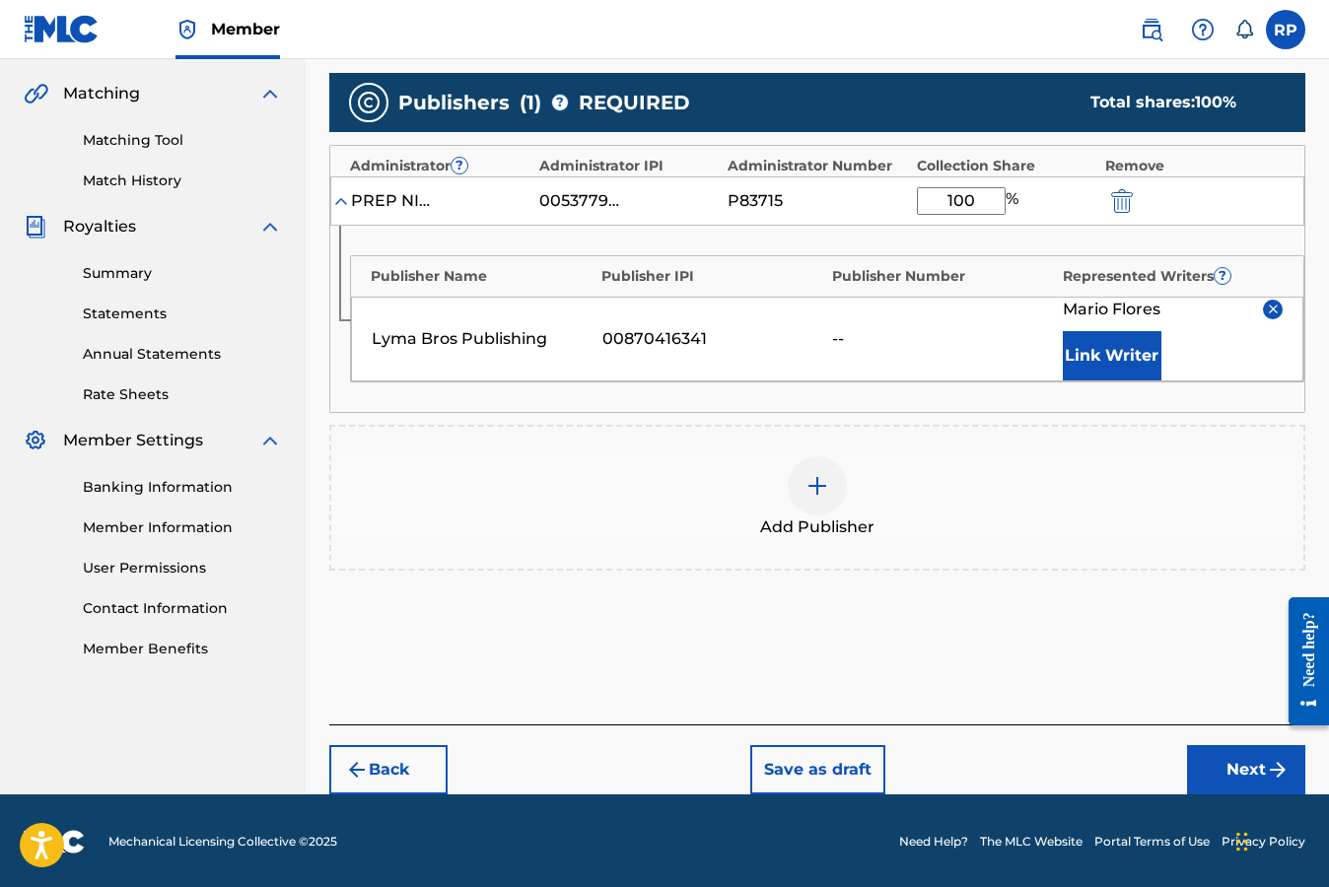
scroll to position [446, 0]
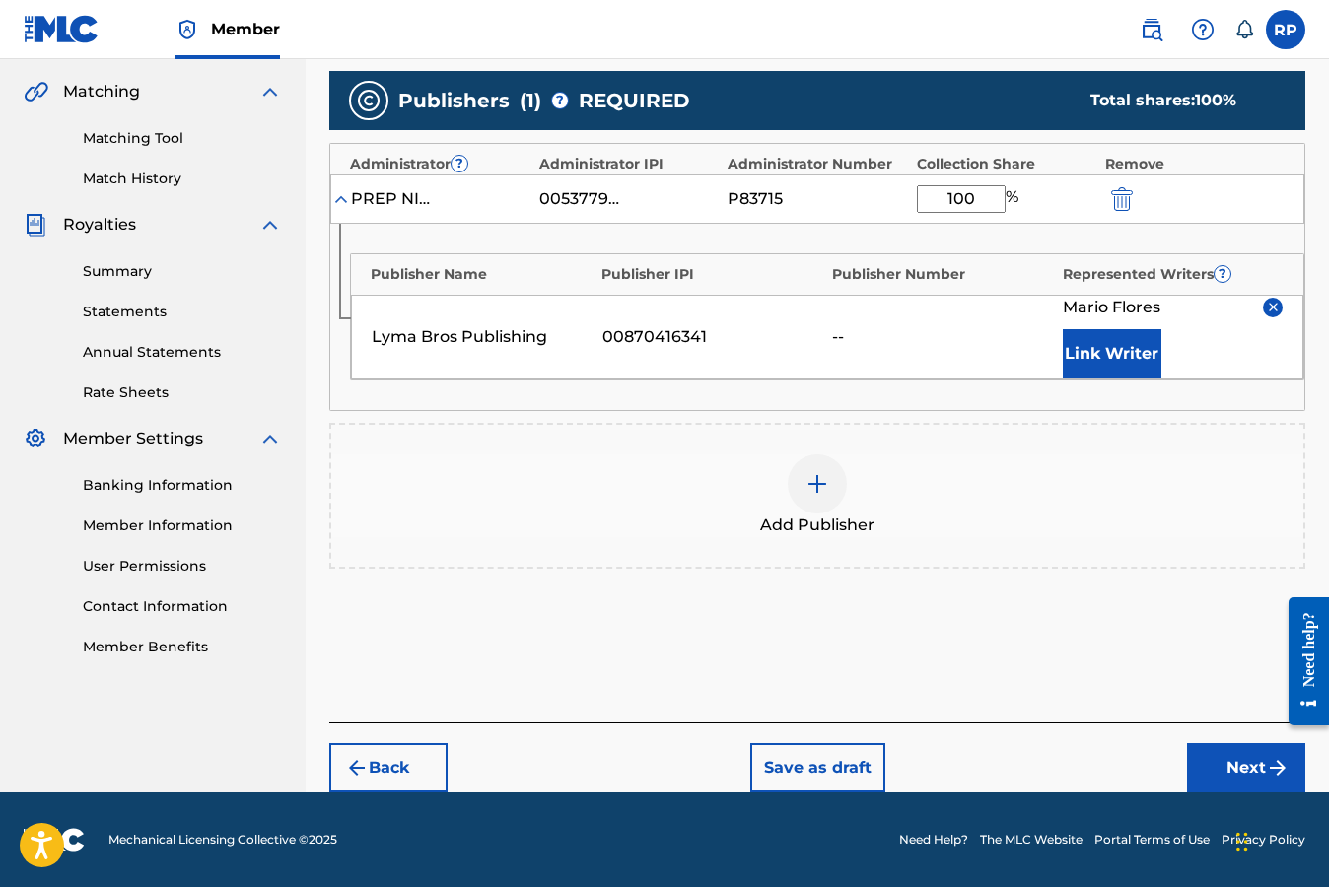
click at [1262, 770] on button "Next" at bounding box center [1246, 767] width 118 height 49
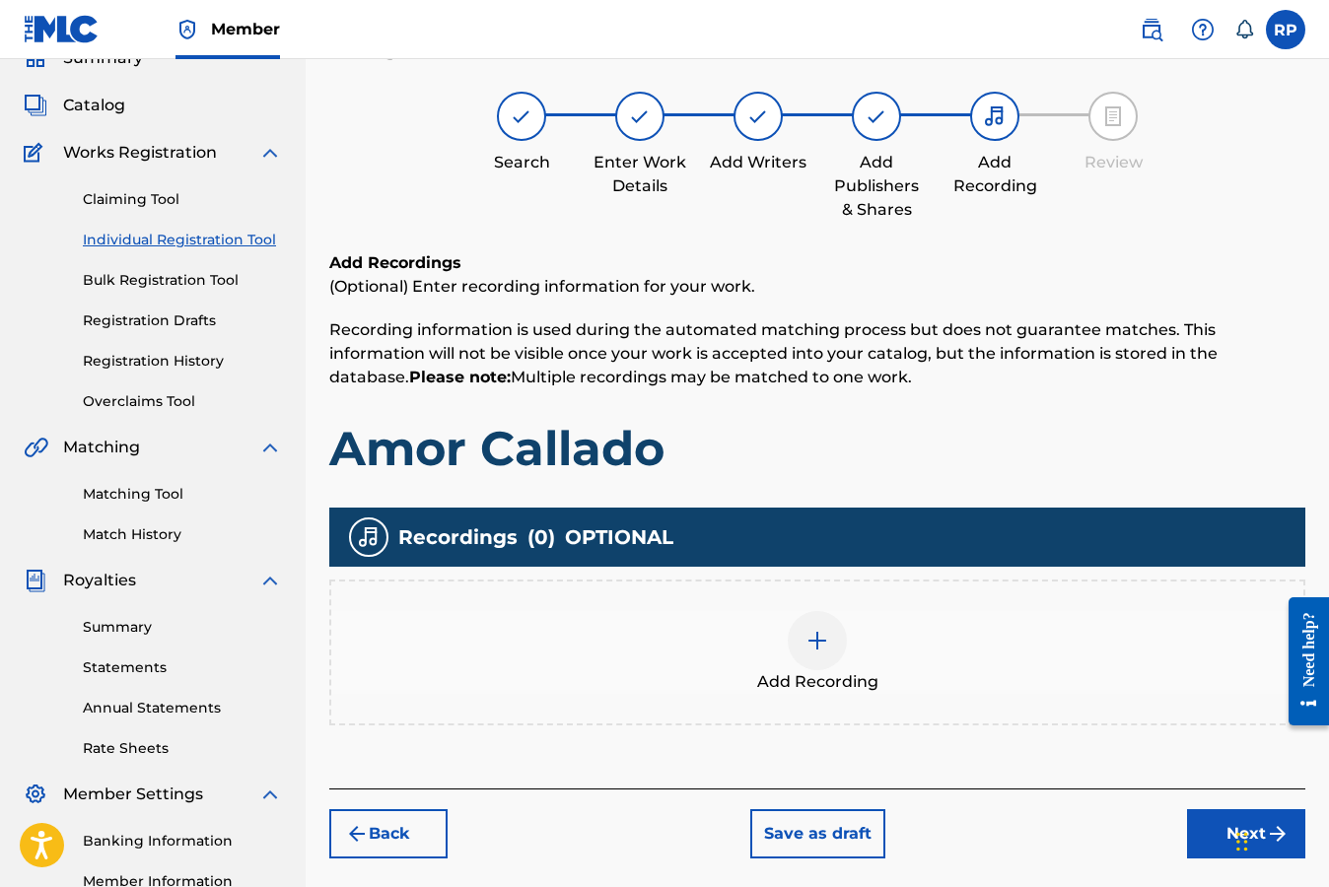
scroll to position [89, 0]
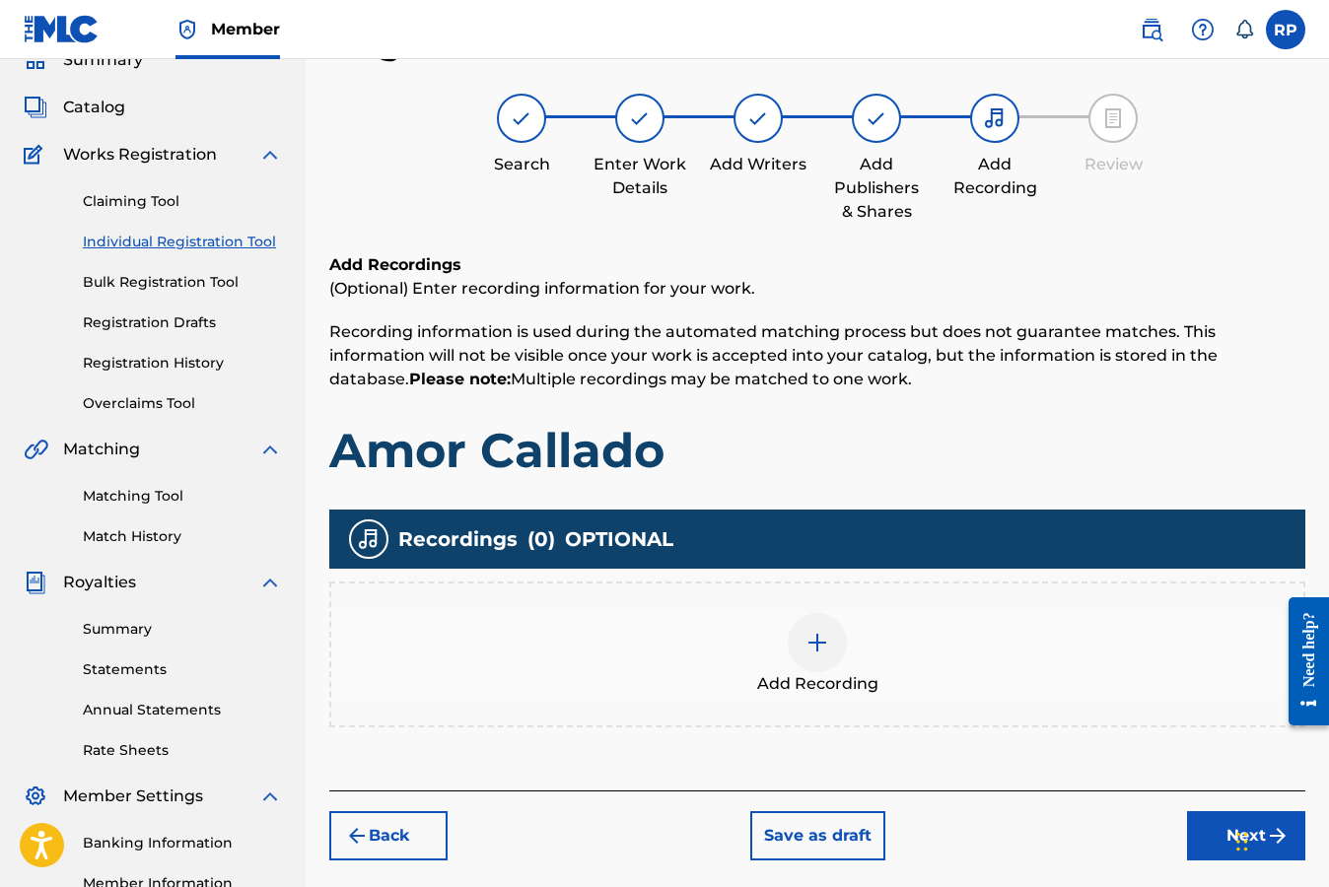
click at [819, 640] on img at bounding box center [817, 643] width 24 height 24
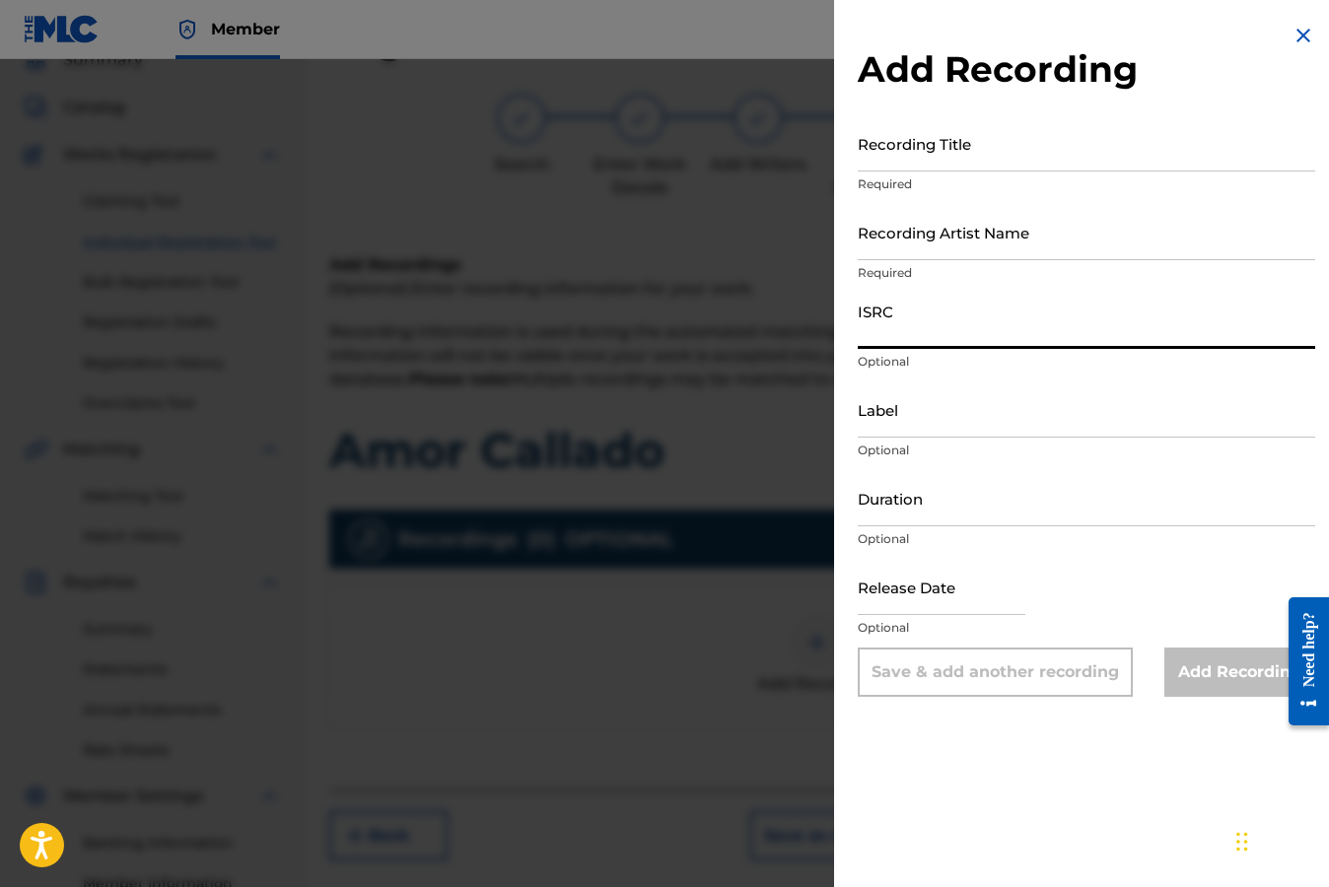
click at [954, 333] on input "ISRC" at bounding box center [1085, 321] width 457 height 56
click at [1194, 325] on input "ISRC" at bounding box center [1085, 321] width 457 height 56
paste input "TCADN1825756"
type input "TCADN1825756"
drag, startPoint x: 1194, startPoint y: 325, endPoint x: 722, endPoint y: 10, distance: 567.7
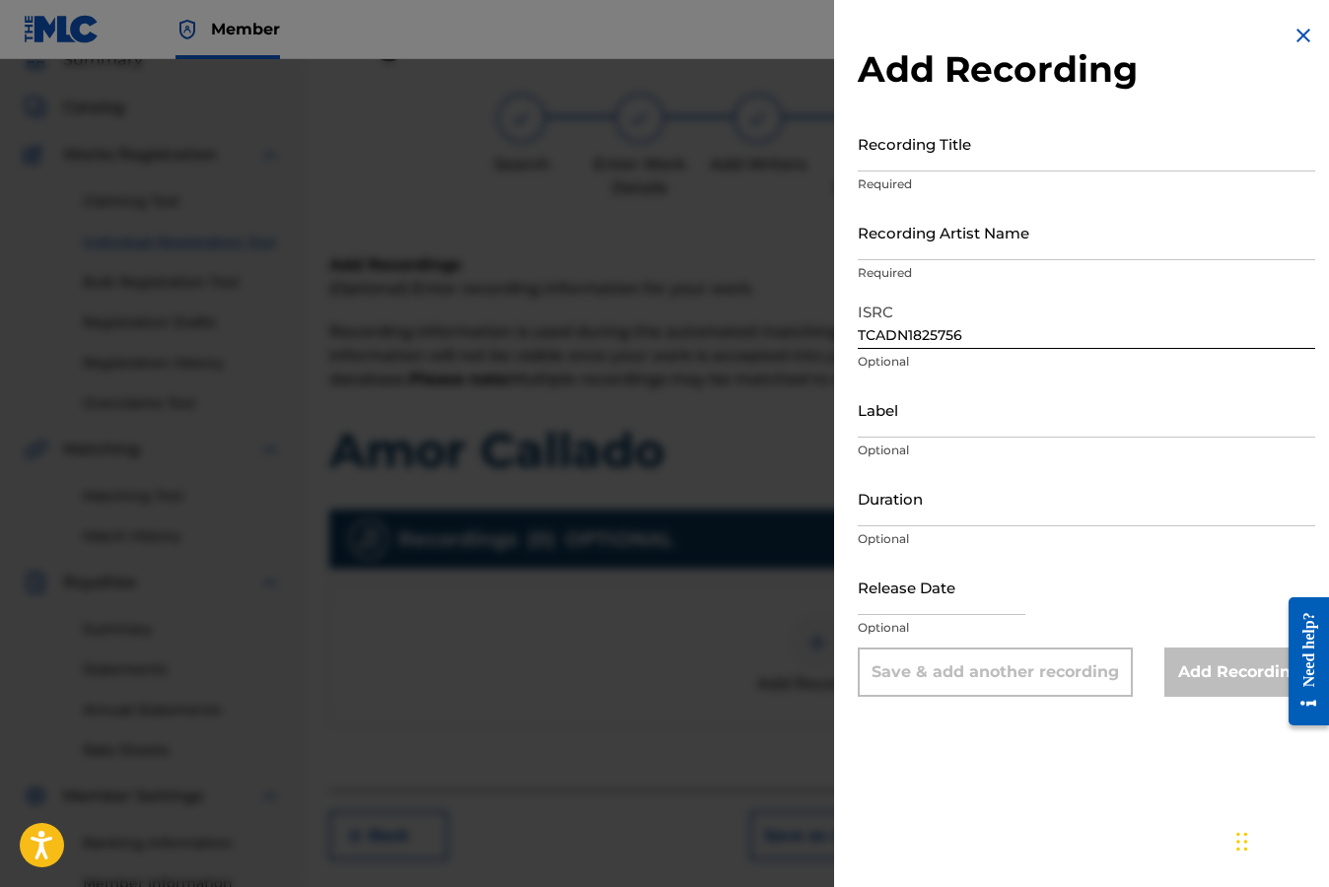
click at [0, 0] on body "Accessibility Screen-Reader Guide, Feedback, and Issue Reporting | New window M…" at bounding box center [664, 354] width 1329 height 887
click at [917, 149] on input "Recording Title" at bounding box center [1085, 143] width 457 height 56
type input "Amor Callado"
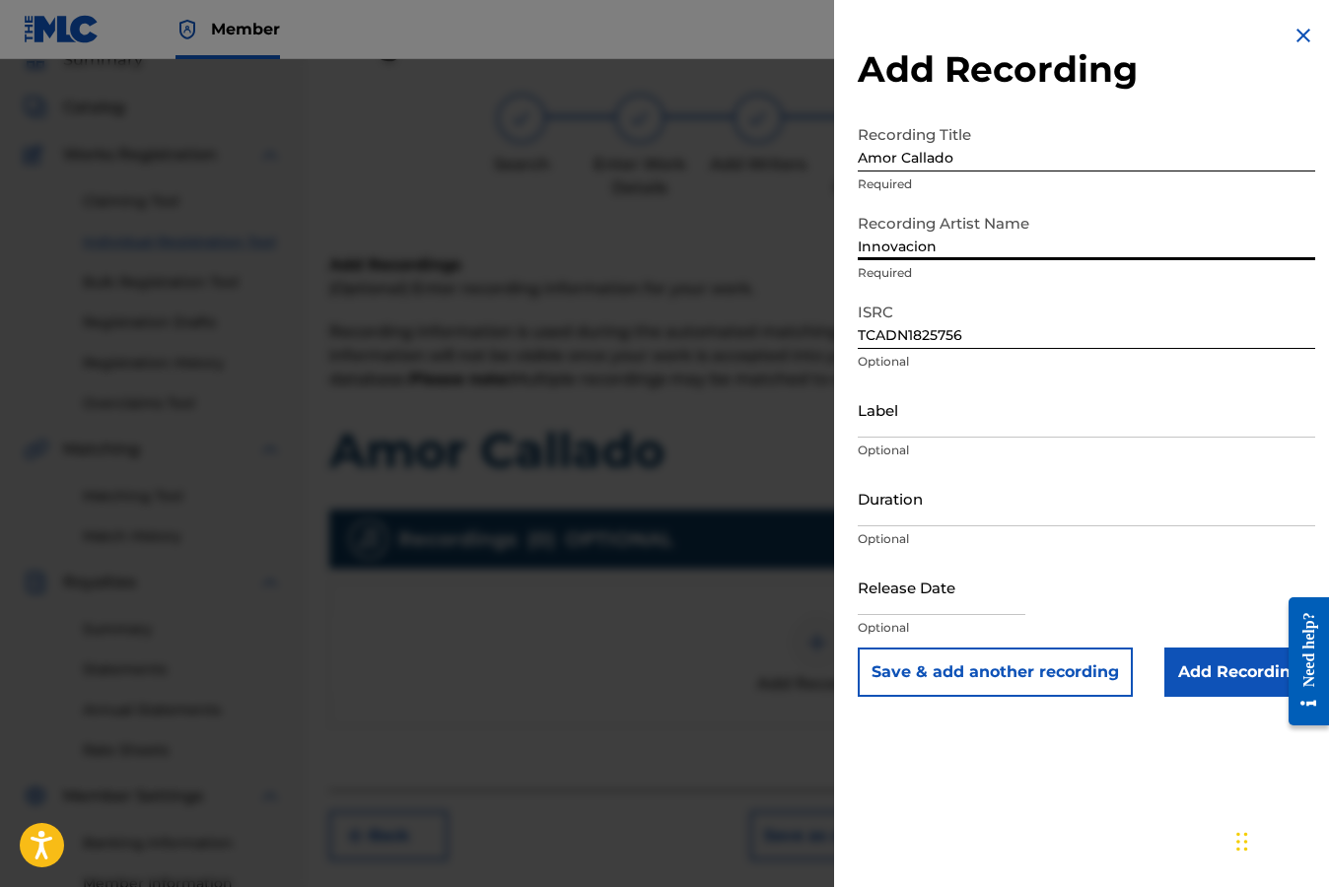
type input "Innovacion"
type input "Innovacion Music"
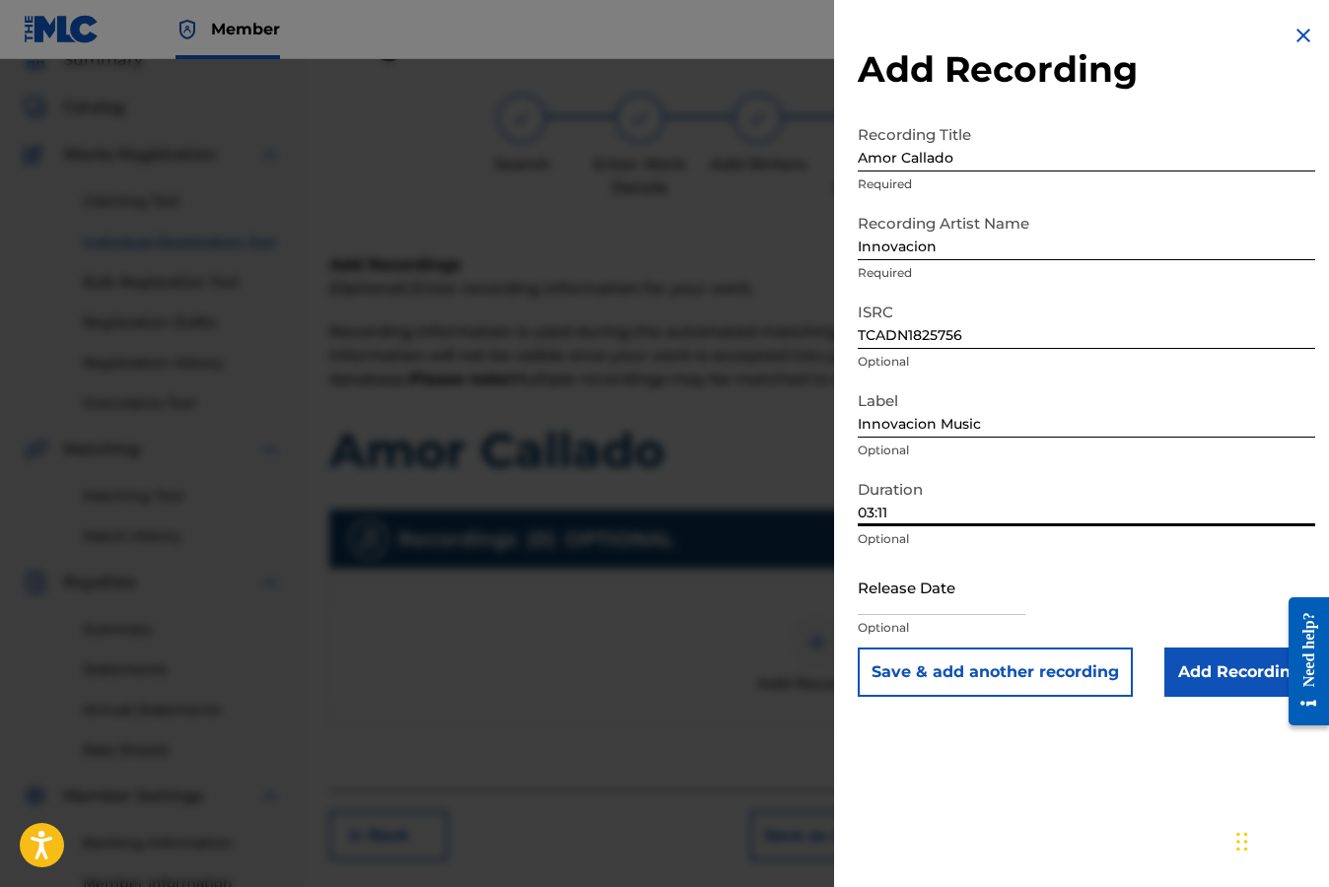
type input "03:11"
click at [995, 606] on input "text" at bounding box center [941, 587] width 168 height 56
select select "7"
select select "2025"
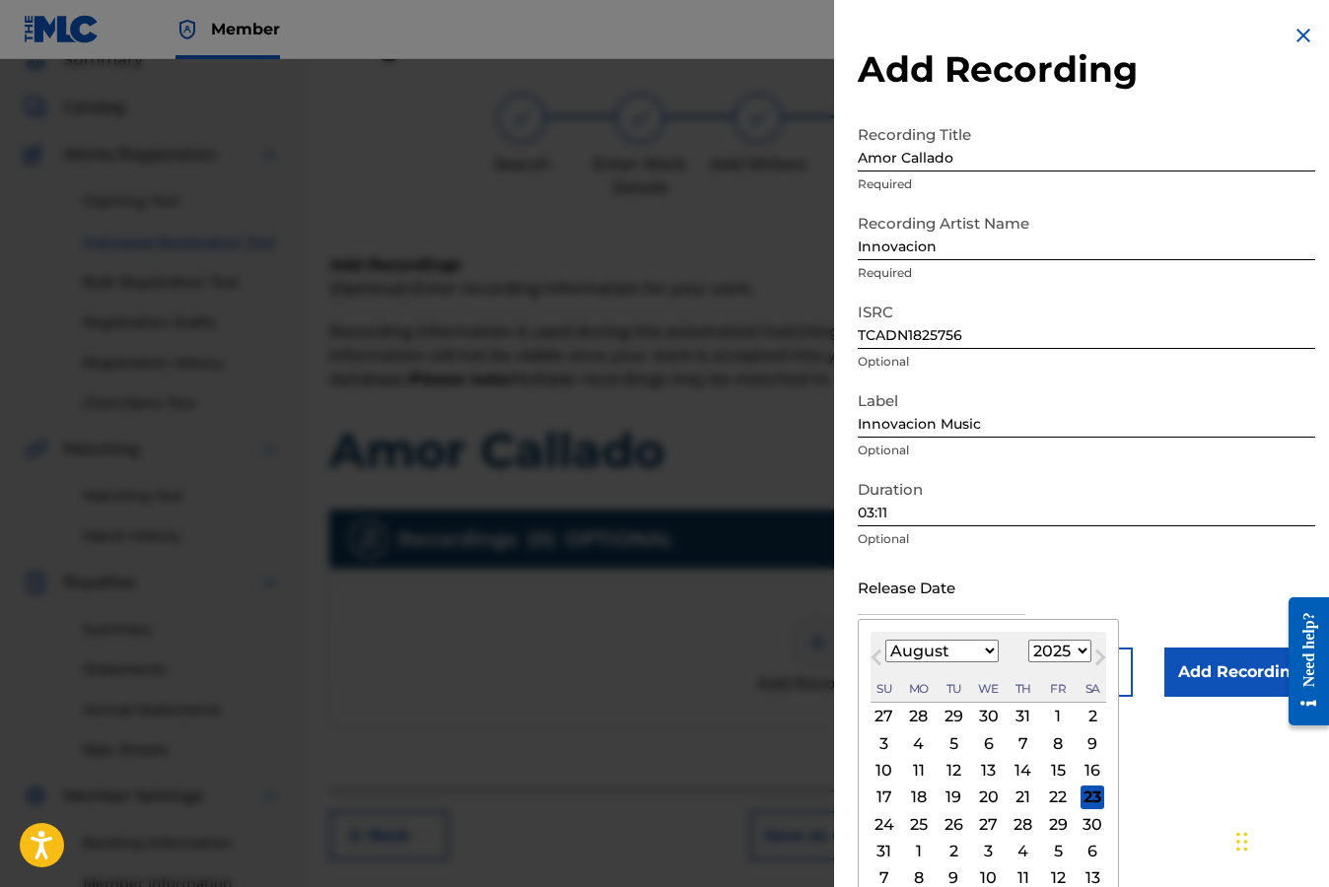
type input "[DATE]"
select select "1"
select select "2018"
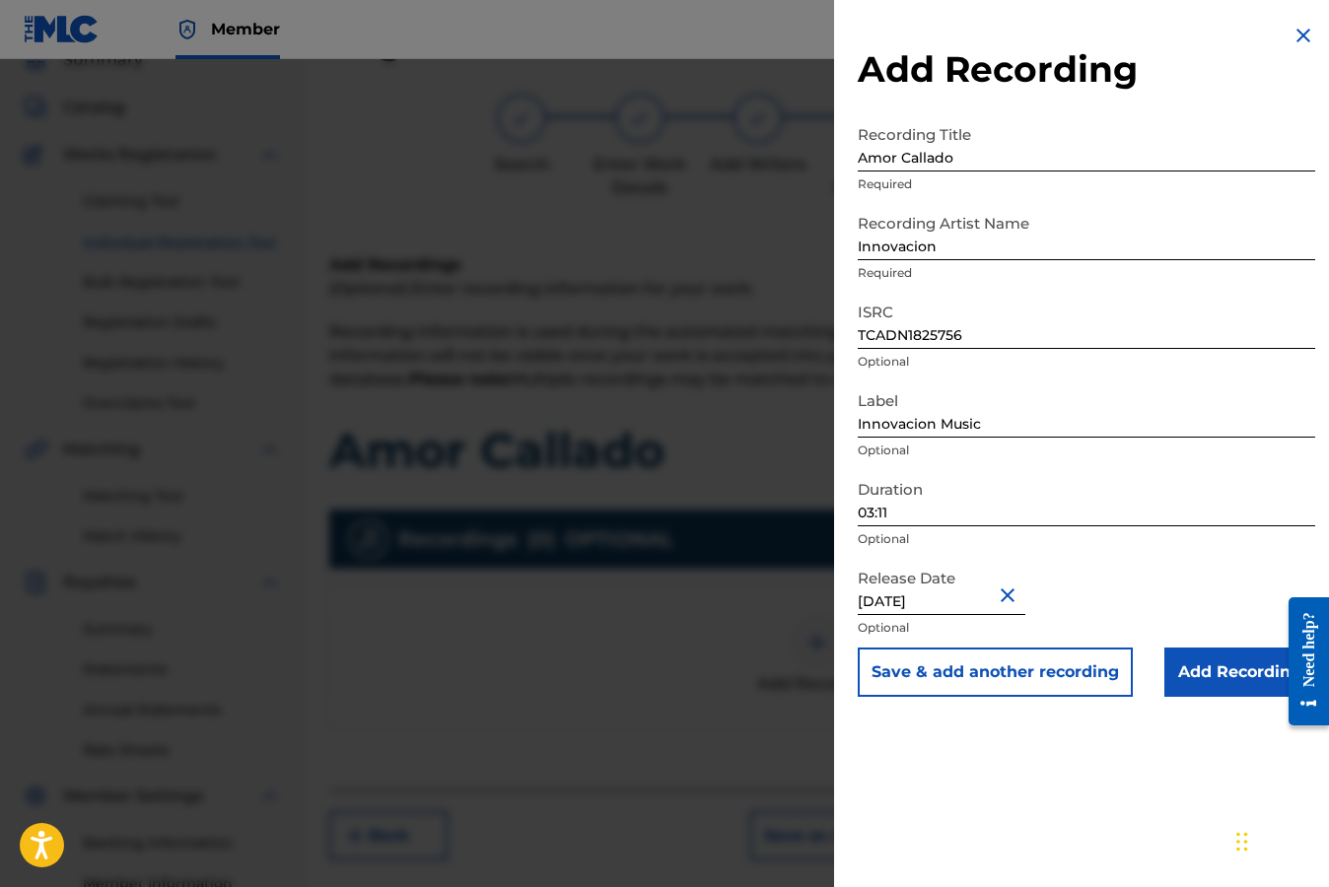
click at [1215, 676] on input "Add Recording" at bounding box center [1239, 672] width 151 height 49
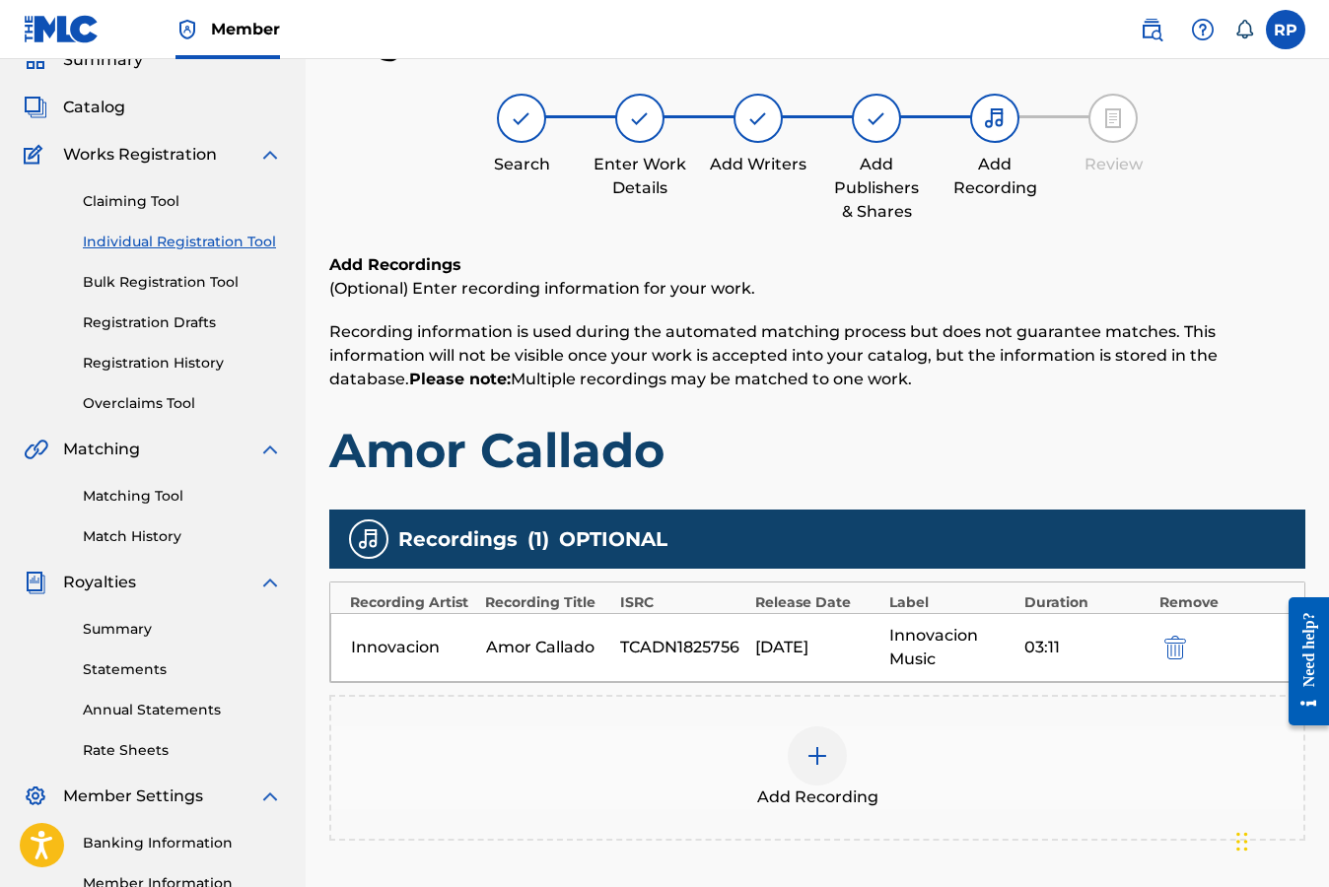
click at [1251, 426] on h1 "Amor Callado" at bounding box center [817, 450] width 976 height 59
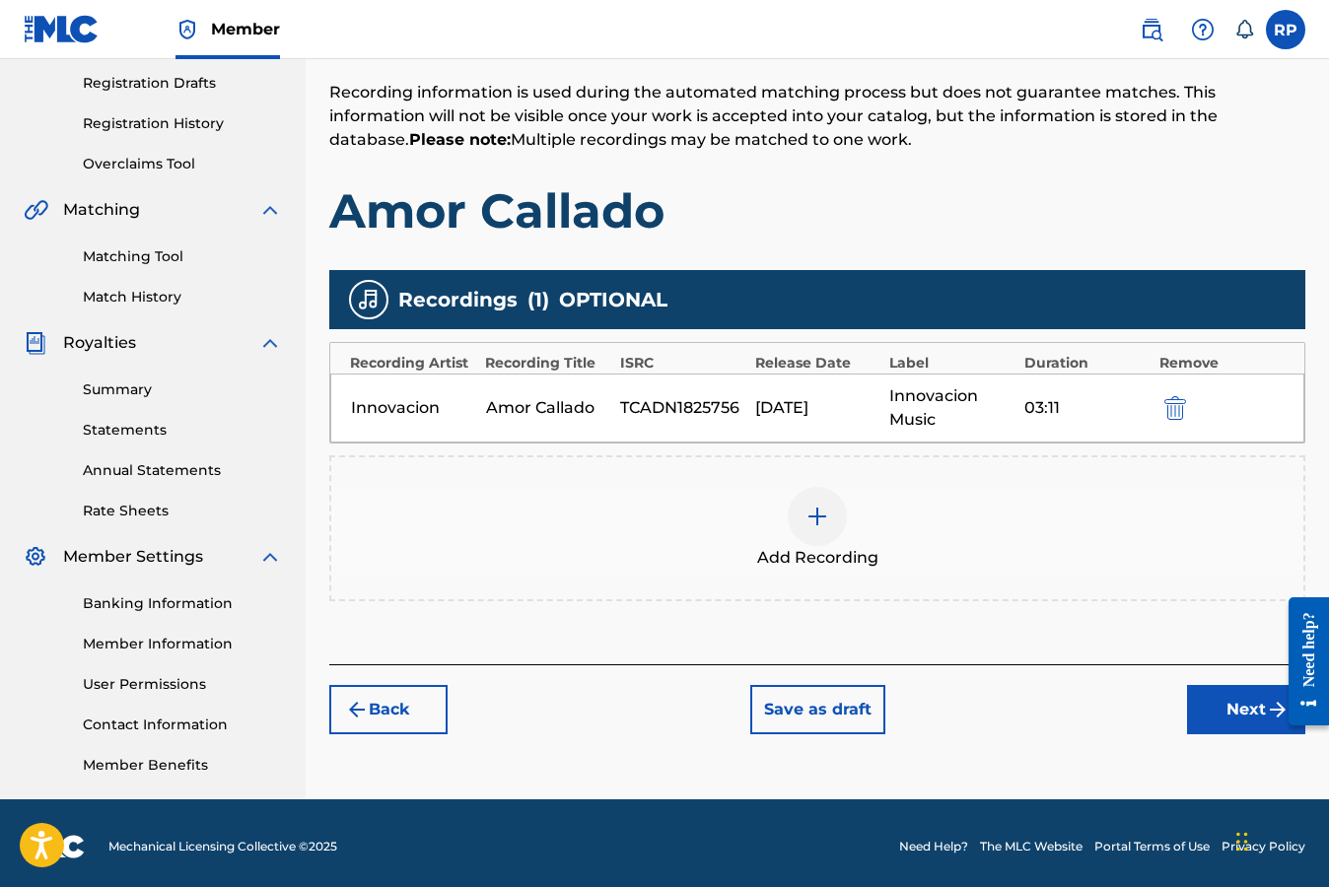
scroll to position [335, 0]
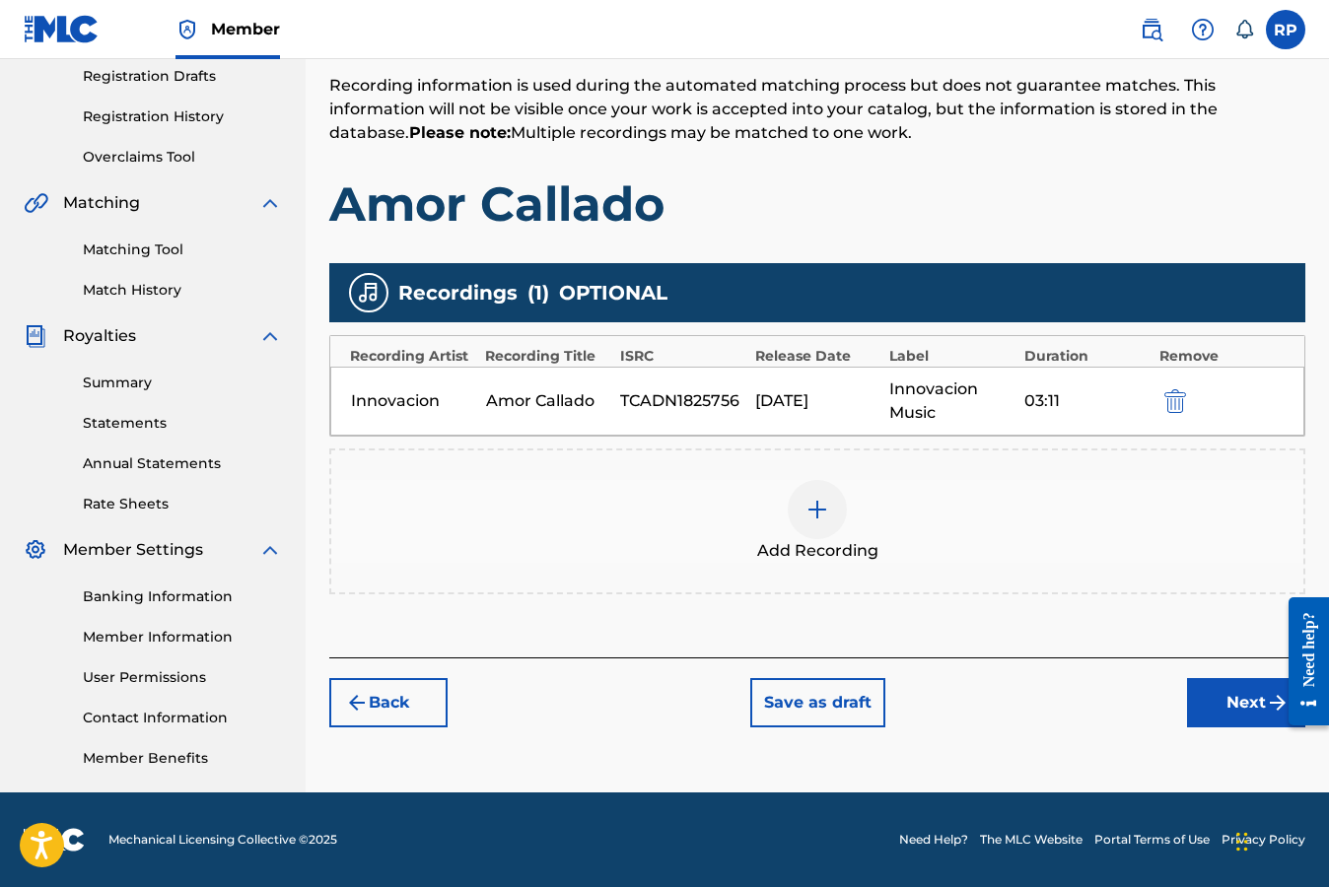
click at [1223, 700] on button "Next" at bounding box center [1246, 702] width 118 height 49
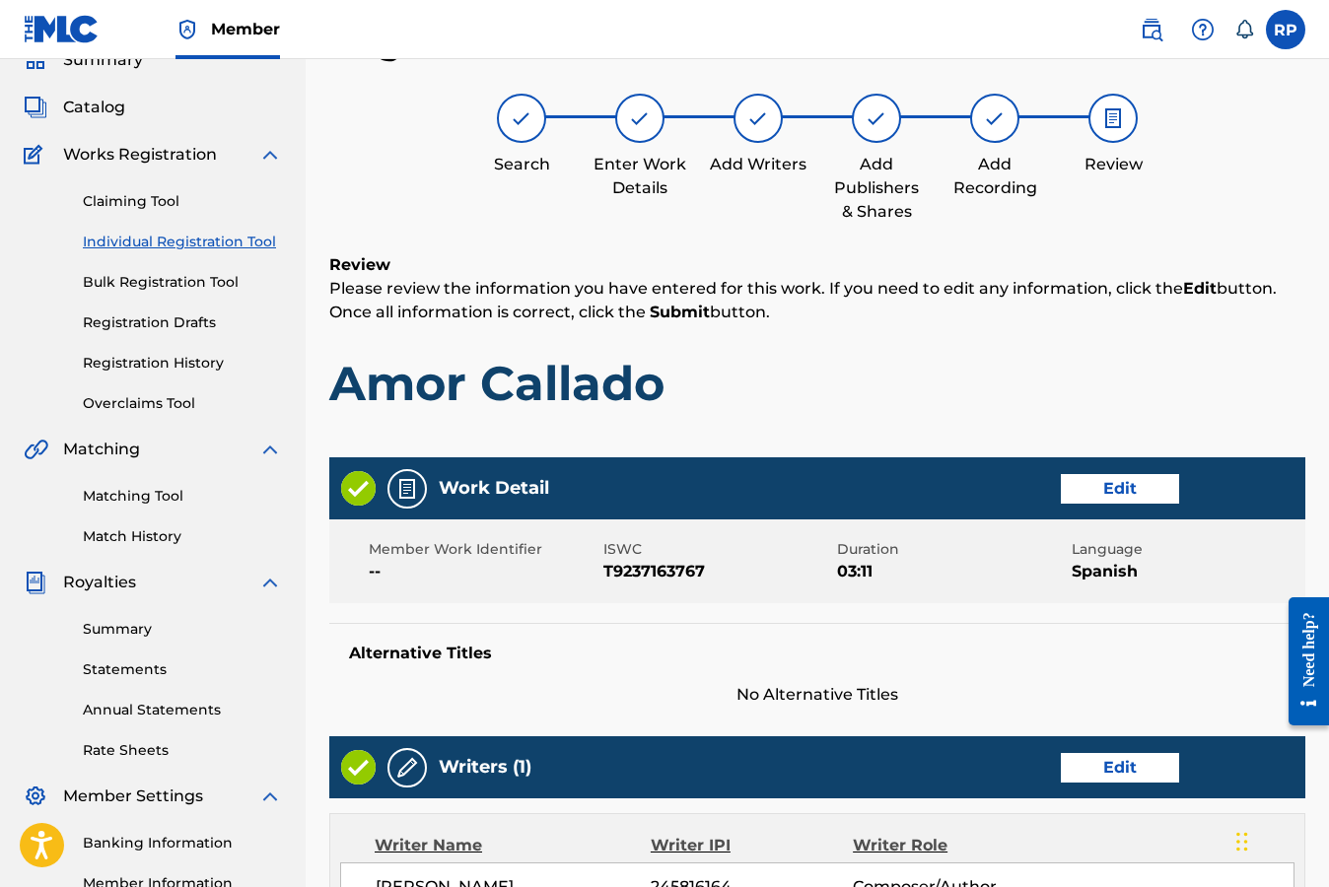
scroll to position [89, 0]
click at [1248, 393] on h1 "Amor Callado" at bounding box center [817, 383] width 976 height 59
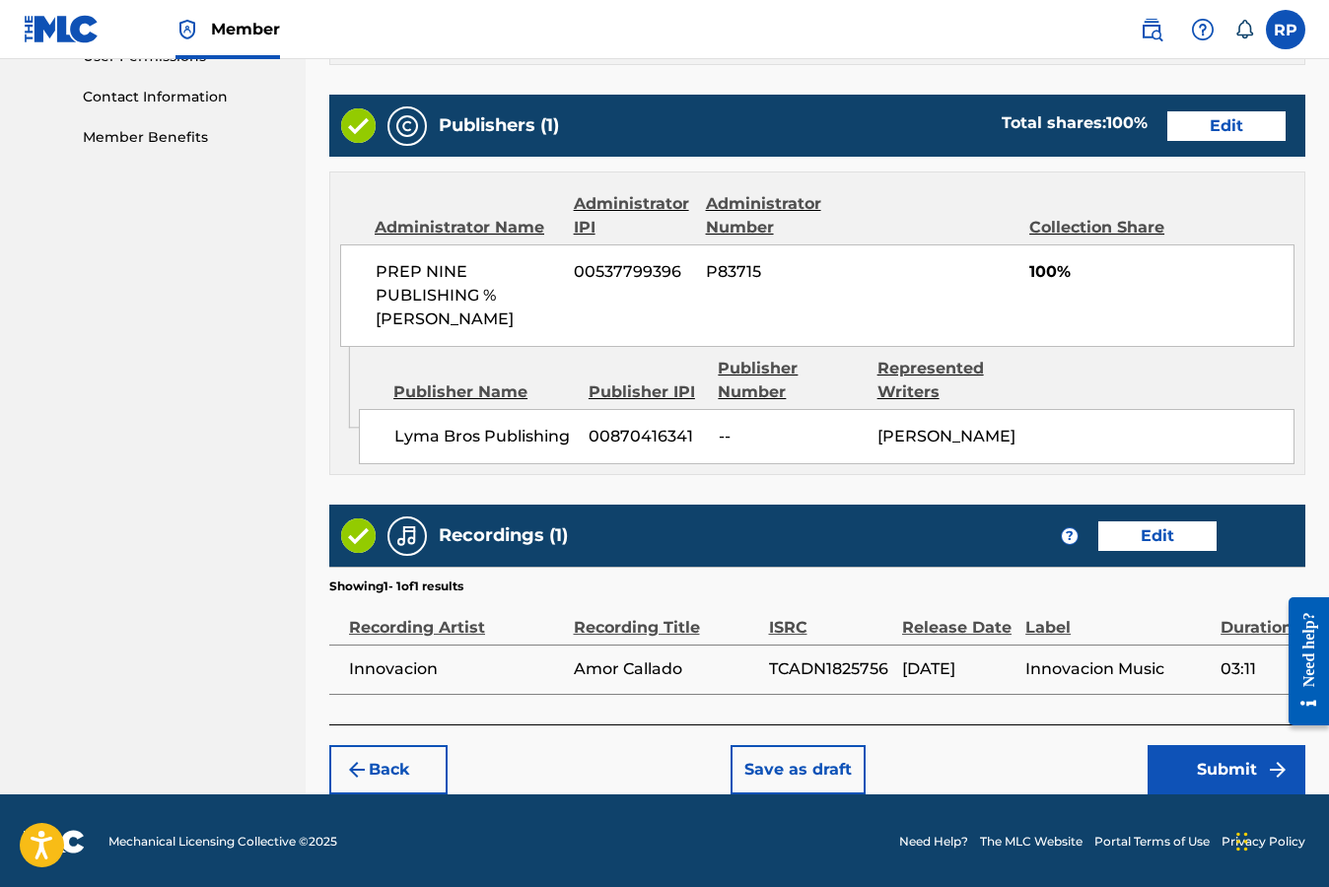
scroll to position [979, 0]
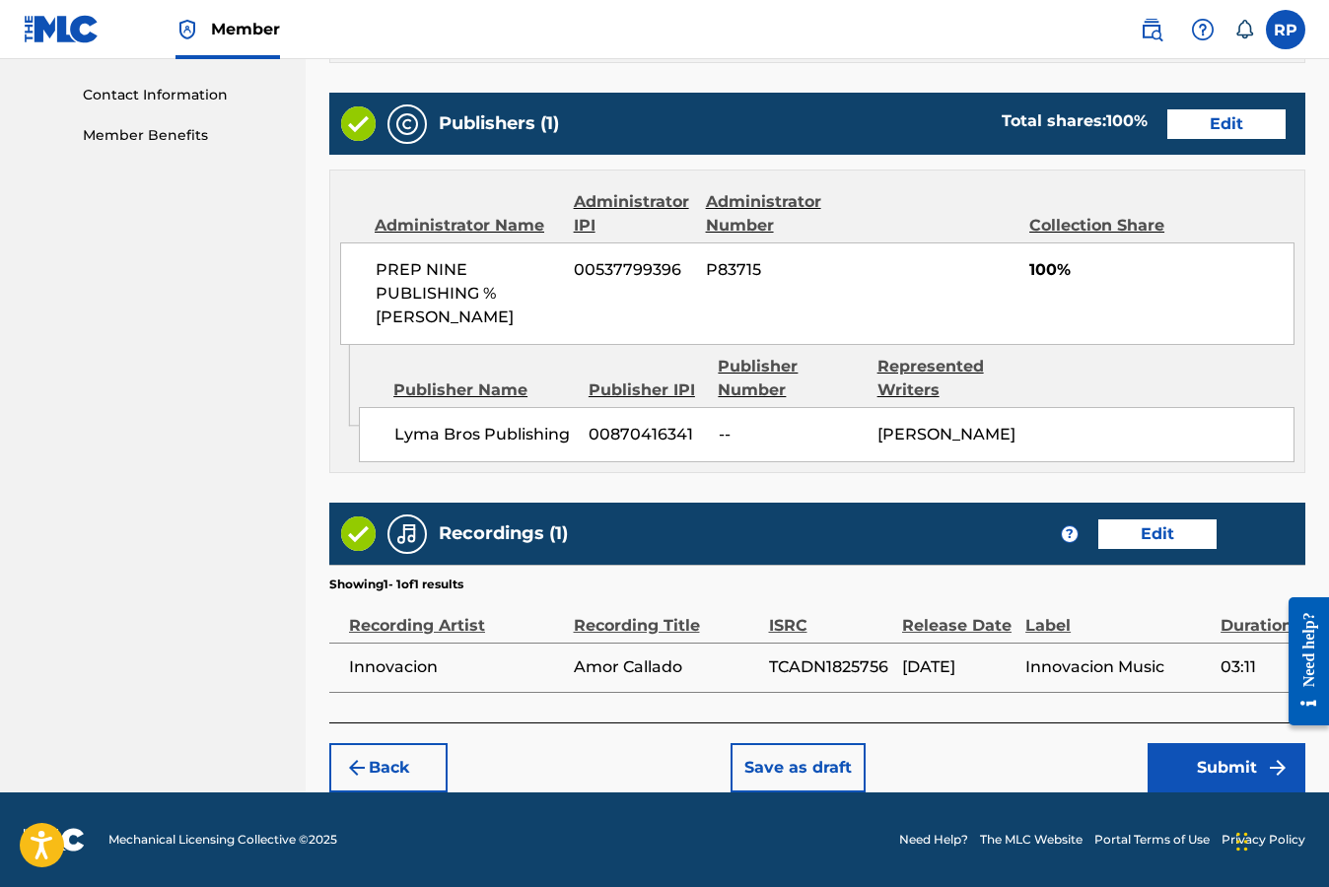
click at [1215, 768] on button "Submit" at bounding box center [1226, 767] width 158 height 49
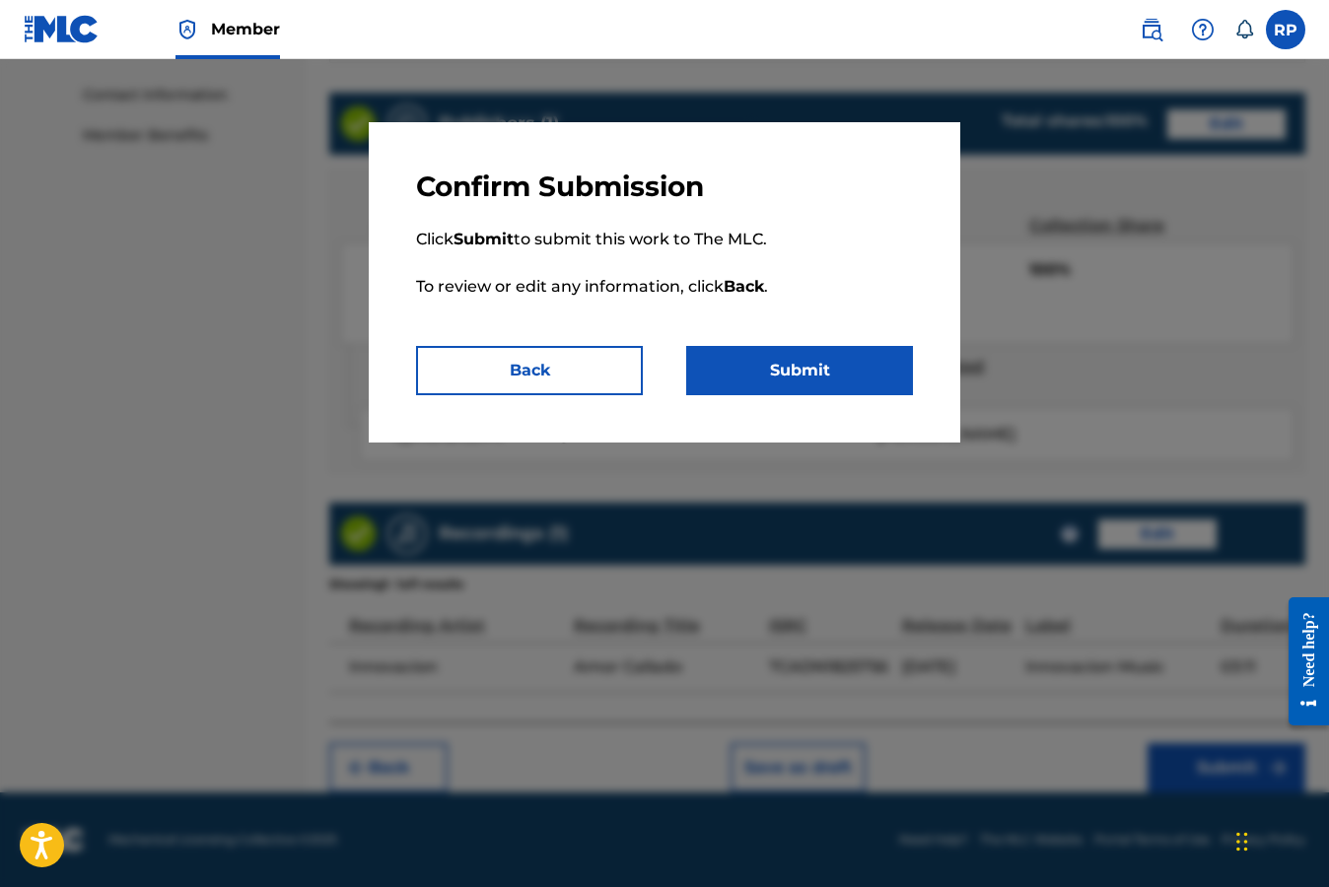
click at [812, 374] on button "Submit" at bounding box center [799, 370] width 227 height 49
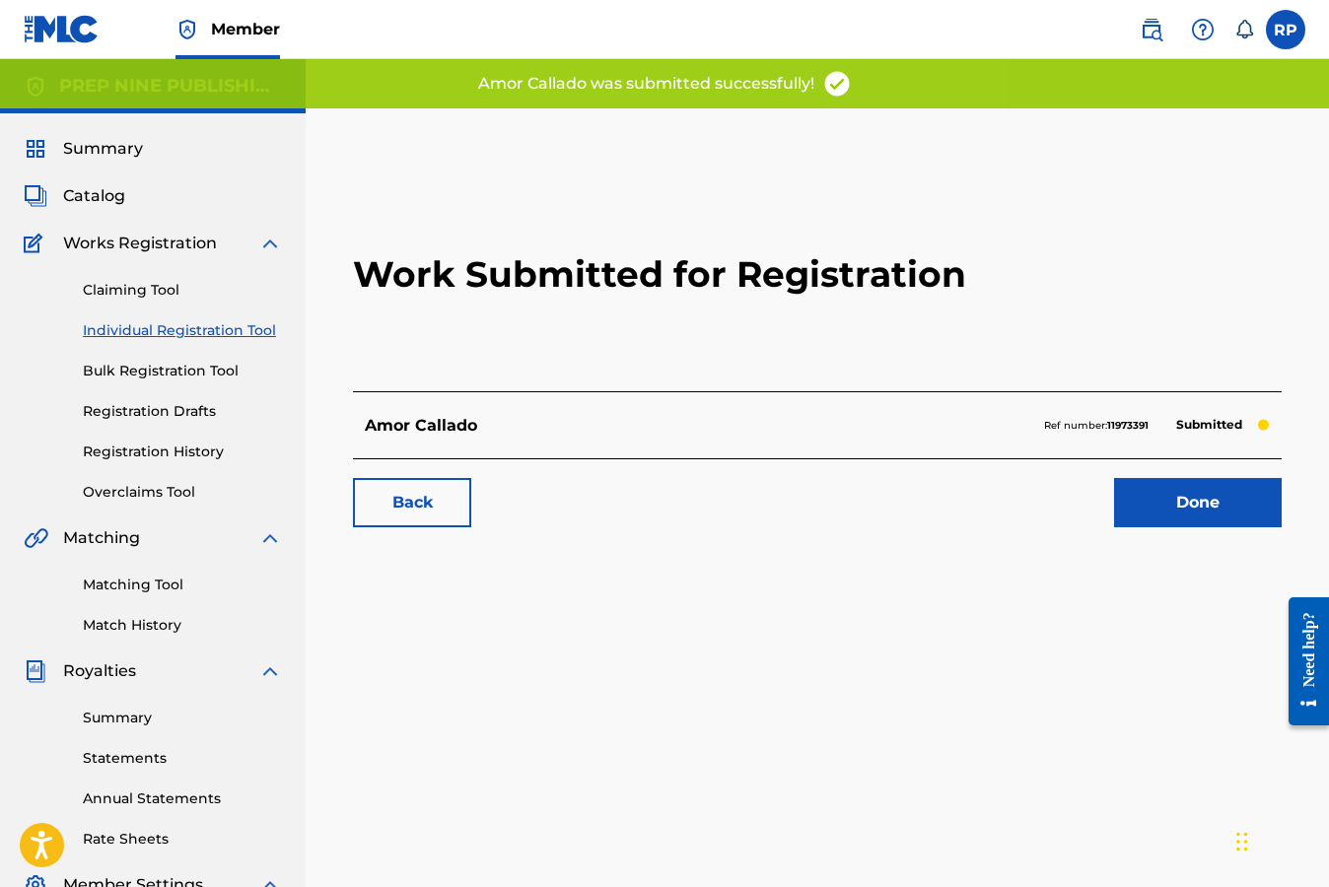
click at [1182, 505] on link "Done" at bounding box center [1198, 502] width 168 height 49
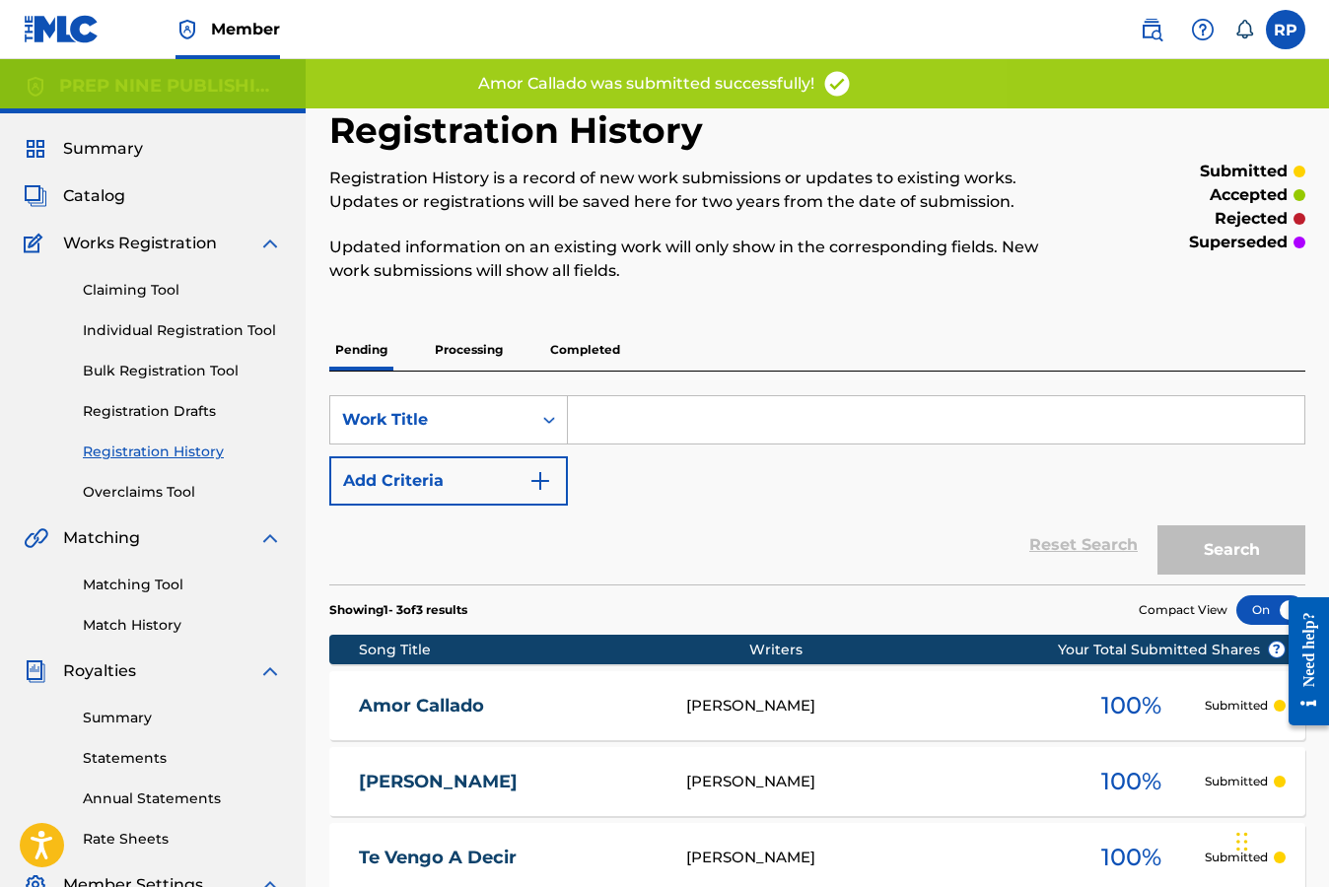
click at [958, 480] on div "SearchWithCriteria2f3be6ae-00c0-4b92-a556-41a2567a1683 Work Title Add Criteria" at bounding box center [817, 450] width 976 height 110
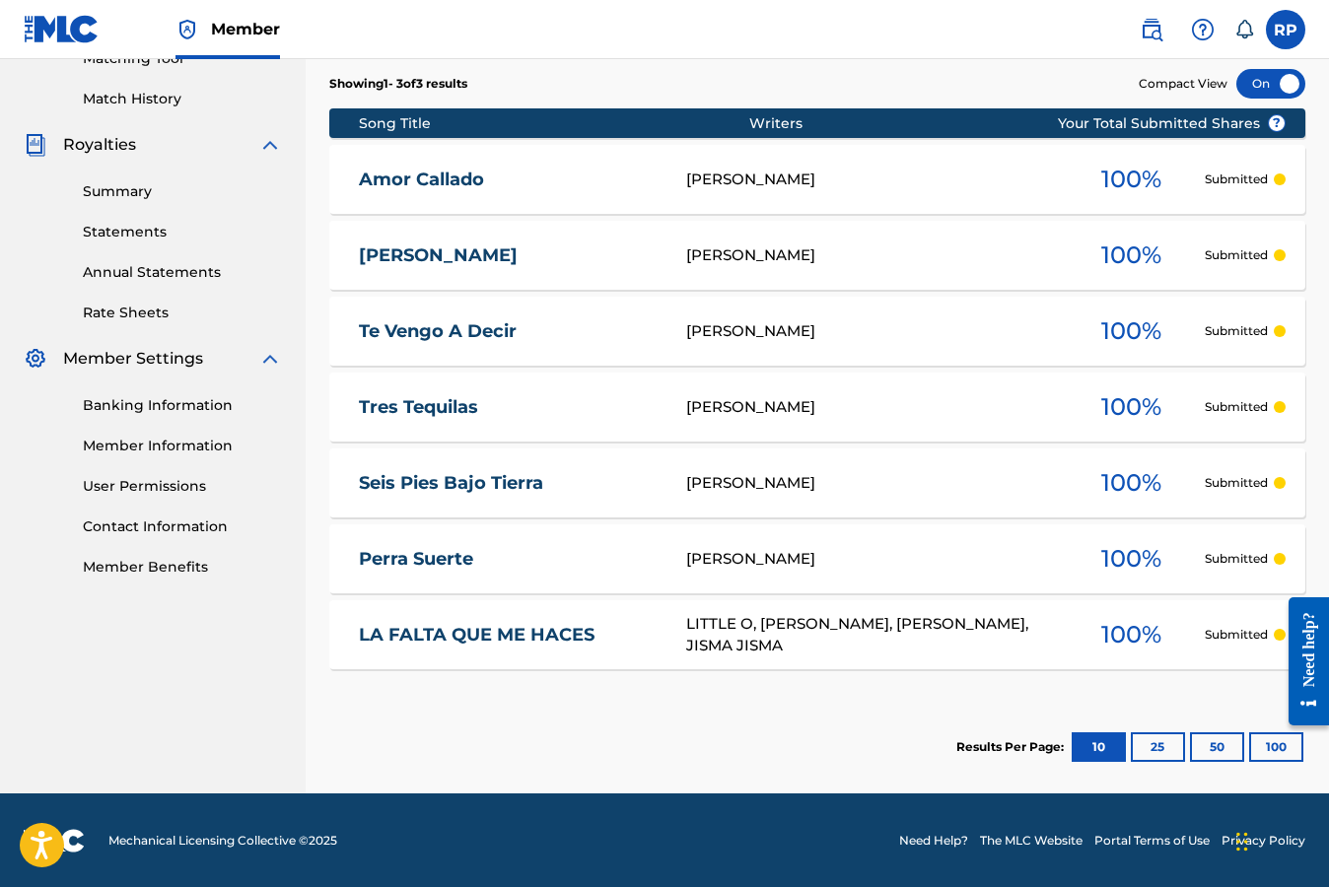
scroll to position [527, 0]
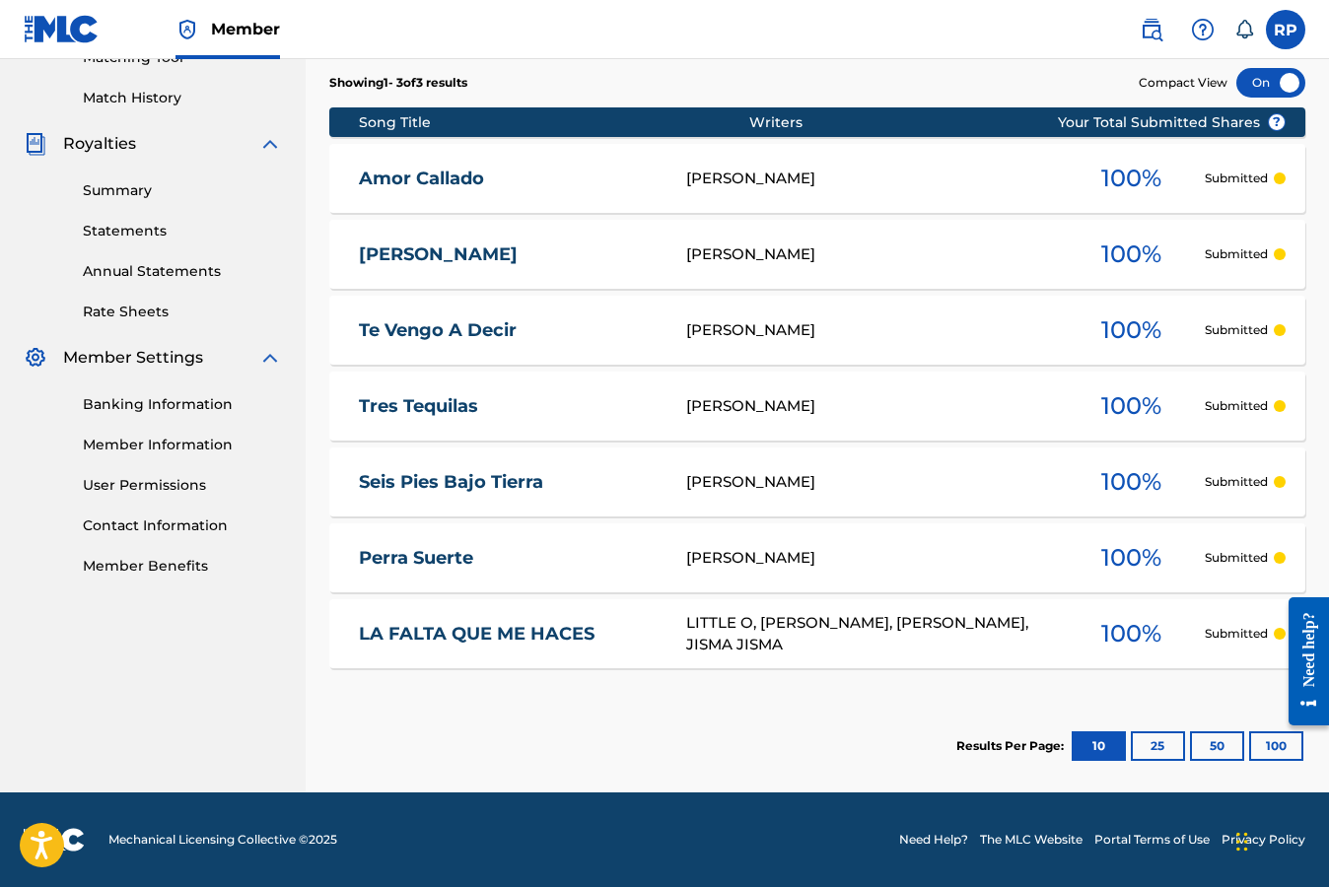
click at [1280, 28] on label at bounding box center [1284, 29] width 39 height 39
click at [1285, 30] on input "RP [PERSON_NAME] [EMAIL_ADDRESS][DOMAIN_NAME] Notification Preferences Profile …" at bounding box center [1285, 30] width 0 height 0
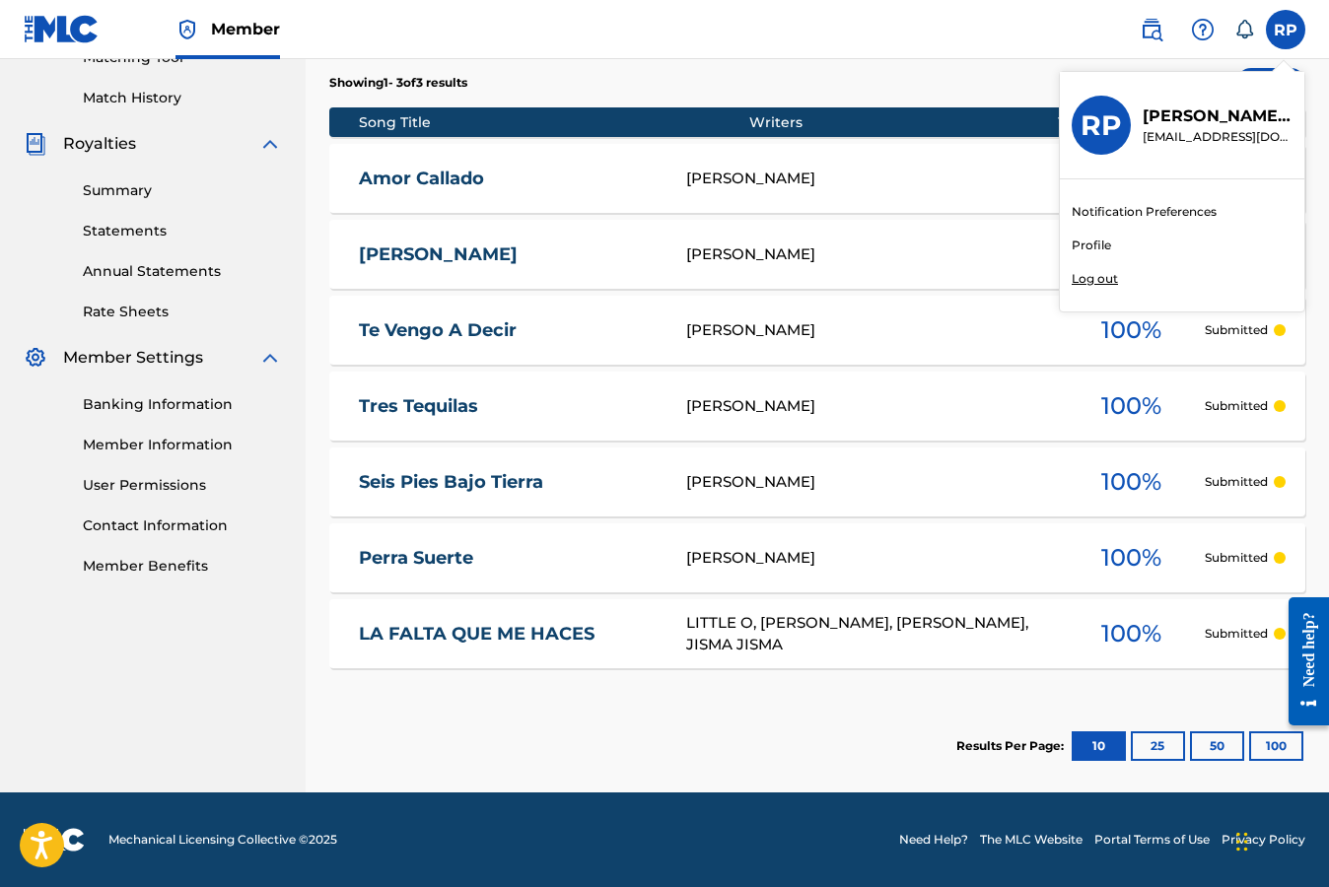
click at [1101, 283] on p "Log out" at bounding box center [1094, 279] width 46 height 18
click at [1285, 30] on input "RP [PERSON_NAME] [EMAIL_ADDRESS][DOMAIN_NAME] Notification Preferences Profile …" at bounding box center [1285, 30] width 0 height 0
